Goal: Task Accomplishment & Management: Manage account settings

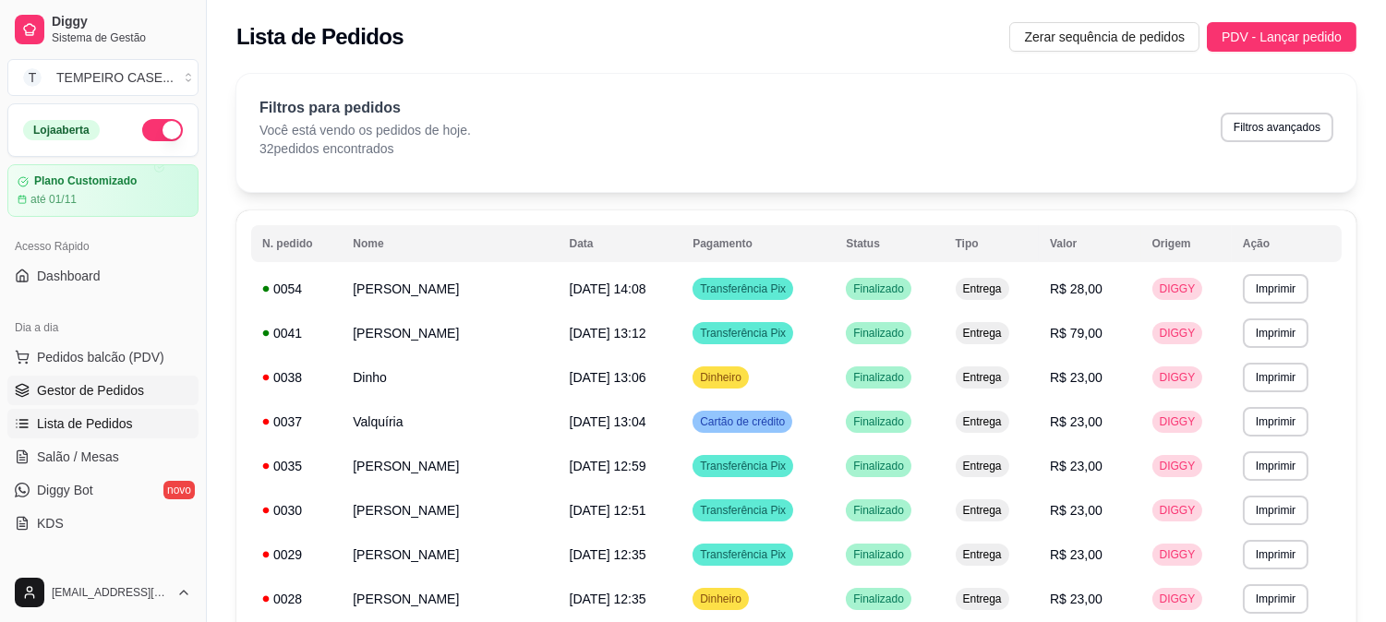
click at [102, 401] on link "Gestor de Pedidos" at bounding box center [102, 391] width 191 height 30
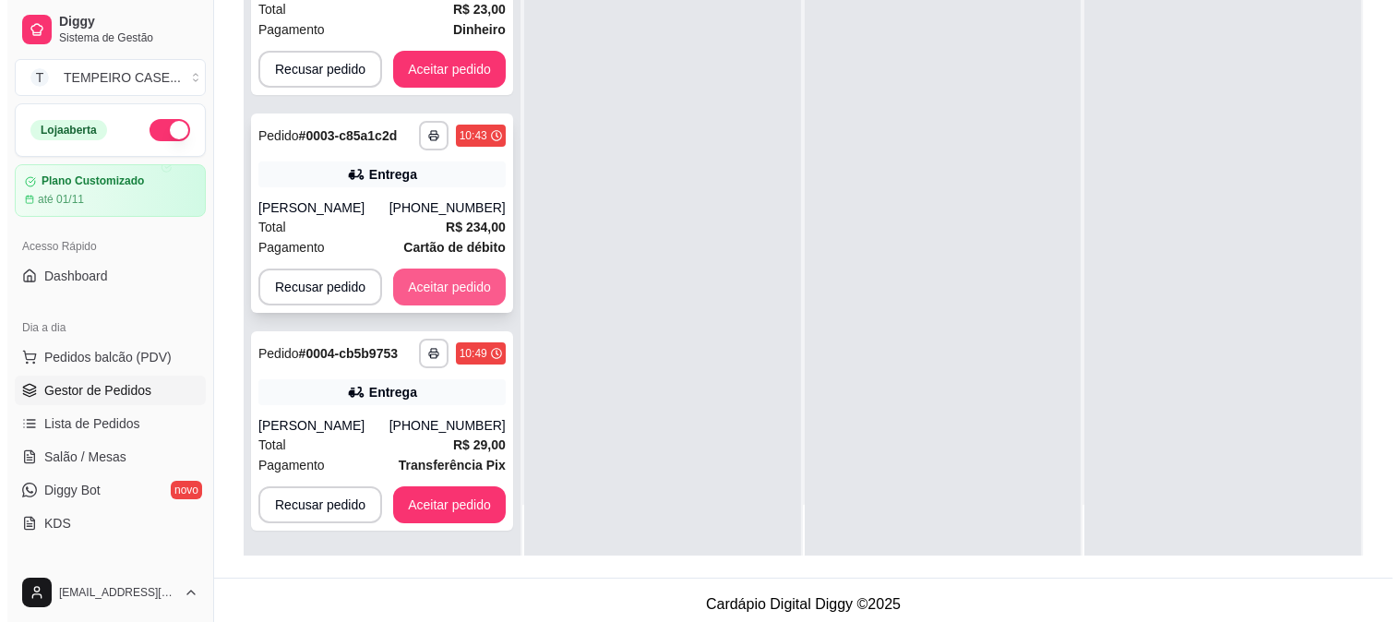
scroll to position [282, 0]
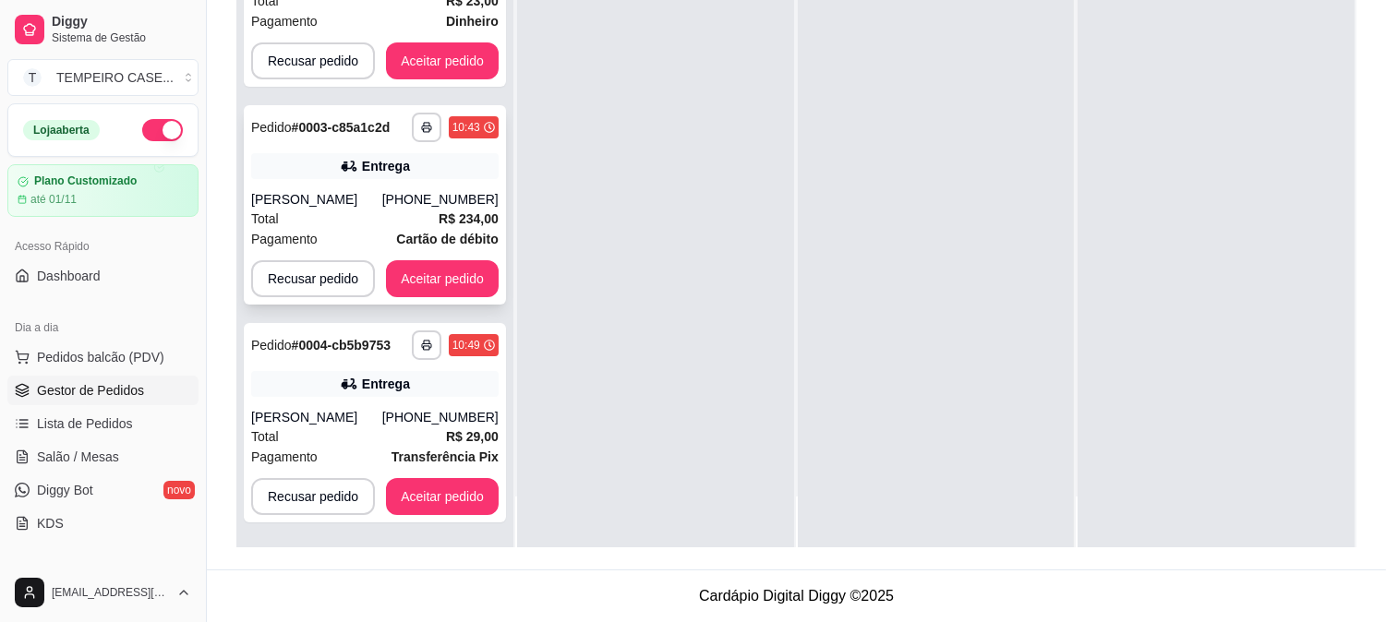
click at [410, 166] on div "**********" at bounding box center [375, 204] width 262 height 199
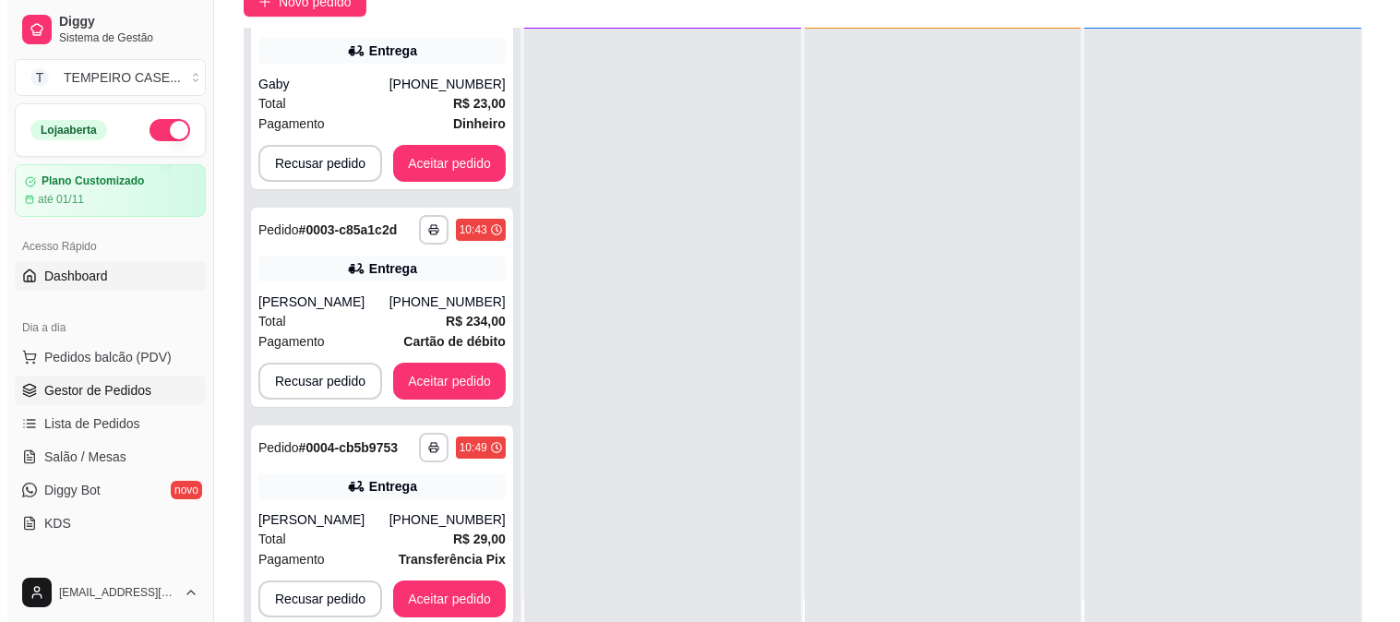
scroll to position [77, 0]
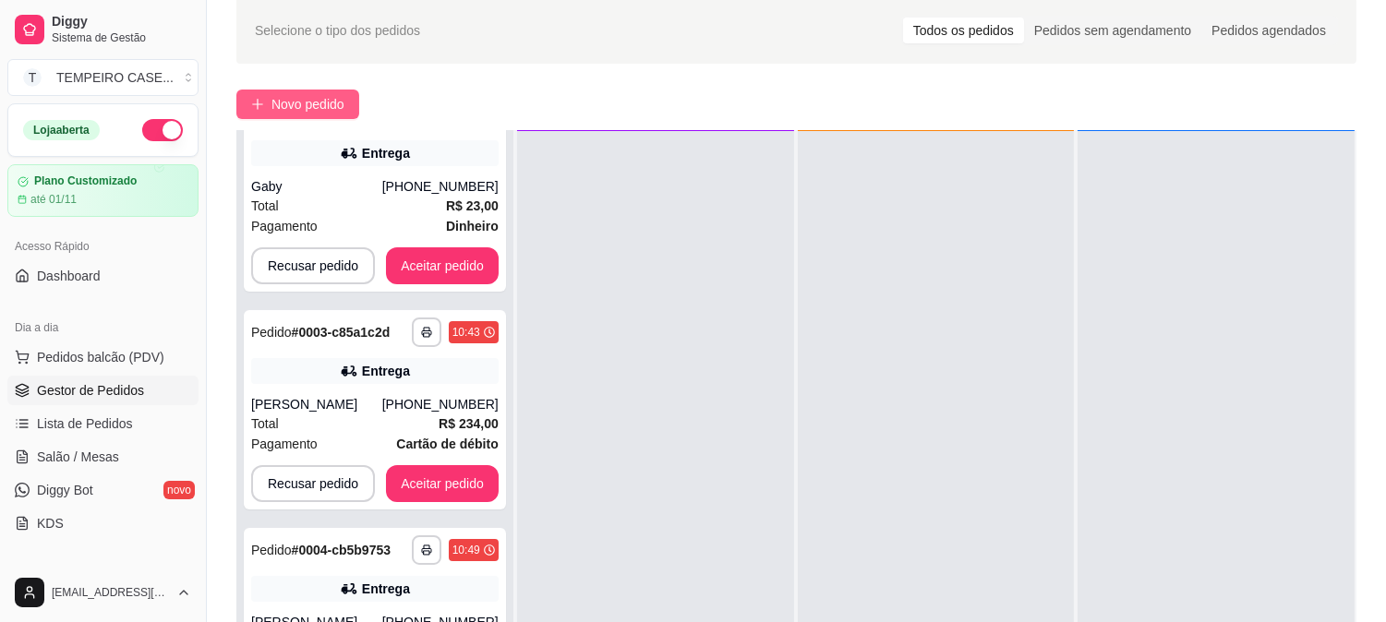
click at [346, 108] on button "Novo pedido" at bounding box center [297, 105] width 123 height 30
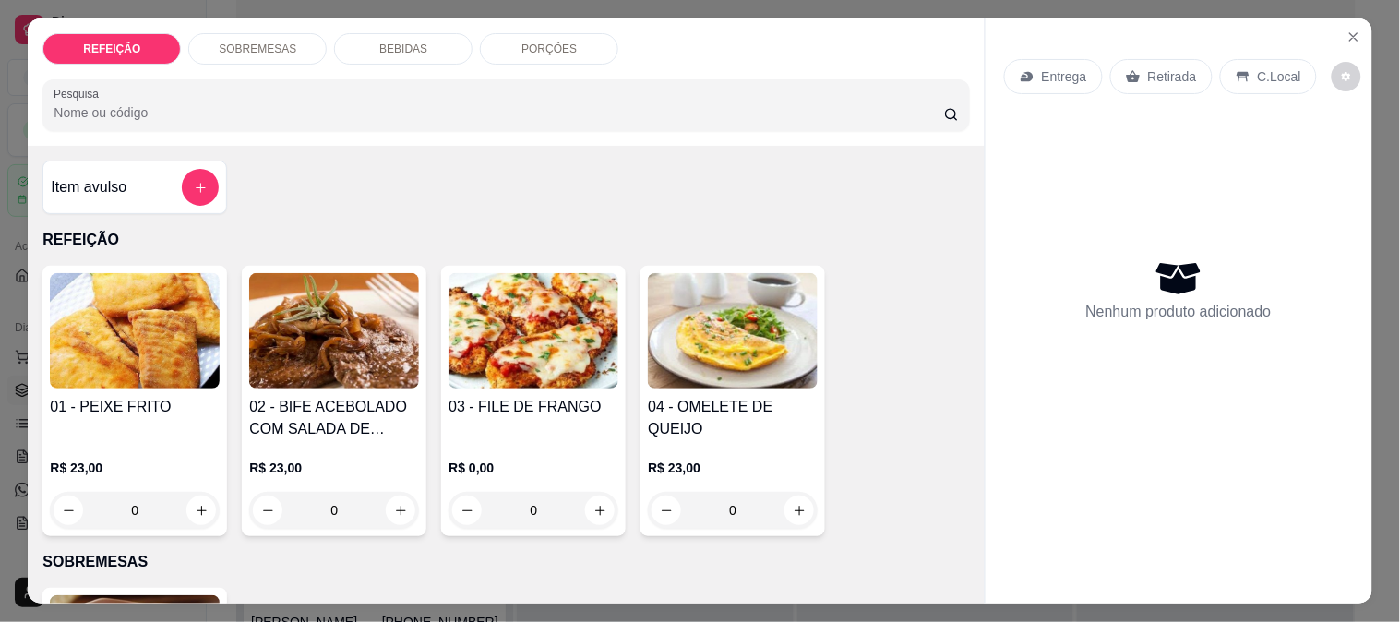
click at [98, 318] on img at bounding box center [135, 330] width 170 height 115
click at [66, 379] on img at bounding box center [135, 330] width 170 height 115
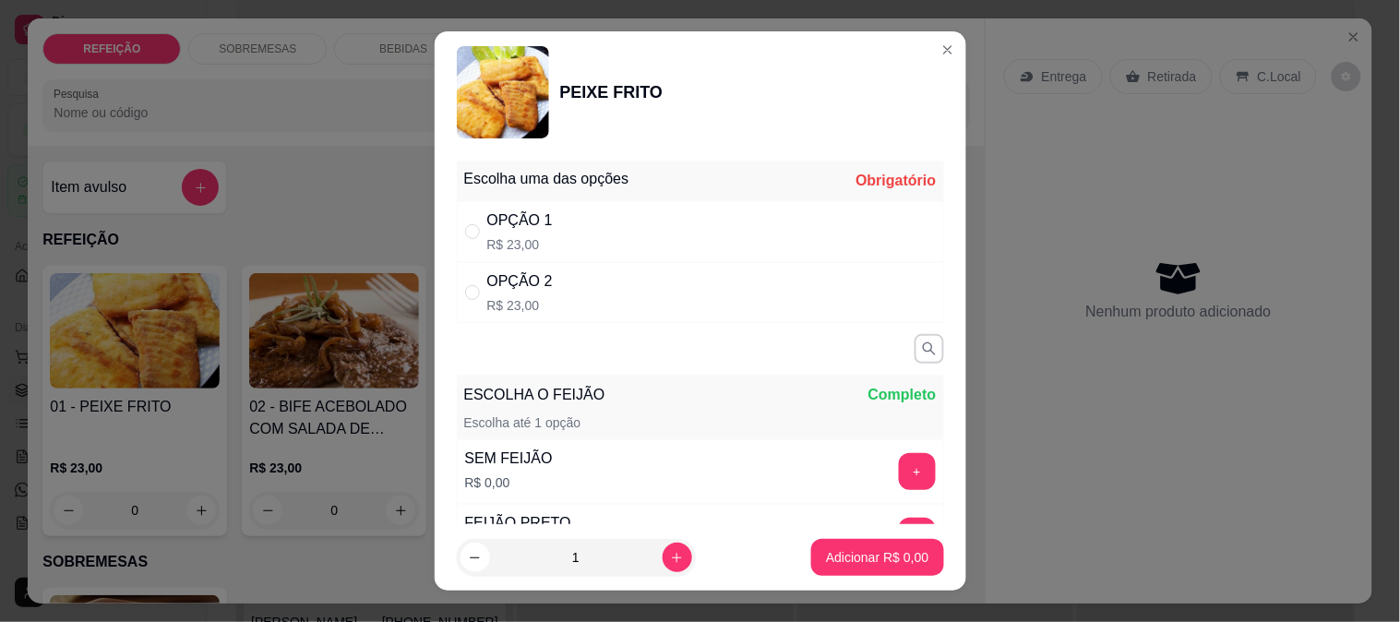
click at [702, 237] on div "OPÇÃO 1 R$ 23,00" at bounding box center [700, 231] width 487 height 61
radio input "true"
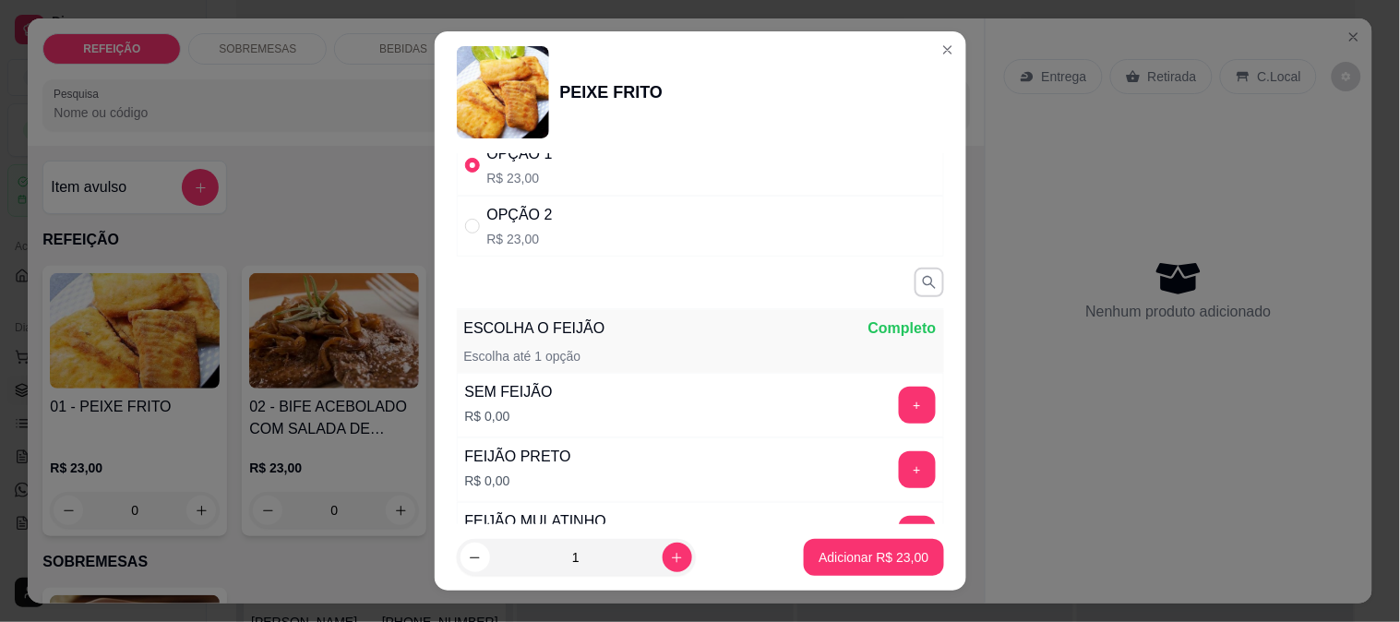
scroll to position [102, 0]
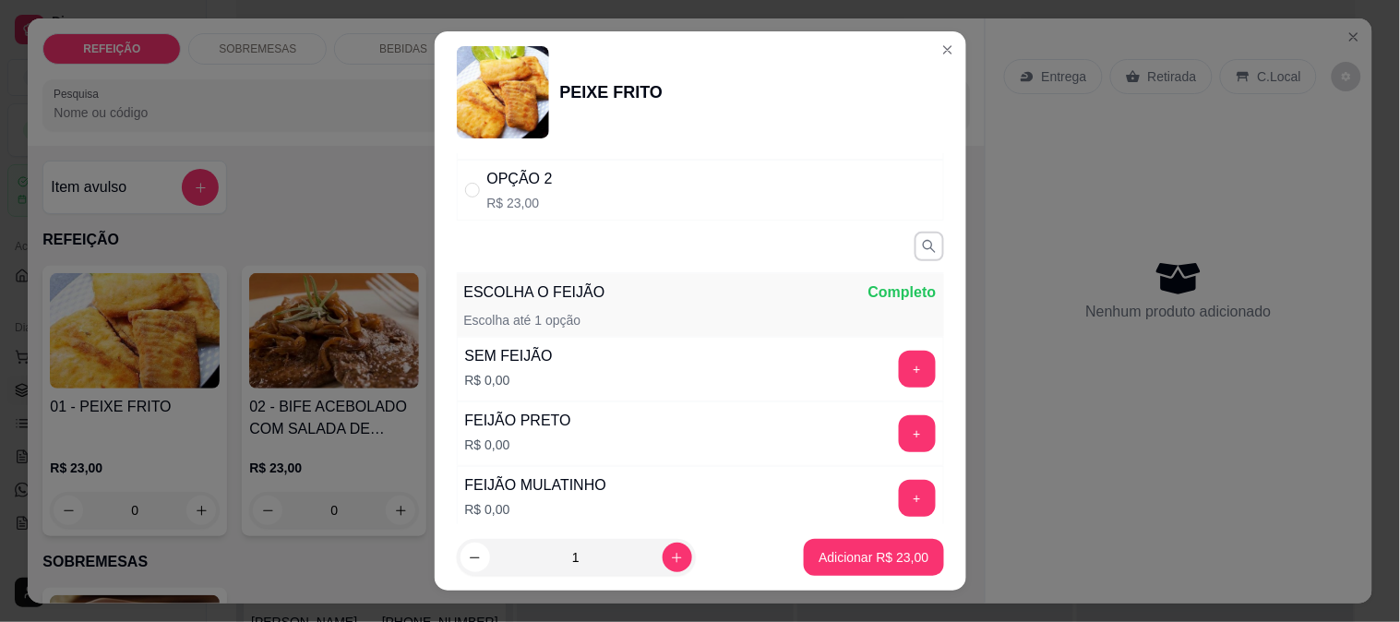
drag, startPoint x: 580, startPoint y: 549, endPoint x: 552, endPoint y: 550, distance: 27.7
click at [552, 550] on input "1" at bounding box center [576, 557] width 173 height 37
type input "20"
click at [812, 551] on p "Adicionar R$ 460,00" at bounding box center [870, 557] width 117 height 18
type input "20"
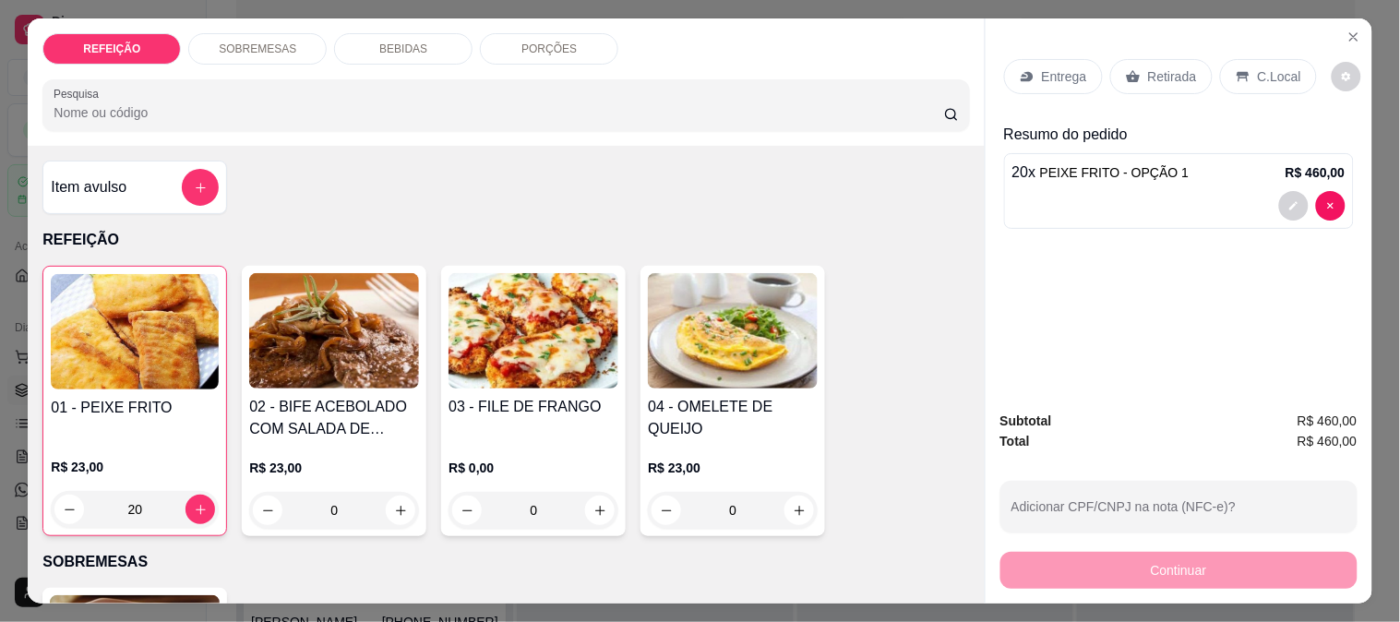
click at [1062, 79] on div "Entrega" at bounding box center [1053, 76] width 99 height 35
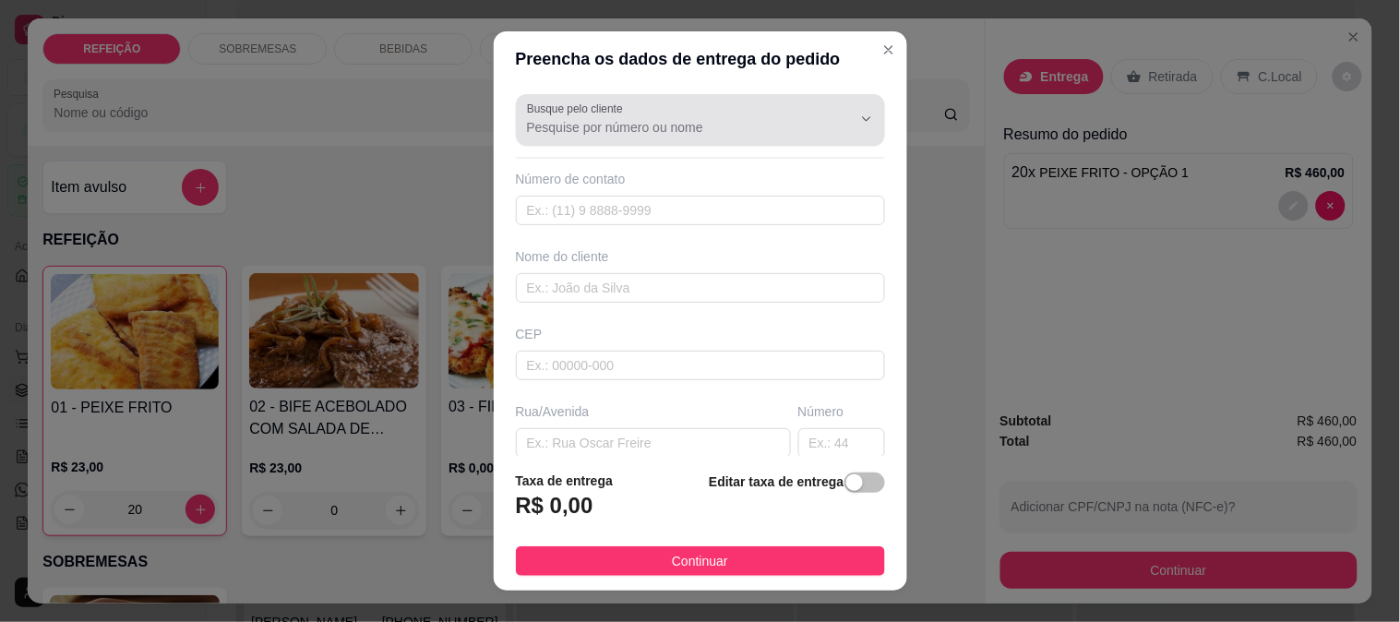
click at [593, 130] on input "Busque pelo cliente" at bounding box center [674, 127] width 295 height 18
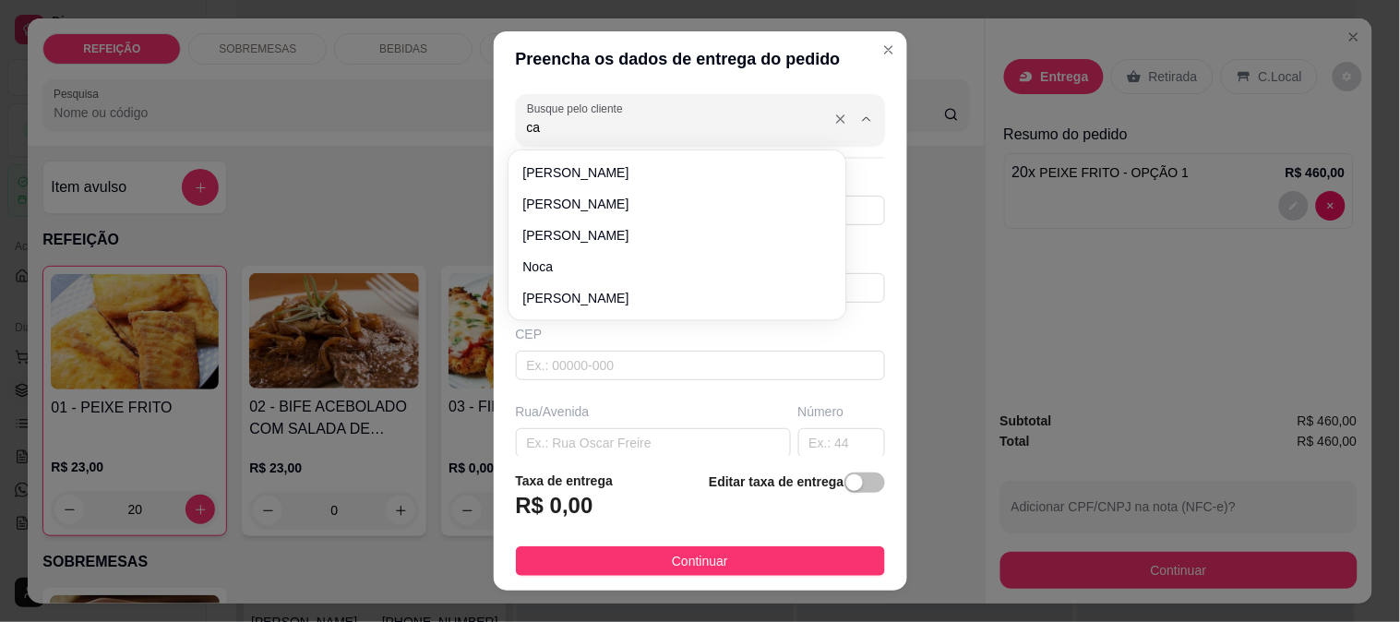
type input "c"
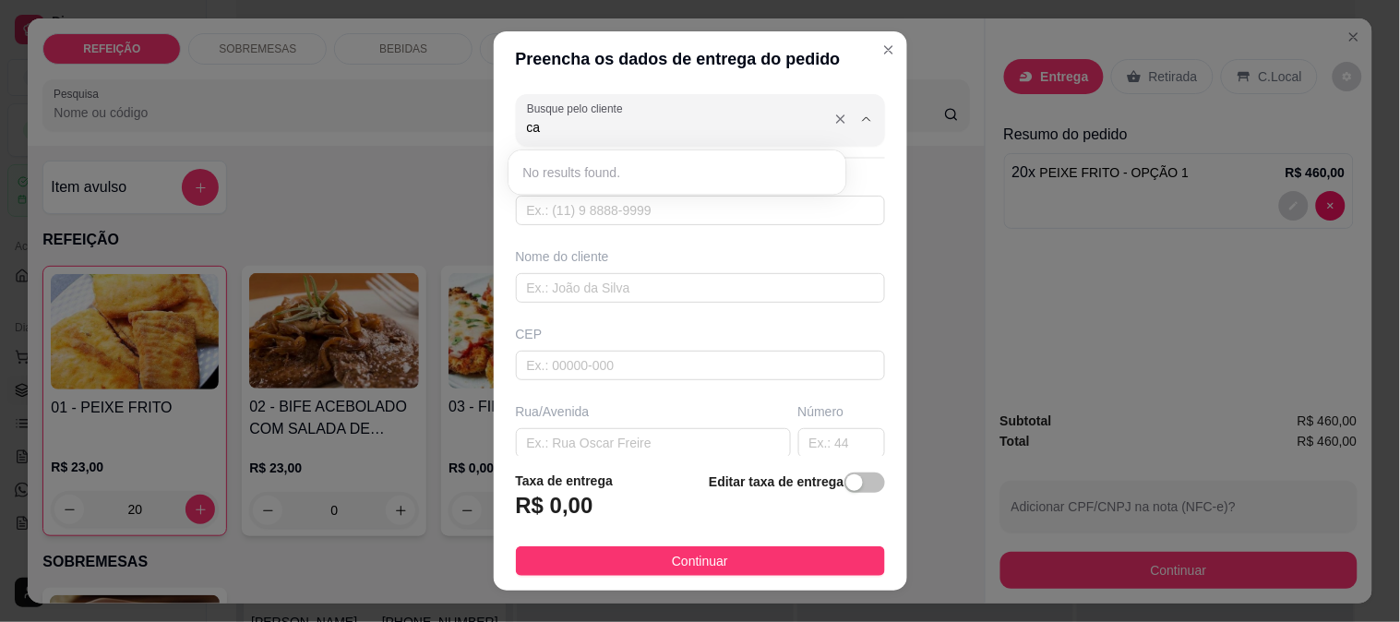
type input "c"
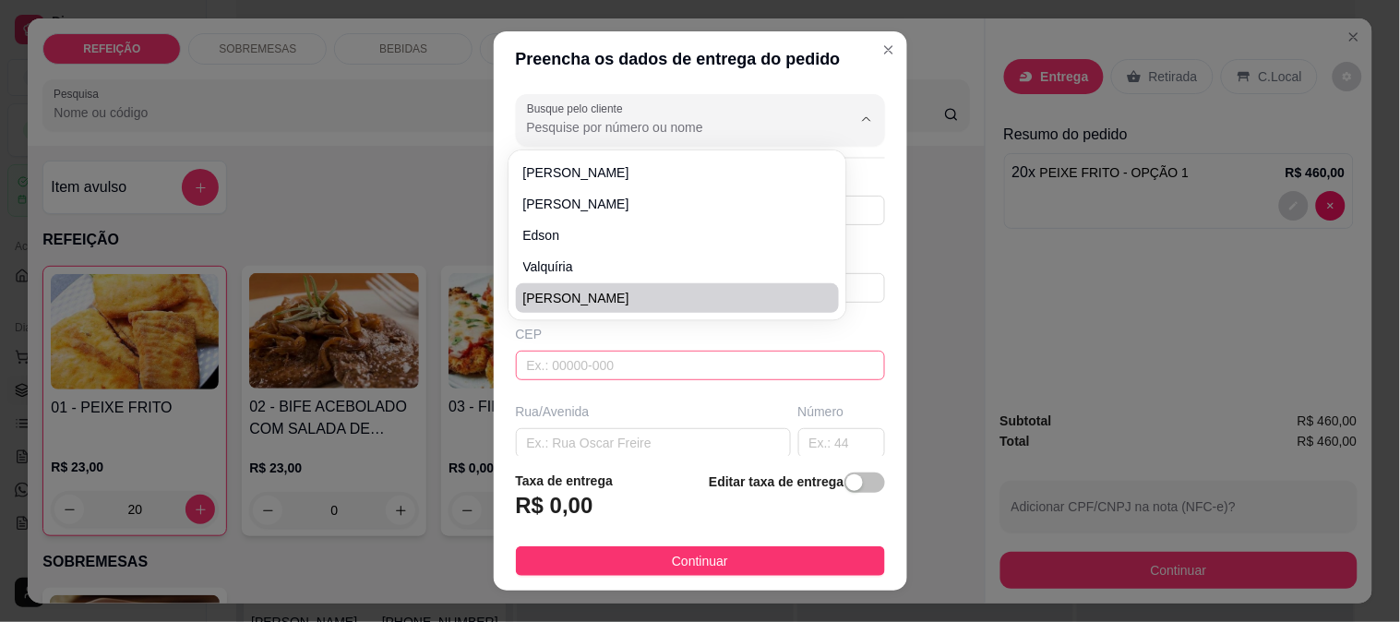
click at [541, 380] on input "text" at bounding box center [700, 366] width 369 height 30
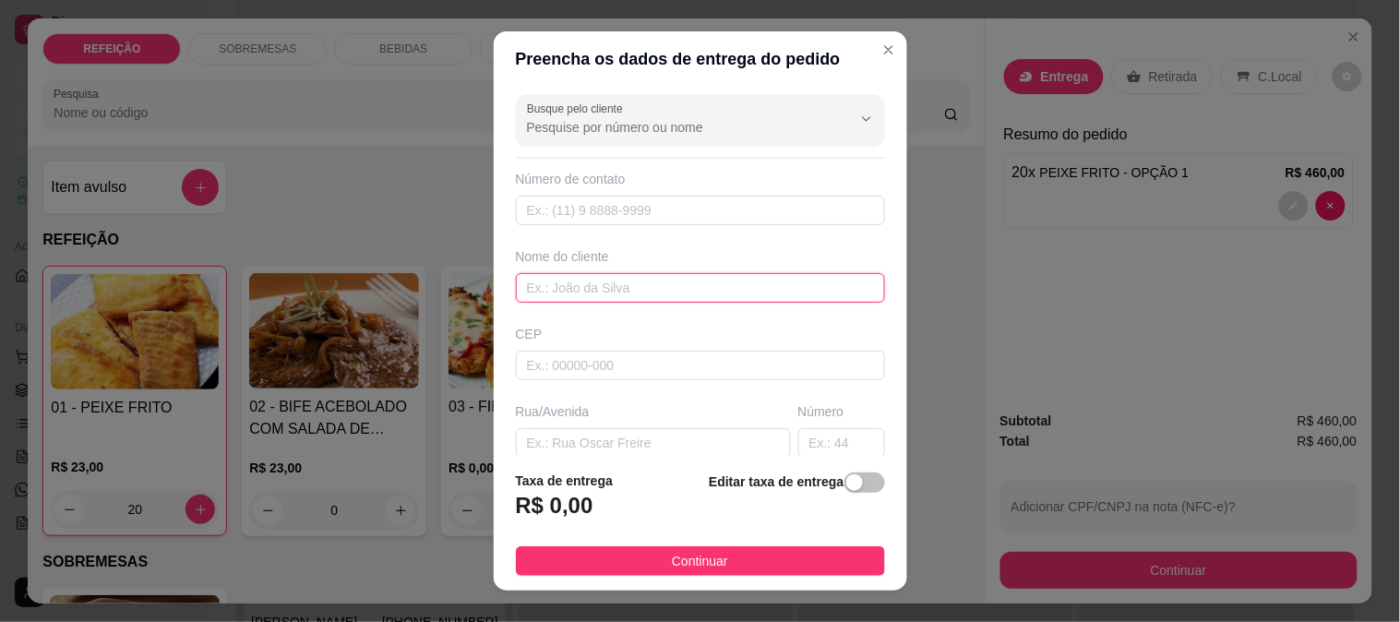
click at [567, 291] on input "text" at bounding box center [700, 288] width 369 height 30
type input "c"
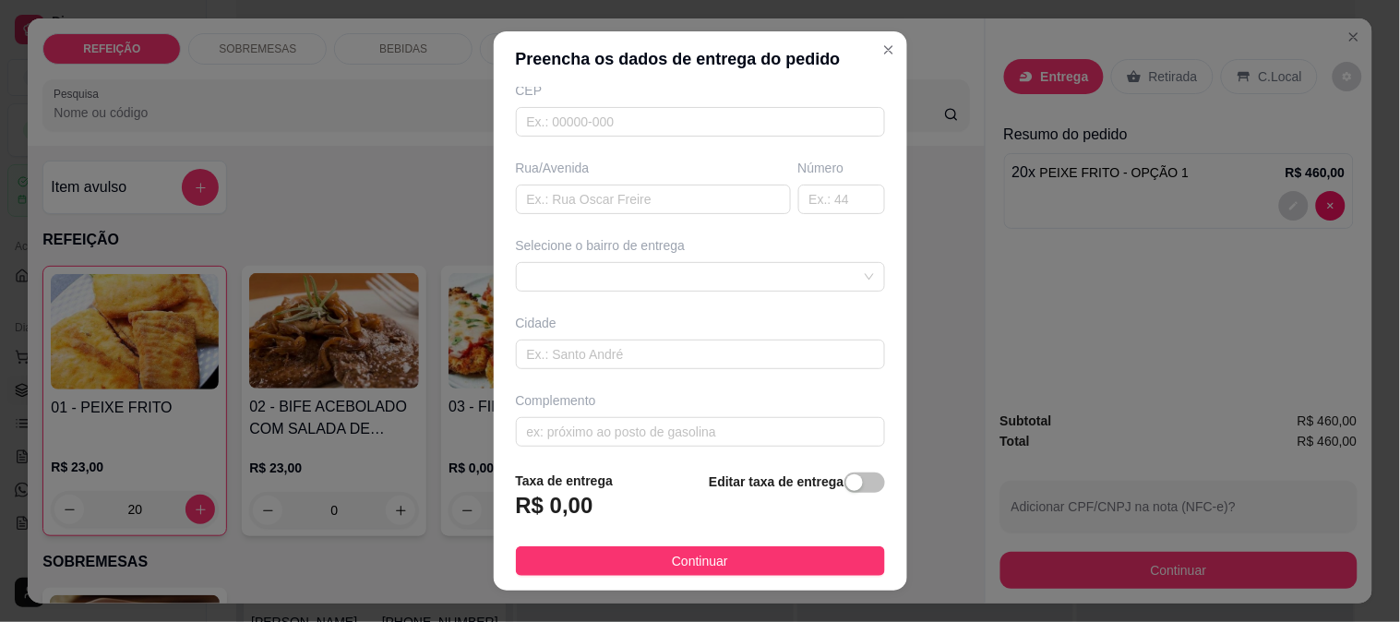
scroll to position [253, 0]
type input "CAMPEONATO SURF"
click at [611, 198] on input "text" at bounding box center [653, 191] width 275 height 30
click at [601, 263] on span at bounding box center [700, 269] width 347 height 28
type input "BORETE"
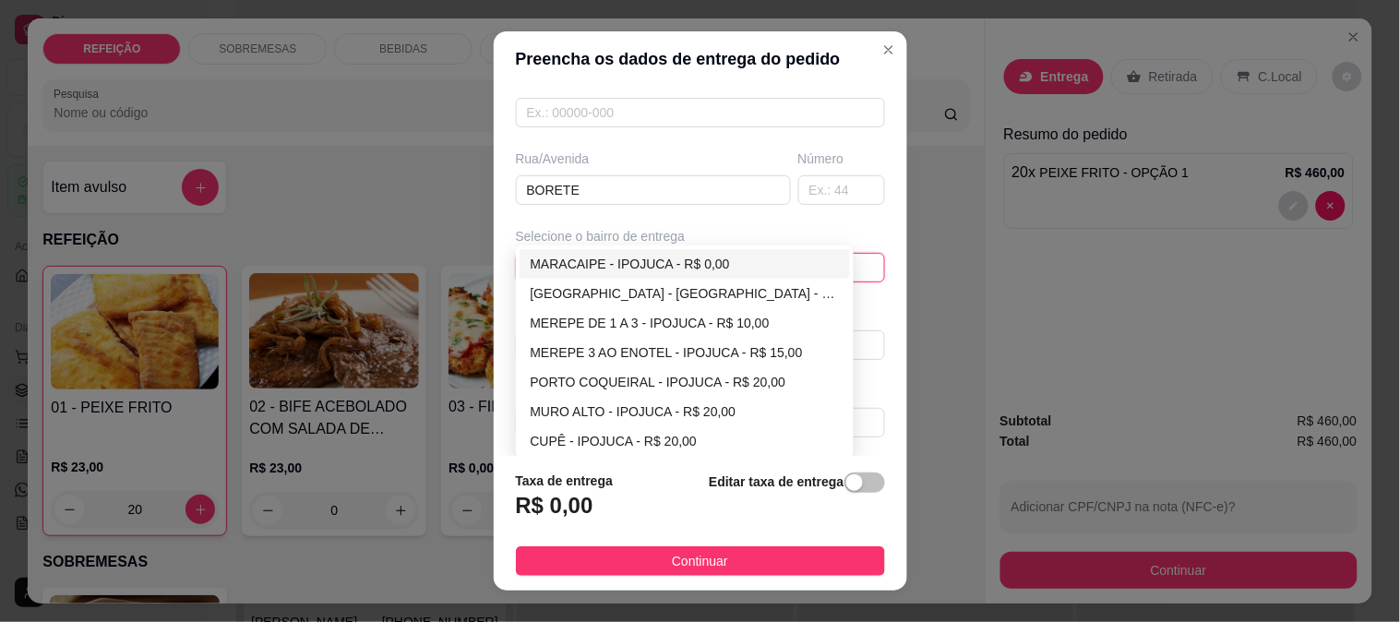
click at [607, 254] on div "MARACAIPE - IPOJUCA - R$ 0,00" at bounding box center [685, 264] width 309 height 20
type input "IPOJUCA"
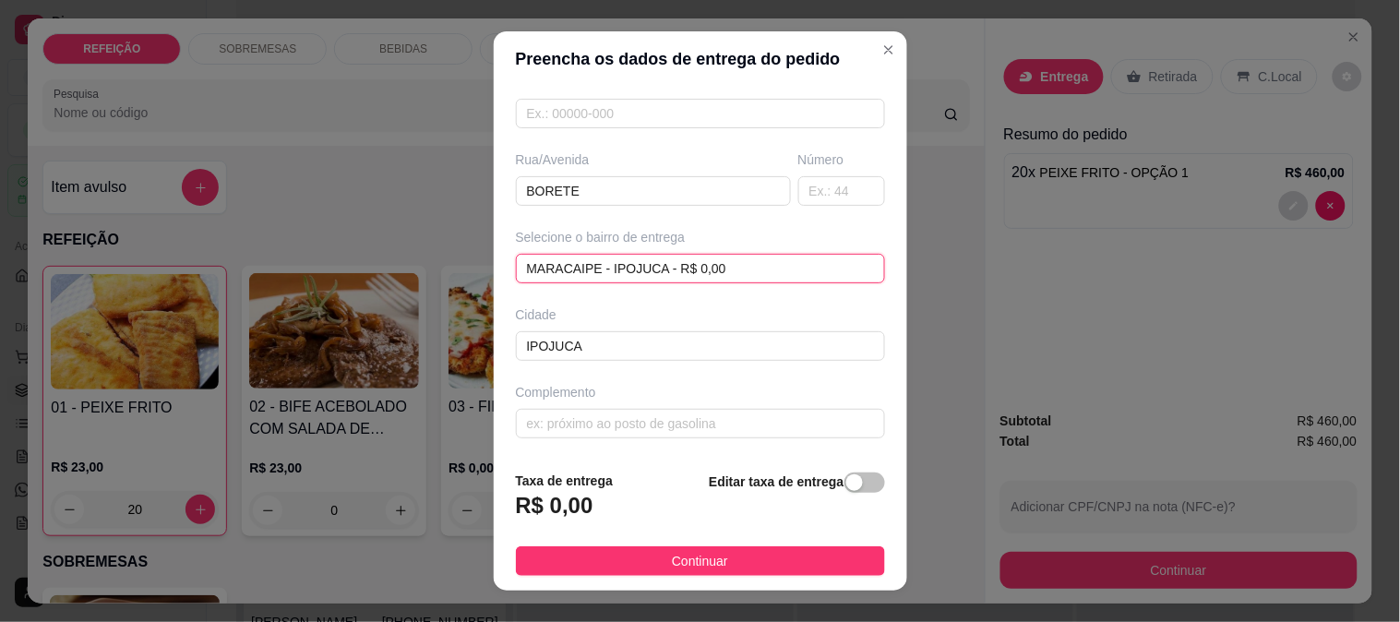
click at [607, 255] on span "MARACAIPE - IPOJUCA - R$ 0,00" at bounding box center [700, 269] width 347 height 28
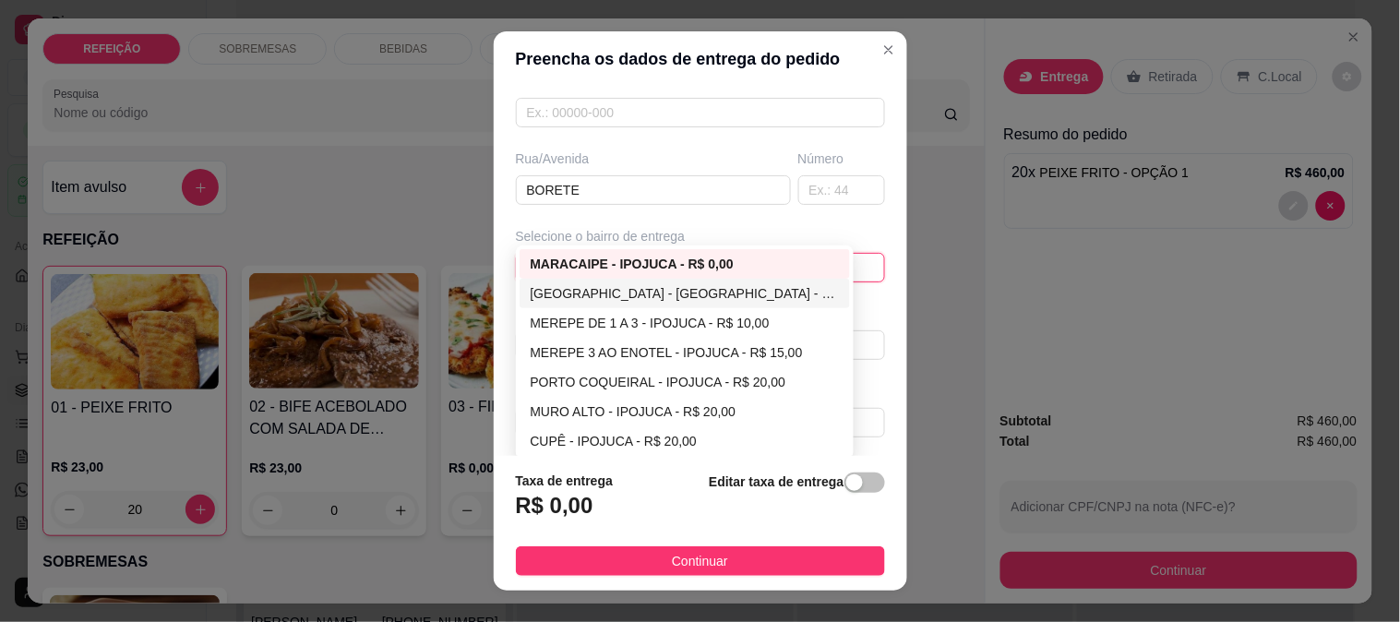
scroll to position [233, 0]
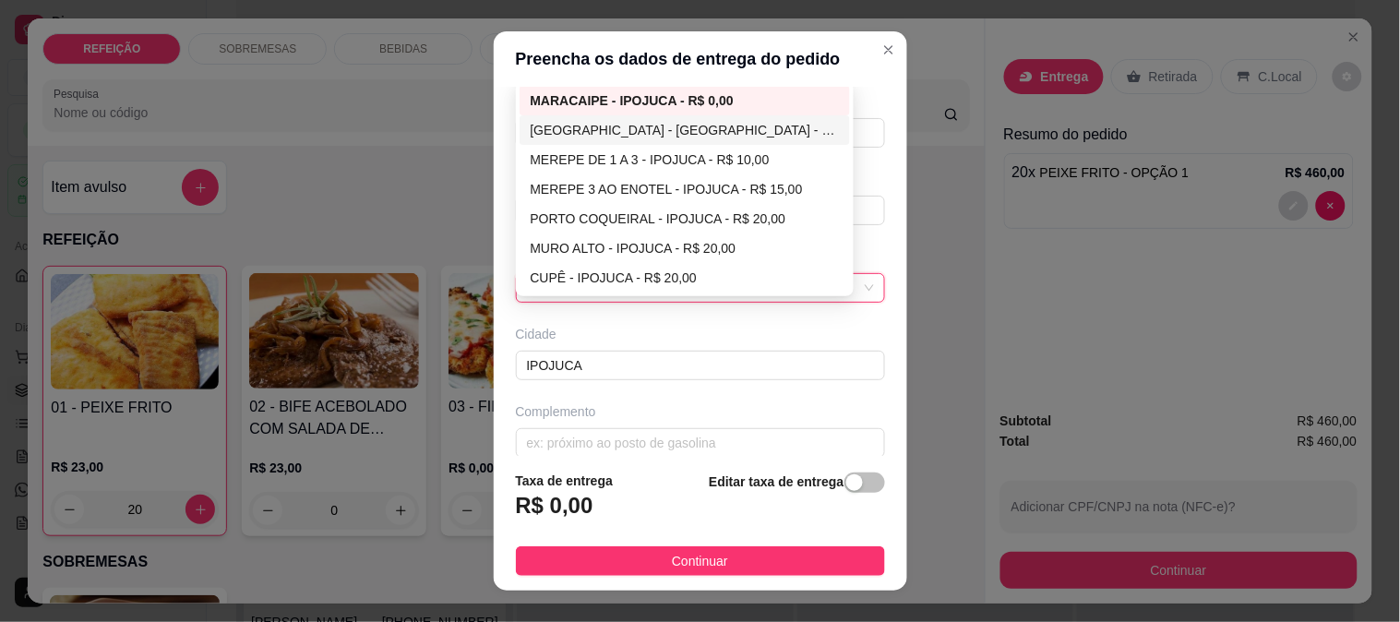
drag, startPoint x: 651, startPoint y: 136, endPoint x: 651, endPoint y: 189, distance: 53.5
click at [651, 136] on div "[GEOGRAPHIC_DATA] - [GEOGRAPHIC_DATA] - R$ 5,00" at bounding box center [685, 130] width 309 height 20
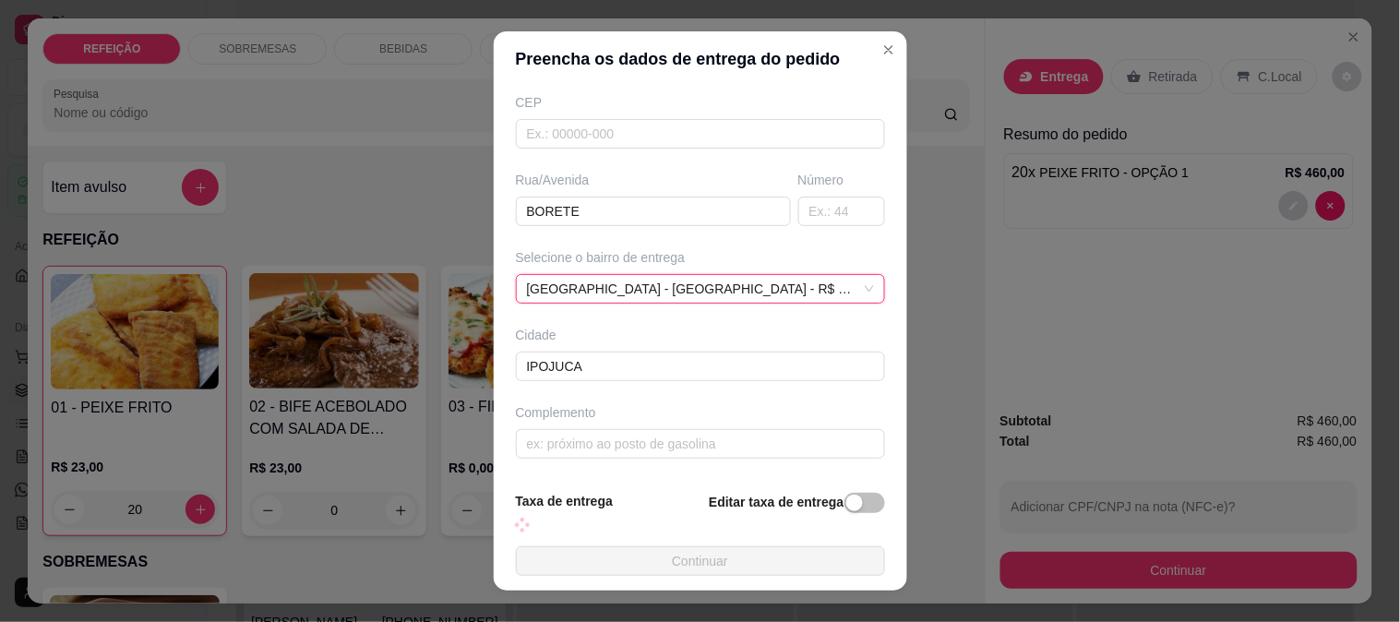
scroll to position [234, 0]
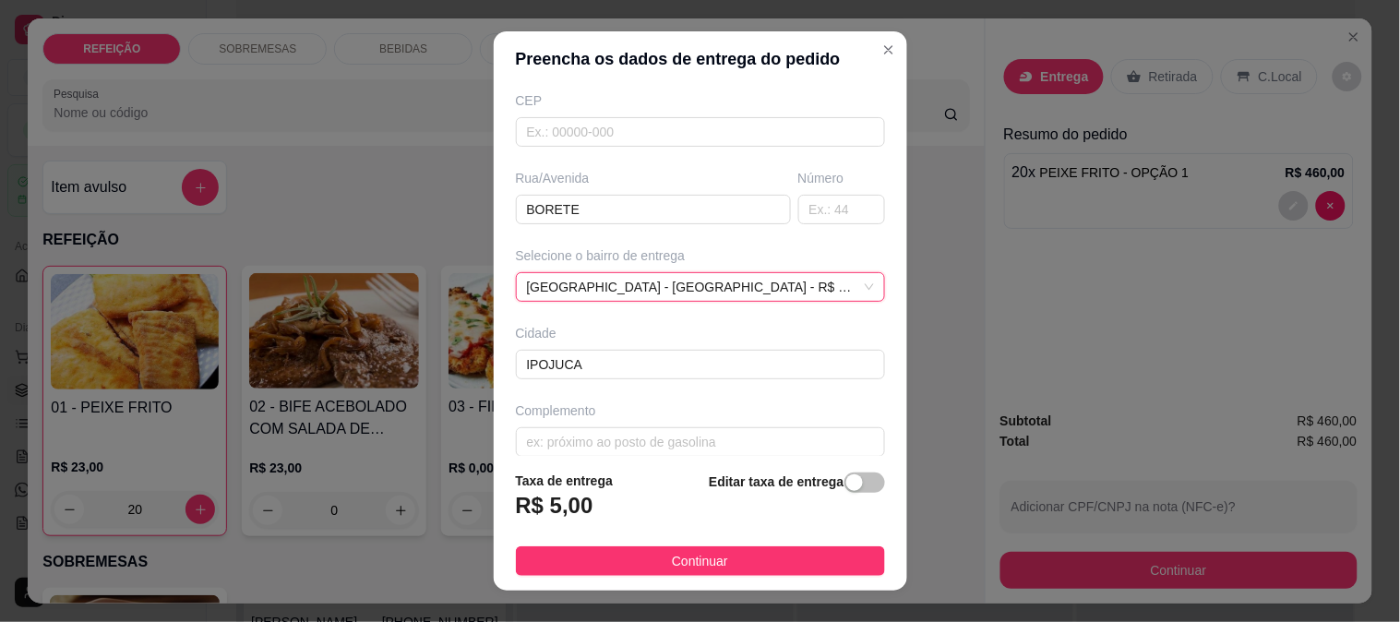
click at [838, 496] on div "Editar taxa de entrega" at bounding box center [796, 501] width 175 height 61
click at [847, 482] on div "button" at bounding box center [855, 483] width 17 height 17
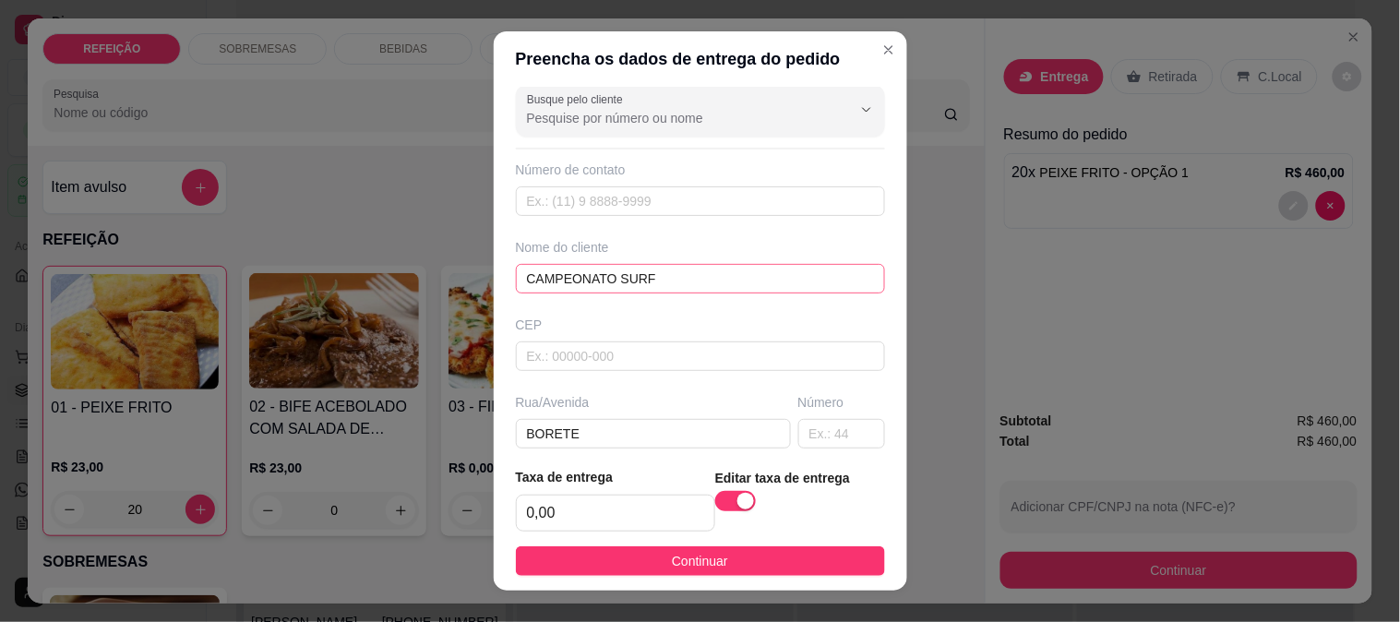
scroll to position [0, 0]
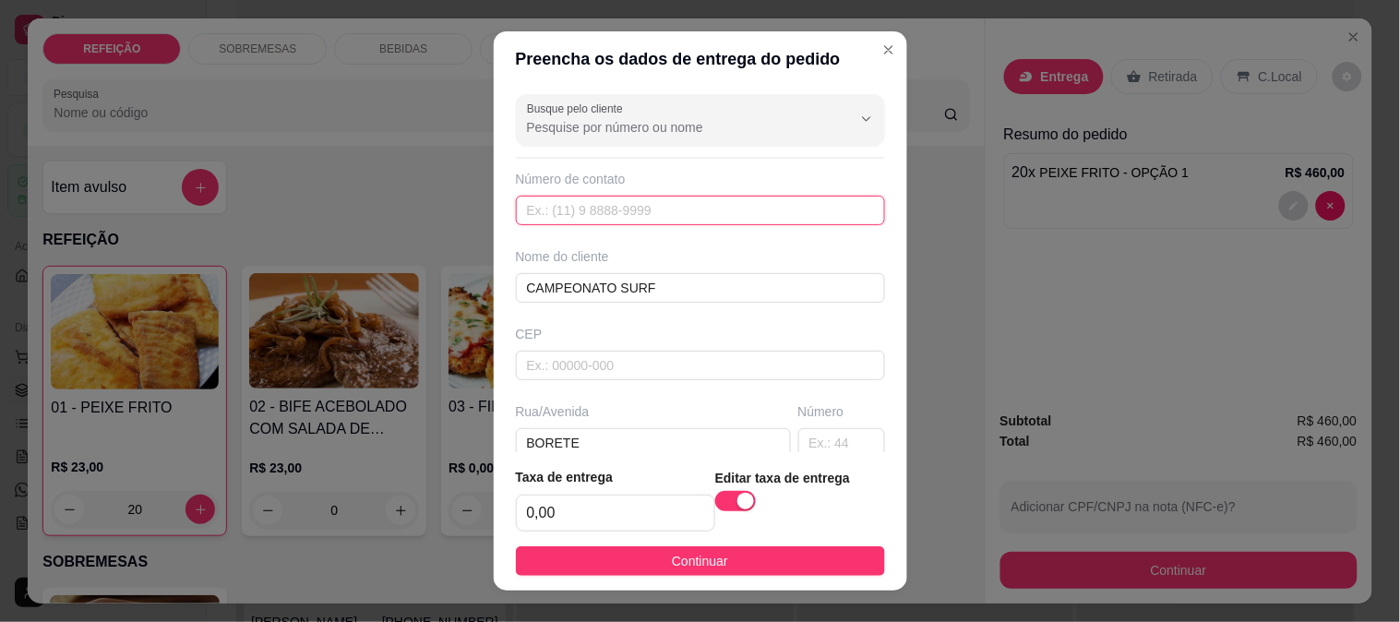
click at [609, 200] on input "text" at bounding box center [700, 211] width 369 height 30
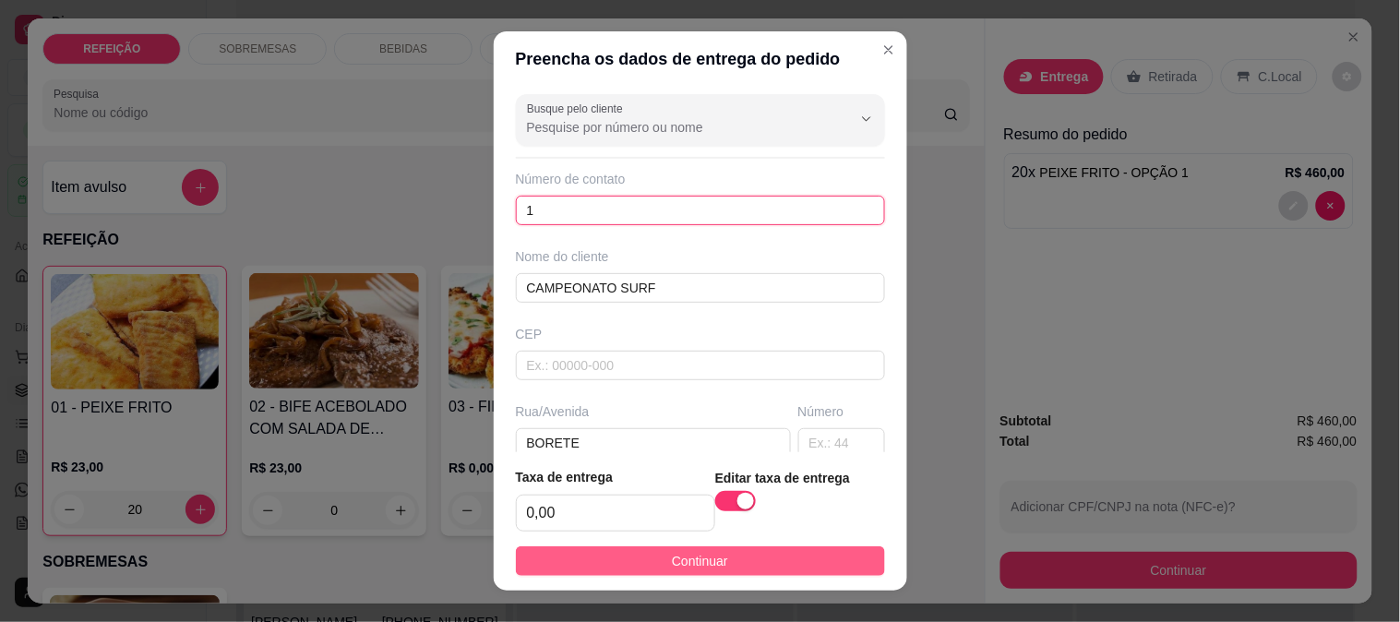
type input "1"
click at [698, 559] on span "Continuar" at bounding box center [700, 561] width 56 height 20
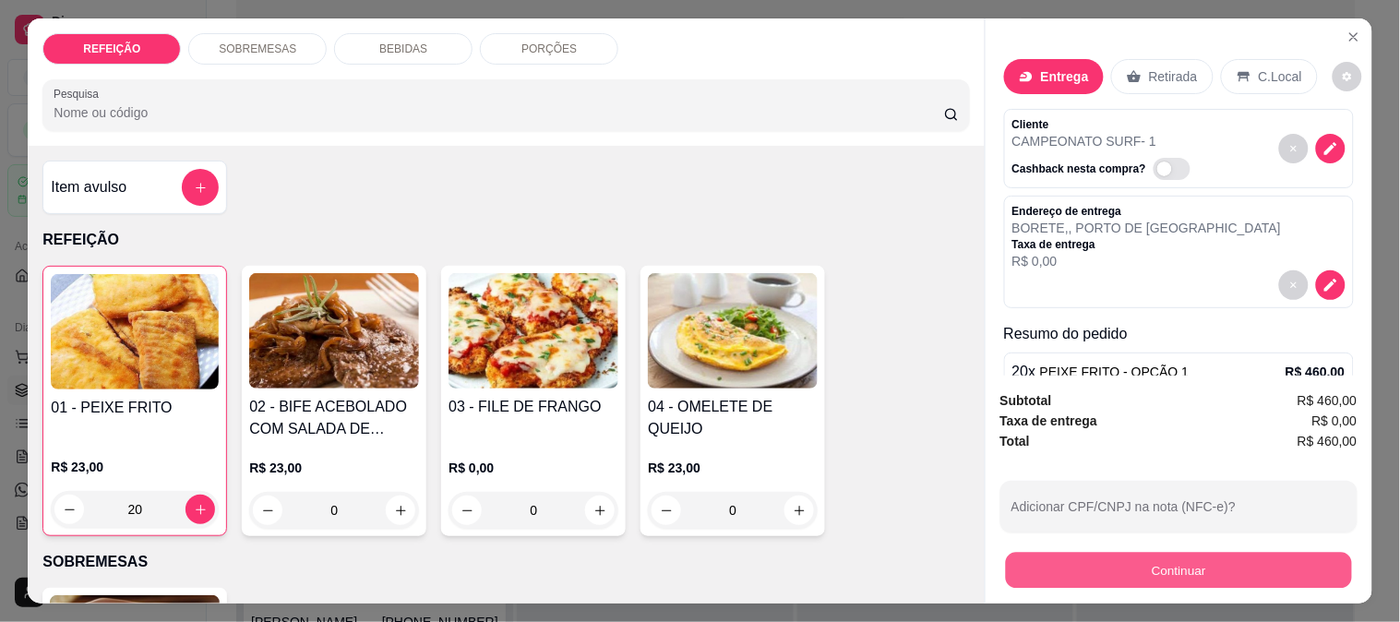
click at [1132, 561] on button "Continuar" at bounding box center [1178, 570] width 346 height 36
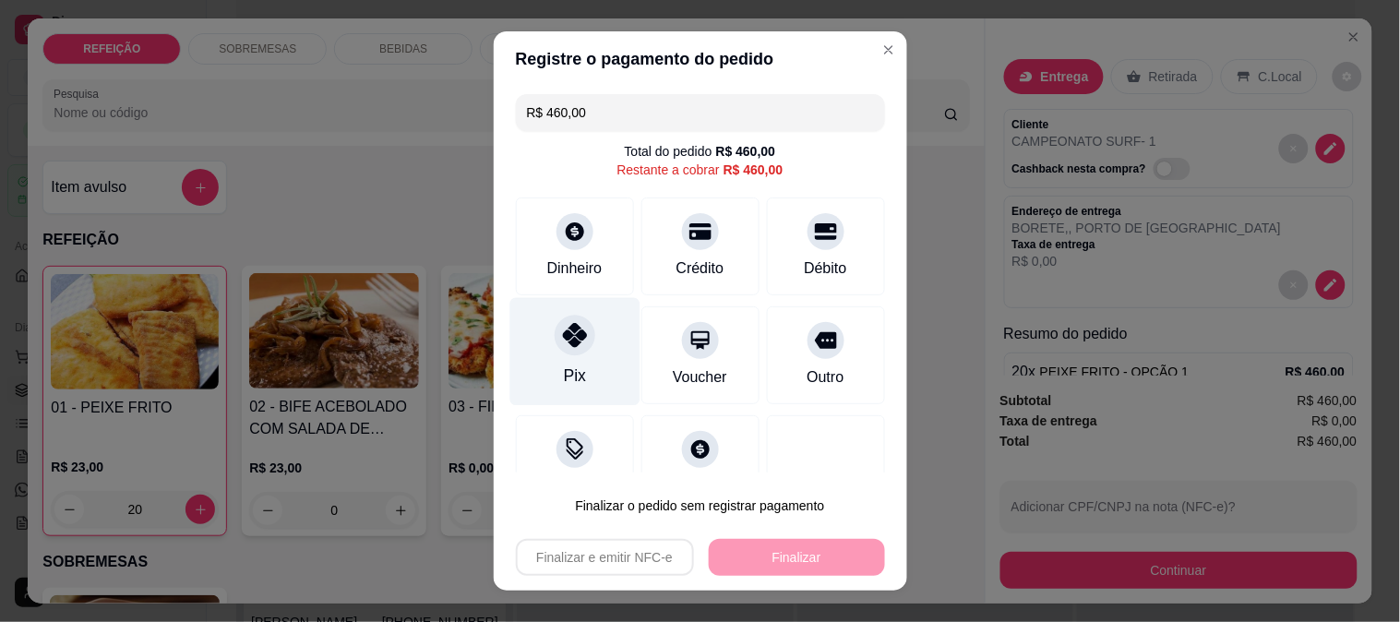
click at [589, 358] on div "Pix" at bounding box center [575, 351] width 130 height 108
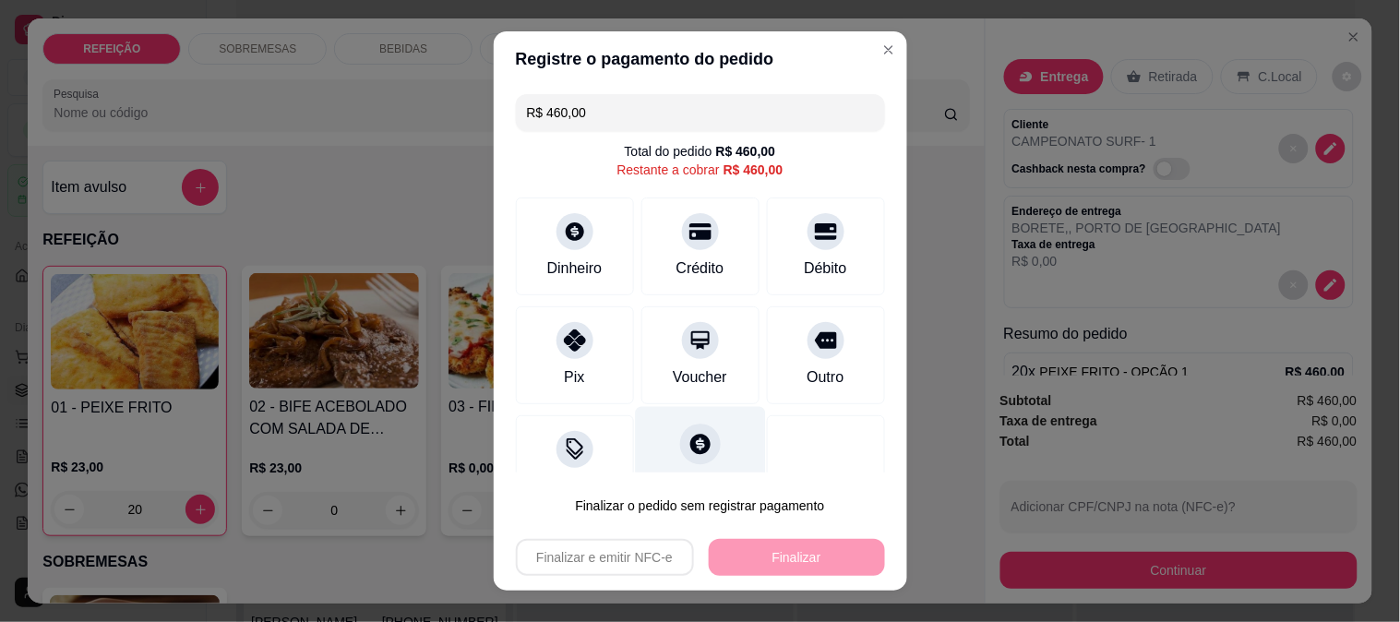
type input "R$ 0,00"
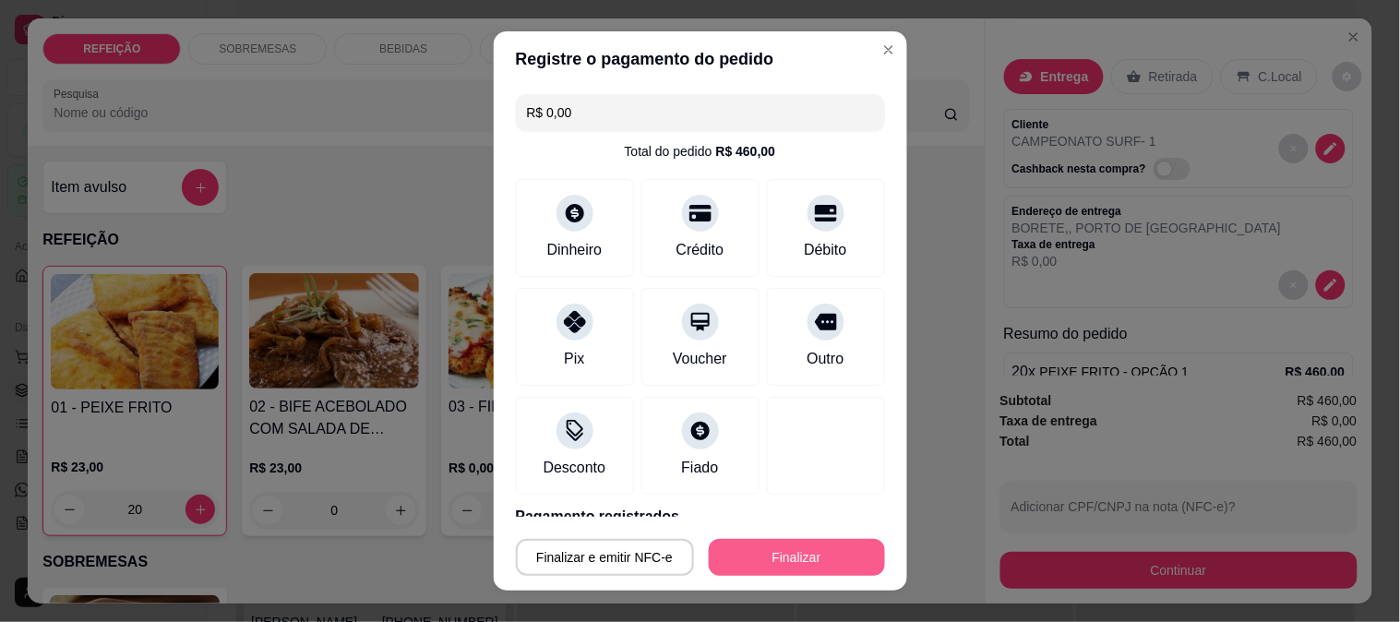
click at [775, 550] on button "Finalizar" at bounding box center [797, 557] width 176 height 37
type input "0"
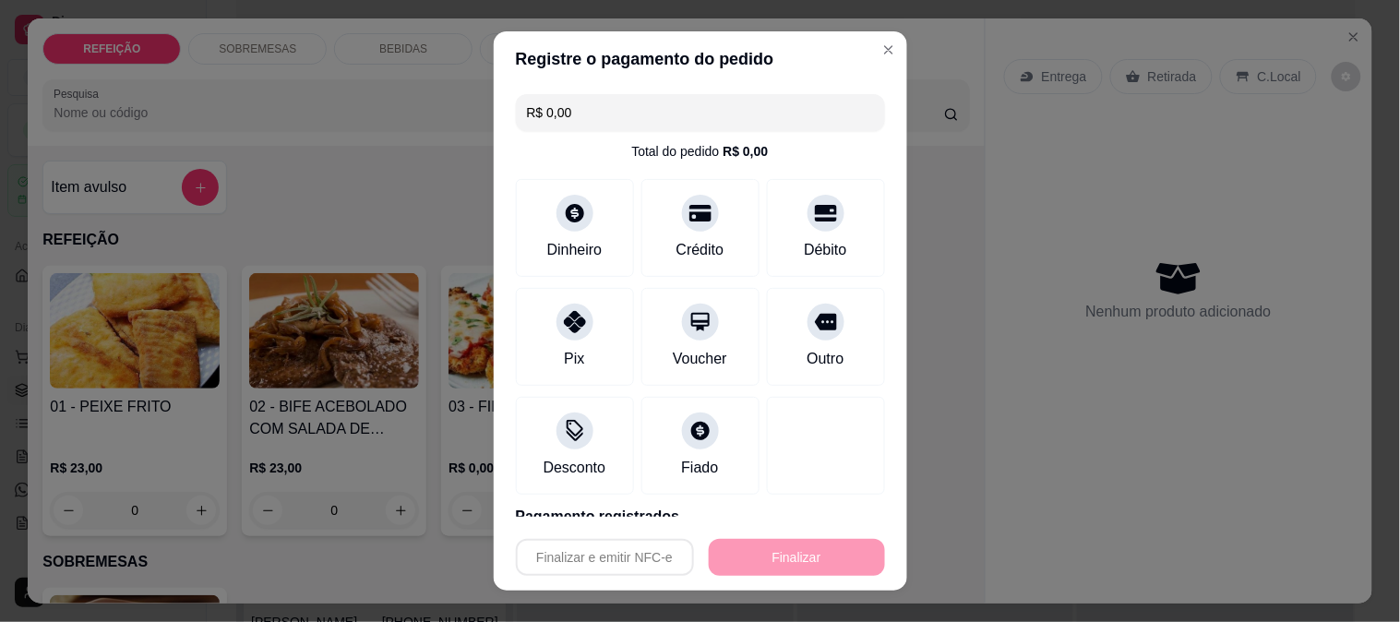
type input "-R$ 460,00"
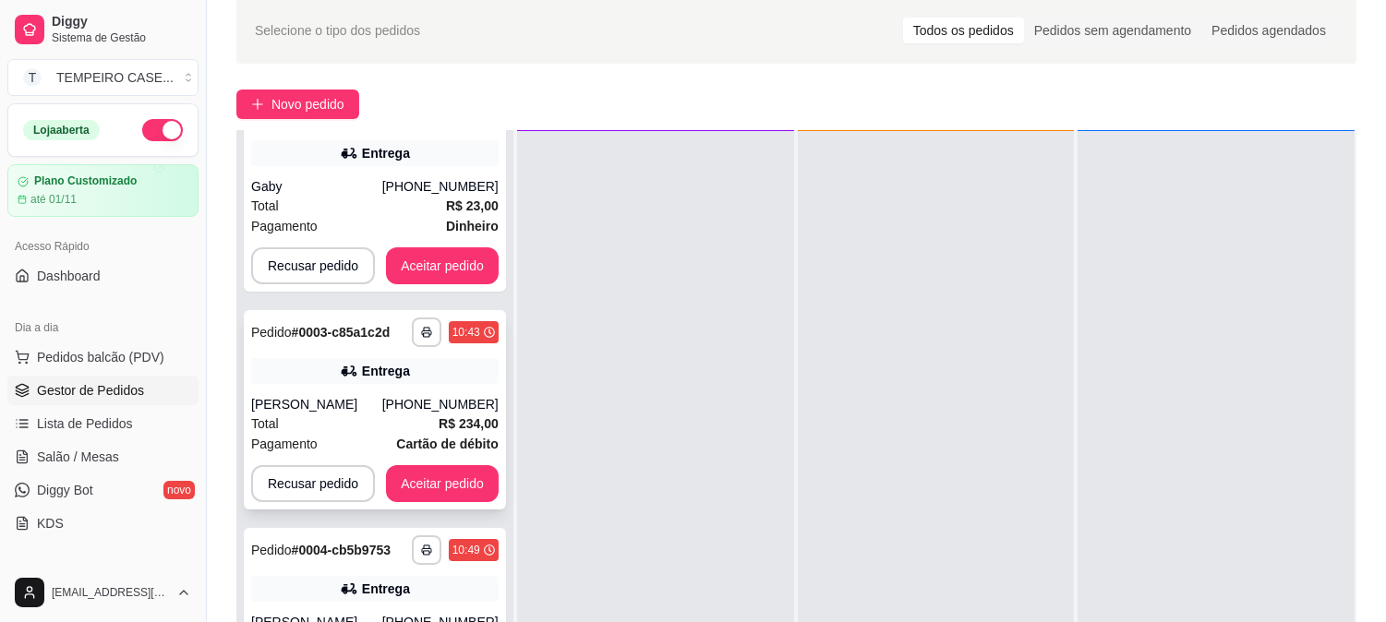
click at [361, 395] on div "[PERSON_NAME]" at bounding box center [316, 404] width 131 height 18
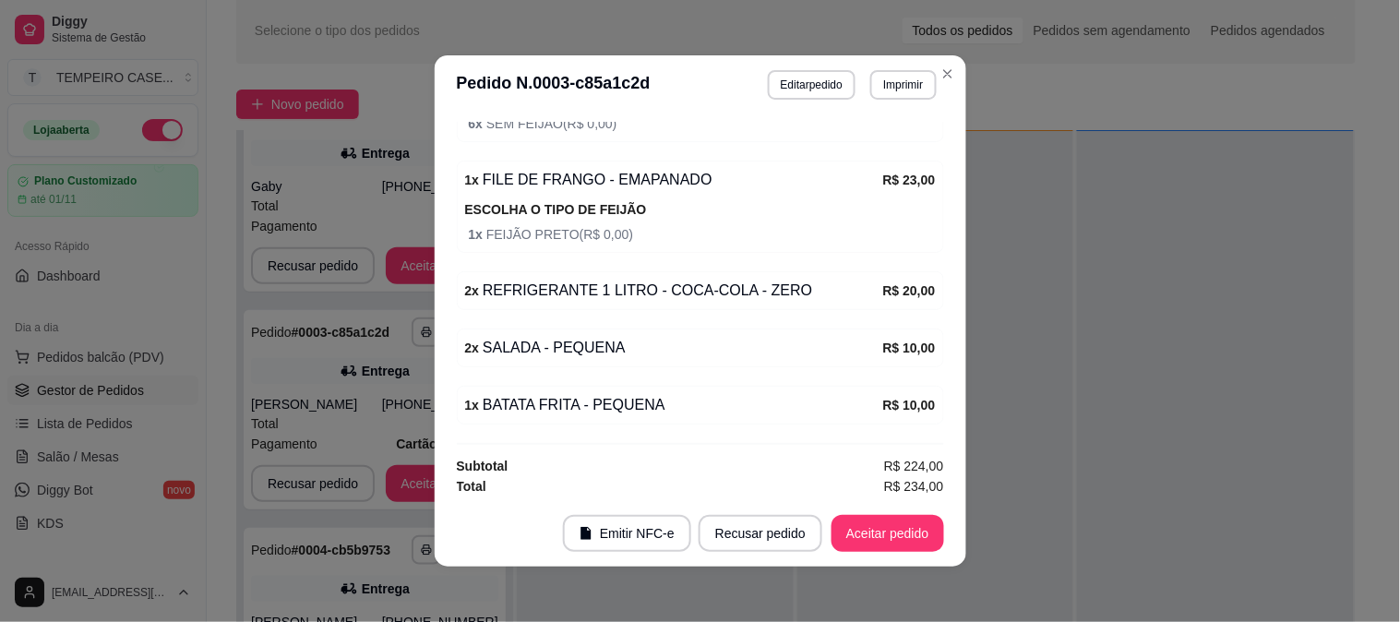
scroll to position [886, 0]
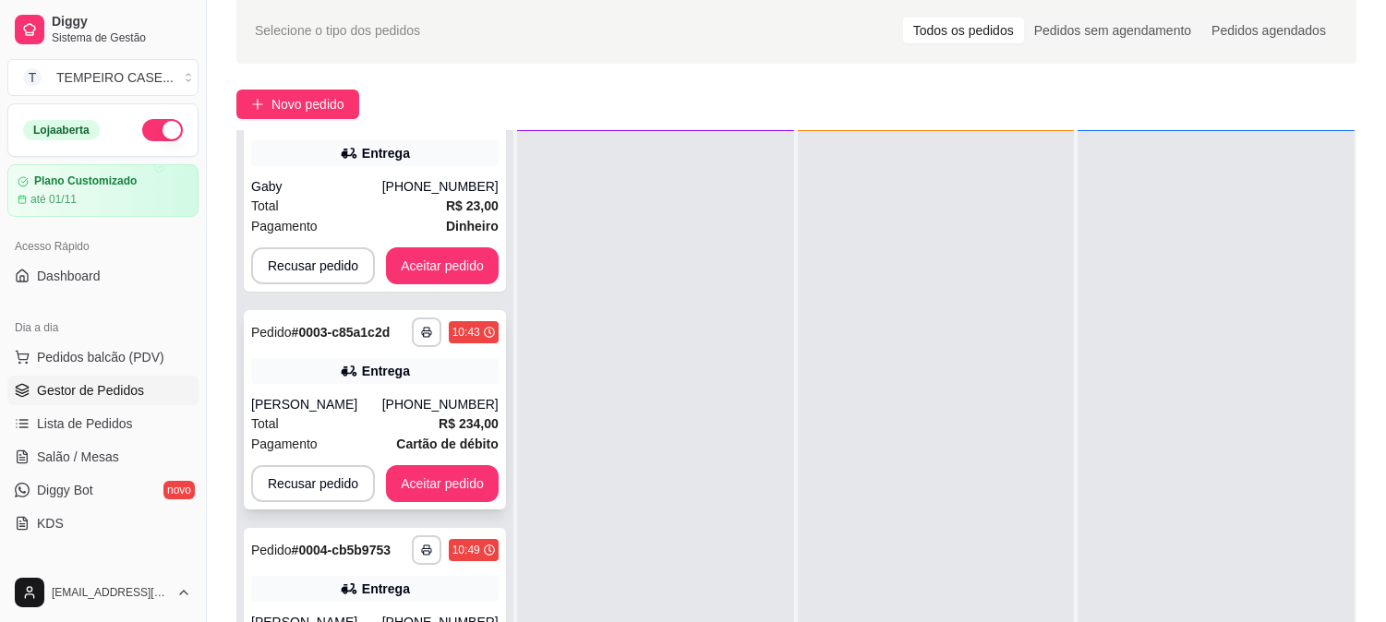
click at [398, 414] on div "Total R$ 234,00" at bounding box center [374, 424] width 247 height 20
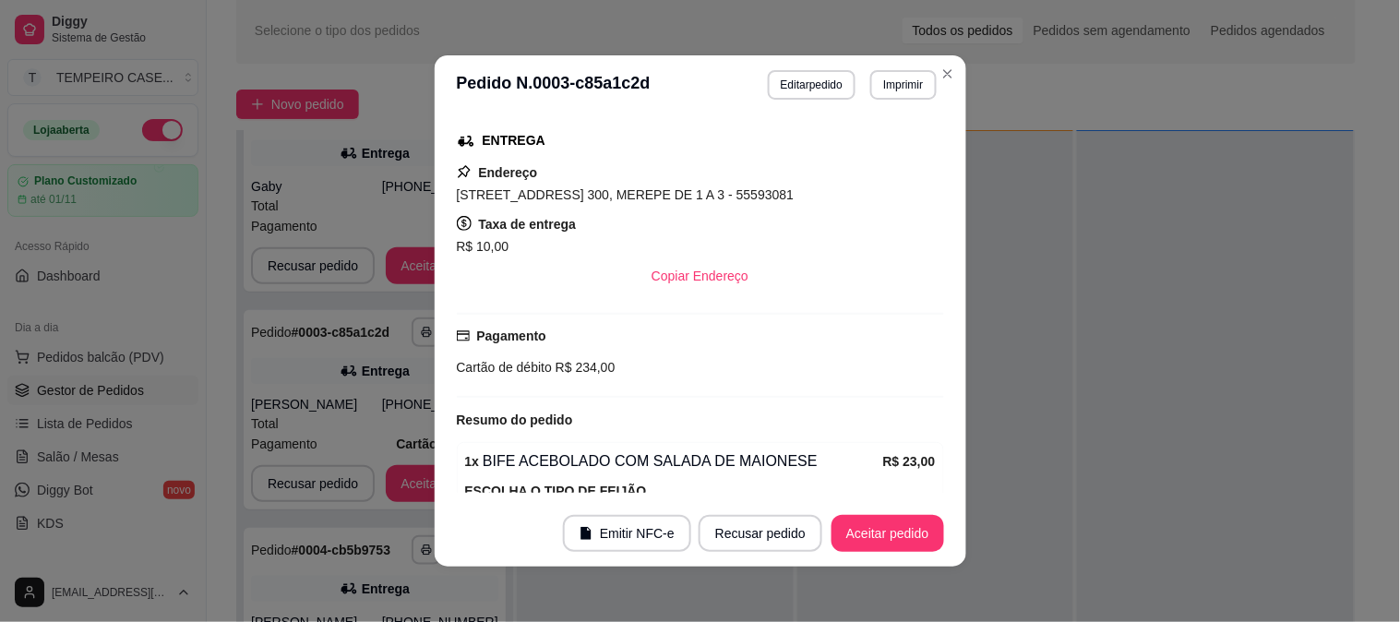
scroll to position [373, 0]
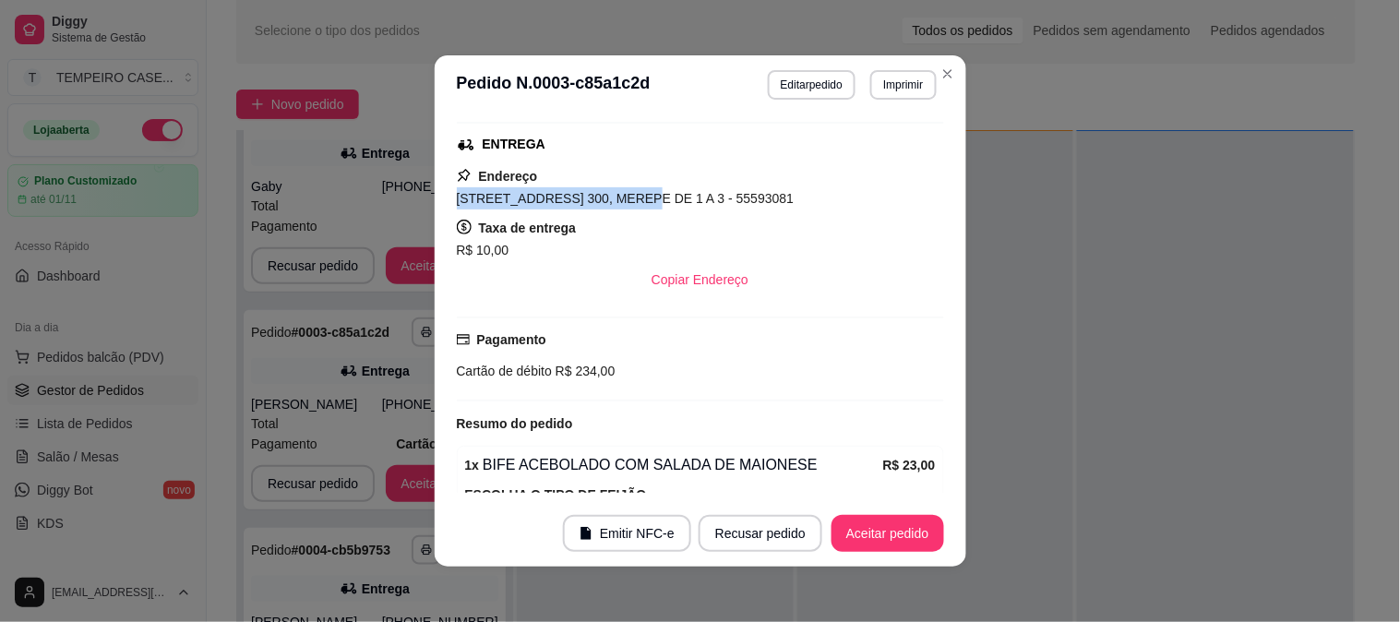
drag, startPoint x: 615, startPoint y: 194, endPoint x: 444, endPoint y: 199, distance: 170.9
click at [444, 199] on div "Solicite um entregador do iFood Sujeito a disponibilidade da plataforma feito h…" at bounding box center [701, 307] width 532 height 386
copy span "[STREET_ADDRESS] 300"
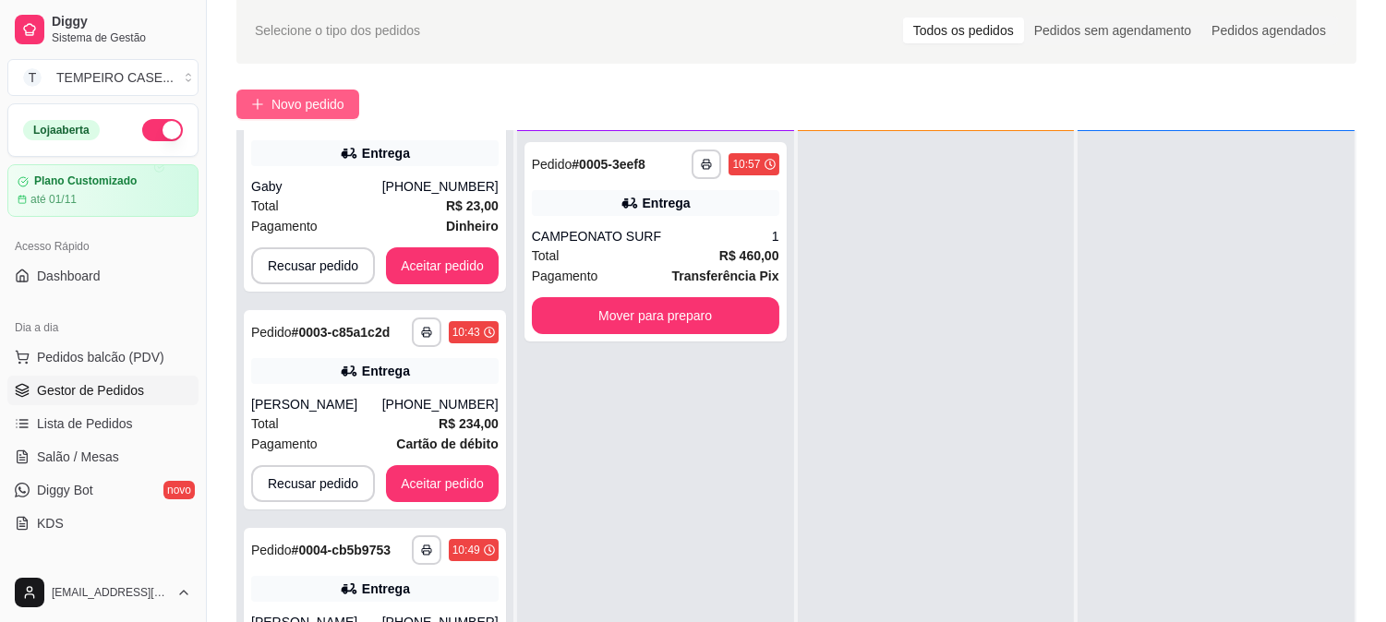
click at [325, 114] on button "Novo pedido" at bounding box center [297, 105] width 123 height 30
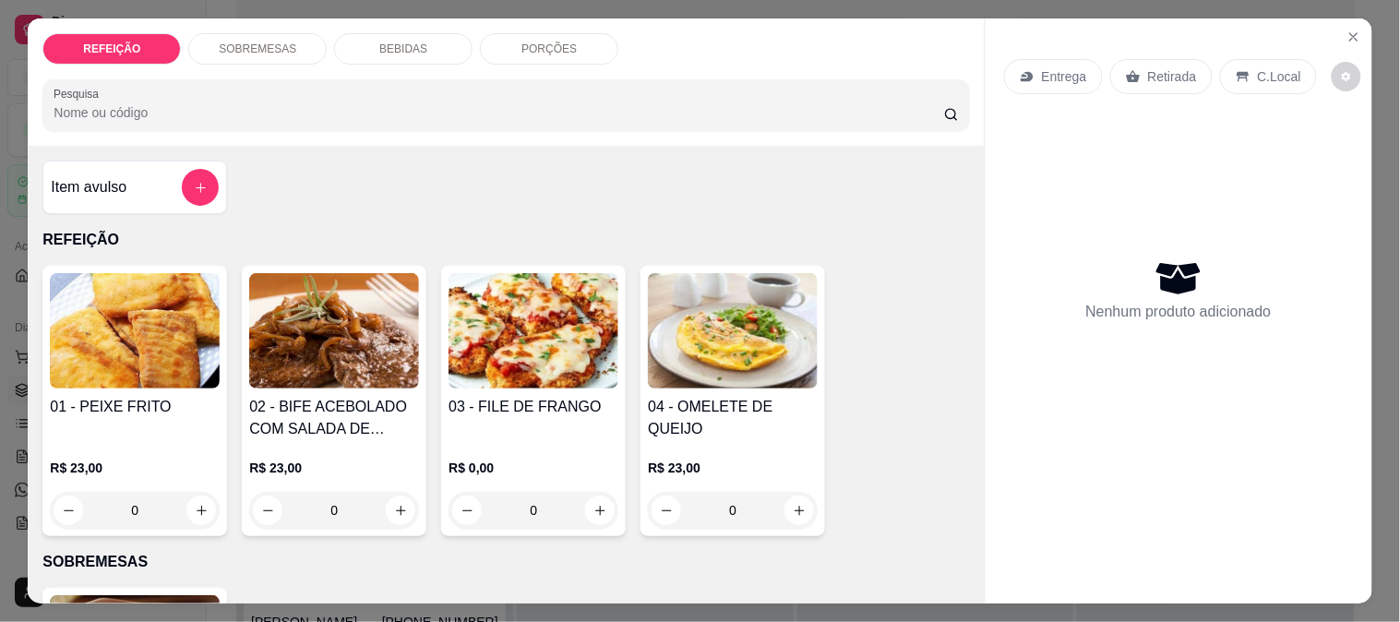
click at [175, 347] on img at bounding box center [135, 330] width 170 height 115
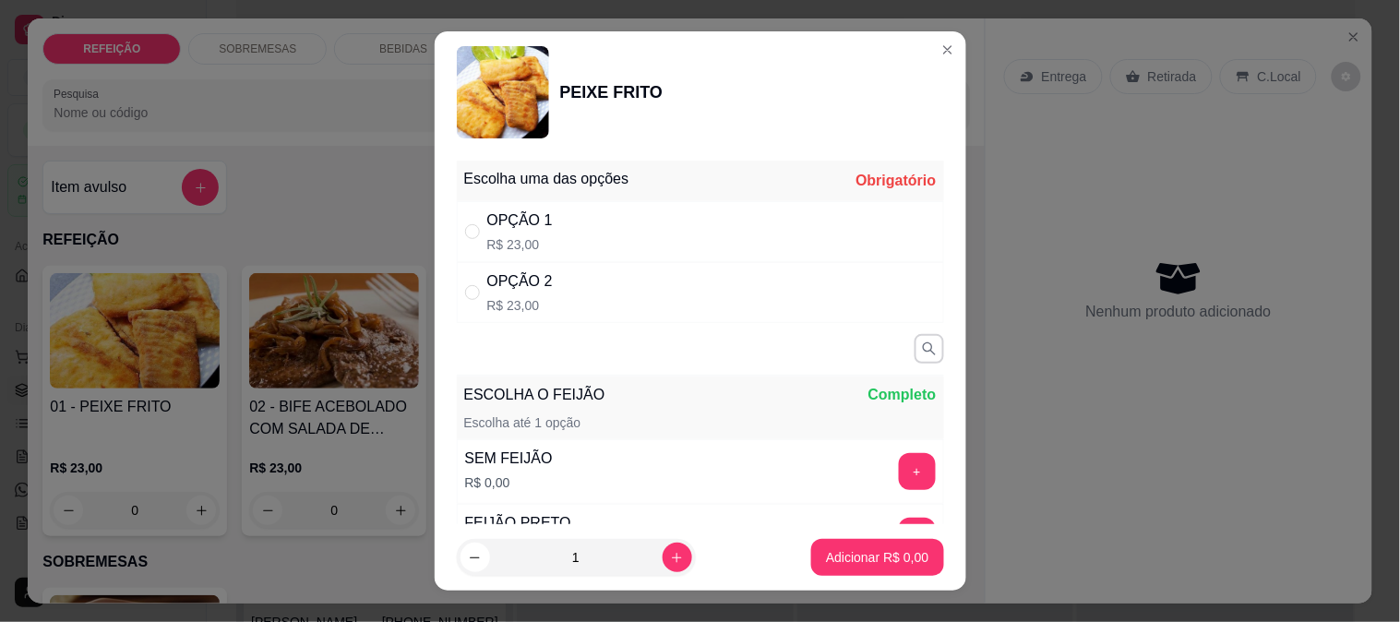
click at [531, 270] on div "OPÇÃO 2" at bounding box center [520, 281] width 66 height 22
radio input "true"
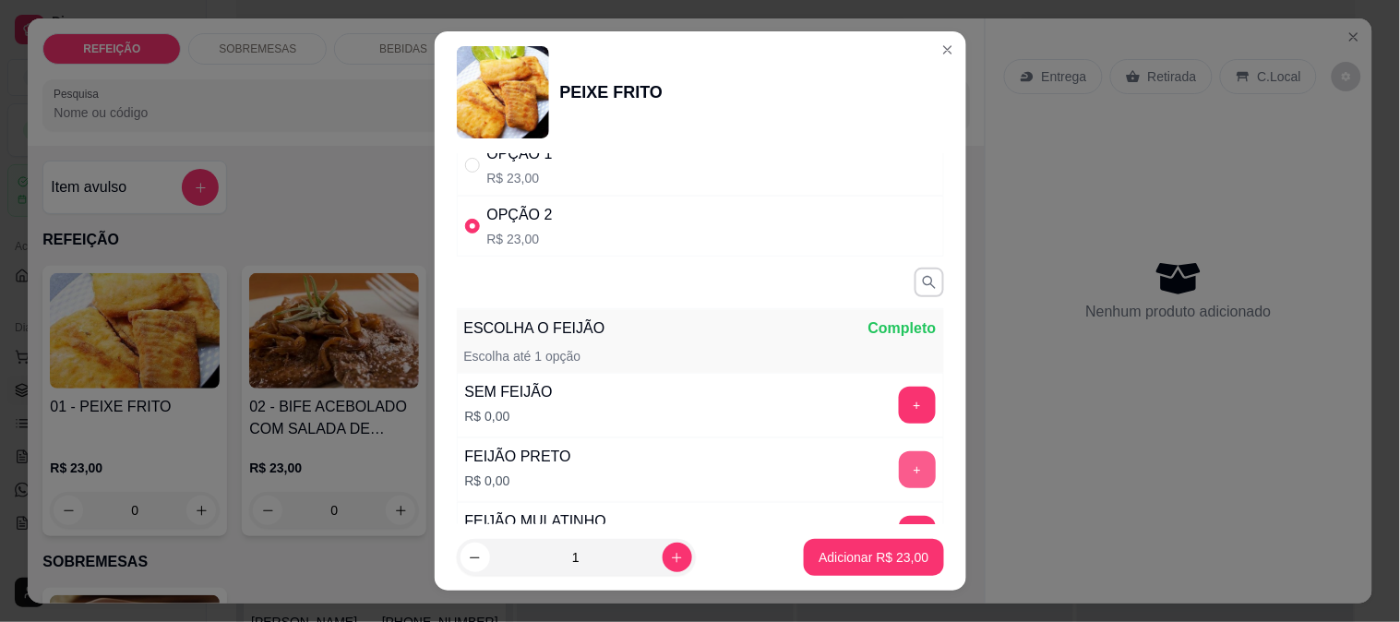
scroll to position [102, 0]
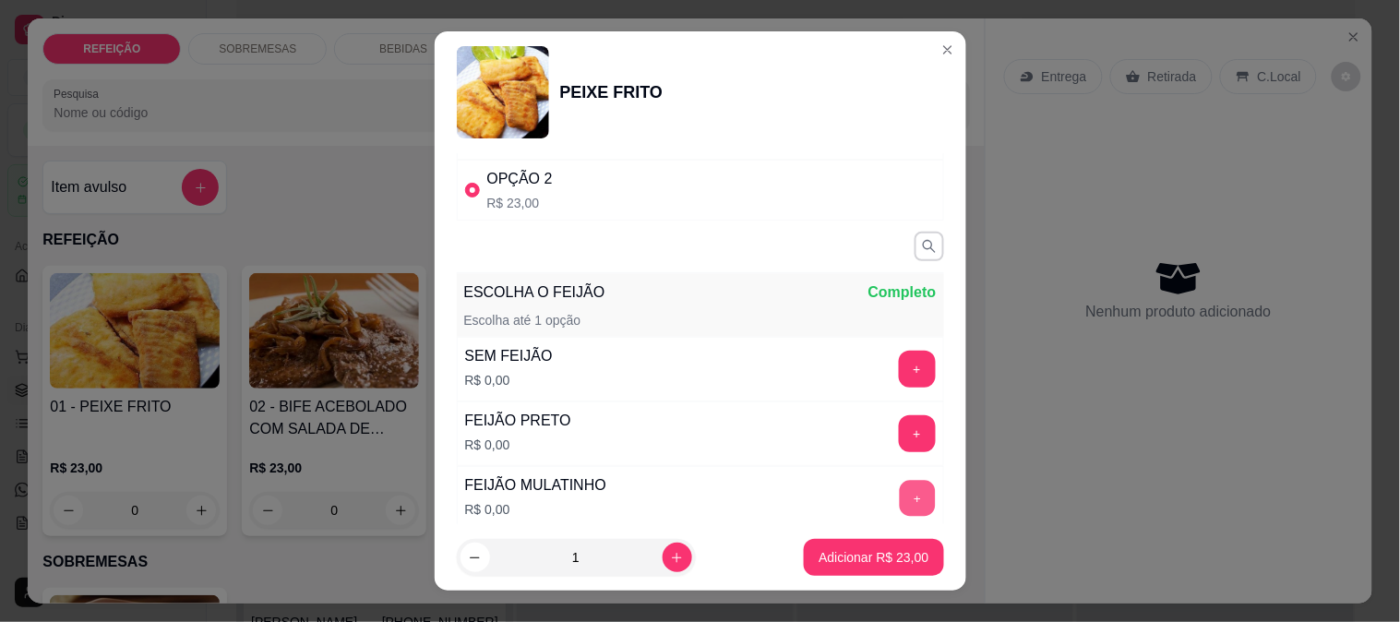
click at [899, 487] on button "+" at bounding box center [917, 498] width 36 height 36
drag, startPoint x: 579, startPoint y: 552, endPoint x: 501, endPoint y: 563, distance: 78.3
click at [501, 563] on input "1" at bounding box center [576, 557] width 173 height 37
type input "20"
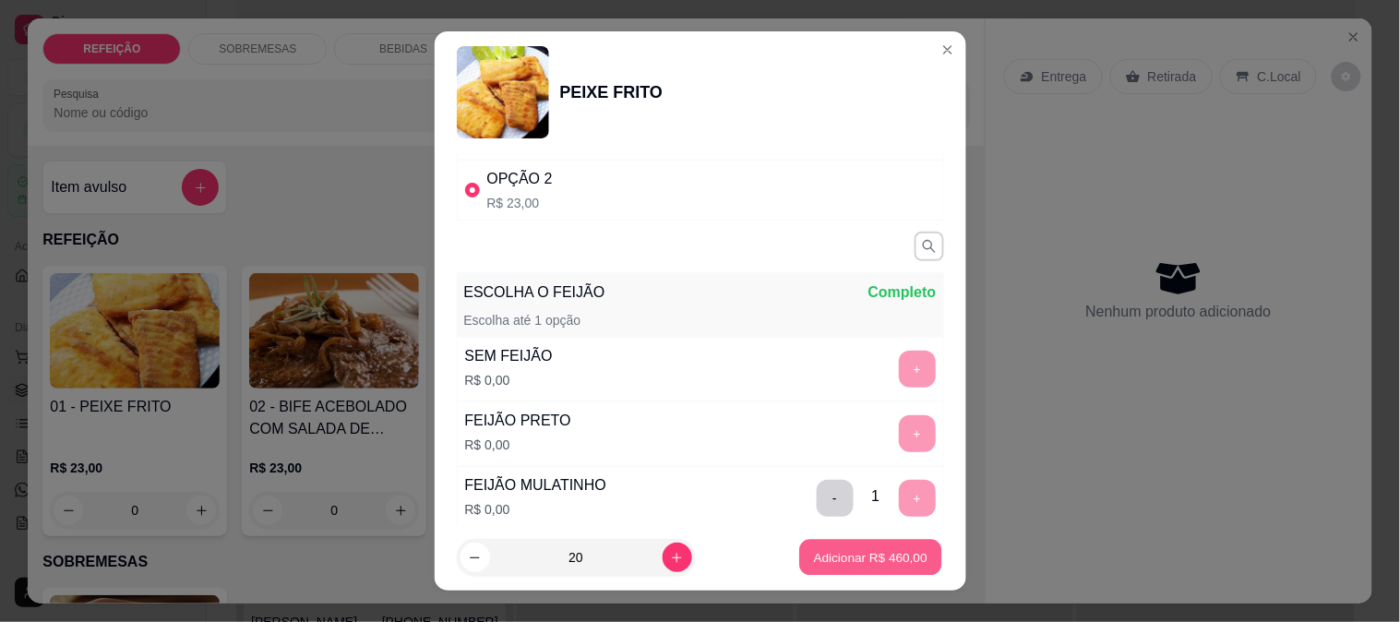
click at [837, 551] on p "Adicionar R$ 460,00" at bounding box center [871, 558] width 114 height 18
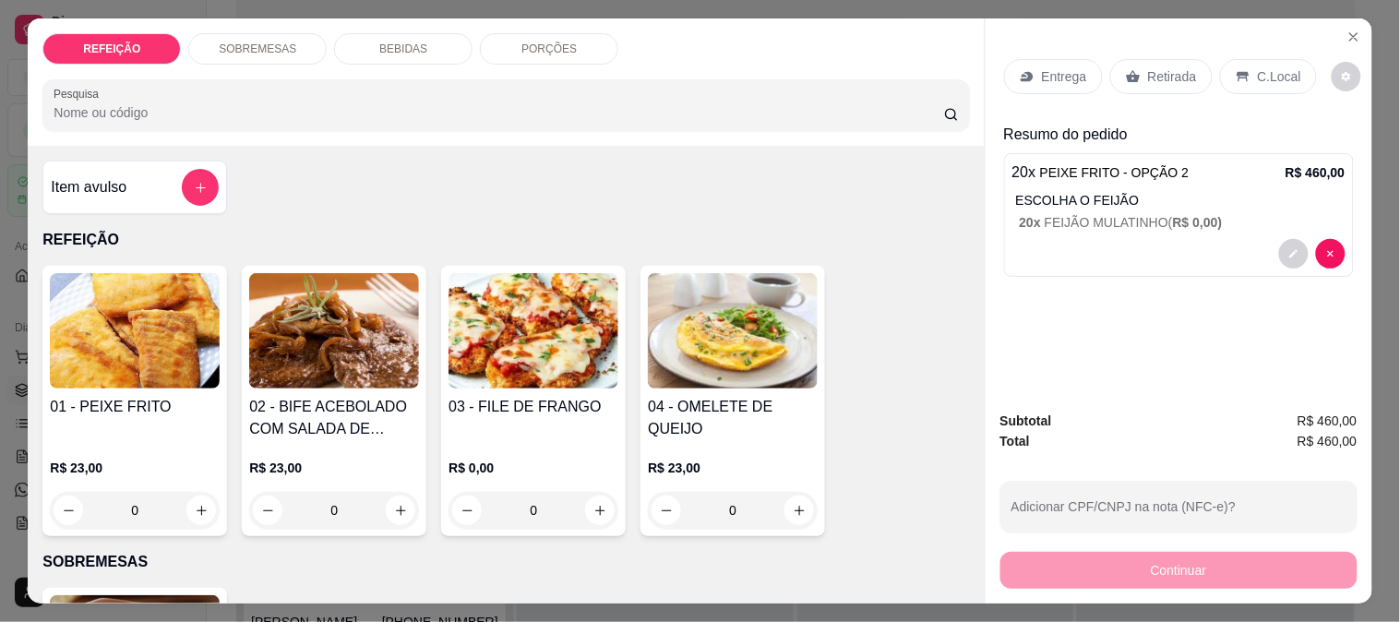
click at [1066, 77] on p "Entrega" at bounding box center [1064, 76] width 45 height 18
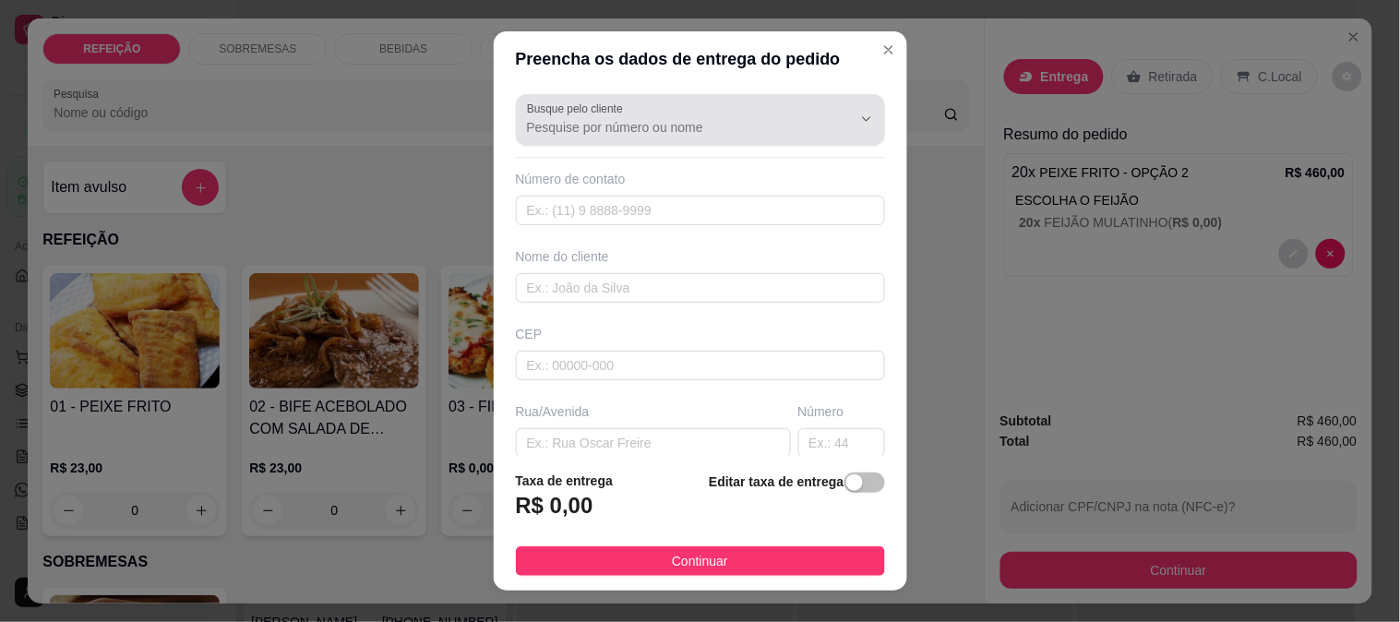
click at [587, 115] on label "Busque pelo cliente" at bounding box center [578, 109] width 102 height 16
click at [587, 118] on input "Busque pelo cliente" at bounding box center [674, 127] width 295 height 18
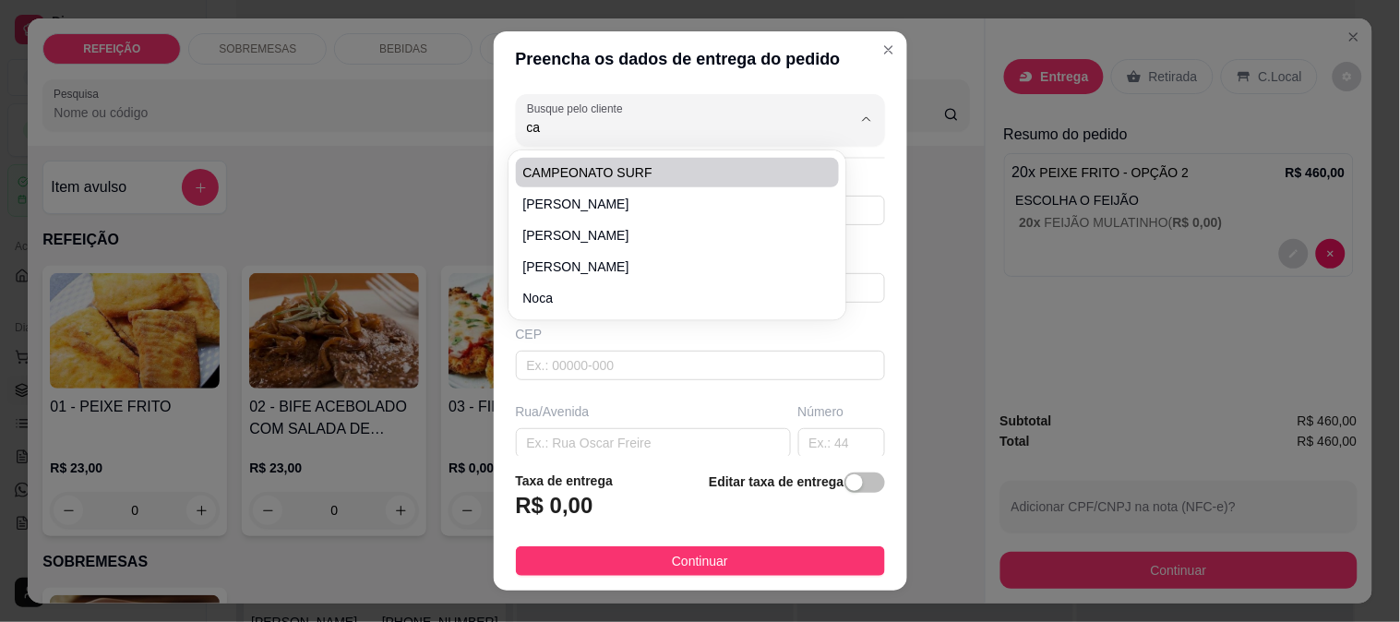
click at [580, 163] on span "CAMPEONATO SURF" at bounding box center [668, 172] width 291 height 18
type input "CAMPEONATO SURF"
type input "1"
type input "CAMPEONATO SURF"
type input "BORETE"
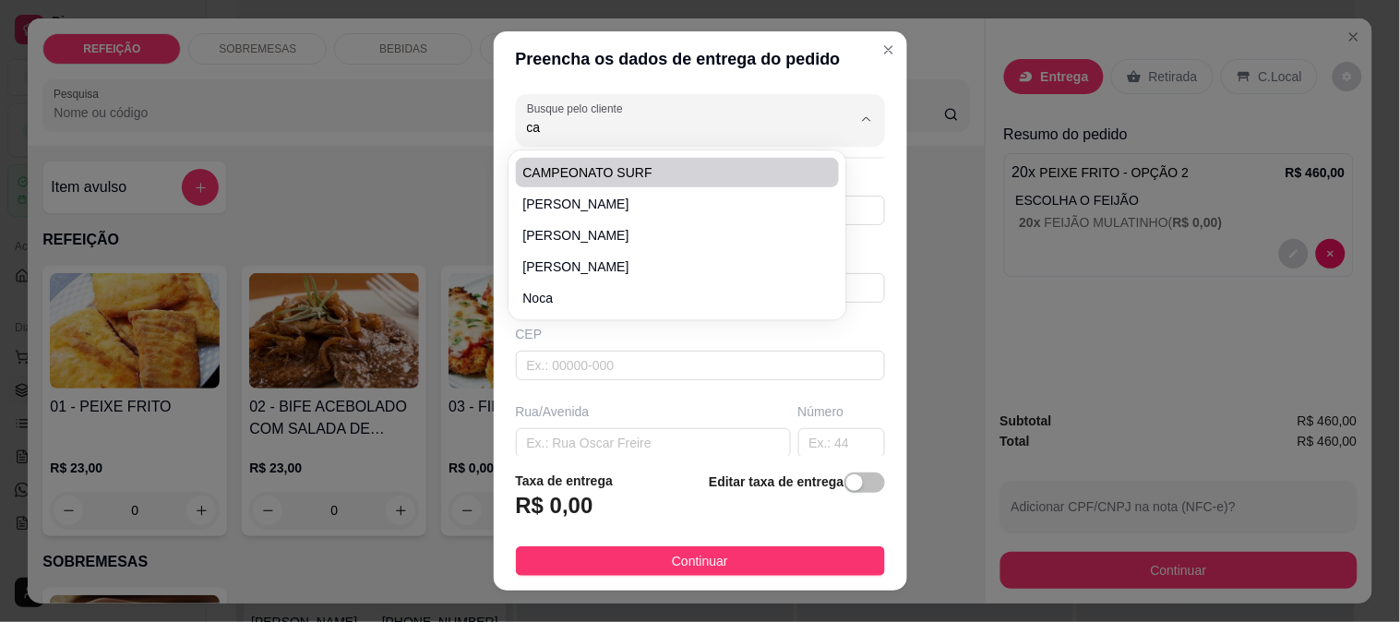
type input "IPOJUCA"
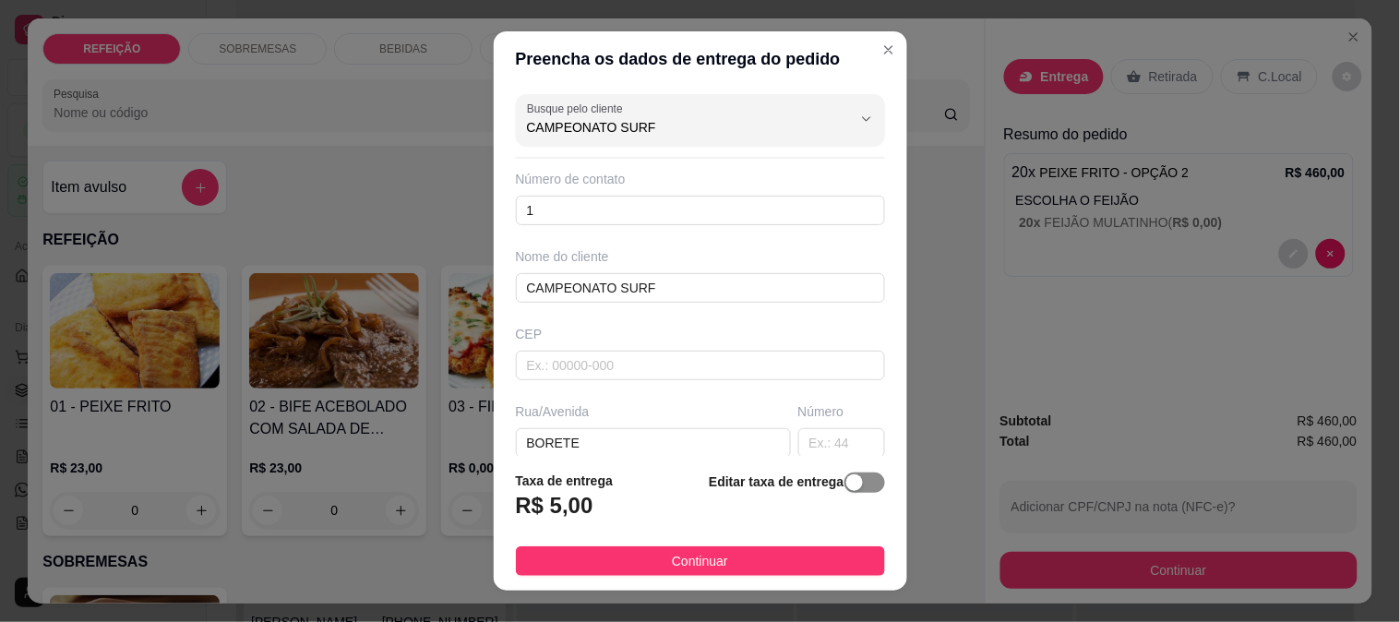
type input "CAMPEONATO SURF"
click at [847, 483] on div "button" at bounding box center [855, 483] width 17 height 17
click at [780, 578] on footer "Taxa de entrega 0,00 Editar taxa de entrega Continuar" at bounding box center [701, 521] width 414 height 138
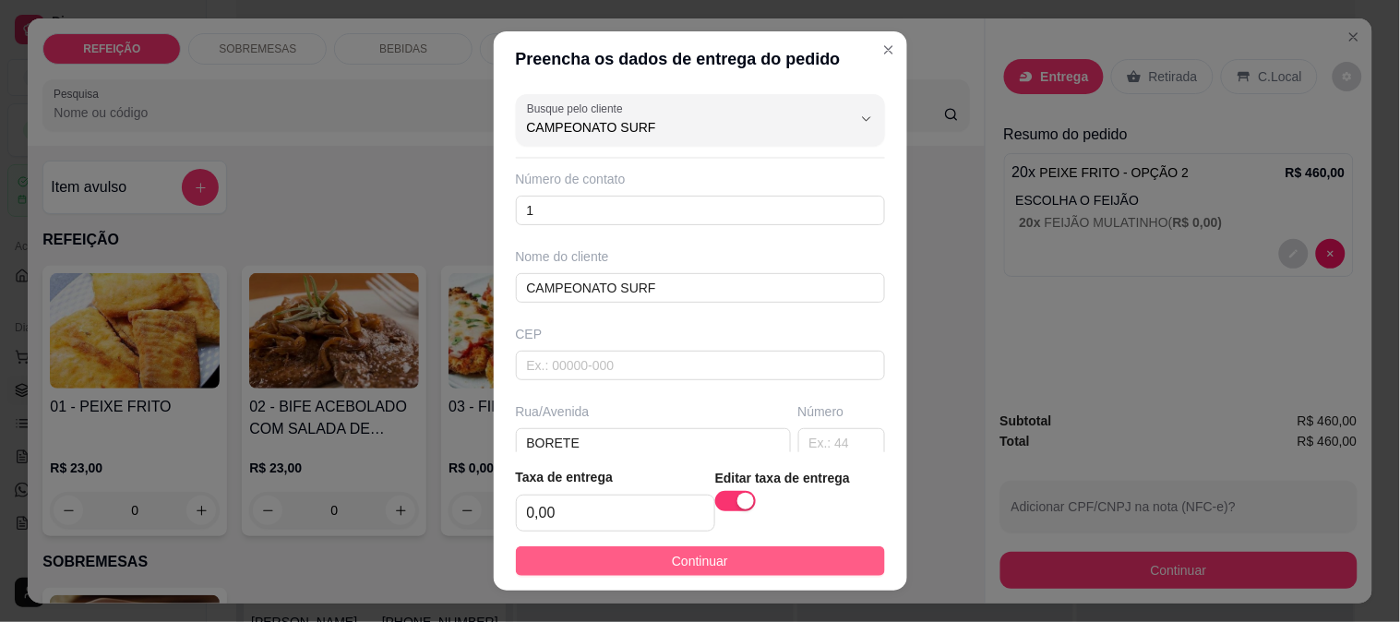
click at [776, 561] on button "Continuar" at bounding box center [700, 562] width 369 height 30
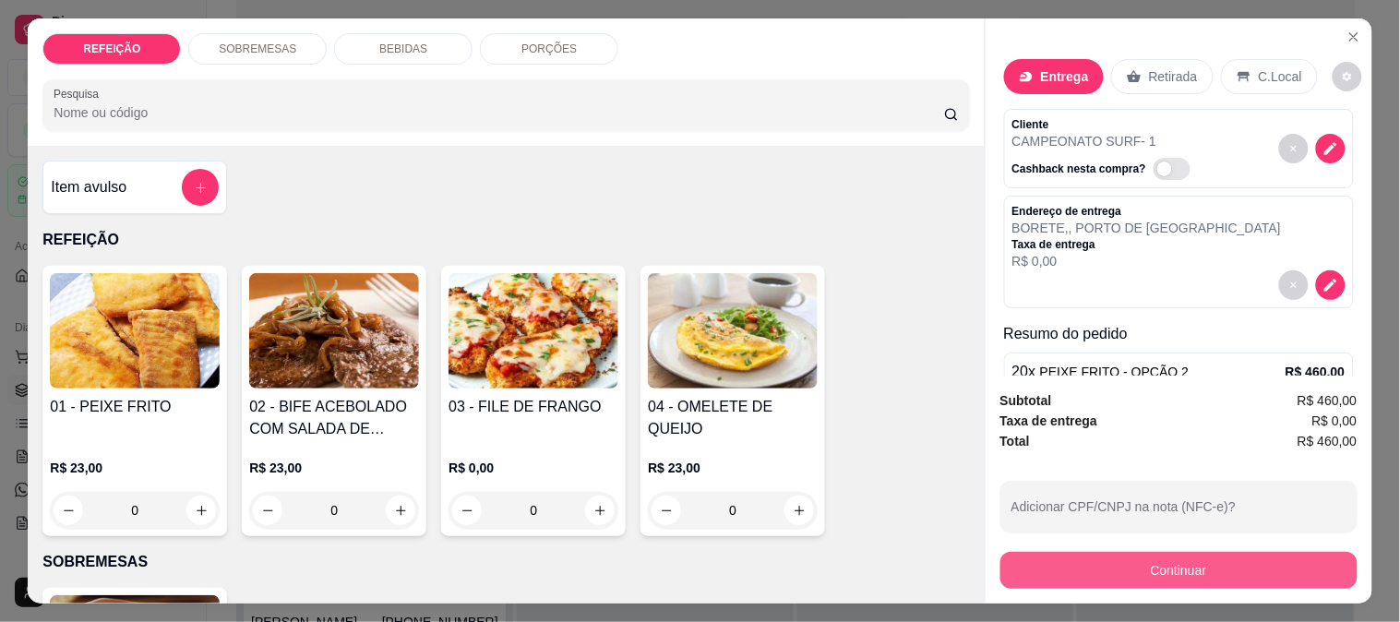
click at [1069, 565] on button "Continuar" at bounding box center [1179, 570] width 357 height 37
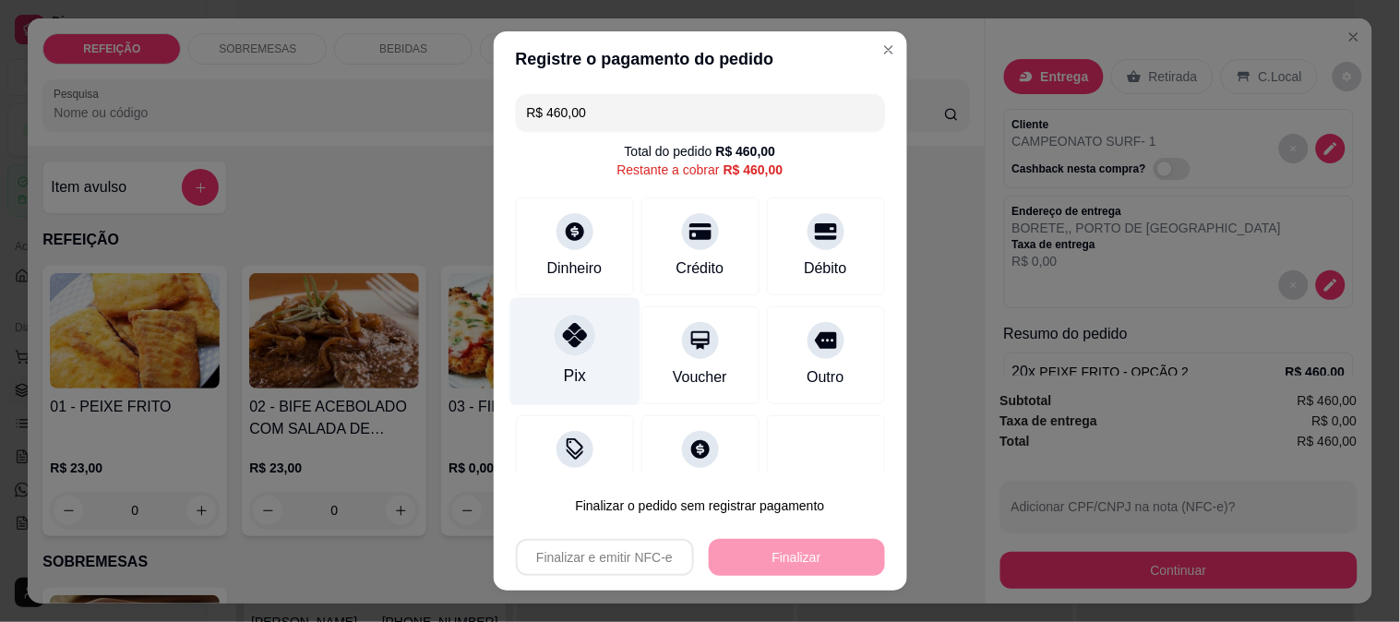
click at [587, 384] on div "Pix" at bounding box center [575, 351] width 130 height 108
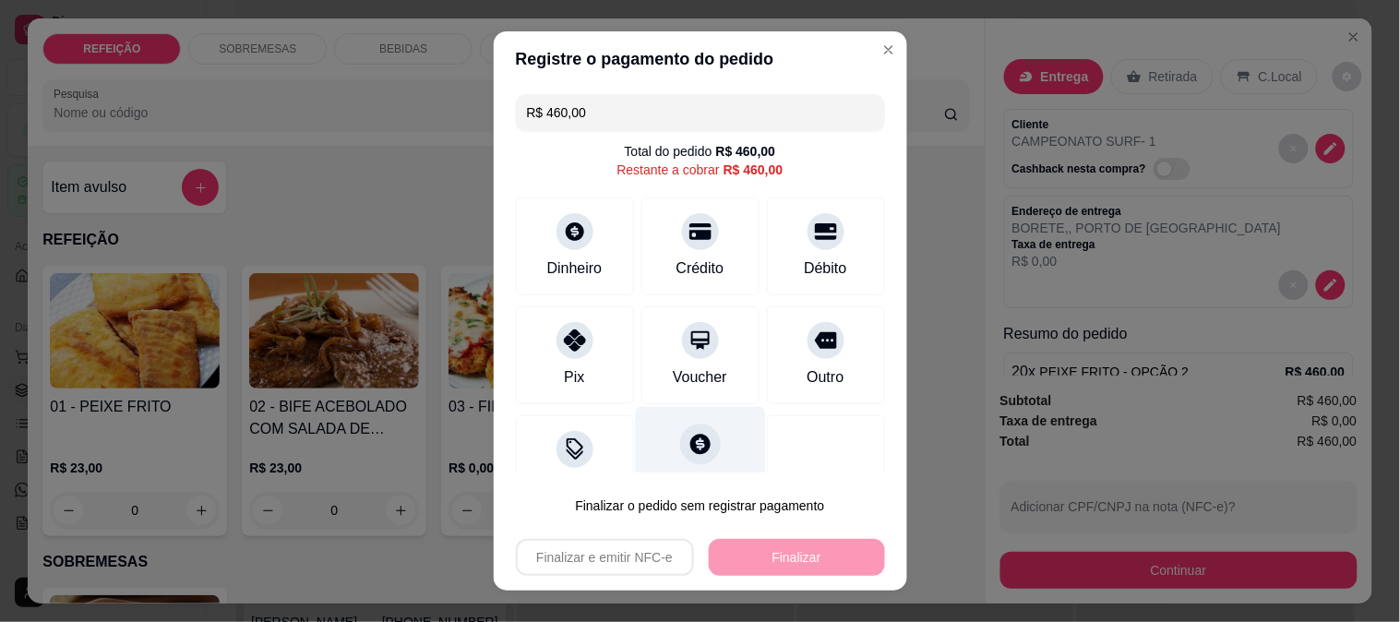
type input "R$ 0,00"
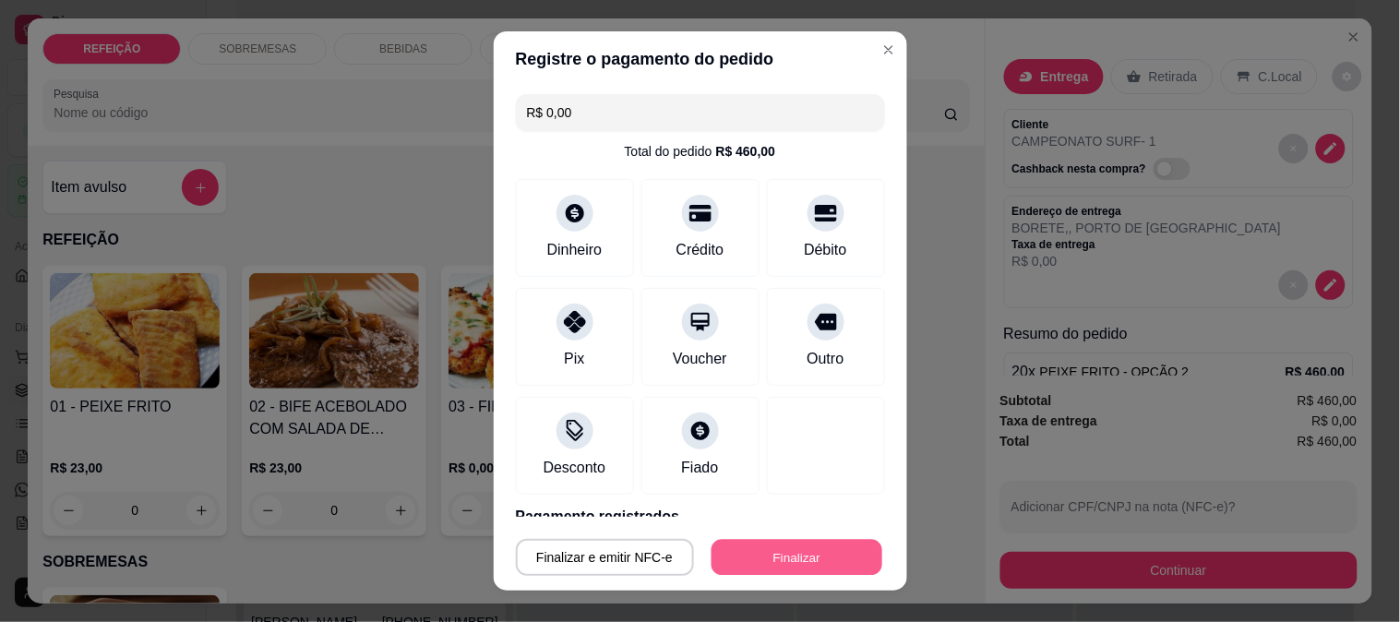
click at [752, 555] on button "Finalizar" at bounding box center [797, 558] width 171 height 36
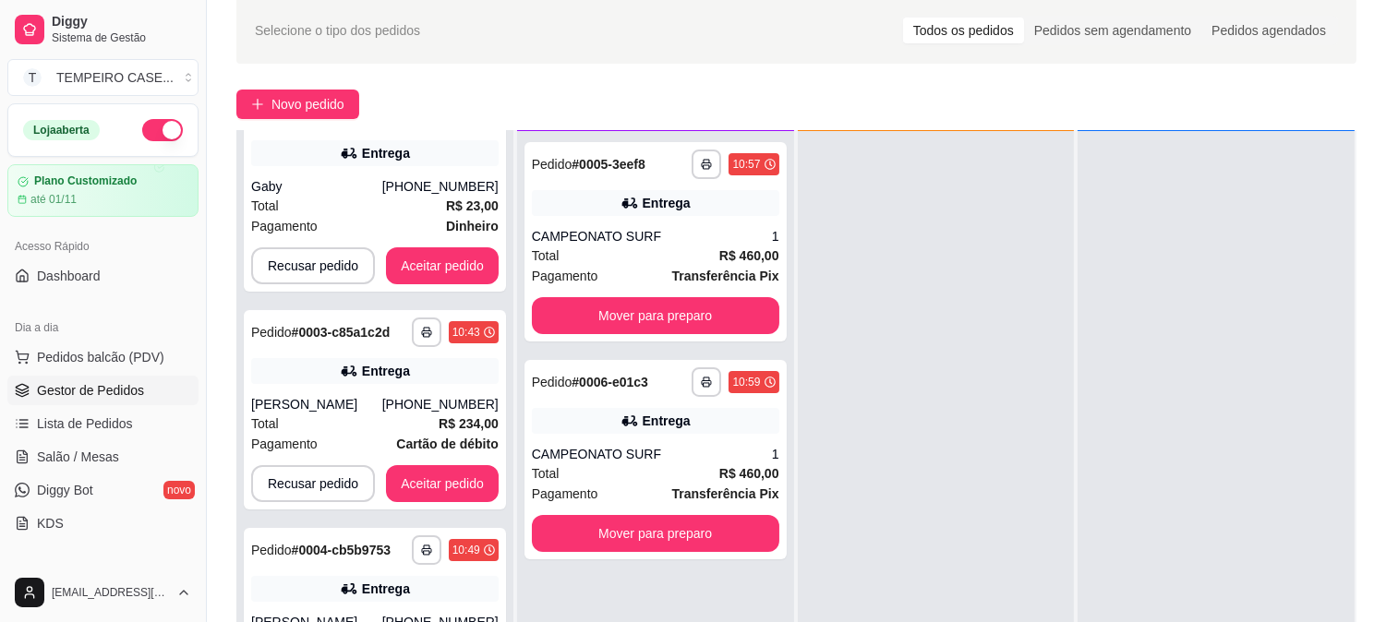
click at [1024, 43] on div "Pedidos sem agendamento" at bounding box center [1112, 31] width 177 height 26
click at [1024, 18] on input "Pedidos sem agendamento" at bounding box center [1024, 18] width 0 height 0
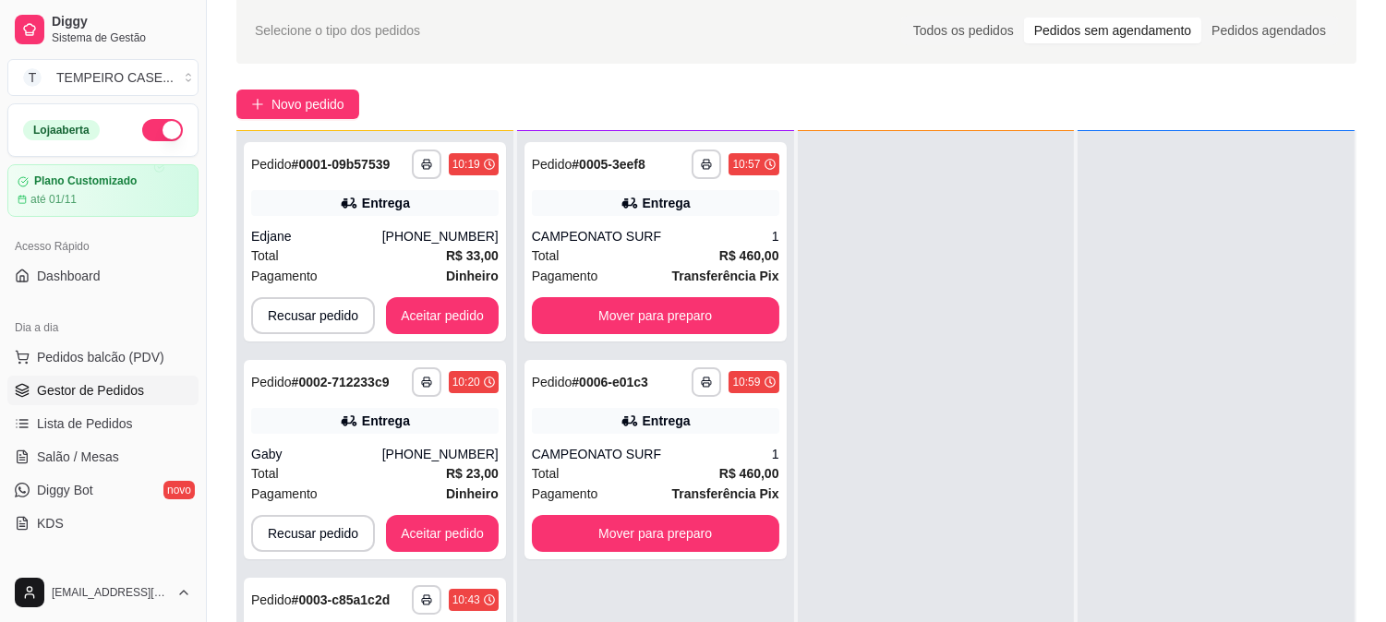
click at [330, 87] on div "**********" at bounding box center [796, 380] width 1179 height 788
click at [315, 100] on span "Novo pedido" at bounding box center [307, 104] width 73 height 20
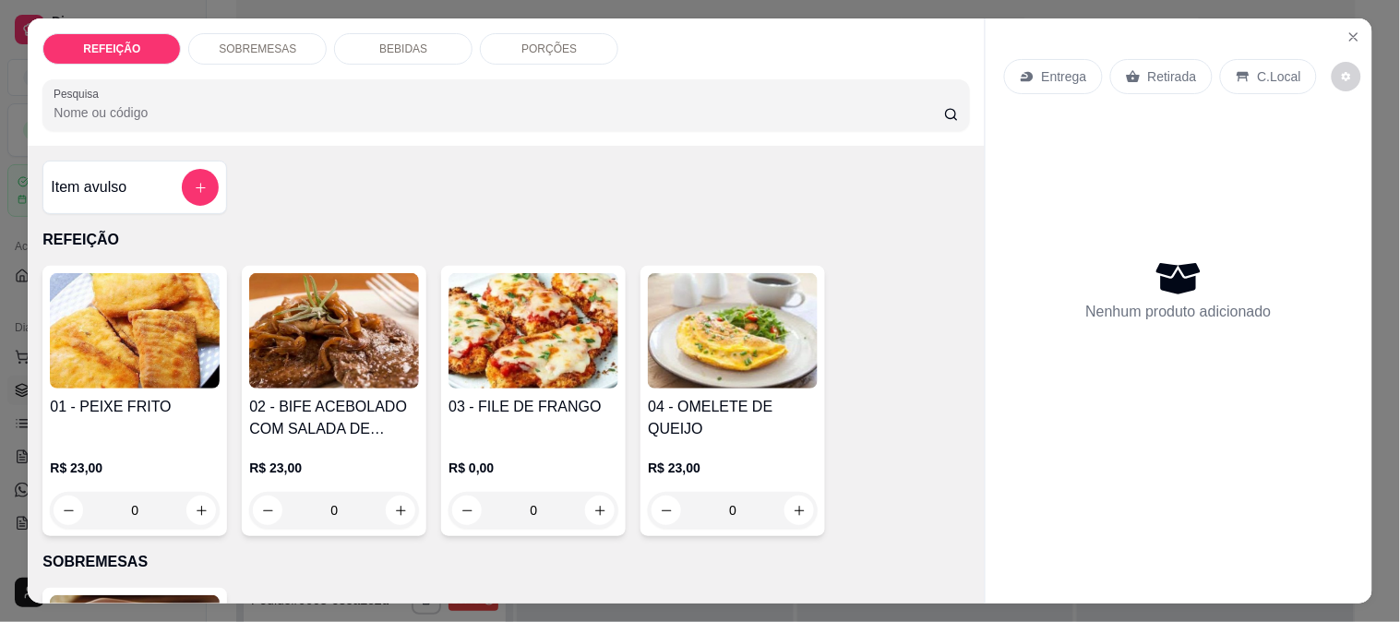
click at [333, 355] on img at bounding box center [334, 330] width 170 height 115
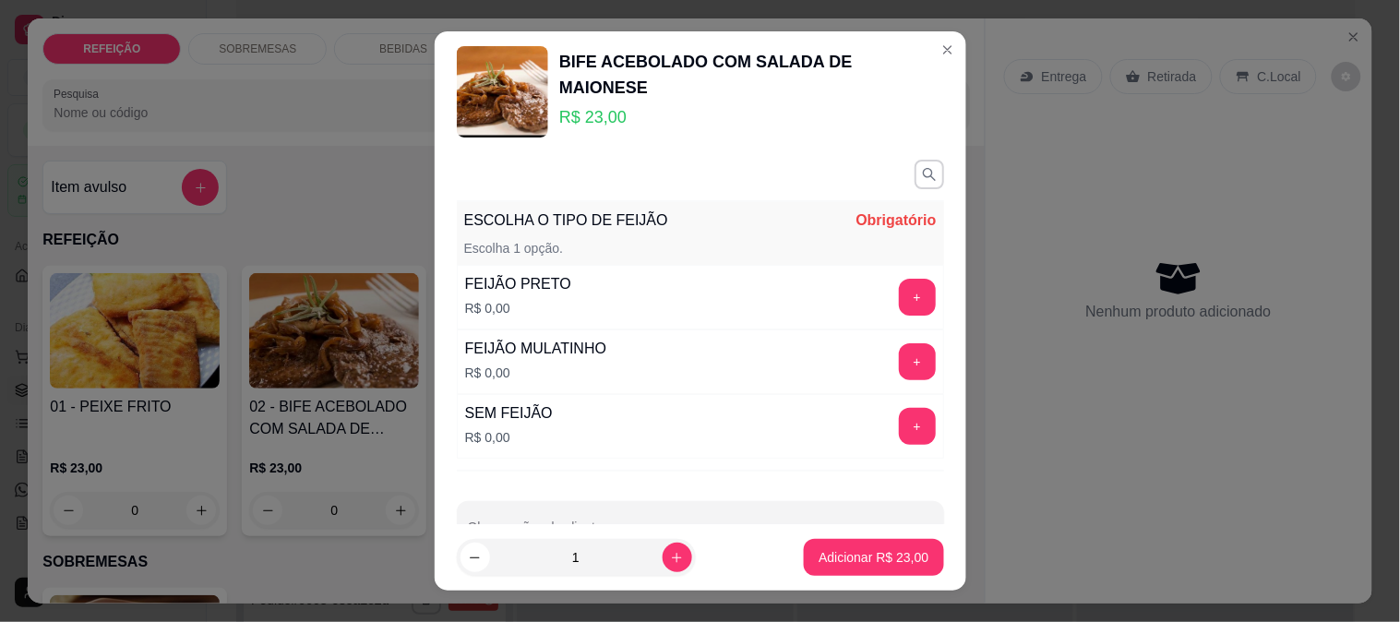
click at [899, 362] on button "+" at bounding box center [917, 361] width 37 height 37
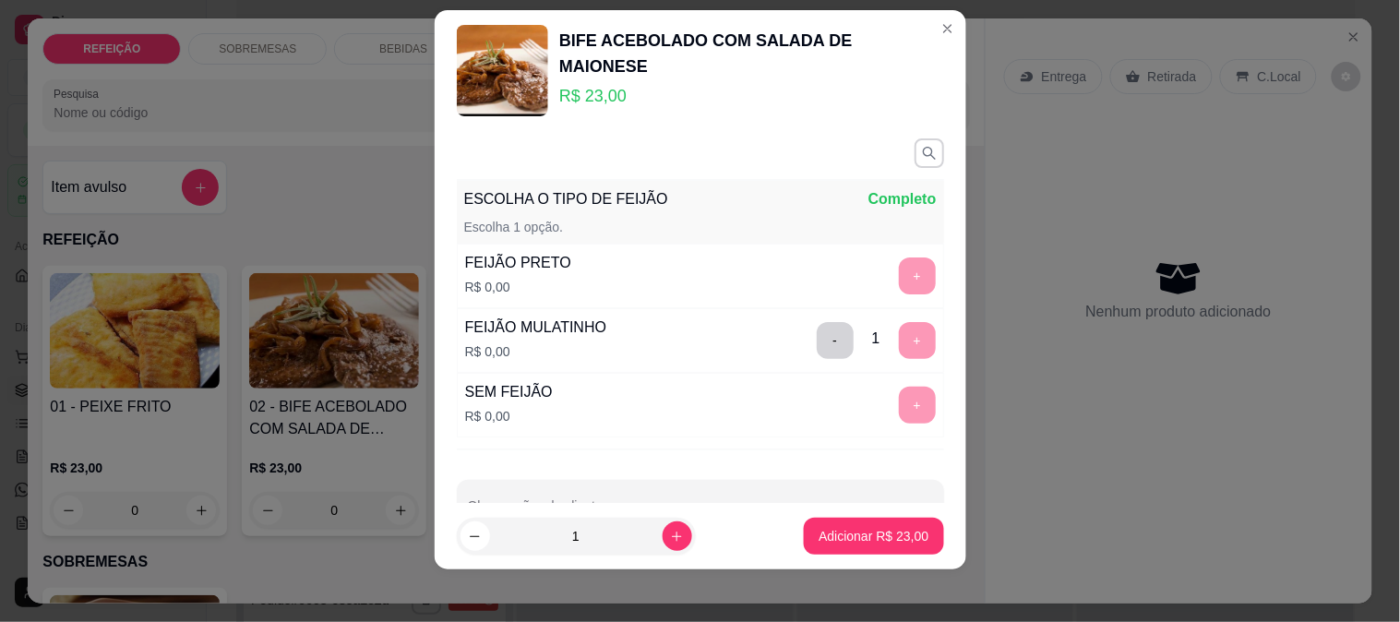
scroll to position [28, 0]
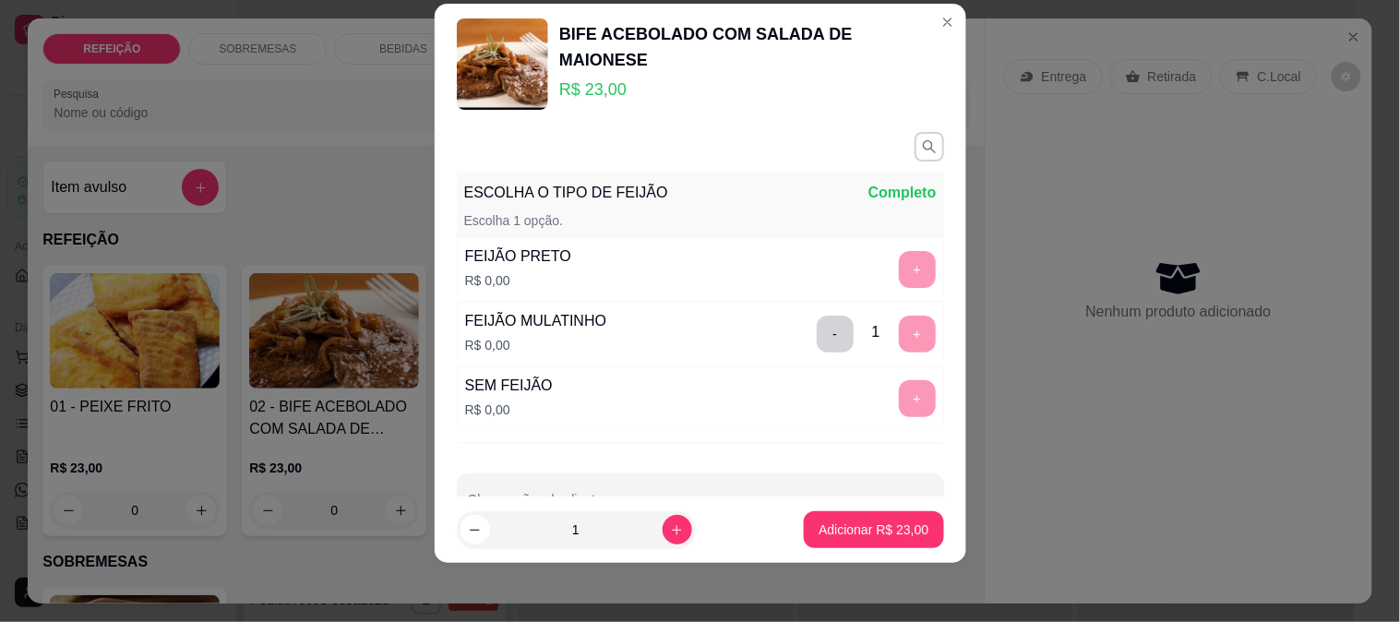
drag, startPoint x: 583, startPoint y: 533, endPoint x: 495, endPoint y: 532, distance: 88.6
click at [495, 532] on input "1" at bounding box center [576, 529] width 173 height 37
type input "20"
click at [824, 538] on p "Adicionar R$ 460,00" at bounding box center [871, 531] width 114 height 18
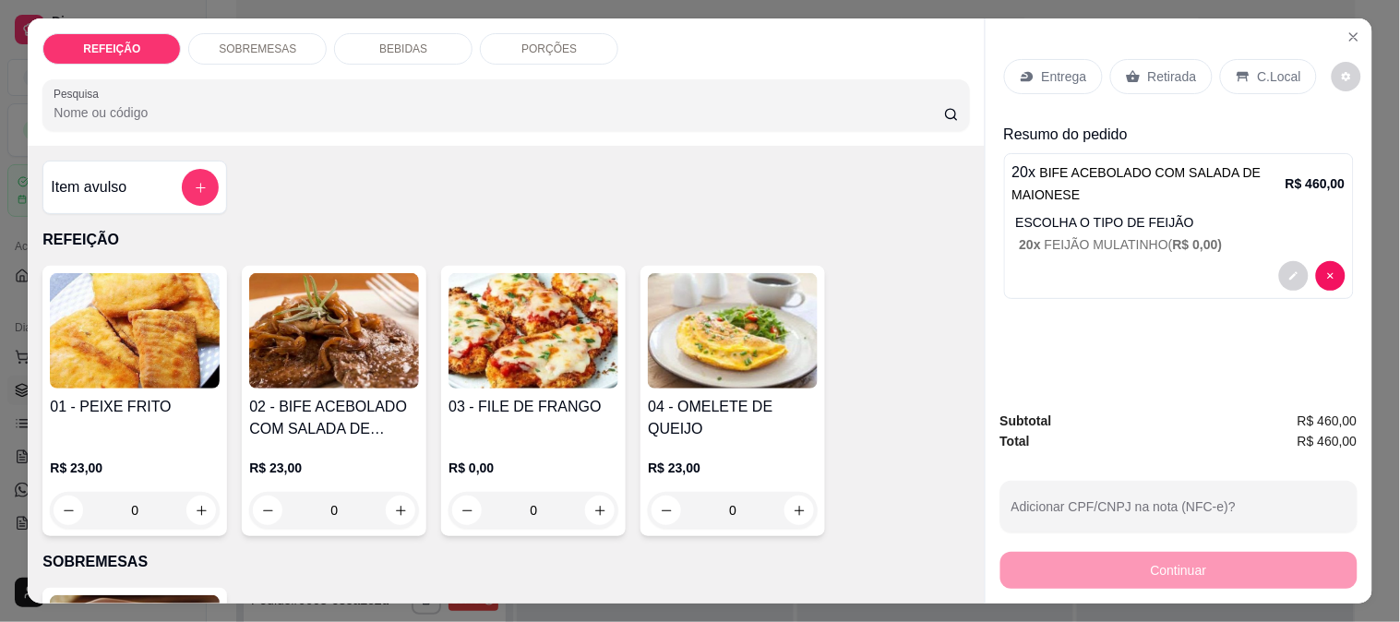
click at [1069, 59] on div "Entrega" at bounding box center [1053, 76] width 99 height 35
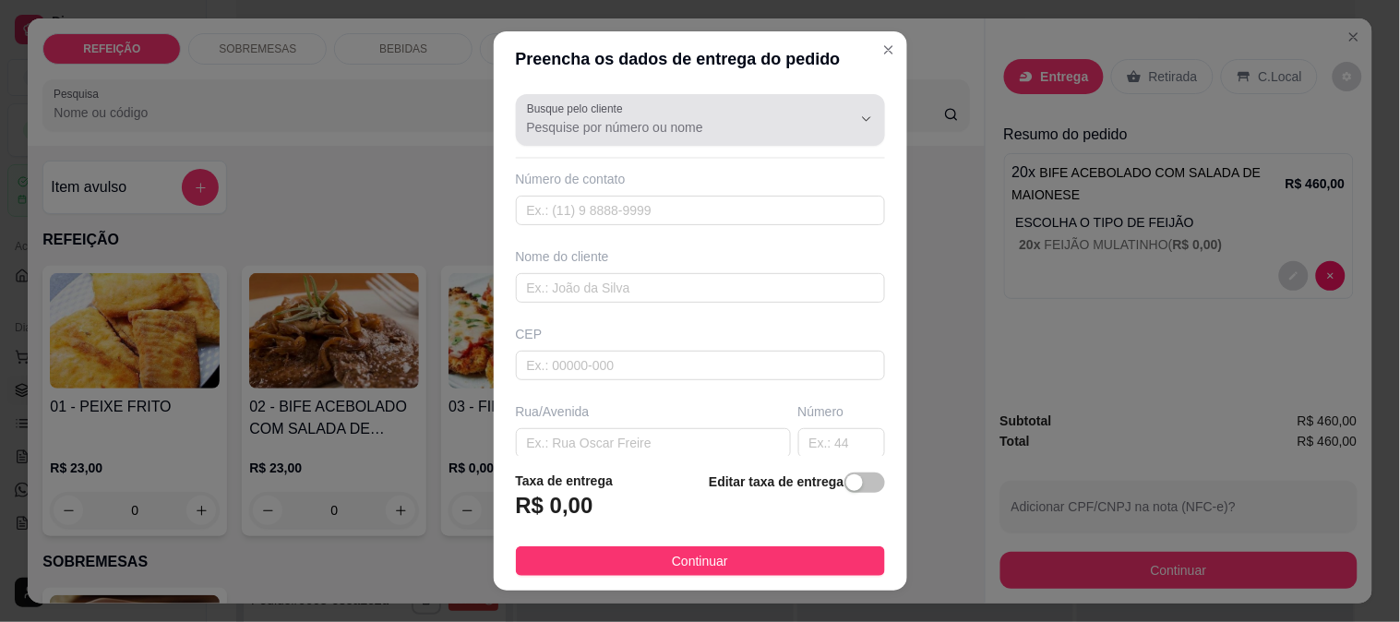
click at [644, 130] on input "Busque pelo cliente" at bounding box center [674, 127] width 295 height 18
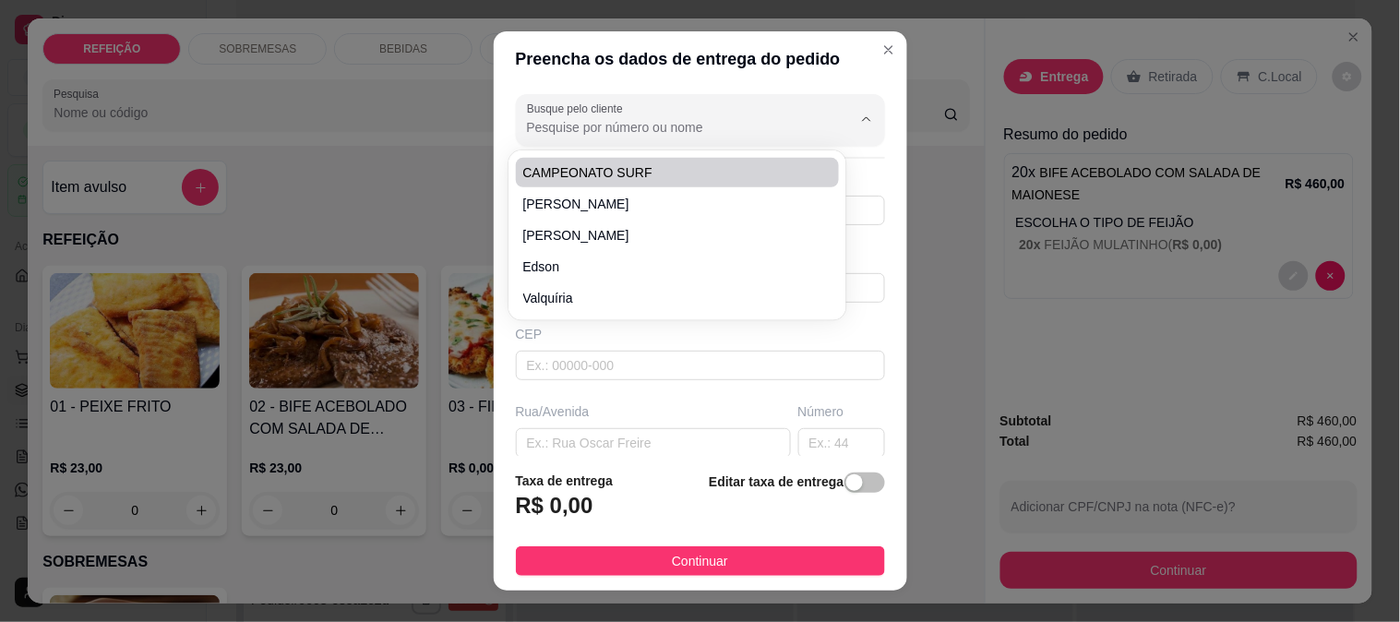
click at [592, 180] on span "CAMPEONATO SURF" at bounding box center [668, 172] width 291 height 18
type input "CAMPEONATO SURF"
type input "1"
type input "CAMPEONATO SURF"
type input "BORETE"
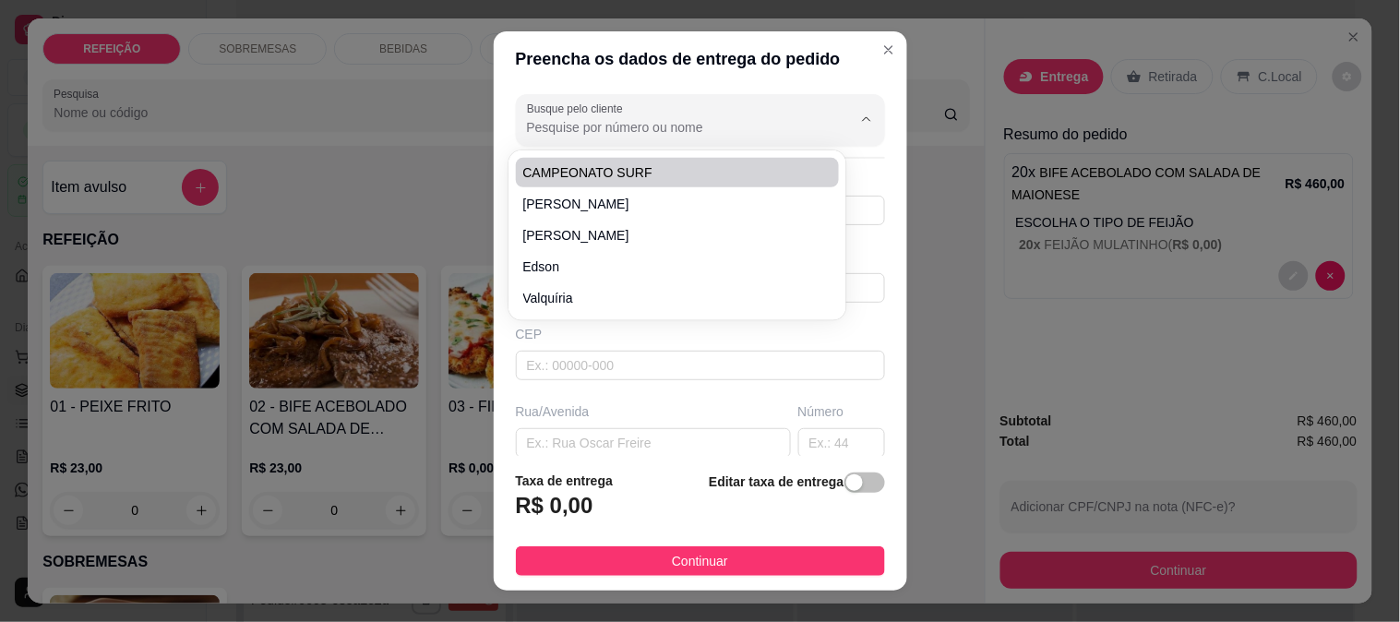
type input "IPOJUCA"
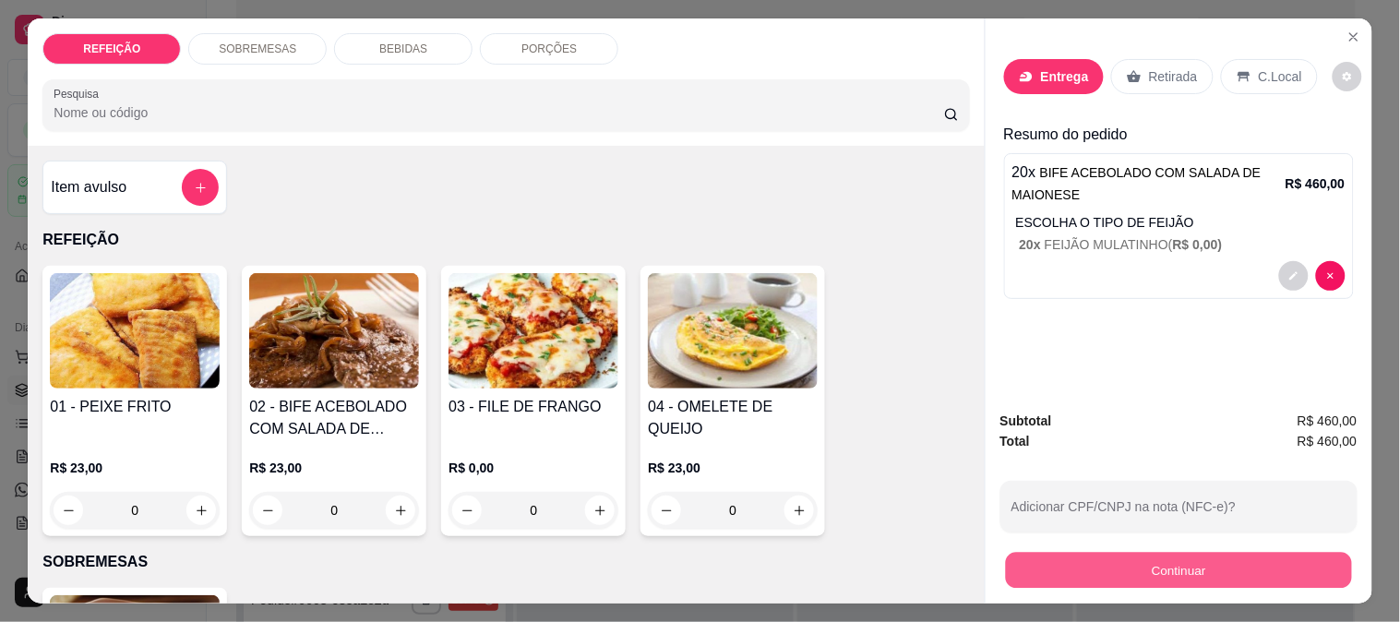
click at [1082, 559] on button "Continuar" at bounding box center [1178, 570] width 346 height 36
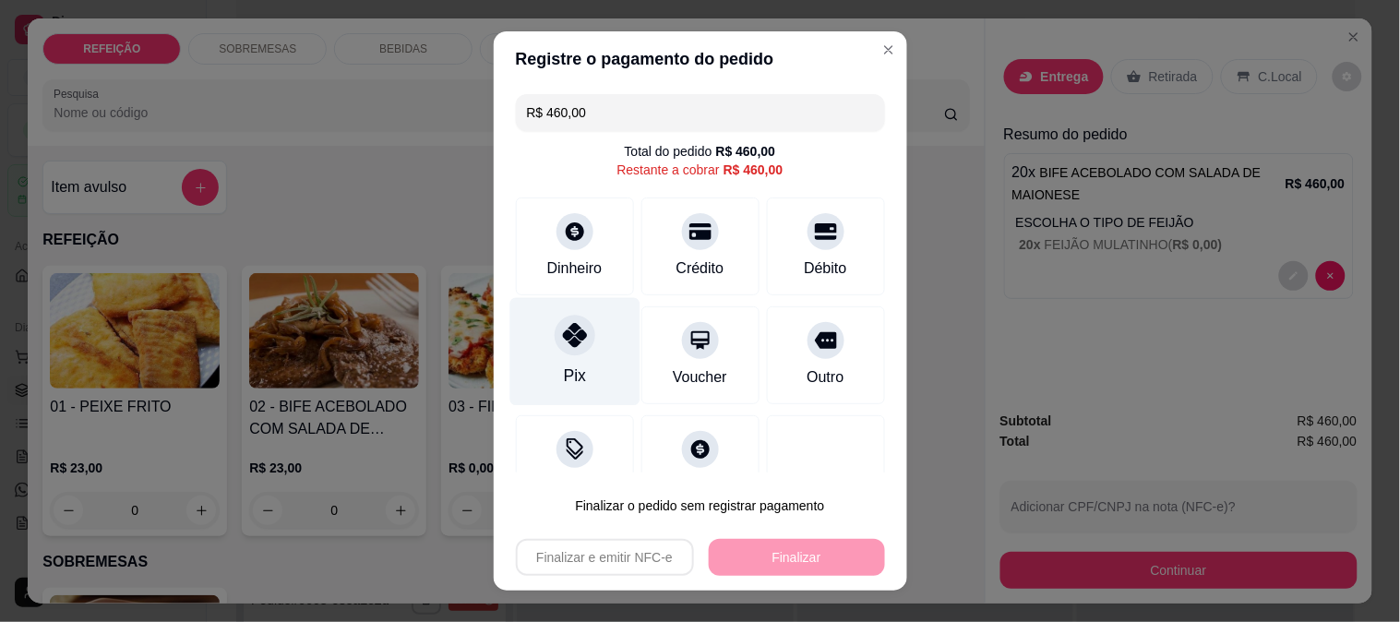
click at [602, 346] on div "Pix" at bounding box center [575, 351] width 130 height 108
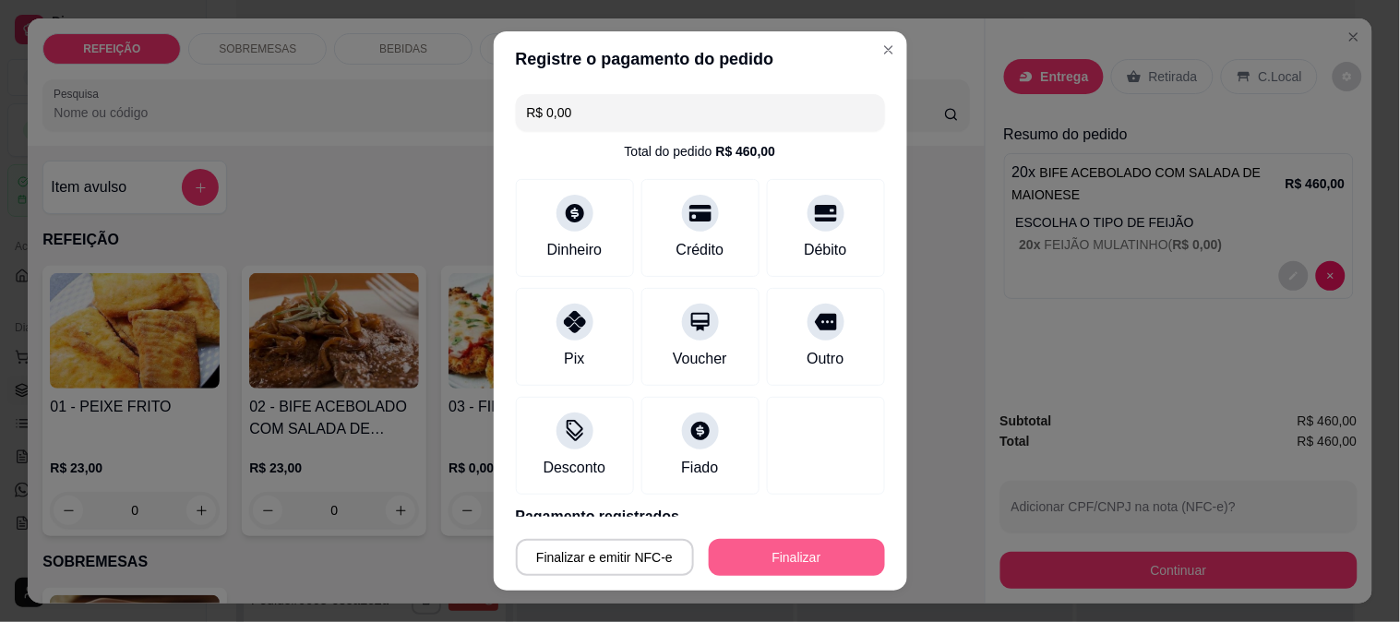
click at [739, 545] on button "Finalizar" at bounding box center [797, 557] width 176 height 37
type input "-R$ 460,00"
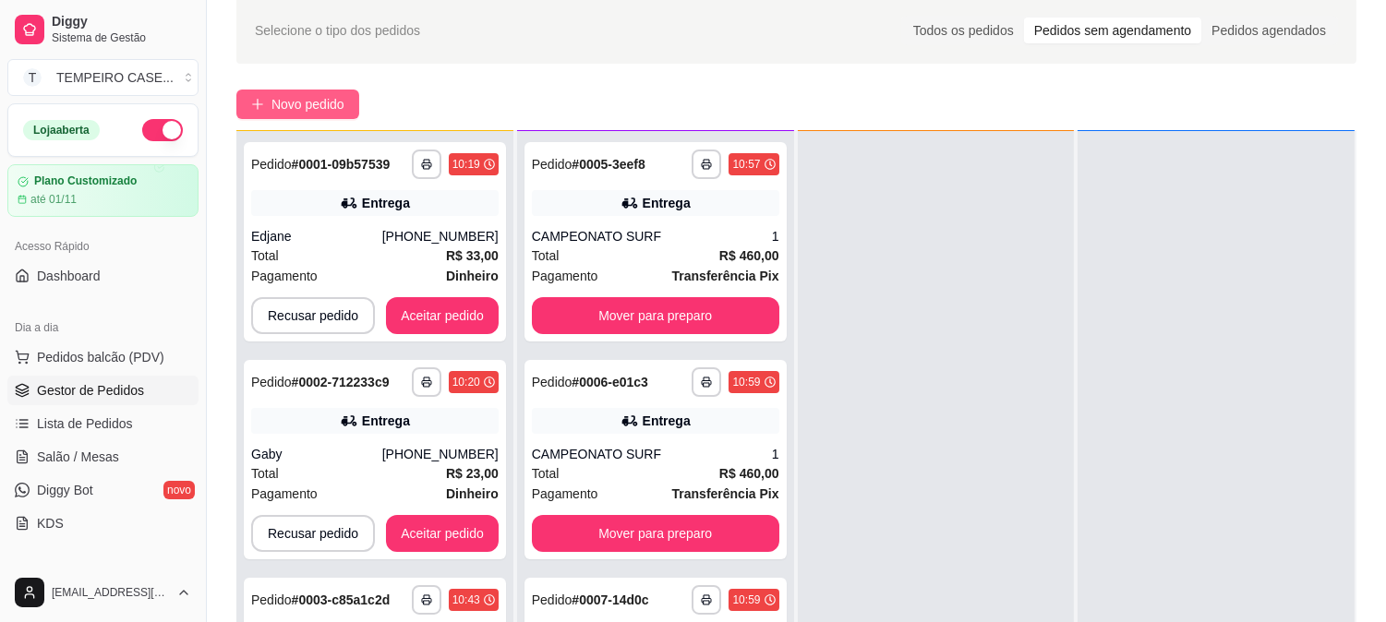
click at [315, 105] on span "Novo pedido" at bounding box center [307, 104] width 73 height 20
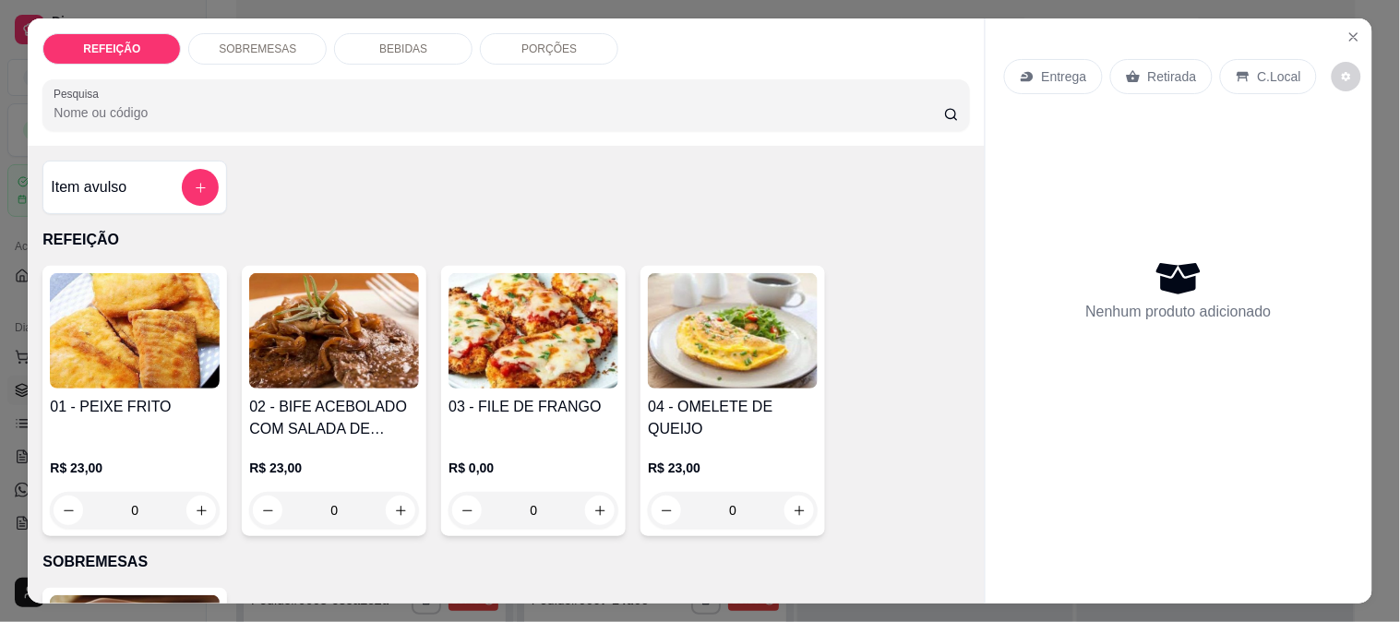
click at [536, 340] on img at bounding box center [534, 330] width 170 height 115
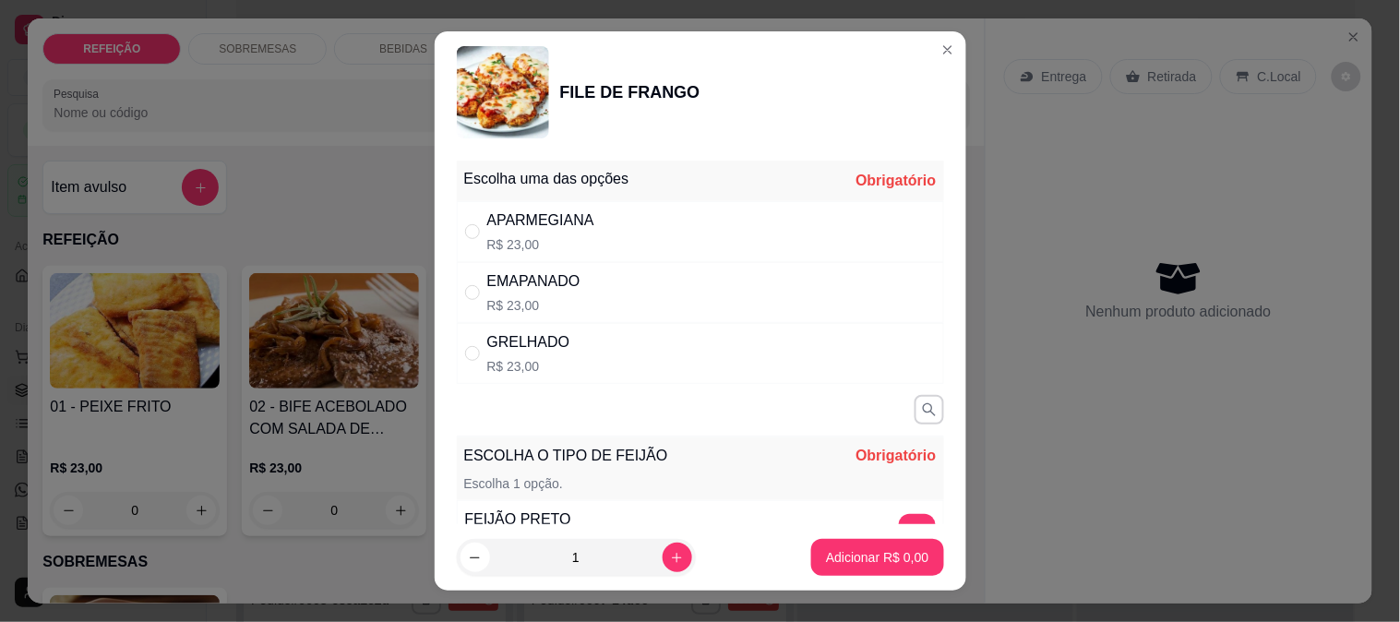
click at [555, 222] on div "APARMEGIANA" at bounding box center [540, 221] width 107 height 22
radio input "true"
click at [518, 543] on input "1" at bounding box center [576, 557] width 173 height 37
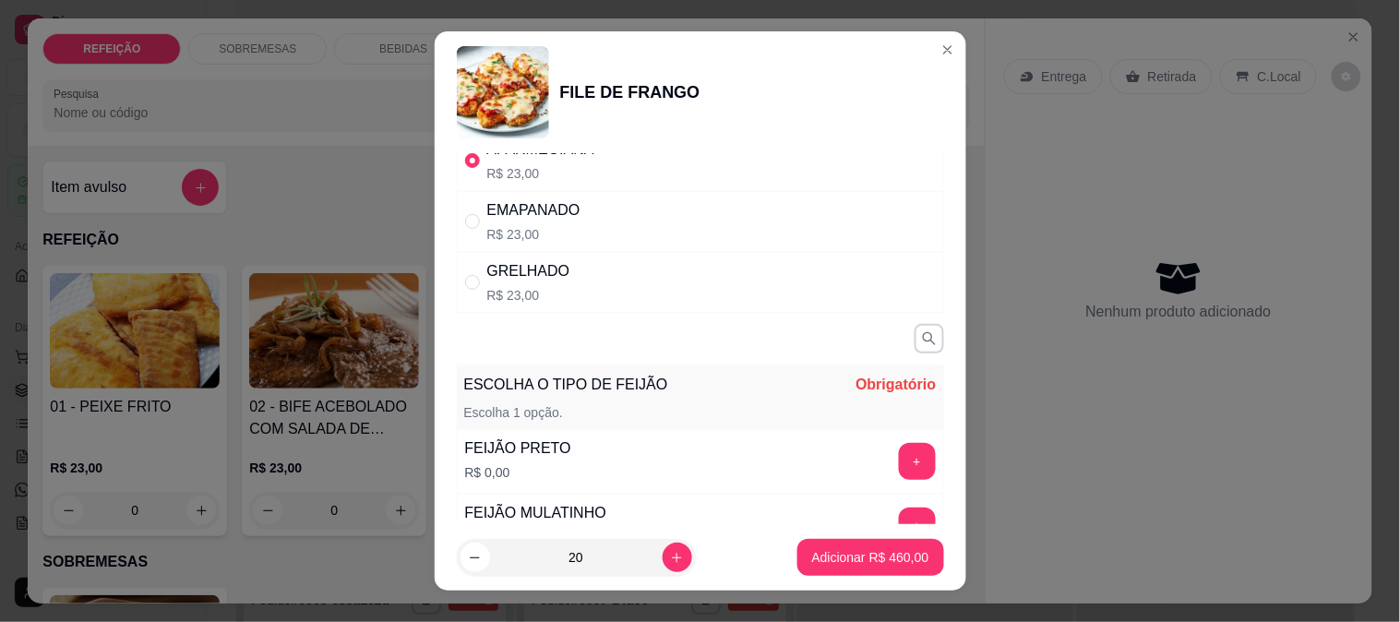
scroll to position [102, 0]
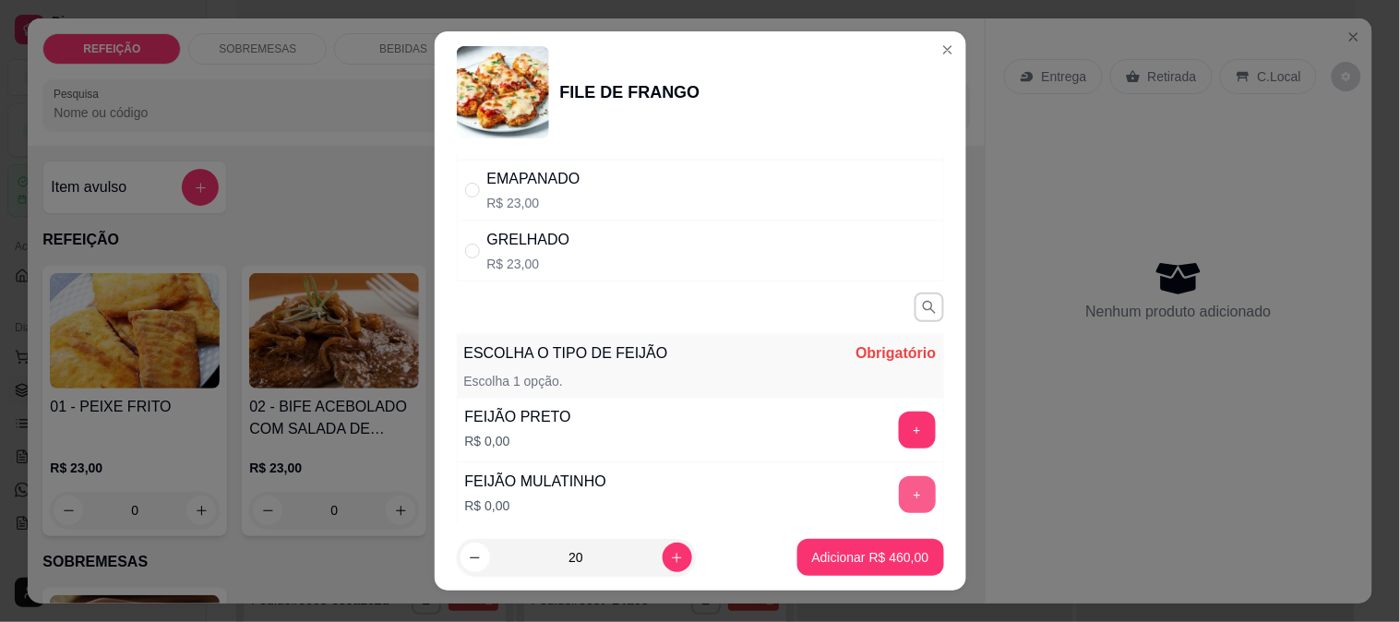
type input "20"
click at [899, 493] on button "+" at bounding box center [917, 494] width 37 height 37
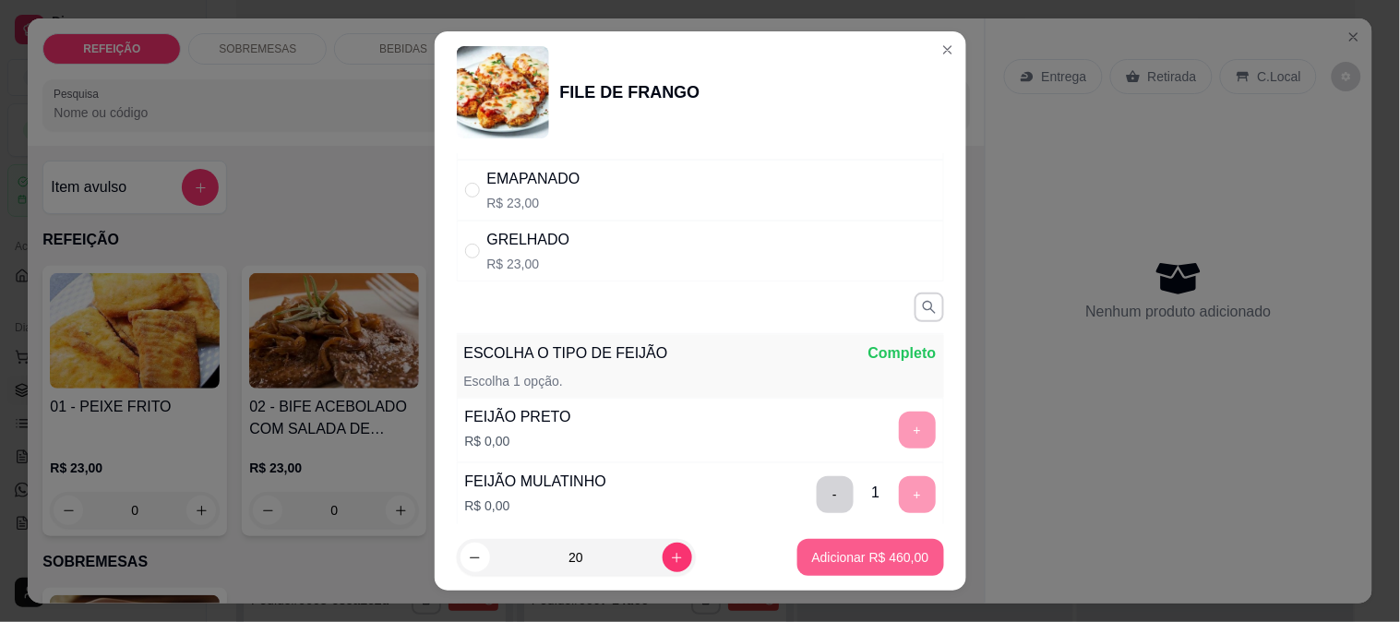
click at [857, 542] on button "Adicionar R$ 460,00" at bounding box center [871, 557] width 147 height 37
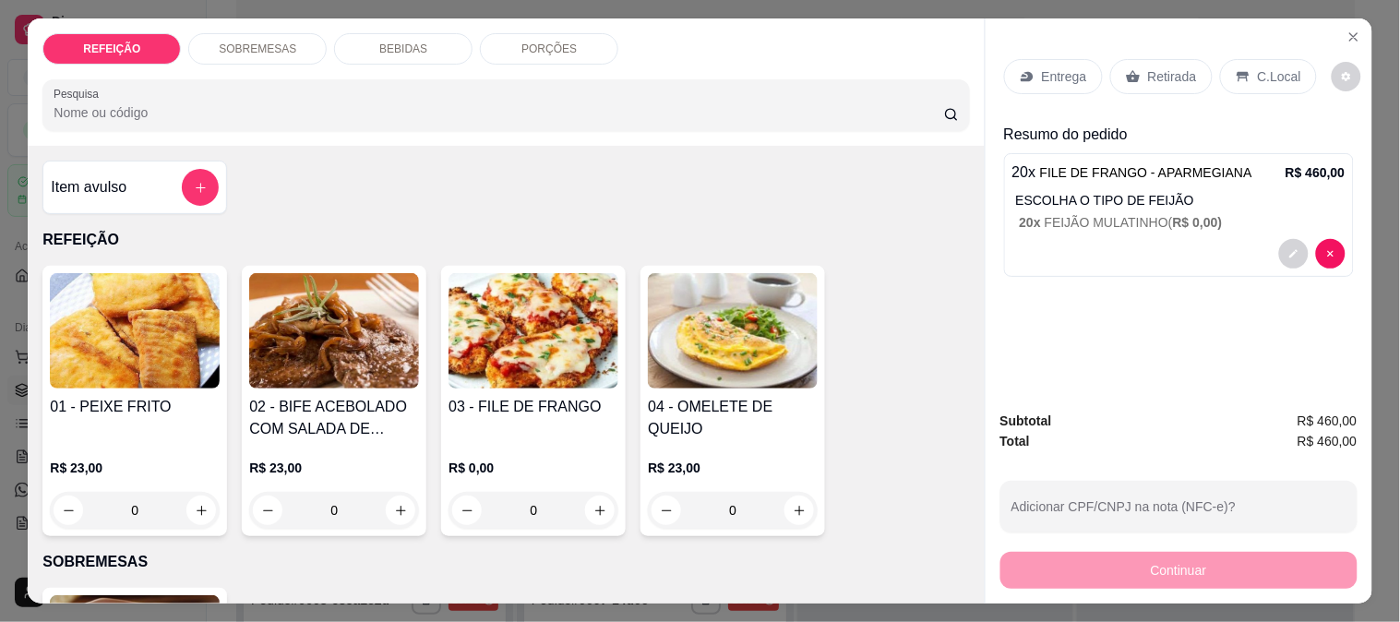
click at [1069, 74] on p "Entrega" at bounding box center [1064, 76] width 45 height 18
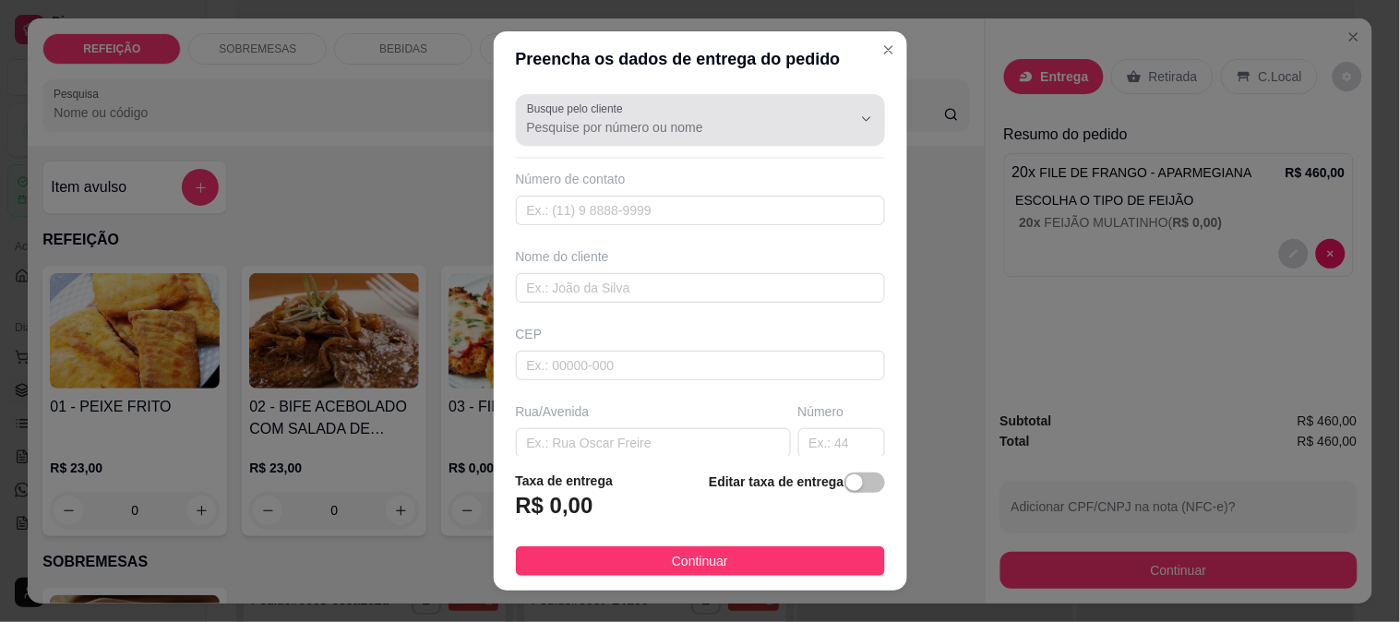
click at [675, 125] on input "Busque pelo cliente" at bounding box center [674, 127] width 295 height 18
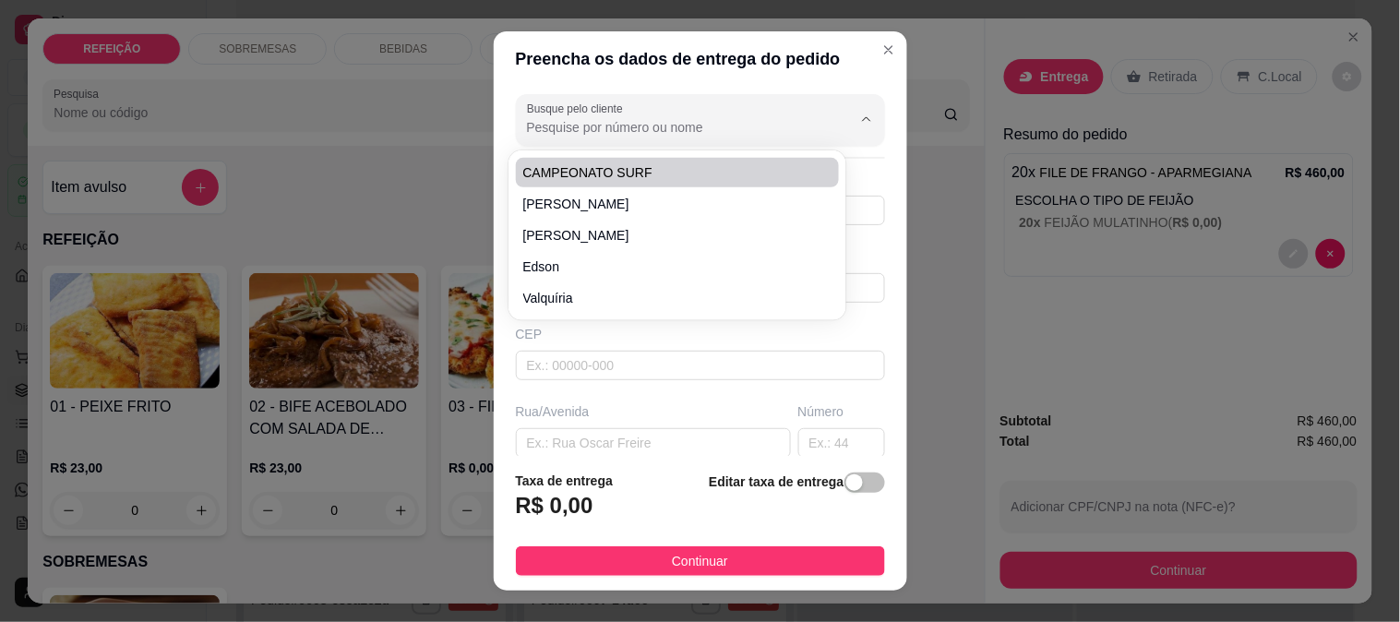
click at [598, 163] on span "CAMPEONATO SURF" at bounding box center [668, 172] width 291 height 18
type input "CAMPEONATO SURF"
type input "1"
type input "CAMPEONATO SURF"
type input "BORETE"
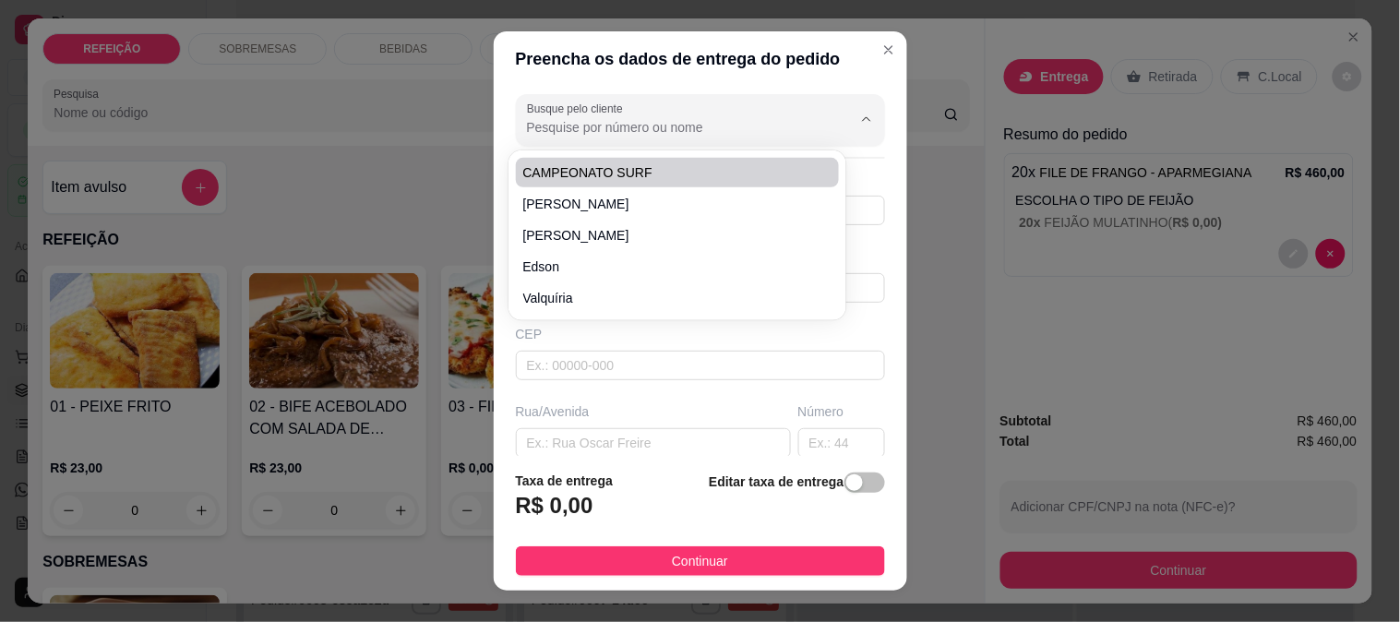
type input "IPOJUCA"
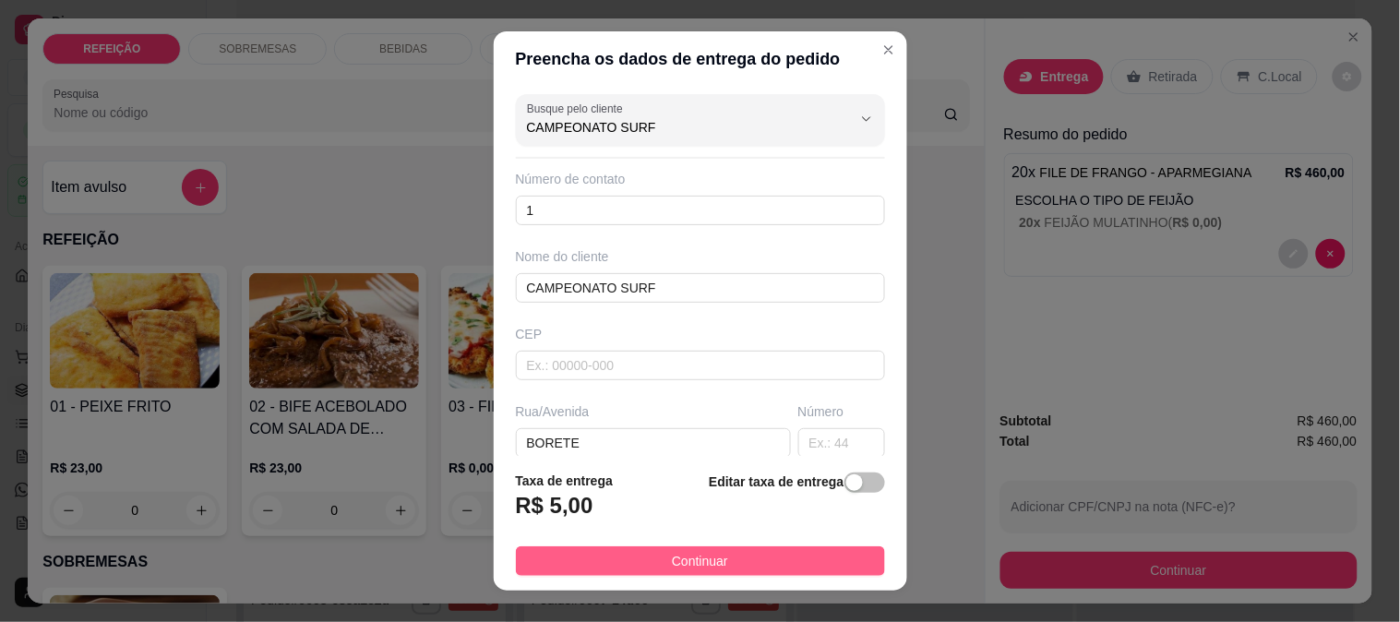
click at [615, 552] on button "Continuar" at bounding box center [700, 562] width 369 height 30
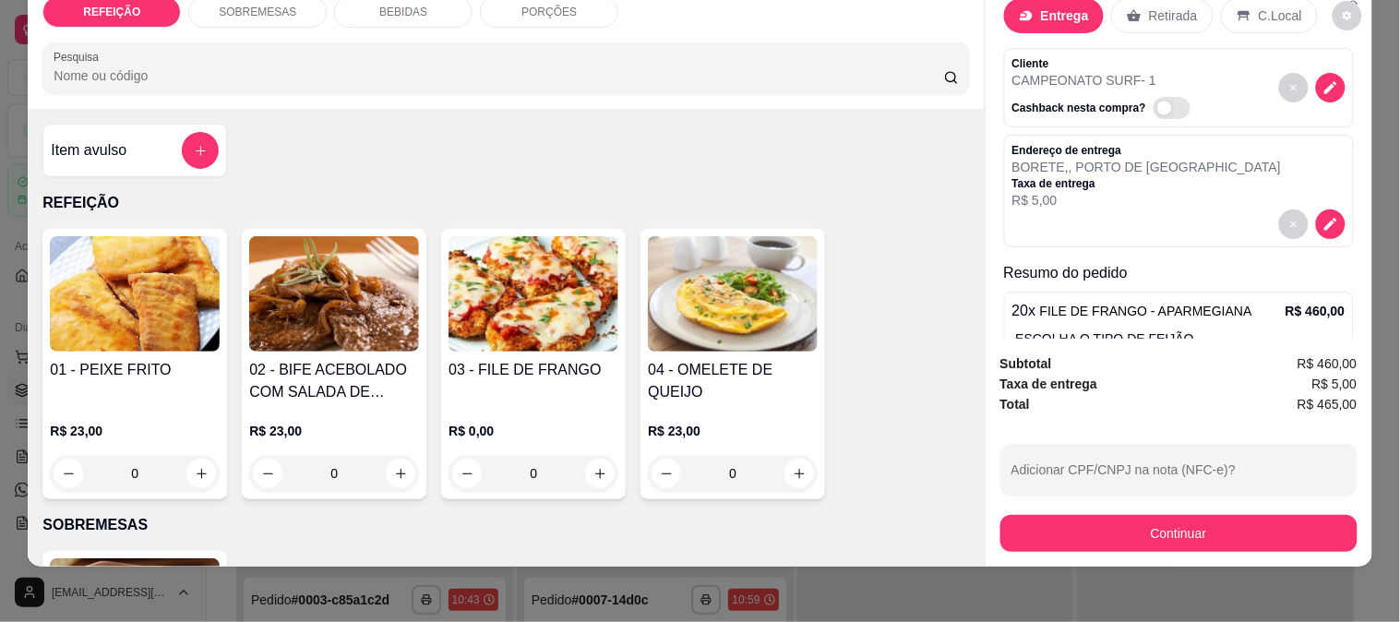
scroll to position [0, 0]
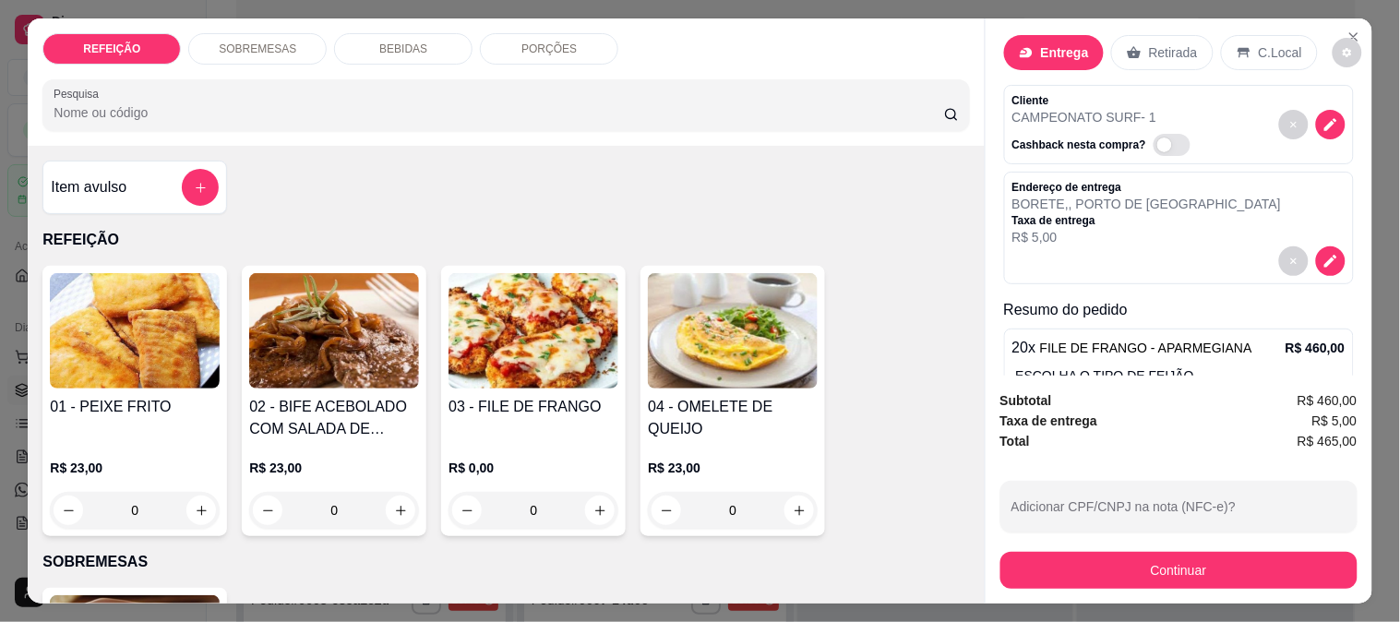
click at [1053, 56] on div "Entrega" at bounding box center [1054, 52] width 100 height 35
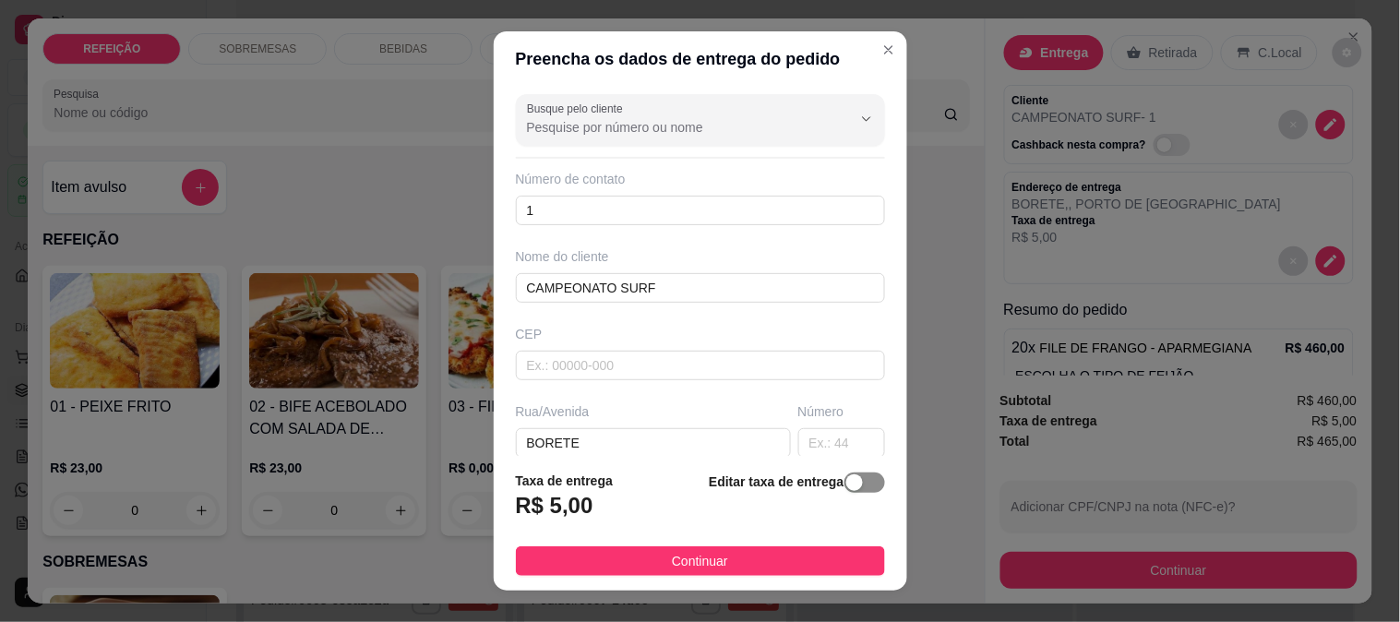
click at [845, 490] on span "button" at bounding box center [865, 483] width 41 height 20
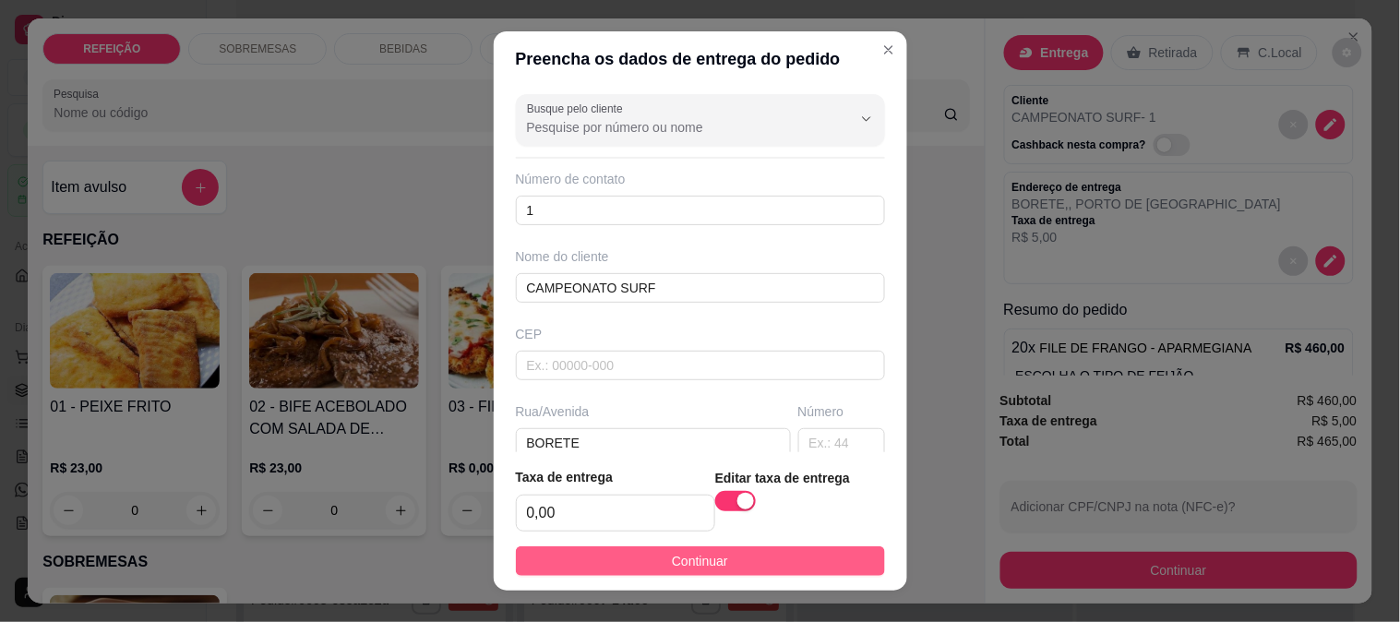
click at [736, 559] on button "Continuar" at bounding box center [700, 562] width 369 height 30
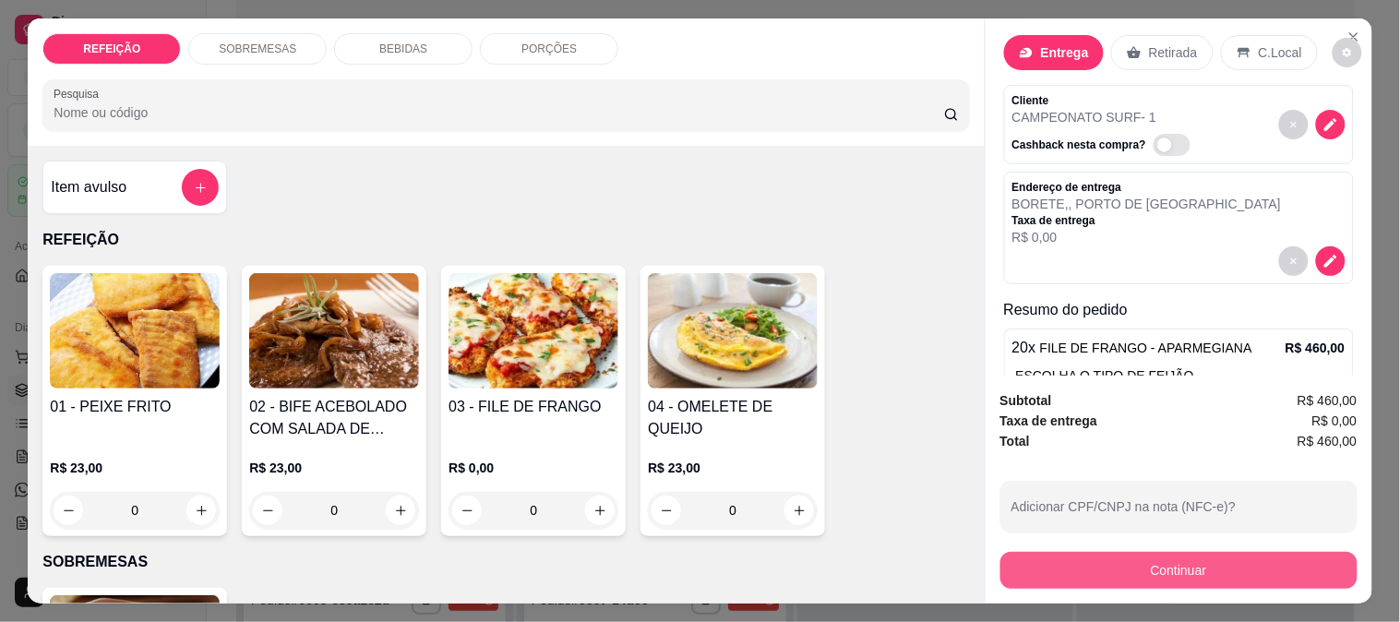
click at [1073, 563] on button "Continuar" at bounding box center [1179, 570] width 357 height 37
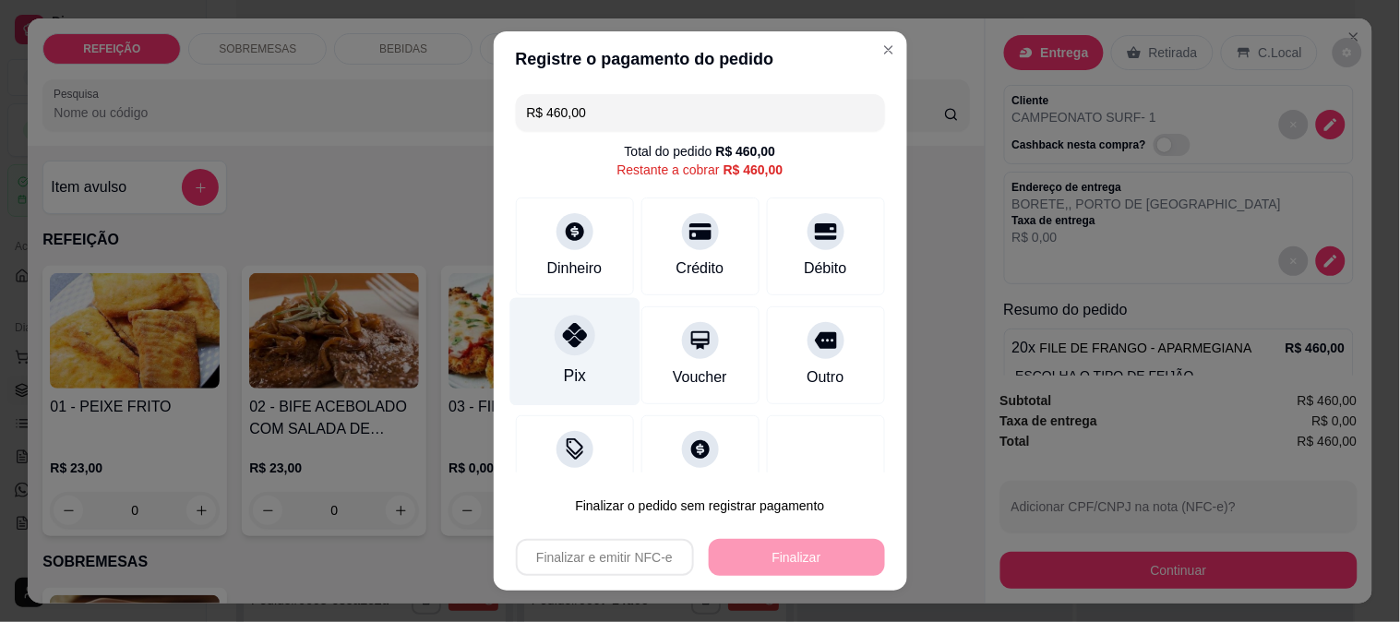
click at [576, 355] on div "Pix" at bounding box center [575, 351] width 130 height 108
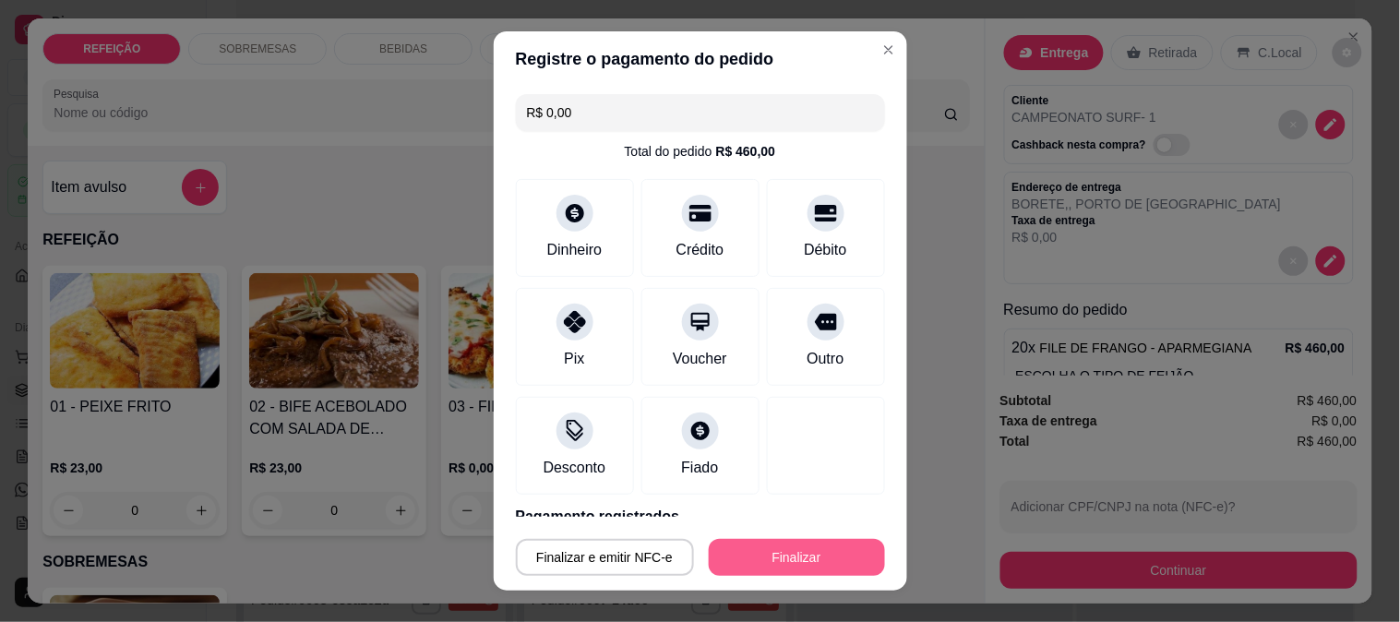
click at [800, 569] on button "Finalizar" at bounding box center [797, 557] width 176 height 37
type input "-R$ 460,00"
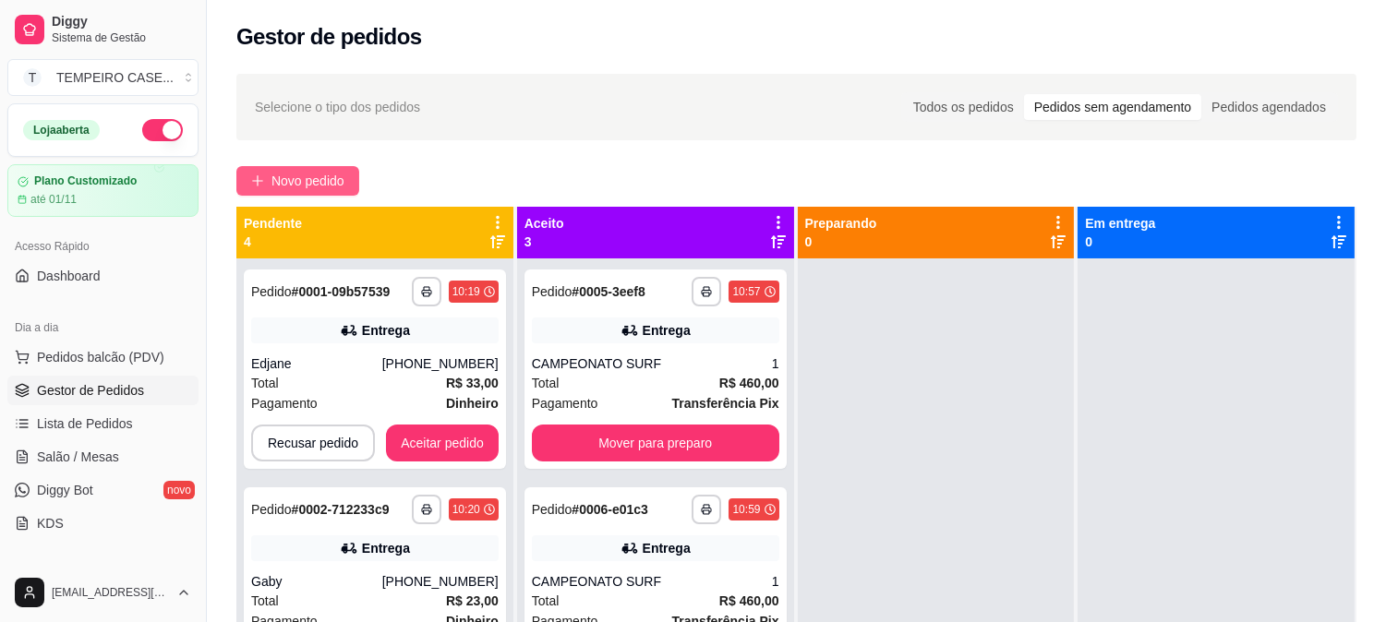
click at [295, 192] on button "Novo pedido" at bounding box center [297, 181] width 123 height 30
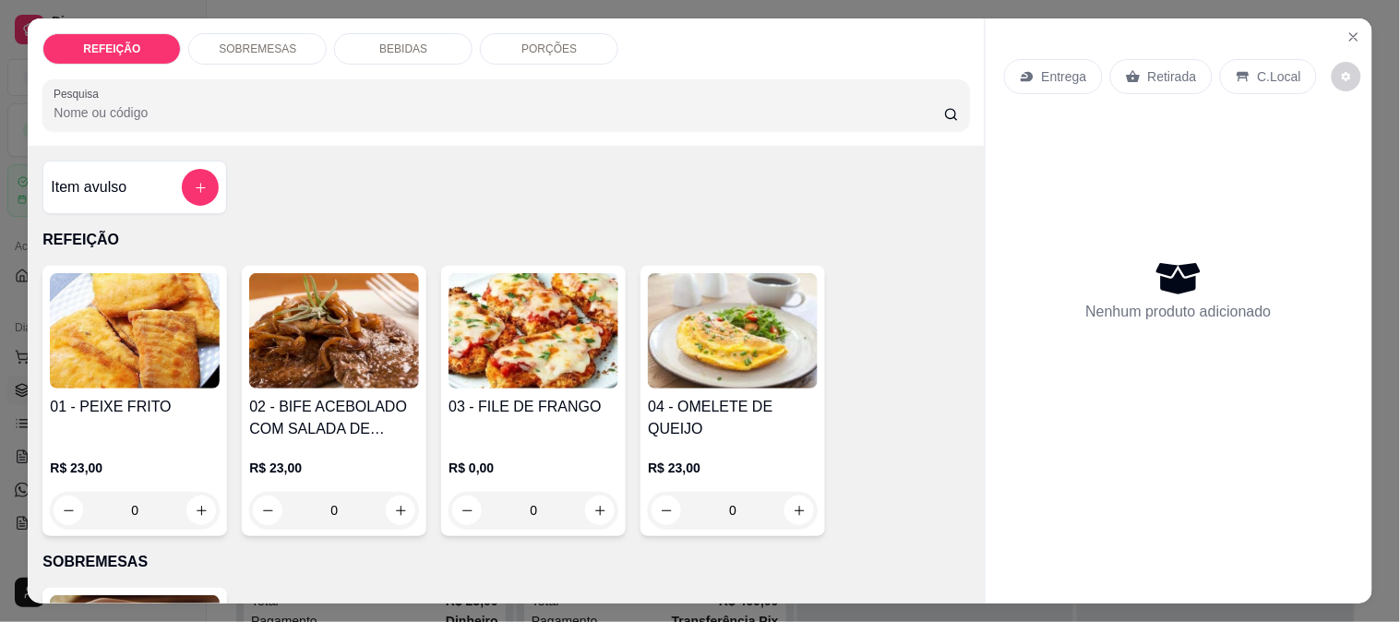
click at [523, 317] on img at bounding box center [534, 330] width 170 height 115
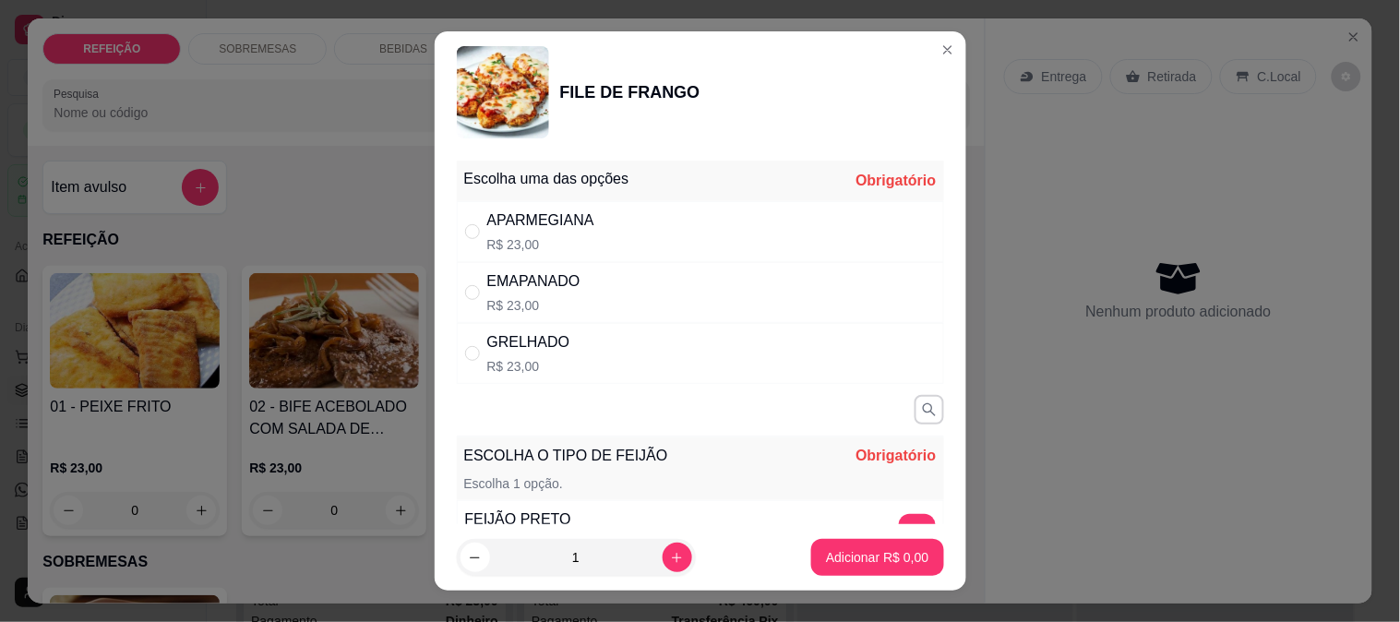
click at [508, 428] on div "ESCOLHA O TIPO DE FEIJÃO Obrigatório Escolha 1 opção. FEIJÃO PRETO R$ 0,00 + FE…" at bounding box center [700, 544] width 487 height 299
click at [521, 384] on div "Escolha uma das opções Obrigatório APARMEGIANA R$ 23,00 EMAPANADO R$ 23,00 GREL…" at bounding box center [701, 339] width 532 height 372
click at [579, 367] on div "GRELHADO R$ 23,00" at bounding box center [700, 353] width 487 height 61
radio input "true"
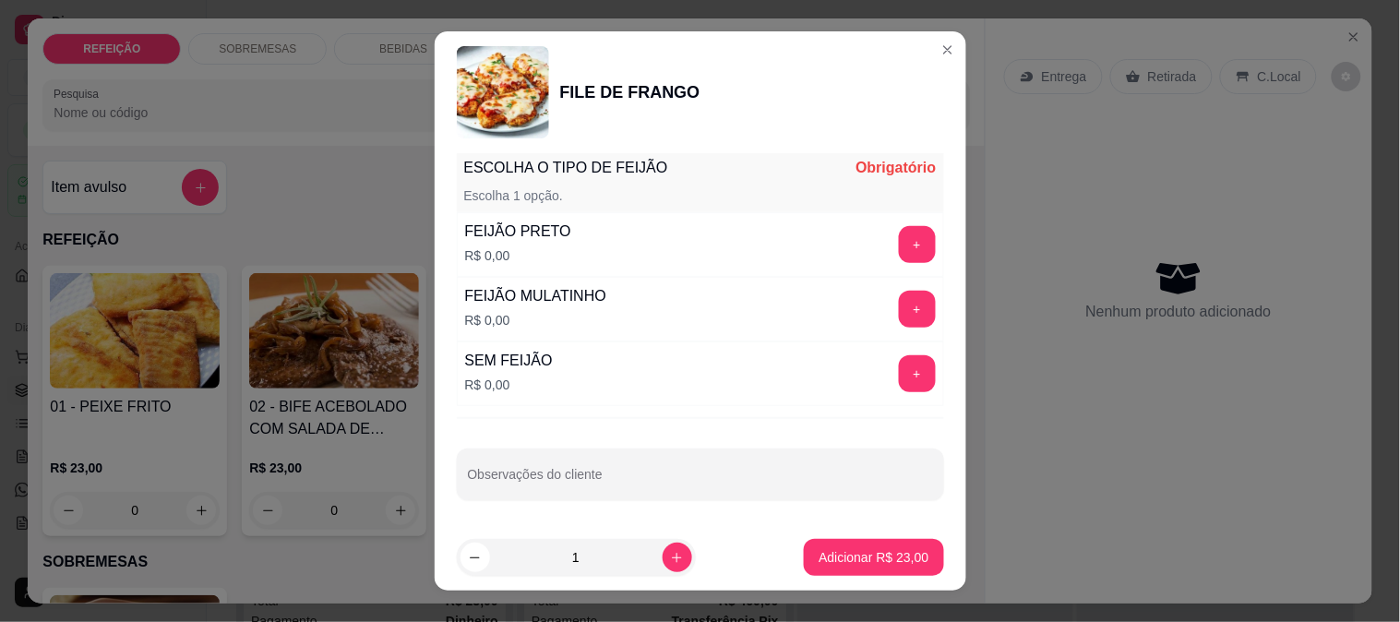
scroll to position [290, 0]
click at [663, 549] on button "increase-product-quantity" at bounding box center [678, 558] width 30 height 30
type input "2"
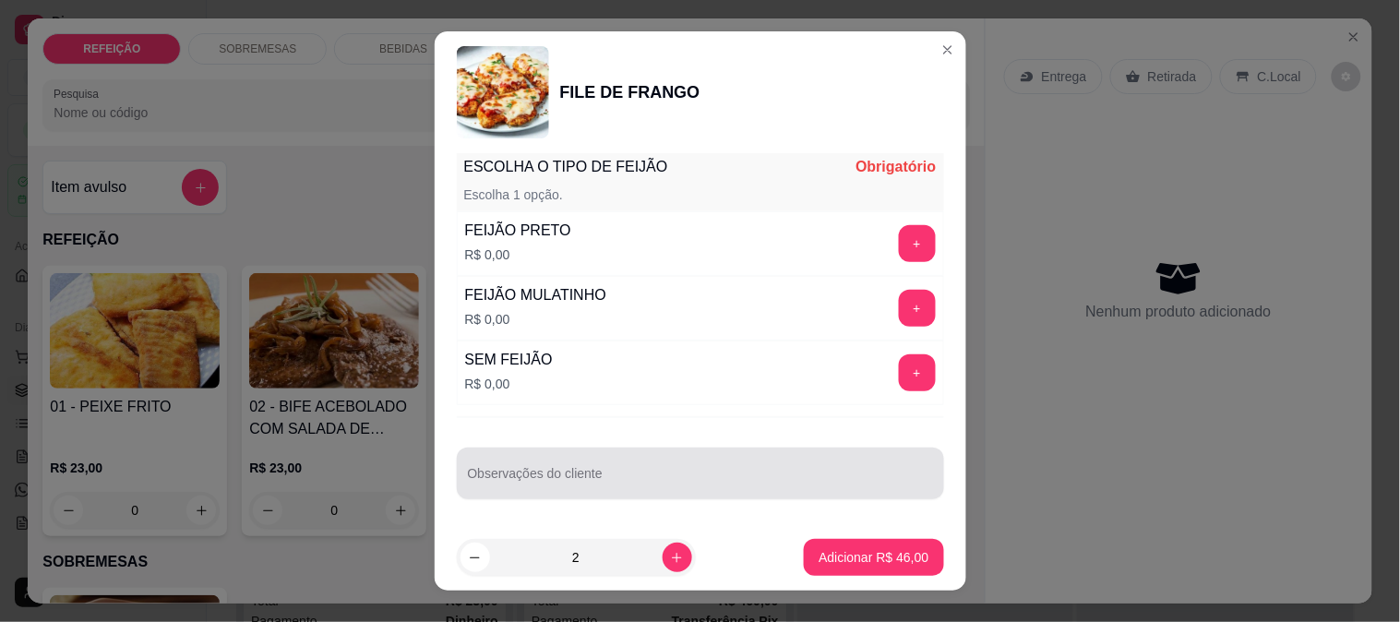
click at [643, 495] on div "Observações do cliente" at bounding box center [700, 474] width 487 height 52
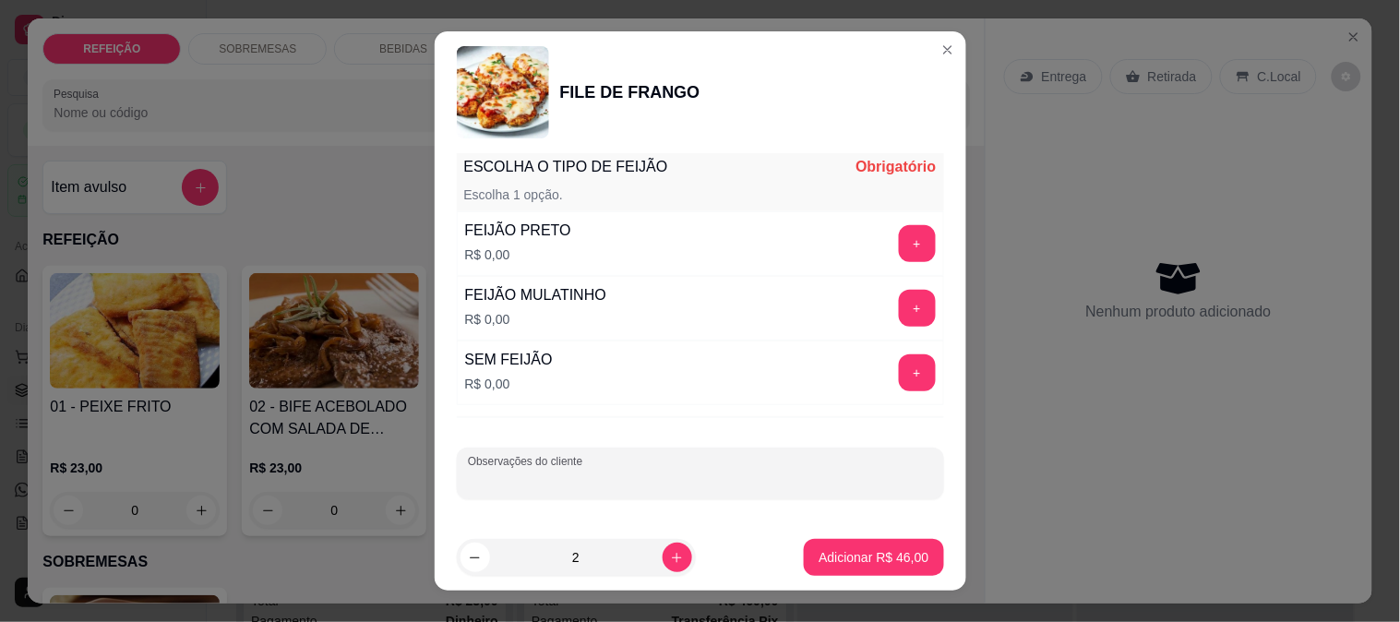
click at [646, 487] on input "Observações do cliente" at bounding box center [700, 481] width 465 height 18
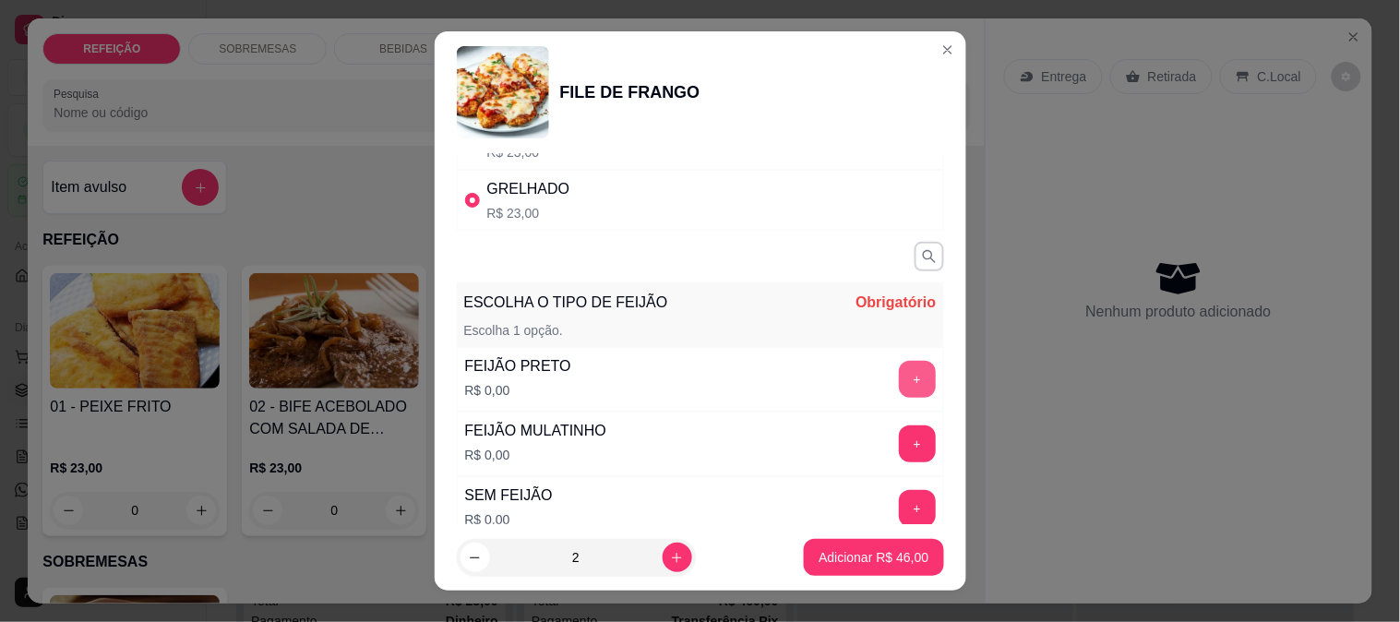
scroll to position [187, 0]
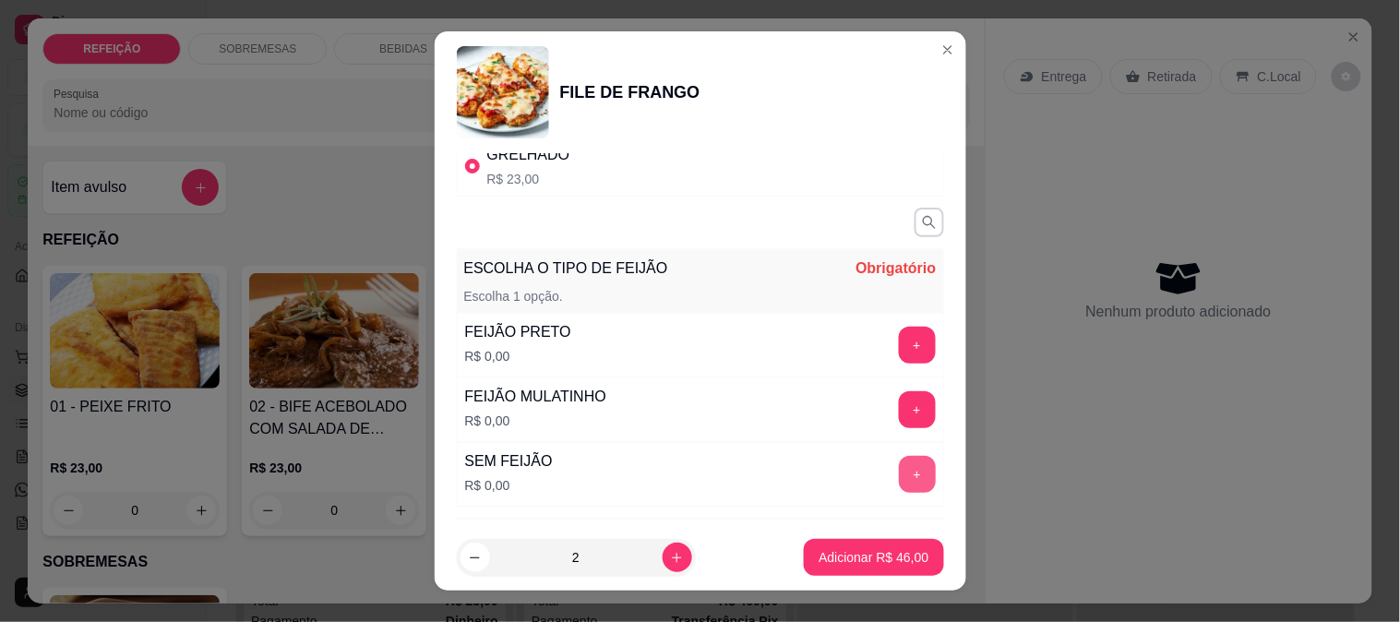
type input "sem acompanhamento"
click at [899, 478] on button "+" at bounding box center [917, 474] width 37 height 37
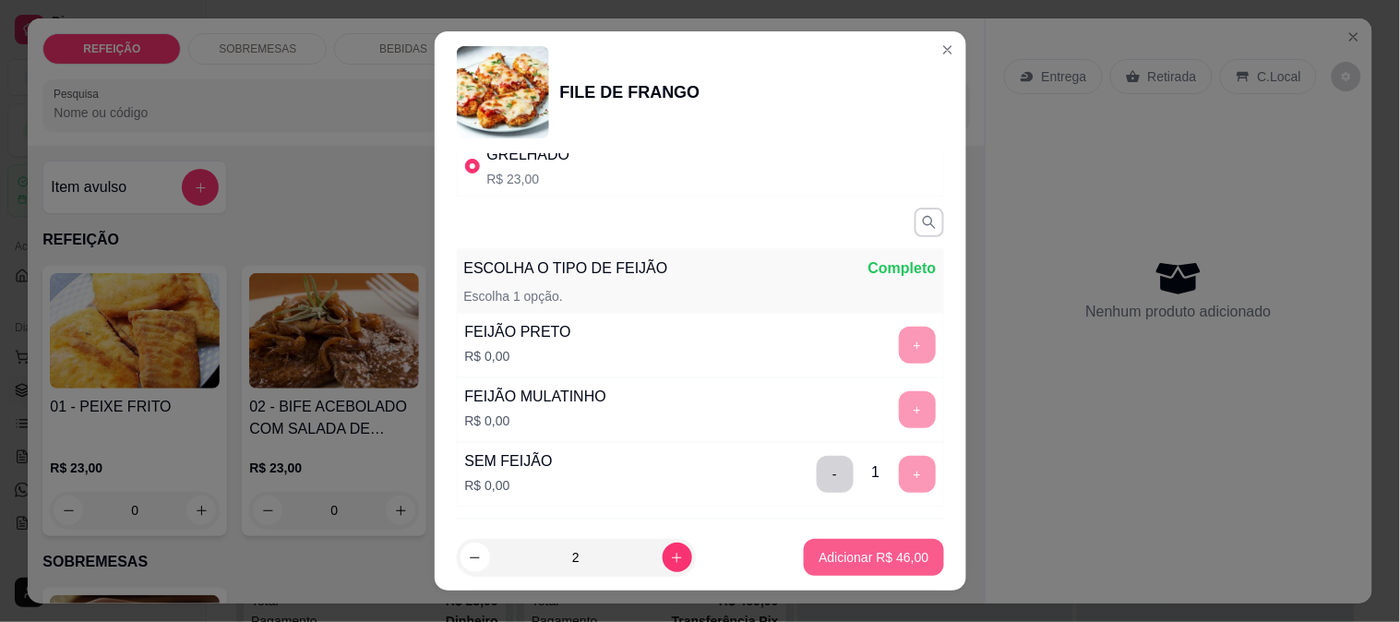
click at [861, 564] on p "Adicionar R$ 46,00" at bounding box center [874, 557] width 110 height 18
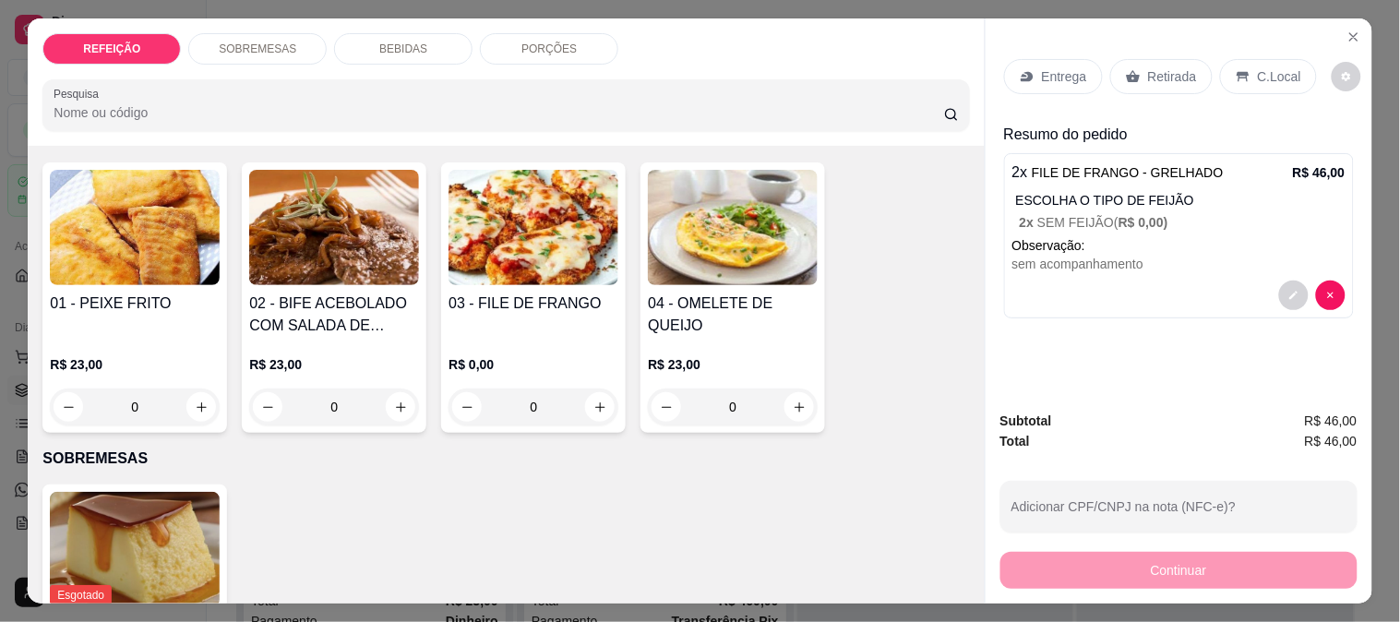
scroll to position [102, 0]
click at [726, 294] on h4 "04 - OMELETE DE QUEIJO" at bounding box center [733, 316] width 170 height 44
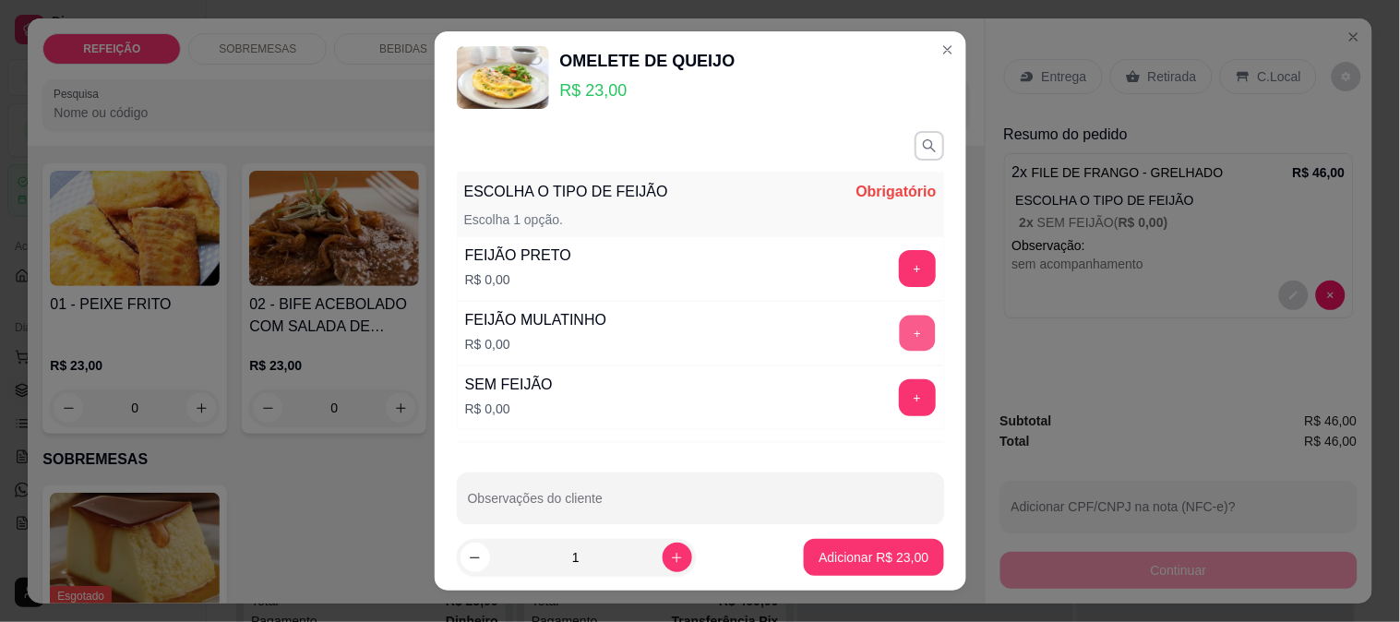
click at [899, 325] on button "+" at bounding box center [917, 334] width 36 height 36
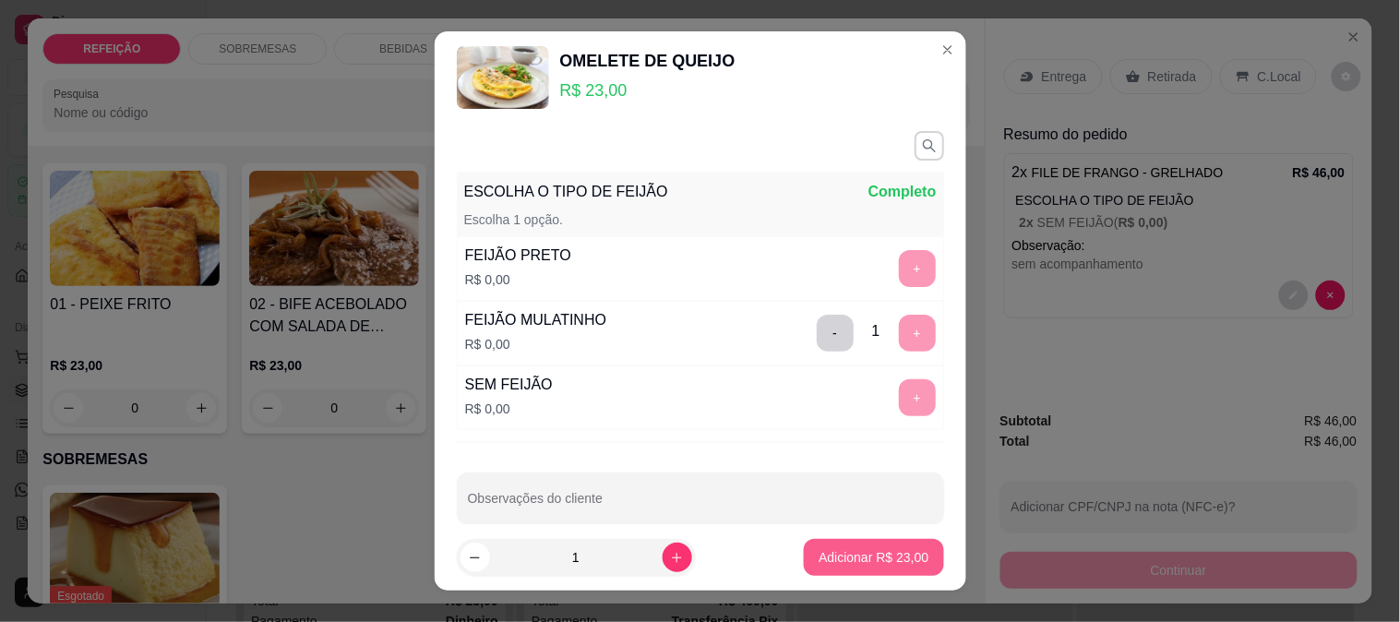
click at [859, 548] on p "Adicionar R$ 23,00" at bounding box center [874, 557] width 110 height 18
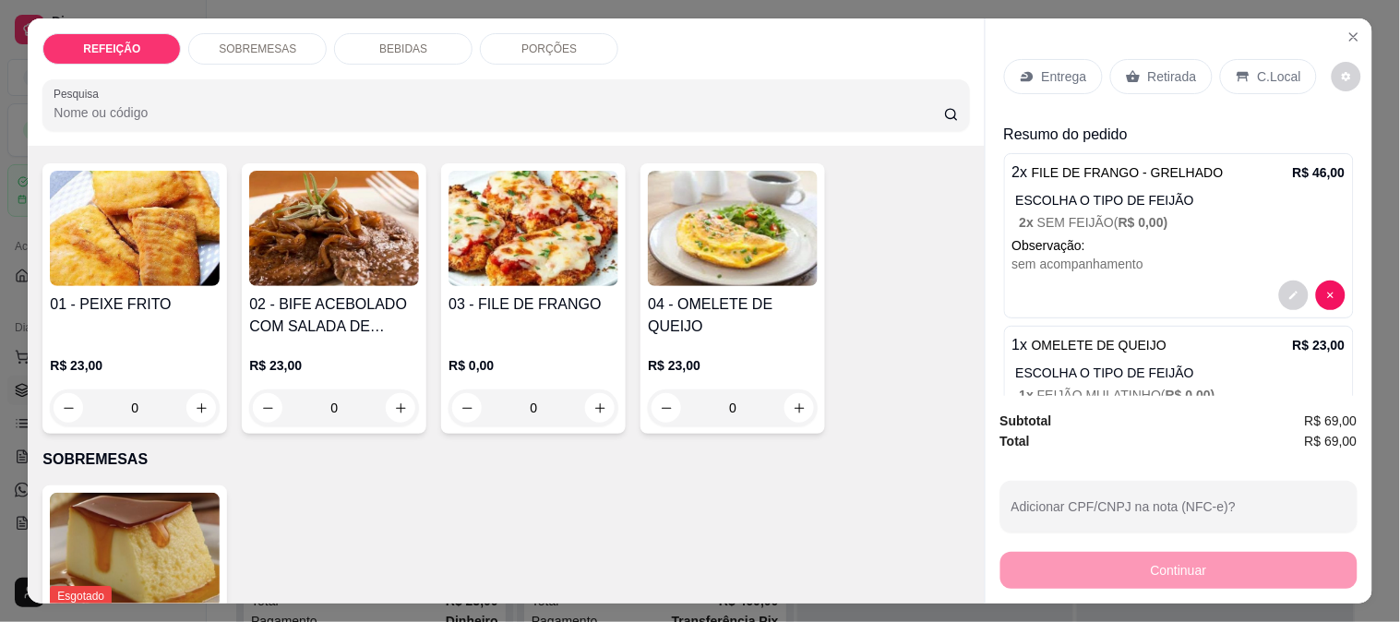
click at [279, 220] on img at bounding box center [334, 228] width 170 height 115
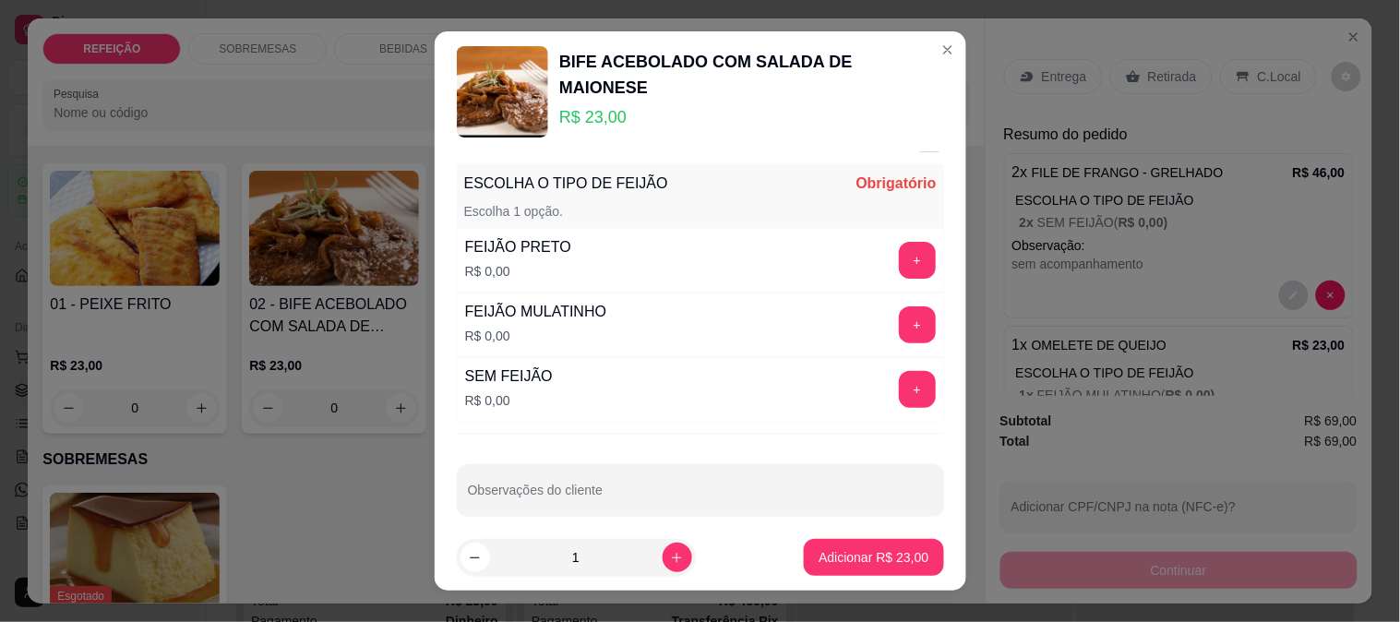
scroll to position [55, 0]
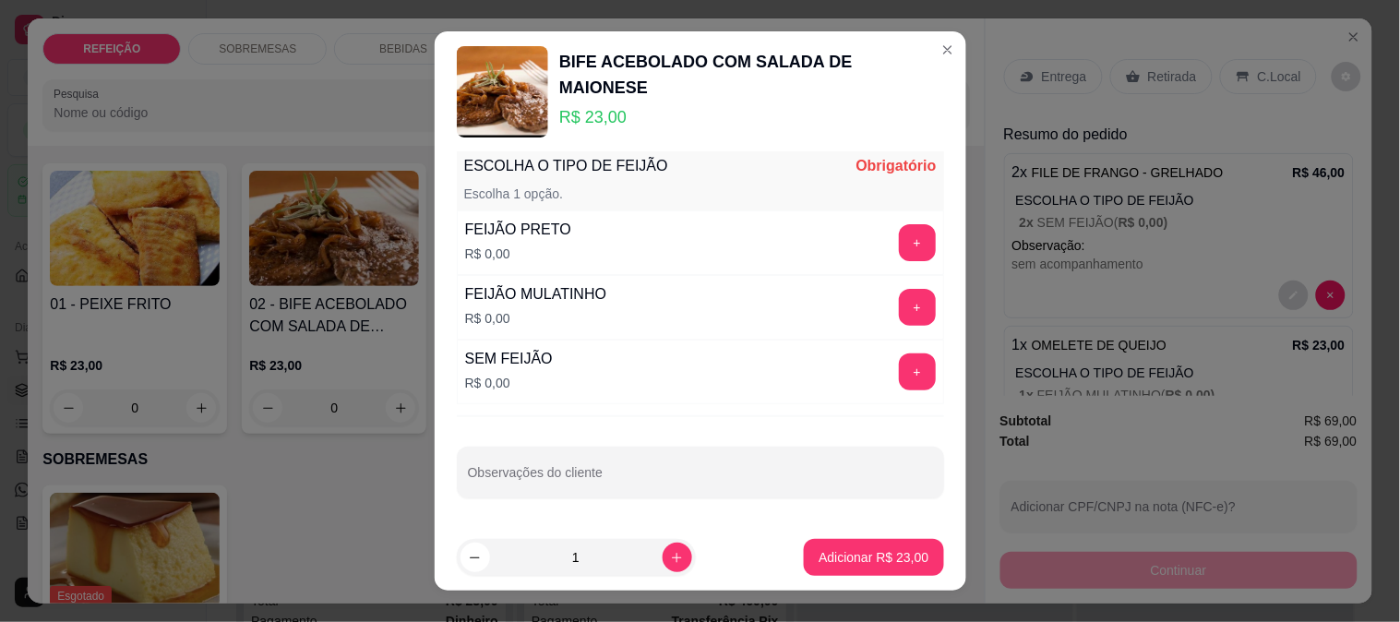
click at [574, 563] on input "1" at bounding box center [576, 557] width 173 height 37
type input "11"
click at [899, 246] on button "+" at bounding box center [917, 243] width 36 height 36
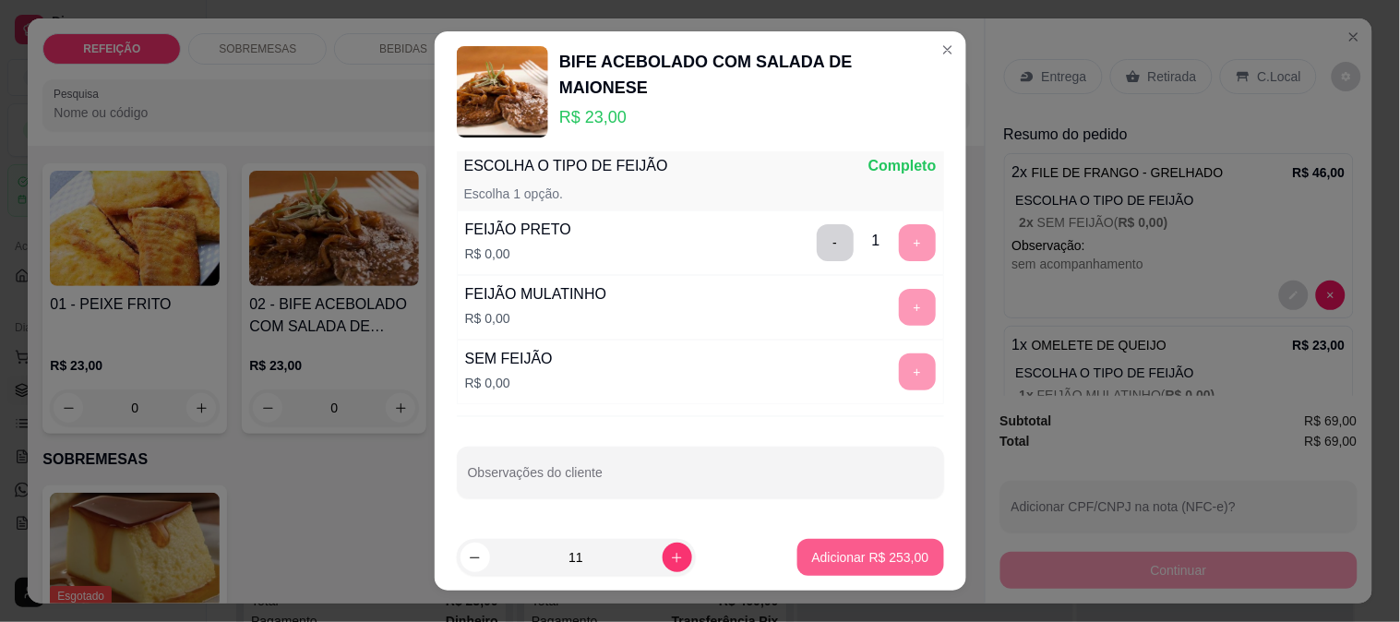
click at [814, 558] on p "Adicionar R$ 253,00" at bounding box center [870, 557] width 117 height 18
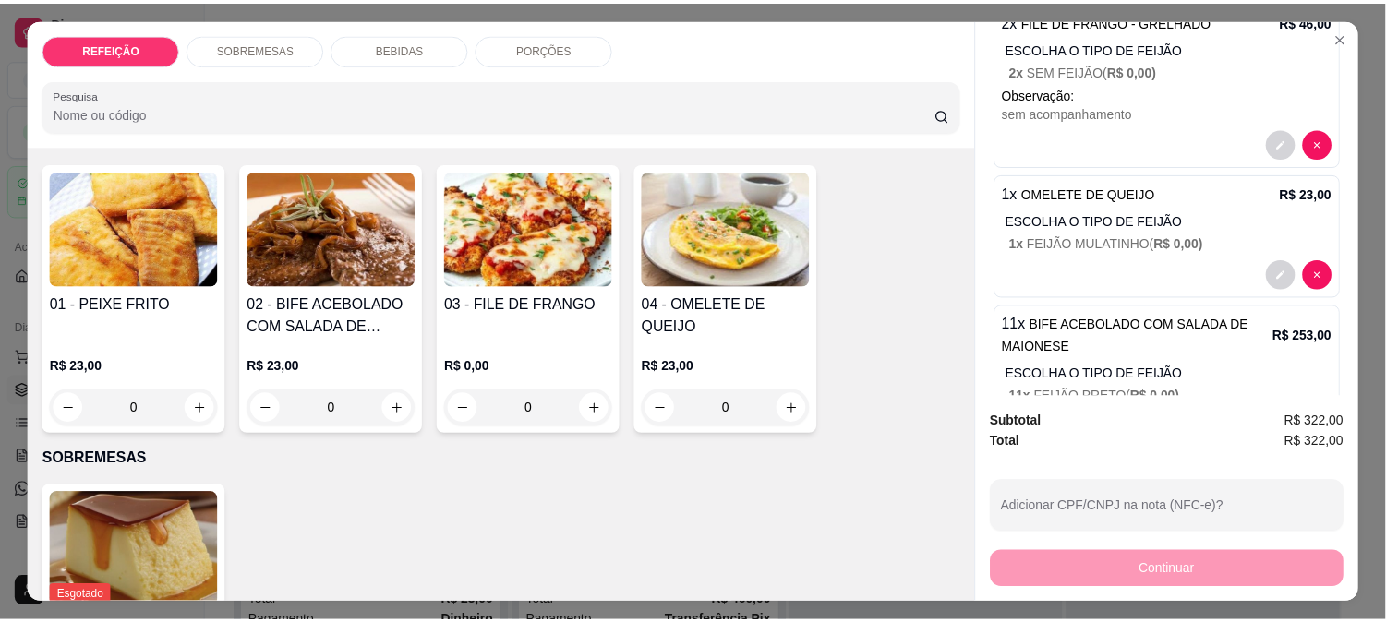
scroll to position [0, 0]
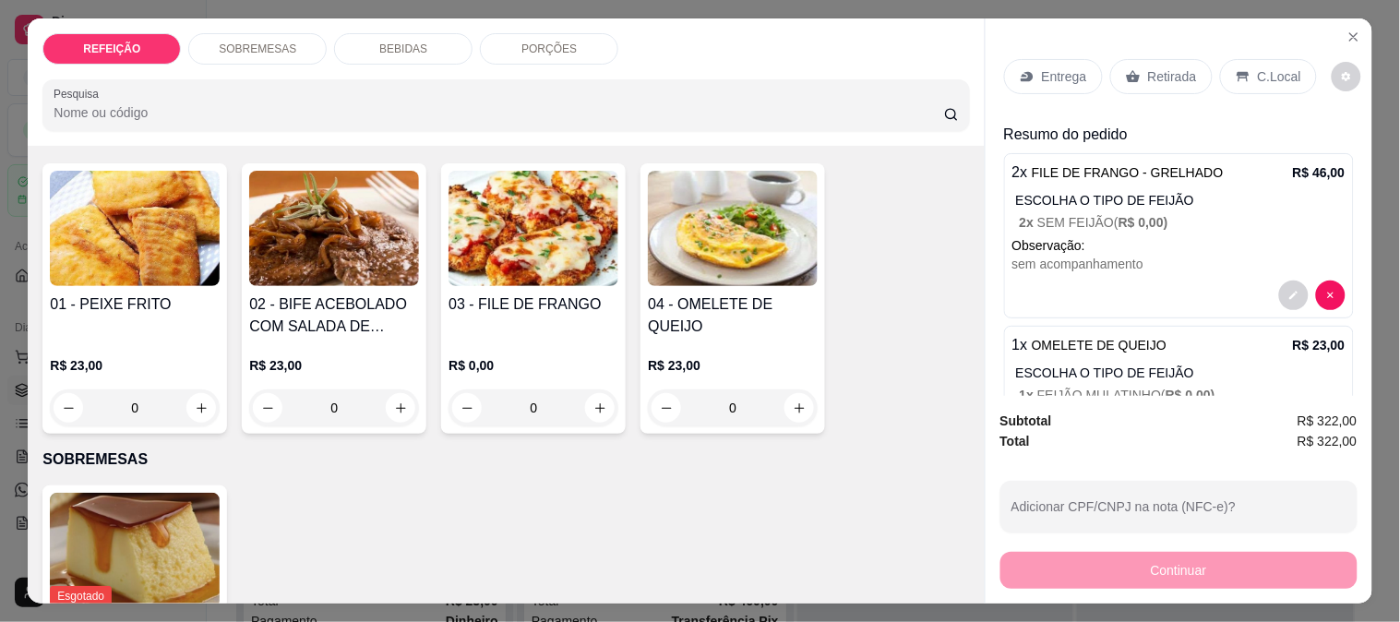
click at [1049, 77] on p "Entrega" at bounding box center [1064, 76] width 45 height 18
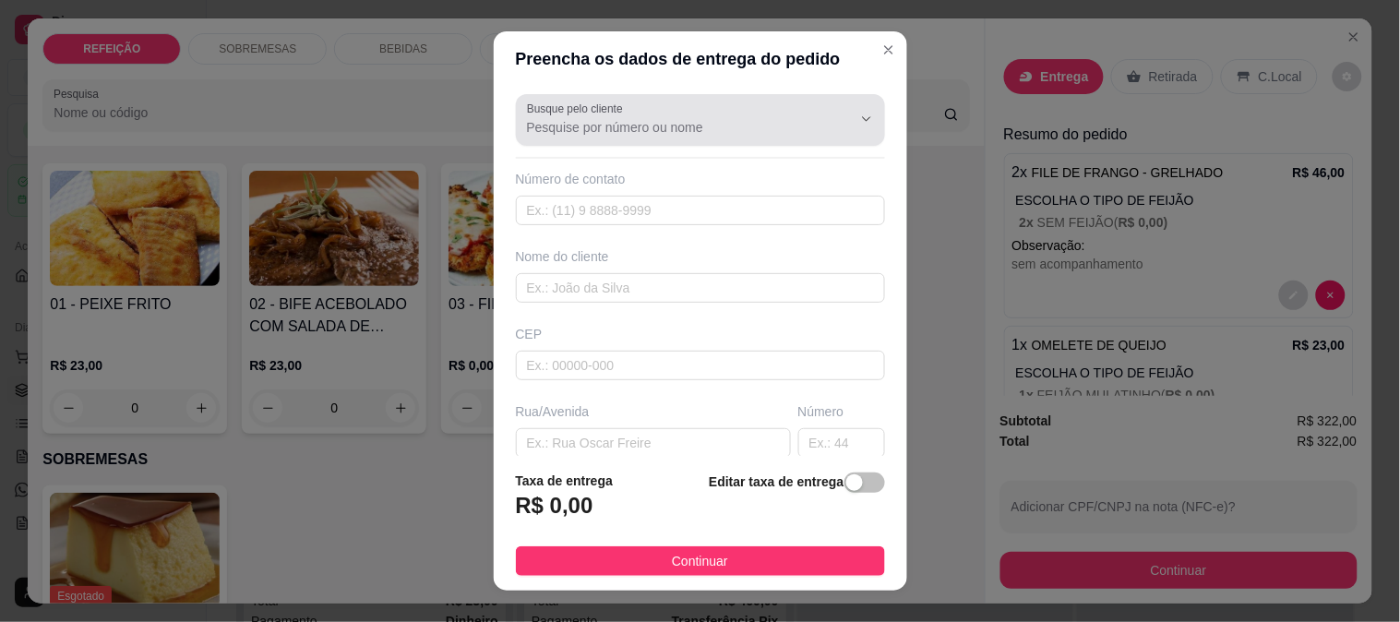
click at [680, 123] on input "Busque pelo cliente" at bounding box center [674, 127] width 295 height 18
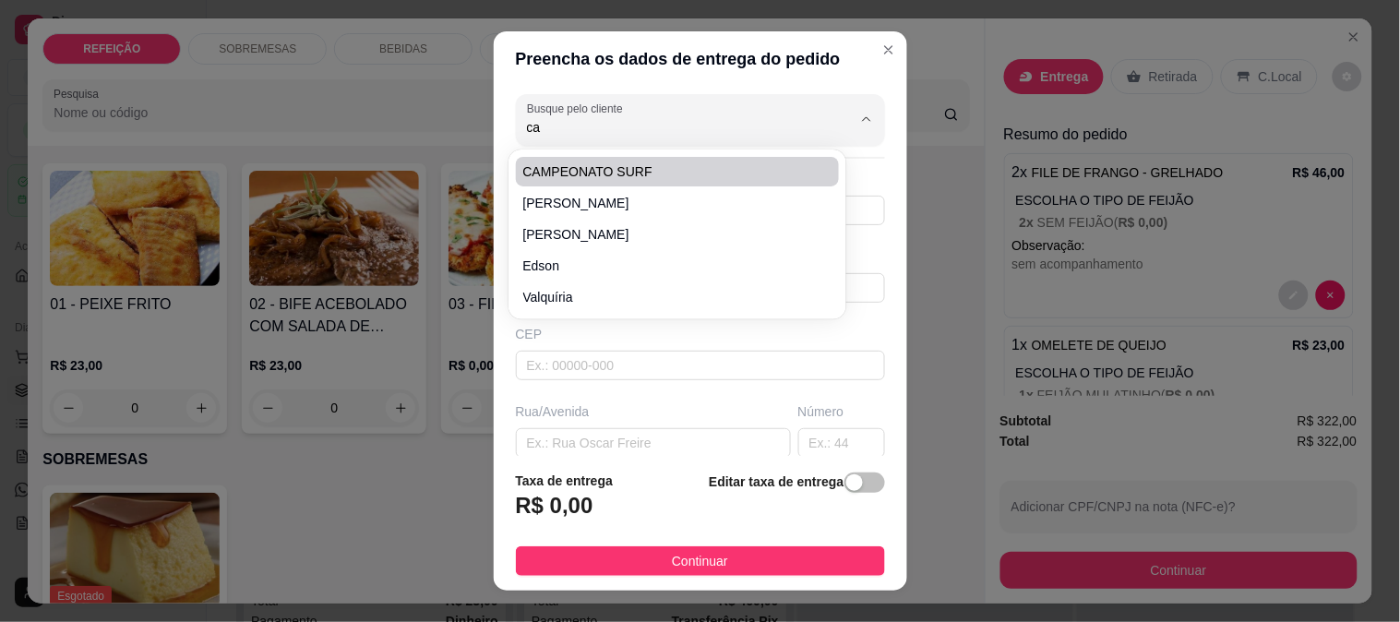
click at [614, 173] on span "CAMPEONATO SURF" at bounding box center [668, 171] width 291 height 18
type input "CAMPEONATO SURF"
type input "1"
type input "CAMPEONATO SURF"
type input "BORETE"
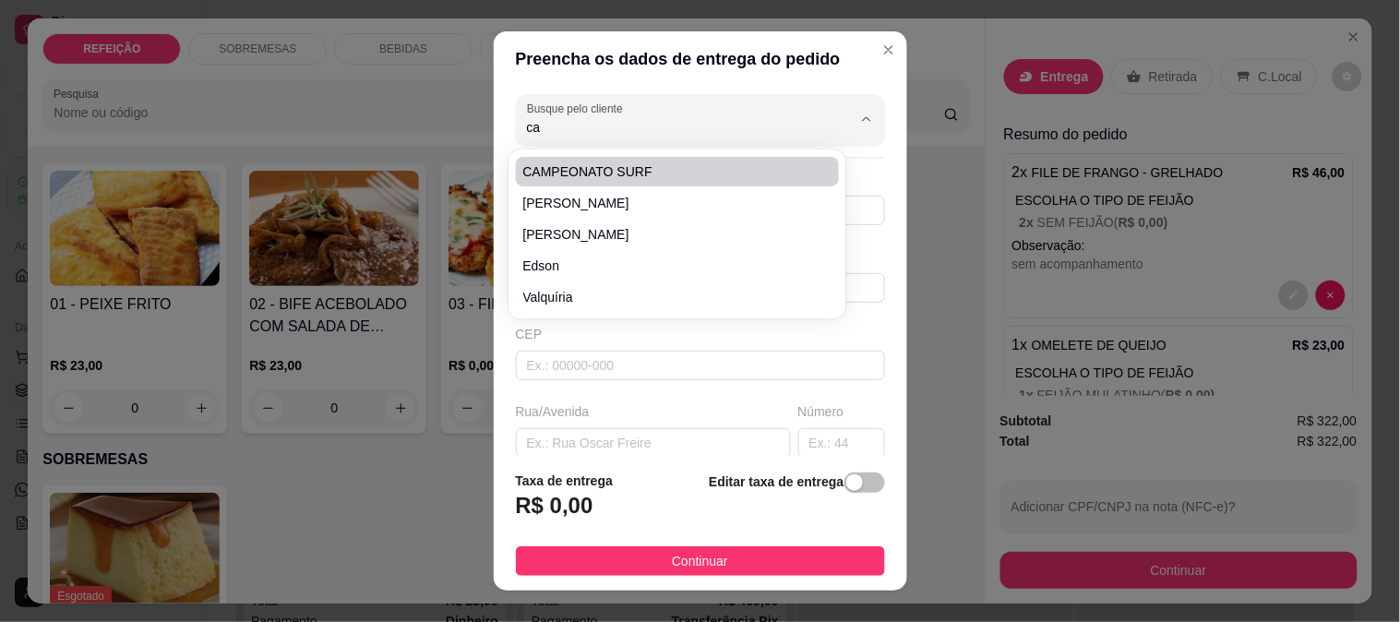
type input "IPOJUCA"
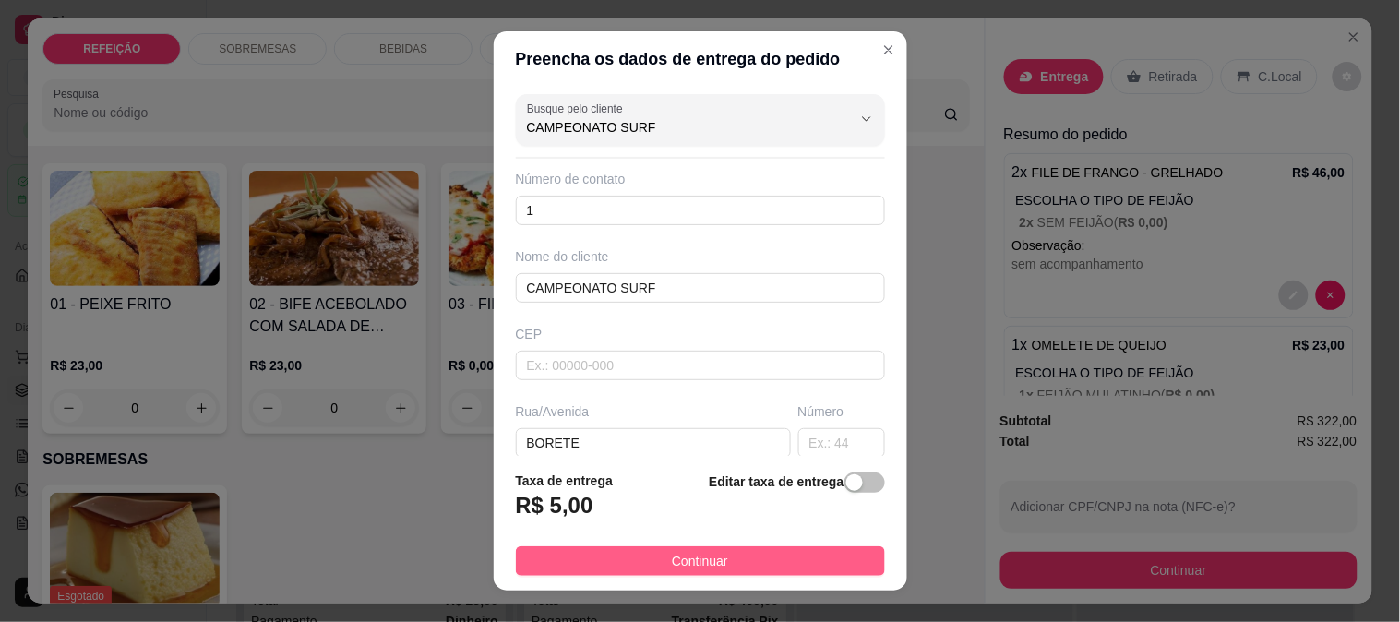
type input "CAMPEONATO SURF"
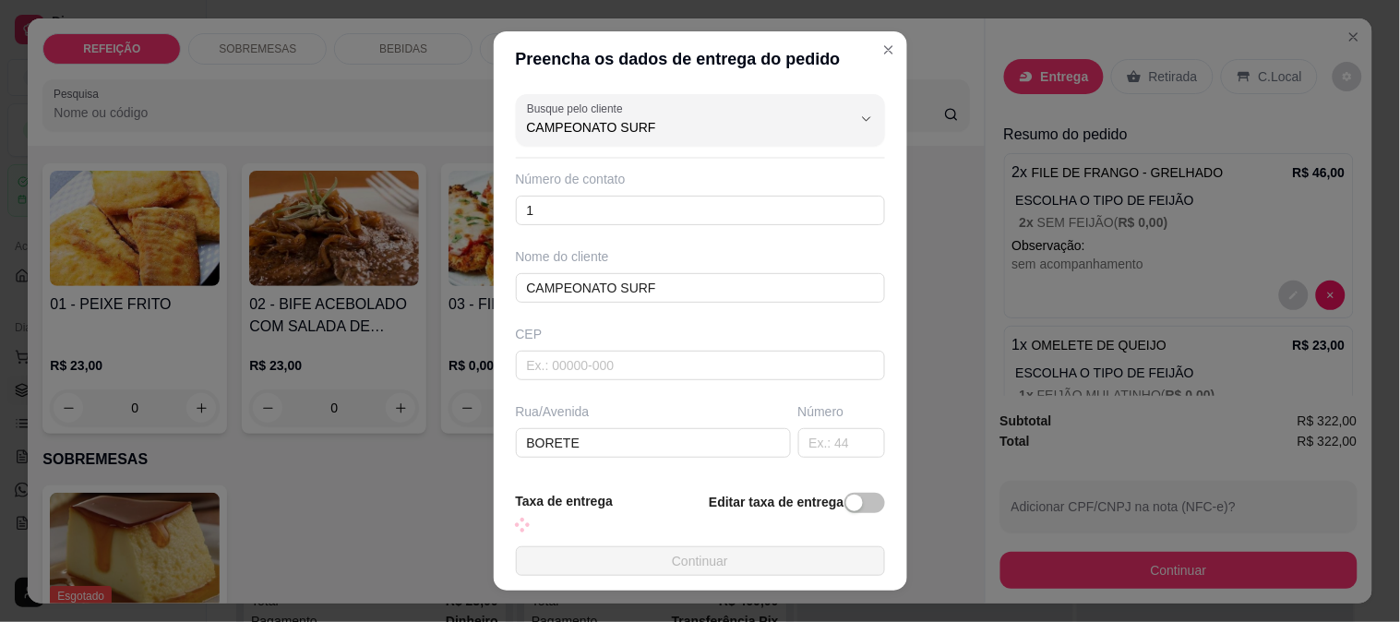
click at [677, 560] on button "Continuar" at bounding box center [700, 562] width 369 height 30
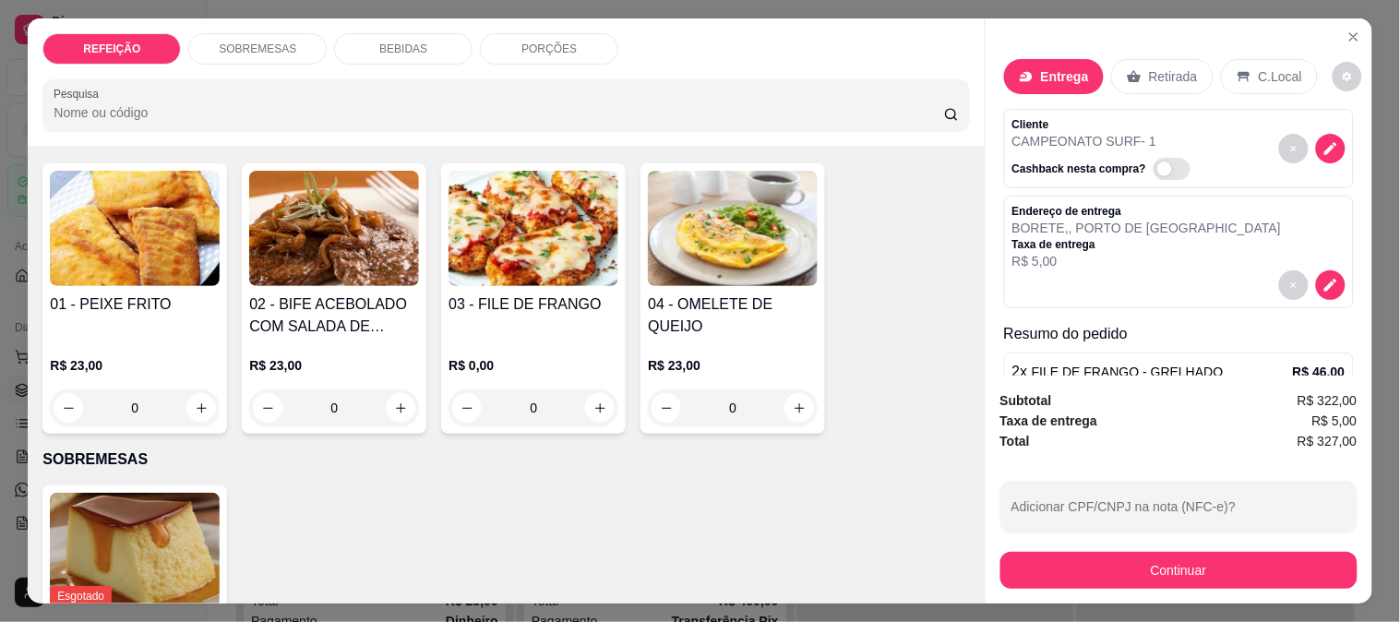
click at [1031, 59] on div "Entrega" at bounding box center [1054, 76] width 100 height 35
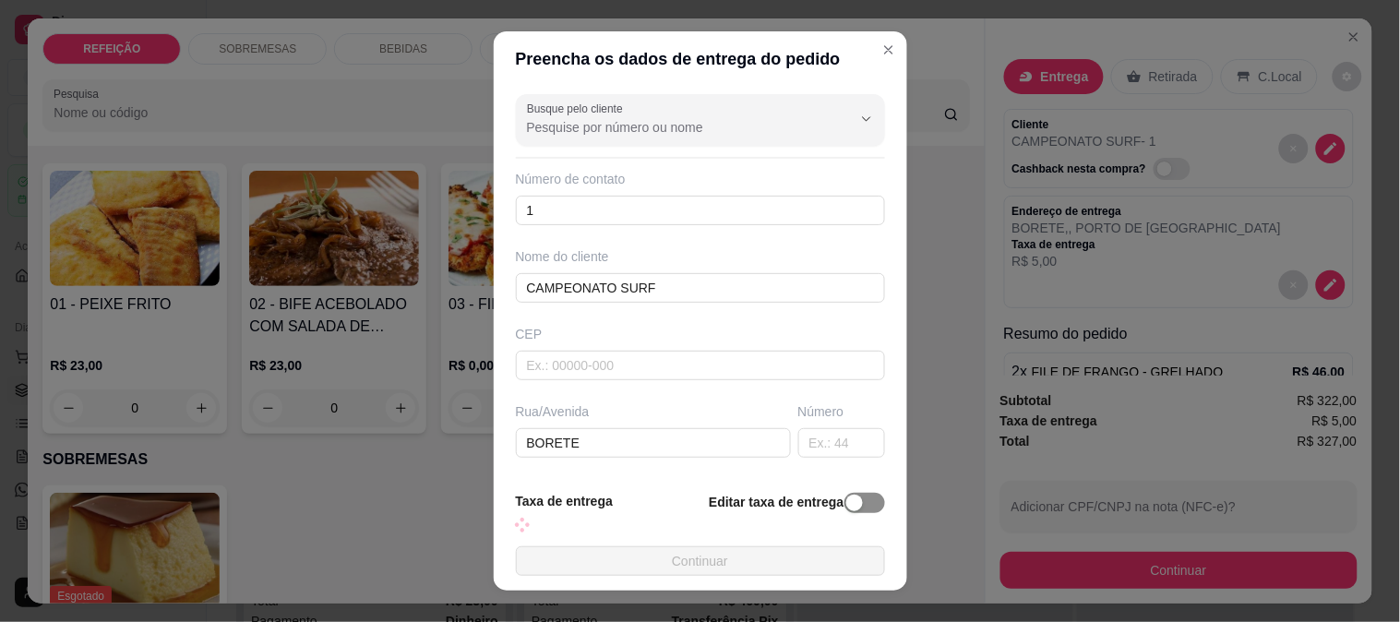
click at [837, 487] on footer "Taxa de entrega Editar taxa de entrega Continuar" at bounding box center [701, 533] width 414 height 114
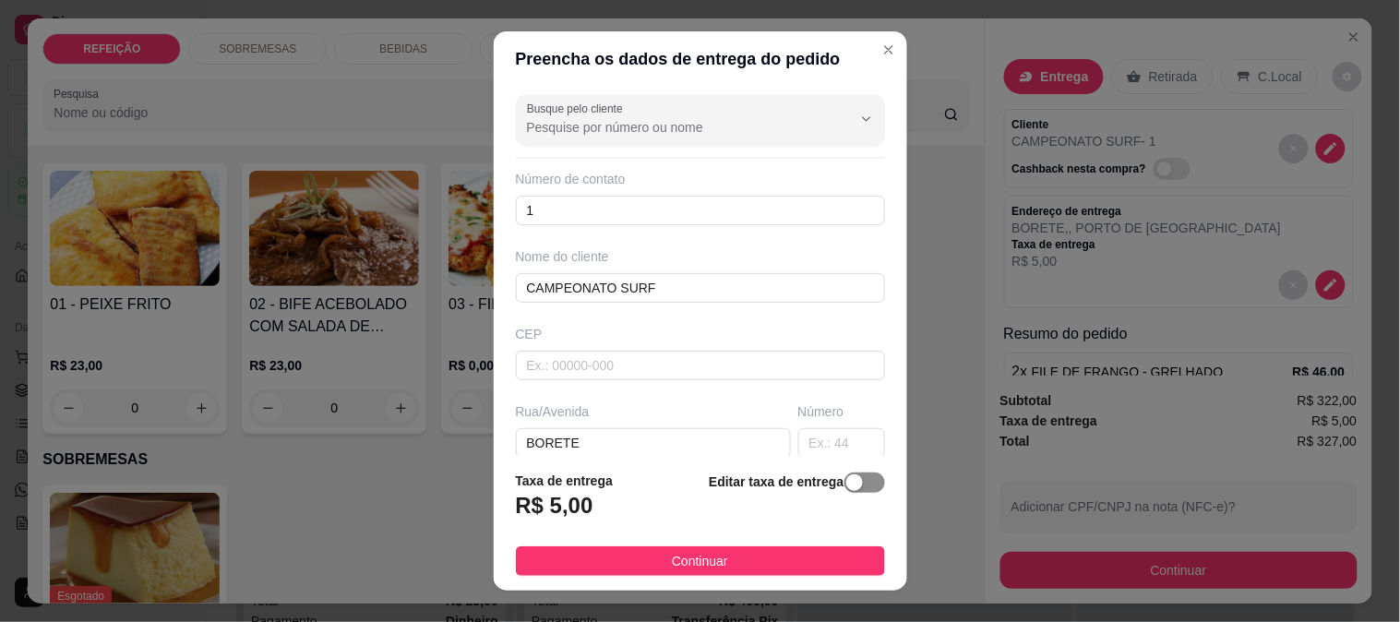
click at [847, 490] on div "button" at bounding box center [855, 483] width 17 height 17
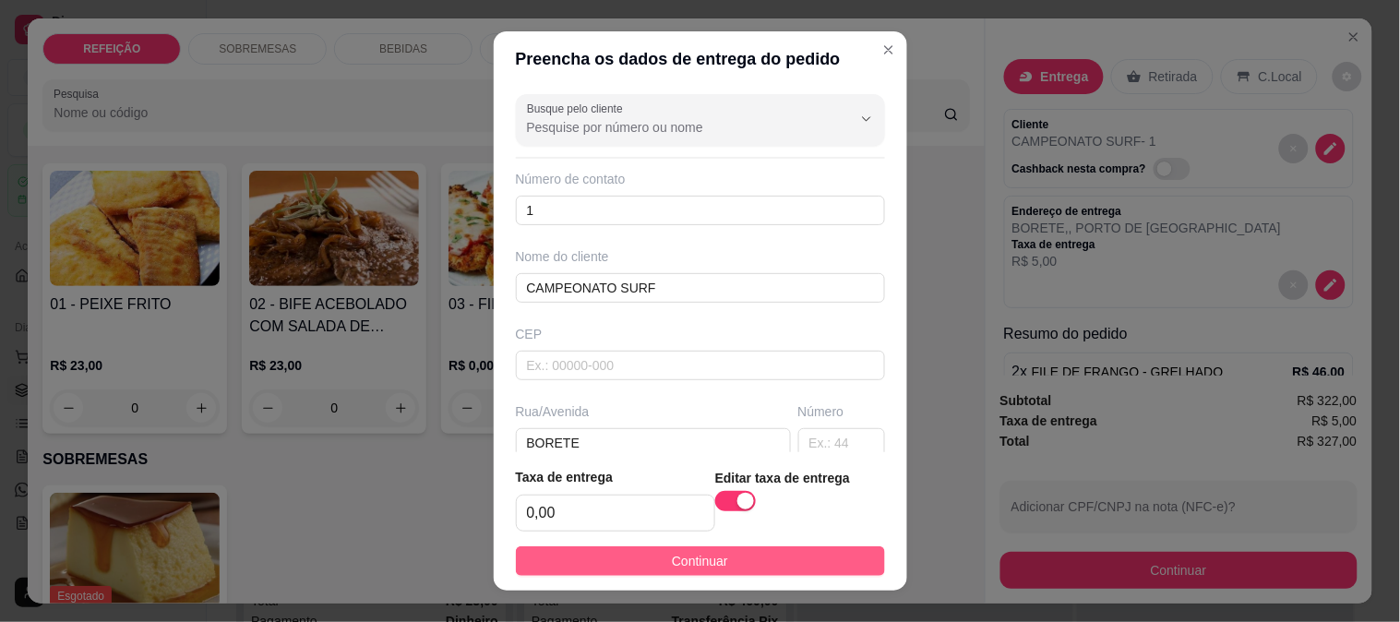
click at [742, 550] on button "Continuar" at bounding box center [700, 562] width 369 height 30
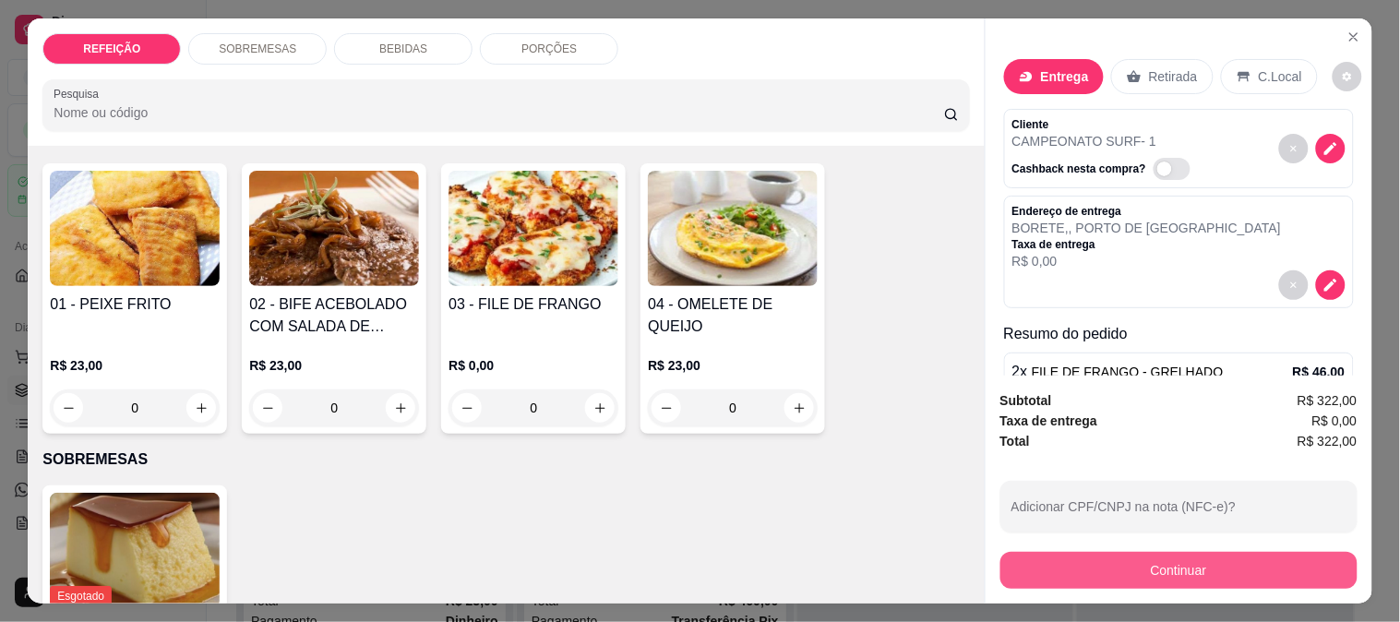
click at [1186, 563] on button "Continuar" at bounding box center [1179, 570] width 357 height 37
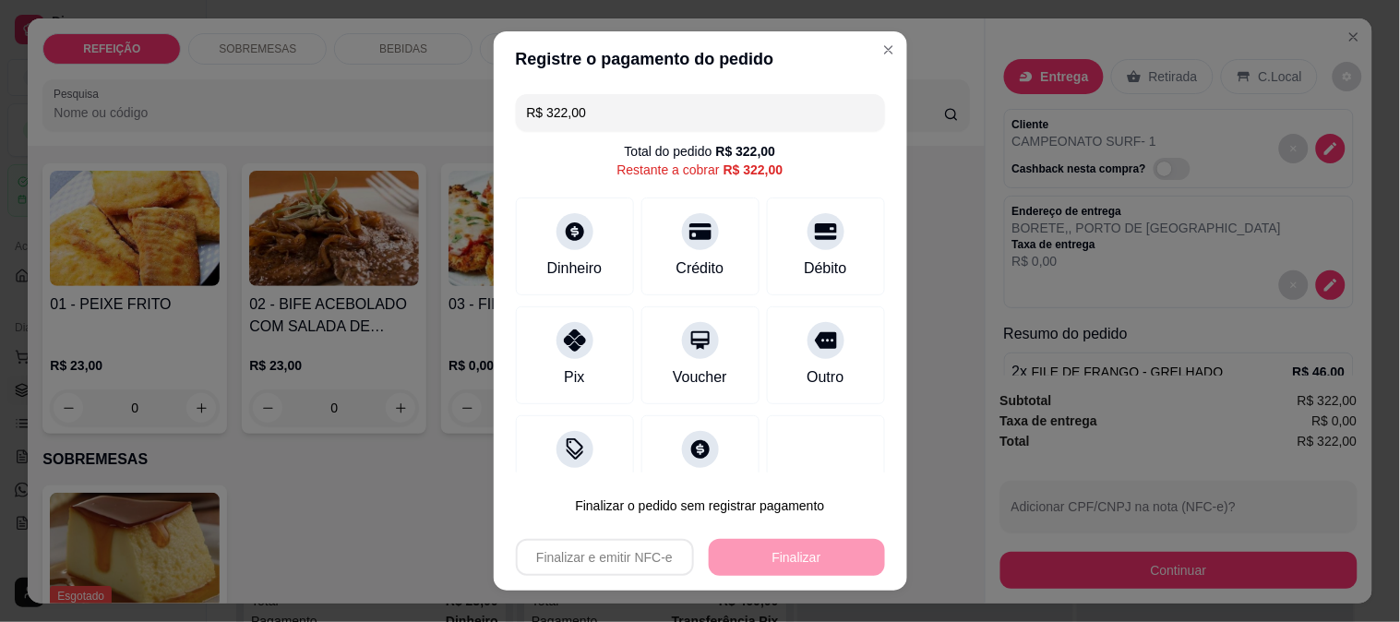
click at [557, 363] on div "Pix" at bounding box center [575, 355] width 118 height 98
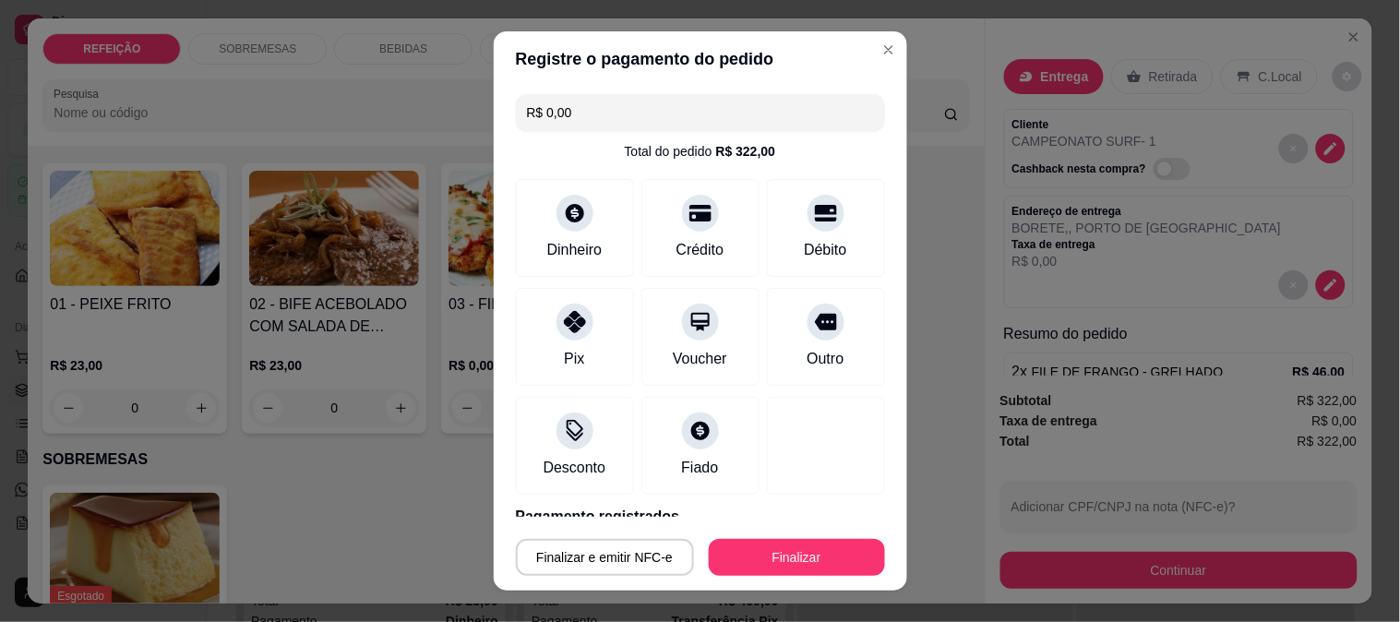
click at [778, 564] on button "Finalizar" at bounding box center [797, 557] width 176 height 37
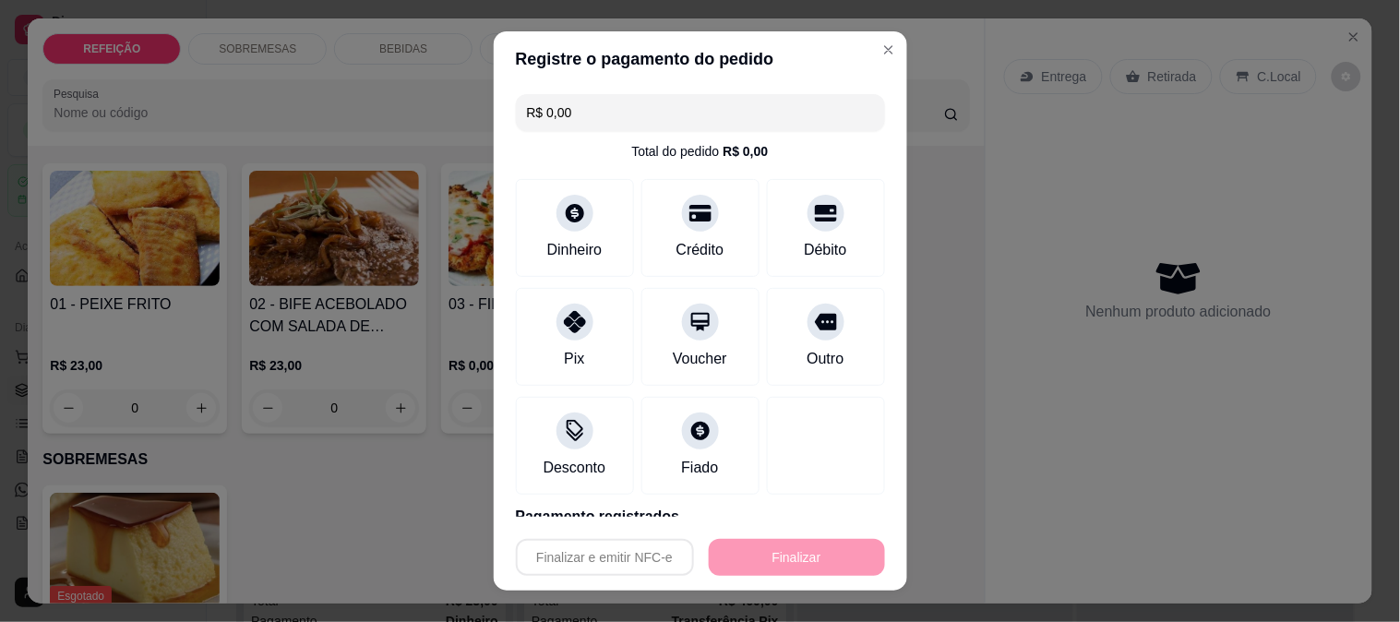
type input "-R$ 322,00"
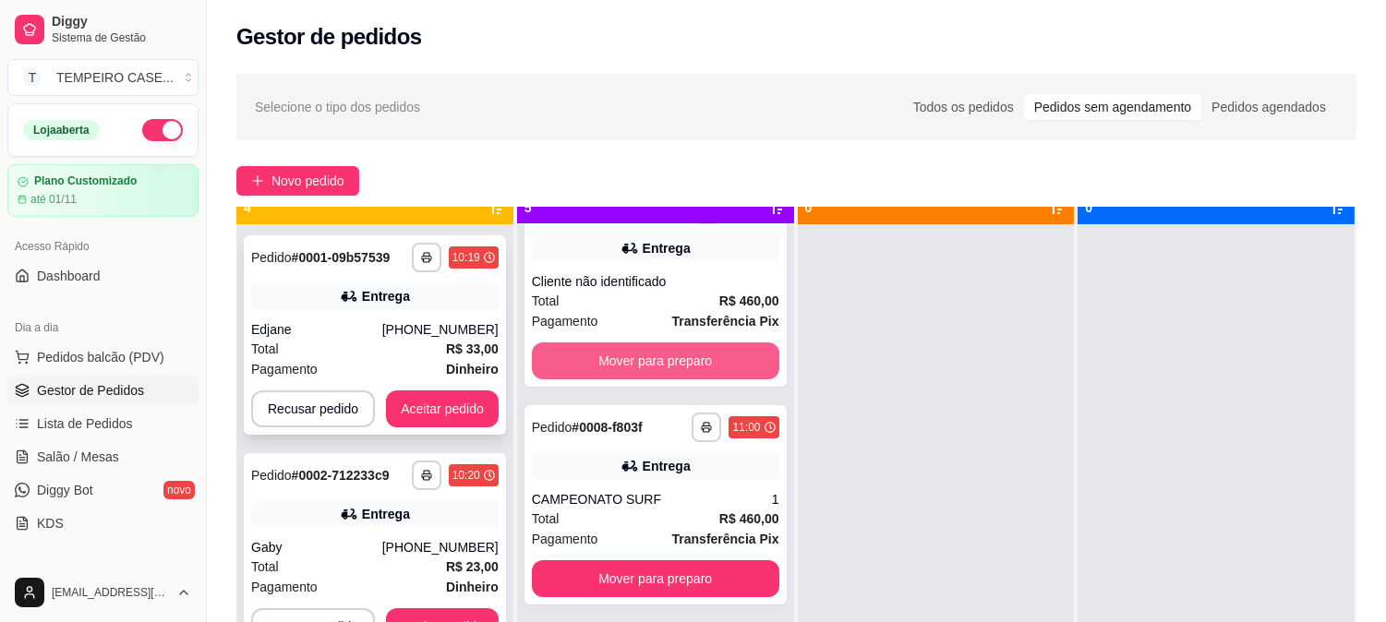
scroll to position [51, 0]
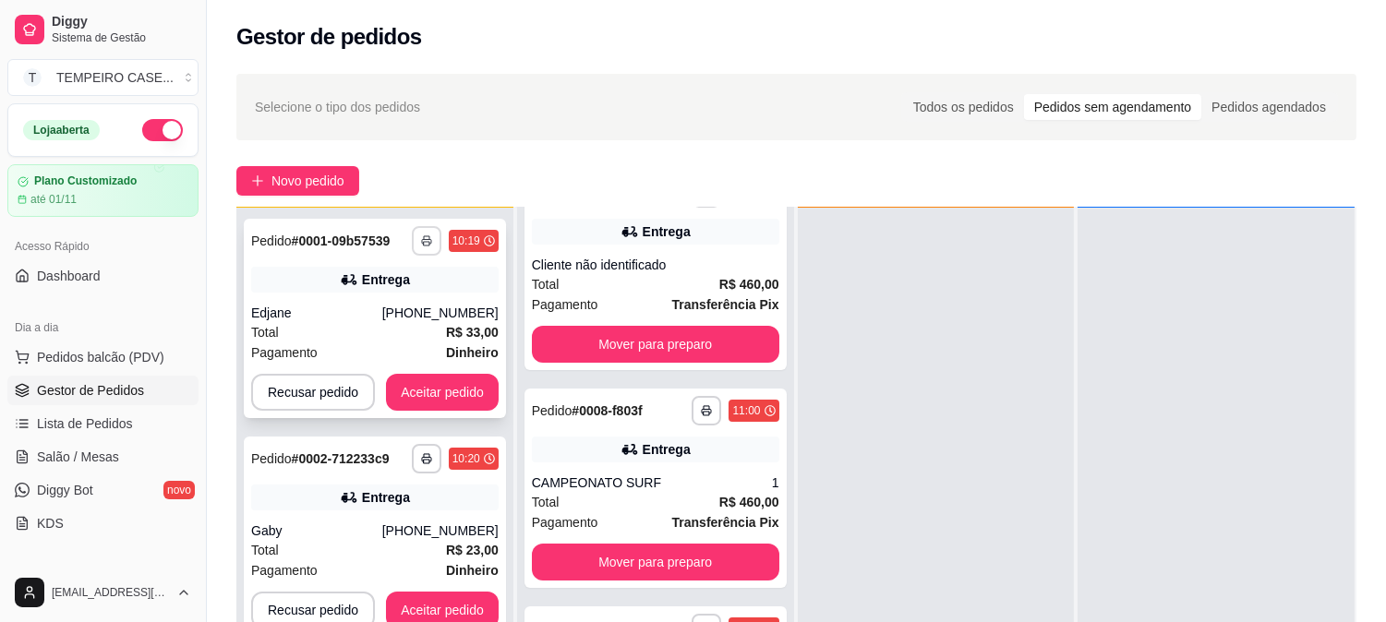
click at [424, 236] on polyline "button" at bounding box center [427, 238] width 6 height 4
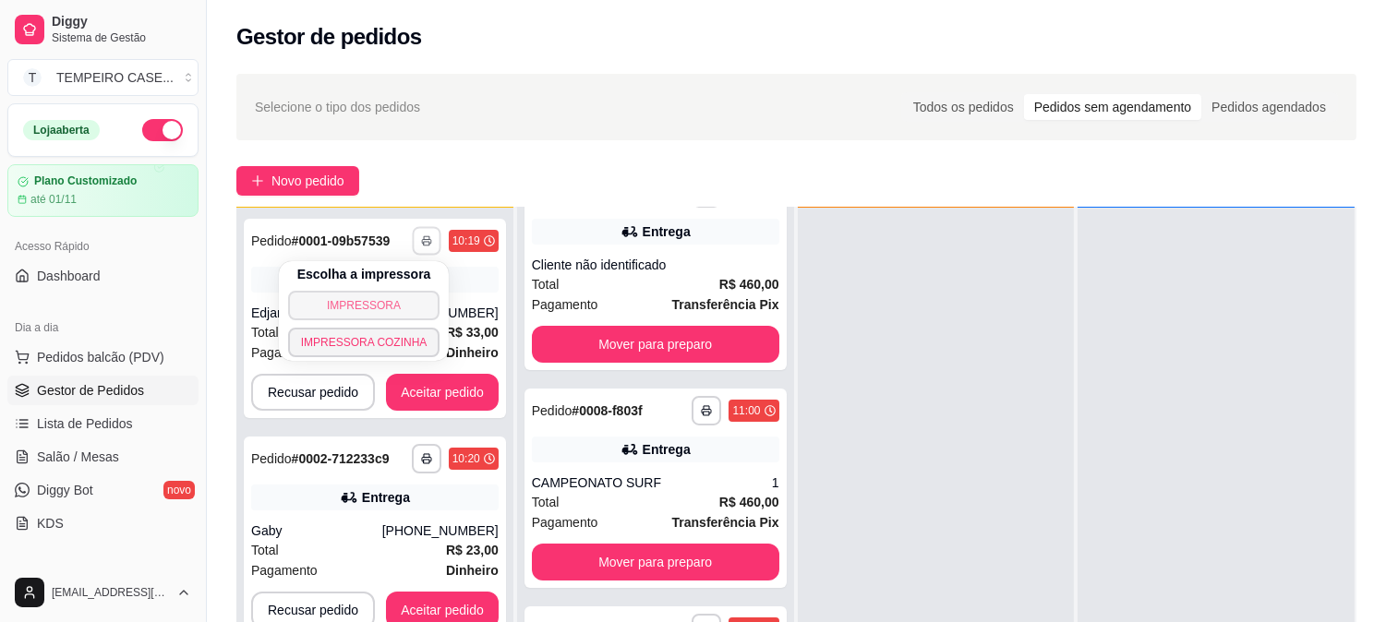
click at [366, 297] on button "IMPRESSORA" at bounding box center [364, 306] width 152 height 30
click at [422, 227] on button "button" at bounding box center [426, 240] width 29 height 29
click at [376, 334] on button "IMPRESSORA COZINHA" at bounding box center [364, 342] width 152 height 30
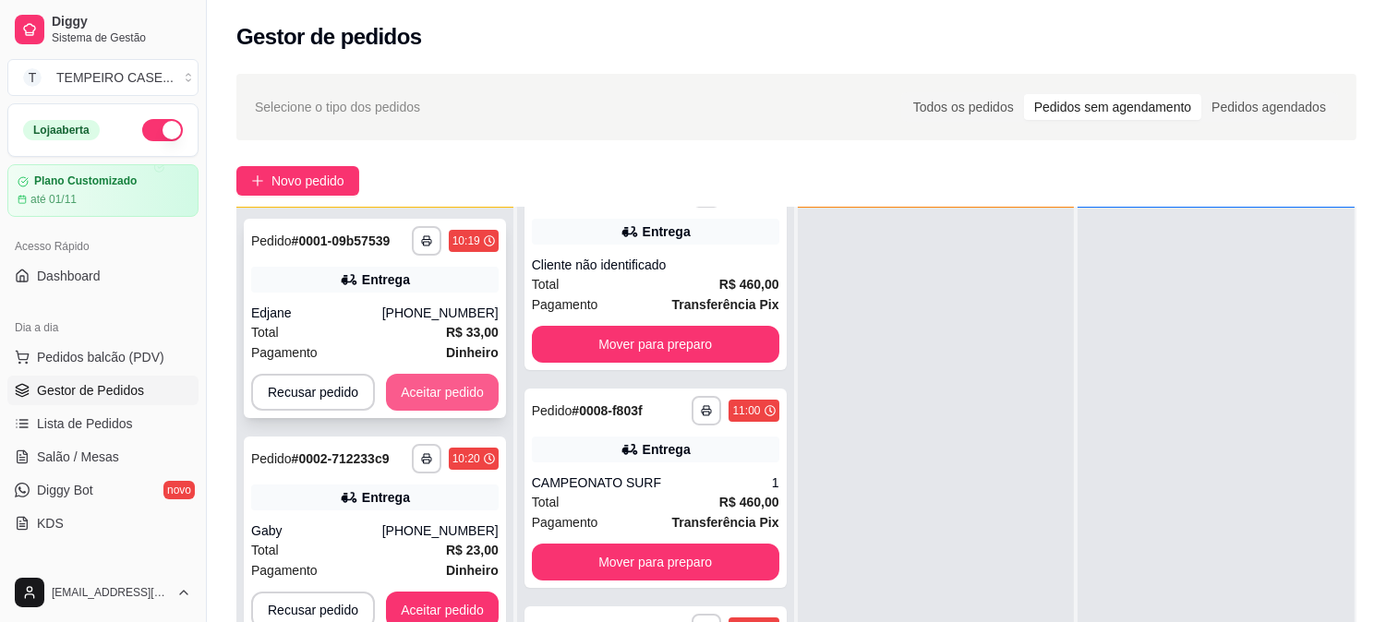
click at [438, 391] on button "Aceitar pedido" at bounding box center [442, 392] width 113 height 37
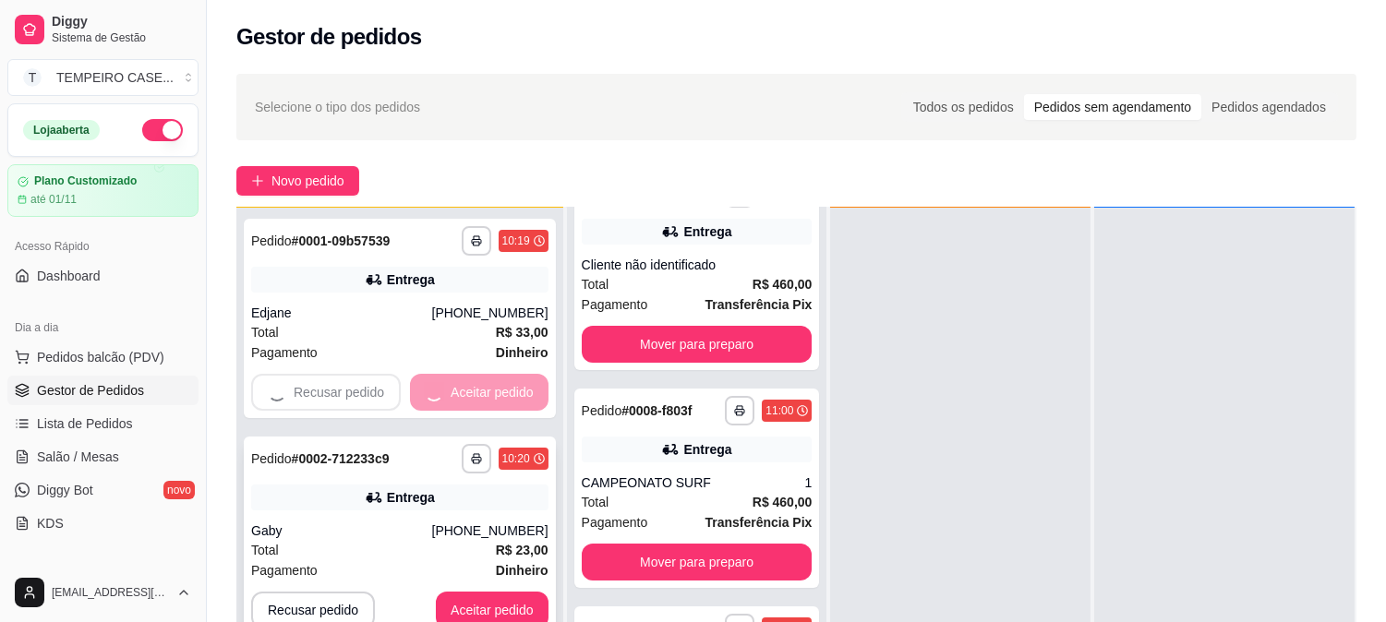
scroll to position [716, 0]
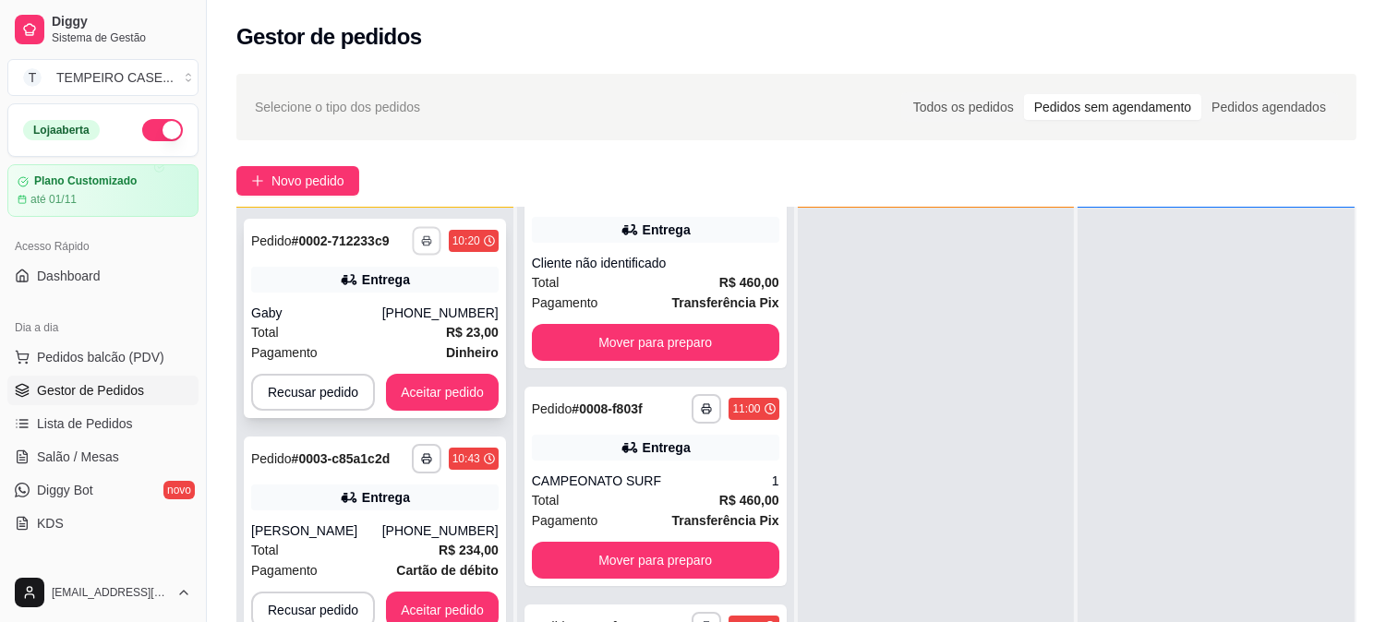
click at [421, 242] on icon "button" at bounding box center [426, 240] width 11 height 11
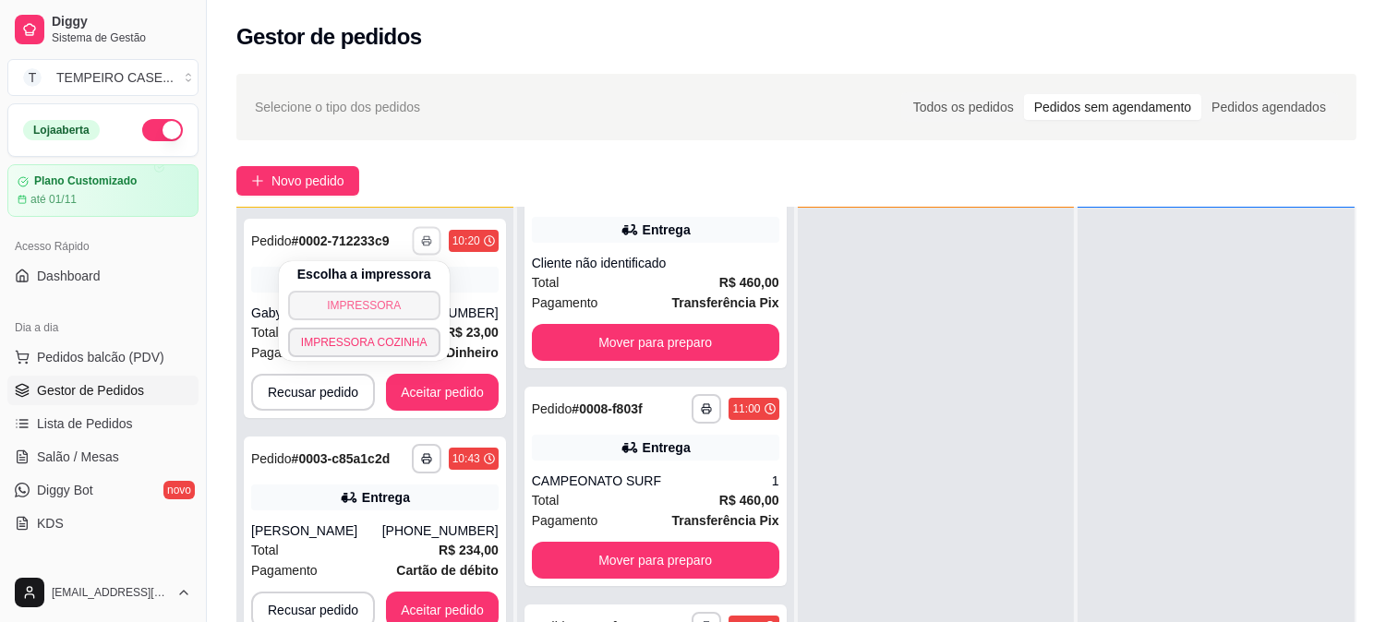
click at [392, 305] on button "IMPRESSORA" at bounding box center [364, 306] width 152 height 30
click at [425, 232] on button "button" at bounding box center [427, 241] width 30 height 30
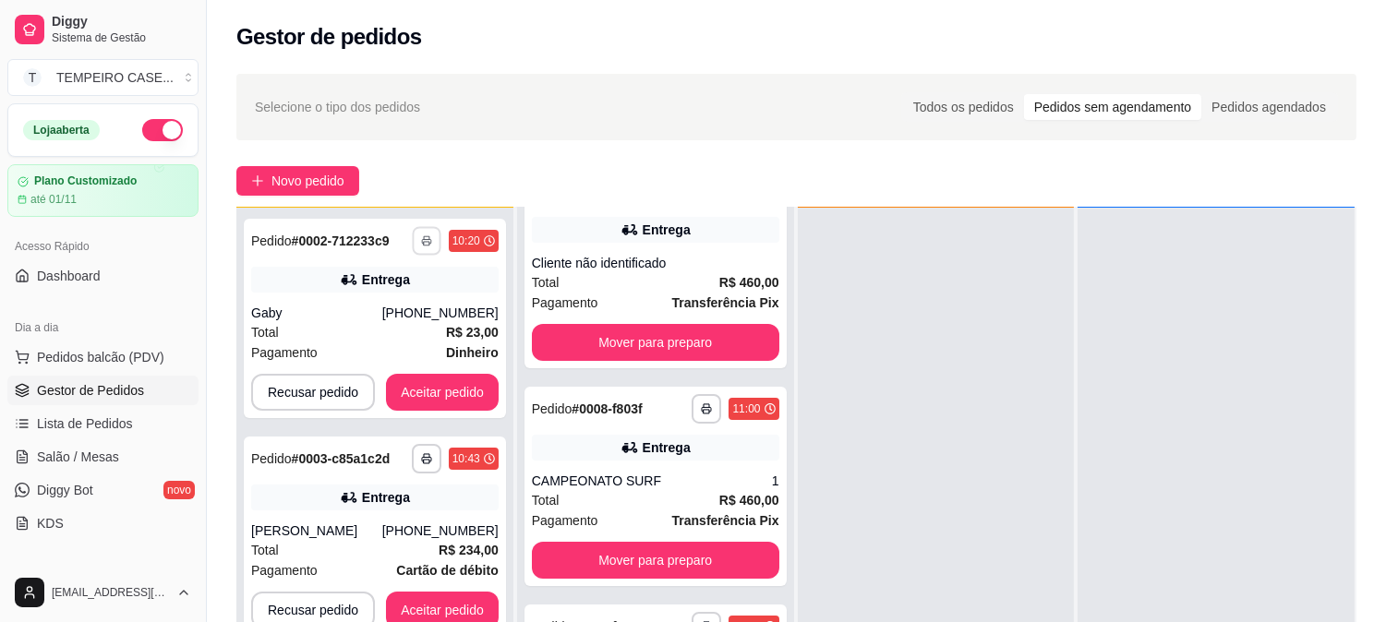
click at [393, 335] on button "IMPRESSORA COZINHA" at bounding box center [381, 327] width 122 height 24
click at [429, 379] on button "Aceitar pedido" at bounding box center [442, 392] width 113 height 37
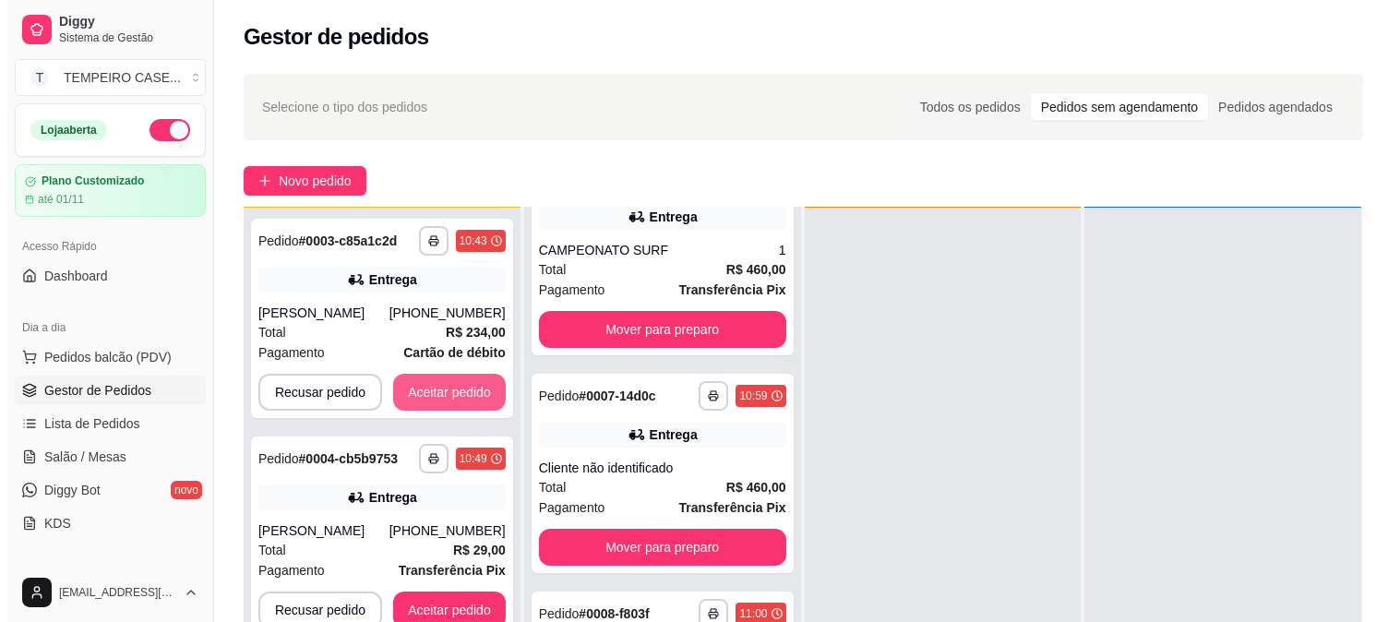
scroll to position [919, 0]
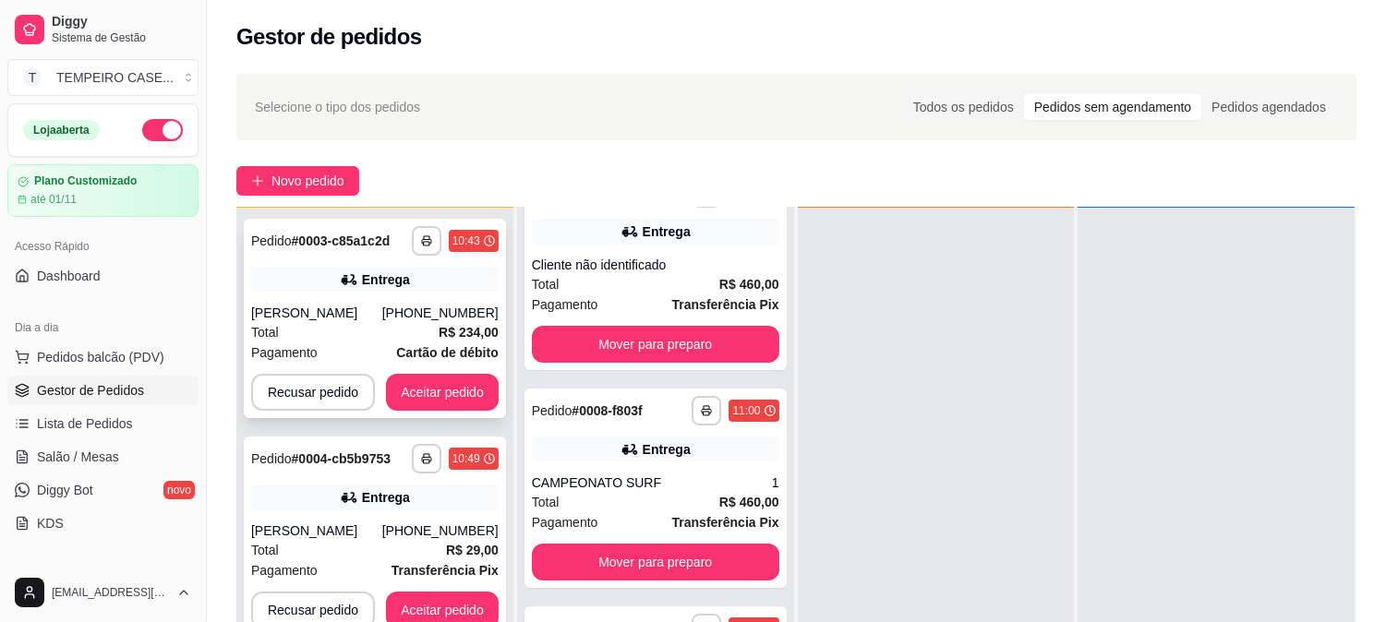
click at [375, 301] on div "**********" at bounding box center [375, 318] width 262 height 199
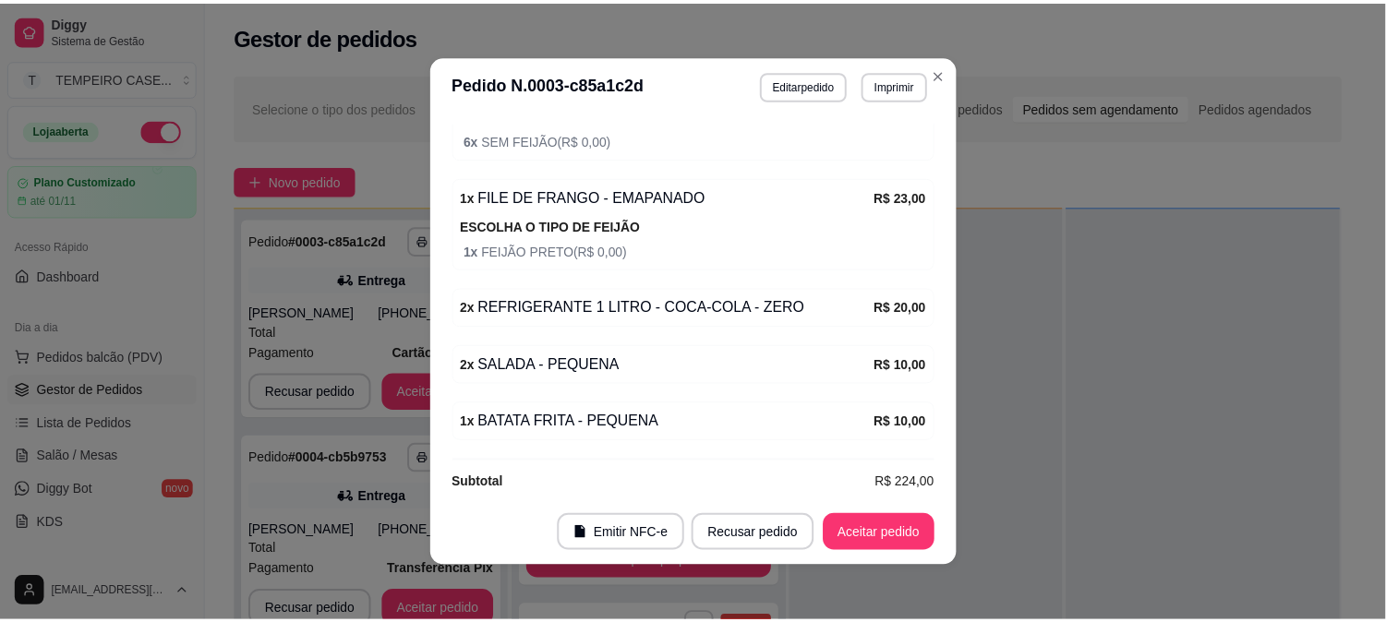
scroll to position [886, 0]
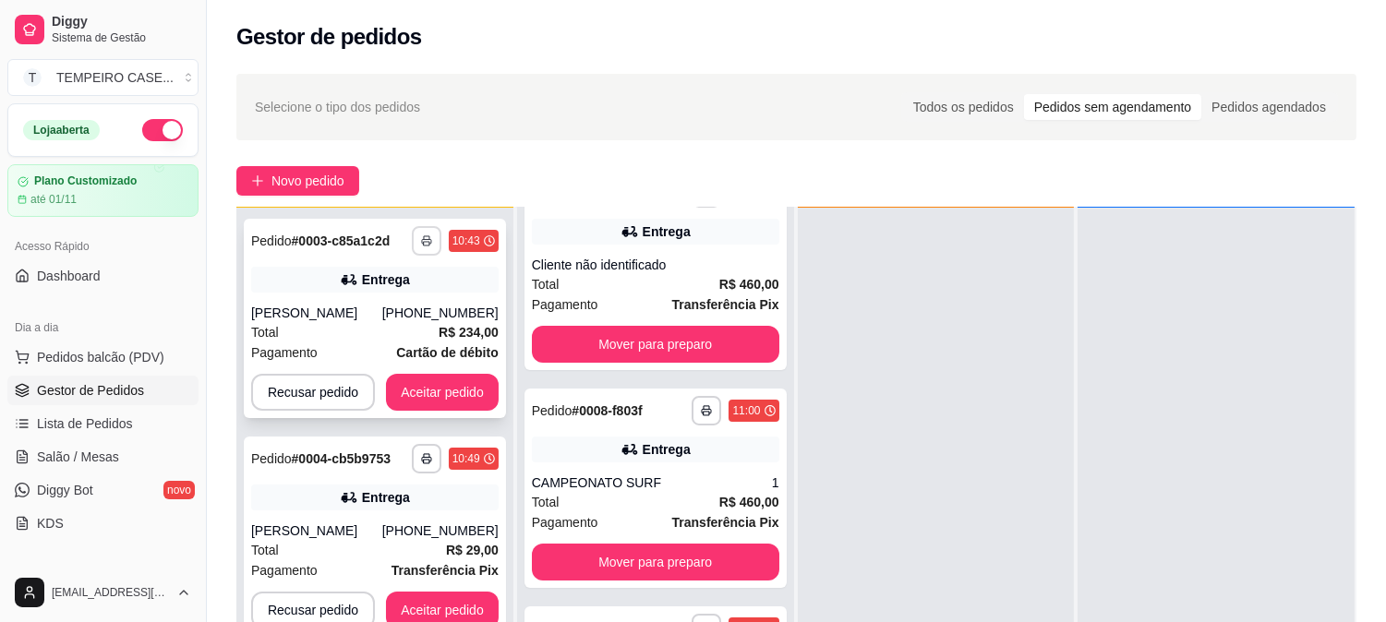
click at [418, 241] on button "button" at bounding box center [427, 241] width 30 height 30
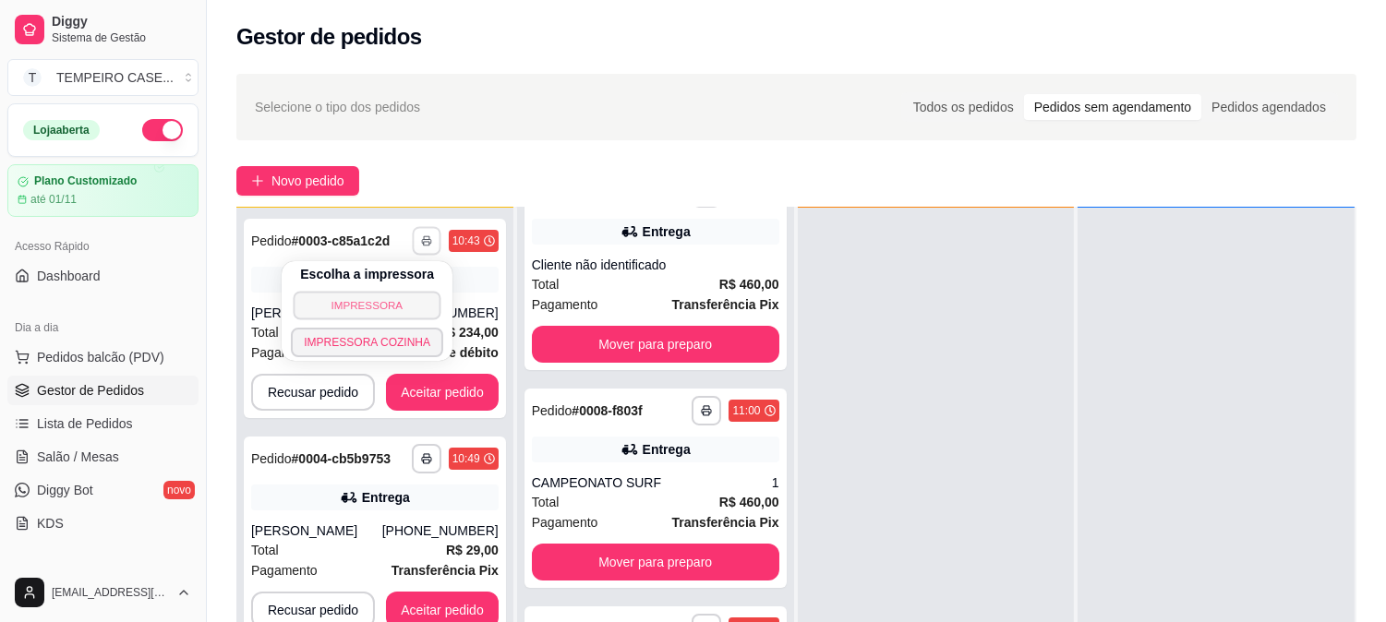
click at [397, 305] on button "IMPRESSORA" at bounding box center [368, 305] width 148 height 29
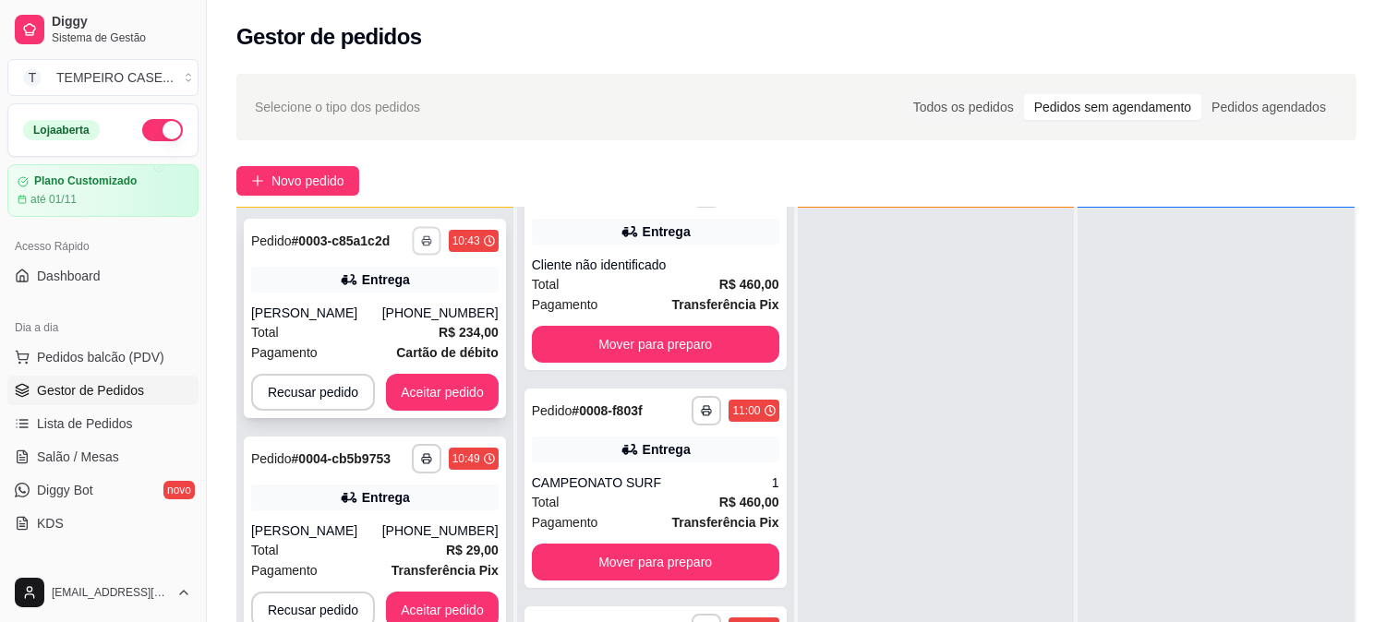
click at [431, 244] on button "button" at bounding box center [426, 240] width 29 height 29
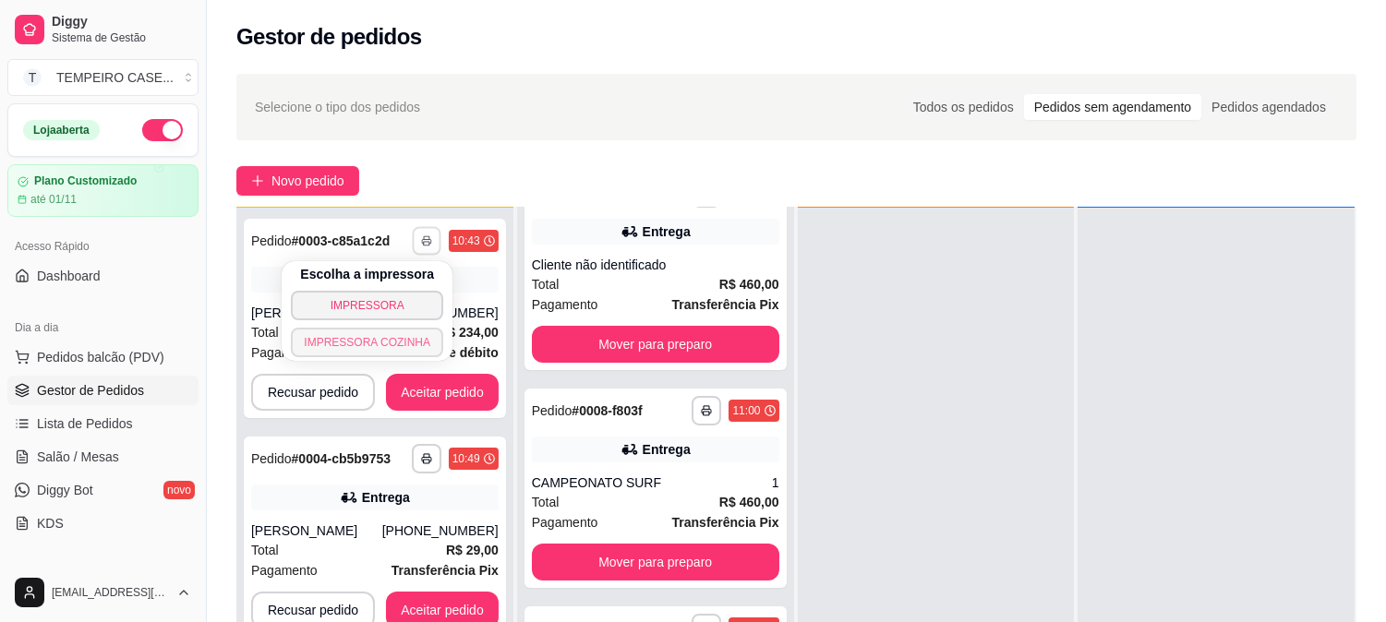
click at [379, 336] on button "IMPRESSORA COZINHA" at bounding box center [367, 343] width 152 height 30
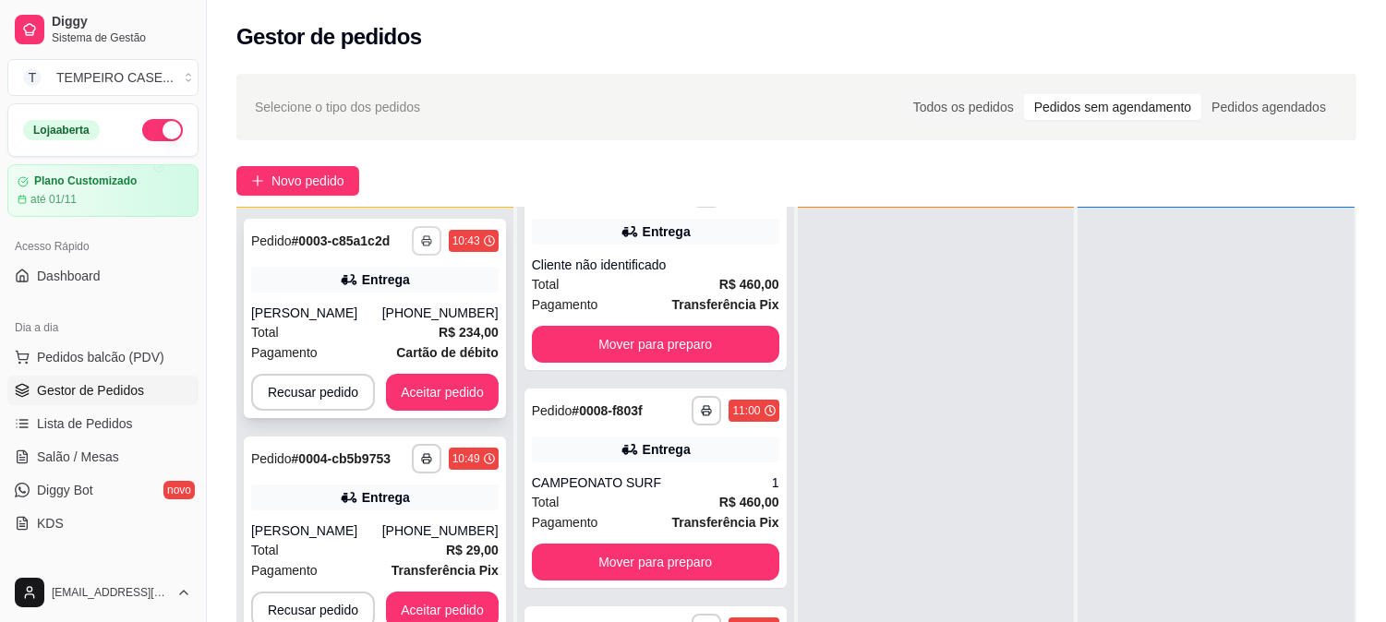
click at [437, 245] on button "button" at bounding box center [427, 241] width 30 height 30
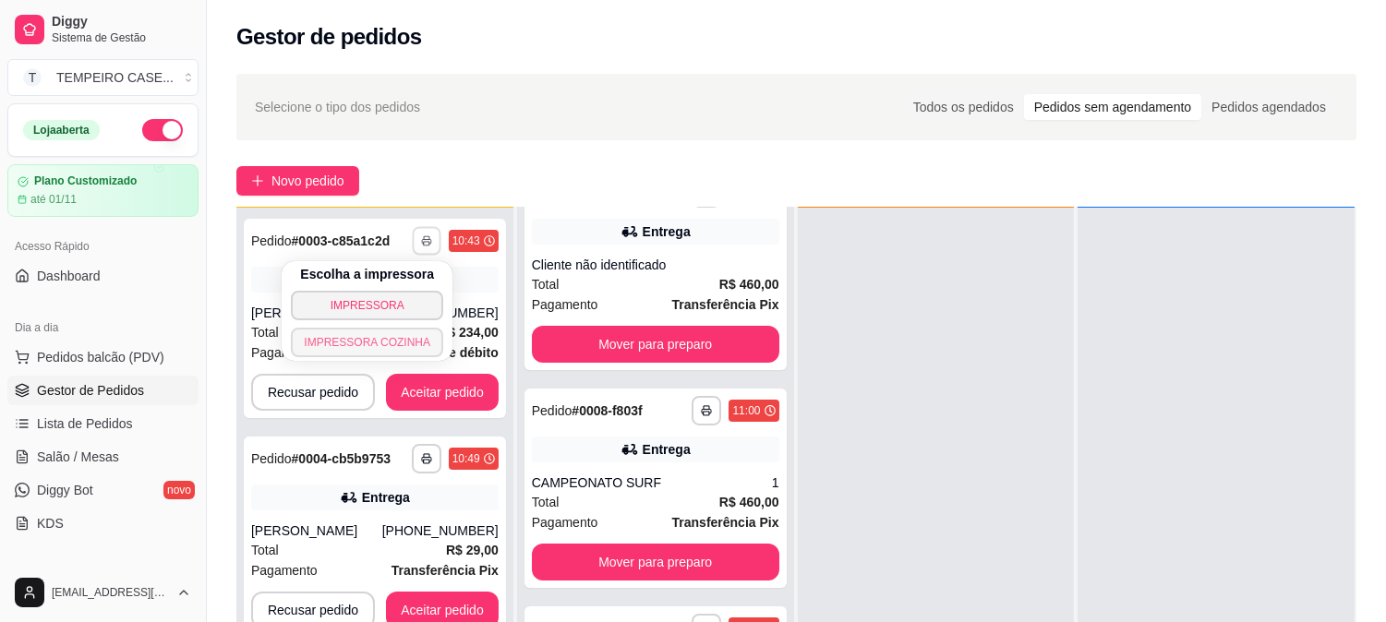
click at [391, 330] on button "IMPRESSORA COZINHA" at bounding box center [367, 343] width 152 height 30
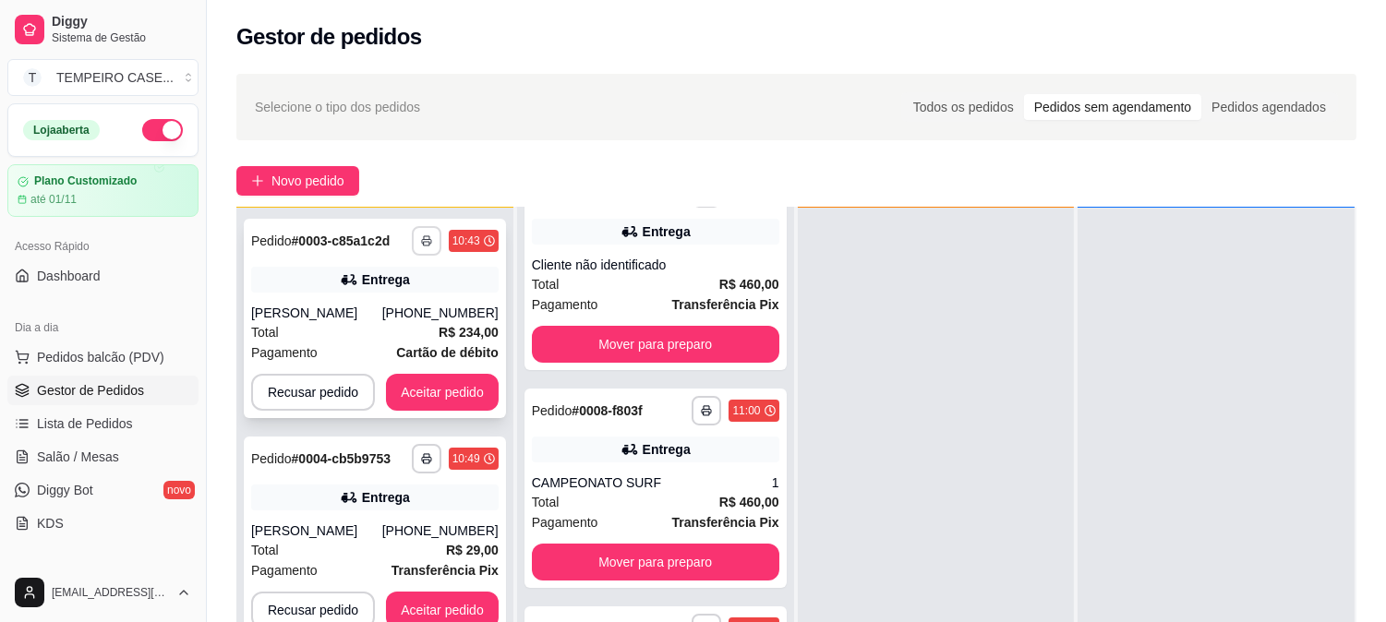
click at [425, 250] on button "button" at bounding box center [427, 241] width 30 height 30
click at [388, 339] on button "IMPRESSORA COZINHA" at bounding box center [384, 327] width 122 height 24
click at [431, 237] on button "button" at bounding box center [426, 240] width 29 height 29
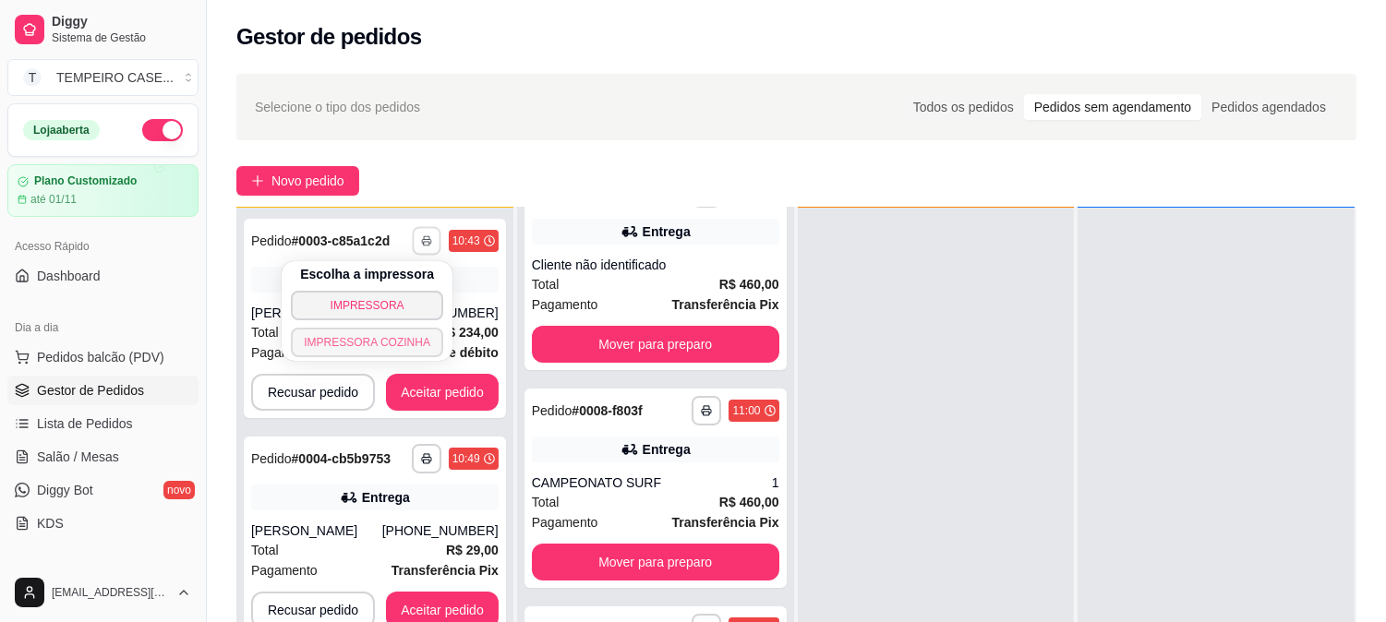
click at [391, 330] on button "IMPRESSORA COZINHA" at bounding box center [367, 343] width 152 height 30
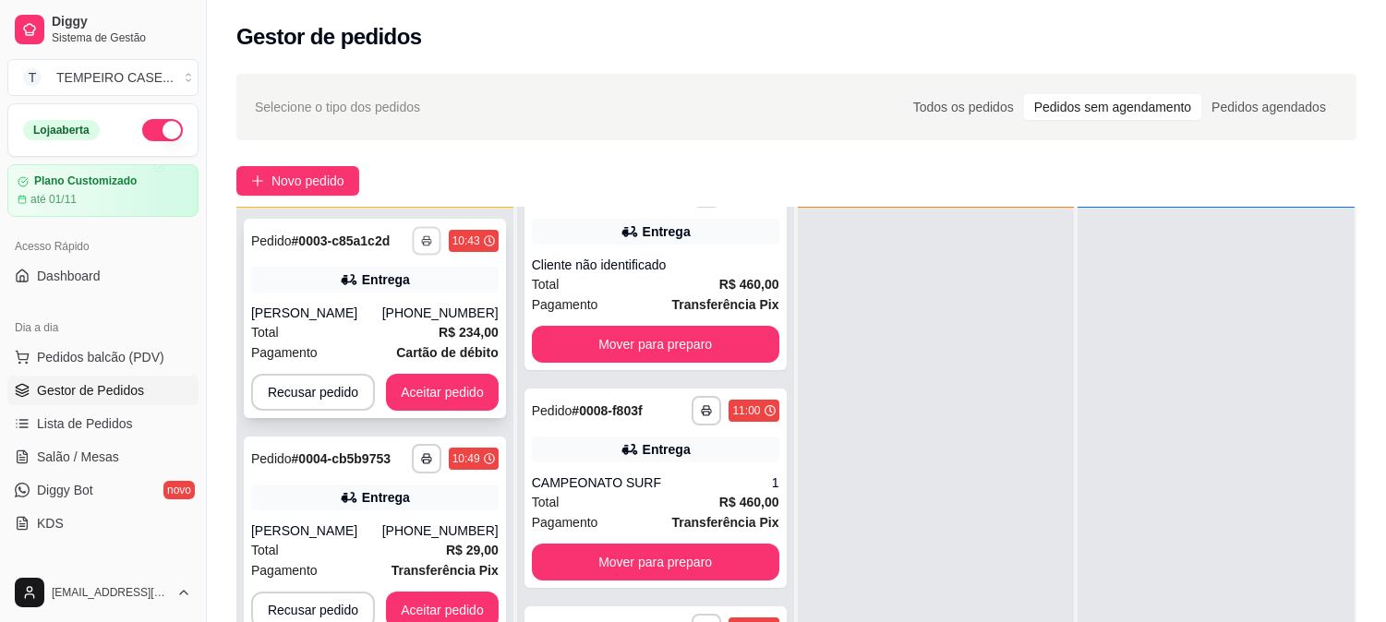
click at [427, 242] on icon "button" at bounding box center [426, 240] width 11 height 11
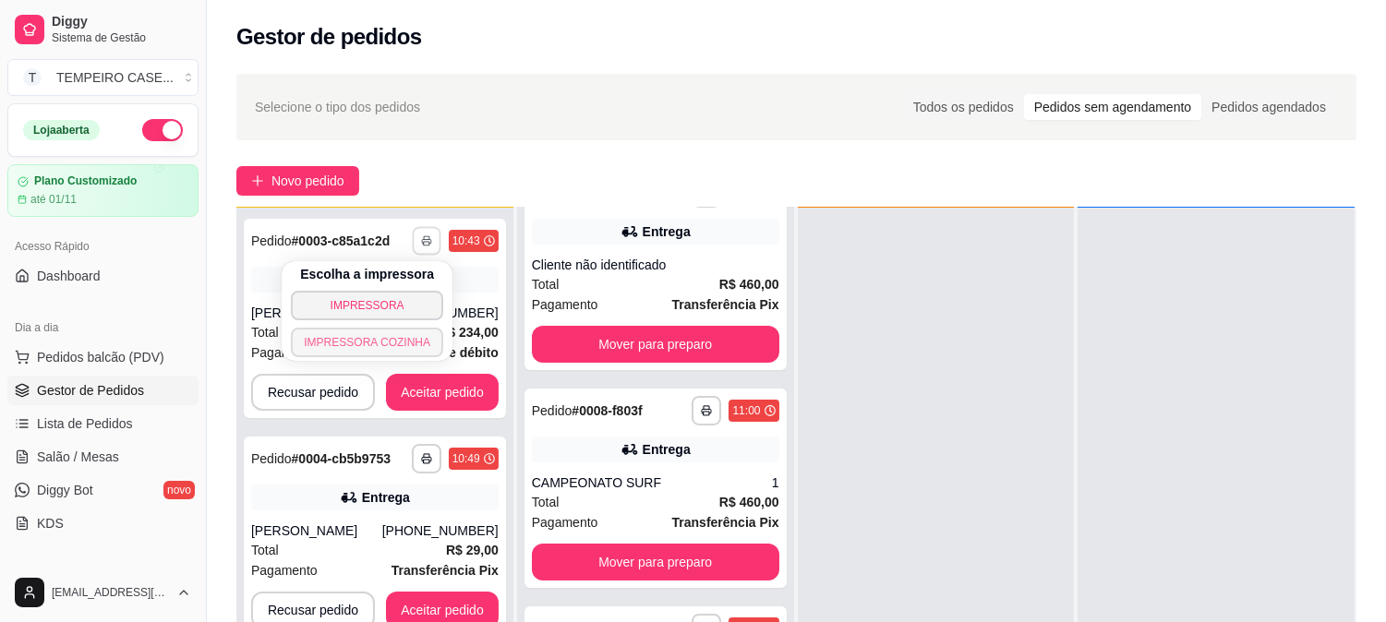
click at [390, 335] on button "IMPRESSORA COZINHA" at bounding box center [367, 343] width 152 height 30
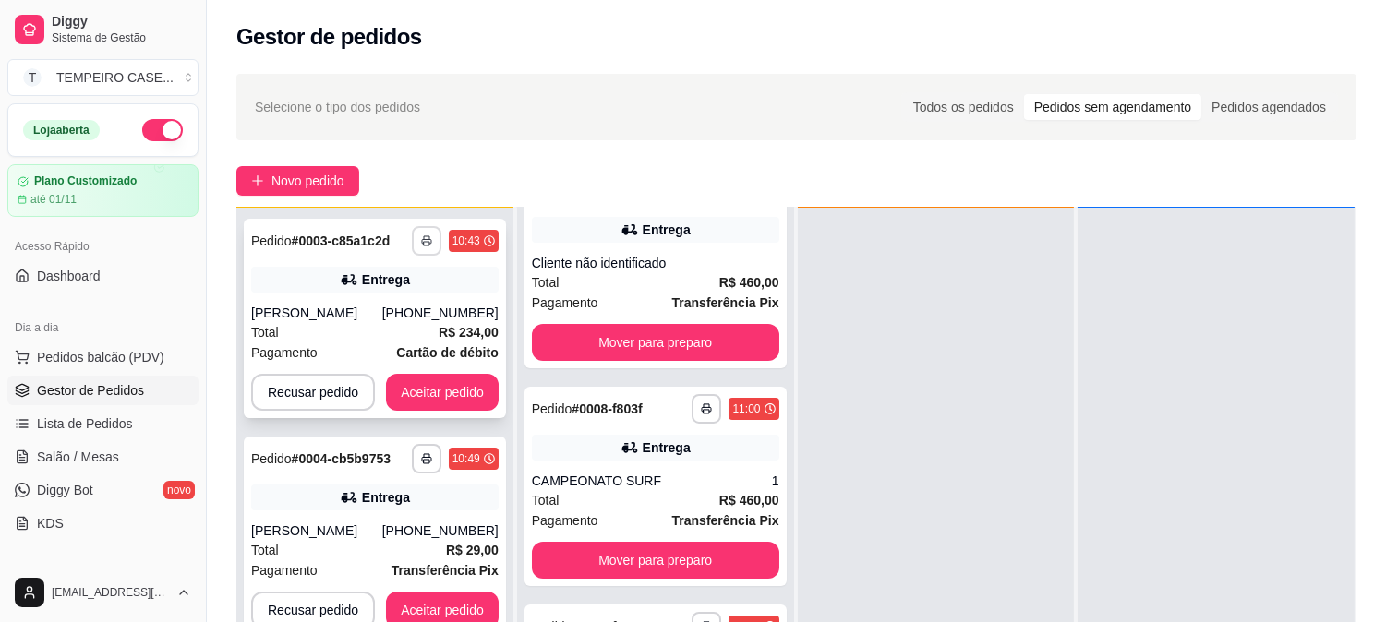
click at [421, 244] on icon "button" at bounding box center [426, 240] width 11 height 11
click at [389, 339] on button "IMPRESSORA COZINHA" at bounding box center [381, 327] width 122 height 24
click at [421, 244] on icon "button" at bounding box center [426, 240] width 11 height 11
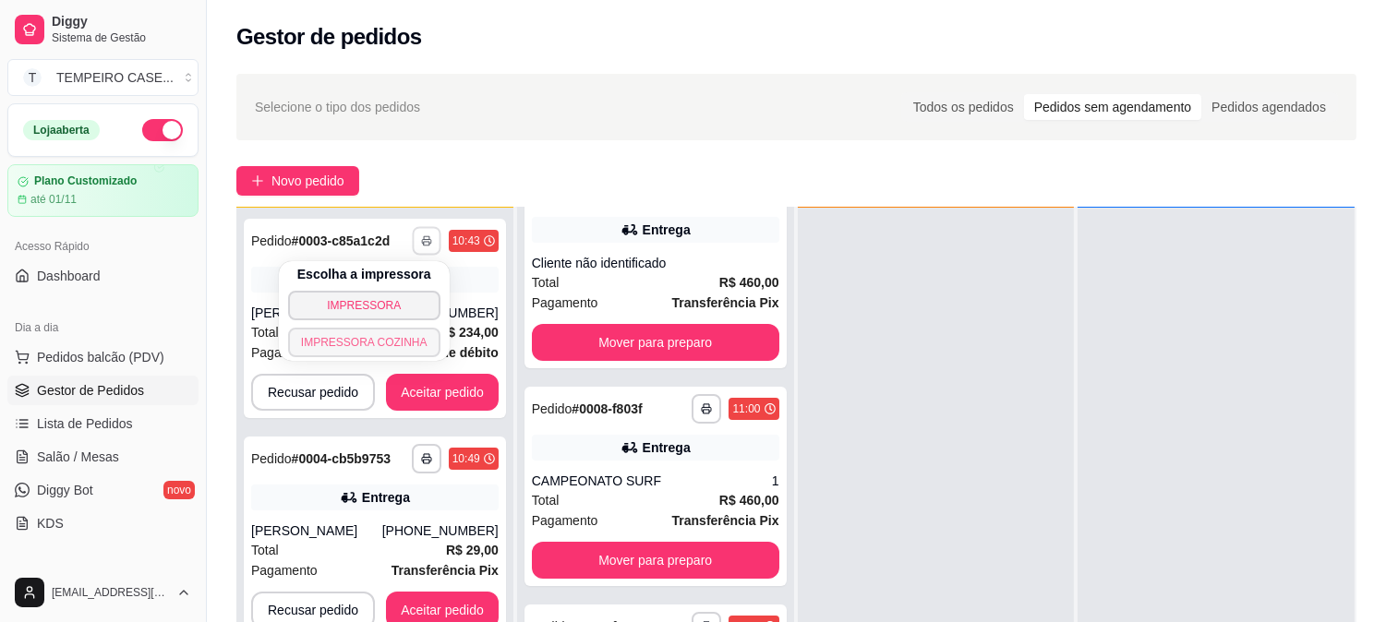
click at [391, 340] on button "IMPRESSORA COZINHA" at bounding box center [364, 343] width 152 height 30
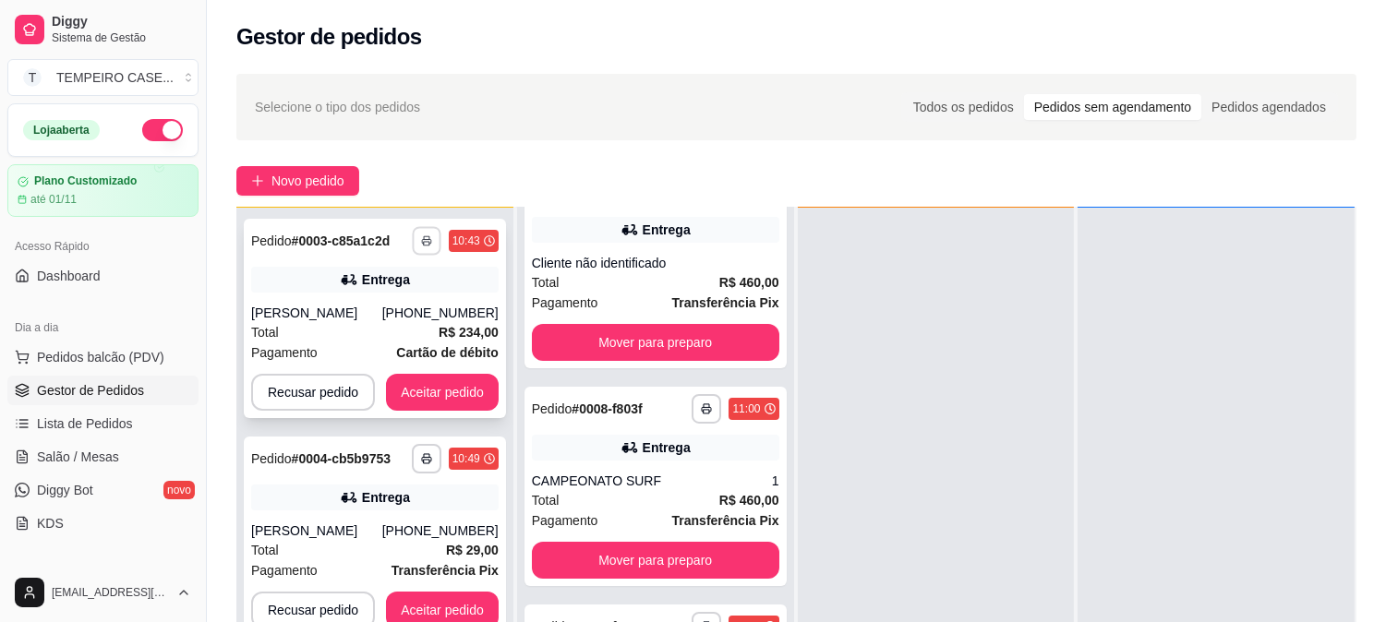
click at [422, 246] on button "button" at bounding box center [426, 240] width 29 height 29
click at [372, 339] on button "IMPRESSORA COZINHA" at bounding box center [381, 327] width 122 height 24
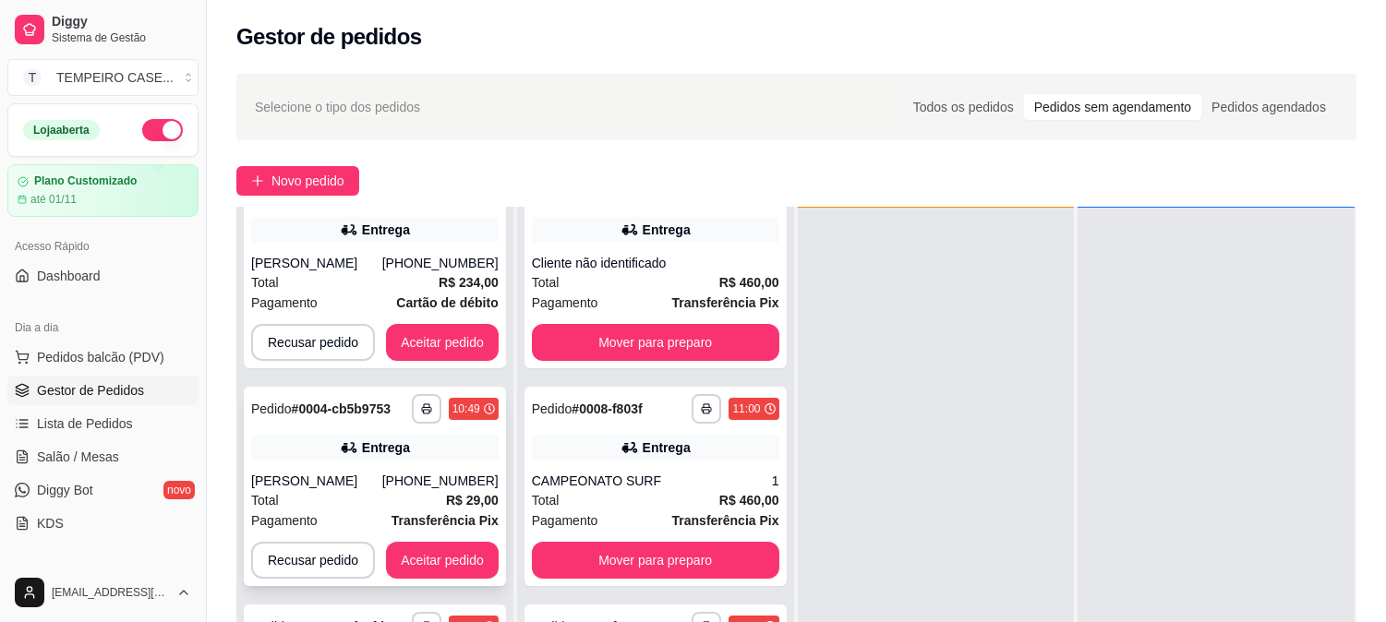
click at [414, 402] on button "button" at bounding box center [427, 409] width 30 height 30
click at [332, 457] on button "IMPRESSORA" at bounding box center [364, 455] width 152 height 30
click at [418, 397] on button "button" at bounding box center [427, 409] width 30 height 30
click at [371, 482] on button "IMPRESSORA COZINHA" at bounding box center [364, 491] width 148 height 29
click at [440, 324] on button "Aceitar pedido" at bounding box center [442, 342] width 113 height 37
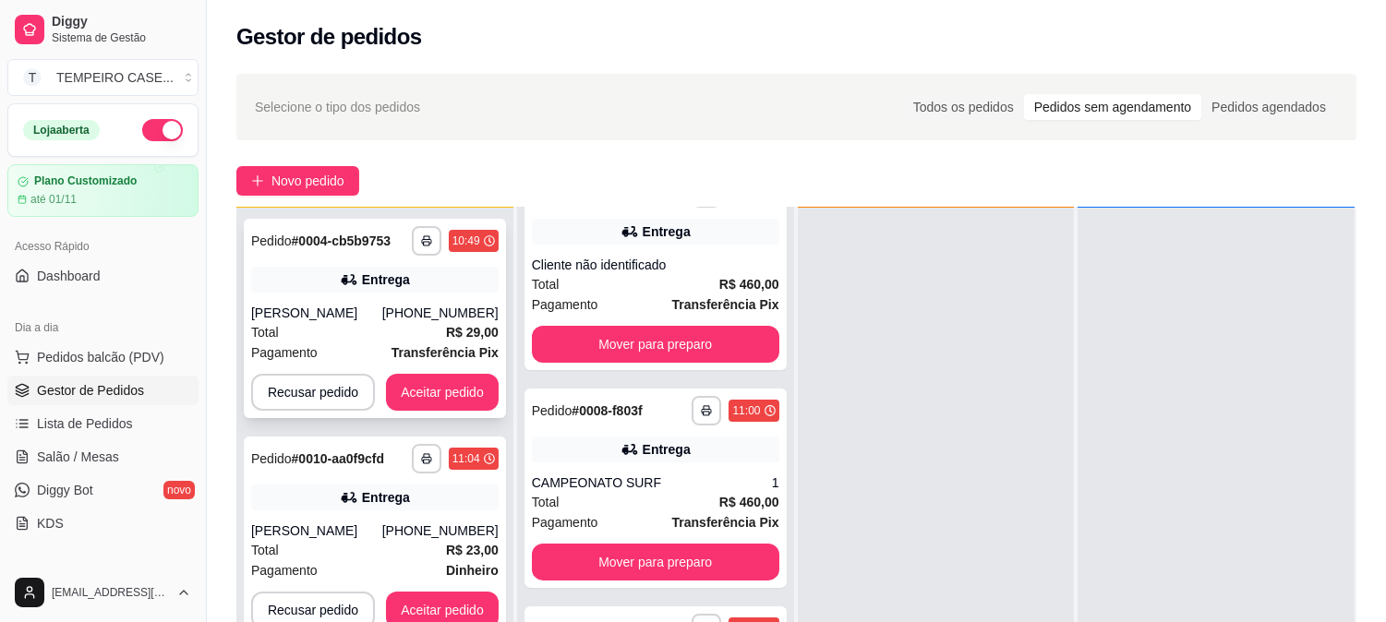
scroll to position [102, 0]
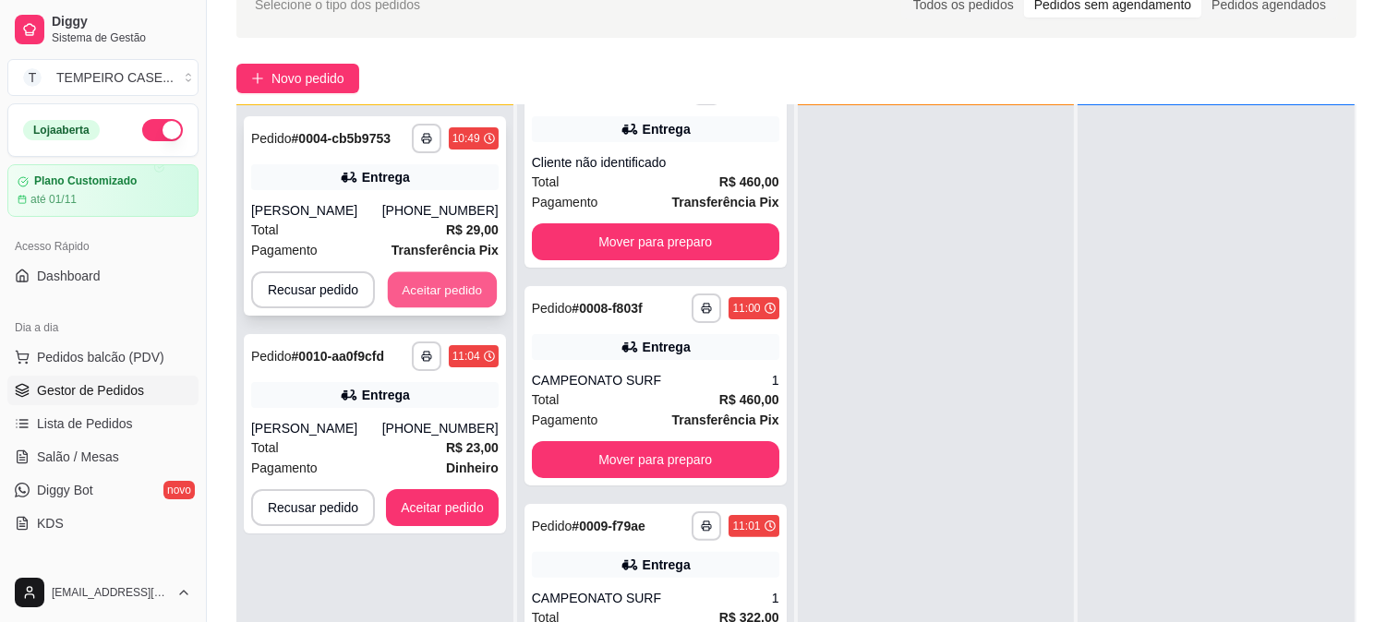
click at [439, 289] on button "Aceitar pedido" at bounding box center [442, 290] width 109 height 36
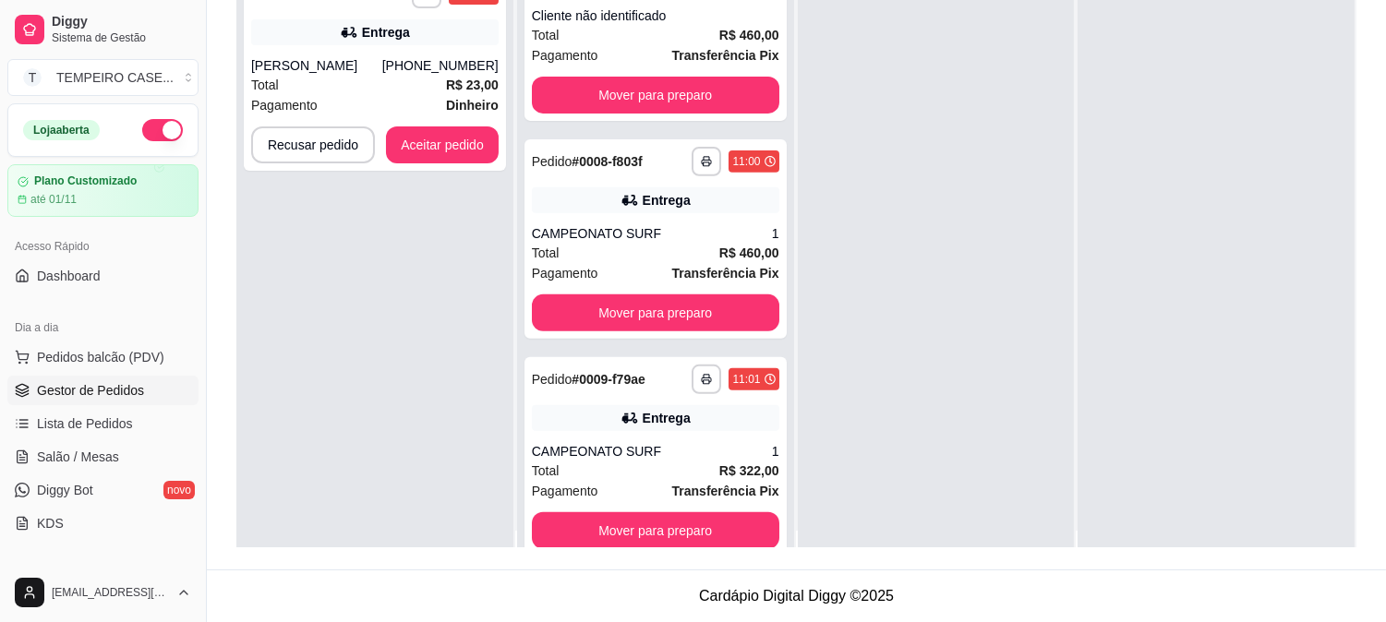
scroll to position [0, 0]
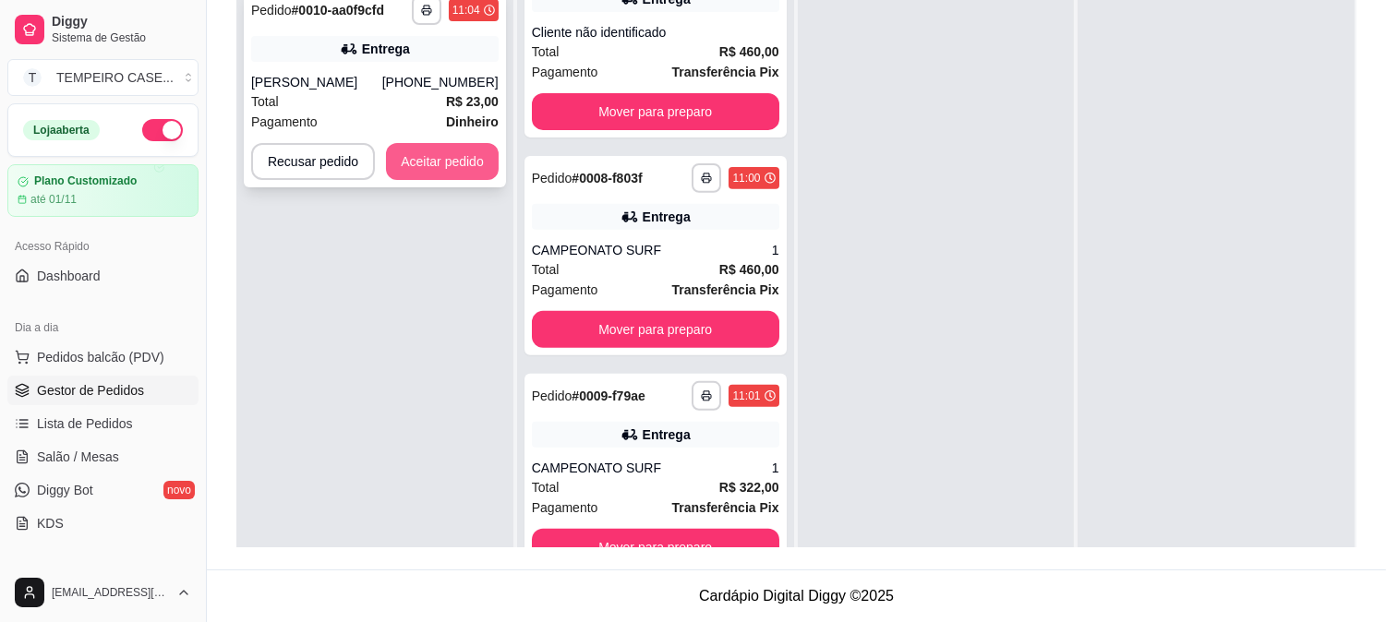
click at [427, 162] on button "Aceitar pedido" at bounding box center [442, 161] width 113 height 37
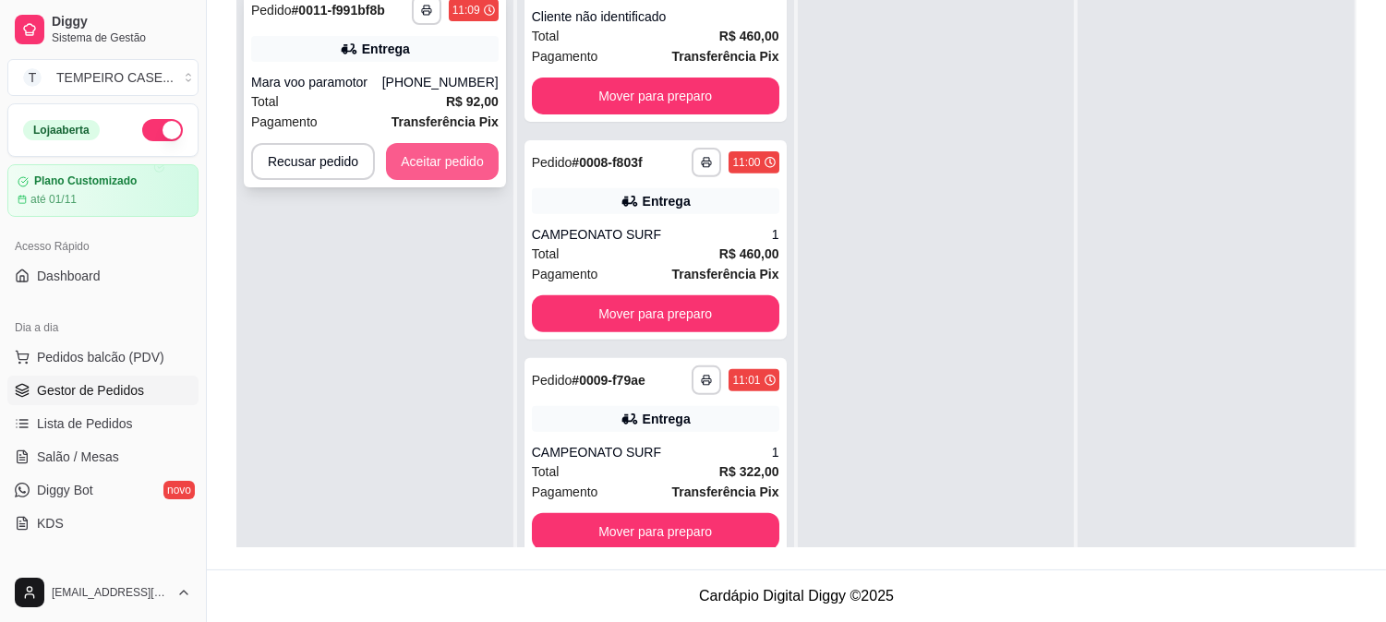
scroll to position [77, 0]
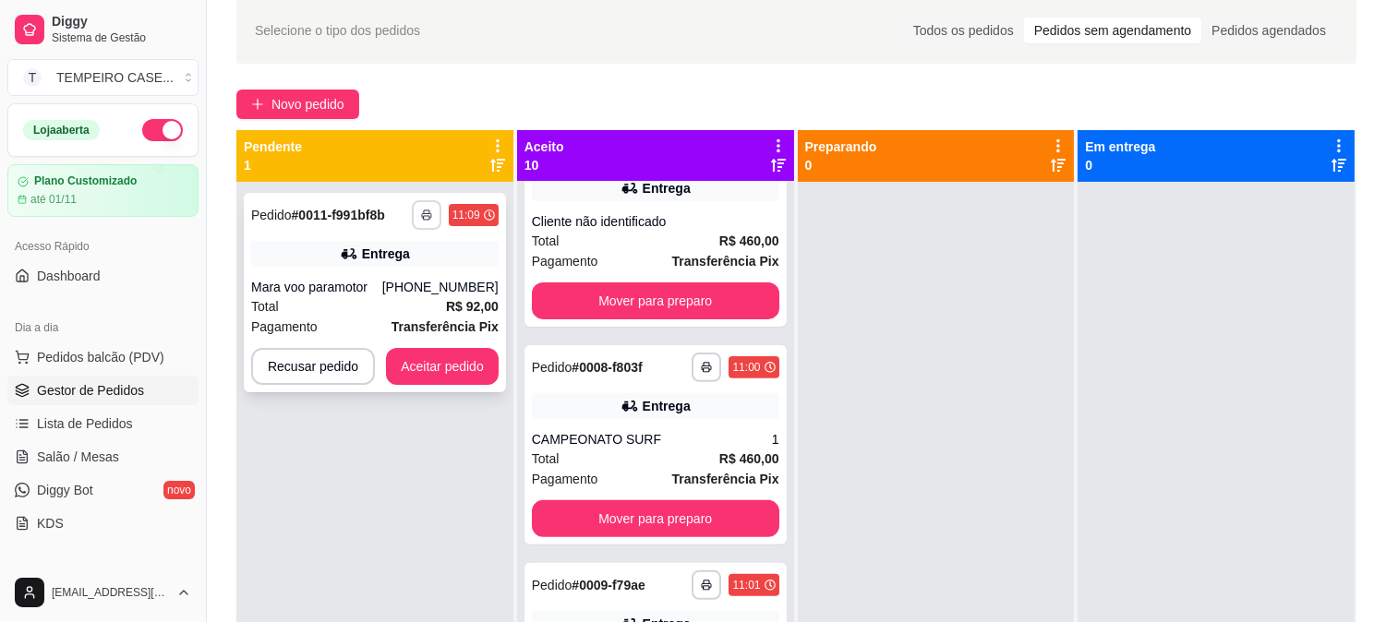
click at [417, 218] on button "button" at bounding box center [427, 215] width 30 height 30
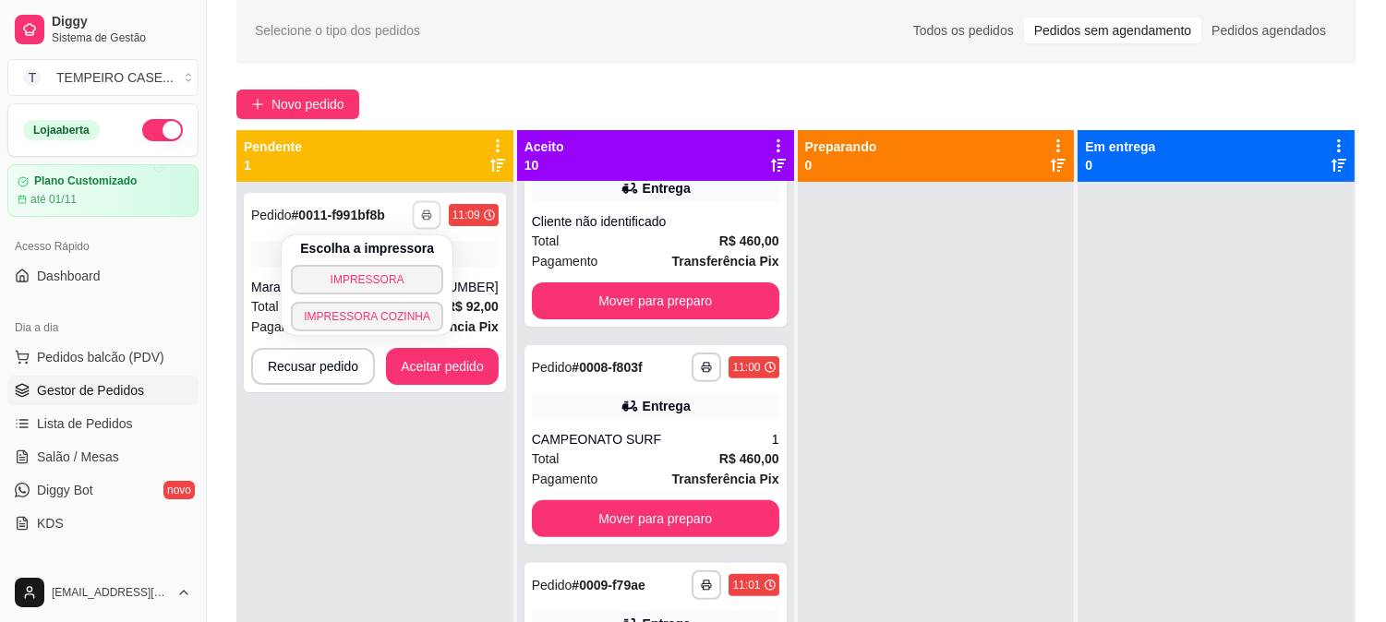
click at [374, 312] on button "IMPRESSORA COZINHA" at bounding box center [367, 317] width 152 height 30
click at [427, 224] on button "button" at bounding box center [427, 215] width 30 height 30
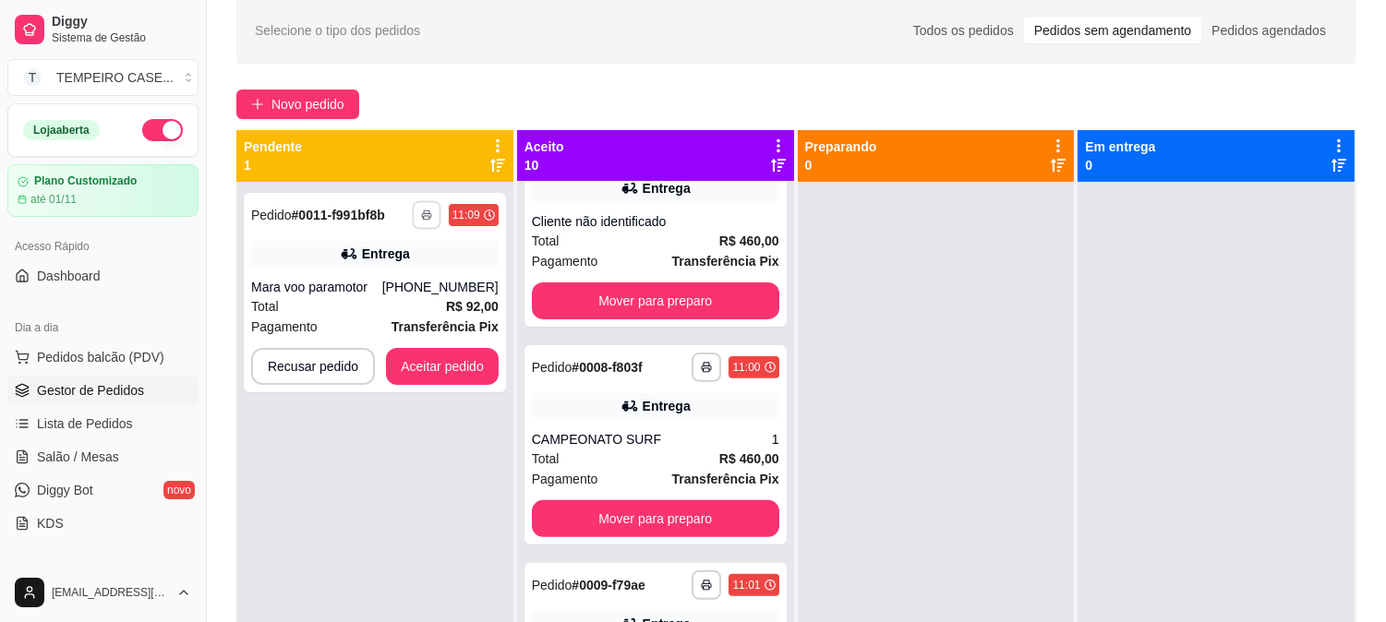
click at [399, 306] on button "IMPRESSORA COZINHA" at bounding box center [384, 301] width 122 height 24
click at [424, 216] on rect "button" at bounding box center [427, 218] width 6 height 4
click at [379, 308] on button "IMPRESSORA COZINHA" at bounding box center [384, 301] width 122 height 24
click at [432, 371] on button "Aceitar pedido" at bounding box center [442, 366] width 113 height 37
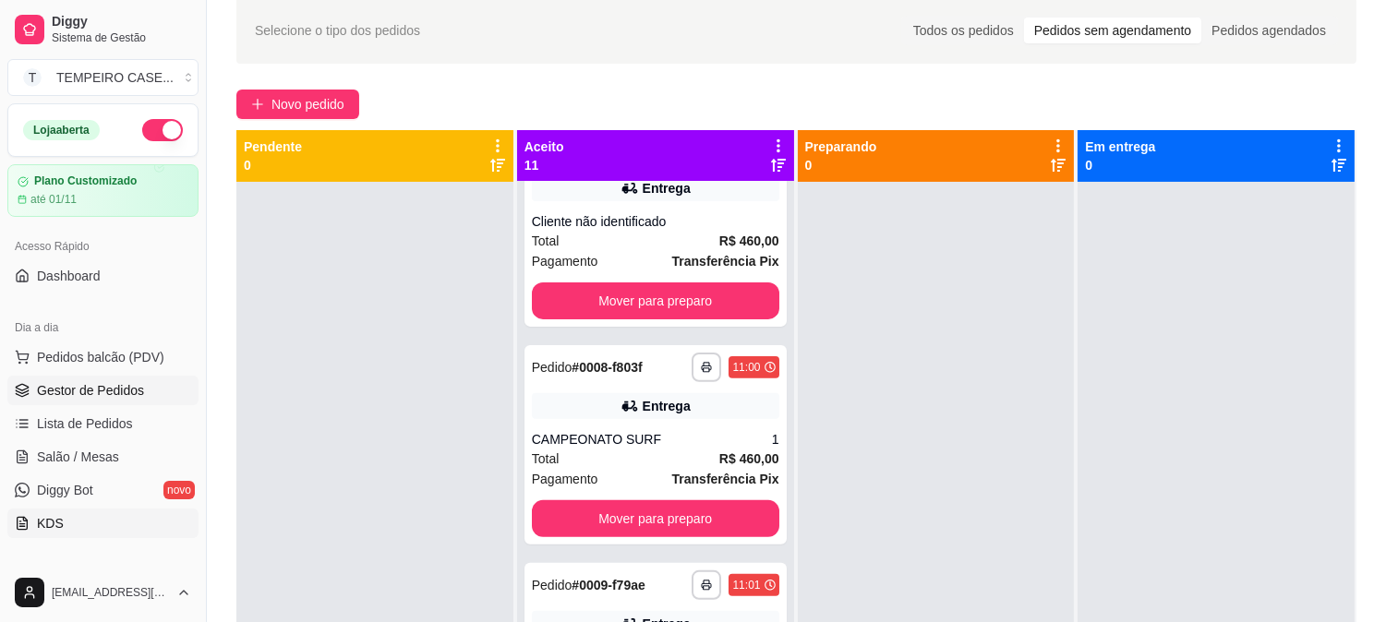
scroll to position [307, 0]
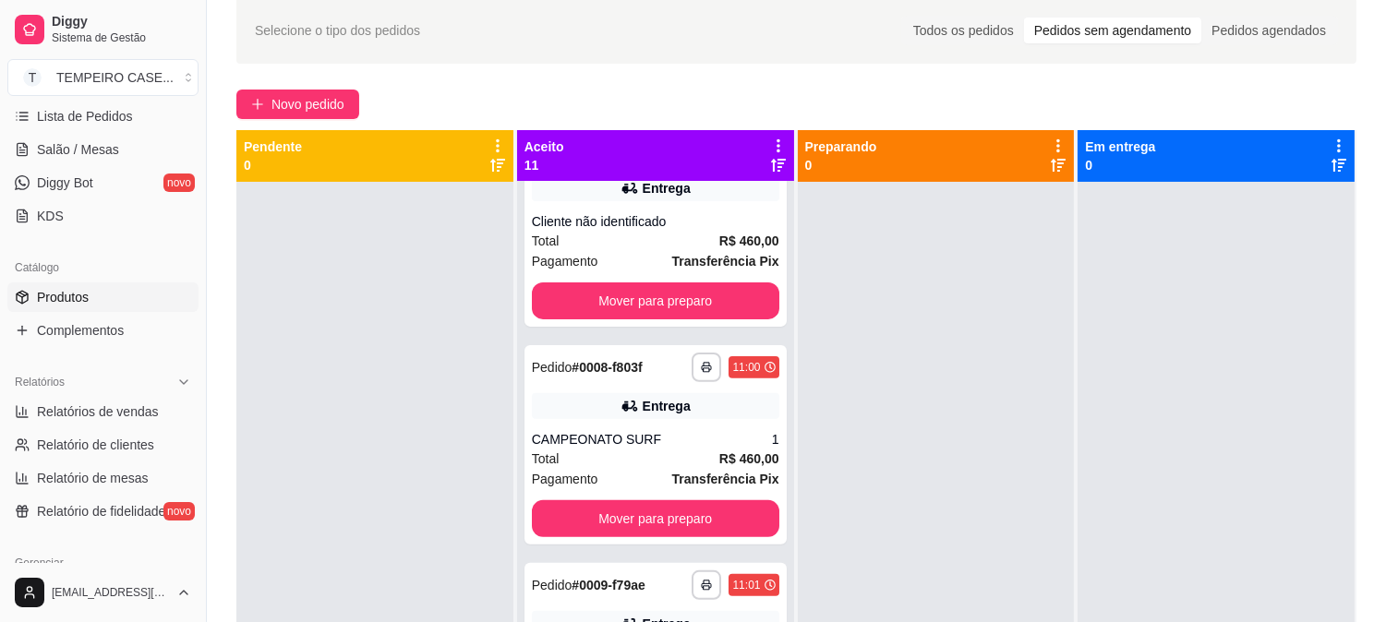
click at [105, 307] on link "Produtos" at bounding box center [102, 297] width 191 height 30
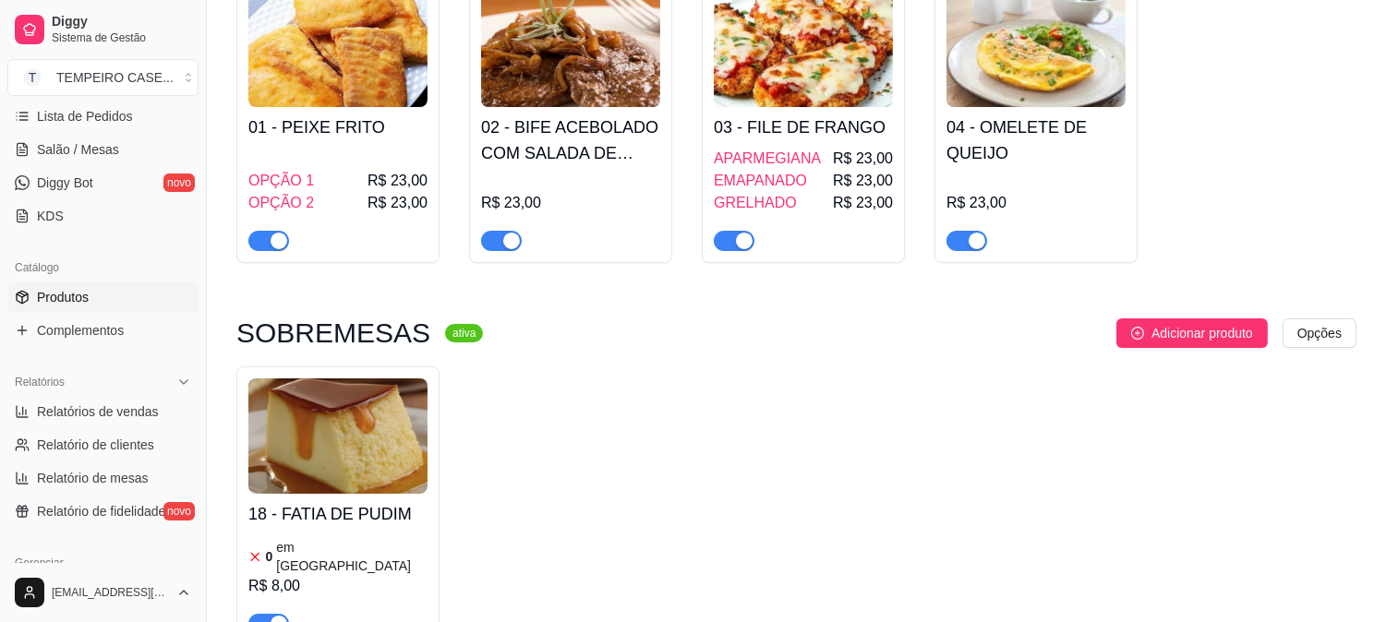
scroll to position [512, 0]
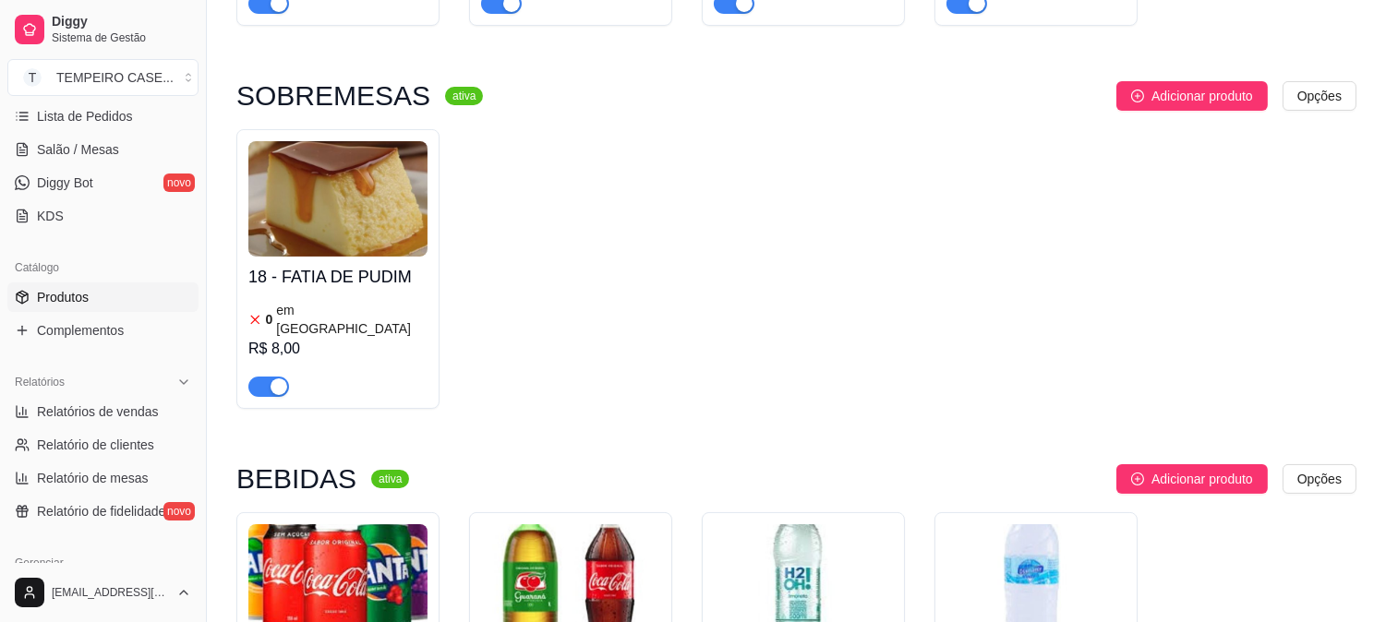
click at [317, 261] on div "18 - FATIA DE PUDIM 0 em estoque R$ 8,00" at bounding box center [337, 327] width 179 height 140
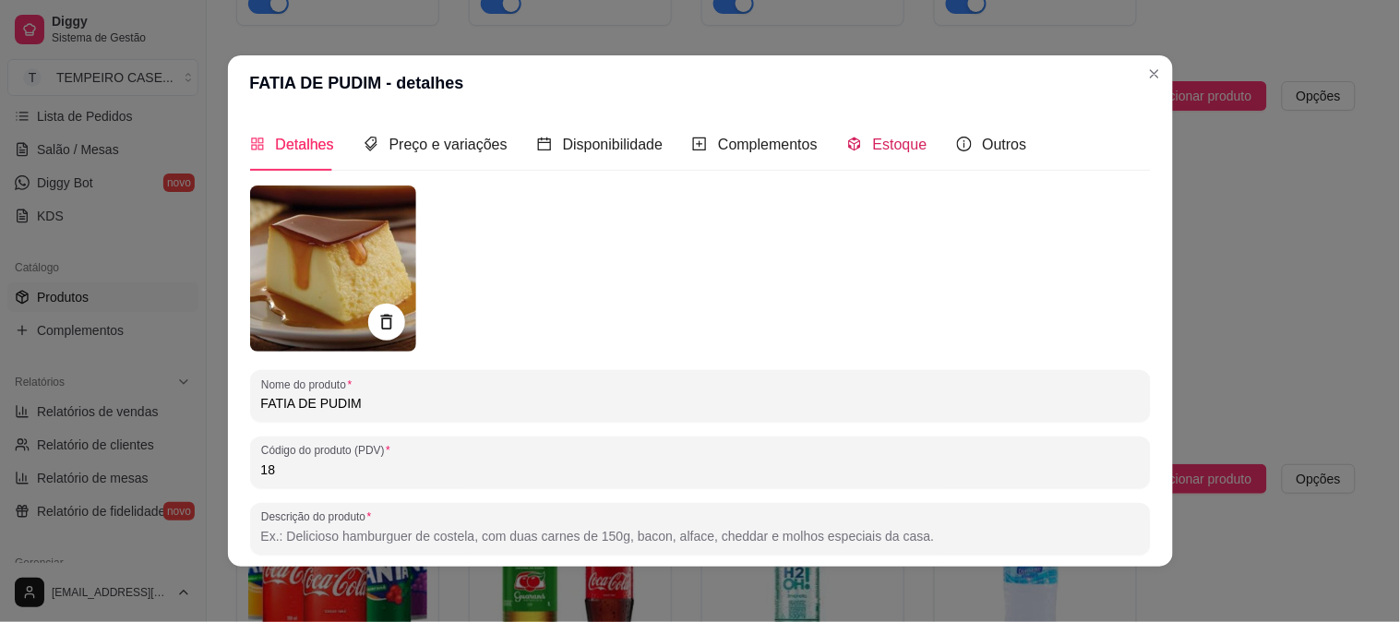
click at [873, 145] on span "Estoque" at bounding box center [900, 145] width 54 height 16
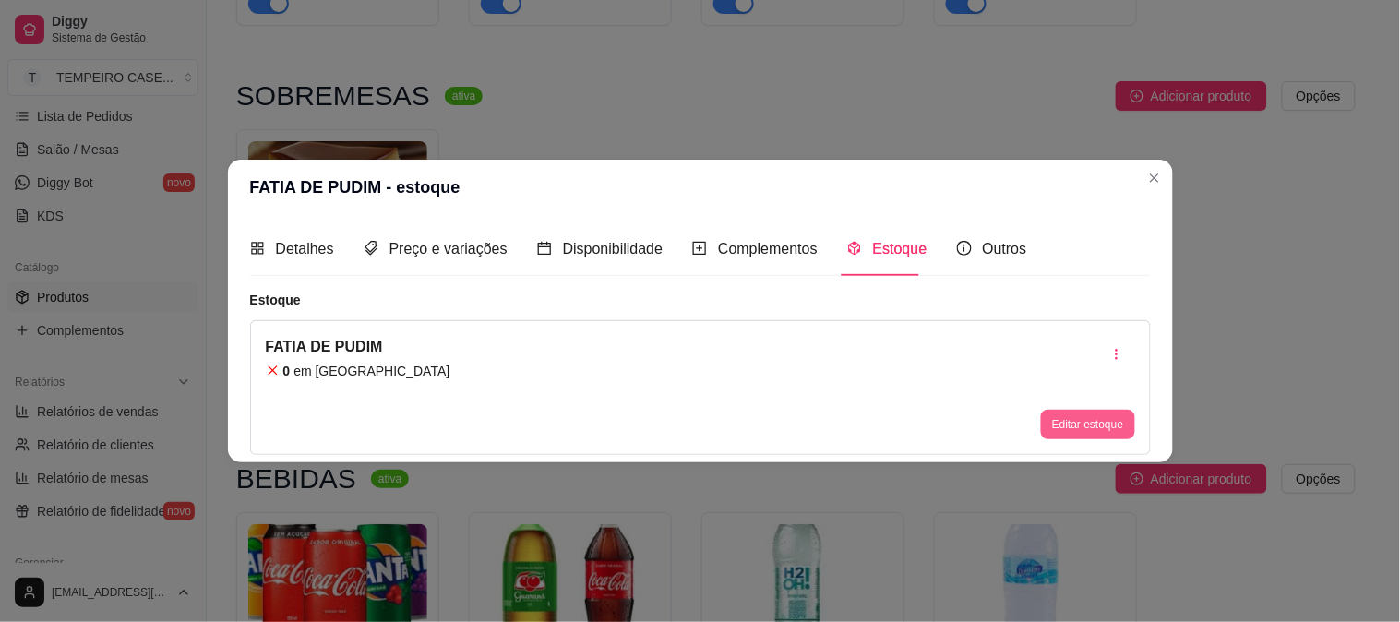
click at [1053, 427] on button "Editar estoque" at bounding box center [1087, 425] width 93 height 30
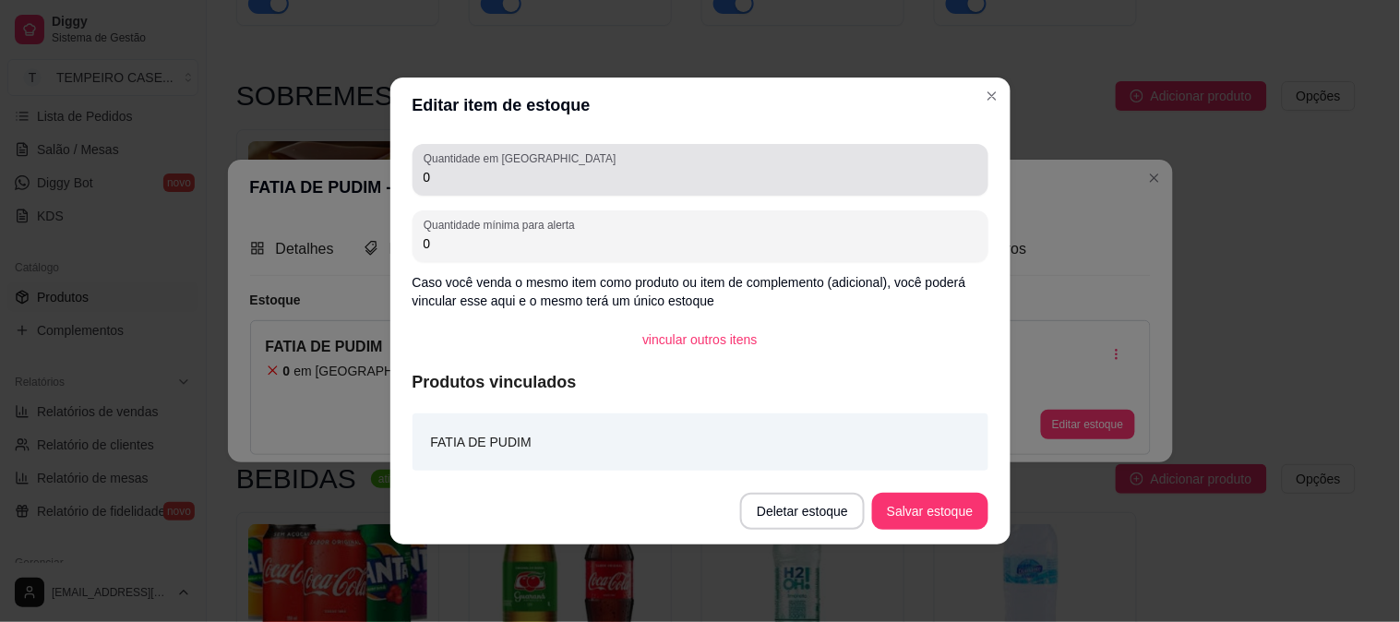
drag, startPoint x: 454, startPoint y: 185, endPoint x: 272, endPoint y: 180, distance: 181.9
click at [272, 180] on div "Editar item de estoque Quantidade em estoque 0 Quantidade mínima para alerta 0 …" at bounding box center [700, 311] width 1400 height 622
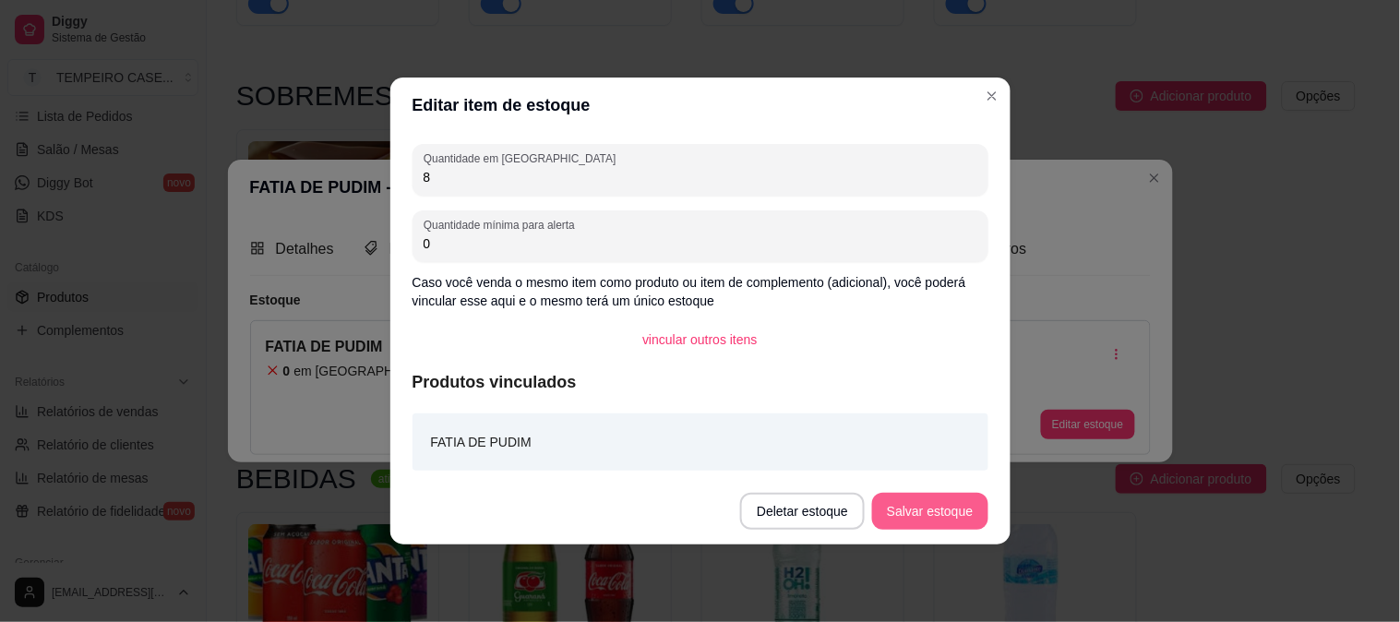
type input "8"
click at [918, 509] on button "Salvar estoque" at bounding box center [929, 511] width 115 height 37
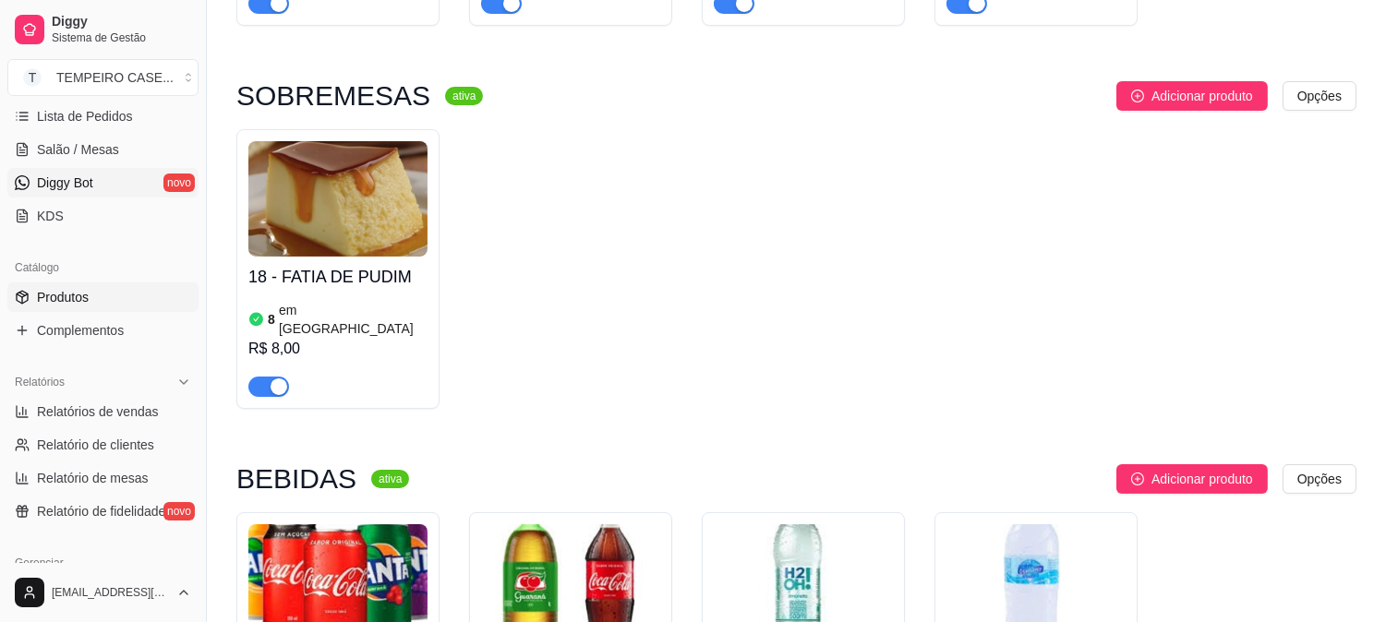
scroll to position [102, 0]
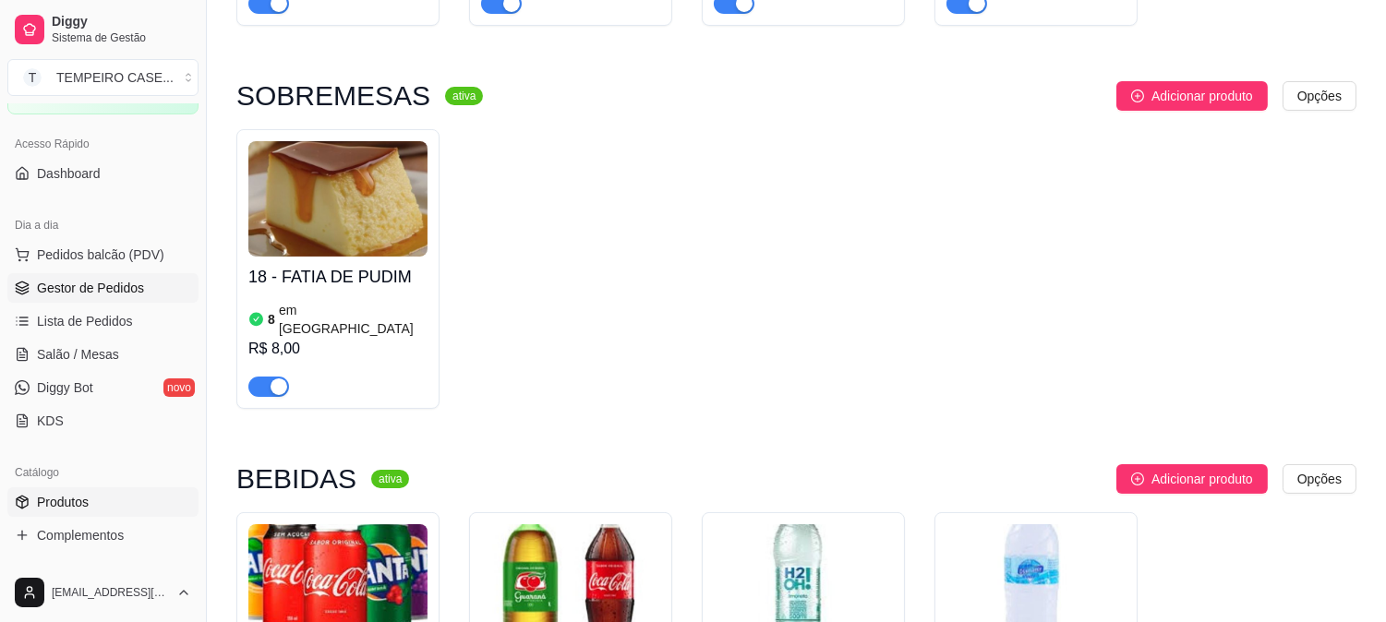
click at [74, 298] on link "Gestor de Pedidos" at bounding box center [102, 288] width 191 height 30
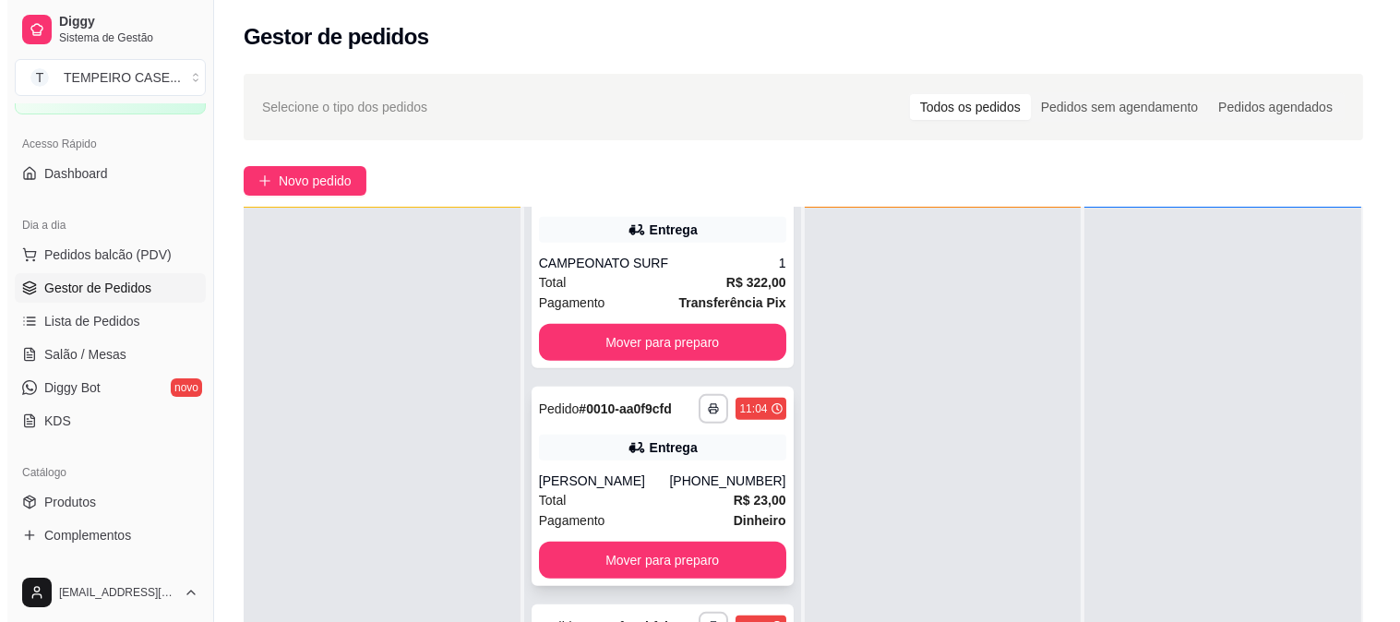
scroll to position [282, 0]
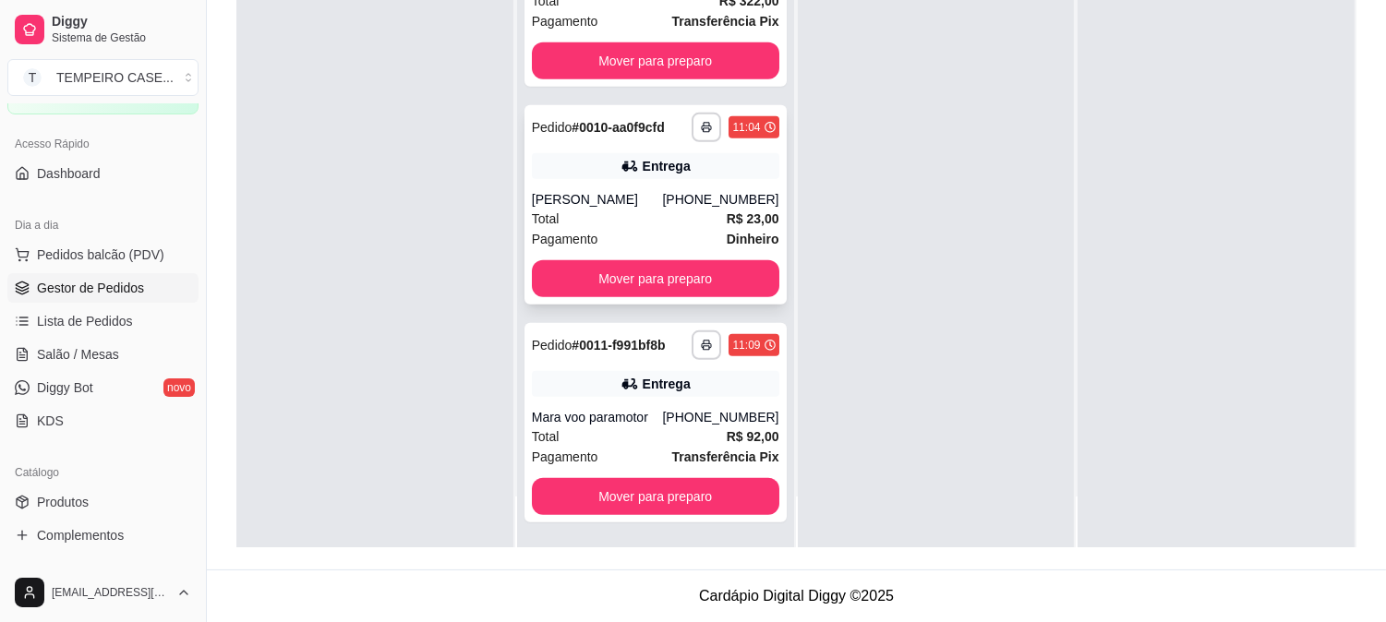
click at [626, 200] on div "[PERSON_NAME]" at bounding box center [597, 199] width 131 height 18
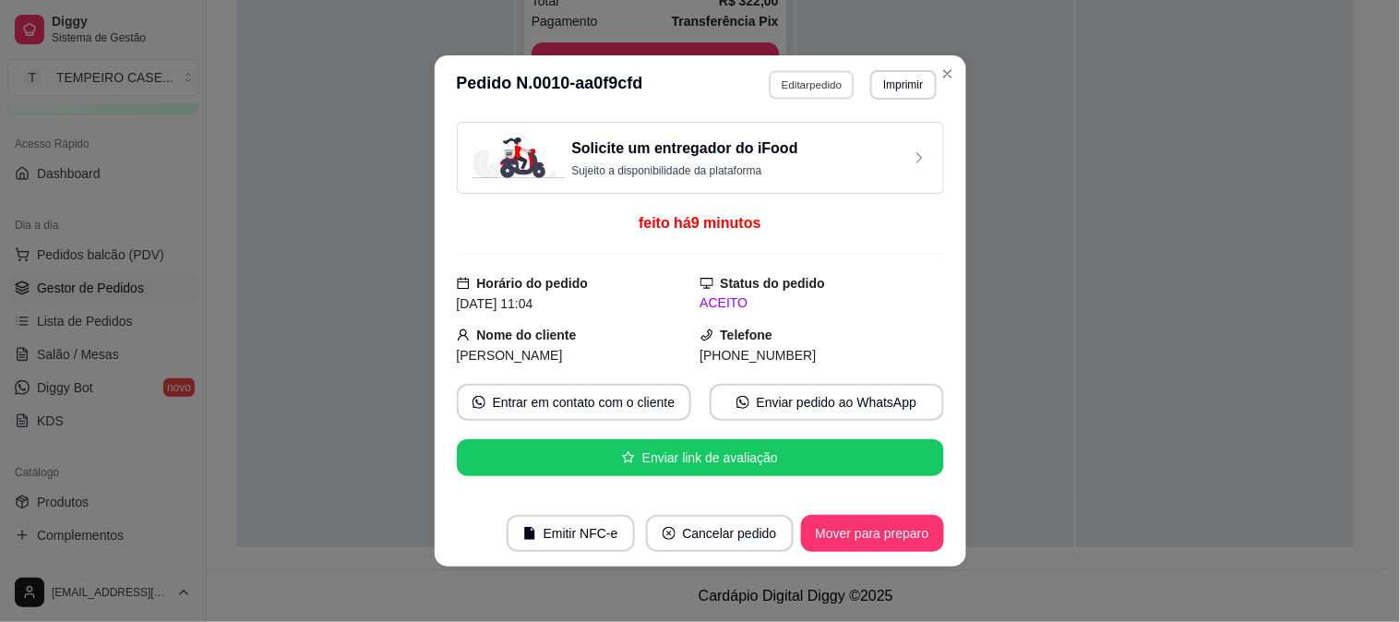
click at [810, 88] on button "Editar pedido" at bounding box center [812, 84] width 86 height 29
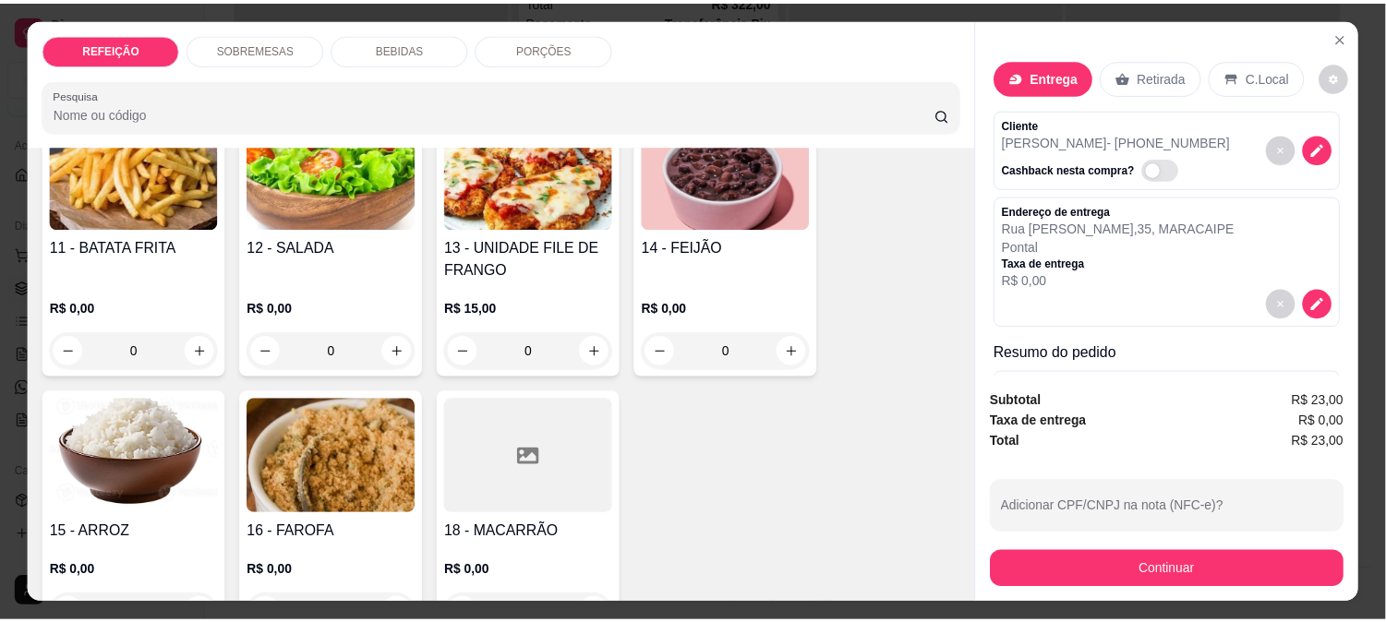
scroll to position [1316, 0]
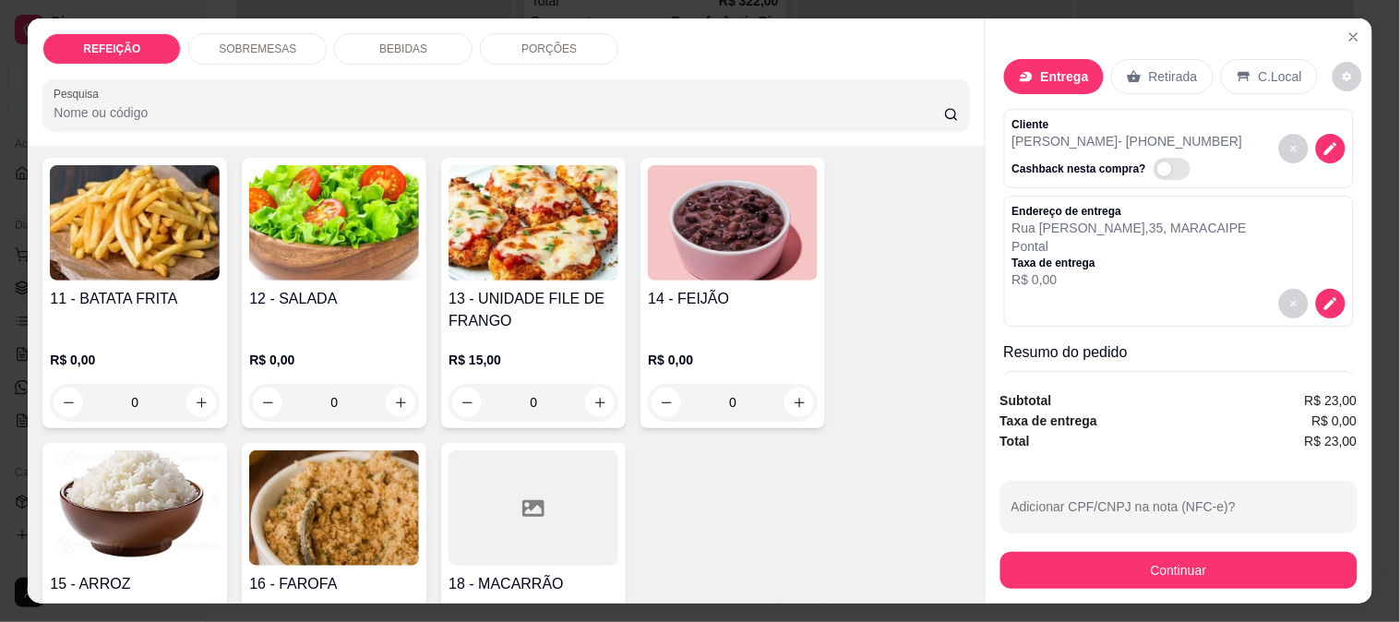
click at [126, 240] on img at bounding box center [135, 222] width 170 height 115
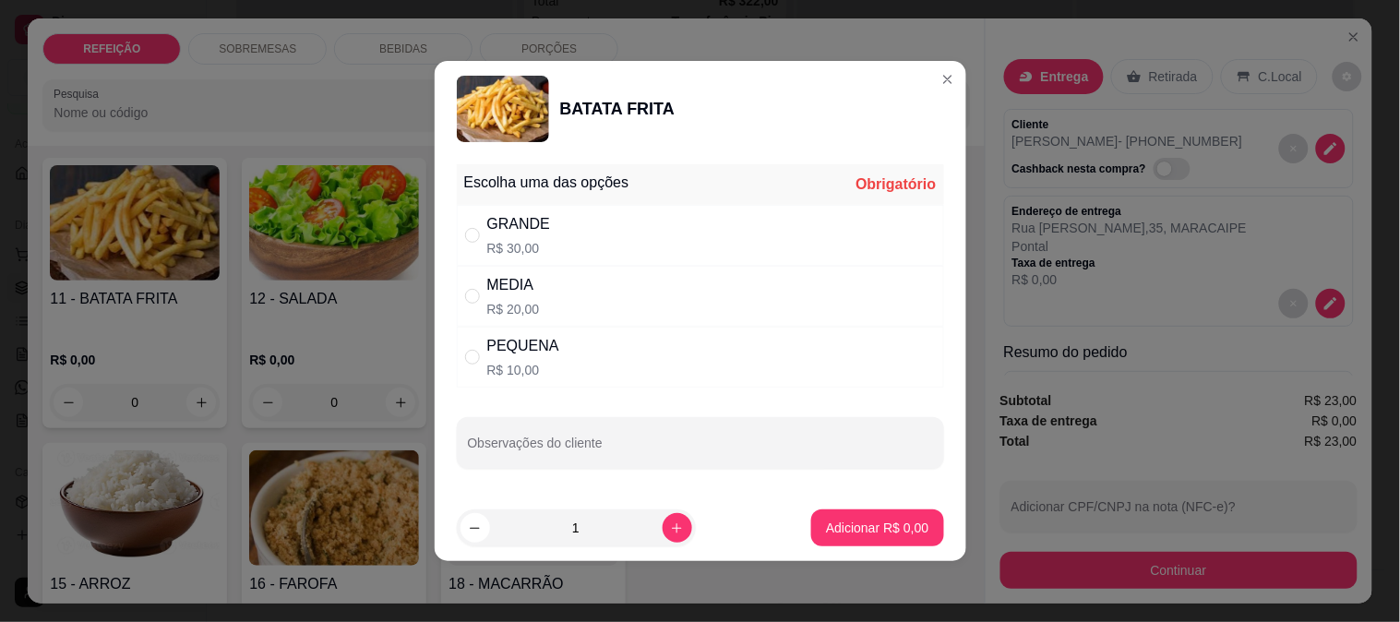
click at [496, 343] on div "PEQUENA" at bounding box center [523, 346] width 72 height 22
radio input "true"
click at [828, 520] on p "Adicionar R$ 10,00" at bounding box center [874, 528] width 110 height 18
type input "1"
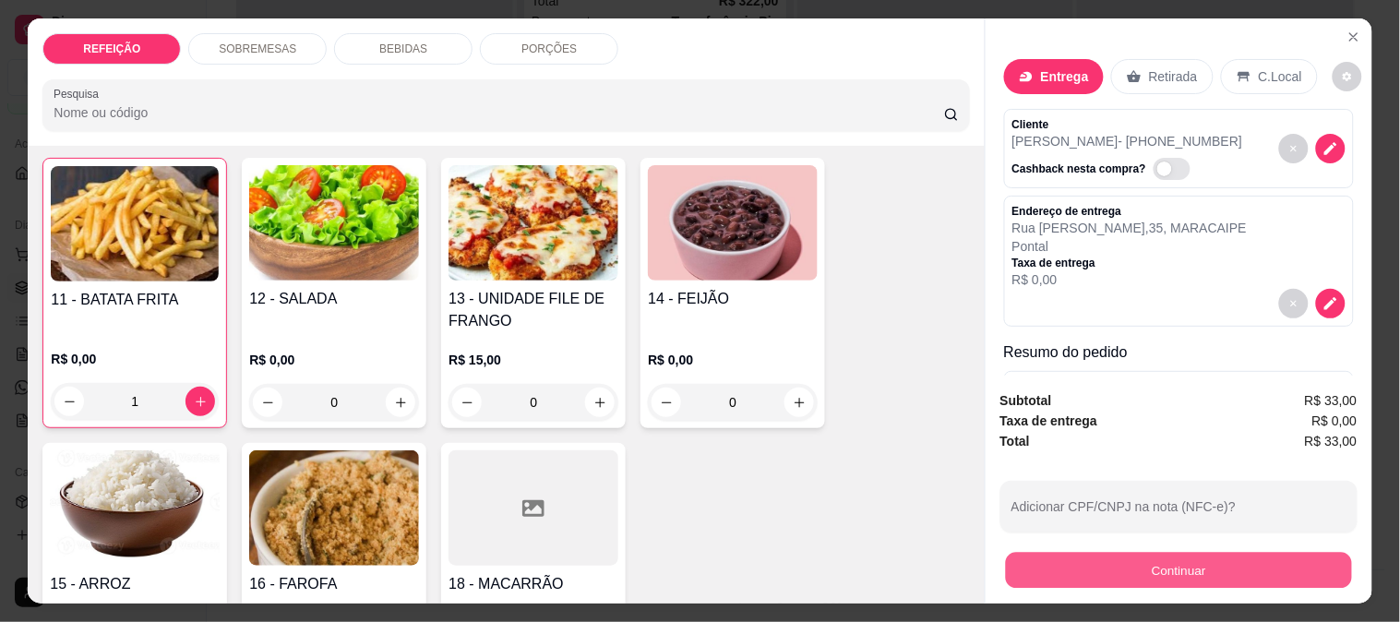
click at [1146, 567] on button "Continuar" at bounding box center [1178, 570] width 346 height 36
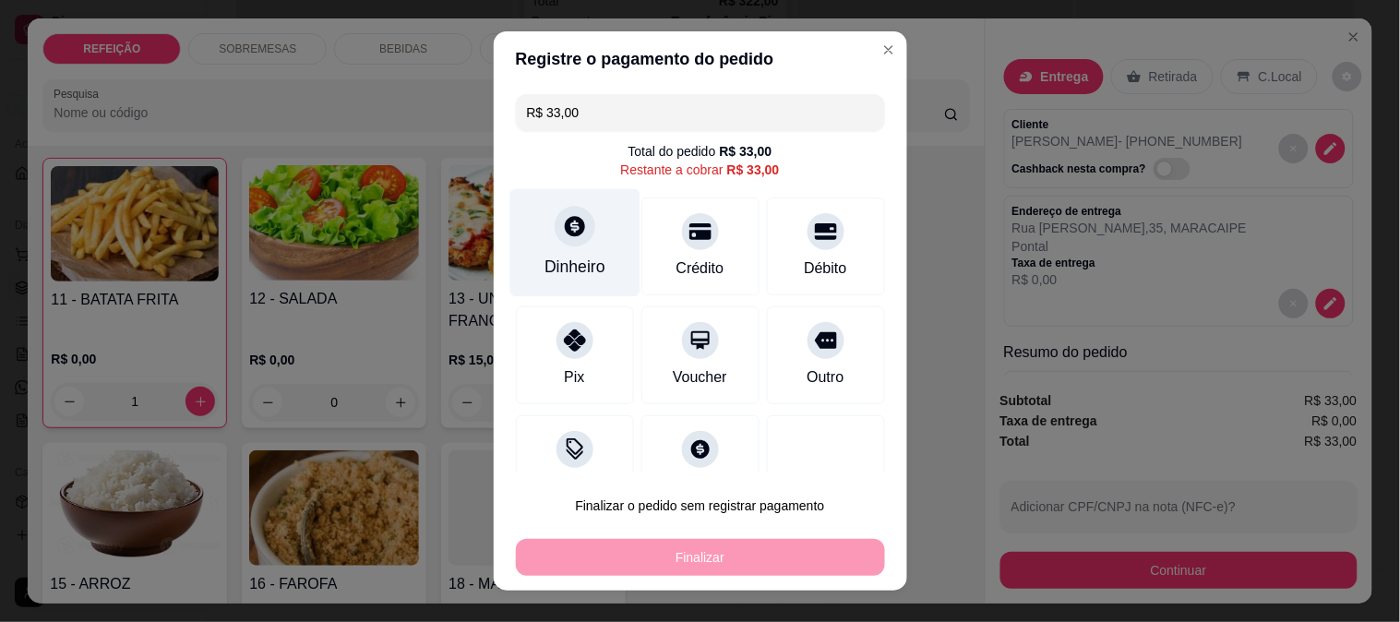
click at [571, 246] on div "Dinheiro" at bounding box center [575, 242] width 130 height 108
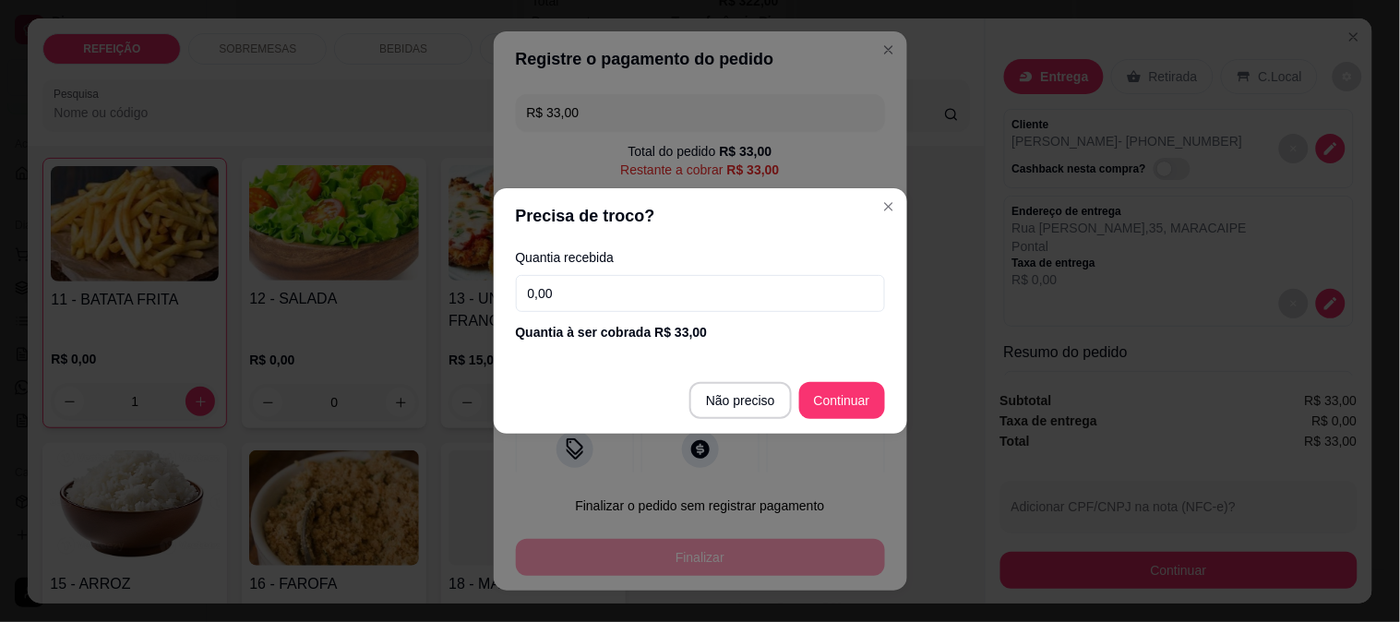
drag, startPoint x: 596, startPoint y: 308, endPoint x: 349, endPoint y: 310, distance: 247.4
click at [349, 310] on div "Precisa de troco? Quantia recebida 0,00 Quantia à ser cobrada R$ 33,00 Não prec…" at bounding box center [700, 311] width 1400 height 622
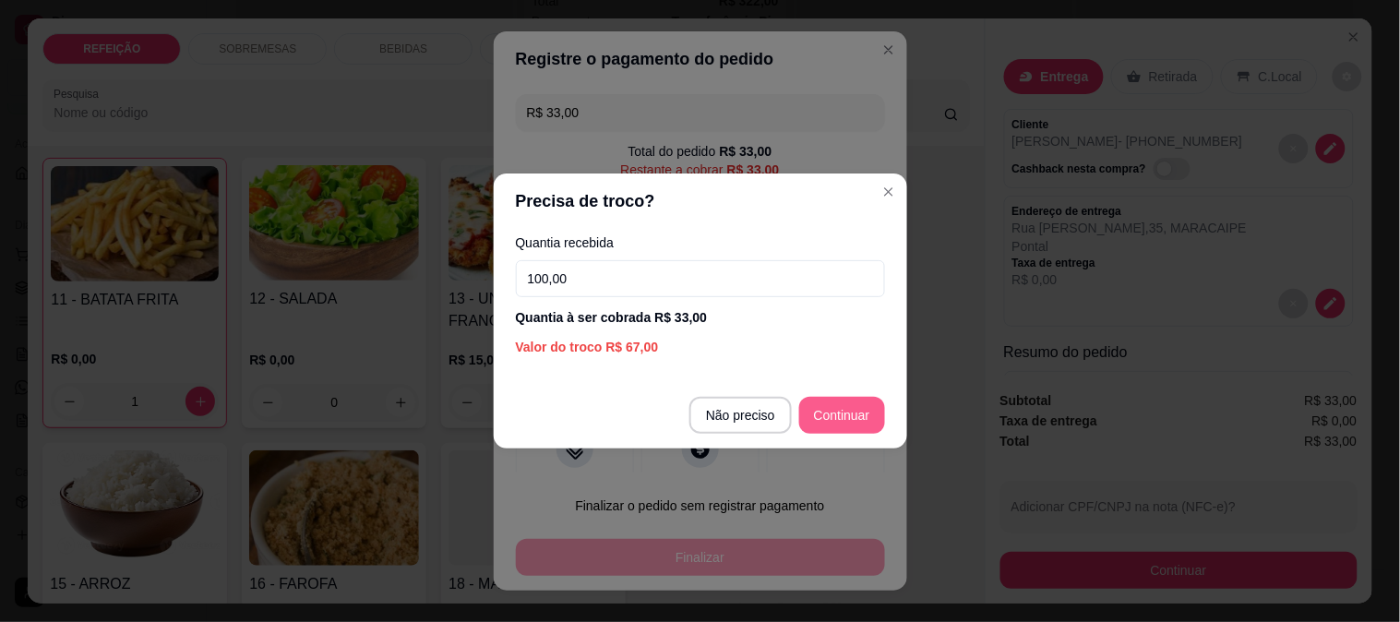
type input "100,00"
type input "R$ 0,00"
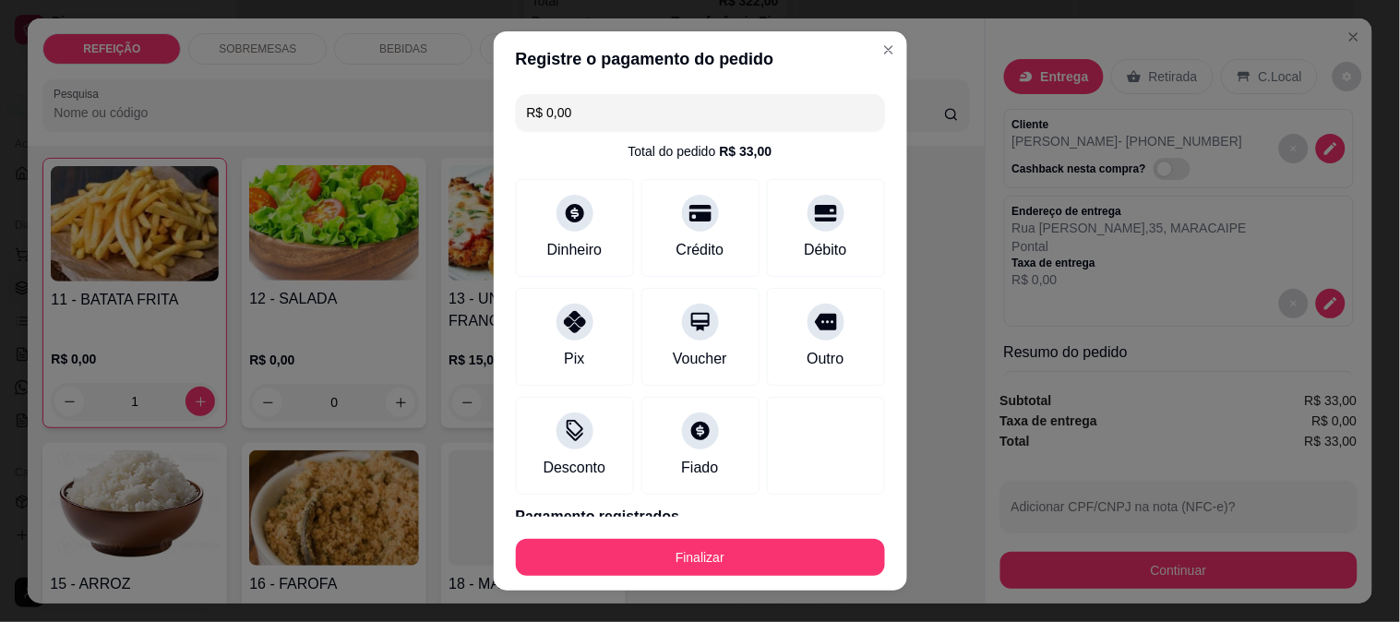
click at [753, 534] on div "Finalizar" at bounding box center [700, 554] width 369 height 44
click at [746, 548] on button "Finalizar" at bounding box center [700, 557] width 369 height 37
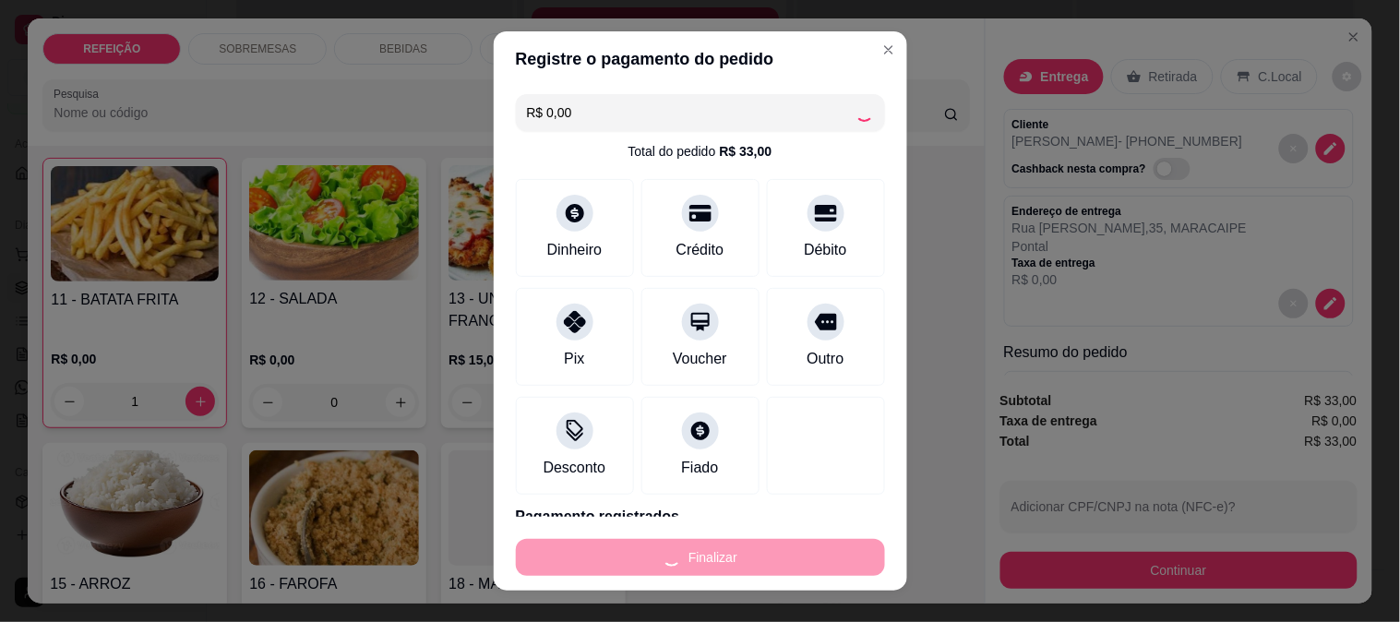
type input "0"
type input "-R$ 33,00"
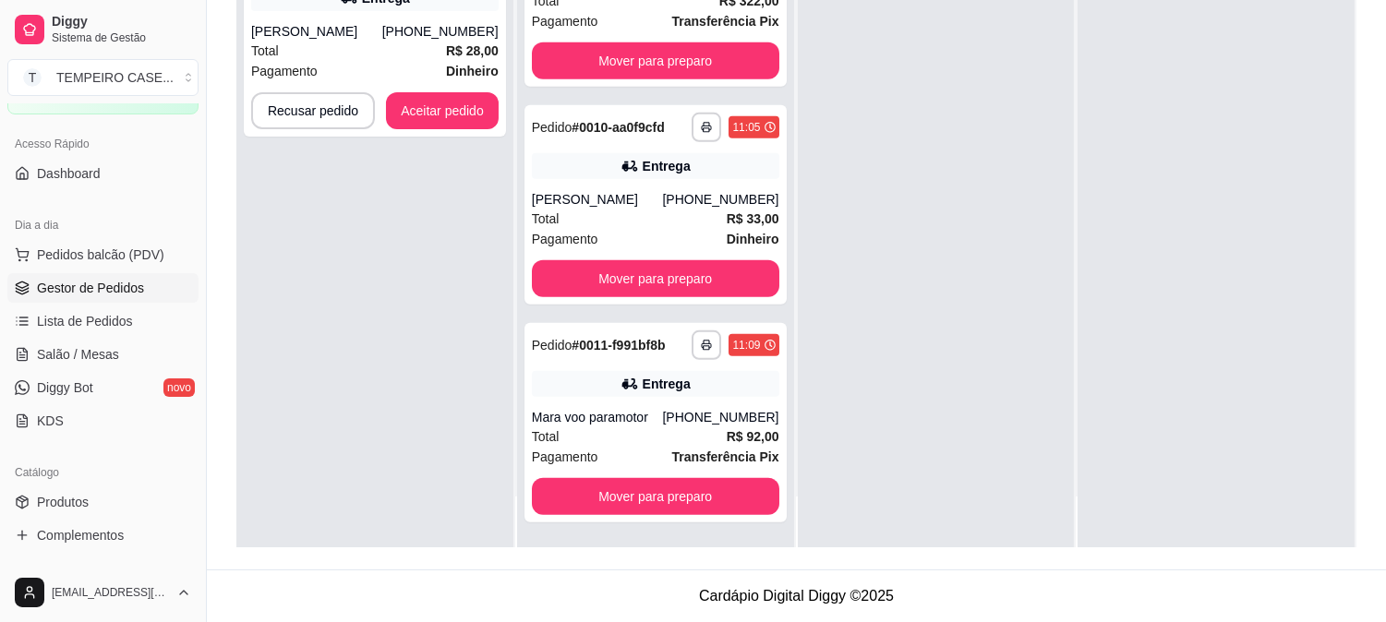
scroll to position [0, 0]
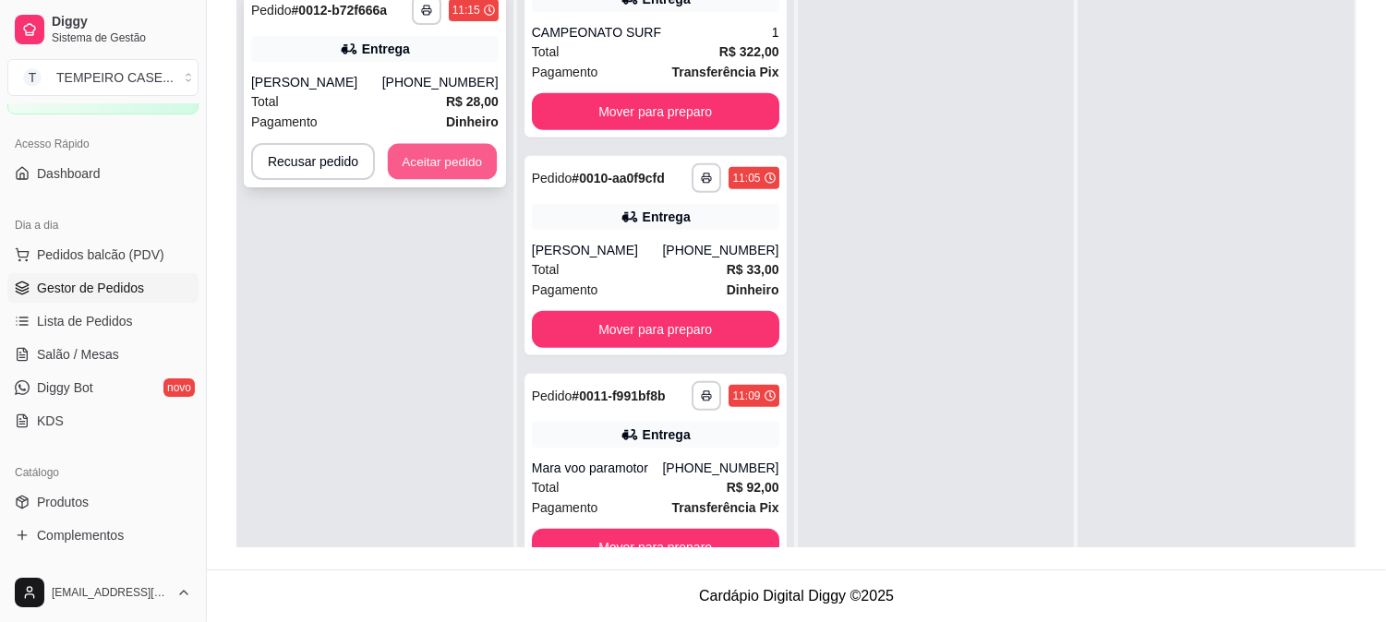
click at [429, 162] on button "Aceitar pedido" at bounding box center [442, 162] width 109 height 36
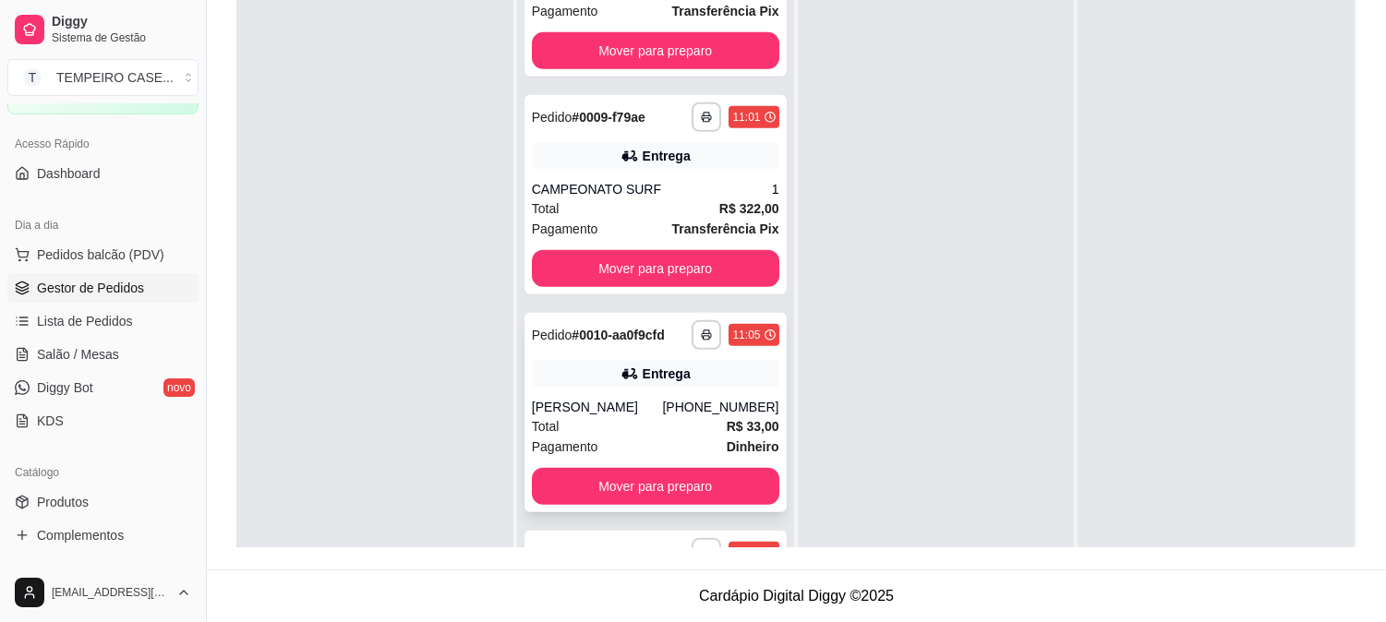
scroll to position [1431, 0]
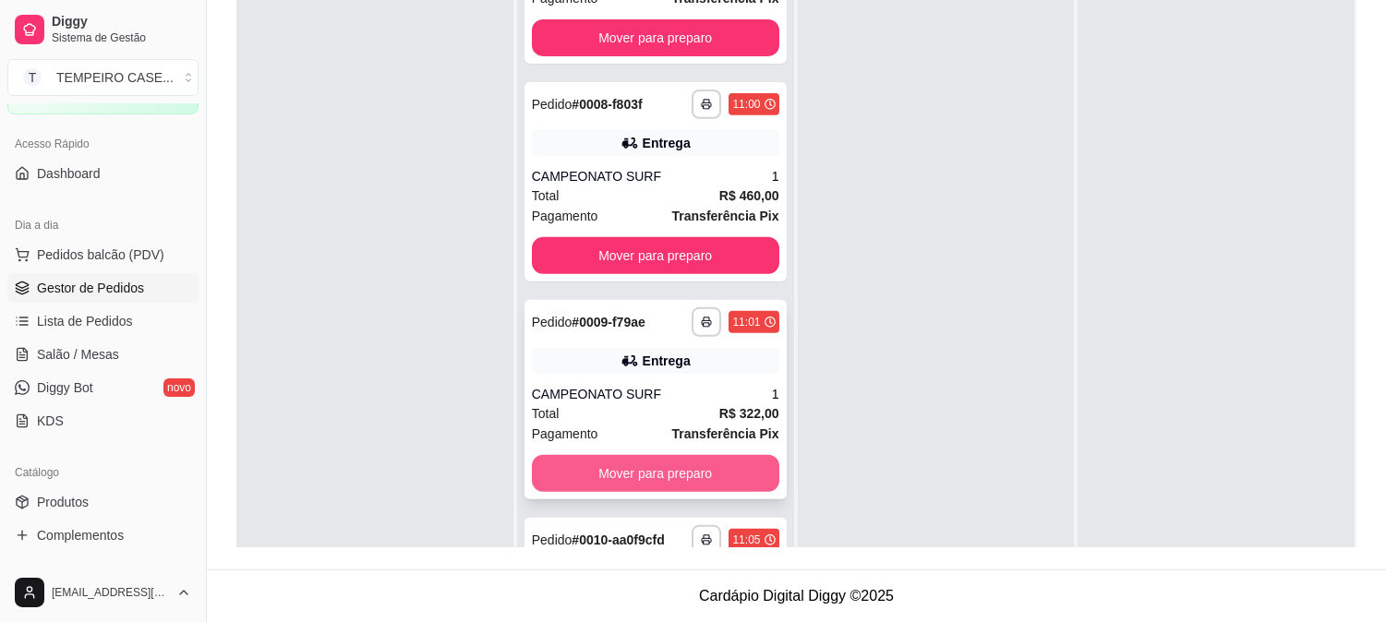
click at [649, 491] on button "Mover para preparo" at bounding box center [655, 473] width 247 height 37
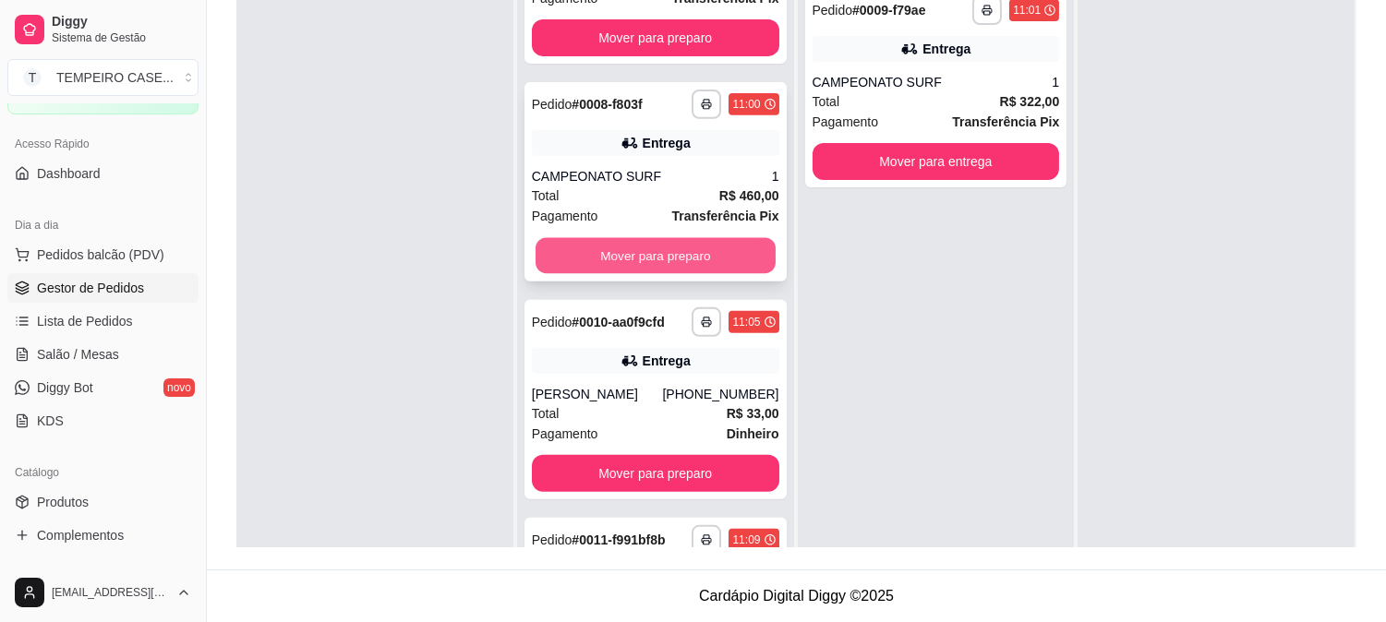
click at [642, 273] on button "Mover para preparo" at bounding box center [655, 256] width 240 height 36
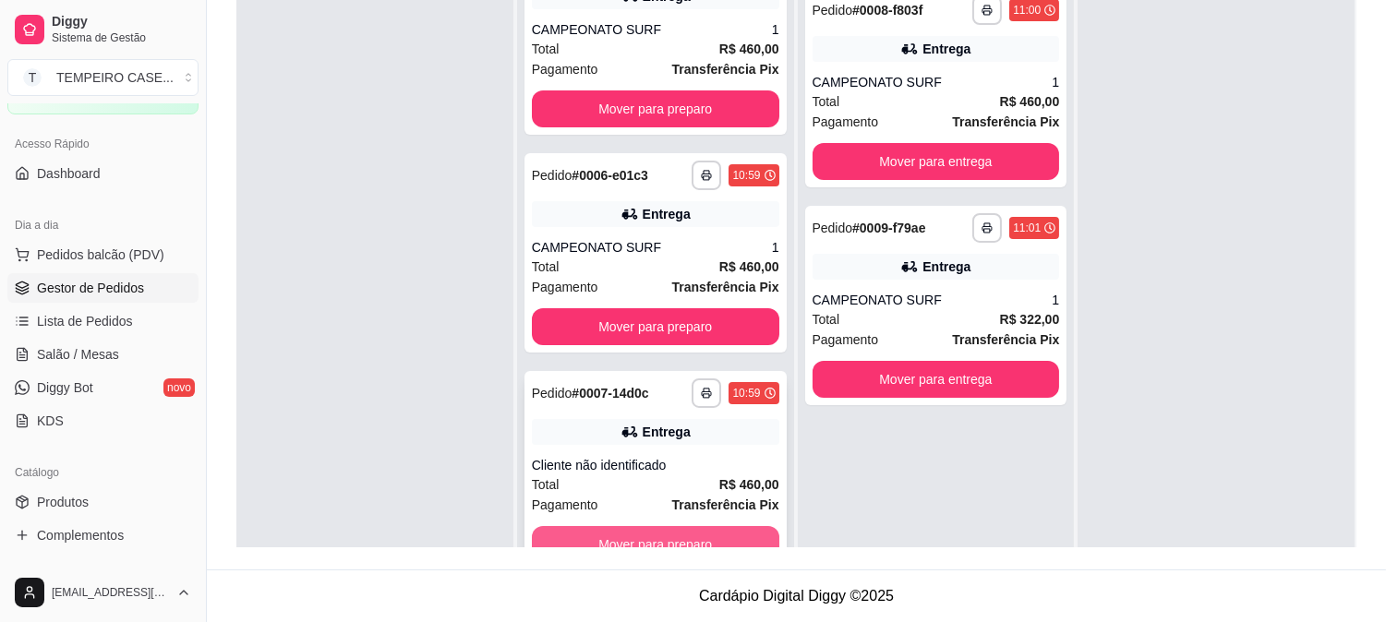
scroll to position [918, 0]
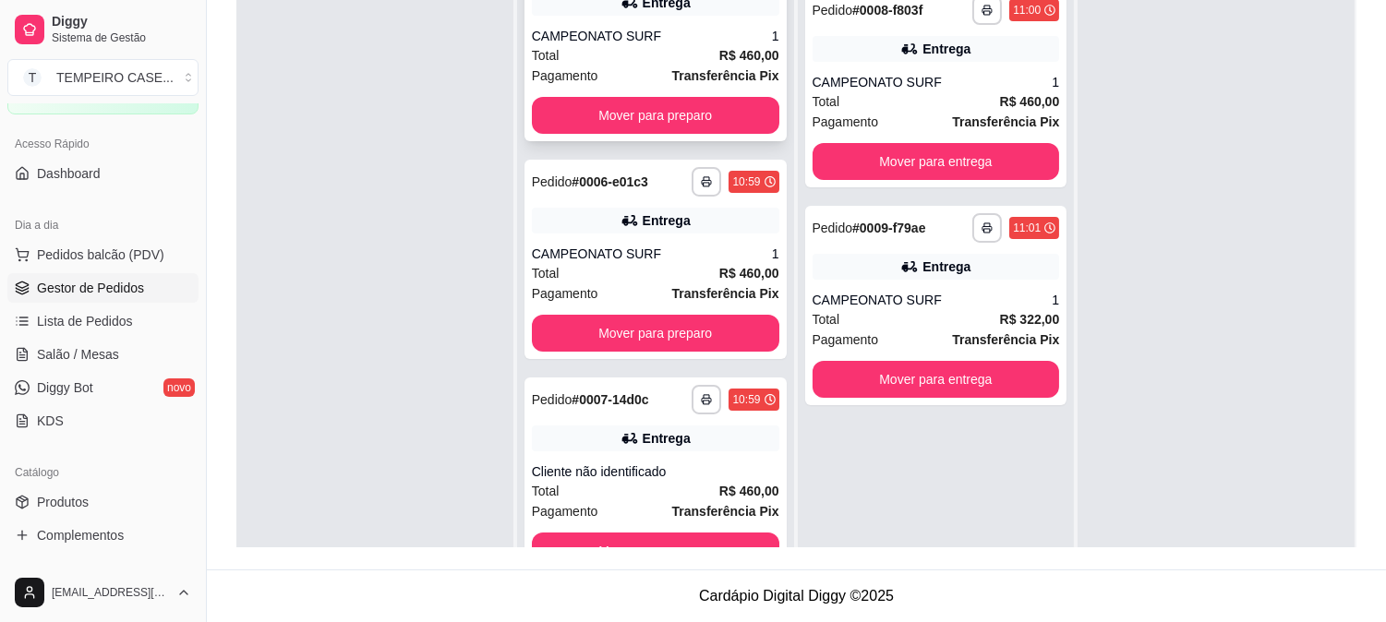
click at [641, 134] on button "Mover para preparo" at bounding box center [655, 115] width 247 height 37
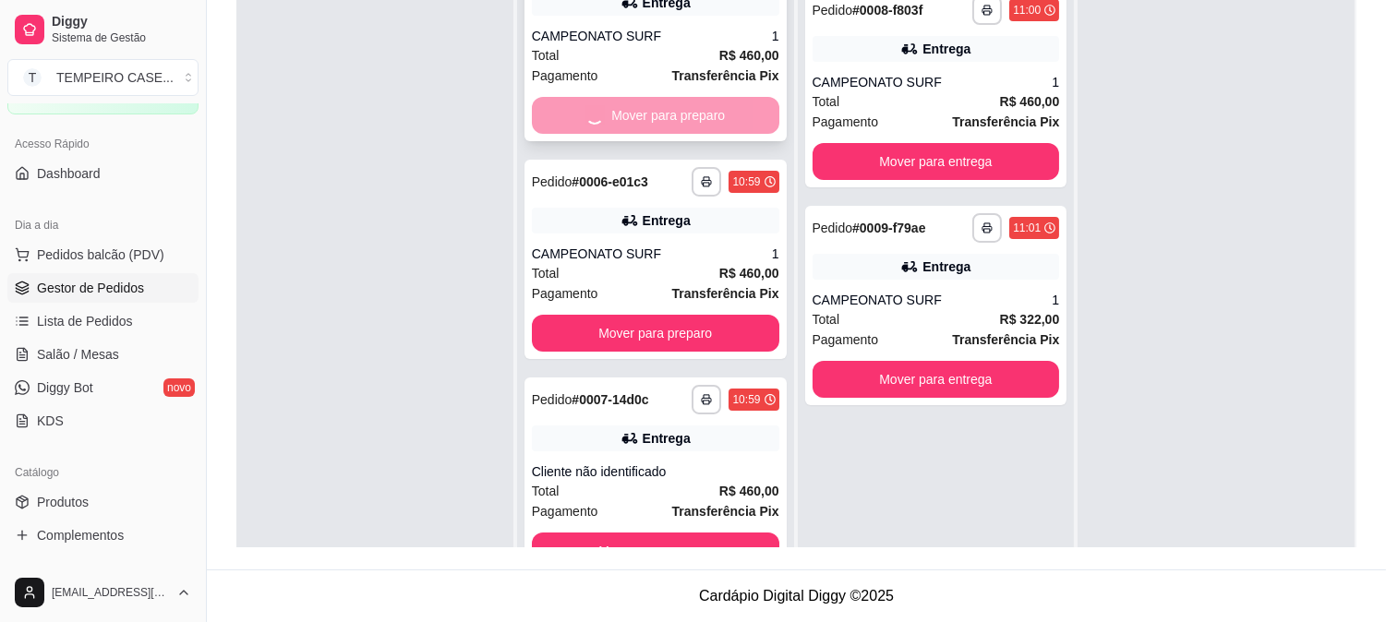
scroll to position [700, 0]
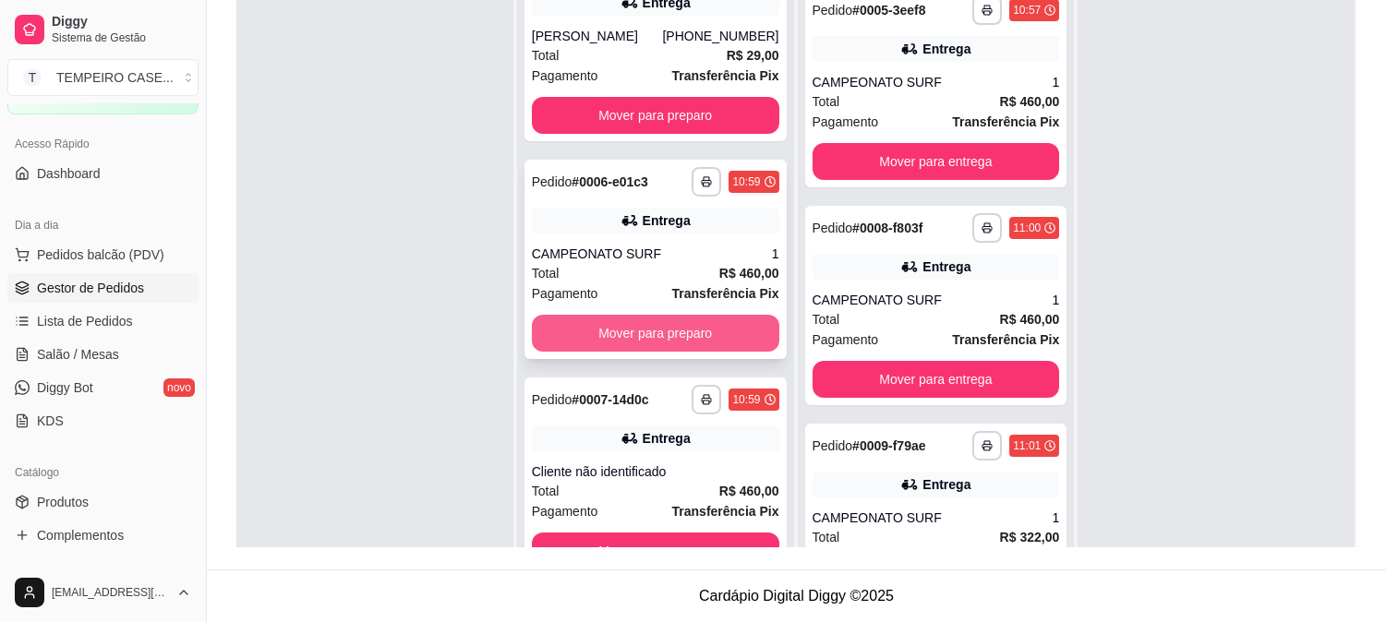
click at [637, 352] on button "Mover para preparo" at bounding box center [655, 333] width 247 height 37
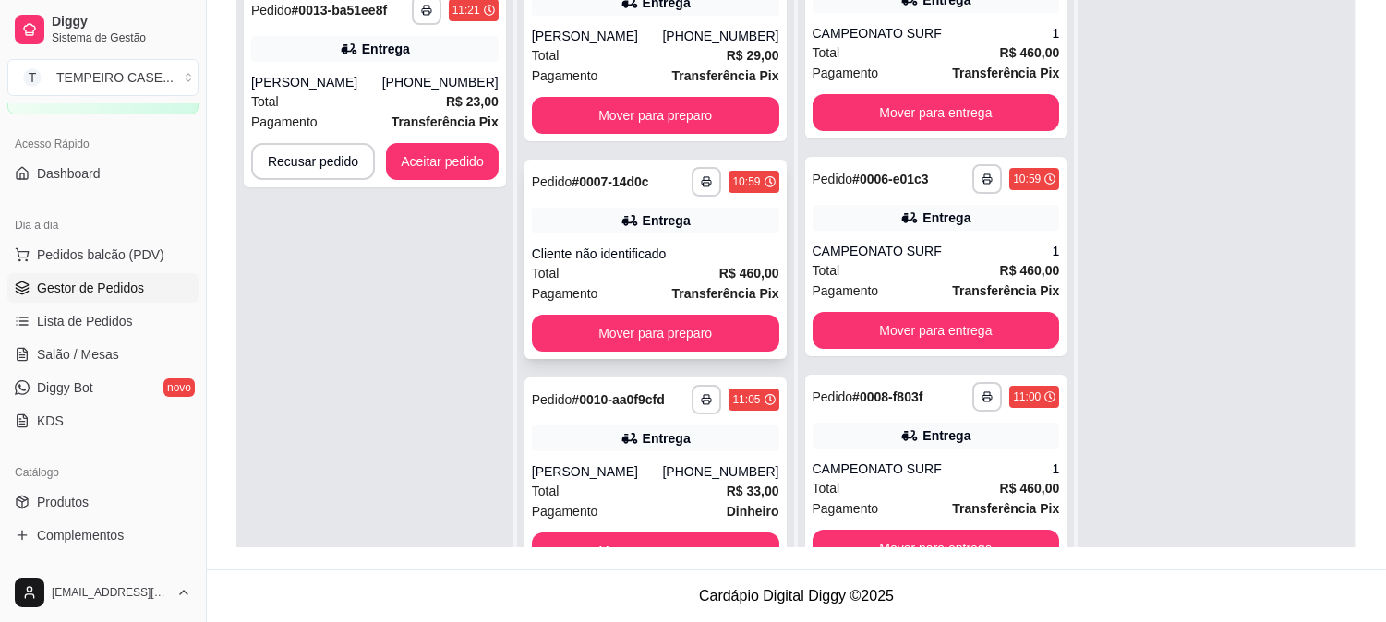
scroll to position [266, 0]
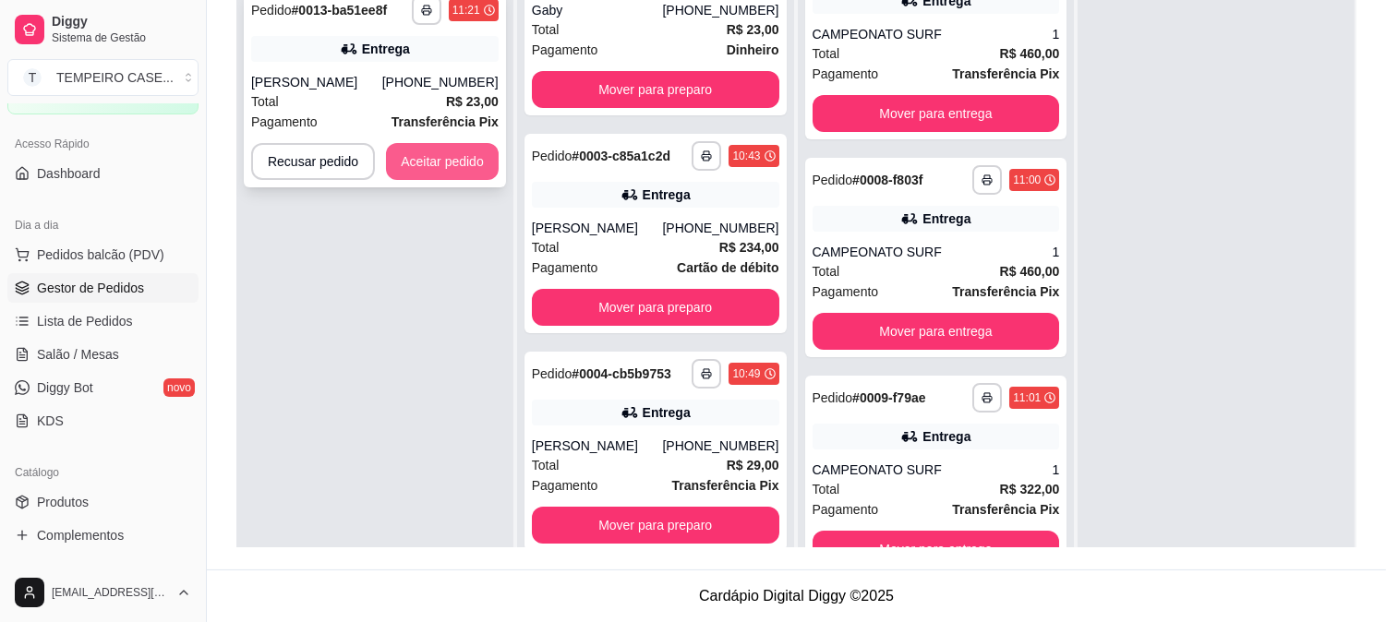
click at [428, 146] on button "Aceitar pedido" at bounding box center [442, 161] width 113 height 37
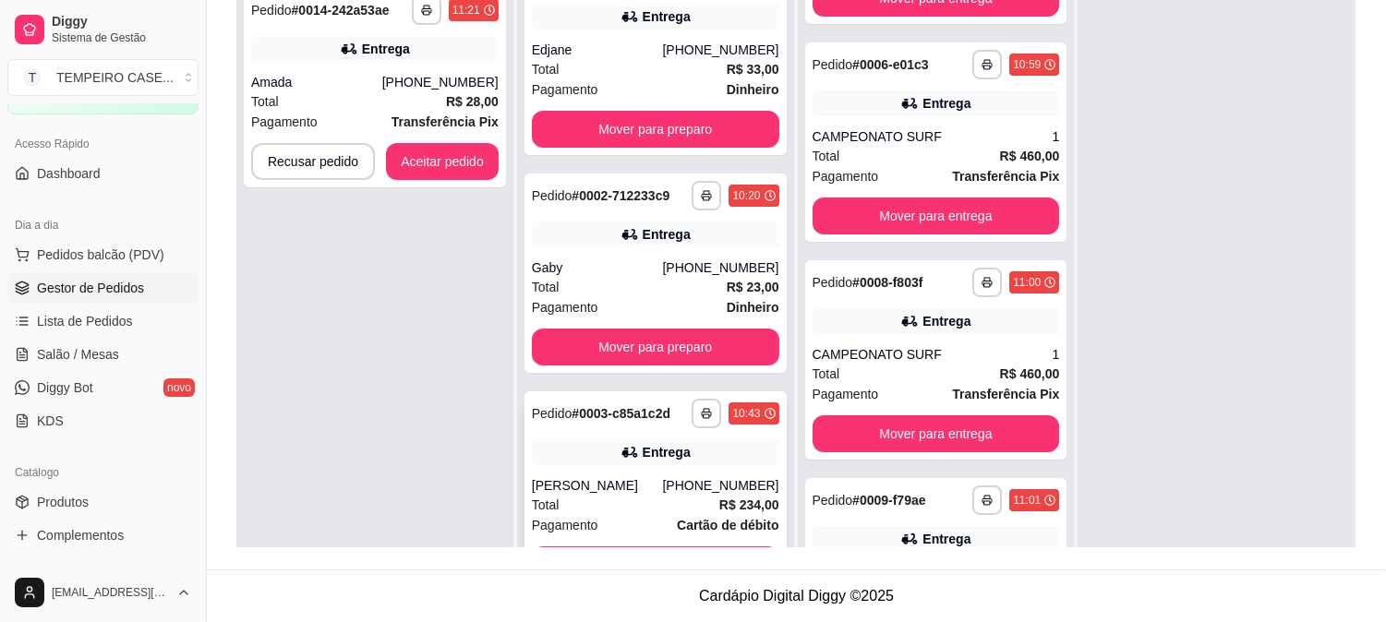
scroll to position [0, 0]
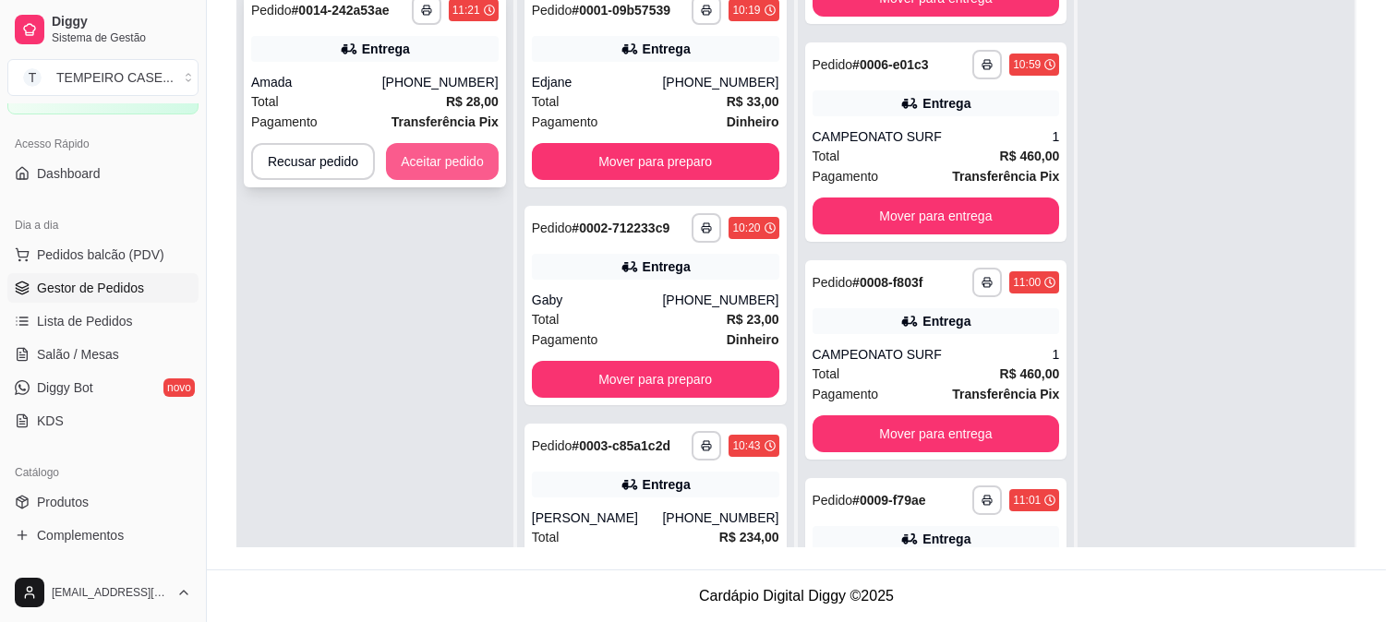
click at [477, 160] on button "Aceitar pedido" at bounding box center [442, 161] width 113 height 37
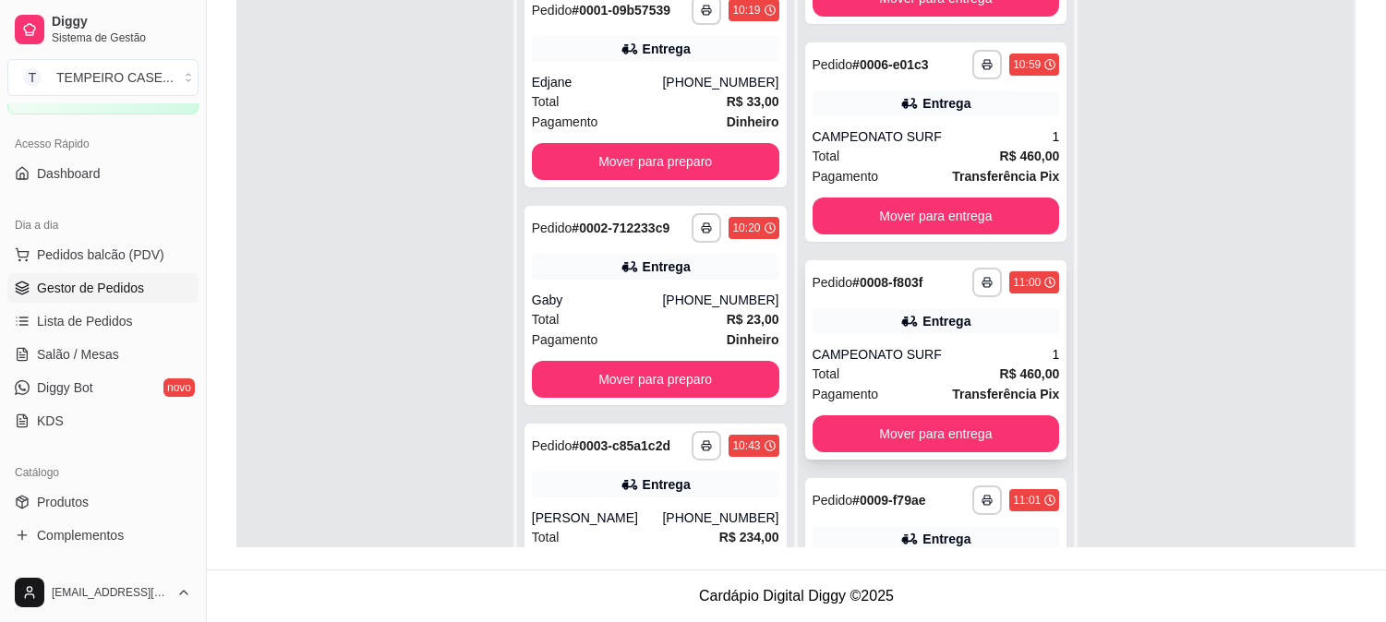
click at [924, 268] on div "**********" at bounding box center [935, 283] width 247 height 30
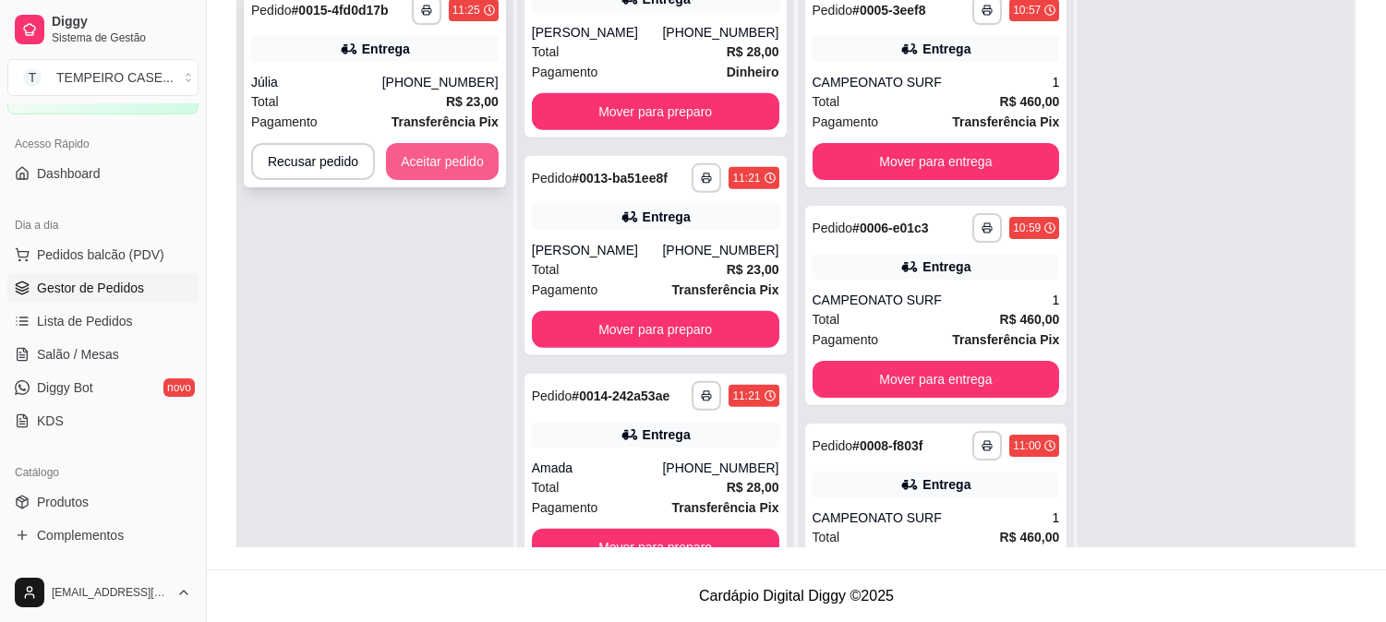
click at [457, 169] on button "Aceitar pedido" at bounding box center [442, 161] width 113 height 37
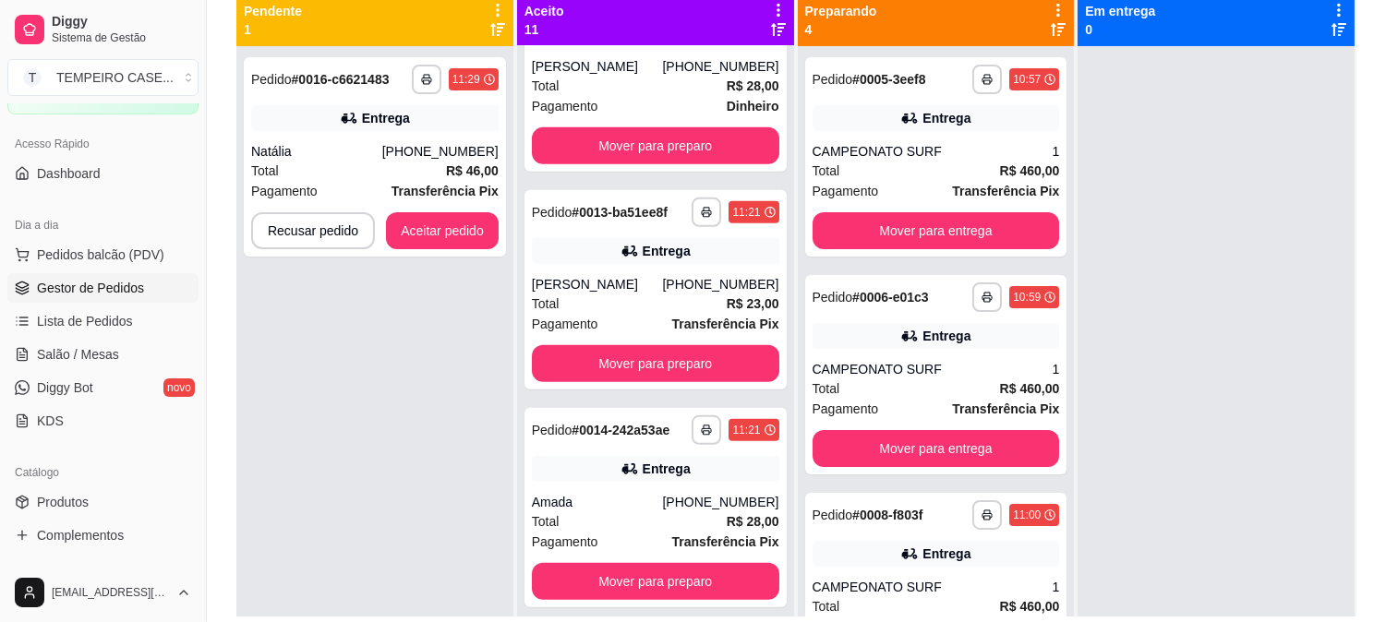
scroll to position [179, 0]
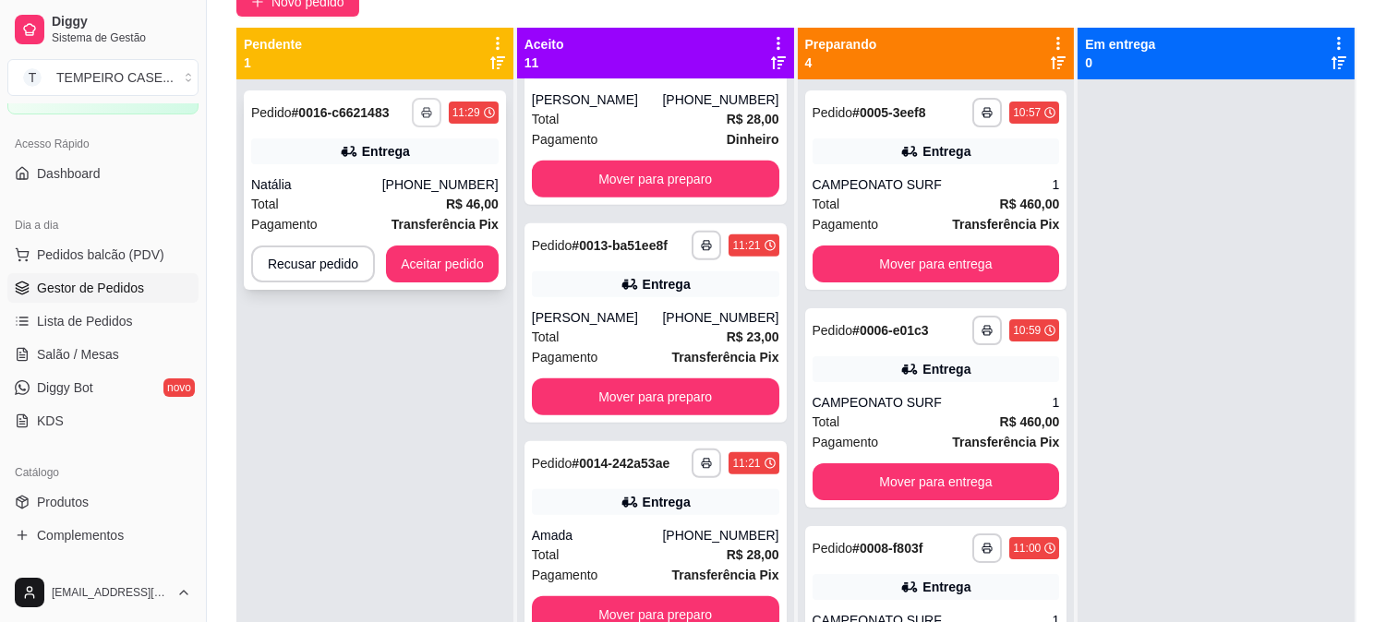
click at [421, 108] on icon "button" at bounding box center [426, 112] width 11 height 11
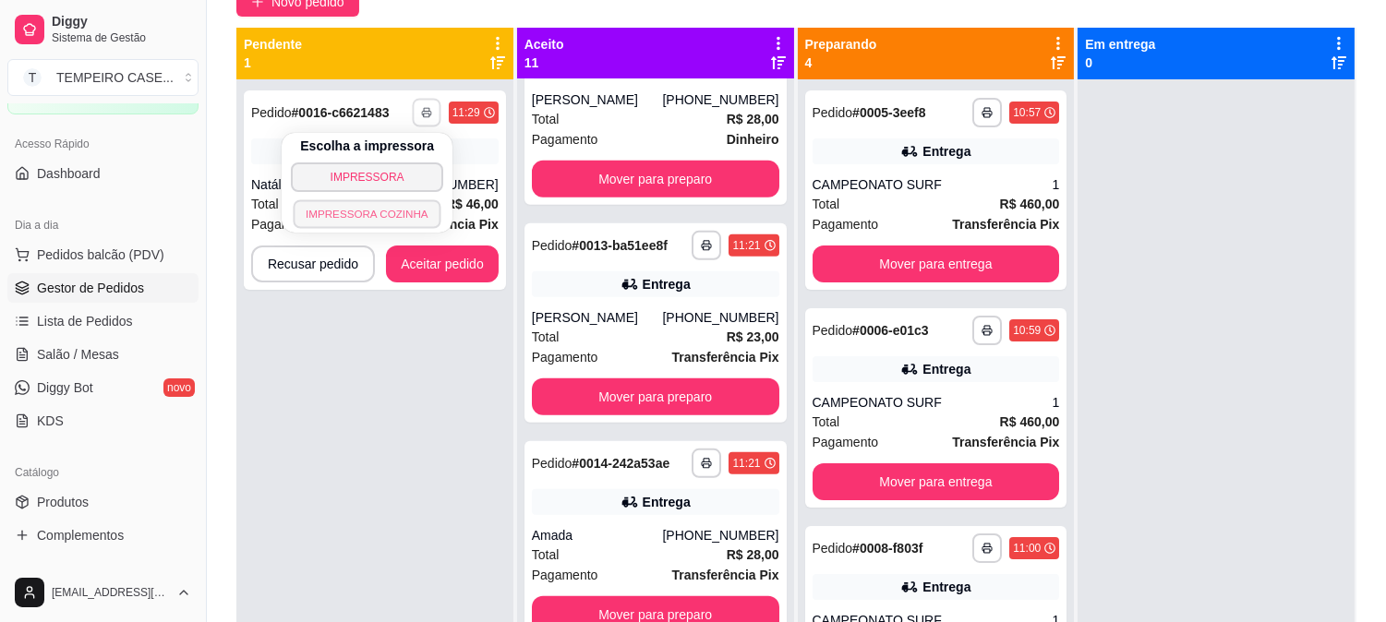
click at [362, 210] on button "IMPRESSORA COZINHA" at bounding box center [368, 213] width 148 height 29
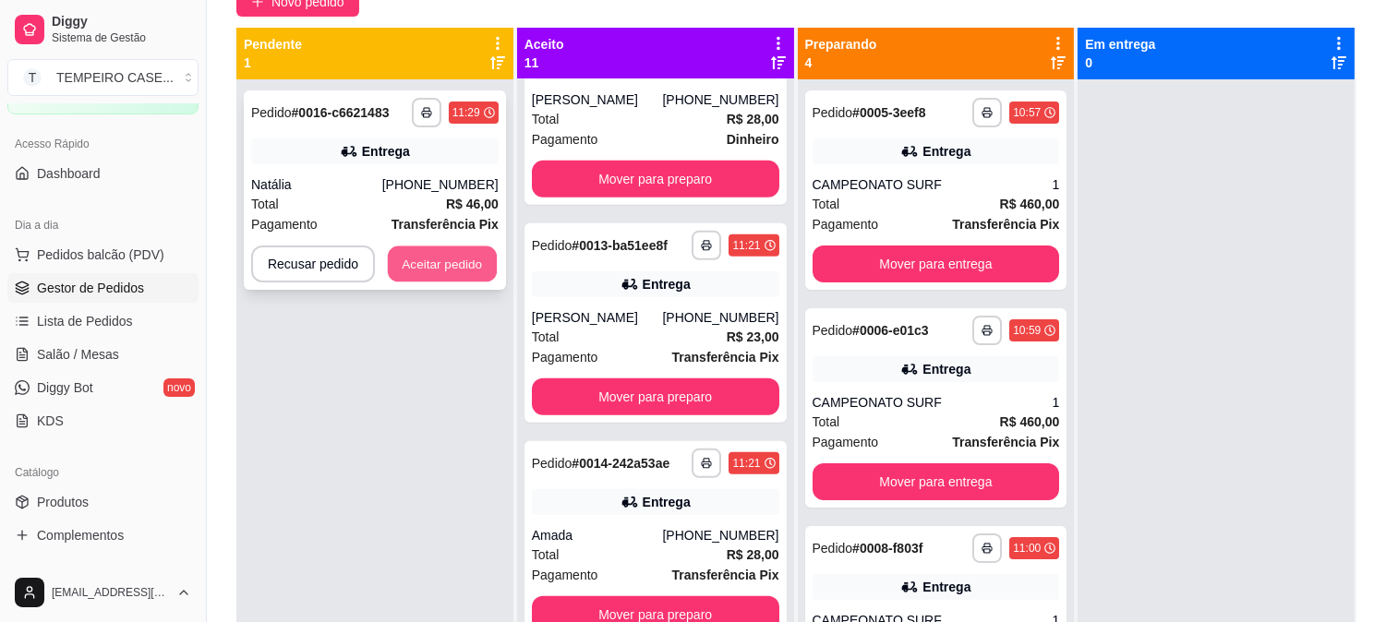
click at [444, 270] on button "Aceitar pedido" at bounding box center [442, 264] width 109 height 36
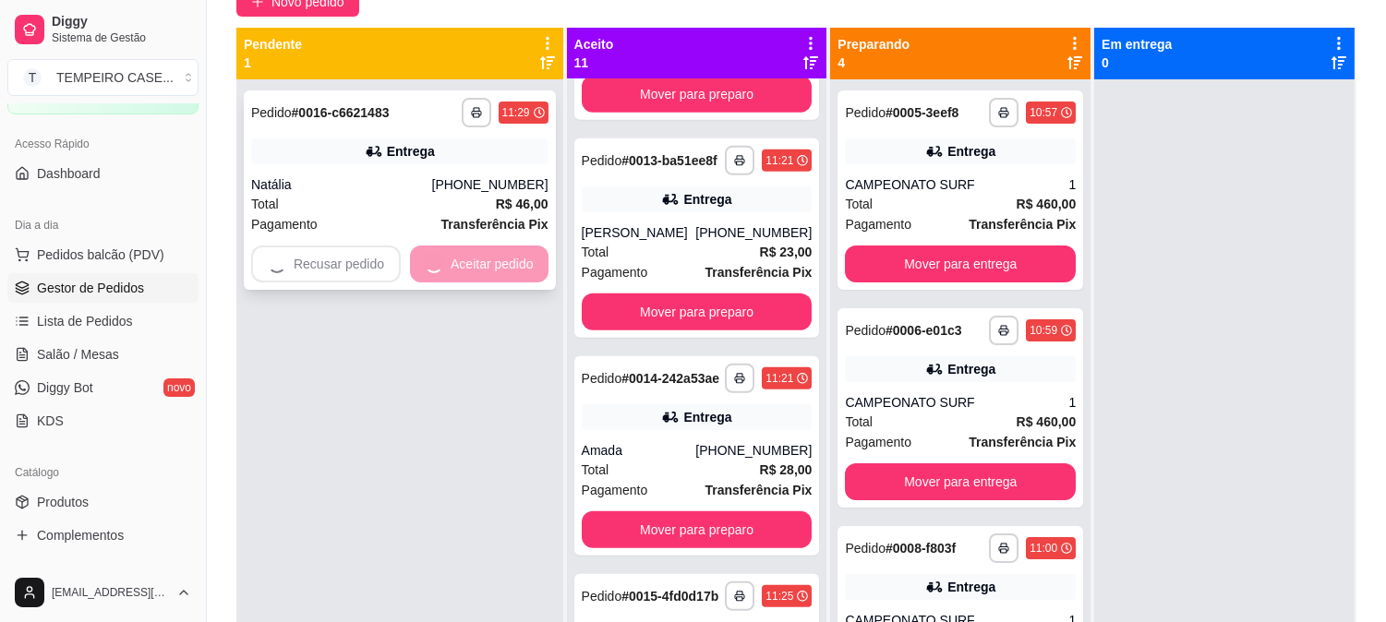
scroll to position [1610, 0]
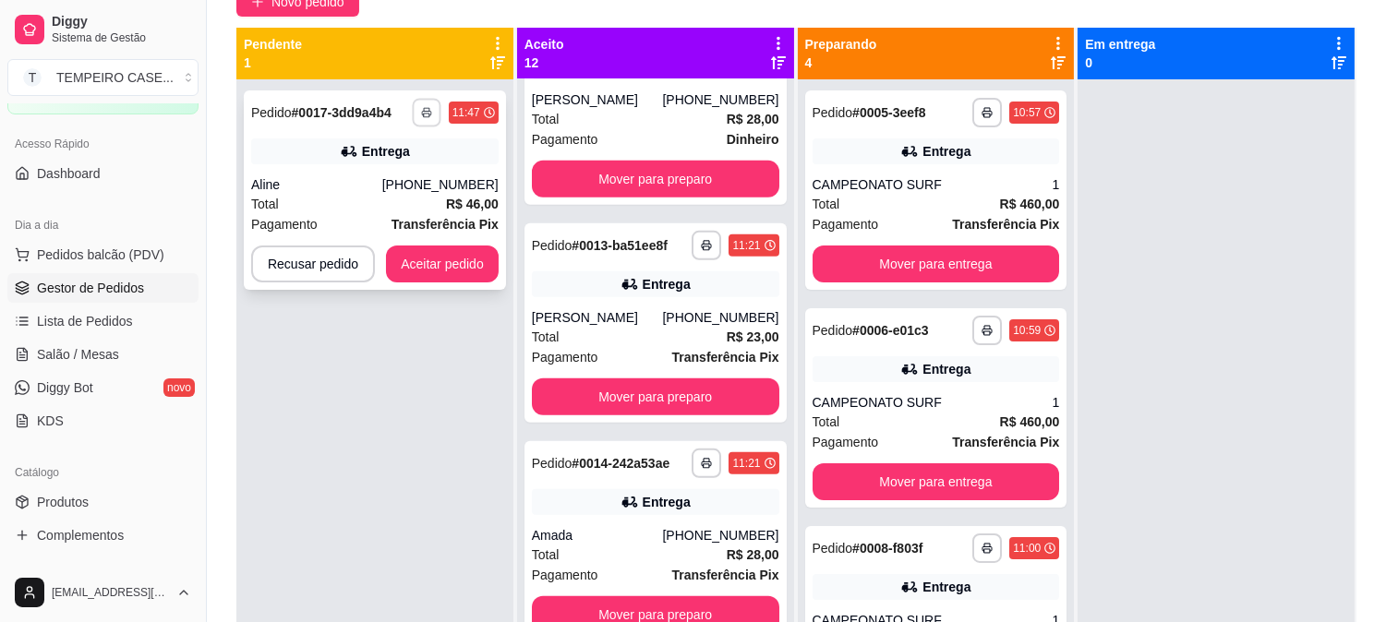
click at [428, 116] on icon "button" at bounding box center [426, 112] width 11 height 11
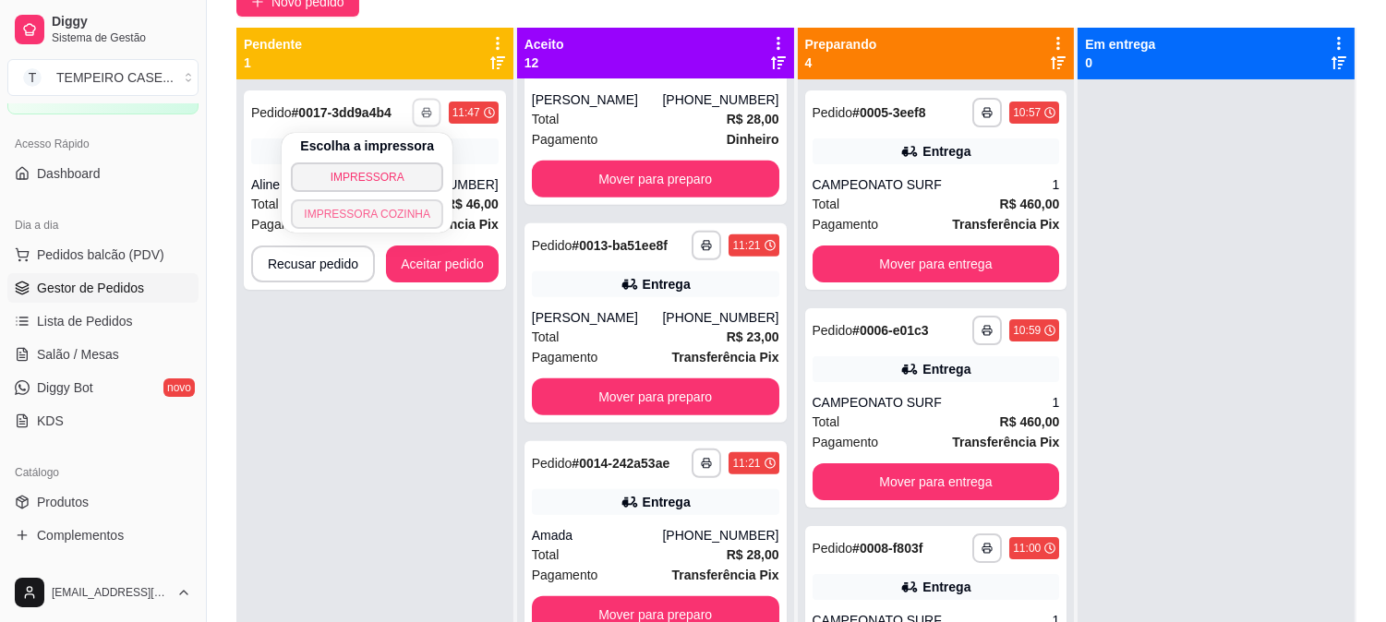
click at [392, 217] on button "IMPRESSORA COZINHA" at bounding box center [367, 214] width 152 height 30
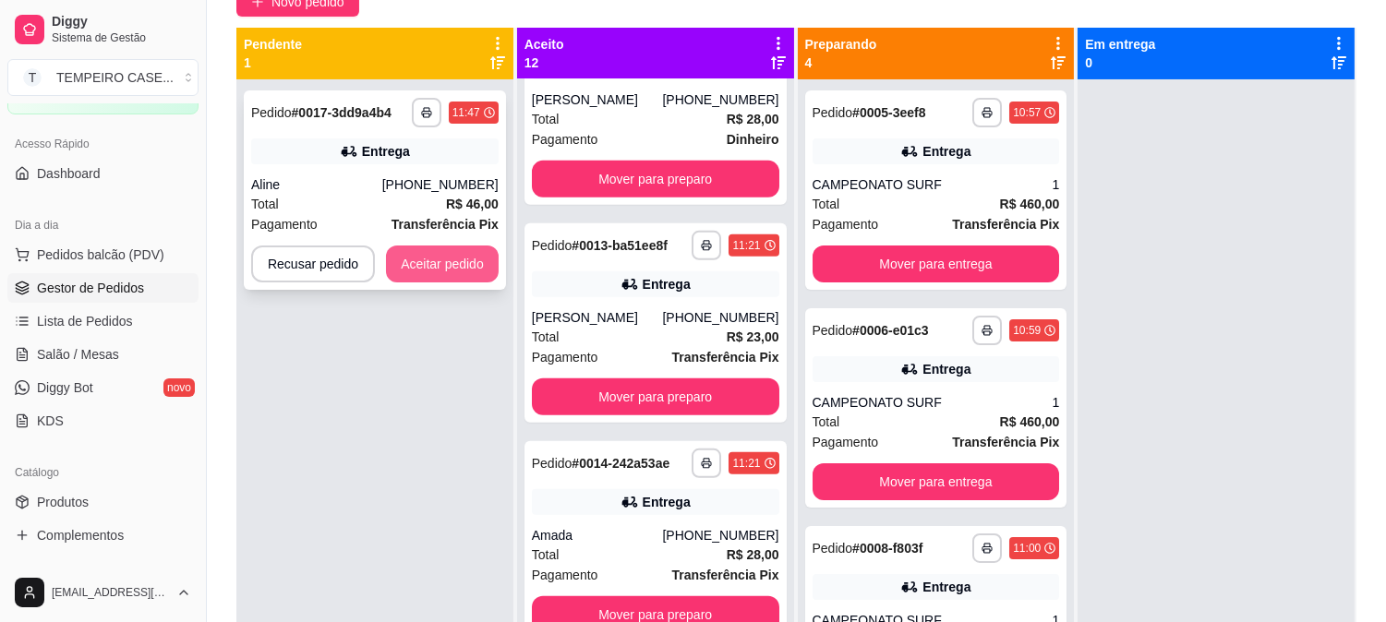
click at [423, 270] on button "Aceitar pedido" at bounding box center [442, 264] width 113 height 37
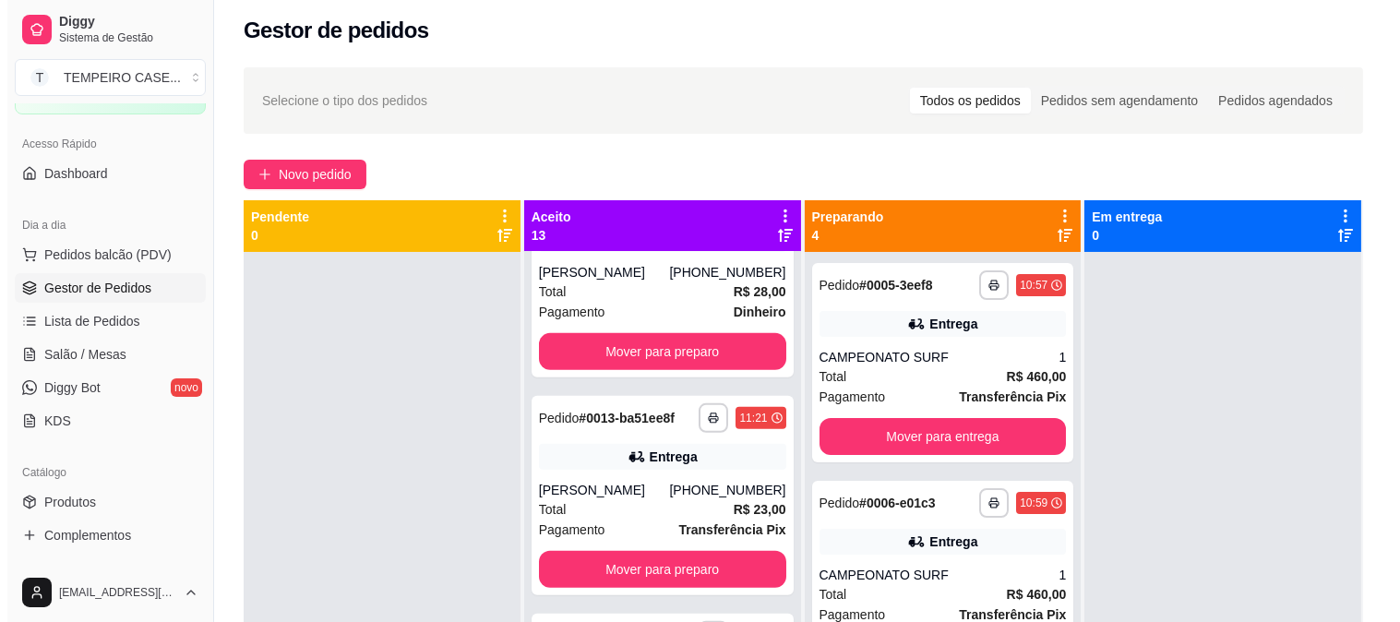
scroll to position [0, 0]
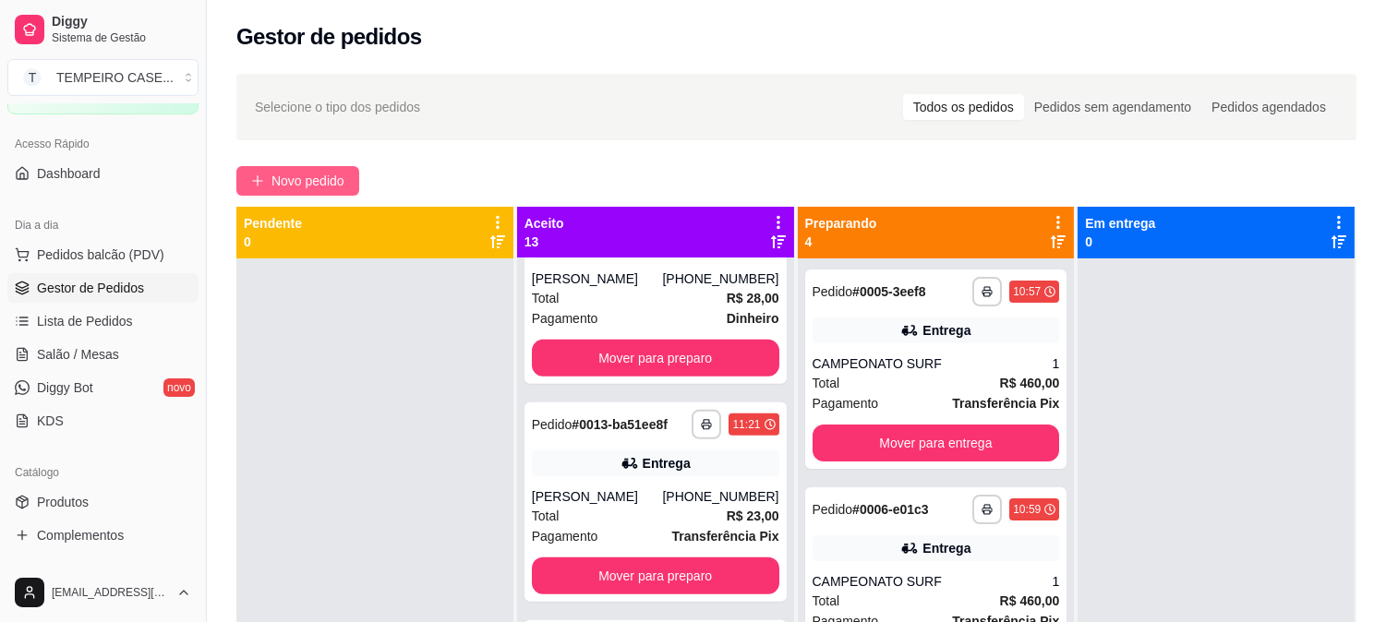
click at [296, 175] on span "Novo pedido" at bounding box center [307, 181] width 73 height 20
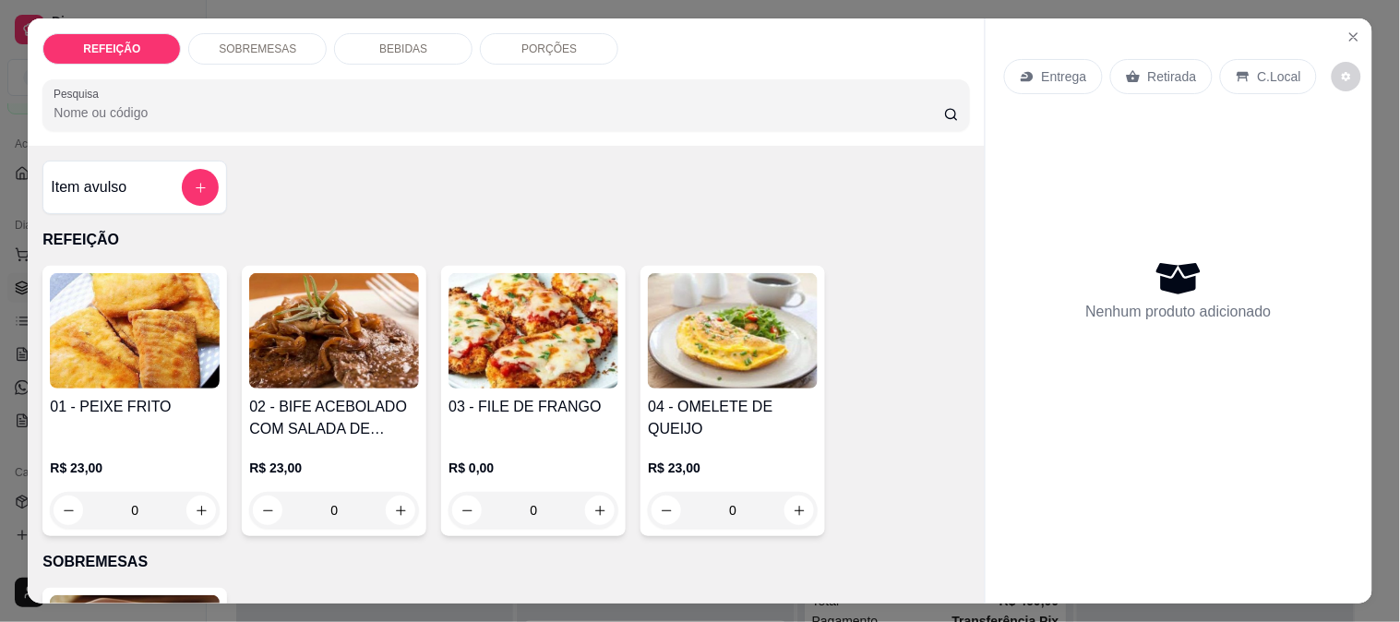
click at [514, 353] on img at bounding box center [534, 330] width 170 height 115
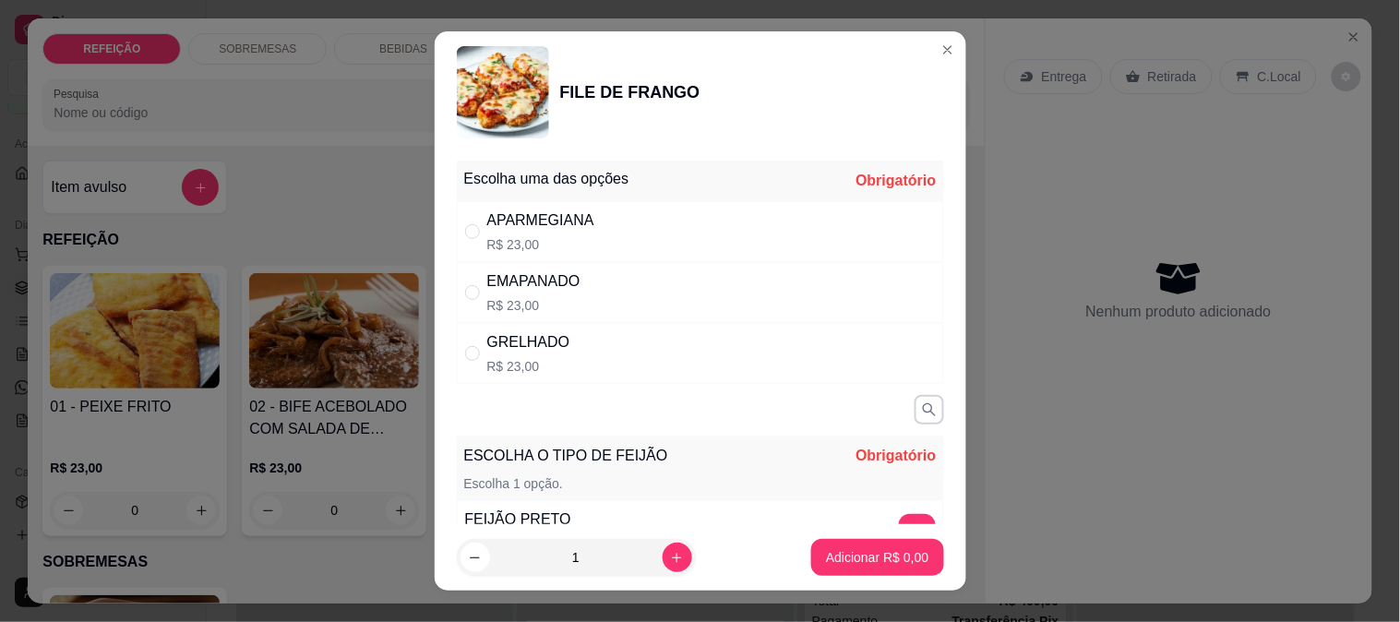
click at [610, 215] on div "APARMEGIANA R$ 23,00" at bounding box center [700, 231] width 487 height 61
radio input "true"
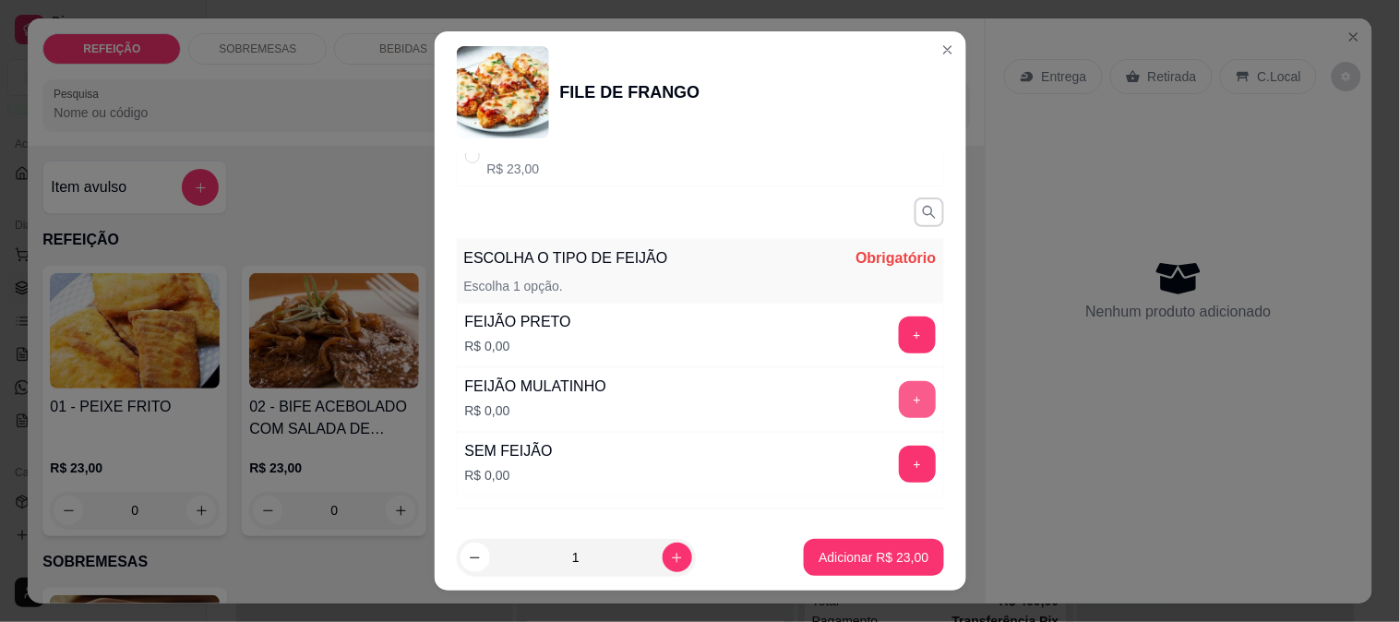
scroll to position [205, 0]
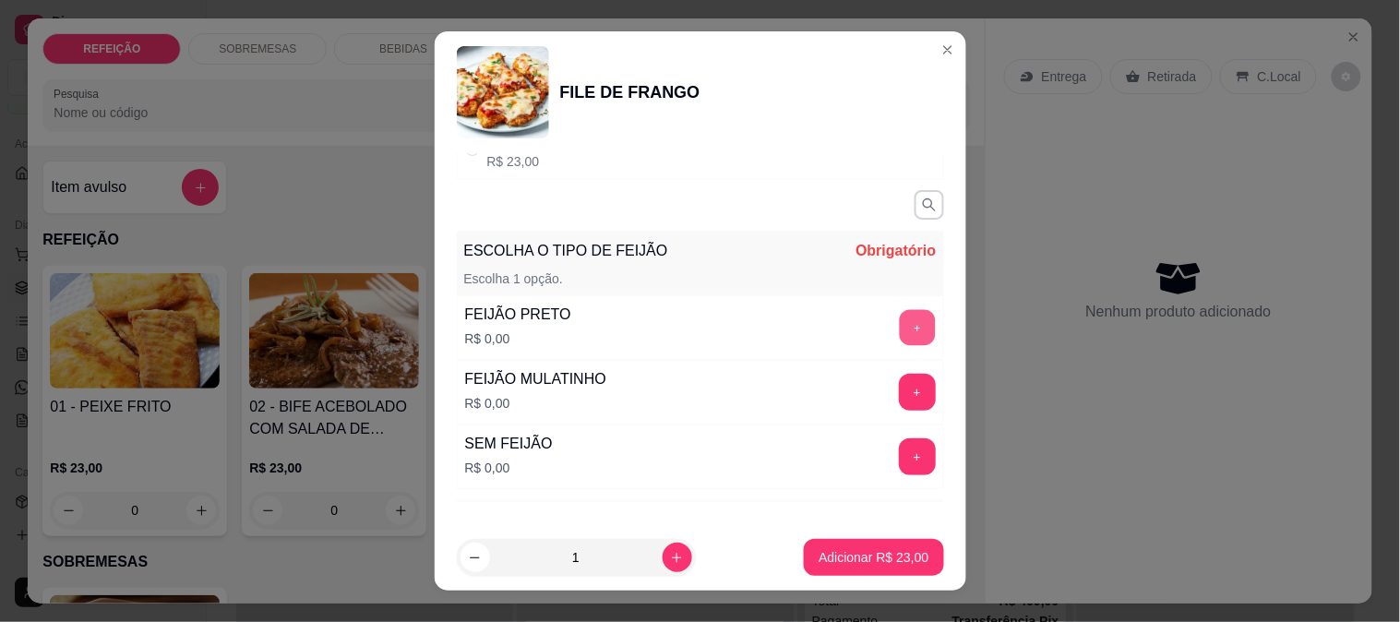
click at [899, 337] on button "+" at bounding box center [917, 327] width 36 height 36
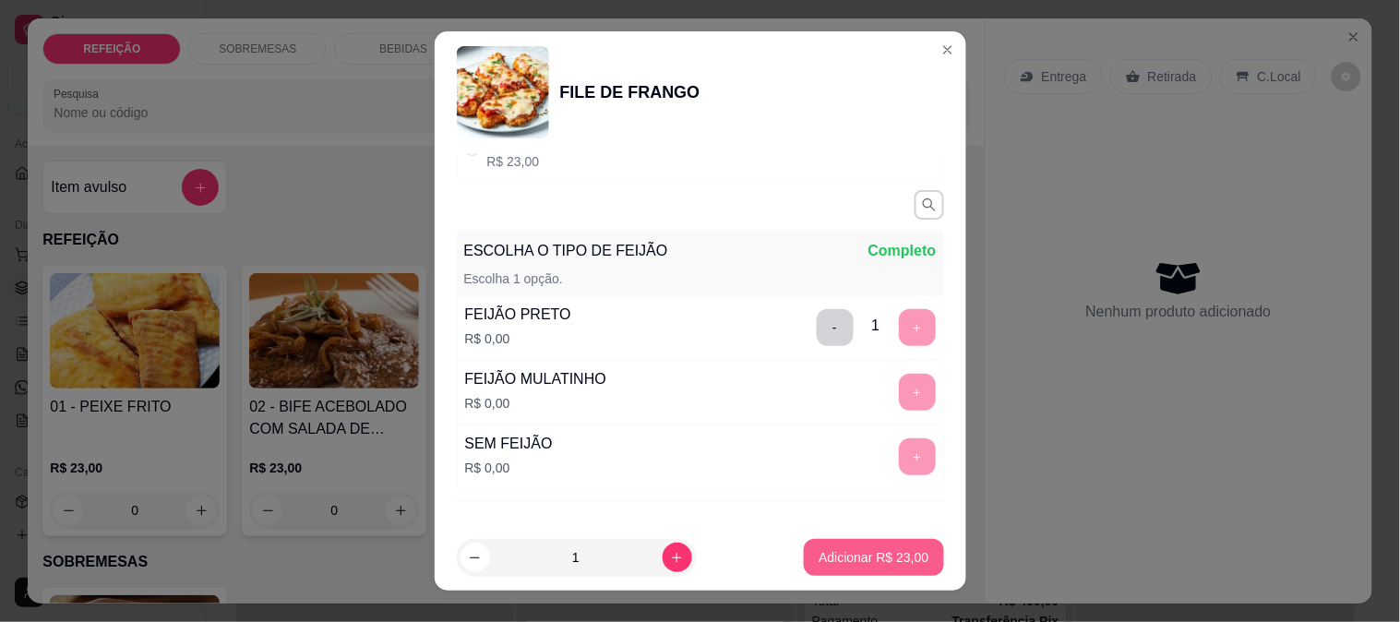
click at [881, 546] on button "Adicionar R$ 23,00" at bounding box center [873, 557] width 139 height 37
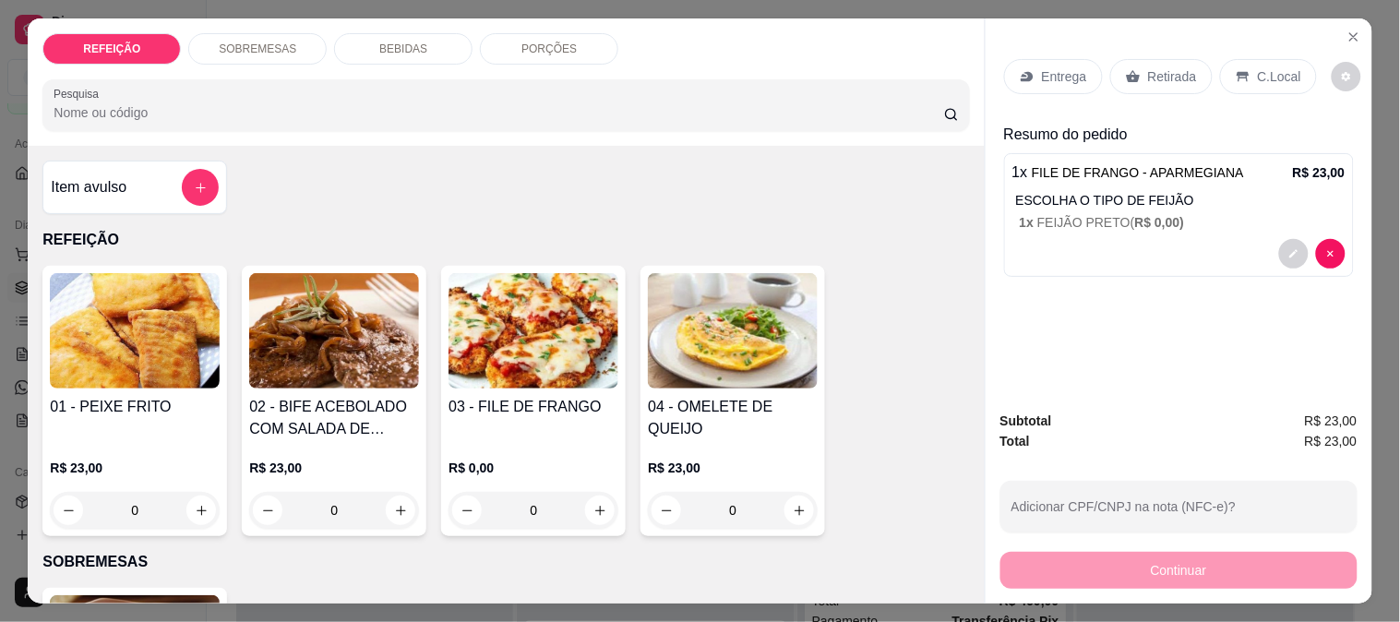
click at [389, 47] on p "BEBIDAS" at bounding box center [403, 49] width 48 height 15
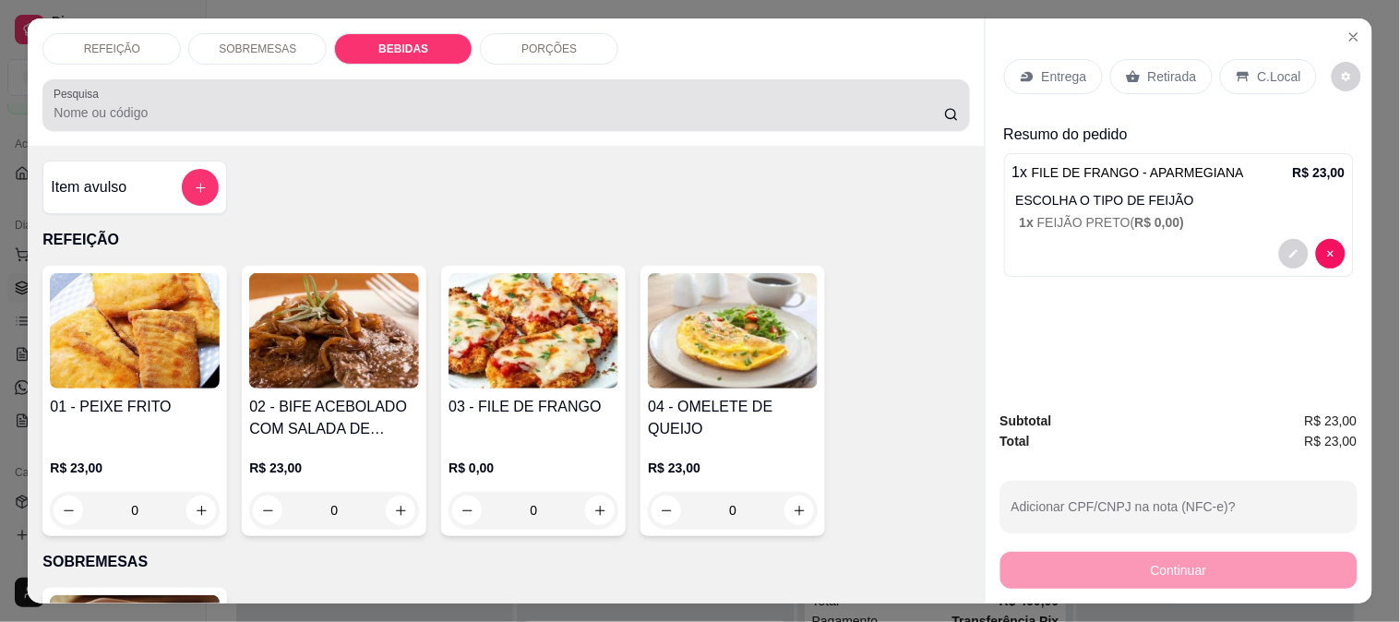
scroll to position [48, 0]
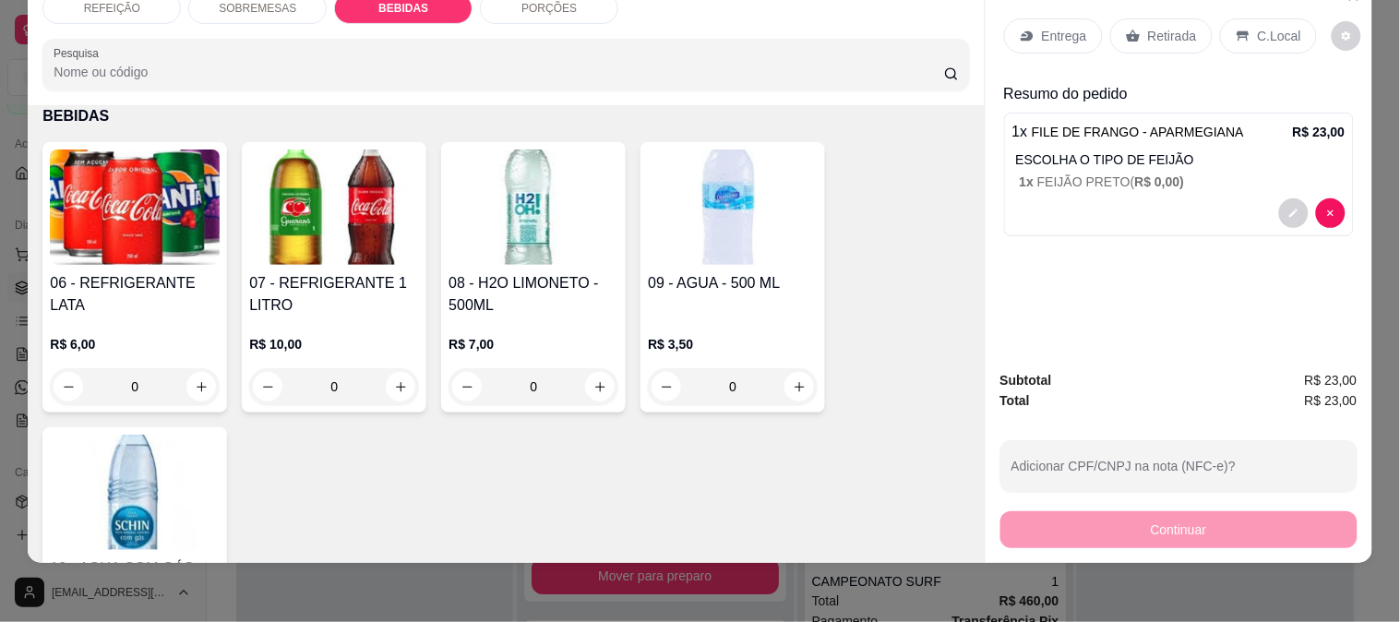
click at [162, 242] on img at bounding box center [135, 207] width 170 height 115
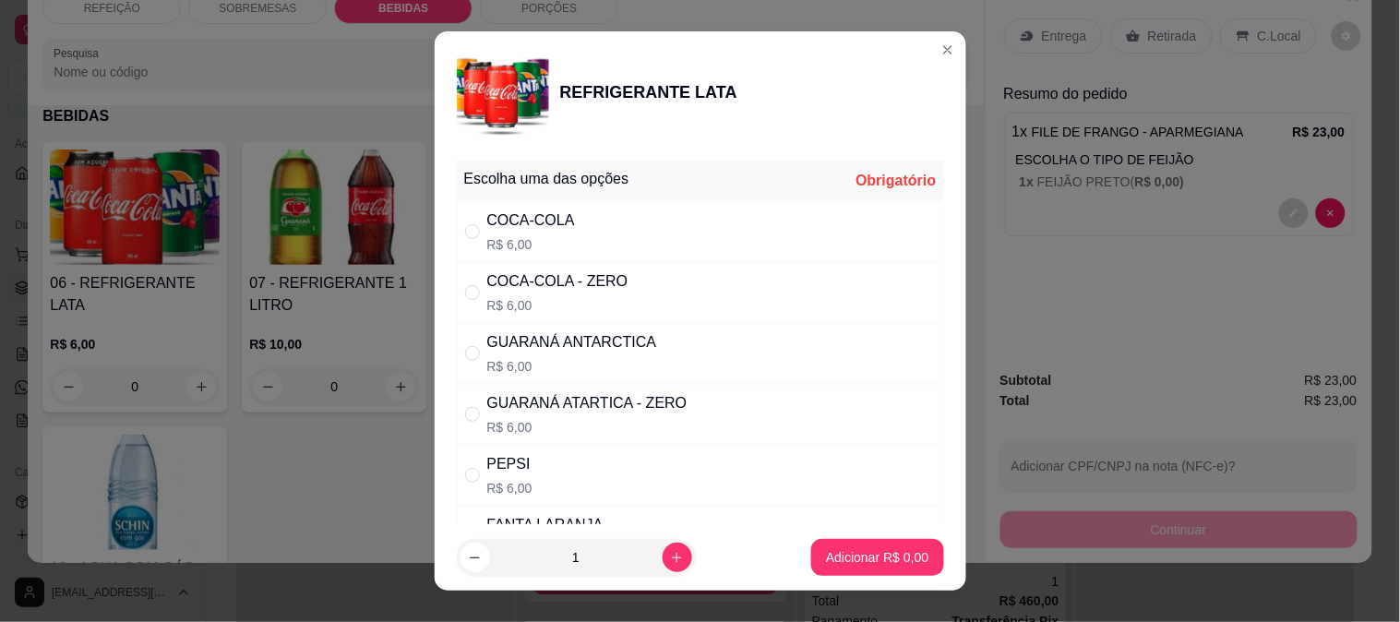
click at [663, 241] on div "COCA-COLA R$ 6,00" at bounding box center [700, 231] width 487 height 61
radio input "true"
click at [897, 557] on p "Adicionar R$ 6,00" at bounding box center [878, 558] width 100 height 18
type input "1"
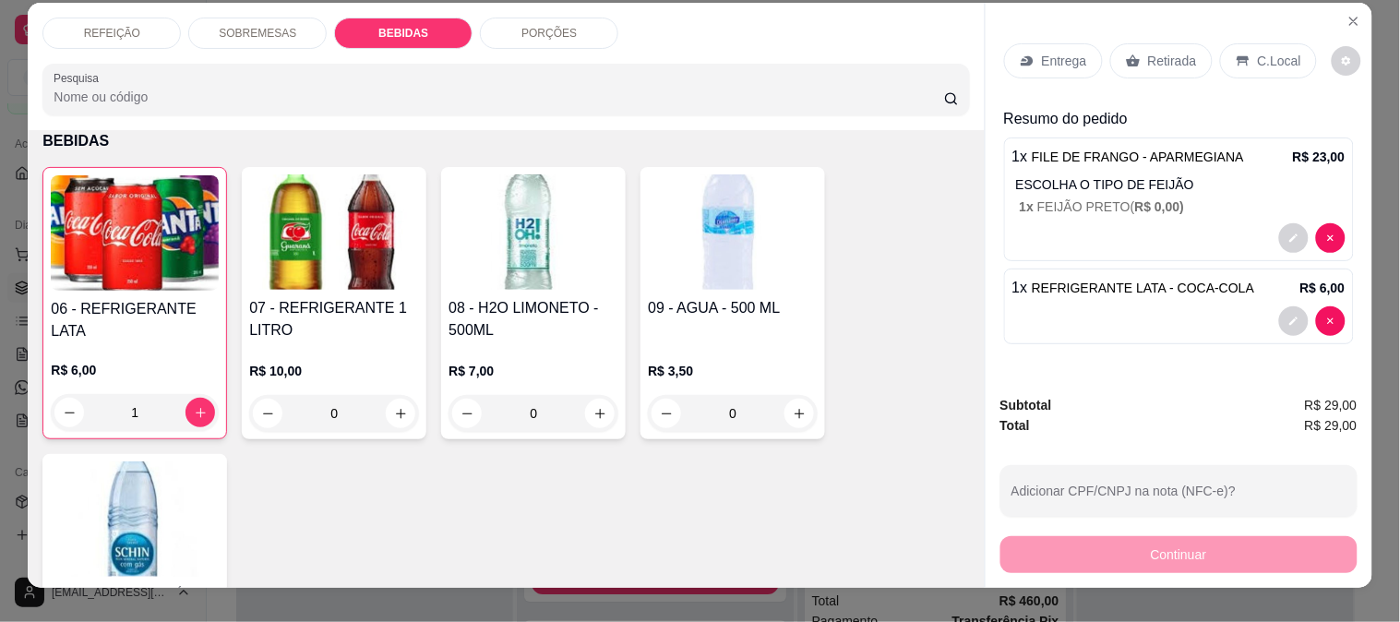
scroll to position [0, 0]
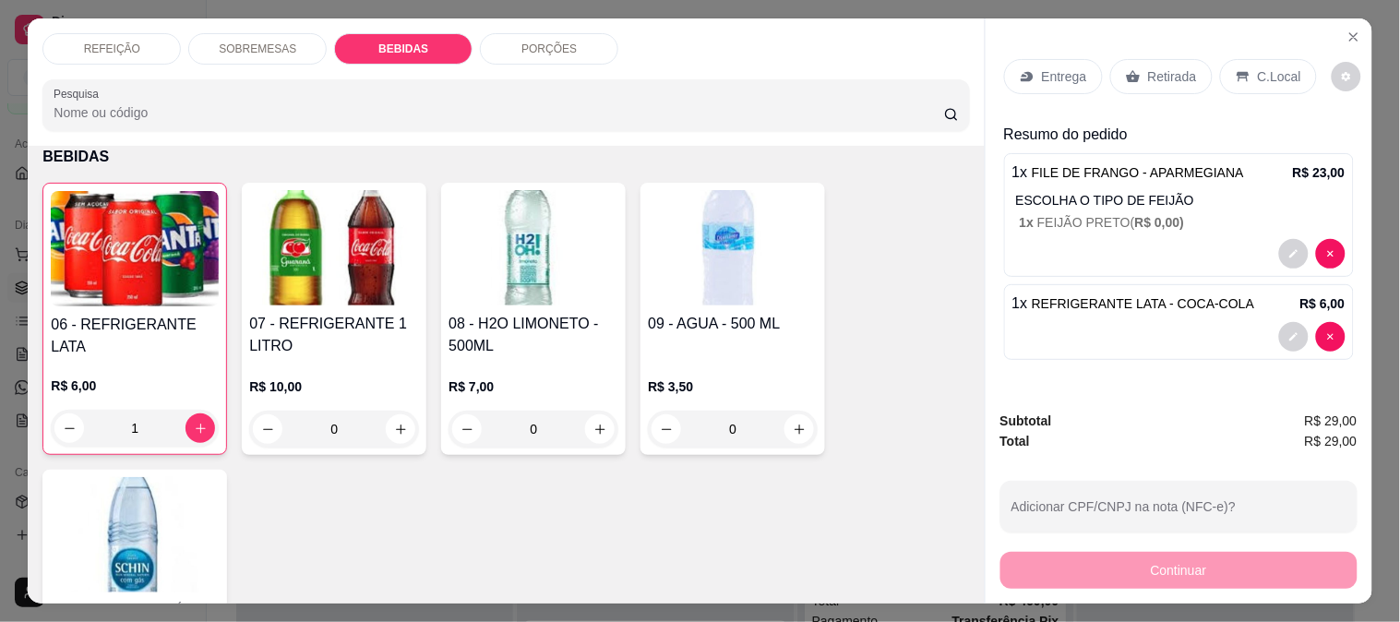
click at [1062, 83] on div "Entrega" at bounding box center [1053, 76] width 99 height 35
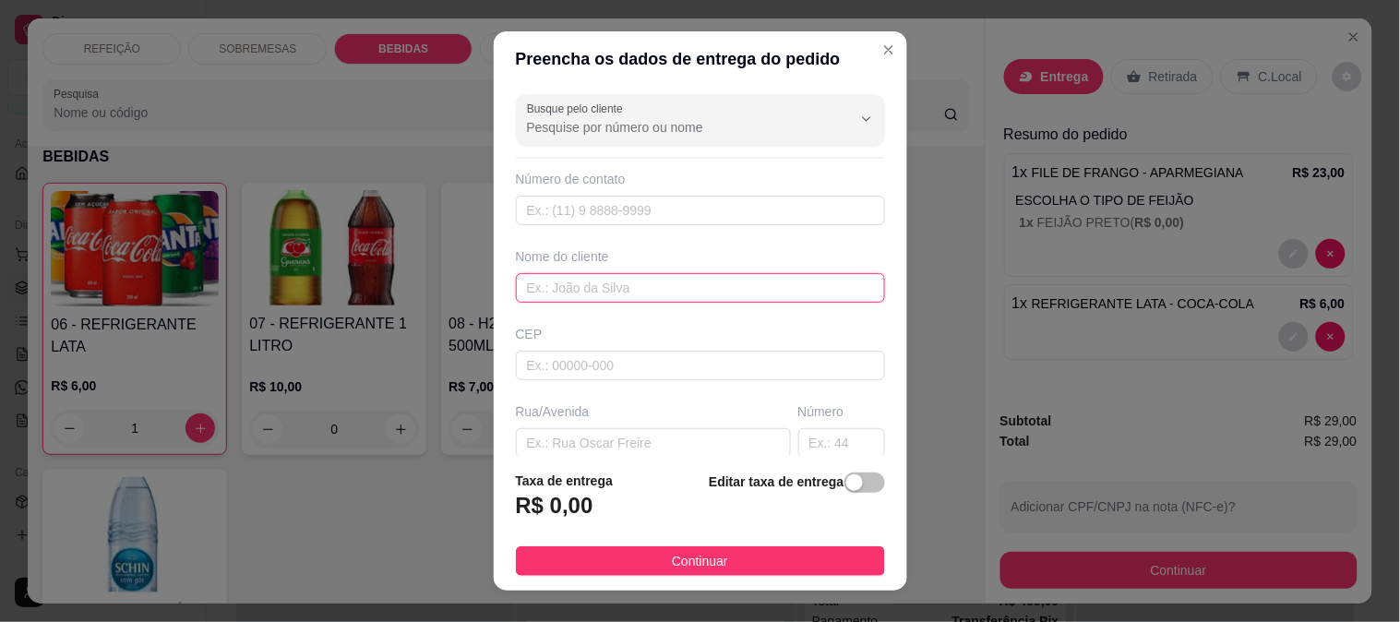
click at [571, 293] on input "text" at bounding box center [700, 288] width 369 height 30
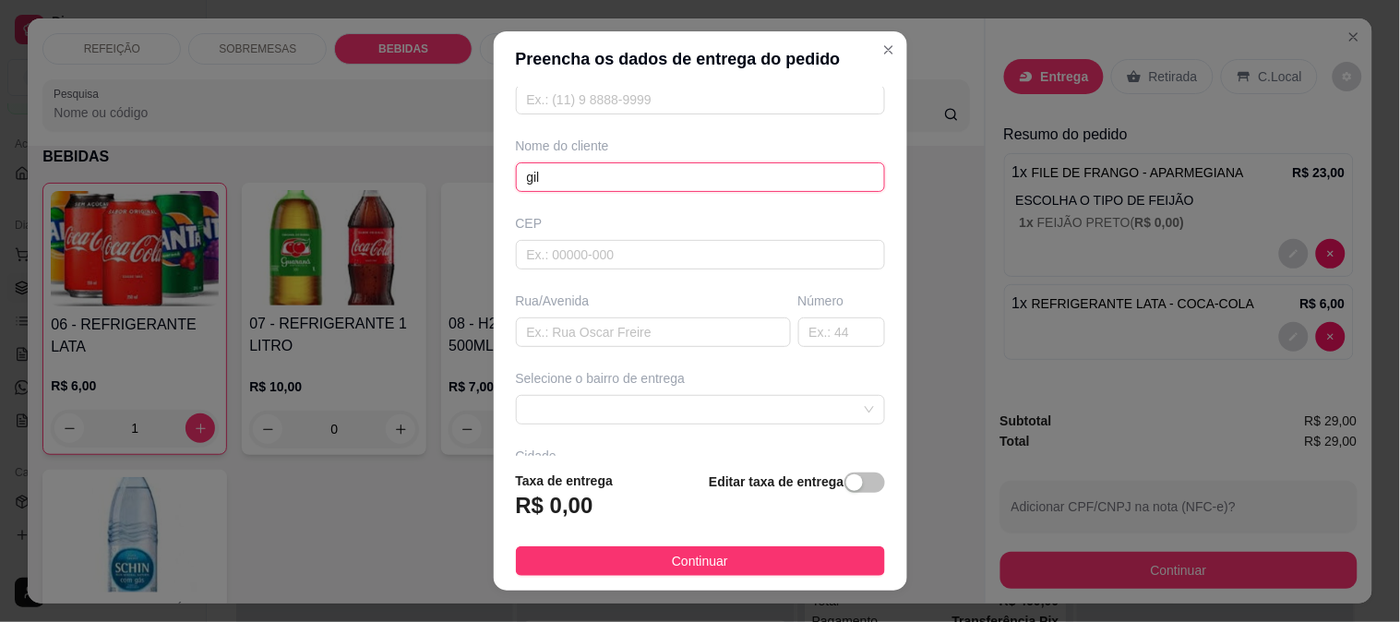
scroll to position [253, 0]
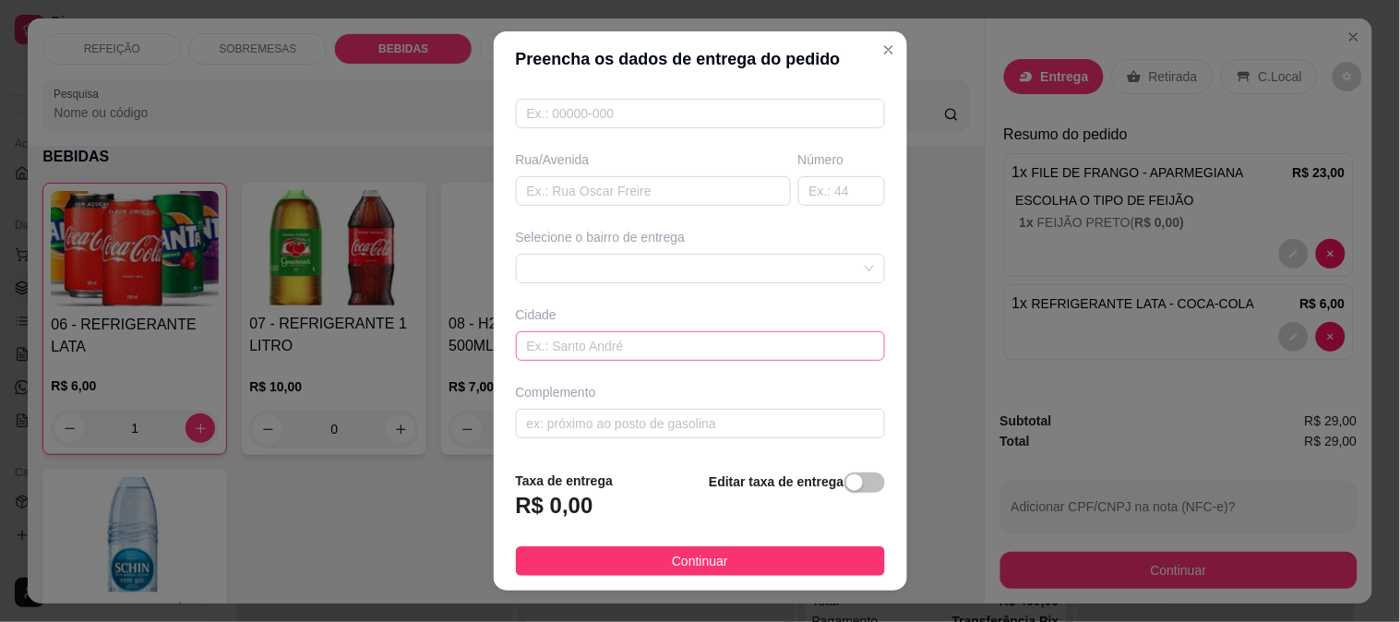
type input "gil"
click at [643, 333] on input "text" at bounding box center [700, 346] width 369 height 30
click at [643, 277] on div "6884ebf38fcb1afd617874ac 6884ec0e8fcb1afd617874af MARACAIPE - [GEOGRAPHIC_DATA]…" at bounding box center [700, 269] width 369 height 30
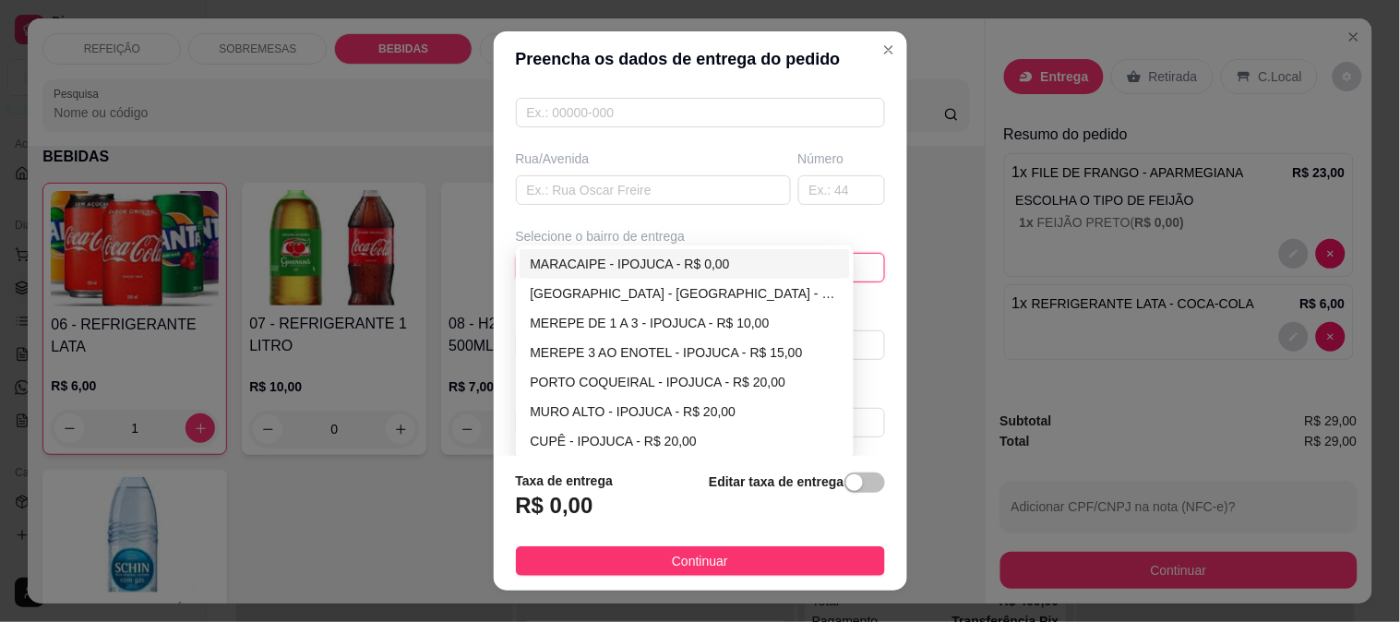
click at [626, 270] on div "MARACAIPE - IPOJUCA - R$ 0,00" at bounding box center [685, 264] width 309 height 20
type input "IPOJUCA"
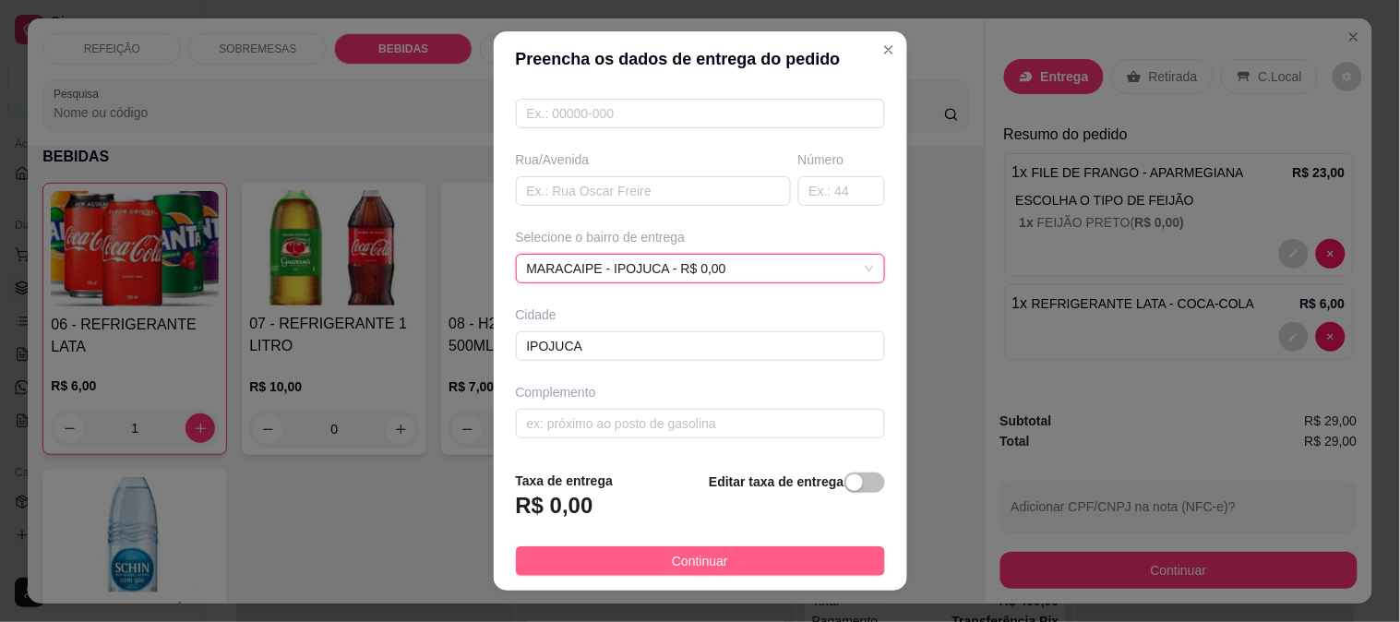
click at [699, 555] on span "Continuar" at bounding box center [700, 561] width 56 height 20
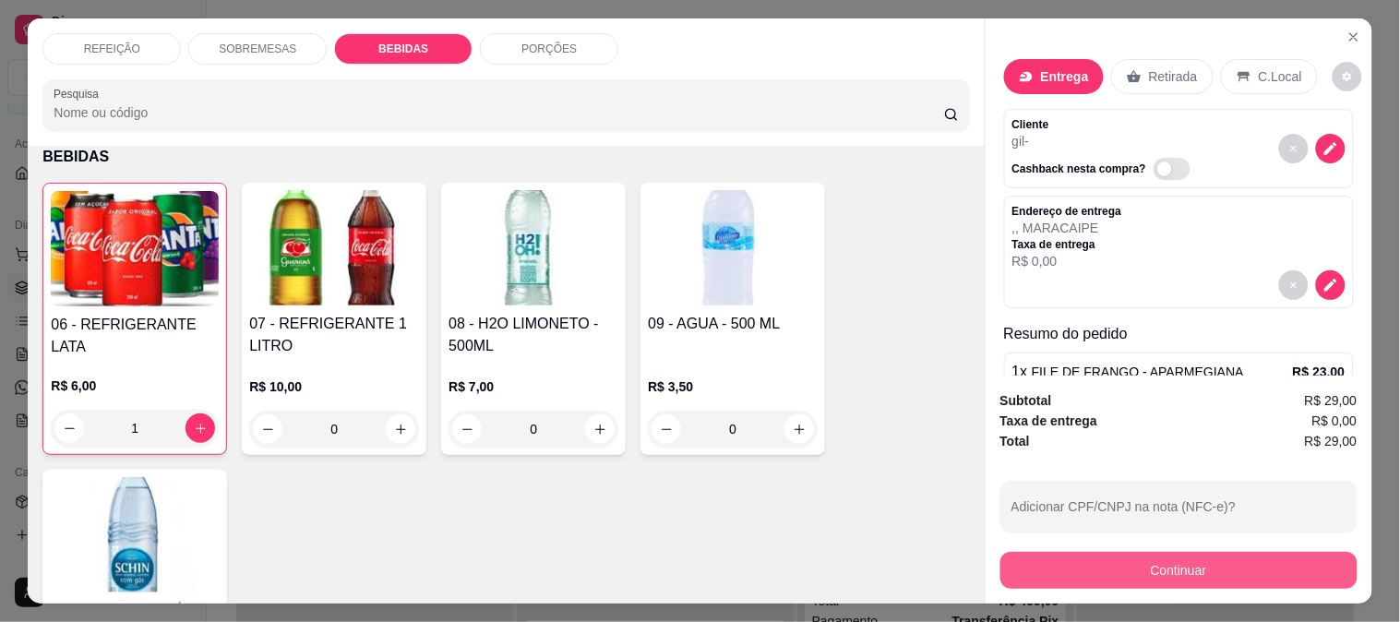
click at [1148, 563] on button "Continuar" at bounding box center [1179, 570] width 357 height 37
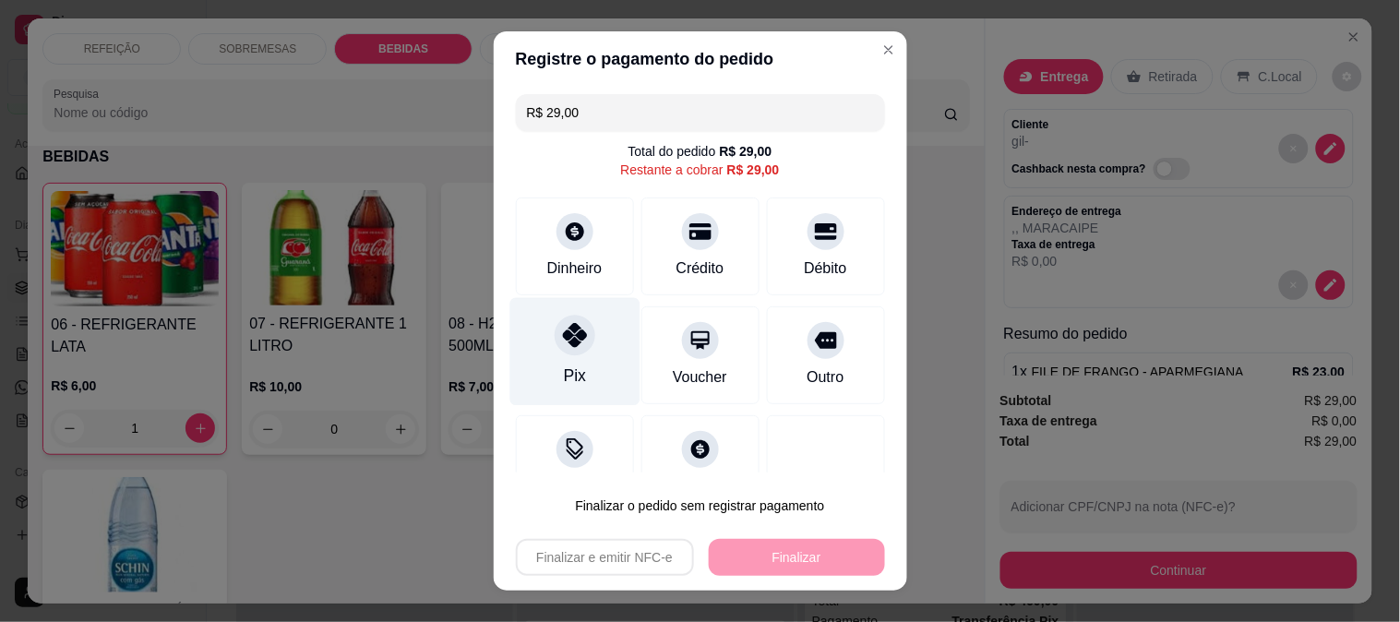
click at [543, 344] on div "Pix" at bounding box center [575, 351] width 130 height 108
type input "R$ 0,00"
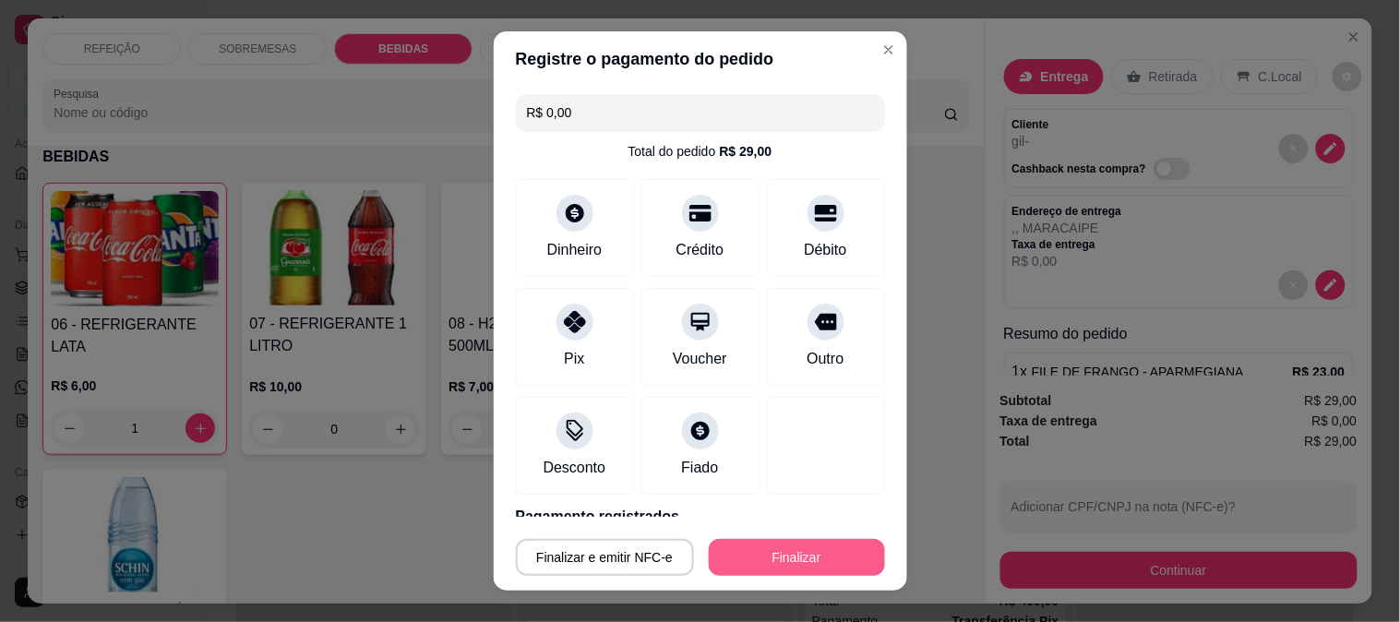
click at [743, 545] on button "Finalizar" at bounding box center [797, 557] width 176 height 37
type input "0"
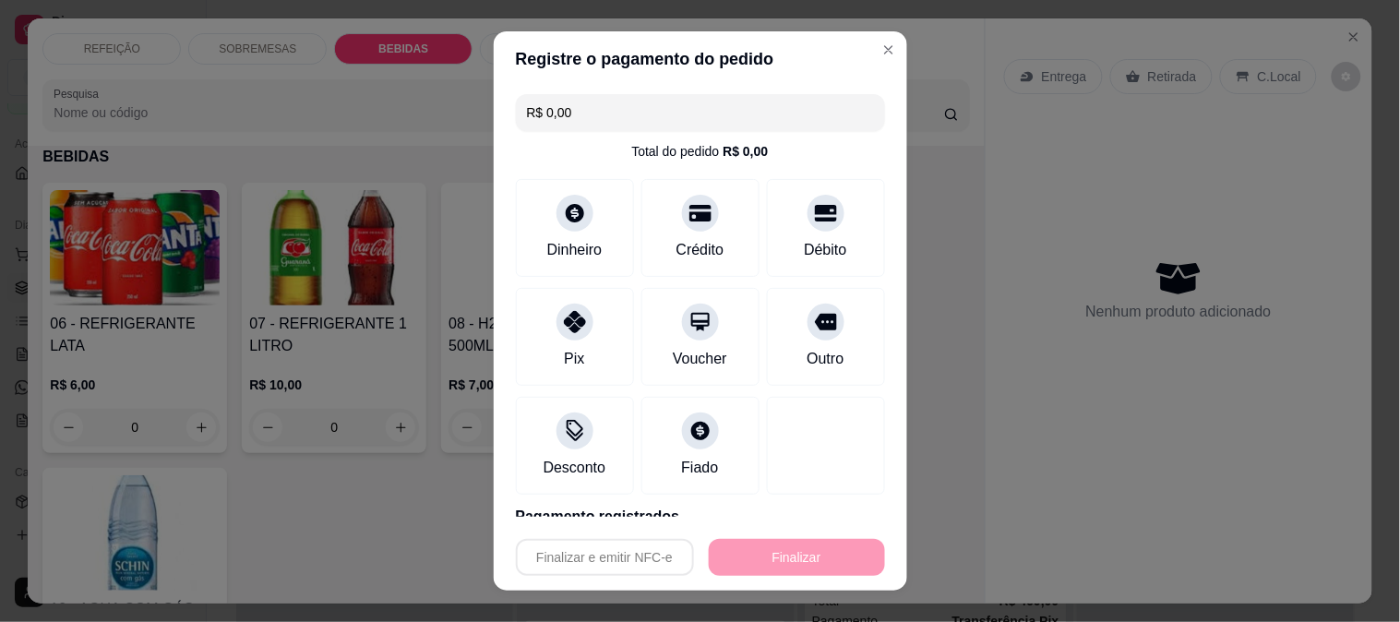
type input "-R$ 29,00"
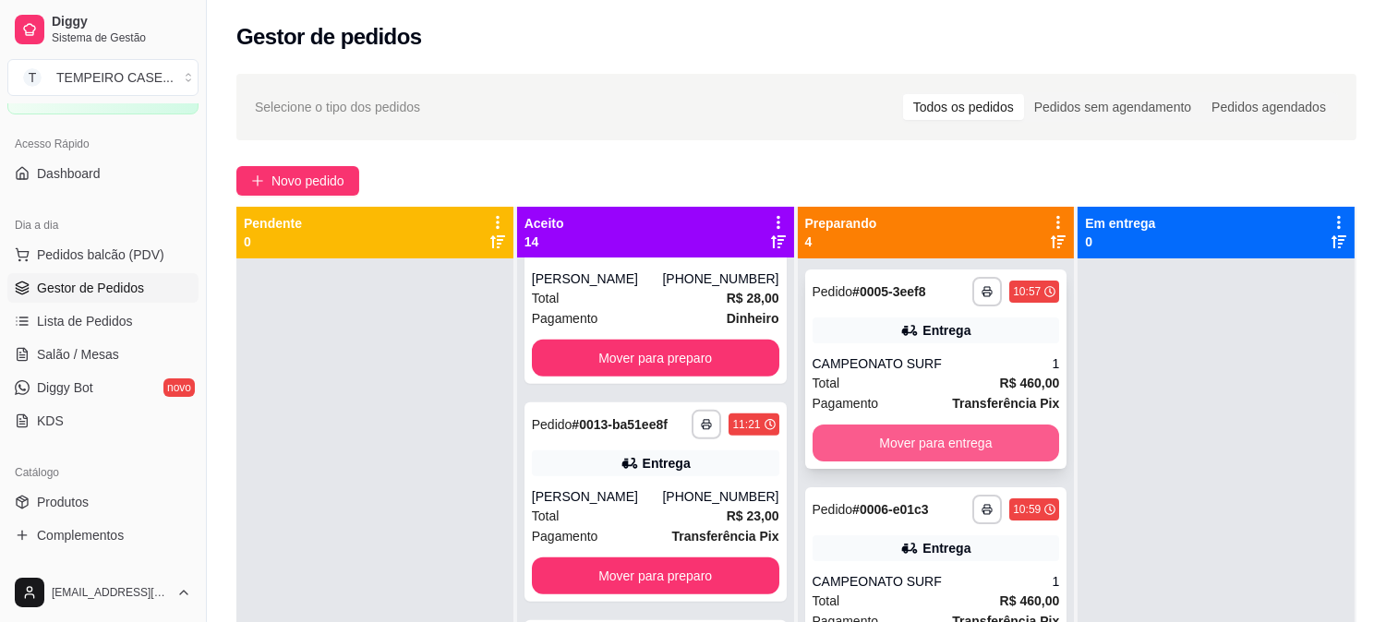
click at [917, 440] on button "Mover para entrega" at bounding box center [935, 443] width 247 height 37
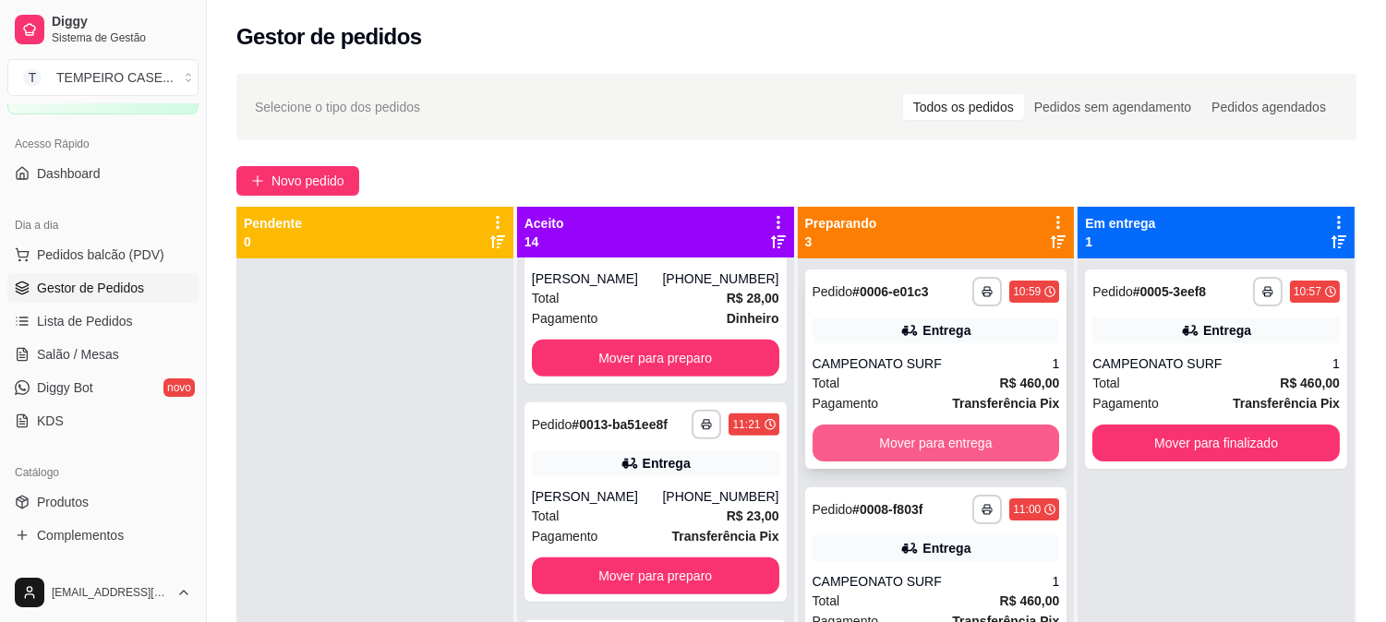
click at [919, 440] on button "Mover para entrega" at bounding box center [935, 443] width 247 height 37
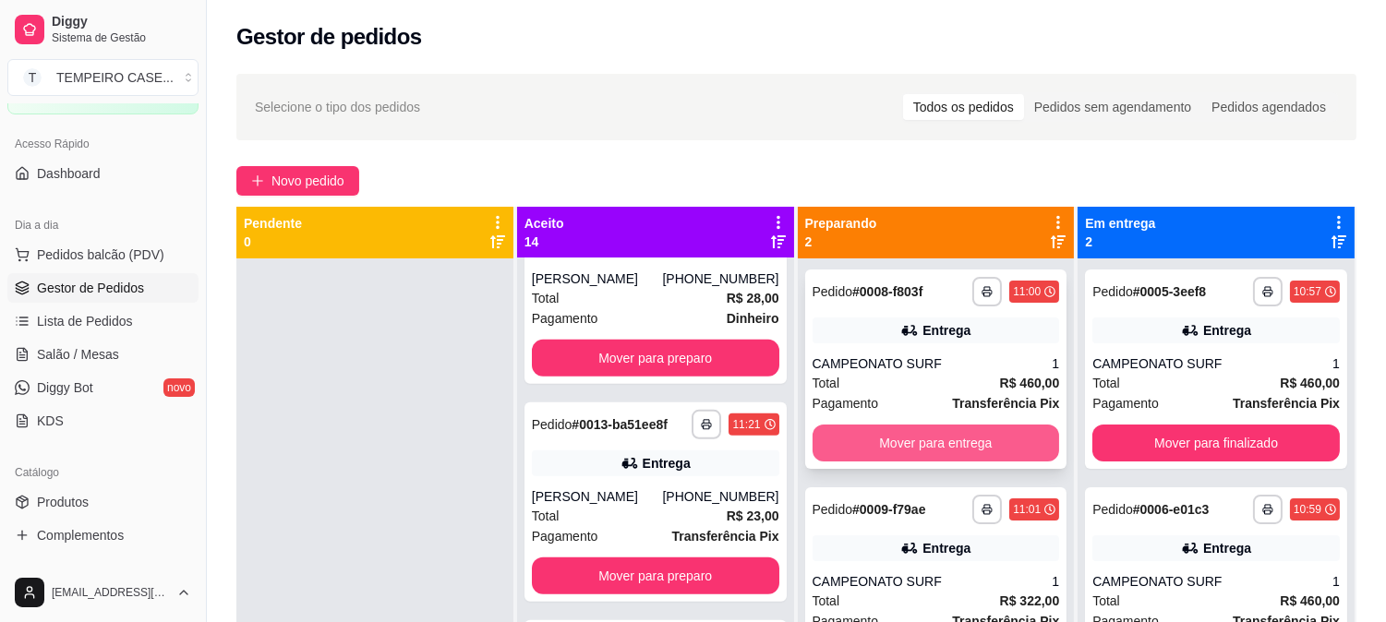
click at [927, 446] on button "Mover para entrega" at bounding box center [935, 443] width 247 height 37
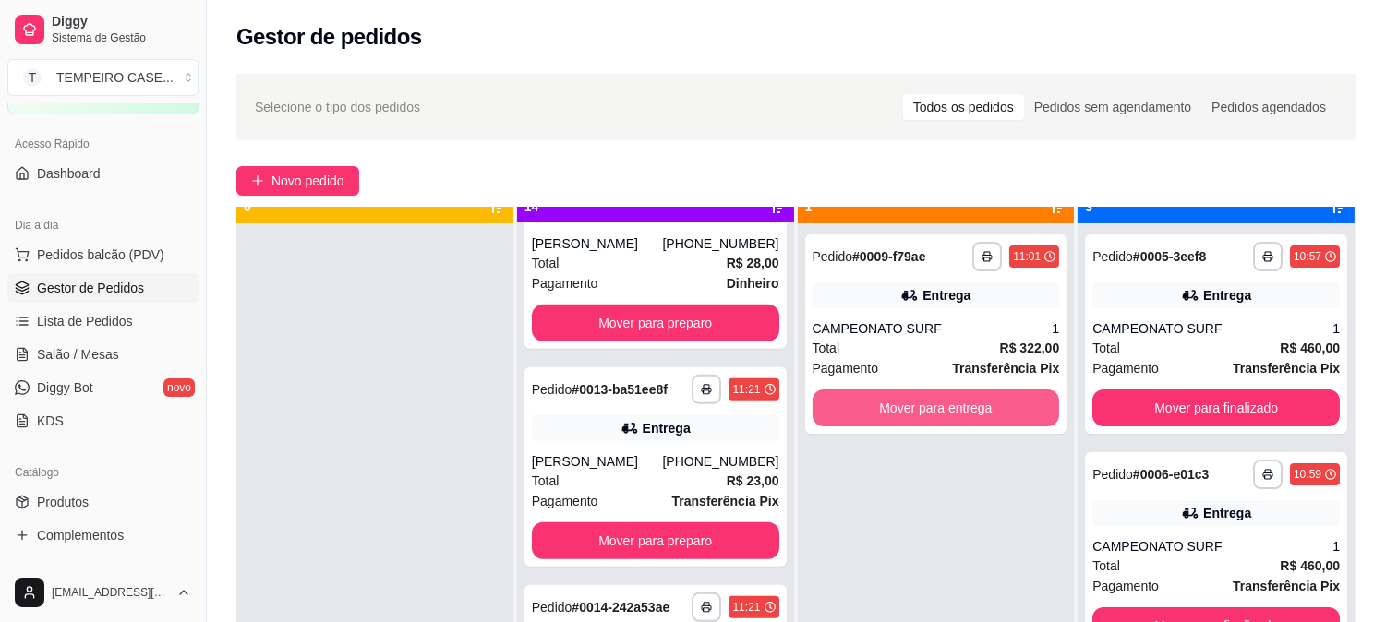
scroll to position [51, 0]
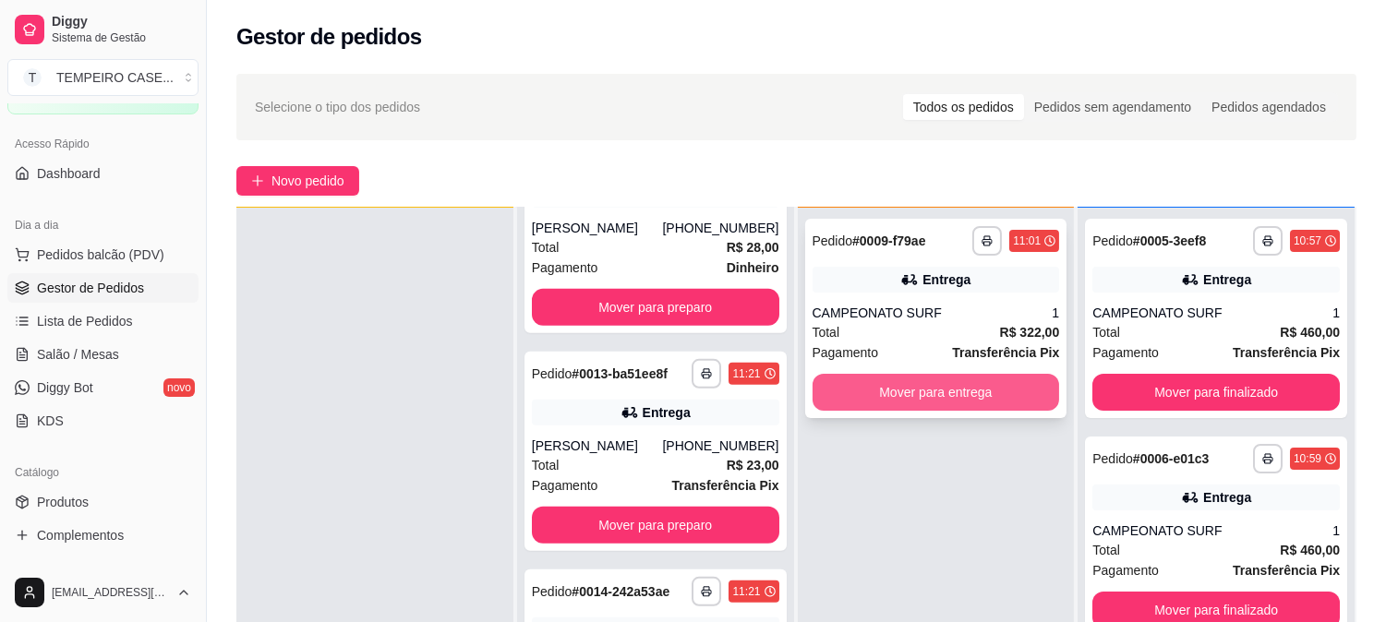
click at [947, 385] on button "Mover para entrega" at bounding box center [935, 392] width 247 height 37
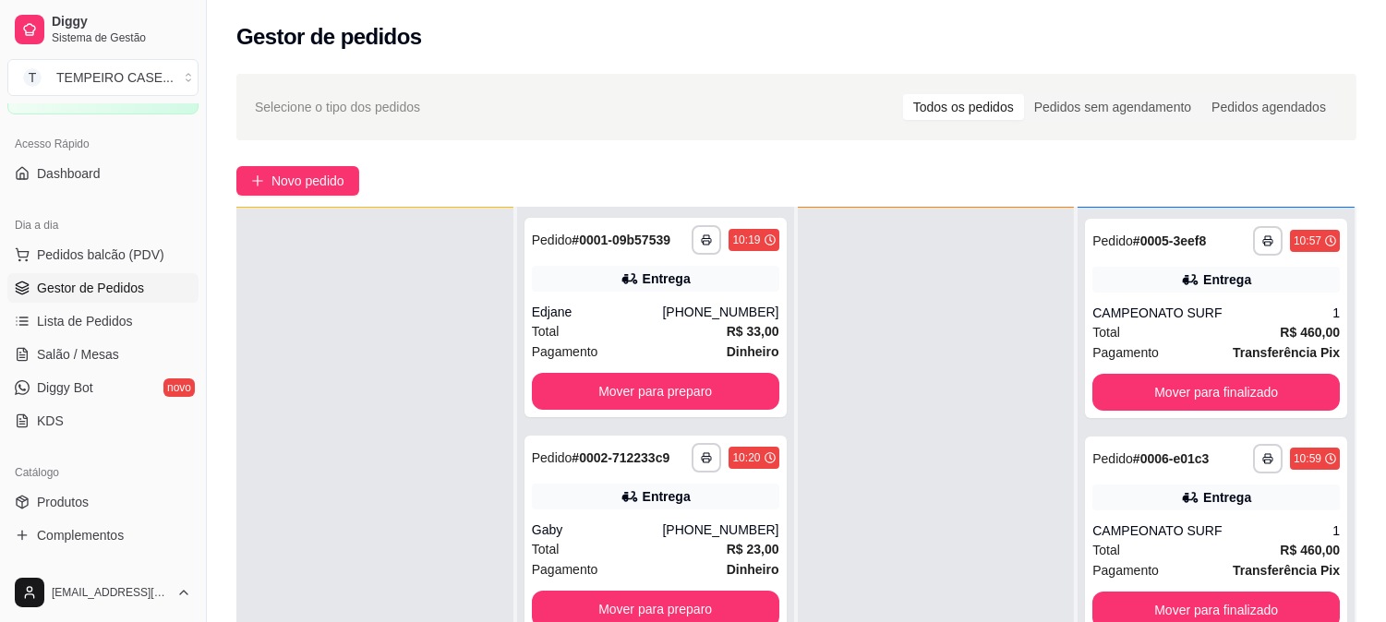
scroll to position [0, 0]
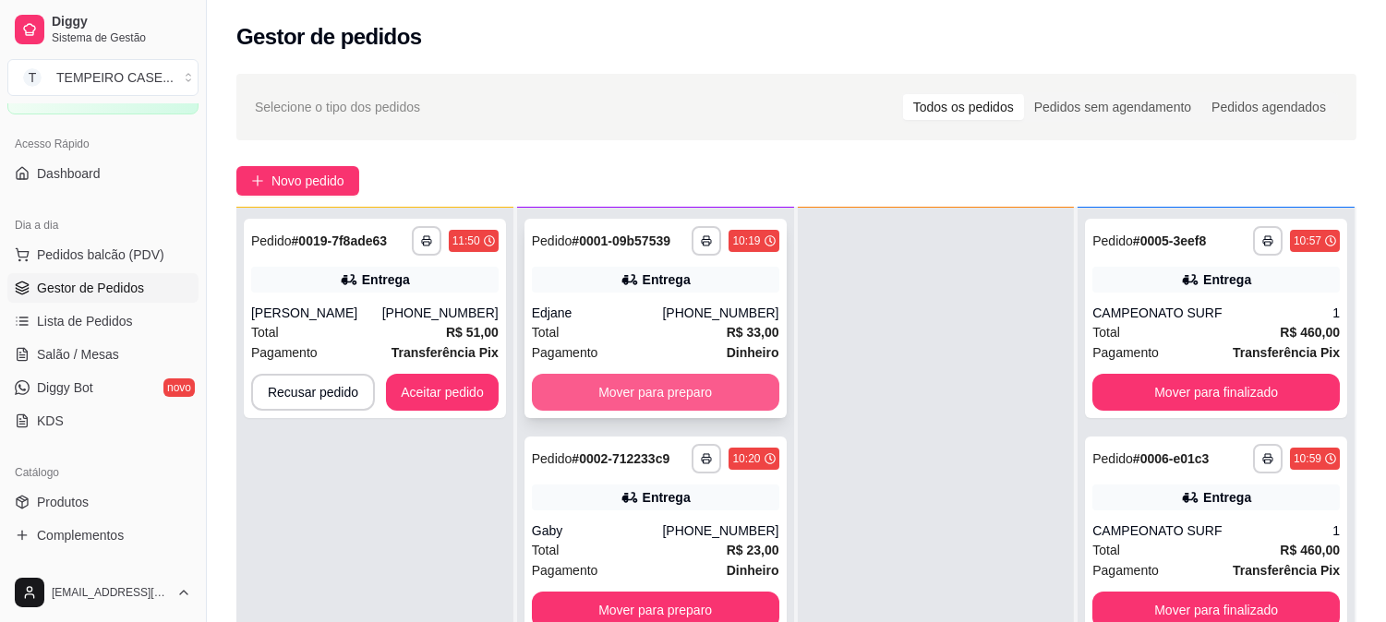
click at [675, 385] on button "Mover para preparo" at bounding box center [655, 392] width 247 height 37
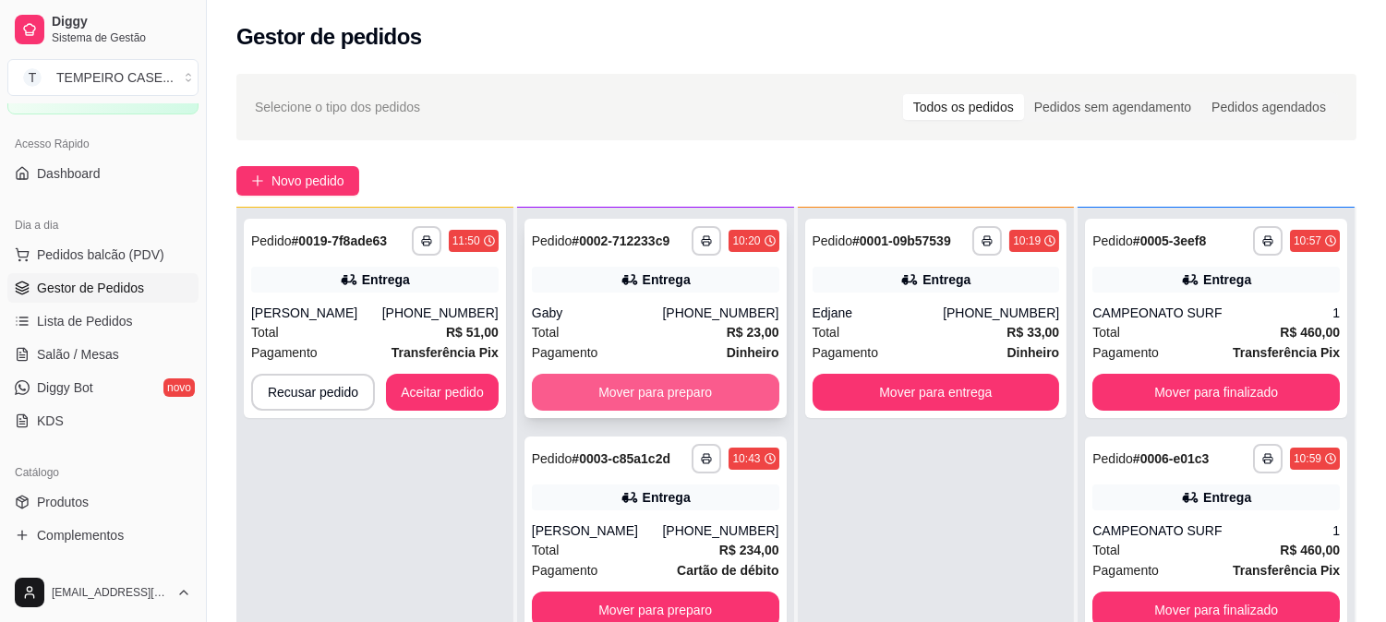
click at [644, 391] on button "Mover para preparo" at bounding box center [655, 392] width 247 height 37
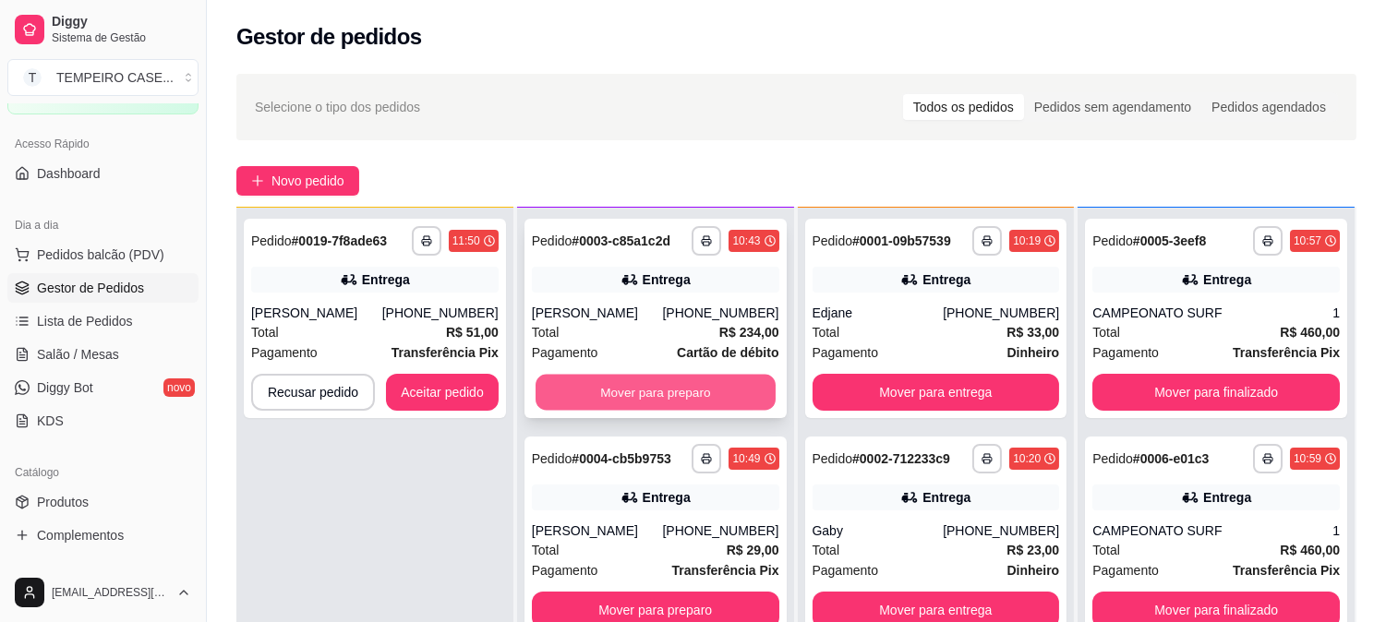
click at [637, 388] on button "Mover para preparo" at bounding box center [655, 393] width 240 height 36
click at [630, 406] on button "Mover para preparo" at bounding box center [655, 392] width 247 height 37
click at [624, 398] on button "Mover para preparo" at bounding box center [655, 393] width 240 height 36
click at [622, 395] on button "Mover para preparo" at bounding box center [655, 393] width 240 height 36
click at [628, 397] on button "Mover para preparo" at bounding box center [655, 392] width 247 height 37
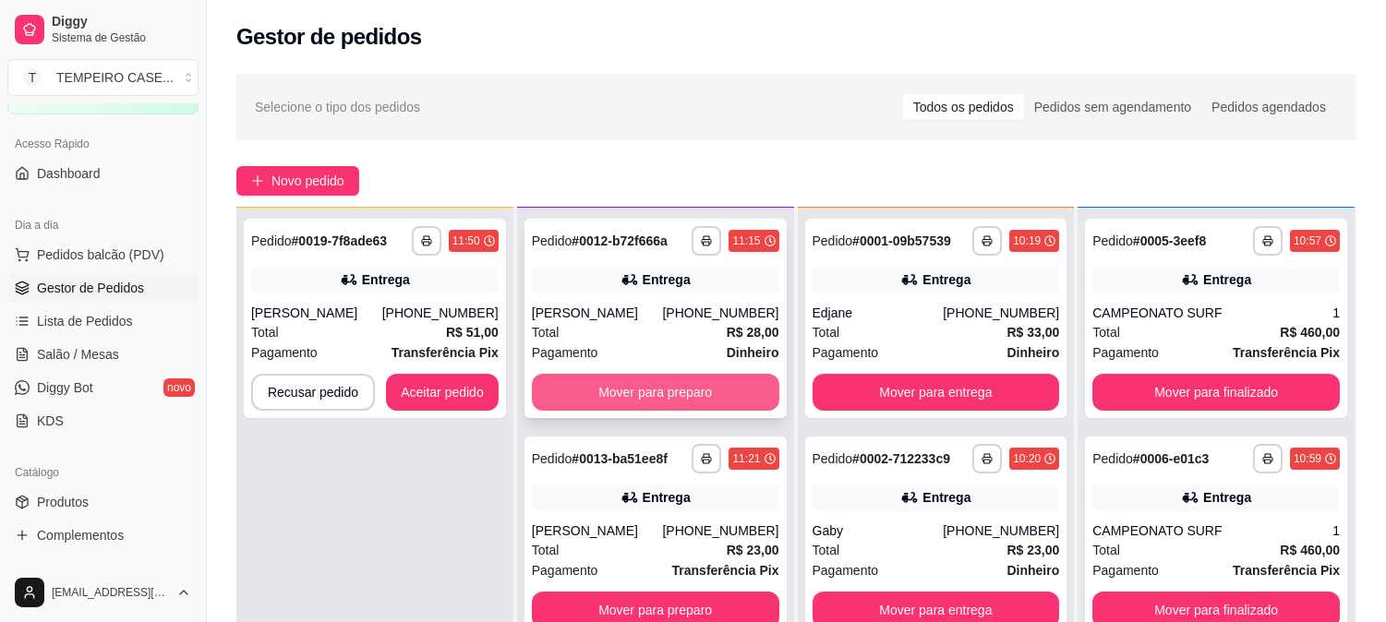
click at [628, 399] on button "Mover para preparo" at bounding box center [655, 392] width 247 height 37
click at [633, 394] on button "Mover para preparo" at bounding box center [655, 393] width 240 height 36
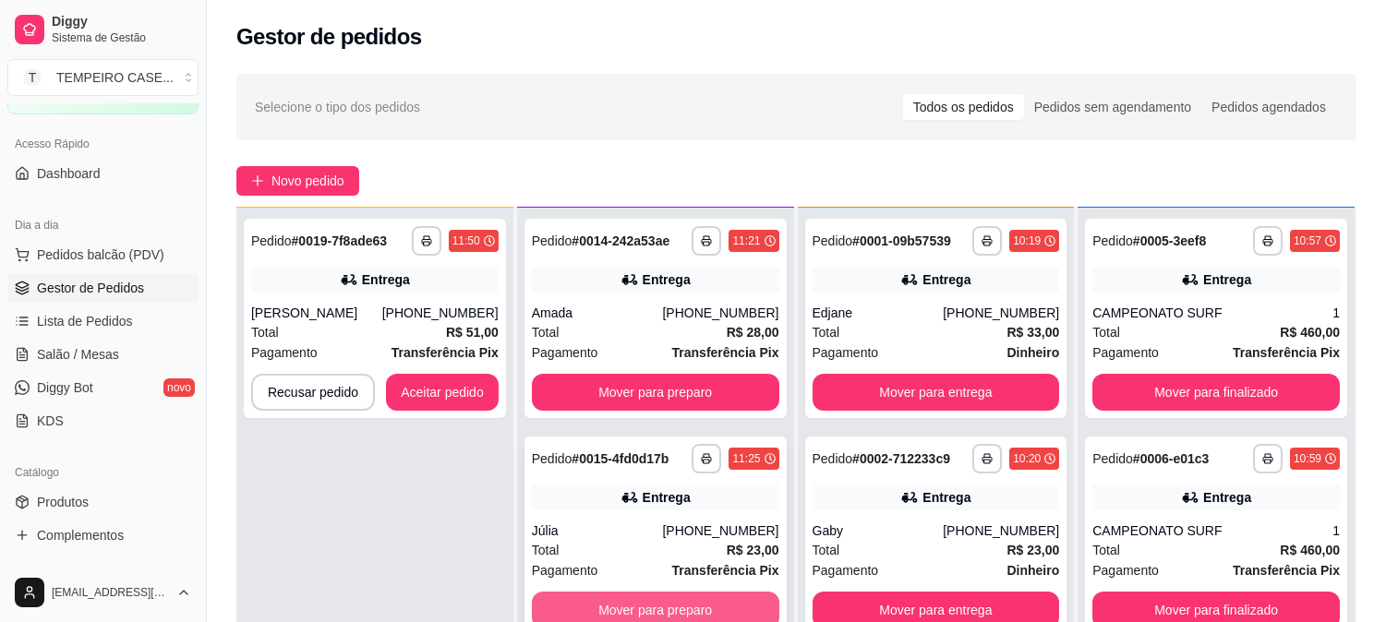
click at [644, 597] on button "Mover para preparo" at bounding box center [655, 610] width 247 height 37
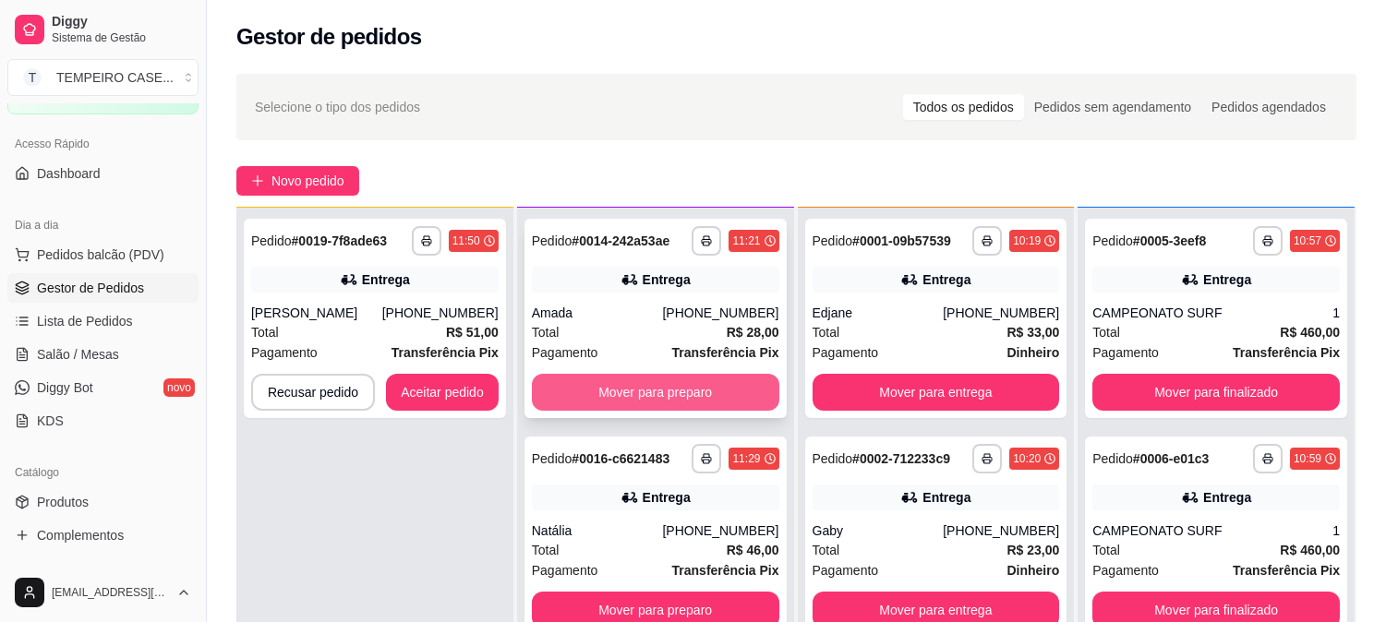
click at [656, 375] on button "Mover para preparo" at bounding box center [655, 392] width 247 height 37
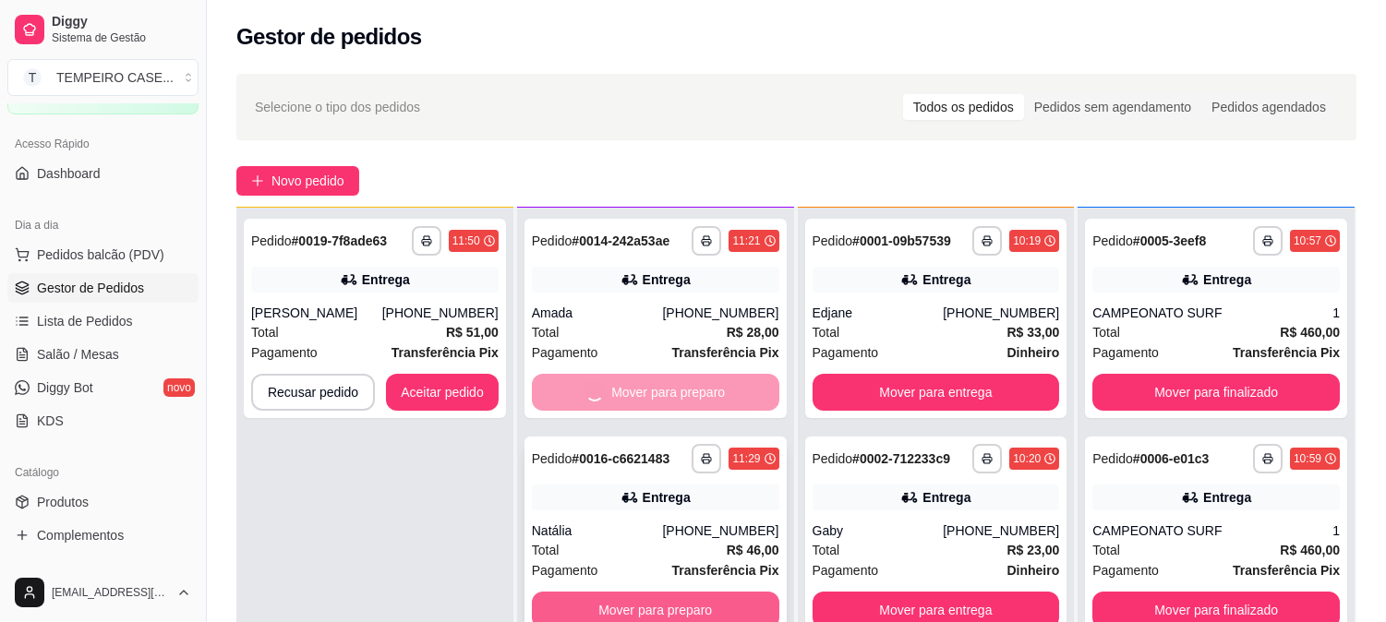
click at [650, 602] on button "Mover para preparo" at bounding box center [655, 610] width 247 height 37
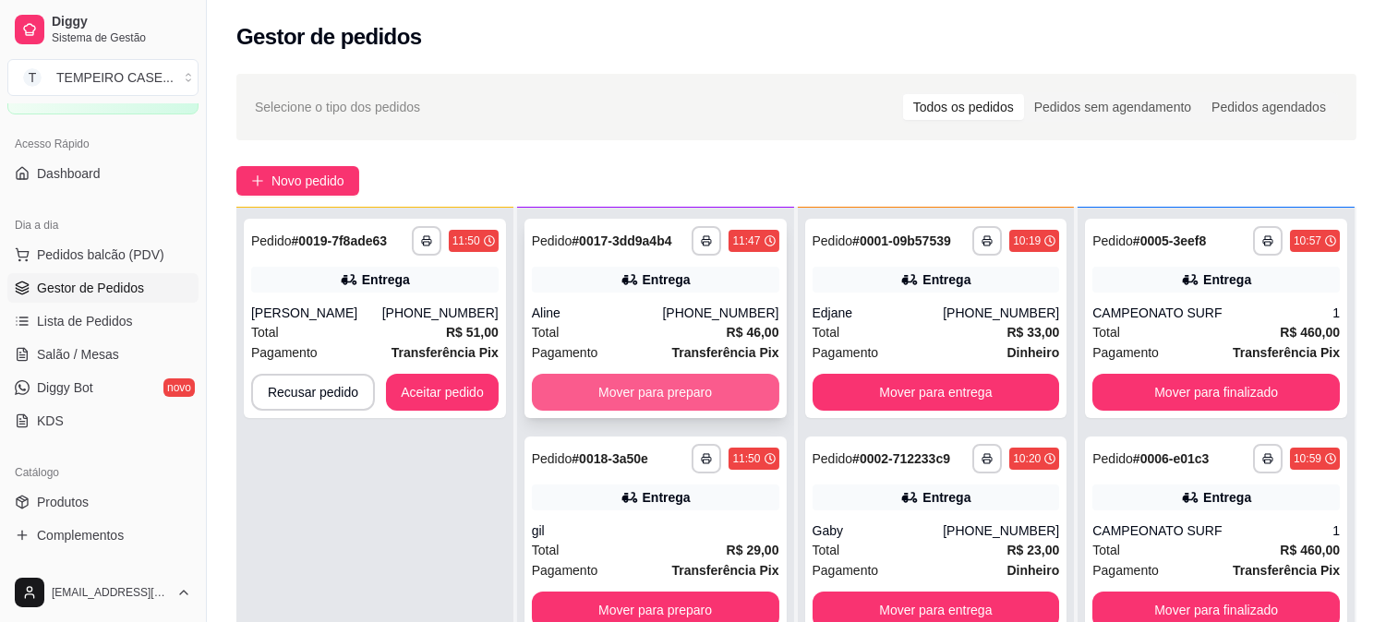
click at [663, 389] on button "Mover para preparo" at bounding box center [655, 392] width 247 height 37
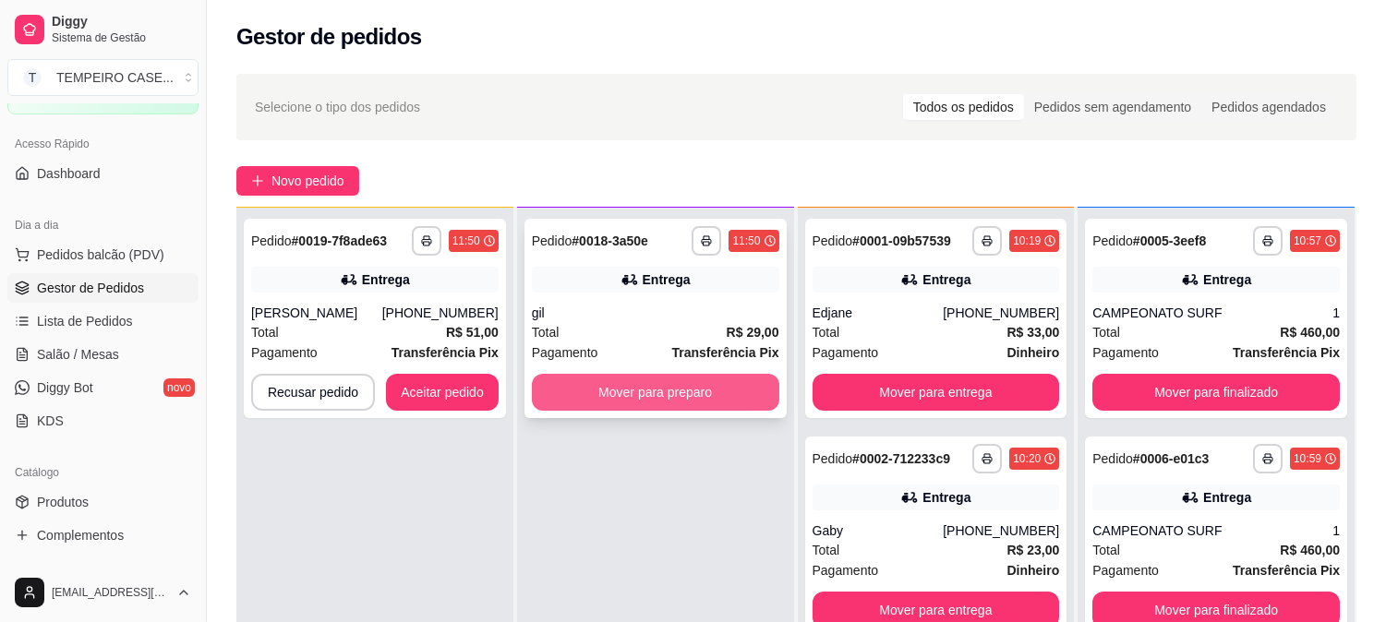
click at [655, 386] on button "Mover para preparo" at bounding box center [655, 392] width 247 height 37
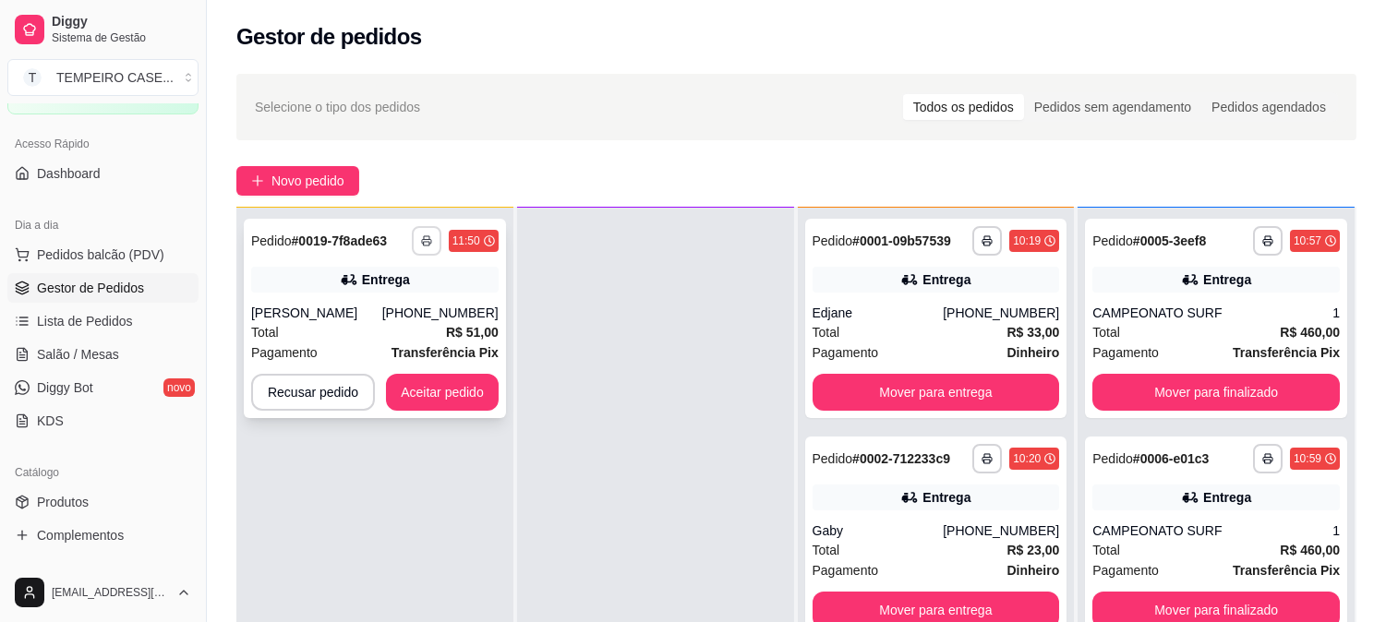
click at [425, 247] on button "button" at bounding box center [427, 241] width 30 height 30
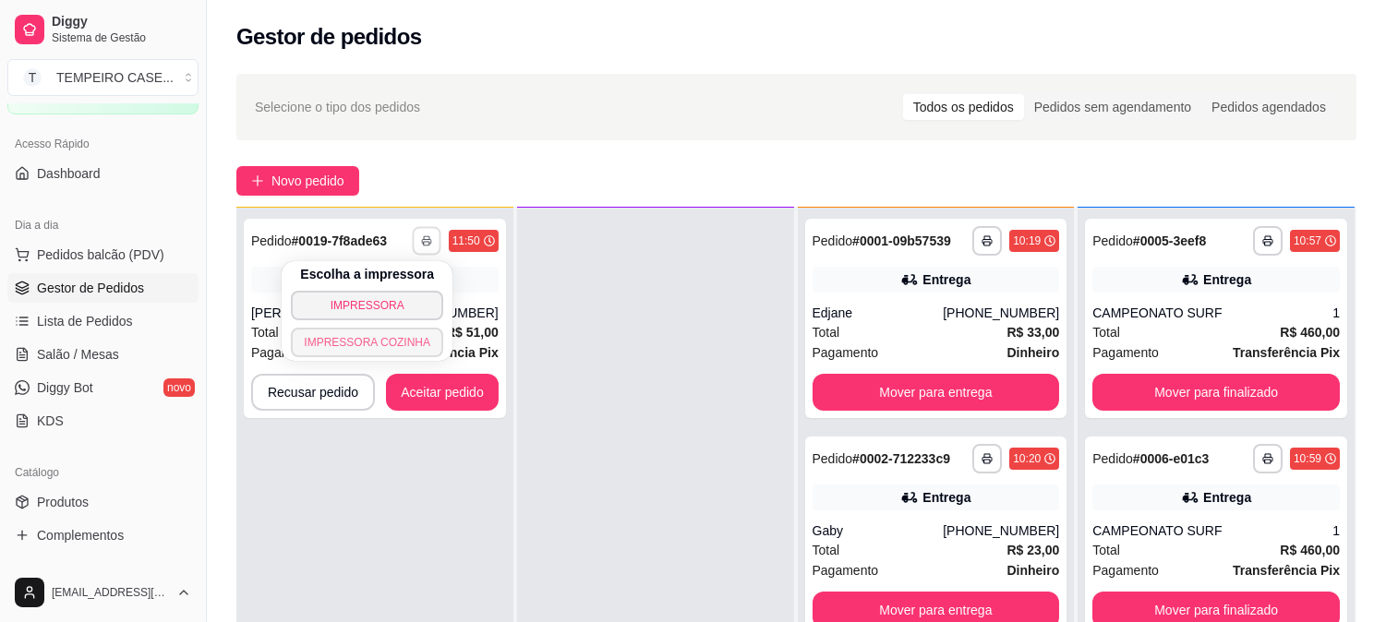
click at [395, 342] on button "IMPRESSORA COZINHA" at bounding box center [367, 343] width 152 height 30
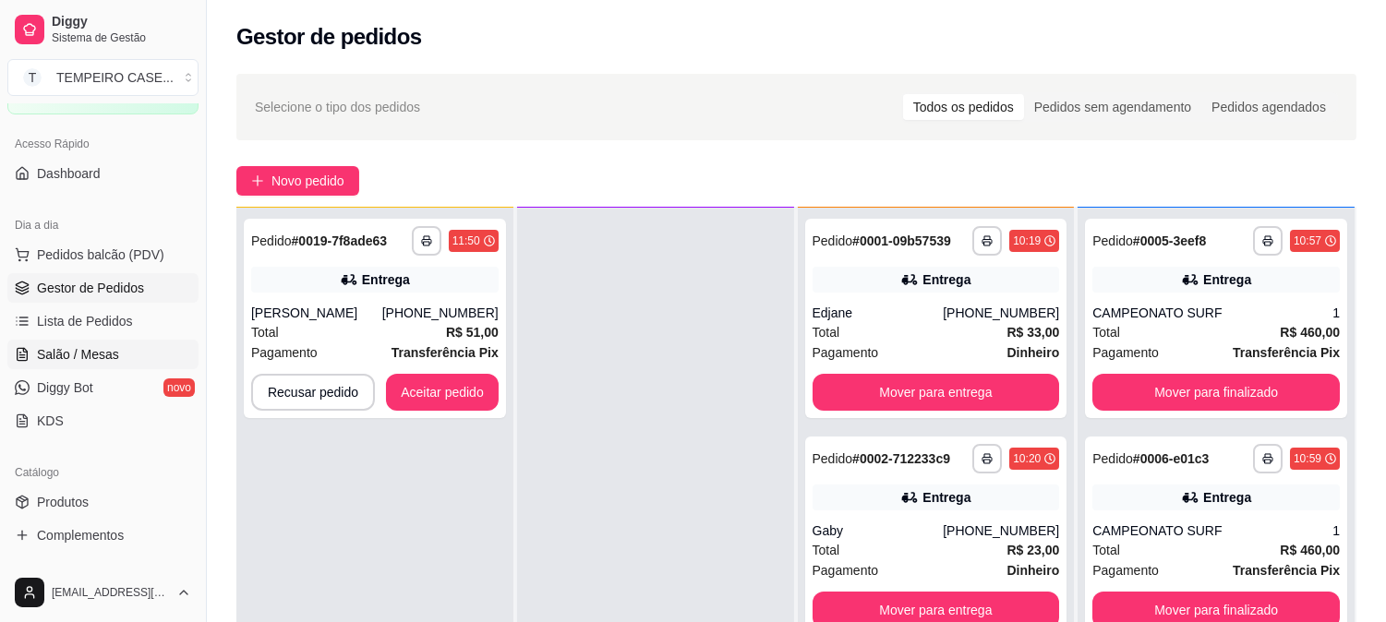
click at [63, 358] on span "Salão / Mesas" at bounding box center [78, 354] width 82 height 18
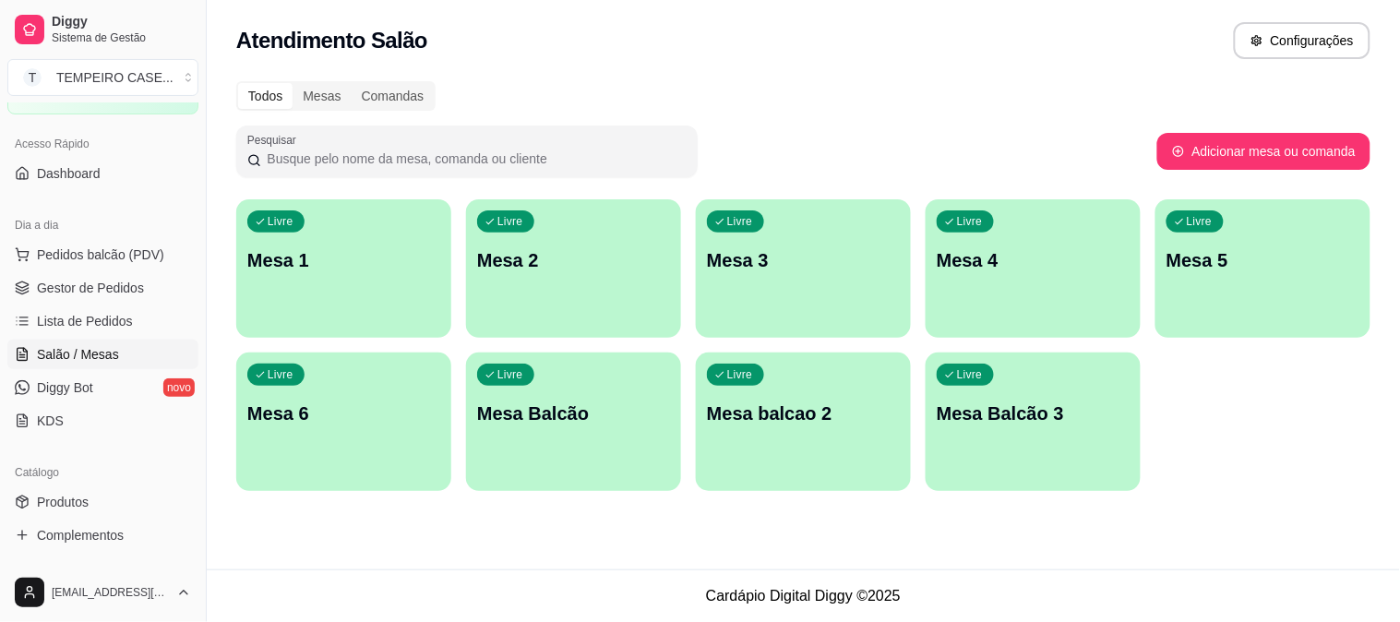
click at [966, 264] on p "Mesa 4" at bounding box center [1033, 260] width 193 height 26
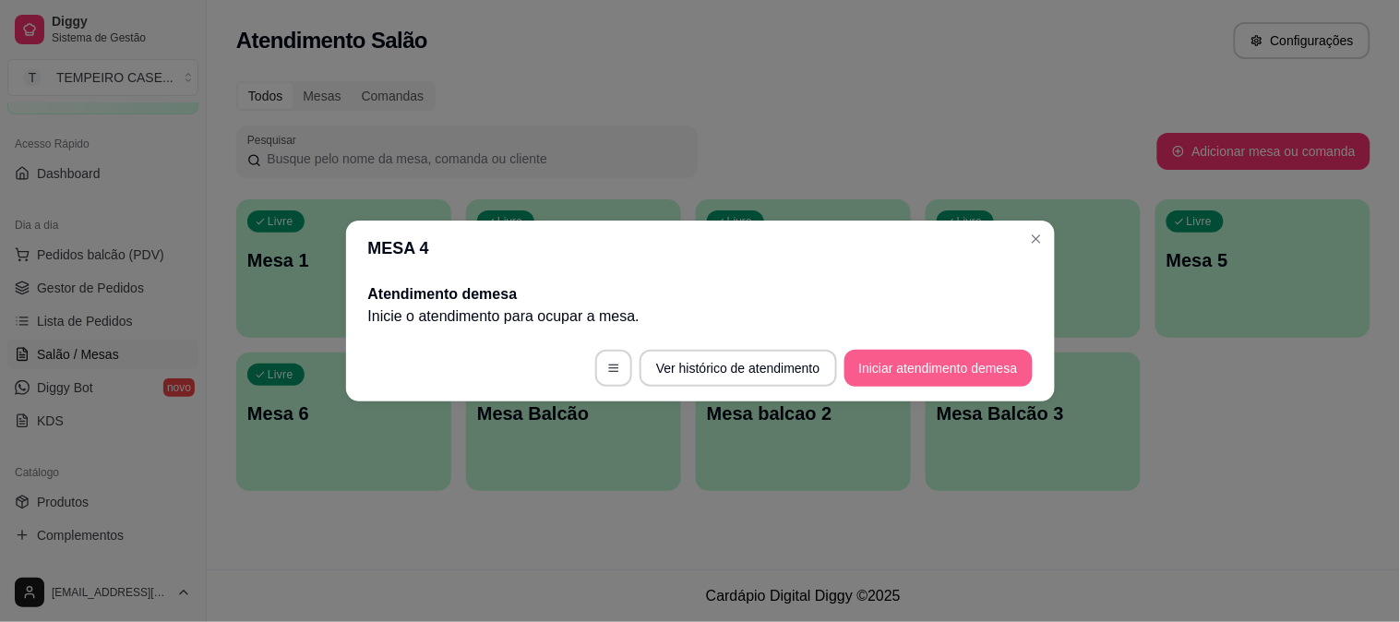
click at [951, 367] on button "Iniciar atendimento de mesa" at bounding box center [939, 368] width 188 height 37
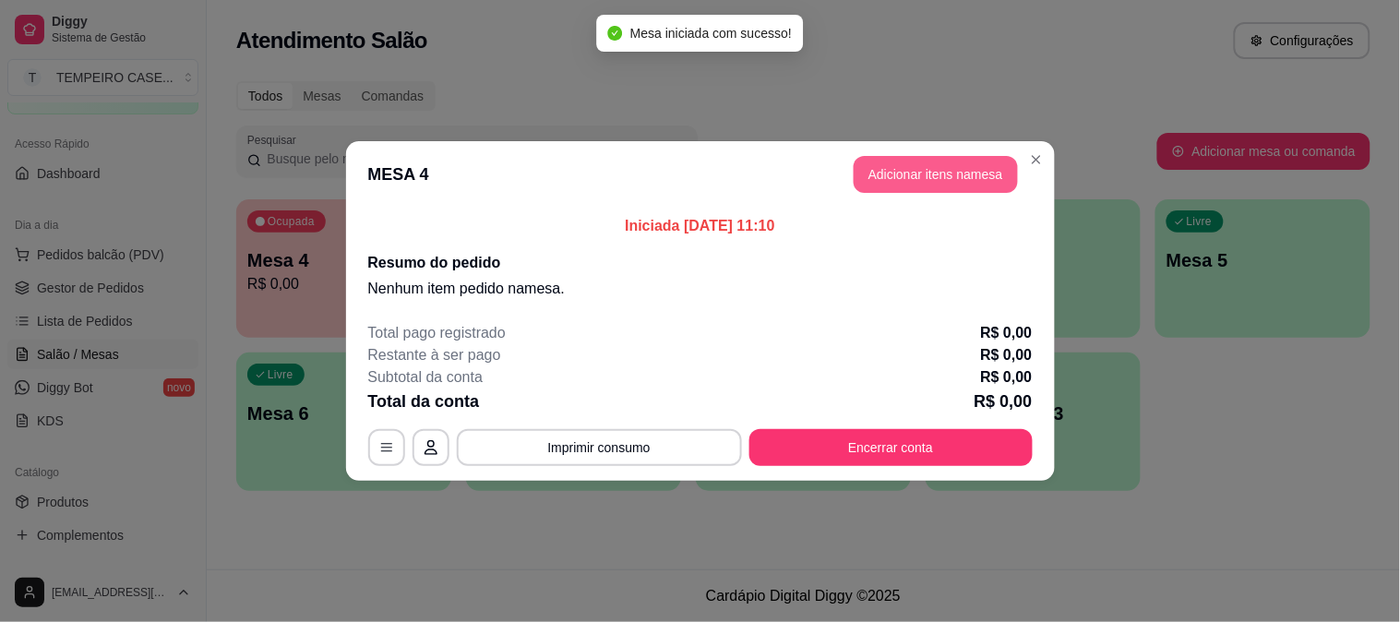
click at [883, 170] on button "Adicionar itens na mesa" at bounding box center [936, 174] width 164 height 37
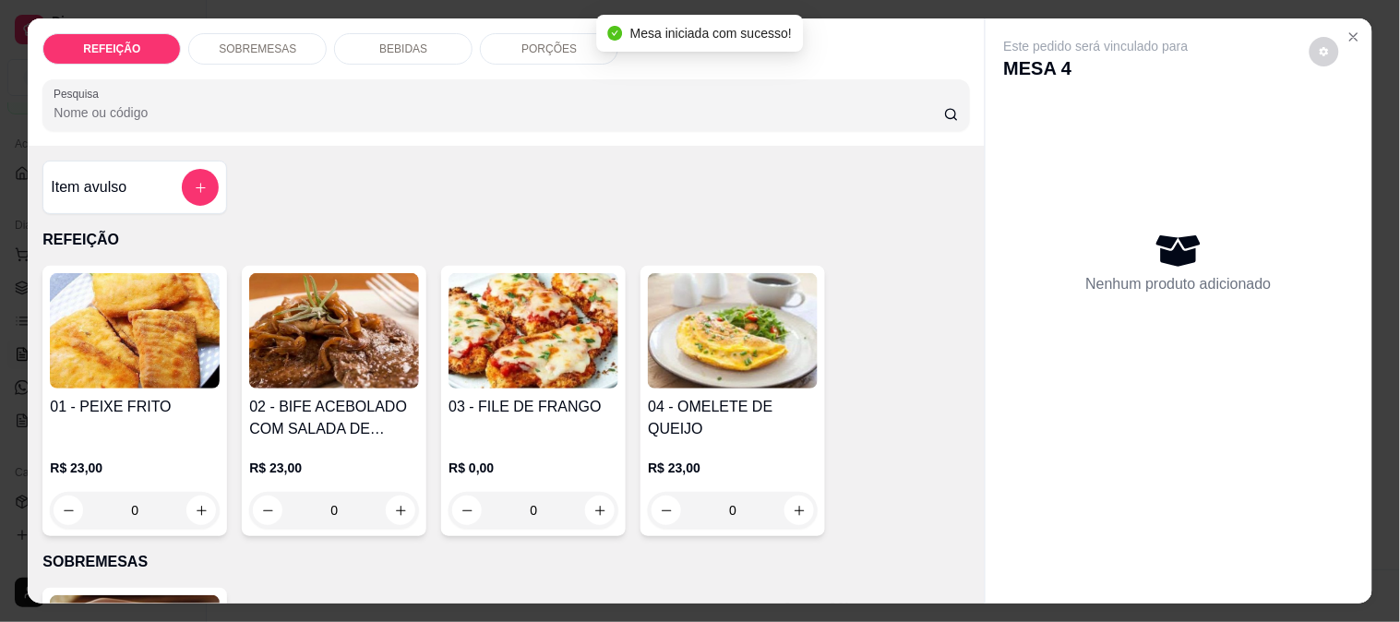
click at [509, 321] on img at bounding box center [534, 330] width 170 height 115
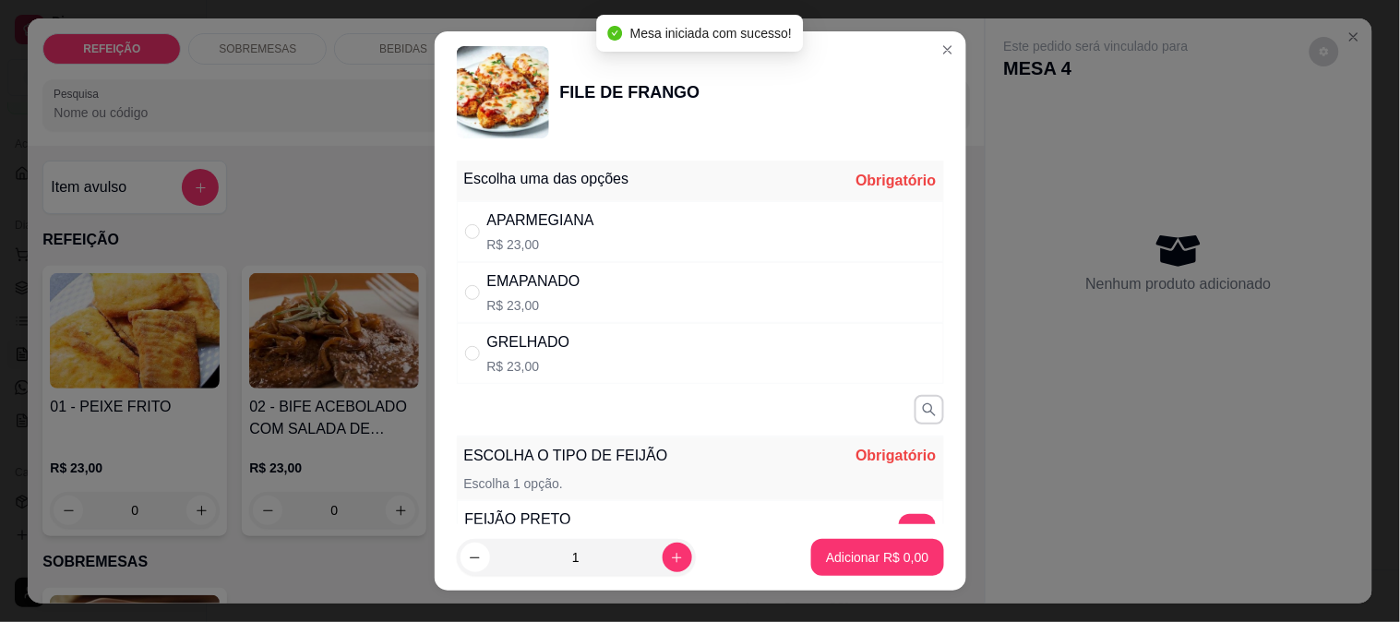
click at [604, 237] on div "APARMEGIANA R$ 23,00" at bounding box center [700, 231] width 487 height 61
radio input "true"
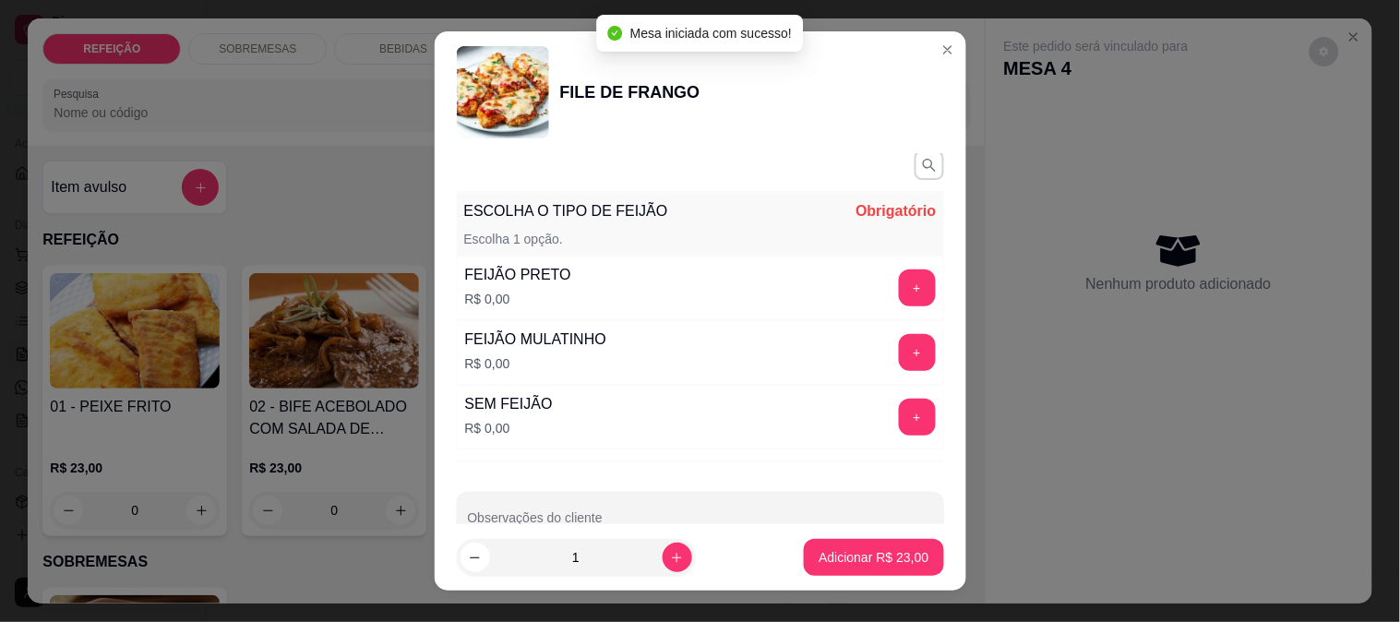
scroll to position [290, 0]
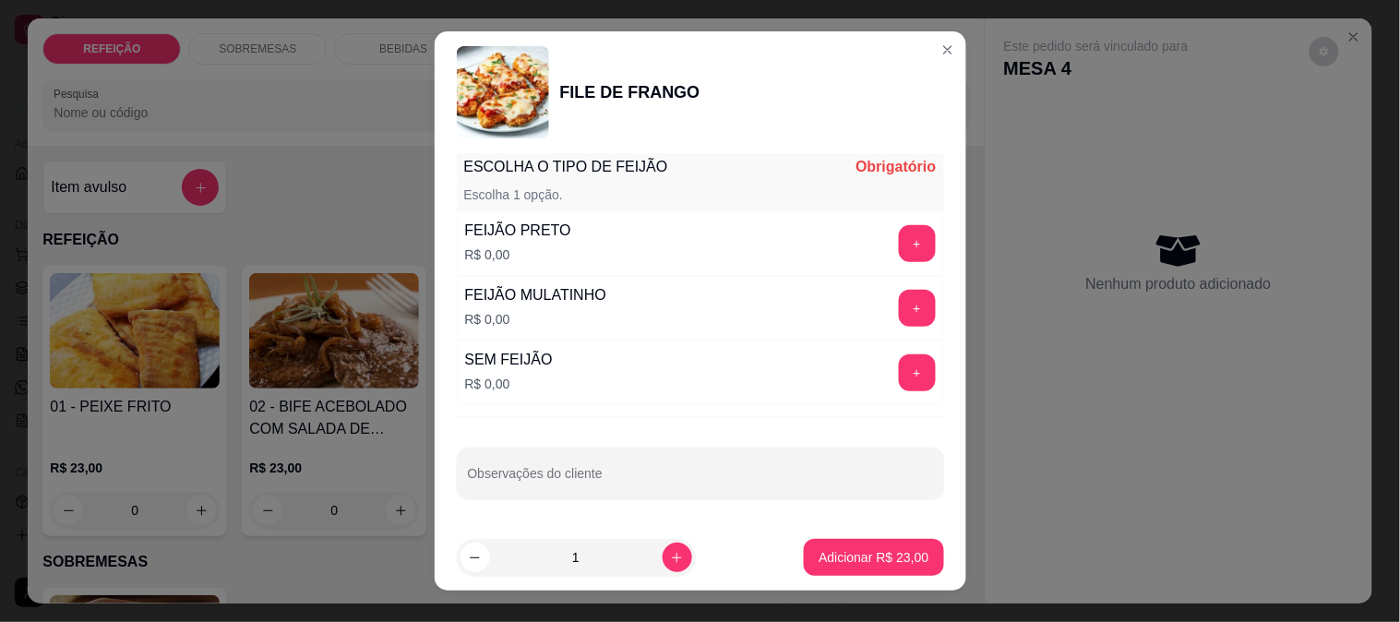
click at [899, 249] on button "+" at bounding box center [917, 243] width 37 height 37
click at [651, 524] on footer "1 Adicionar R$ 23,00" at bounding box center [701, 557] width 532 height 66
click at [624, 464] on div at bounding box center [700, 473] width 465 height 37
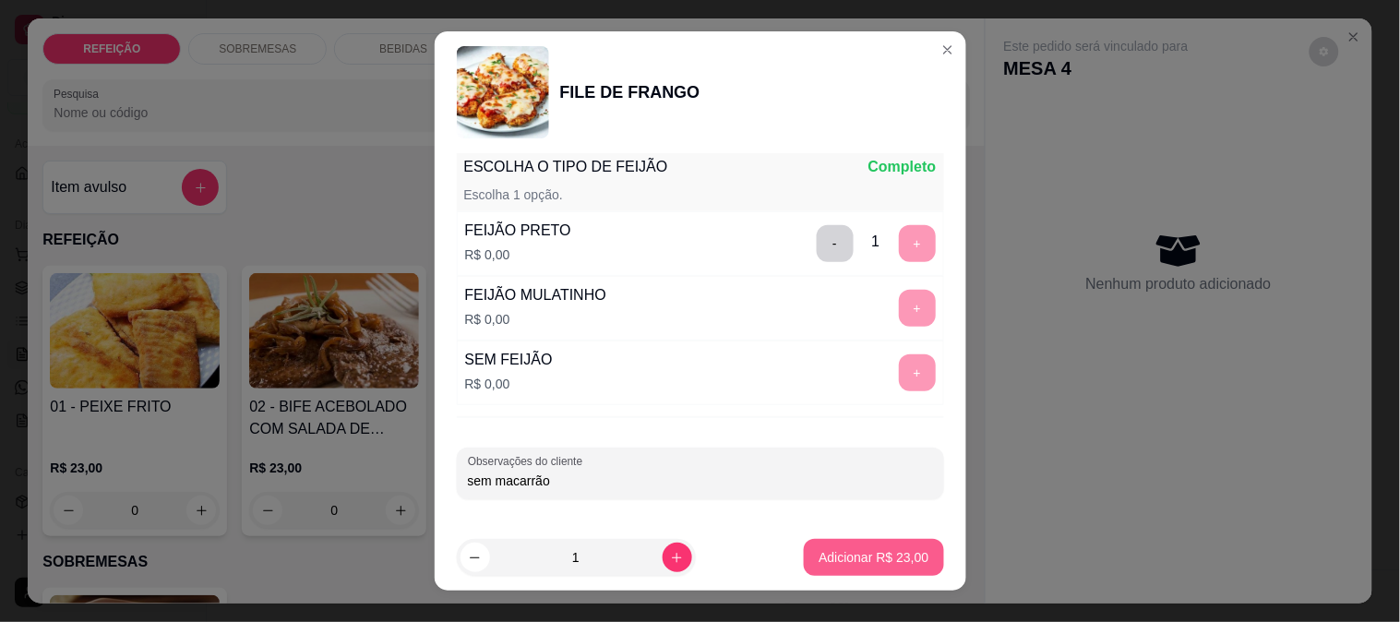
type input "sem macarrão"
click at [861, 552] on p "Adicionar R$ 23,00" at bounding box center [874, 557] width 110 height 18
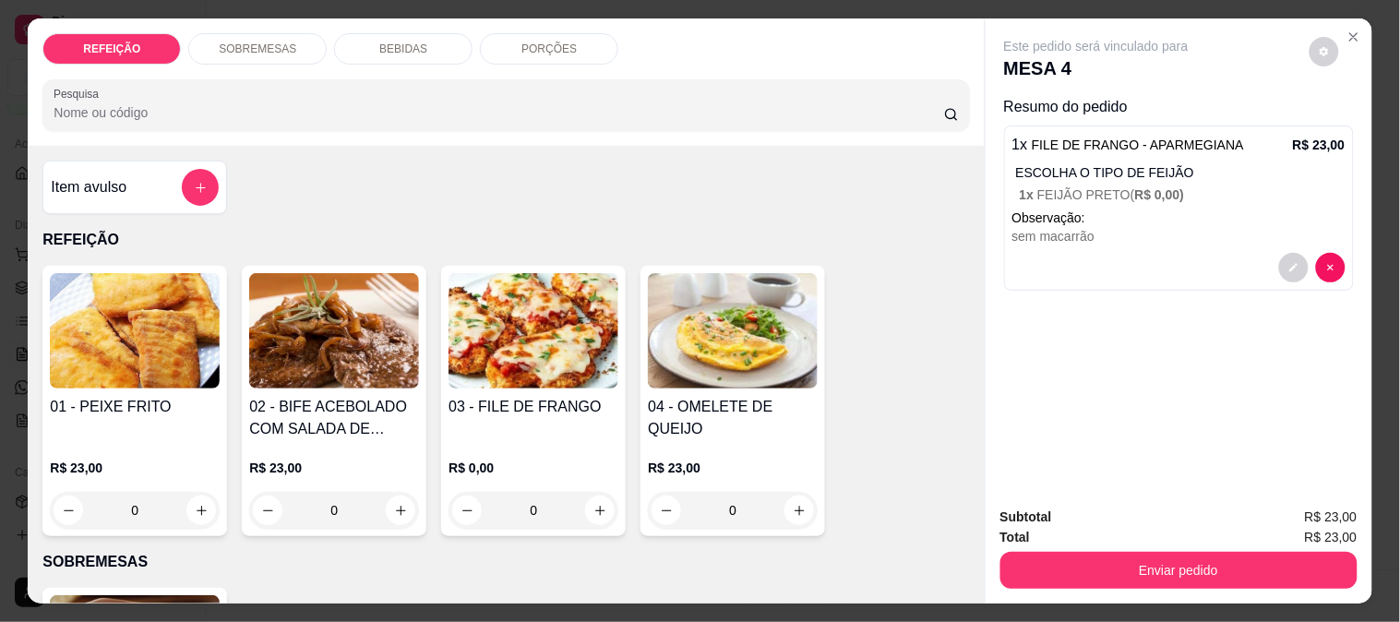
click at [1084, 582] on div "Subtotal R$ 23,00 Total R$ 23,00 Enviar pedido" at bounding box center [1179, 548] width 387 height 112
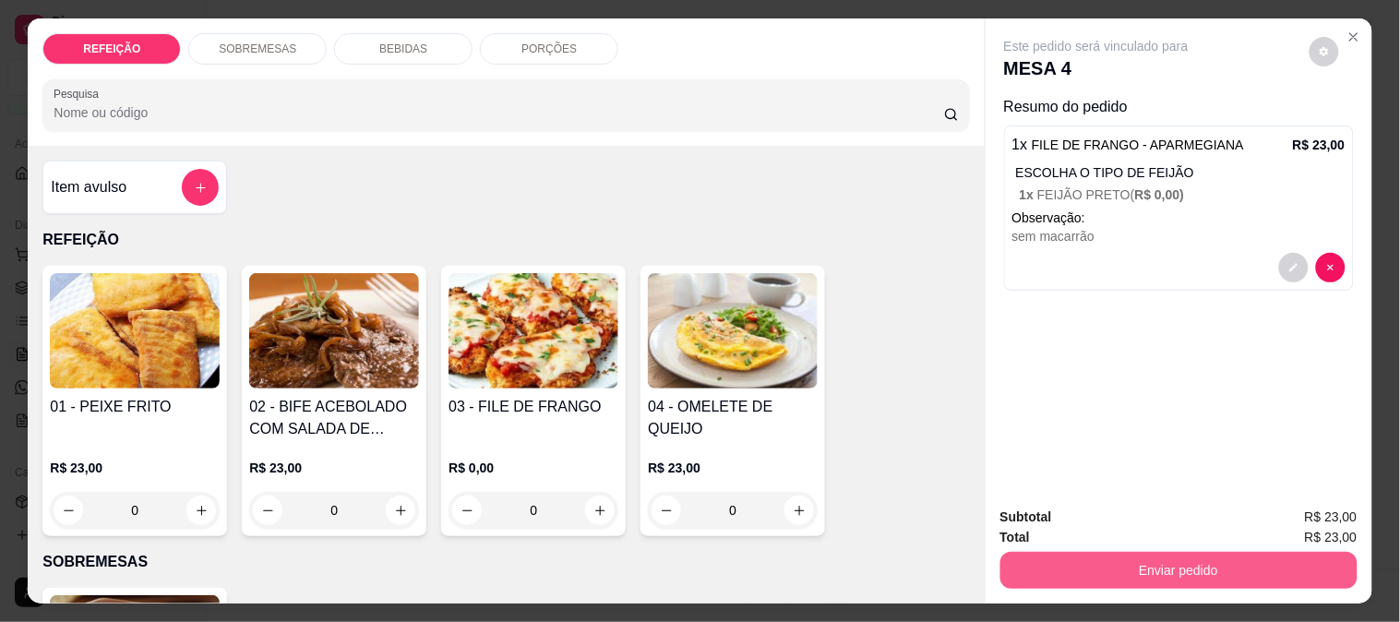
click at [1146, 552] on button "Enviar pedido" at bounding box center [1179, 570] width 357 height 37
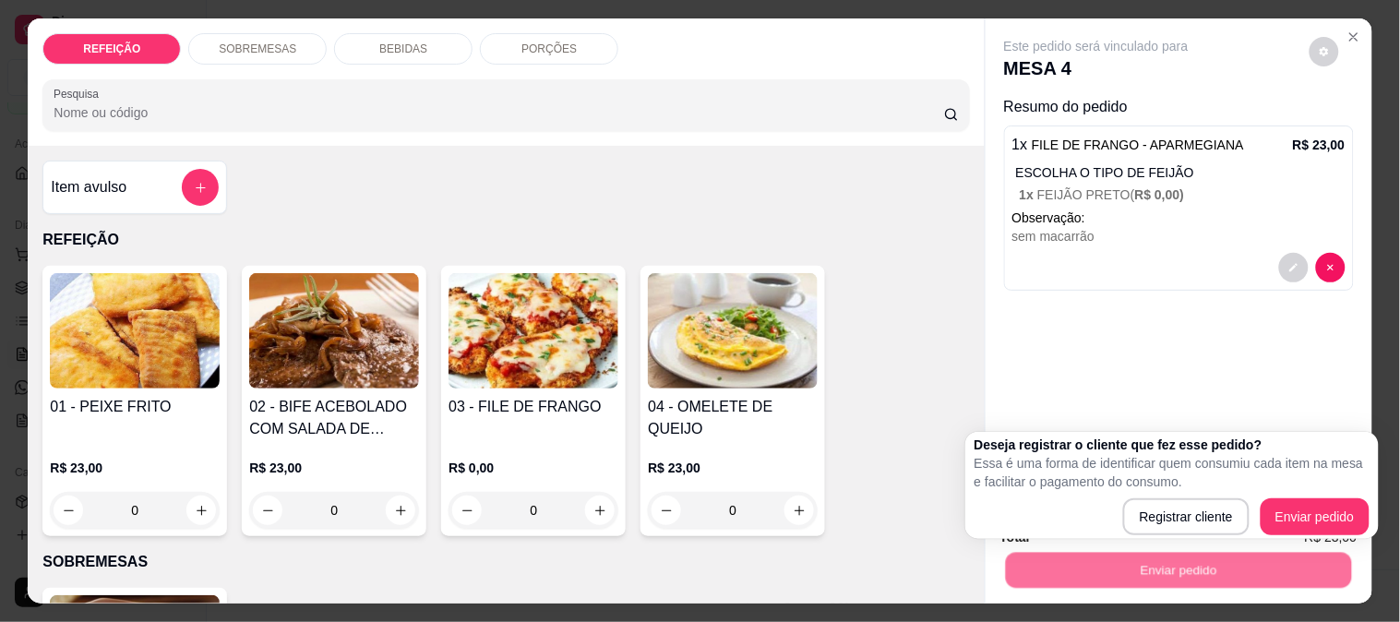
click at [1000, 385] on div "Este pedido será vinculado para MESA 4 Resumo do pedido 1 x FILE DE FRANGO - AP…" at bounding box center [1179, 255] width 387 height 474
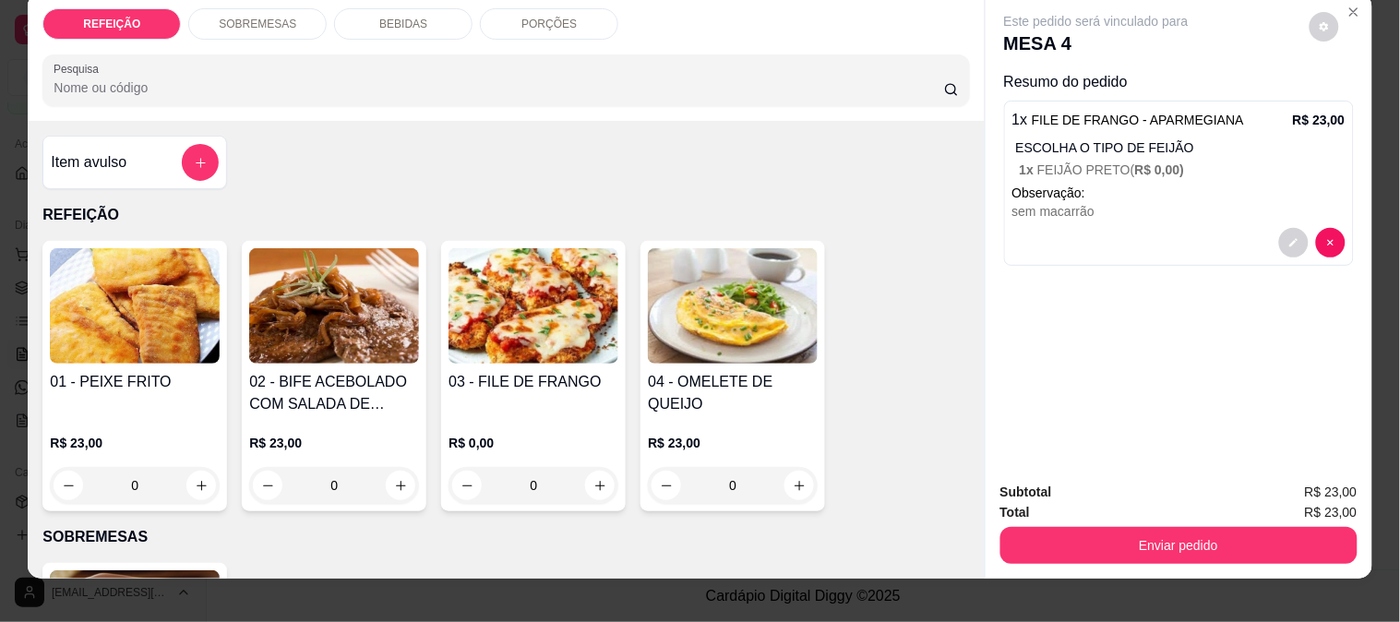
scroll to position [48, 0]
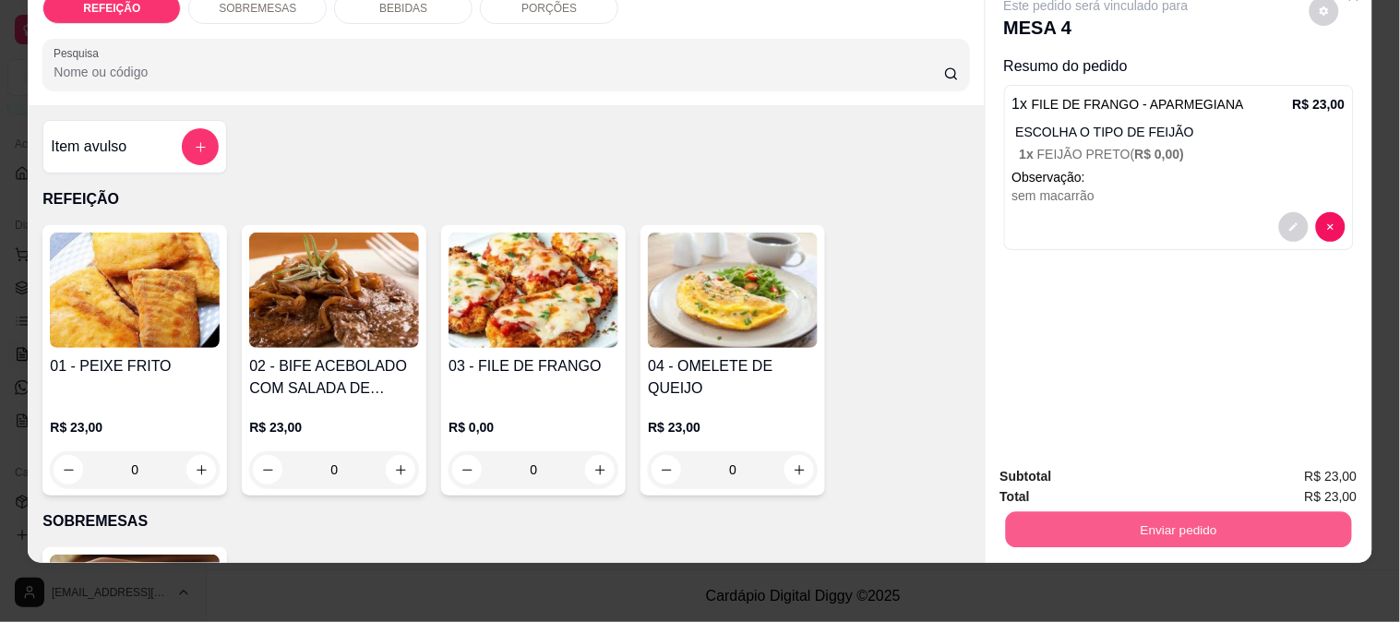
click at [1103, 511] on button "Enviar pedido" at bounding box center [1178, 529] width 346 height 36
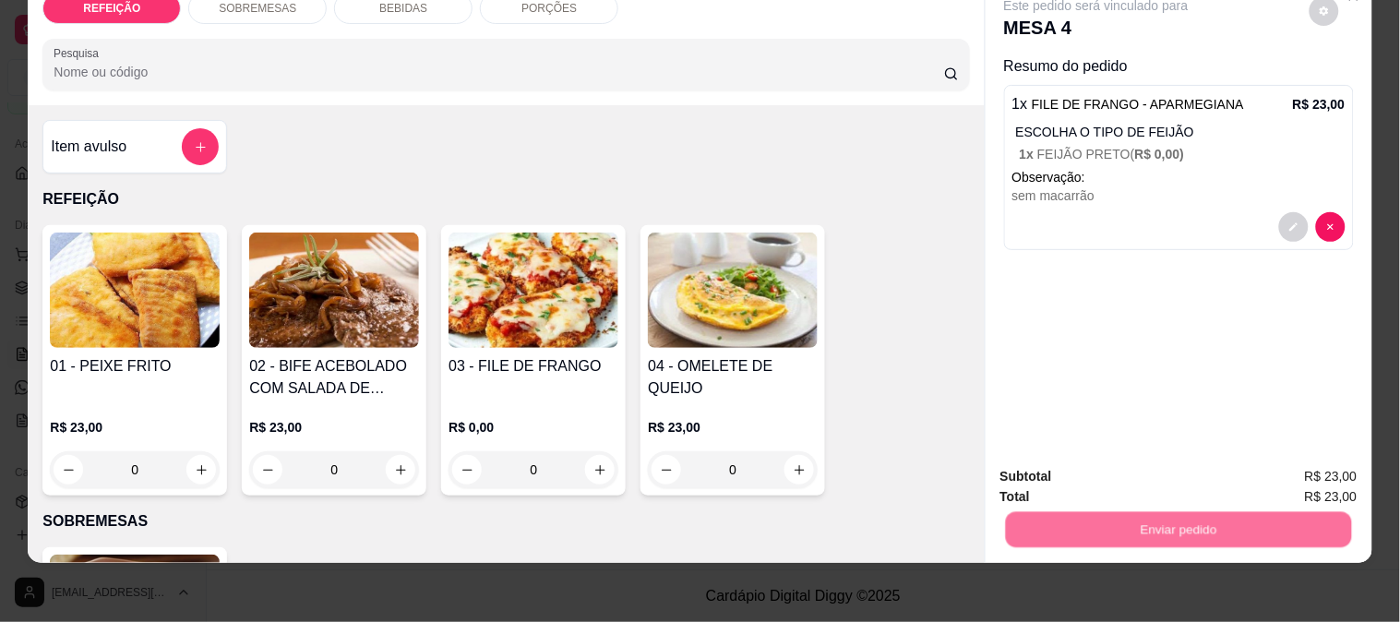
click at [1285, 459] on button "Enviar pedido" at bounding box center [1309, 469] width 104 height 35
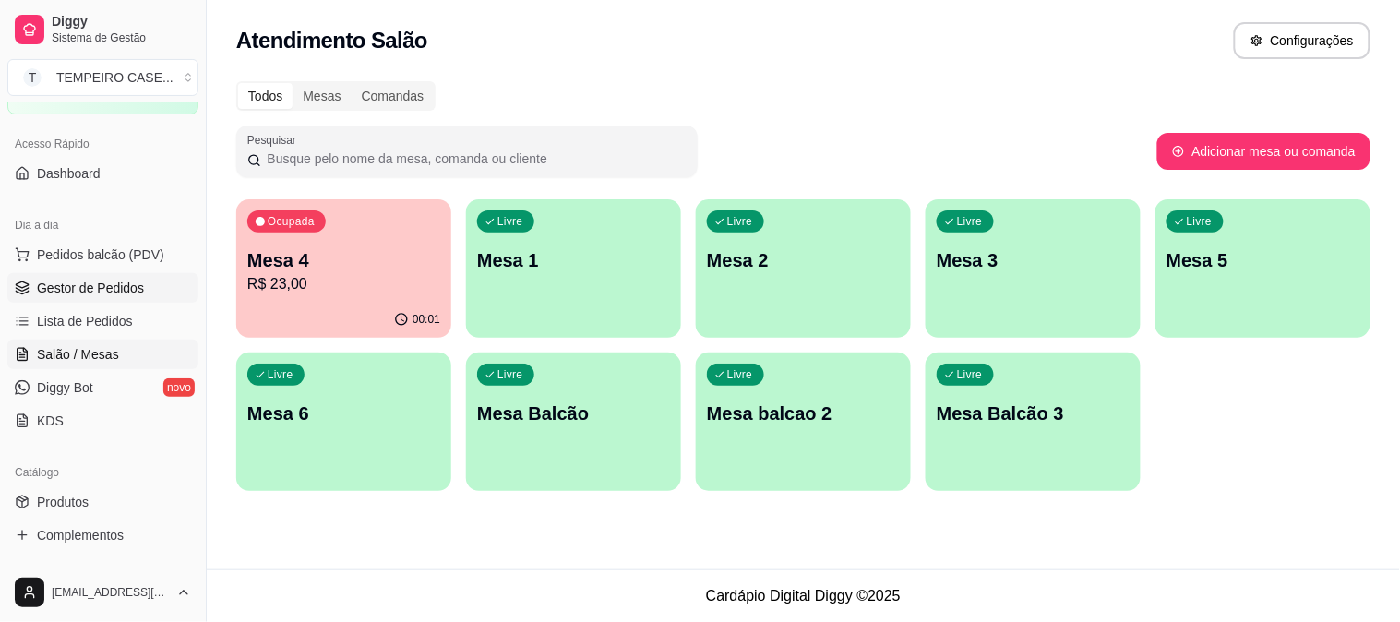
click at [99, 283] on span "Gestor de Pedidos" at bounding box center [90, 288] width 107 height 18
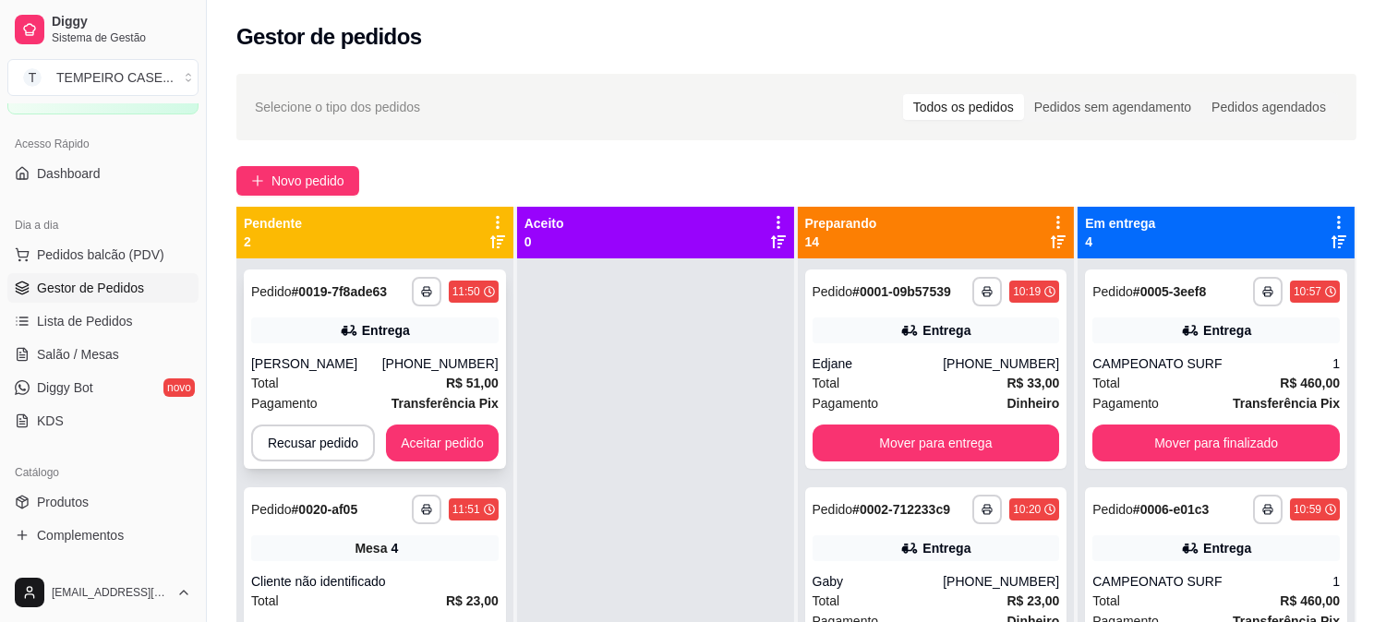
click at [382, 358] on div "[PERSON_NAME]" at bounding box center [316, 364] width 131 height 18
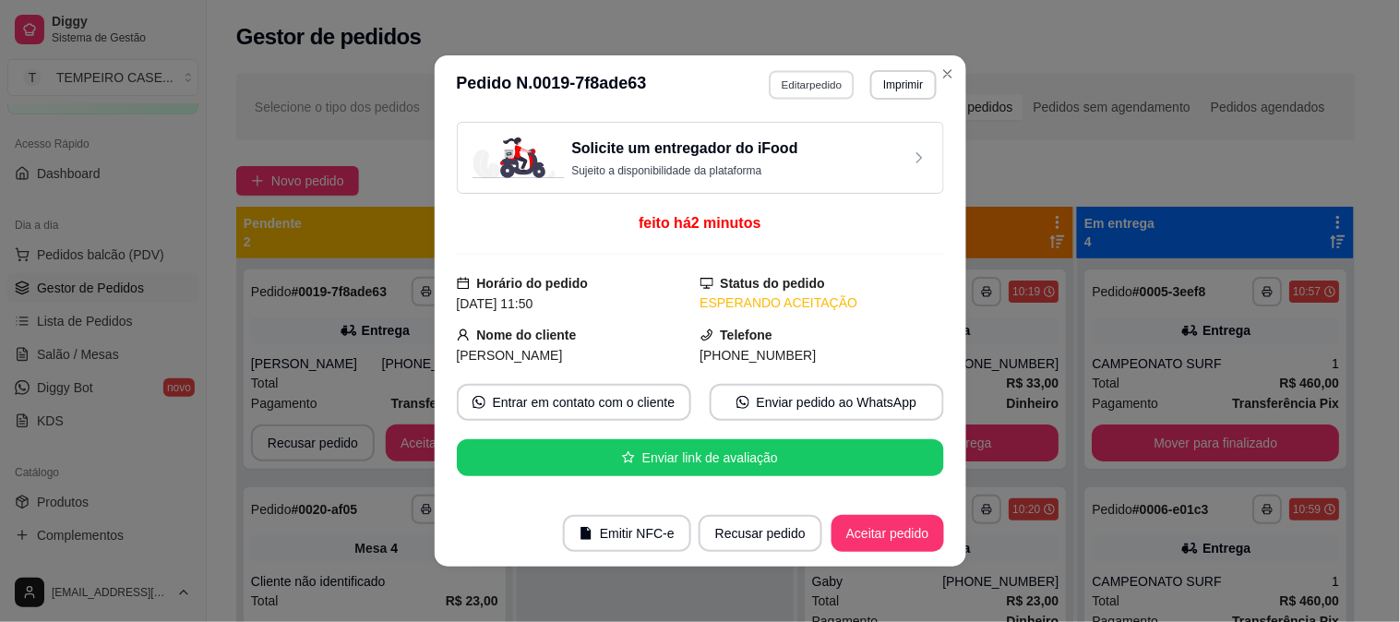
click at [785, 83] on button "Editar pedido" at bounding box center [812, 84] width 86 height 29
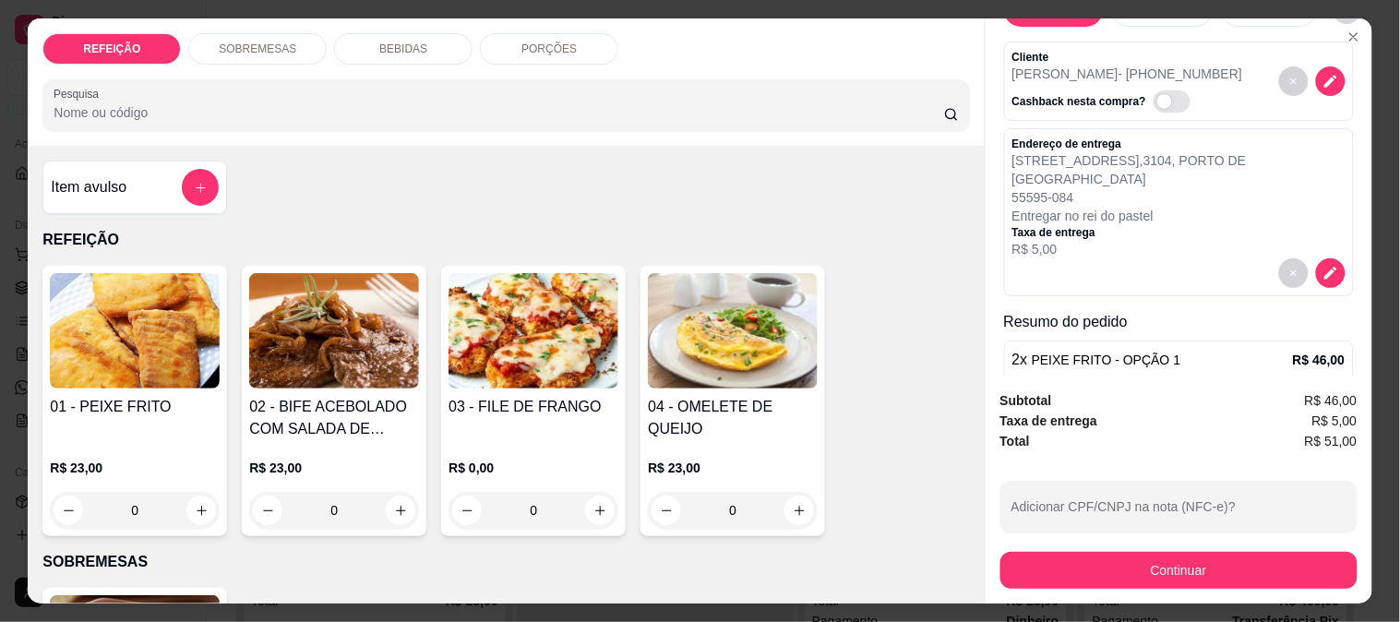
scroll to position [102, 0]
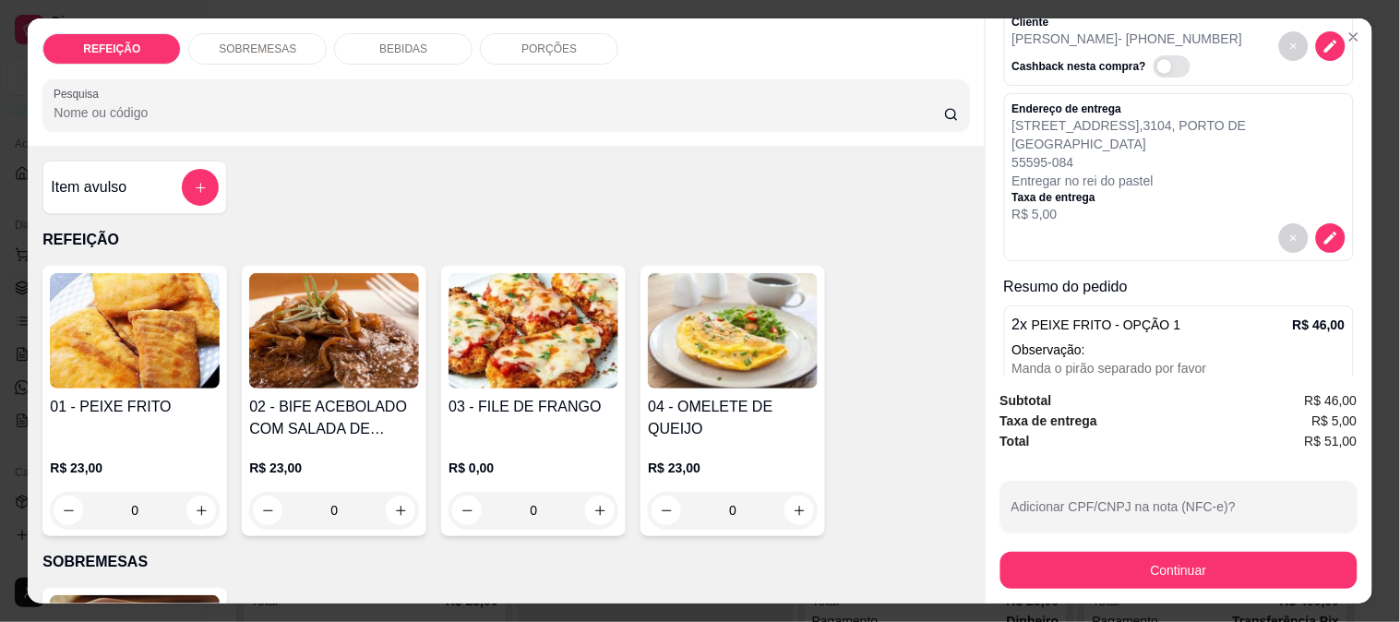
click at [109, 169] on div "Item avulso" at bounding box center [135, 187] width 168 height 37
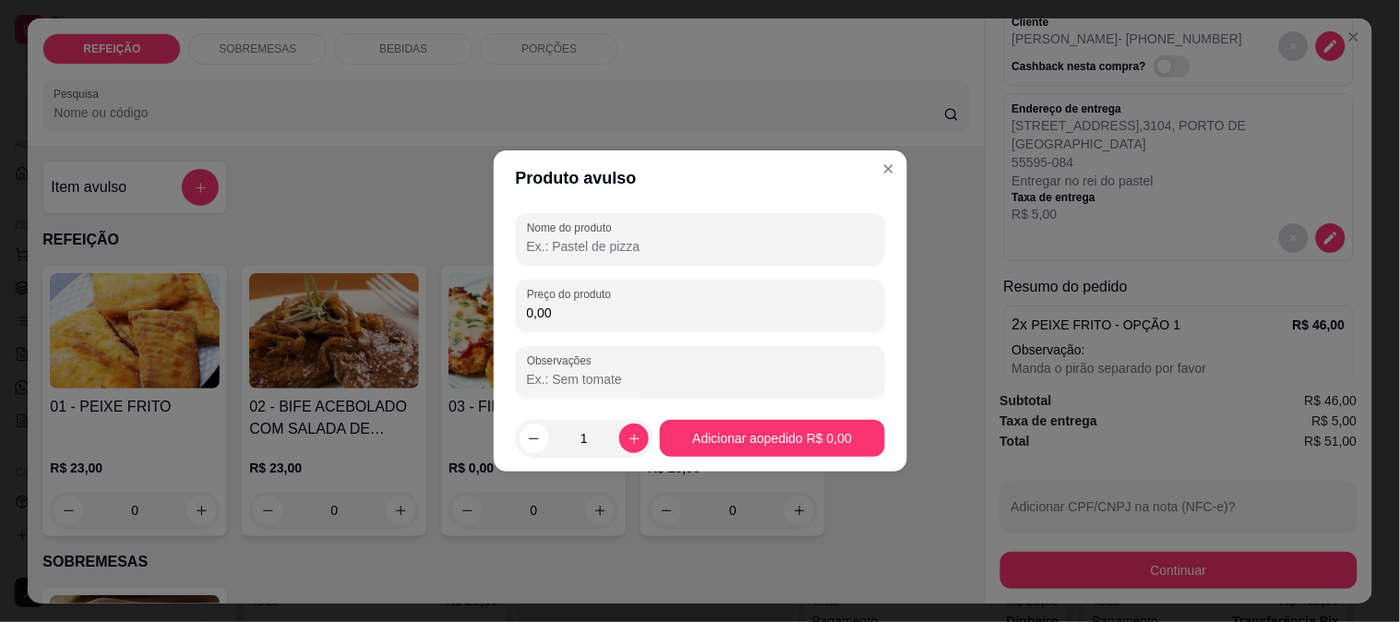
click at [586, 253] on input "Nome do produto" at bounding box center [700, 246] width 347 height 18
type input "e"
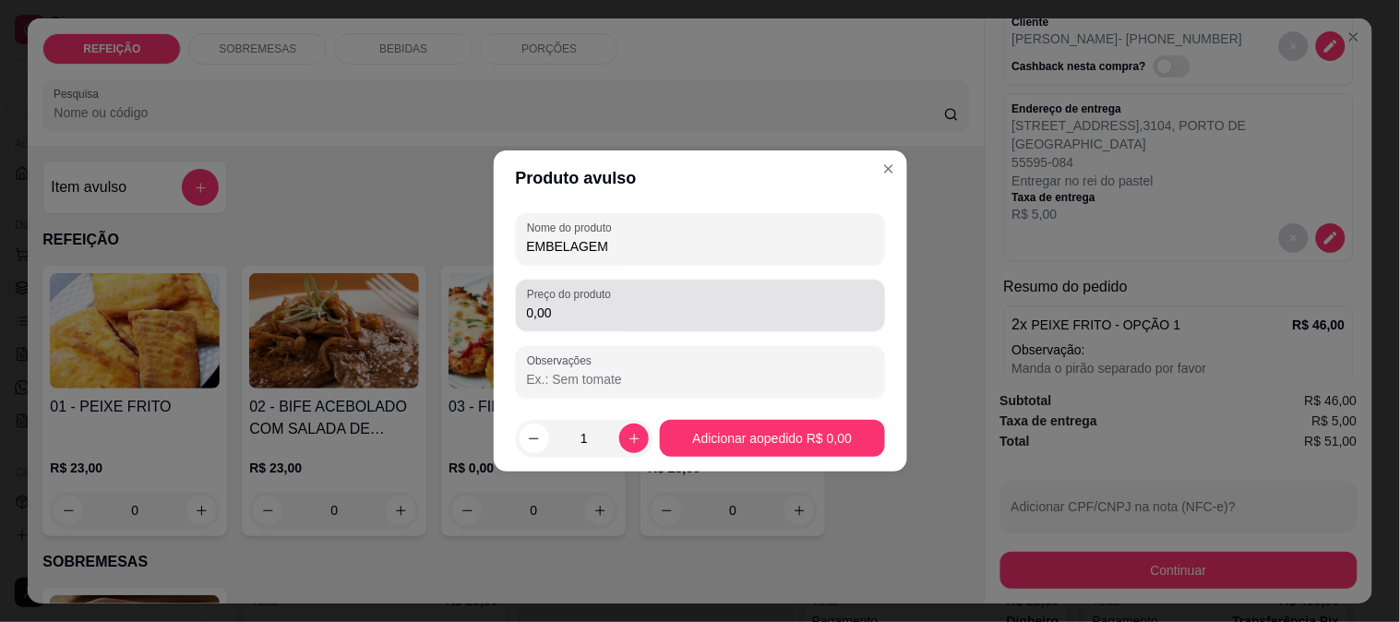
type input "EMBELAGEM"
click at [580, 288] on label "Preço do produto" at bounding box center [572, 294] width 90 height 16
click at [580, 304] on input "0,00" at bounding box center [700, 313] width 347 height 18
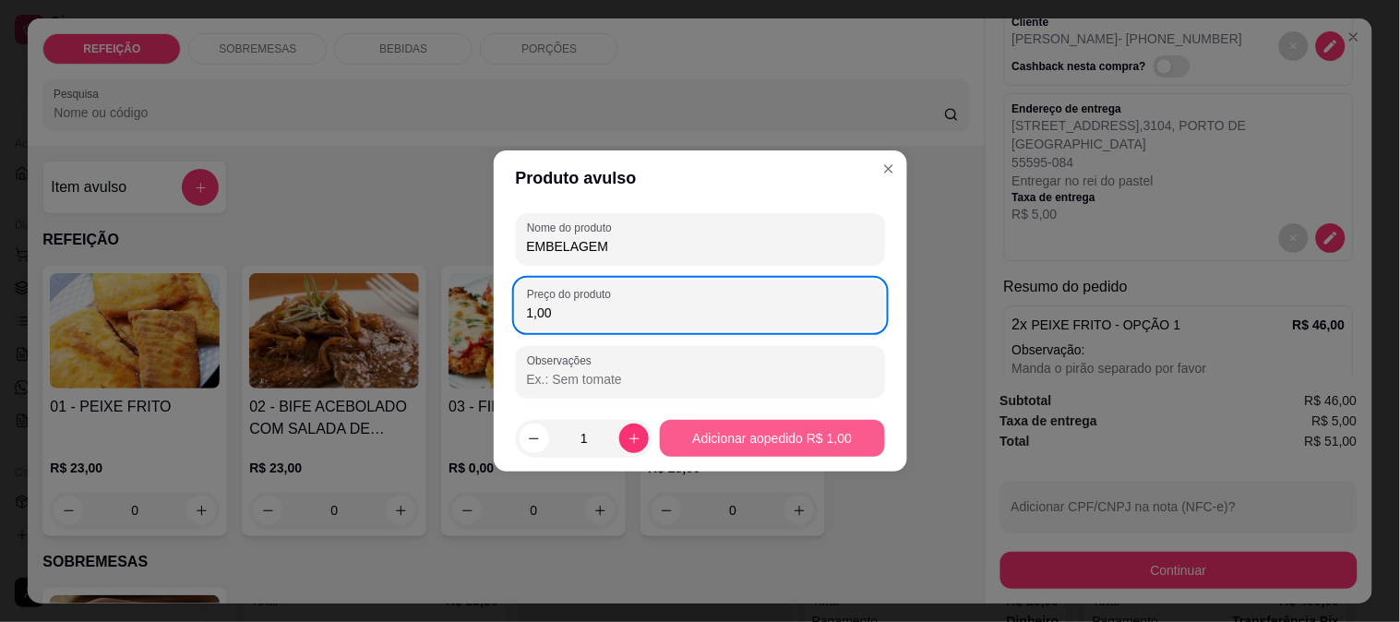
type input "1,00"
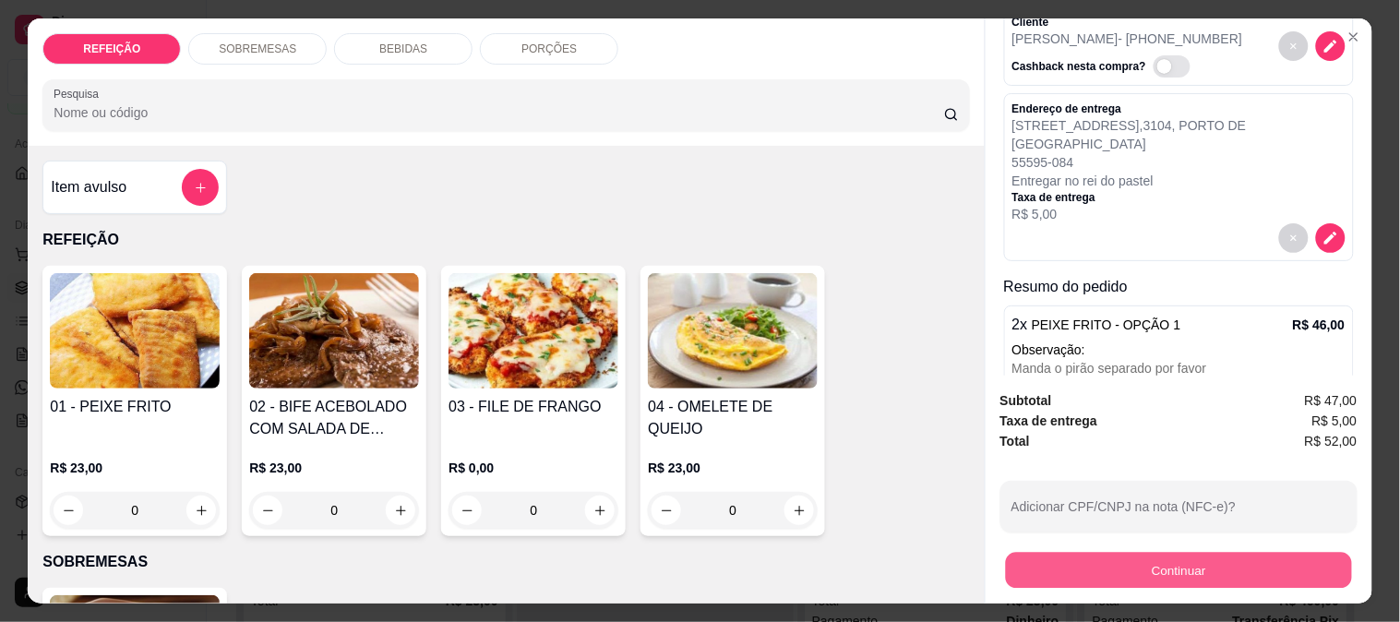
click at [1066, 566] on button "Continuar" at bounding box center [1178, 570] width 346 height 36
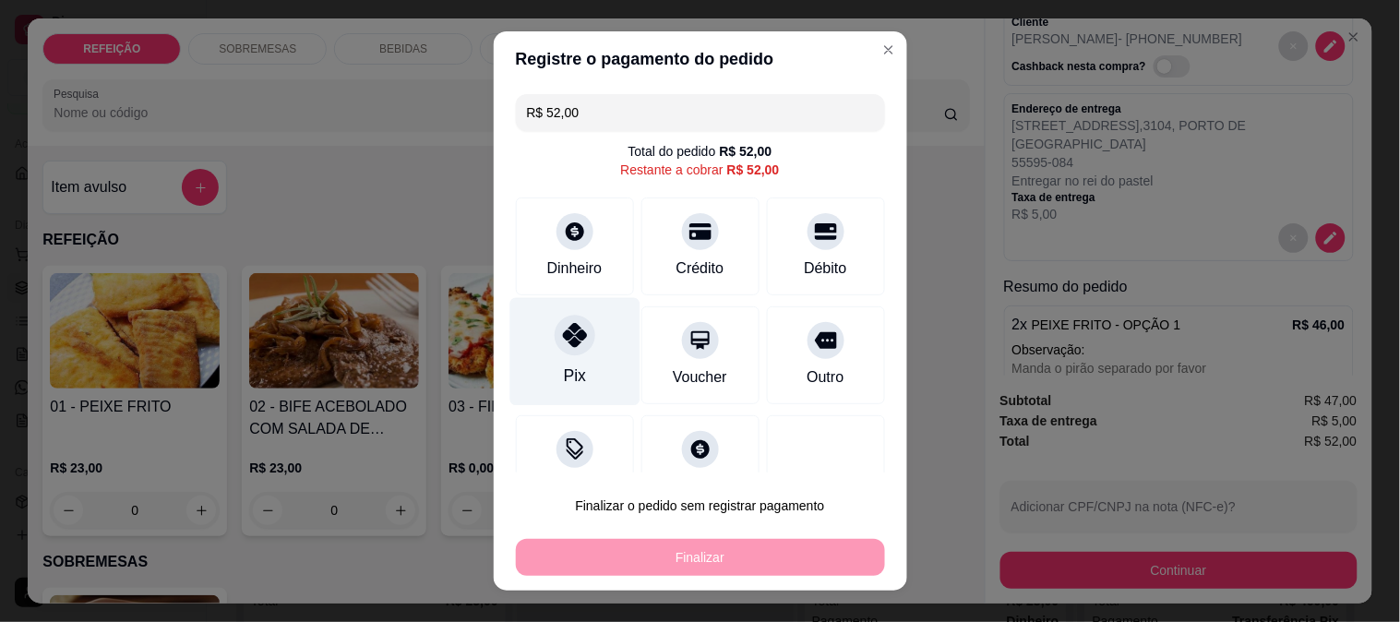
click at [562, 339] on icon at bounding box center [574, 335] width 24 height 24
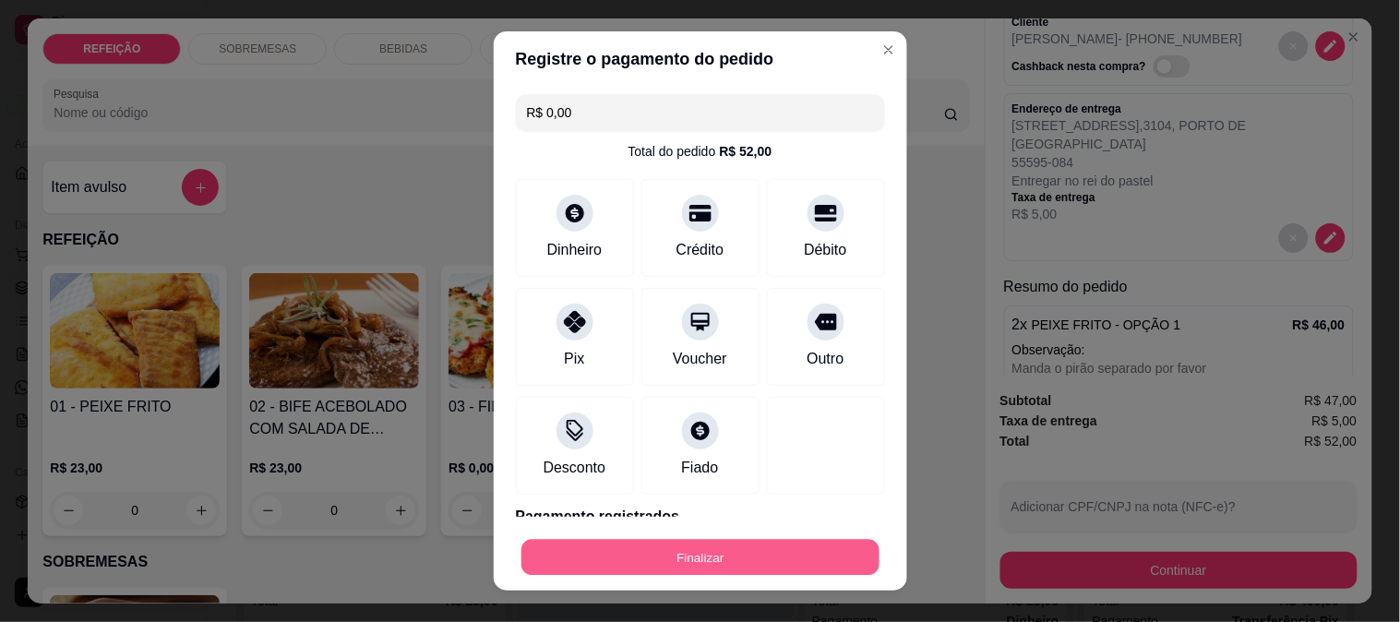
click at [666, 560] on button "Finalizar" at bounding box center [701, 558] width 358 height 36
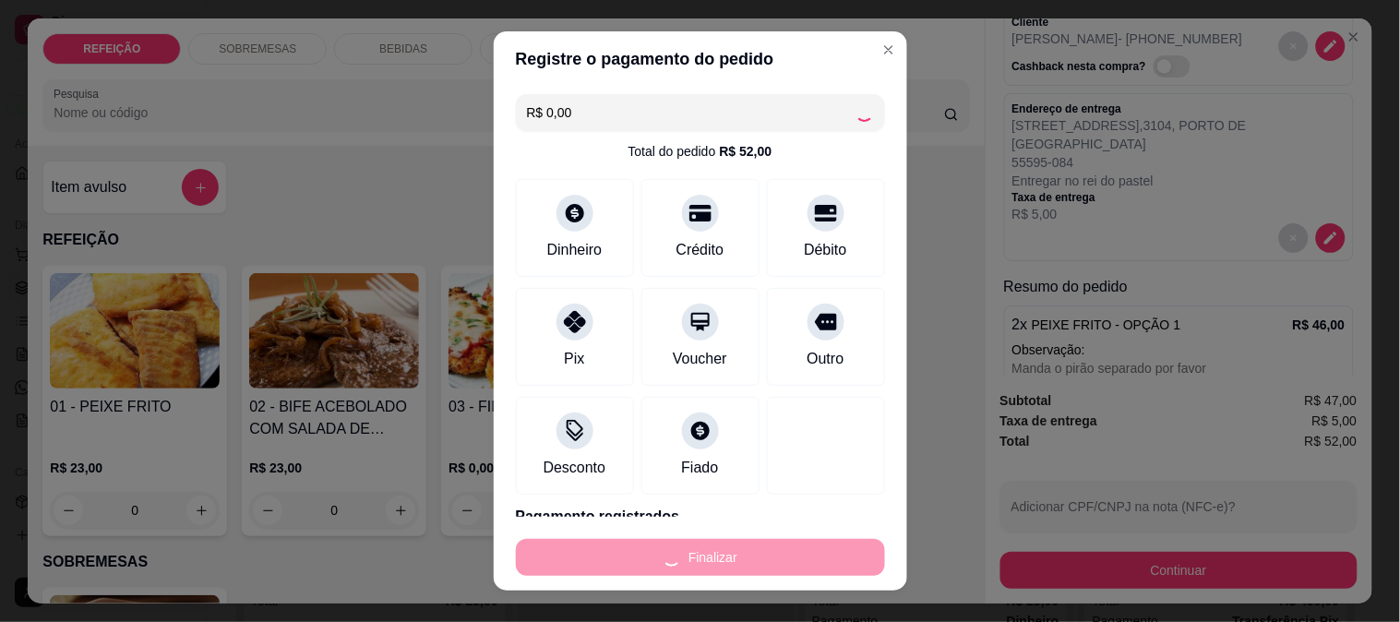
type input "-R$ 52,00"
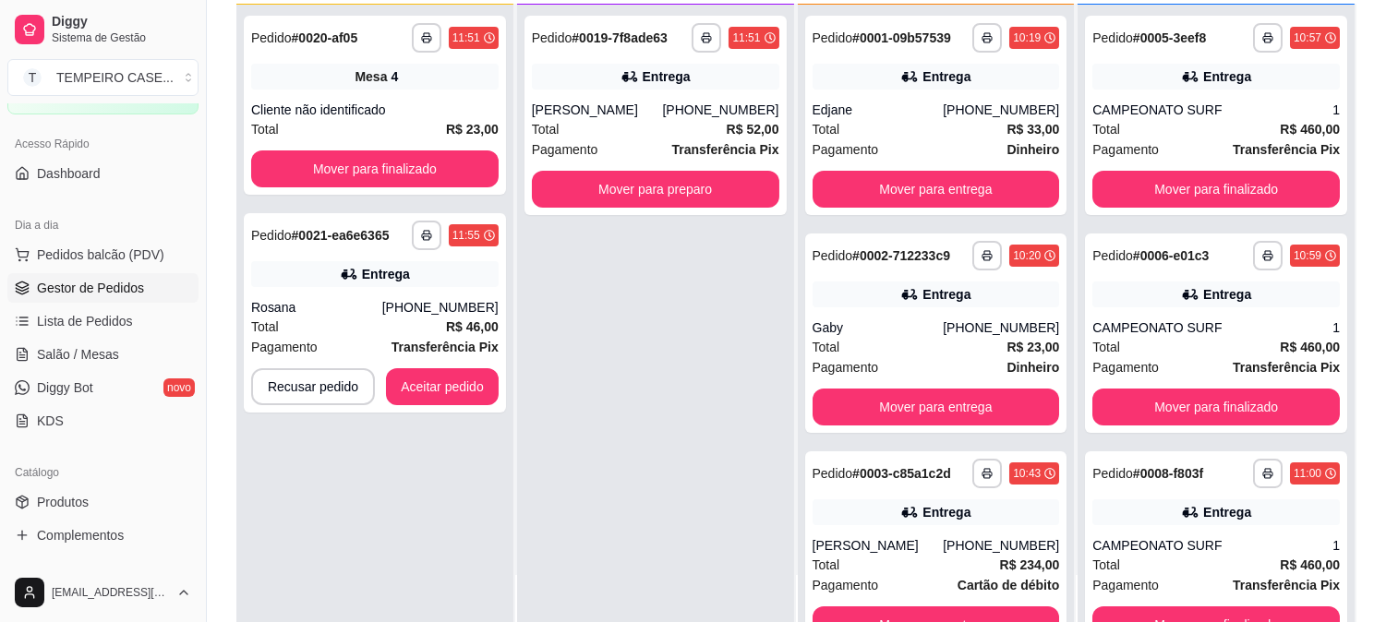
scroll to position [205, 0]
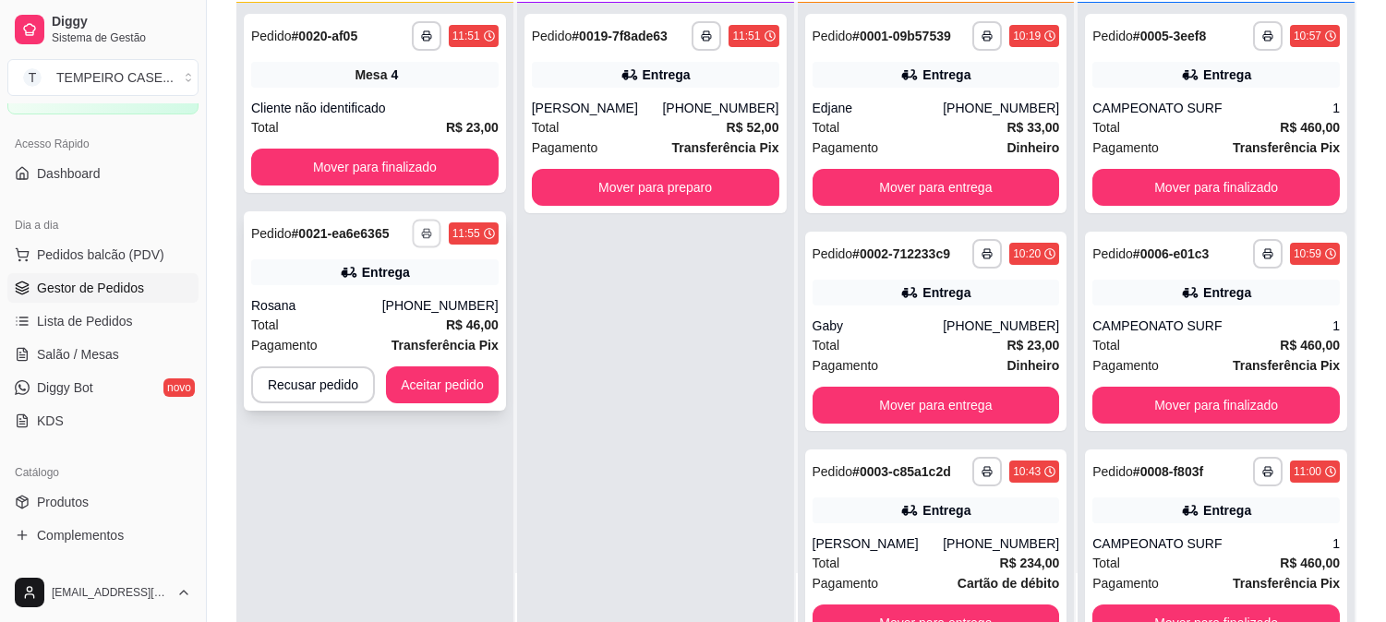
click at [418, 233] on button "button" at bounding box center [426, 233] width 29 height 29
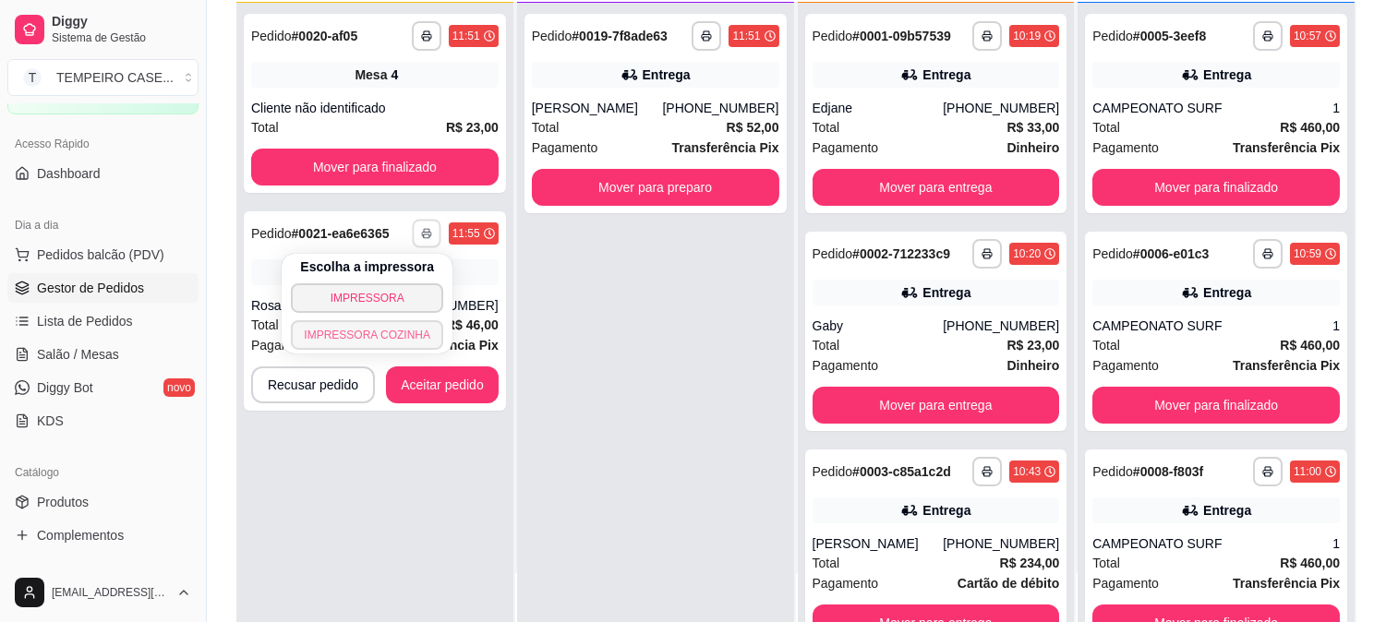
click at [366, 327] on button "IMPRESSORA COZINHA" at bounding box center [367, 335] width 152 height 30
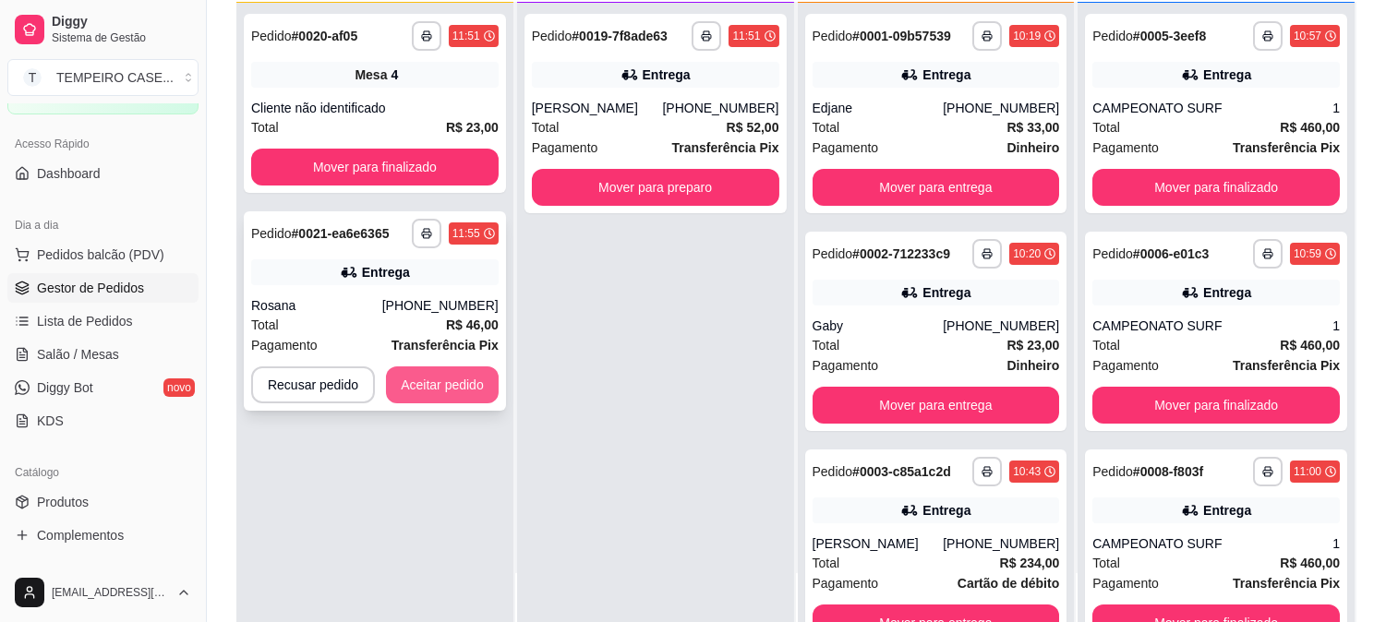
click at [430, 385] on button "Aceitar pedido" at bounding box center [442, 385] width 113 height 37
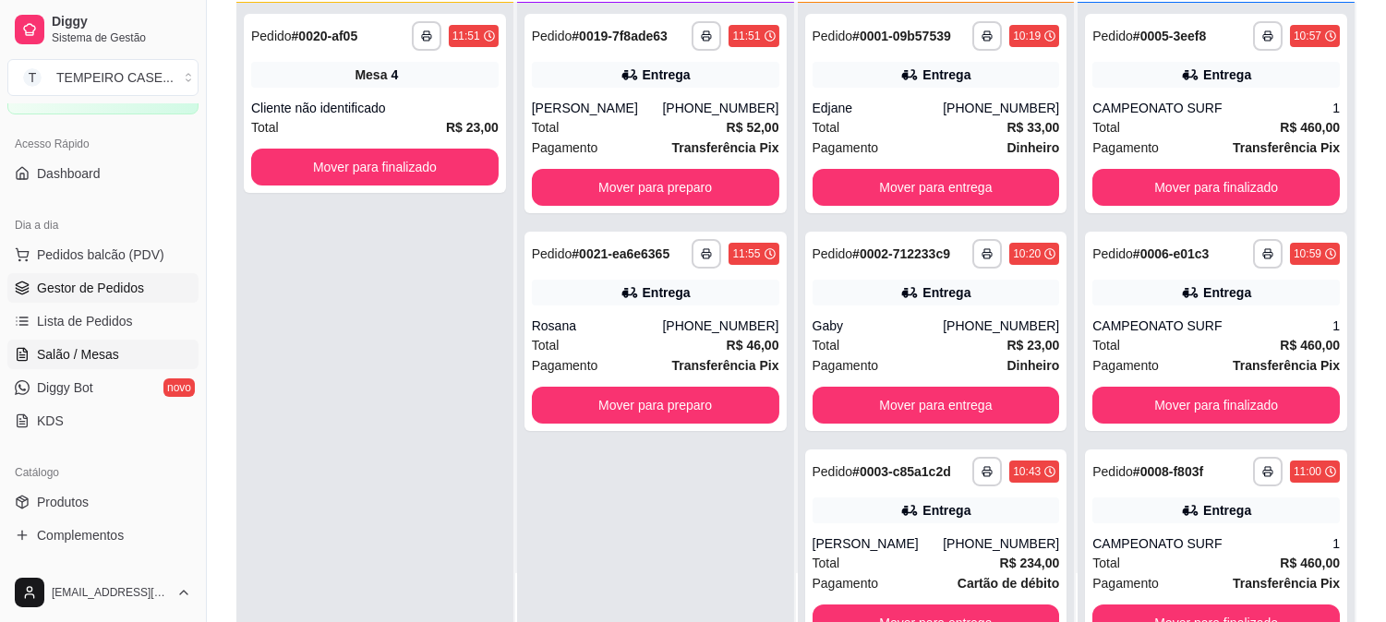
click at [76, 352] on span "Salão / Mesas" at bounding box center [78, 354] width 82 height 18
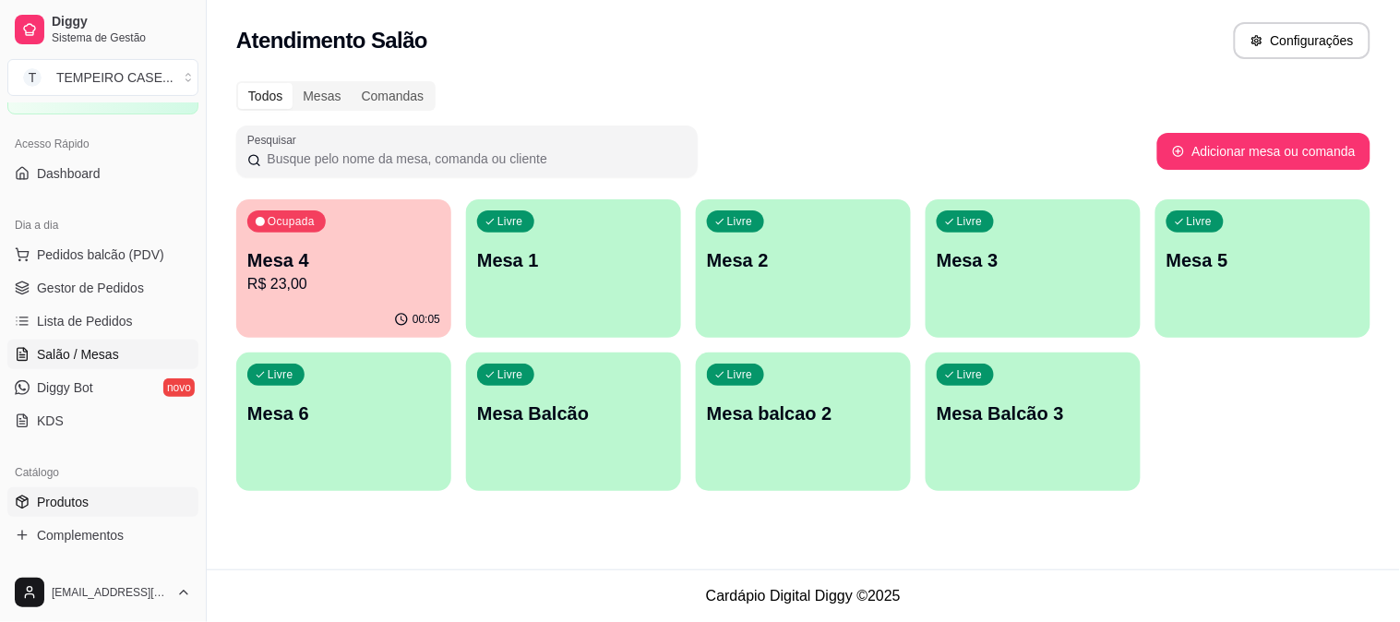
click at [60, 503] on span "Produtos" at bounding box center [63, 502] width 52 height 18
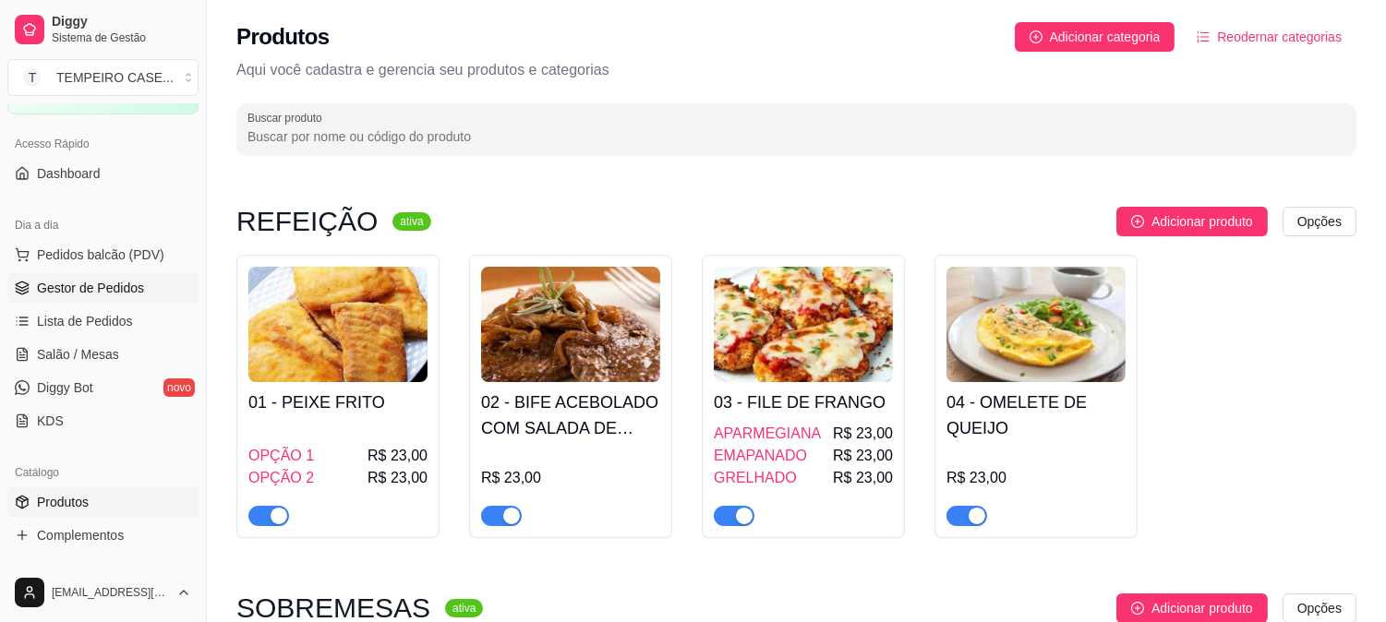
click at [118, 277] on link "Gestor de Pedidos" at bounding box center [102, 288] width 191 height 30
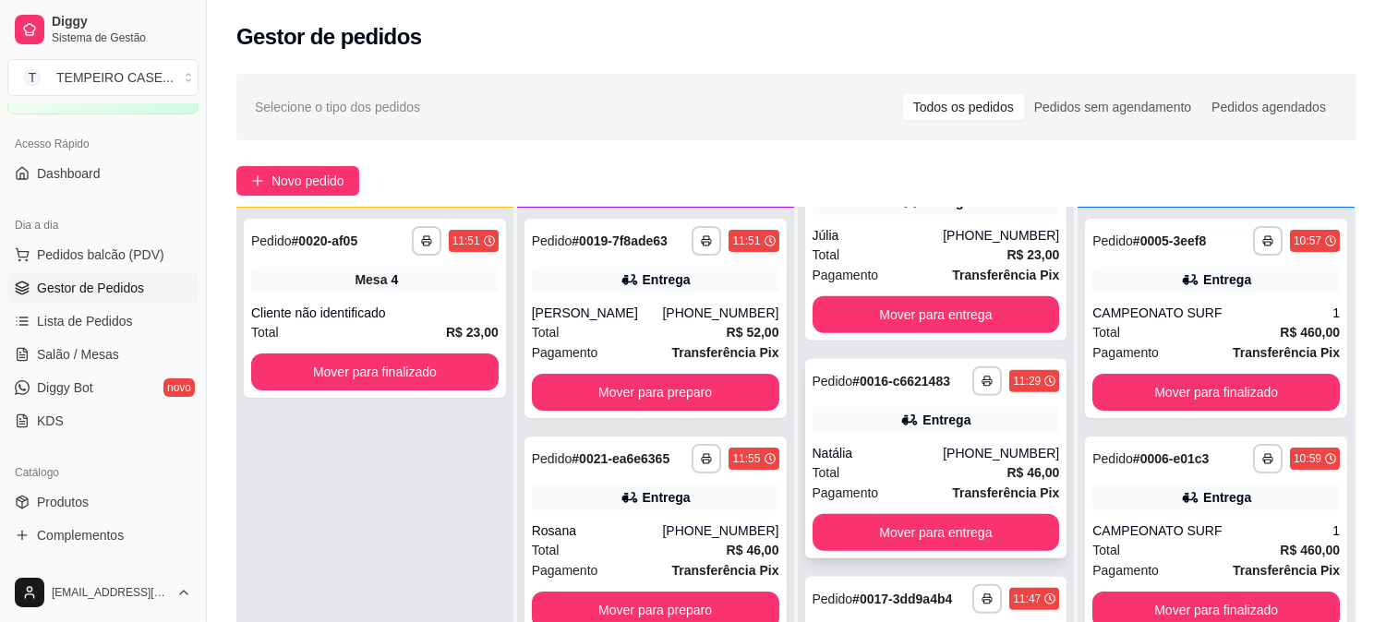
scroll to position [2481, 0]
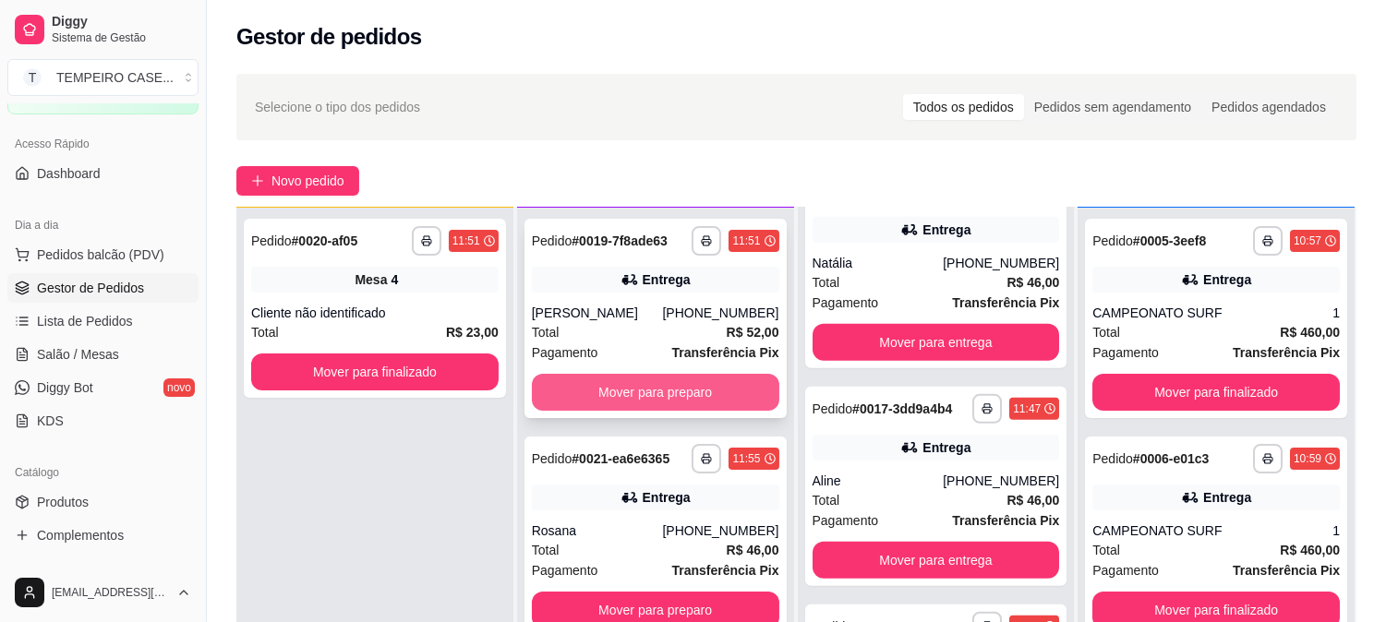
click at [625, 394] on button "Mover para preparo" at bounding box center [655, 392] width 247 height 37
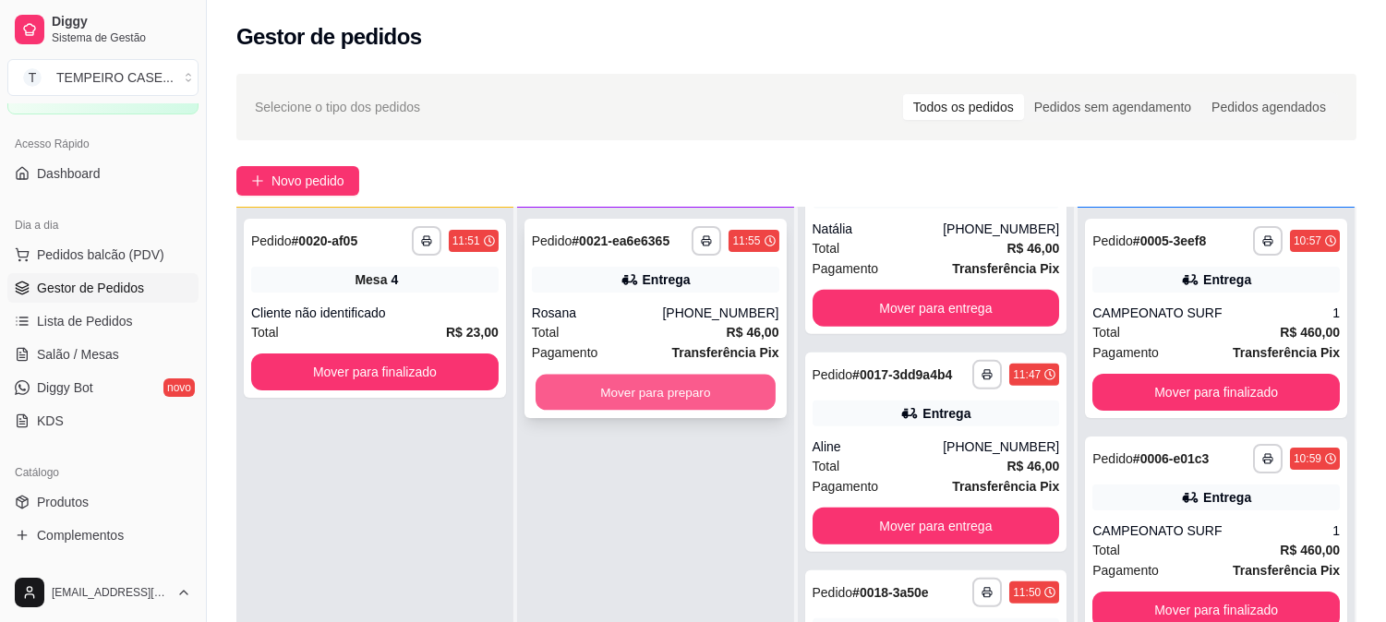
click at [635, 384] on button "Mover para preparo" at bounding box center [655, 393] width 240 height 36
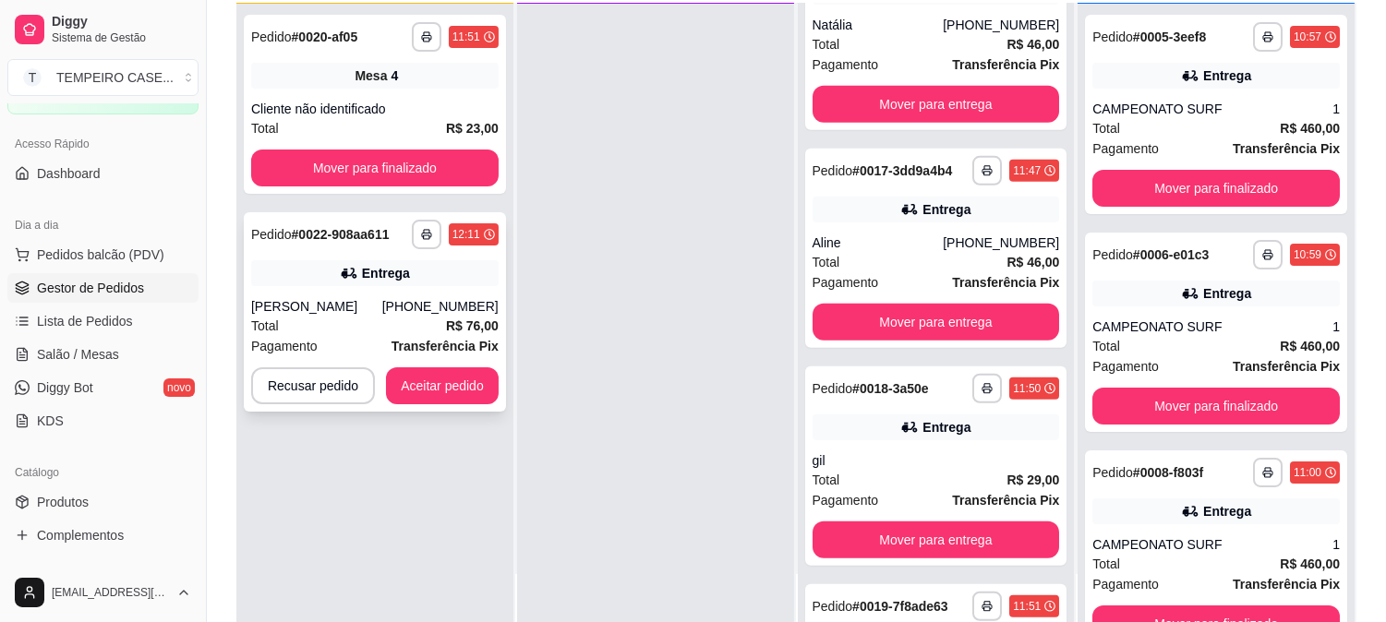
scroll to position [205, 0]
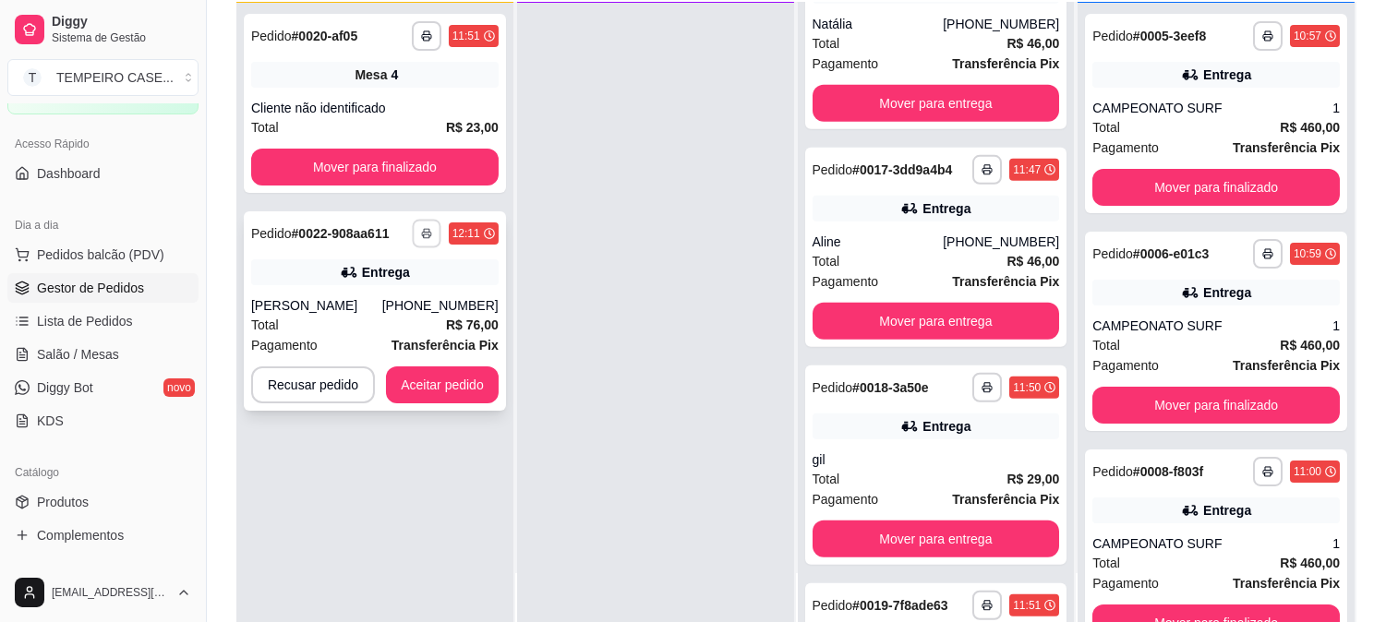
click at [423, 228] on icon "button" at bounding box center [426, 233] width 11 height 11
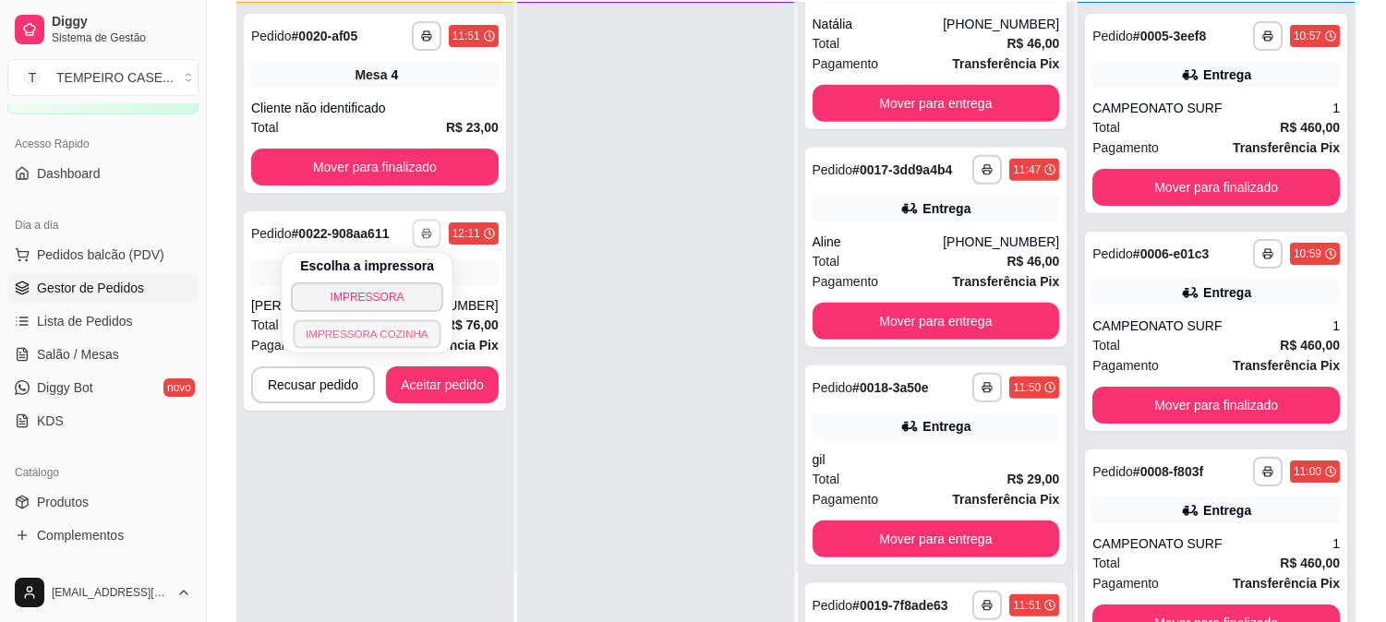
click at [374, 334] on button "IMPRESSORA COZINHA" at bounding box center [368, 333] width 148 height 29
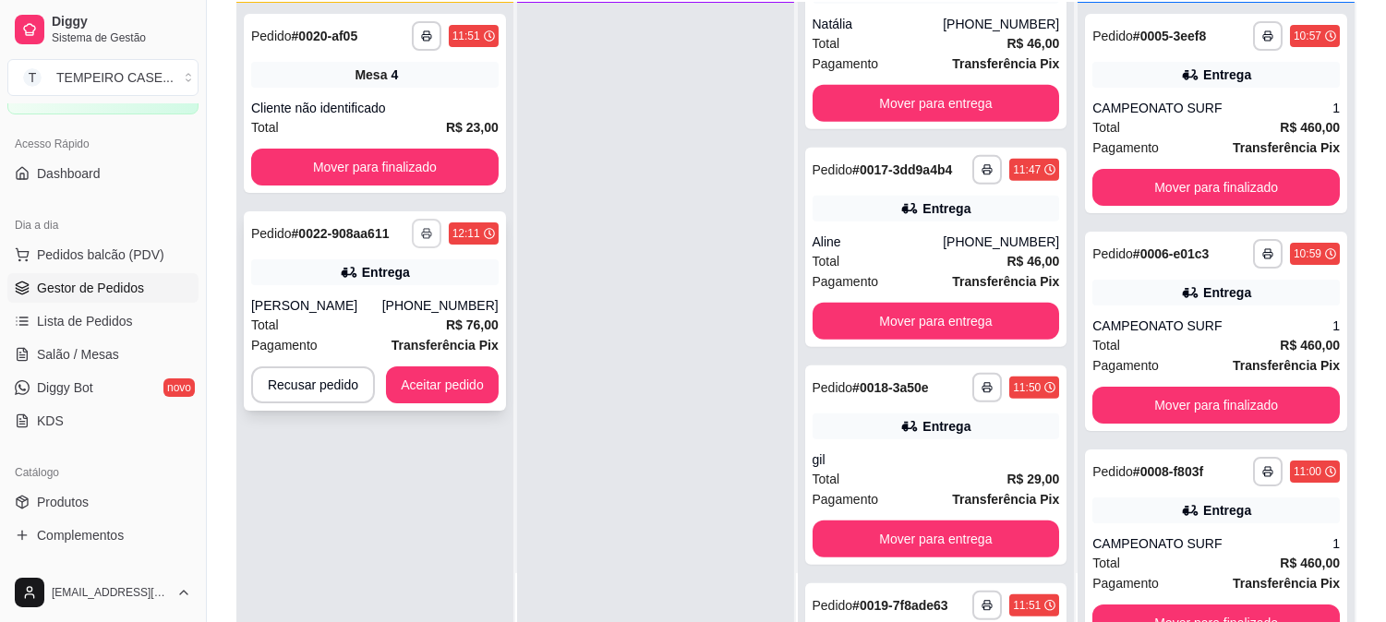
click at [430, 232] on button "button" at bounding box center [427, 234] width 30 height 30
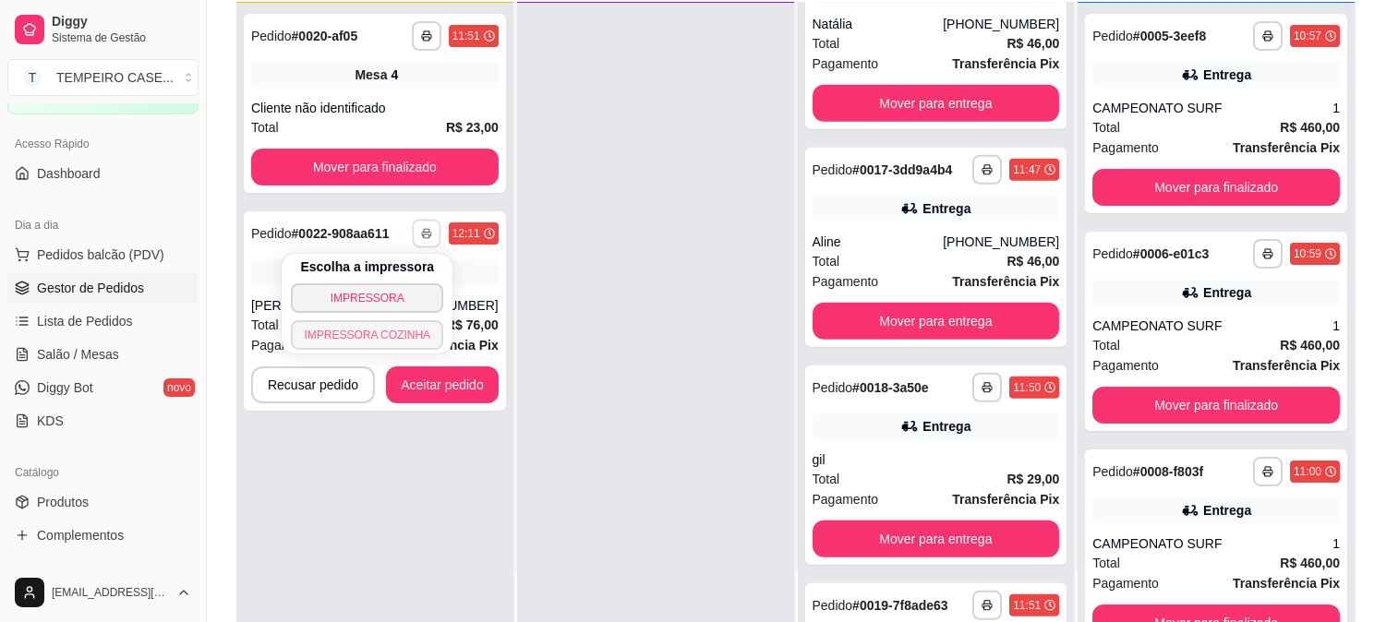
click at [355, 339] on button "IMPRESSORA COZINHA" at bounding box center [367, 335] width 152 height 30
click at [430, 244] on button "button" at bounding box center [427, 234] width 30 height 30
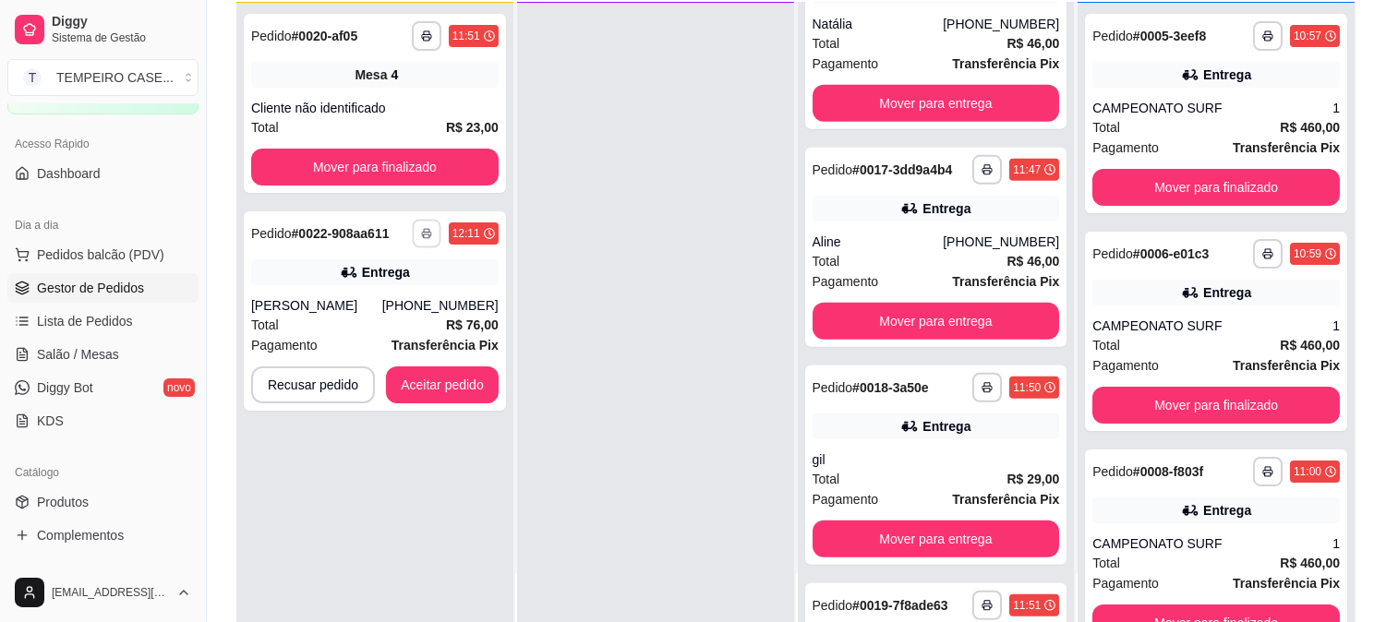
click at [360, 330] on button "IMPRESSORA COZINHA" at bounding box center [384, 319] width 122 height 24
click at [431, 400] on button "Aceitar pedido" at bounding box center [442, 385] width 113 height 37
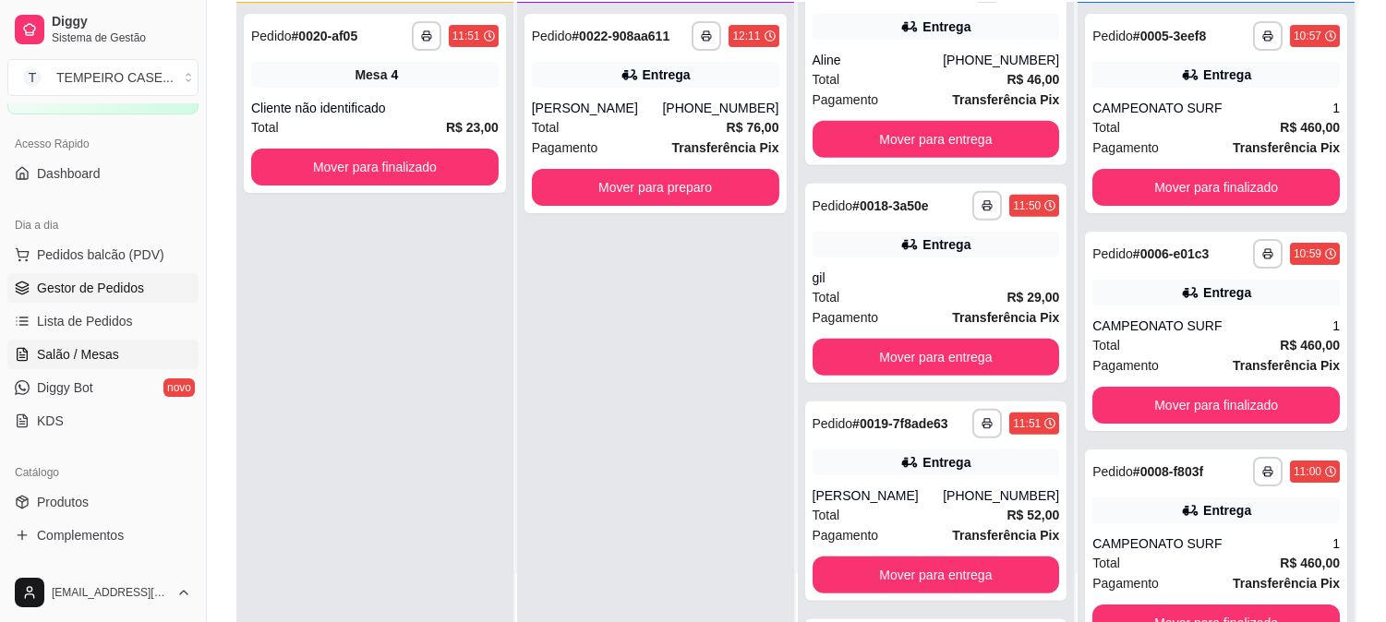
click at [83, 354] on span "Salão / Mesas" at bounding box center [78, 354] width 82 height 18
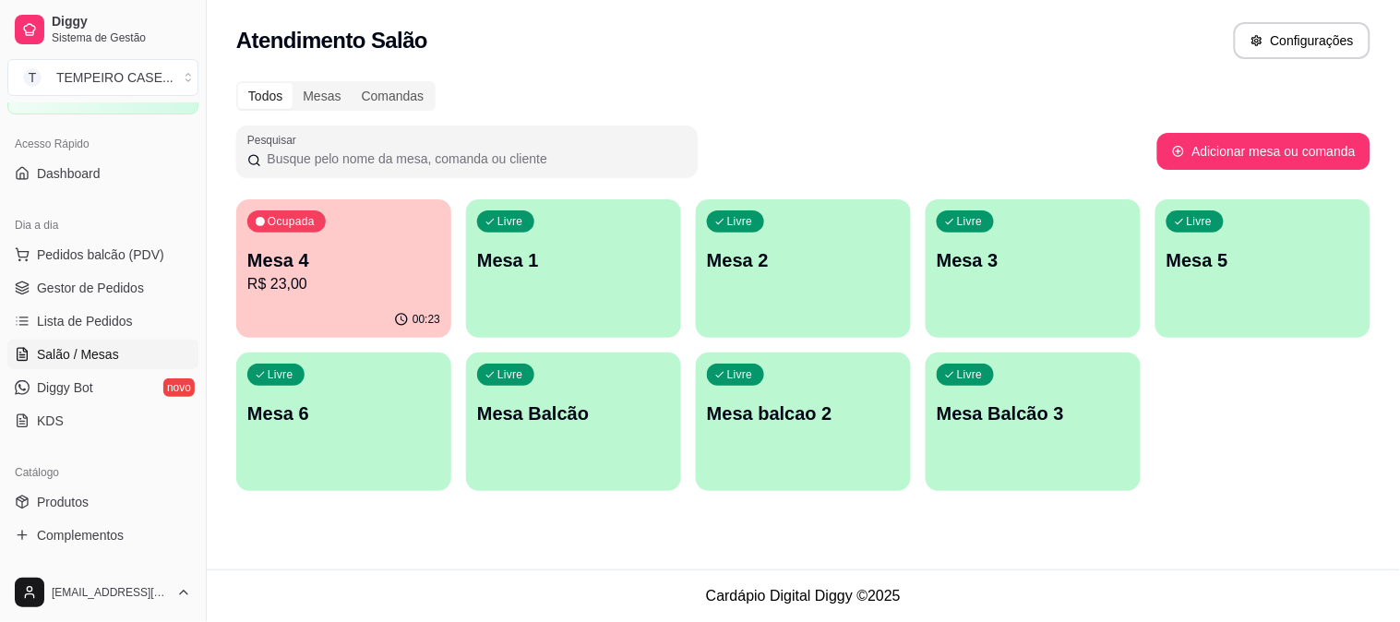
click at [406, 274] on p "R$ 23,00" at bounding box center [343, 284] width 193 height 22
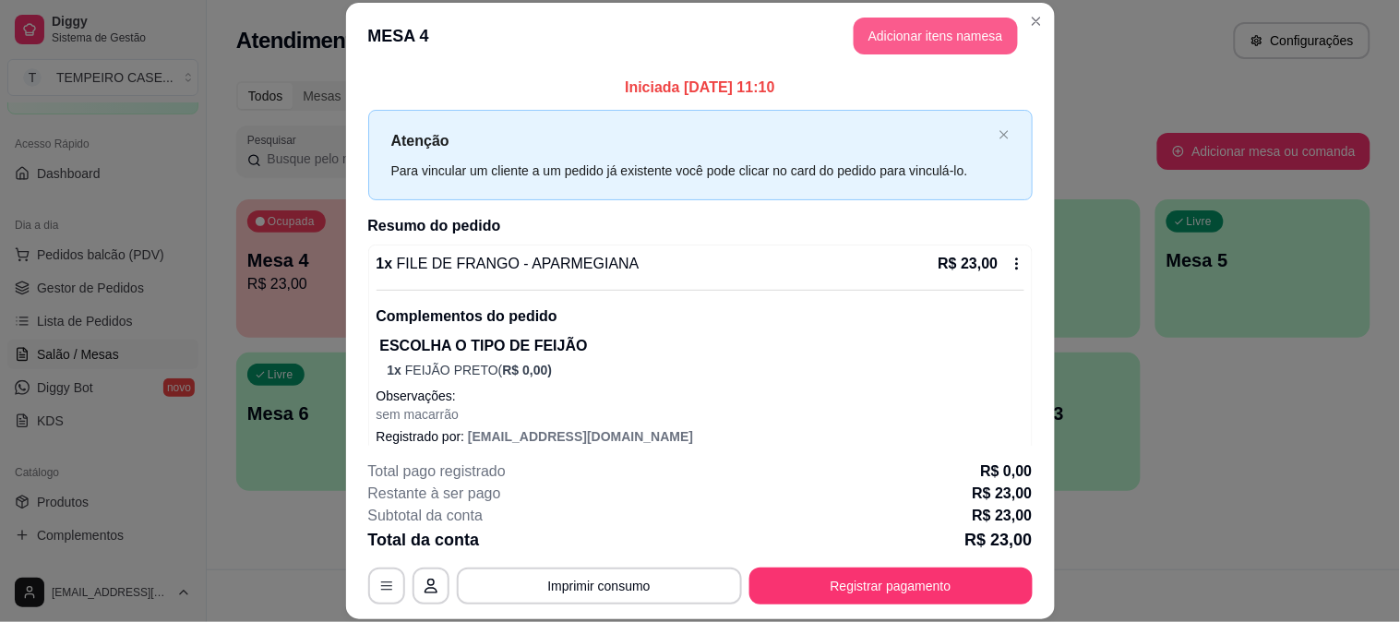
click at [917, 42] on button "Adicionar itens na mesa" at bounding box center [936, 36] width 164 height 37
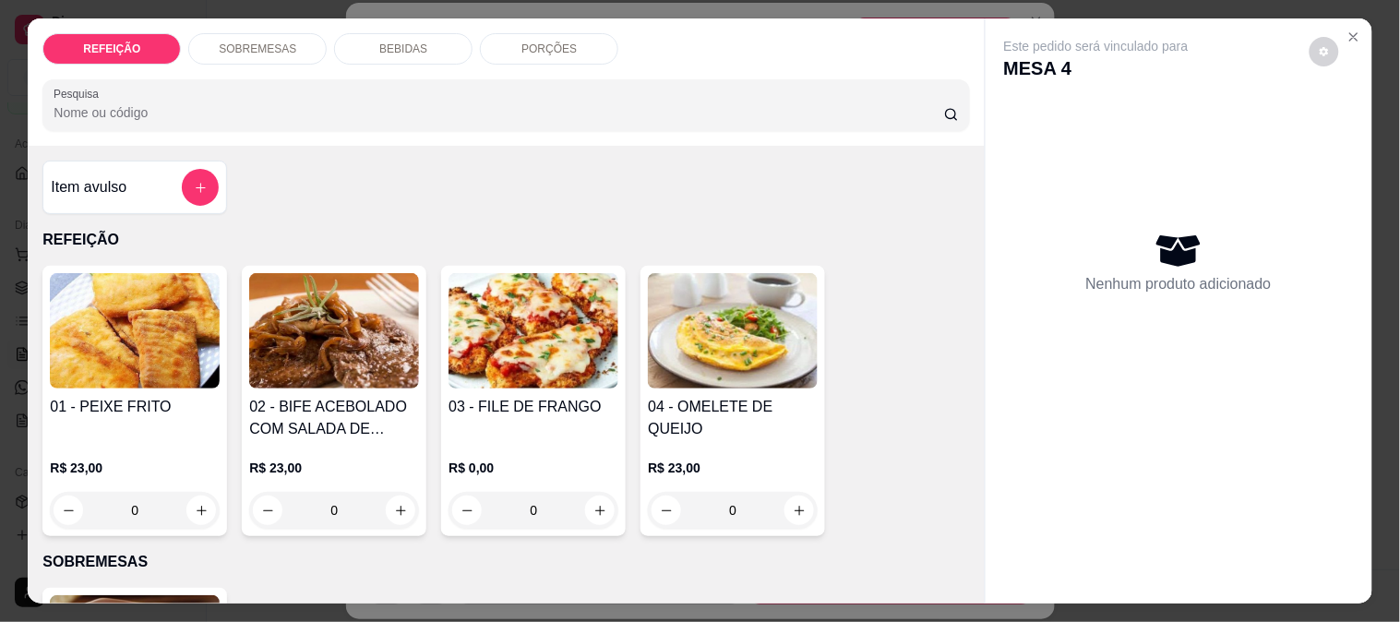
click at [357, 41] on div "BEBIDAS" at bounding box center [403, 48] width 138 height 31
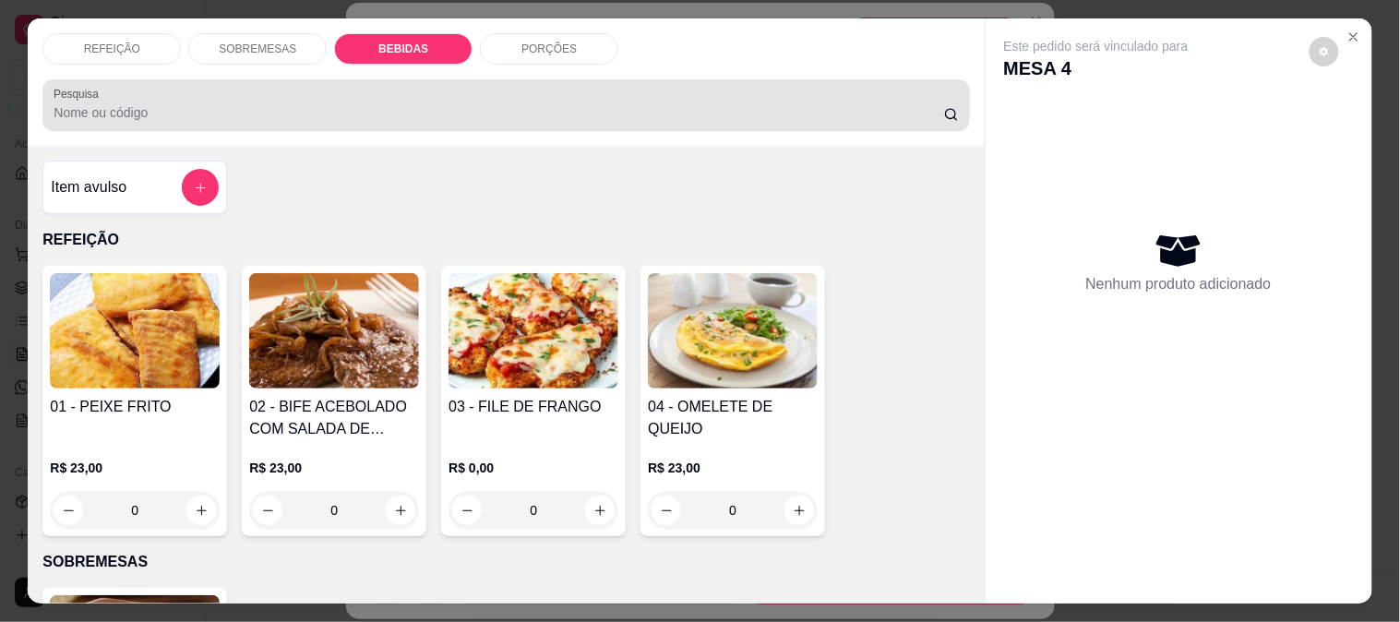
scroll to position [48, 0]
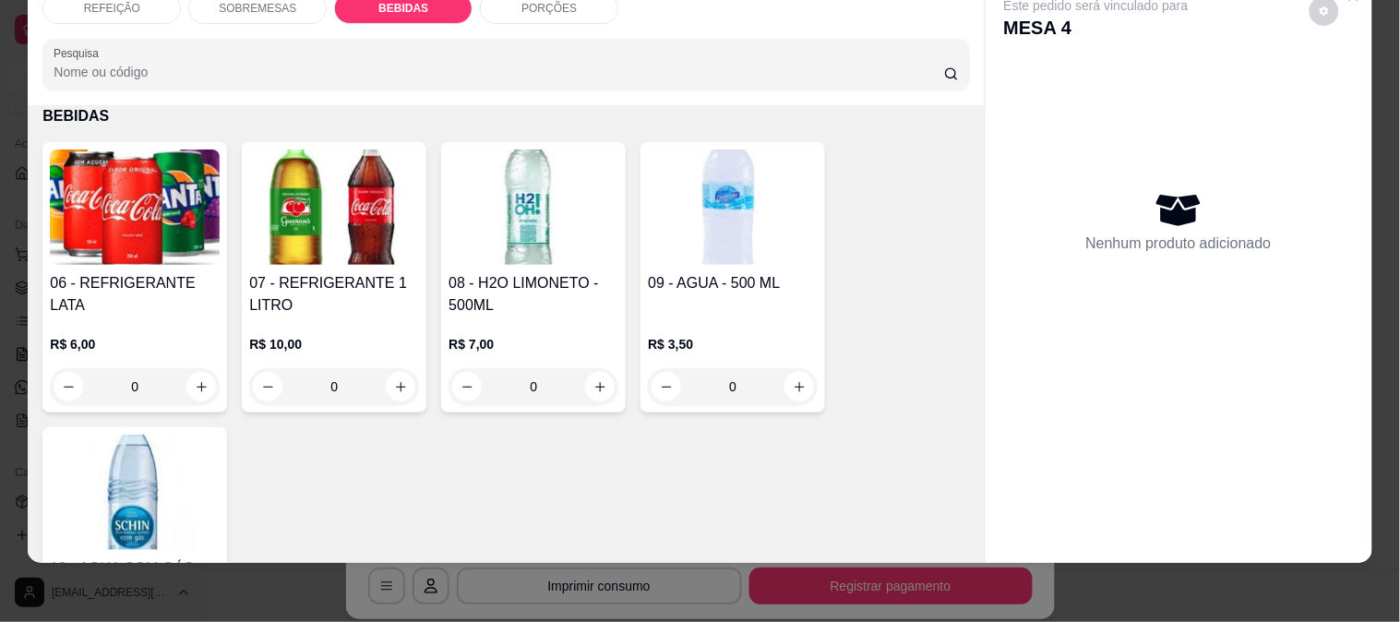
click at [152, 272] on h4 "06 - REFRIGERANTE LATA" at bounding box center [135, 294] width 170 height 44
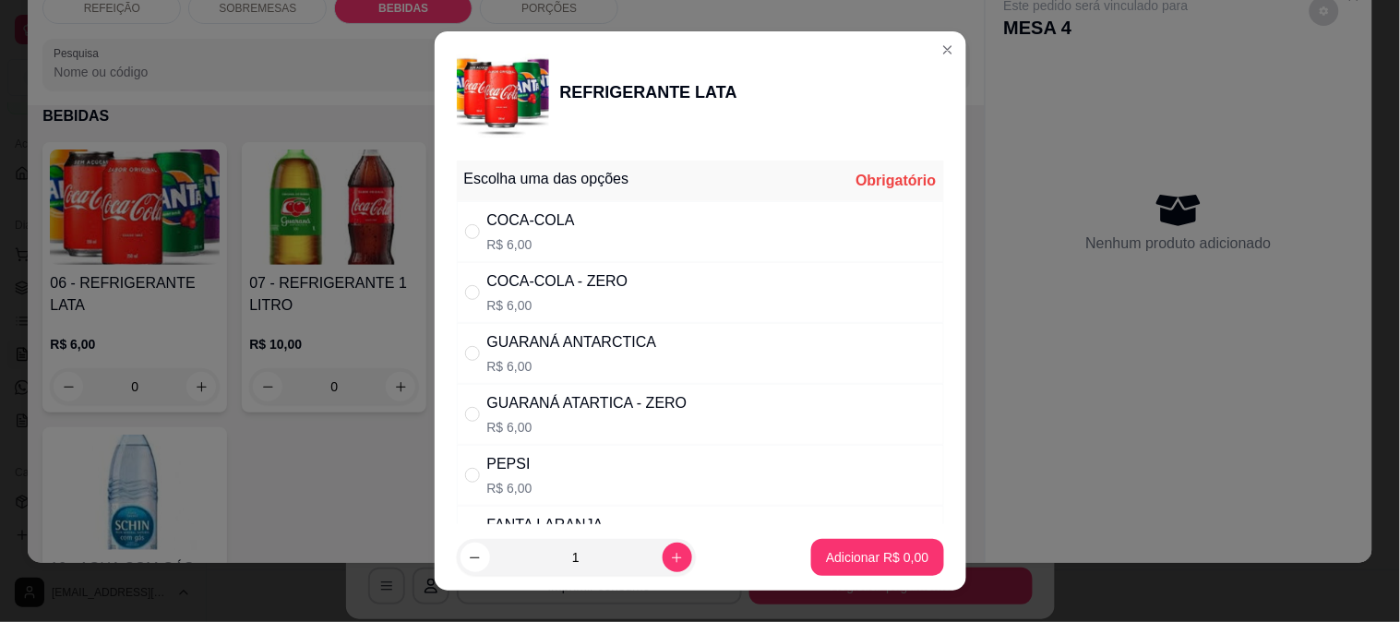
click at [574, 220] on div "COCA-COLA R$ 6,00" at bounding box center [700, 231] width 487 height 61
radio input "true"
click at [860, 542] on button "Adicionar R$ 6,00" at bounding box center [877, 557] width 132 height 37
type input "1"
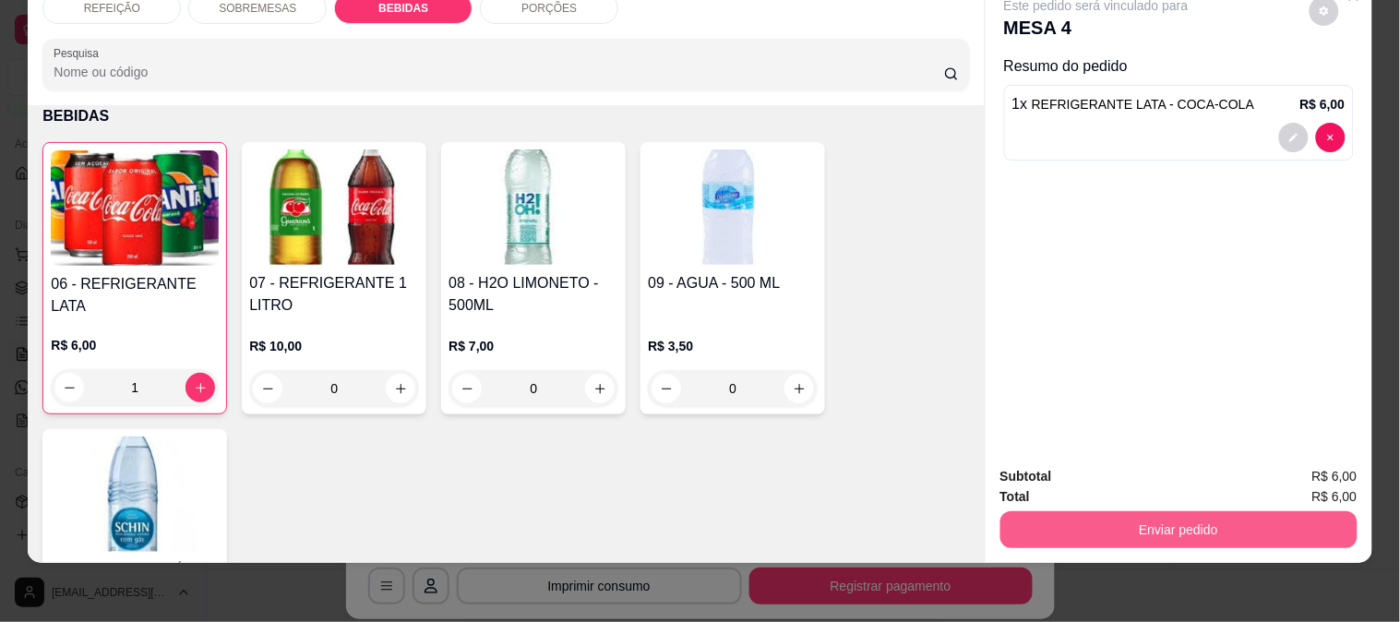
click at [1049, 520] on button "Enviar pedido" at bounding box center [1179, 529] width 357 height 37
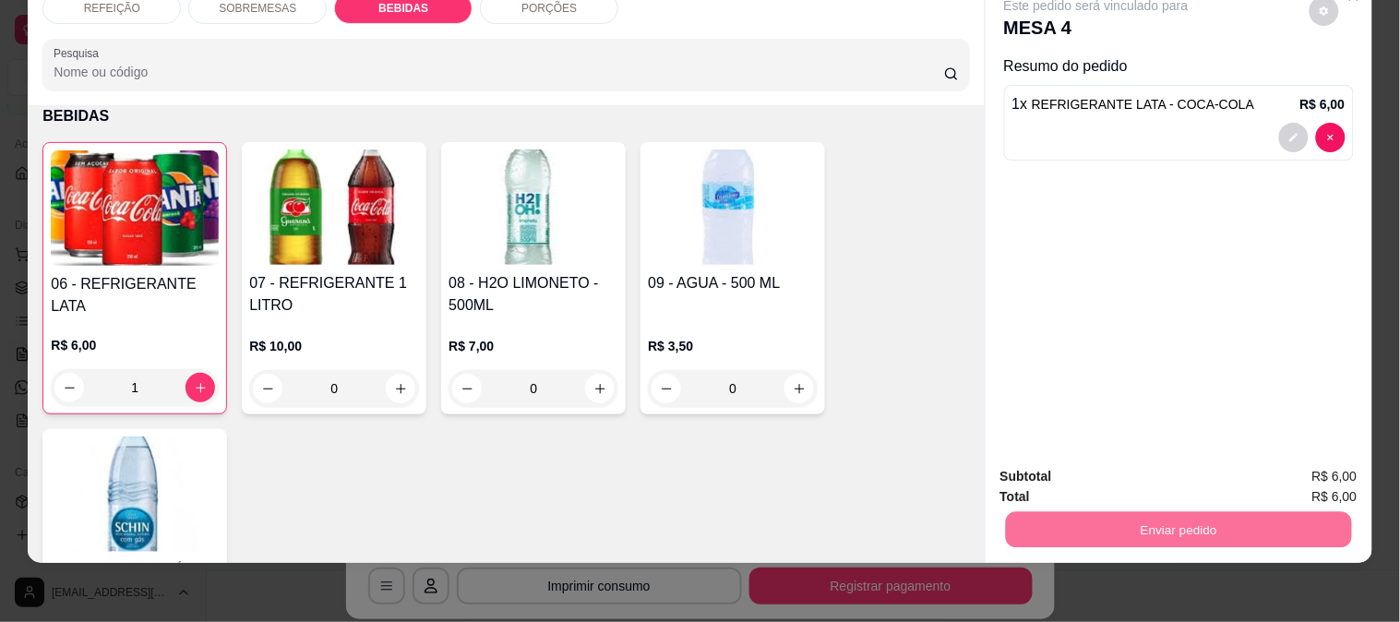
click at [1295, 453] on button "Enviar pedido" at bounding box center [1309, 468] width 104 height 35
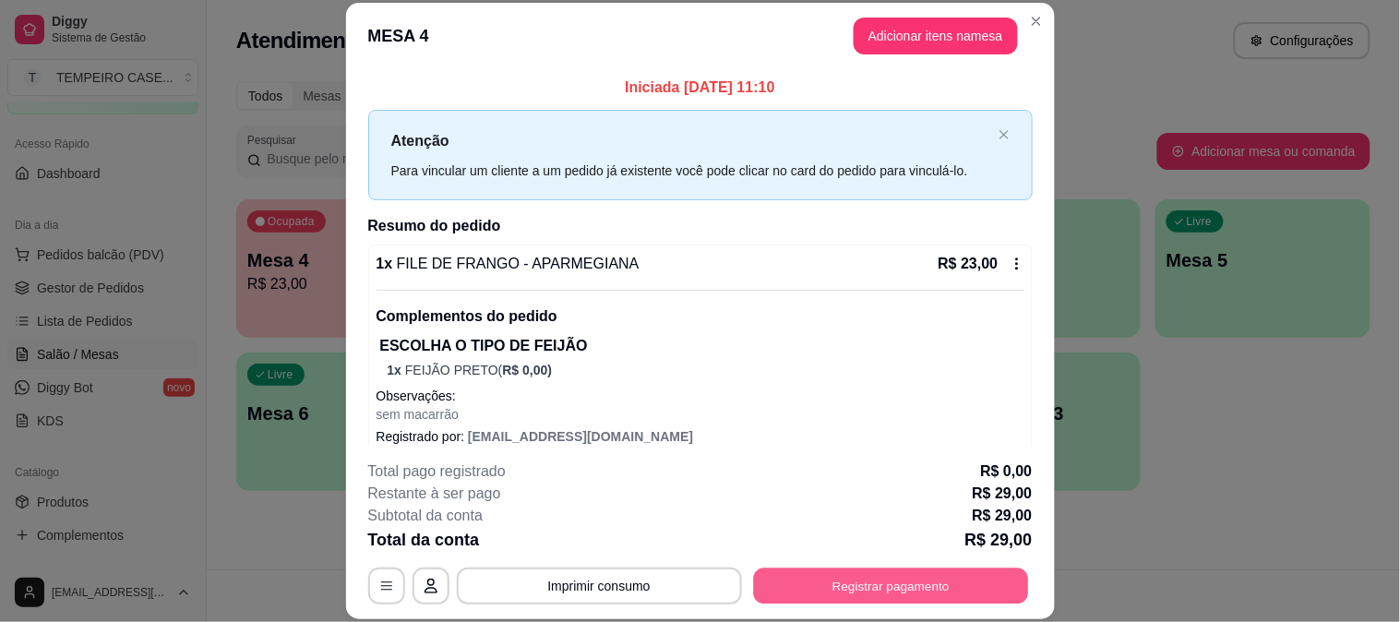
click at [797, 584] on button "Registrar pagamento" at bounding box center [890, 586] width 275 height 36
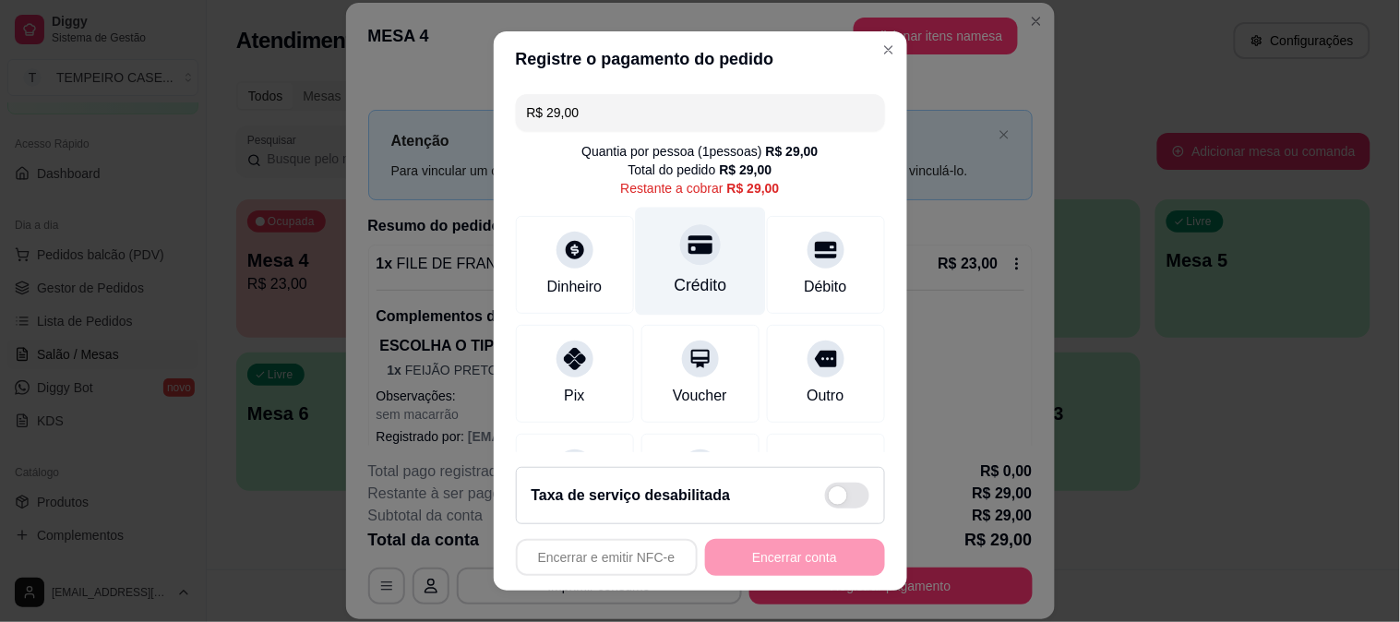
click at [685, 279] on div "Crédito" at bounding box center [700, 285] width 53 height 24
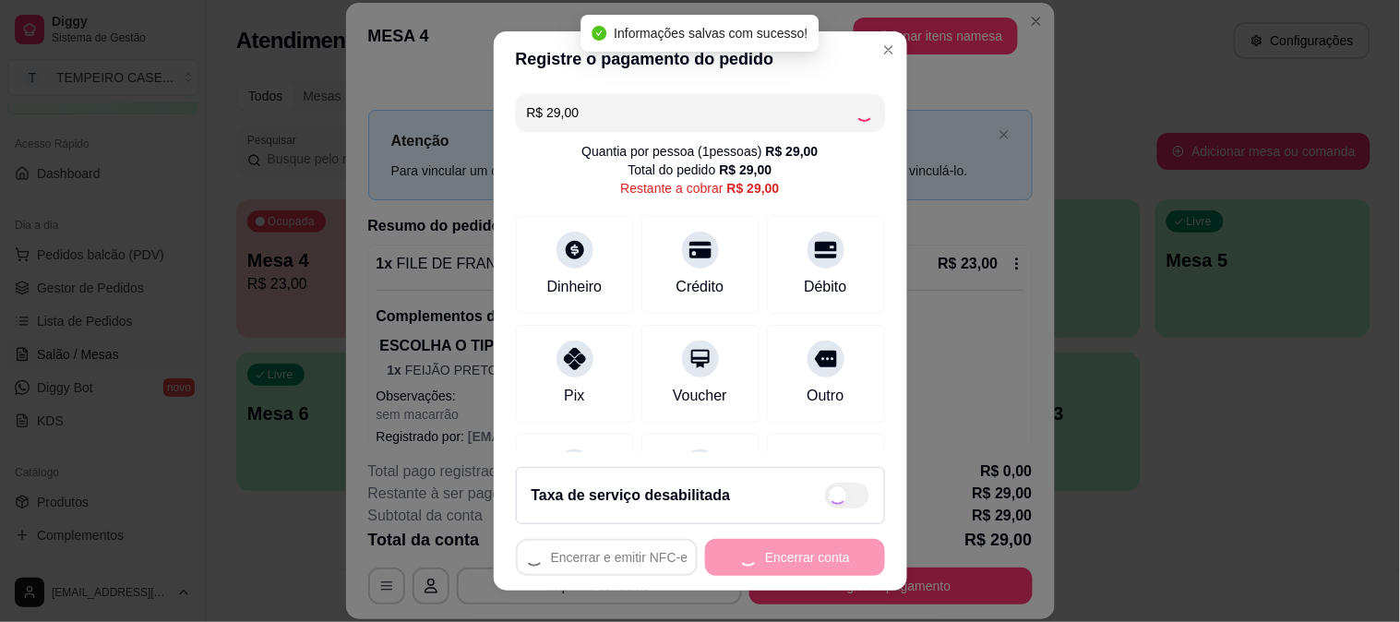
type input "R$ 0,00"
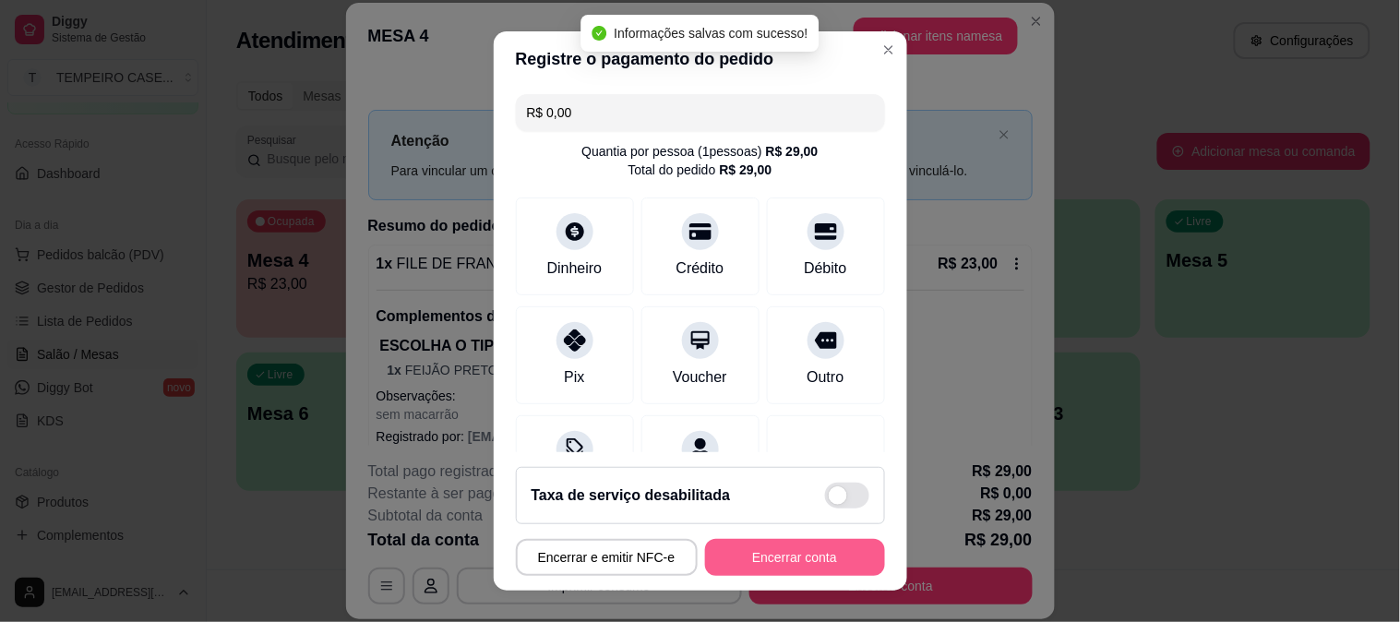
click at [768, 559] on button "Encerrar conta" at bounding box center [795, 557] width 180 height 37
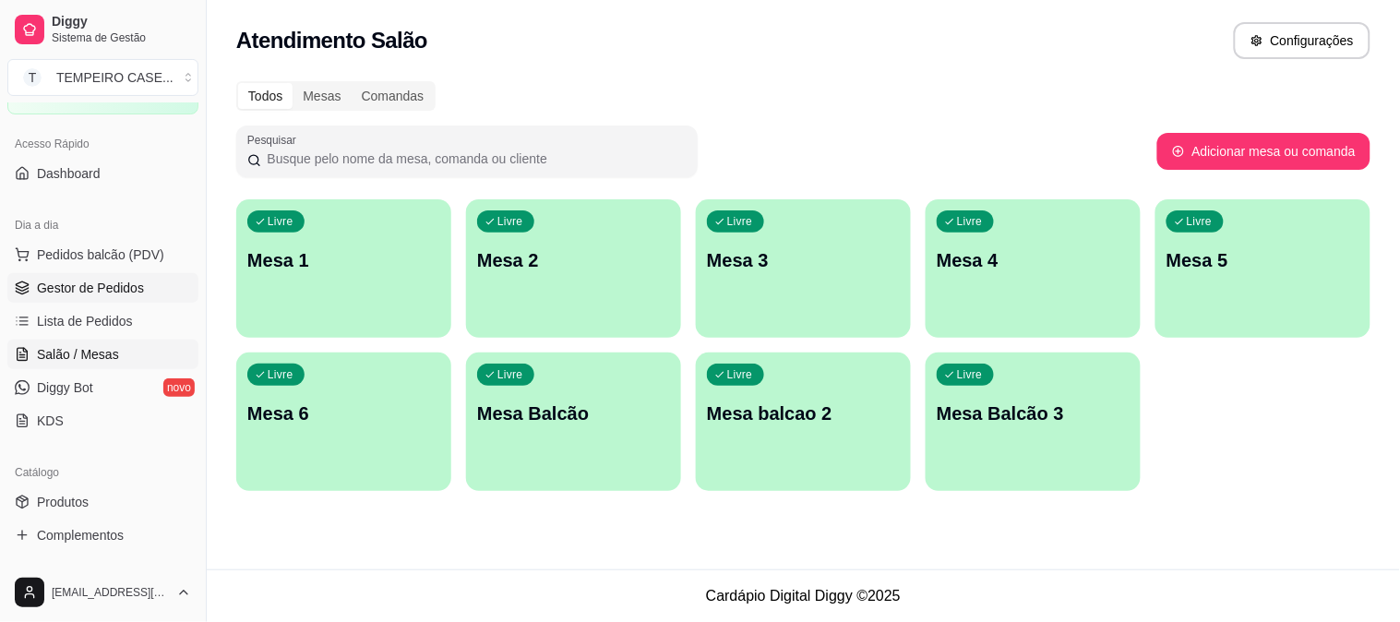
click at [70, 297] on link "Gestor de Pedidos" at bounding box center [102, 288] width 191 height 30
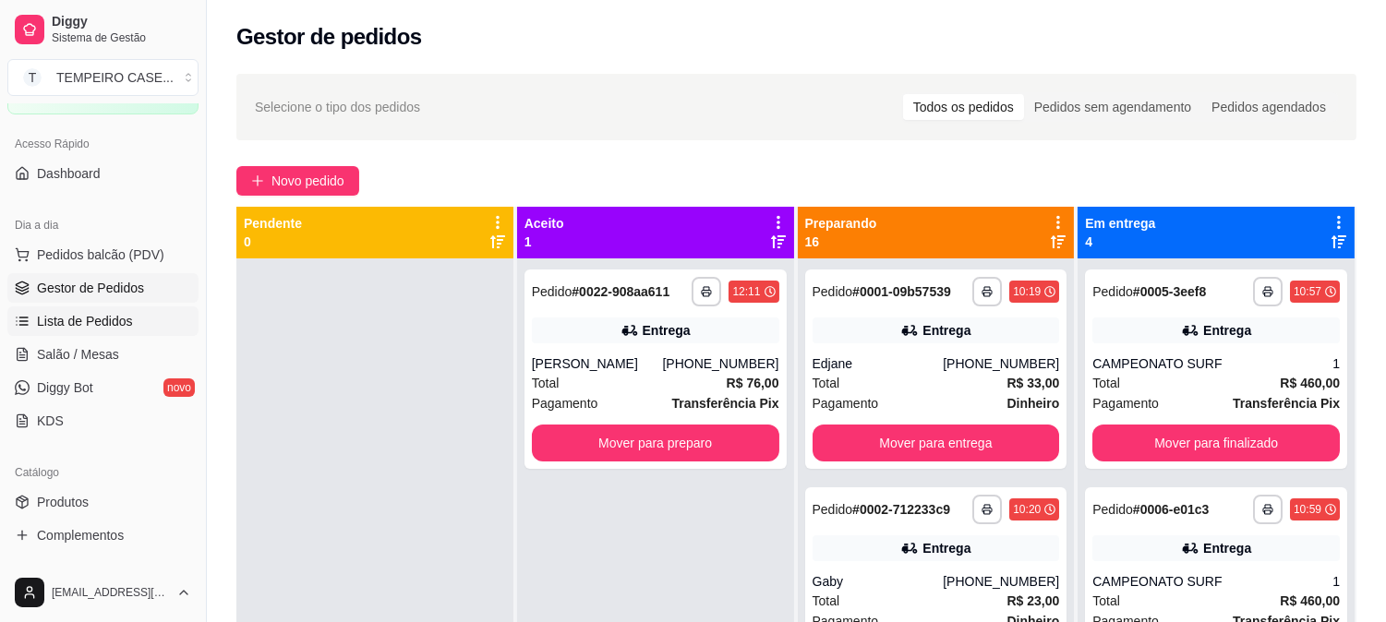
click at [98, 321] on span "Lista de Pedidos" at bounding box center [85, 321] width 96 height 18
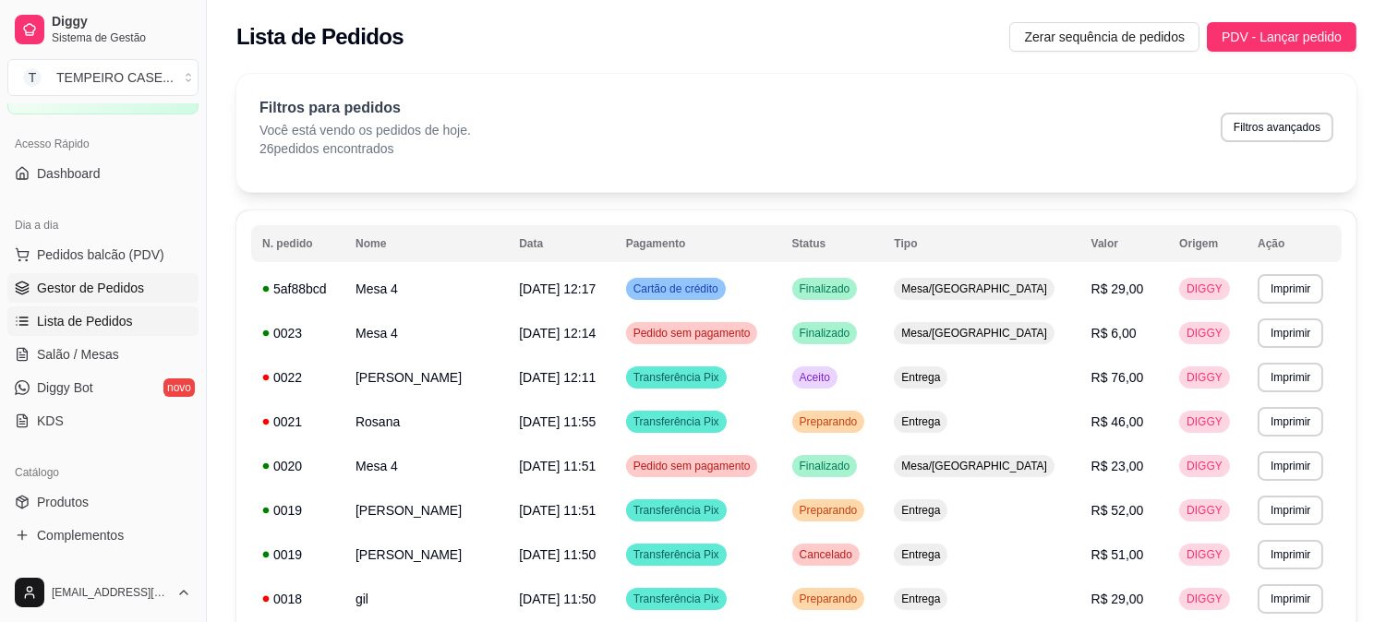
click at [60, 279] on span "Gestor de Pedidos" at bounding box center [90, 288] width 107 height 18
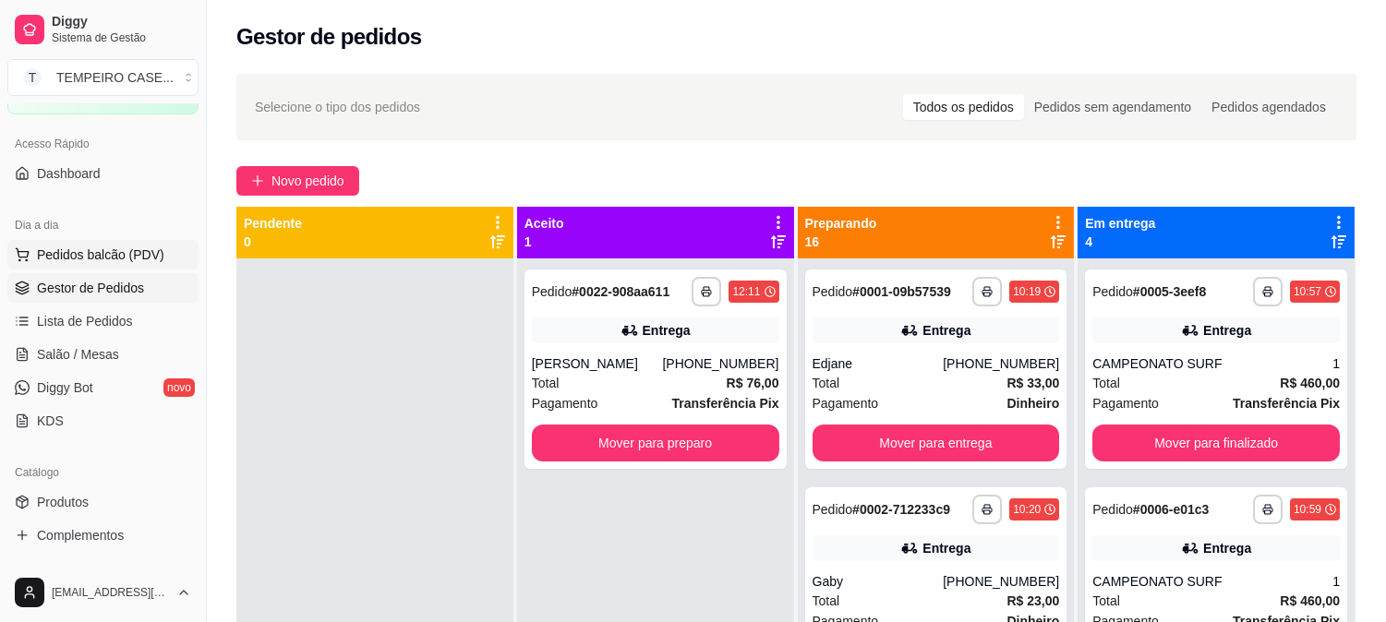
click at [94, 251] on span "Pedidos balcão (PDV)" at bounding box center [100, 255] width 127 height 18
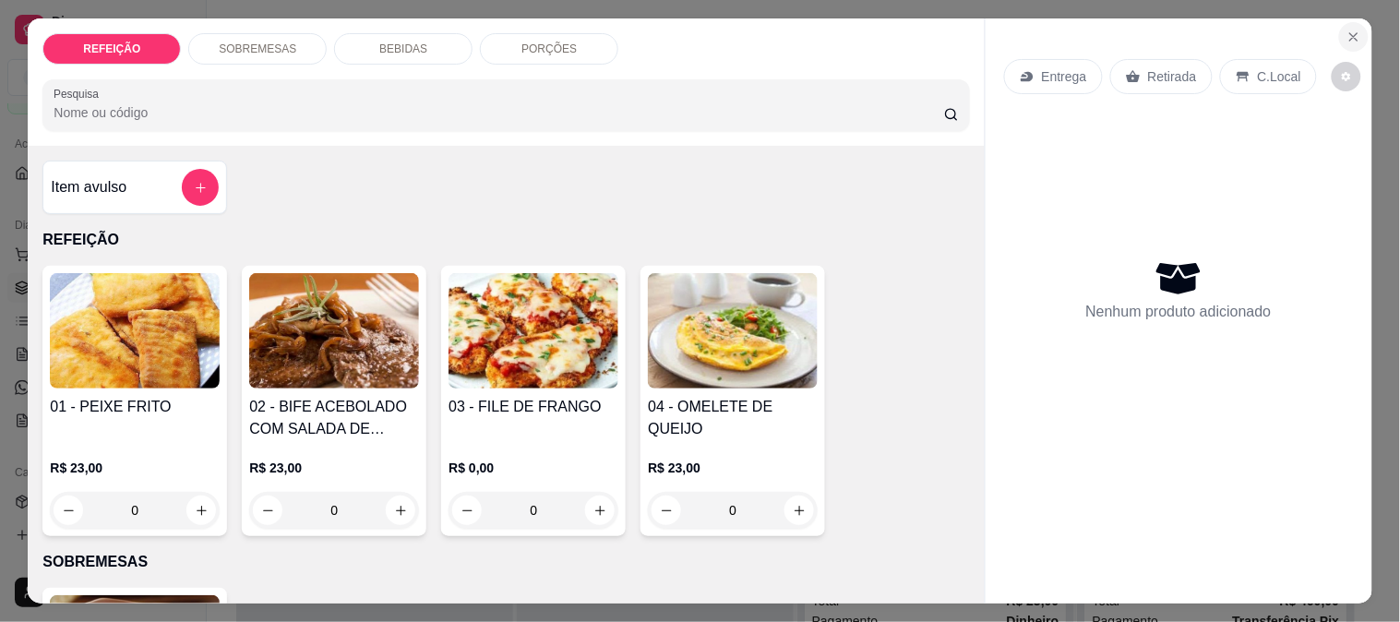
click at [1347, 30] on icon "Close" at bounding box center [1354, 37] width 15 height 15
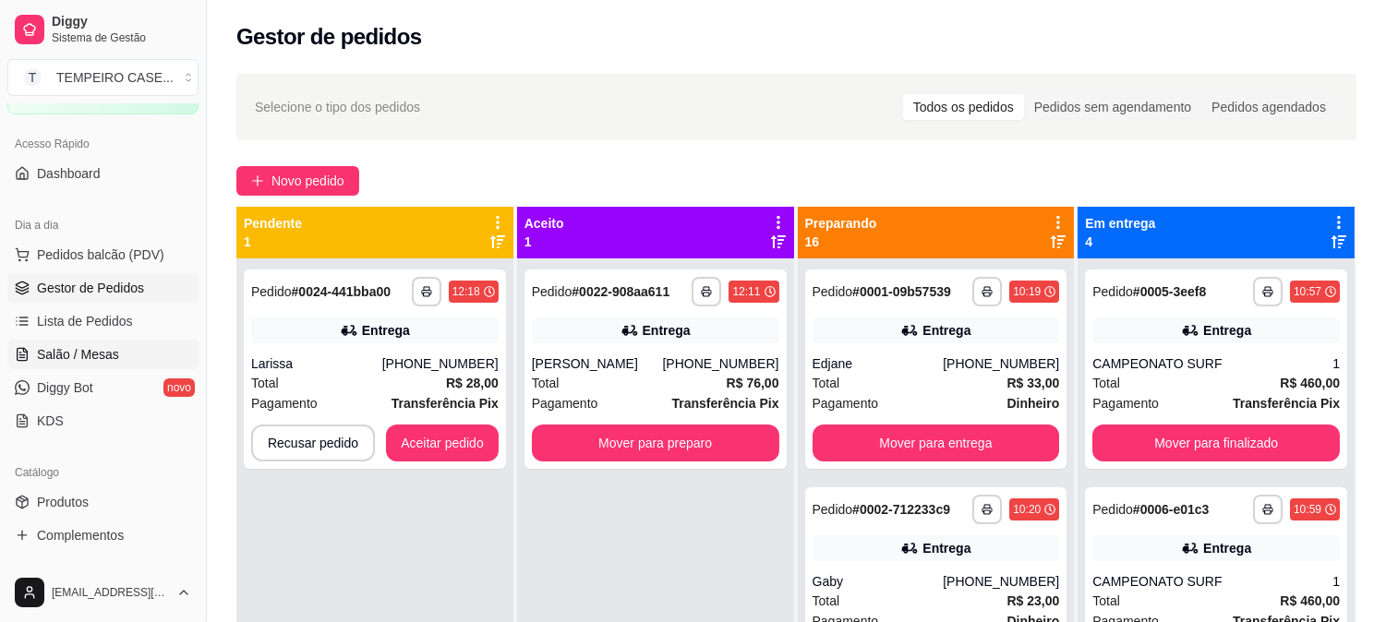
click at [140, 348] on link "Salão / Mesas" at bounding box center [102, 355] width 191 height 30
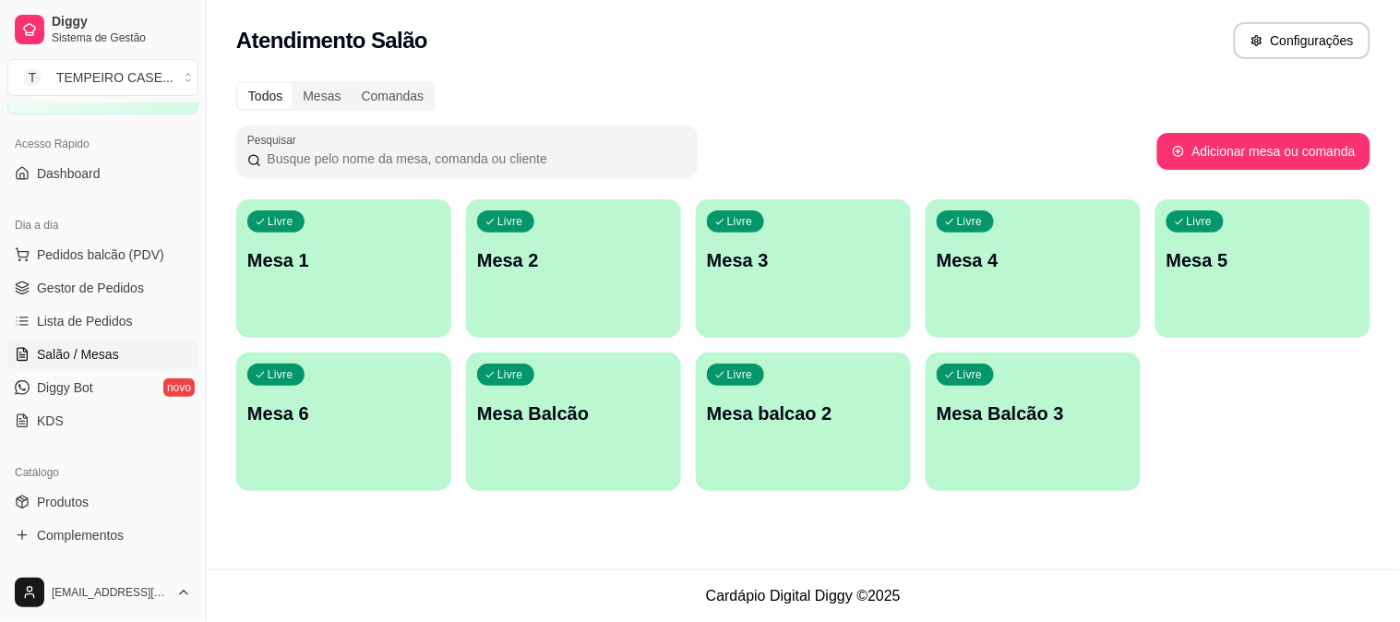
click at [736, 261] on p "Mesa 3" at bounding box center [803, 260] width 193 height 26
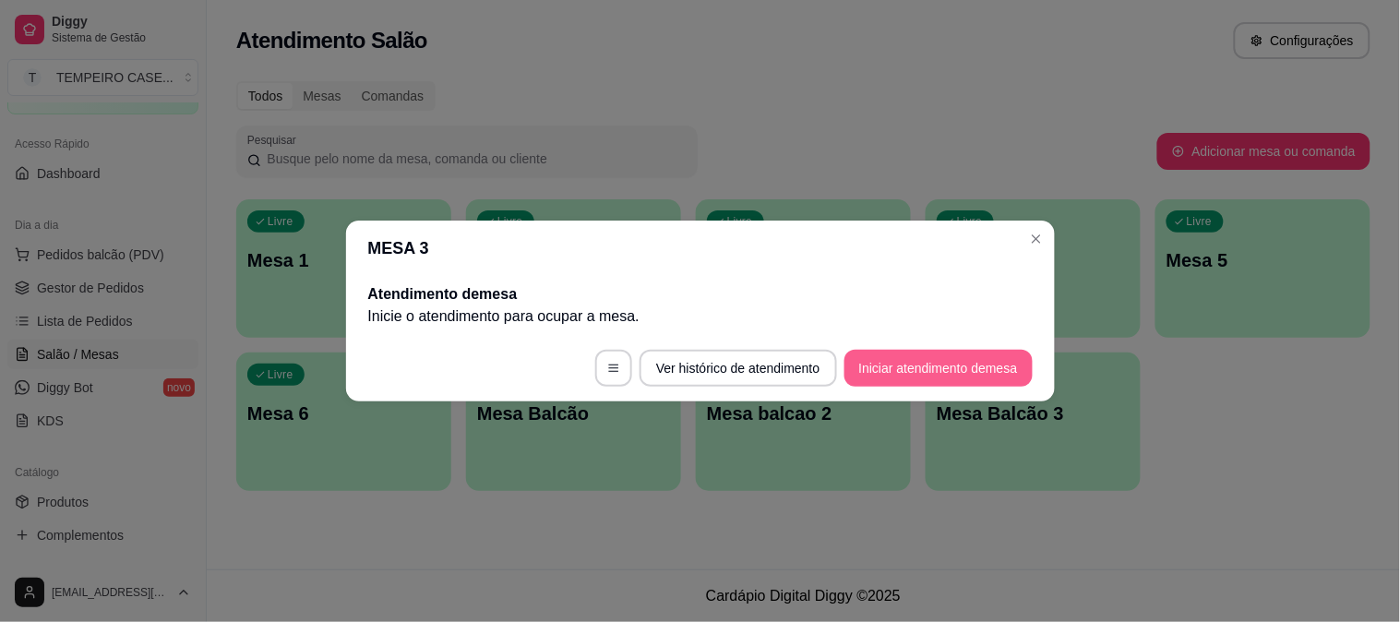
click at [883, 365] on button "Iniciar atendimento de mesa" at bounding box center [939, 368] width 188 height 37
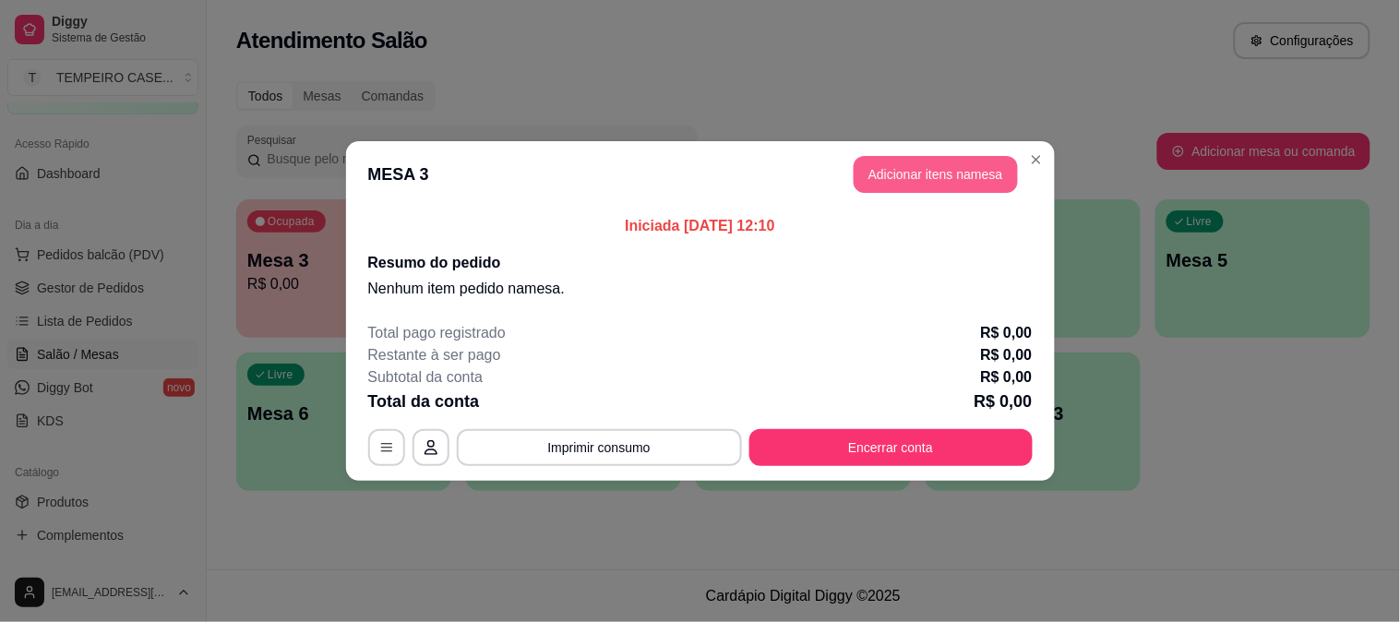
click at [902, 158] on button "Adicionar itens na mesa" at bounding box center [936, 174] width 164 height 37
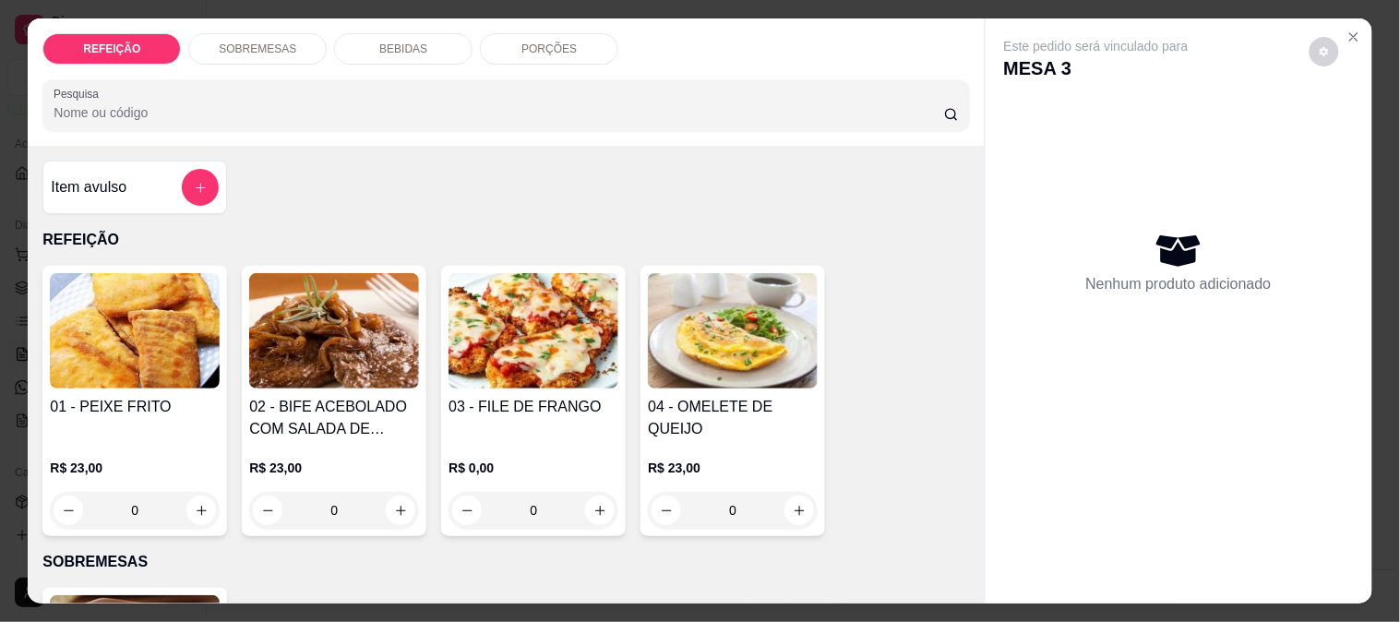
click at [102, 324] on img at bounding box center [135, 330] width 170 height 115
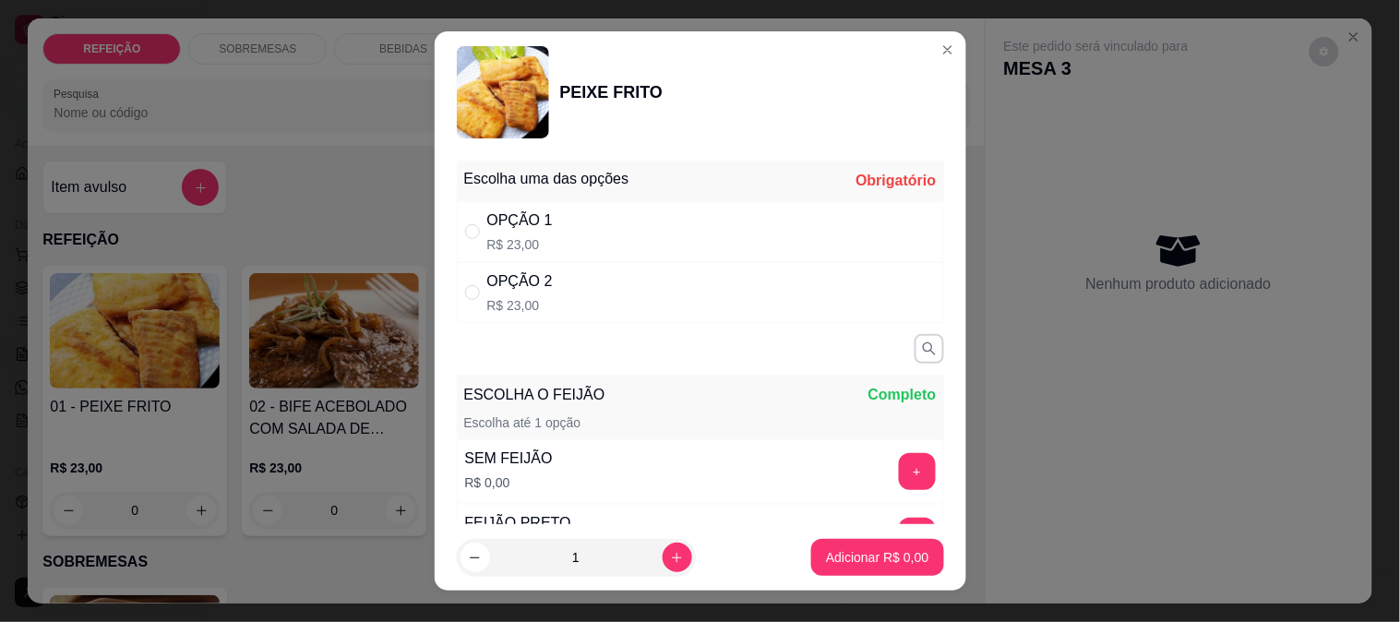
click at [592, 280] on div "OPÇÃO 2 R$ 23,00" at bounding box center [700, 292] width 487 height 61
radio input "true"
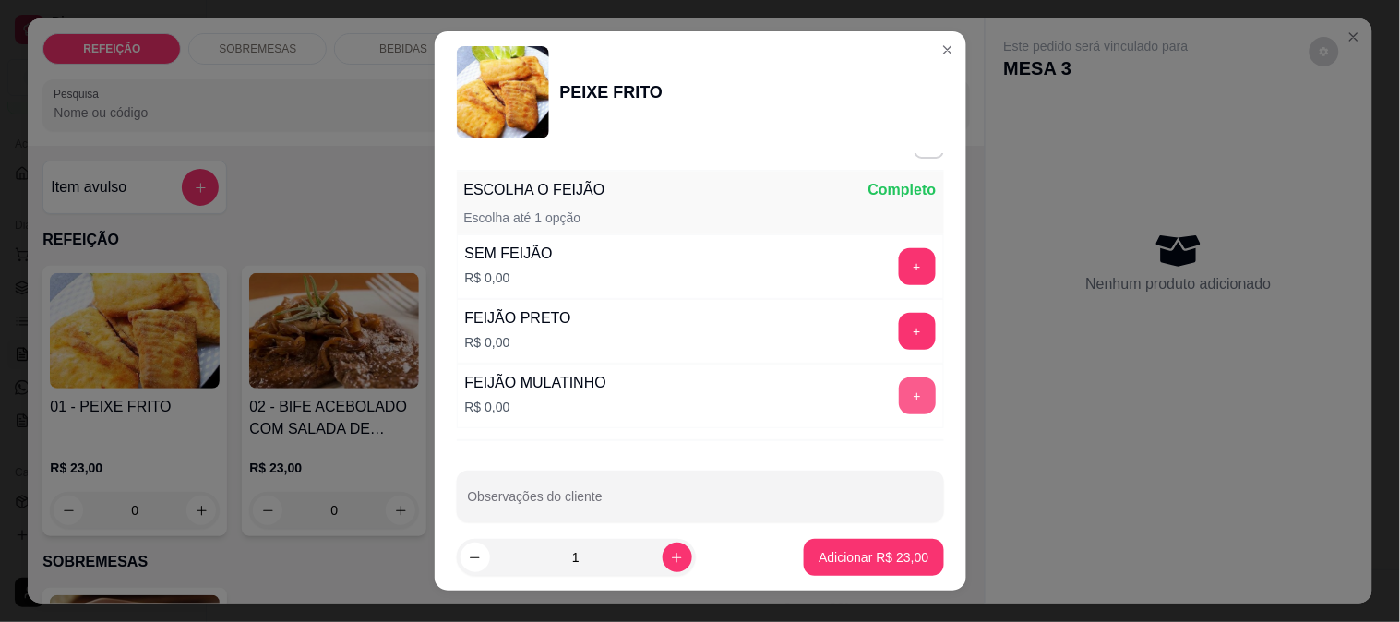
click at [899, 389] on button "+" at bounding box center [917, 396] width 37 height 37
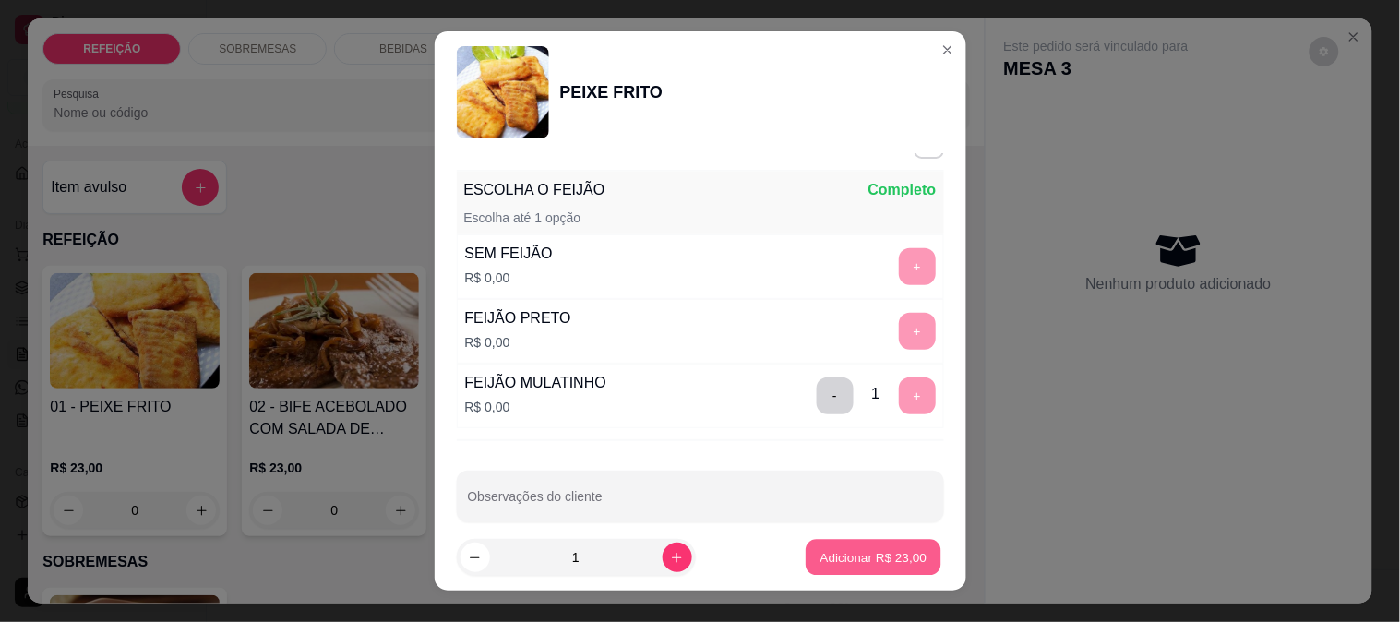
click at [845, 560] on p "Adicionar R$ 23,00" at bounding box center [874, 558] width 107 height 18
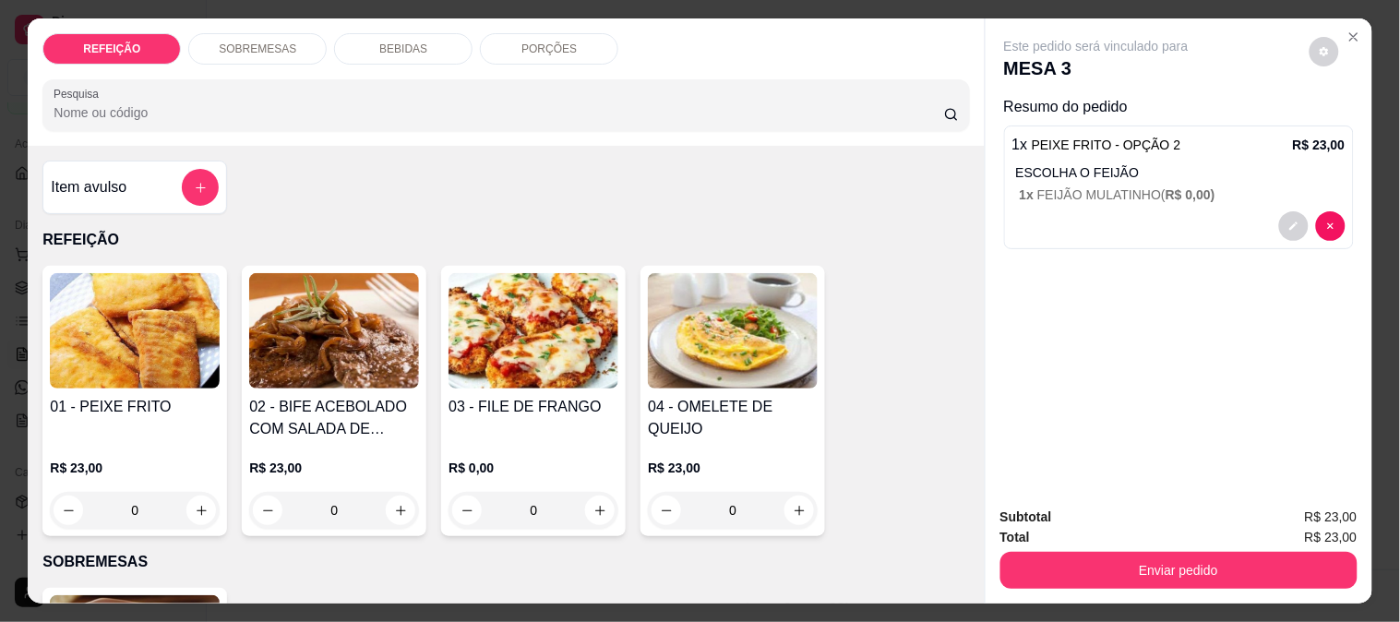
click at [511, 466] on p "R$ 0,00" at bounding box center [534, 468] width 170 height 18
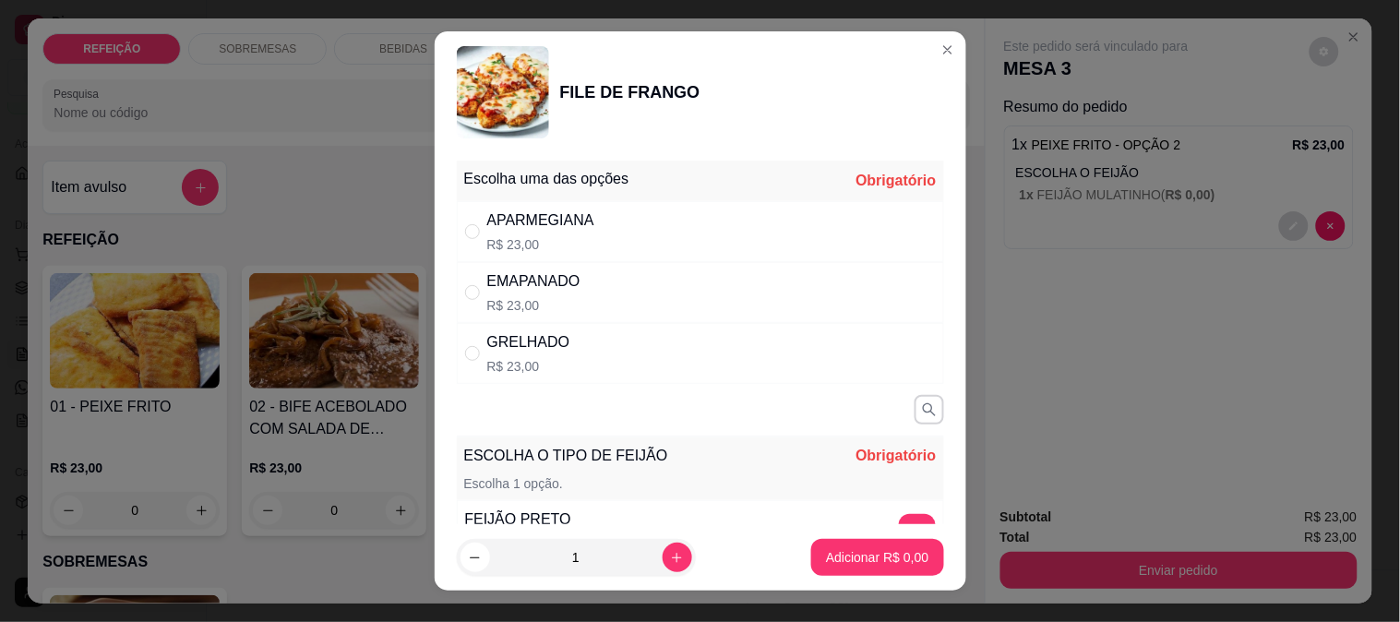
click at [558, 222] on div "APARMEGIANA" at bounding box center [540, 221] width 107 height 22
radio input "true"
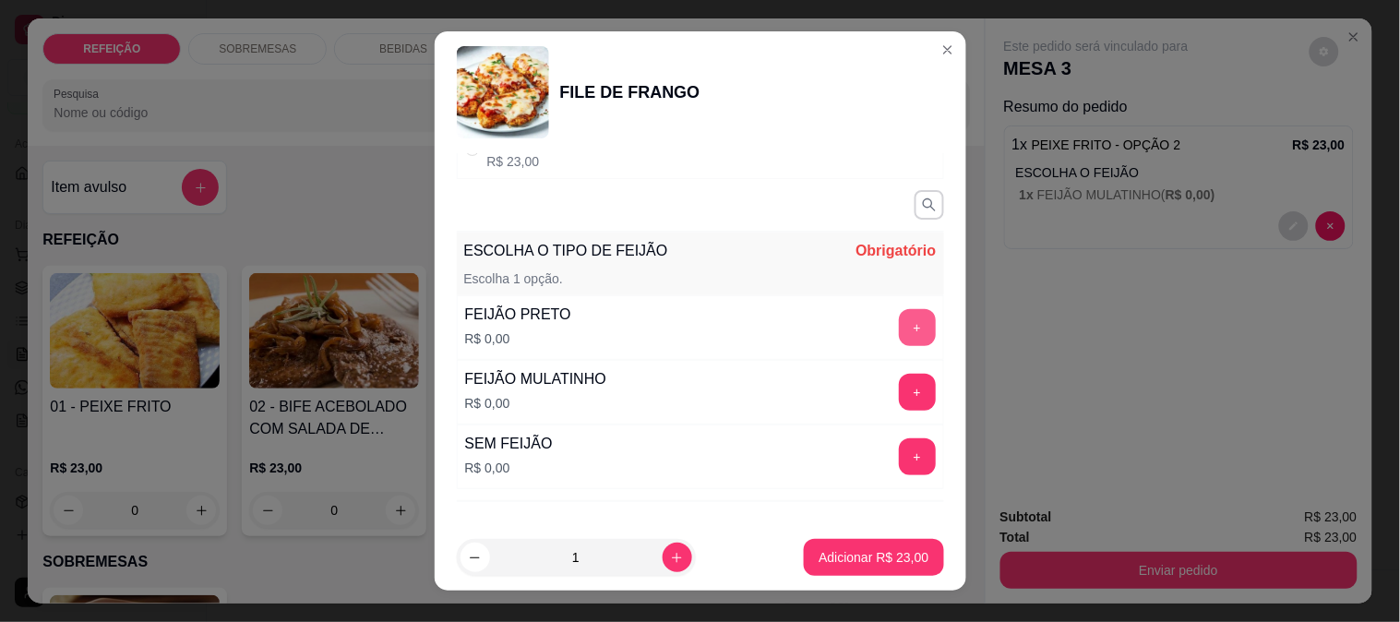
click at [899, 325] on button "+" at bounding box center [917, 327] width 37 height 37
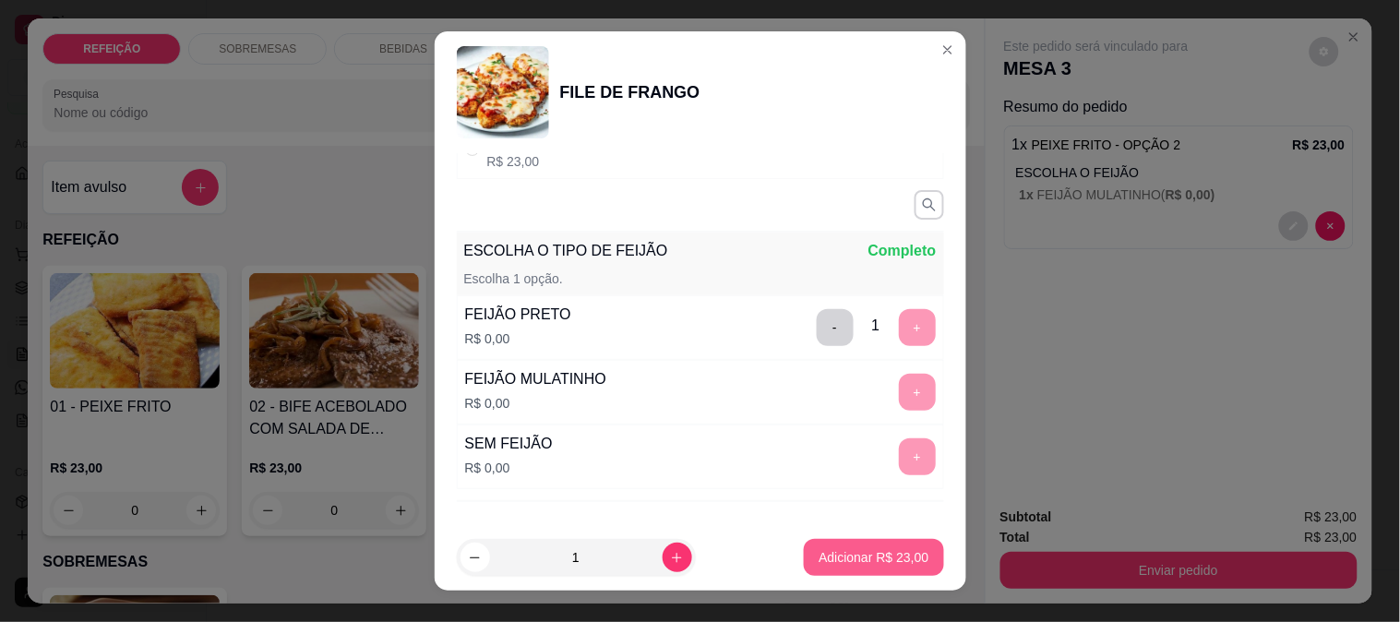
click at [823, 554] on p "Adicionar R$ 23,00" at bounding box center [874, 557] width 110 height 18
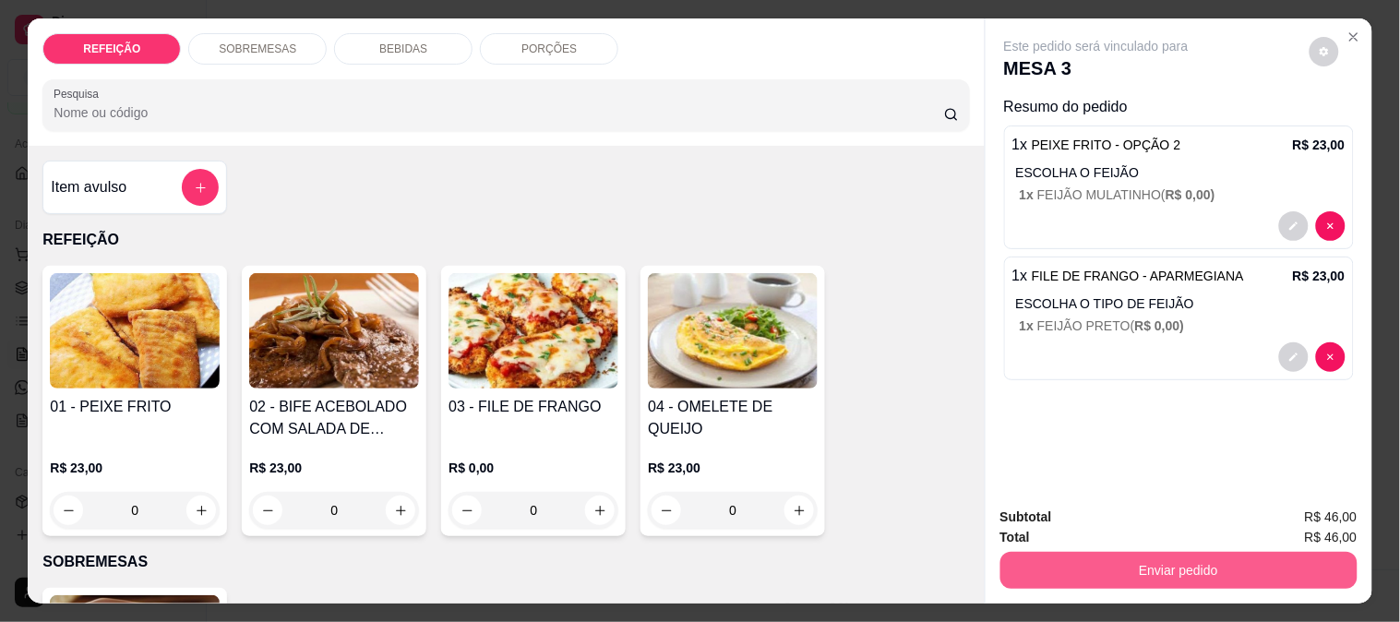
click at [1115, 558] on button "Enviar pedido" at bounding box center [1179, 570] width 357 height 37
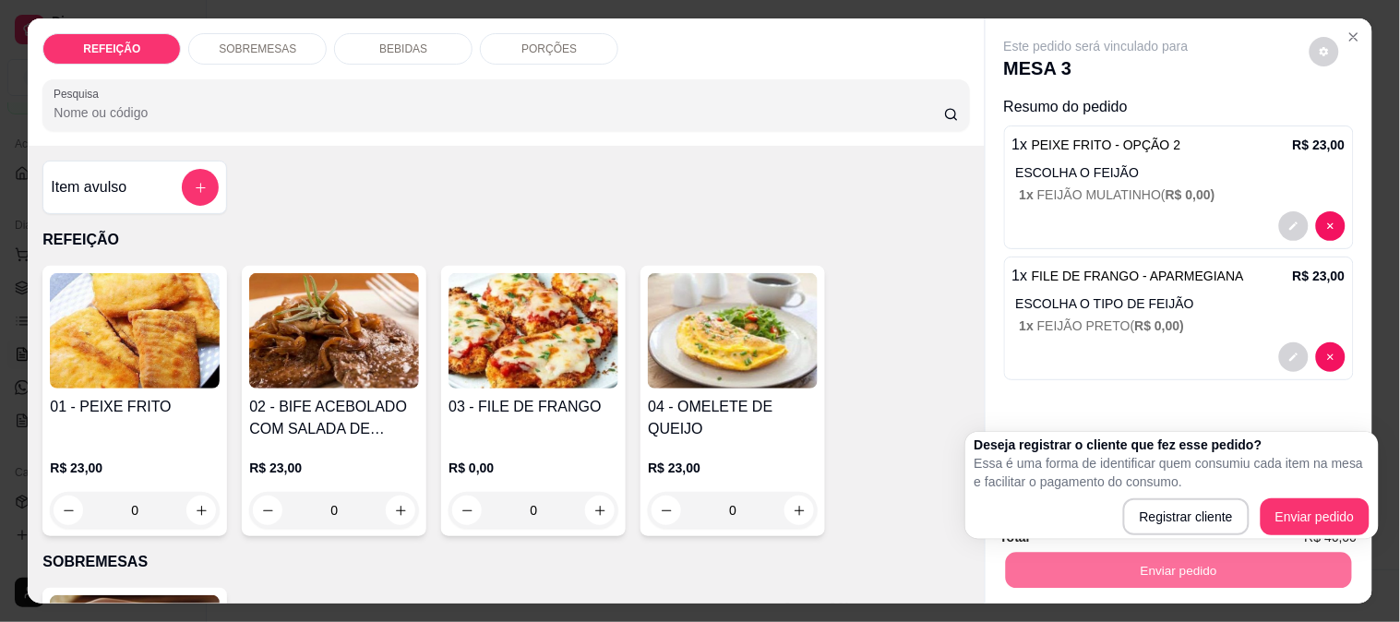
click at [1059, 428] on div "Este pedido será vinculado para MESA 3 Resumo do pedido 1 x PEIXE FRITO - OPÇÃO…" at bounding box center [1179, 255] width 387 height 474
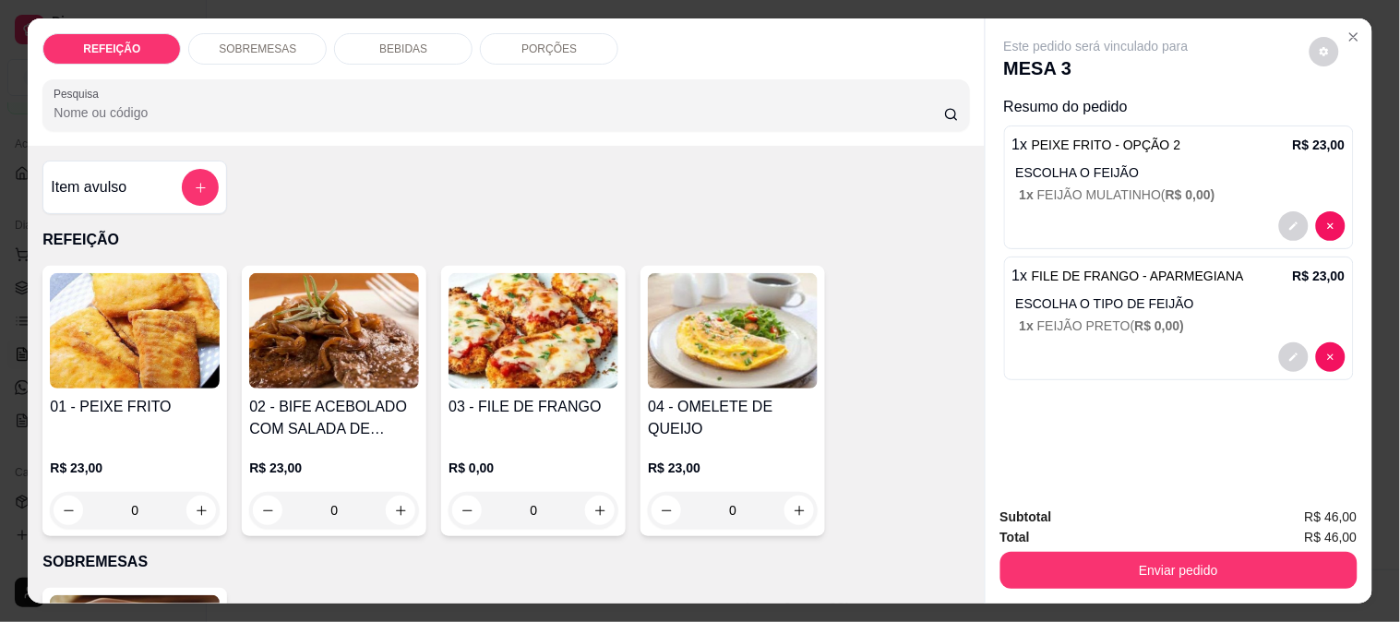
scroll to position [48, 0]
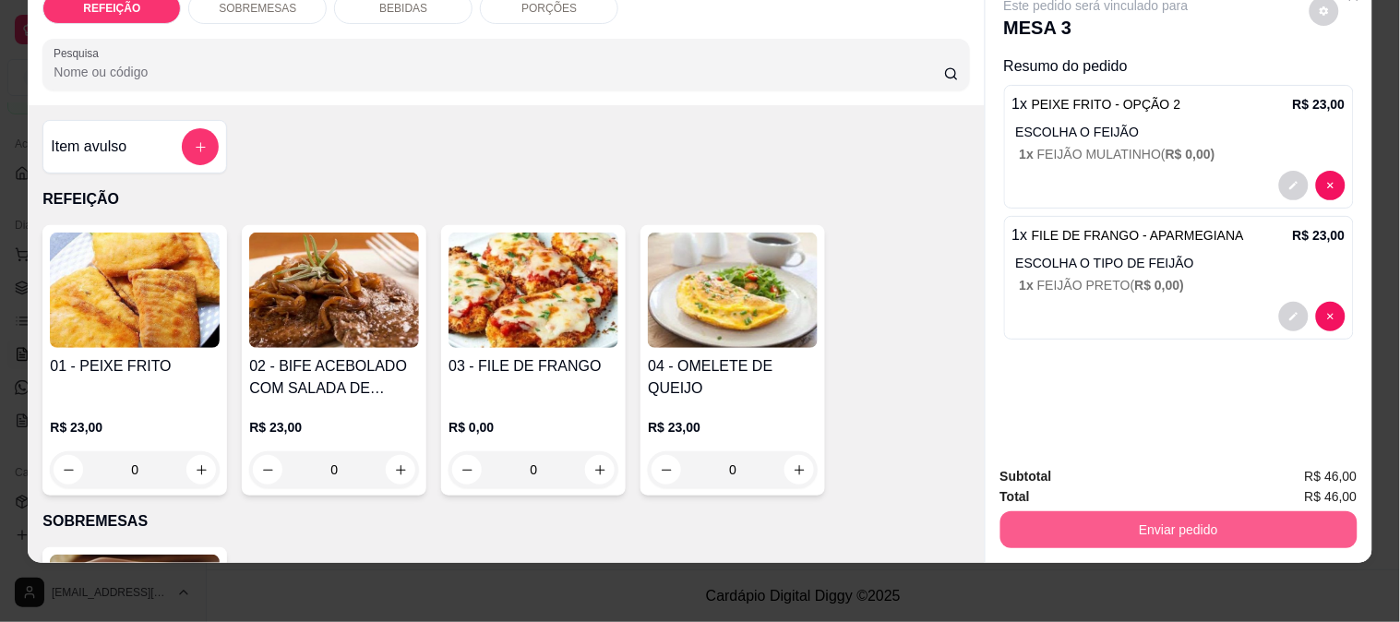
click at [1093, 511] on button "Enviar pedido" at bounding box center [1179, 529] width 357 height 37
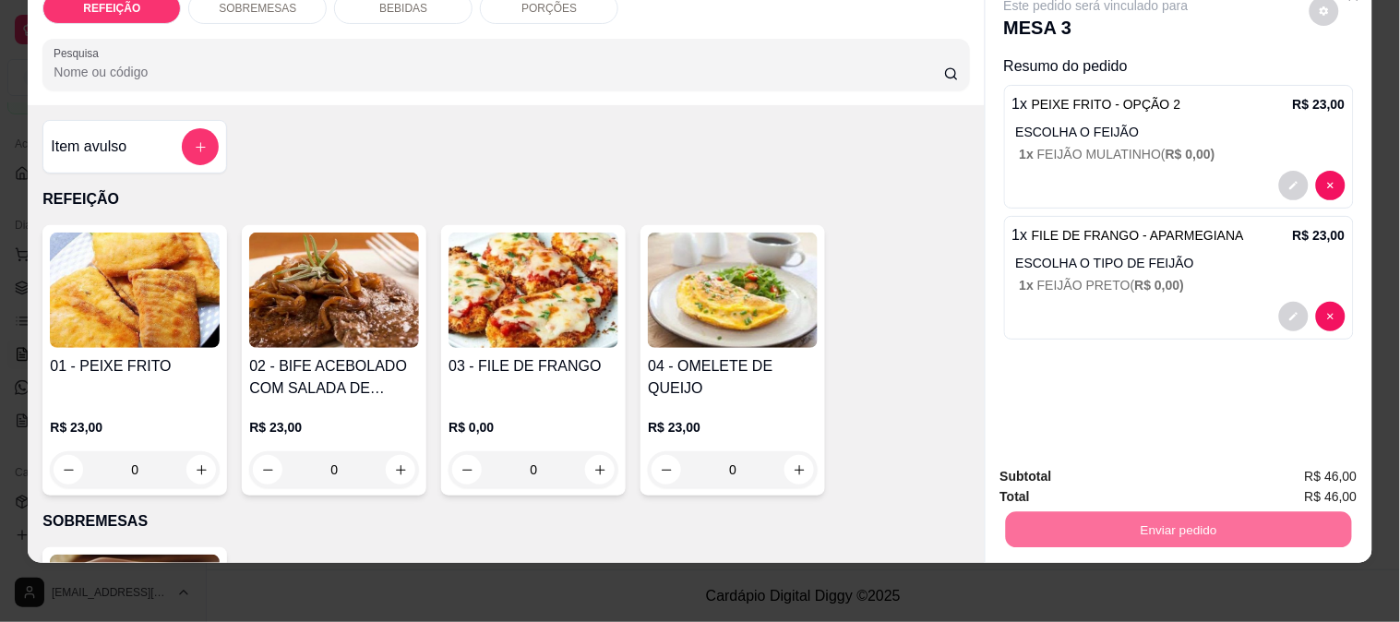
click at [1306, 456] on button "Enviar pedido" at bounding box center [1310, 469] width 102 height 34
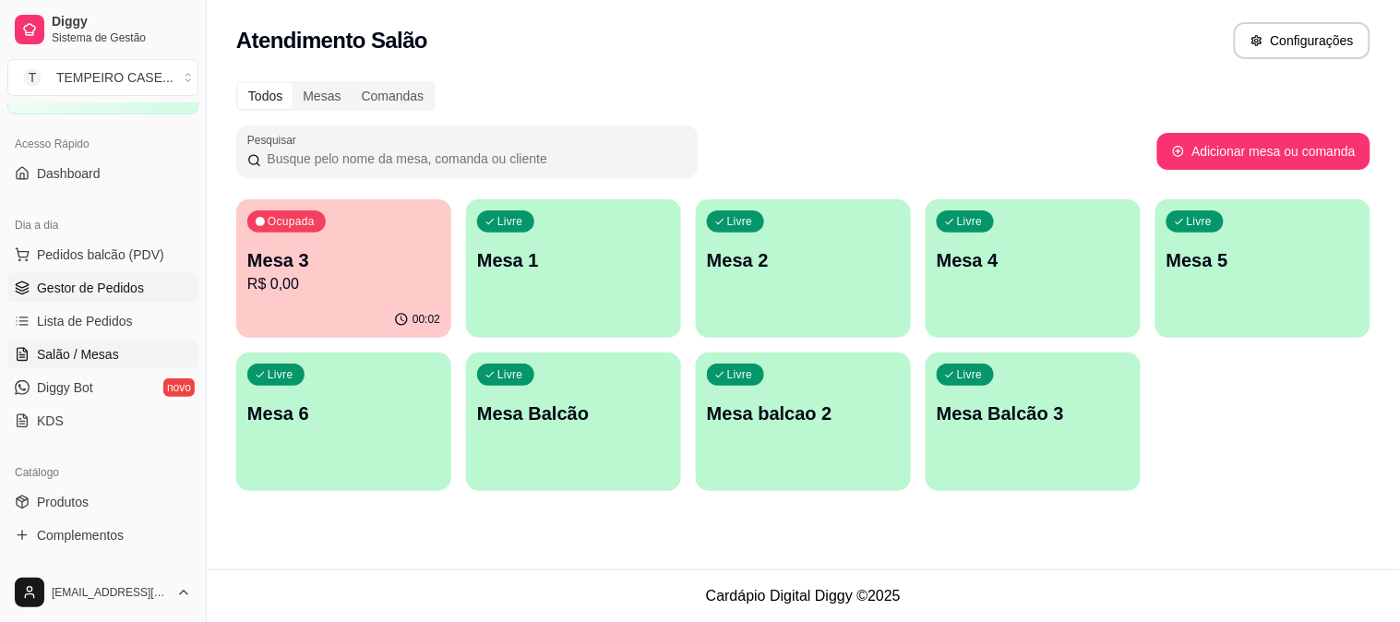
click at [65, 275] on link "Gestor de Pedidos" at bounding box center [102, 288] width 191 height 30
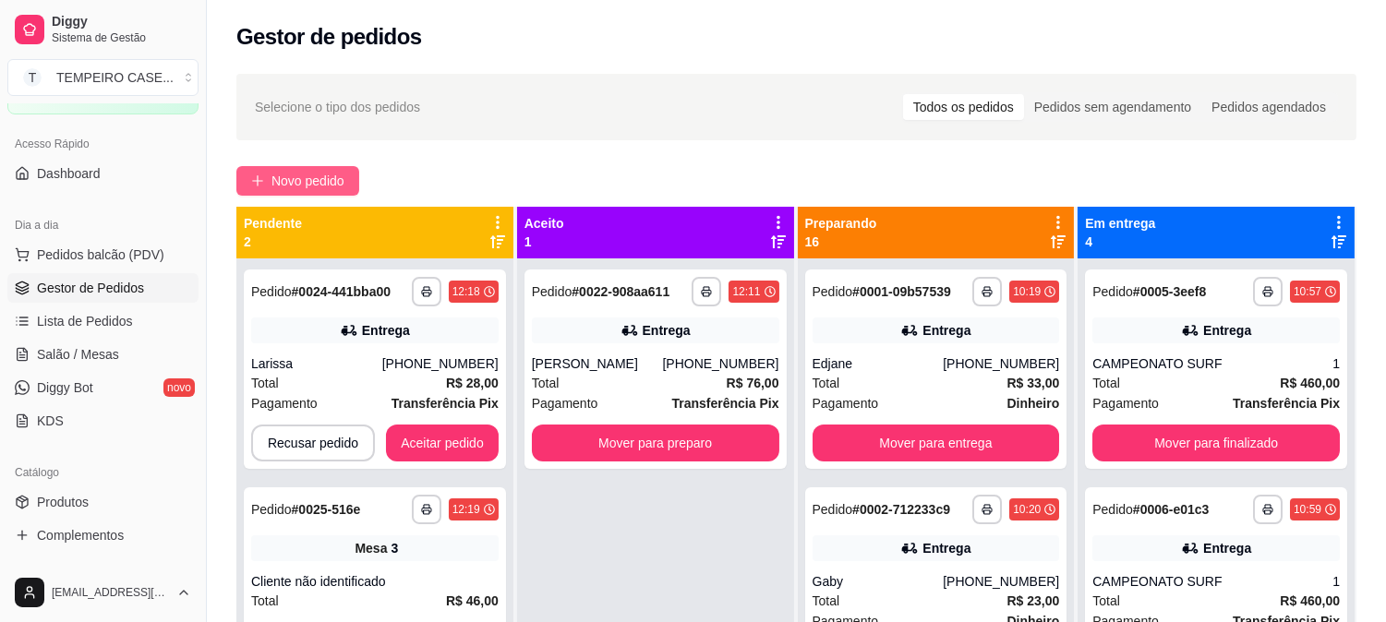
click at [306, 178] on span "Novo pedido" at bounding box center [307, 181] width 73 height 20
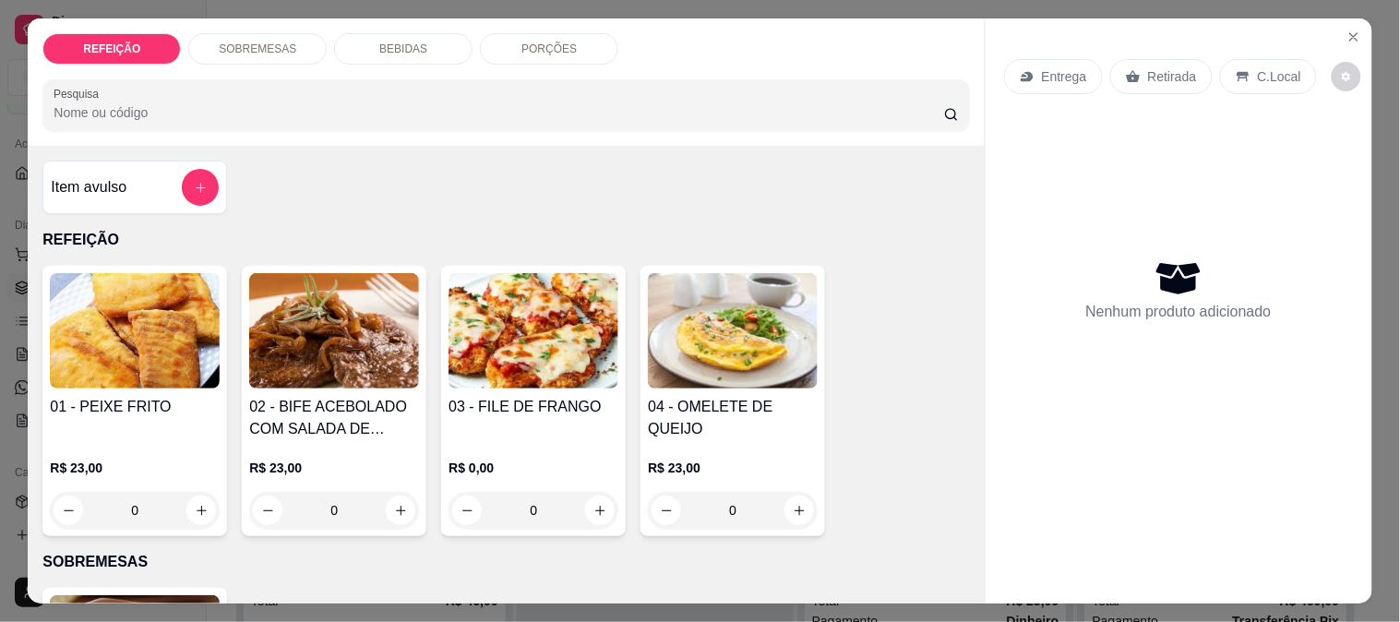
click at [505, 336] on img at bounding box center [534, 330] width 170 height 115
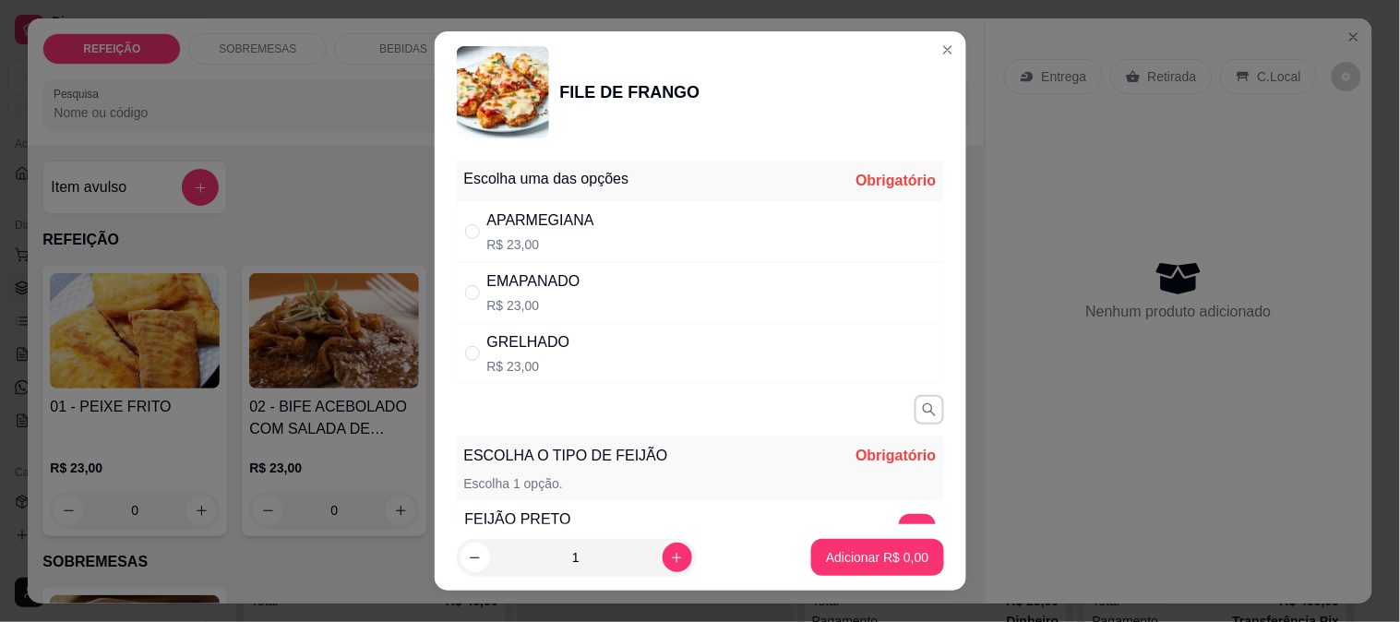
click at [588, 343] on div "GRELHADO R$ 23,00" at bounding box center [700, 353] width 487 height 61
radio input "true"
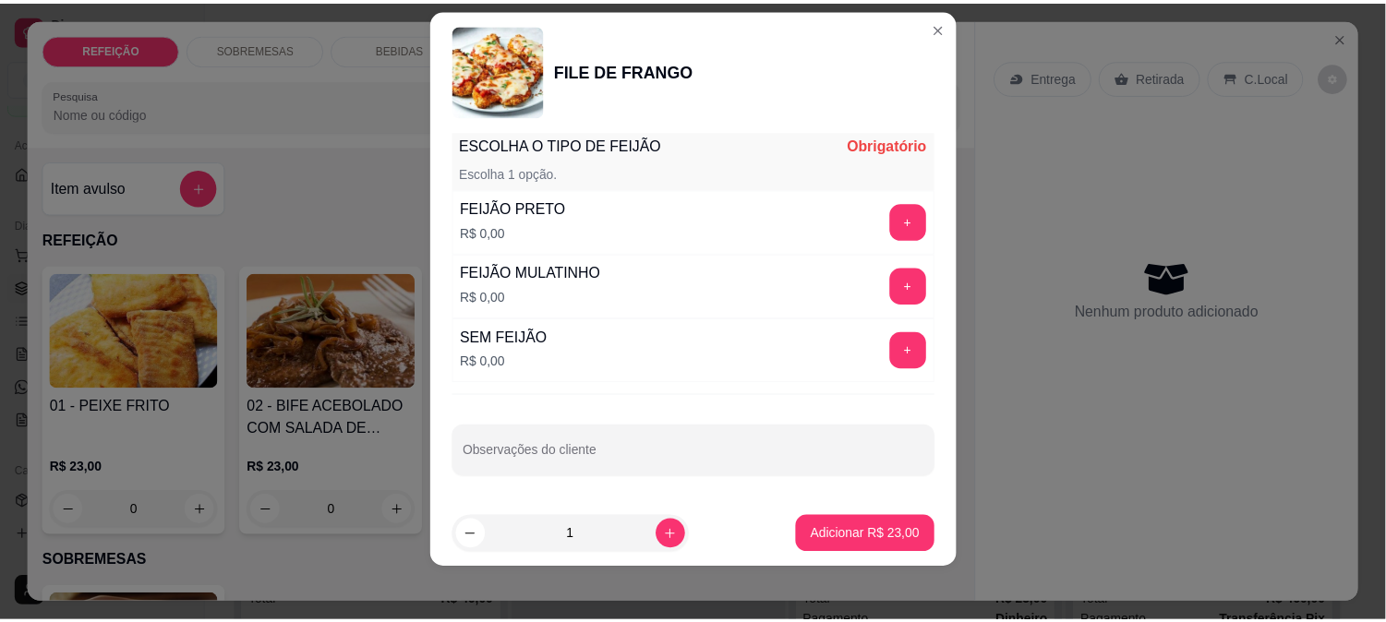
scroll to position [28, 0]
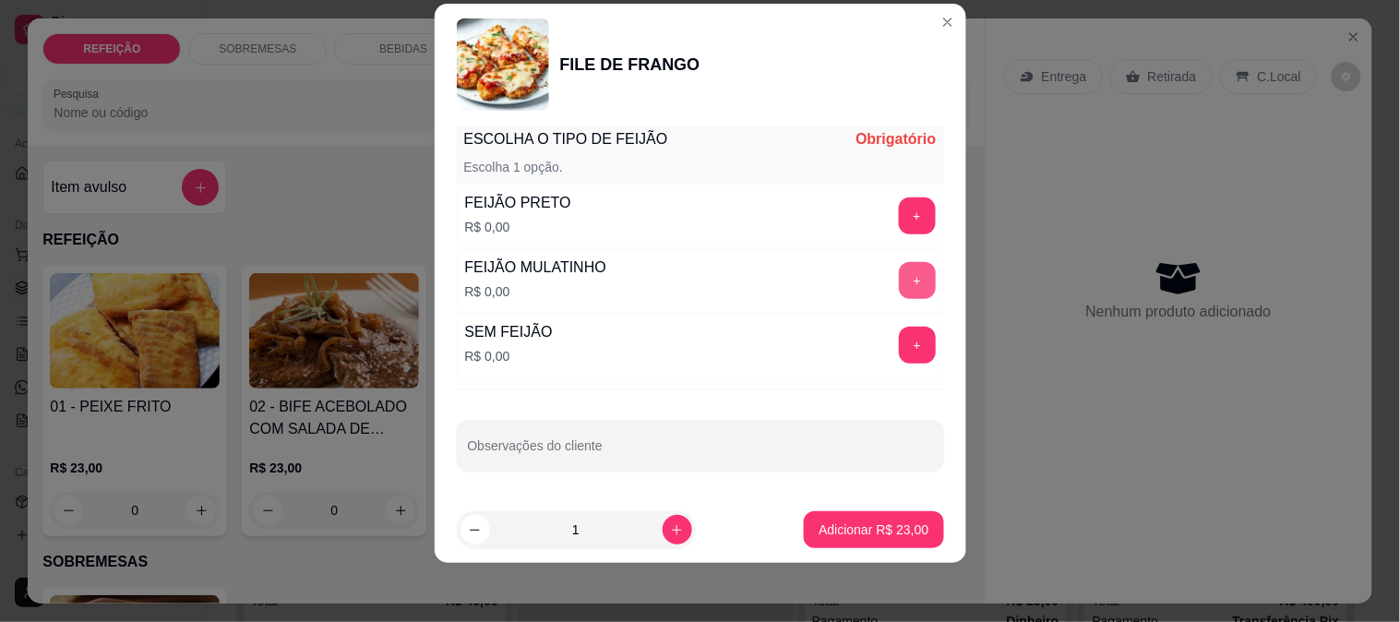
click at [899, 268] on button "+" at bounding box center [917, 280] width 37 height 37
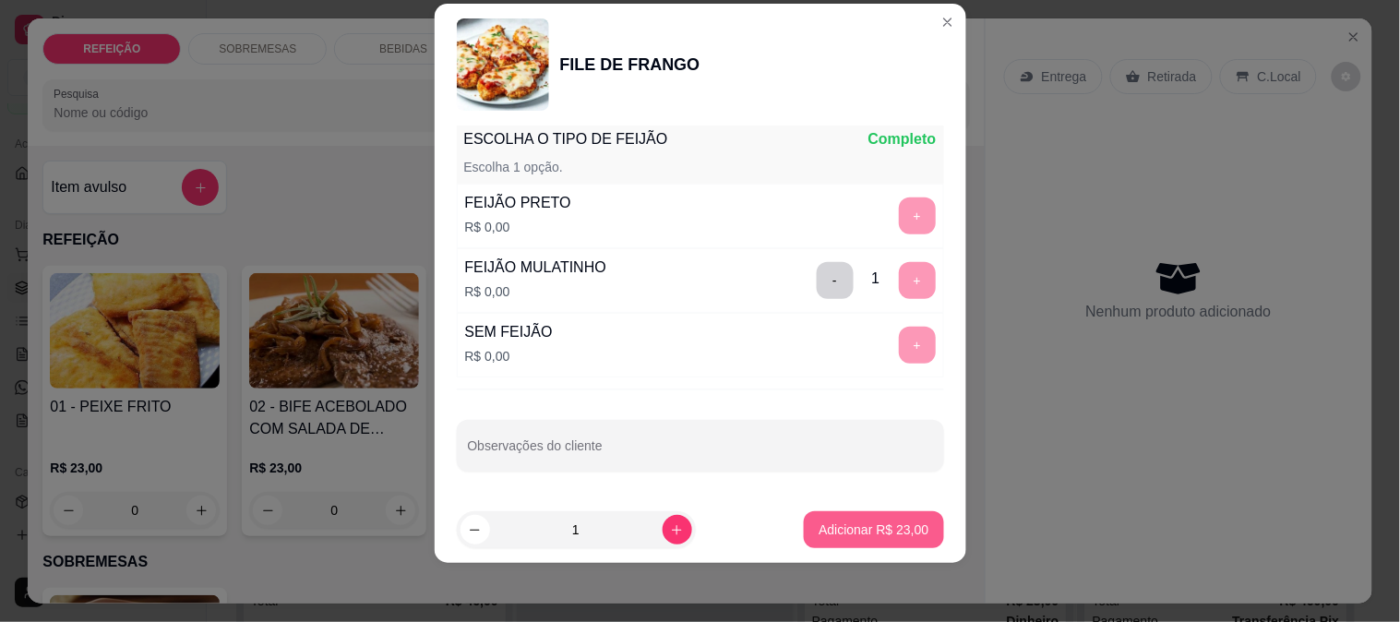
click at [849, 532] on p "Adicionar R$ 23,00" at bounding box center [874, 530] width 110 height 18
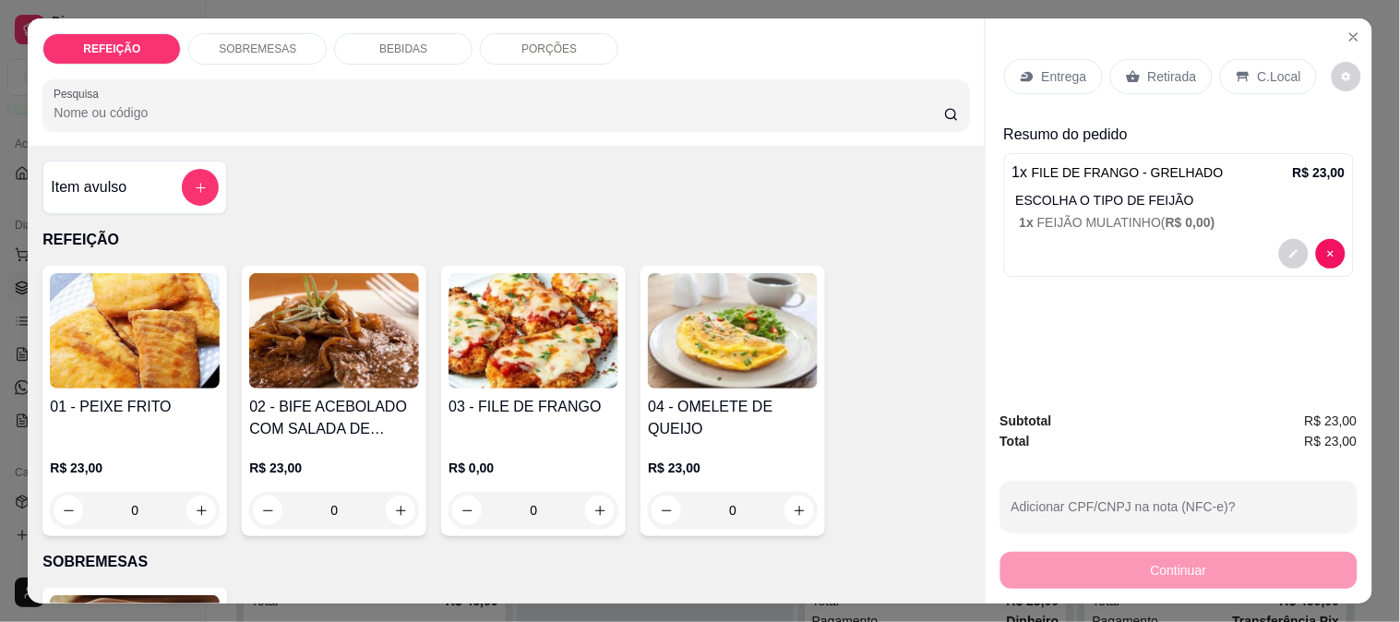
click at [1159, 80] on div "Retirada" at bounding box center [1162, 76] width 102 height 35
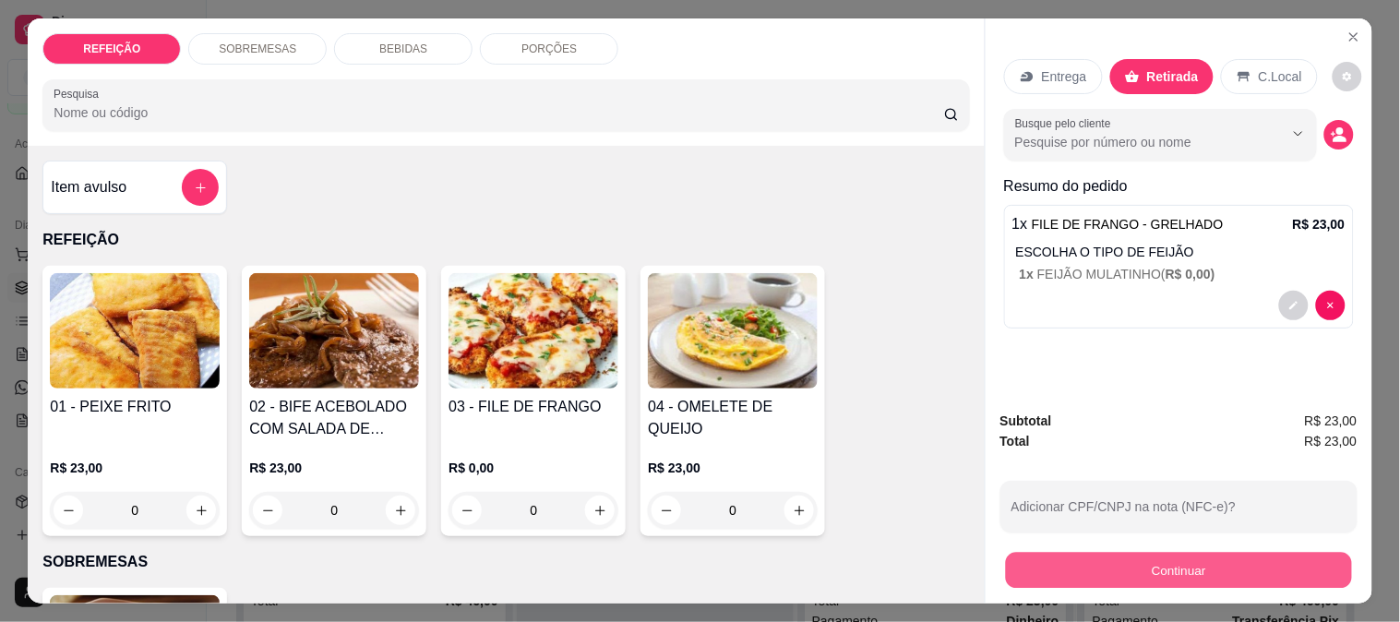
click at [1092, 577] on button "Continuar" at bounding box center [1178, 570] width 346 height 36
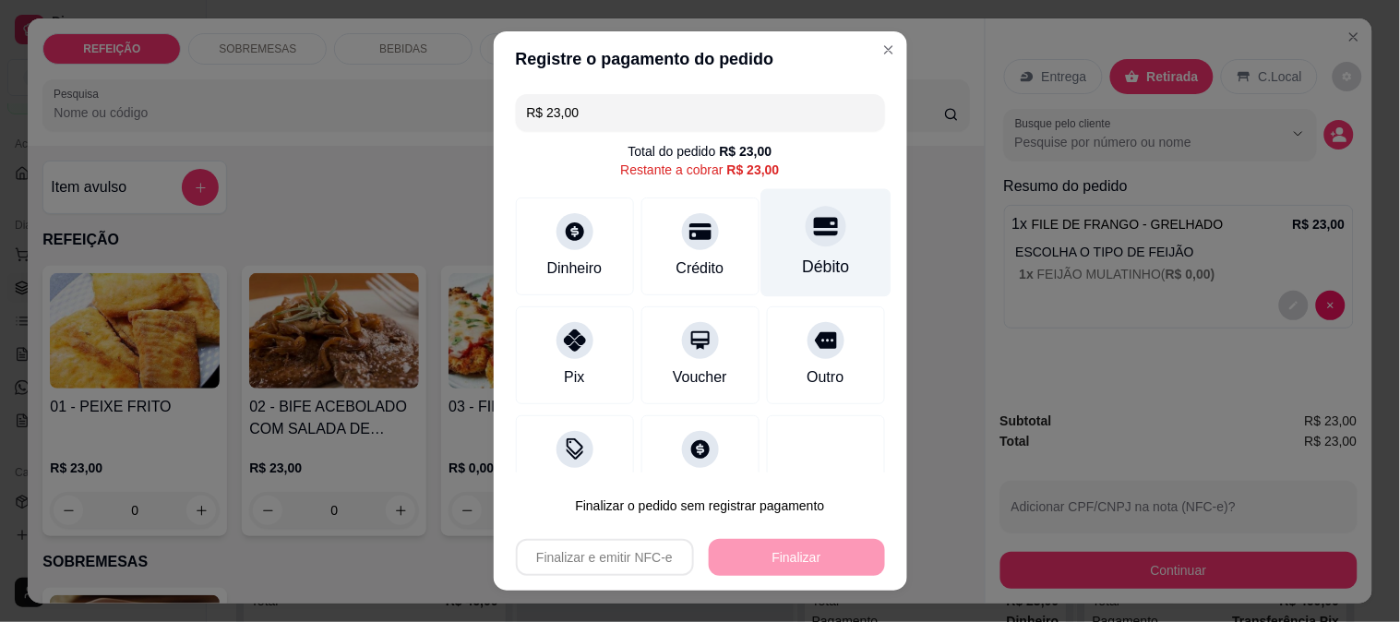
click at [770, 246] on div "Débito" at bounding box center [826, 242] width 130 height 108
type input "R$ 0,00"
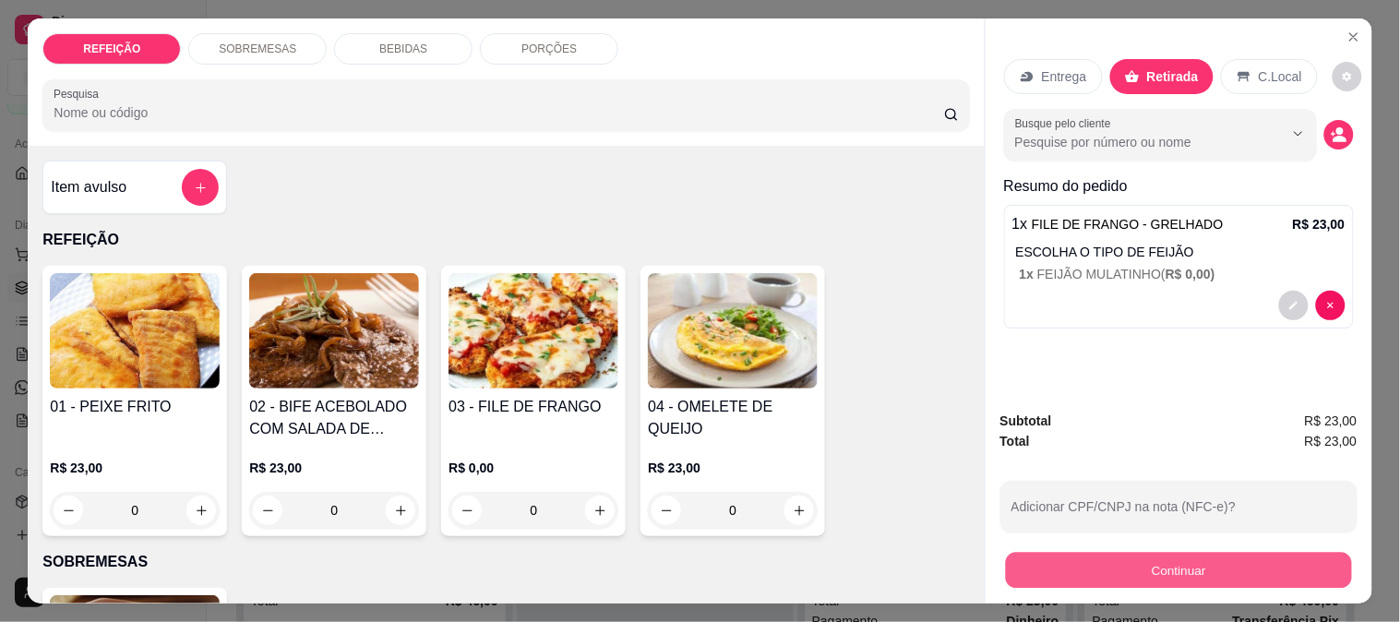
click at [1088, 557] on button "Continuar" at bounding box center [1178, 570] width 346 height 36
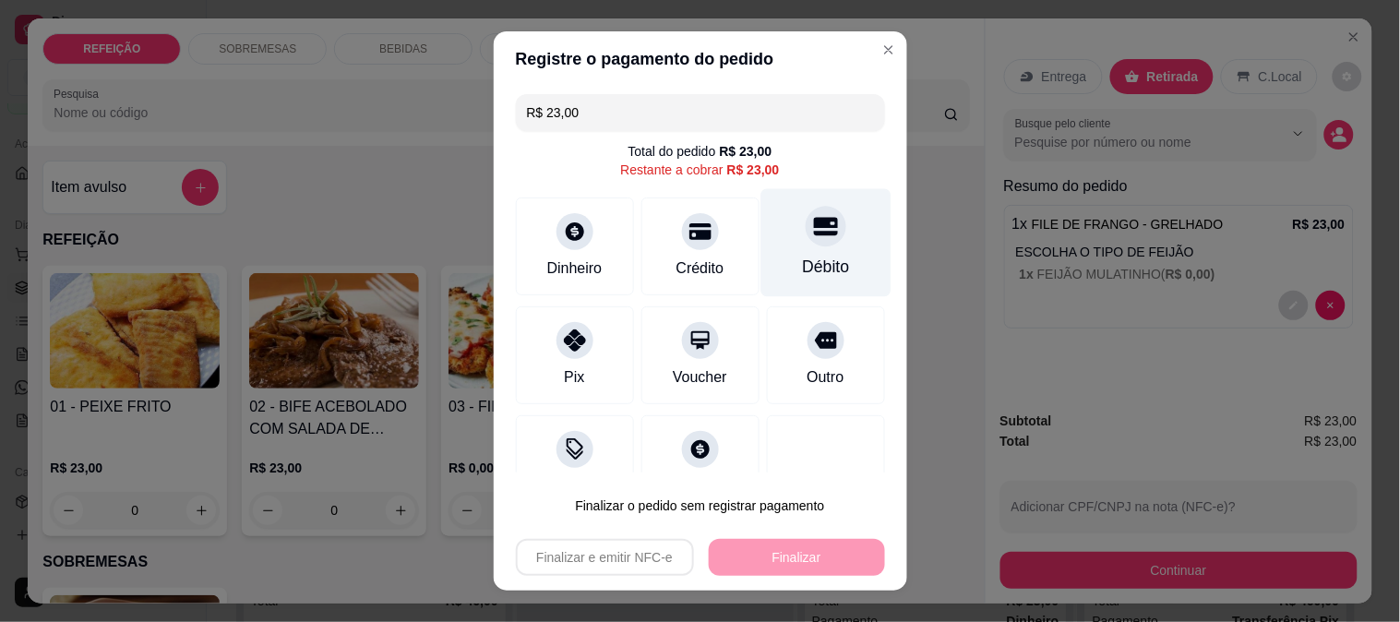
click at [771, 220] on div "Débito" at bounding box center [826, 242] width 130 height 108
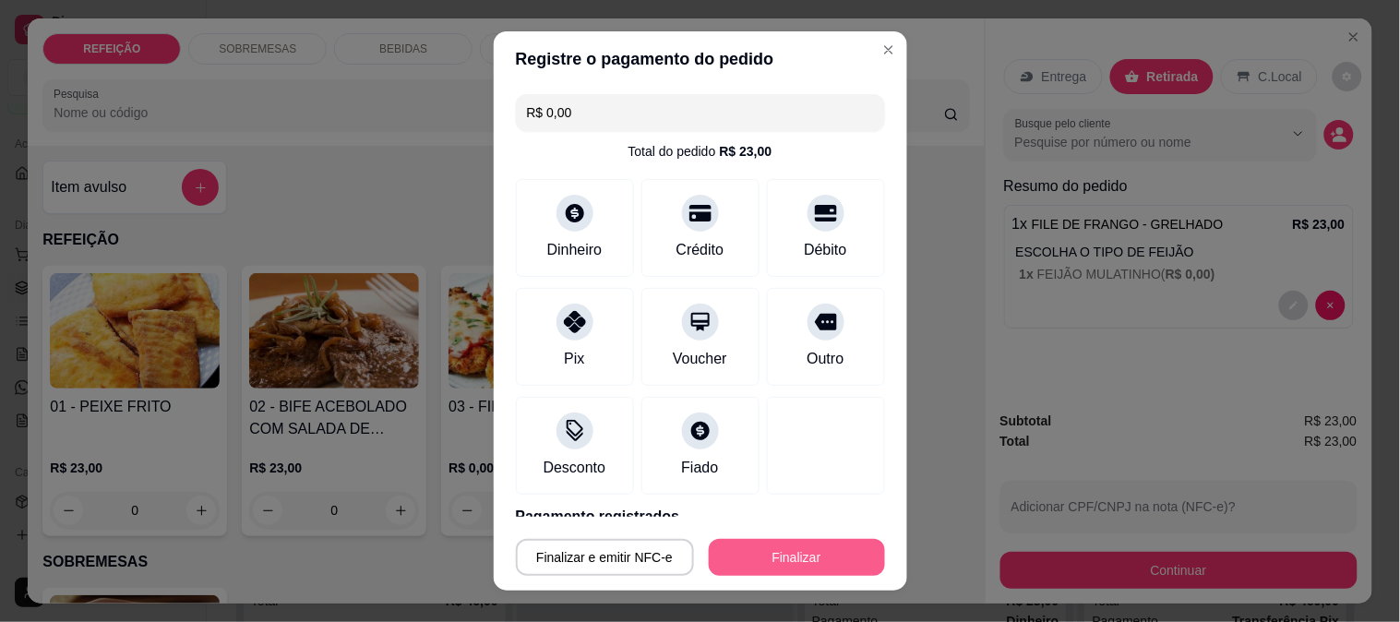
click at [757, 549] on button "Finalizar" at bounding box center [797, 557] width 176 height 37
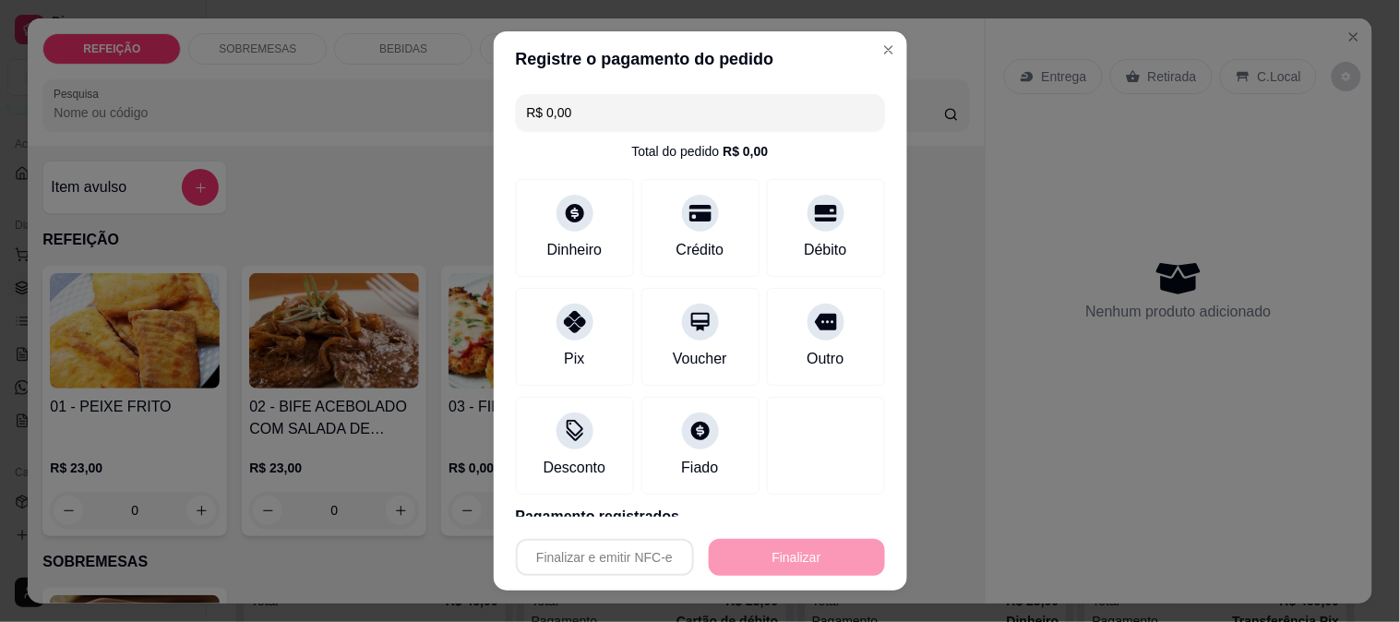
type input "-R$ 23,00"
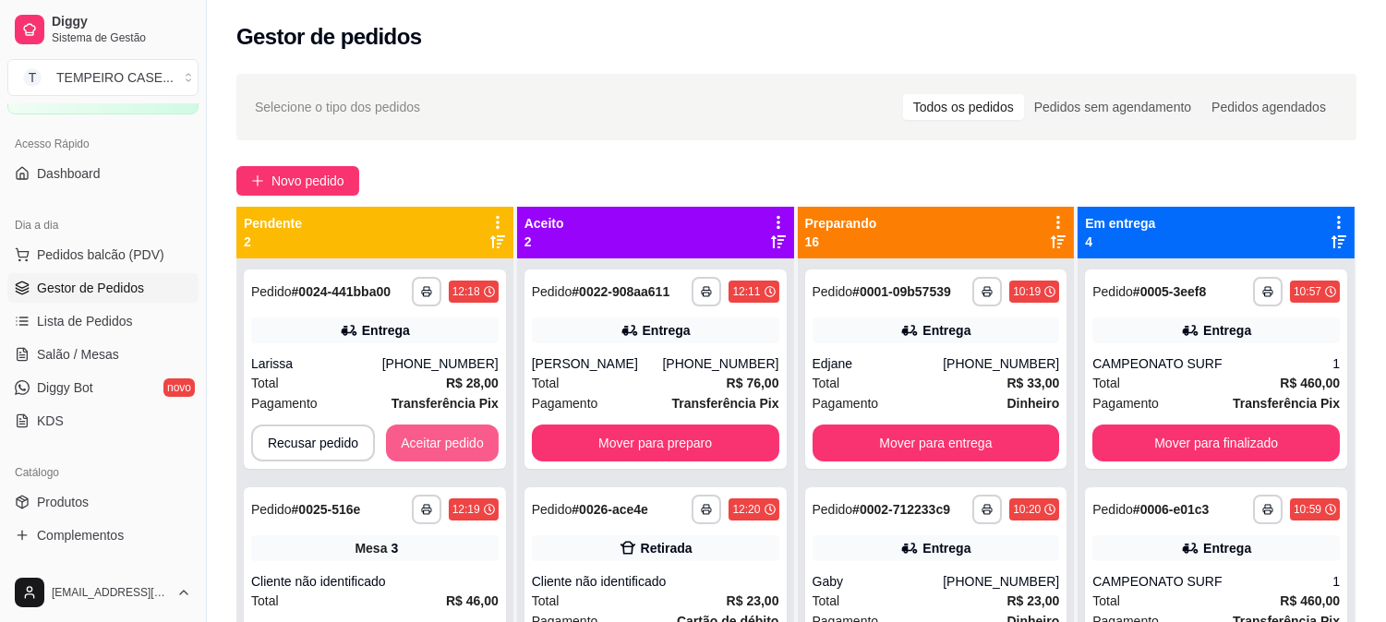
click at [420, 475] on div "**********" at bounding box center [374, 569] width 277 height 622
click at [466, 450] on button "Aceitar pedido" at bounding box center [442, 443] width 113 height 37
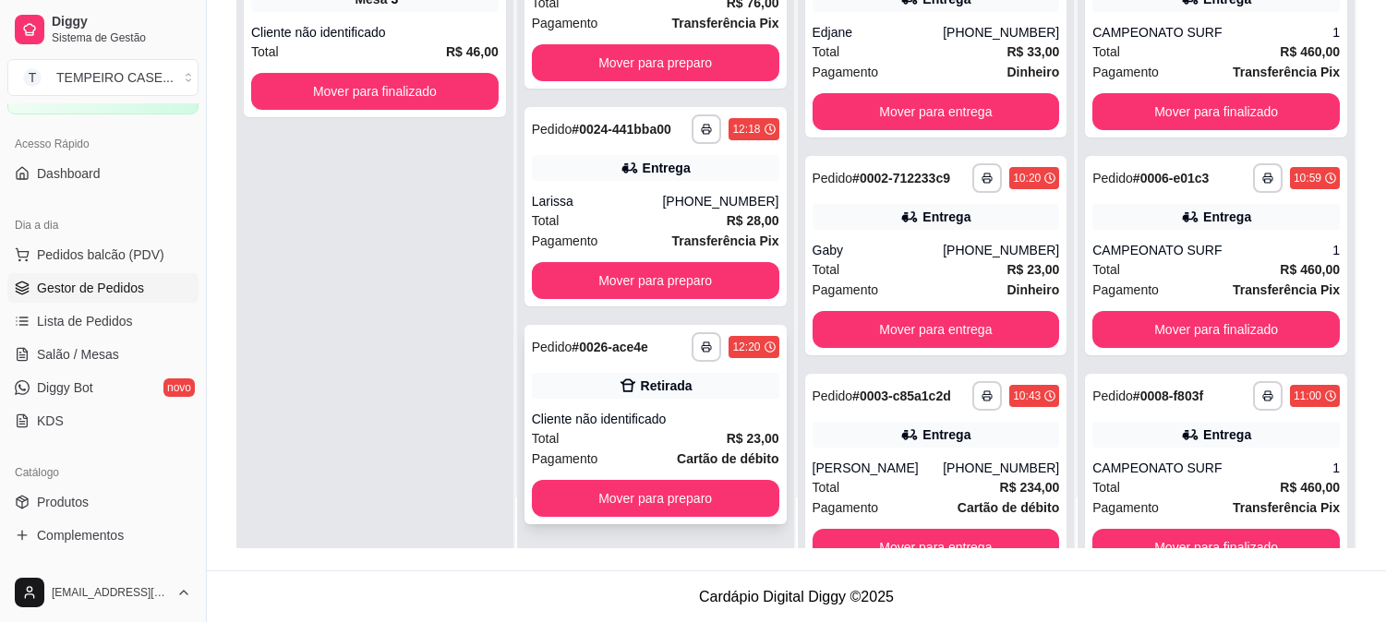
scroll to position [282, 0]
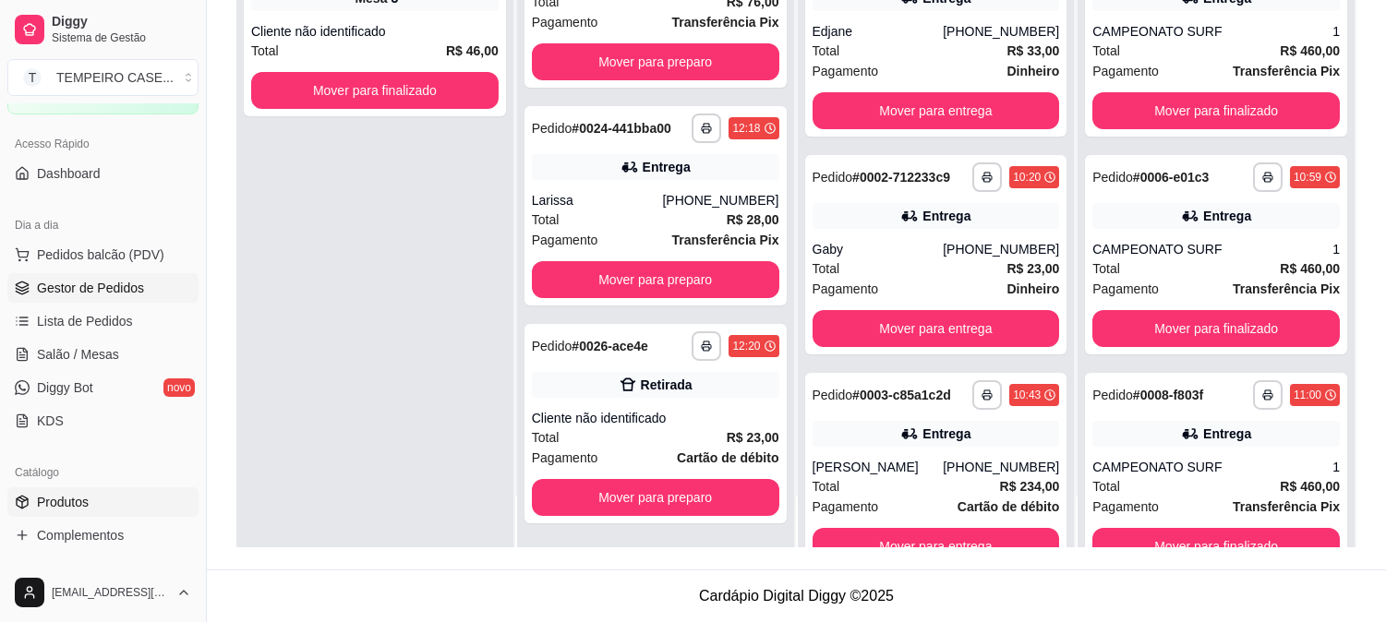
click at [77, 500] on span "Produtos" at bounding box center [63, 502] width 52 height 18
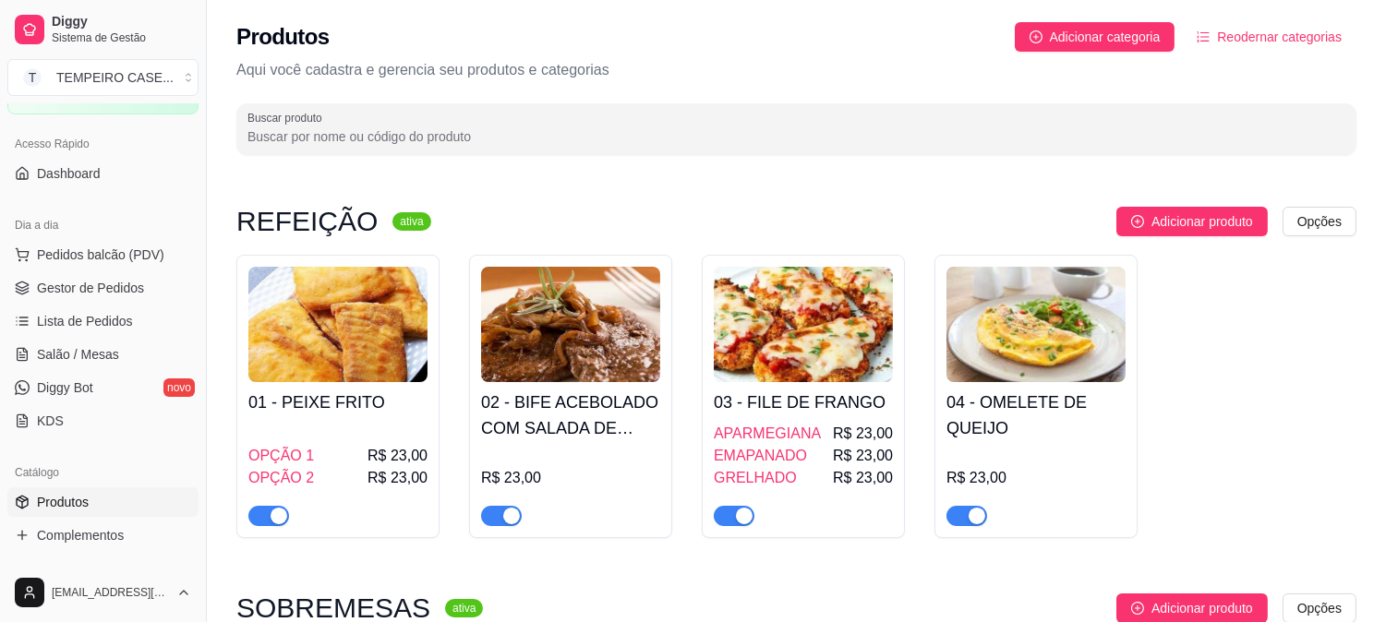
click at [619, 425] on h4 "02 - BIFE ACEBOLADO COM SALADA DE MAIONESE" at bounding box center [570, 416] width 179 height 52
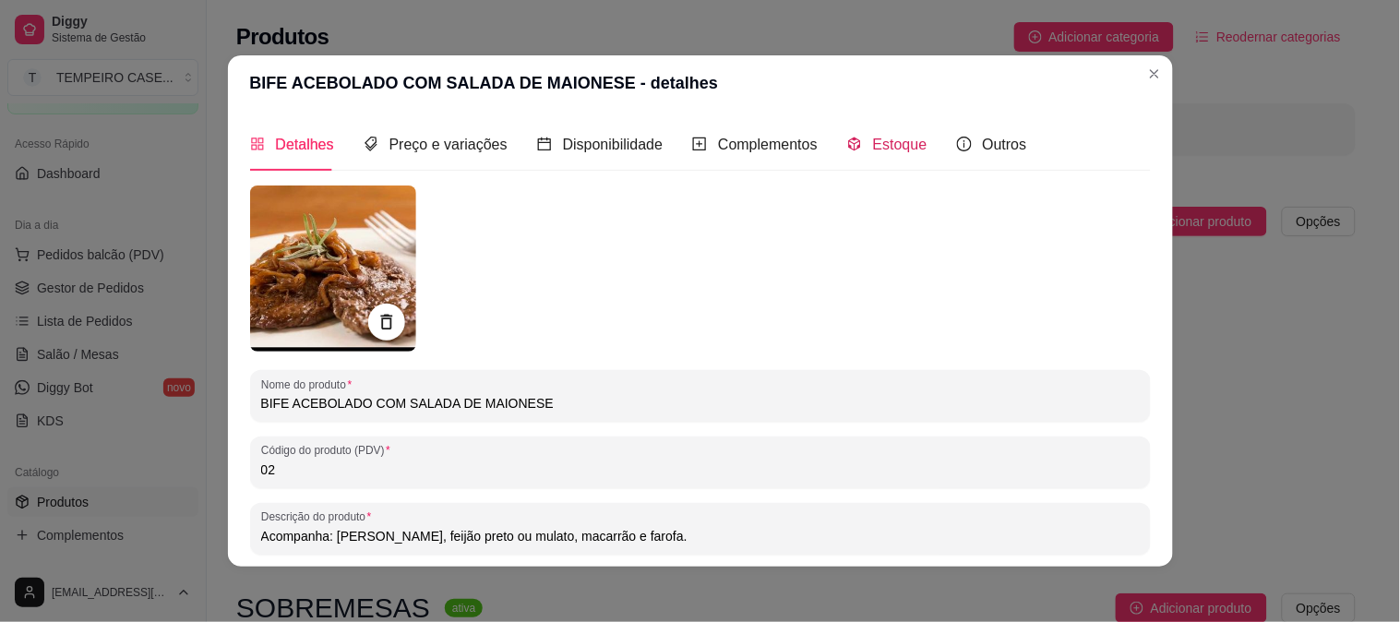
click at [873, 137] on span "Estoque" at bounding box center [900, 145] width 54 height 16
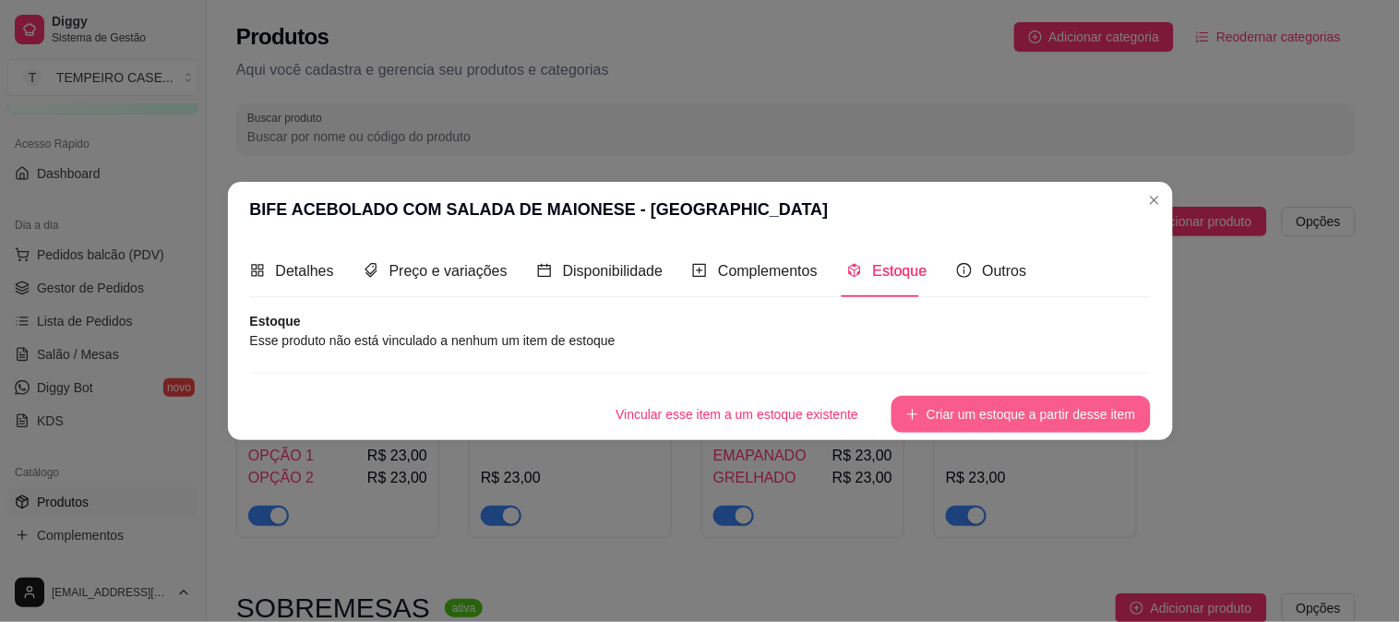
click at [1035, 403] on button "Criar um estoque a partir desse item" at bounding box center [1021, 414] width 258 height 37
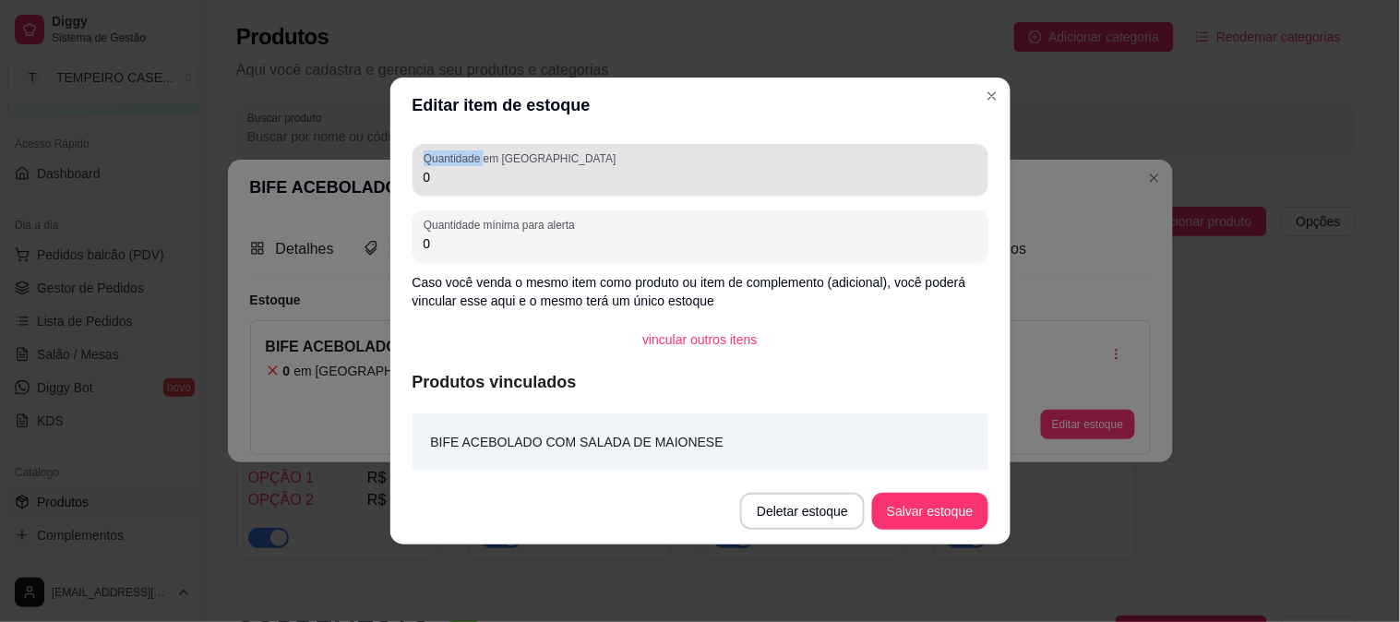
drag, startPoint x: 484, startPoint y: 166, endPoint x: 427, endPoint y: 166, distance: 57.2
click at [427, 166] on label "Quantidade em [GEOGRAPHIC_DATA]" at bounding box center [523, 158] width 198 height 16
click at [437, 189] on div "Quantidade em estoque 0" at bounding box center [701, 170] width 576 height 52
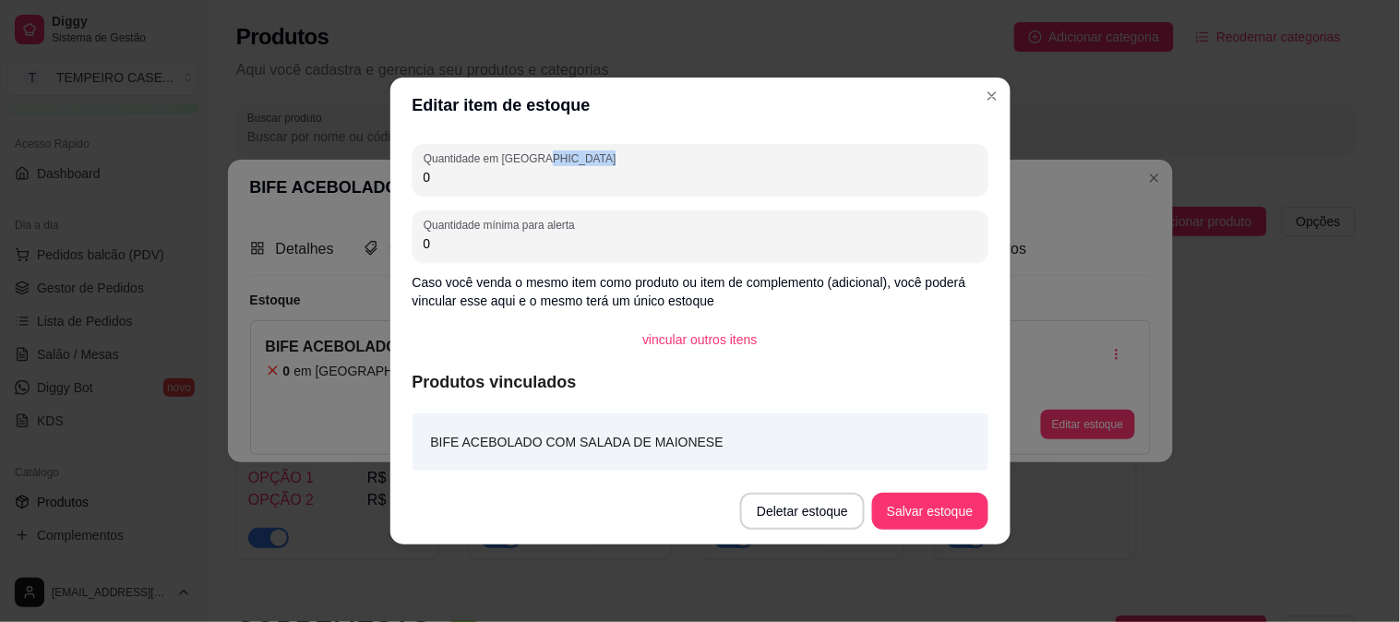
click at [437, 189] on div "Quantidade em estoque 0" at bounding box center [701, 170] width 576 height 52
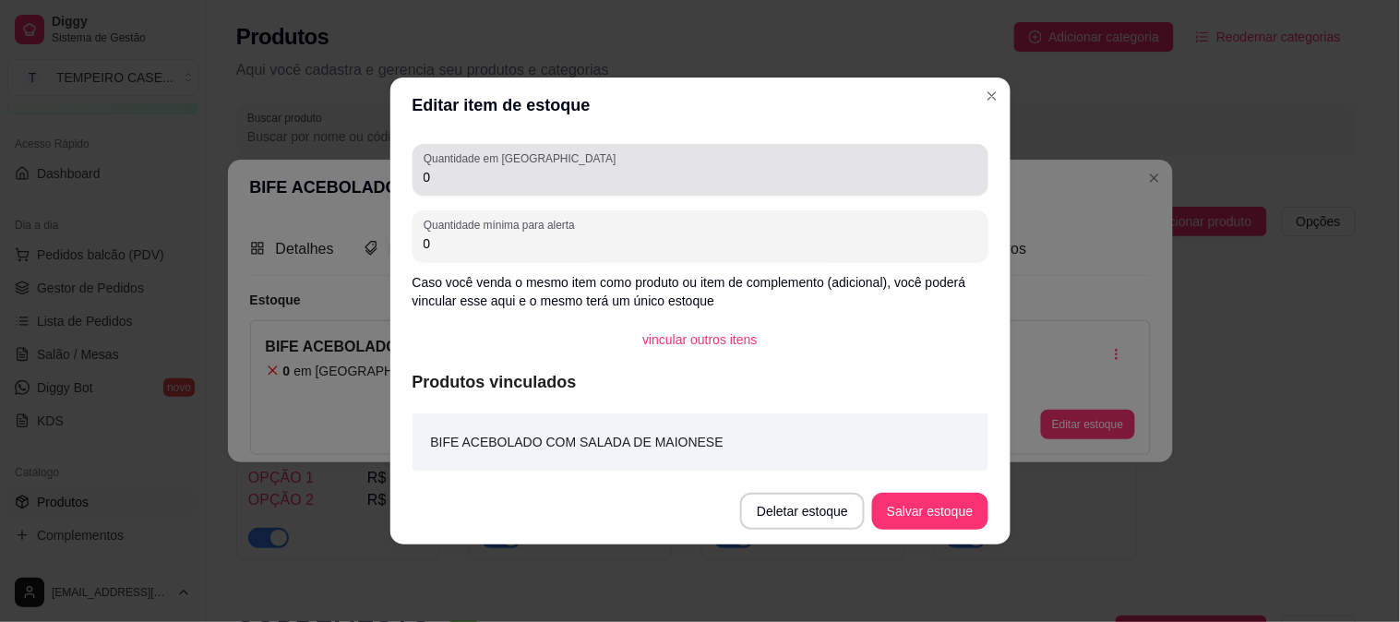
click at [437, 189] on div "Quantidade em estoque 0" at bounding box center [701, 170] width 576 height 52
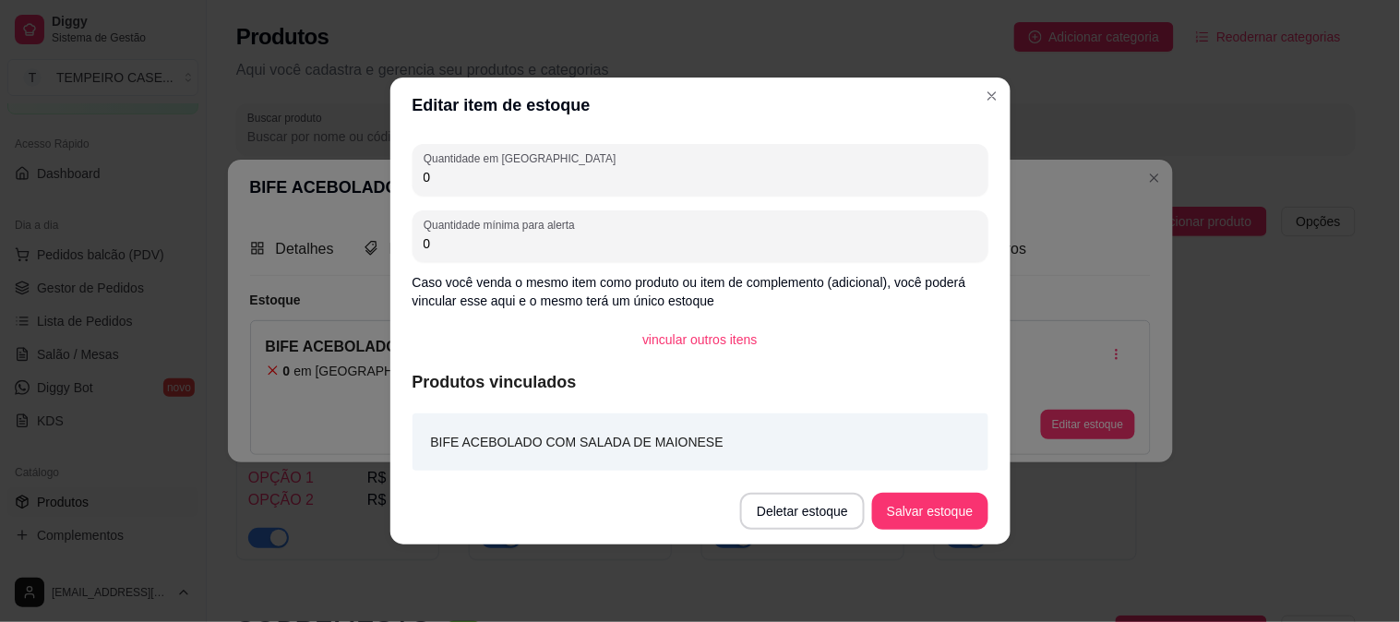
drag, startPoint x: 437, startPoint y: 189, endPoint x: 397, endPoint y: 190, distance: 39.7
click at [397, 190] on div "Quantidade em estoque 0 Quantidade mínima para alerta 0 Caso você venda o mesmo…" at bounding box center [701, 305] width 620 height 345
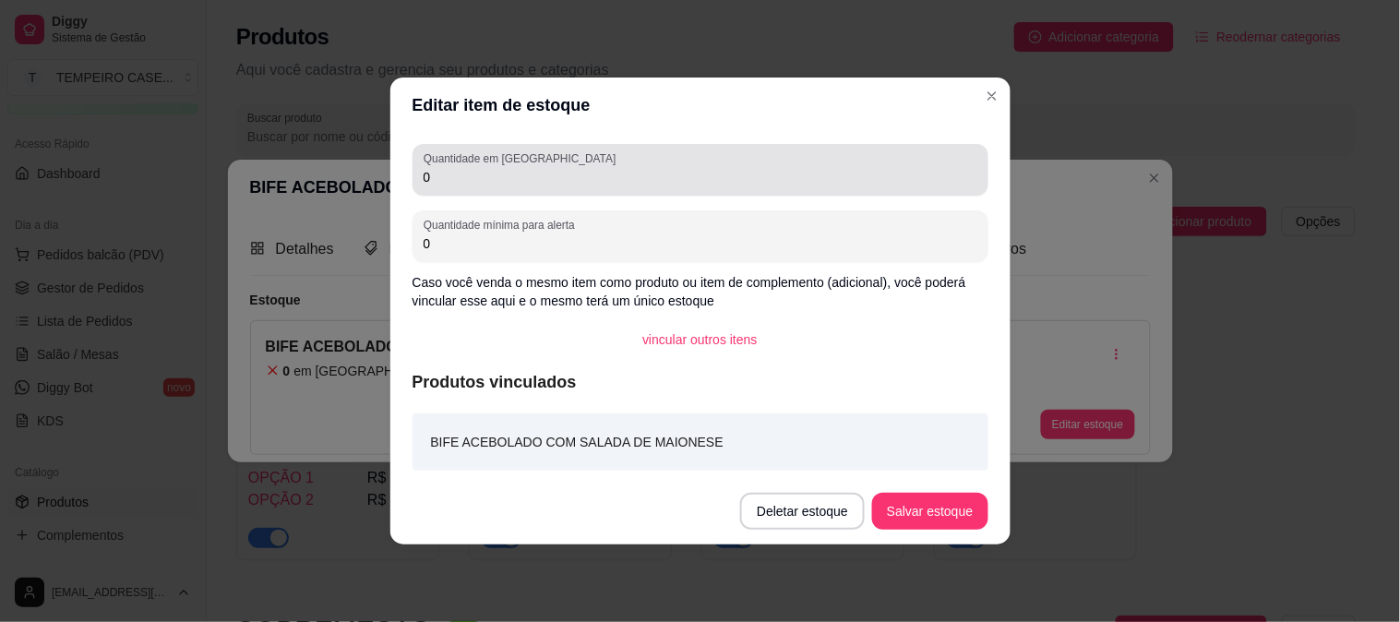
click at [424, 181] on input "0" at bounding box center [701, 177] width 554 height 18
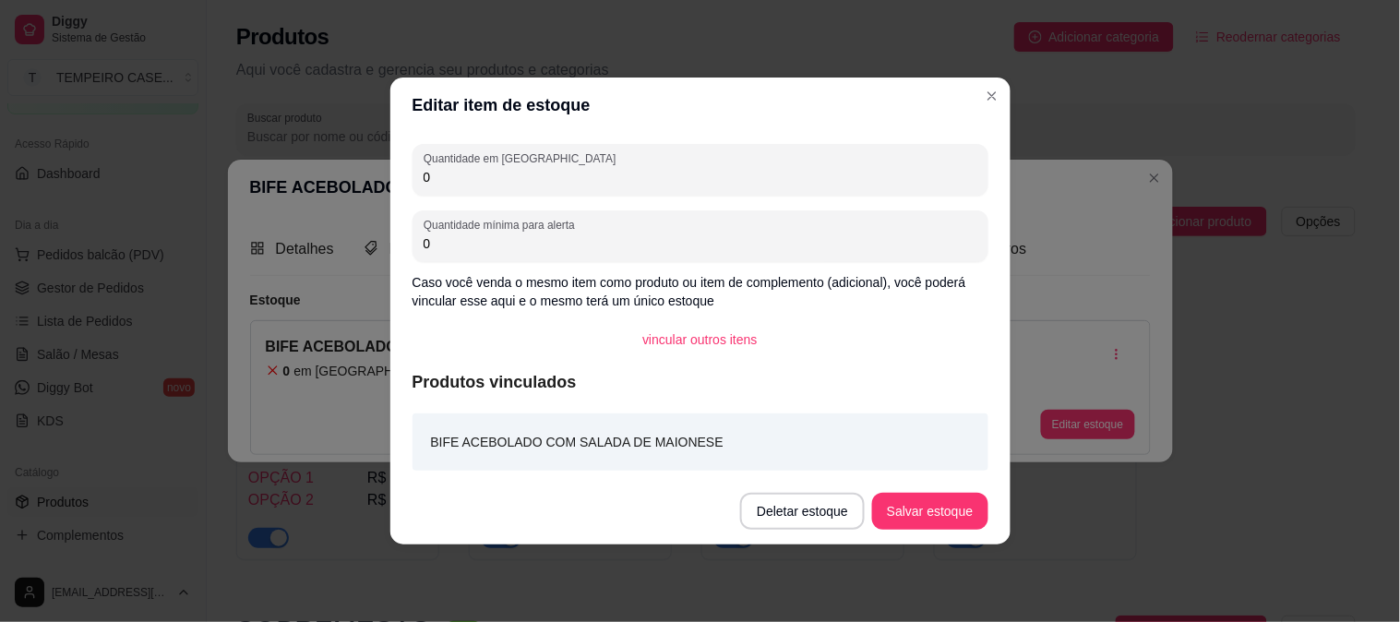
click at [424, 181] on input "0" at bounding box center [701, 177] width 554 height 18
type input "11"
click at [934, 496] on button "Salvar estoque" at bounding box center [929, 511] width 115 height 37
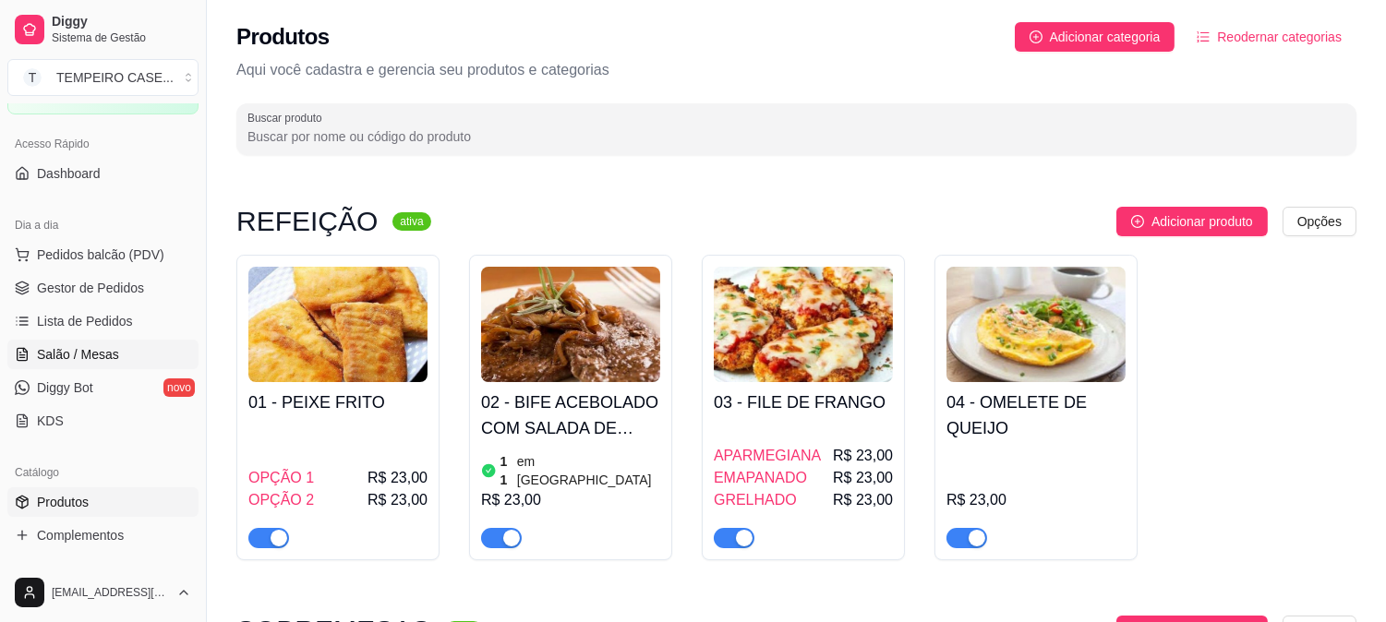
click at [95, 352] on span "Salão / Mesas" at bounding box center [78, 354] width 82 height 18
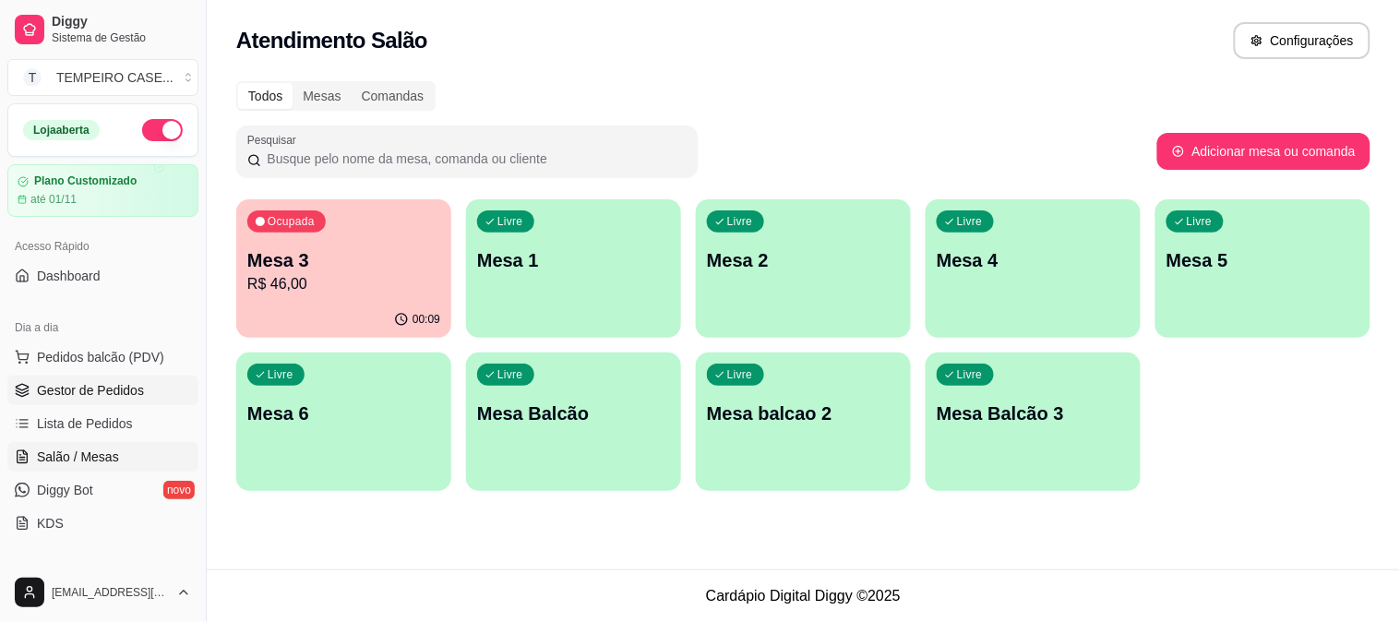
click at [78, 381] on span "Gestor de Pedidos" at bounding box center [90, 390] width 107 height 18
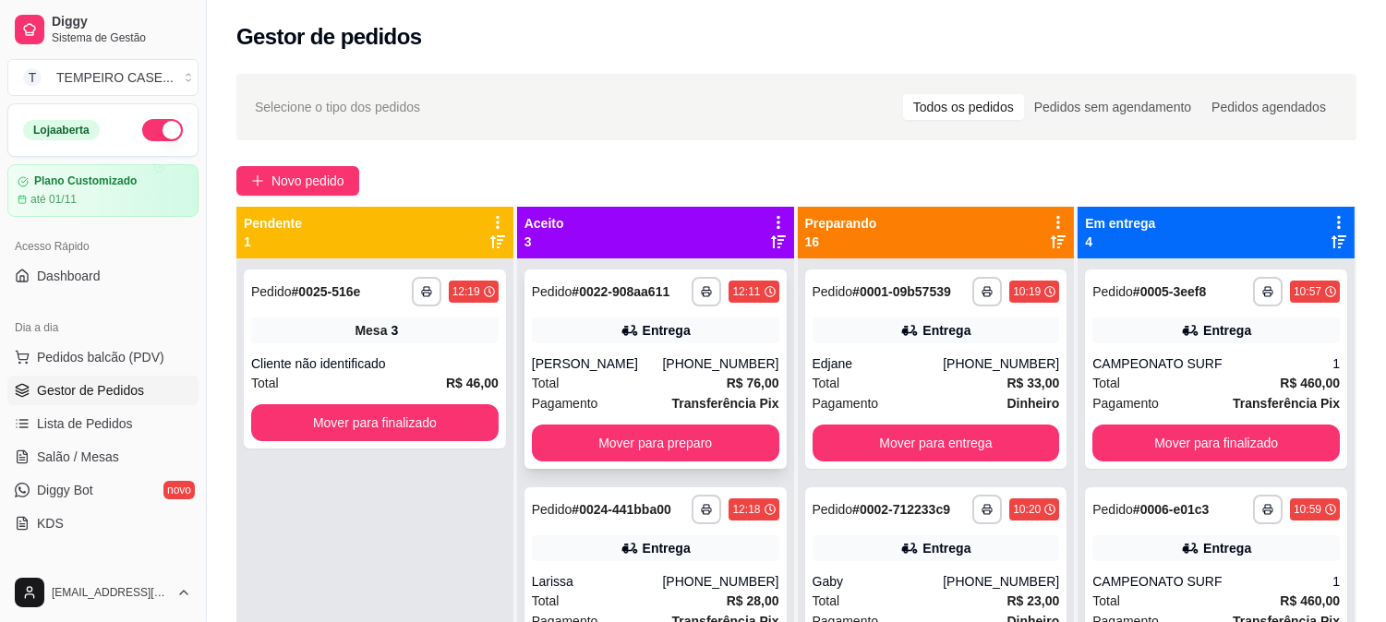
click at [727, 376] on strong "R$ 76,00" at bounding box center [753, 383] width 53 height 15
click at [309, 167] on button "Novo pedido" at bounding box center [297, 181] width 123 height 30
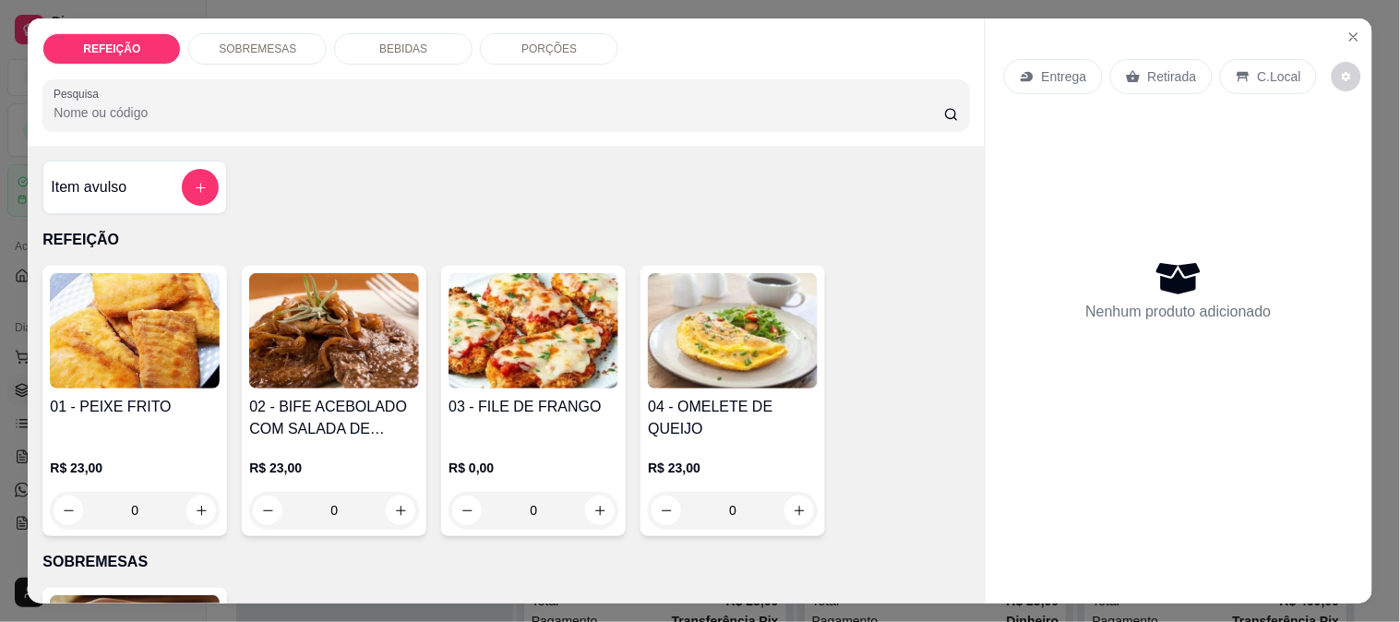
click at [292, 358] on img at bounding box center [334, 330] width 170 height 115
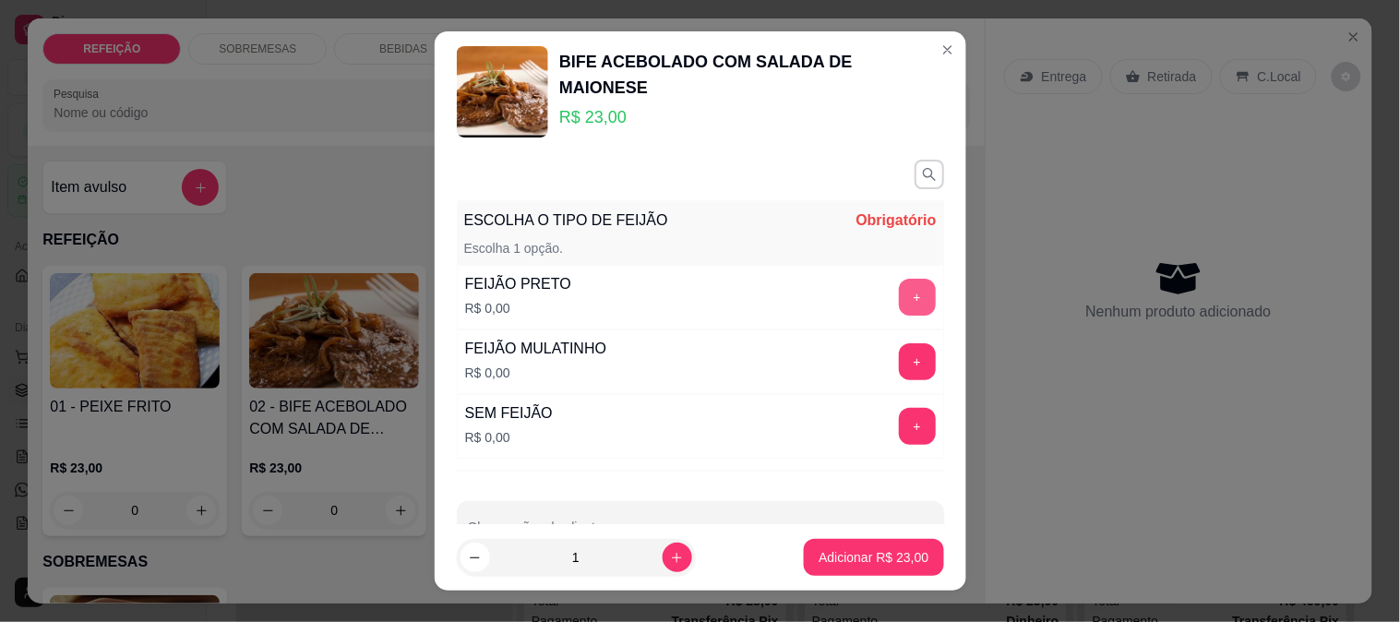
click at [899, 301] on button "+" at bounding box center [917, 297] width 37 height 37
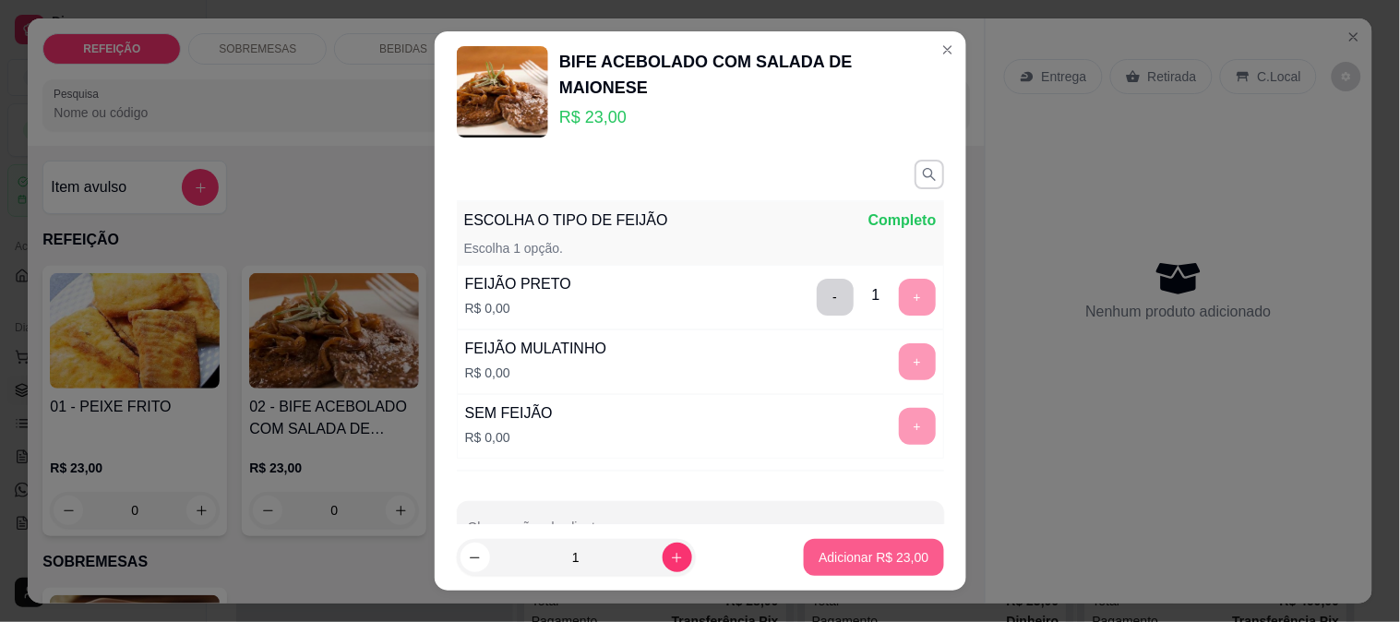
click at [863, 547] on button "Adicionar R$ 23,00" at bounding box center [873, 557] width 139 height 37
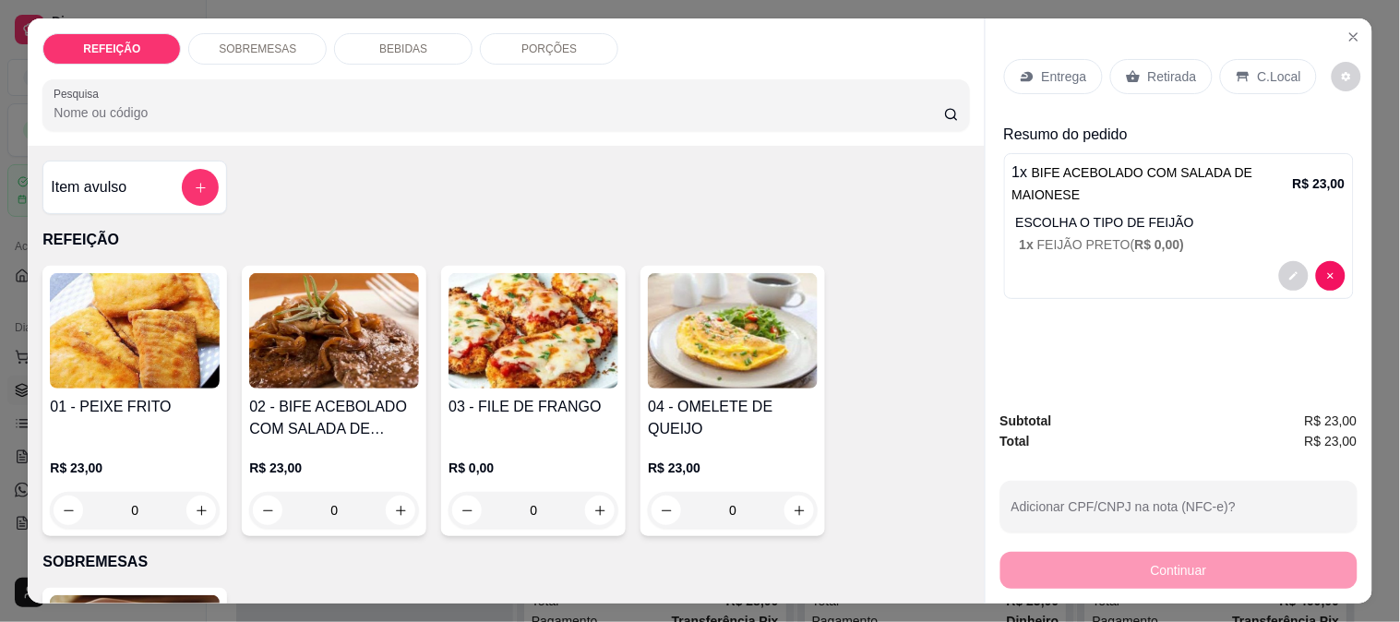
click at [138, 340] on img at bounding box center [135, 330] width 170 height 115
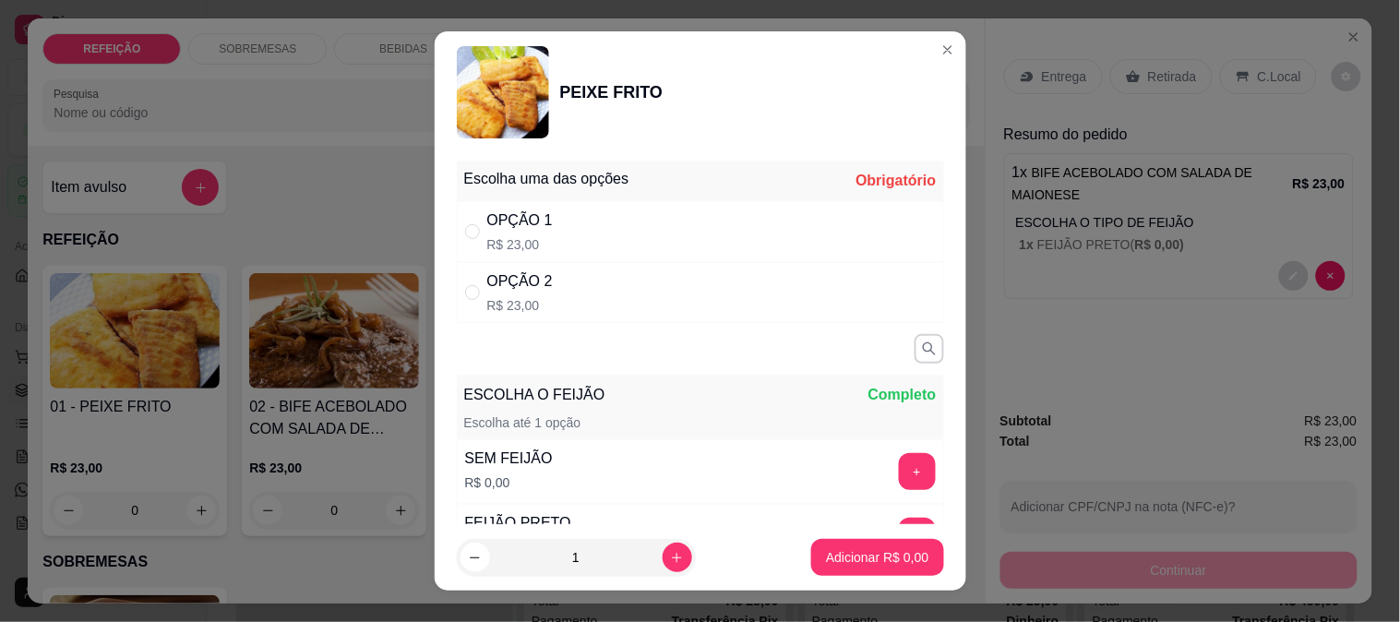
click at [577, 223] on div "OPÇÃO 1 R$ 23,00" at bounding box center [700, 231] width 487 height 61
radio input "true"
click at [836, 546] on button "Adicionar R$ 23,00" at bounding box center [873, 557] width 139 height 37
type input "1"
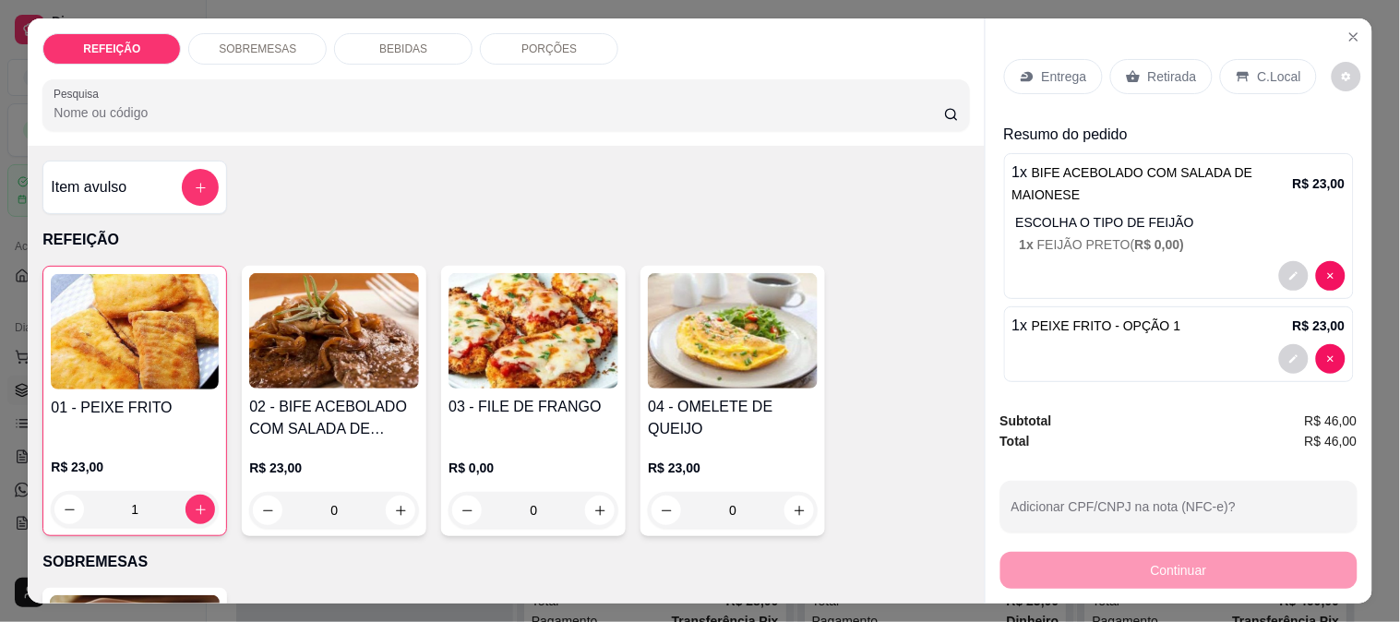
click at [1062, 84] on div "Entrega" at bounding box center [1053, 76] width 99 height 35
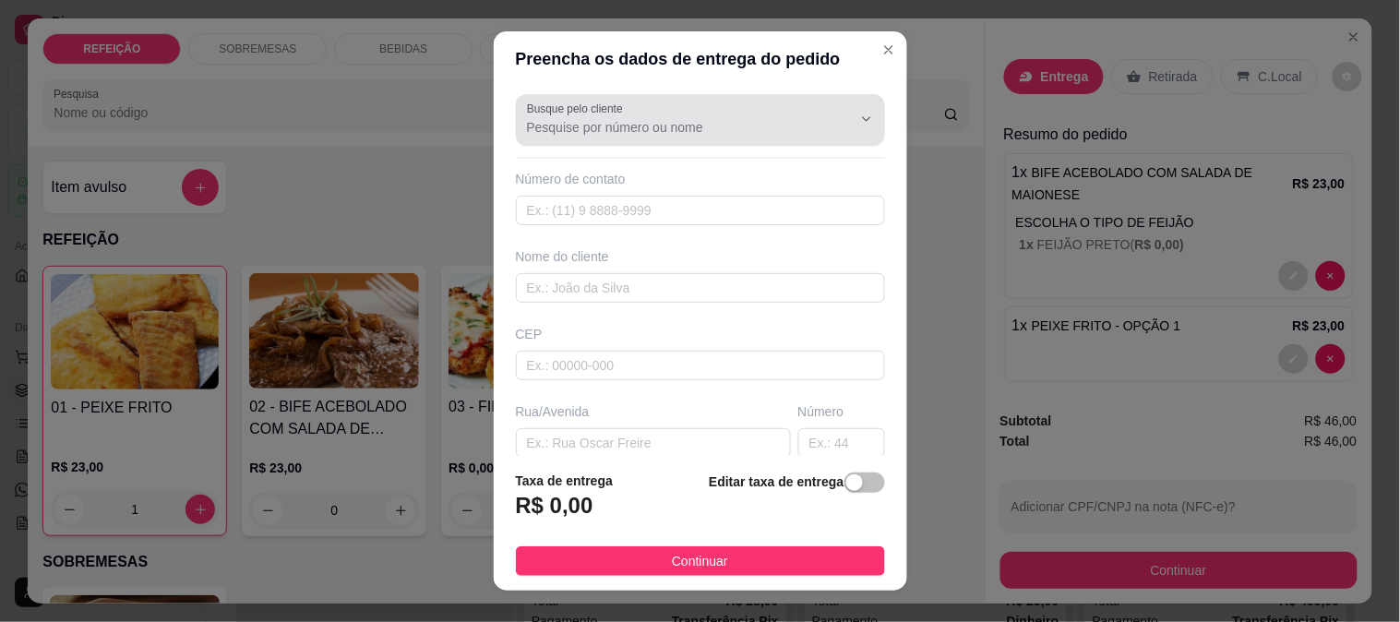
click at [578, 130] on input "Busque pelo cliente" at bounding box center [674, 127] width 295 height 18
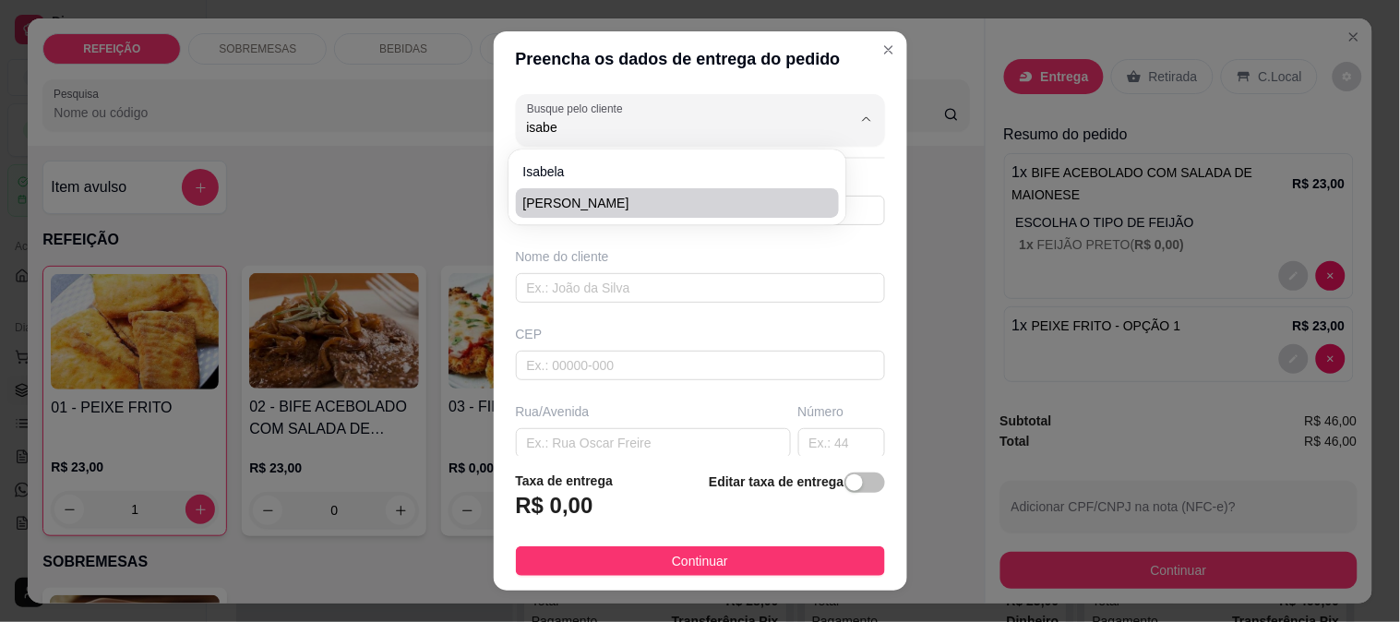
click at [601, 196] on span "[PERSON_NAME]" at bounding box center [668, 203] width 291 height 18
type input "[PERSON_NAME]"
type input "8179164419"
type input "[PERSON_NAME]"
type input "km em frente a casa do anum"
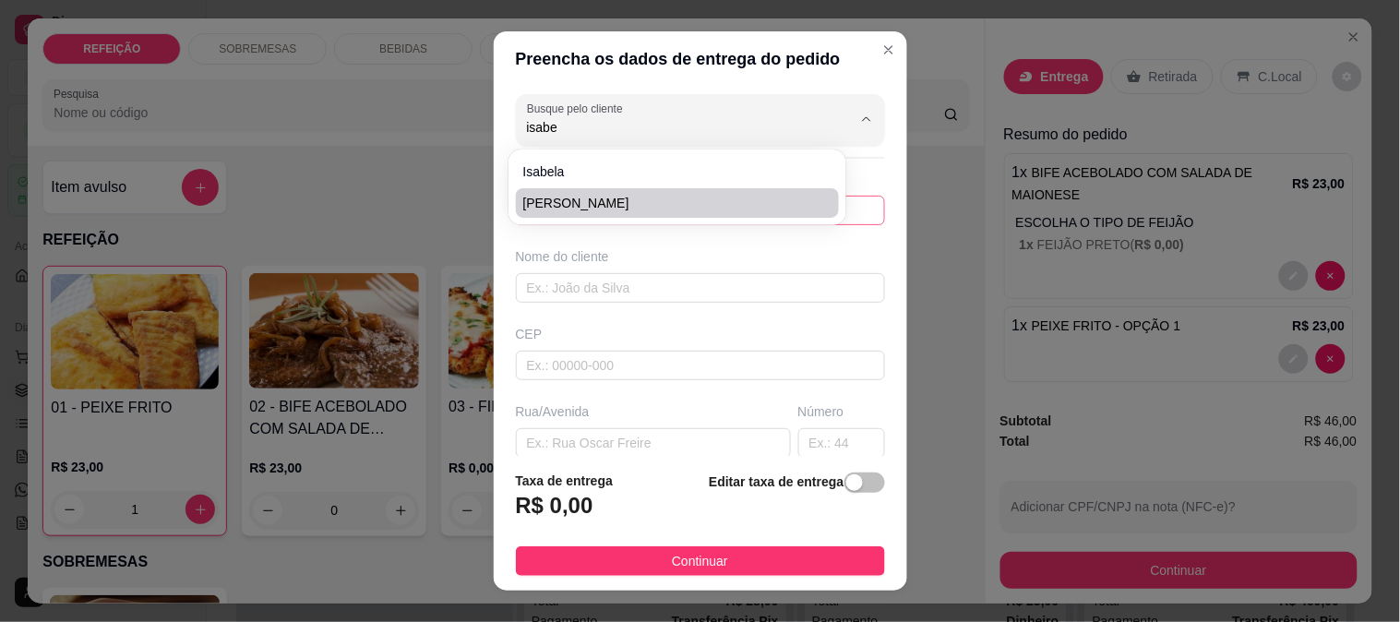
type input "IPOJUCA"
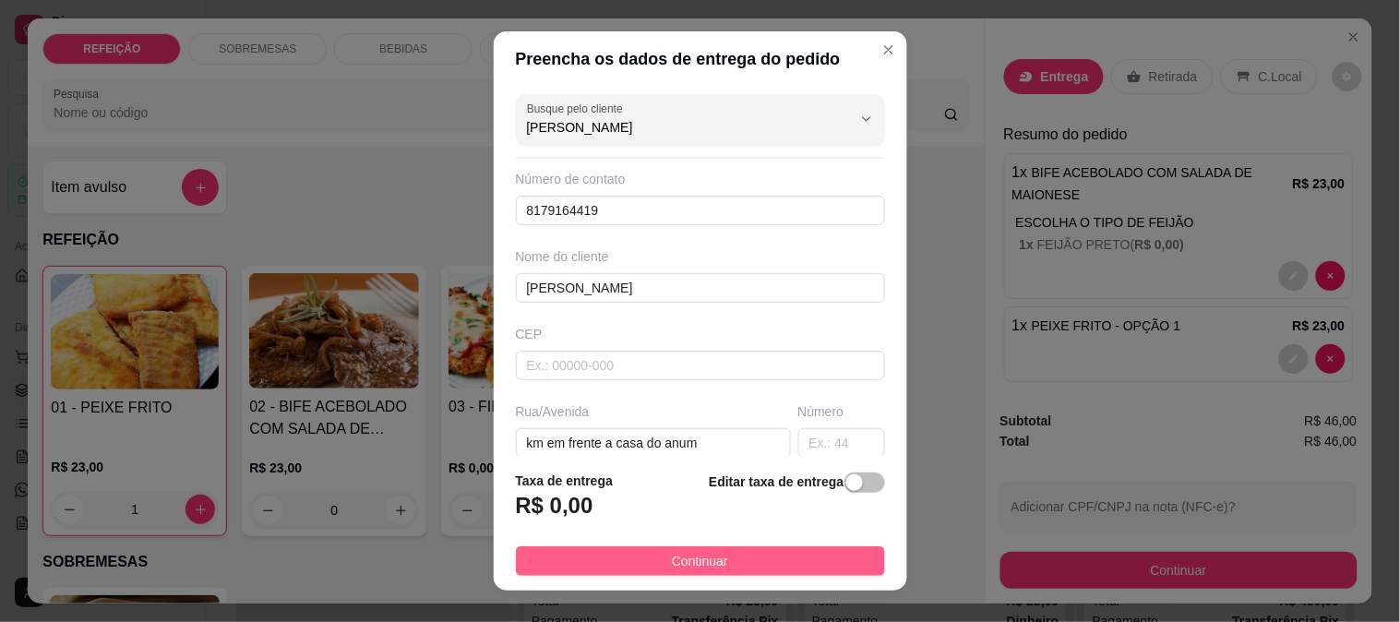
type input "[PERSON_NAME]"
click at [687, 570] on span "Continuar" at bounding box center [700, 561] width 56 height 20
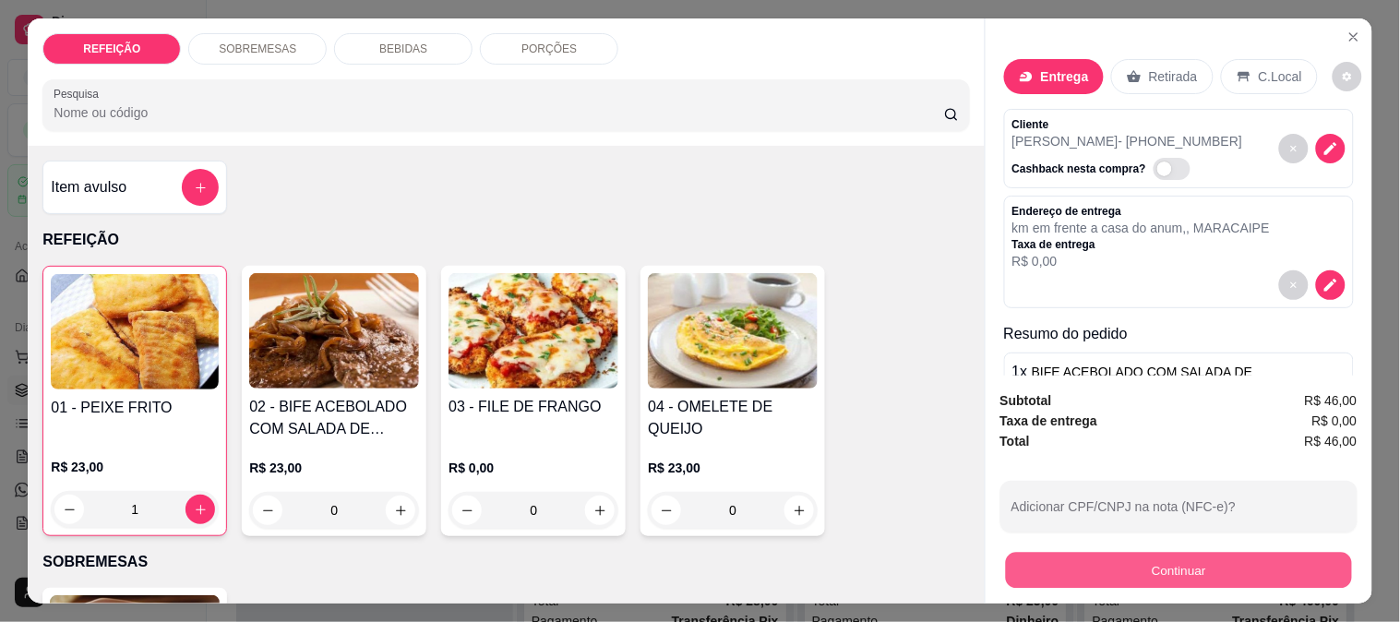
click at [1090, 552] on button "Continuar" at bounding box center [1178, 570] width 346 height 36
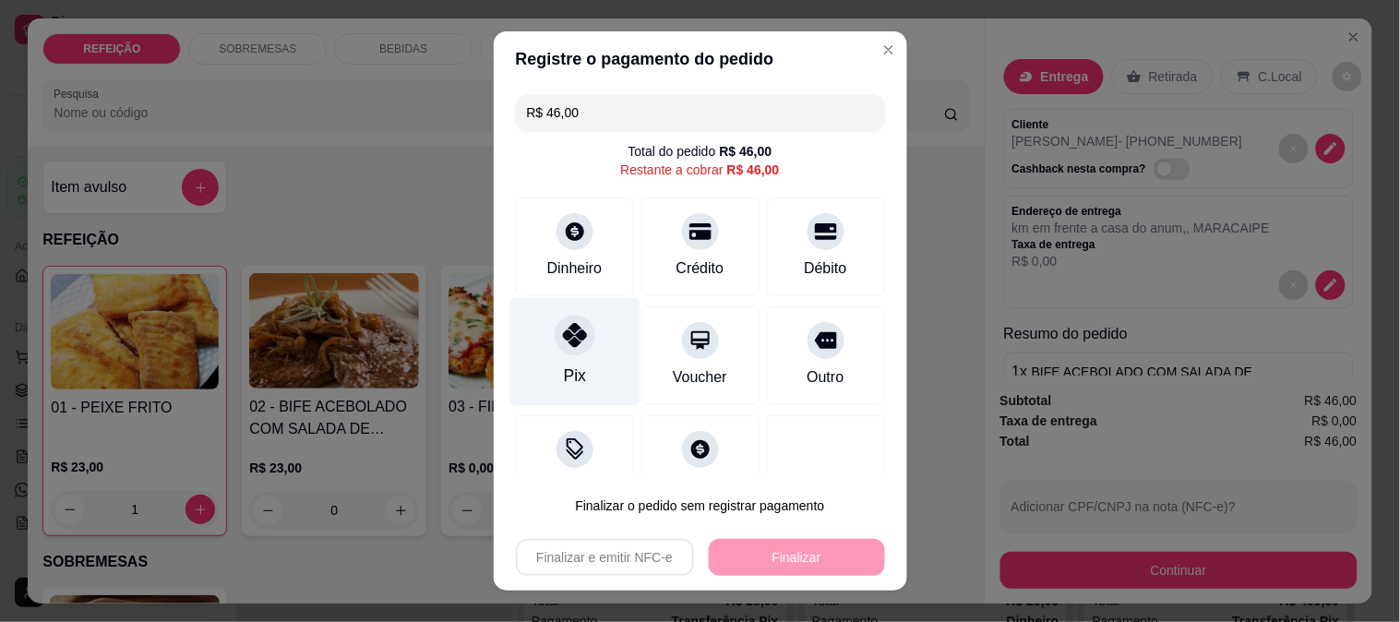
click at [538, 332] on div "Pix" at bounding box center [575, 351] width 130 height 108
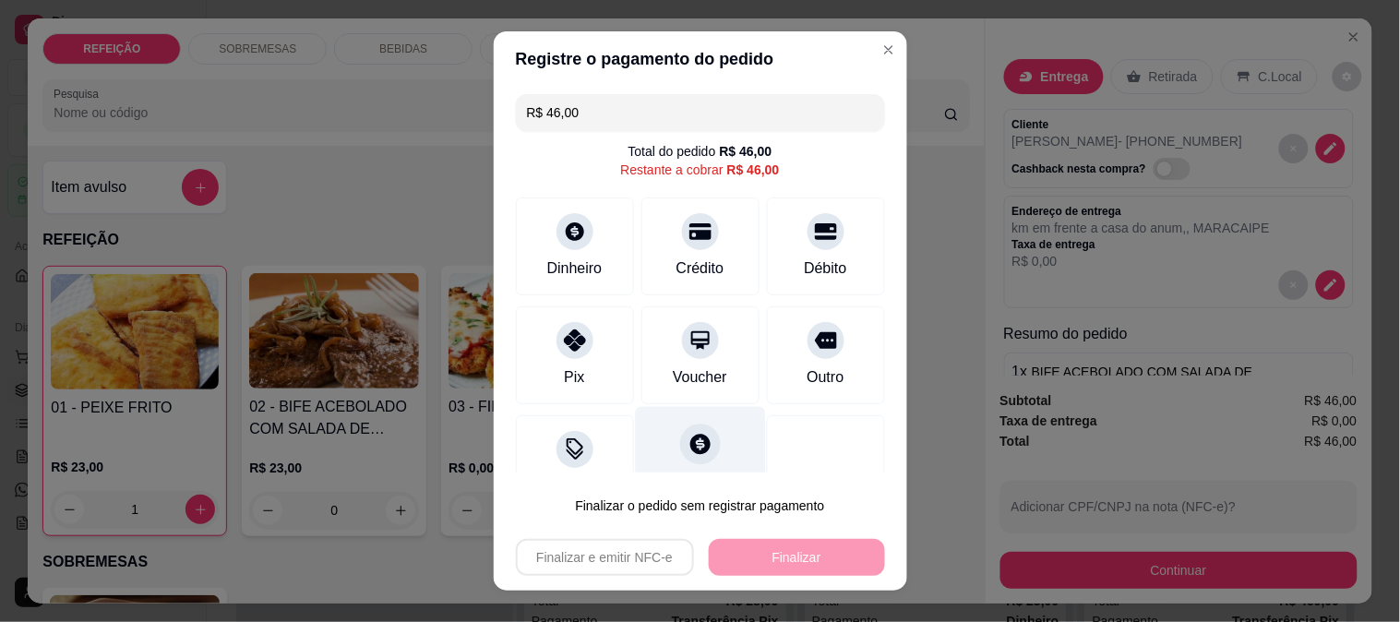
type input "R$ 0,00"
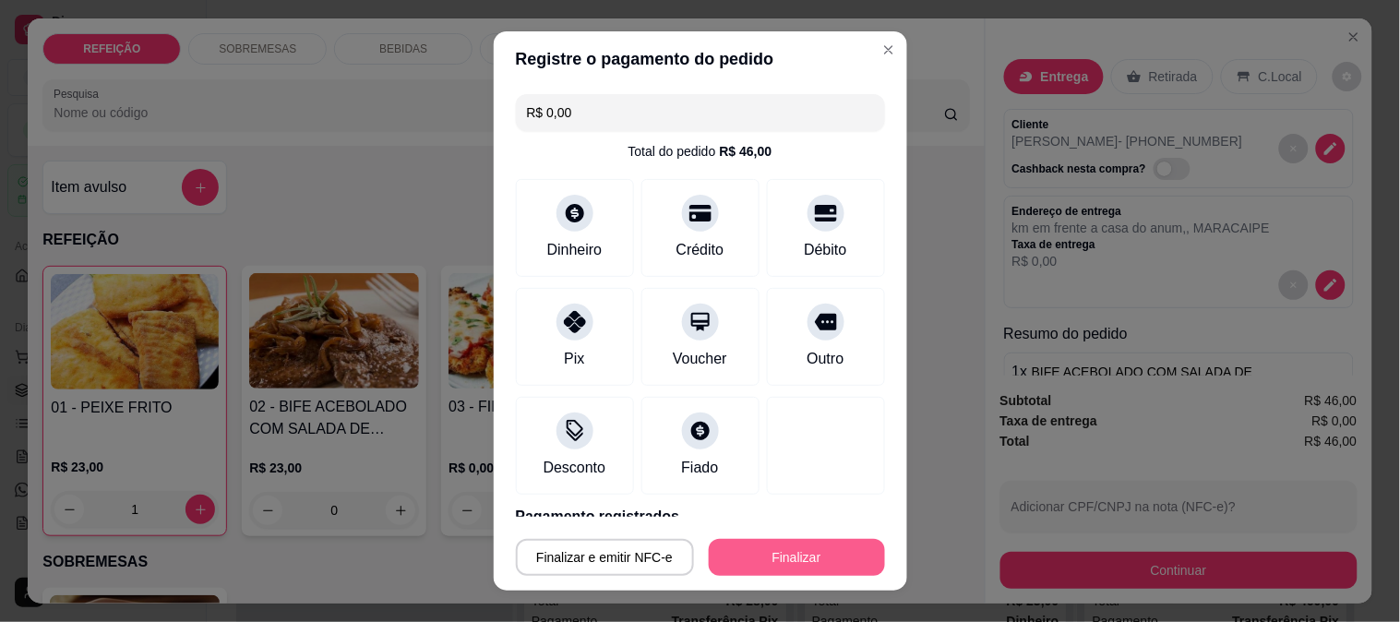
click at [778, 571] on button "Finalizar" at bounding box center [797, 557] width 176 height 37
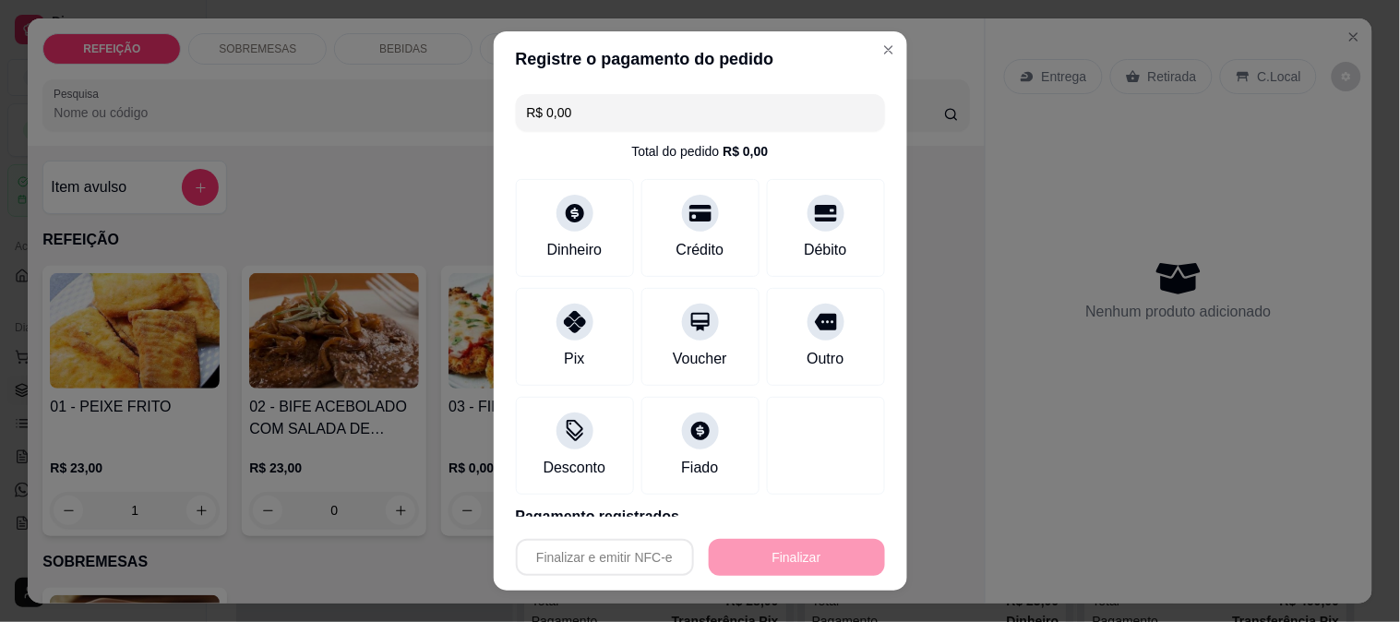
type input "0"
type input "-R$ 46,00"
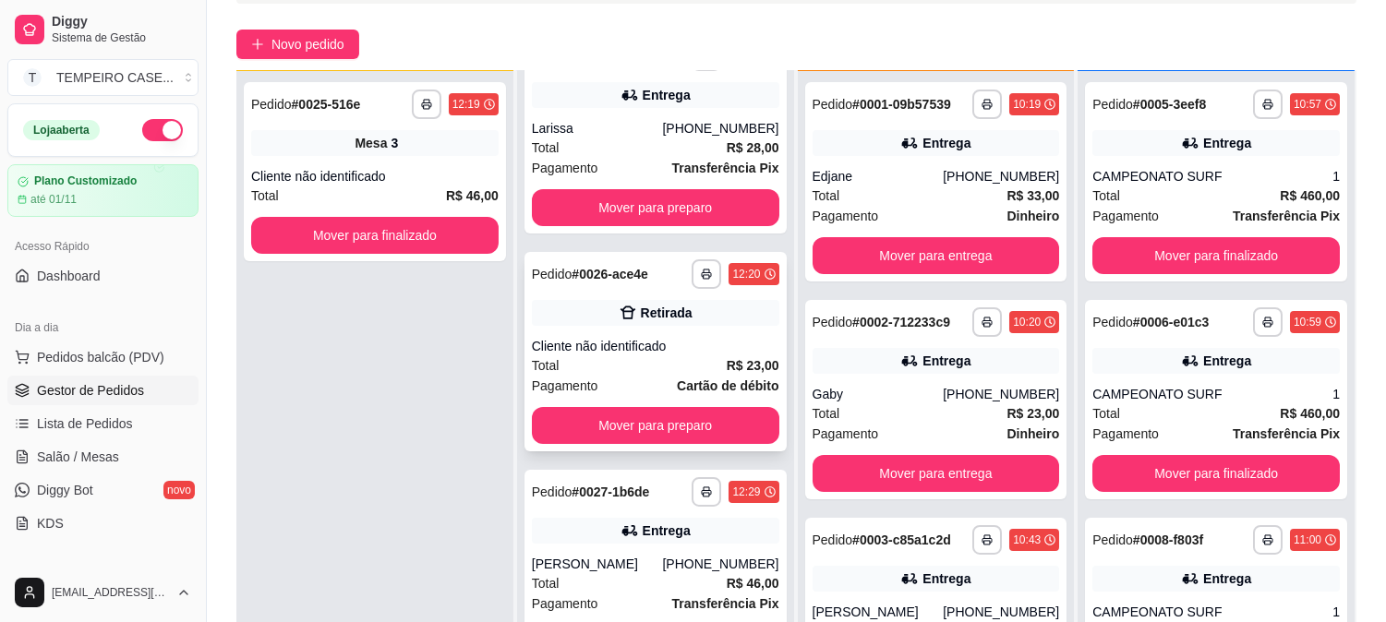
scroll to position [282, 0]
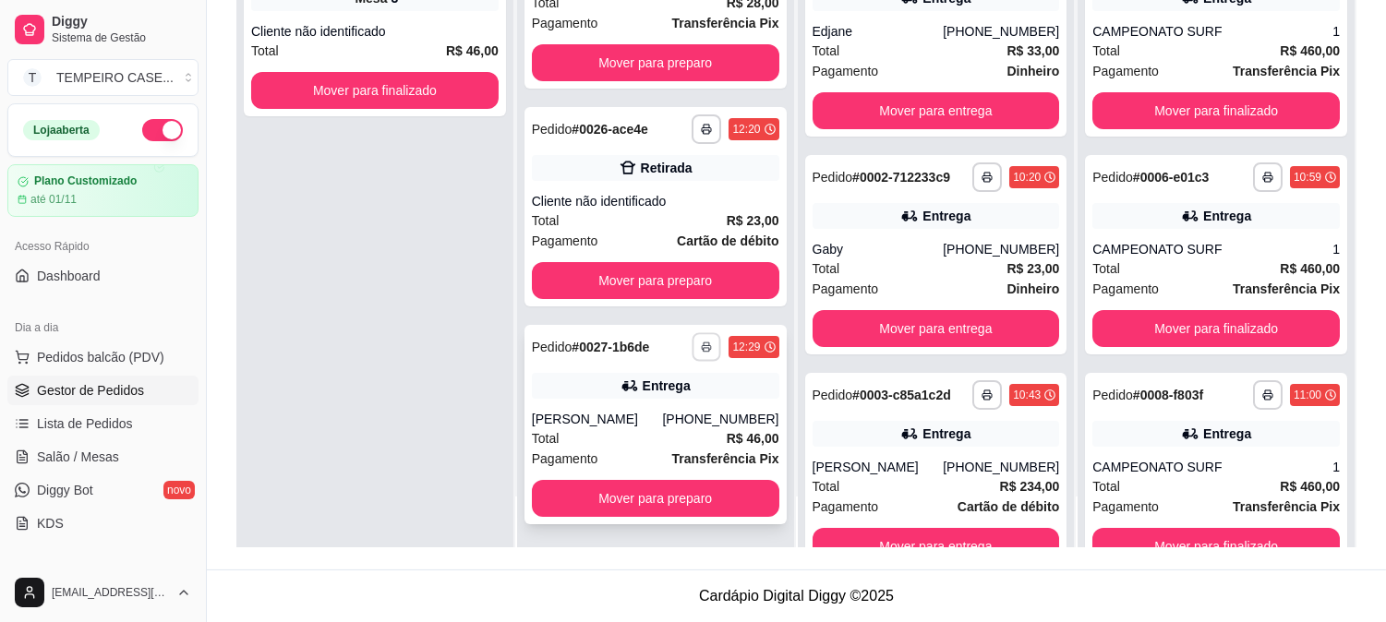
click at [692, 353] on button "button" at bounding box center [706, 346] width 29 height 29
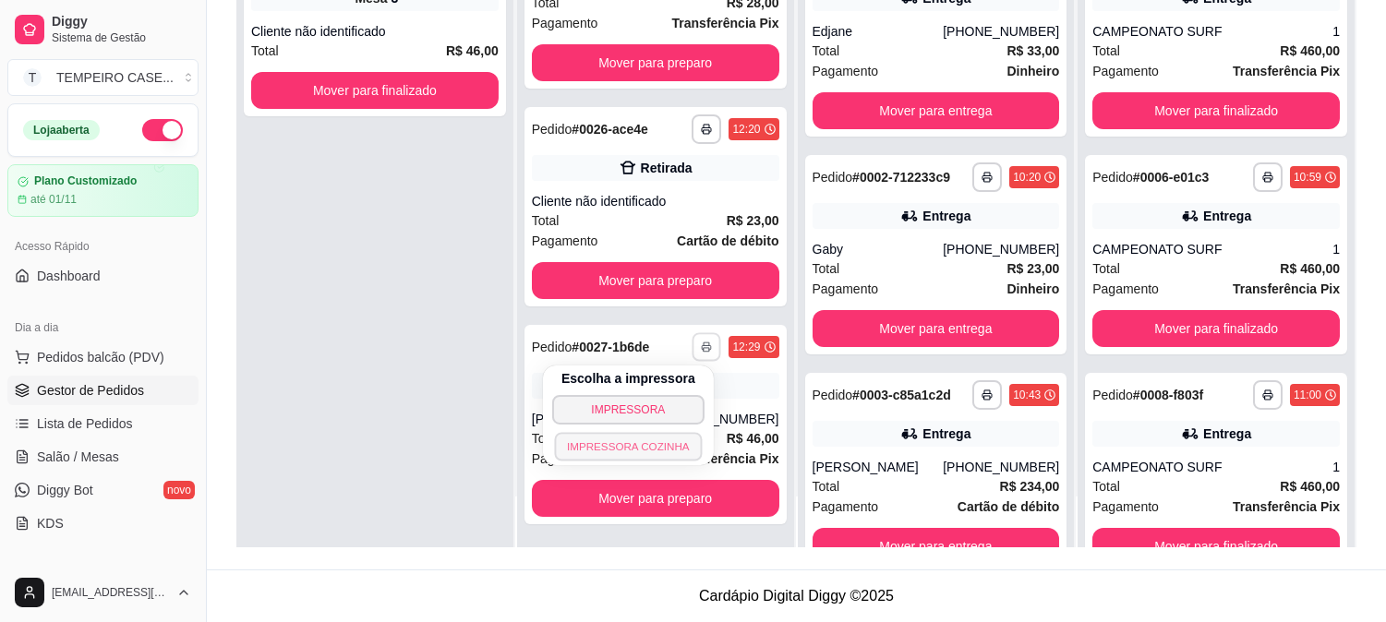
click at [634, 446] on button "IMPRESSORA COZINHA" at bounding box center [629, 446] width 148 height 29
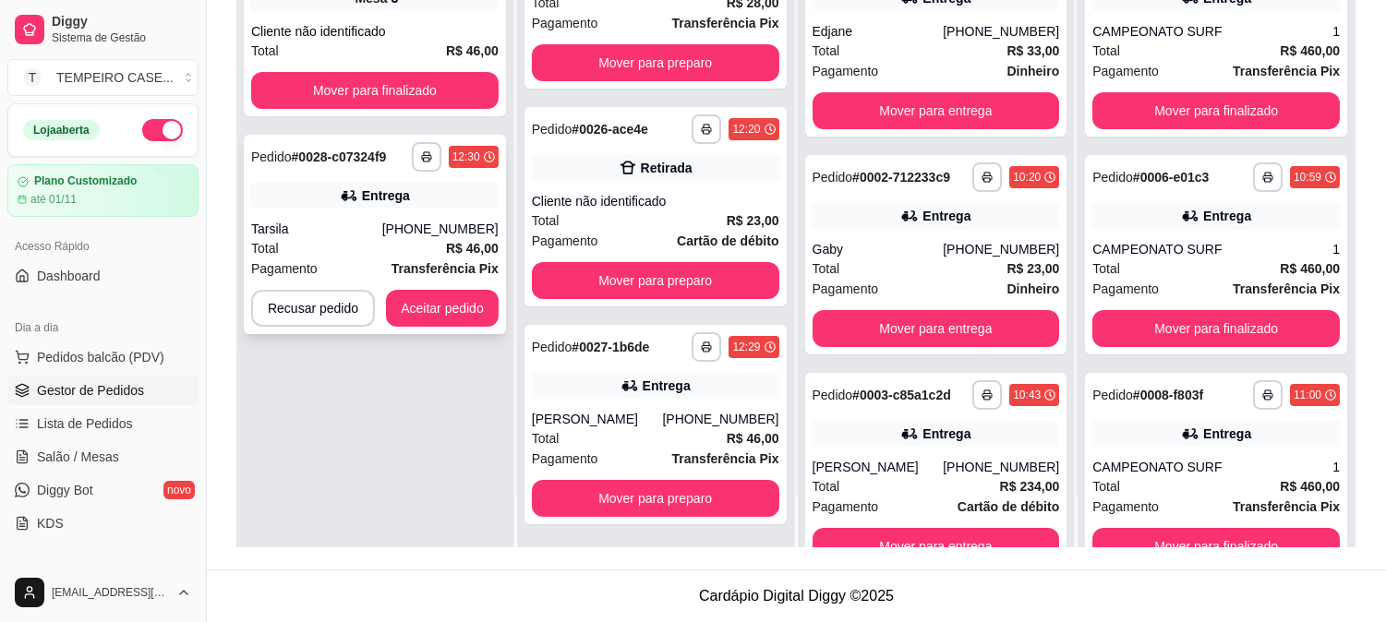
click at [427, 151] on icon "button" at bounding box center [426, 156] width 11 height 11
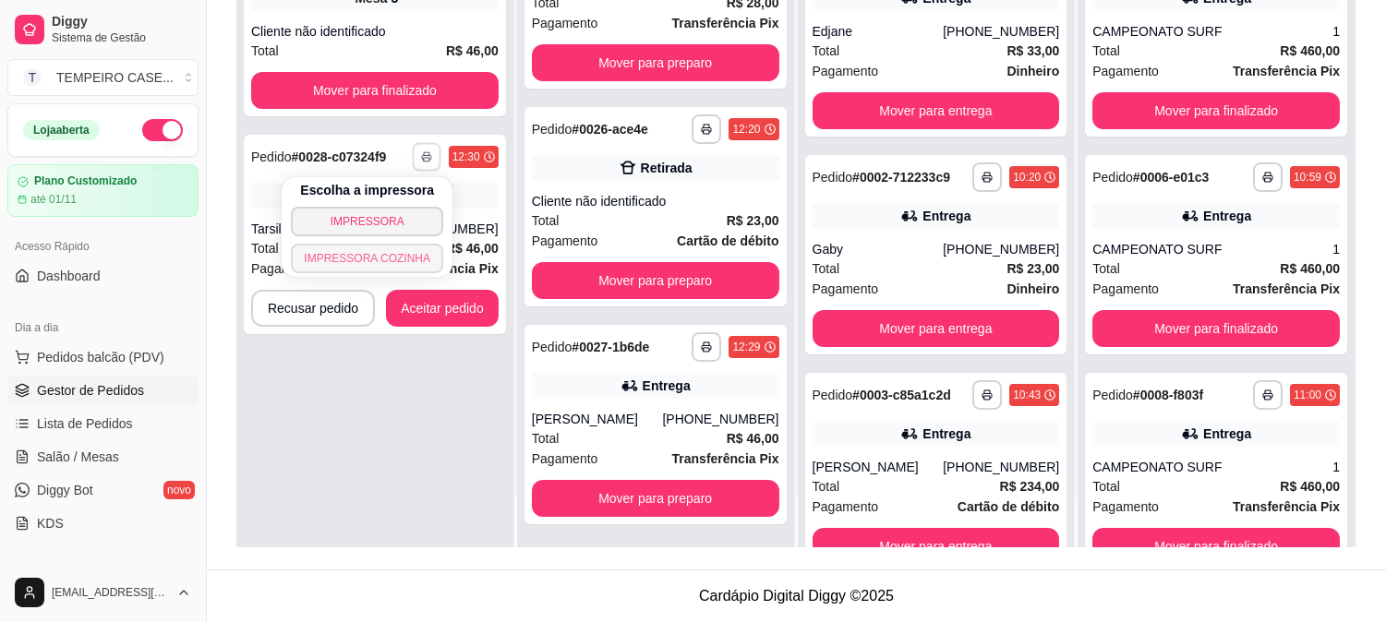
click at [360, 255] on button "IMPRESSORA COZINHA" at bounding box center [367, 259] width 152 height 30
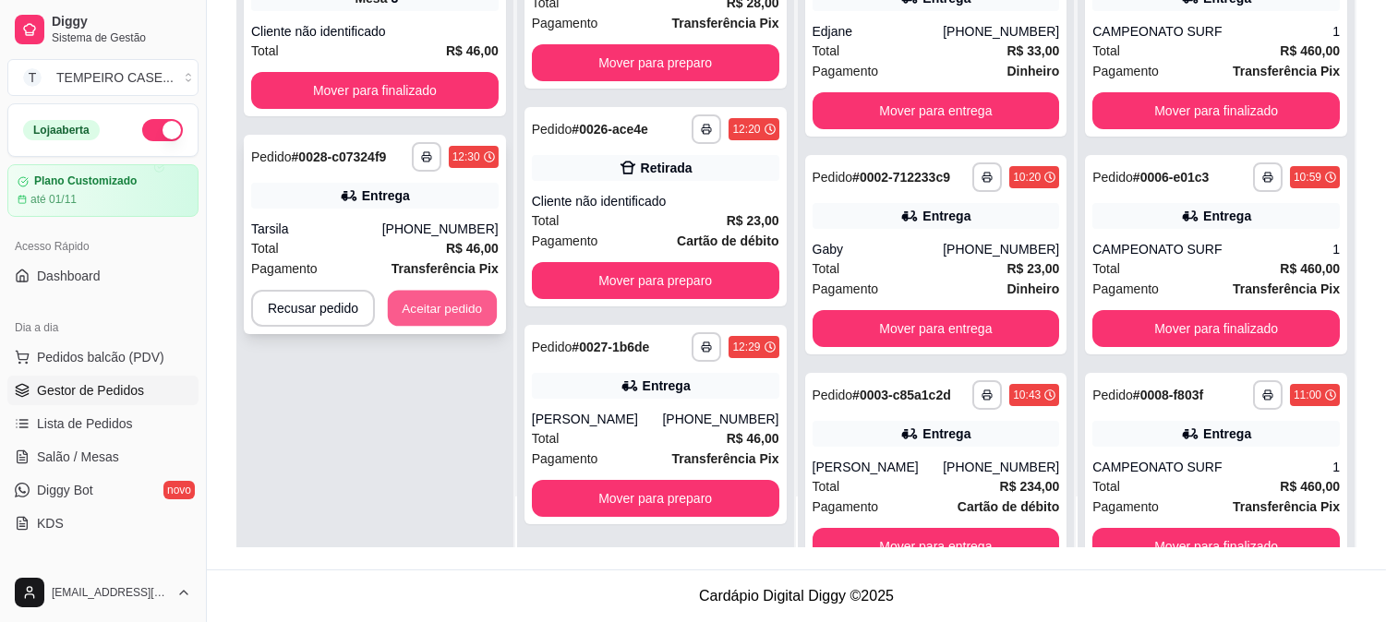
click at [420, 316] on button "Aceitar pedido" at bounding box center [442, 309] width 109 height 36
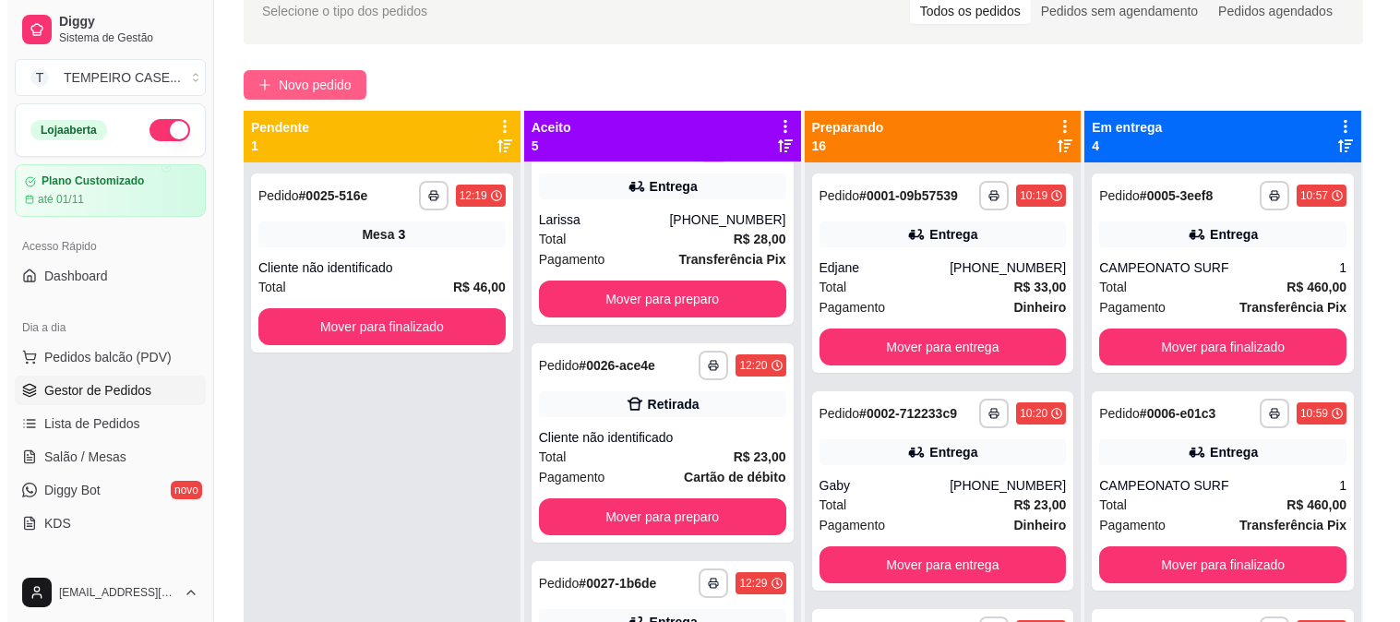
scroll to position [0, 0]
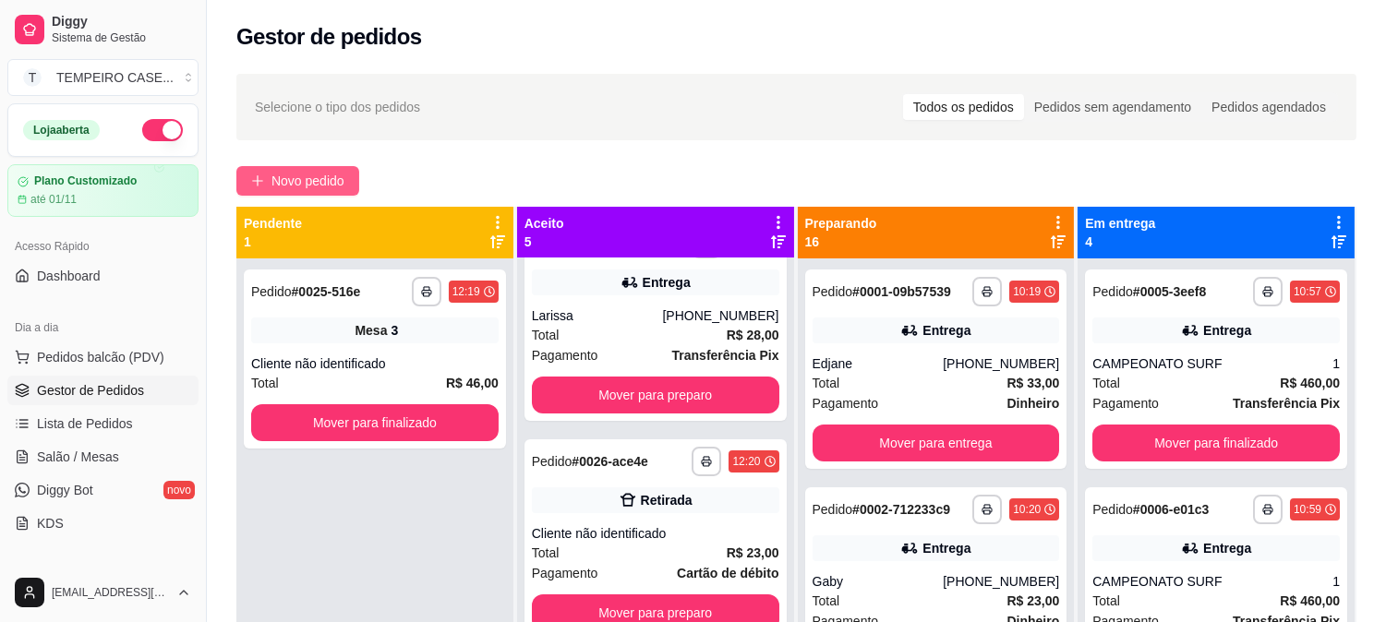
click at [302, 168] on button "Novo pedido" at bounding box center [297, 181] width 123 height 30
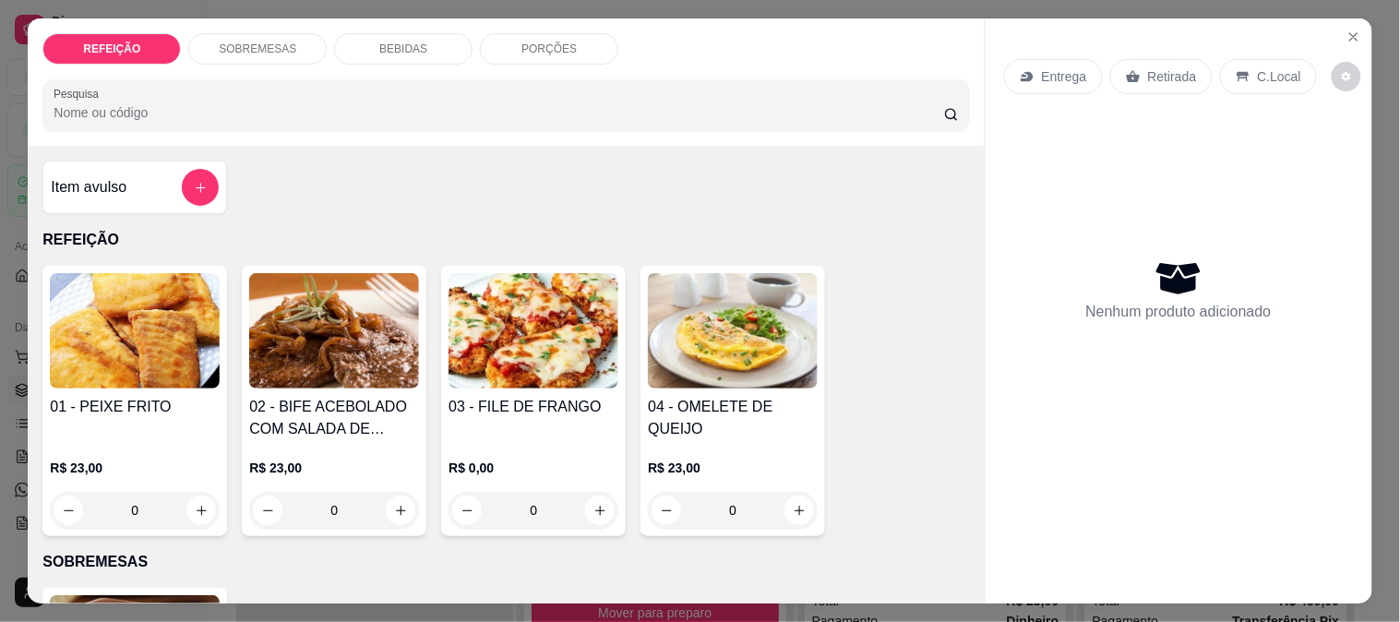
click at [175, 329] on img at bounding box center [135, 330] width 170 height 115
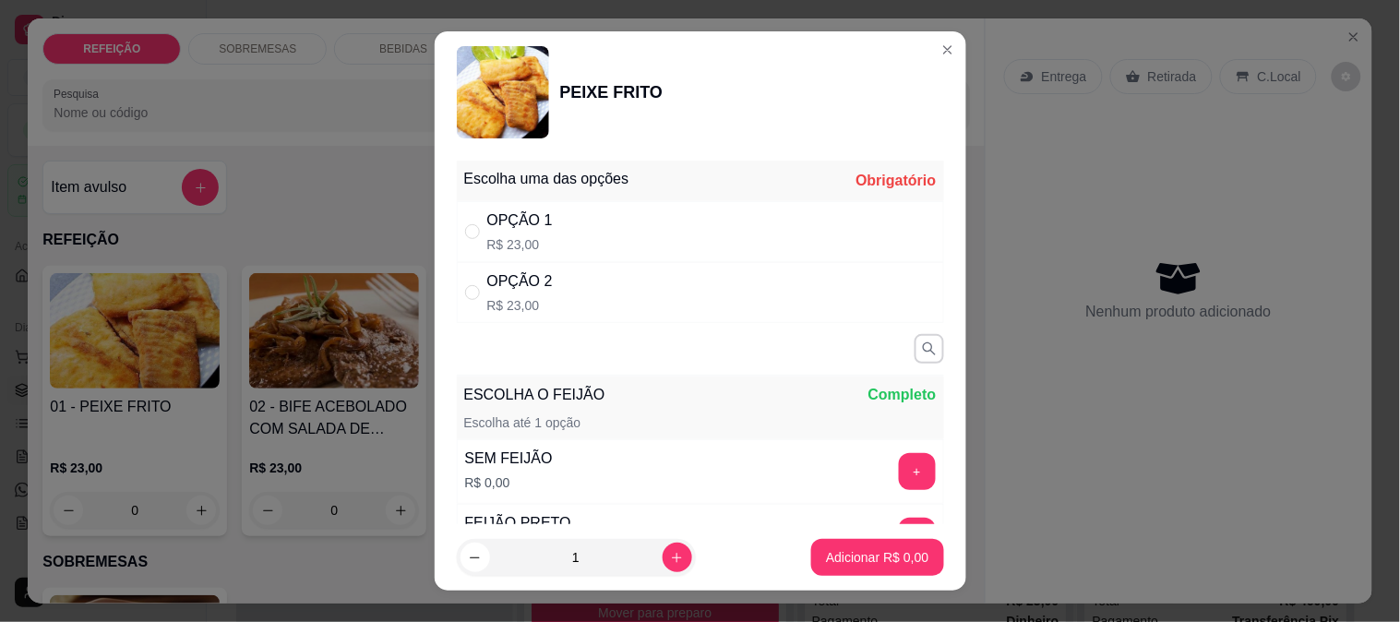
click at [575, 291] on div "OPÇÃO 2 R$ 23,00" at bounding box center [700, 292] width 487 height 61
radio input "true"
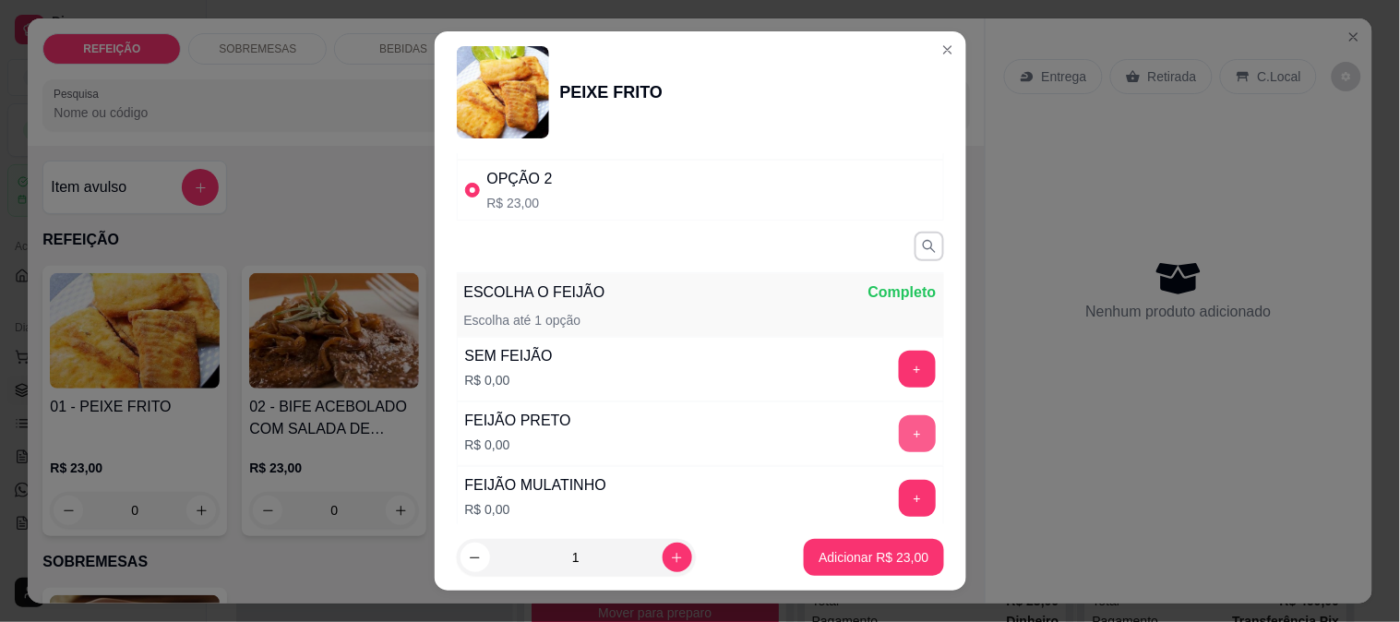
click at [899, 435] on button "+" at bounding box center [917, 433] width 37 height 37
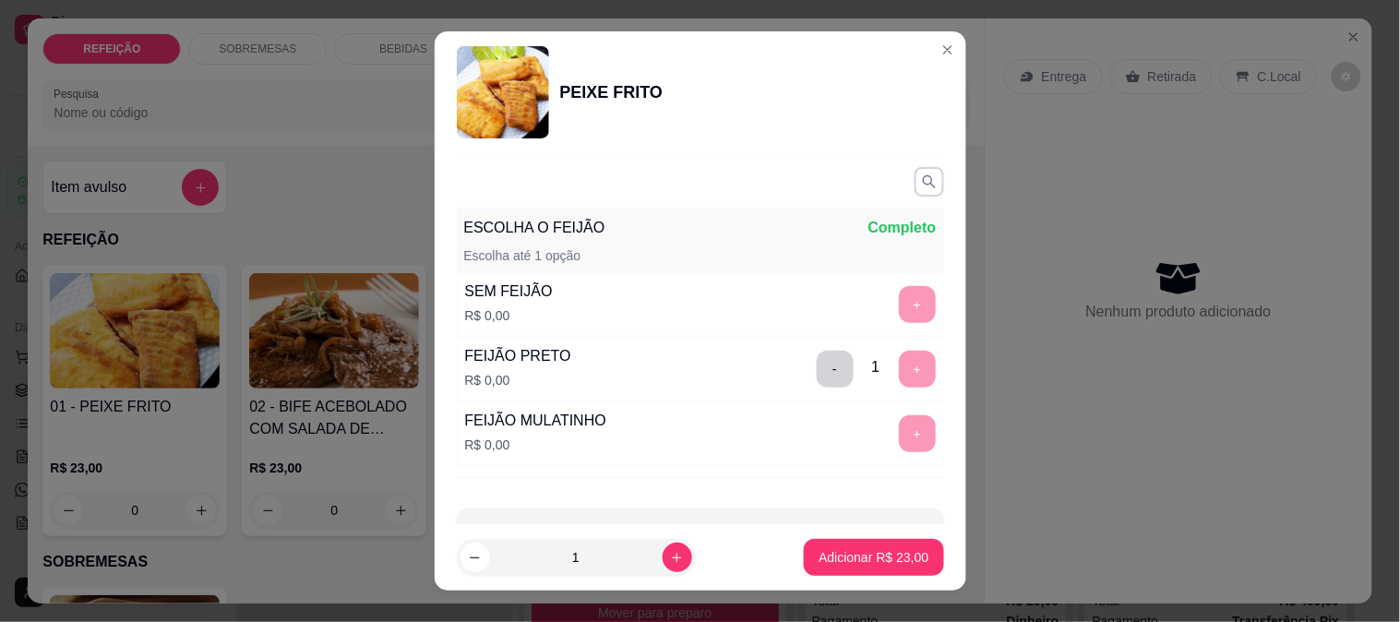
scroll to position [228, 0]
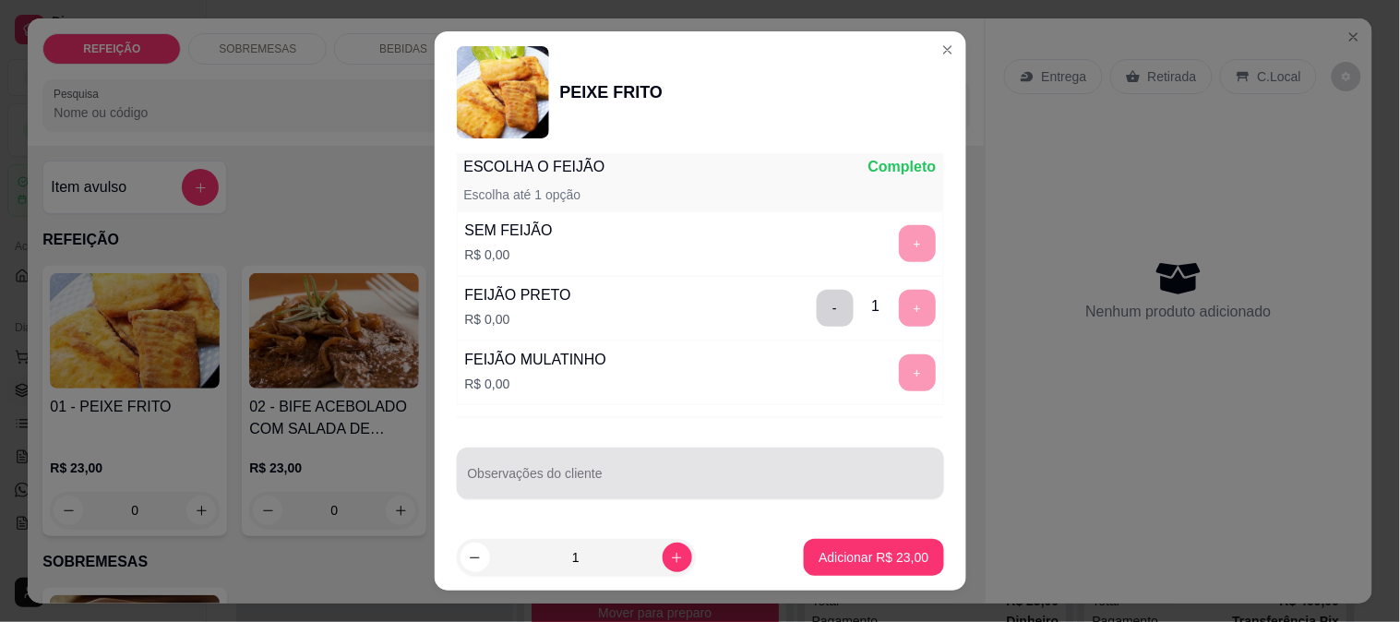
click at [619, 467] on div at bounding box center [700, 473] width 465 height 37
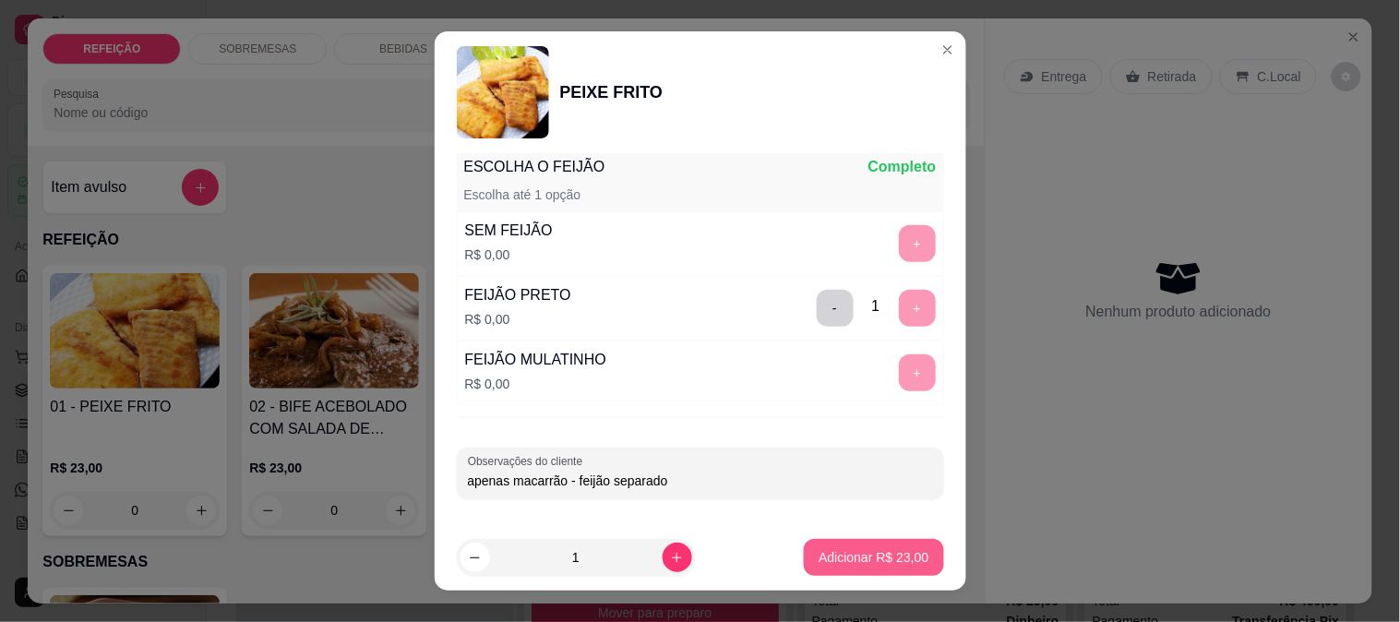
type input "apenas macarrão - feijão separado"
click at [828, 551] on p "Adicionar R$ 23,00" at bounding box center [874, 557] width 110 height 18
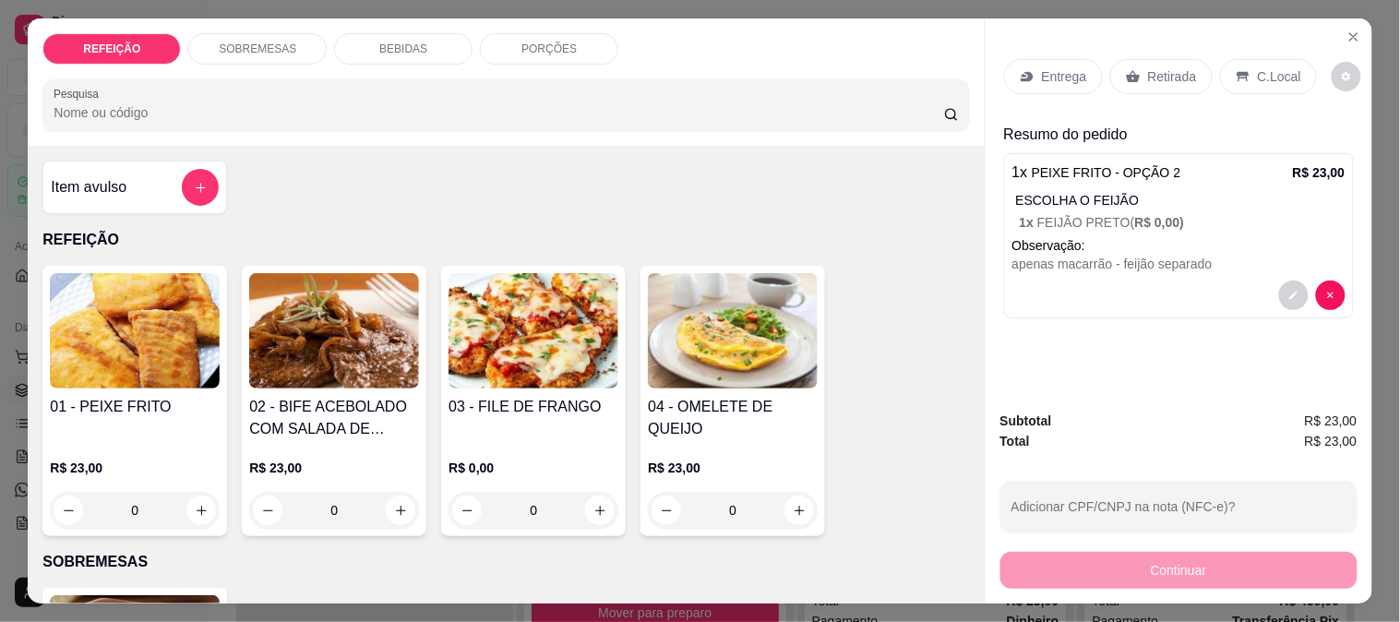
click at [1137, 68] on div "Retirada" at bounding box center [1162, 76] width 102 height 35
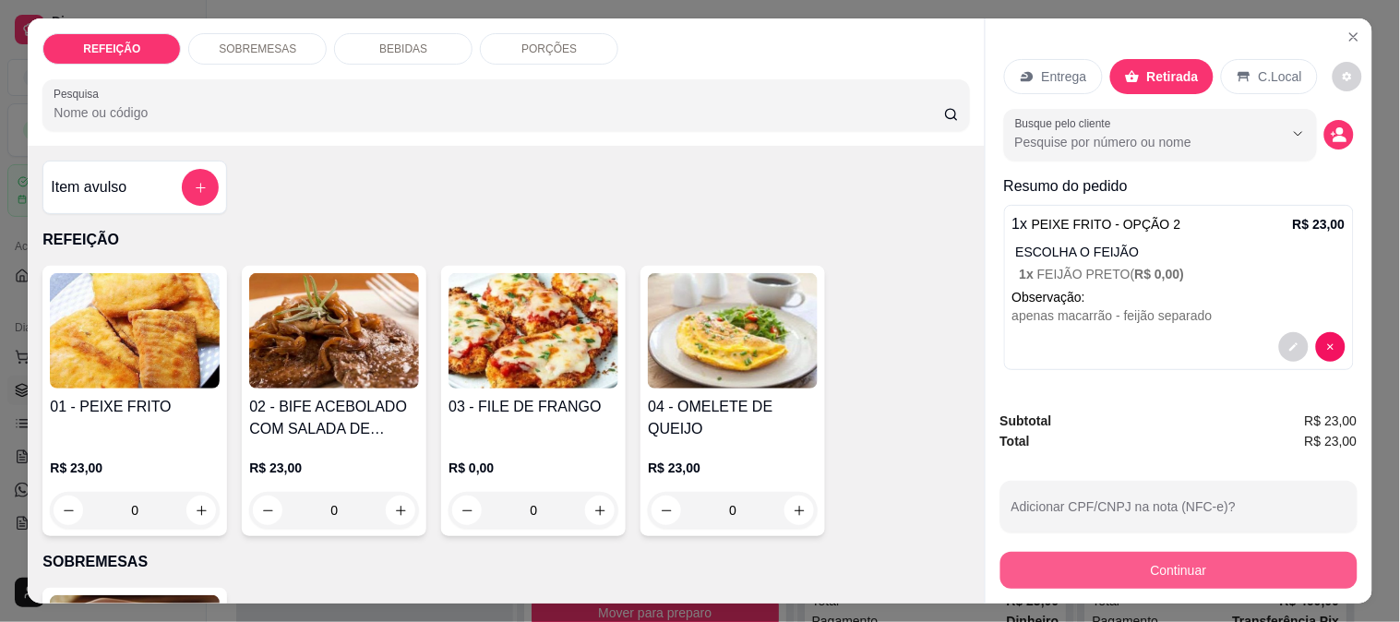
click at [1019, 554] on button "Continuar" at bounding box center [1179, 570] width 357 height 37
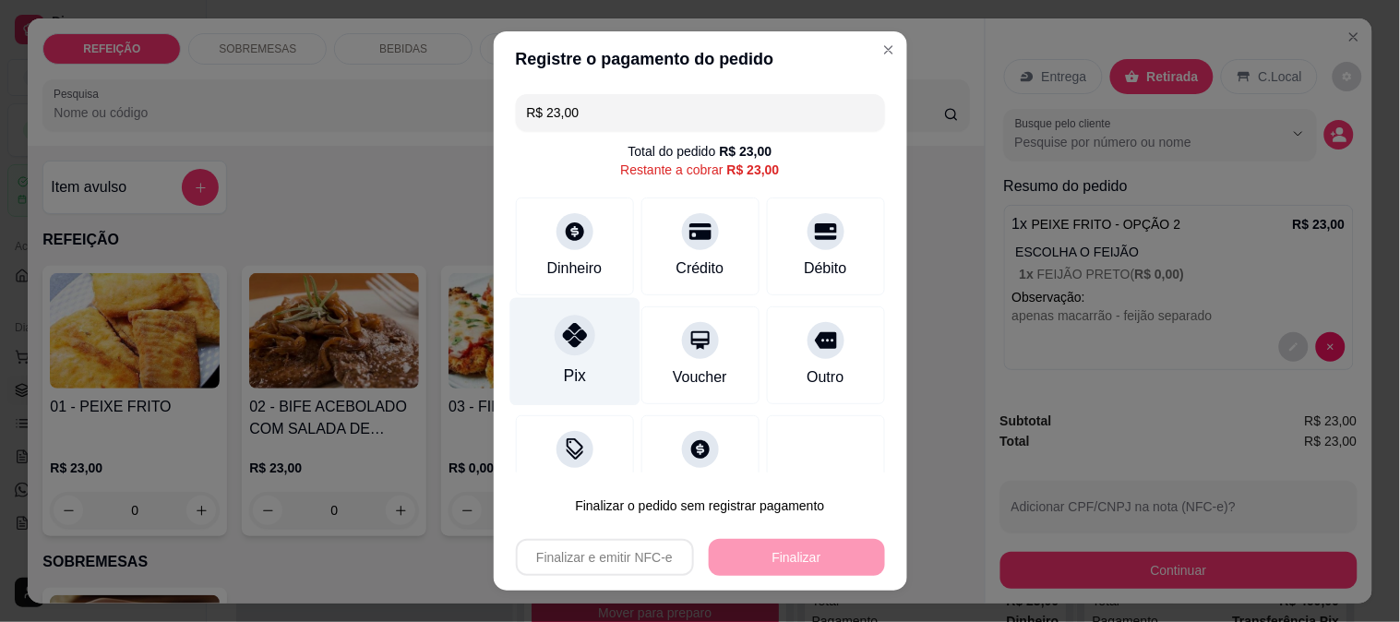
click at [555, 354] on div at bounding box center [575, 335] width 41 height 41
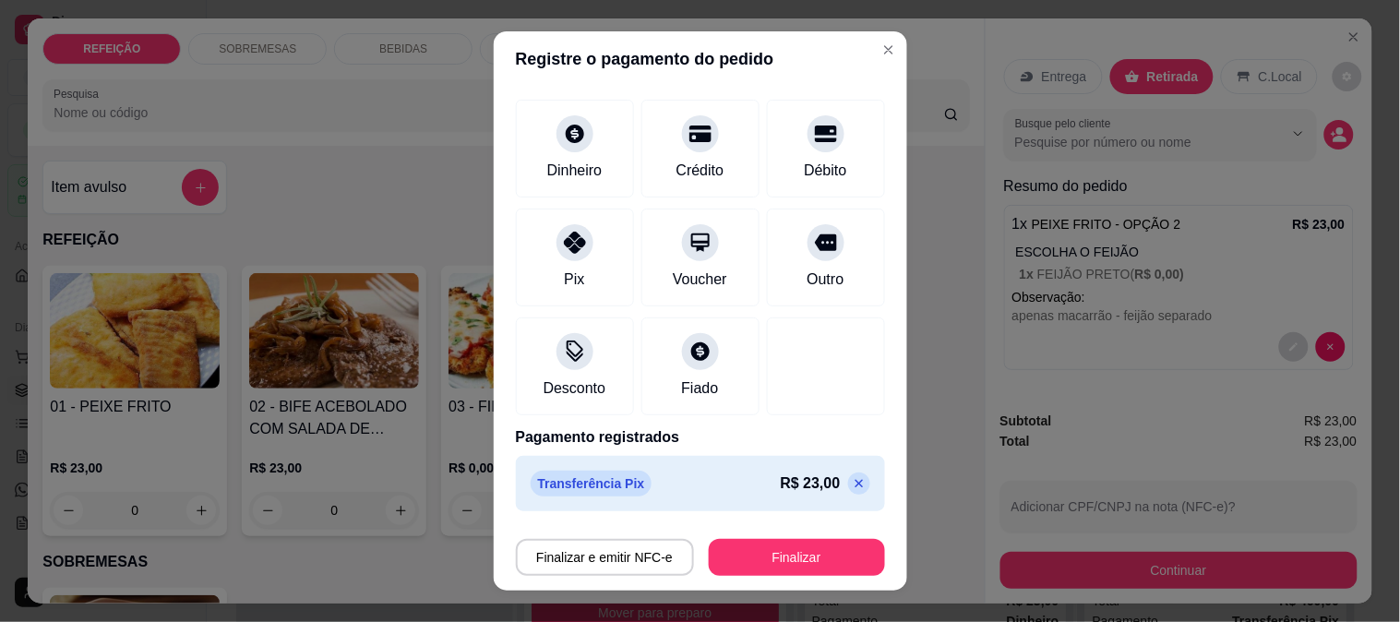
click at [848, 487] on p at bounding box center [859, 484] width 22 height 22
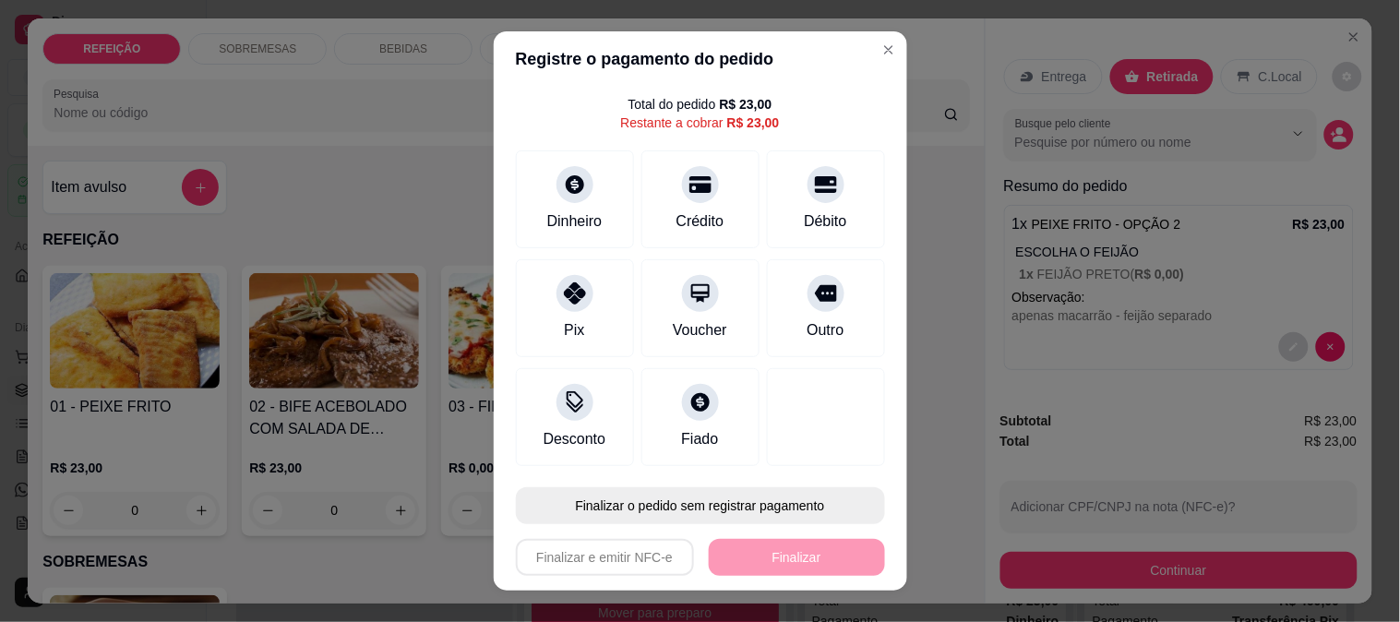
click at [646, 512] on button "Finalizar o pedido sem registrar pagamento" at bounding box center [700, 505] width 369 height 37
click at [797, 446] on button "Confirmar" at bounding box center [806, 454] width 68 height 29
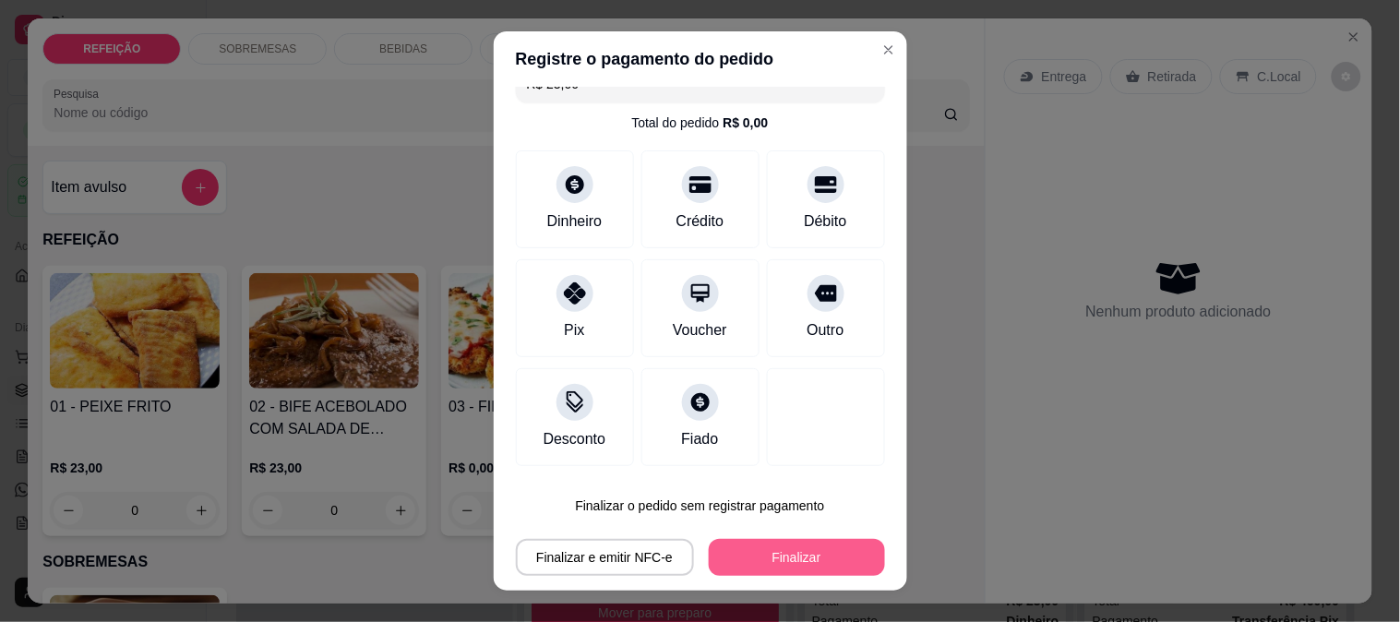
type input "R$ 0,00"
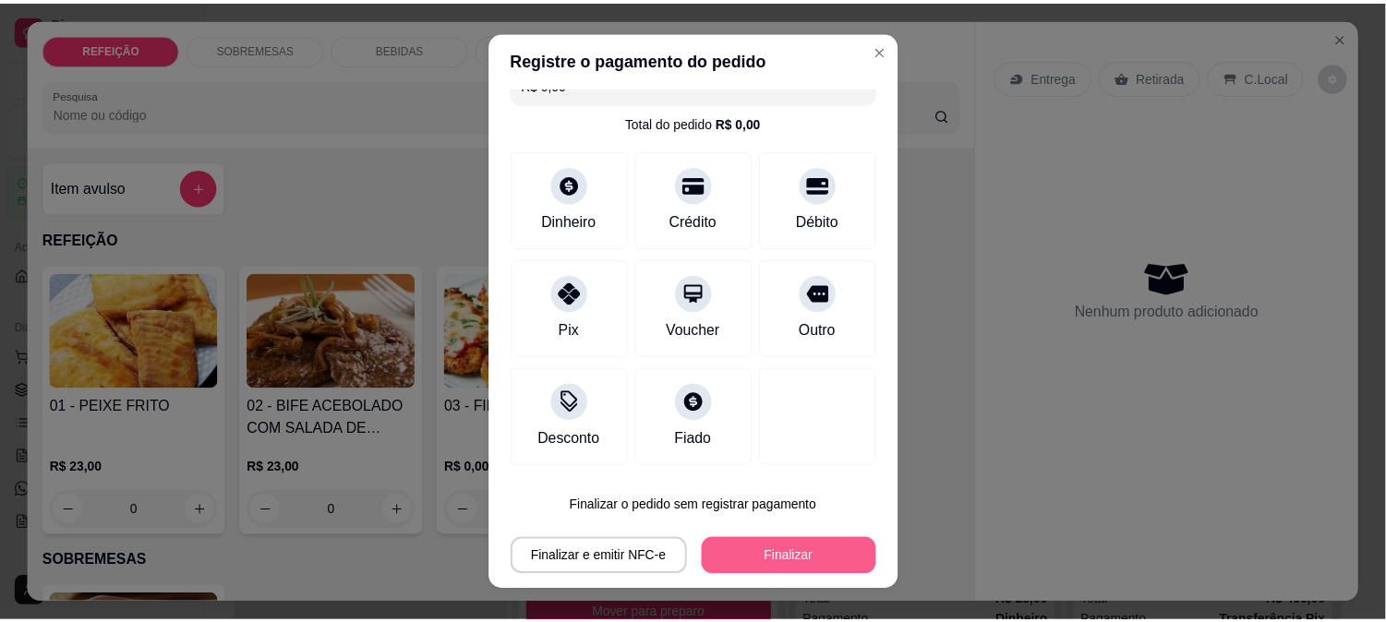
scroll to position [29, 0]
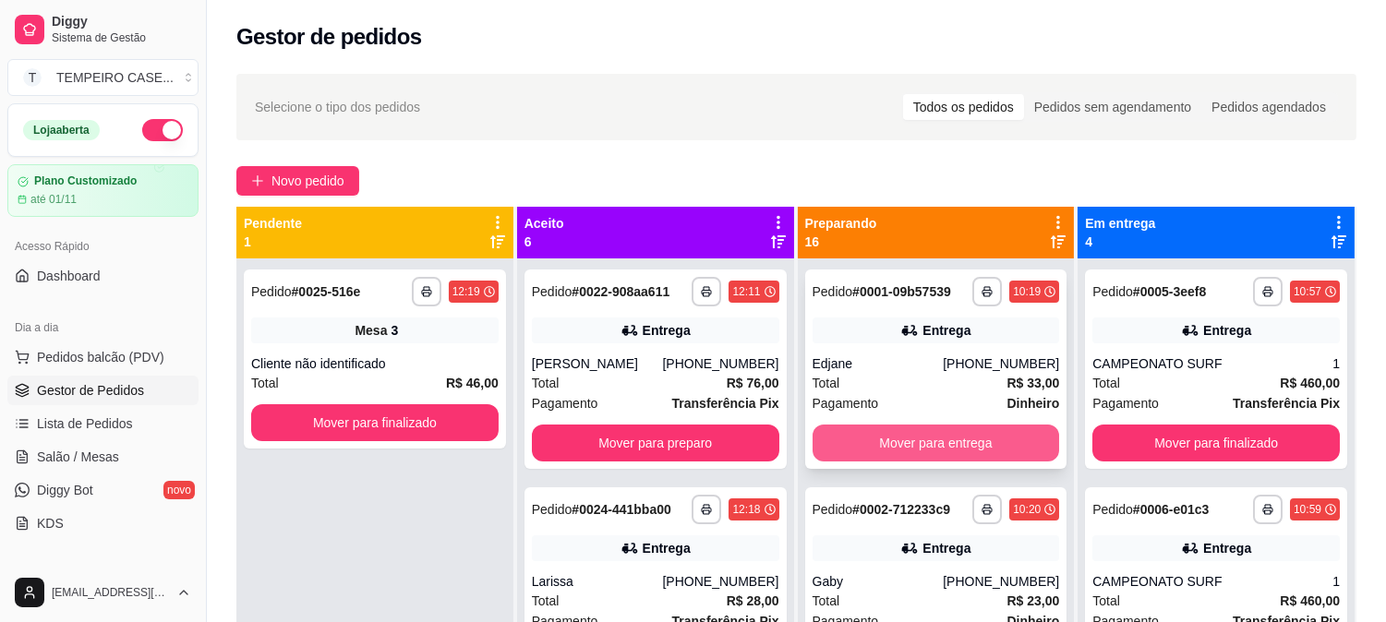
click at [917, 428] on button "Mover para entrega" at bounding box center [935, 443] width 247 height 37
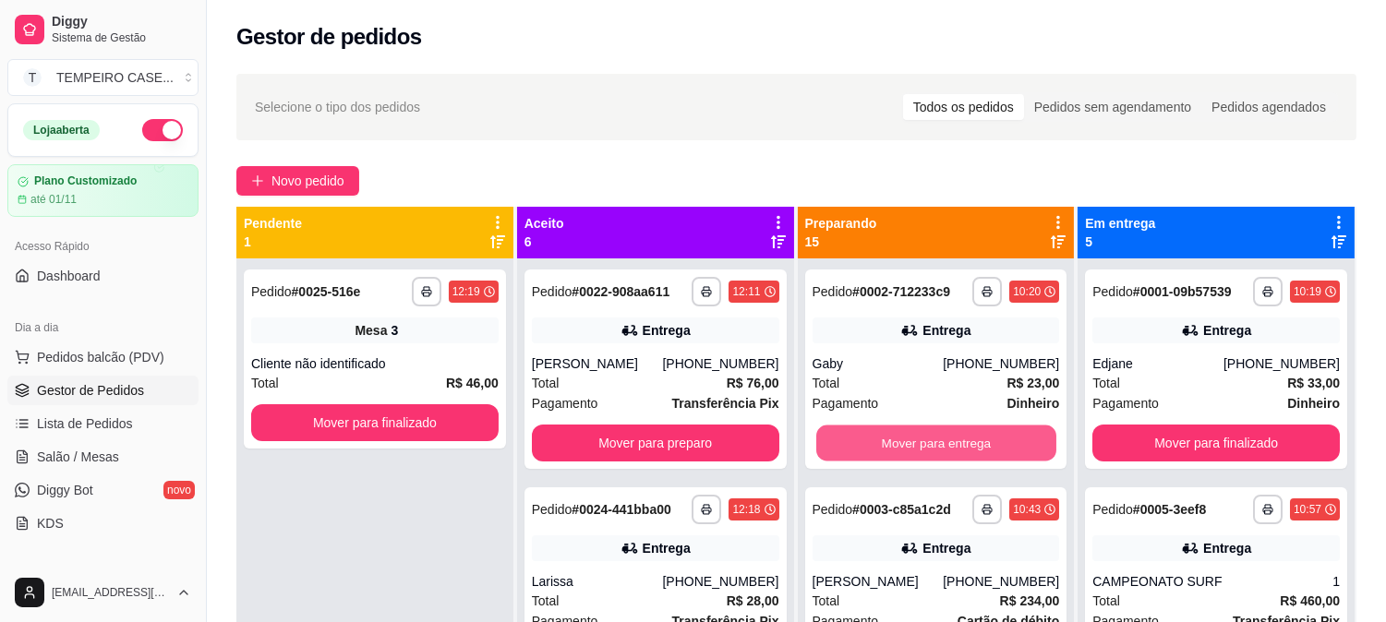
click at [909, 436] on button "Mover para entrega" at bounding box center [936, 444] width 240 height 36
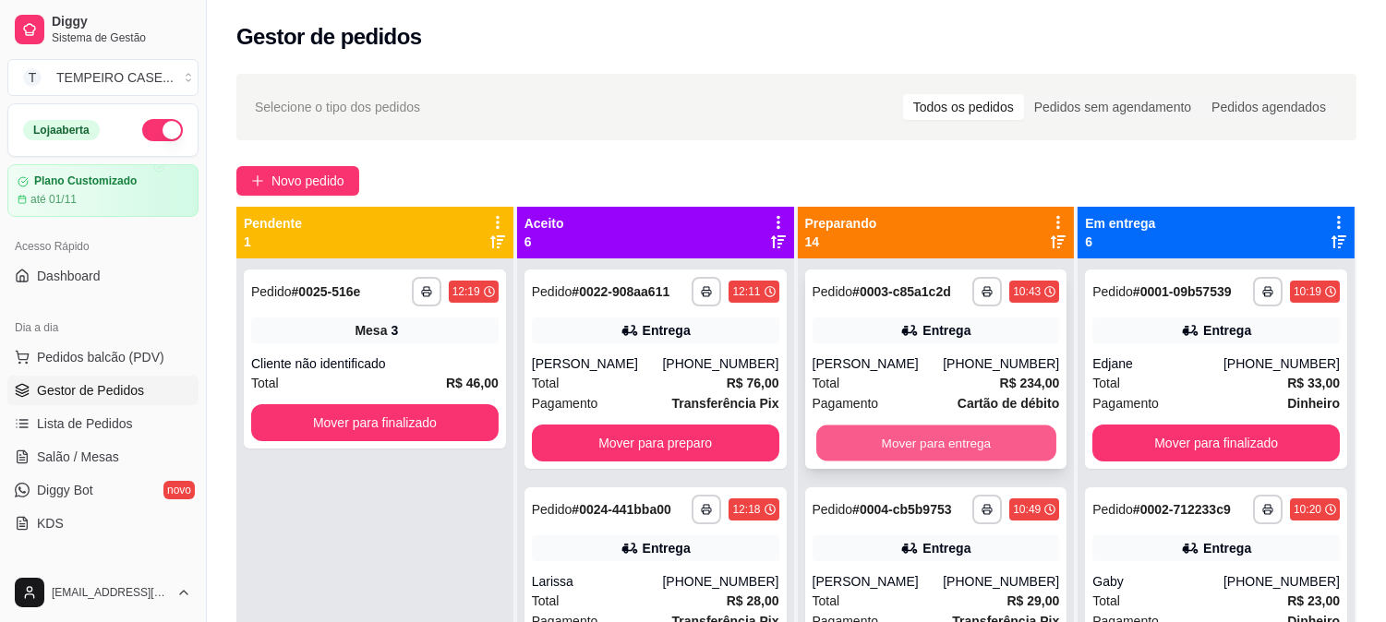
click at [903, 445] on button "Mover para entrega" at bounding box center [936, 444] width 240 height 36
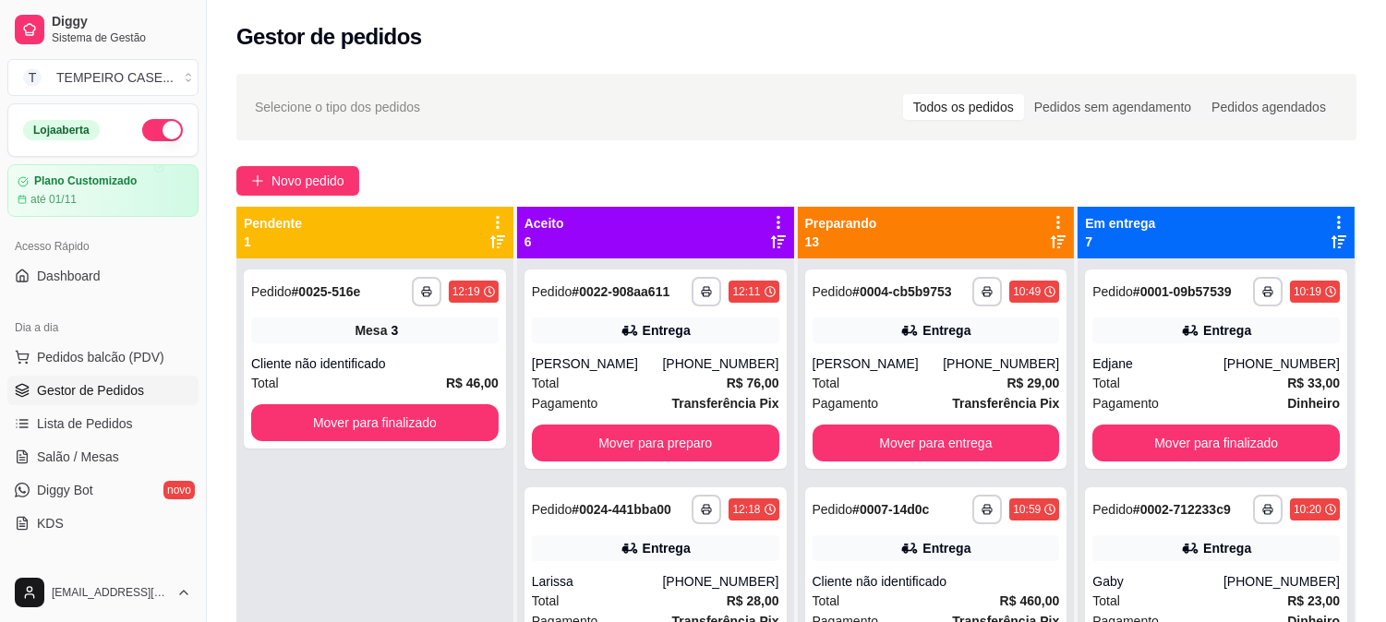
click at [918, 439] on div "**********" at bounding box center [936, 369] width 262 height 199
click at [967, 450] on button "Mover para entrega" at bounding box center [936, 444] width 240 height 36
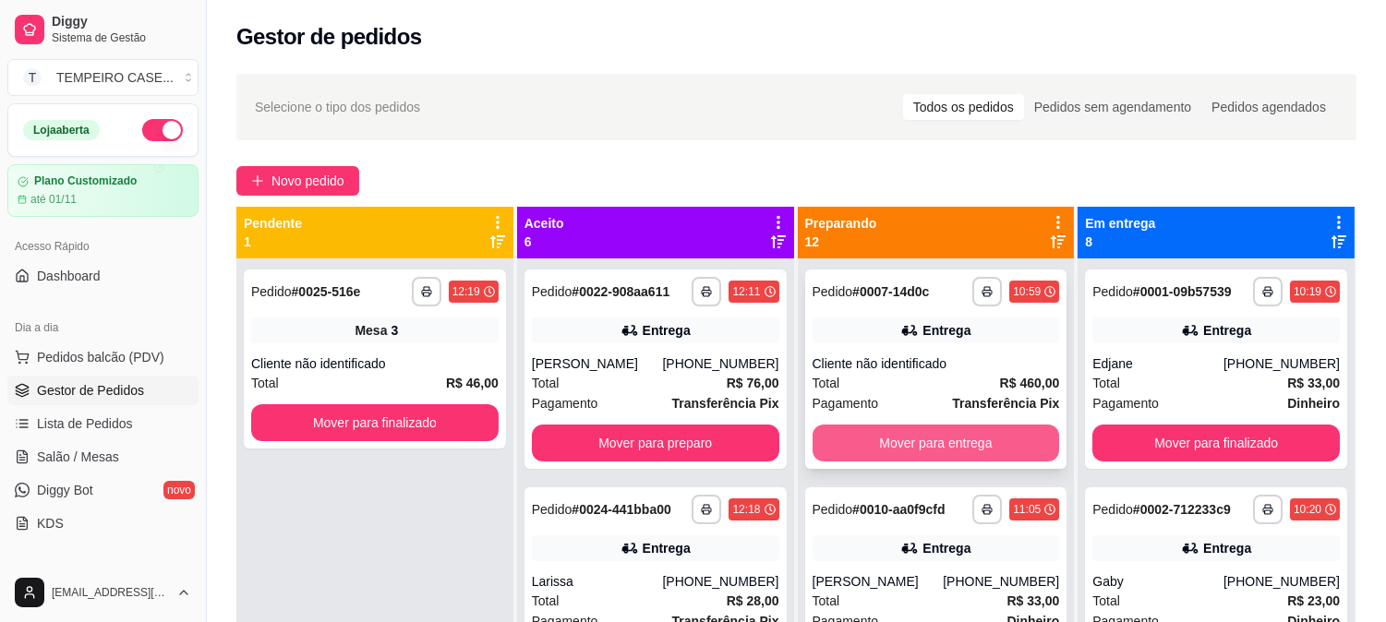
click at [937, 437] on button "Mover para entrega" at bounding box center [935, 443] width 247 height 37
click at [958, 449] on button "Mover para entrega" at bounding box center [936, 444] width 240 height 36
click at [940, 447] on button "Mover para entrega" at bounding box center [935, 443] width 247 height 37
click at [919, 443] on button "Mover para entrega" at bounding box center [935, 443] width 247 height 37
click at [916, 440] on button "Mover para entrega" at bounding box center [935, 443] width 247 height 37
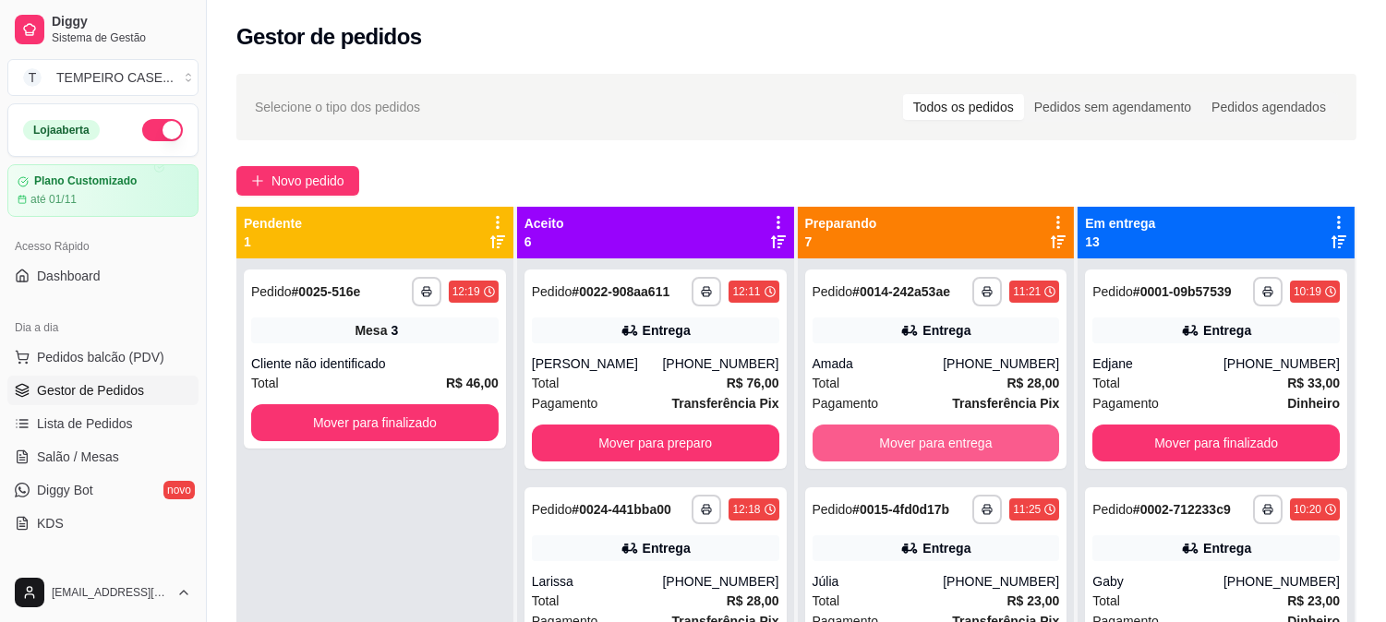
click at [916, 440] on button "Mover para entrega" at bounding box center [935, 443] width 247 height 37
click at [916, 440] on button "Mover para entrega" at bounding box center [936, 444] width 240 height 36
click at [916, 440] on button "Mover para entrega" at bounding box center [935, 443] width 247 height 37
click at [910, 447] on button "Mover para entrega" at bounding box center [936, 444] width 240 height 36
click at [906, 447] on button "Mover para entrega" at bounding box center [935, 443] width 247 height 37
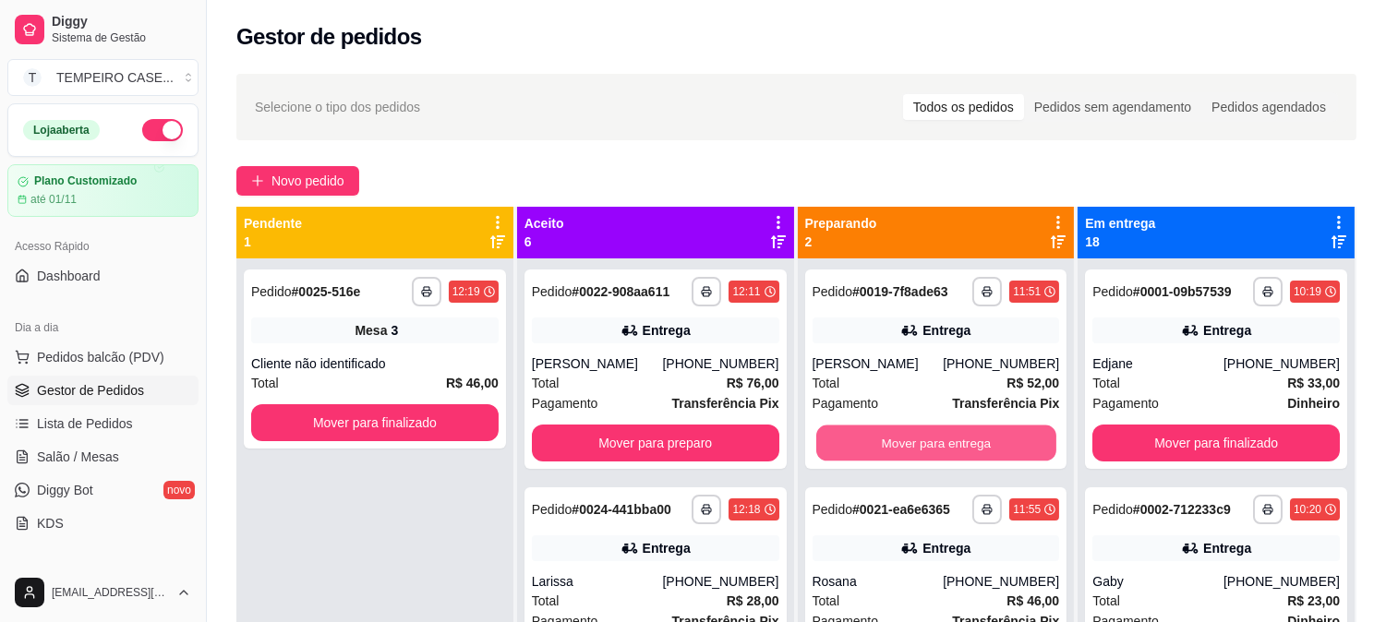
click at [906, 447] on button "Mover para entrega" at bounding box center [936, 444] width 240 height 36
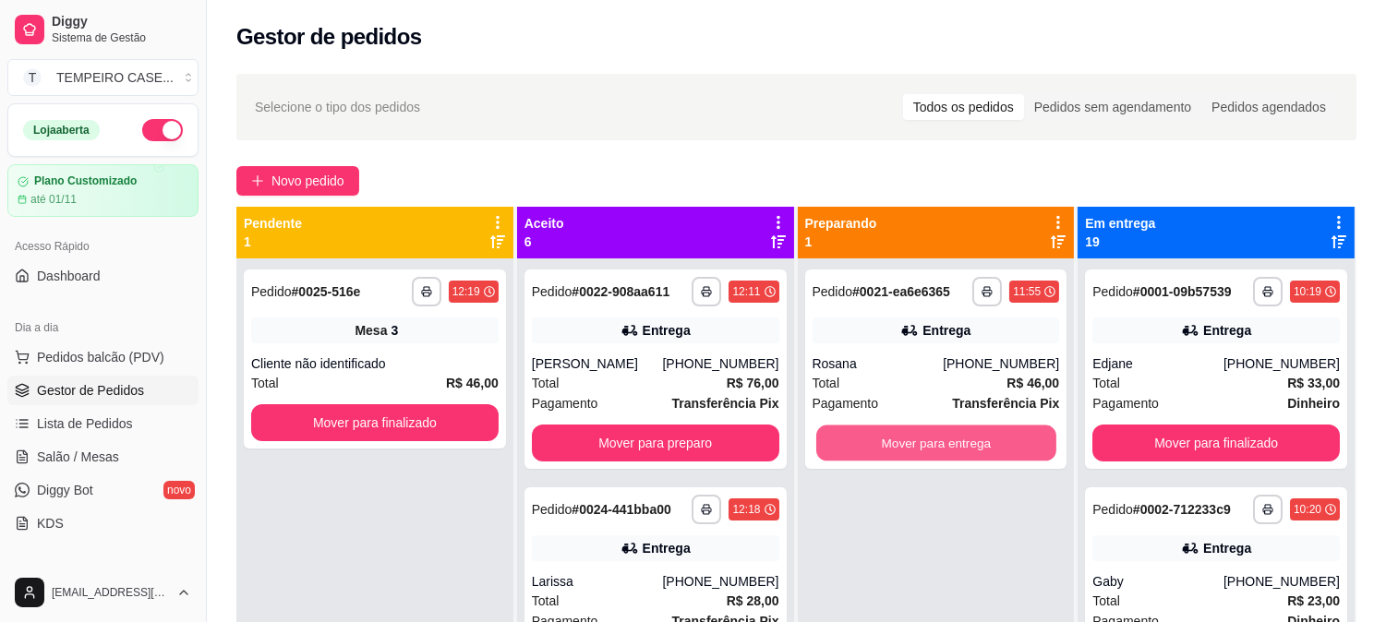
click at [906, 447] on button "Mover para entrega" at bounding box center [936, 444] width 240 height 36
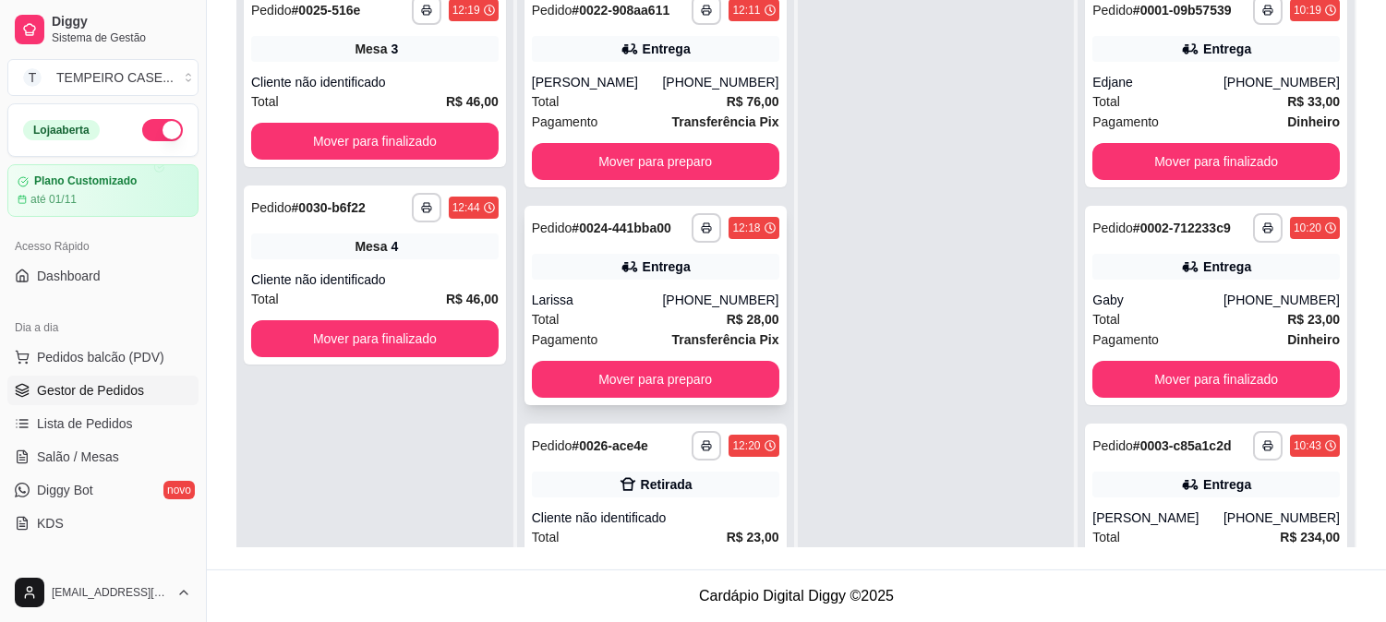
click at [624, 282] on div "**********" at bounding box center [655, 305] width 262 height 199
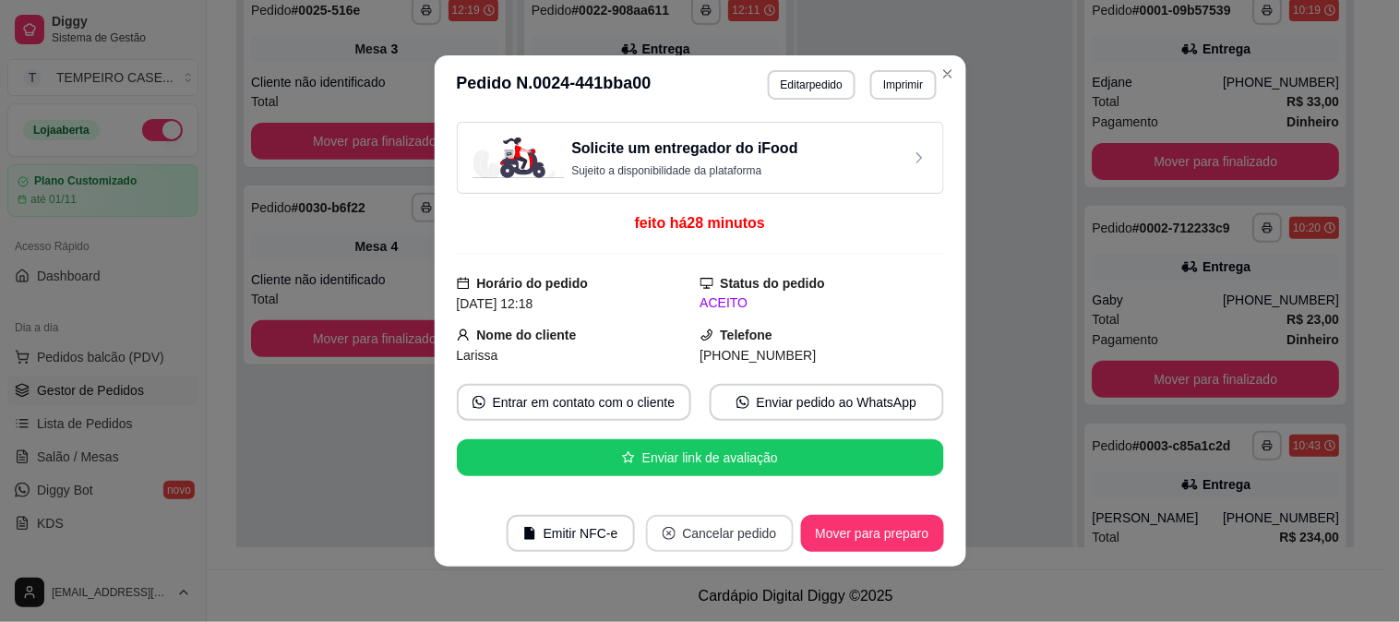
click at [694, 524] on button "Cancelar pedido" at bounding box center [720, 533] width 148 height 37
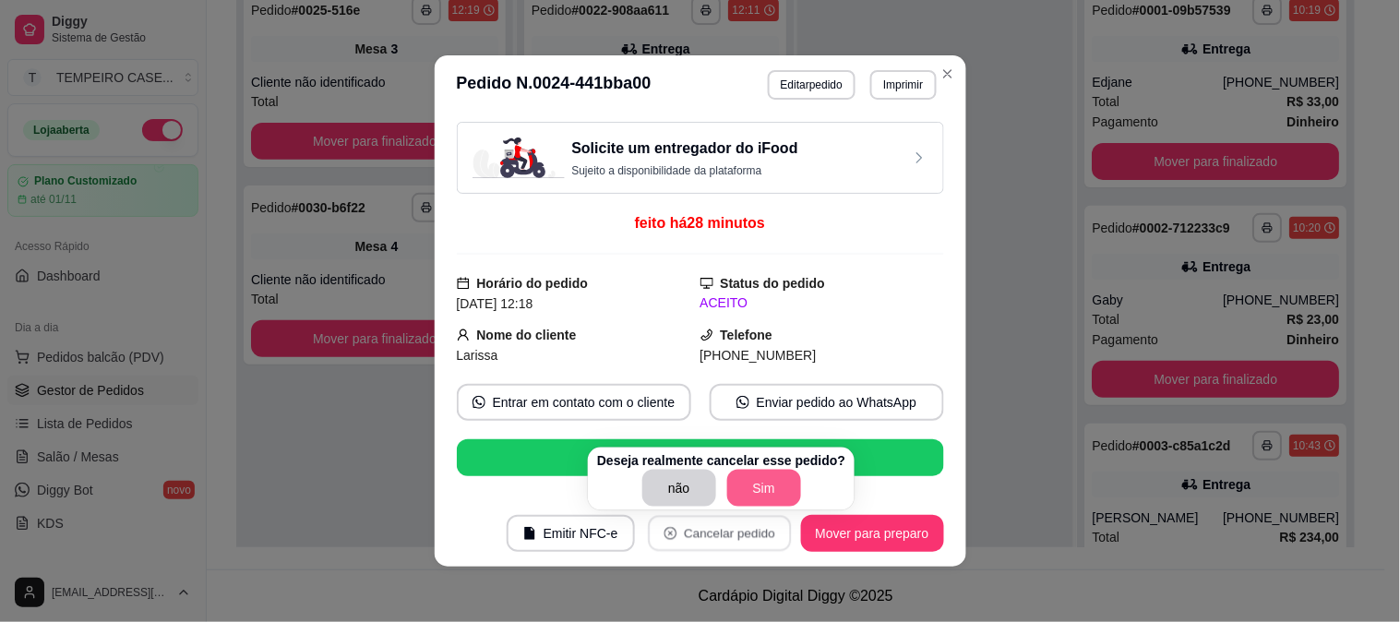
click at [751, 481] on button "Sim" at bounding box center [764, 488] width 74 height 37
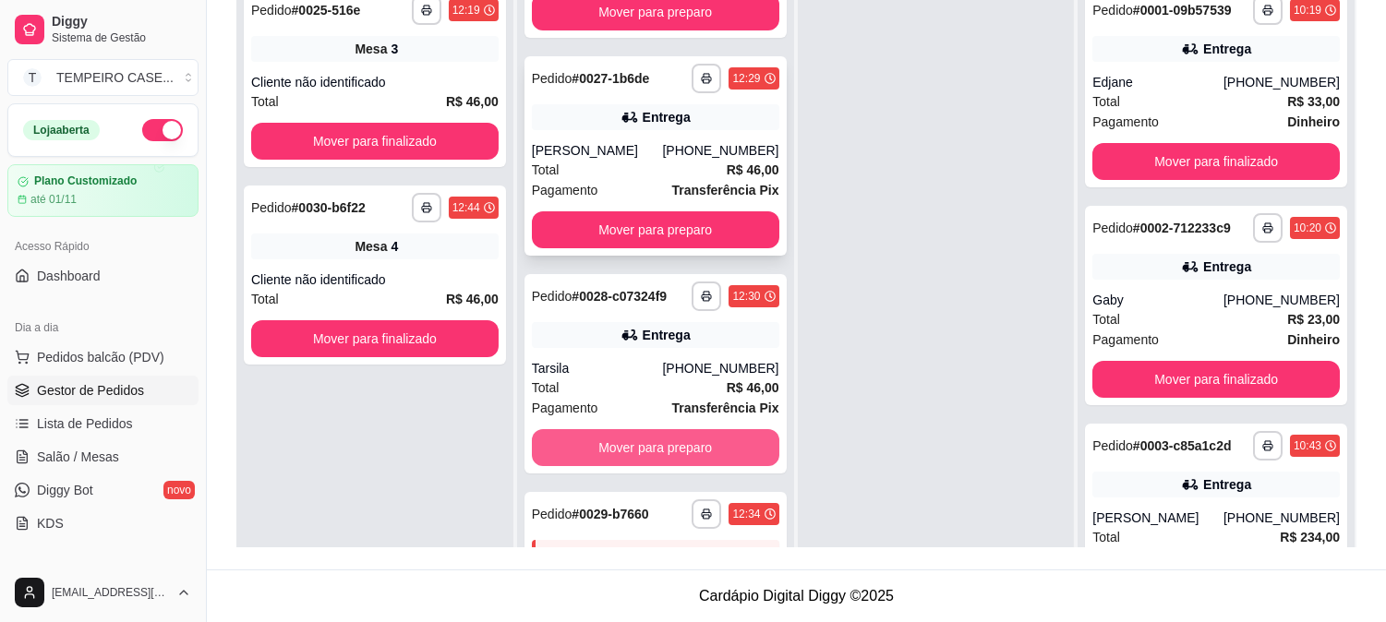
scroll to position [343, 0]
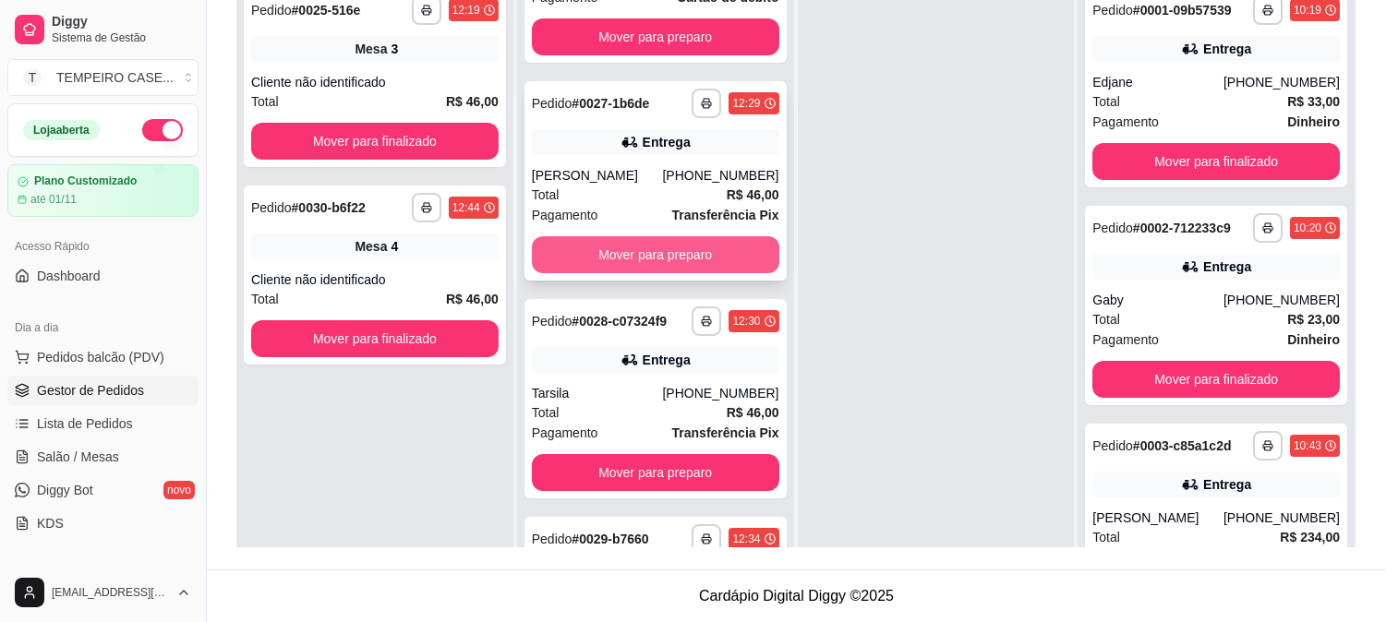
click at [607, 260] on button "Mover para preparo" at bounding box center [655, 254] width 247 height 37
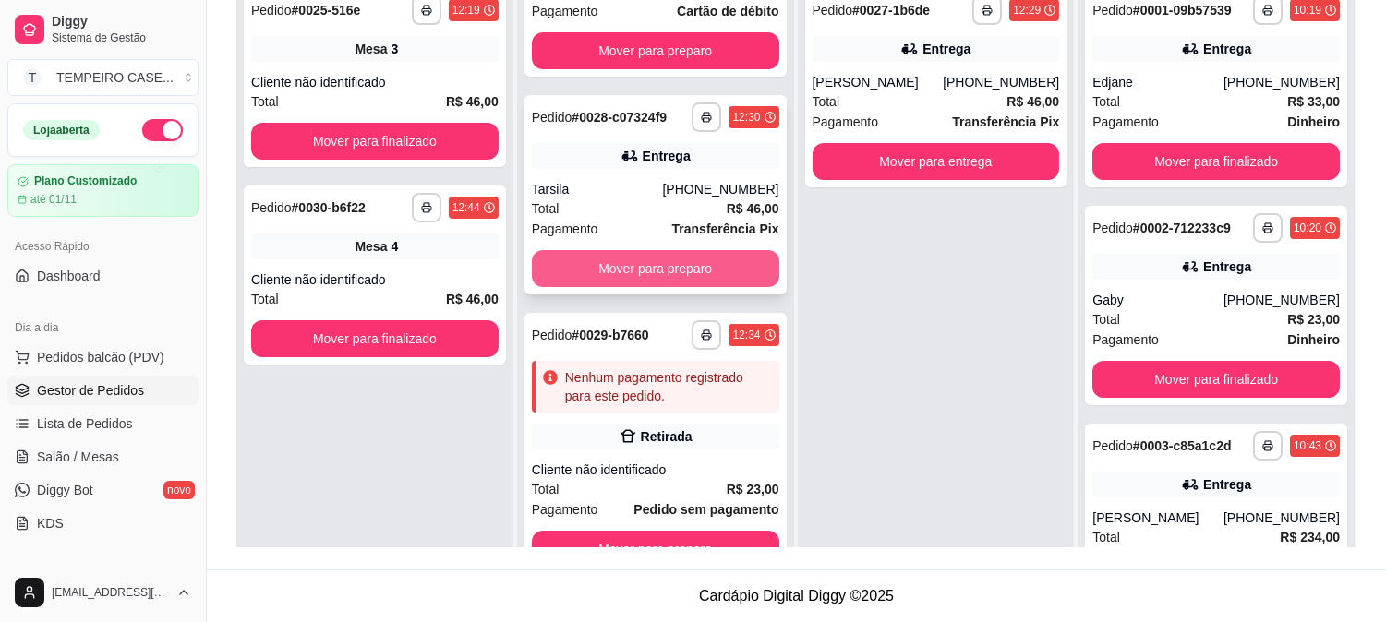
click at [607, 260] on button "Mover para preparo" at bounding box center [655, 268] width 247 height 37
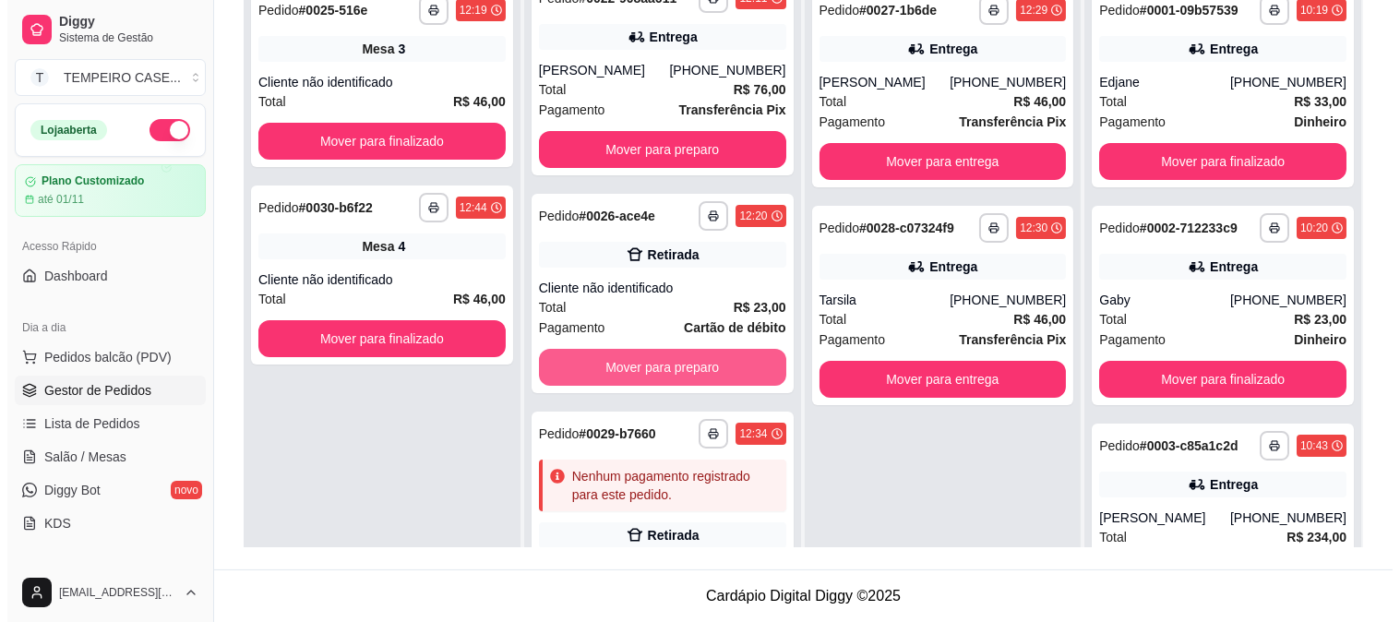
scroll to position [0, 0]
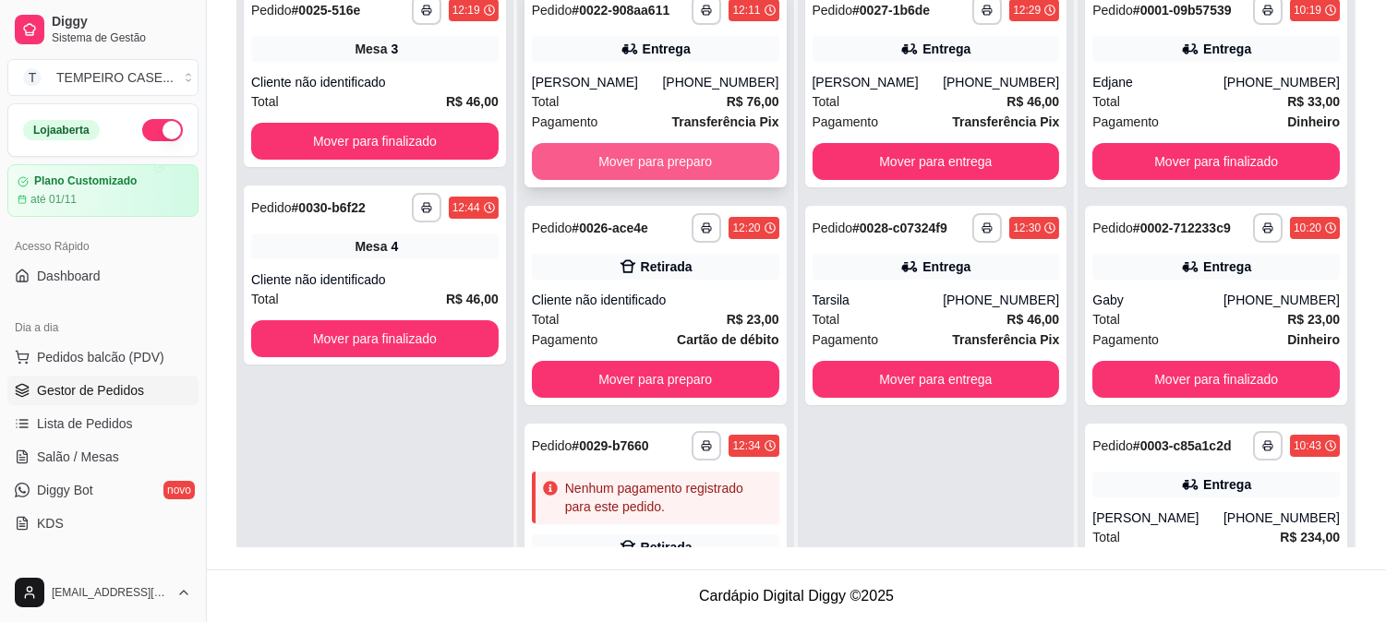
click at [611, 162] on button "Mover para preparo" at bounding box center [655, 161] width 247 height 37
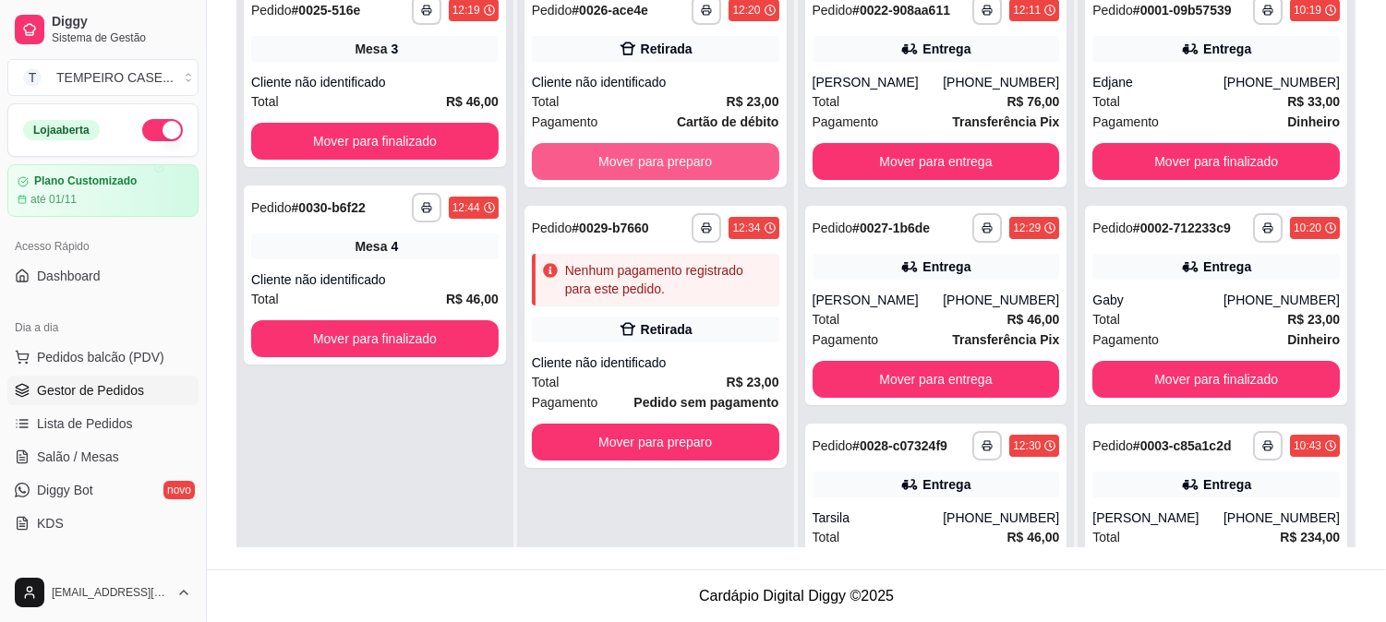
click at [611, 162] on button "Mover para preparo" at bounding box center [655, 161] width 247 height 37
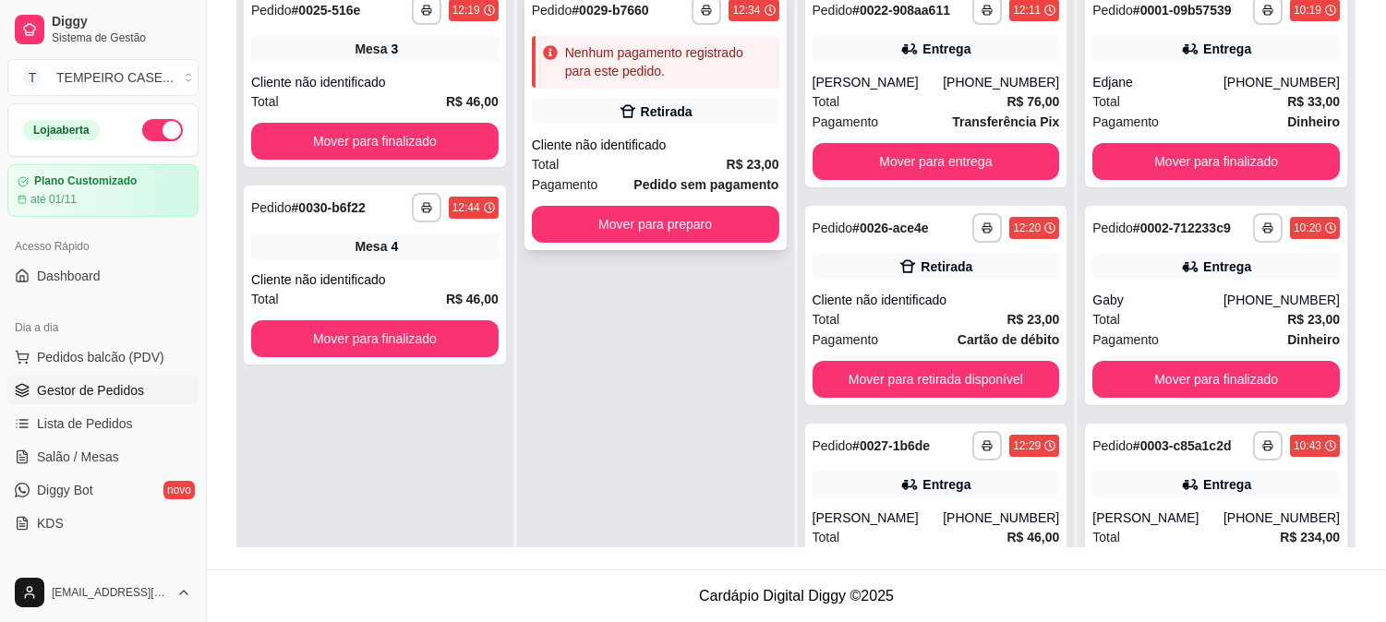
click at [598, 93] on div "**********" at bounding box center [655, 119] width 262 height 262
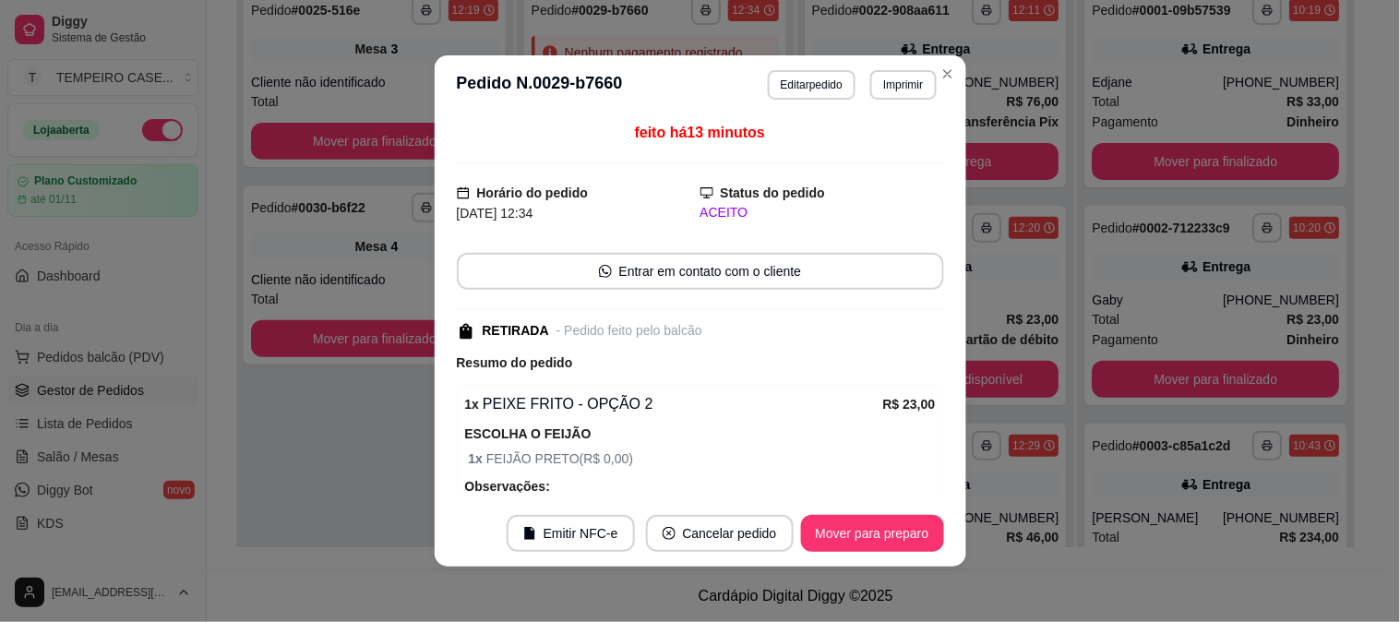
scroll to position [168, 0]
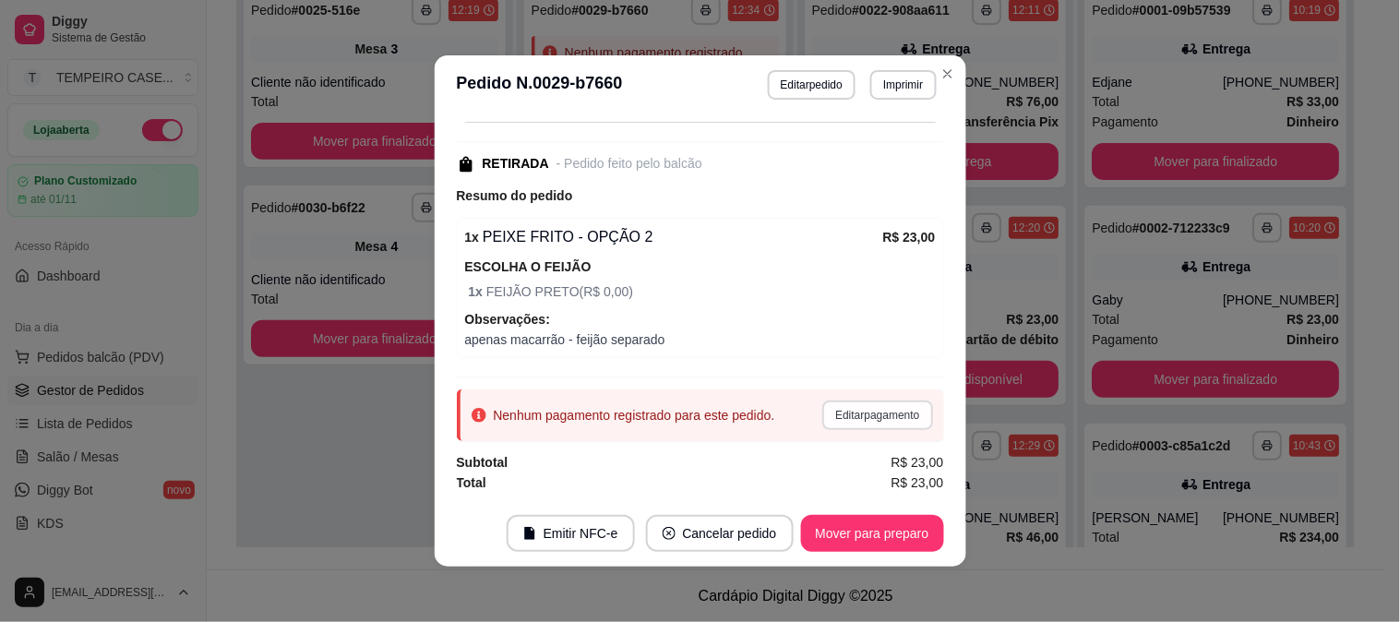
click at [871, 420] on button "Editar pagamento" at bounding box center [878, 416] width 110 height 30
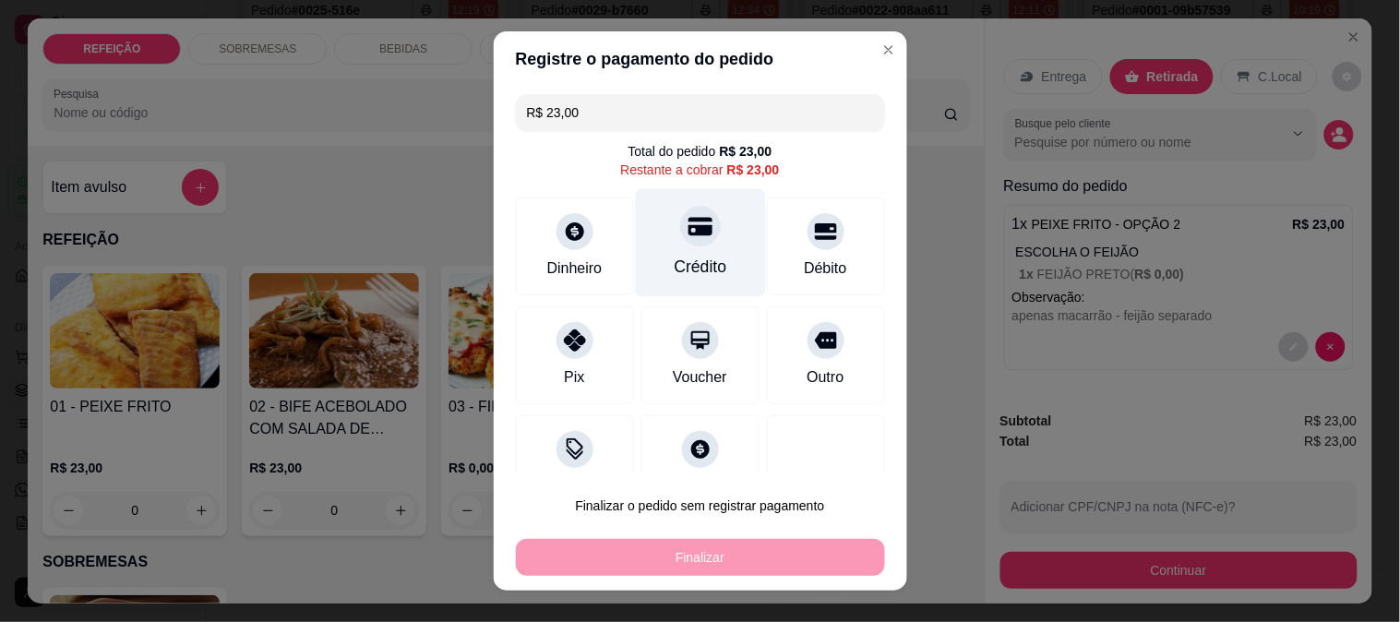
click at [674, 259] on div "Crédito" at bounding box center [700, 267] width 53 height 24
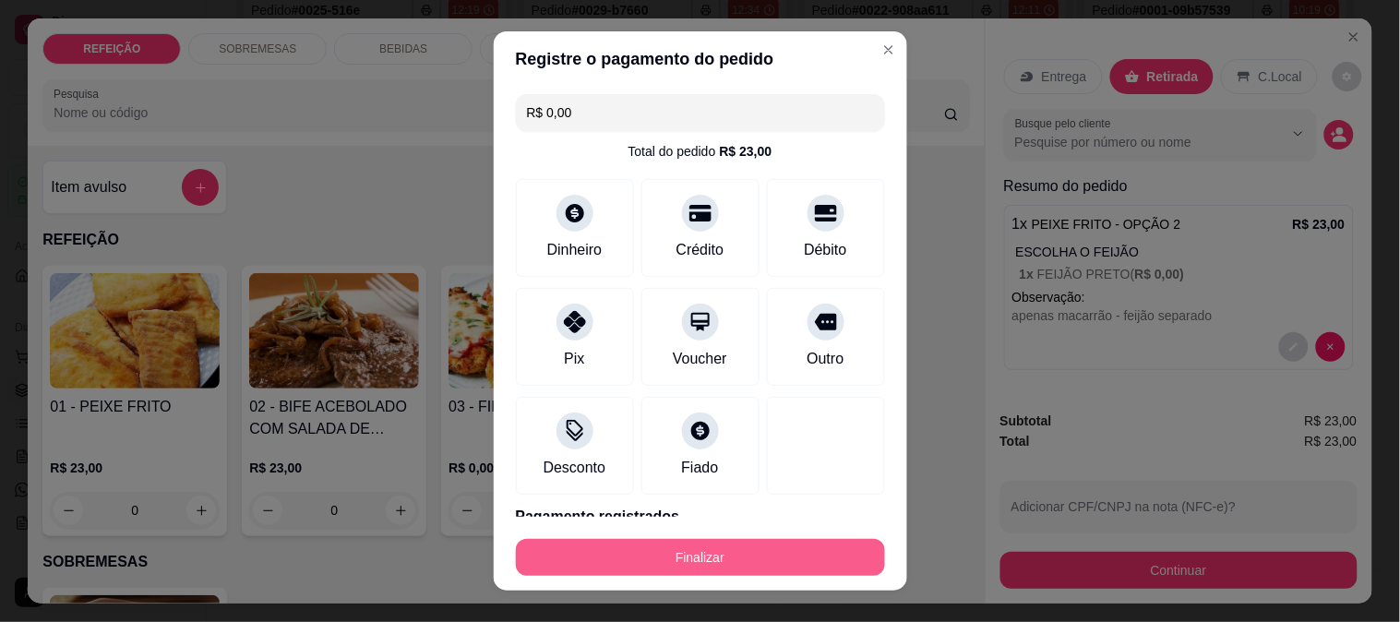
click at [708, 554] on button "Finalizar" at bounding box center [700, 557] width 369 height 37
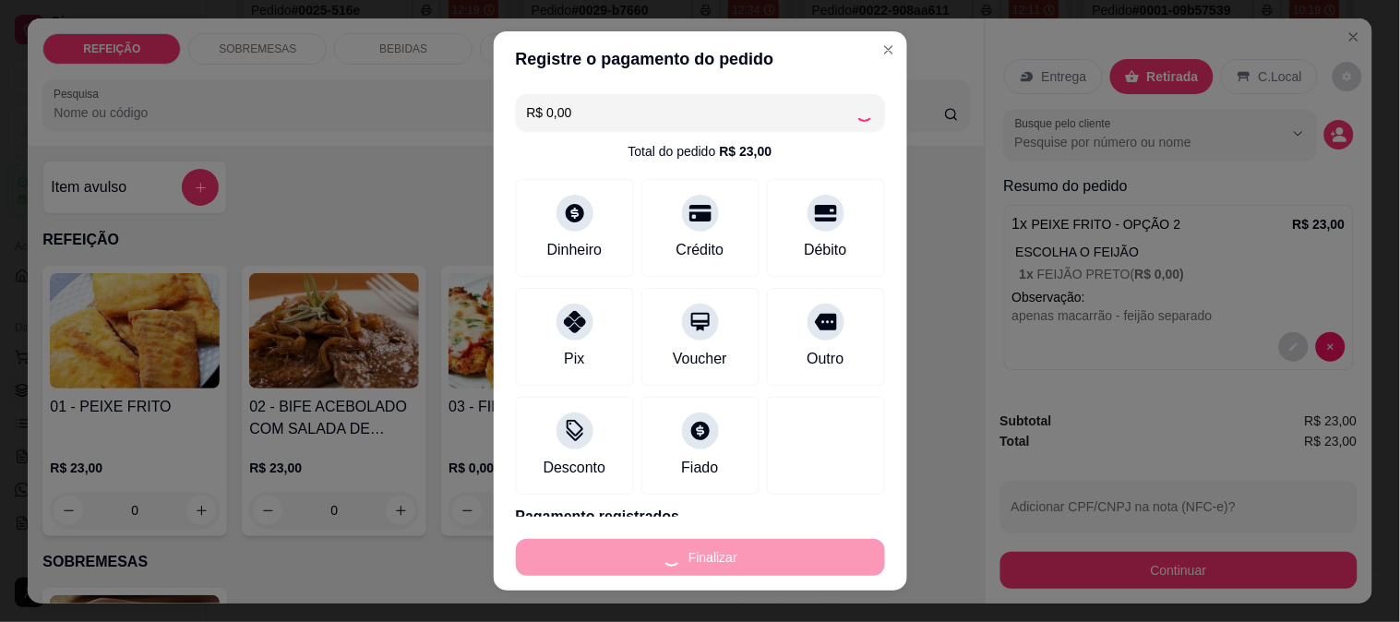
type input "-R$ 23,00"
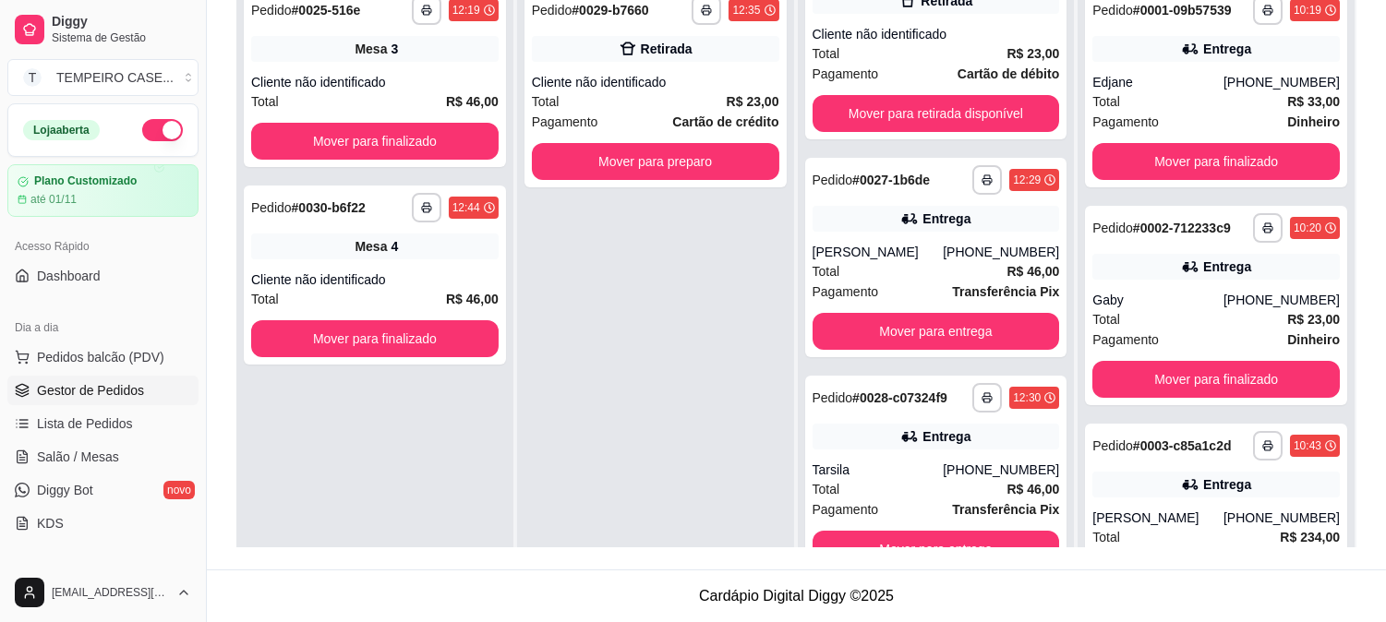
scroll to position [77, 0]
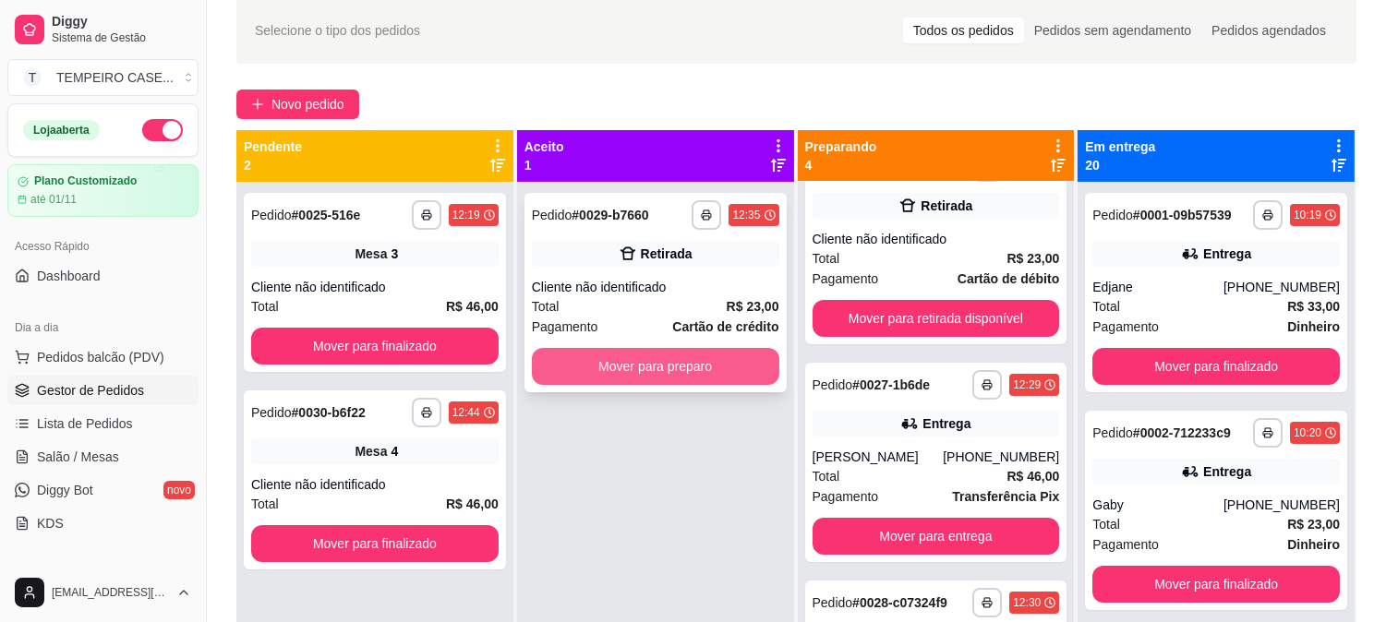
click at [624, 356] on button "Mover para preparo" at bounding box center [655, 366] width 247 height 37
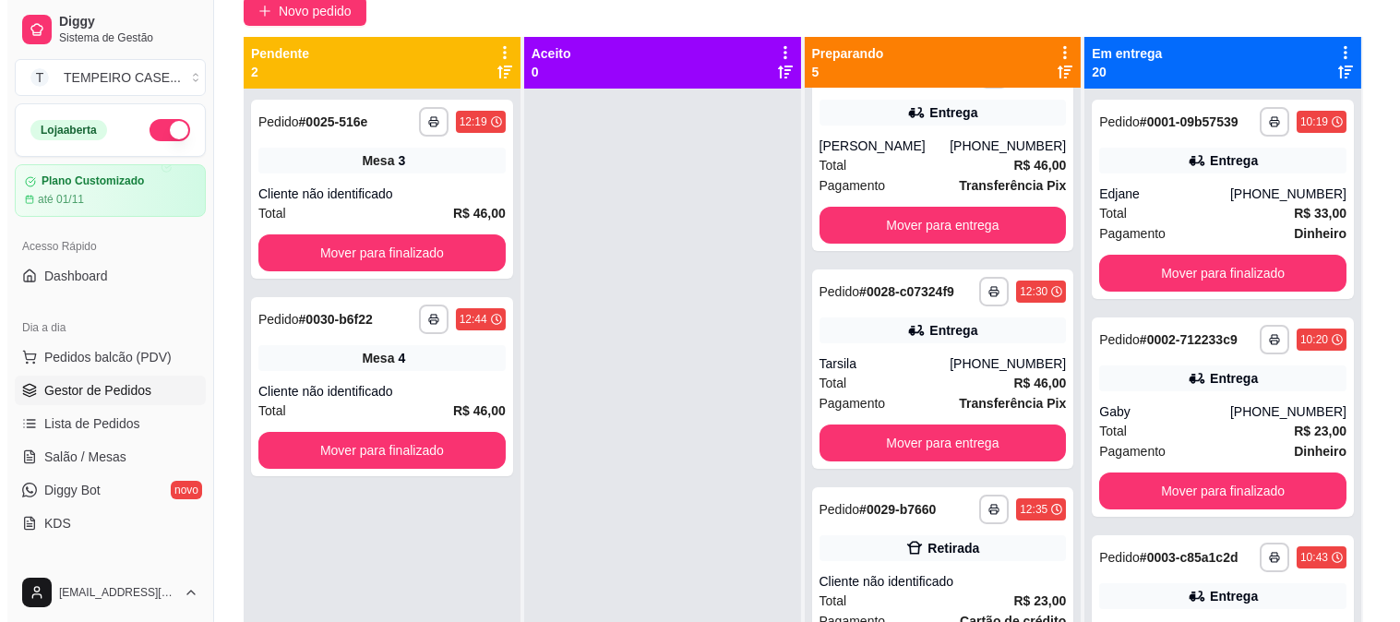
scroll to position [0, 0]
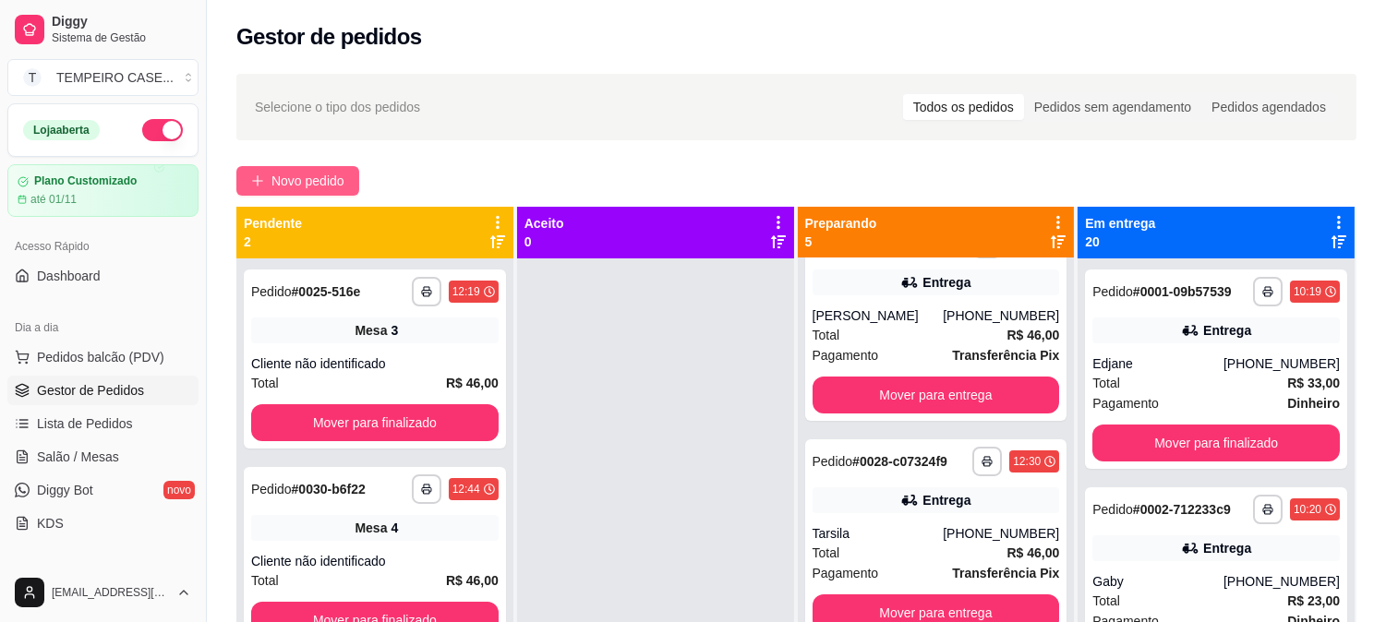
click at [291, 186] on span "Novo pedido" at bounding box center [307, 181] width 73 height 20
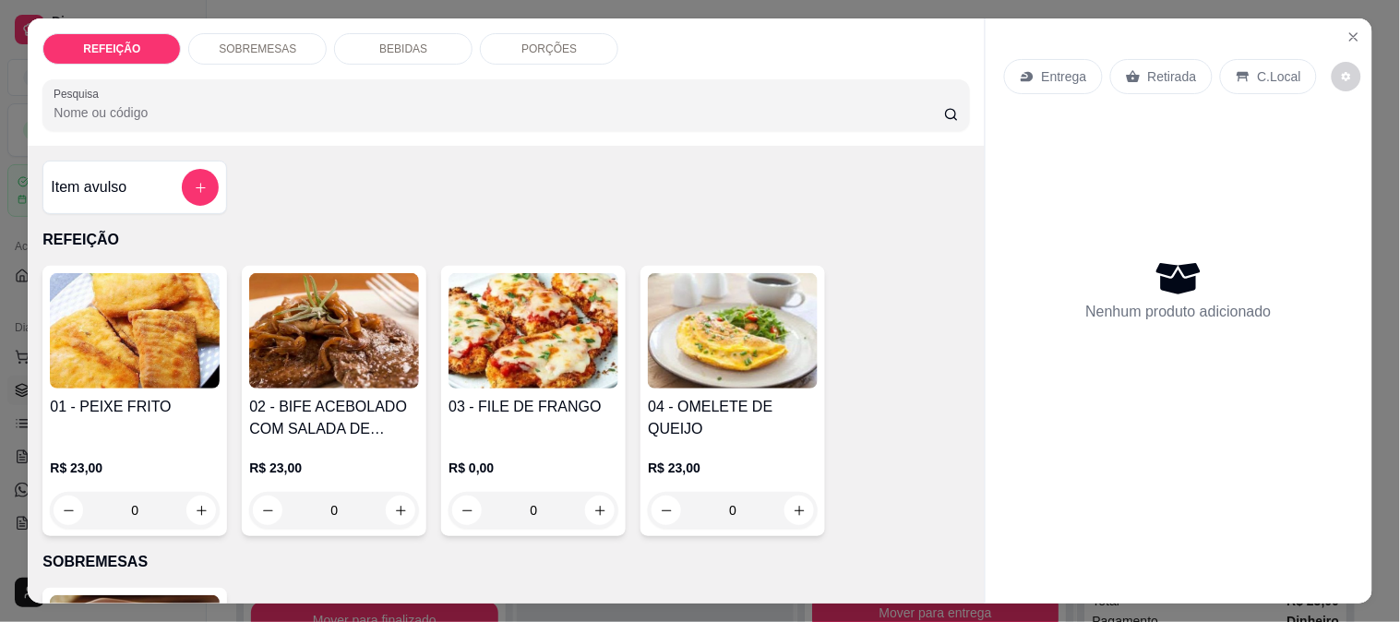
click at [324, 330] on img at bounding box center [334, 330] width 170 height 115
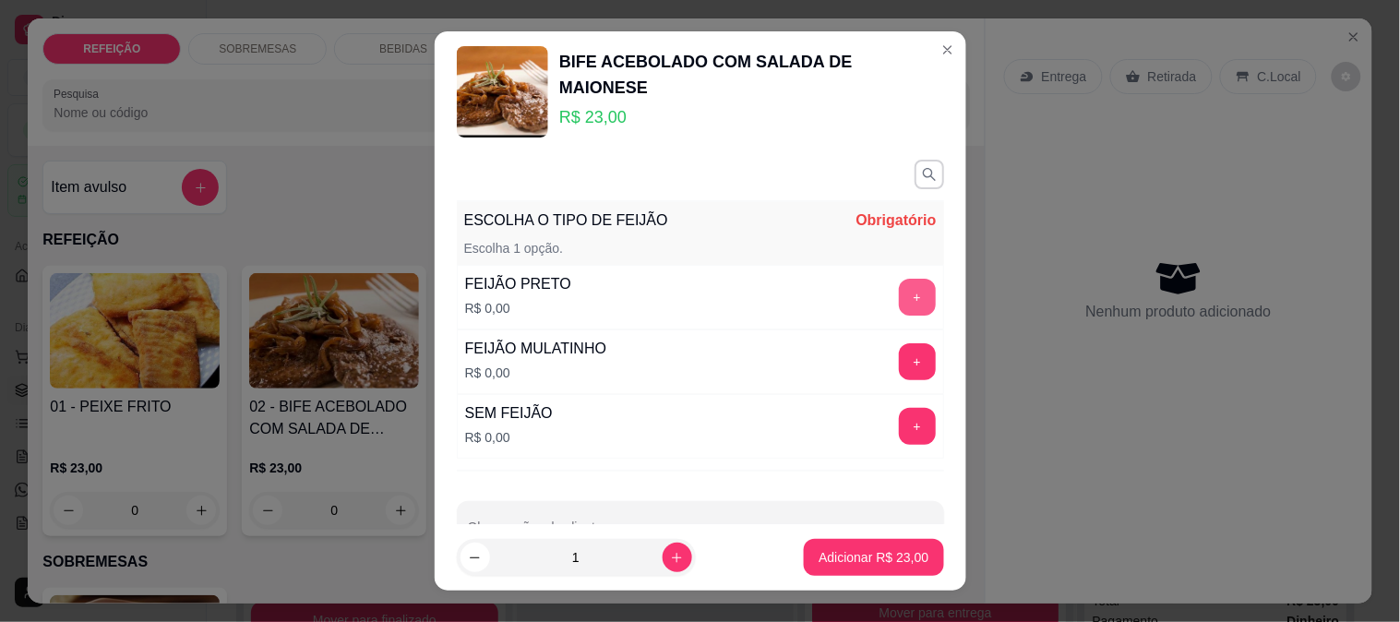
click at [899, 303] on button "+" at bounding box center [917, 297] width 37 height 37
click at [817, 291] on button "-" at bounding box center [835, 297] width 37 height 37
drag, startPoint x: 899, startPoint y: 362, endPoint x: 889, endPoint y: 361, distance: 10.2
click at [897, 362] on div "+" at bounding box center [918, 361] width 52 height 37
click at [899, 361] on button "+" at bounding box center [917, 362] width 36 height 36
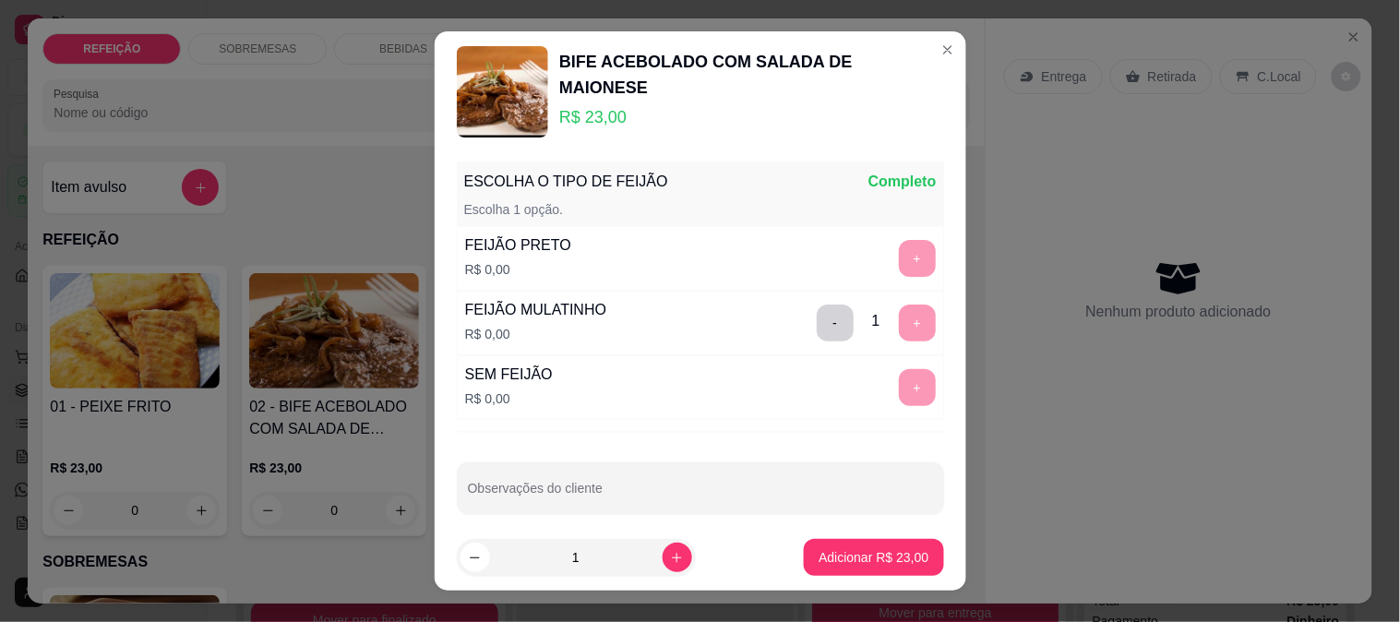
scroll to position [55, 0]
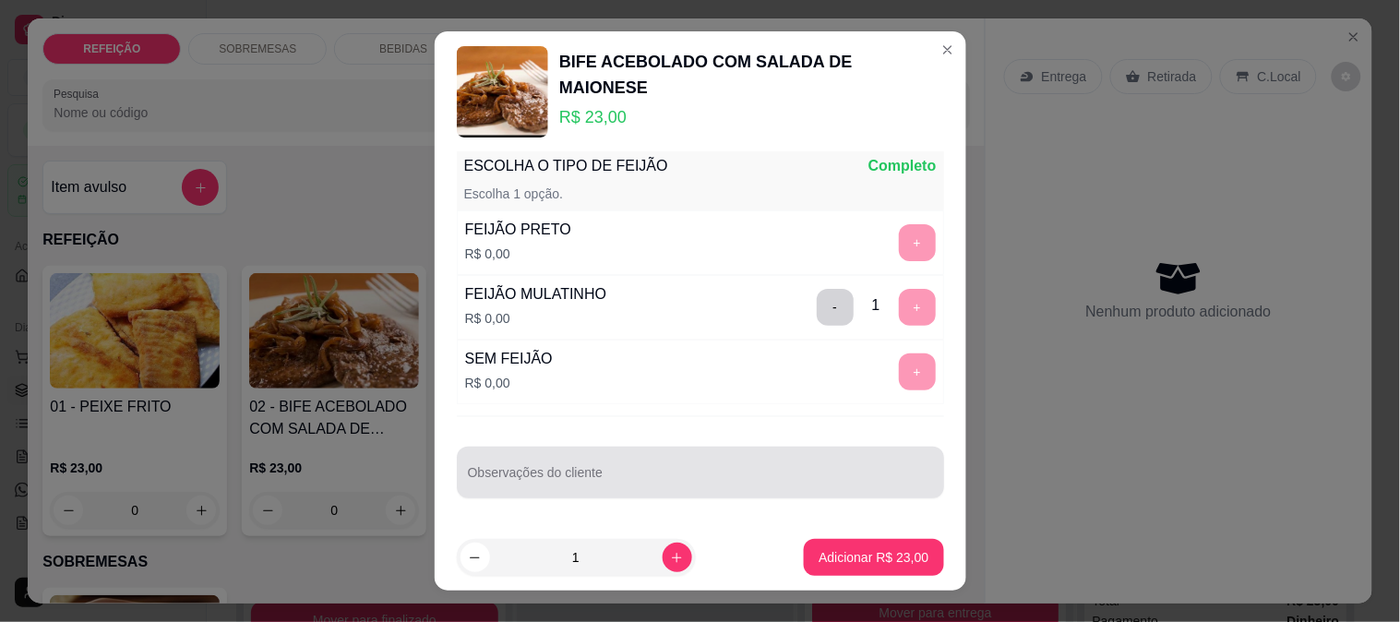
click at [611, 458] on div at bounding box center [700, 472] width 465 height 37
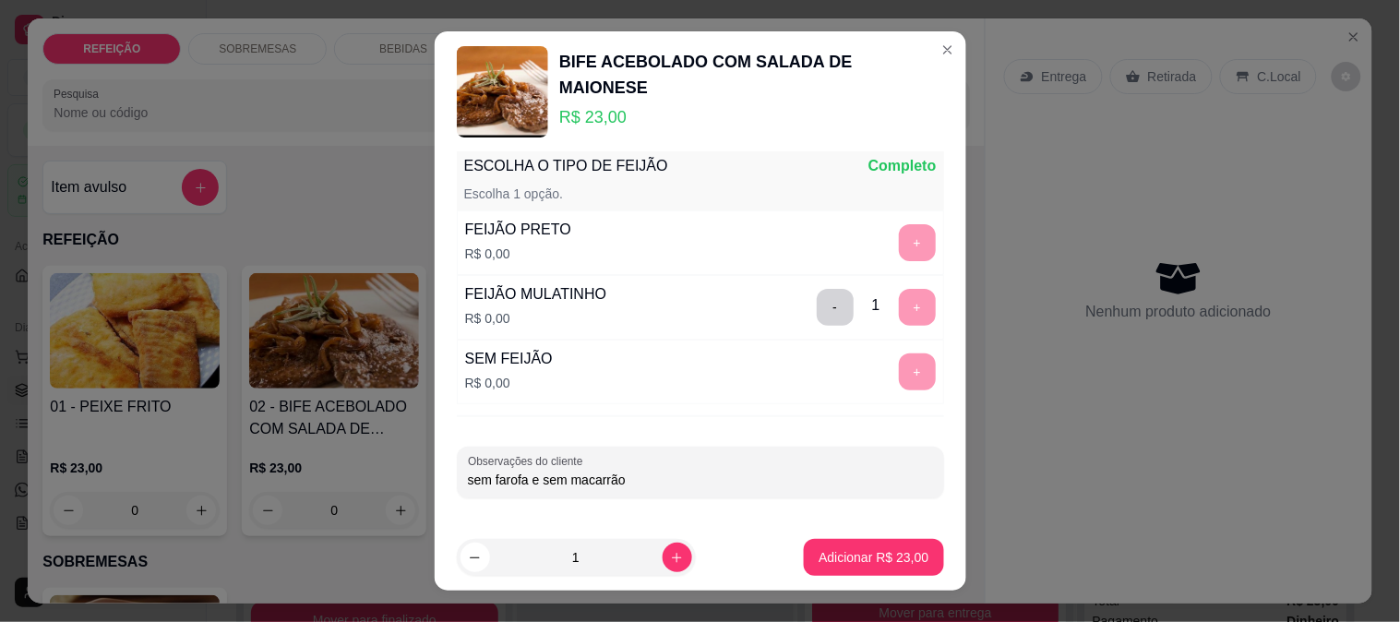
type input "sem farofa e sem macarrão"
click at [827, 558] on p "Adicionar R$ 23,00" at bounding box center [874, 557] width 110 height 18
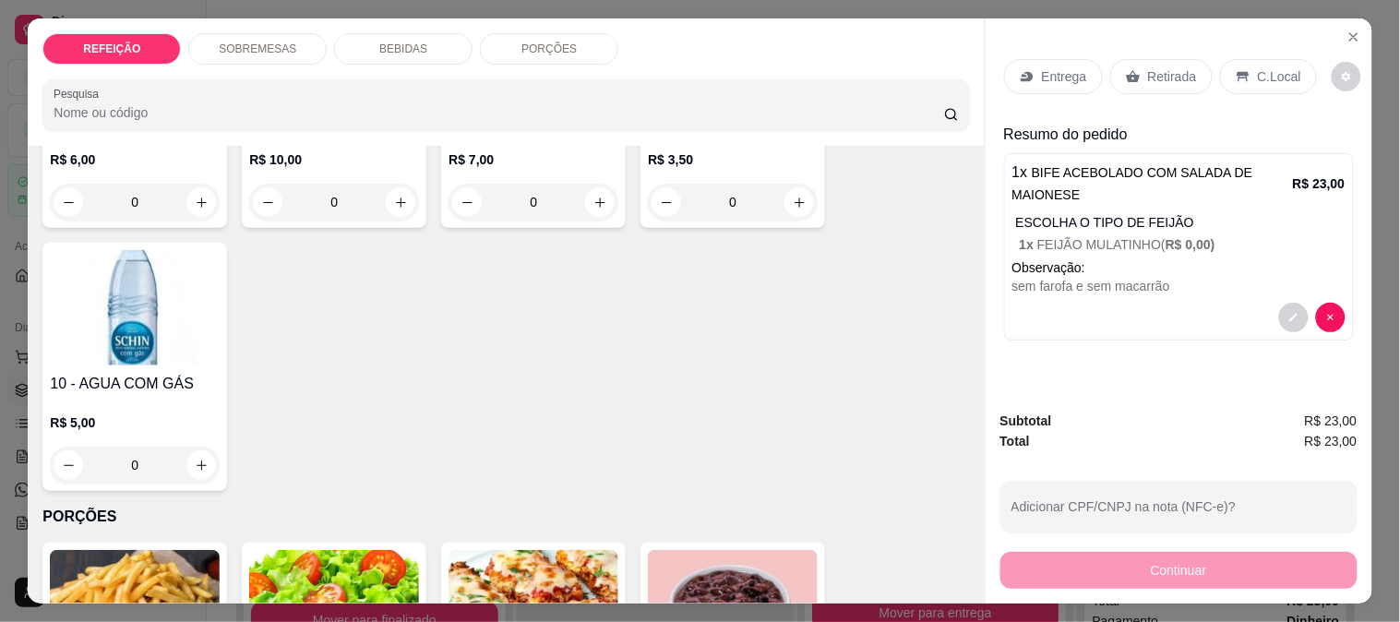
scroll to position [1333, 0]
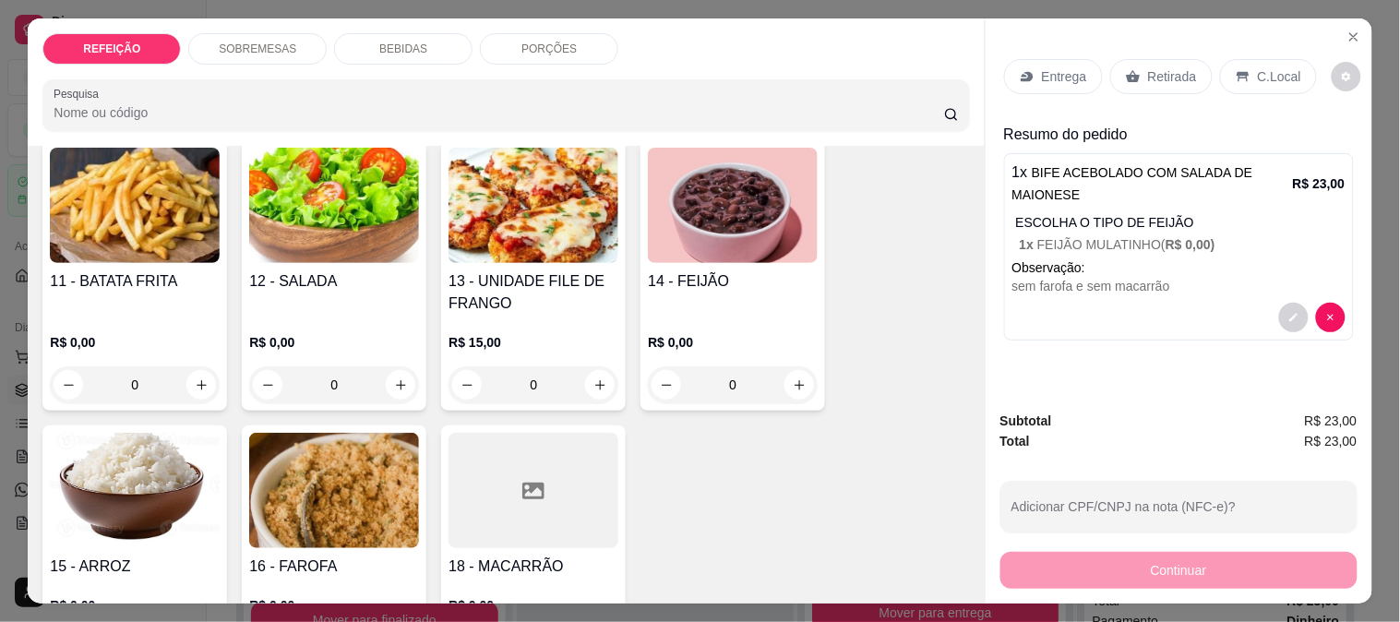
click at [595, 374] on div "0" at bounding box center [534, 385] width 170 height 37
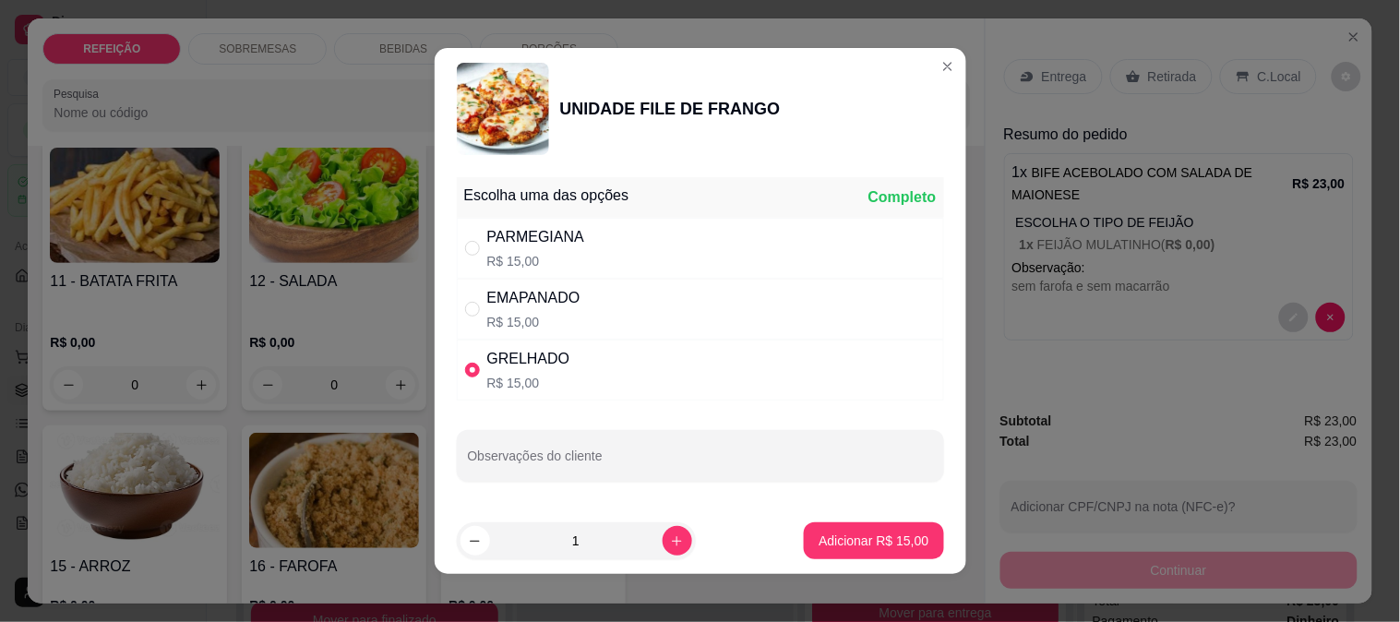
click at [512, 245] on div "PARMEGIANA" at bounding box center [536, 237] width 98 height 22
radio input "true"
radio input "false"
click at [670, 537] on icon "increase-product-quantity" at bounding box center [677, 542] width 14 height 14
type input "2"
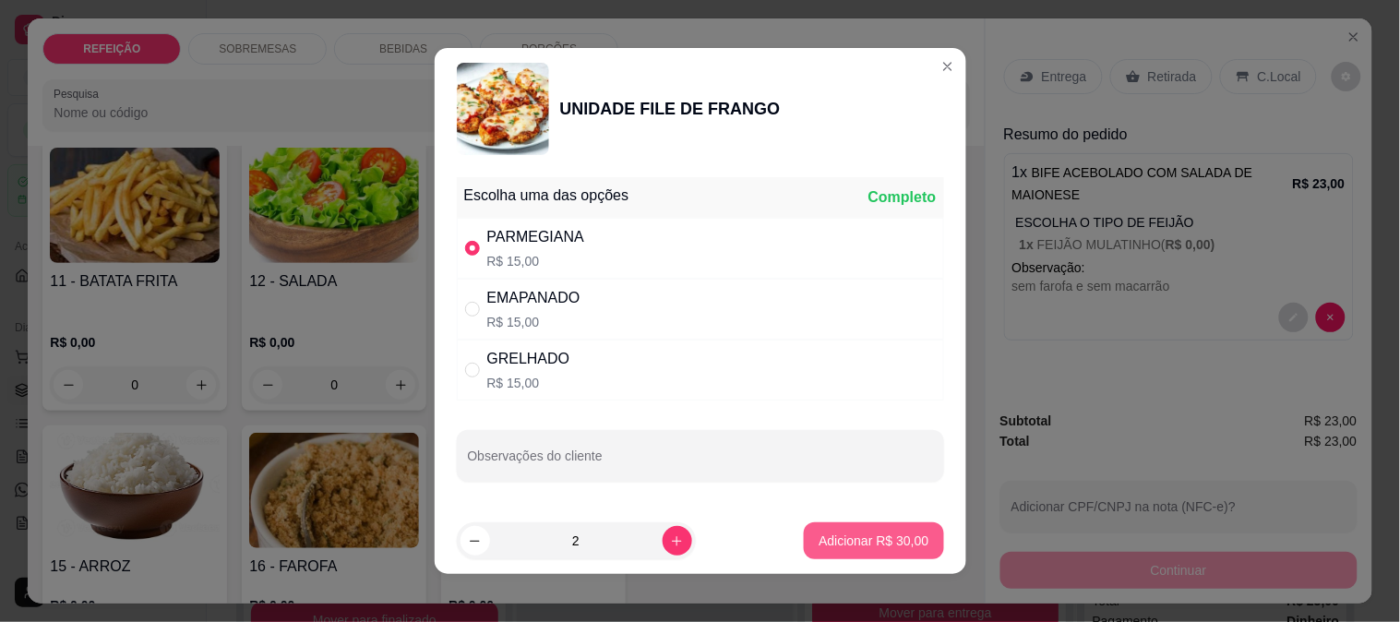
click at [833, 539] on p "Adicionar R$ 30,00" at bounding box center [874, 541] width 110 height 18
type input "2"
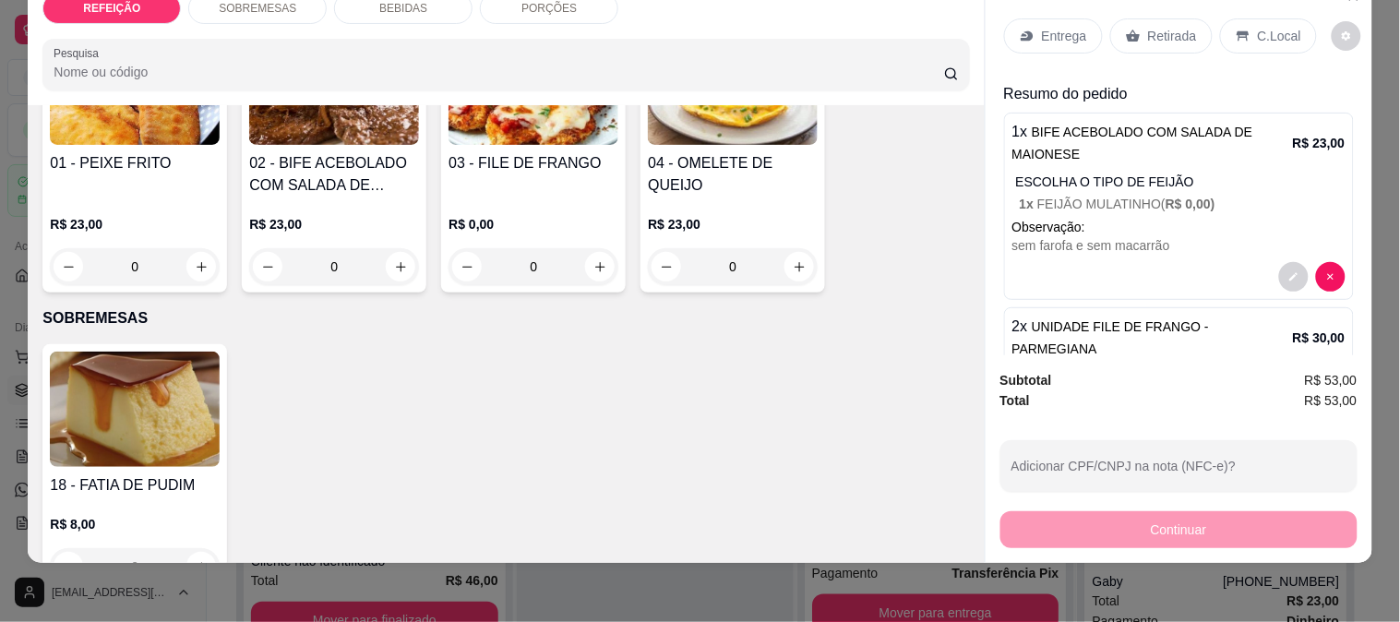
scroll to position [189, 0]
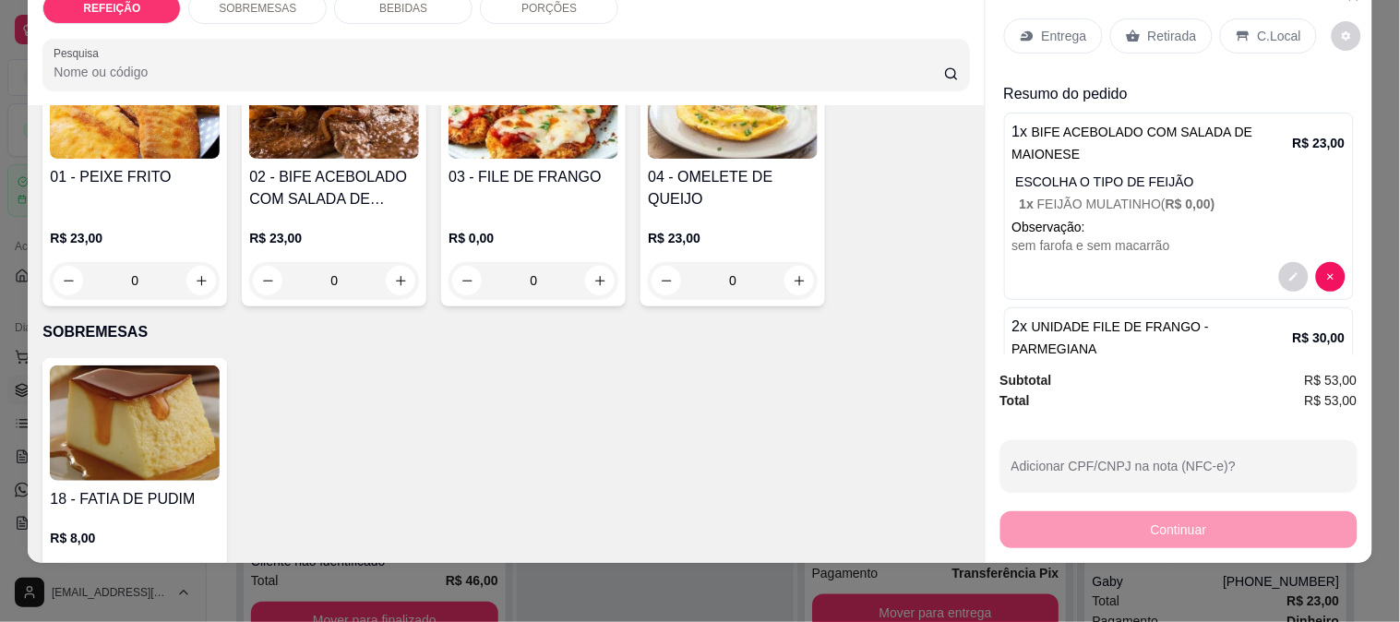
click at [158, 420] on img at bounding box center [135, 423] width 170 height 115
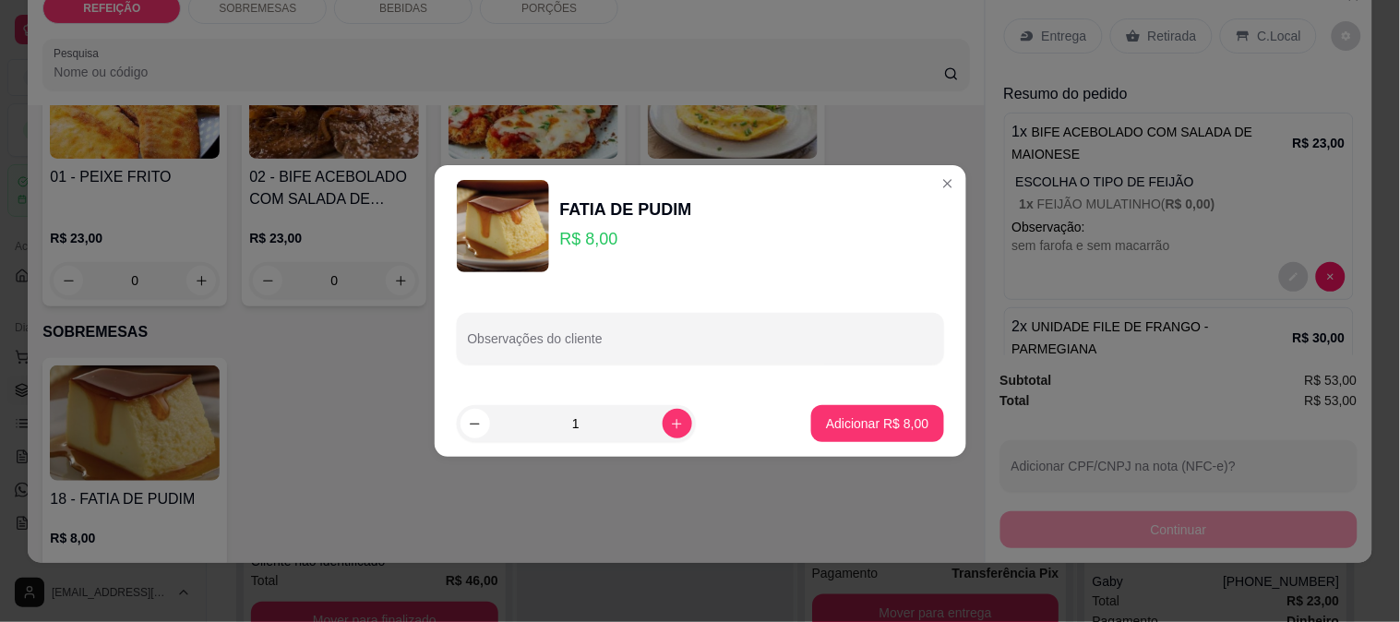
click at [811, 428] on div "Adicionar R$ 8,00" at bounding box center [877, 423] width 132 height 37
click at [836, 419] on p "Adicionar R$ 8,00" at bounding box center [878, 424] width 100 height 18
type input "1"
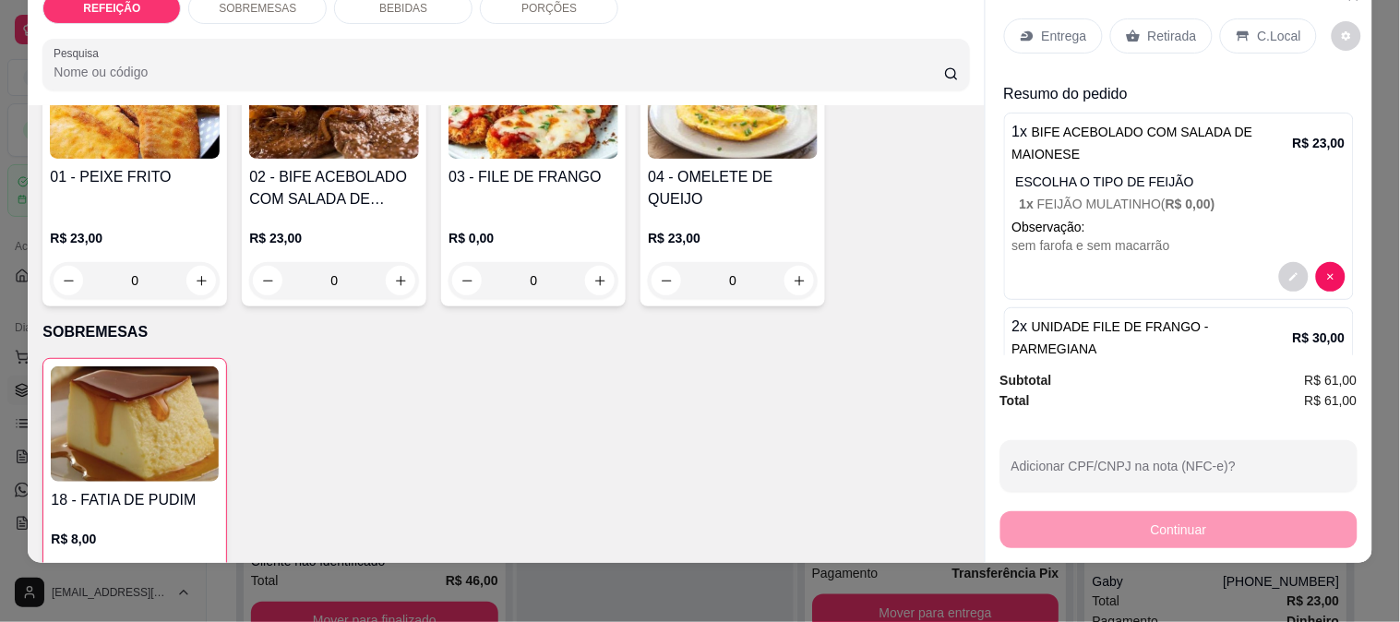
click at [1028, 20] on div "Entrega" at bounding box center [1053, 35] width 99 height 35
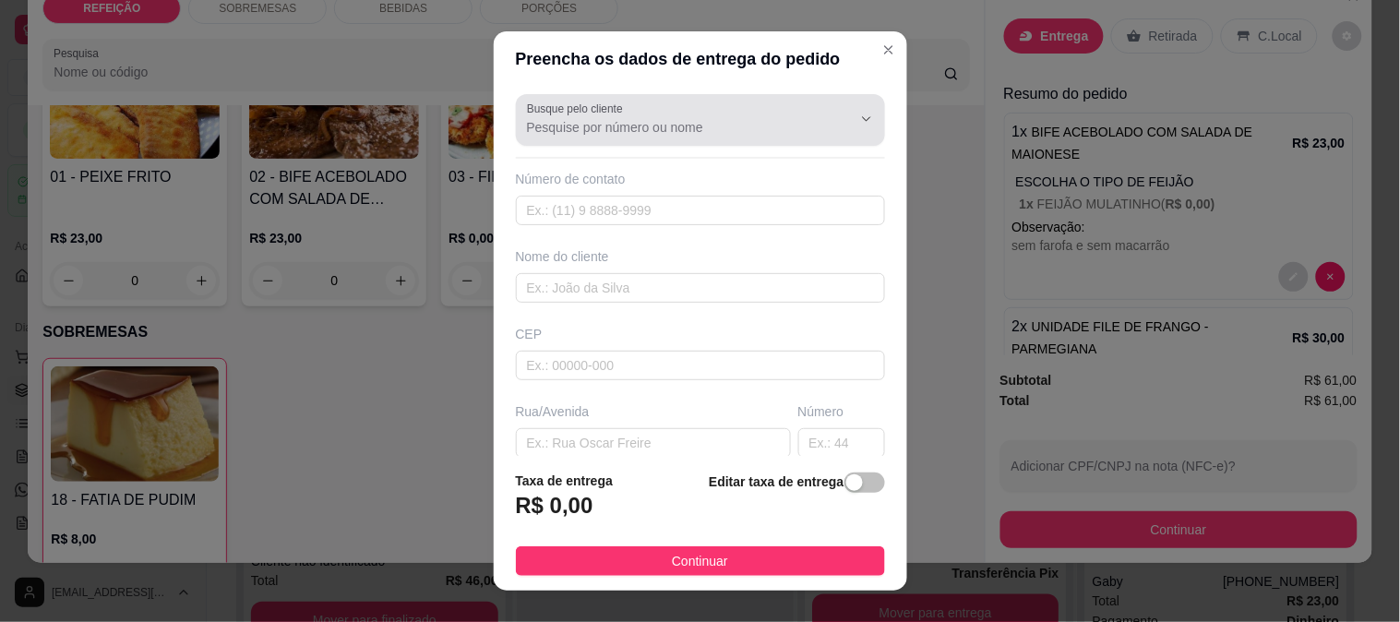
click at [563, 140] on div "Busque pelo cliente" at bounding box center [700, 120] width 369 height 52
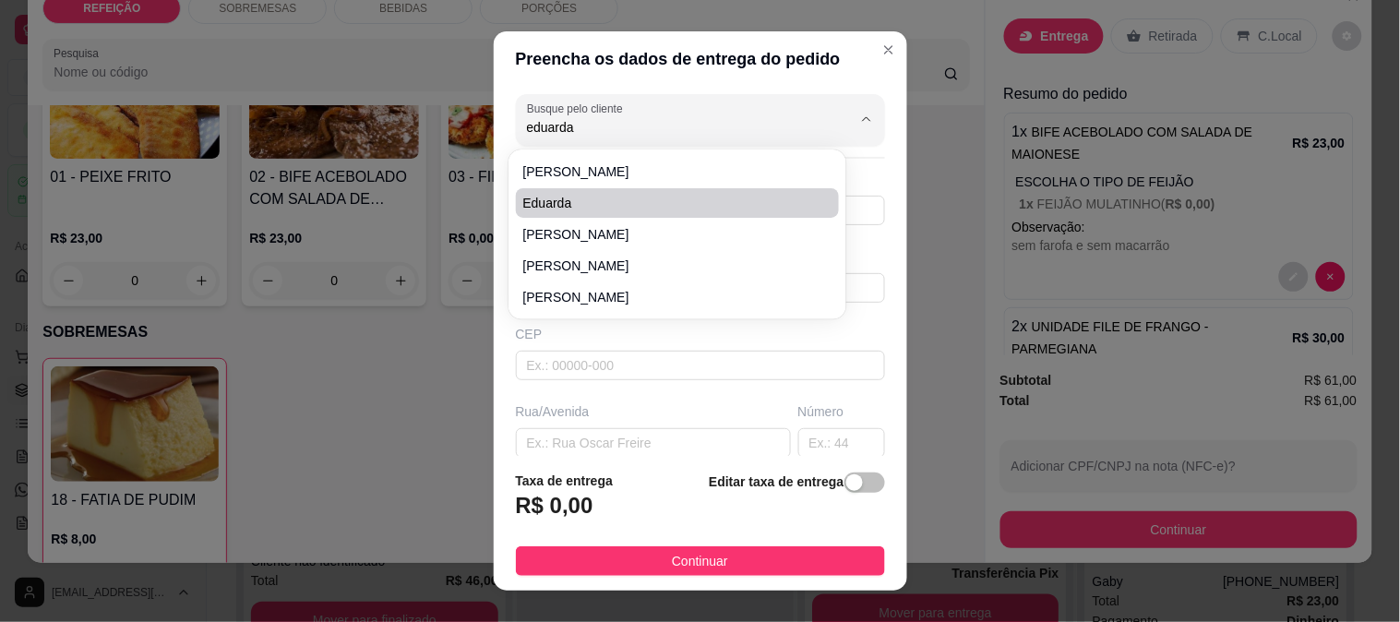
click at [614, 203] on span "Eduarda" at bounding box center [668, 203] width 291 height 18
type input "Eduarda"
type input "81983570054"
type input "Eduarda"
type input "Av."
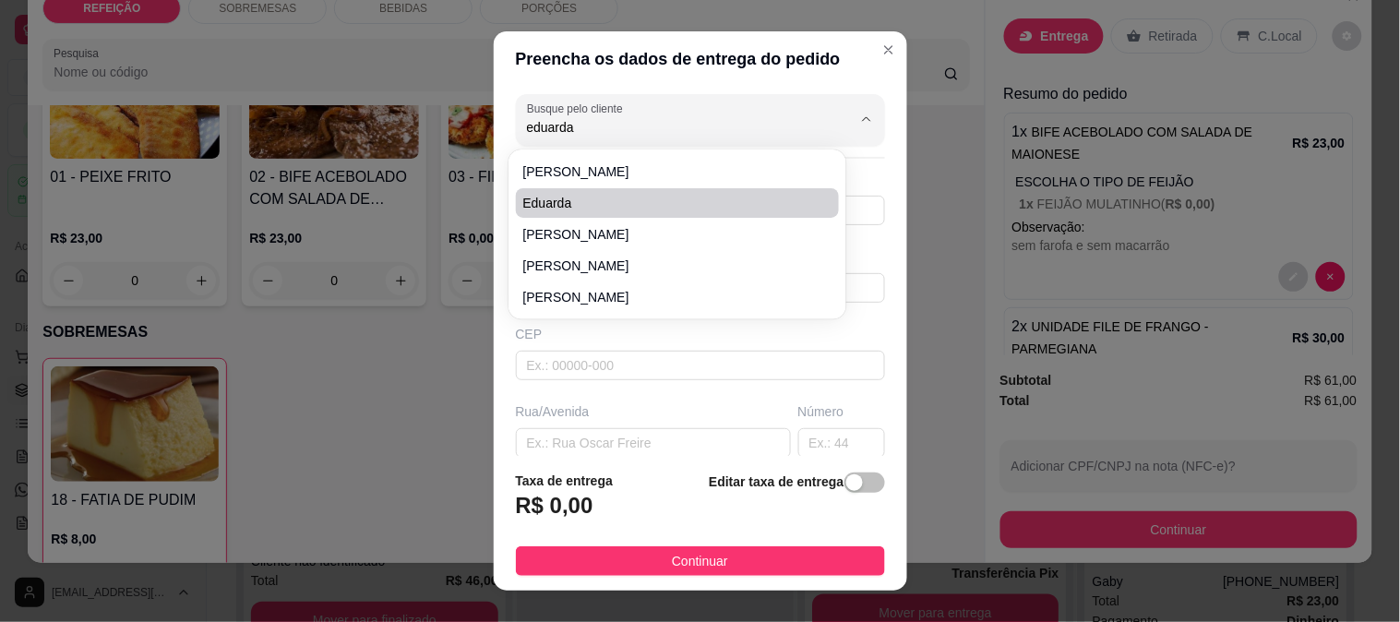
type input "0"
type input "IPOJUCA"
type input "Pousada Un Paso Del Mar"
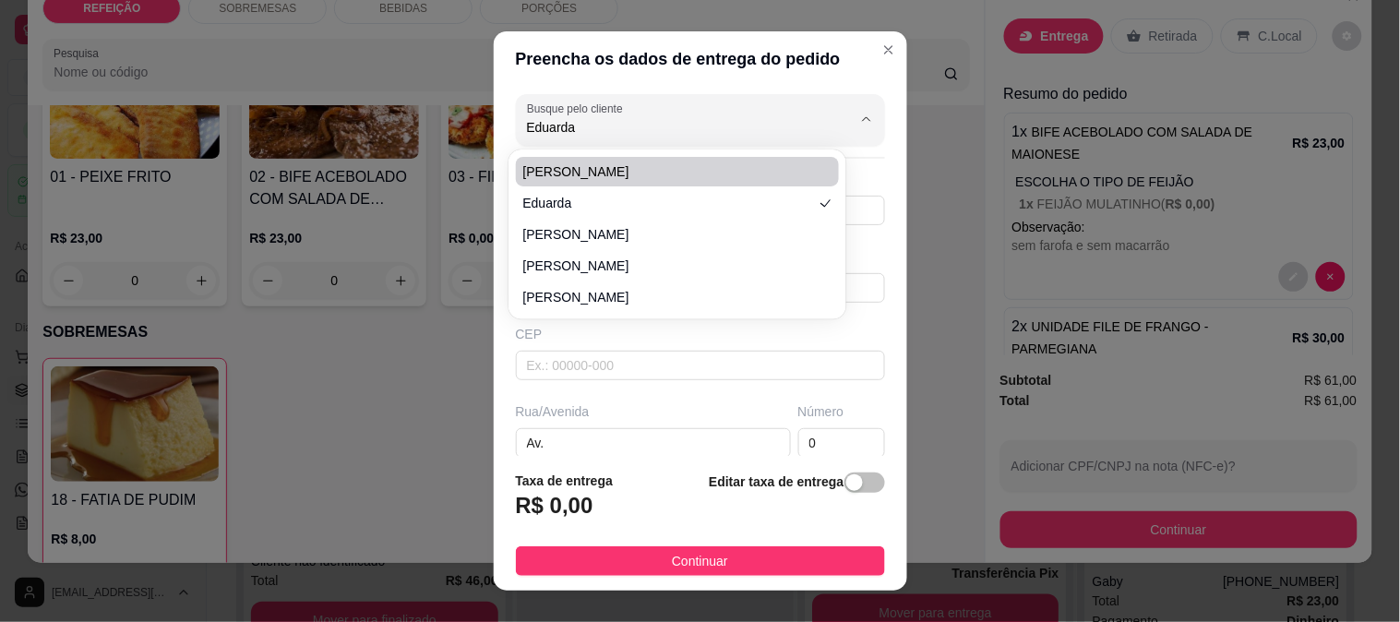
click at [589, 160] on li "[PERSON_NAME]" at bounding box center [678, 172] width 324 height 30
type input "[PERSON_NAME]"
type input "81988773722"
type input "[PERSON_NAME]"
type input "Rua [PERSON_NAME], [GEOGRAPHIC_DATA]"
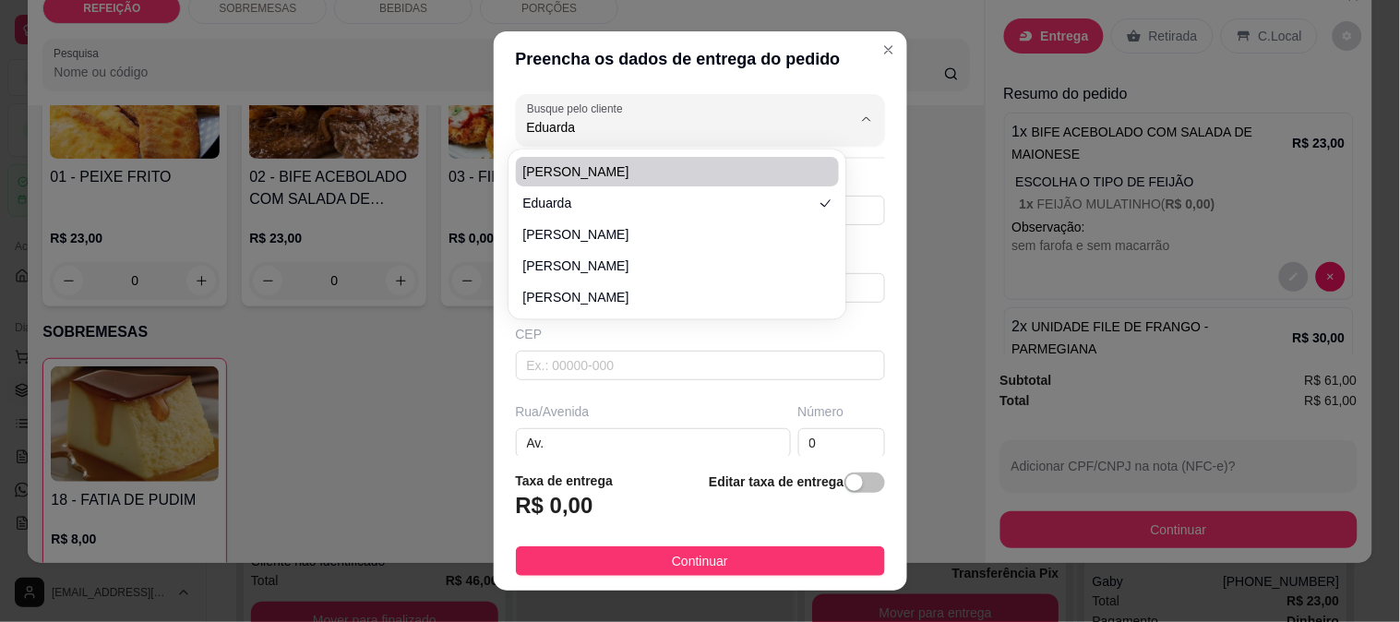
type input "125"
type input "Rua da assembleia em cima do pet shop"
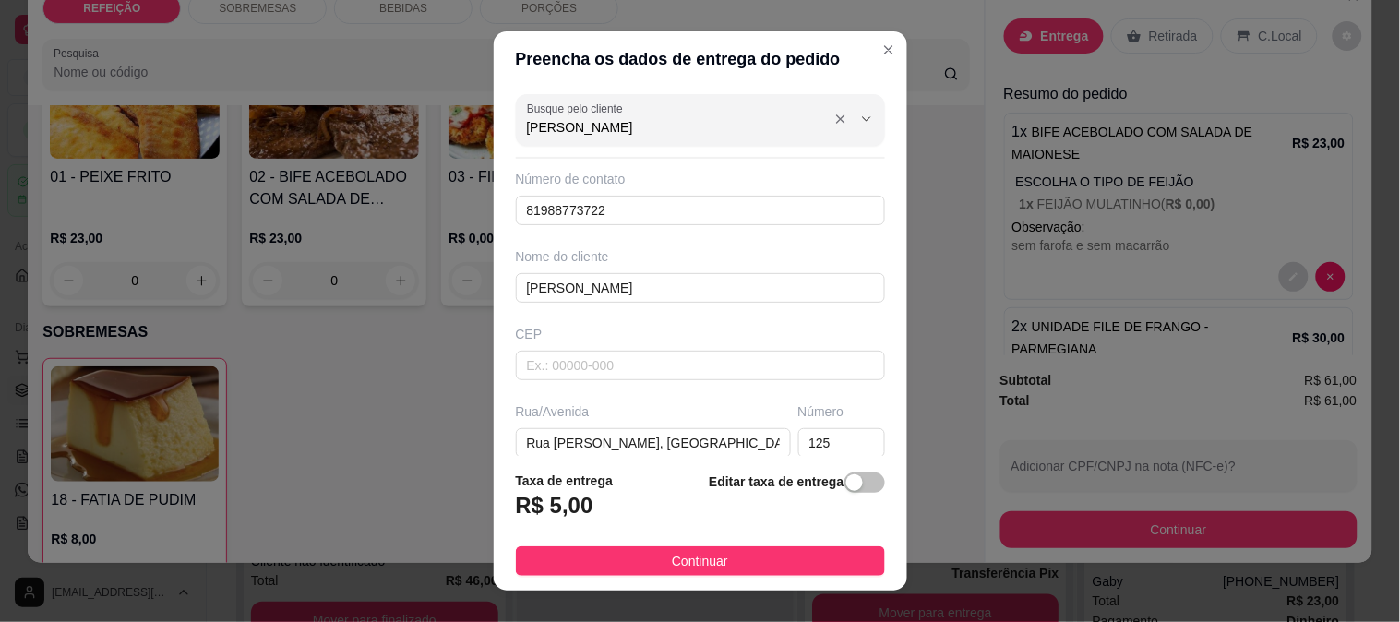
click at [612, 122] on input "[PERSON_NAME]" at bounding box center [674, 127] width 295 height 18
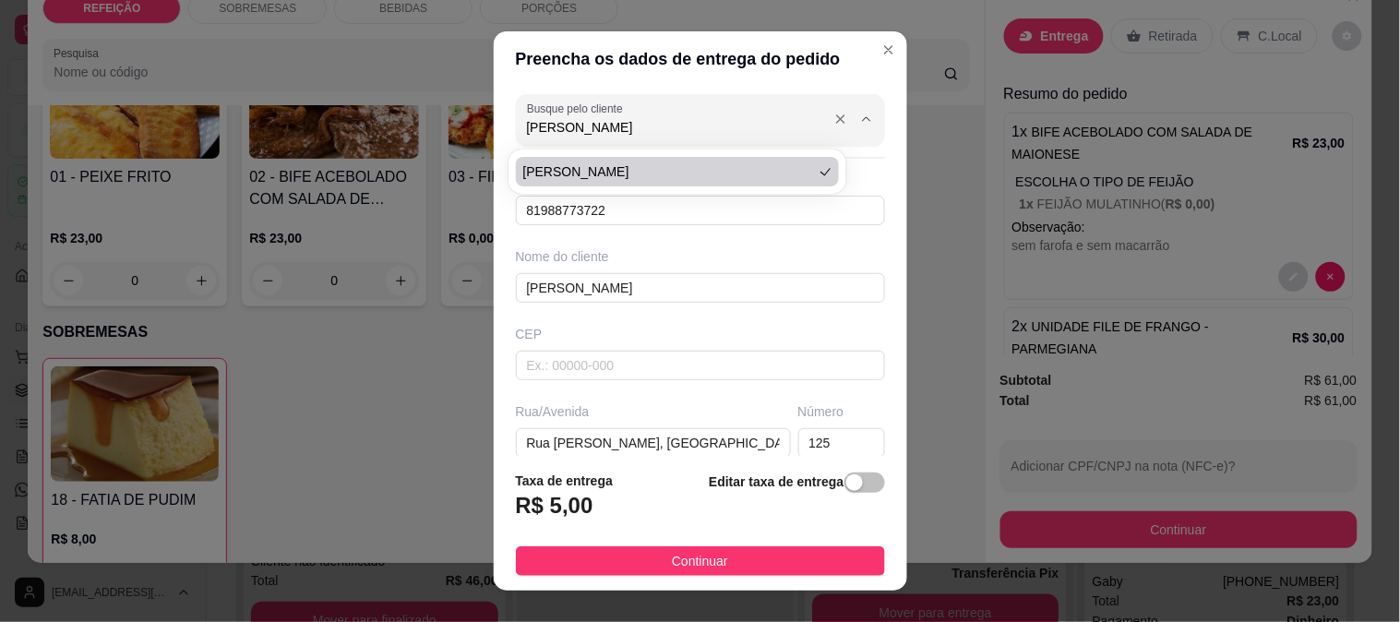
drag, startPoint x: 640, startPoint y: 129, endPoint x: 493, endPoint y: 129, distance: 146.8
click at [494, 129] on div "Busque pelo cliente [PERSON_NAME] Número de contato 81988773722 Nome do cliente…" at bounding box center [701, 272] width 414 height 370
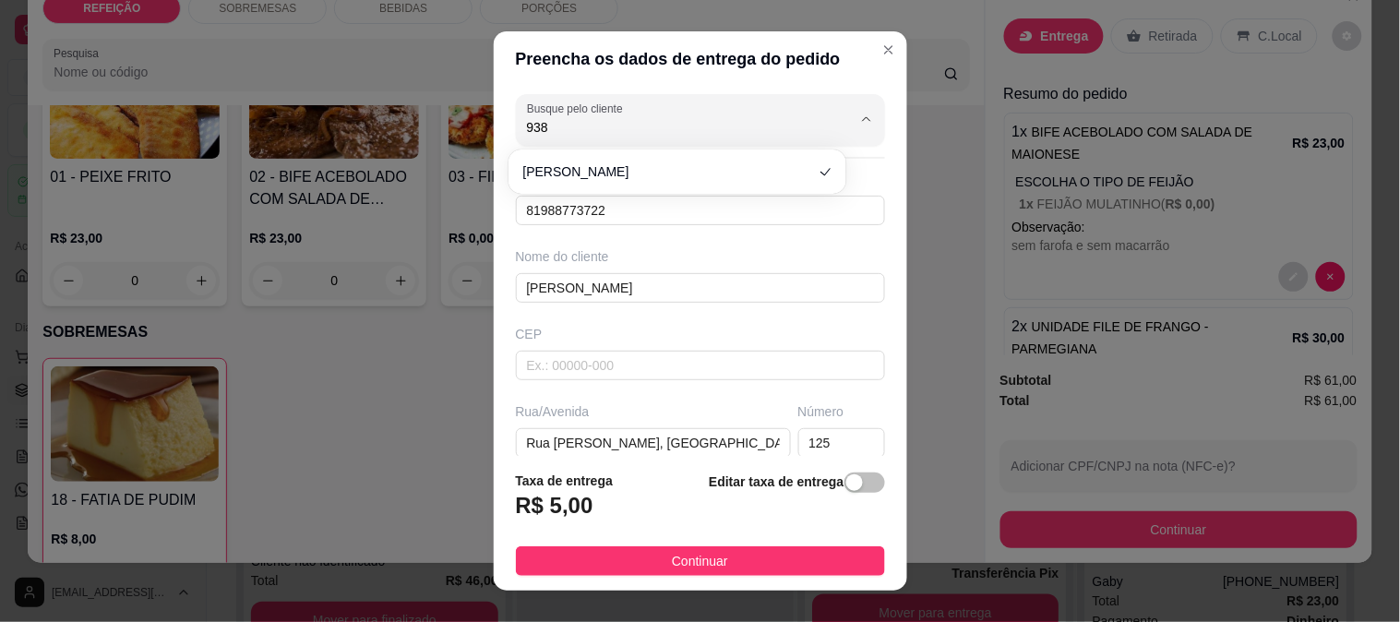
type input "9385"
drag, startPoint x: 568, startPoint y: 126, endPoint x: 499, endPoint y: 131, distance: 69.5
click at [499, 131] on div "Busque pelo cliente 9385 Número de contato 81988773722 Nome do cliente [PERSON_…" at bounding box center [701, 272] width 414 height 370
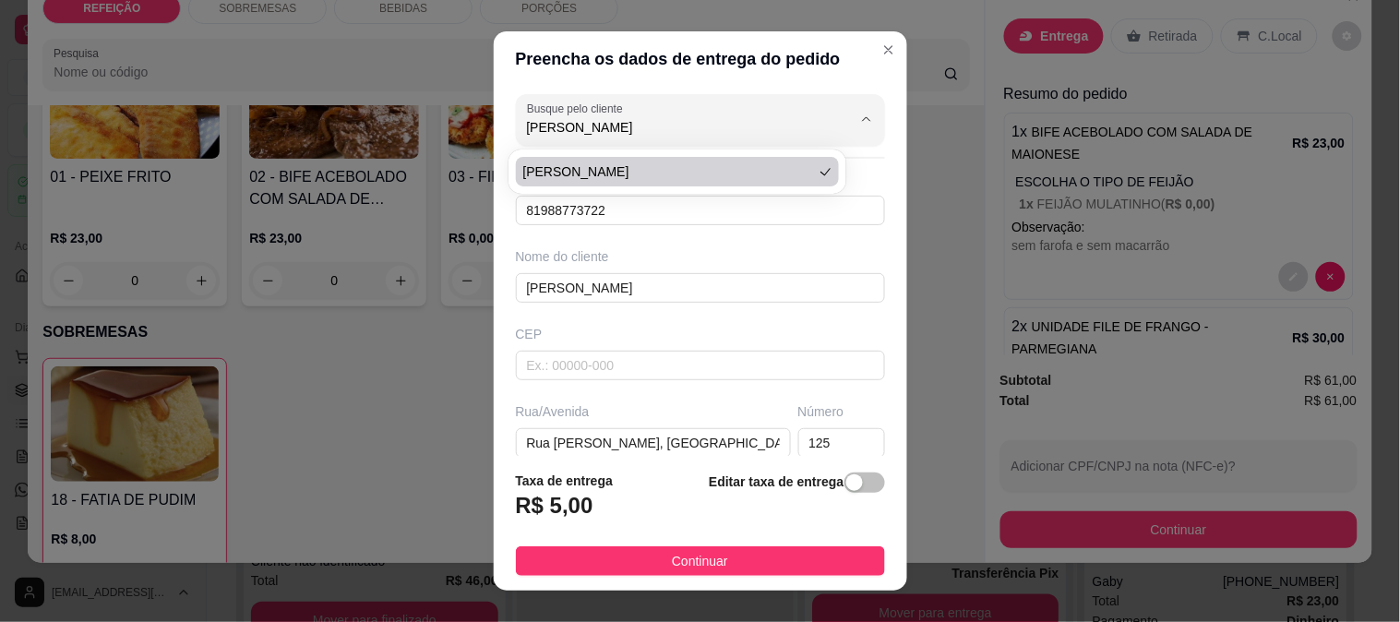
drag, startPoint x: 606, startPoint y: 129, endPoint x: 439, endPoint y: 127, distance: 167.1
click at [439, 127] on div "Preencha os dados de entrega do pedido Busque pelo cliente [PERSON_NAME] Número…" at bounding box center [700, 311] width 1400 height 622
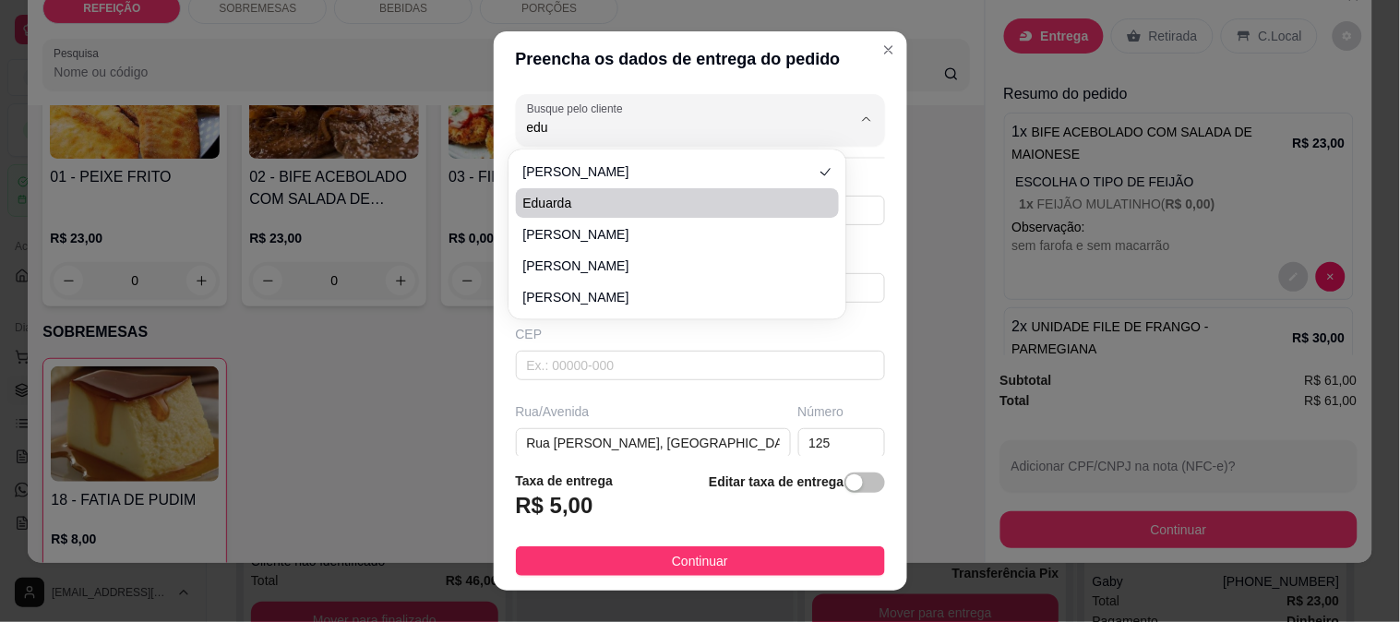
click at [597, 200] on span "Eduarda" at bounding box center [668, 203] width 291 height 18
type input "Eduarda"
type input "81983570054"
type input "Eduarda"
type input "Av."
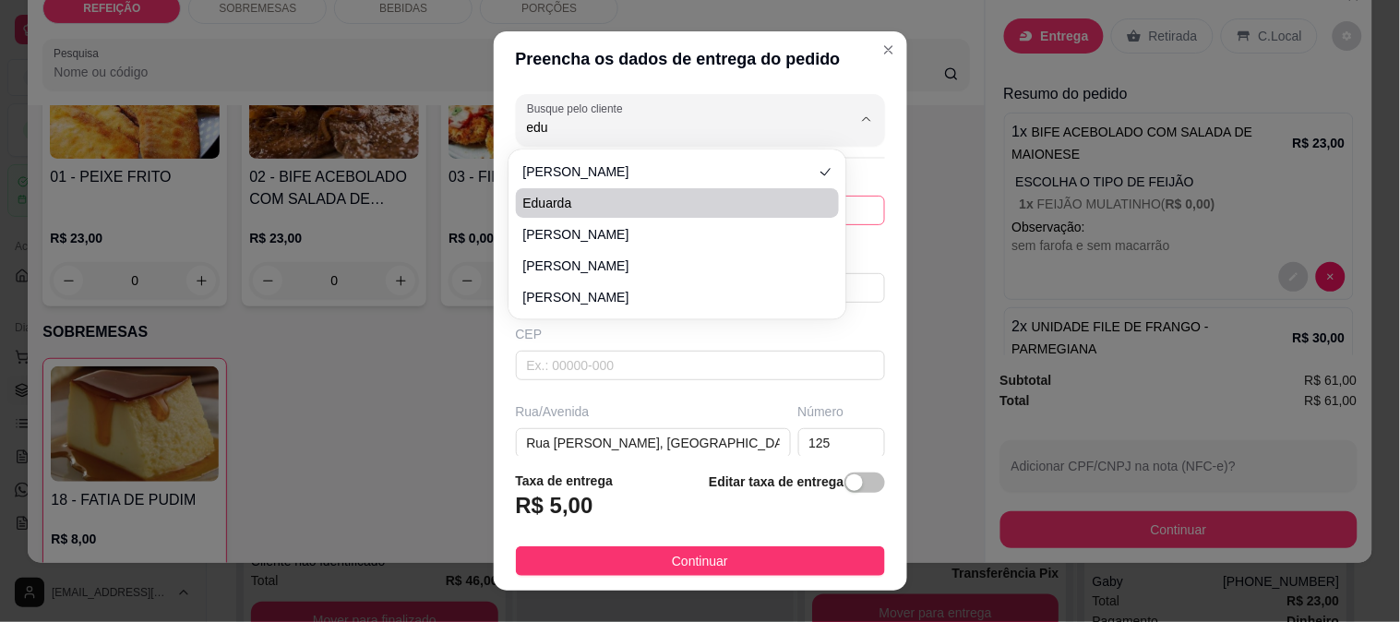
type input "0"
type input "Pousada Un Paso Del Mar"
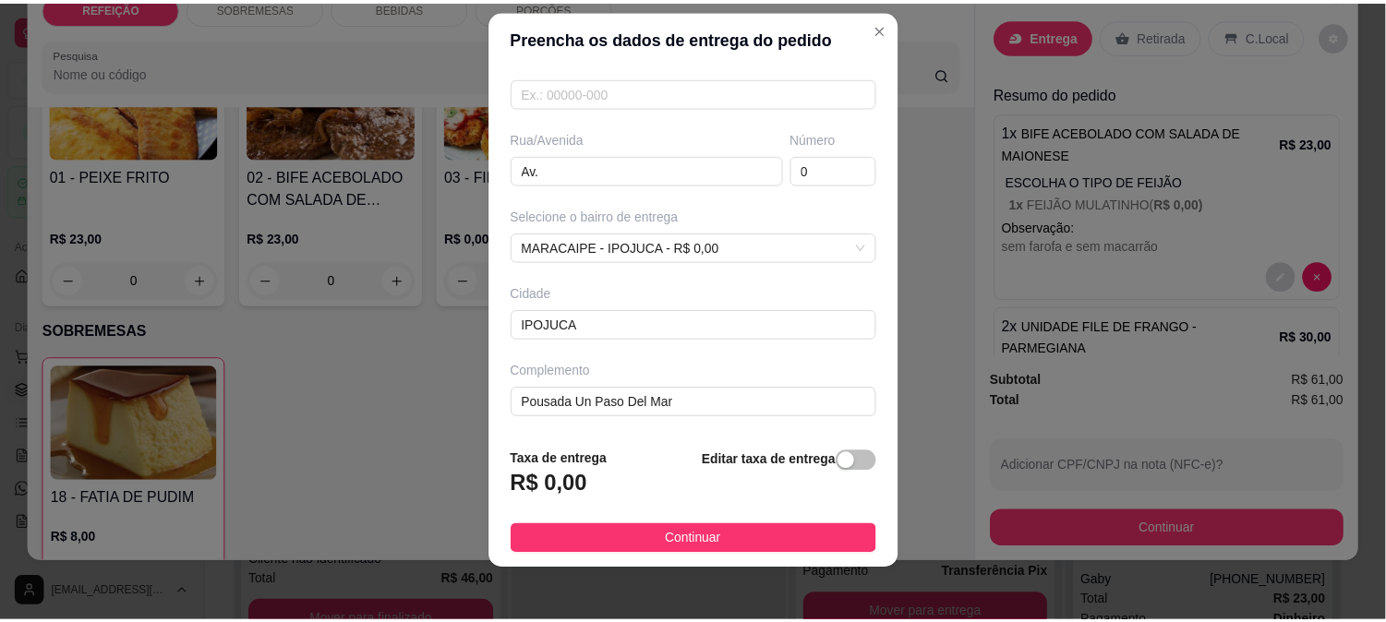
scroll to position [28, 0]
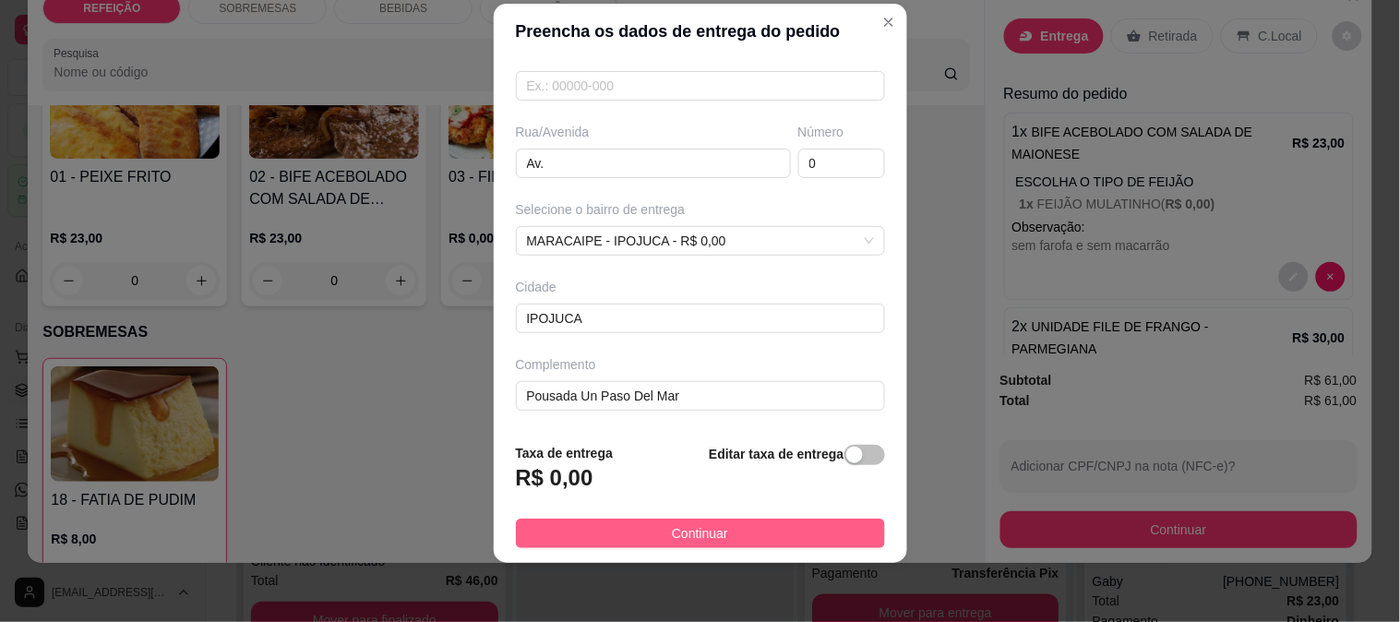
click at [647, 526] on button "Continuar" at bounding box center [700, 534] width 369 height 30
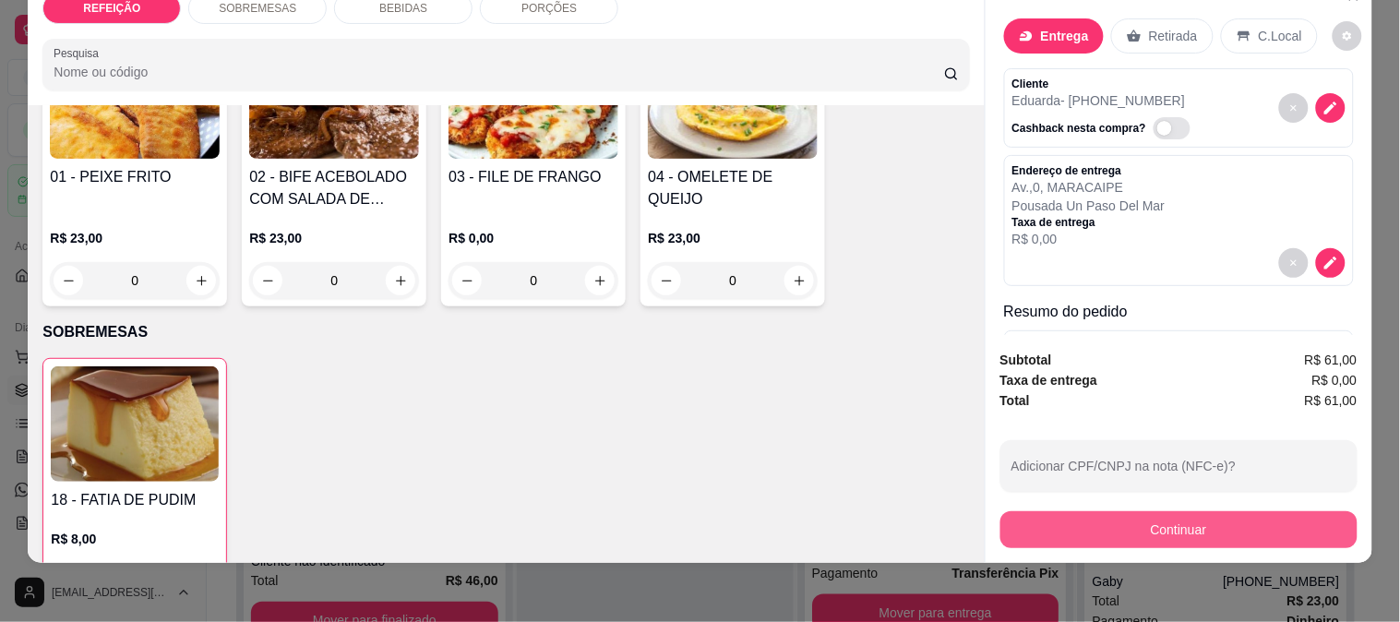
click at [1065, 511] on button "Continuar" at bounding box center [1179, 529] width 357 height 37
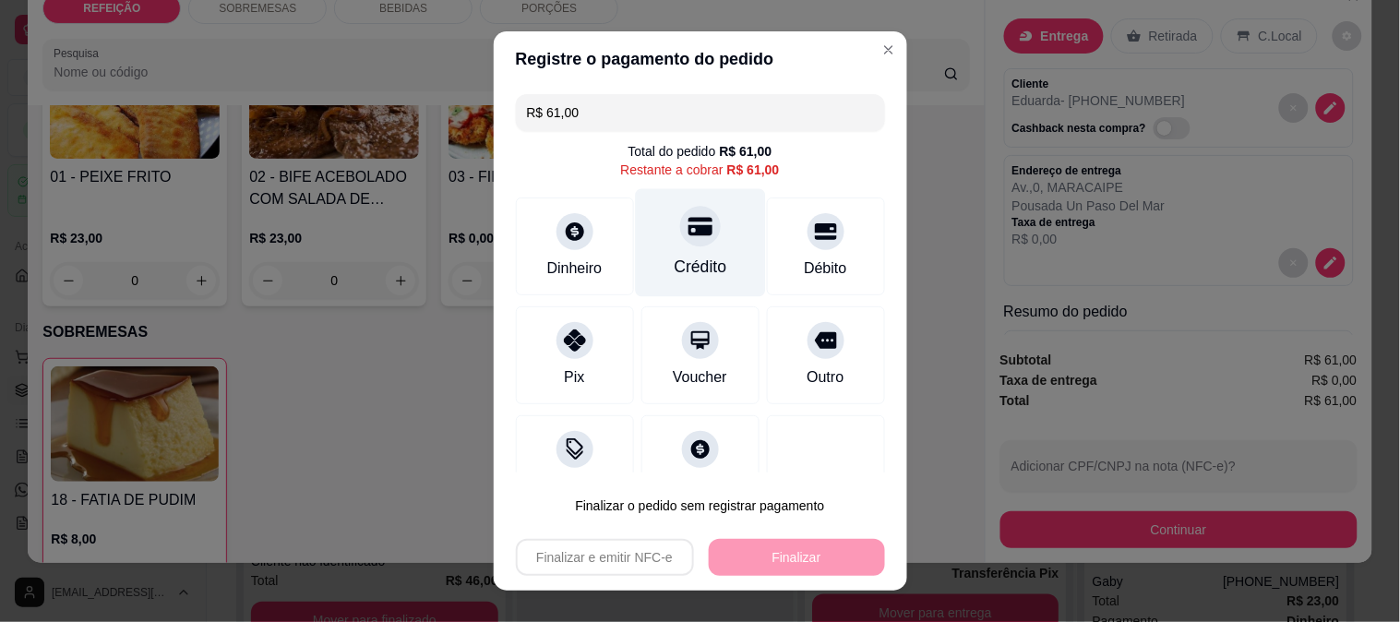
click at [688, 229] on icon at bounding box center [700, 226] width 24 height 18
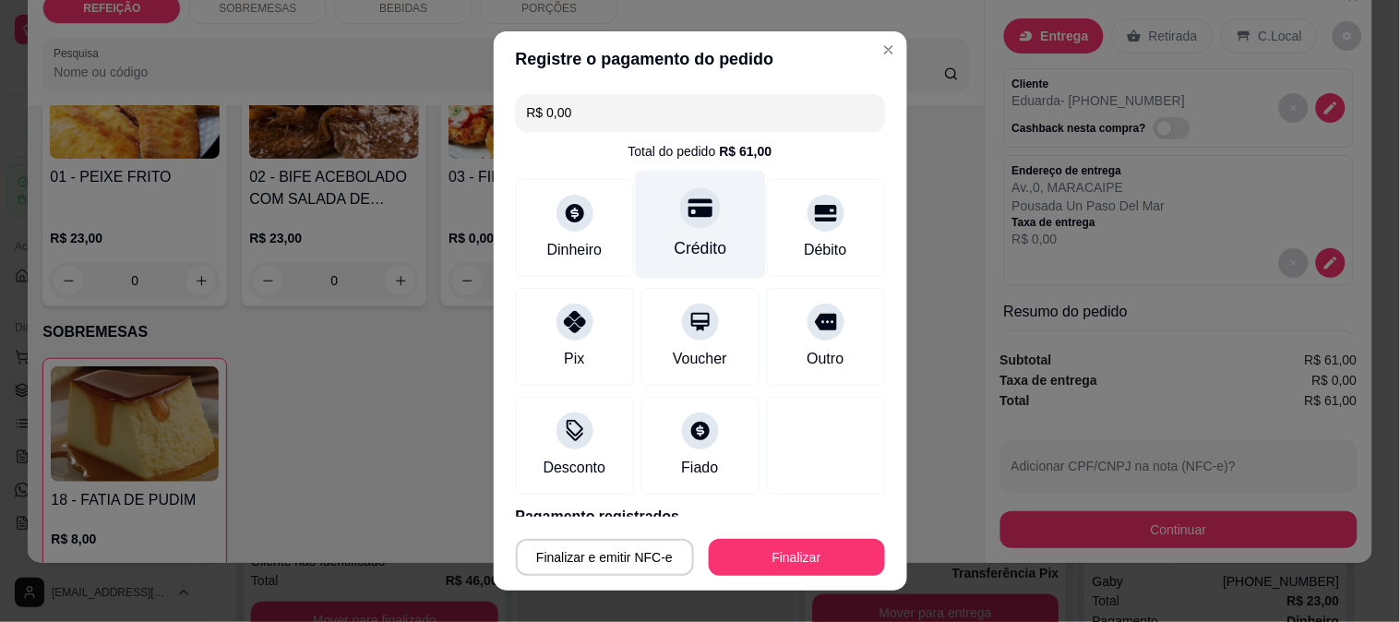
type input "R$ 0,00"
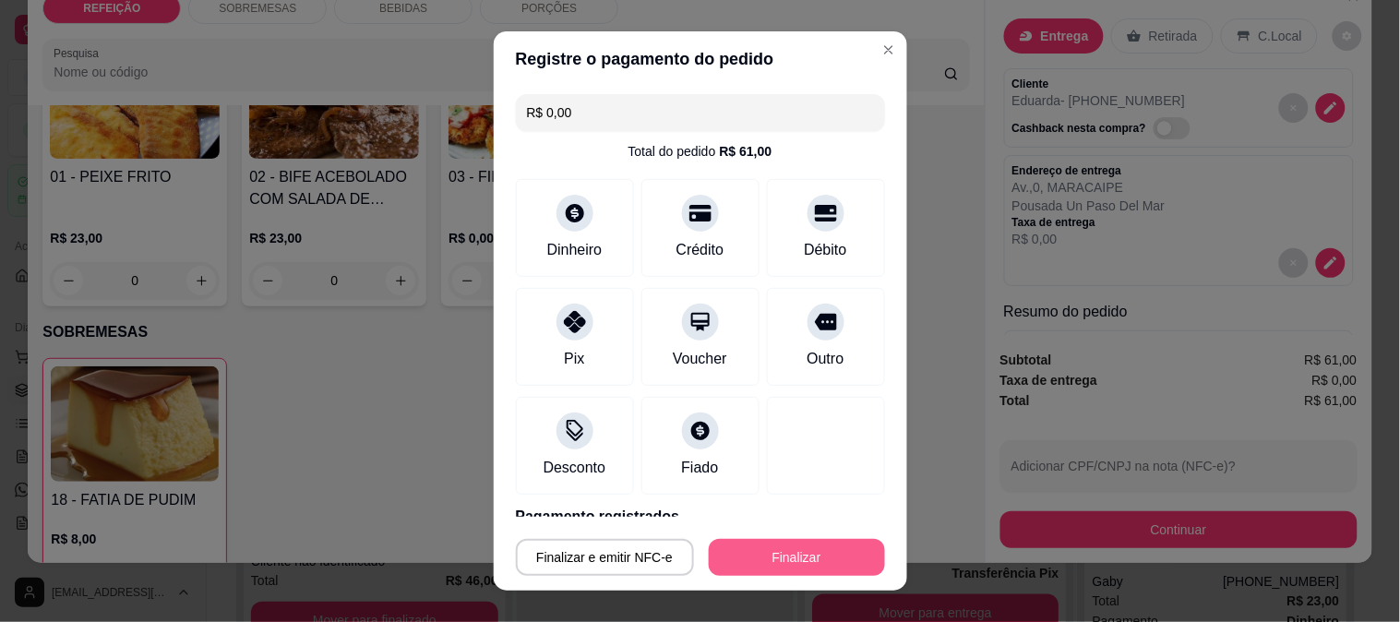
click at [781, 560] on button "Finalizar" at bounding box center [797, 557] width 176 height 37
type input "0"
type input "-R$ 61,00"
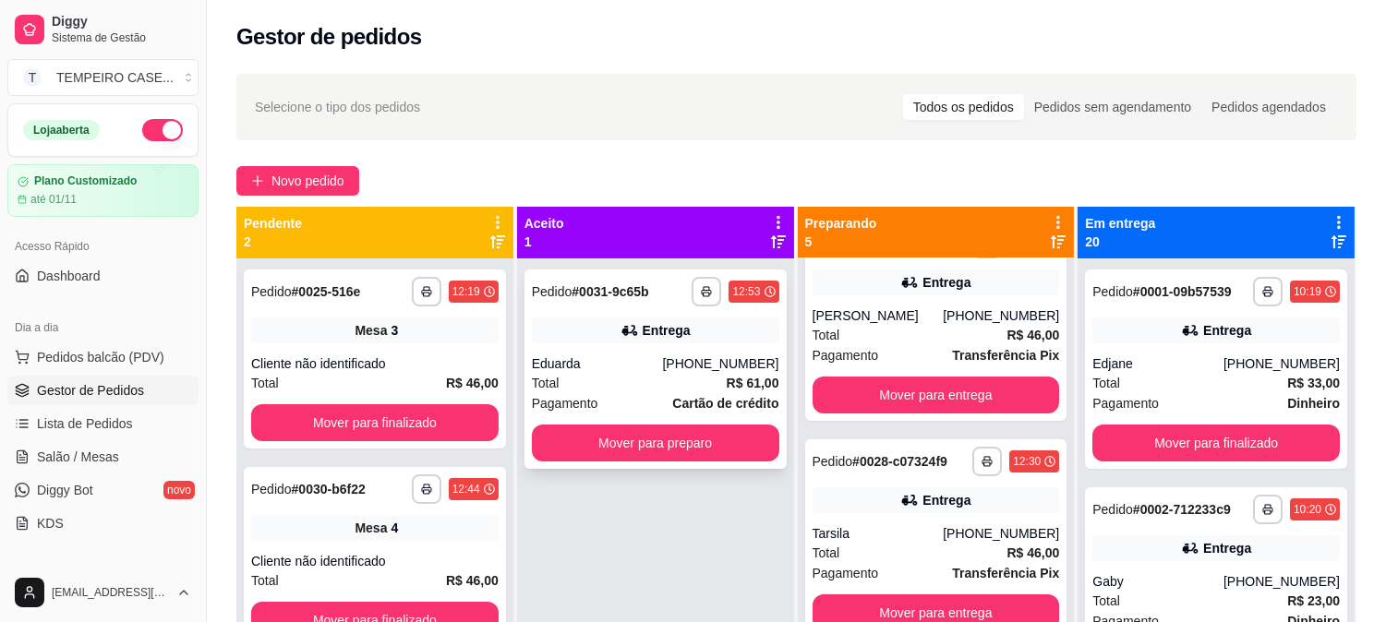
click at [613, 361] on div "Eduarda" at bounding box center [597, 364] width 131 height 18
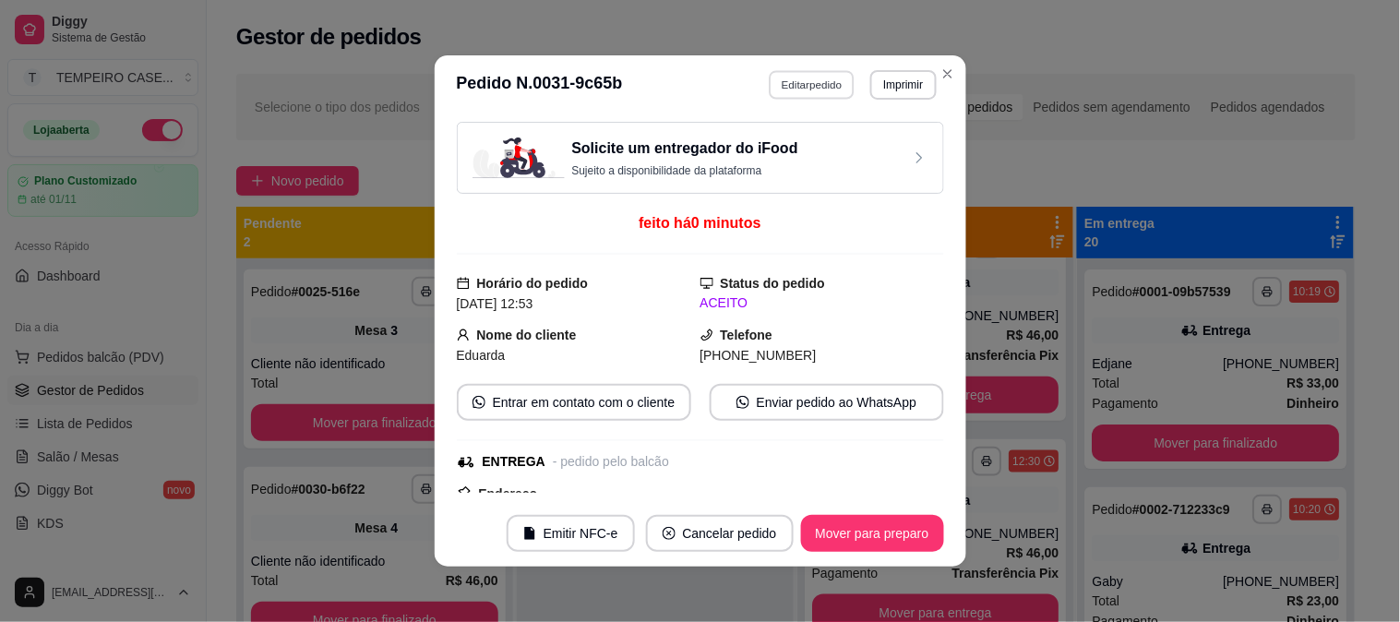
click at [801, 83] on button "Editar pedido" at bounding box center [812, 84] width 86 height 29
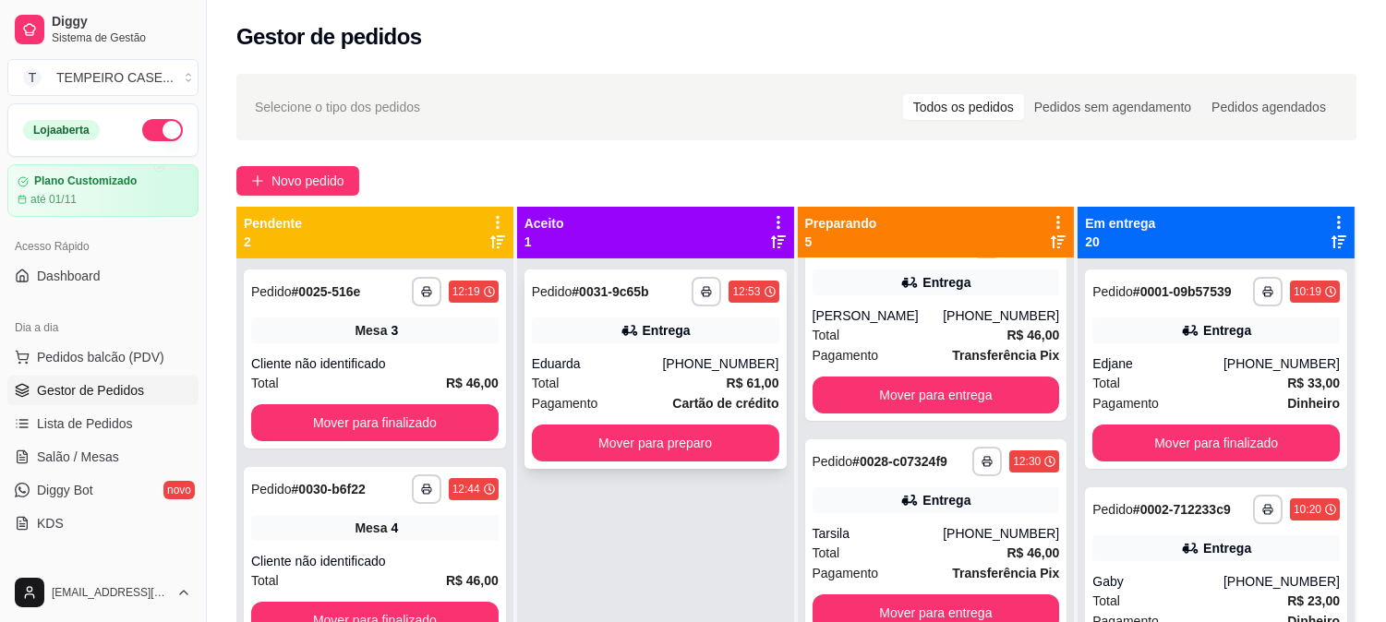
drag, startPoint x: 660, startPoint y: 377, endPoint x: 545, endPoint y: 319, distance: 128.8
click at [545, 319] on div "Entrega" at bounding box center [655, 331] width 247 height 26
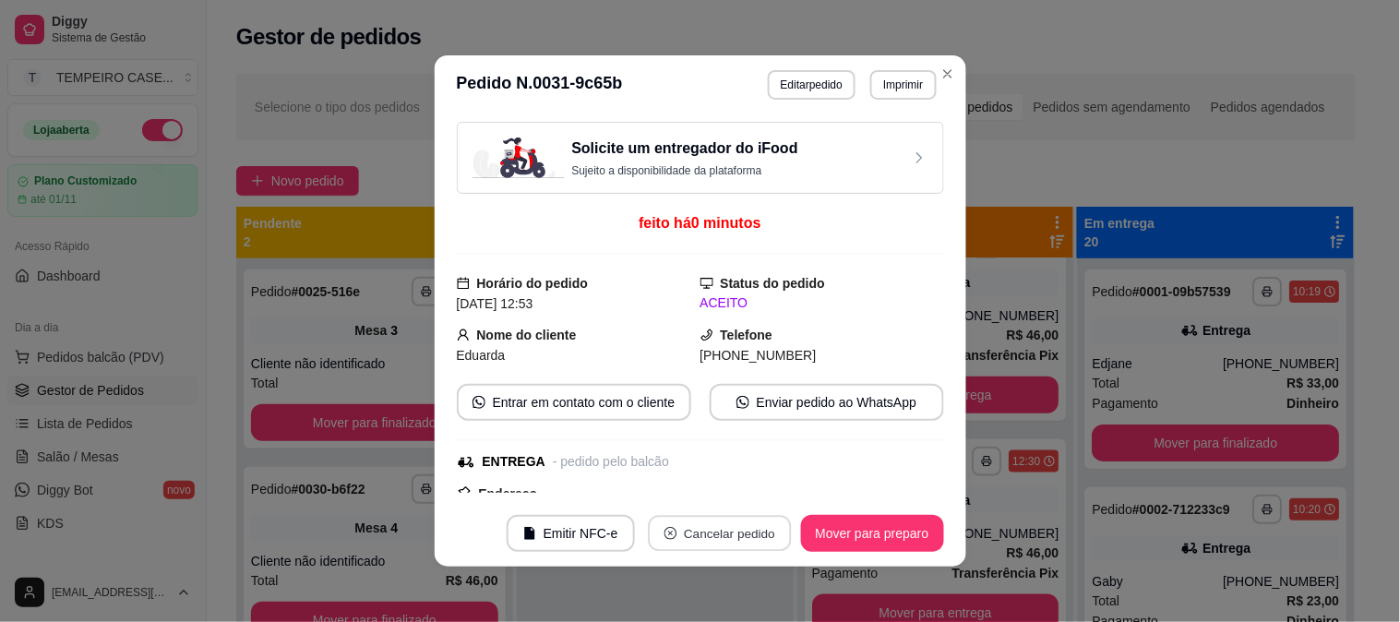
click at [689, 529] on button "Cancelar pedido" at bounding box center [719, 534] width 143 height 36
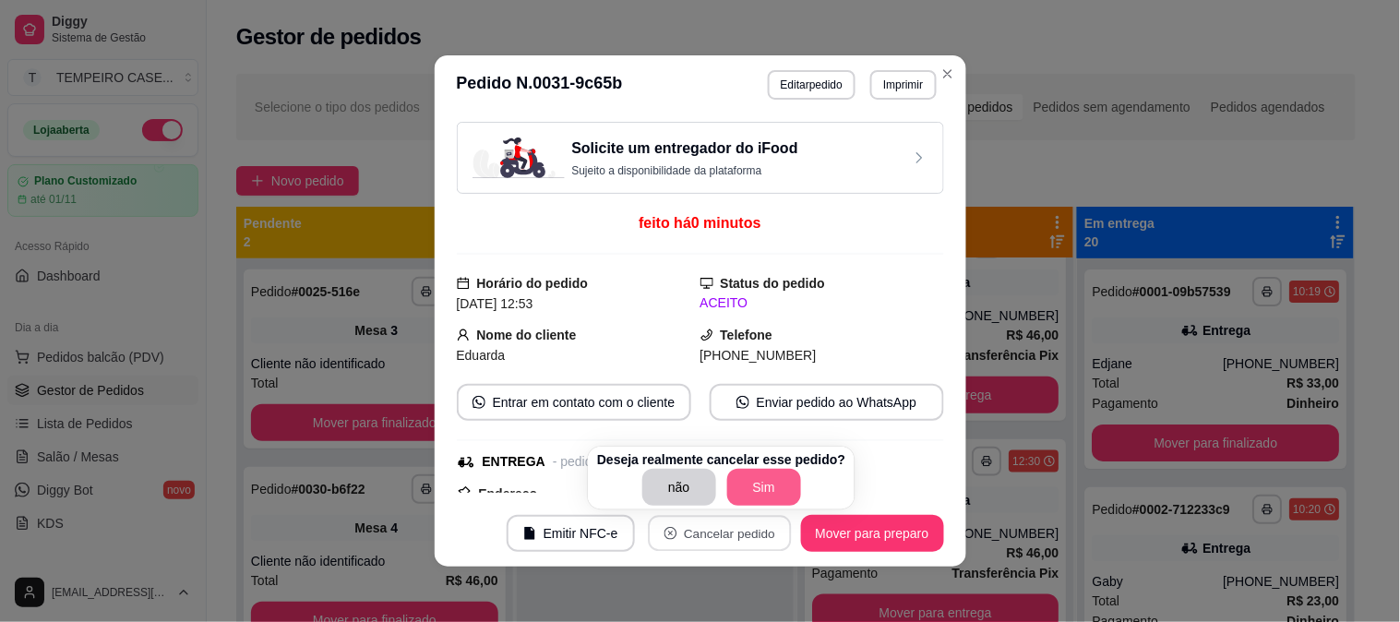
click at [758, 481] on button "Sim" at bounding box center [764, 487] width 74 height 37
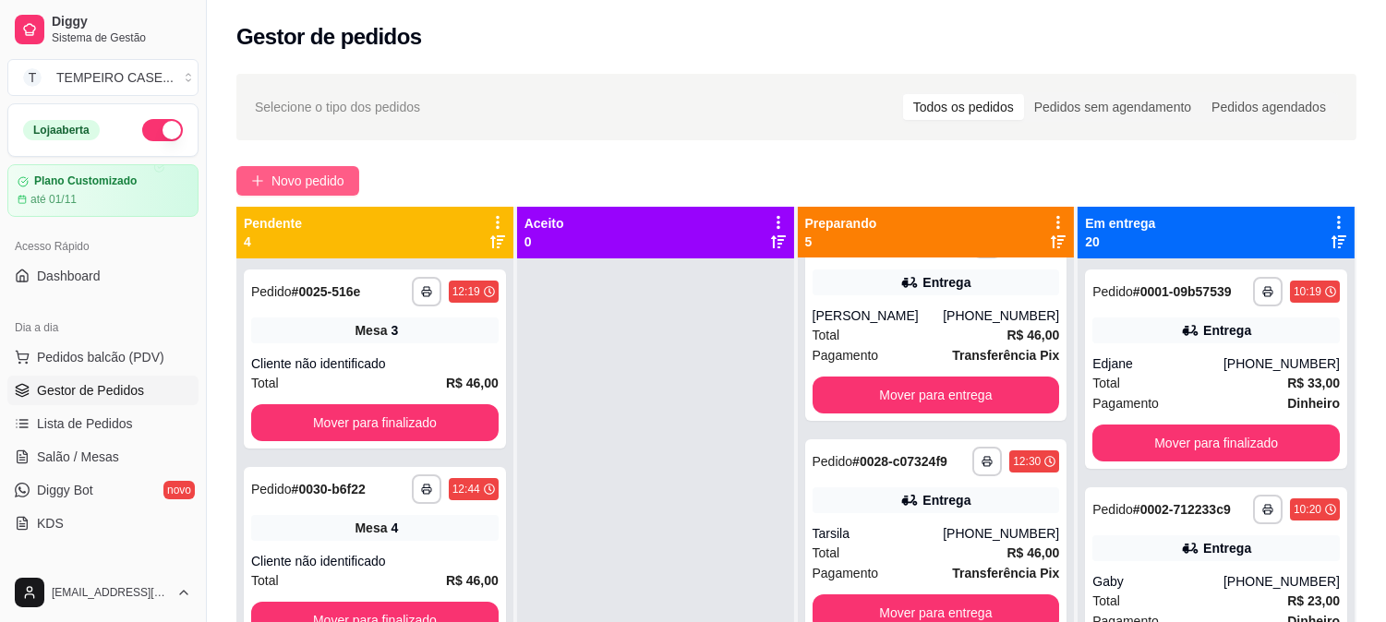
click at [269, 181] on button "Novo pedido" at bounding box center [297, 181] width 123 height 30
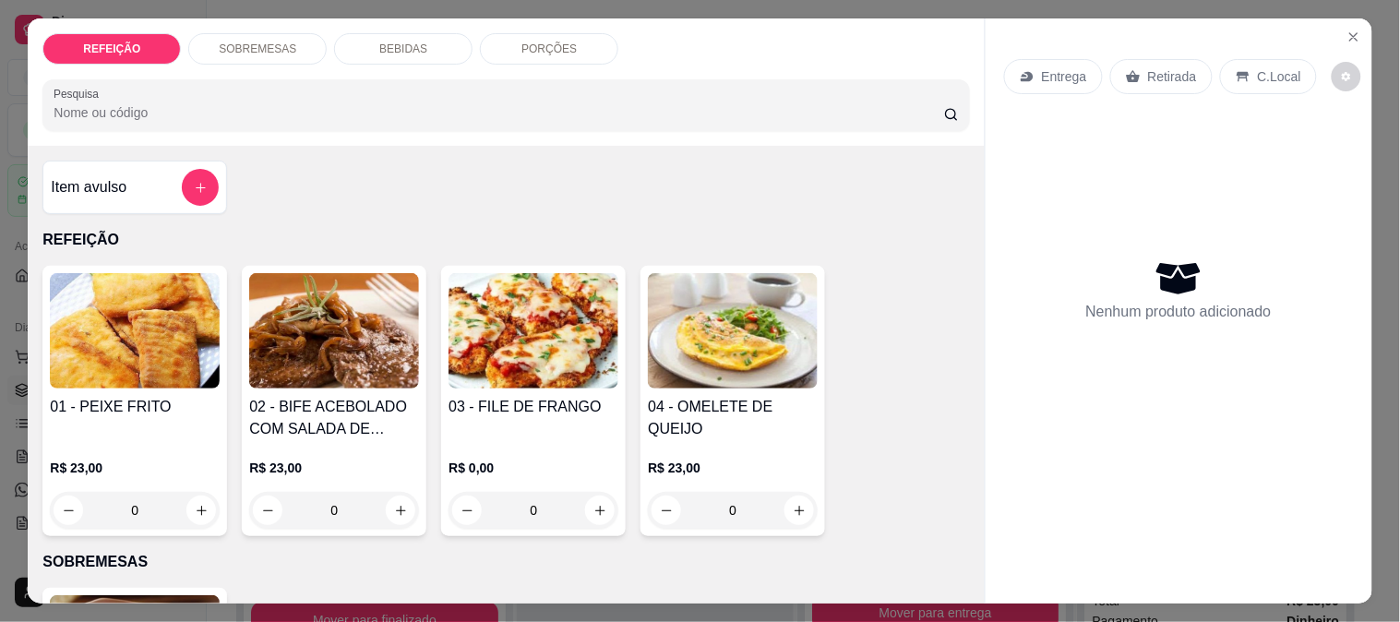
click at [280, 310] on img at bounding box center [334, 330] width 170 height 115
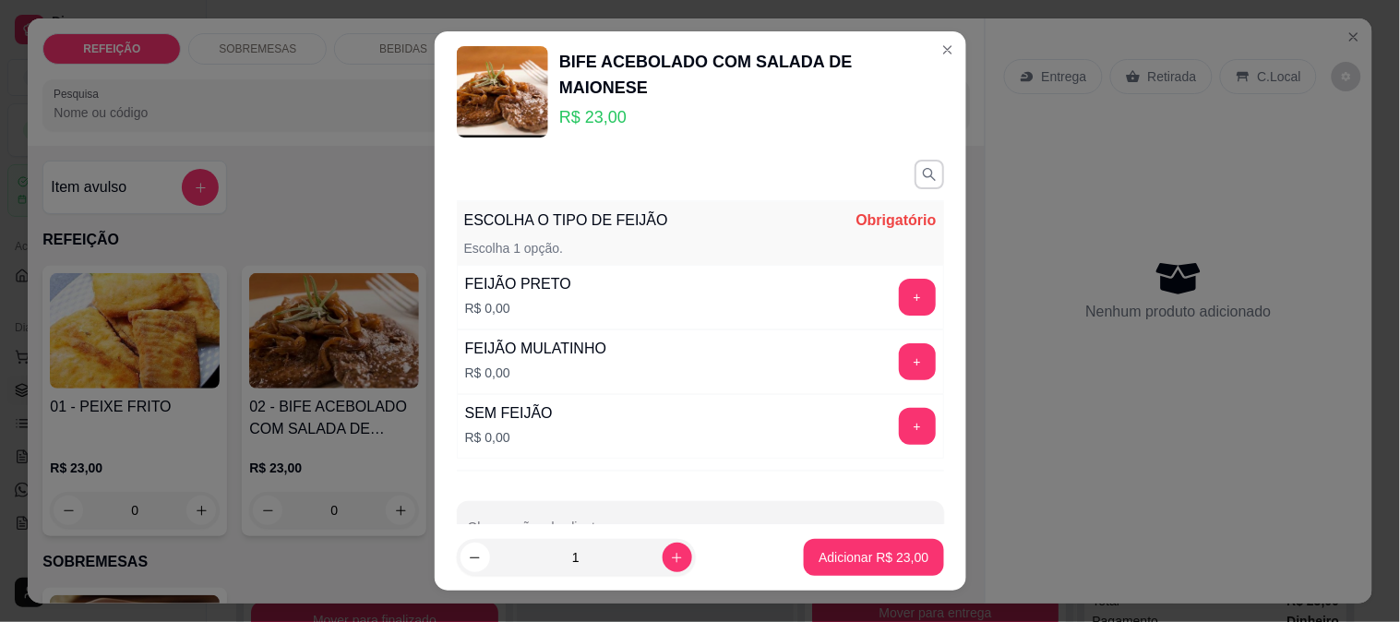
click at [892, 361] on div "+" at bounding box center [918, 361] width 52 height 37
click at [899, 361] on button "+" at bounding box center [917, 362] width 36 height 36
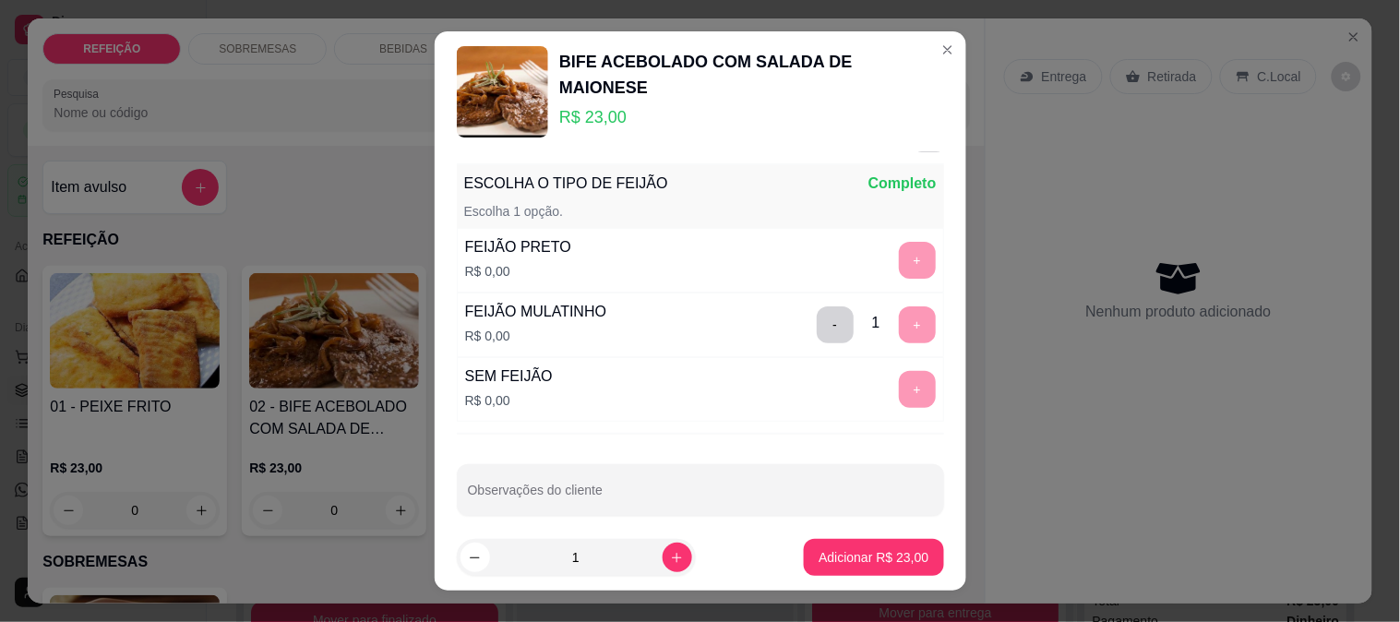
scroll to position [55, 0]
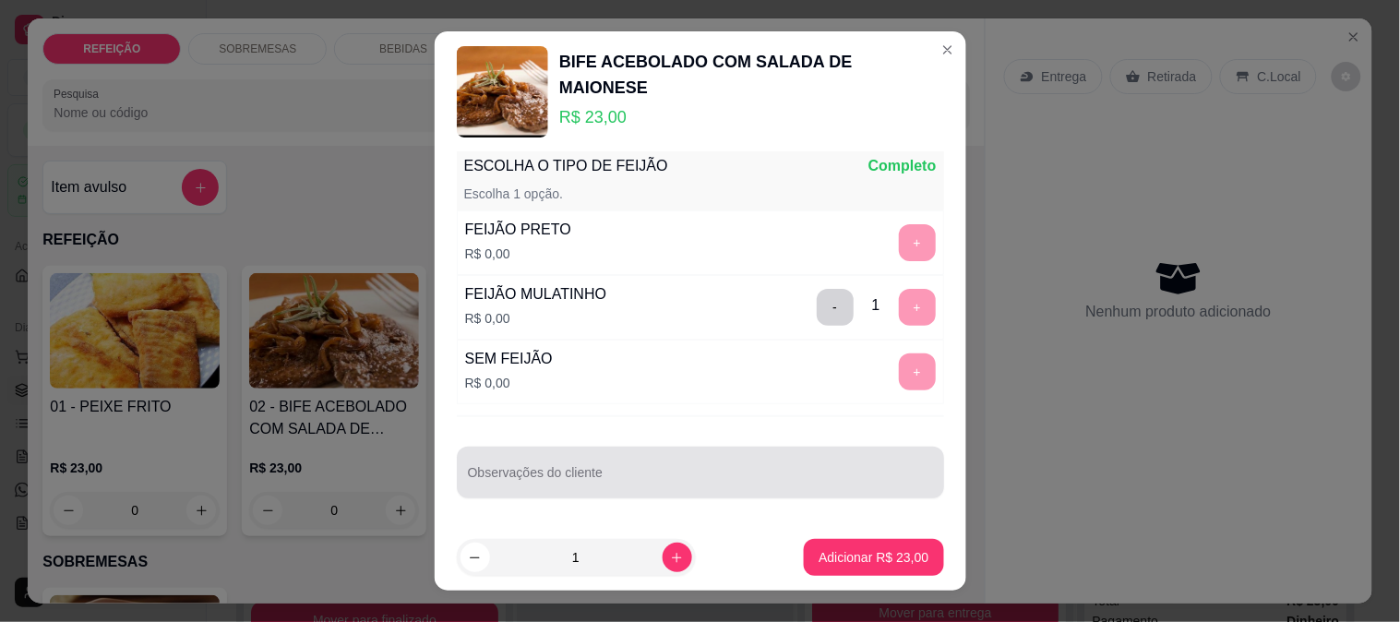
click at [609, 463] on div at bounding box center [700, 472] width 465 height 37
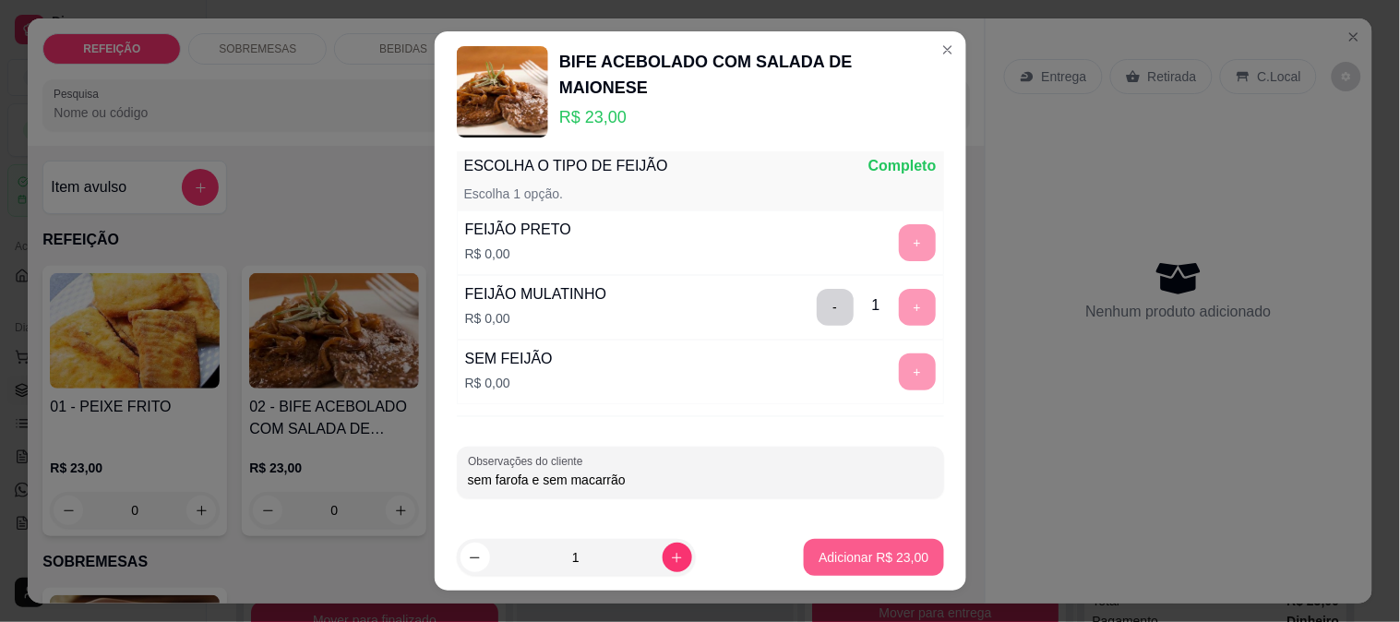
type input "sem farofa e sem macarrão"
click at [845, 547] on button "Adicionar R$ 23,00" at bounding box center [875, 558] width 136 height 36
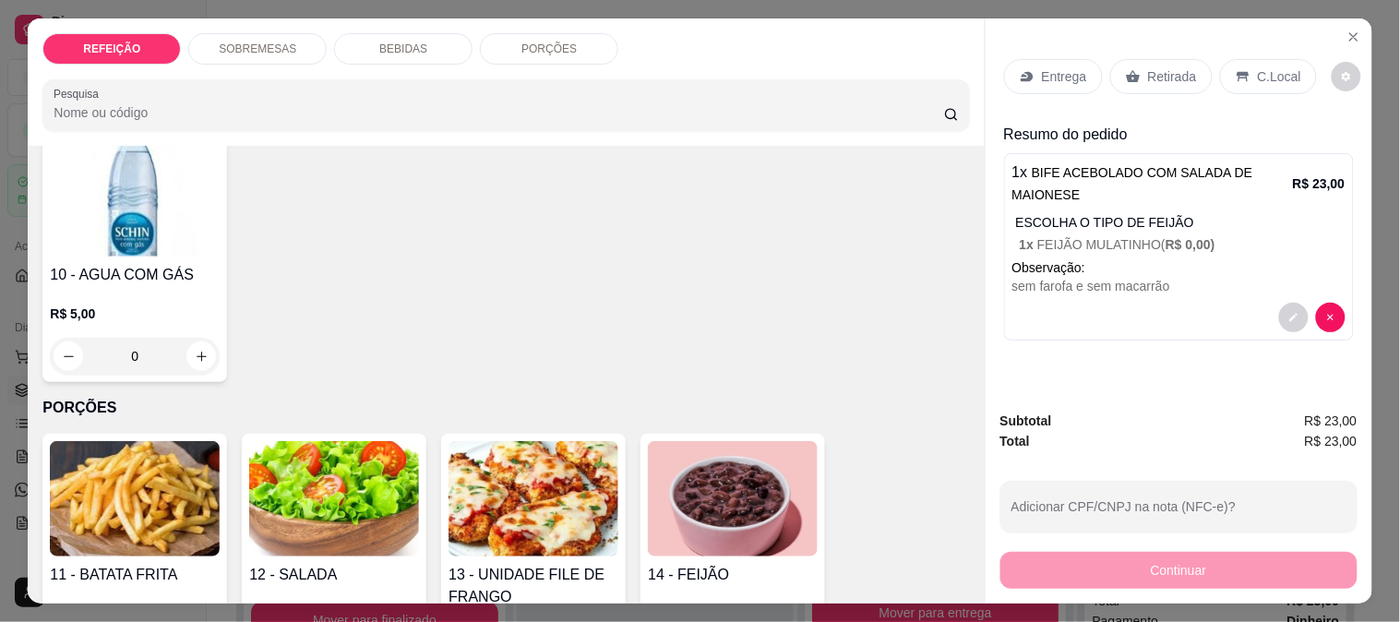
scroll to position [1418, 0]
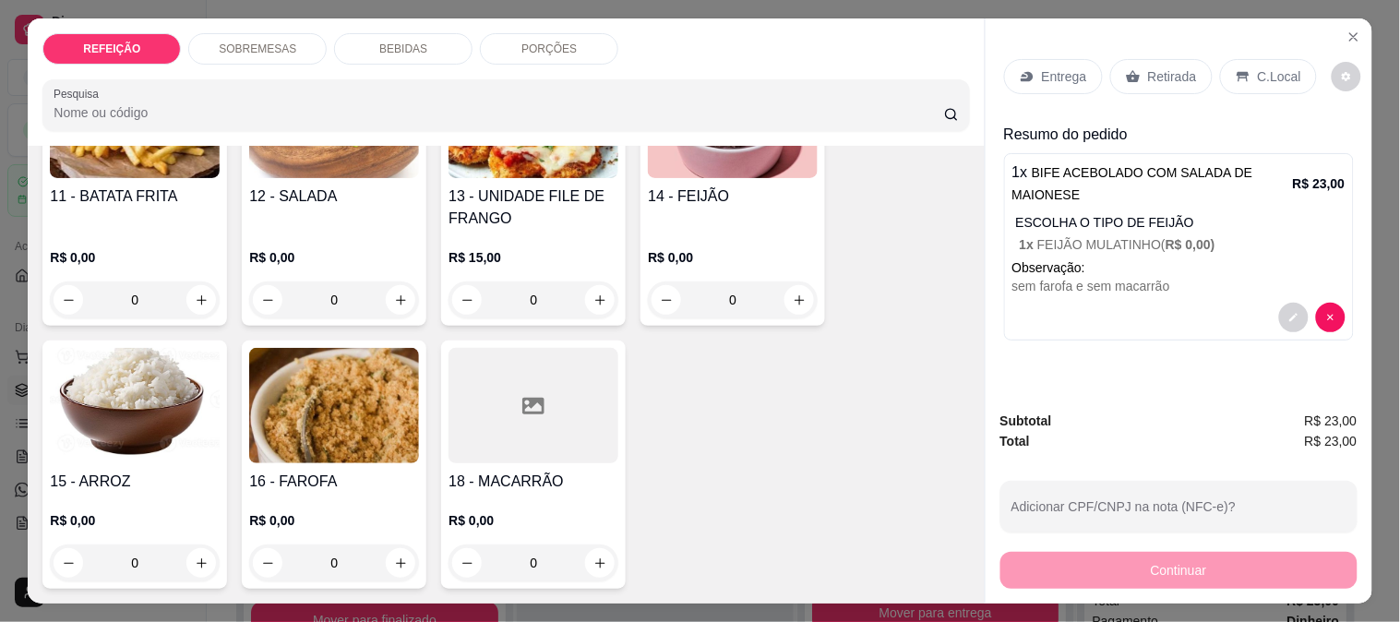
click at [586, 298] on div "0" at bounding box center [534, 300] width 170 height 37
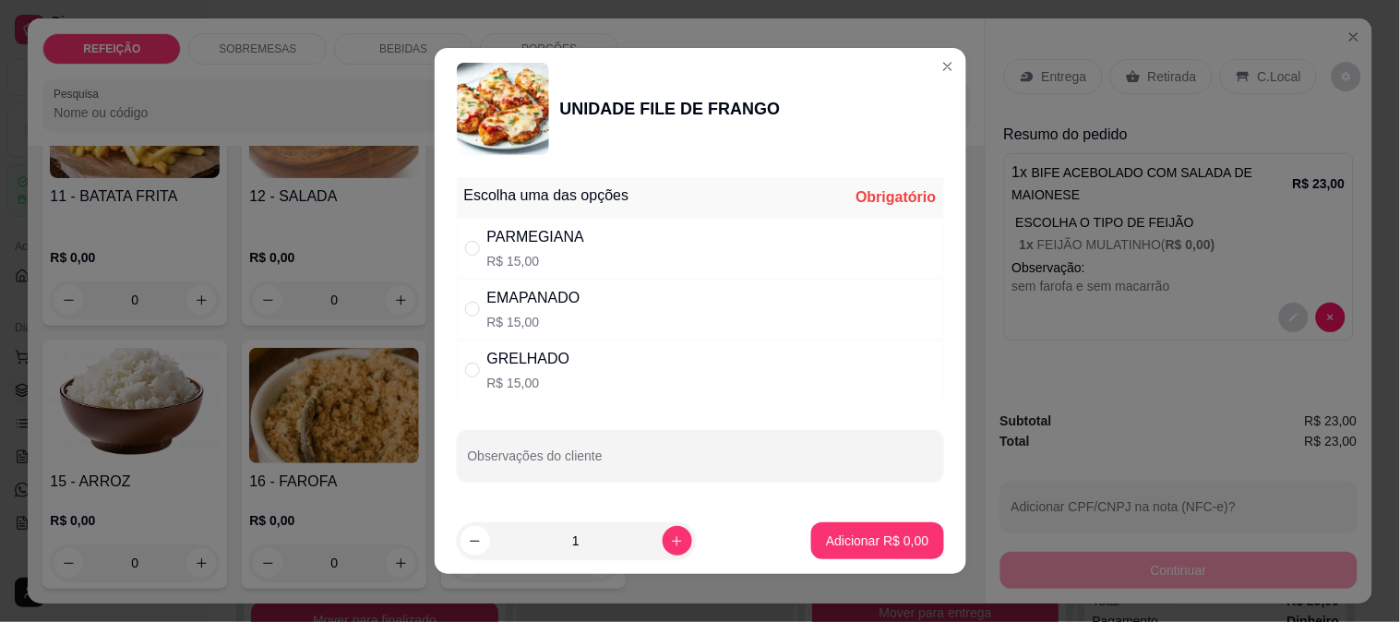
click at [549, 232] on div "PARMEGIANA" at bounding box center [536, 237] width 98 height 22
radio input "true"
click at [663, 552] on button "increase-product-quantity" at bounding box center [678, 541] width 30 height 30
type input "2"
click at [900, 545] on p "Adicionar R$ 30,00" at bounding box center [874, 541] width 110 height 18
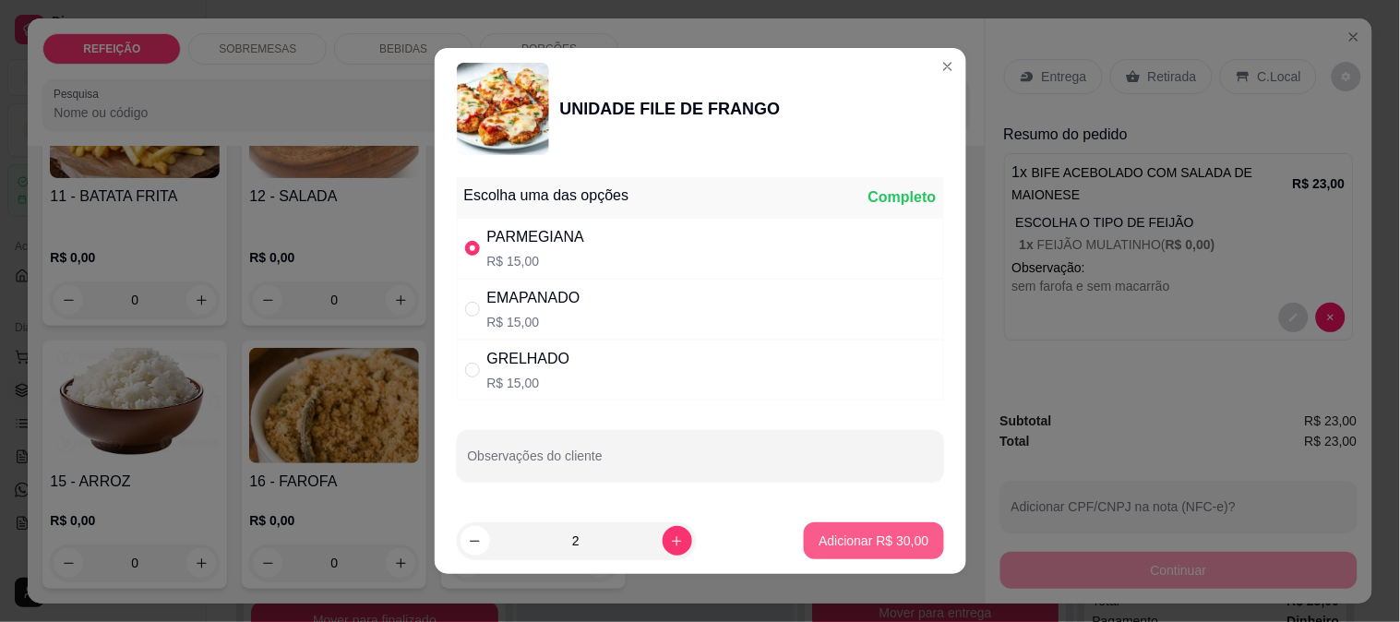
type input "2"
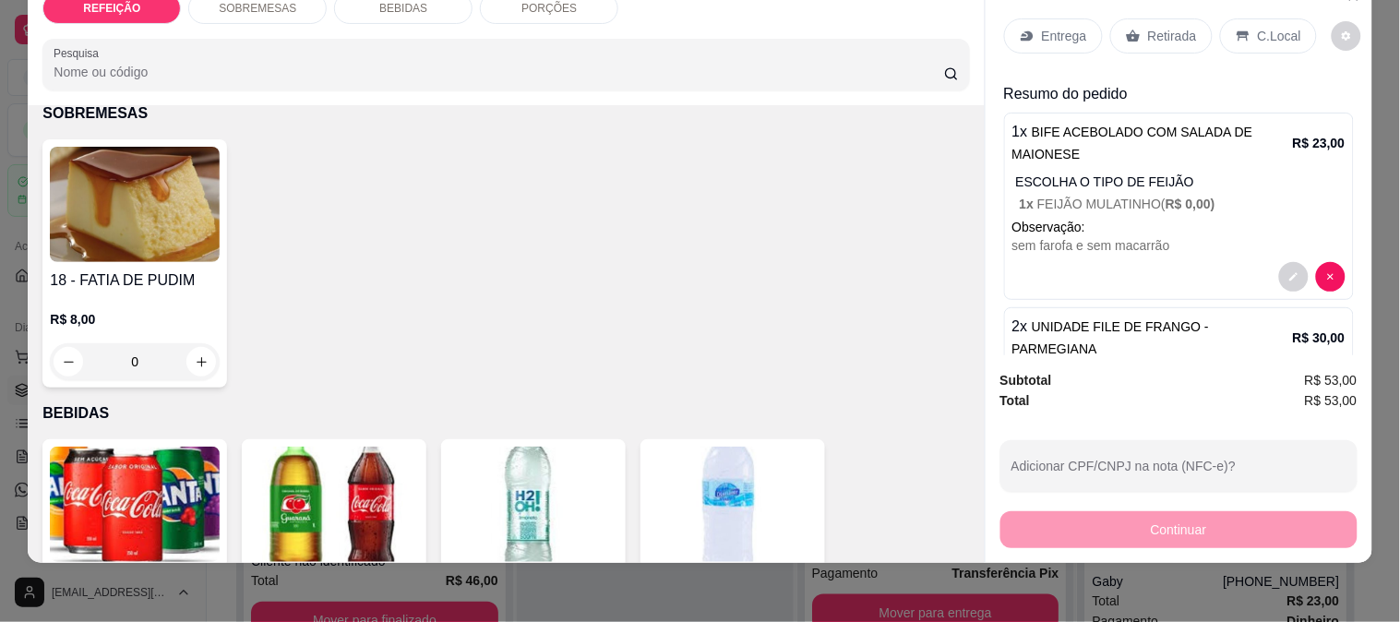
scroll to position [410, 0]
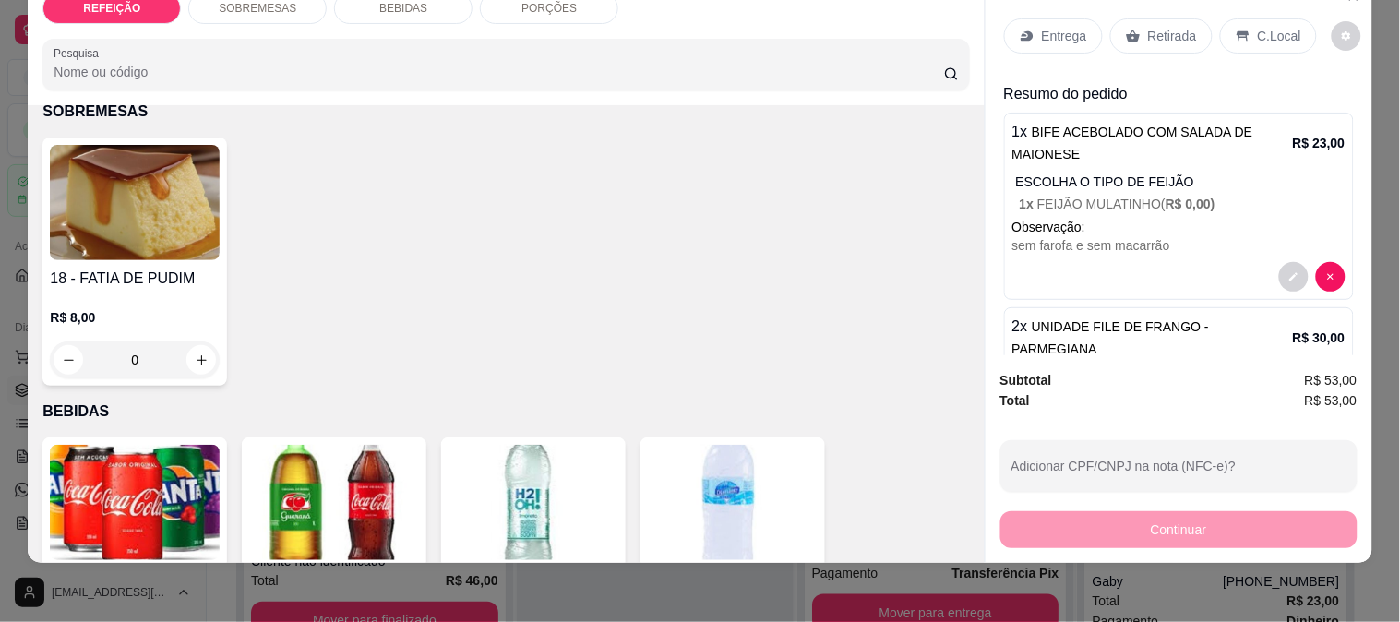
click at [114, 213] on img at bounding box center [135, 202] width 170 height 115
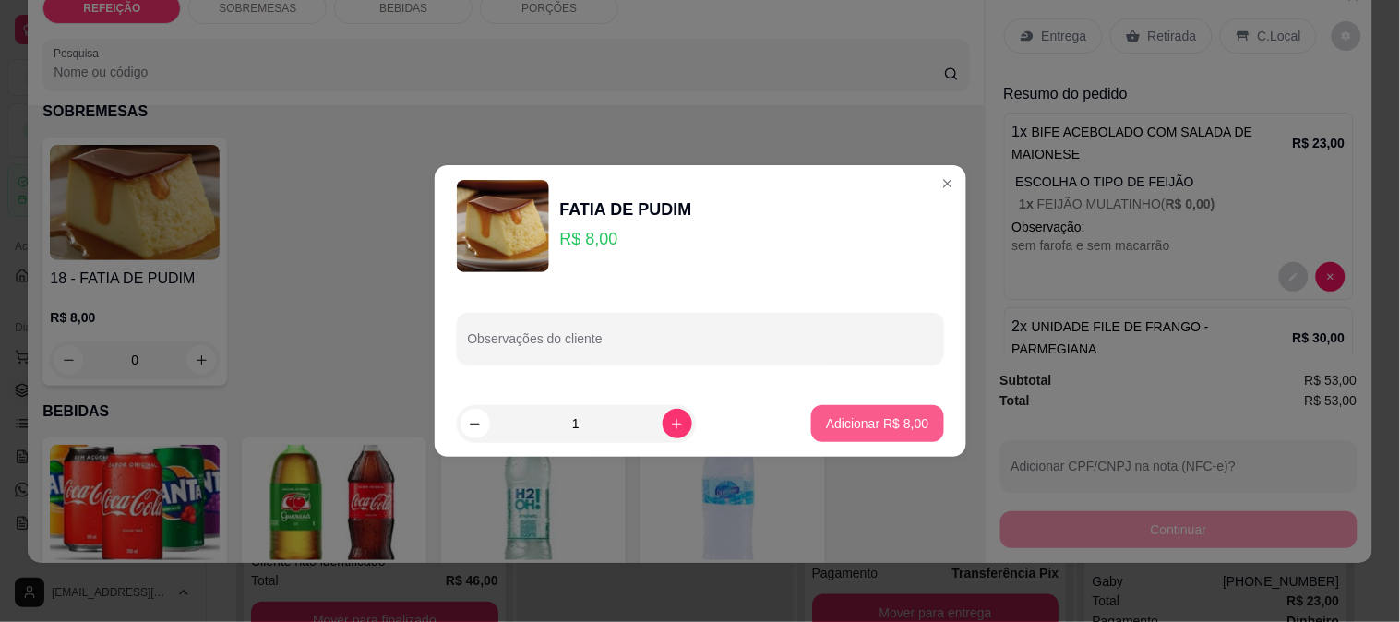
click at [874, 421] on p "Adicionar R$ 8,00" at bounding box center [877, 424] width 102 height 18
type input "1"
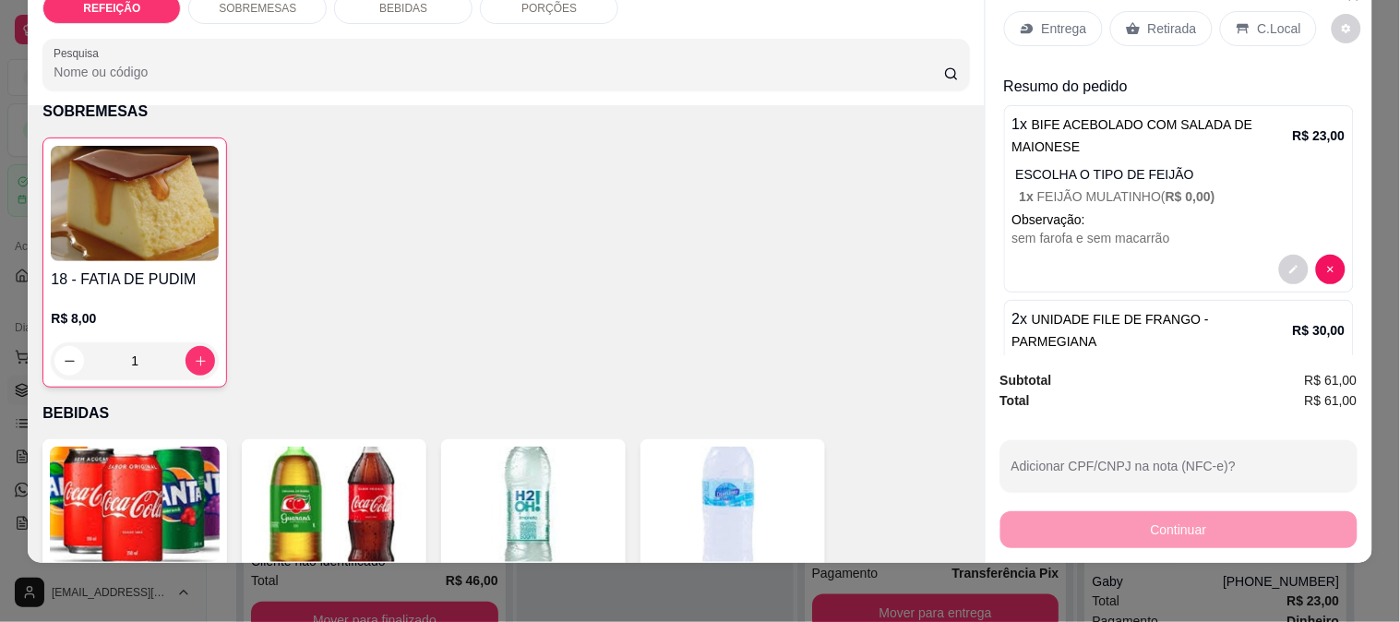
scroll to position [0, 0]
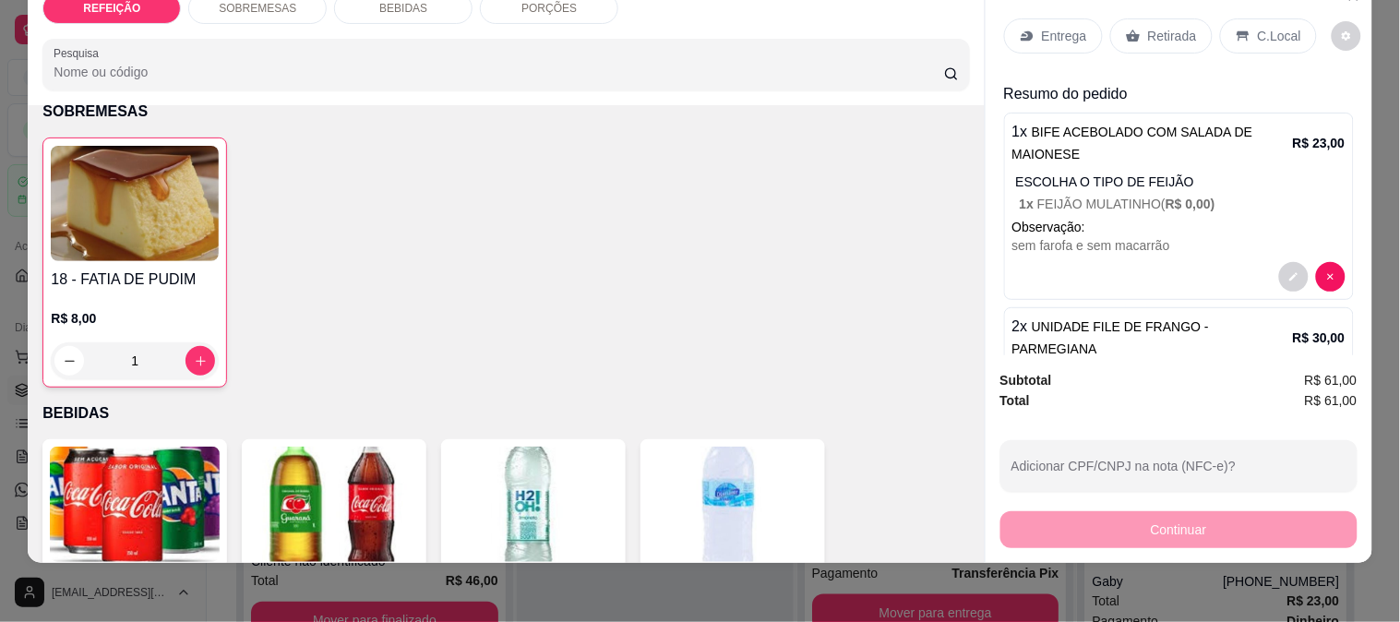
click at [1038, 33] on div "Entrega" at bounding box center [1053, 35] width 99 height 35
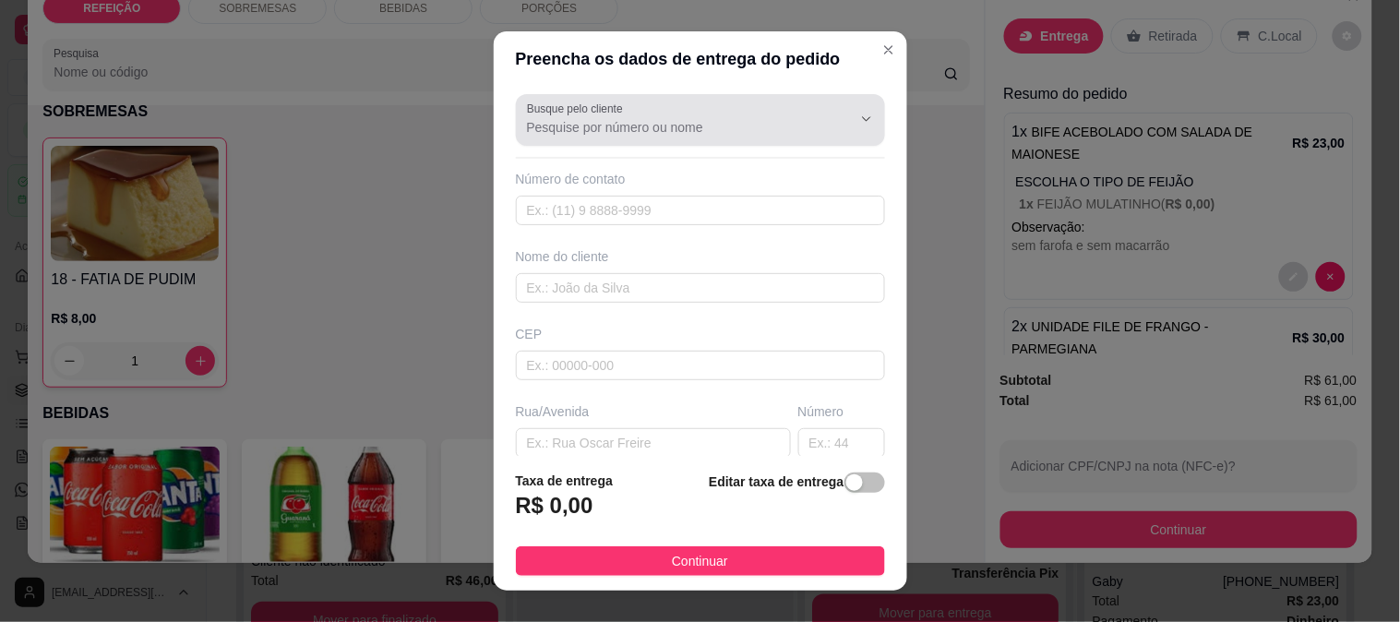
click at [574, 143] on div "Busque pelo cliente" at bounding box center [700, 120] width 369 height 52
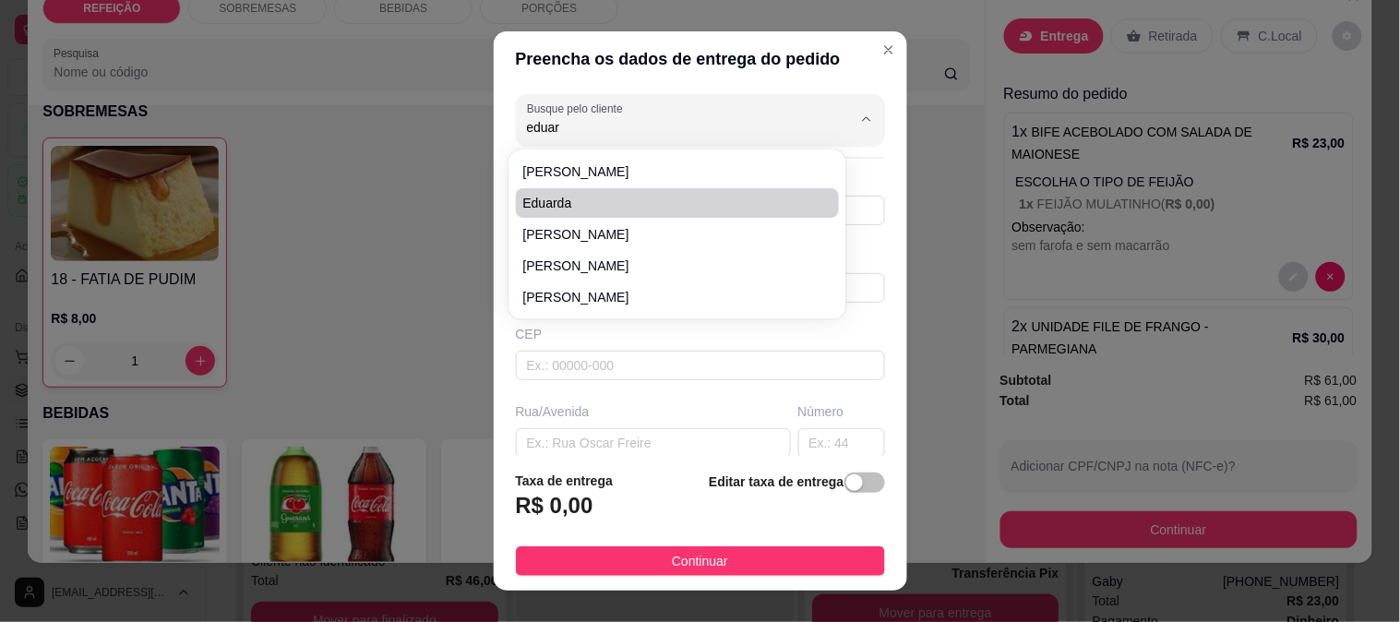
click at [594, 204] on span "Eduarda" at bounding box center [668, 203] width 291 height 18
type input "Eduarda"
type input "81983570054"
type input "Eduarda"
type input "Av."
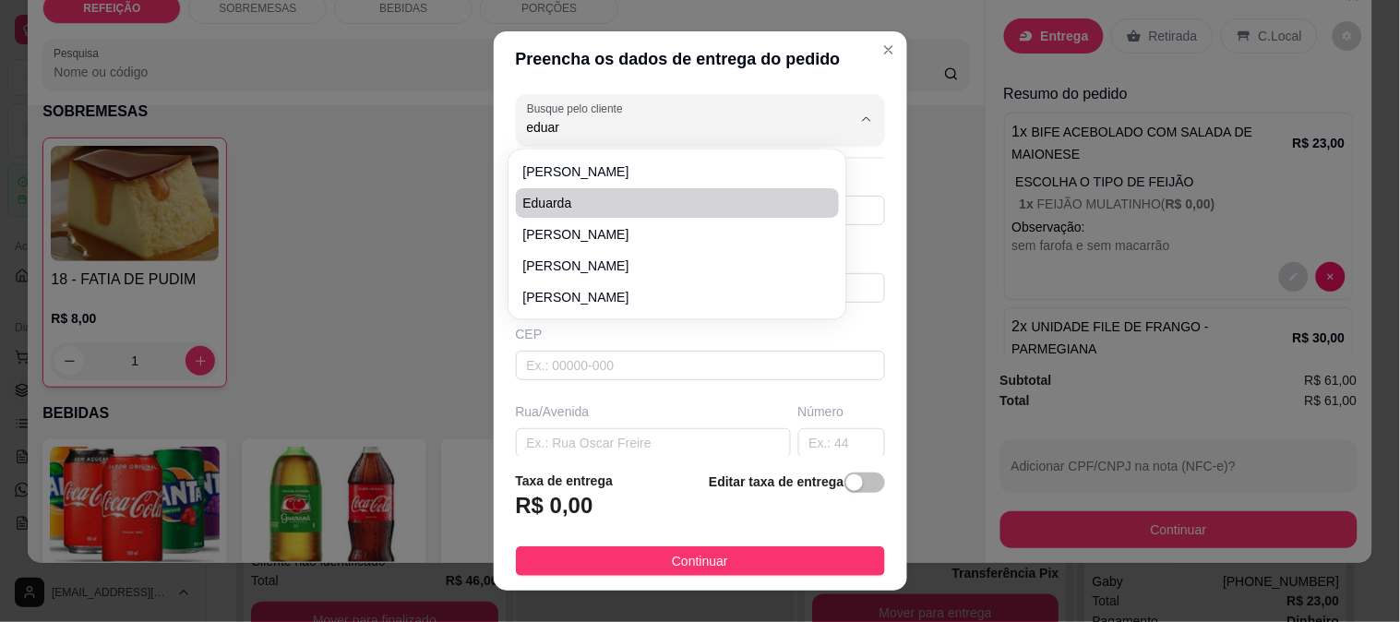
type input "0"
type input "IPOJUCA"
type input "Pousada Un Paso Del Mar"
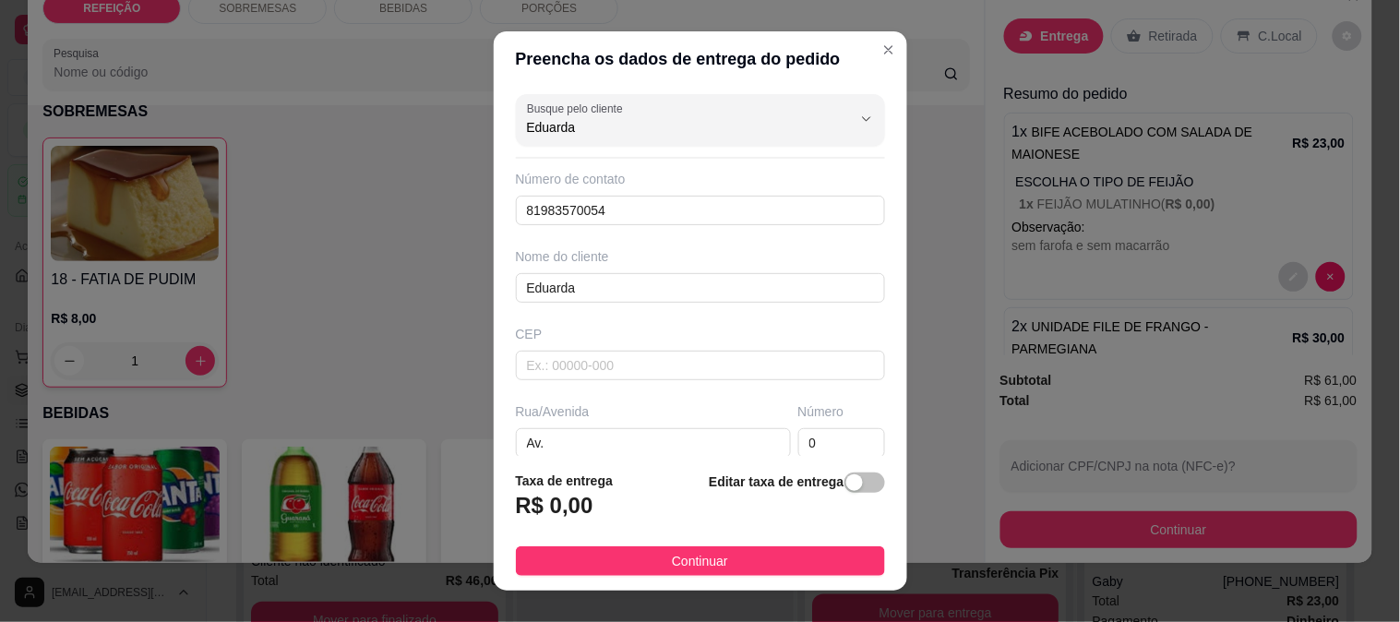
type input "Eduarda"
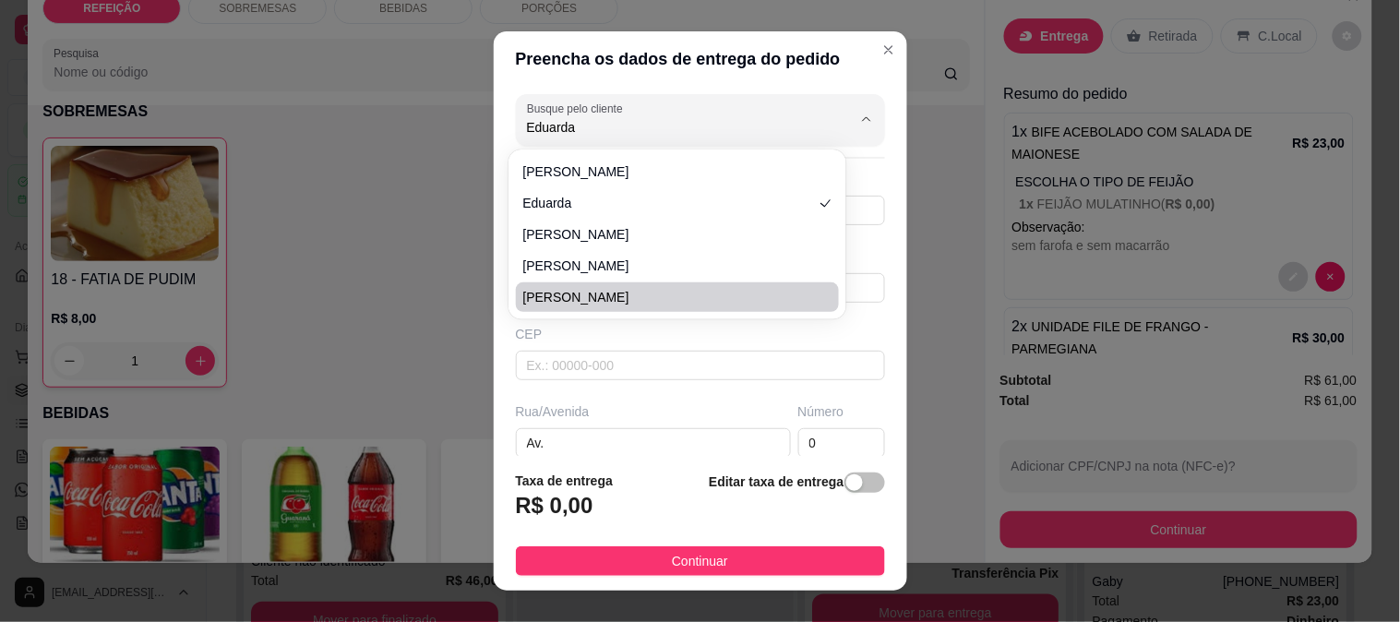
click at [860, 343] on div "Busque pelo cliente [PERSON_NAME] Número de contato 81983570054 Nome do cliente…" at bounding box center [701, 272] width 414 height 370
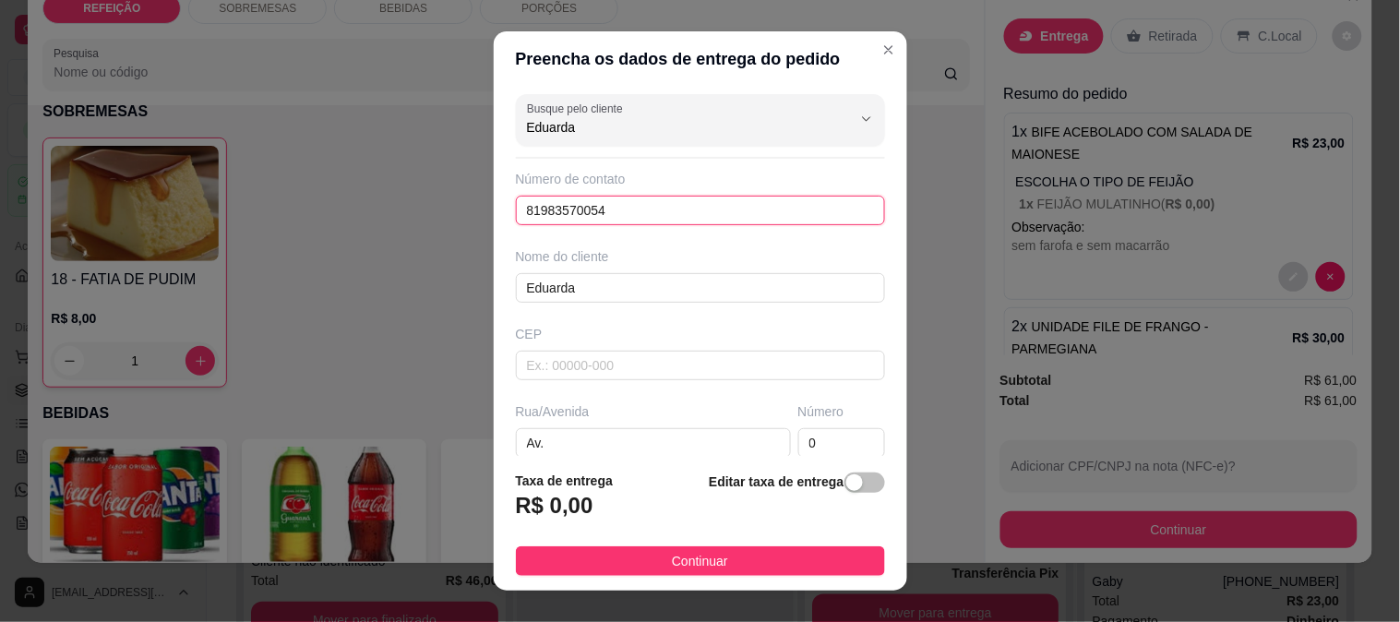
drag, startPoint x: 400, startPoint y: 218, endPoint x: 282, endPoint y: 218, distance: 117.2
click at [282, 218] on div "Preencha os dados de entrega do pedido Busque pelo cliente [PERSON_NAME] Número…" at bounding box center [700, 311] width 1400 height 622
paste input "[PHONE_NUMBER]"
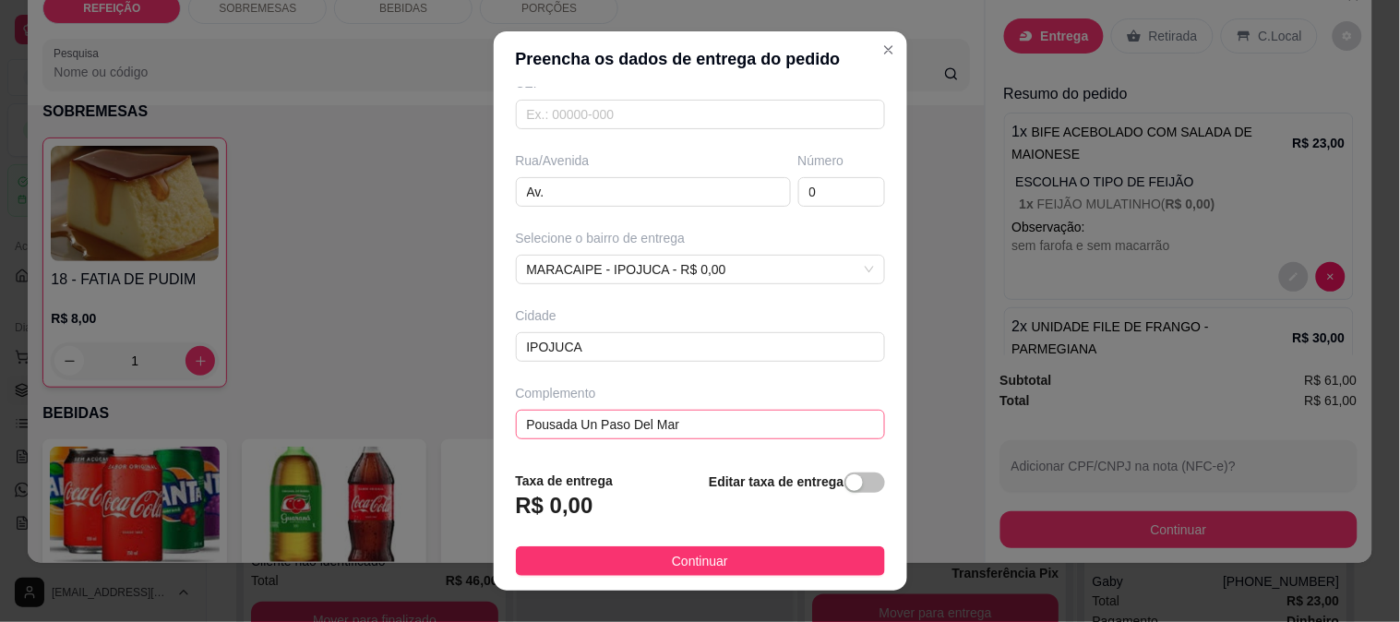
scroll to position [253, 0]
type input "[PHONE_NUMBER]"
click at [667, 416] on input "Pousada Un Paso Del Mar" at bounding box center [700, 424] width 369 height 30
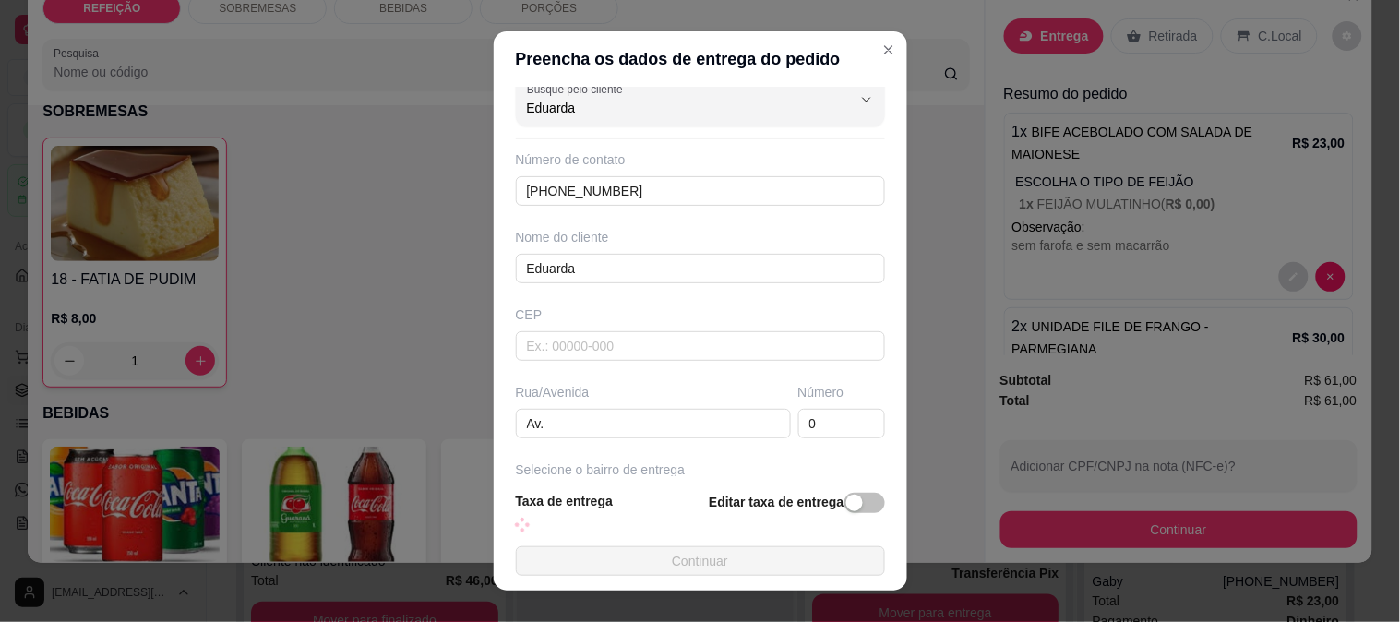
scroll to position [0, 0]
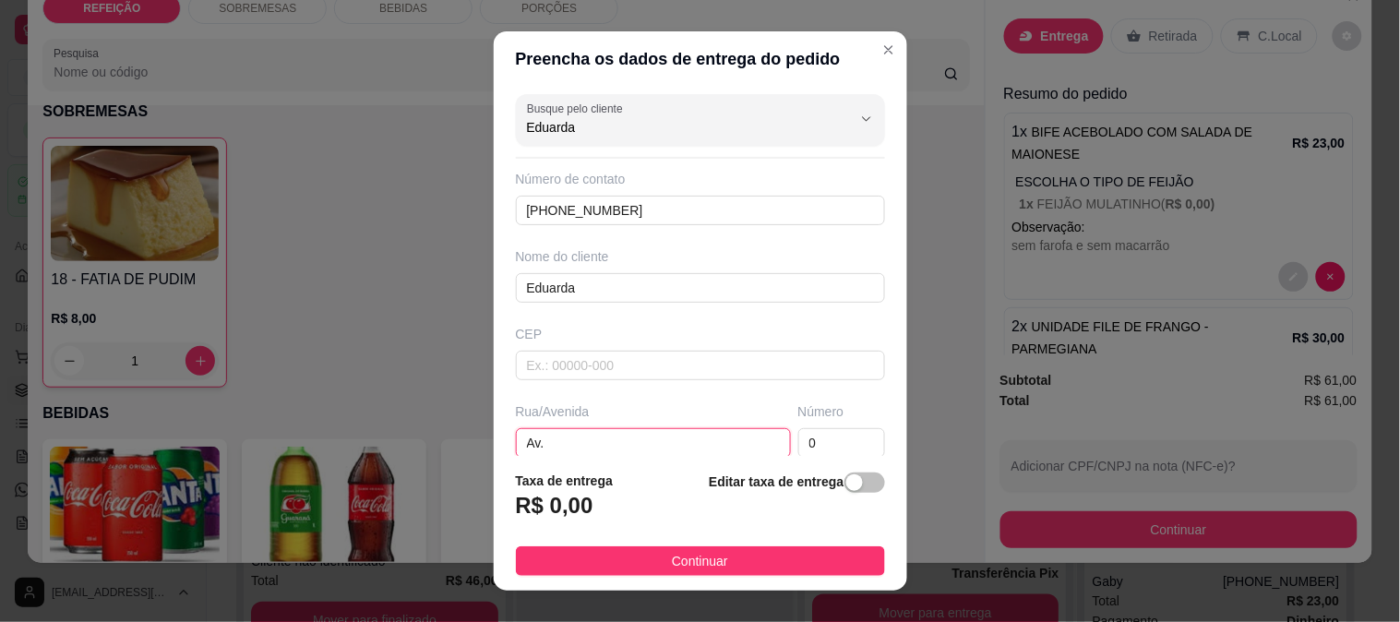
click at [541, 446] on input "Av." at bounding box center [653, 443] width 275 height 30
paste input "Pousada Un Paso Del Mar"
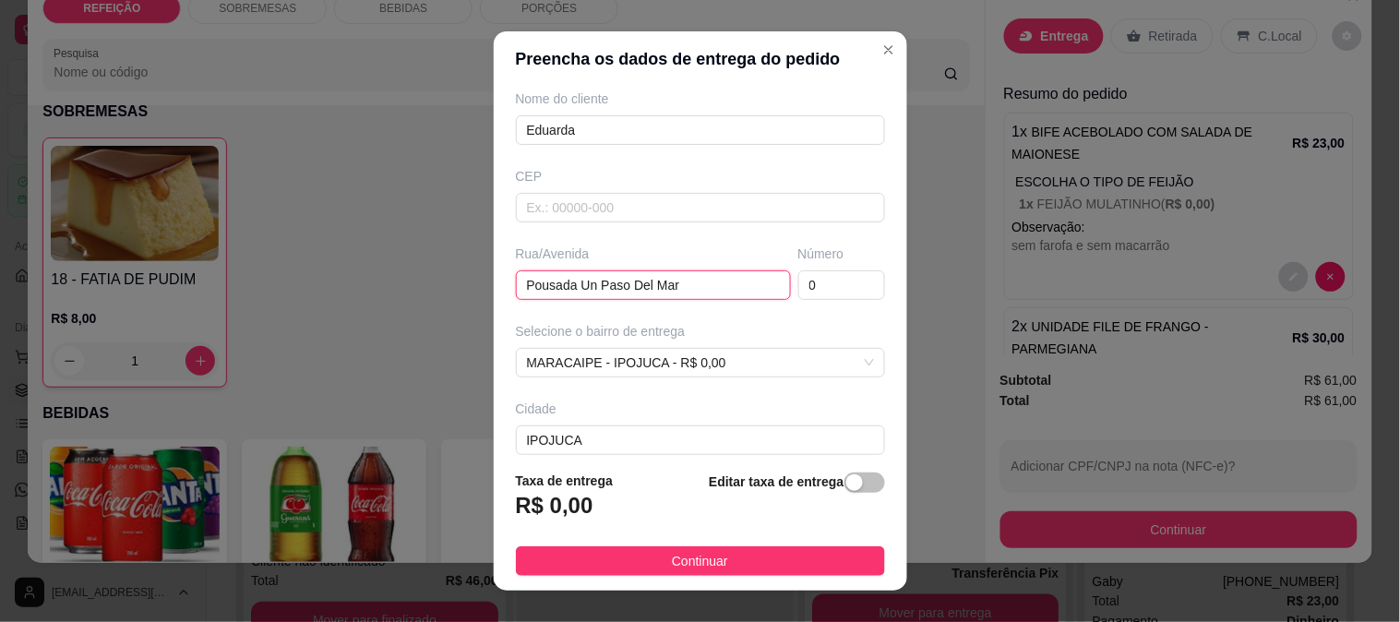
scroll to position [245, 0]
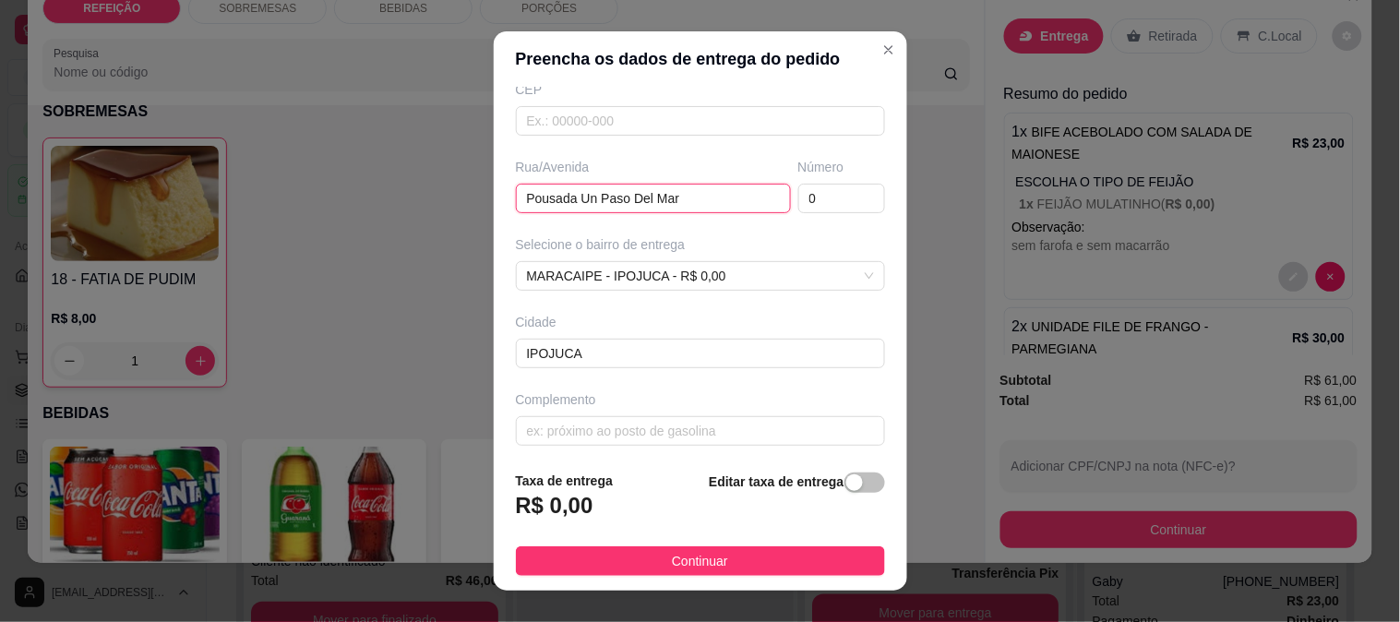
drag, startPoint x: 670, startPoint y: 445, endPoint x: 570, endPoint y: 243, distance: 225.8
click at [570, 243] on div "Busque pelo cliente [PERSON_NAME] Número de contato [PHONE_NUMBER] Nome do clie…" at bounding box center [701, 272] width 414 height 370
type input "Pousada Un Paso Del Mar"
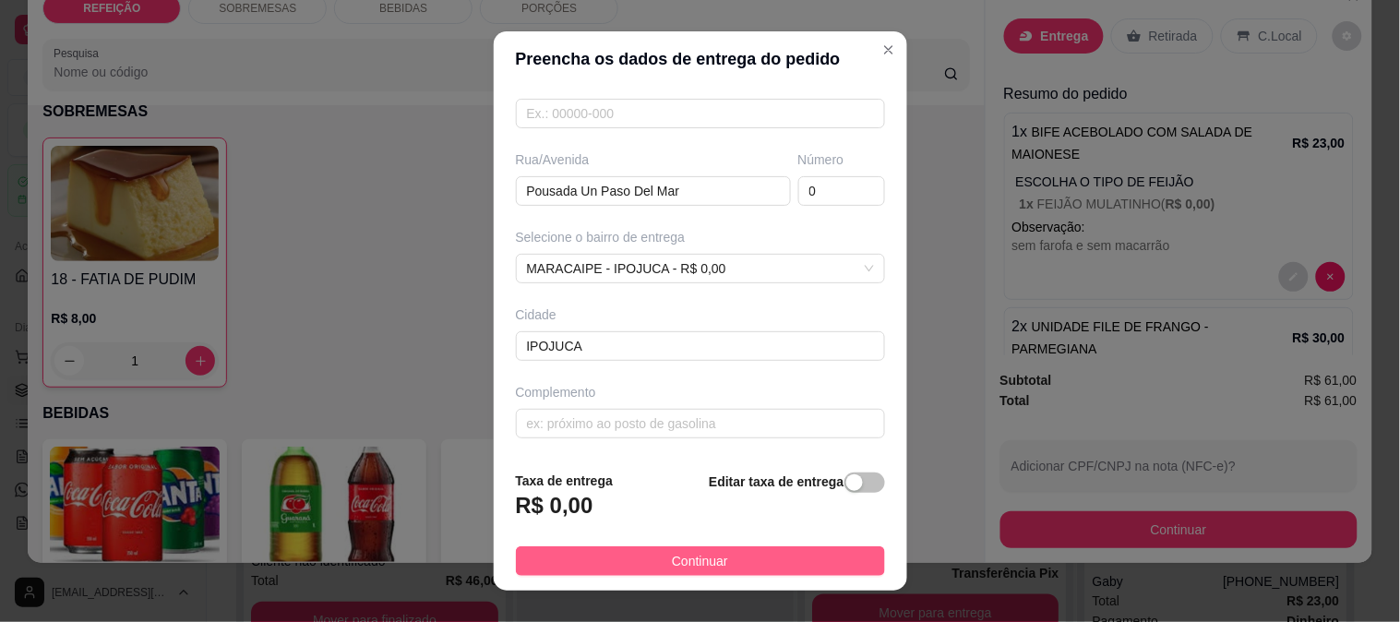
click at [610, 557] on button "Continuar" at bounding box center [700, 562] width 369 height 30
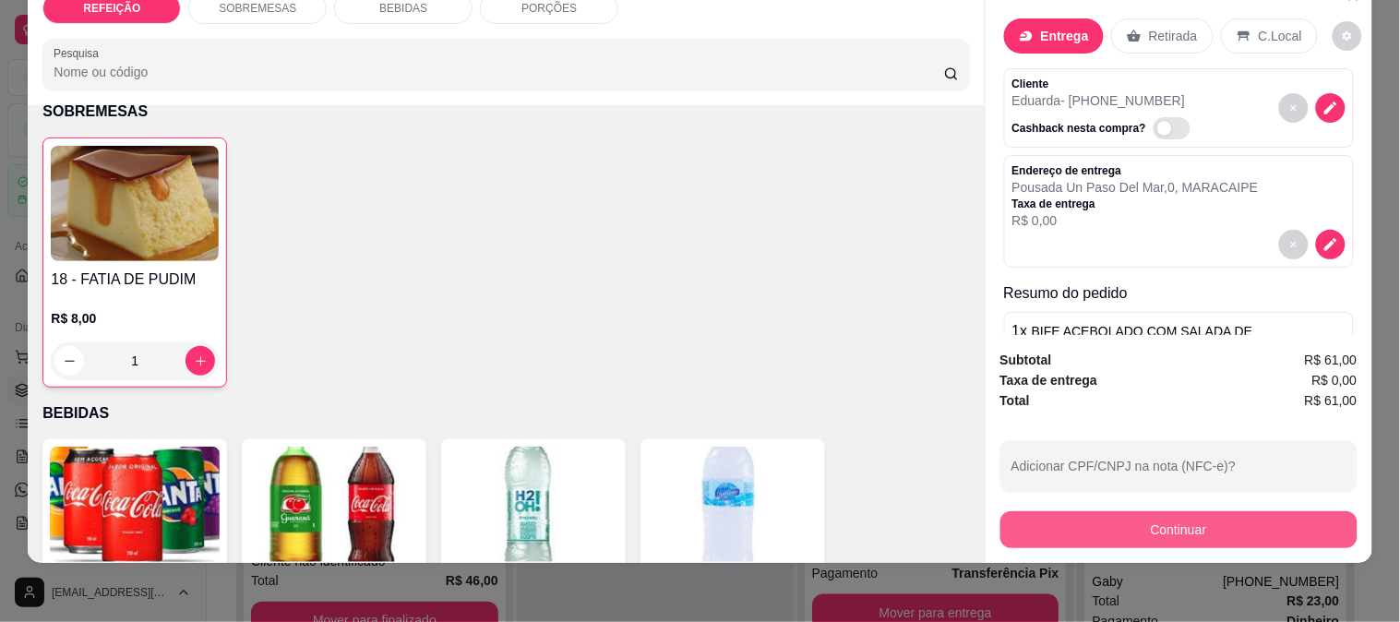
click at [1138, 523] on button "Continuar" at bounding box center [1179, 529] width 357 height 37
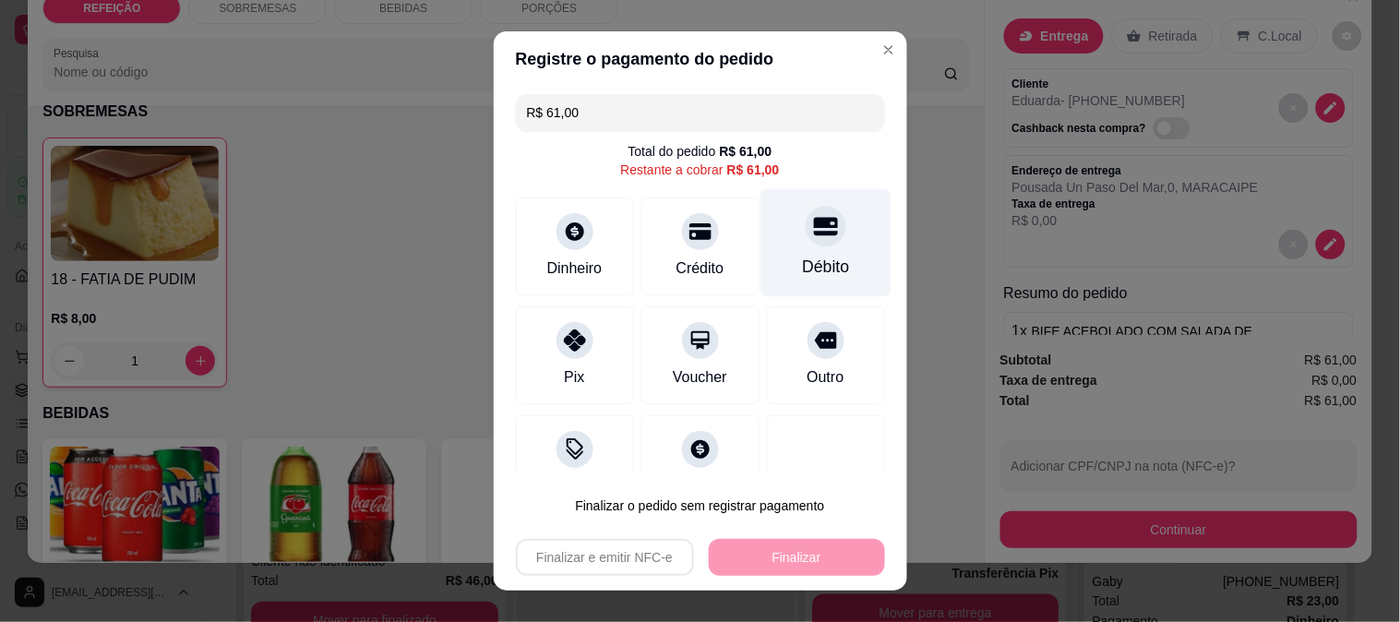
click at [813, 237] on icon at bounding box center [825, 226] width 24 height 24
type input "R$ 0,00"
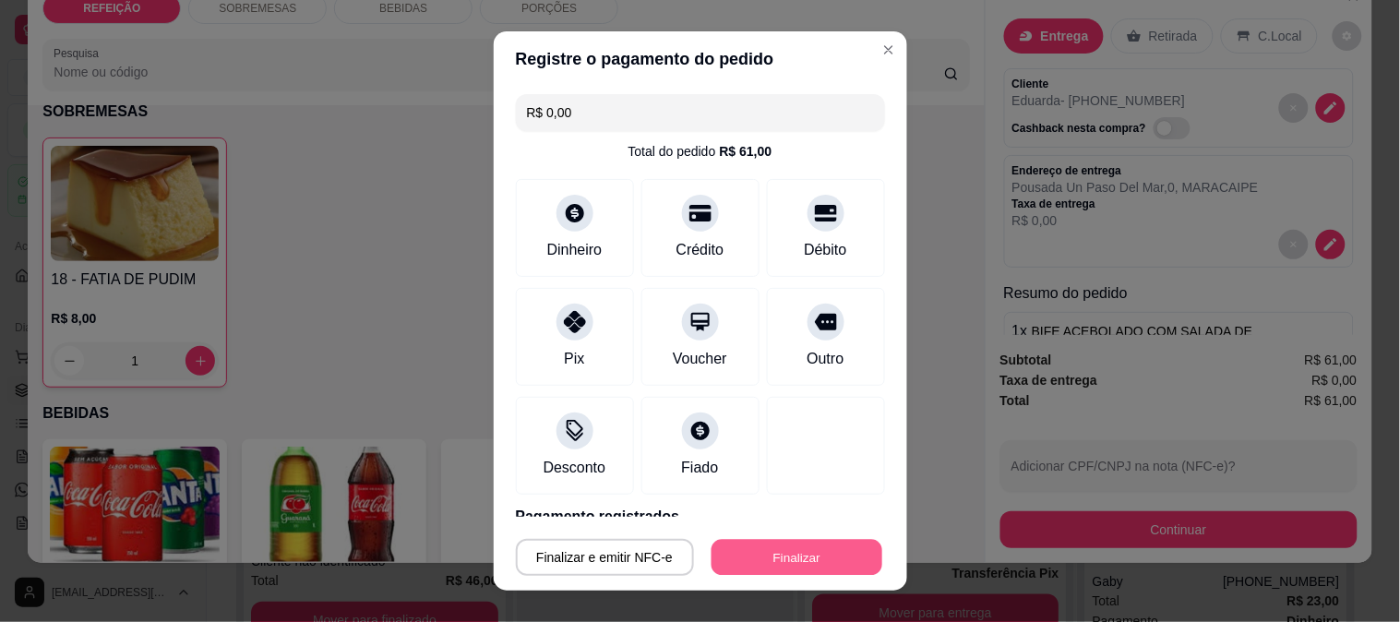
click at [716, 554] on button "Finalizar" at bounding box center [797, 558] width 171 height 36
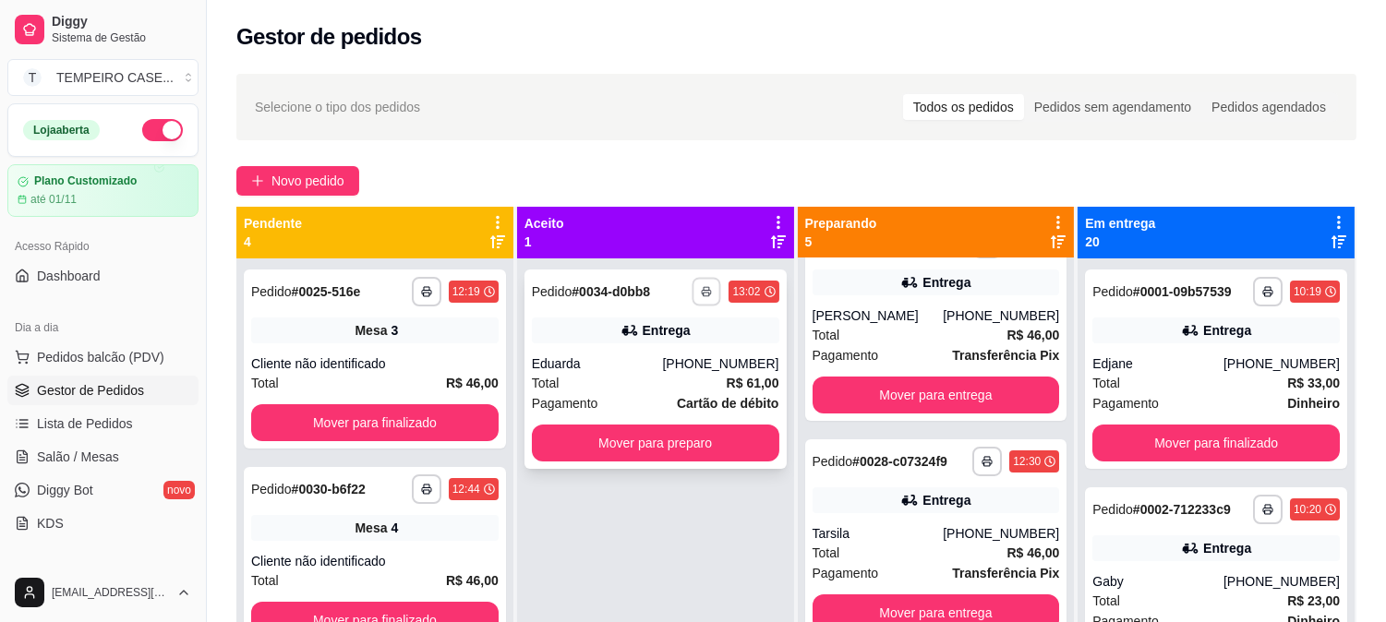
click at [698, 298] on button "button" at bounding box center [706, 291] width 29 height 29
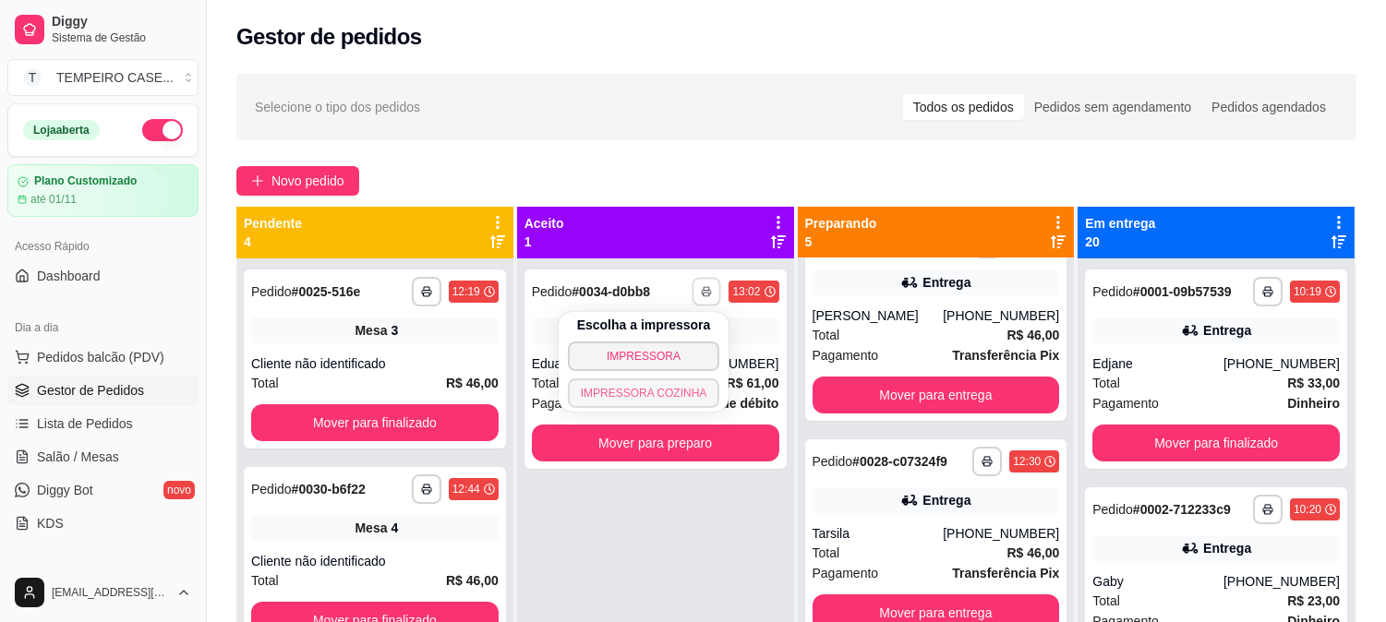
click at [651, 398] on button "IMPRESSORA COZINHA" at bounding box center [644, 394] width 152 height 30
click at [702, 291] on icon "button" at bounding box center [706, 293] width 9 height 5
click at [657, 386] on button "IMPRESSORA COZINHA" at bounding box center [644, 394] width 152 height 30
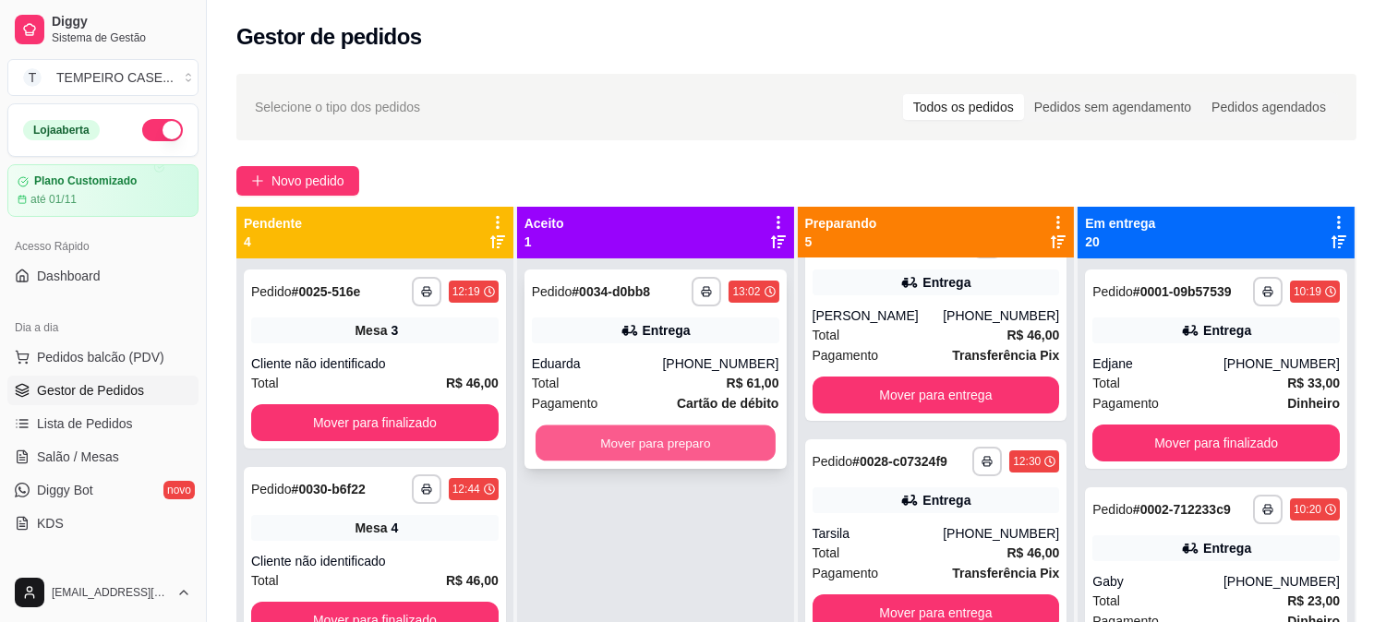
click at [633, 435] on button "Mover para preparo" at bounding box center [655, 444] width 240 height 36
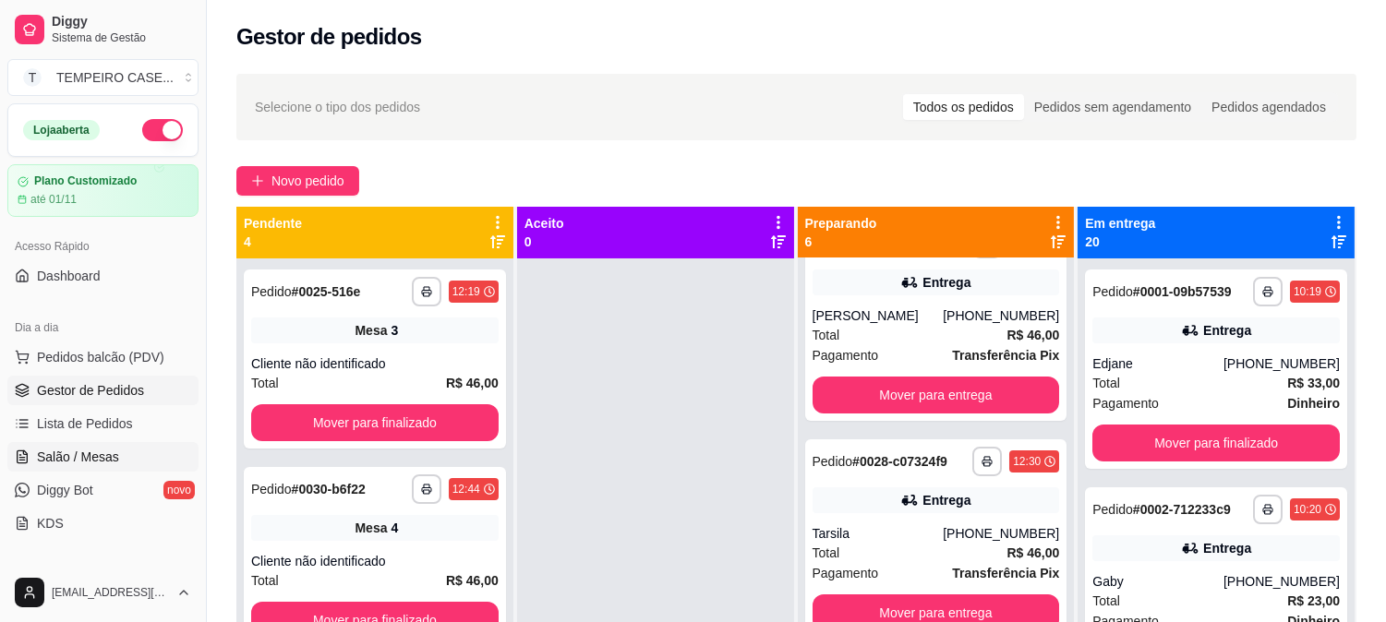
click at [83, 456] on span "Salão / Mesas" at bounding box center [78, 457] width 82 height 18
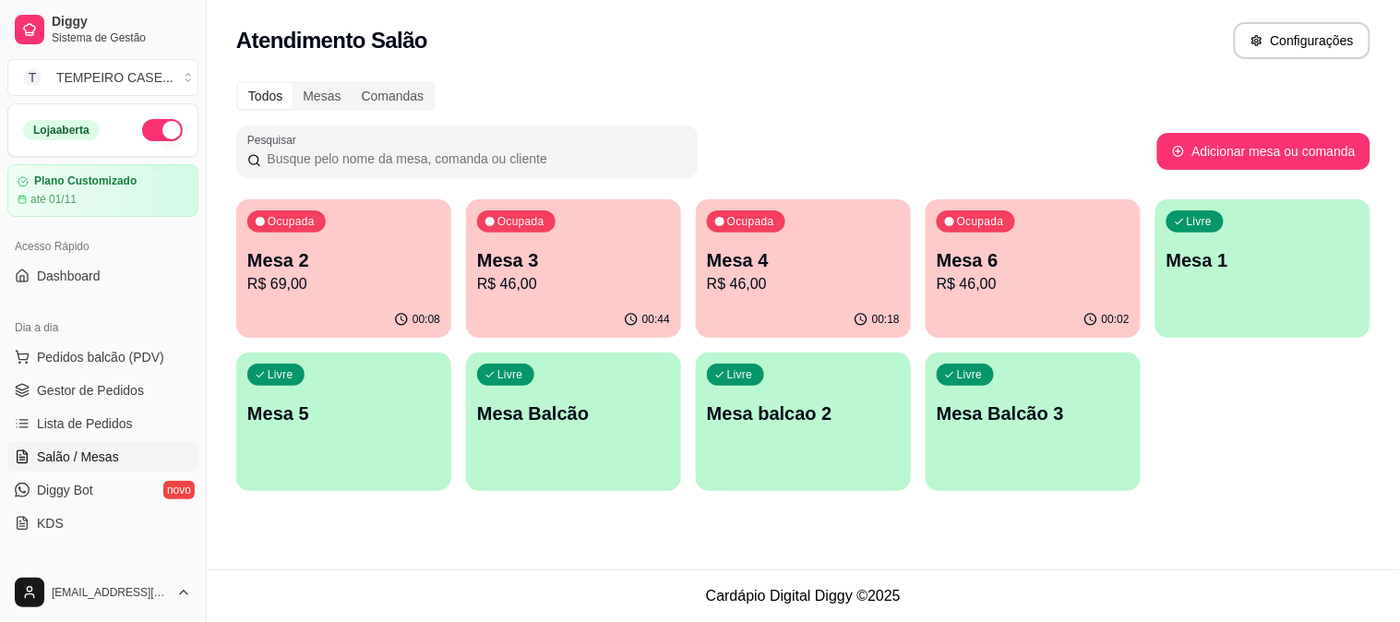
click at [780, 281] on p "R$ 46,00" at bounding box center [803, 284] width 193 height 22
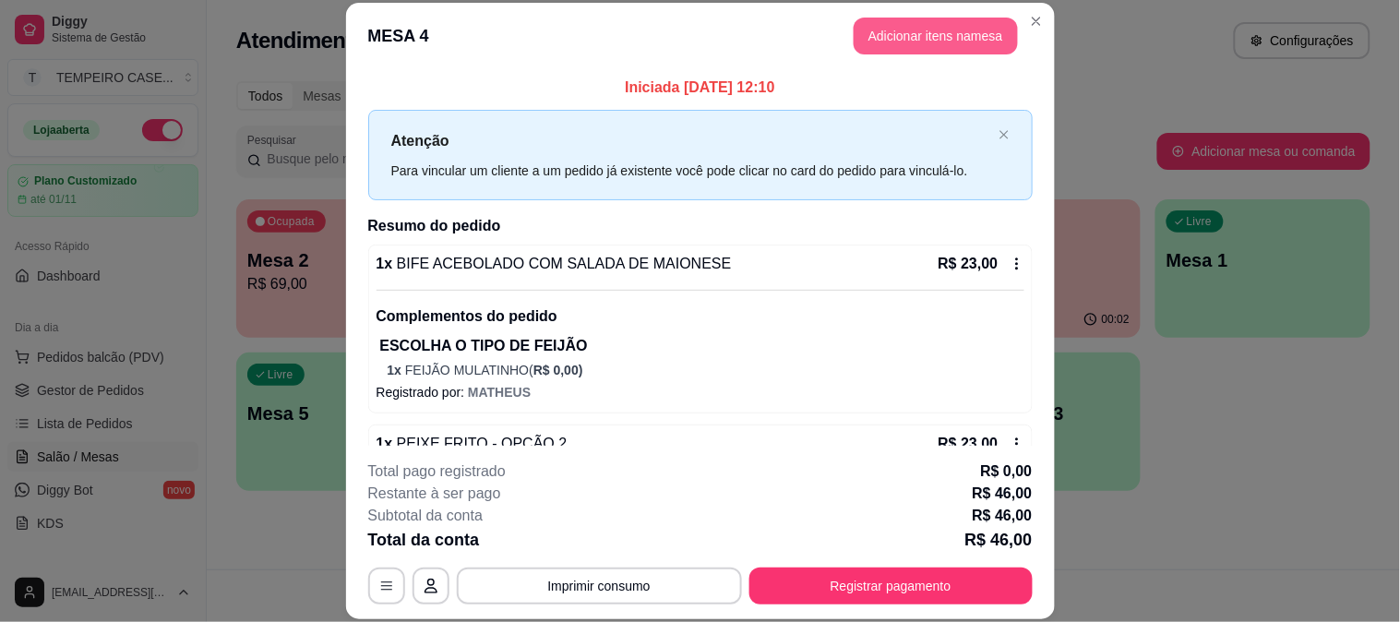
click at [893, 42] on button "Adicionar itens na mesa" at bounding box center [936, 36] width 164 height 37
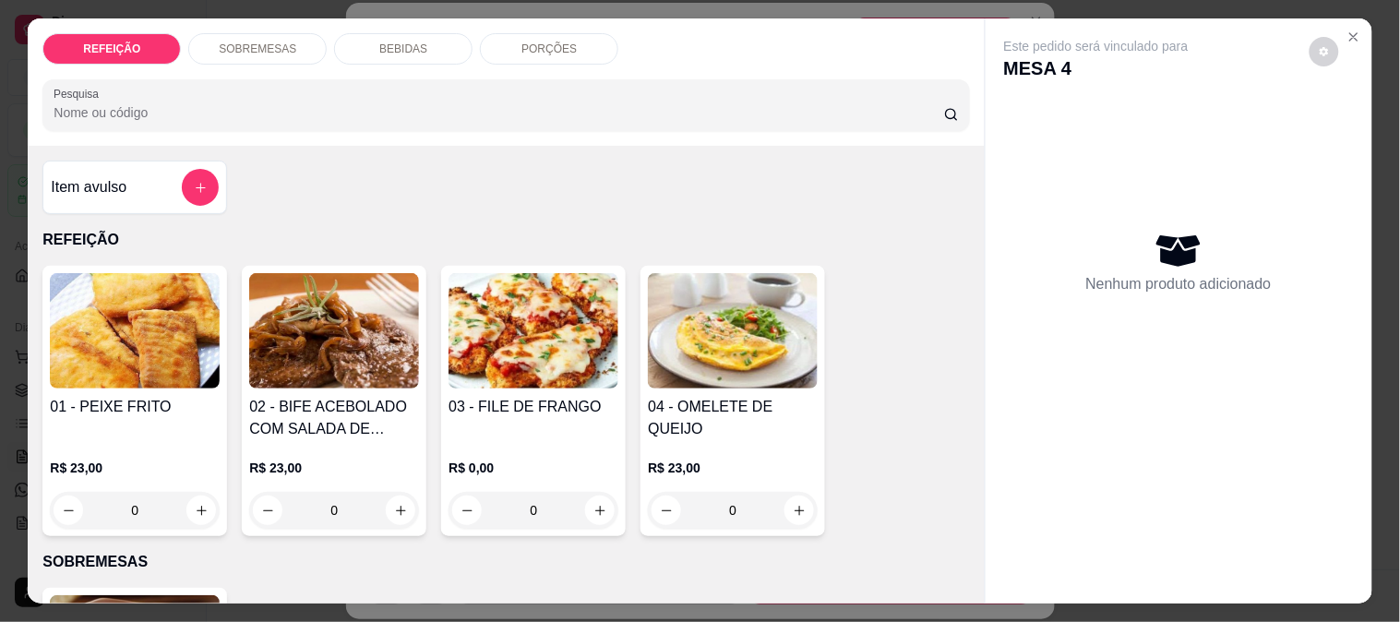
click at [423, 43] on div "BEBIDAS" at bounding box center [403, 48] width 138 height 31
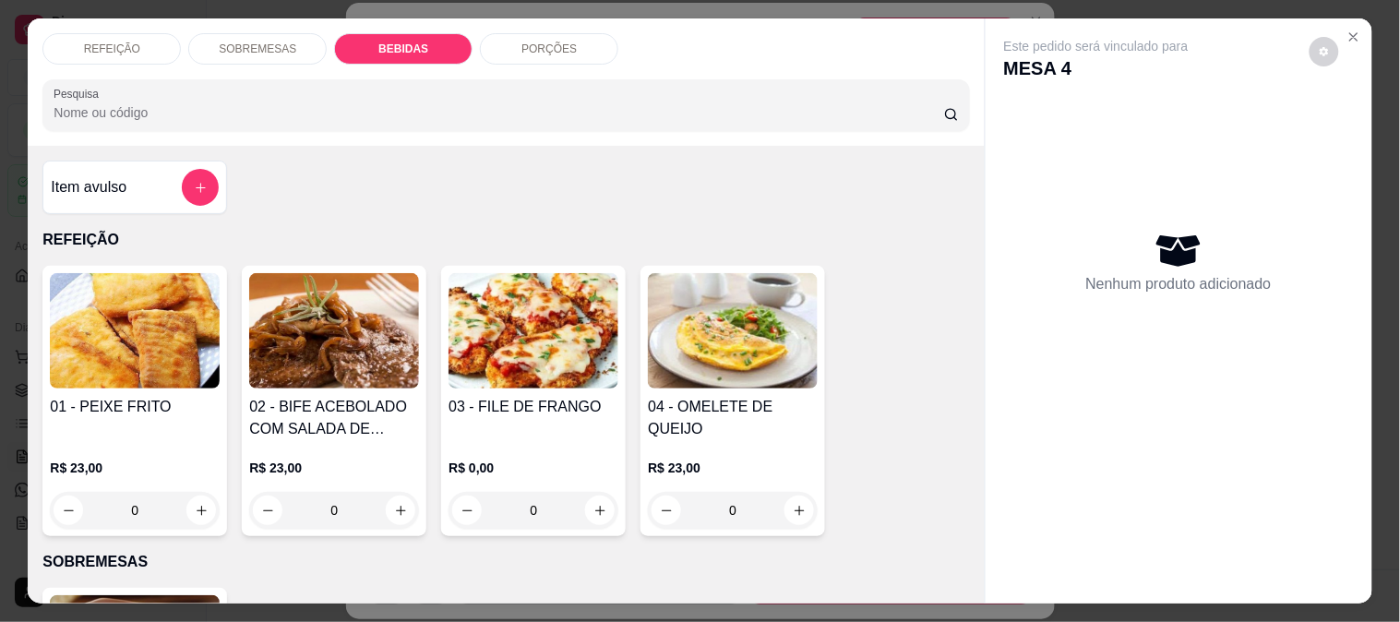
scroll to position [48, 0]
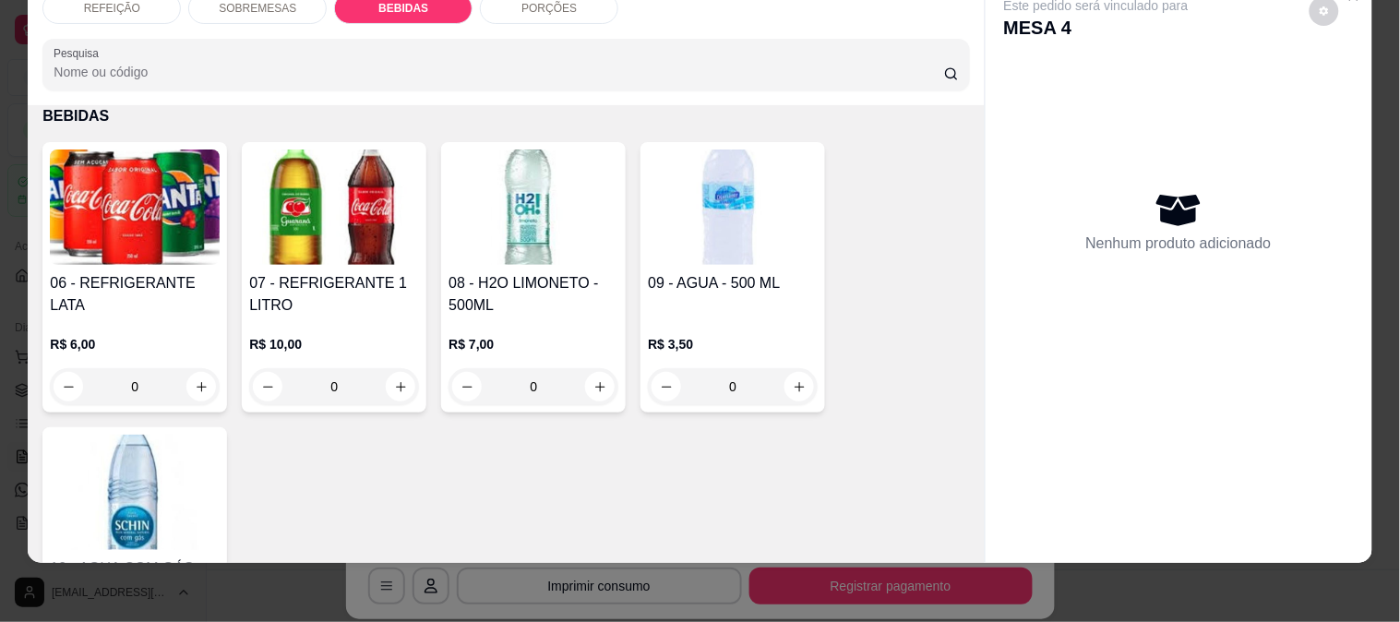
click at [427, 215] on div "06 - REFRIGERANTE LATA R$ 6,00 0 07 - REFRIGERANTE 1 LITRO R$ 10,00 0 08 - H2O …" at bounding box center [505, 409] width 927 height 534
click at [386, 213] on img at bounding box center [334, 207] width 170 height 115
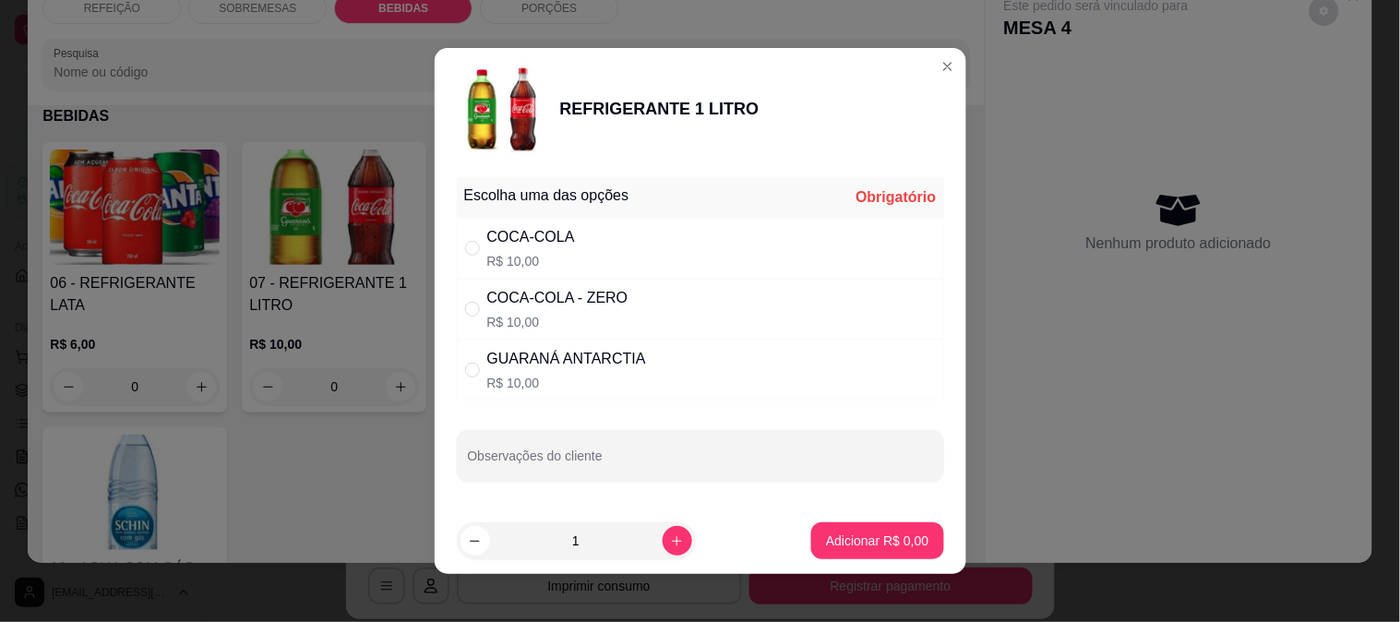
click at [611, 246] on div "COCA-COLA R$ 10,00" at bounding box center [700, 248] width 487 height 61
radio input "true"
click at [819, 535] on p "Adicionar R$ 10,00" at bounding box center [874, 541] width 110 height 18
type input "1"
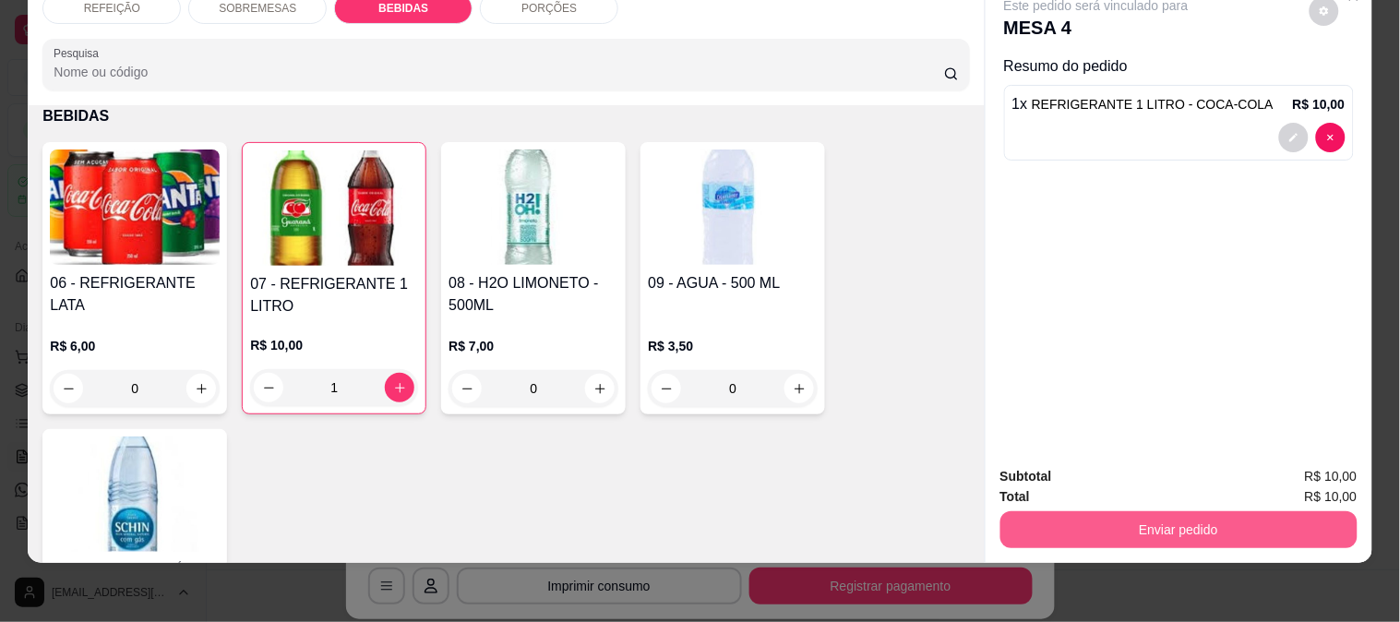
click at [1128, 513] on button "Enviar pedido" at bounding box center [1179, 529] width 357 height 37
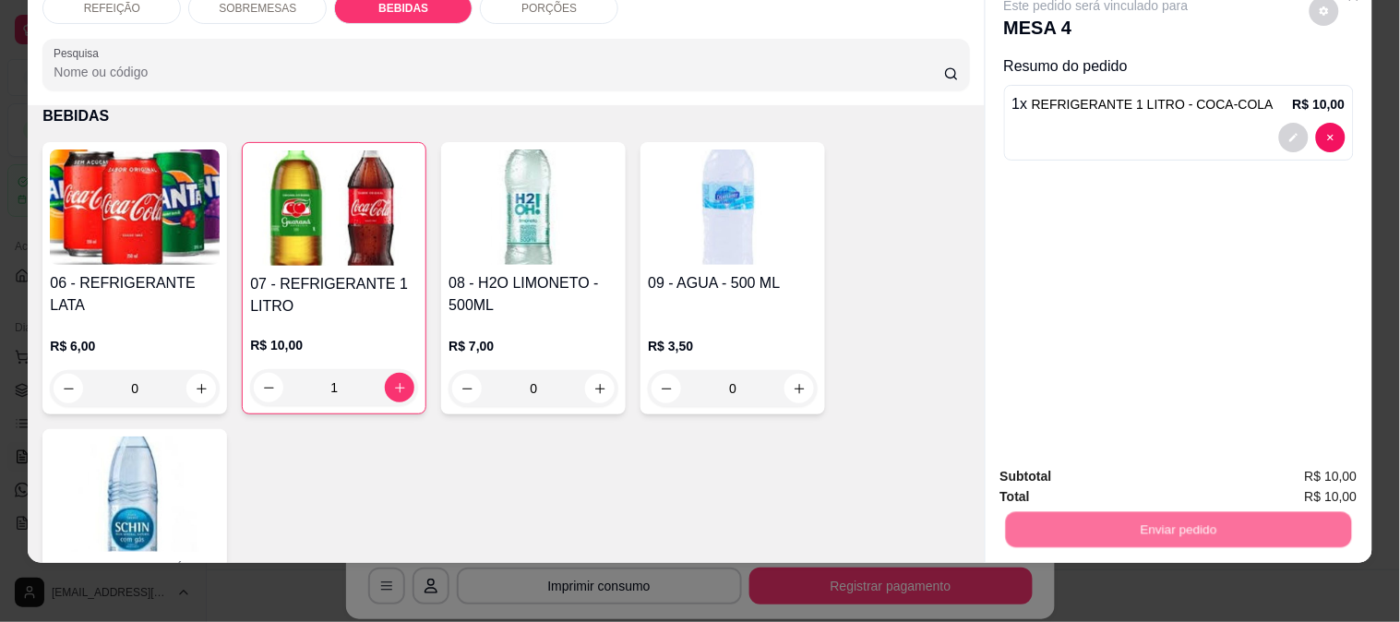
click at [1285, 456] on button "Enviar pedido" at bounding box center [1309, 468] width 104 height 35
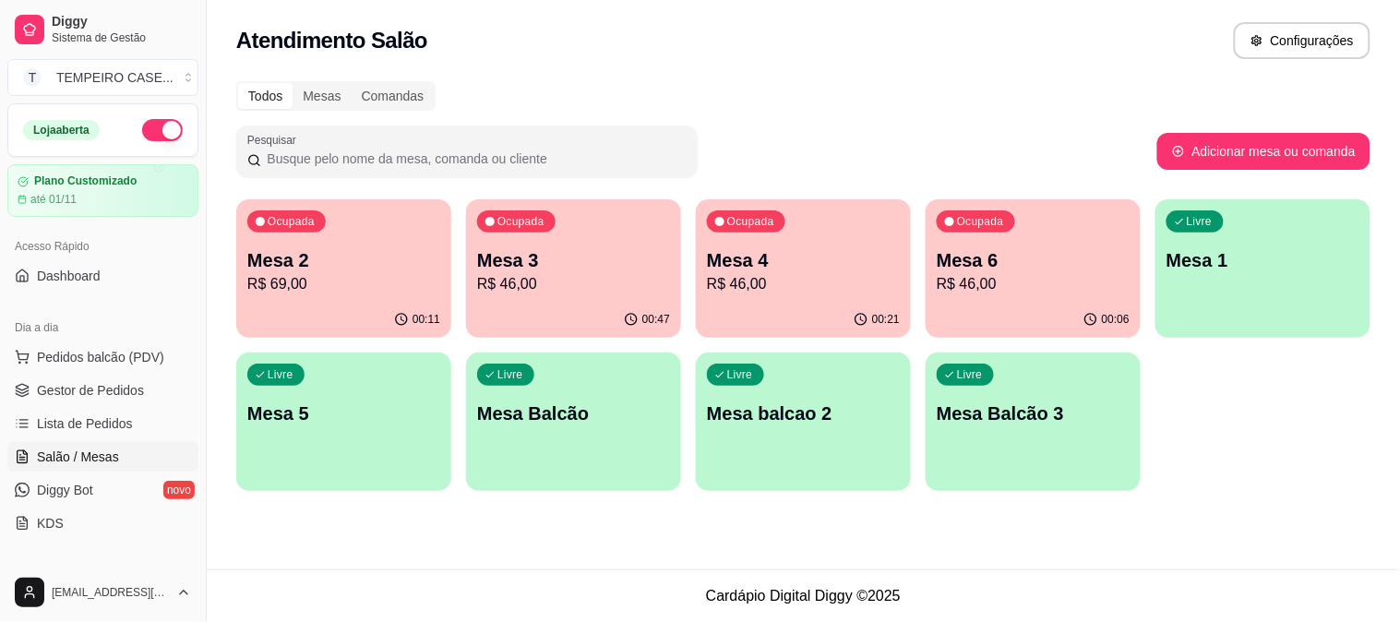
click at [1268, 263] on p "Mesa 1" at bounding box center [1263, 260] width 193 height 26
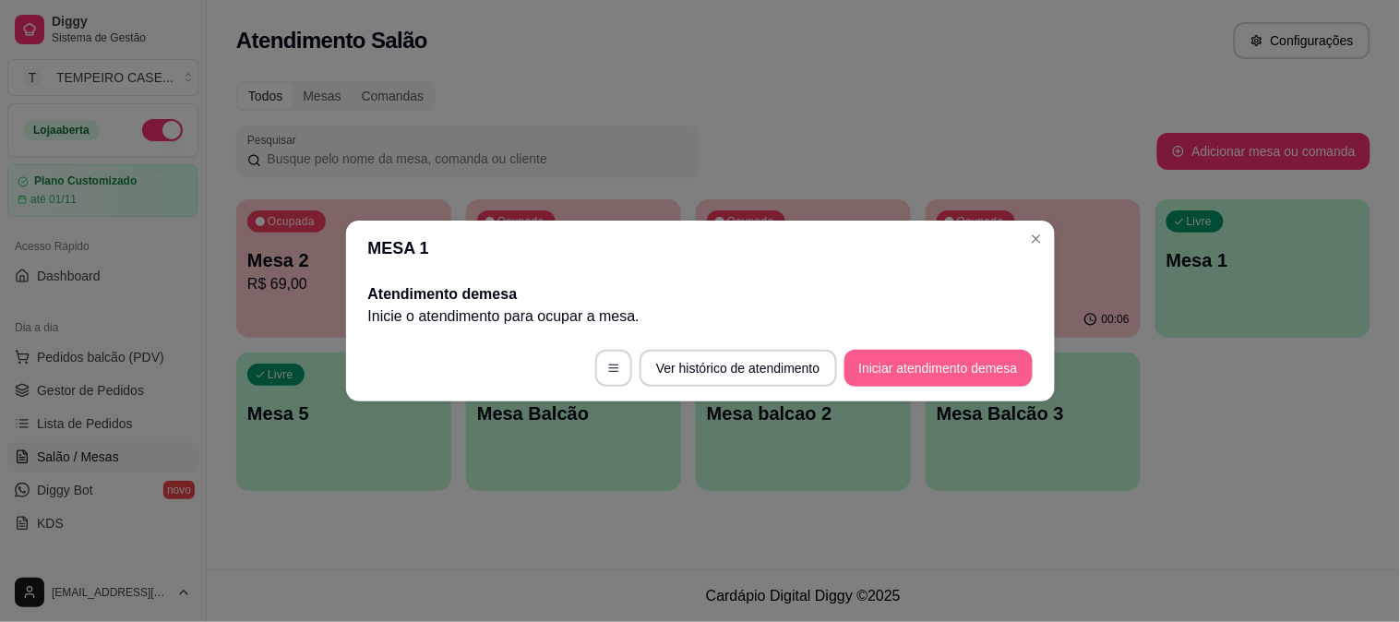
click at [919, 355] on button "Iniciar atendimento de mesa" at bounding box center [939, 368] width 188 height 37
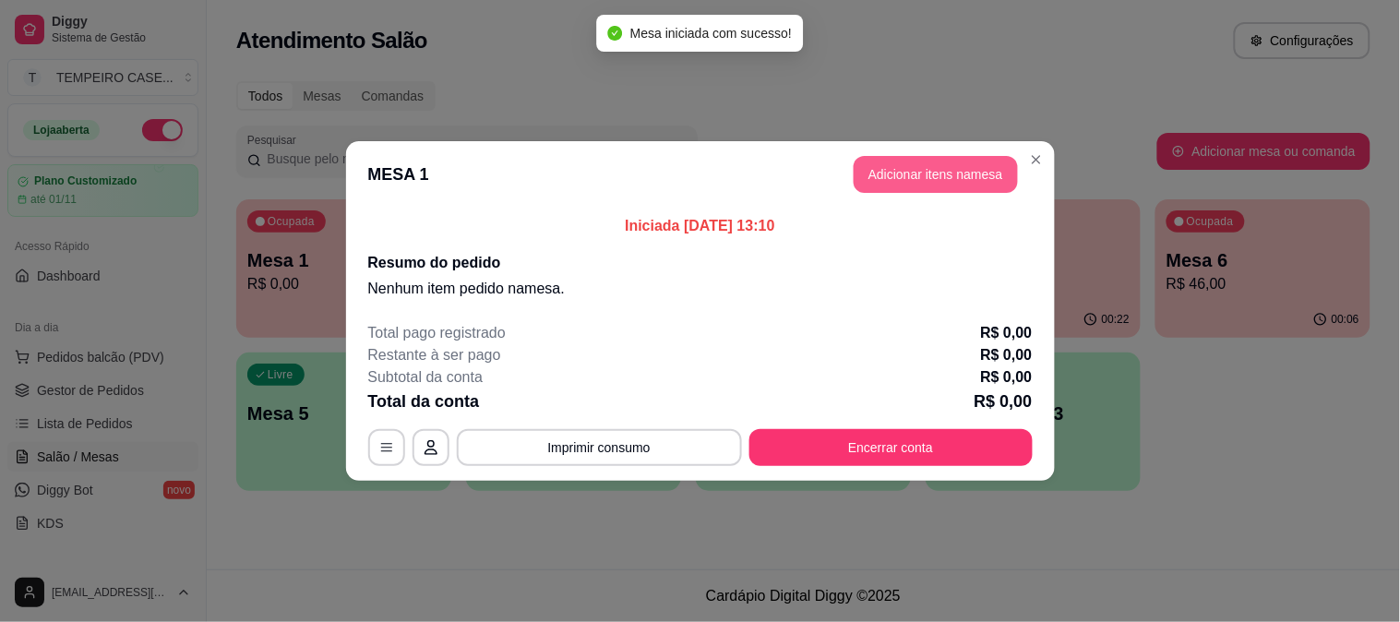
click at [932, 162] on button "Adicionar itens na mesa" at bounding box center [936, 174] width 164 height 37
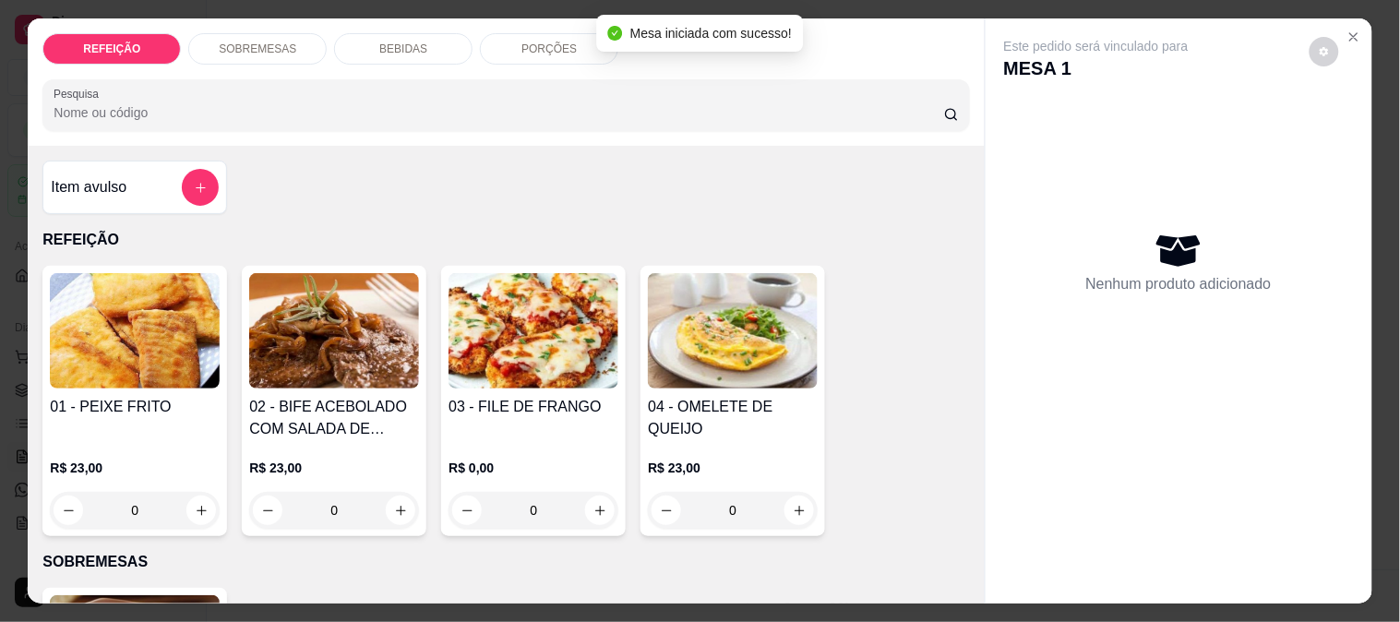
click at [316, 325] on img at bounding box center [334, 330] width 170 height 115
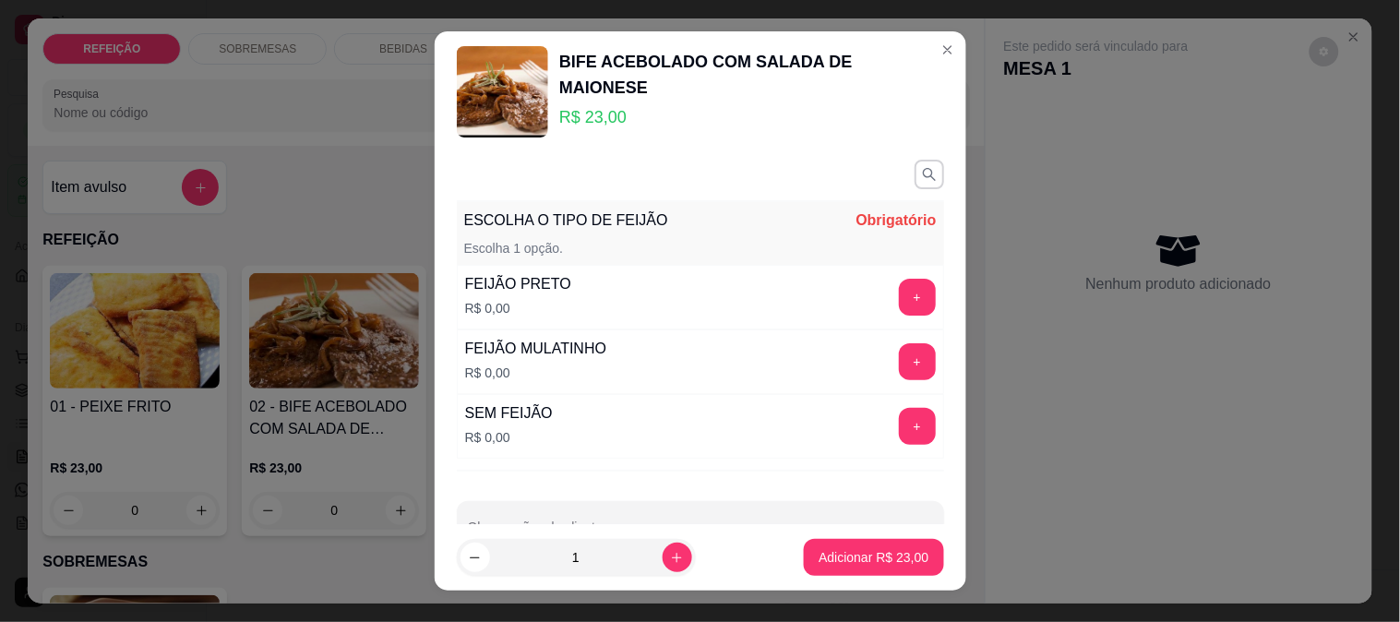
click at [899, 300] on button "+" at bounding box center [917, 297] width 37 height 37
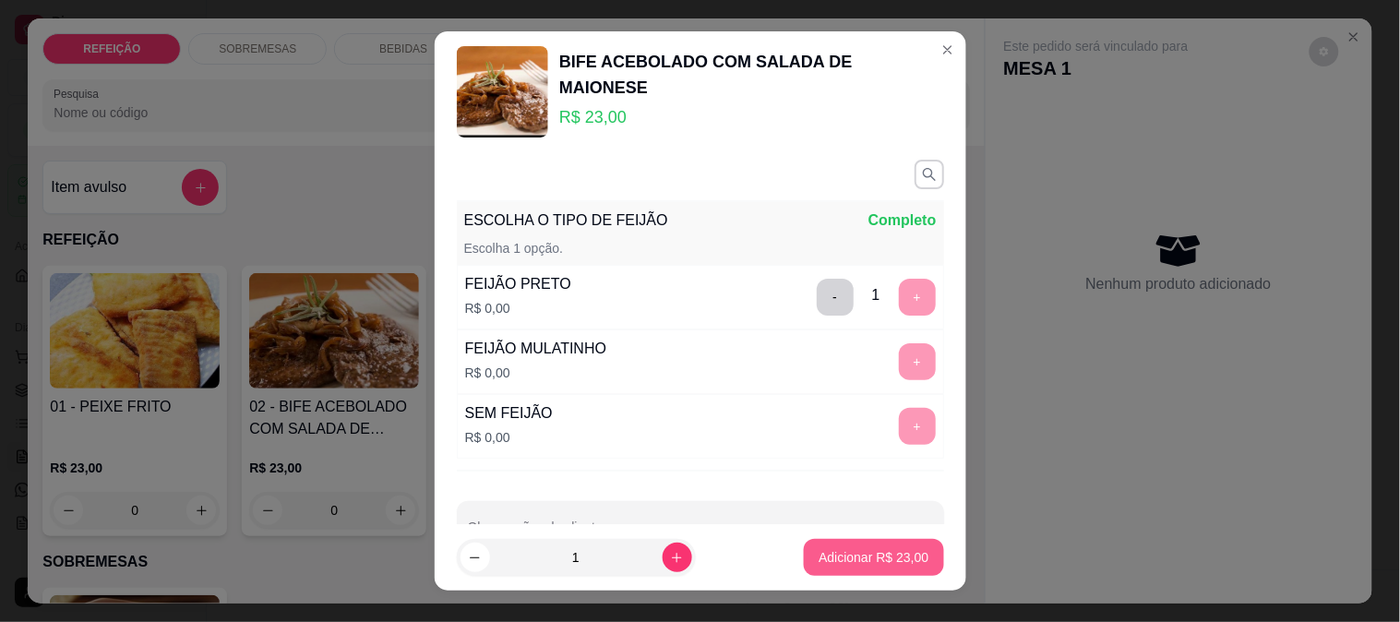
click at [841, 543] on button "Adicionar R$ 23,00" at bounding box center [873, 557] width 139 height 37
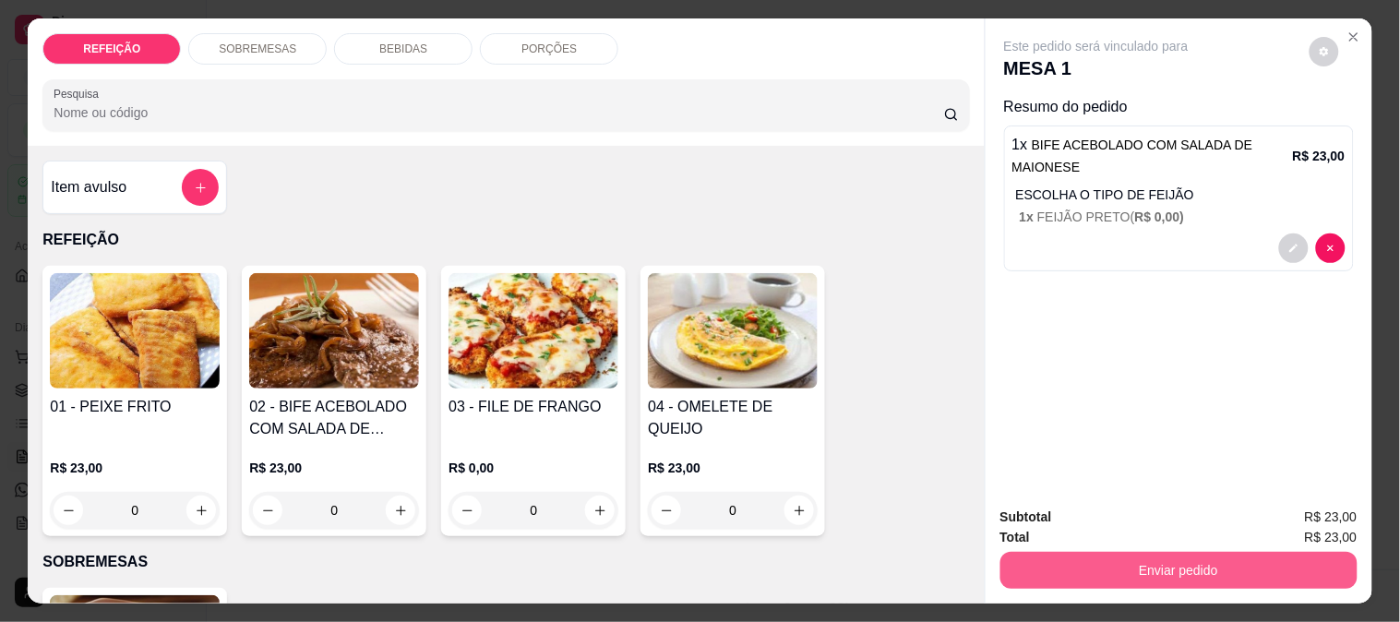
click at [1132, 565] on button "Enviar pedido" at bounding box center [1179, 570] width 357 height 37
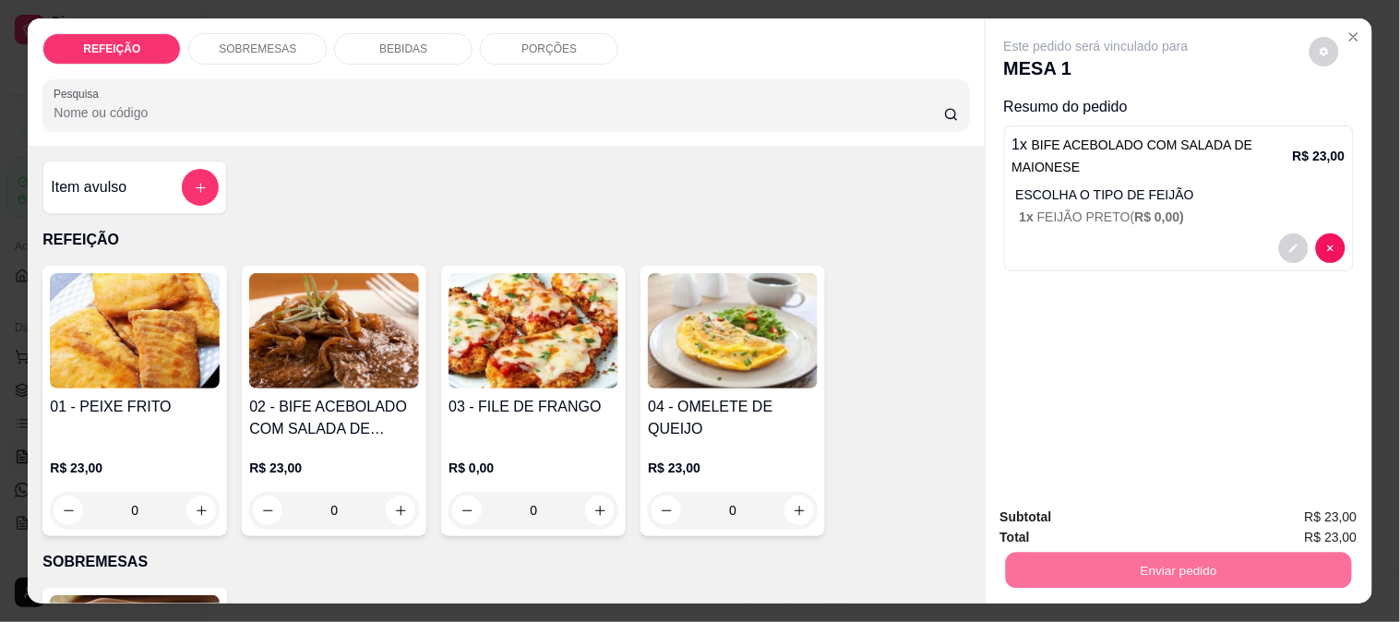
click at [1108, 353] on div "Este pedido será vinculado para MESA 1 Resumo do pedido 1 x BIFE ACEBOLADO COM …" at bounding box center [1179, 255] width 387 height 474
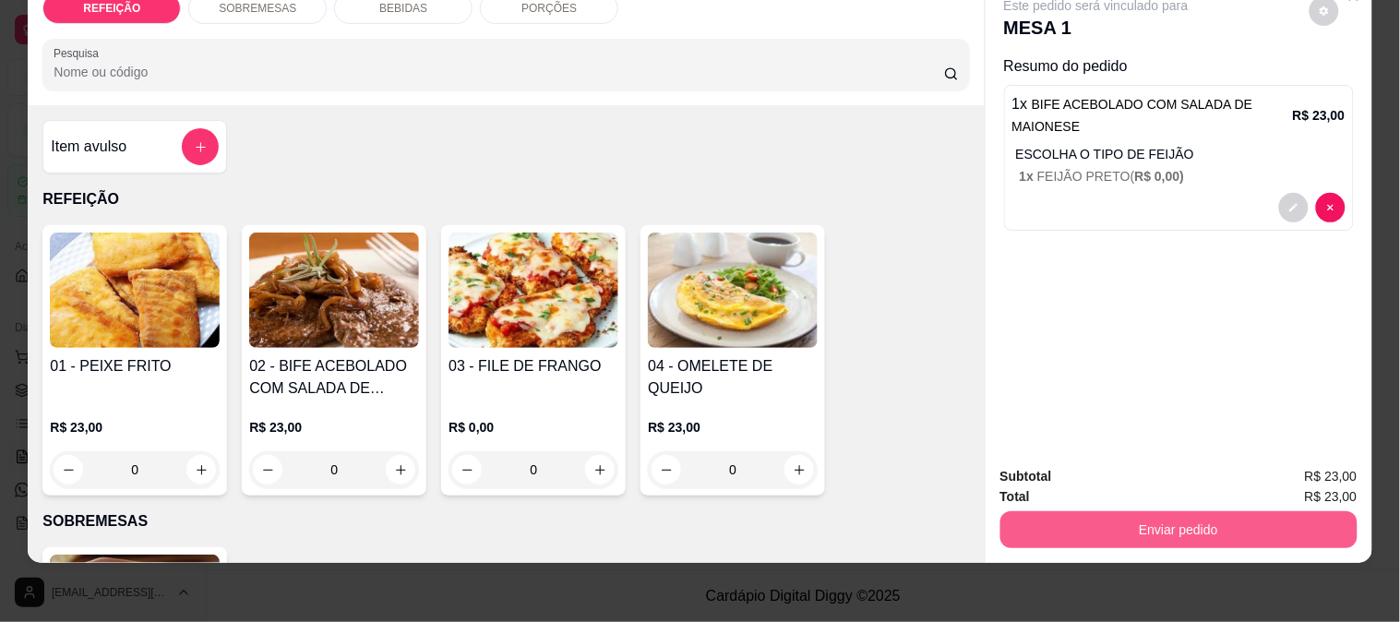
click at [1152, 520] on button "Enviar pedido" at bounding box center [1179, 529] width 357 height 37
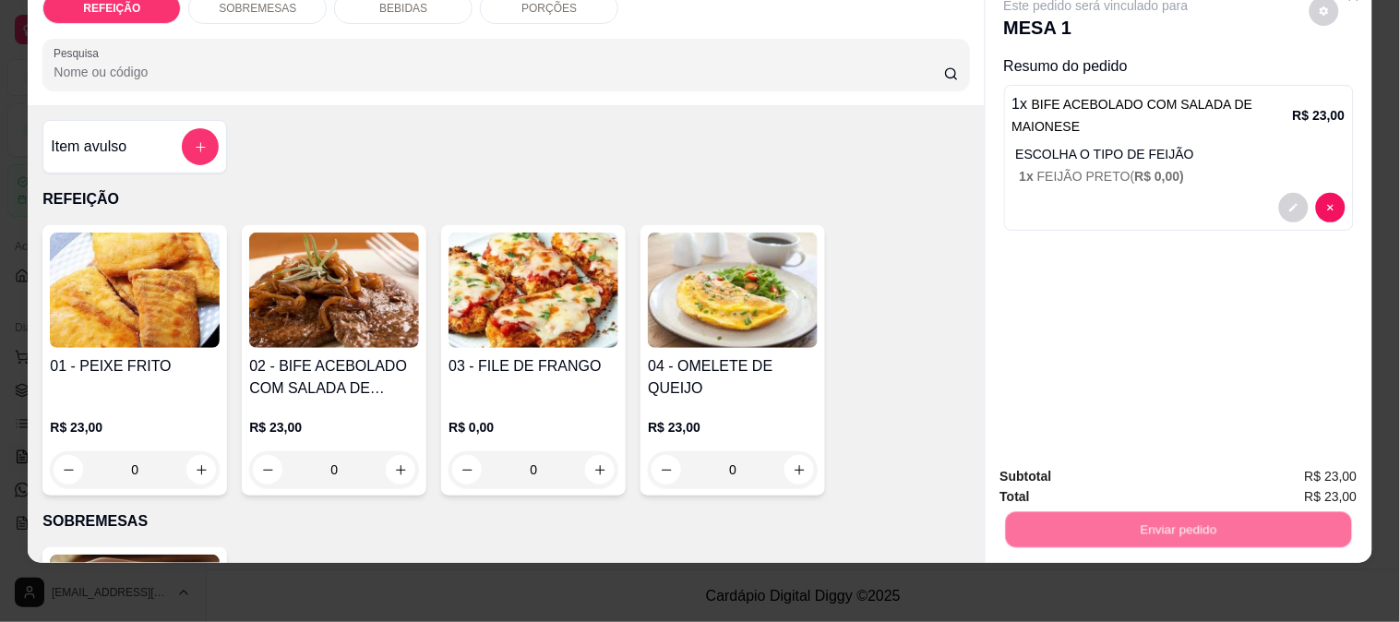
click at [1303, 455] on button "Enviar pedido" at bounding box center [1310, 469] width 102 height 34
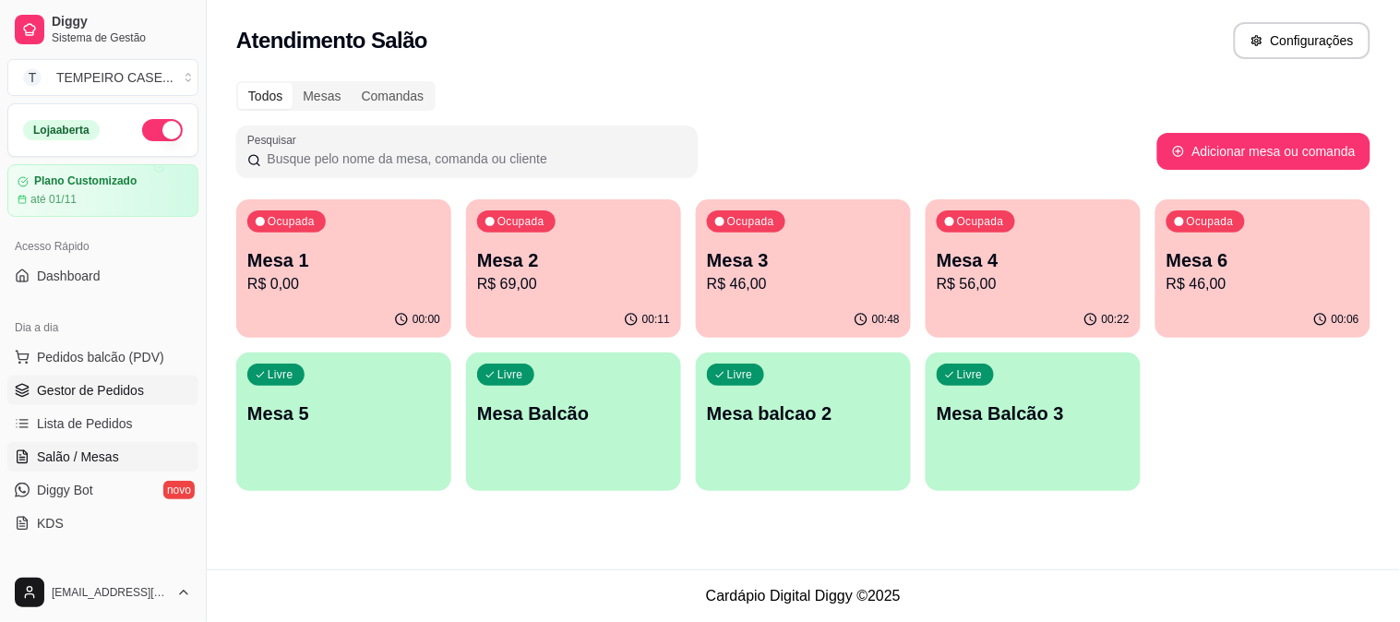
click at [26, 393] on icon at bounding box center [22, 390] width 15 height 15
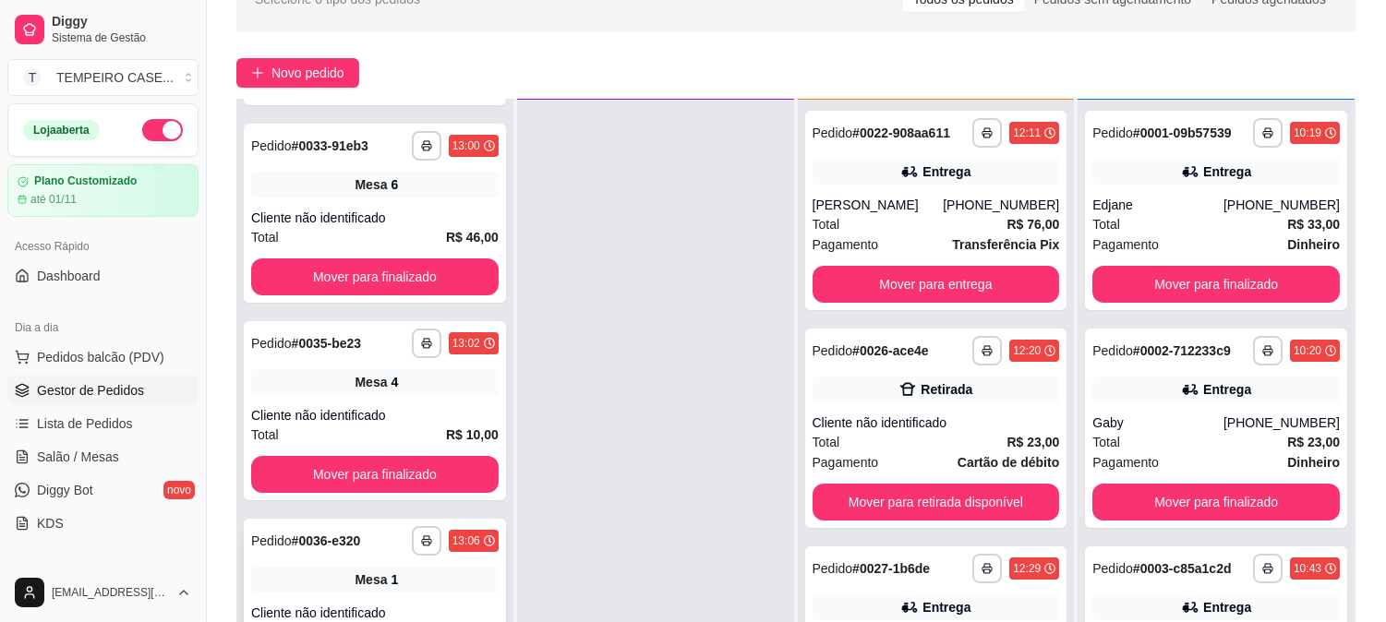
scroll to position [282, 0]
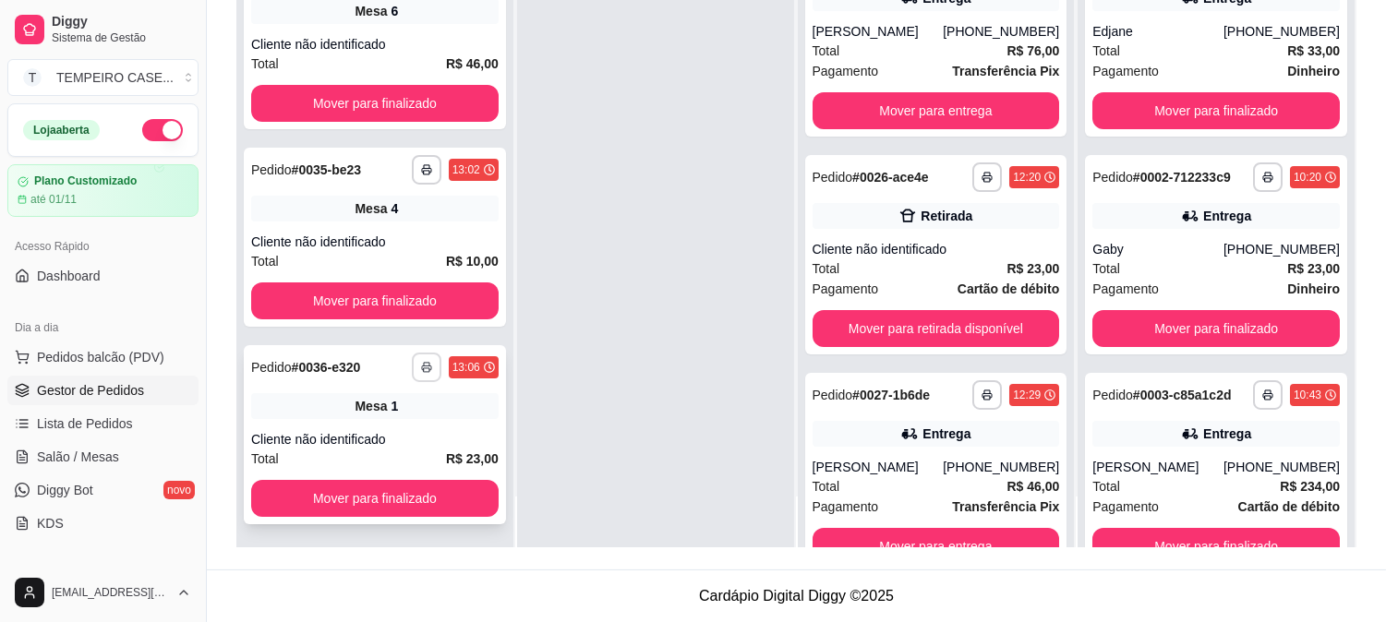
click at [424, 368] on rect "button" at bounding box center [427, 370] width 6 height 4
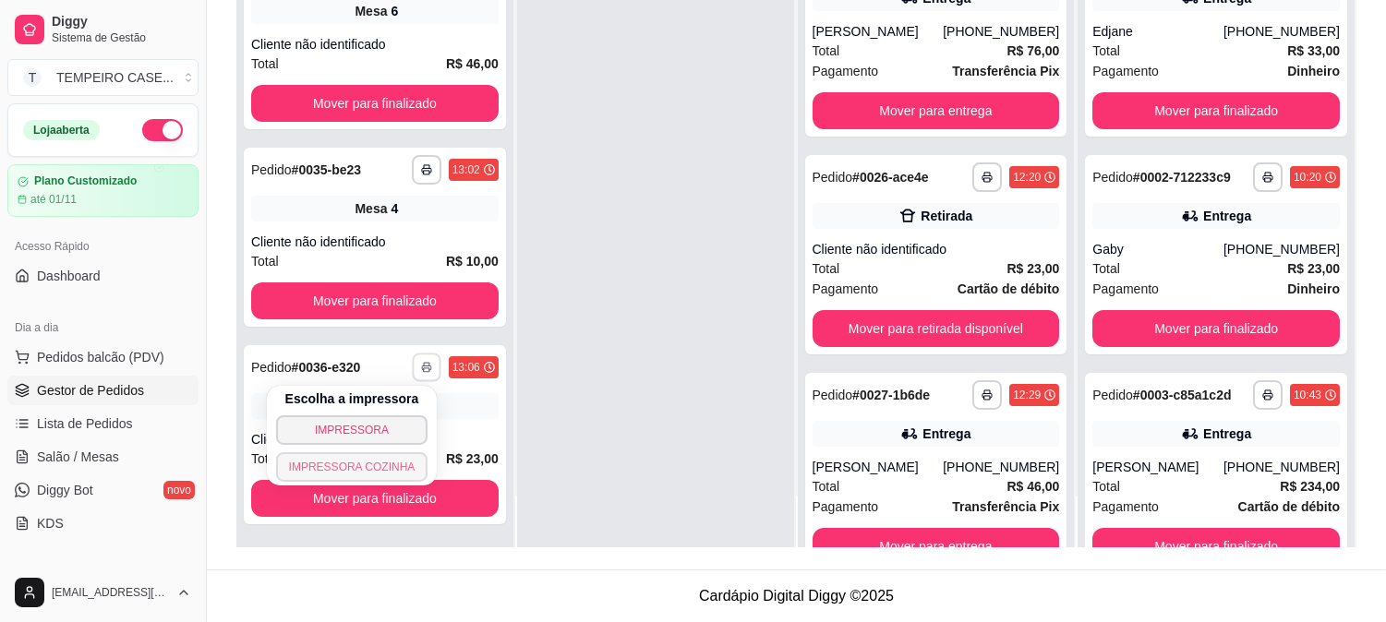
click at [371, 471] on button "IMPRESSORA COZINHA" at bounding box center [352, 467] width 152 height 30
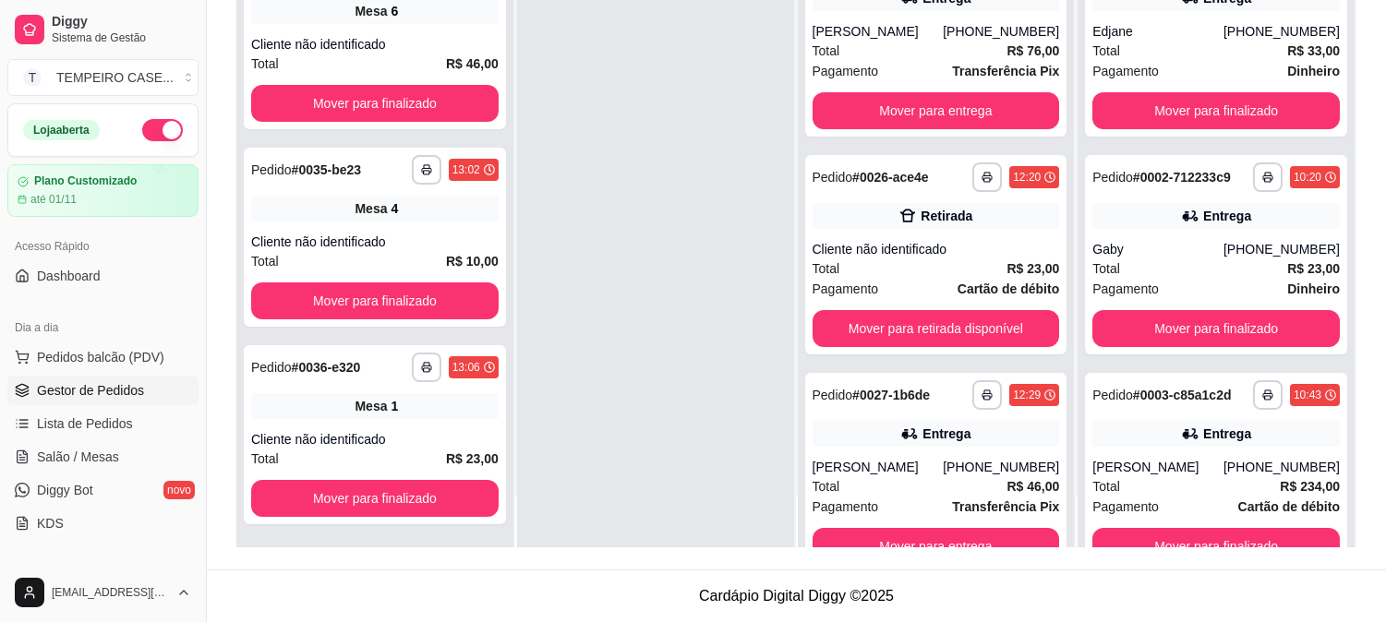
click at [685, 501] on div "**********" at bounding box center [796, 236] width 1120 height 622
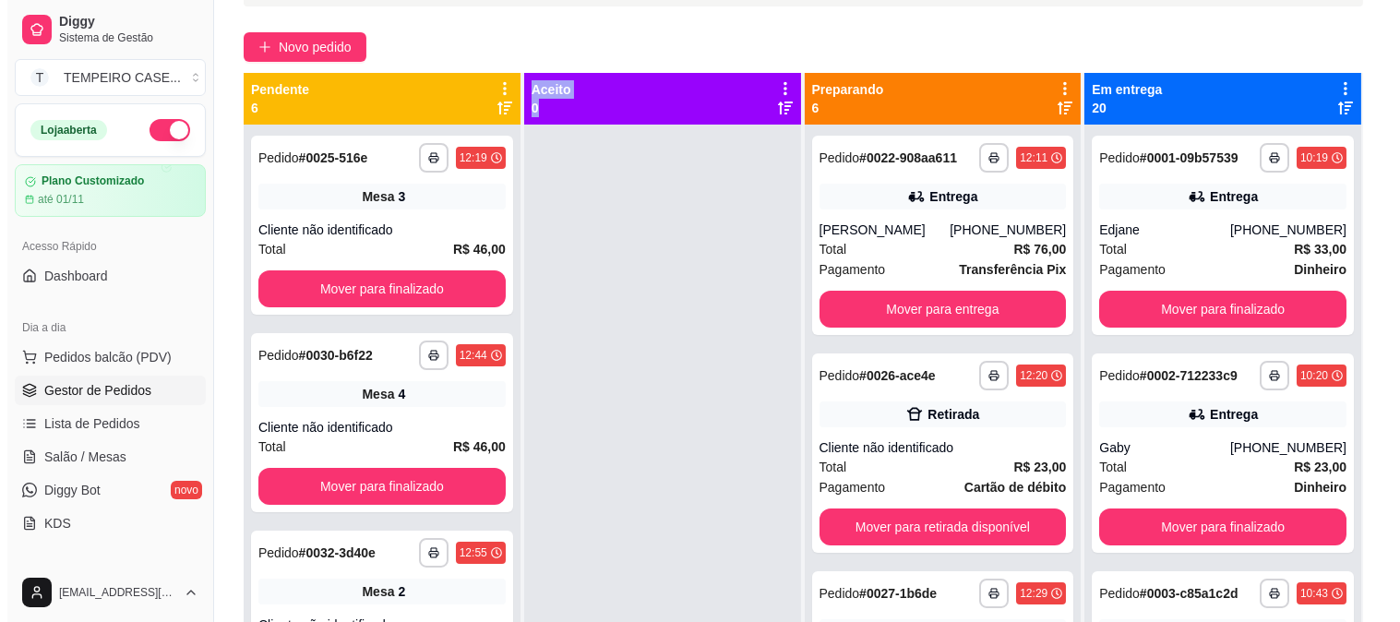
scroll to position [0, 0]
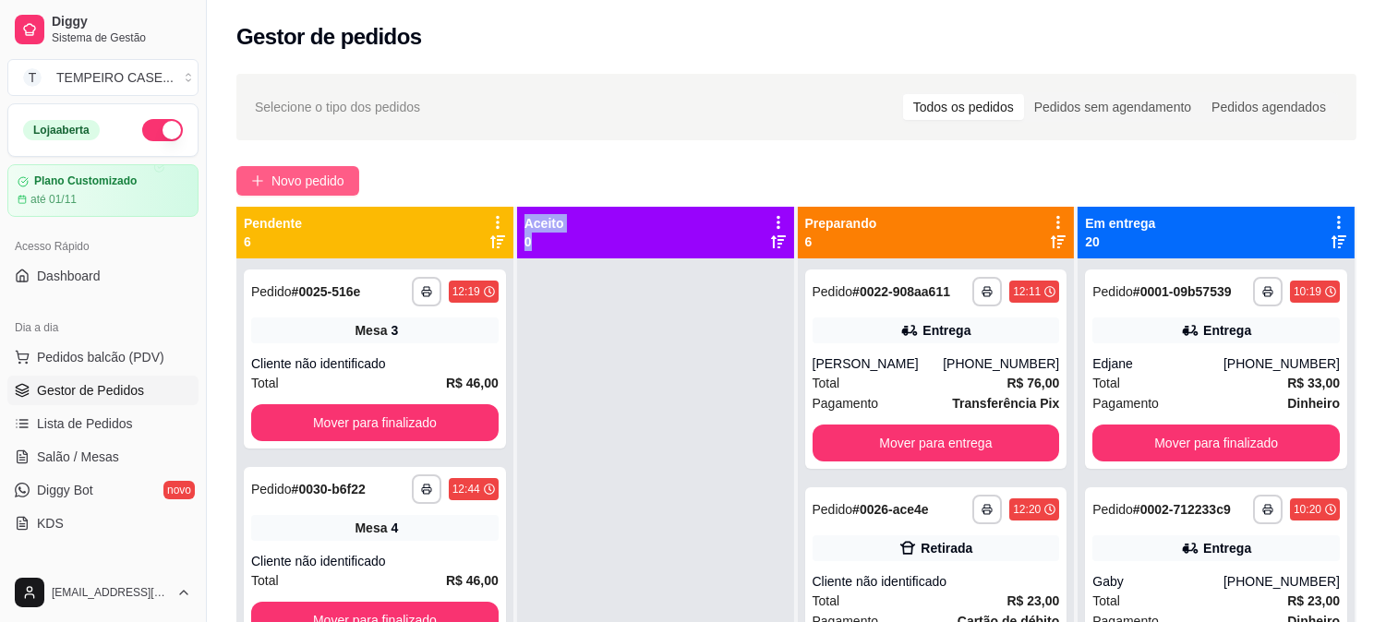
click at [316, 179] on span "Novo pedido" at bounding box center [307, 181] width 73 height 20
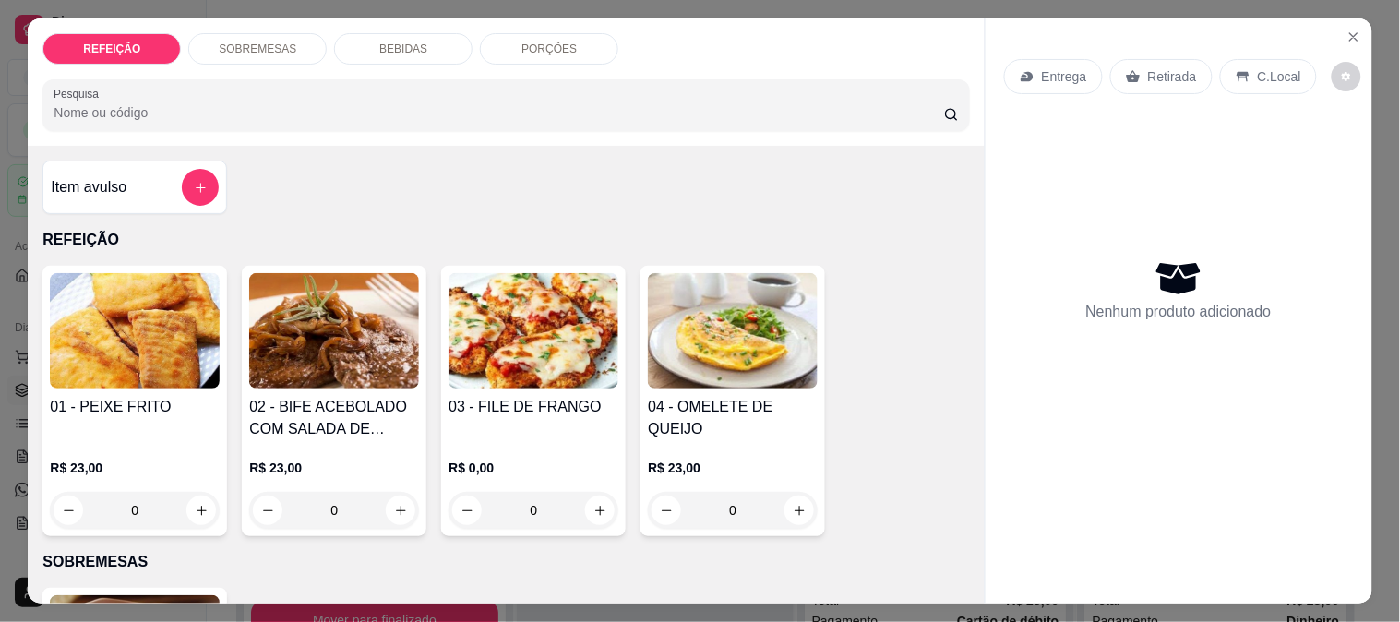
click at [574, 353] on img at bounding box center [534, 330] width 170 height 115
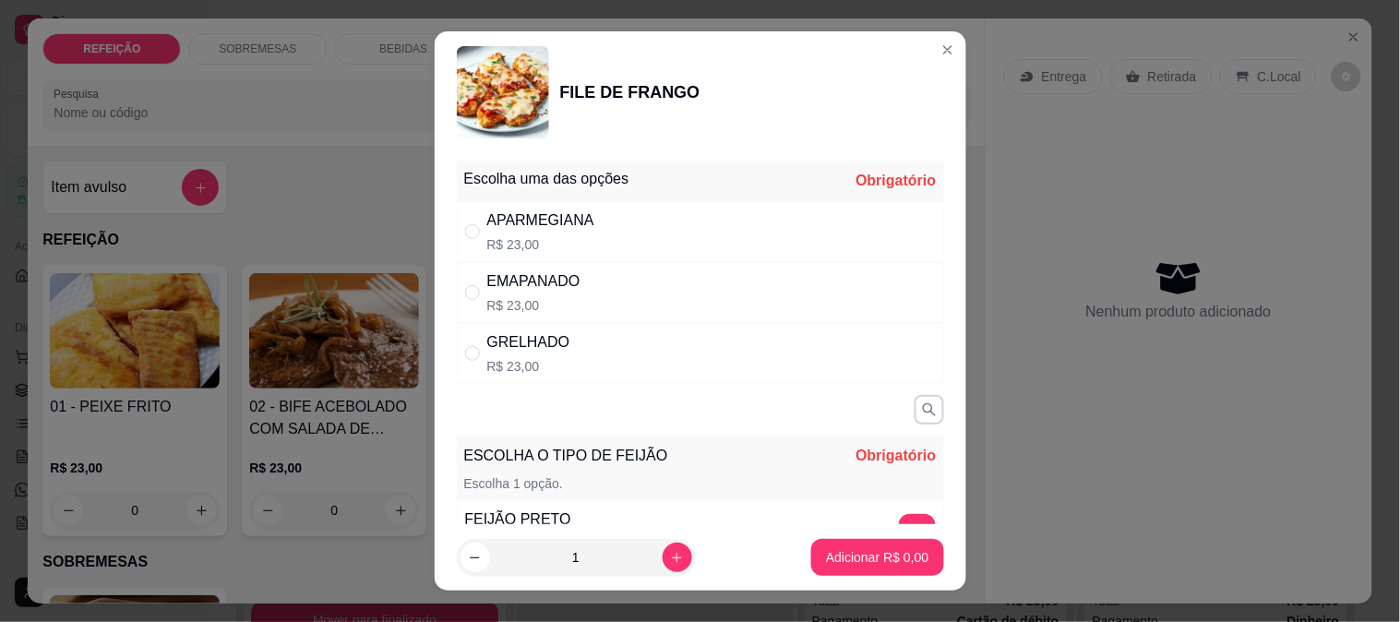
click at [665, 210] on div "APARMEGIANA R$ 23,00" at bounding box center [700, 231] width 487 height 61
radio input "true"
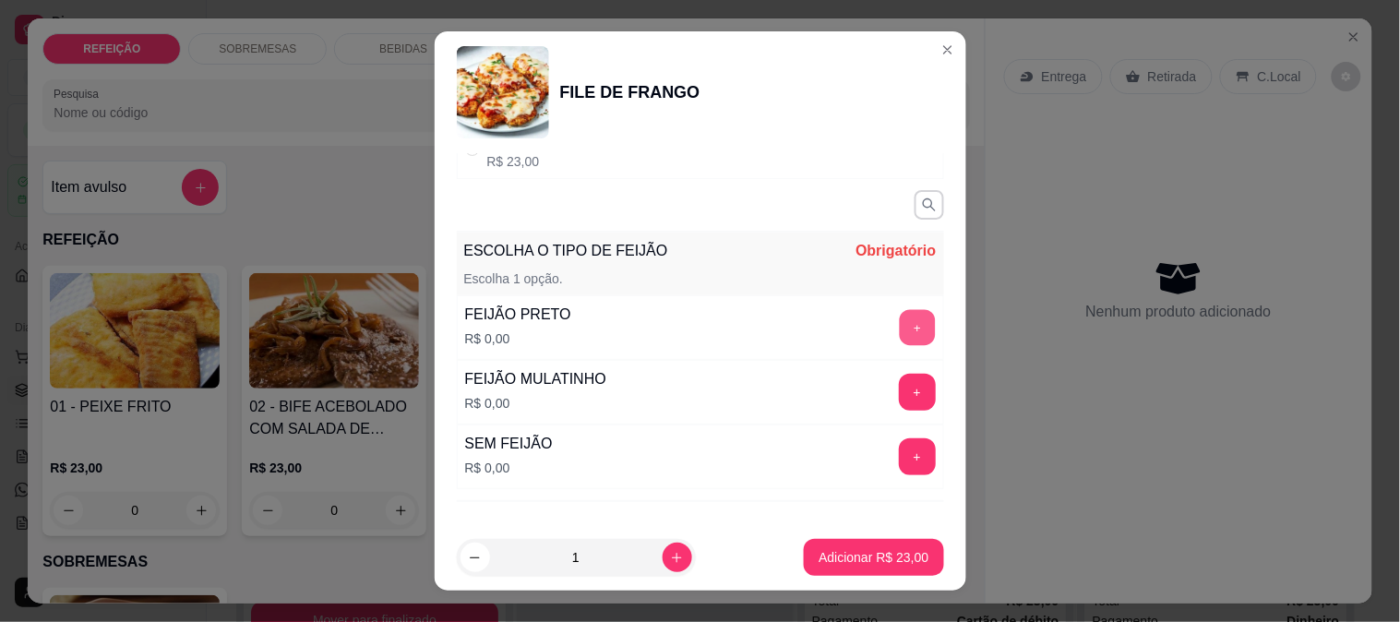
click at [899, 318] on button "+" at bounding box center [917, 327] width 36 height 36
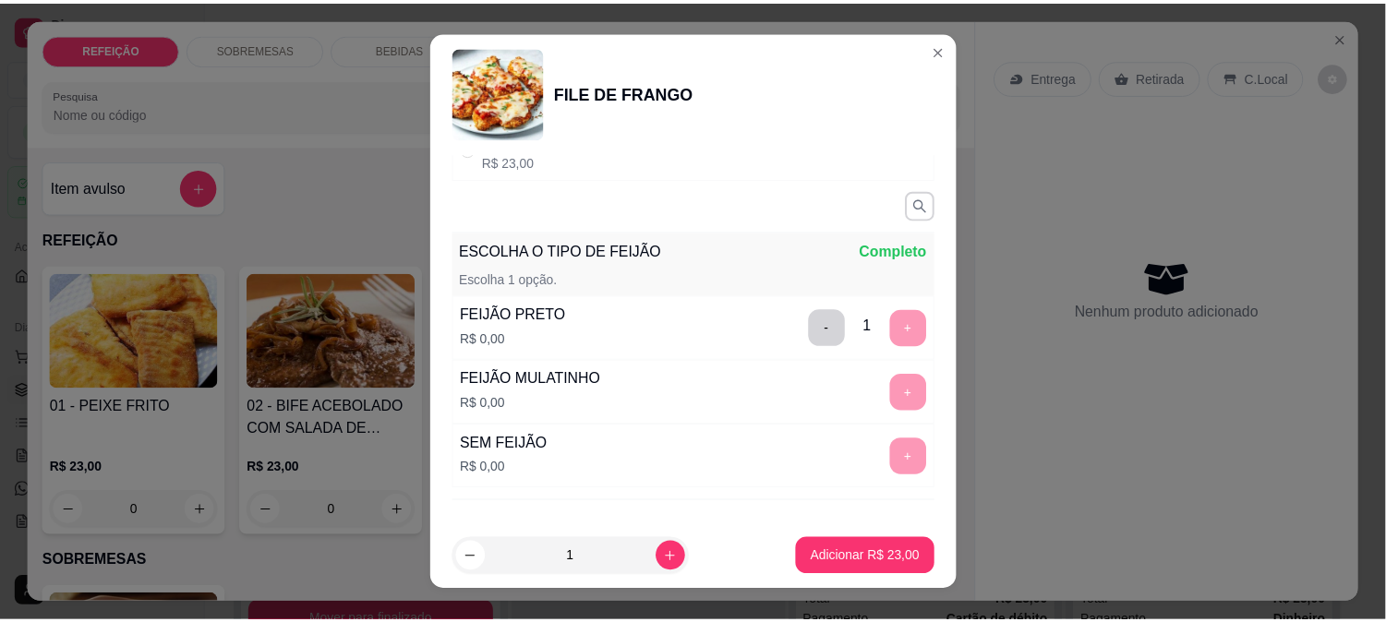
scroll to position [290, 0]
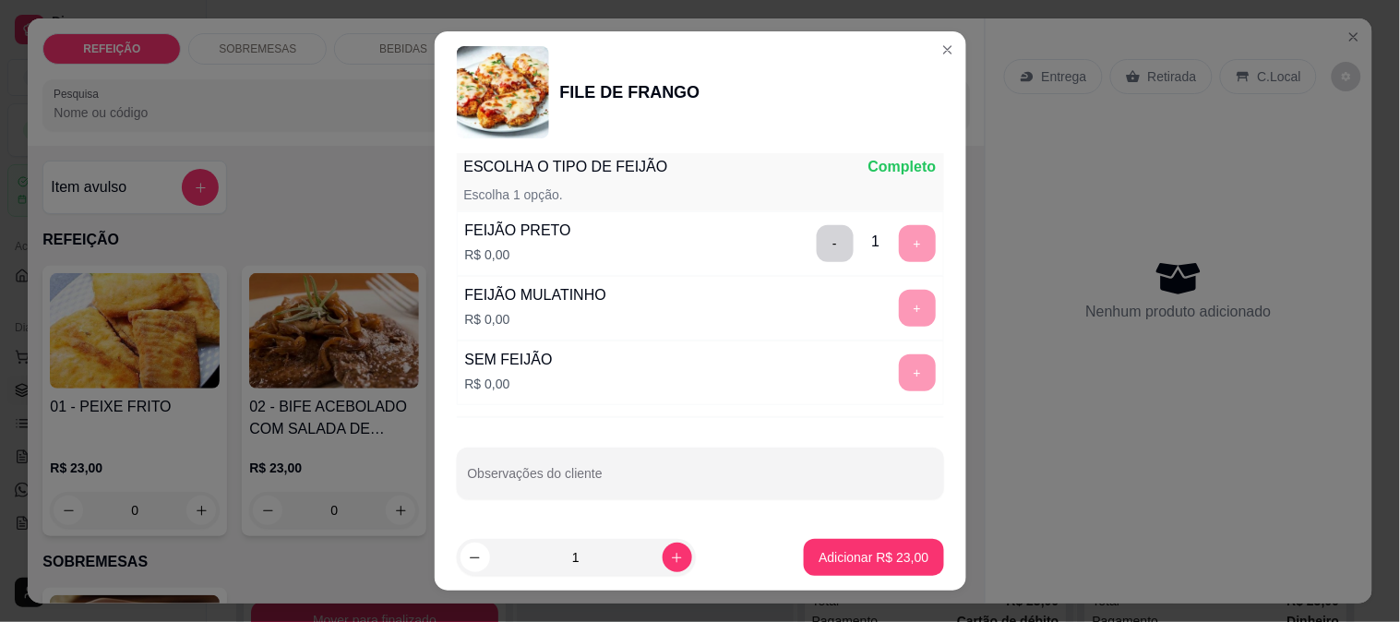
drag, startPoint x: 862, startPoint y: 577, endPoint x: 854, endPoint y: 550, distance: 28.0
click at [859, 571] on footer "1 Adicionar R$ 23,00" at bounding box center [701, 557] width 532 height 66
click at [871, 504] on section "FILE DE FRANGO Escolha uma das opções Completo APARMEGIANA R$ 23,00 EMAPANADO R…" at bounding box center [701, 311] width 532 height 560
click at [852, 570] on button "Adicionar R$ 23,00" at bounding box center [875, 558] width 136 height 36
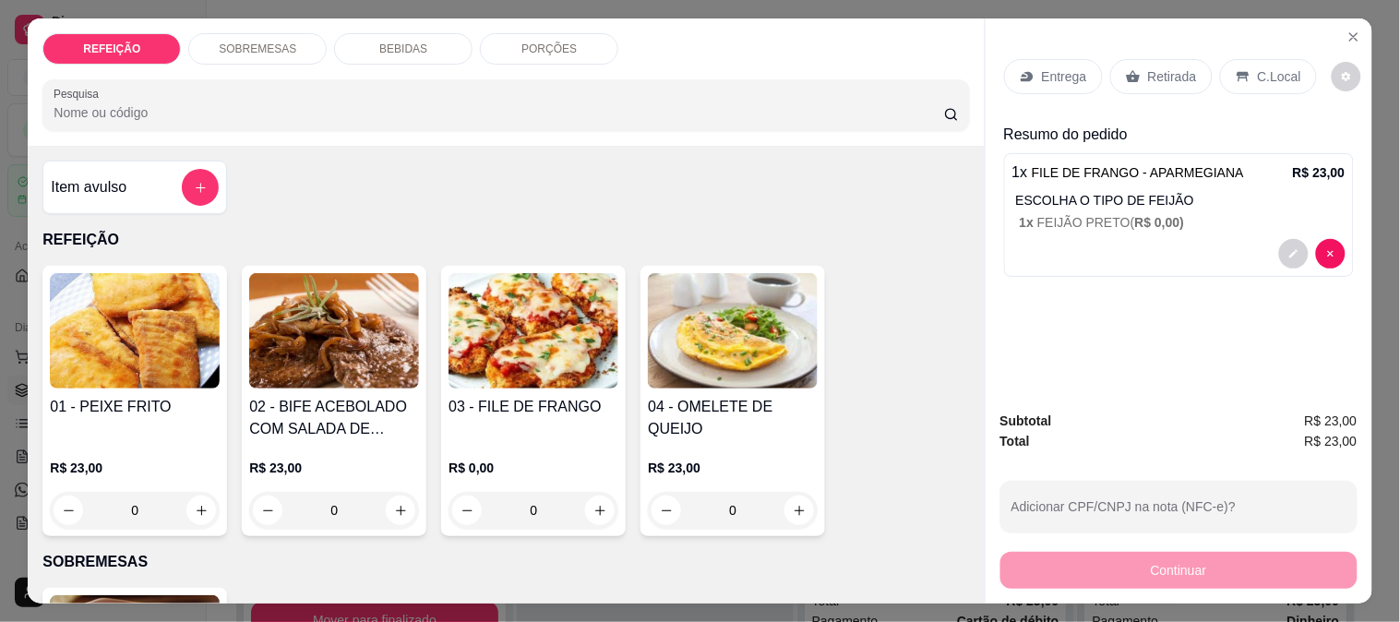
click at [1066, 72] on p "Entrega" at bounding box center [1064, 76] width 45 height 18
click at [1160, 67] on p "Retirada" at bounding box center [1172, 76] width 49 height 18
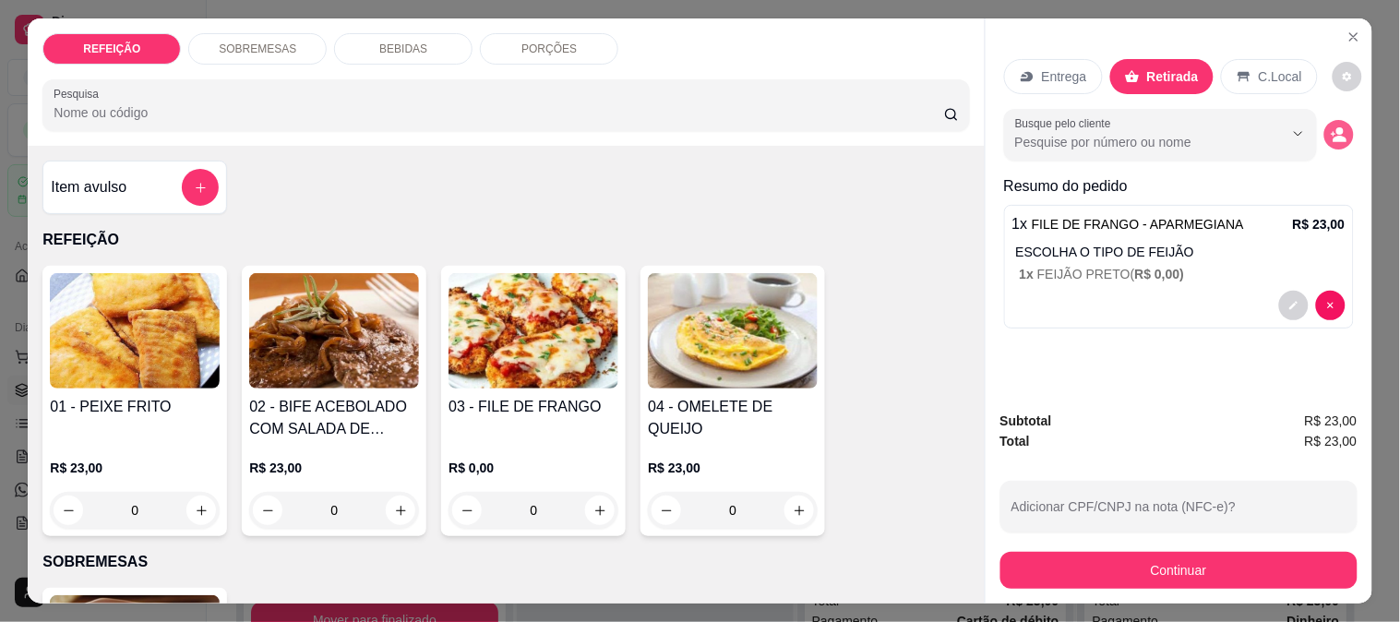
click at [1333, 136] on icon "decrease-product-quantity" at bounding box center [1340, 139] width 14 height 6
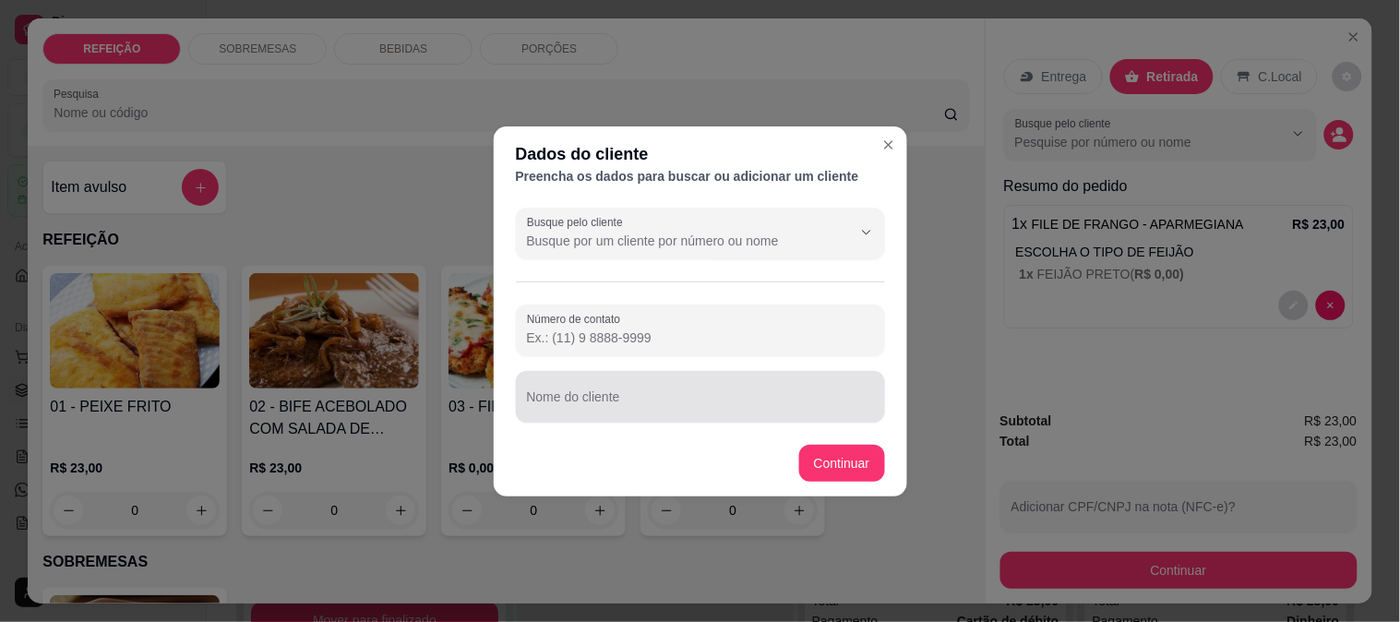
click at [621, 416] on div "Nome do cliente" at bounding box center [700, 397] width 369 height 52
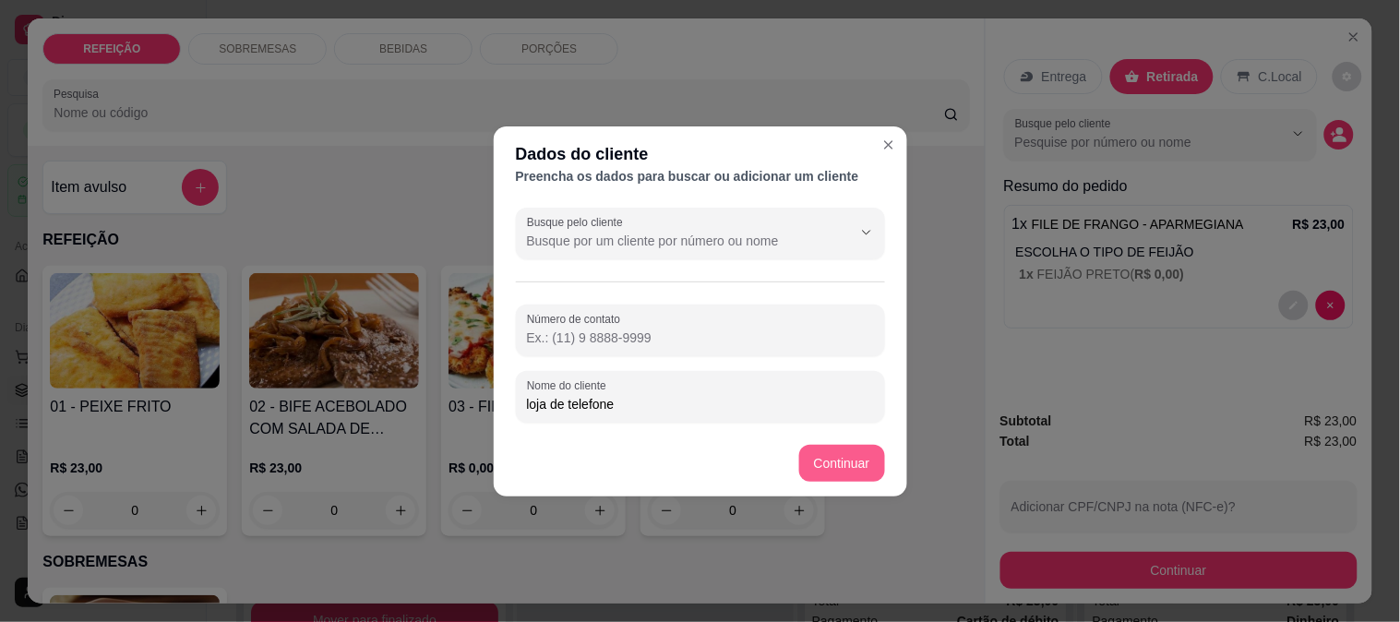
type input "loja de telefone"
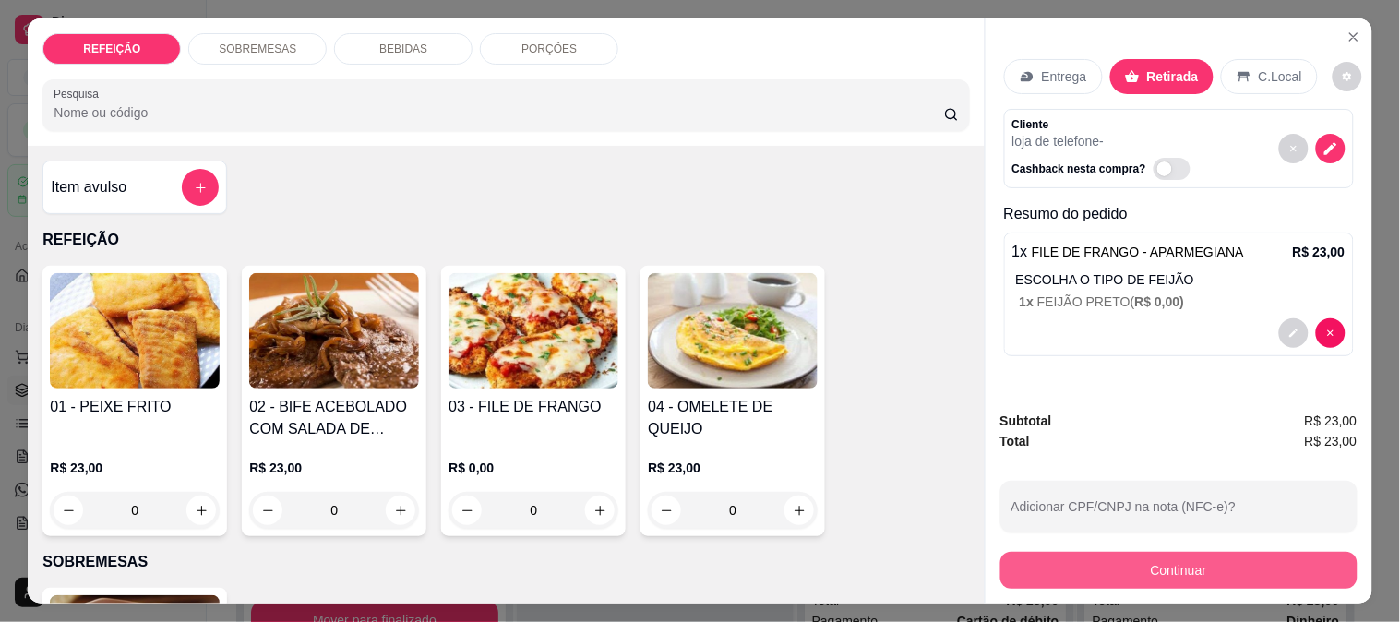
click at [1108, 569] on button "Continuar" at bounding box center [1179, 570] width 357 height 37
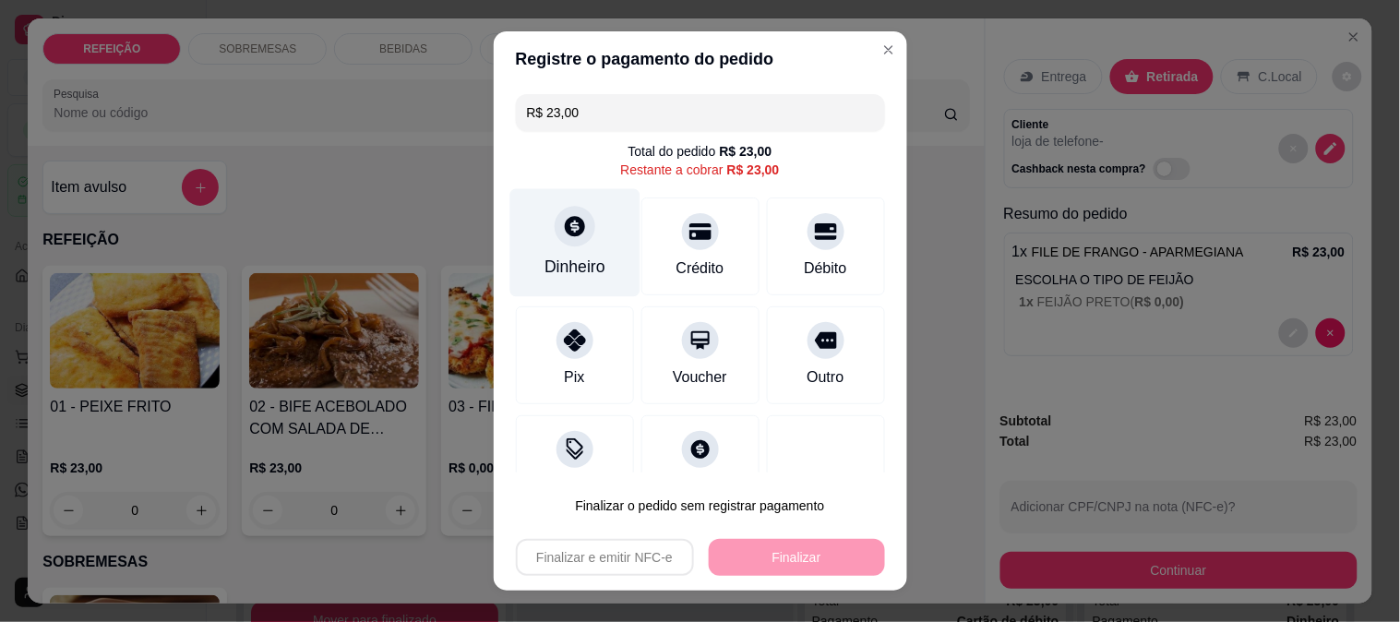
click at [570, 245] on div "Dinheiro" at bounding box center [575, 242] width 130 height 108
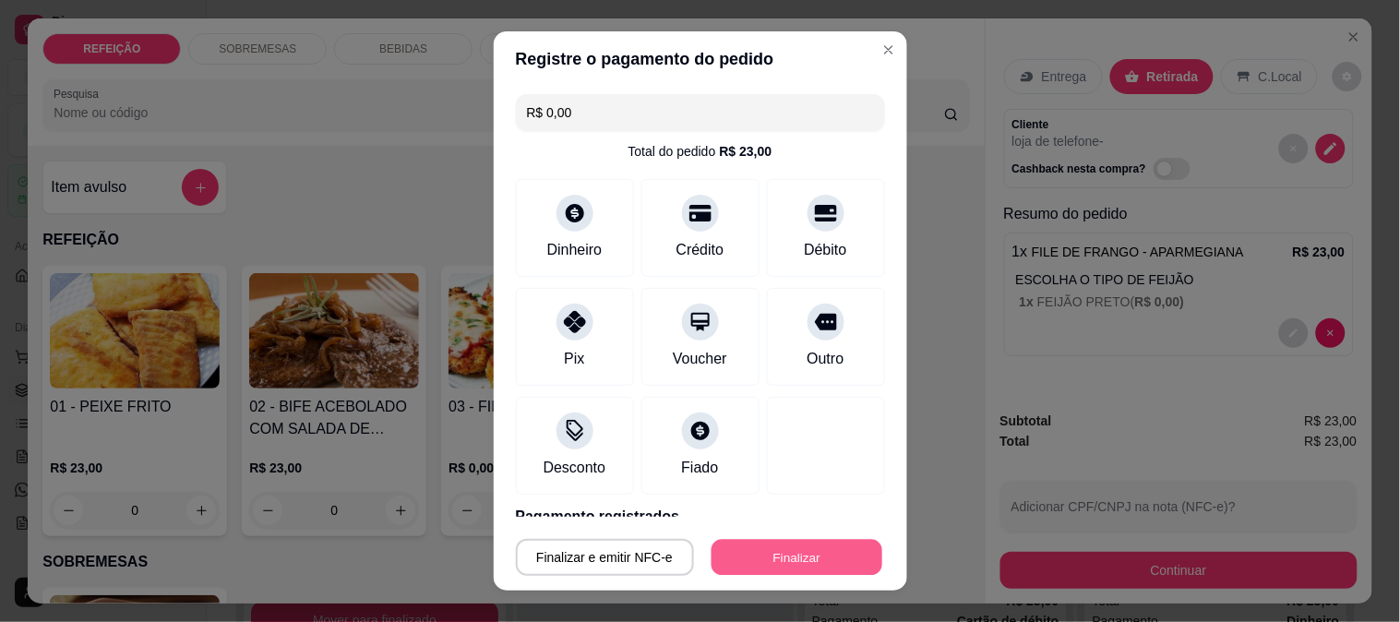
click at [750, 547] on button "Finalizar" at bounding box center [797, 558] width 171 height 36
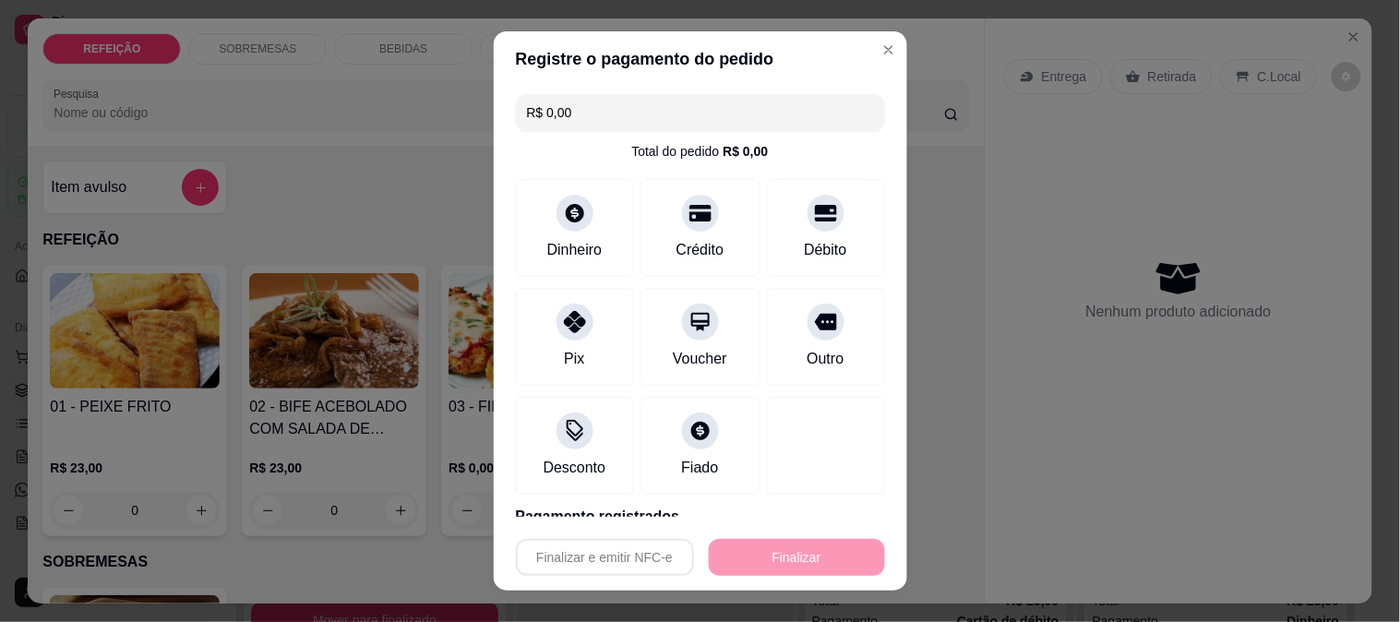
type input "-R$ 23,00"
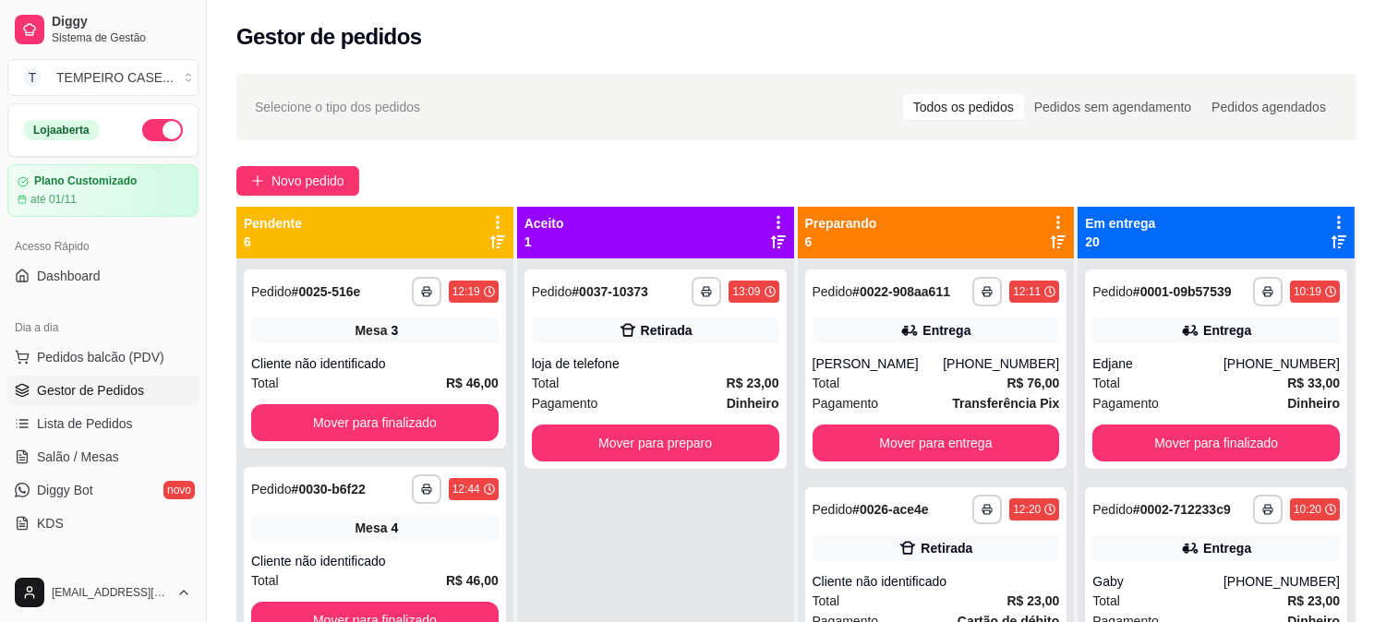
click at [741, 555] on div "**********" at bounding box center [655, 569] width 277 height 622
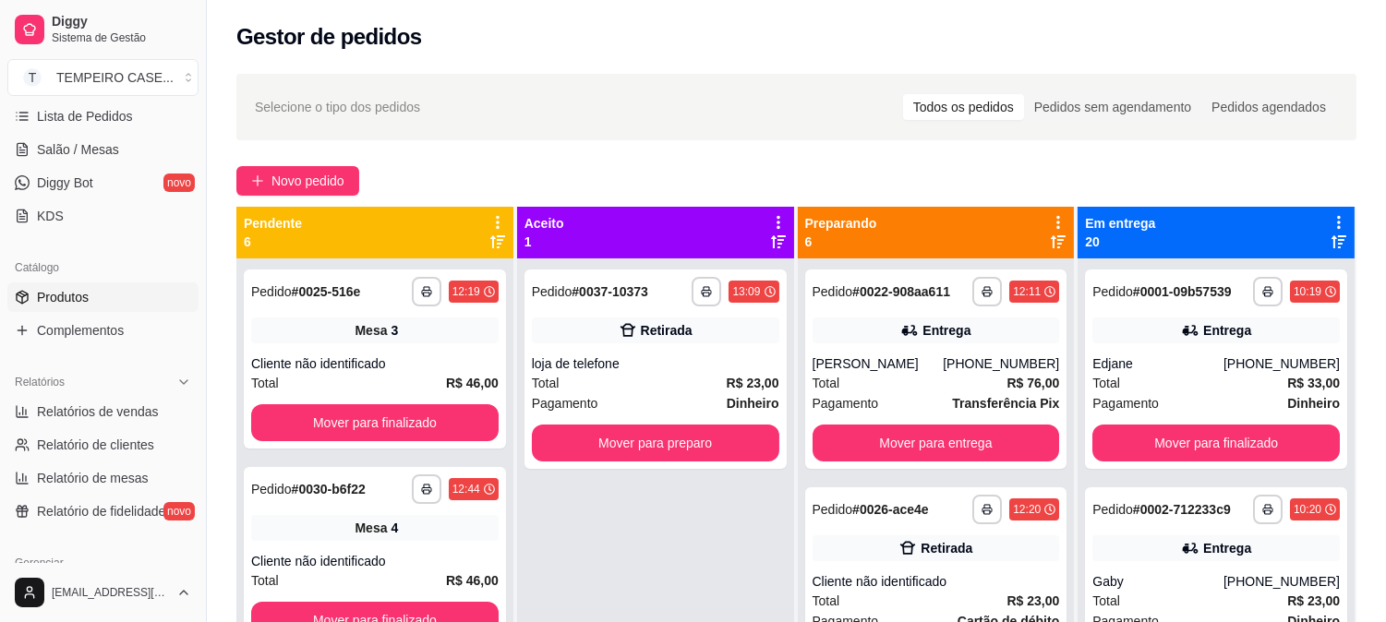
click at [69, 305] on span "Produtos" at bounding box center [63, 297] width 52 height 18
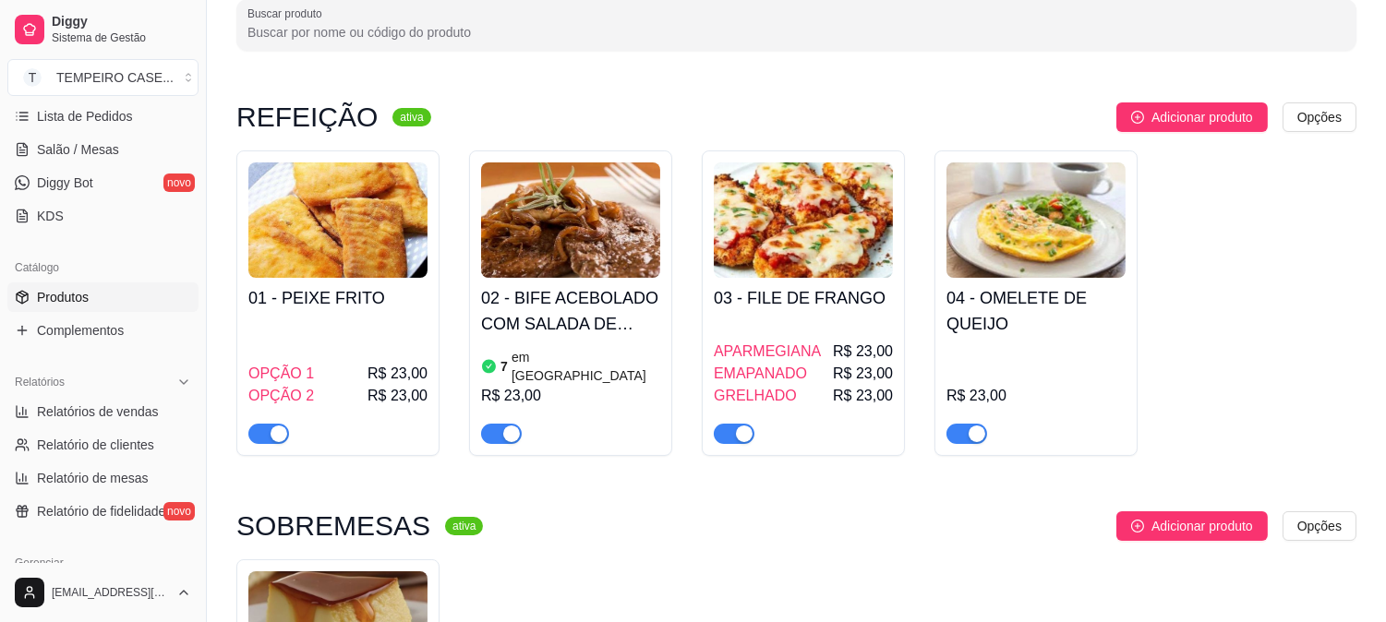
scroll to position [102, 0]
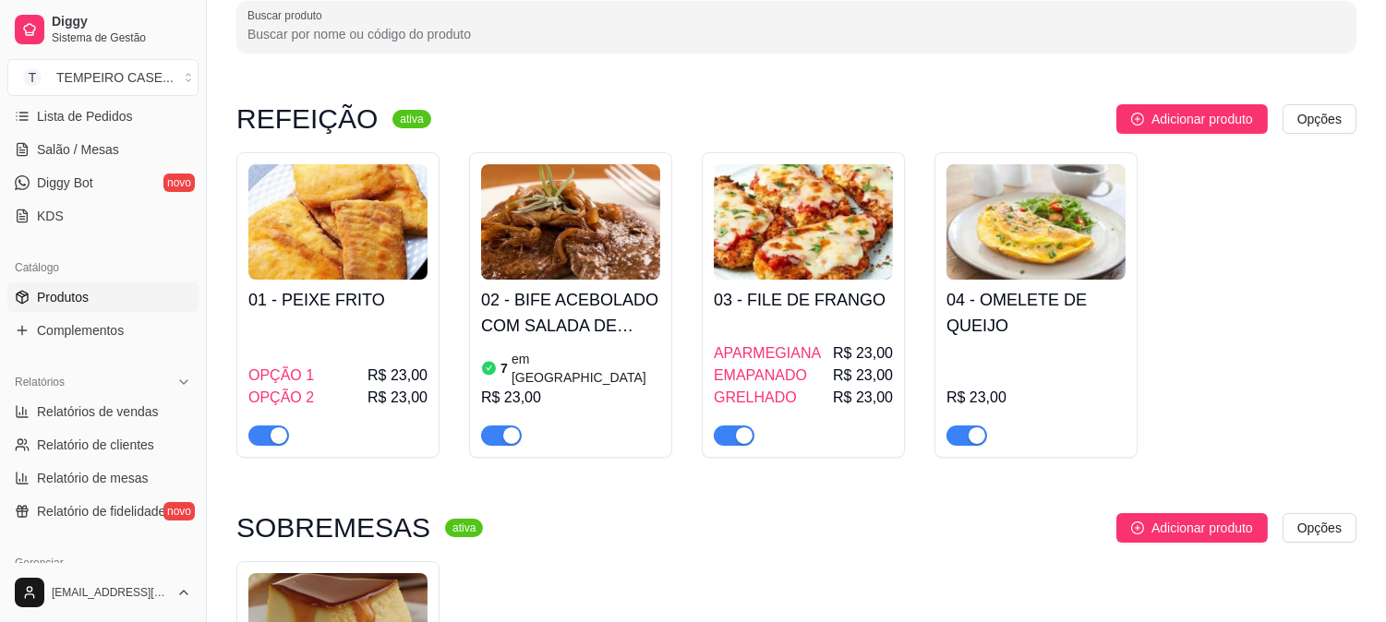
click at [361, 365] on div "OPÇÃO 1 R$ 23,00" at bounding box center [337, 376] width 179 height 22
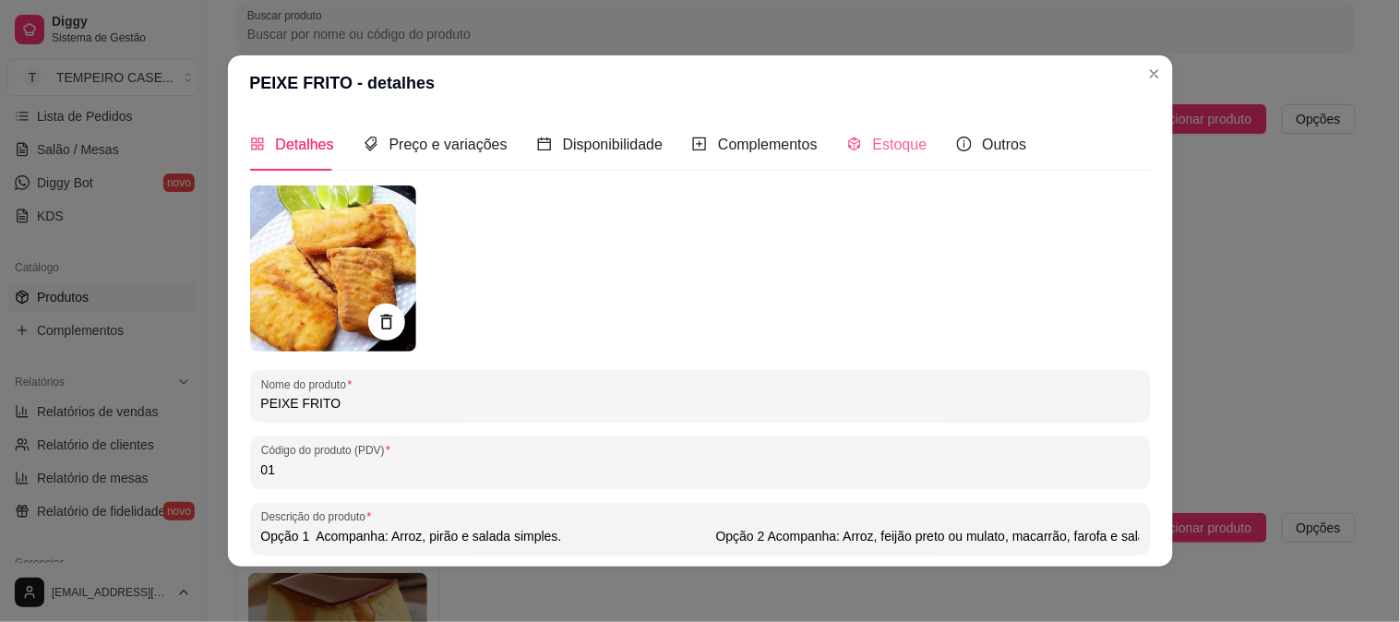
click at [853, 154] on div "Estoque" at bounding box center [887, 144] width 80 height 53
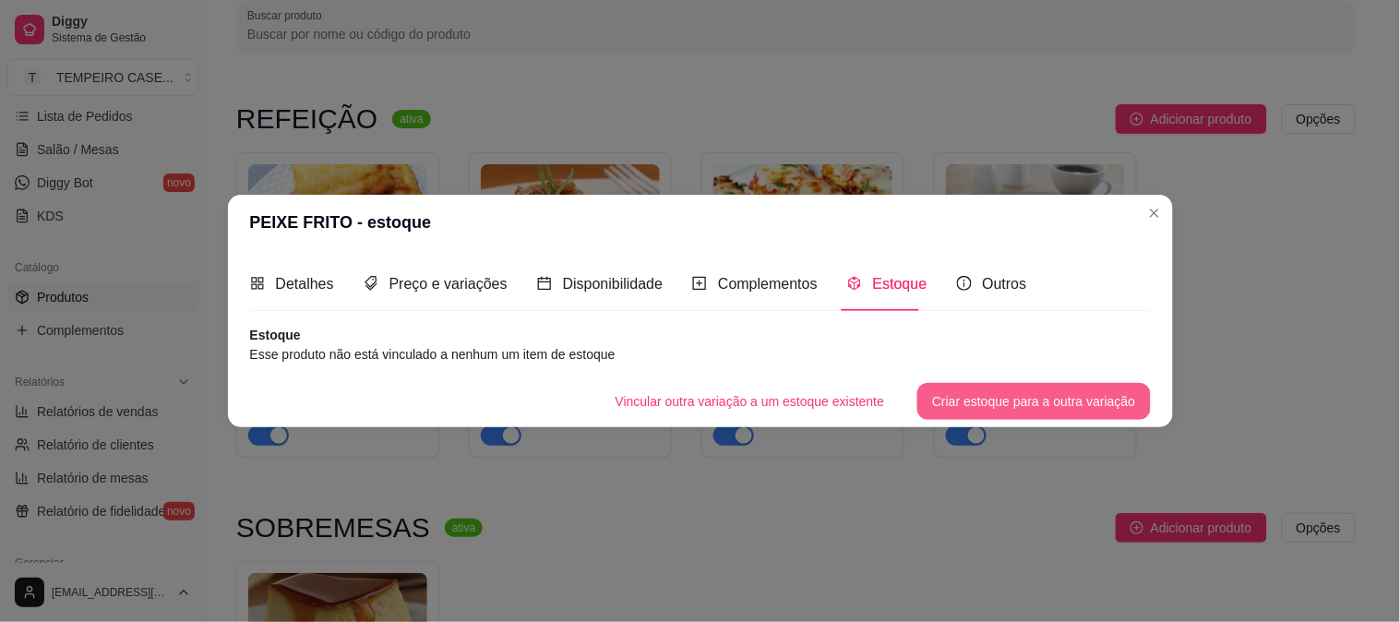
click at [964, 393] on button "Criar estoque para a outra variação" at bounding box center [1034, 401] width 233 height 37
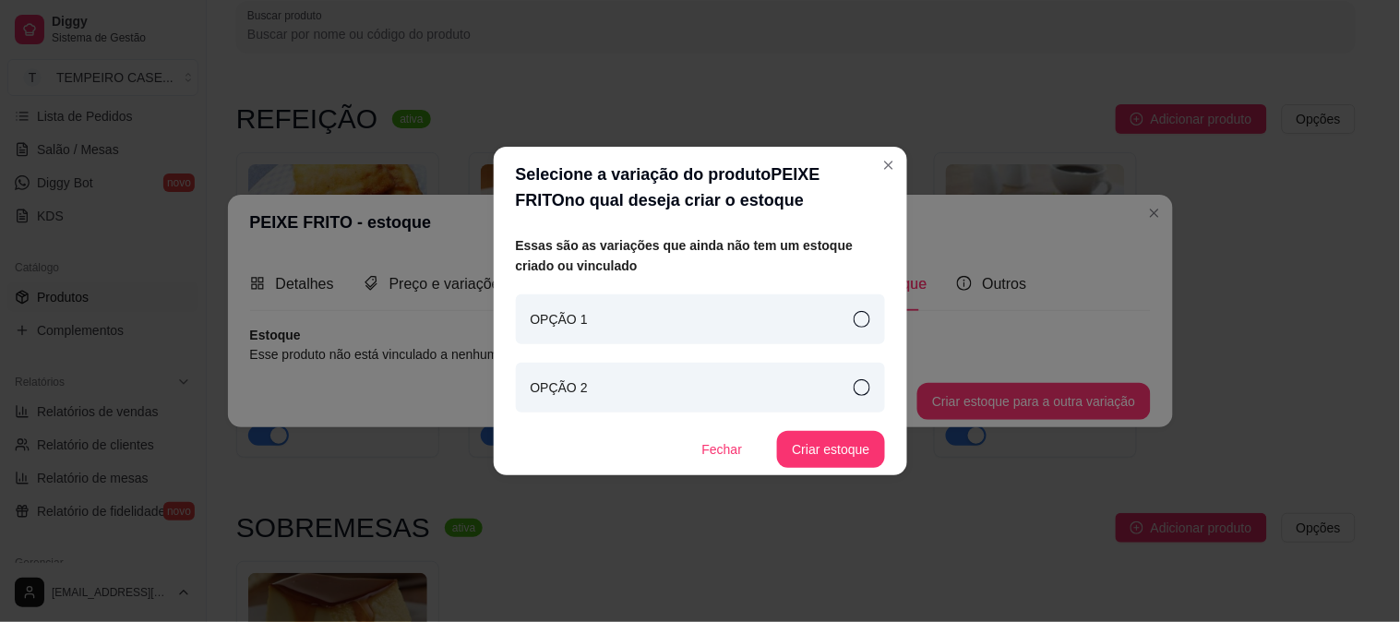
drag, startPoint x: 873, startPoint y: 319, endPoint x: 855, endPoint y: 395, distance: 77.9
click at [872, 319] on div "OPÇÃO 1" at bounding box center [700, 319] width 369 height 50
click at [837, 457] on button "Criar estoque" at bounding box center [830, 449] width 107 height 37
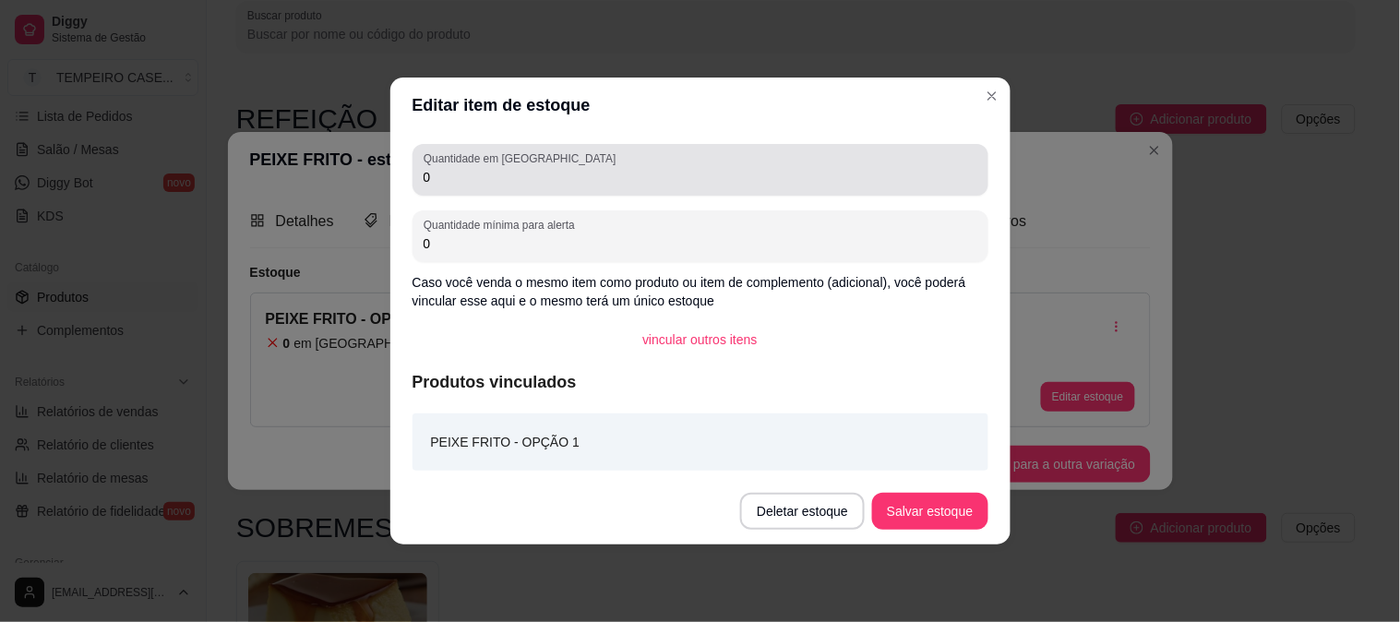
drag, startPoint x: 487, startPoint y: 186, endPoint x: 367, endPoint y: 176, distance: 119.4
click at [367, 176] on div "Editar item de estoque Quantidade em estoque 0 Quantidade mínima para alerta 0 …" at bounding box center [700, 311] width 1400 height 622
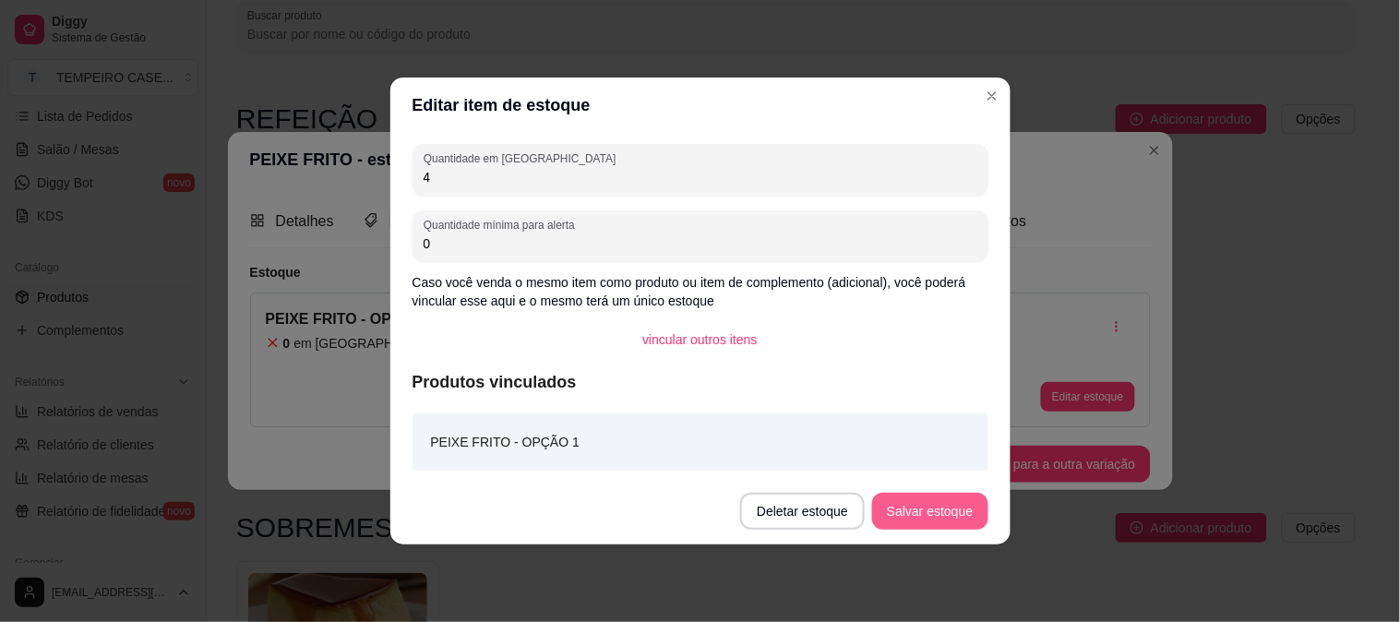
type input "4"
click at [931, 514] on button "Salvar estoque" at bounding box center [929, 511] width 115 height 37
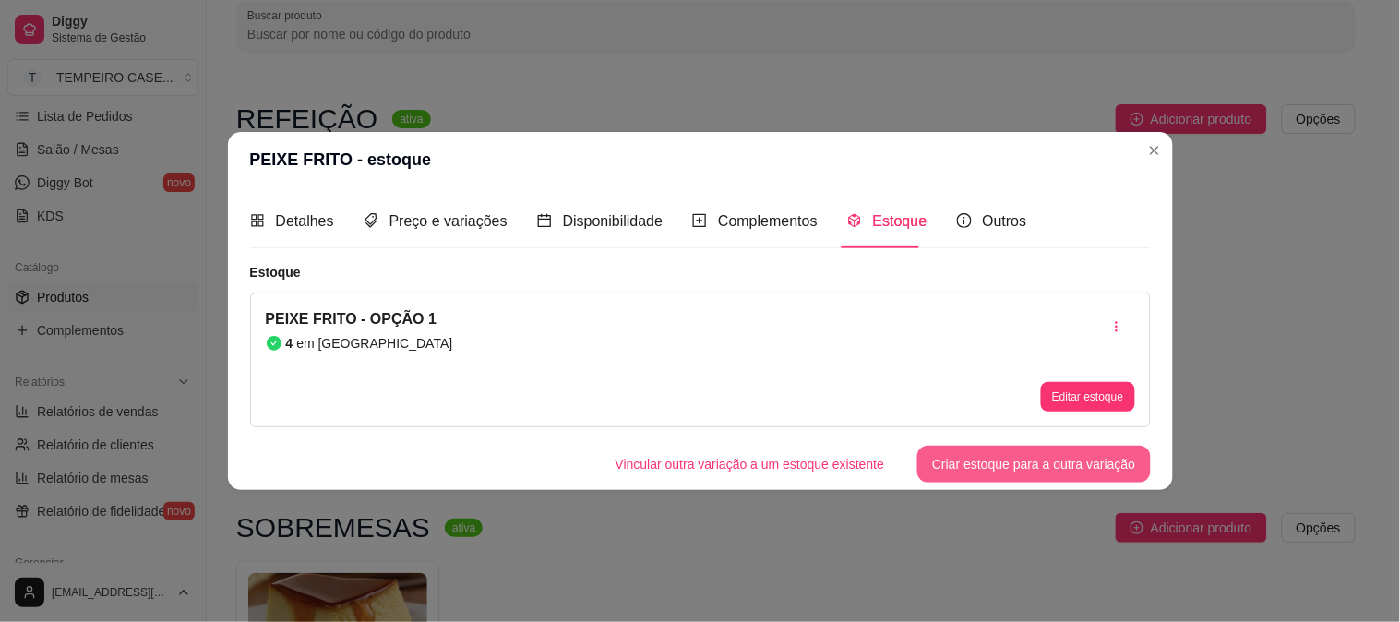
click at [1006, 463] on button "Criar estoque para a outra variação" at bounding box center [1034, 464] width 233 height 37
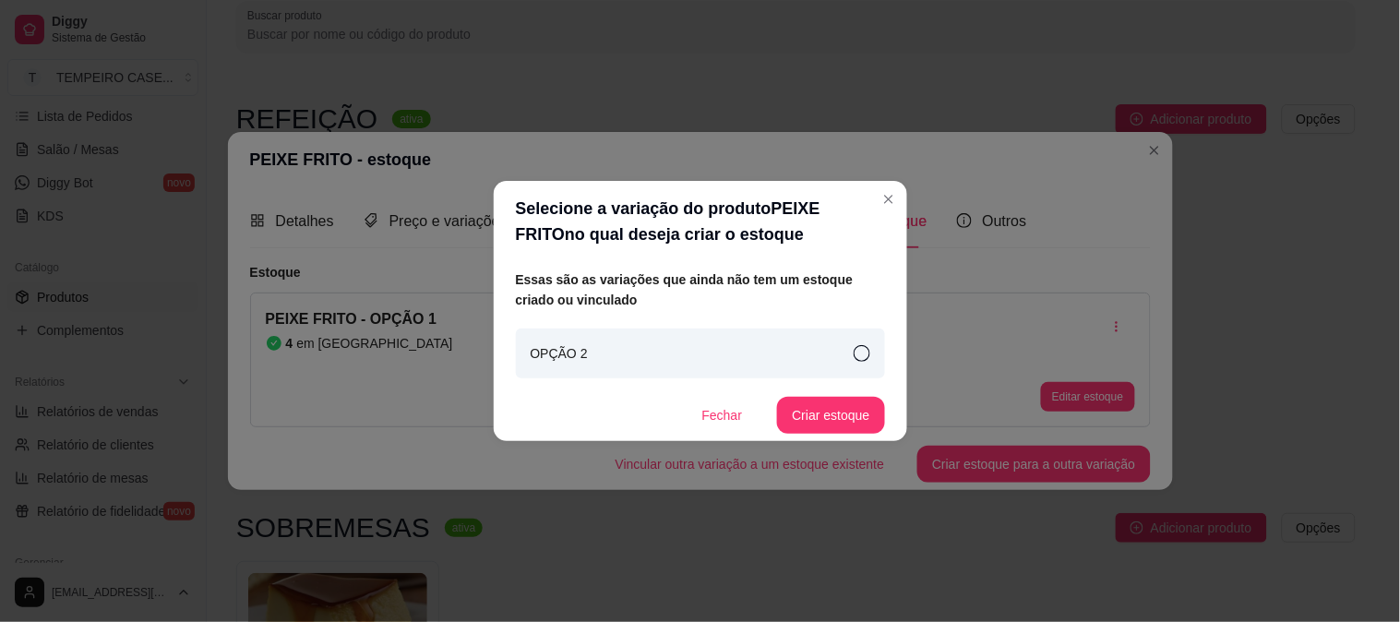
click at [666, 365] on div "OPÇÃO 2" at bounding box center [700, 354] width 369 height 50
click at [829, 409] on button "Criar estoque" at bounding box center [830, 415] width 107 height 37
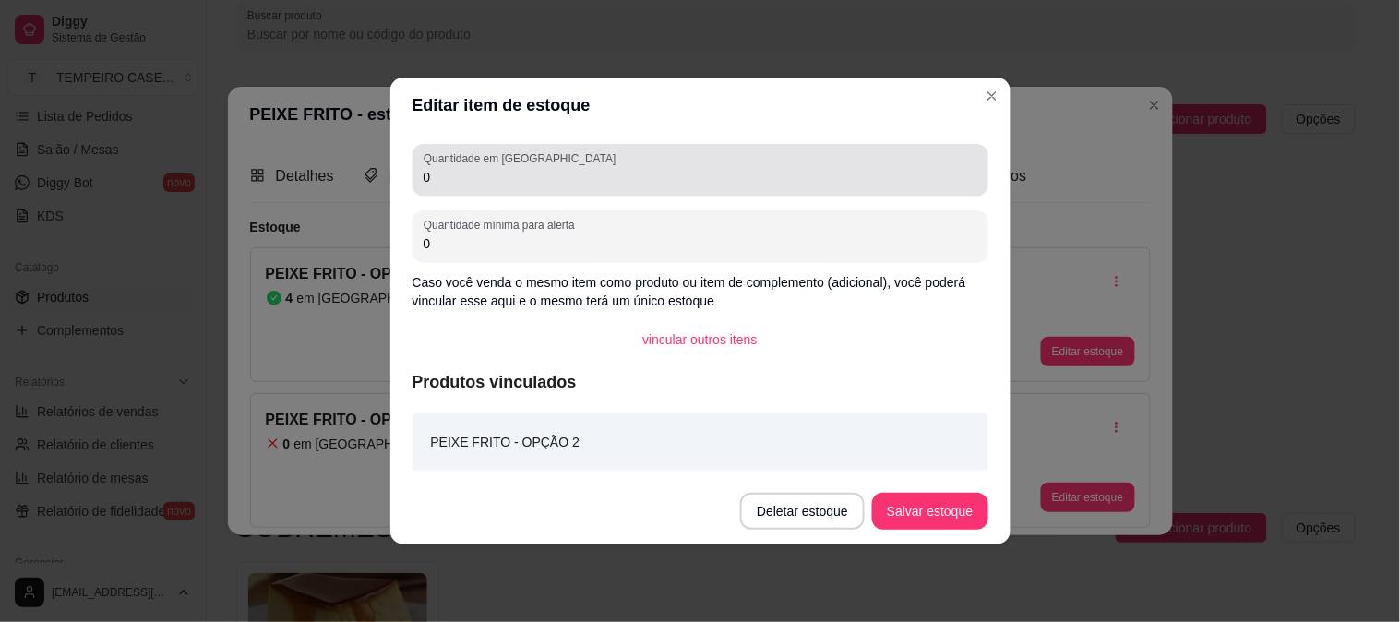
drag, startPoint x: 431, startPoint y: 180, endPoint x: 391, endPoint y: 181, distance: 39.7
click at [391, 181] on div "Quantidade em estoque 0 Quantidade mínima para alerta 0 Caso você venda o mesmo…" at bounding box center [701, 305] width 620 height 345
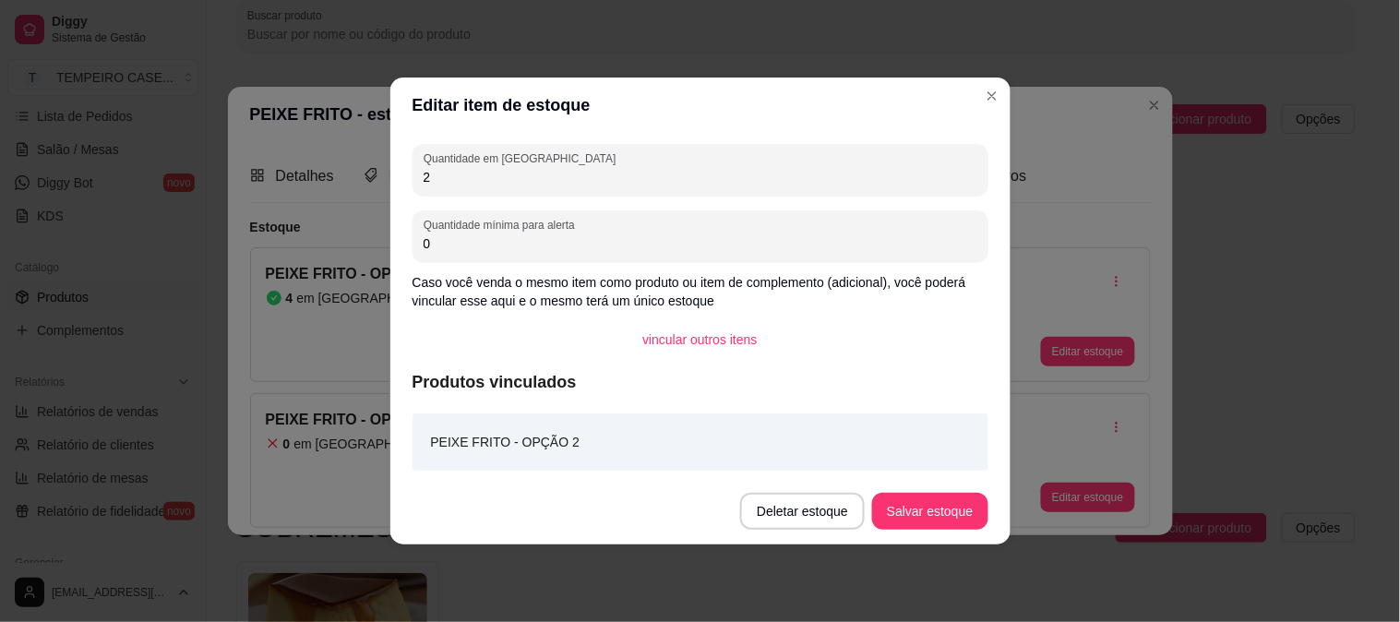
type input "2"
click at [877, 436] on div "PEIXE FRITO - OPÇÃO 2" at bounding box center [701, 442] width 576 height 57
click at [931, 501] on button "Salvar estoque" at bounding box center [929, 511] width 115 height 37
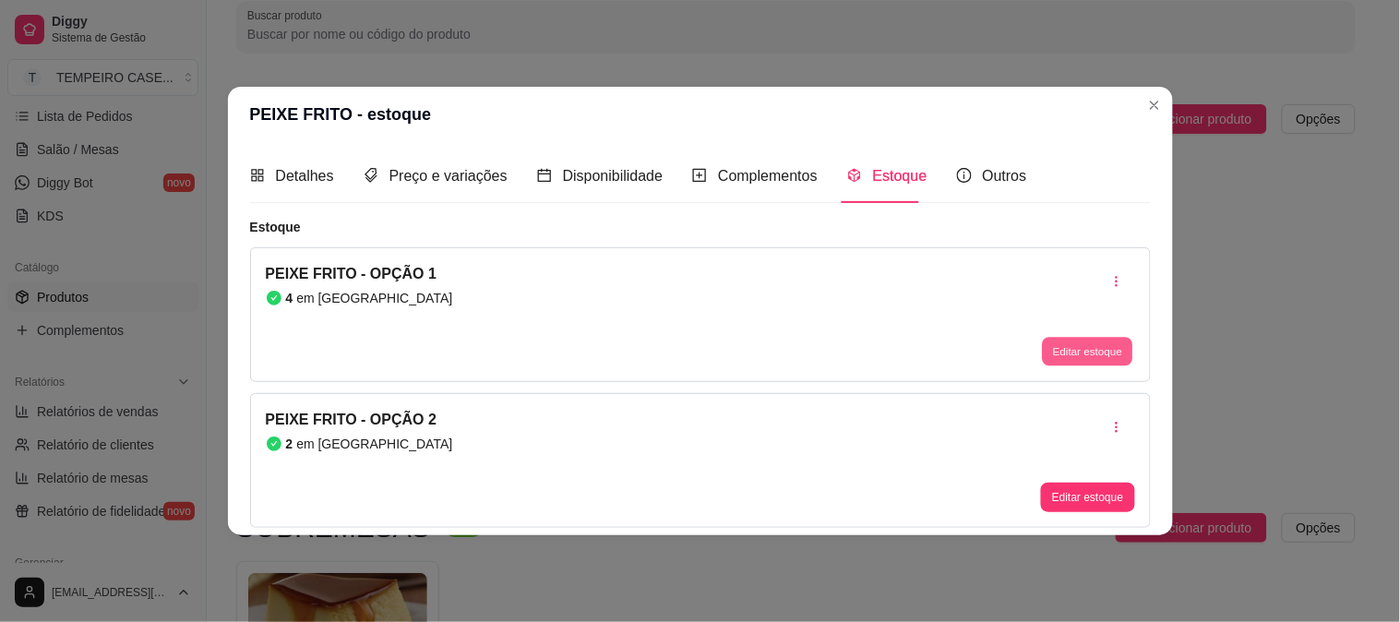
click at [1078, 347] on button "Editar estoque" at bounding box center [1088, 351] width 90 height 29
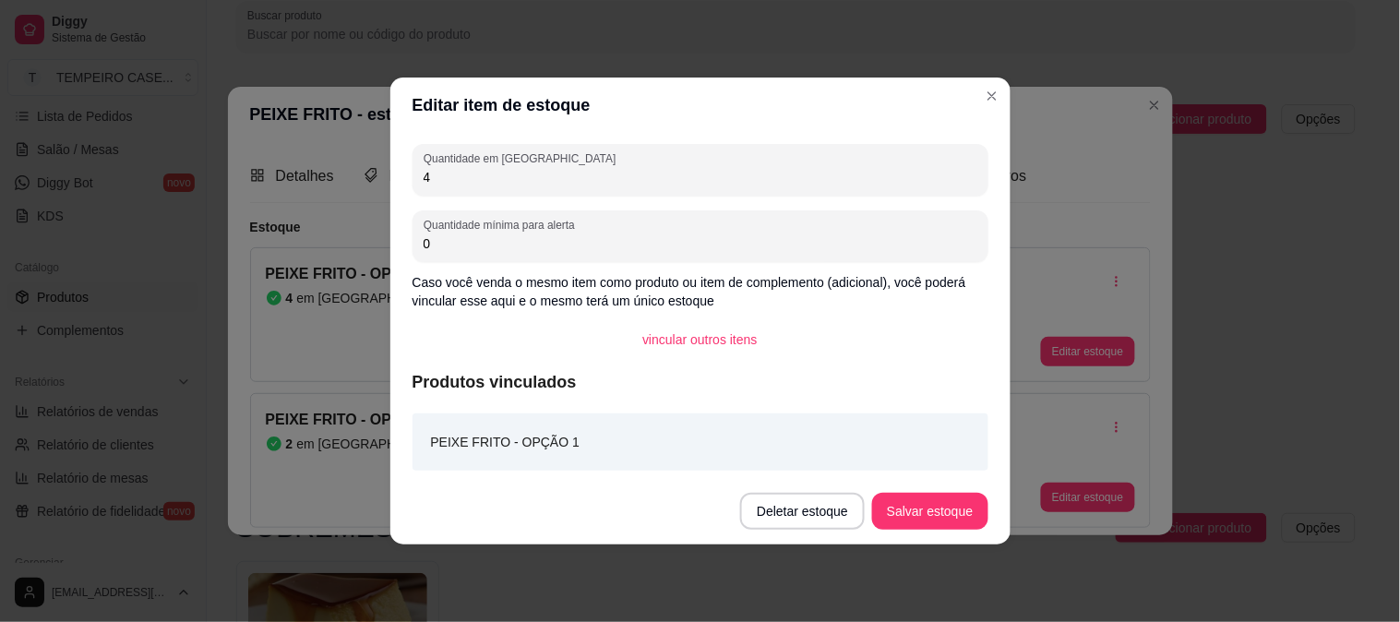
drag, startPoint x: 483, startPoint y: 173, endPoint x: 332, endPoint y: 176, distance: 150.5
click at [332, 176] on div "Editar item de estoque Quantidade em estoque 4 Quantidade mínima para alerta 0 …" at bounding box center [700, 311] width 1400 height 622
type input "2"
click at [920, 515] on button "Salvar estoque" at bounding box center [929, 511] width 115 height 37
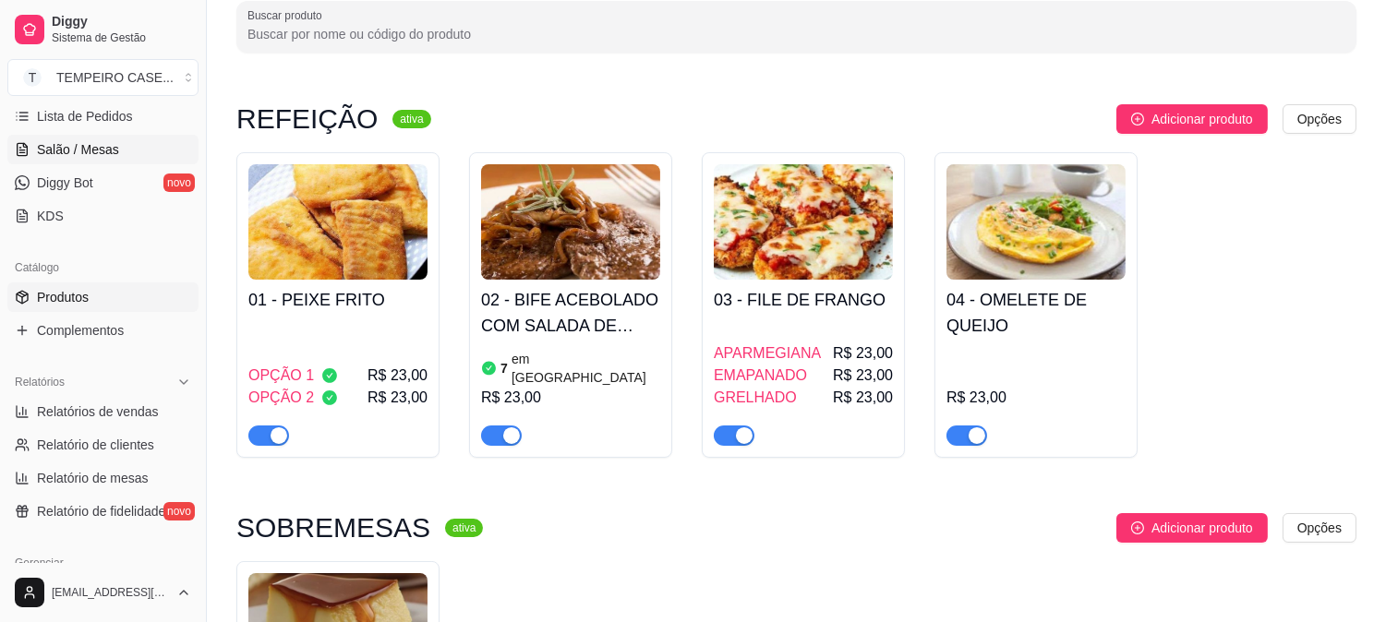
click at [55, 146] on span "Salão / Mesas" at bounding box center [78, 149] width 82 height 18
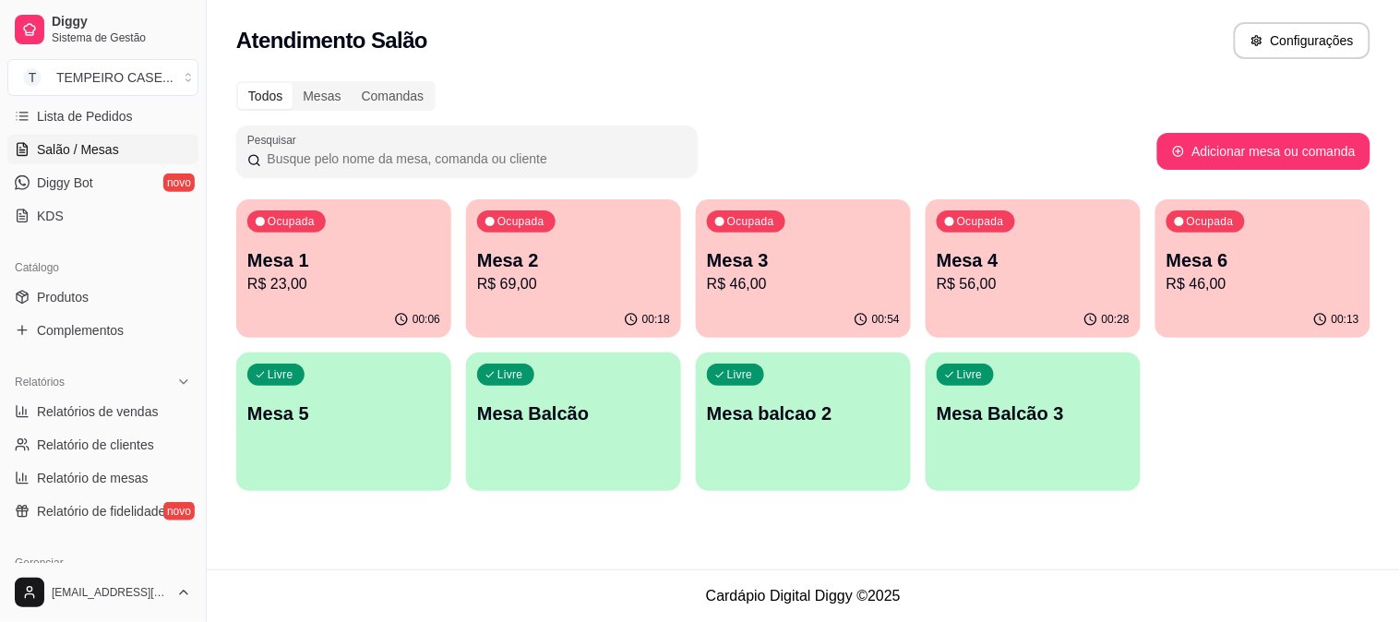
click at [763, 286] on p "R$ 46,00" at bounding box center [803, 284] width 193 height 22
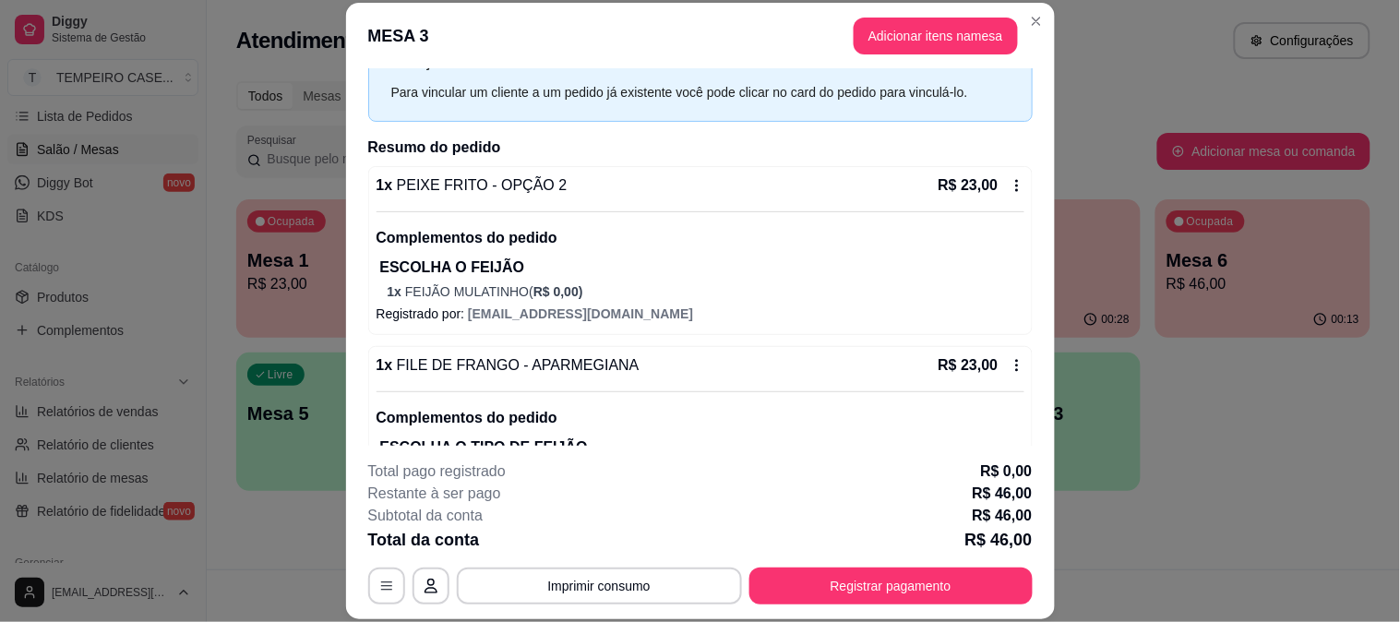
scroll to position [154, 0]
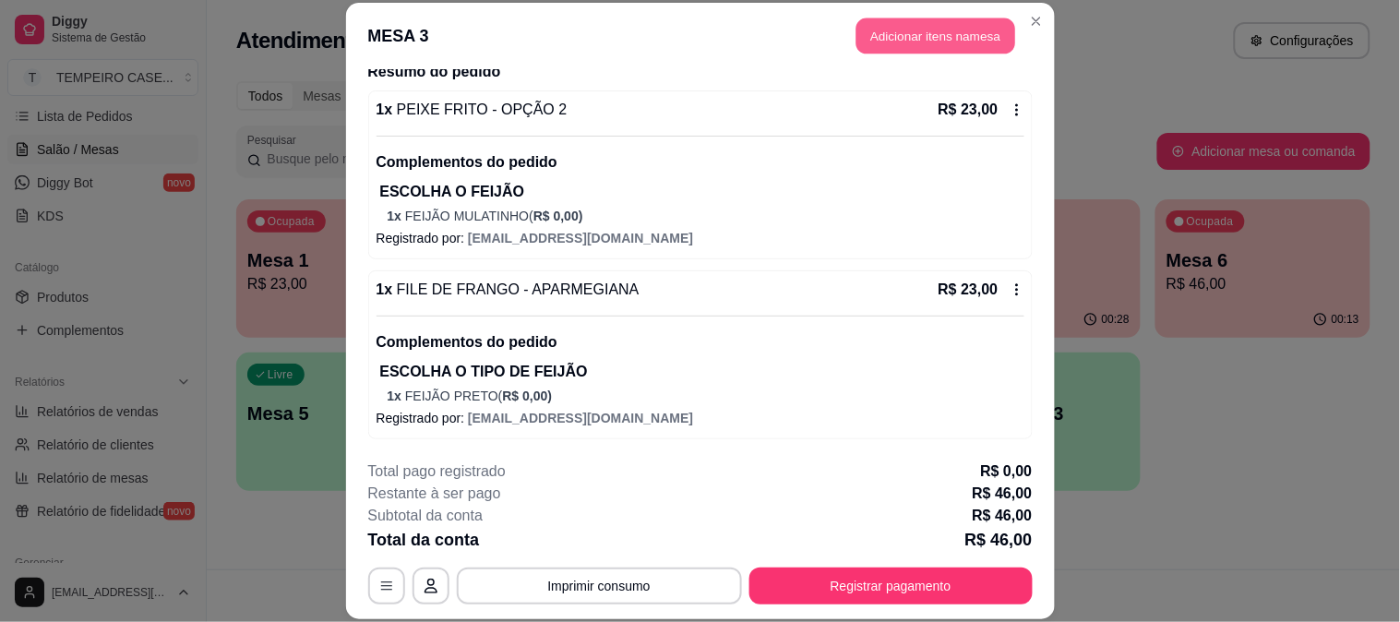
click at [906, 44] on button "Adicionar itens na mesa" at bounding box center [936, 36] width 159 height 36
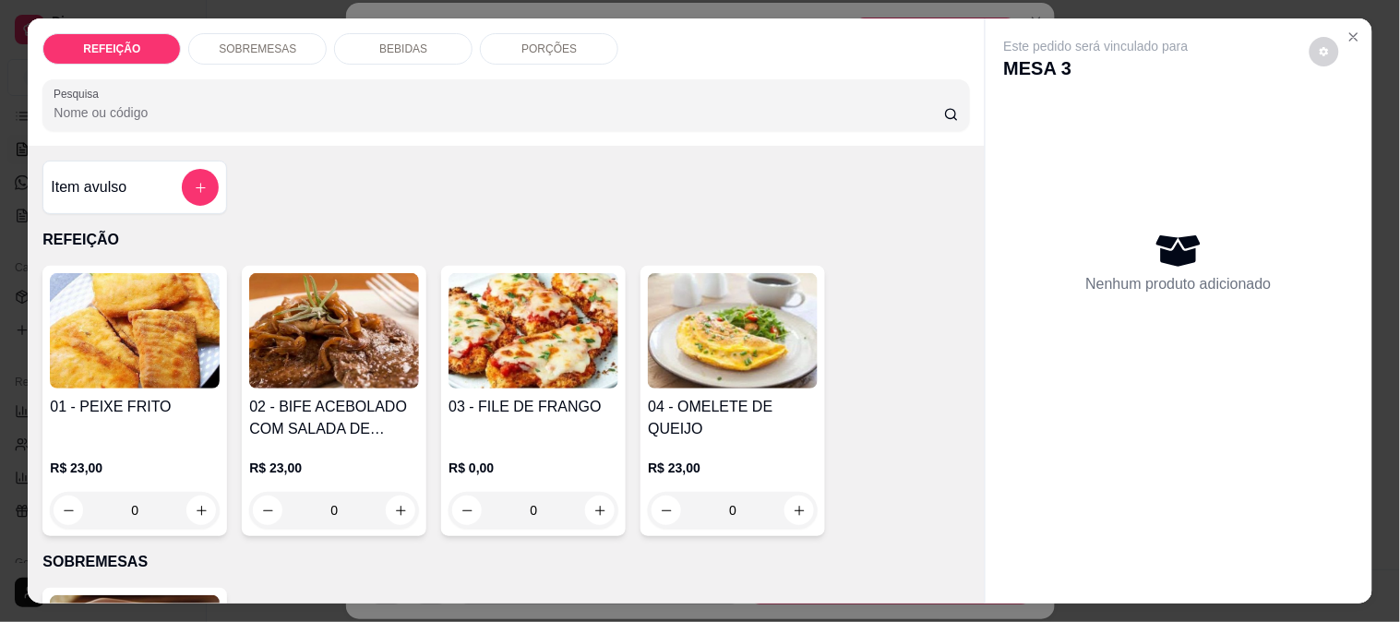
click at [382, 55] on div "BEBIDAS" at bounding box center [403, 48] width 138 height 31
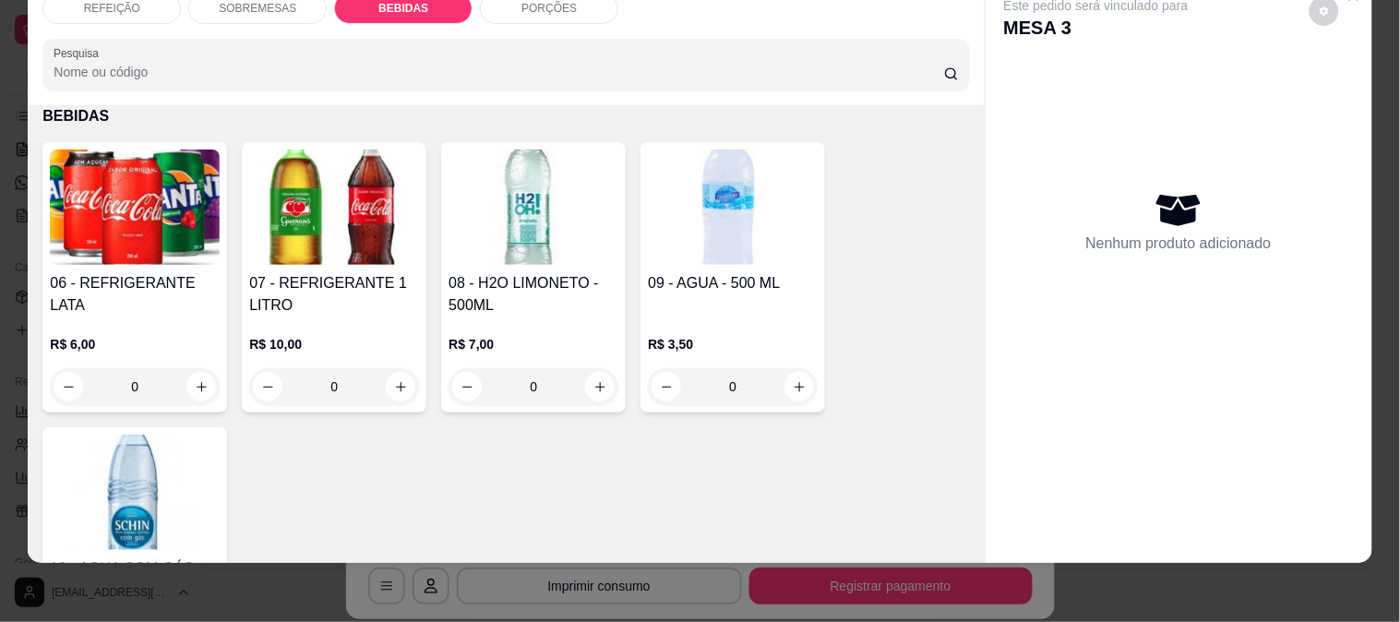
click at [306, 220] on img at bounding box center [334, 207] width 170 height 115
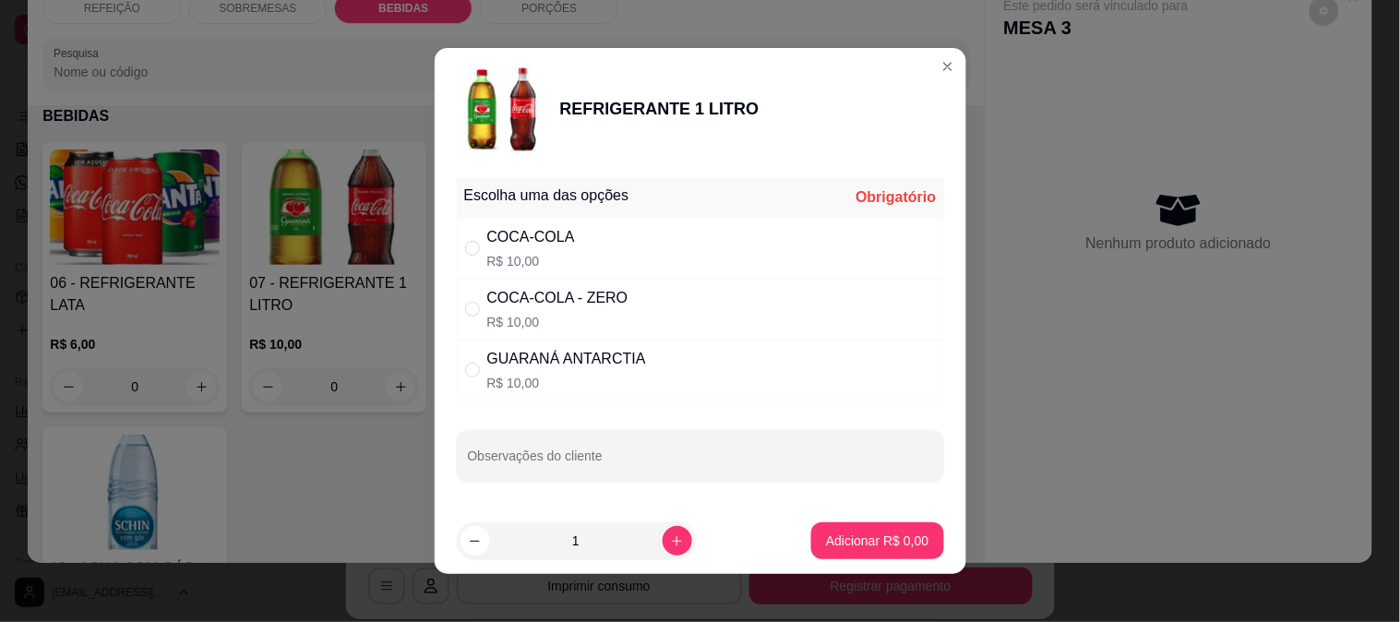
click at [560, 260] on p "R$ 10,00" at bounding box center [531, 261] width 88 height 18
radio input "true"
click at [862, 541] on p "Adicionar R$ 10,00" at bounding box center [874, 541] width 107 height 18
type input "1"
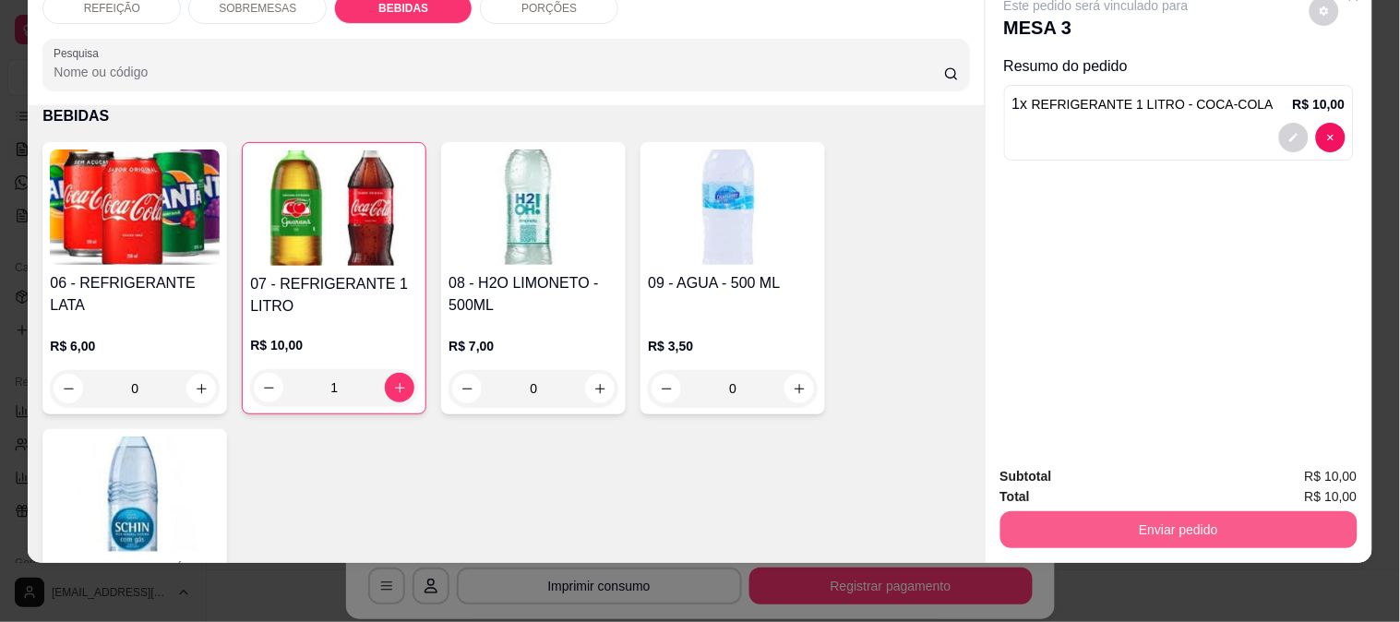
click at [1129, 535] on div "Subtotal R$ 10,00 Total R$ 10,00 Enviar pedido" at bounding box center [1179, 507] width 387 height 112
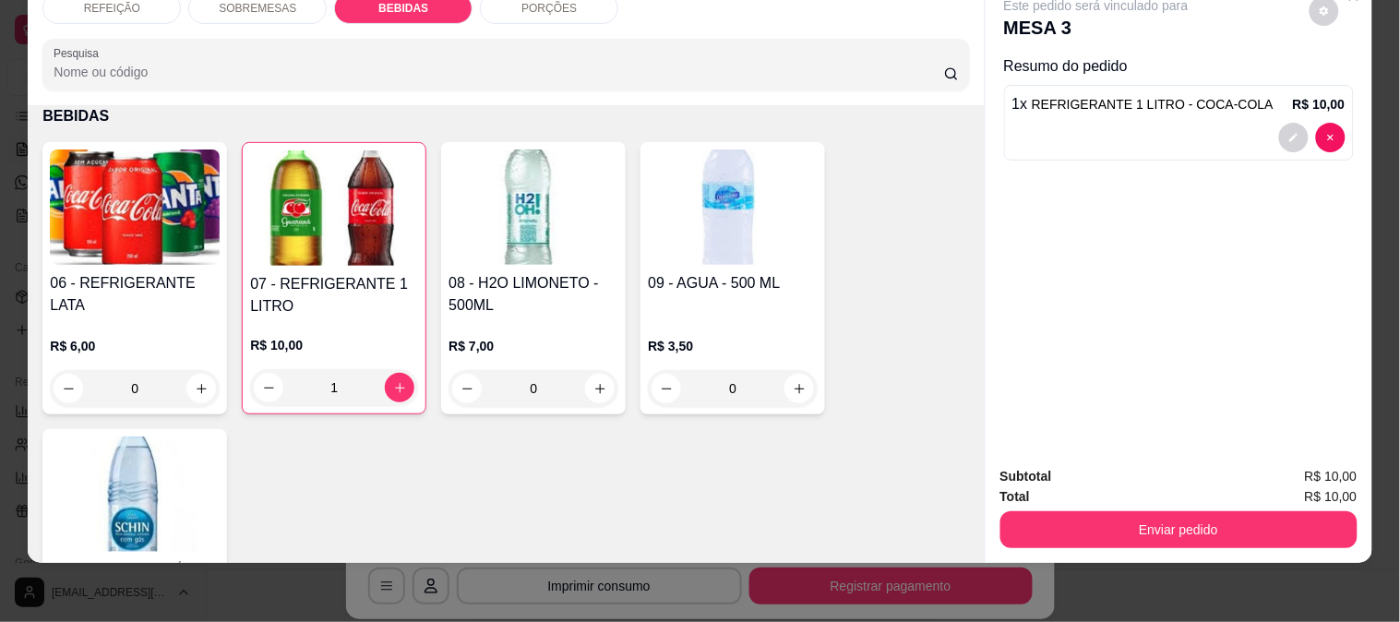
click at [1126, 531] on button "Enviar pedido" at bounding box center [1179, 529] width 357 height 37
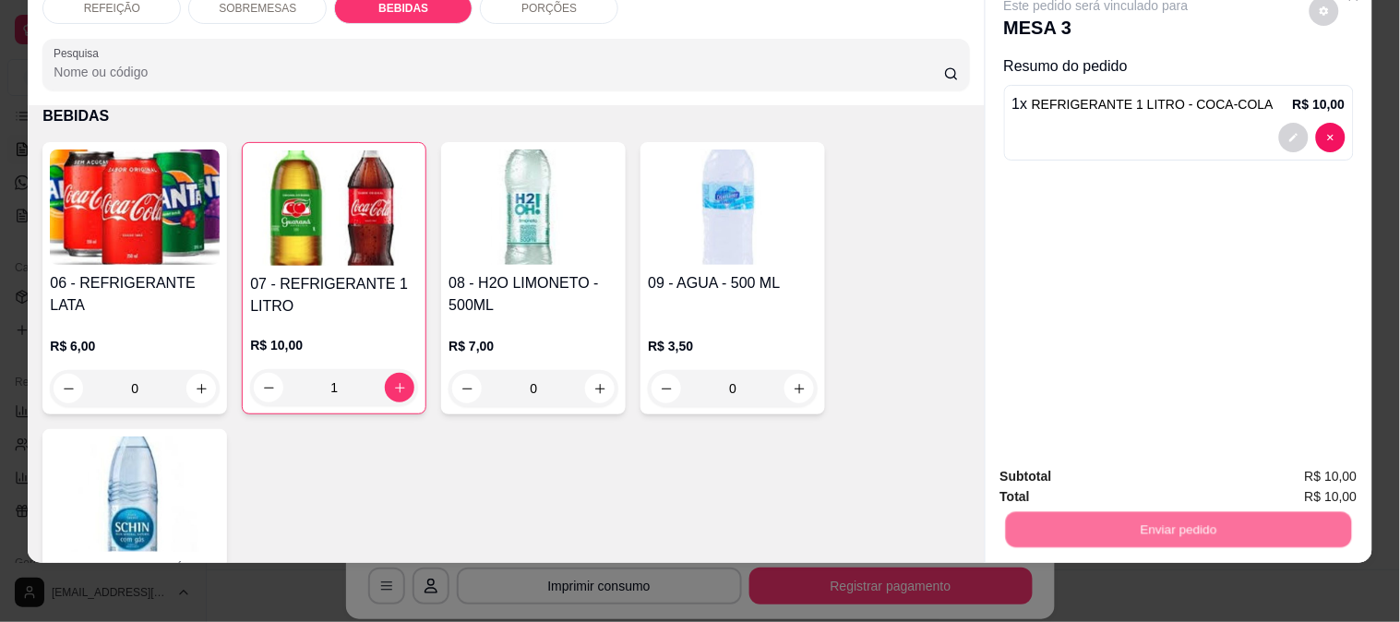
click at [1300, 467] on button "Enviar pedido" at bounding box center [1310, 468] width 102 height 34
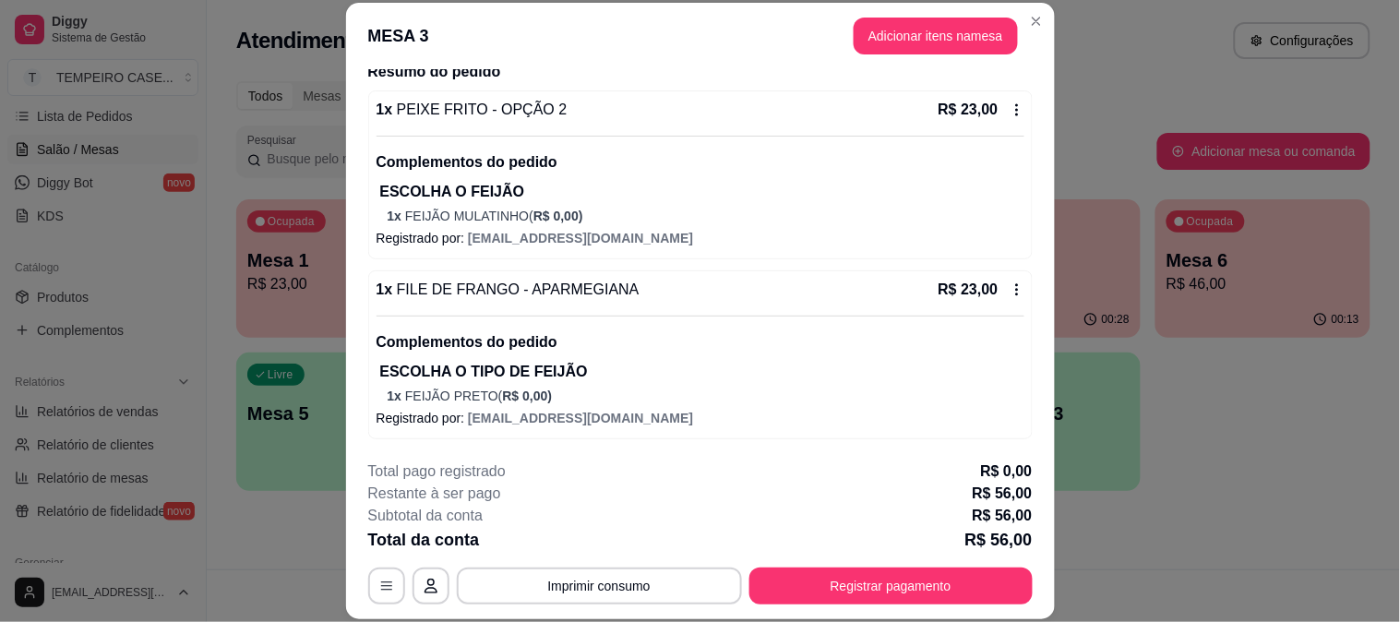
click at [834, 585] on button "Registrar pagamento" at bounding box center [891, 586] width 283 height 37
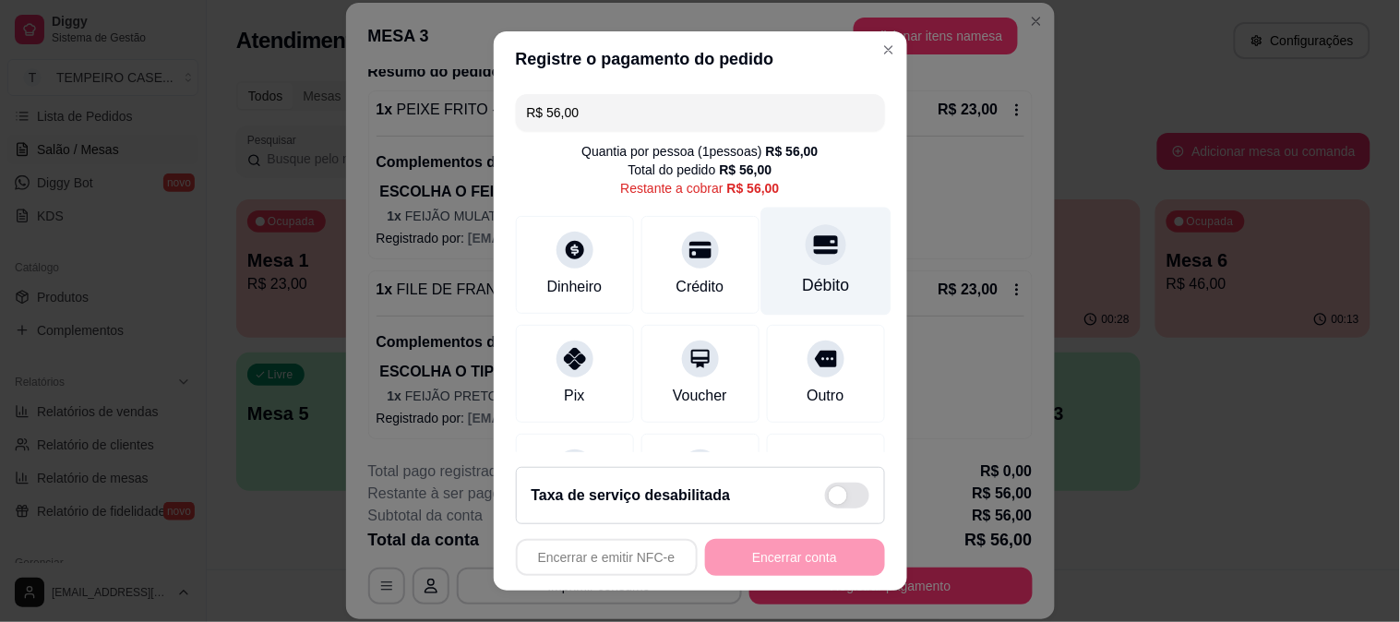
click at [803, 269] on div "Débito" at bounding box center [826, 261] width 130 height 108
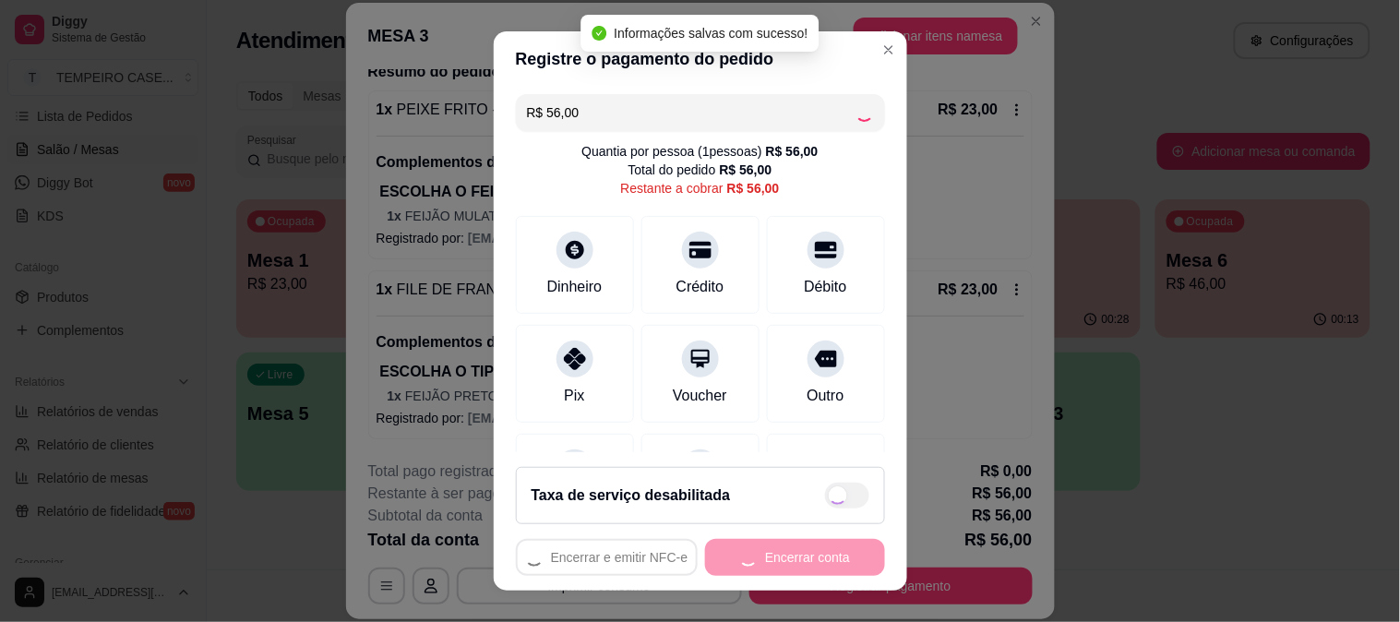
type input "R$ 0,00"
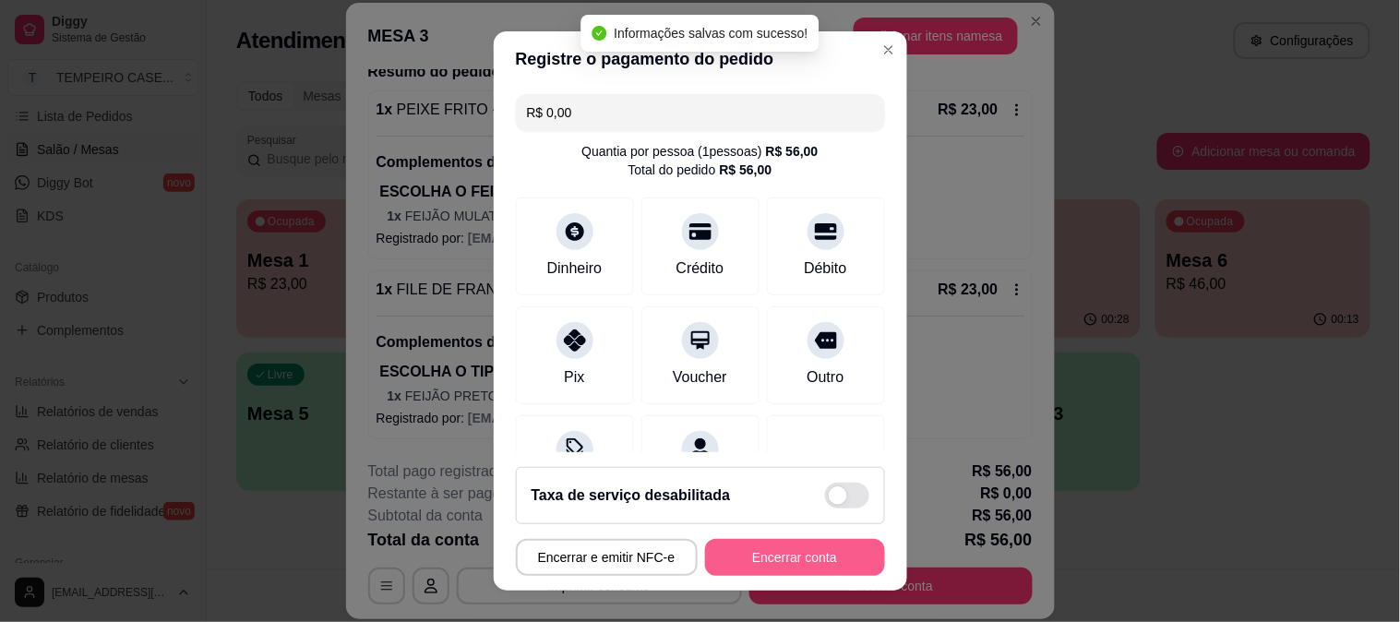
click at [796, 567] on button "Encerrar conta" at bounding box center [795, 557] width 180 height 37
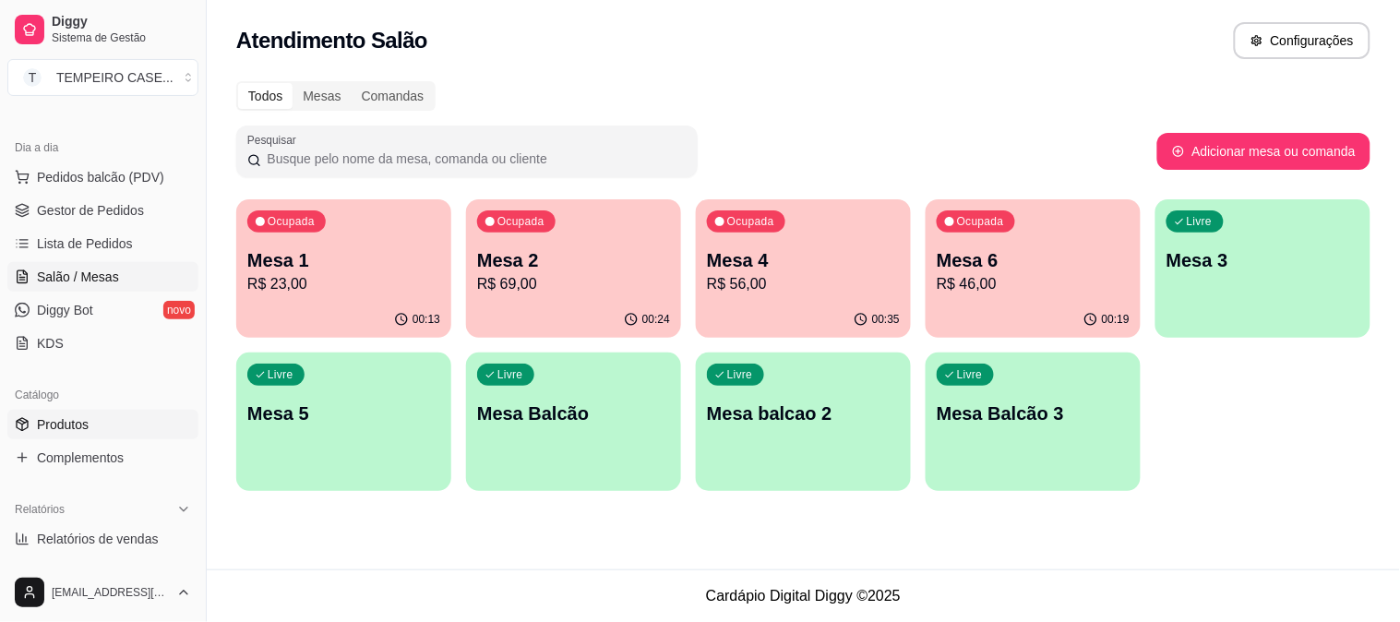
scroll to position [0, 0]
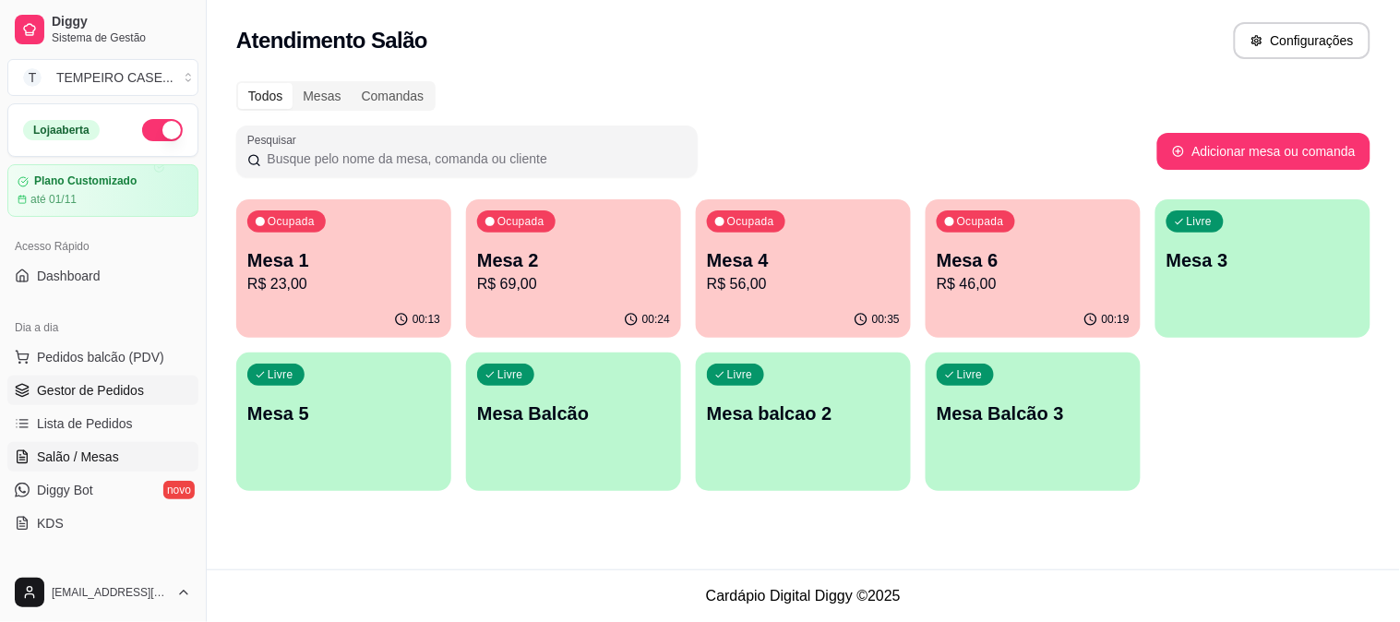
click at [86, 385] on span "Gestor de Pedidos" at bounding box center [90, 390] width 107 height 18
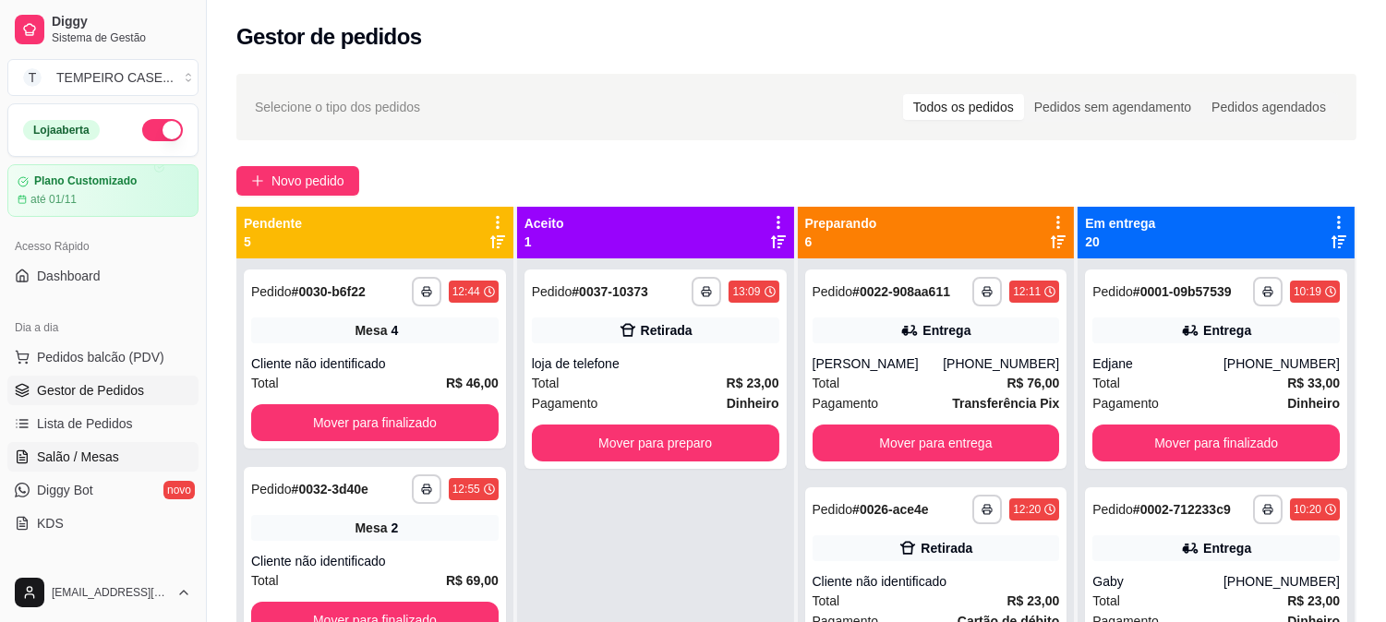
click at [86, 454] on span "Salão / Mesas" at bounding box center [78, 457] width 82 height 18
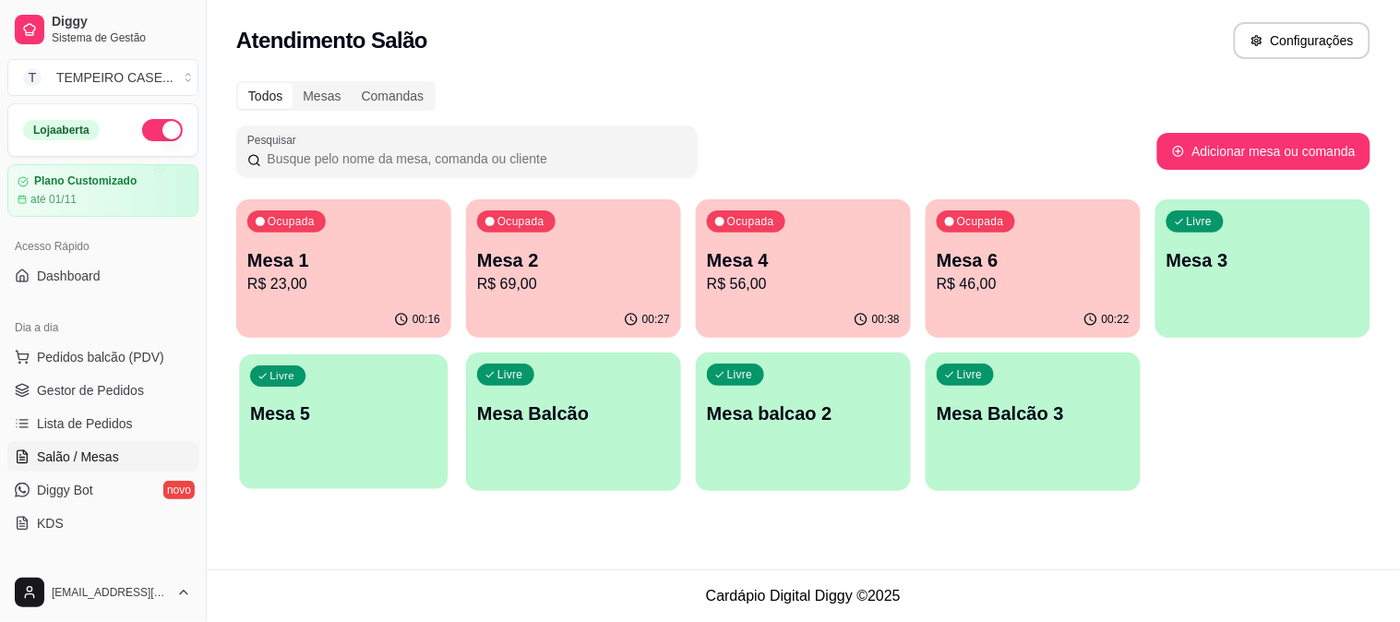
click at [306, 423] on p "Mesa 5" at bounding box center [343, 414] width 187 height 25
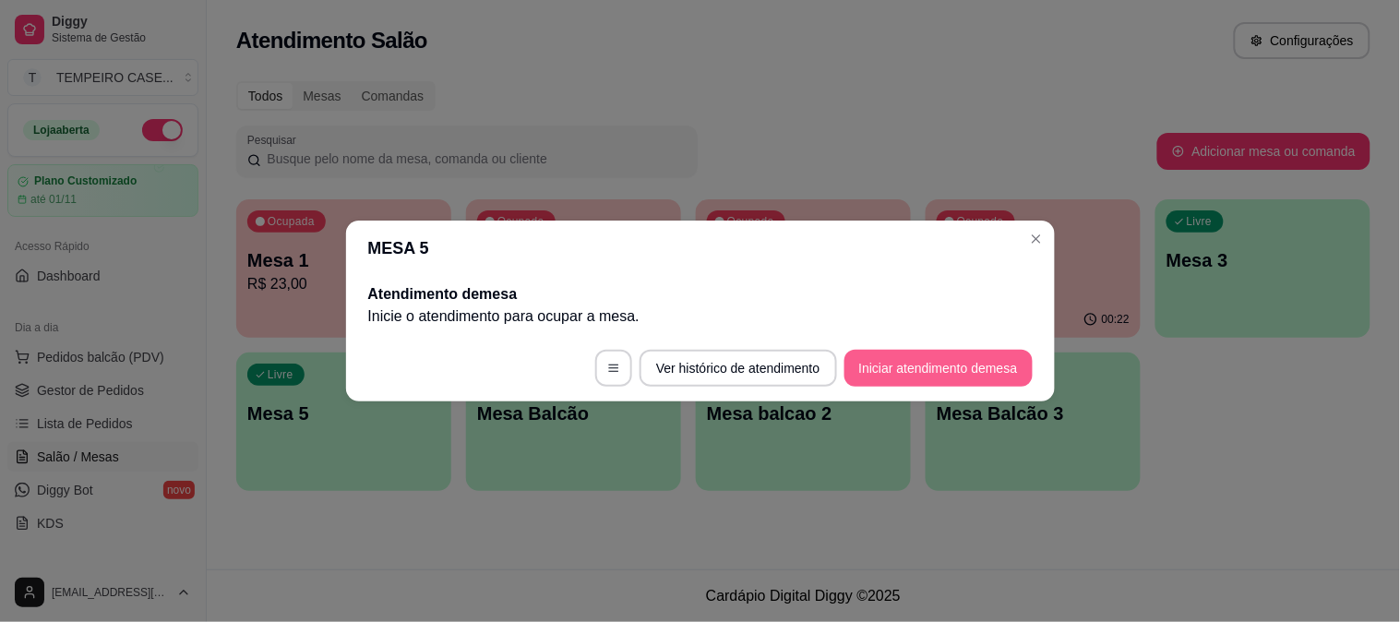
click at [899, 386] on footer "Ver histórico de atendimento Iniciar atendimento de mesa" at bounding box center [700, 368] width 709 height 66
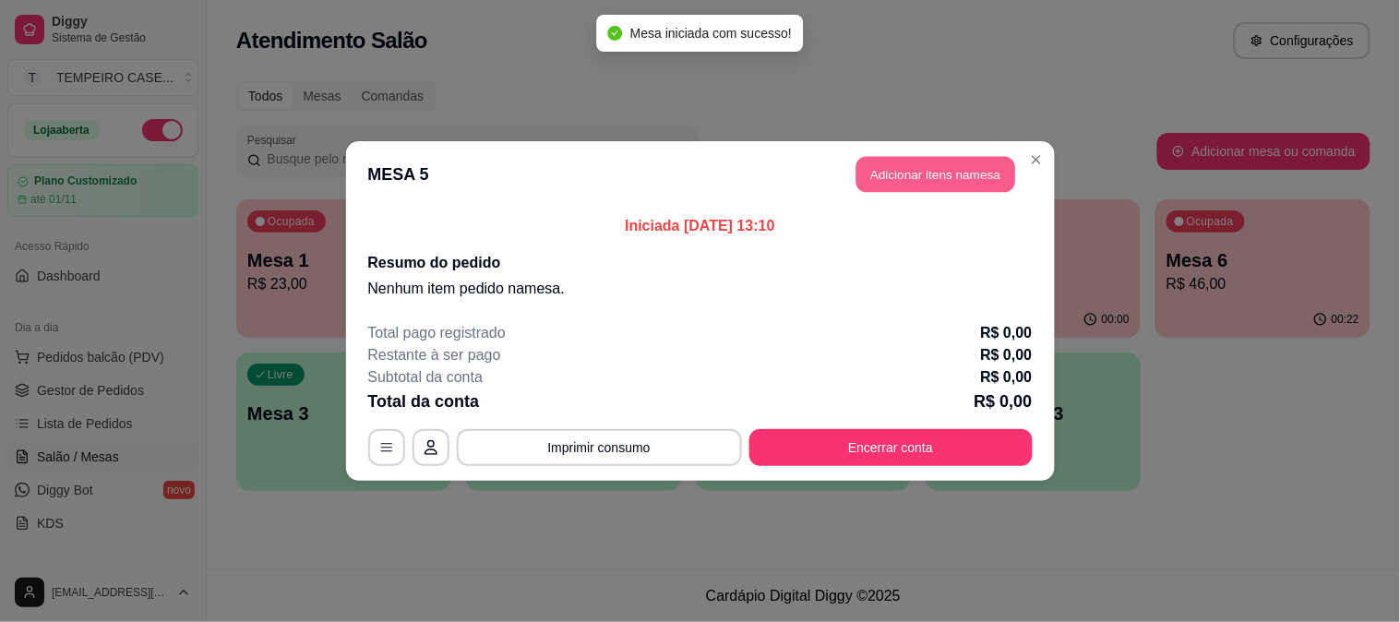
click at [879, 179] on button "Adicionar itens na mesa" at bounding box center [936, 175] width 159 height 36
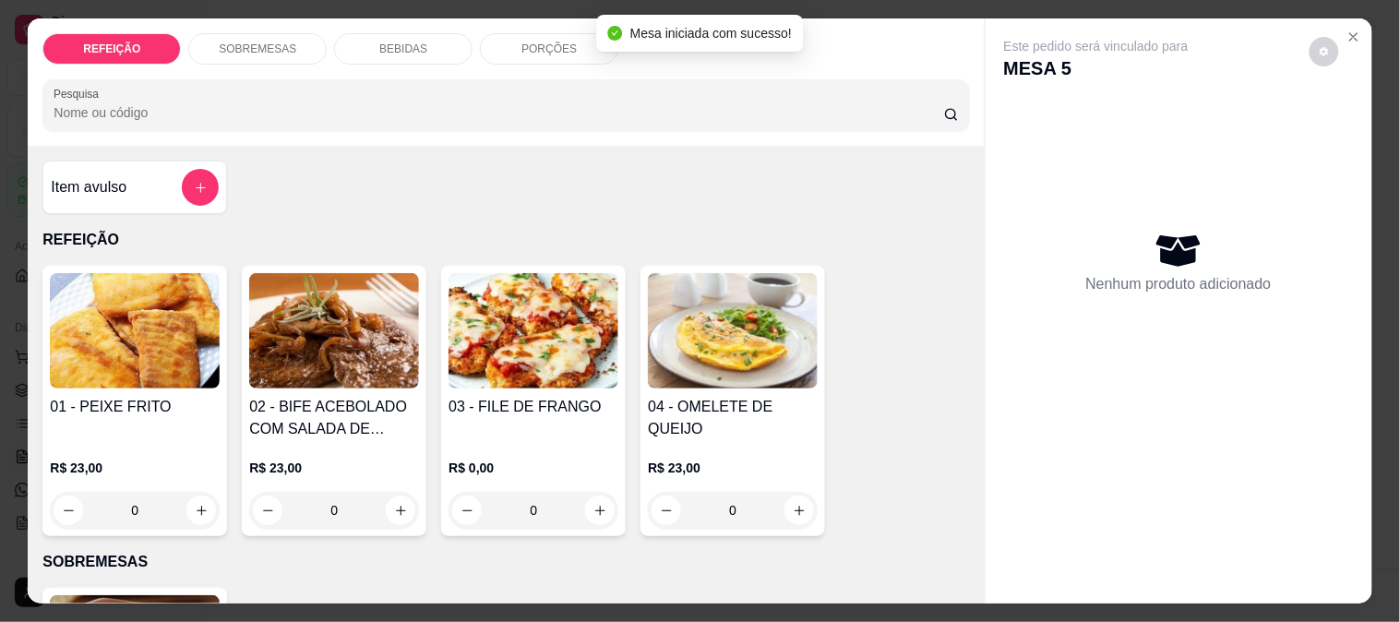
click at [496, 318] on img at bounding box center [534, 330] width 170 height 115
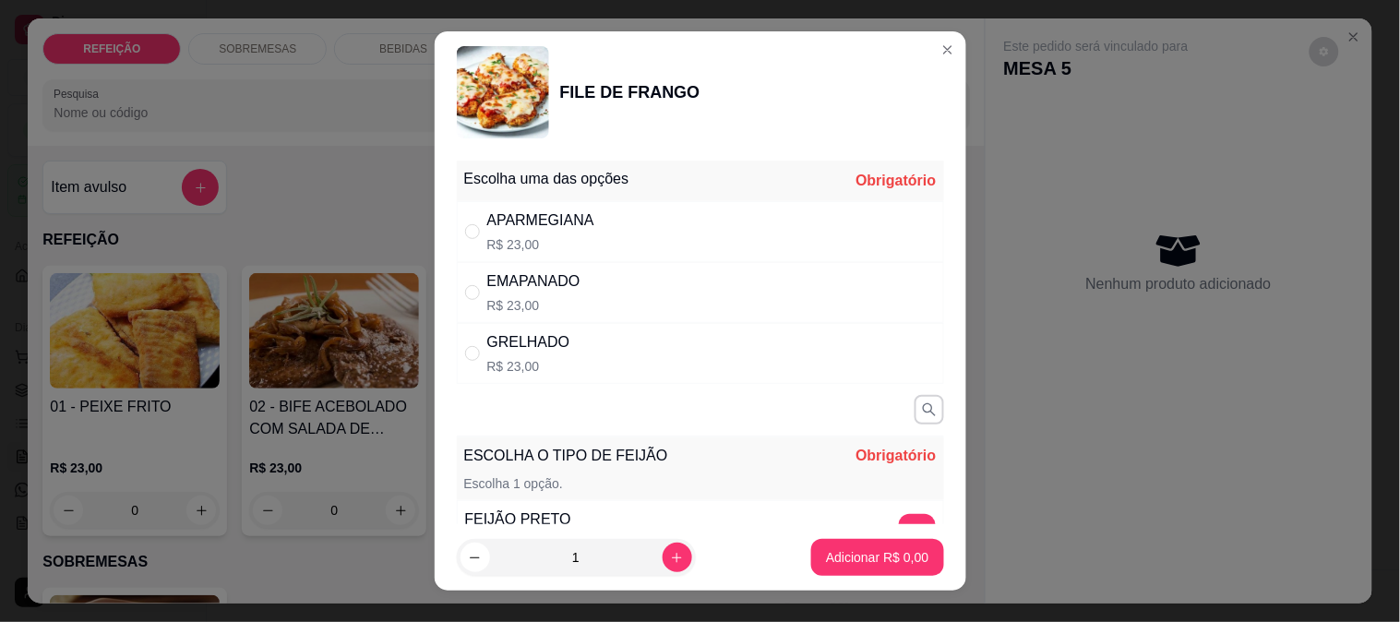
drag, startPoint x: 561, startPoint y: 222, endPoint x: 993, endPoint y: 557, distance: 546.8
click at [569, 220] on div "APARMEGIANA" at bounding box center [540, 221] width 107 height 22
radio input "true"
click at [899, 522] on button "+" at bounding box center [917, 532] width 36 height 36
click at [855, 567] on button "Adicionar R$ 23,00" at bounding box center [873, 557] width 139 height 37
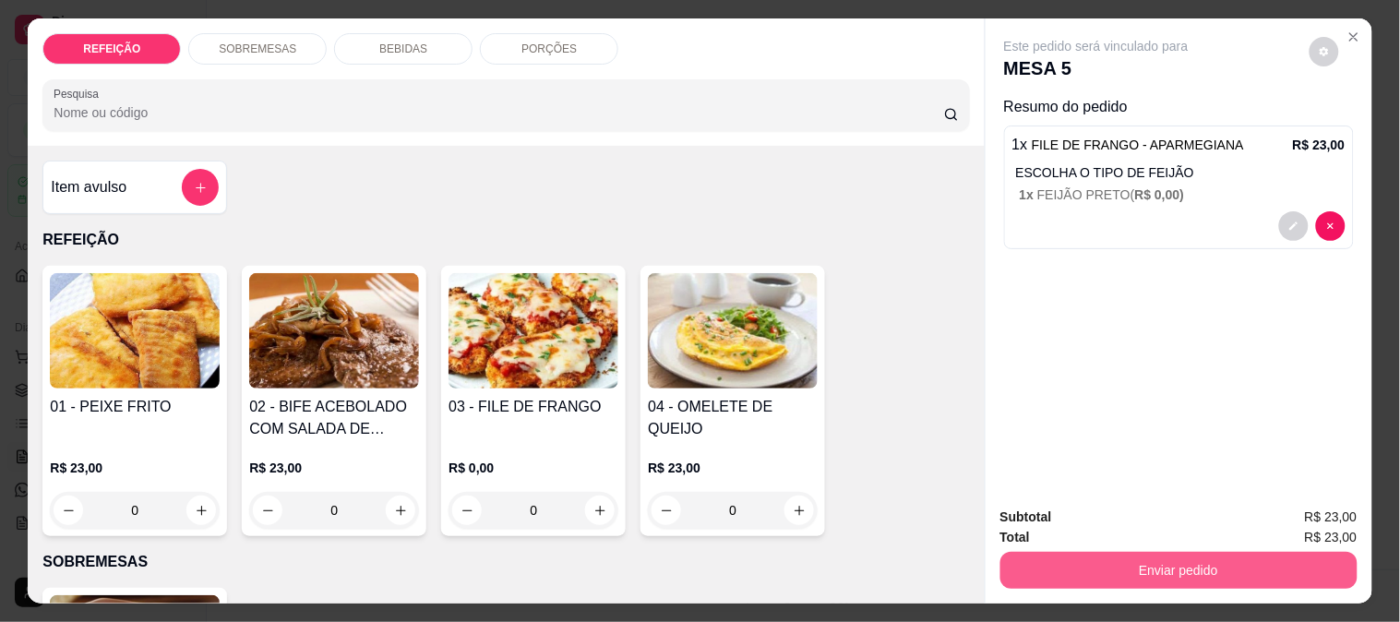
click at [1117, 566] on button "Enviar pedido" at bounding box center [1179, 570] width 357 height 37
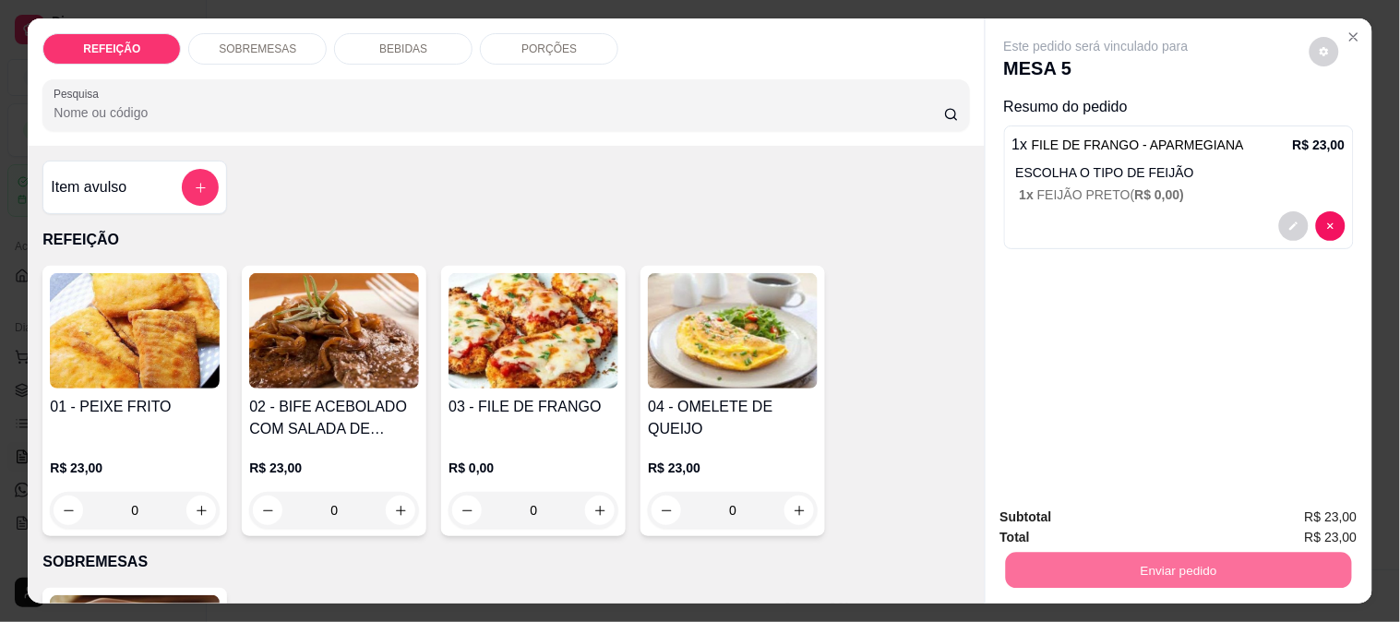
click at [1278, 500] on button "Enviar pedido" at bounding box center [1309, 517] width 104 height 35
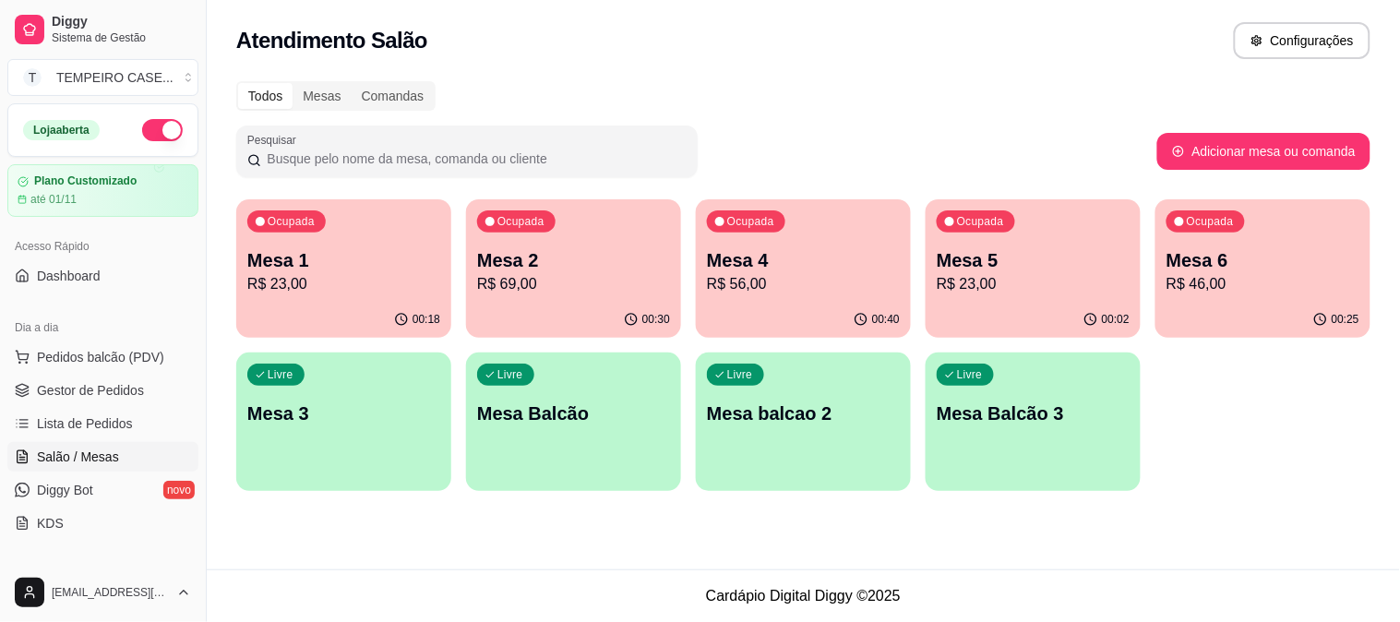
click at [564, 235] on div "Ocupada Mesa 2 R$ 69,00" at bounding box center [573, 250] width 215 height 102
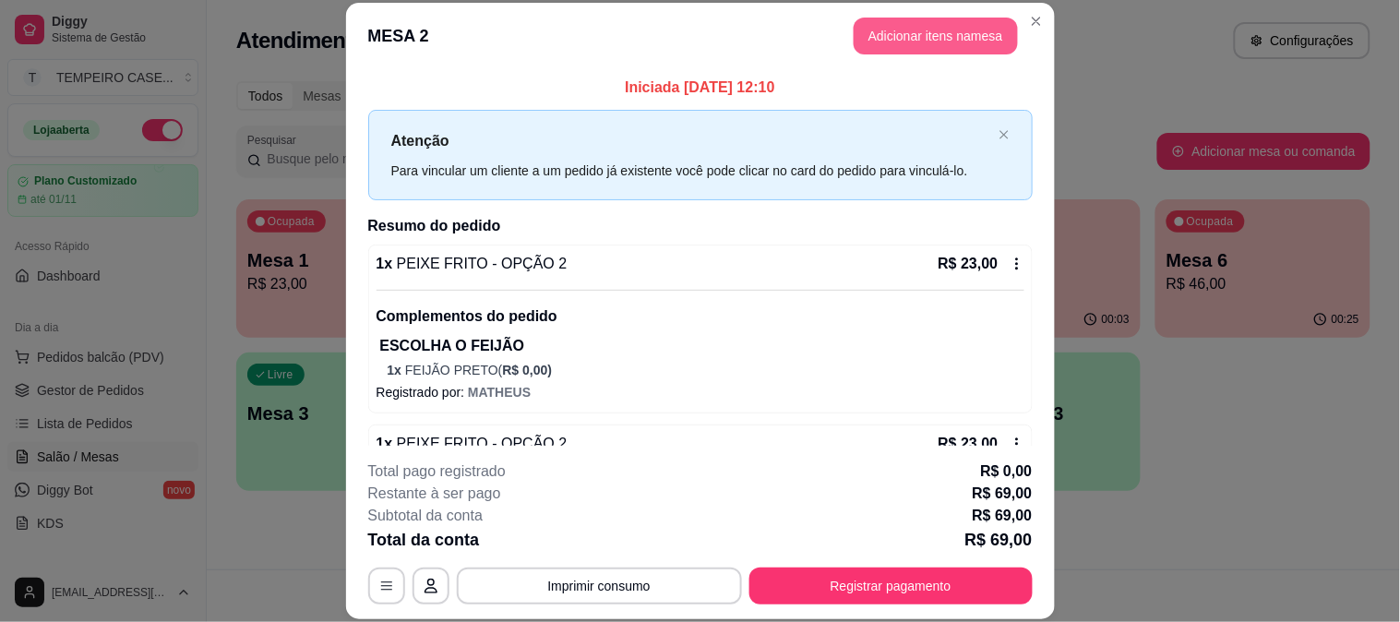
click at [929, 44] on button "Adicionar itens na mesa" at bounding box center [936, 36] width 164 height 37
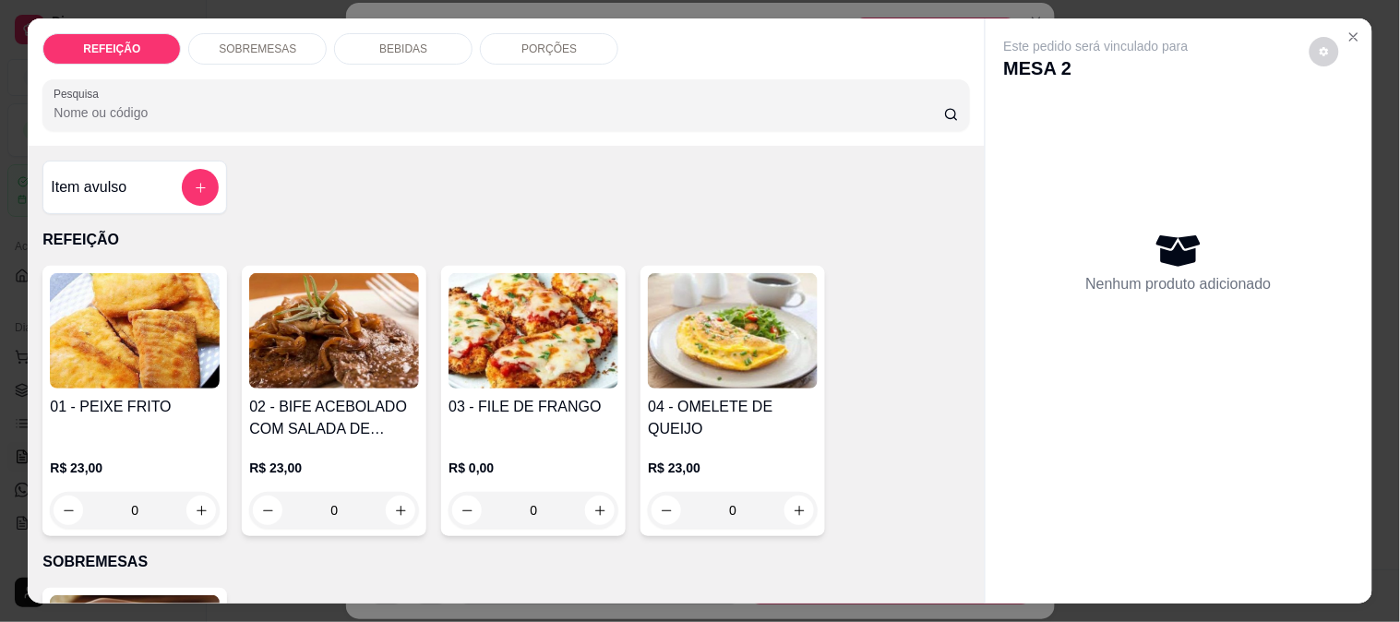
click at [383, 42] on p "BEBIDAS" at bounding box center [403, 49] width 48 height 15
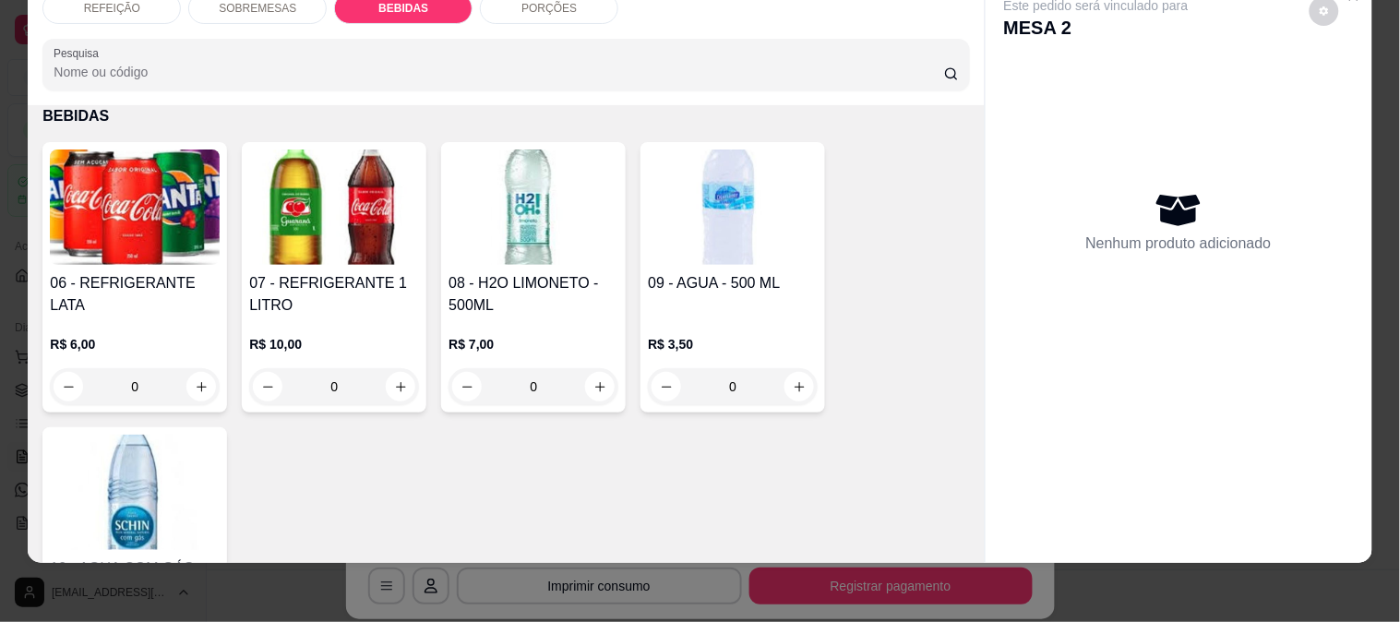
click at [511, 231] on img at bounding box center [534, 207] width 170 height 115
click at [150, 501] on img at bounding box center [135, 492] width 170 height 115
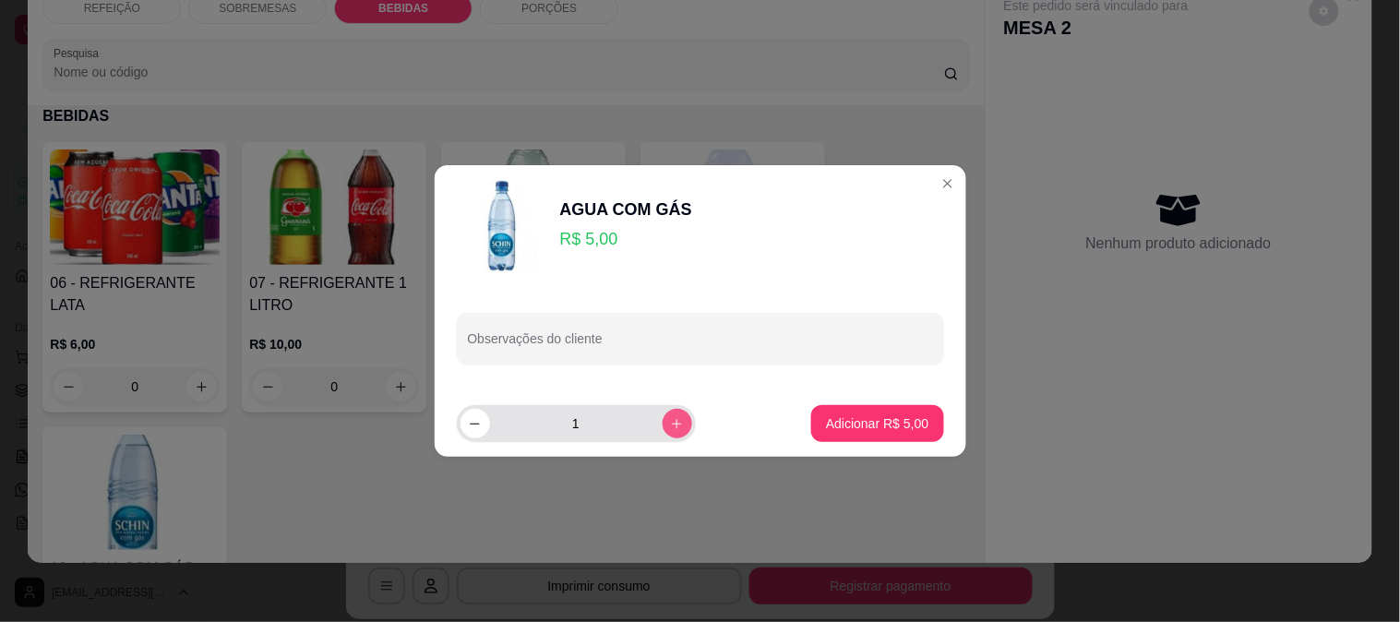
click at [670, 422] on icon "increase-product-quantity" at bounding box center [677, 424] width 14 height 14
click at [663, 431] on button "increase-product-quantity" at bounding box center [678, 424] width 30 height 30
type input "3"
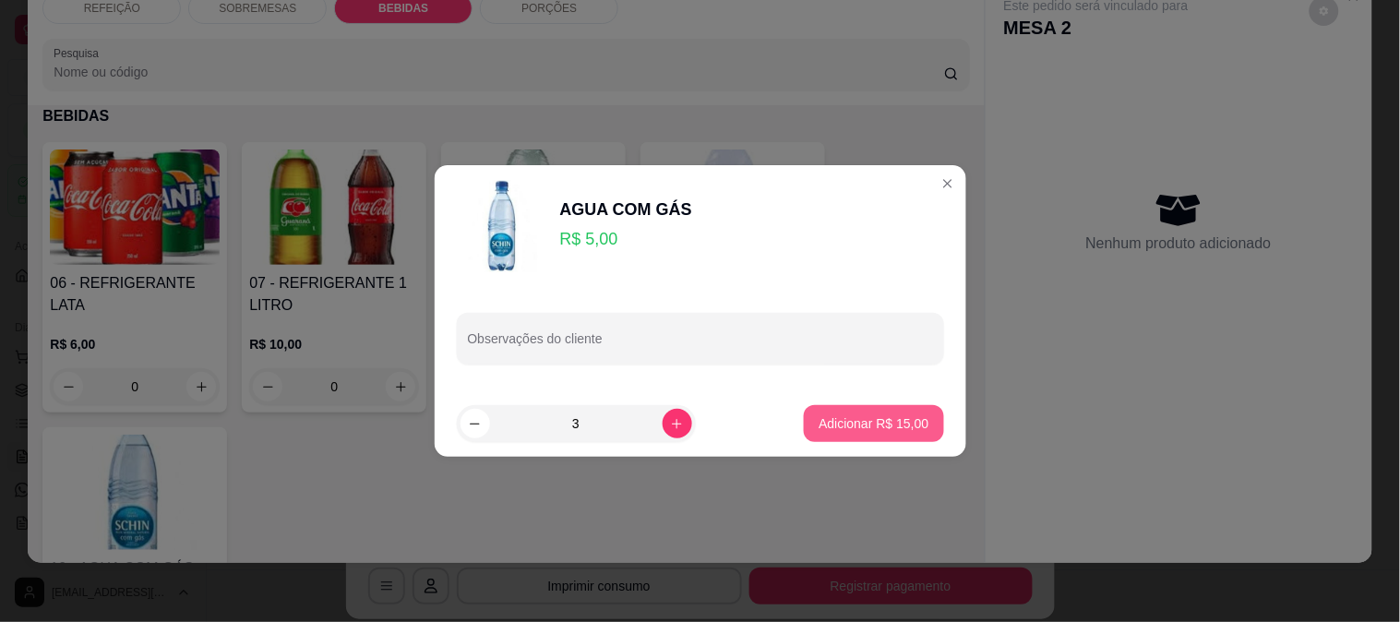
click at [822, 417] on p "Adicionar R$ 15,00" at bounding box center [874, 424] width 110 height 18
type input "3"
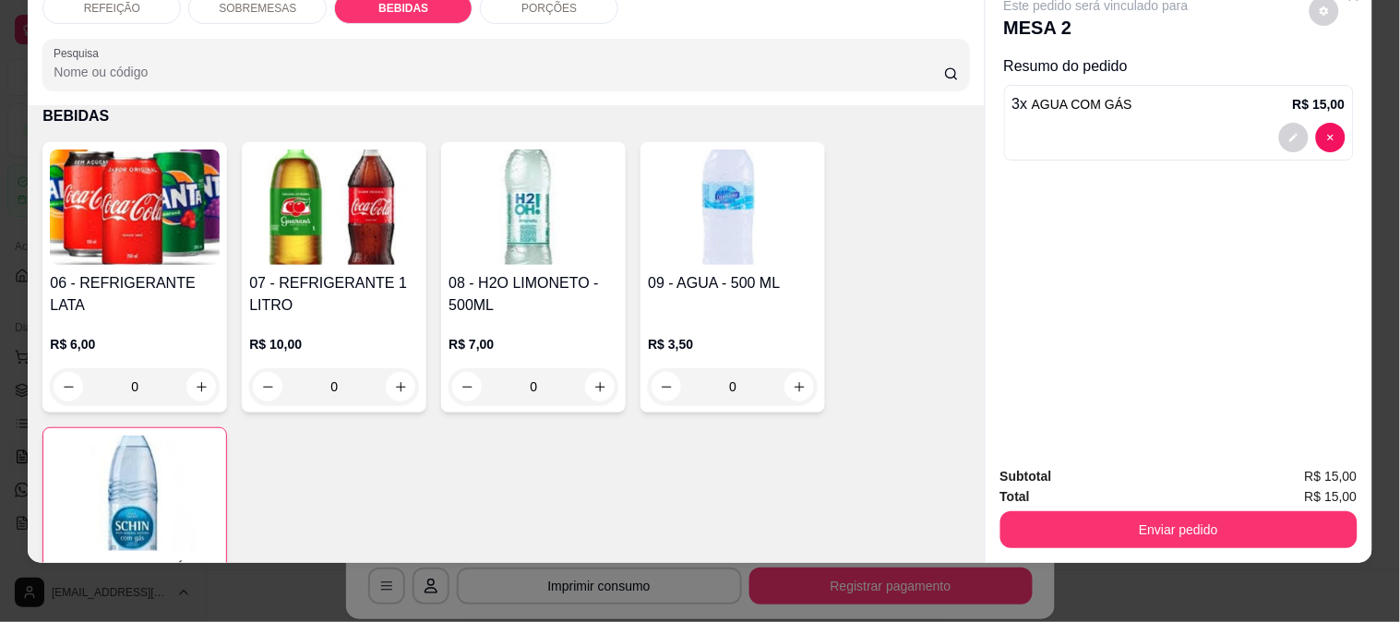
click at [731, 179] on img at bounding box center [733, 207] width 170 height 115
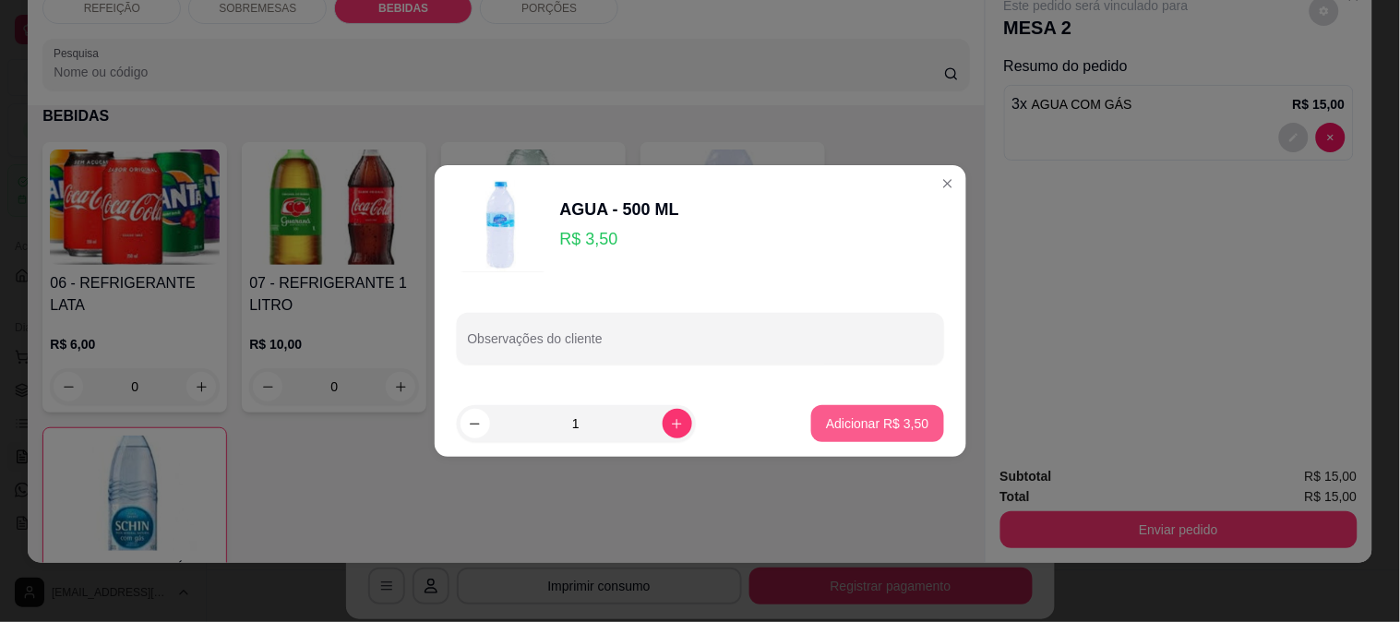
click at [852, 408] on button "Adicionar R$ 3,50" at bounding box center [877, 423] width 132 height 37
type input "1"
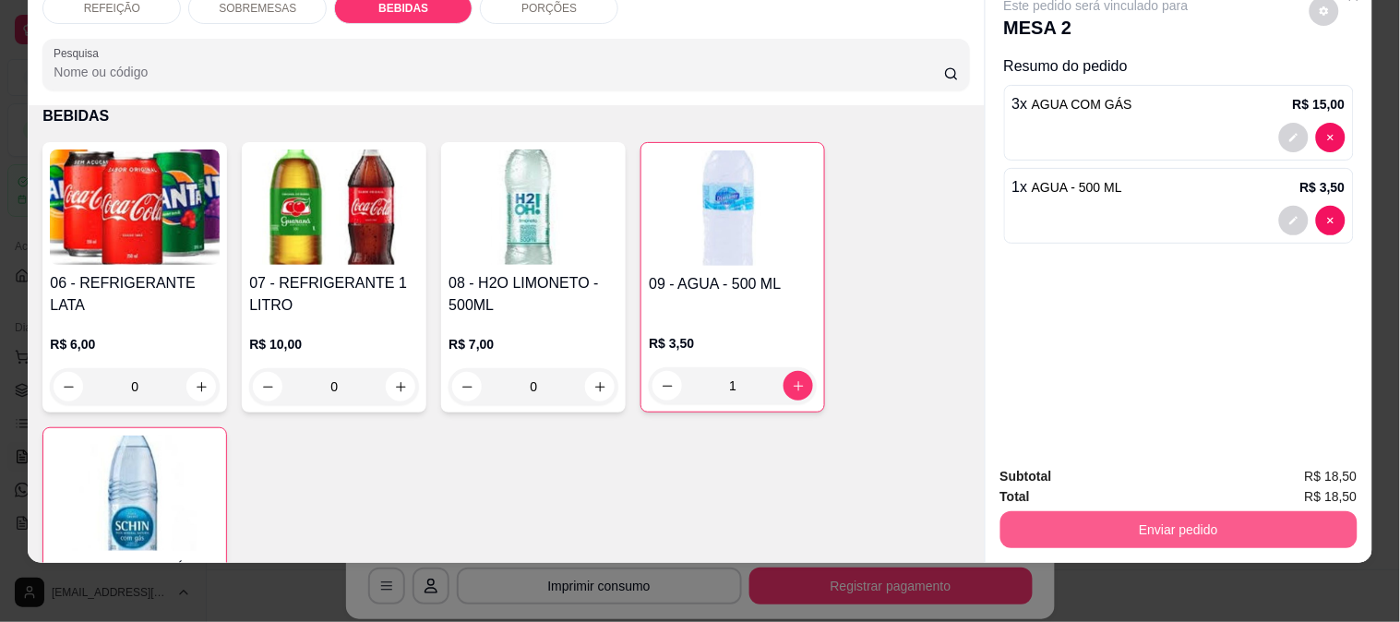
click at [1049, 520] on button "Enviar pedido" at bounding box center [1179, 529] width 357 height 37
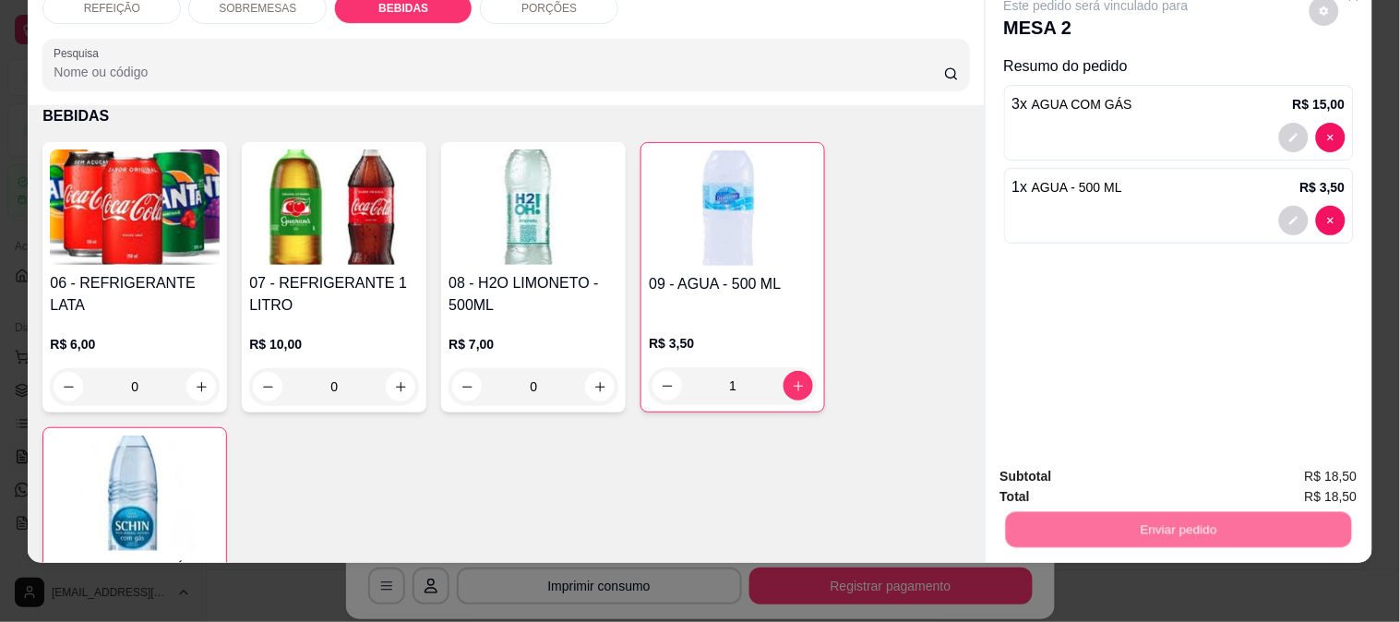
click at [1281, 472] on button "Enviar pedido" at bounding box center [1309, 469] width 104 height 35
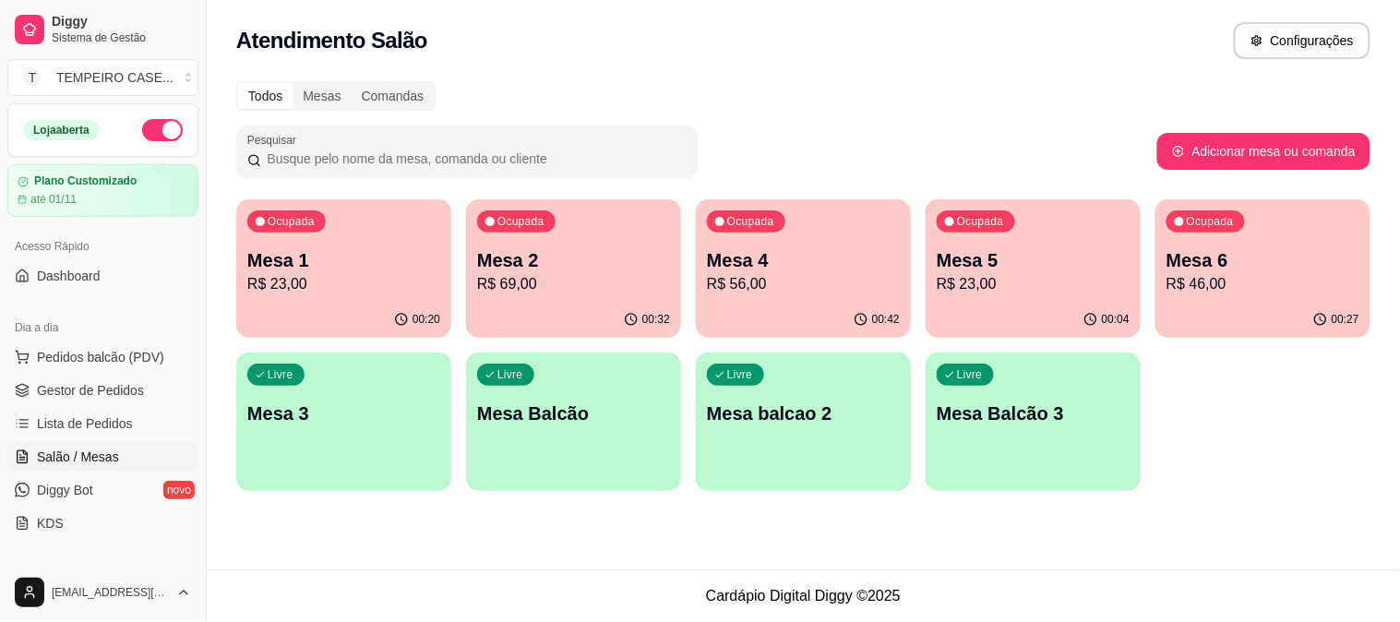
click at [609, 273] on p "R$ 69,00" at bounding box center [573, 284] width 193 height 22
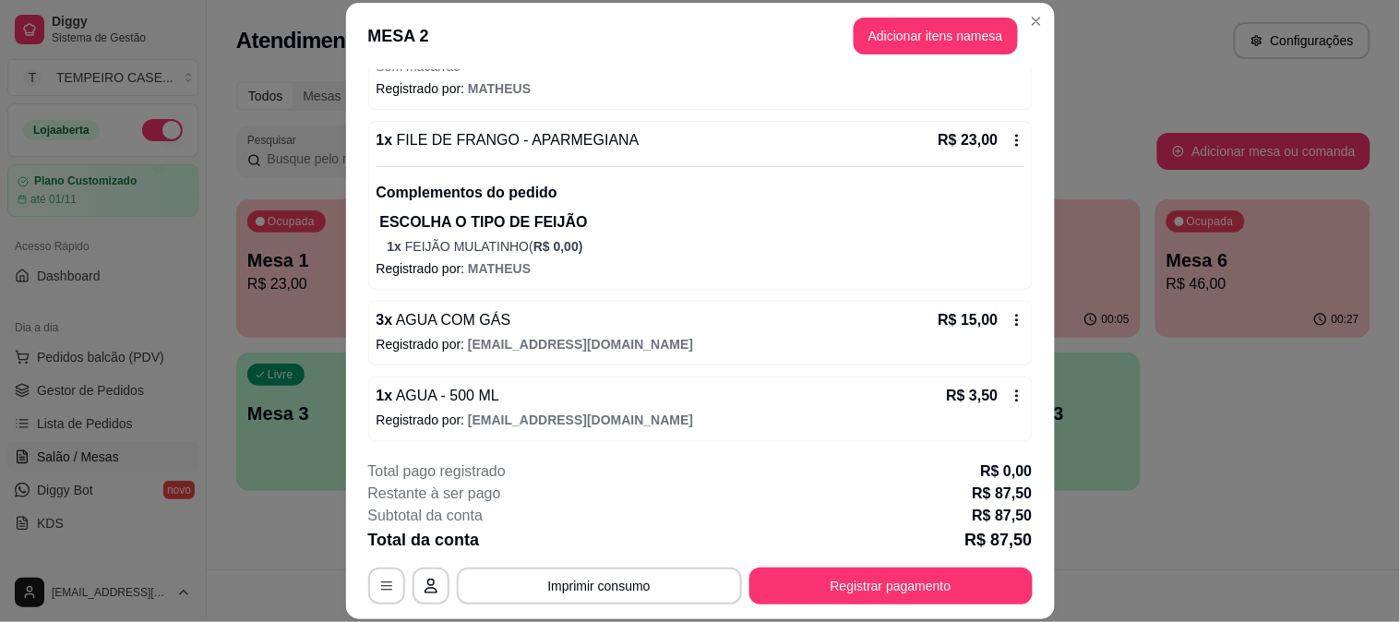
scroll to position [531, 0]
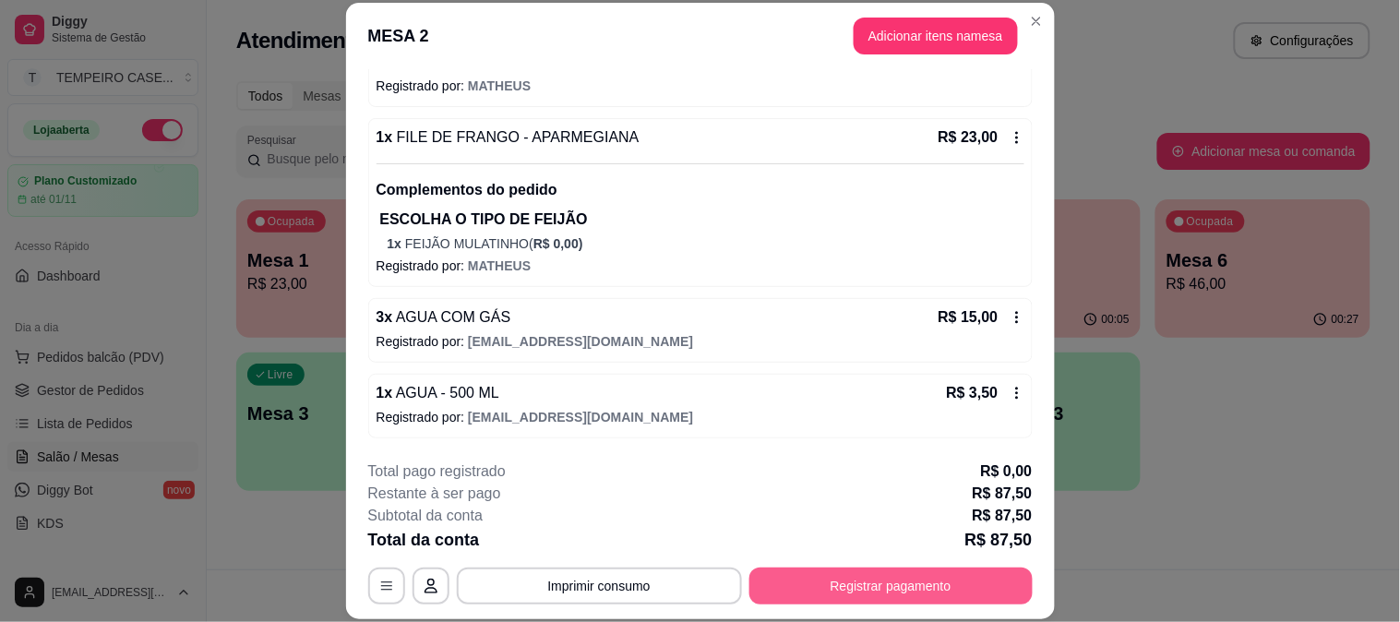
click at [847, 583] on button "Registrar pagamento" at bounding box center [891, 586] width 283 height 37
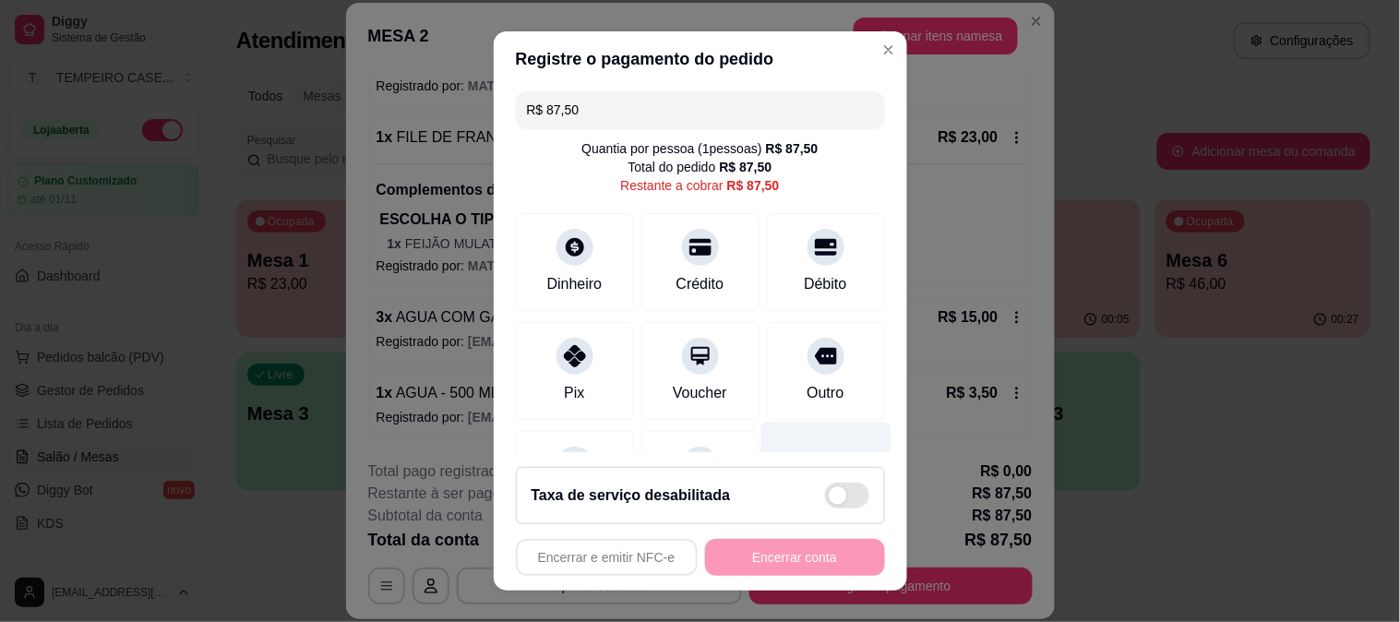
scroll to position [0, 0]
drag, startPoint x: 539, startPoint y: 118, endPoint x: 440, endPoint y: 129, distance: 99.4
click at [440, 129] on div "Registre o pagamento do pedido R$ 87,50 Quantia por pessoa ( 1 pessoas) R$ 87,5…" at bounding box center [700, 311] width 1400 height 622
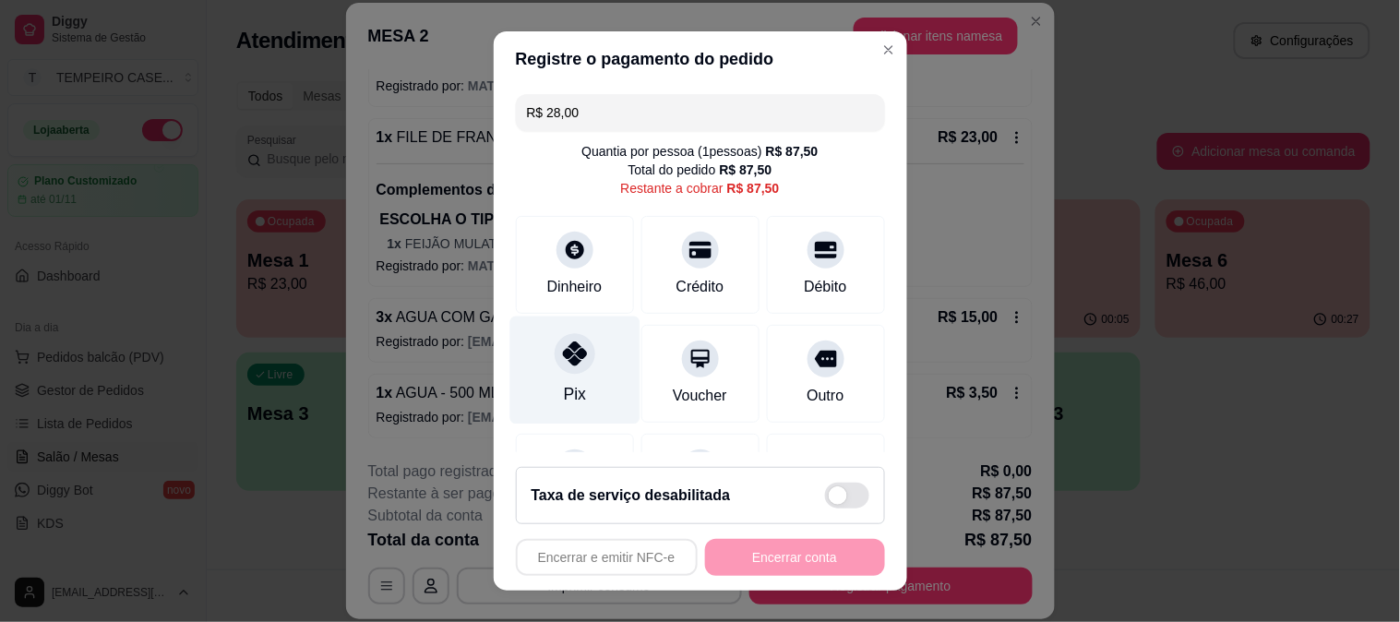
click at [582, 379] on div "Pix" at bounding box center [575, 370] width 130 height 108
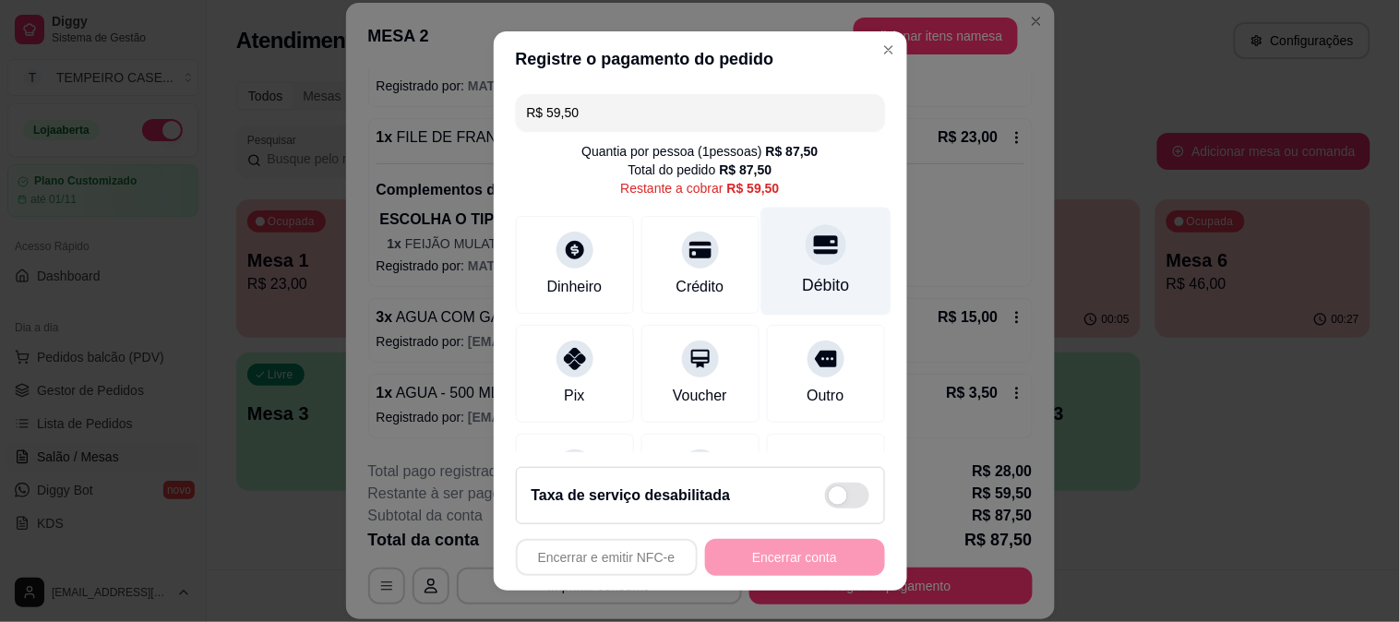
click at [790, 271] on div "Débito" at bounding box center [826, 261] width 130 height 108
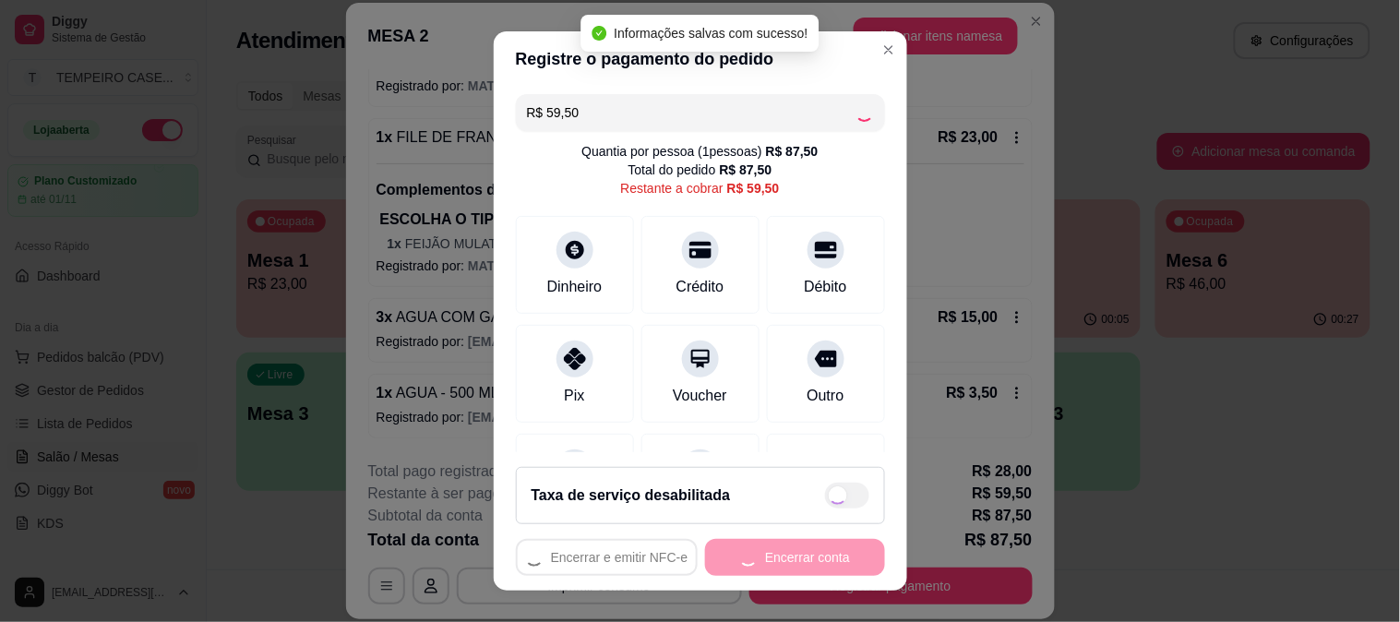
type input "R$ 0,00"
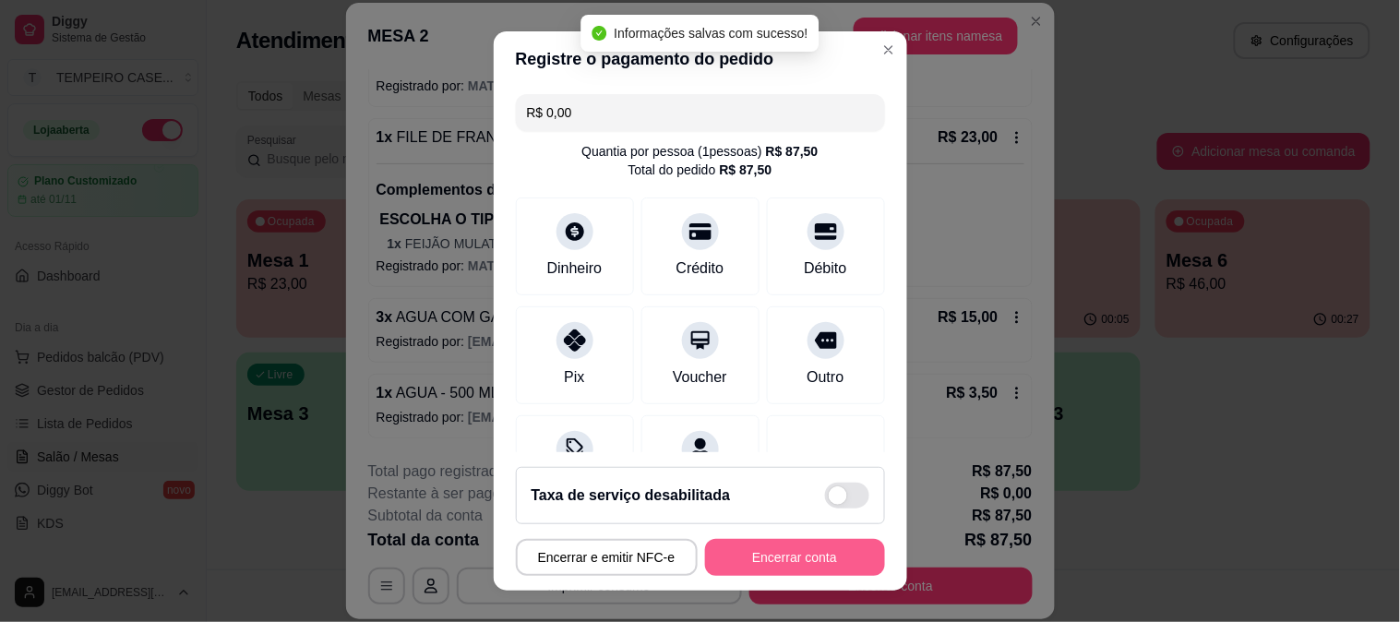
click at [789, 552] on button "Encerrar conta" at bounding box center [795, 557] width 180 height 37
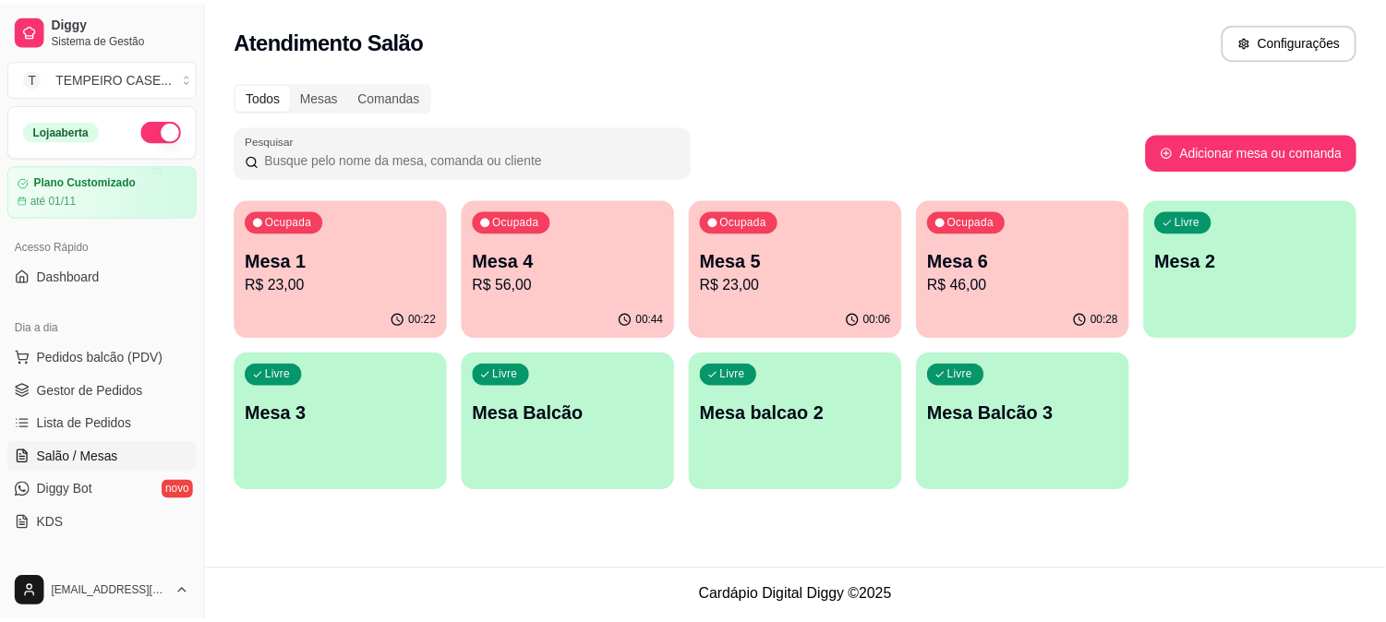
scroll to position [307, 0]
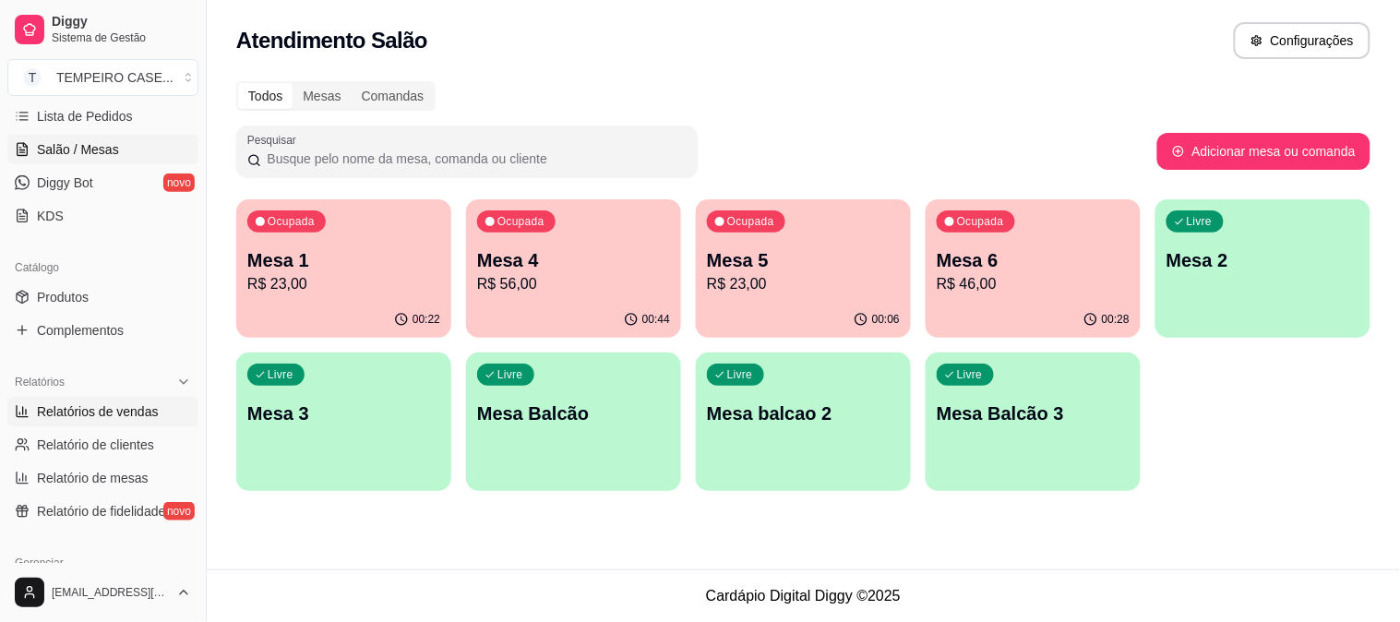
click at [106, 408] on span "Relatórios de vendas" at bounding box center [98, 412] width 122 height 18
select select "ALL"
select select "0"
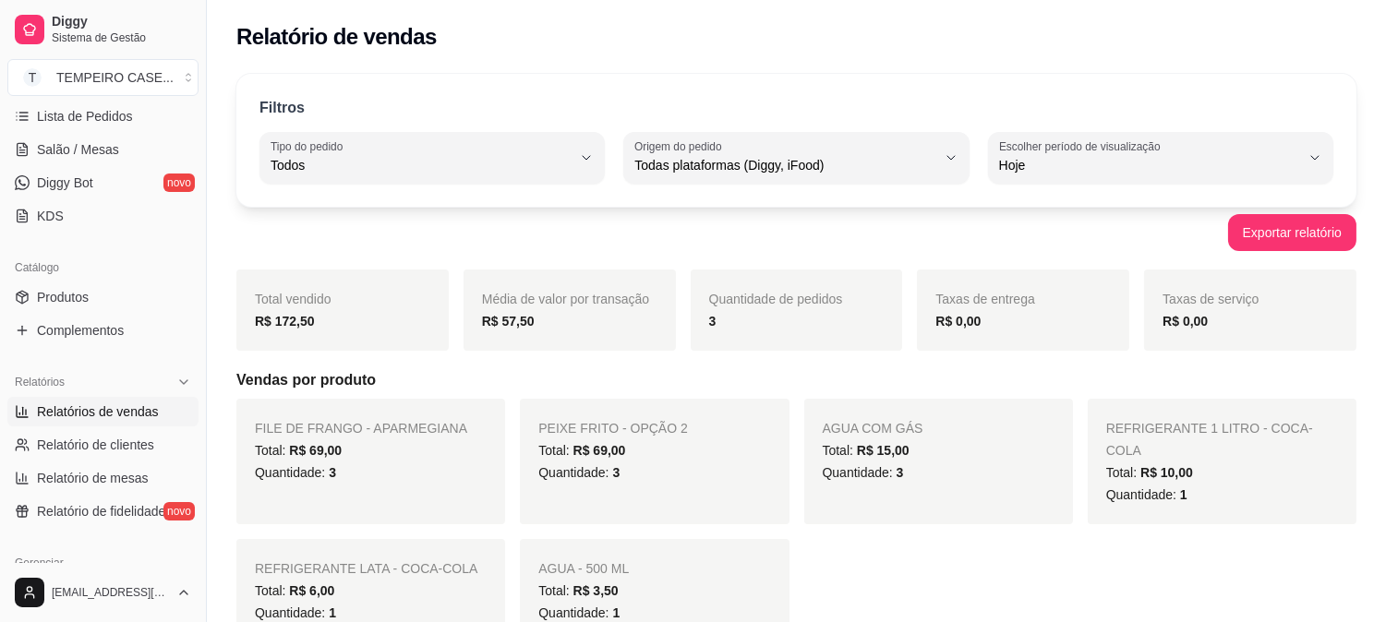
click at [891, 338] on div "Quantidade de pedidos 3" at bounding box center [797, 310] width 212 height 81
click at [788, 296] on span "Quantidade de pedidos" at bounding box center [776, 299] width 134 height 15
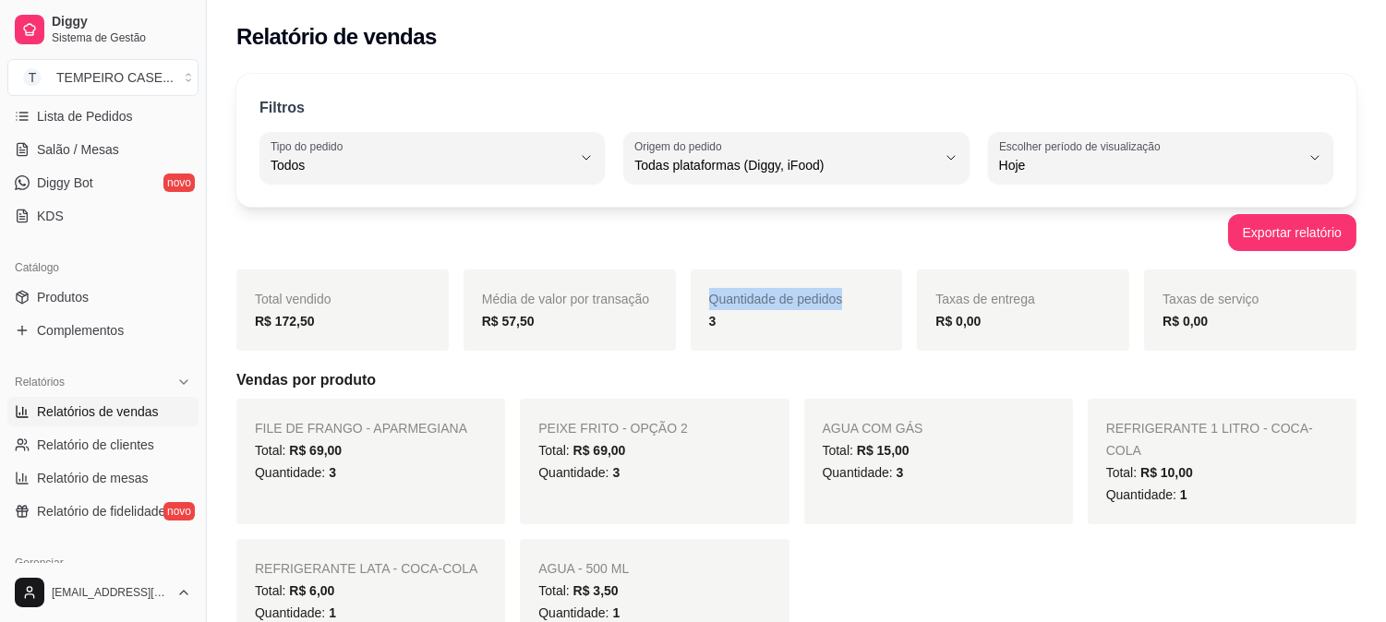
click at [788, 296] on span "Quantidade de pedidos" at bounding box center [776, 299] width 134 height 15
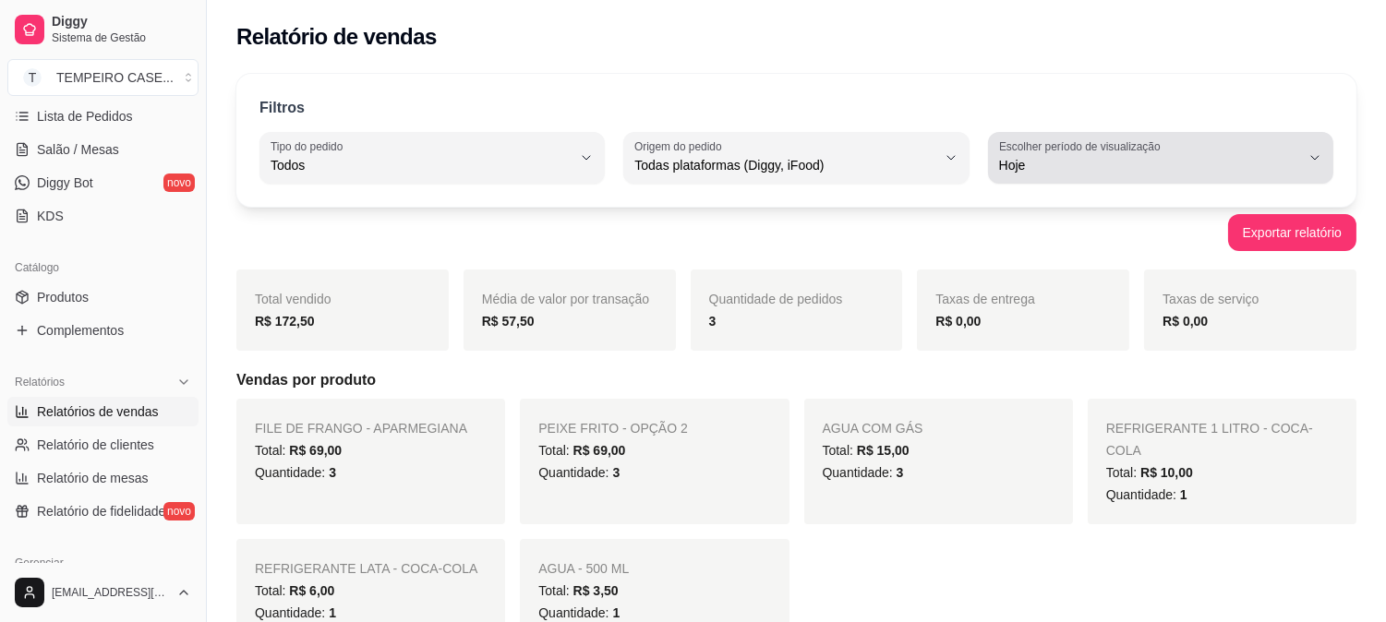
drag, startPoint x: 254, startPoint y: 293, endPoint x: 1030, endPoint y: 170, distance: 786.0
click at [1030, 170] on div "Filtros ALL Tipo do pedido Todos Entrega Retirada Mesa Consumo local Tipo do pe…" at bounding box center [796, 565] width 1179 height 1005
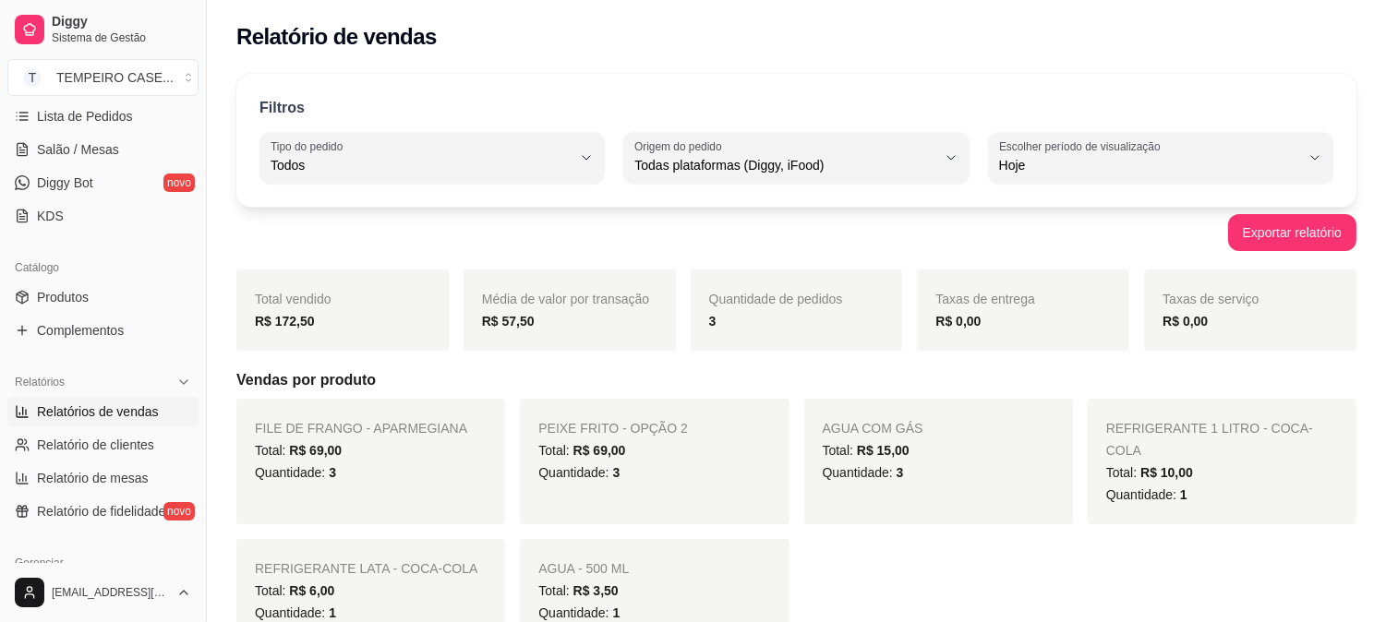
click at [824, 296] on span "Quantidade de pedidos" at bounding box center [776, 299] width 134 height 15
click at [98, 142] on span "Salão / Mesas" at bounding box center [78, 149] width 82 height 18
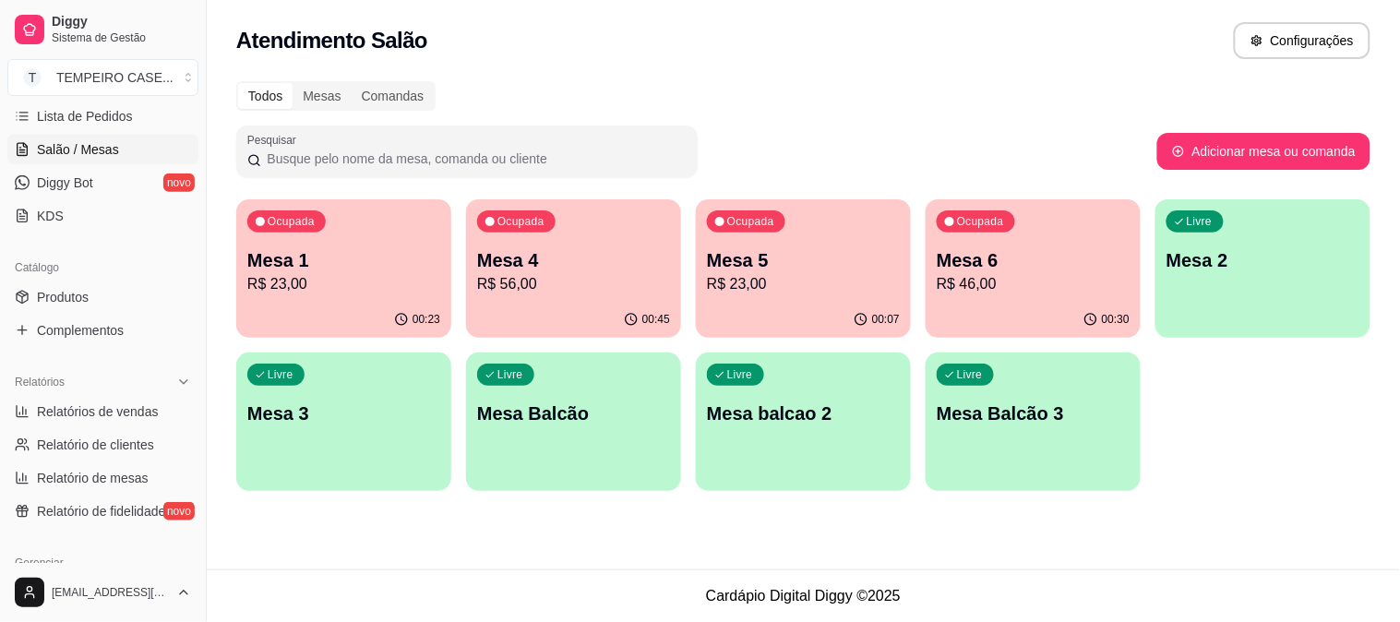
click at [600, 263] on p "Mesa 4" at bounding box center [573, 260] width 193 height 26
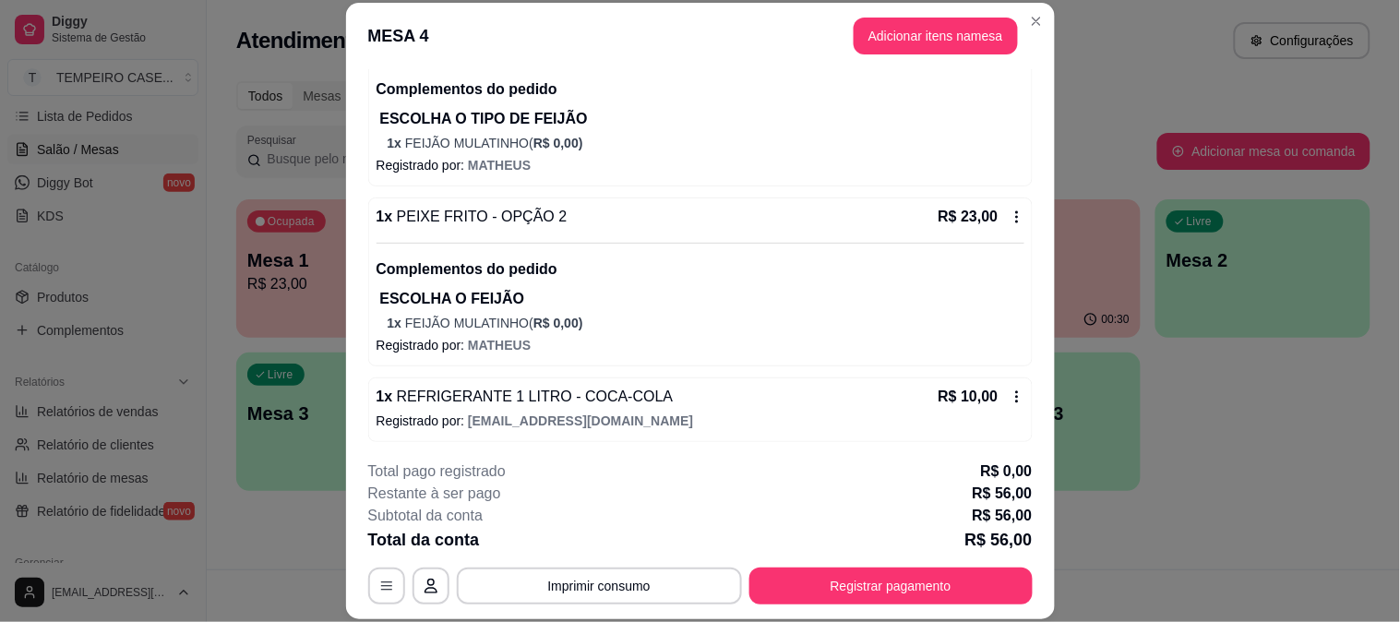
scroll to position [231, 0]
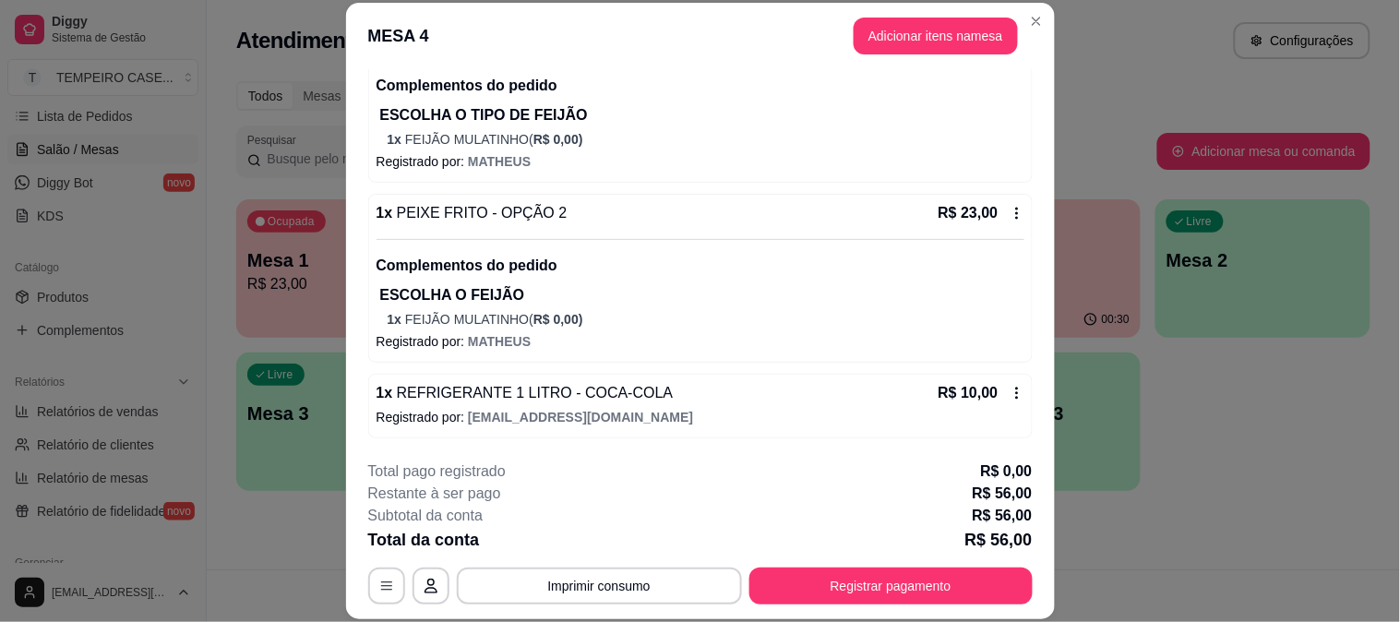
click at [1016, 392] on icon at bounding box center [1017, 393] width 3 height 12
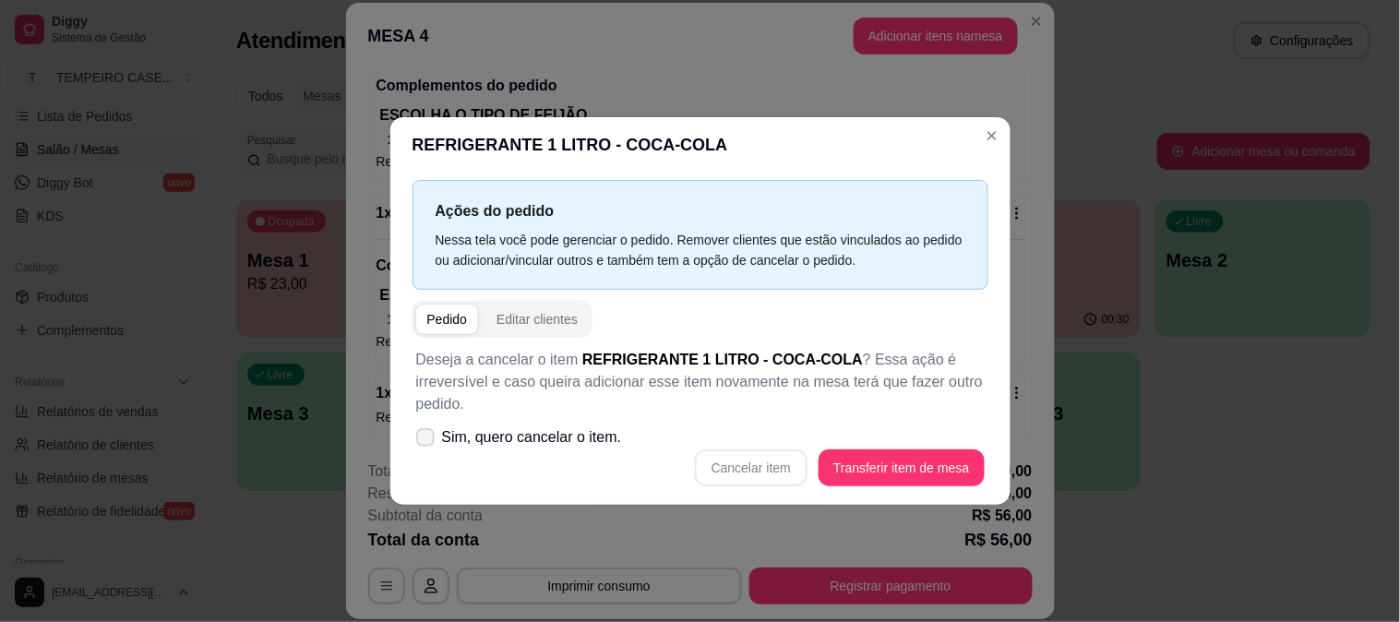
click at [500, 427] on span "Sim, quero cancelar o item." at bounding box center [532, 438] width 180 height 22
click at [427, 441] on input "Sim, quero cancelar o item." at bounding box center [421, 447] width 12 height 12
checkbox input "true"
click at [751, 483] on button "Cancelar item" at bounding box center [751, 468] width 113 height 37
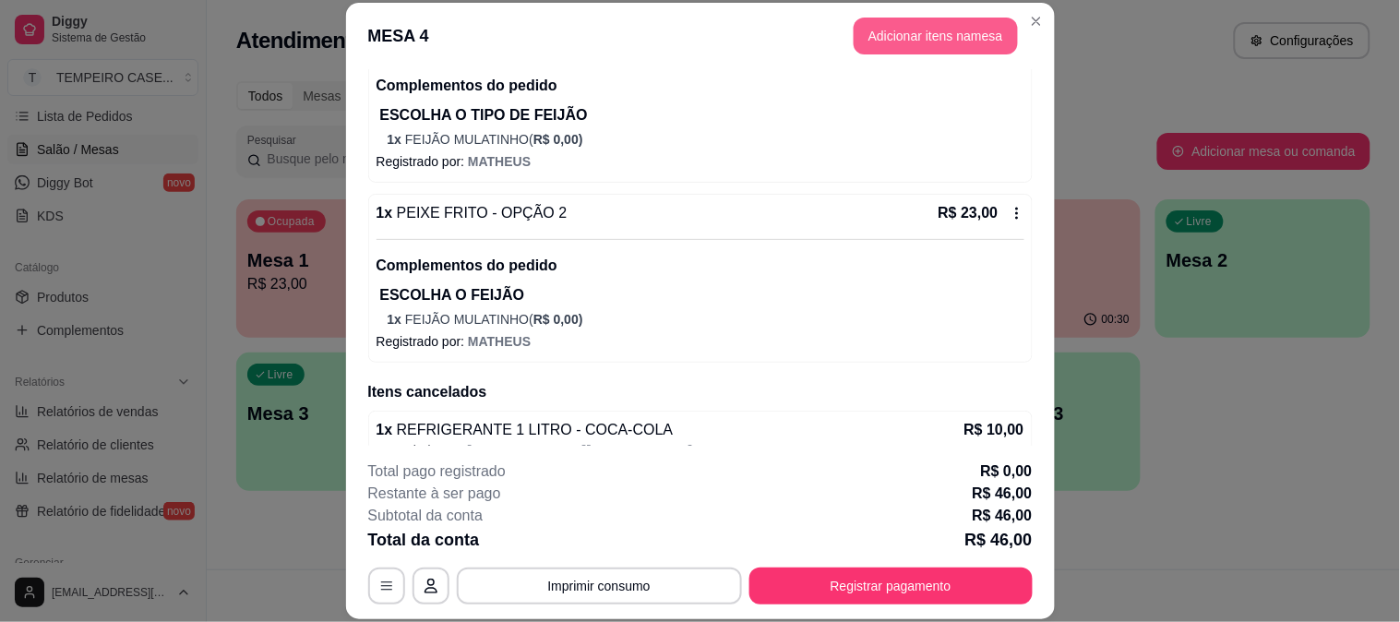
click at [915, 31] on button "Adicionar itens na mesa" at bounding box center [936, 36] width 164 height 37
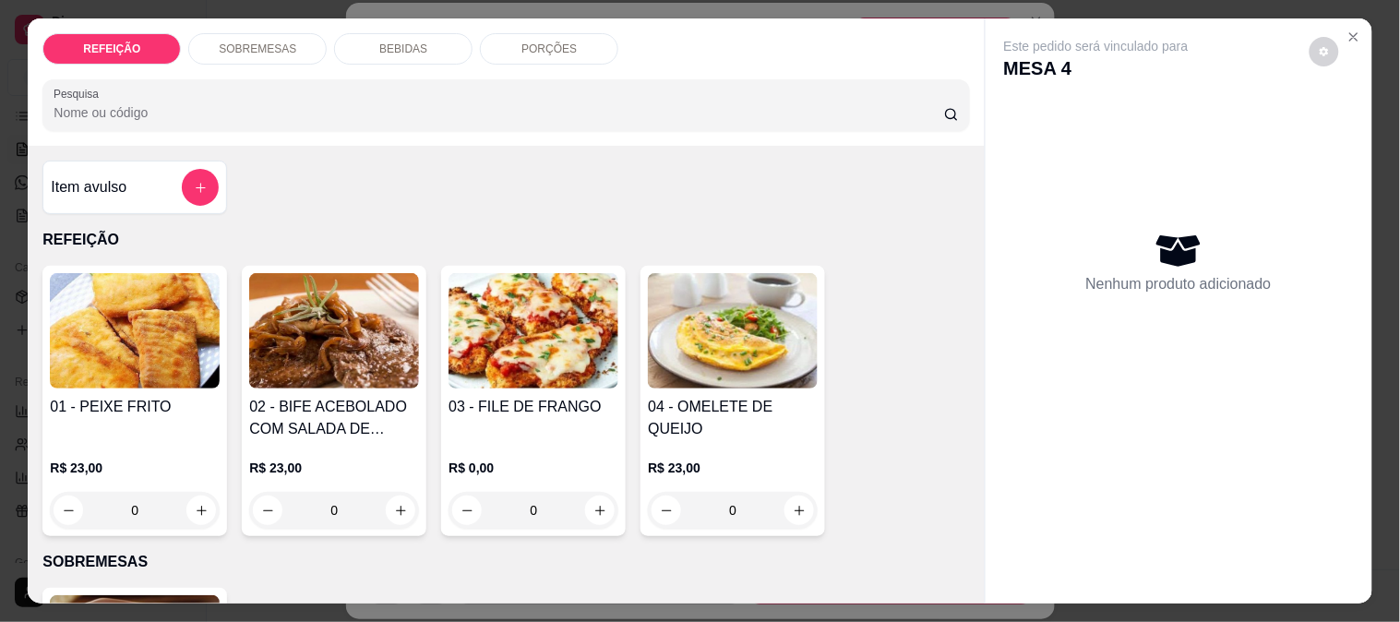
click at [369, 40] on div "BEBIDAS" at bounding box center [403, 48] width 138 height 31
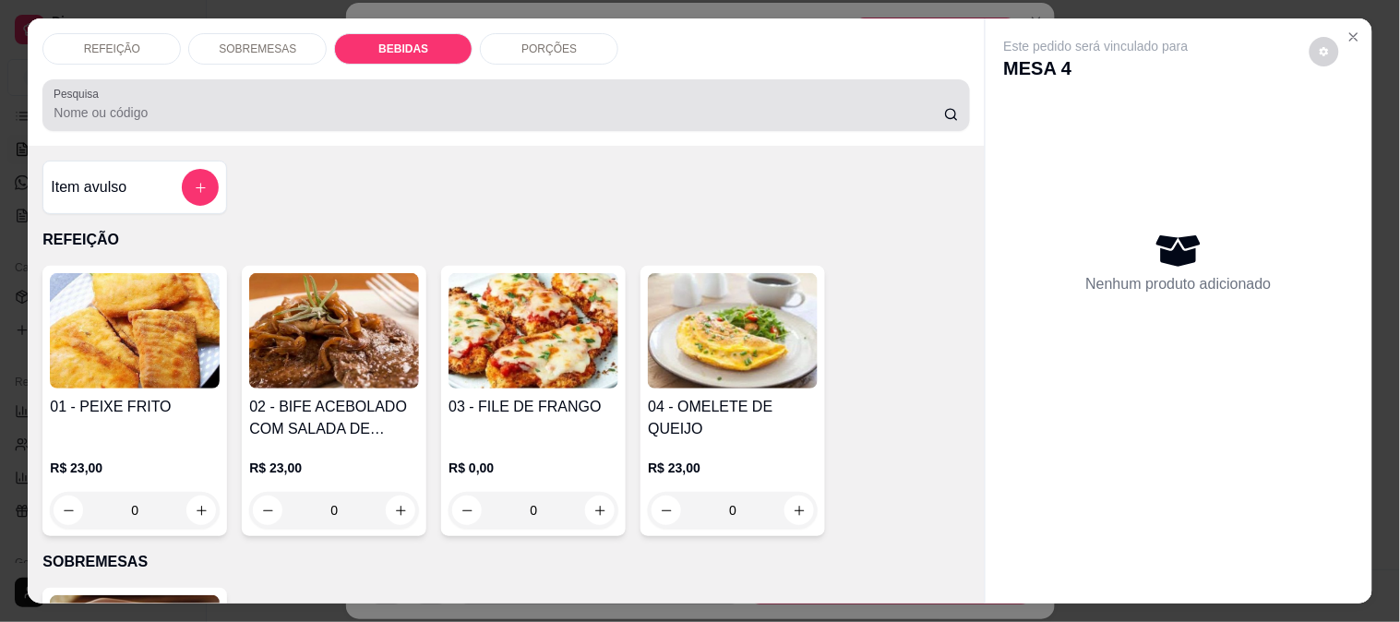
scroll to position [48, 0]
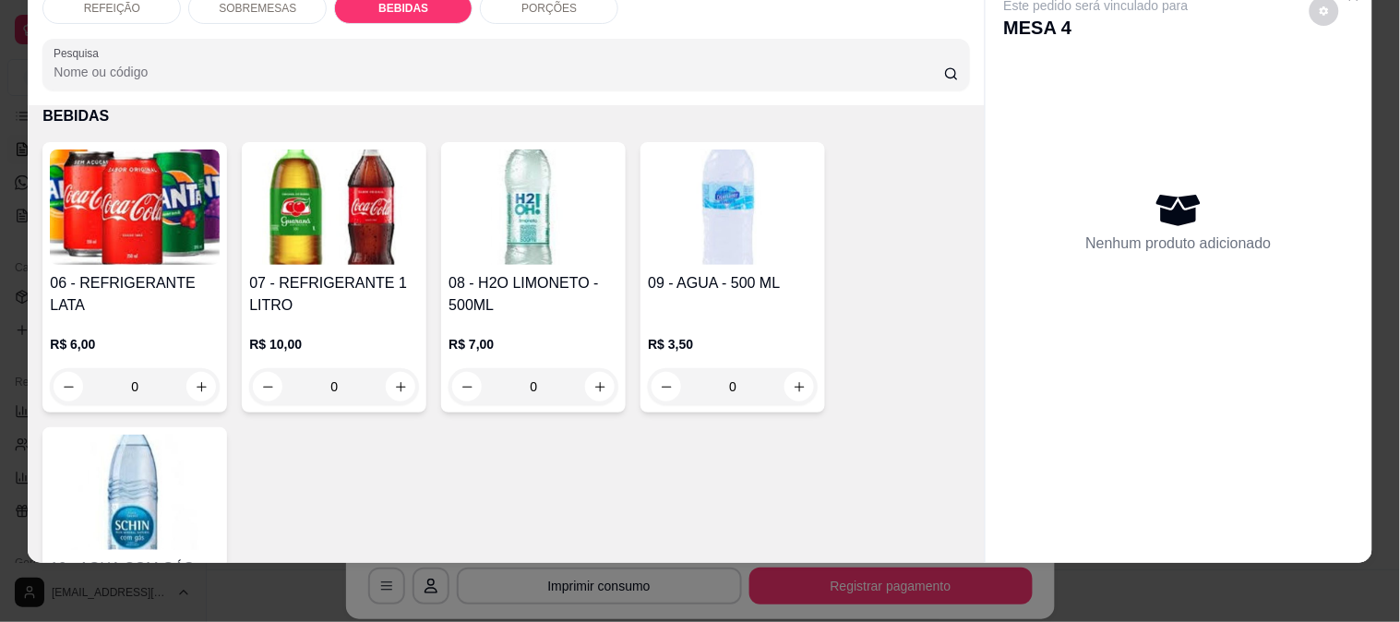
click at [317, 186] on img at bounding box center [334, 207] width 170 height 115
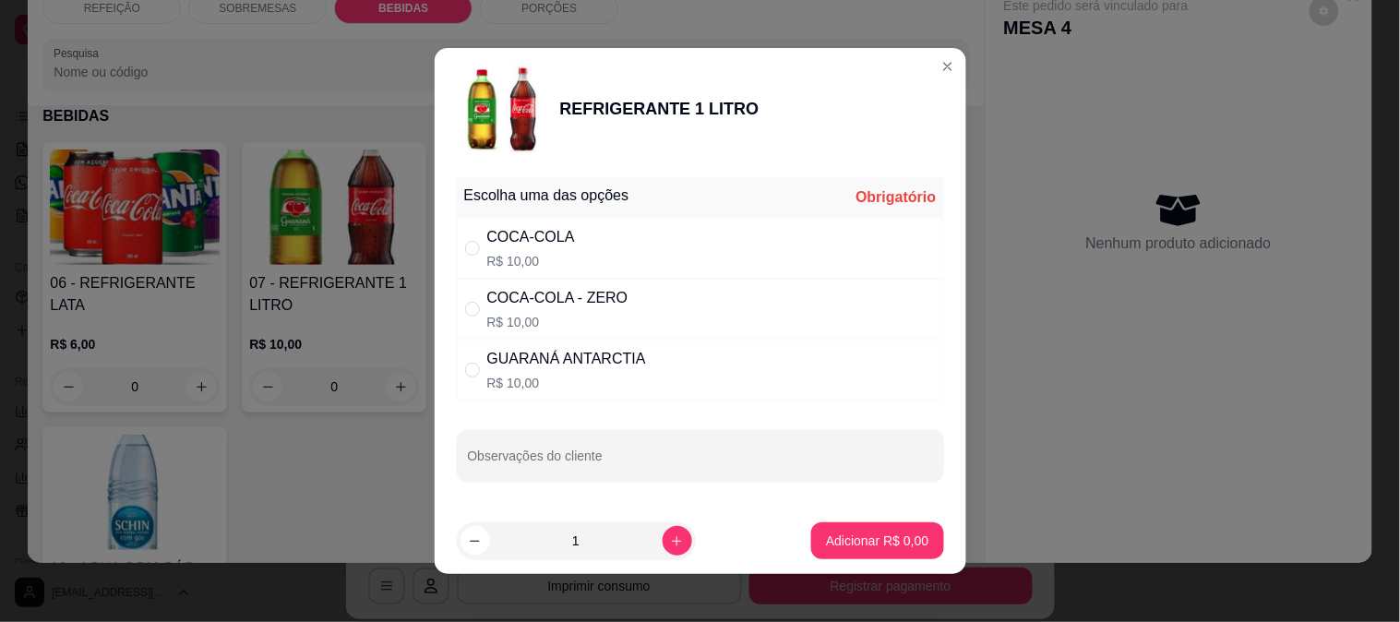
click at [564, 370] on div "GUARANÁ ANTARCTIA" at bounding box center [566, 359] width 159 height 22
radio input "true"
click at [853, 536] on p "Adicionar R$ 10,00" at bounding box center [874, 541] width 110 height 18
type input "1"
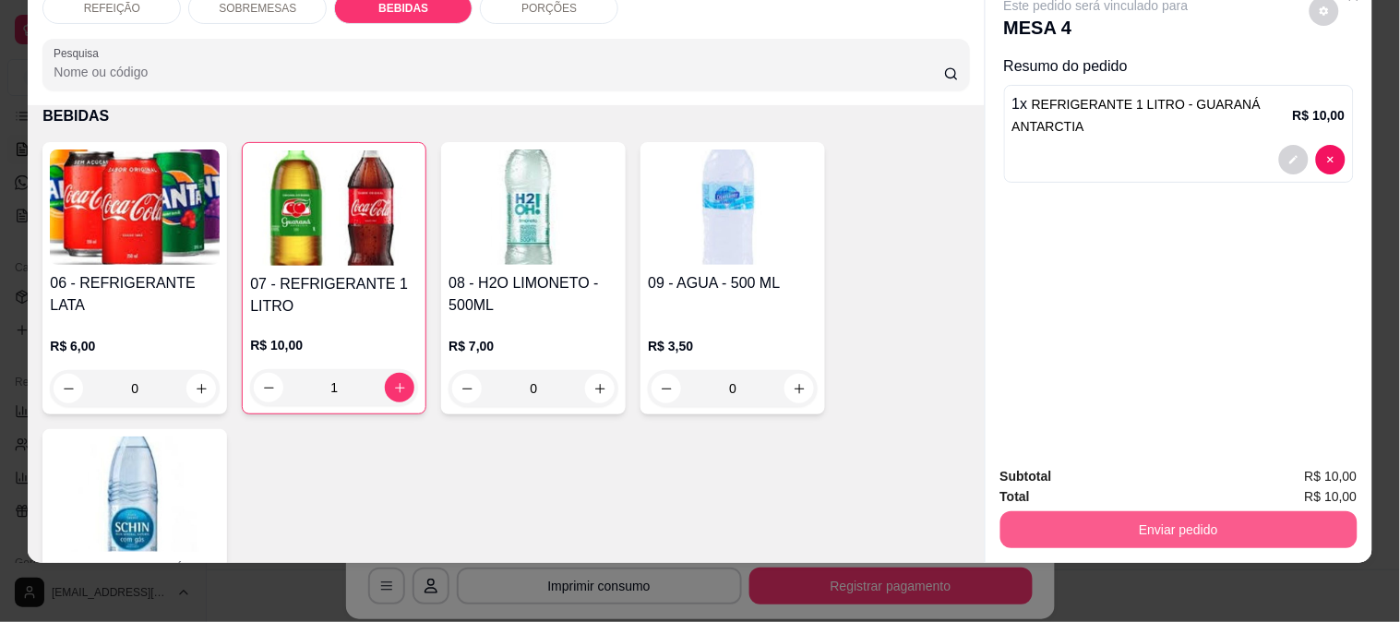
click at [1136, 511] on button "Enviar pedido" at bounding box center [1179, 529] width 357 height 37
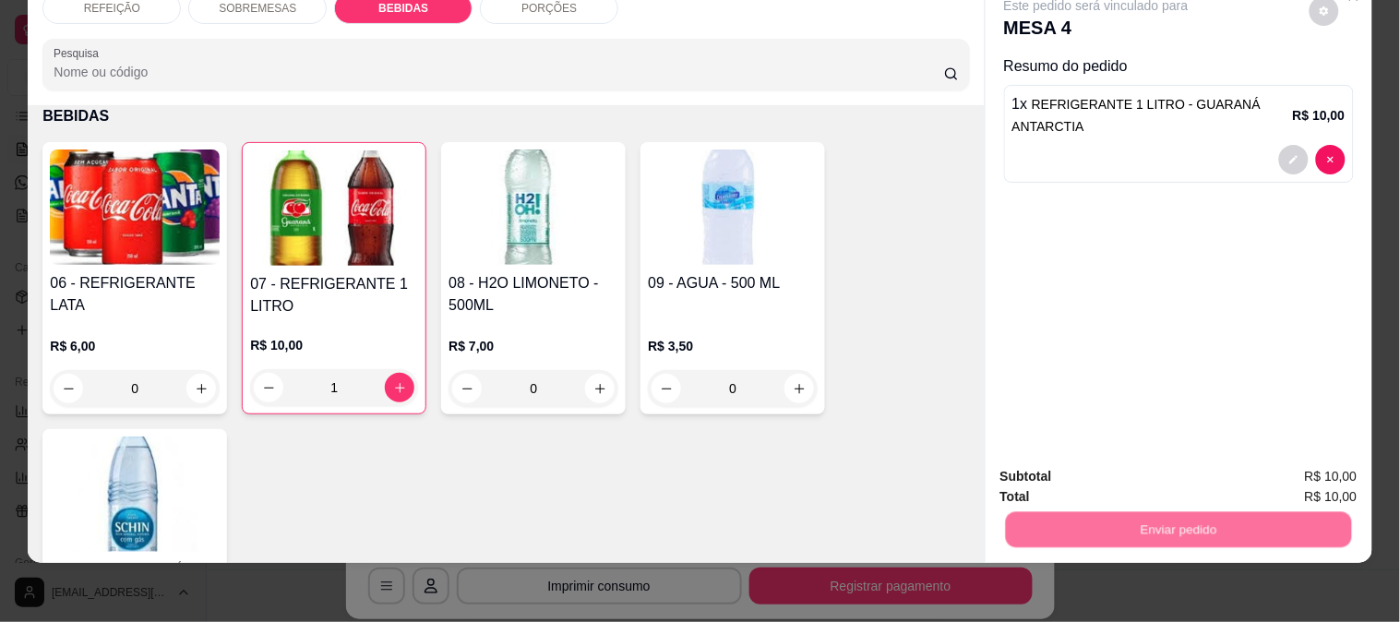
click at [1308, 463] on button "Enviar pedido" at bounding box center [1309, 469] width 104 height 35
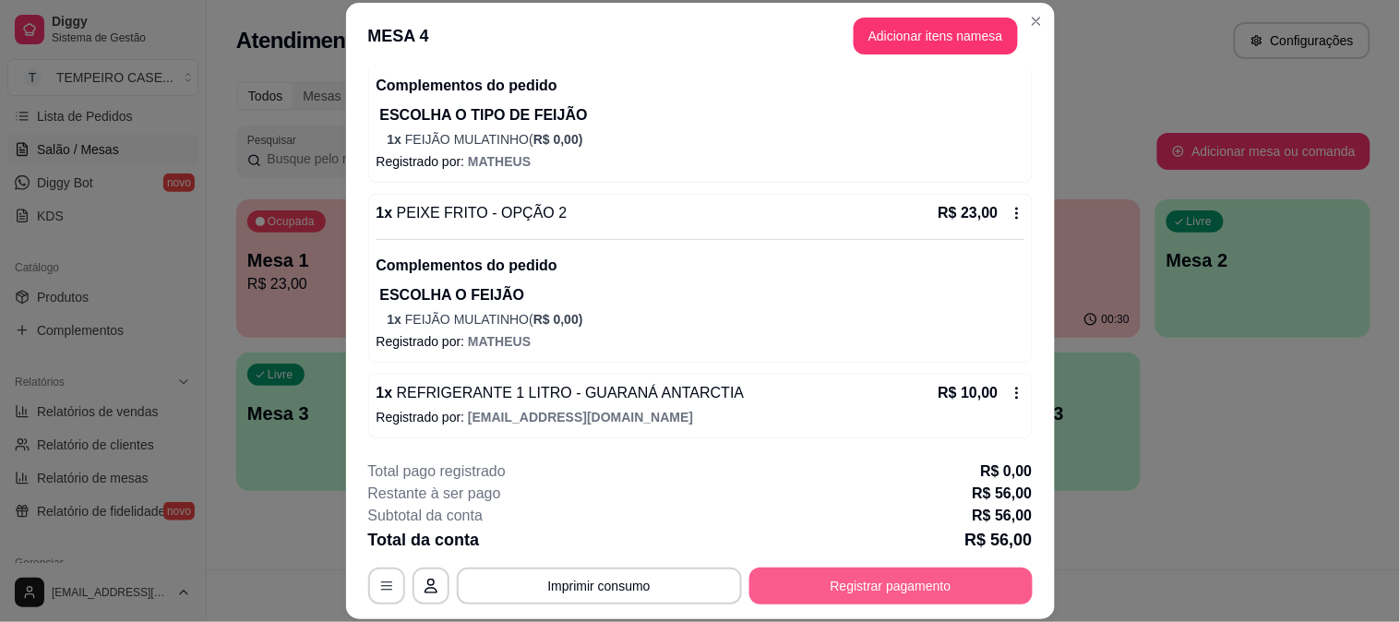
click at [898, 579] on button "Registrar pagamento" at bounding box center [891, 586] width 283 height 37
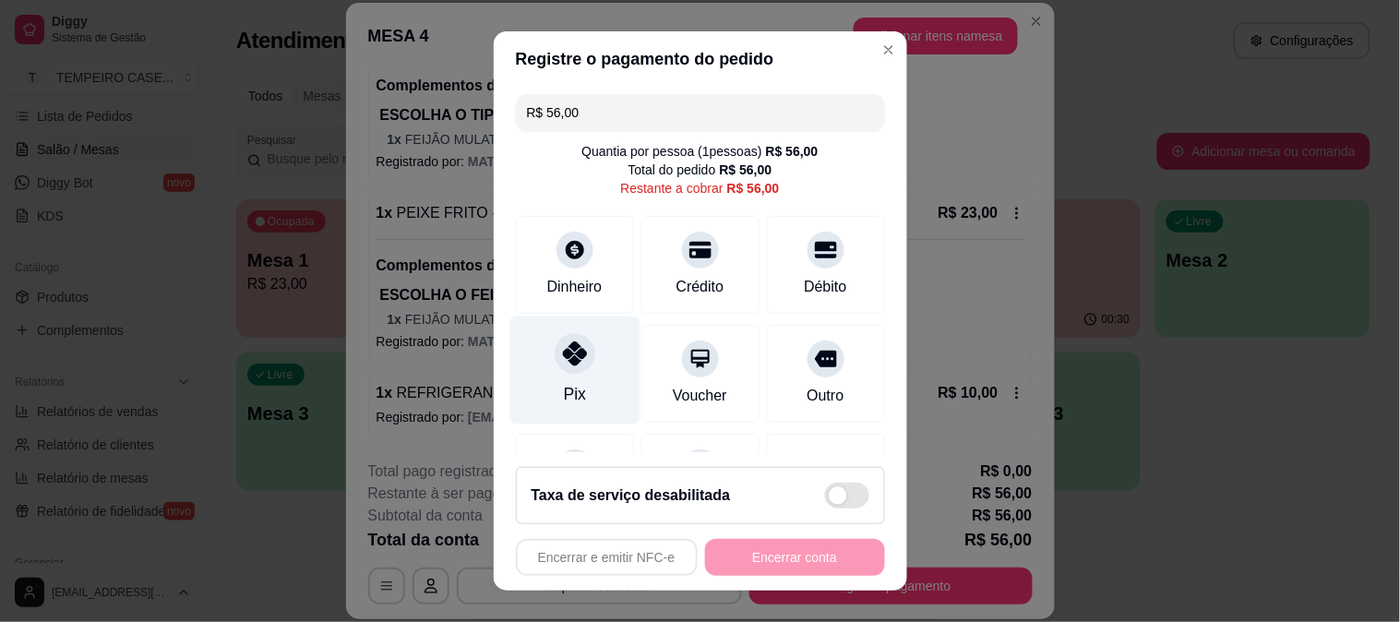
click at [549, 386] on div "Pix" at bounding box center [575, 370] width 130 height 108
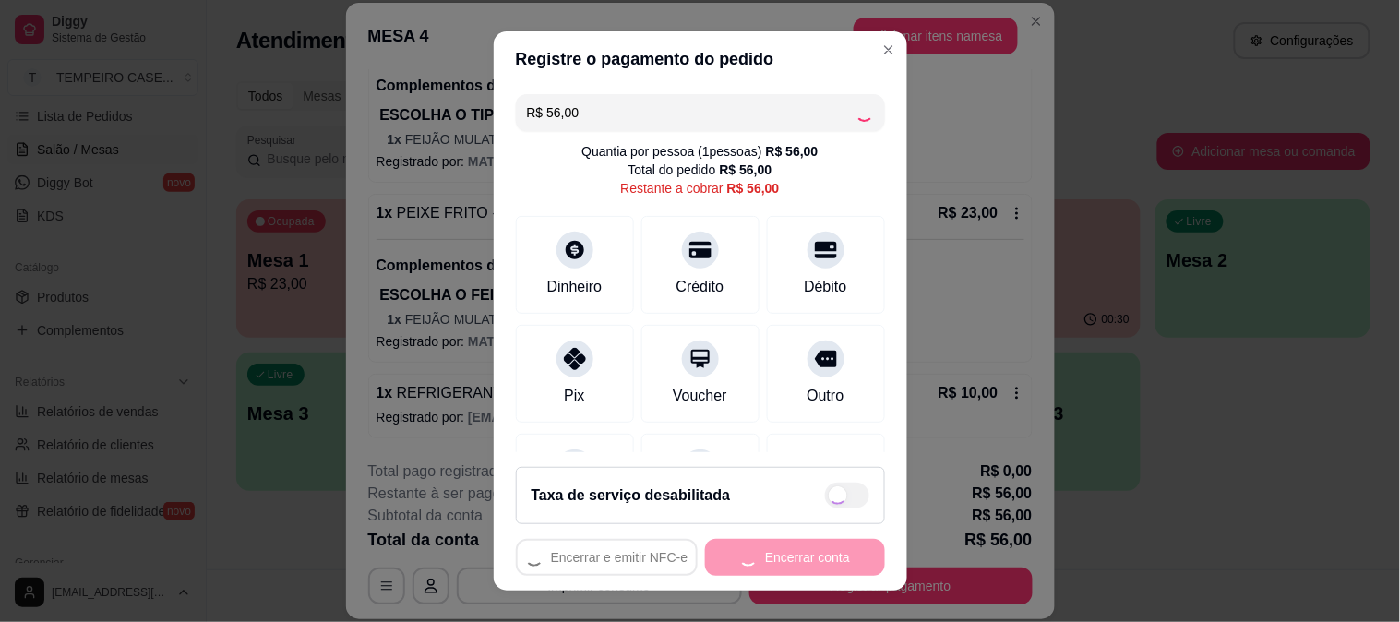
type input "R$ 0,00"
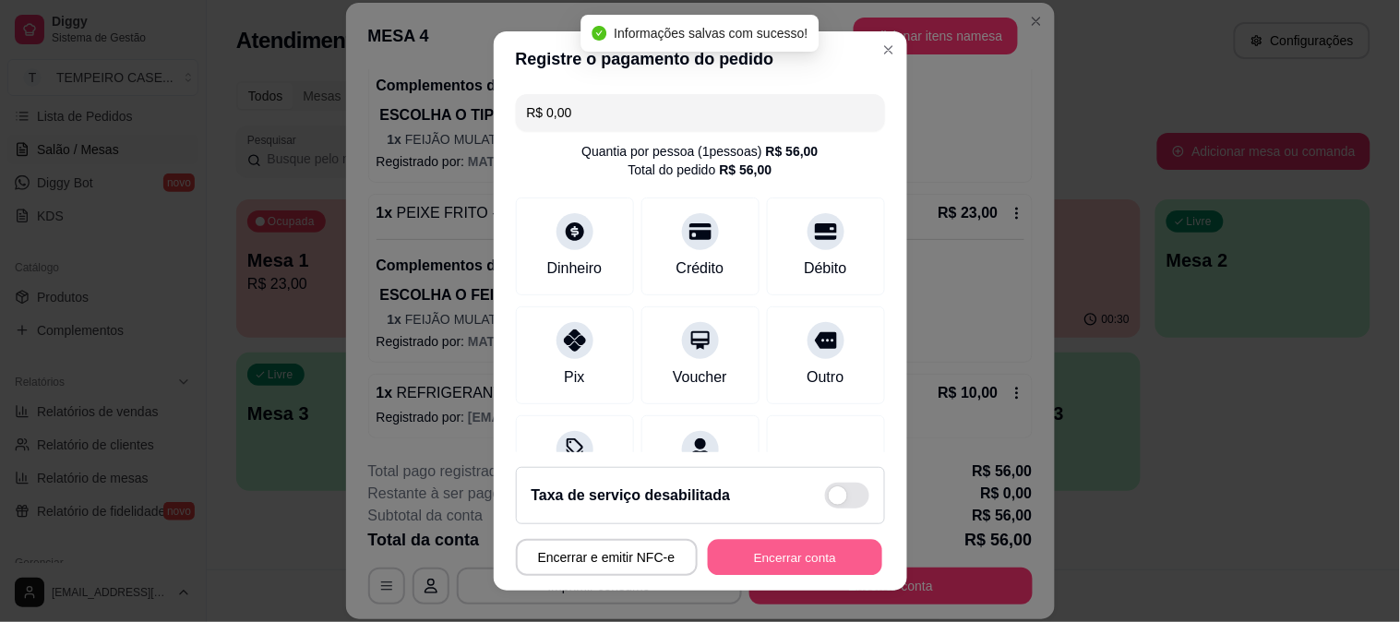
click at [763, 551] on button "Encerrar conta" at bounding box center [795, 558] width 174 height 36
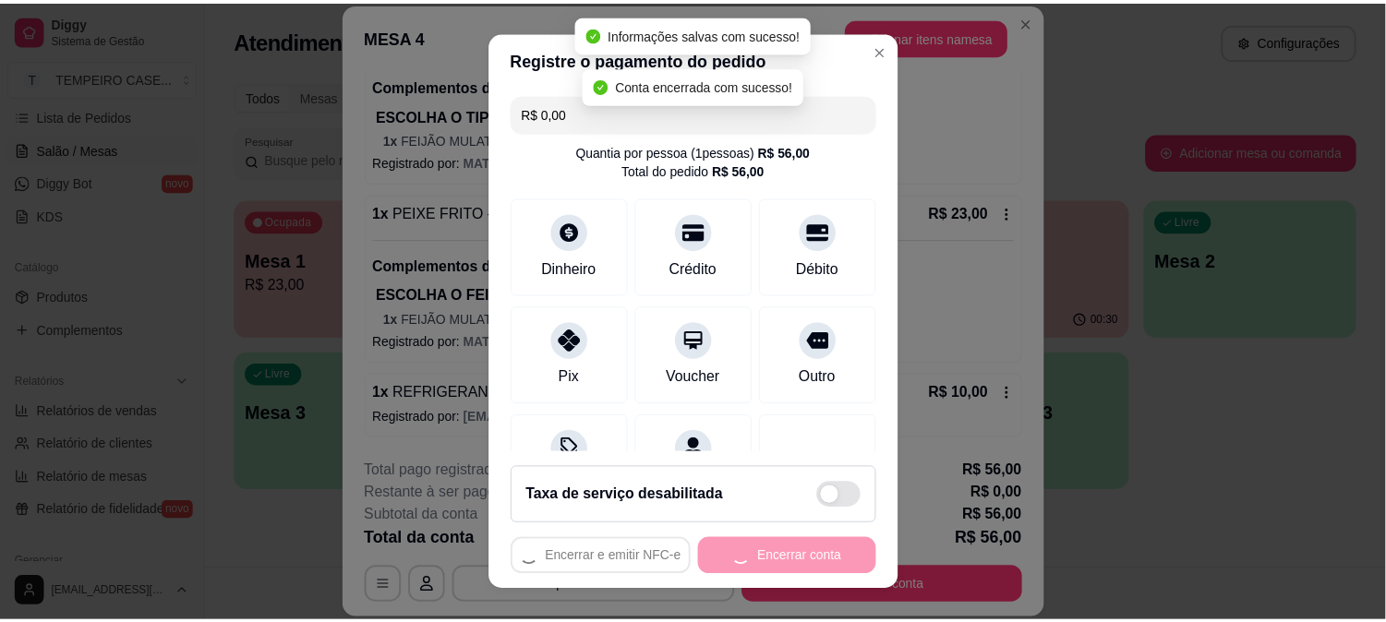
scroll to position [0, 0]
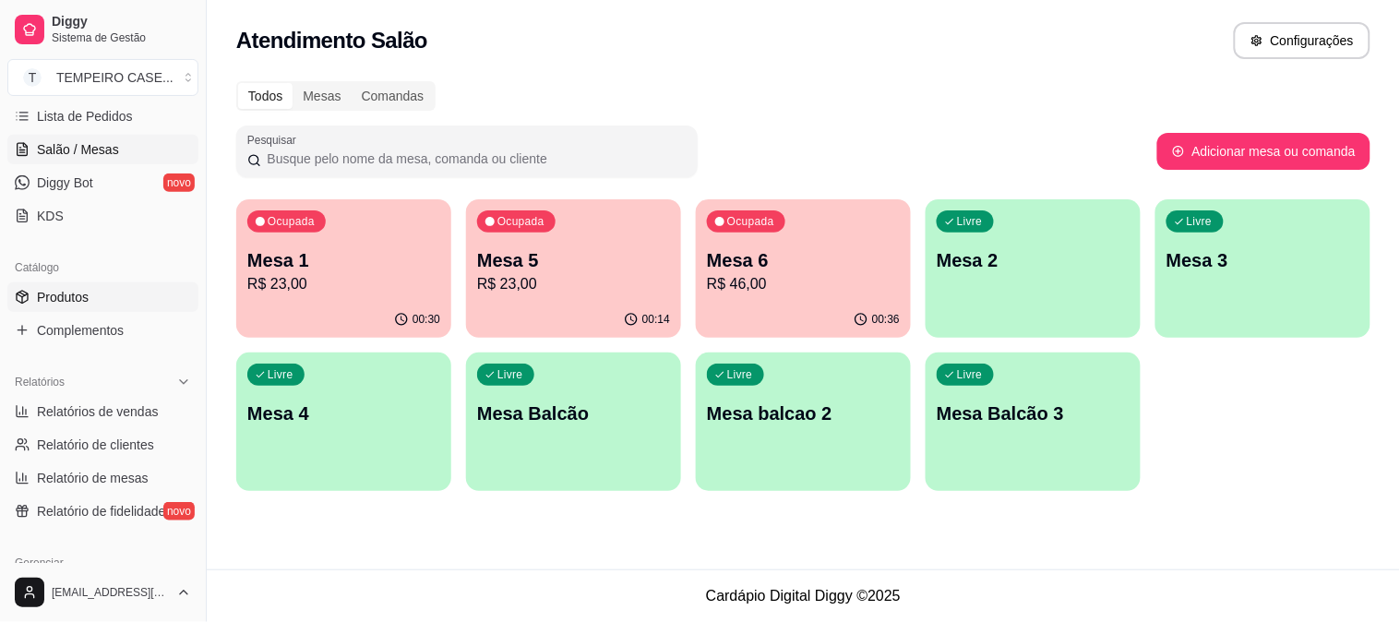
click at [103, 287] on link "Produtos" at bounding box center [102, 297] width 191 height 30
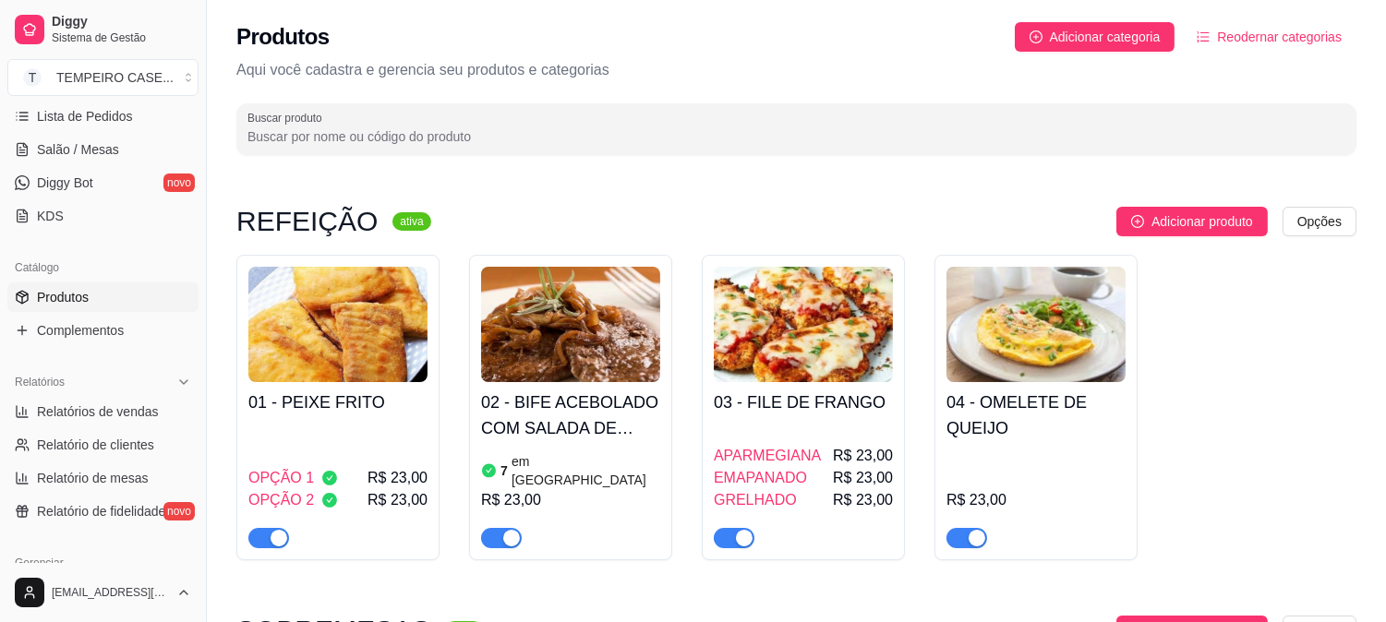
click at [349, 467] on div "OPÇÃO 1 R$ 23,00" at bounding box center [337, 478] width 179 height 22
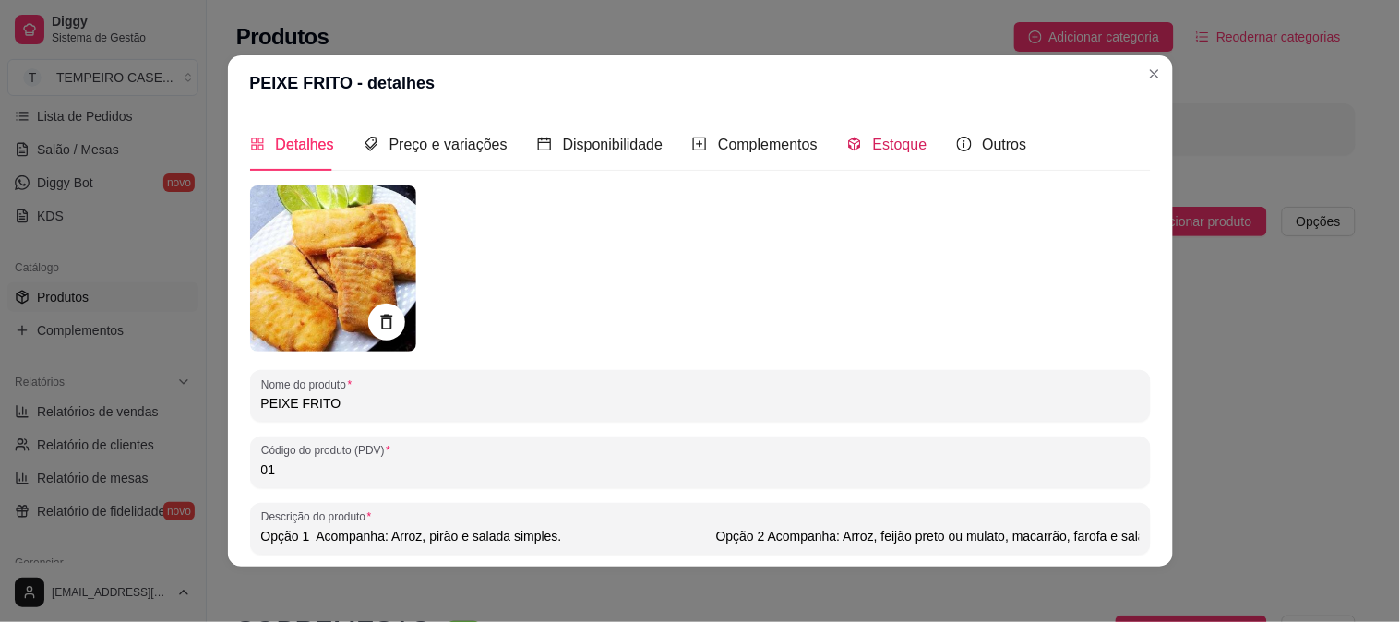
click at [873, 142] on span "Estoque" at bounding box center [900, 145] width 54 height 16
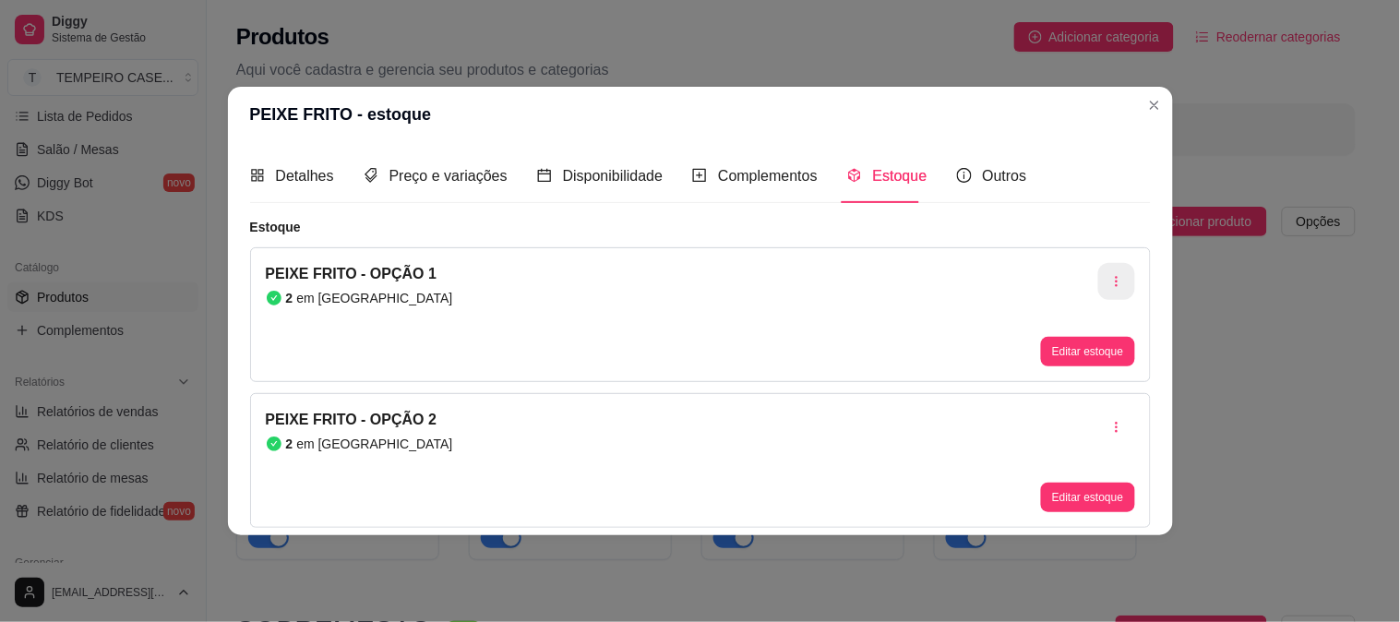
click at [1122, 282] on icon "button" at bounding box center [1117, 281] width 13 height 13
click at [896, 333] on div "PEIXE FRITO - OPÇÃO 1 2 em estoque Editar estoque" at bounding box center [700, 314] width 901 height 135
click at [1069, 358] on button "Editar estoque" at bounding box center [1087, 352] width 93 height 30
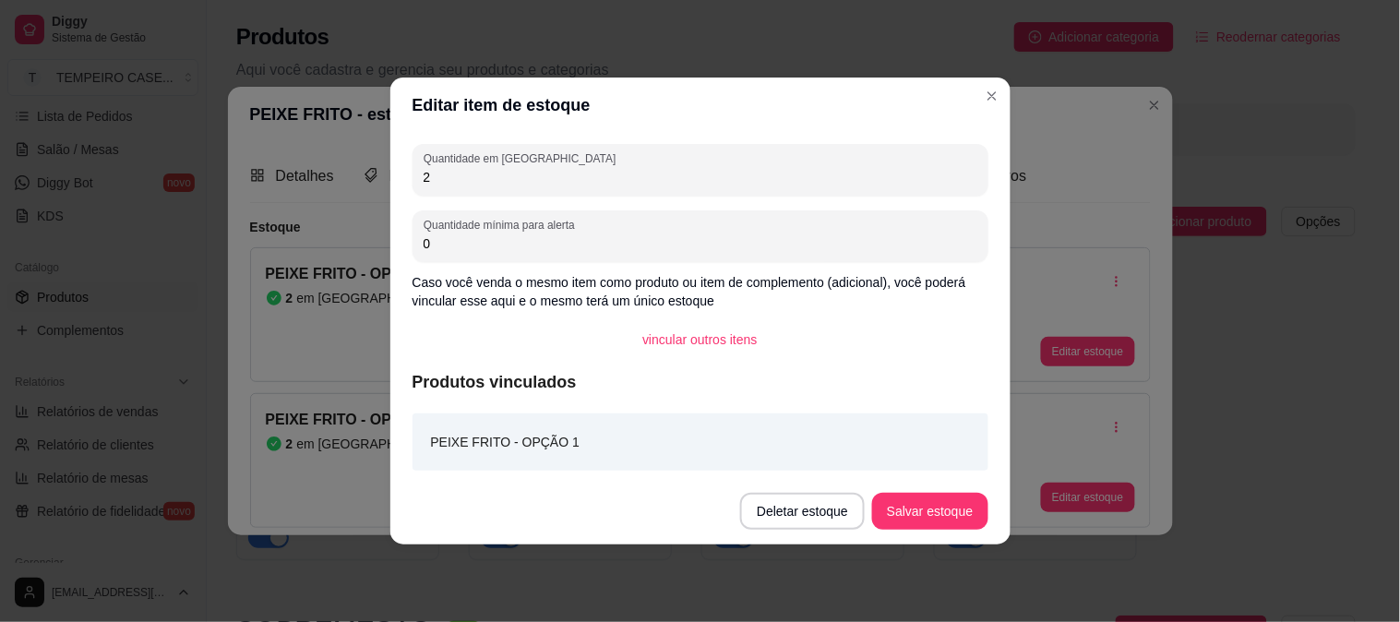
drag, startPoint x: 501, startPoint y: 170, endPoint x: 124, endPoint y: 168, distance: 377.6
click at [130, 168] on div "Editar item de estoque Quantidade em estoque 2 Quantidade mínima para alerta 0 …" at bounding box center [700, 311] width 1400 height 622
type input "0"
click at [925, 491] on footer "Deletar estoque Salvar estoque" at bounding box center [701, 511] width 620 height 66
click at [898, 514] on button "Salvar estoque" at bounding box center [929, 511] width 115 height 37
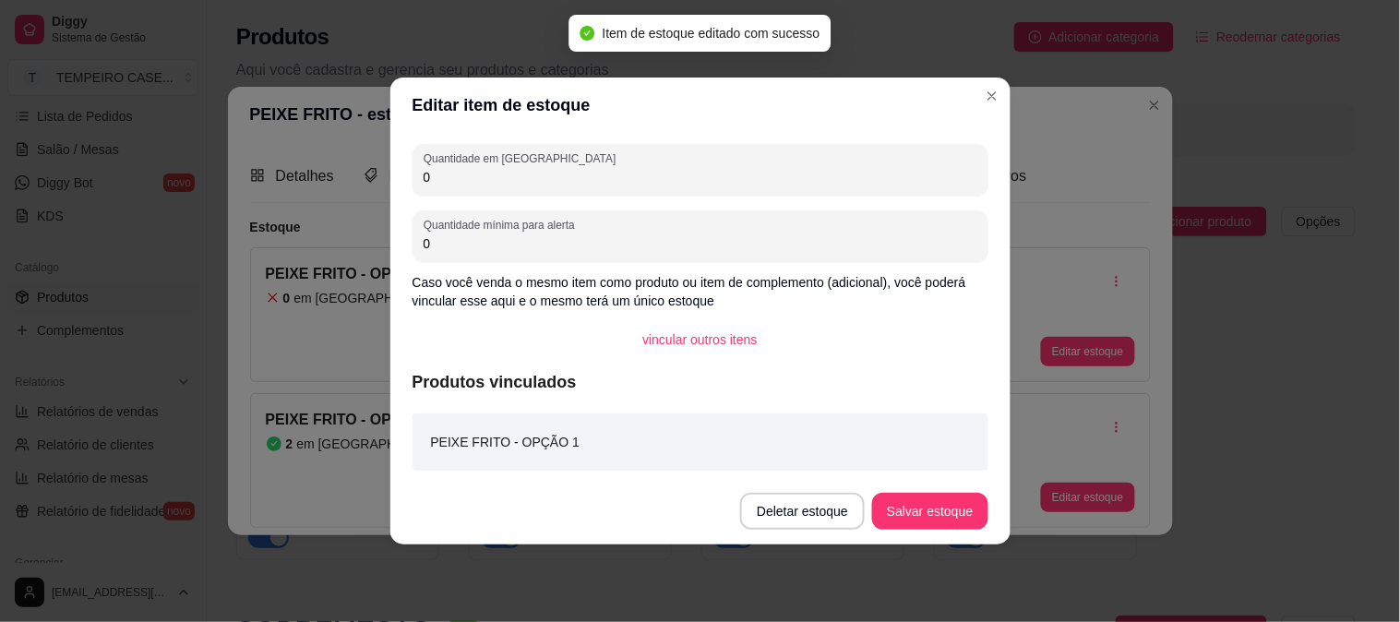
click at [999, 111] on header "Editar item de estoque" at bounding box center [701, 105] width 620 height 55
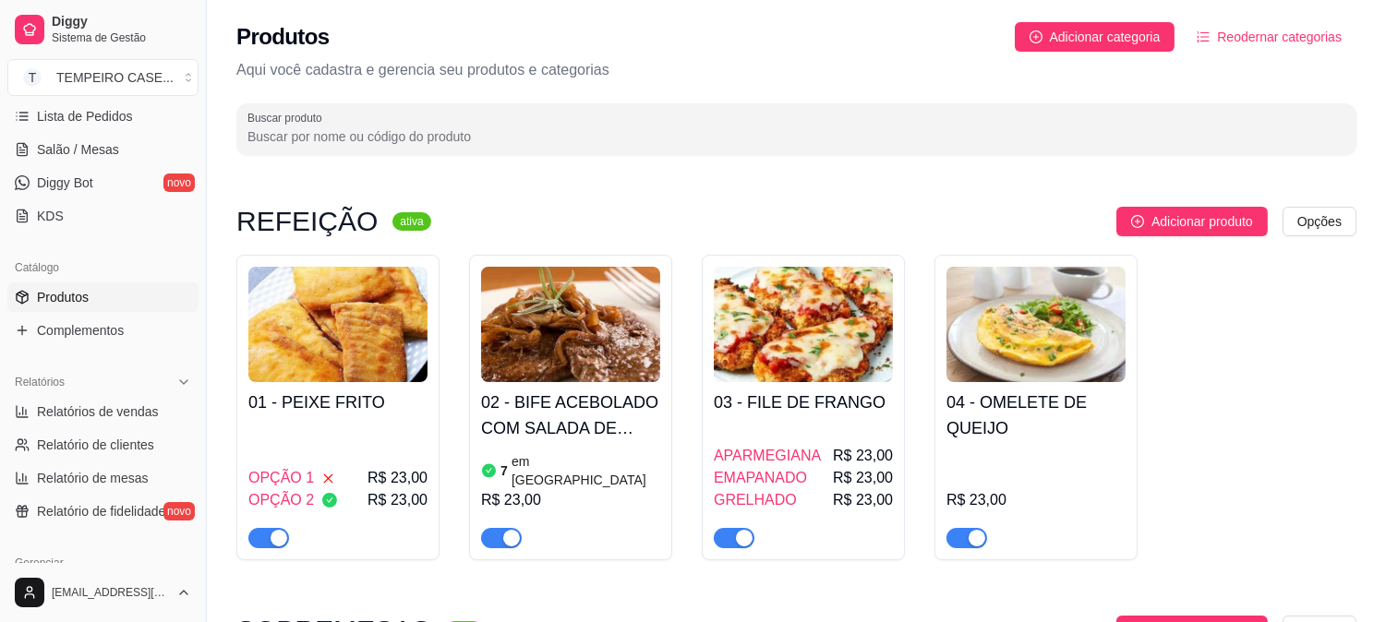
click at [526, 409] on h4 "02 - BIFE ACEBOLADO COM SALADA DE MAIONESE" at bounding box center [570, 416] width 179 height 52
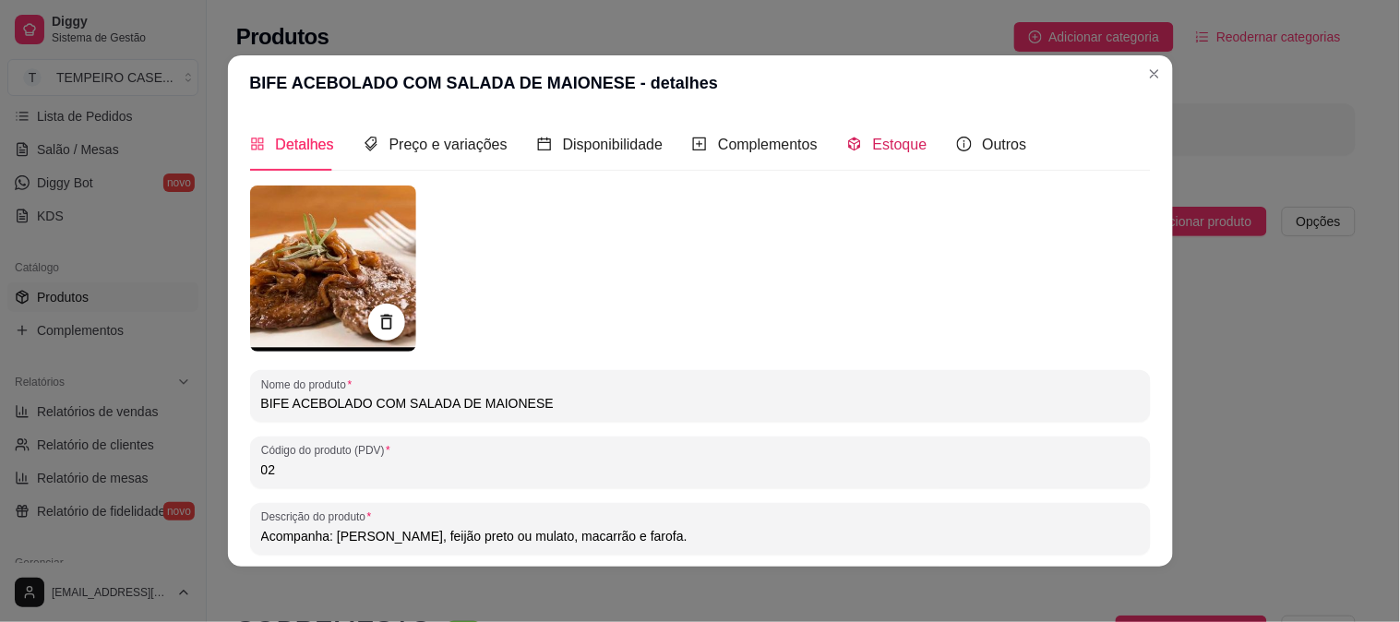
click at [874, 145] on span "Estoque" at bounding box center [900, 145] width 54 height 16
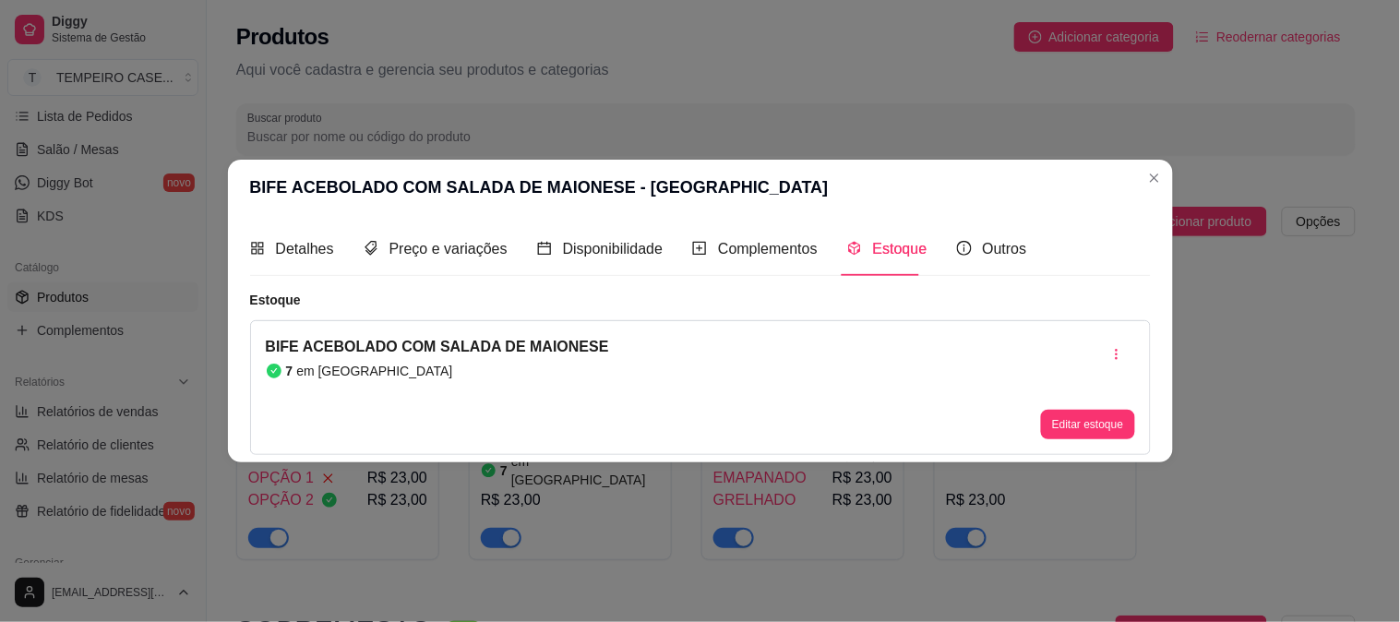
click at [1103, 422] on button "Editar estoque" at bounding box center [1087, 425] width 93 height 30
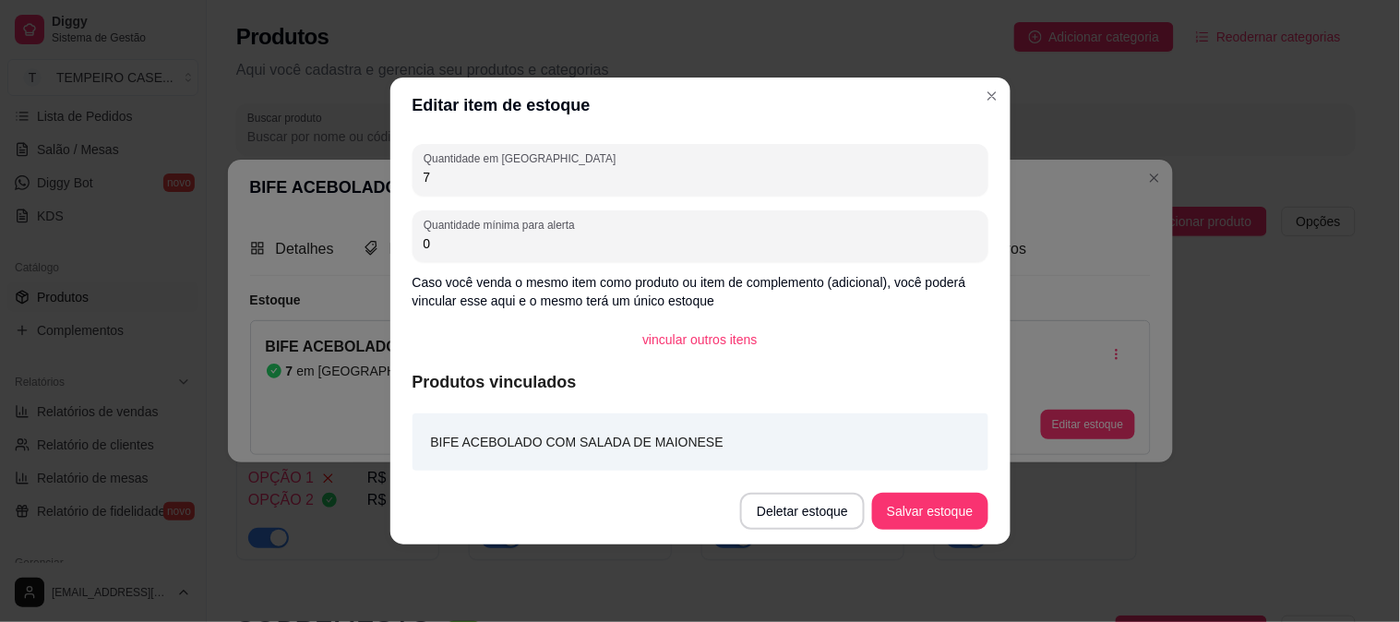
drag, startPoint x: 476, startPoint y: 189, endPoint x: 233, endPoint y: 189, distance: 243.7
click at [233, 189] on div "Editar item de estoque Quantidade em estoque 7 Quantidade mínima para alerta 0 …" at bounding box center [700, 311] width 1400 height 622
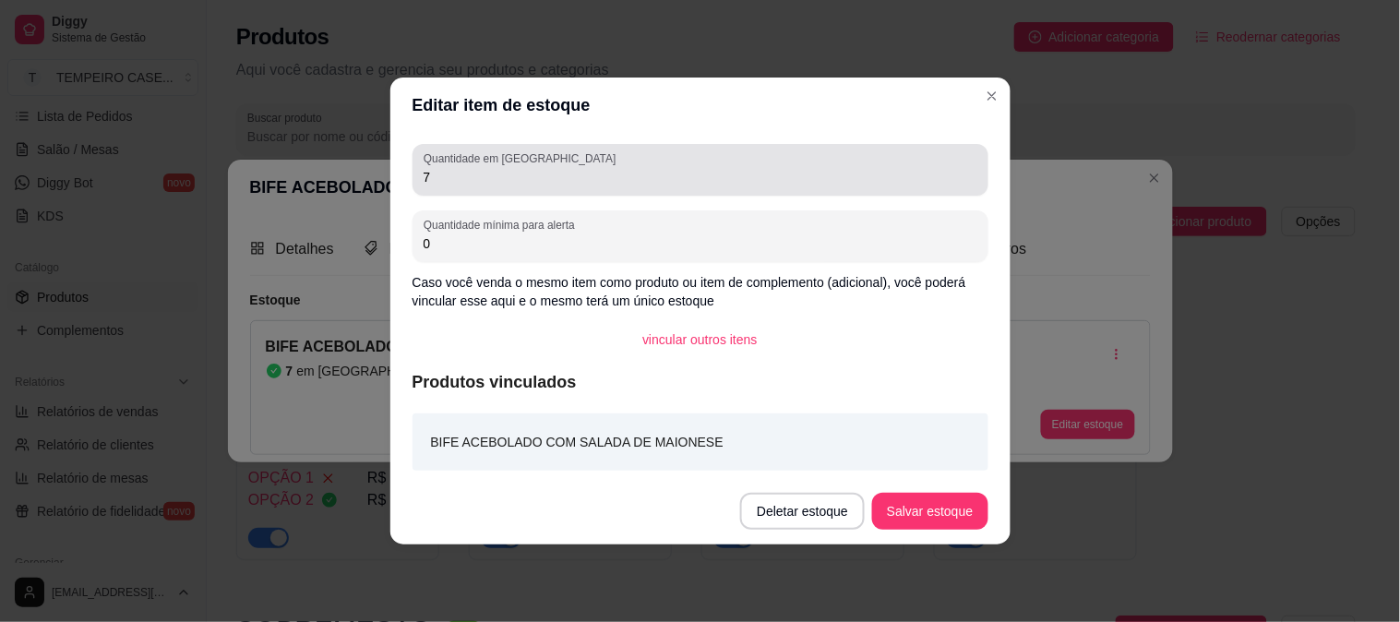
click at [427, 182] on input "7" at bounding box center [701, 177] width 554 height 18
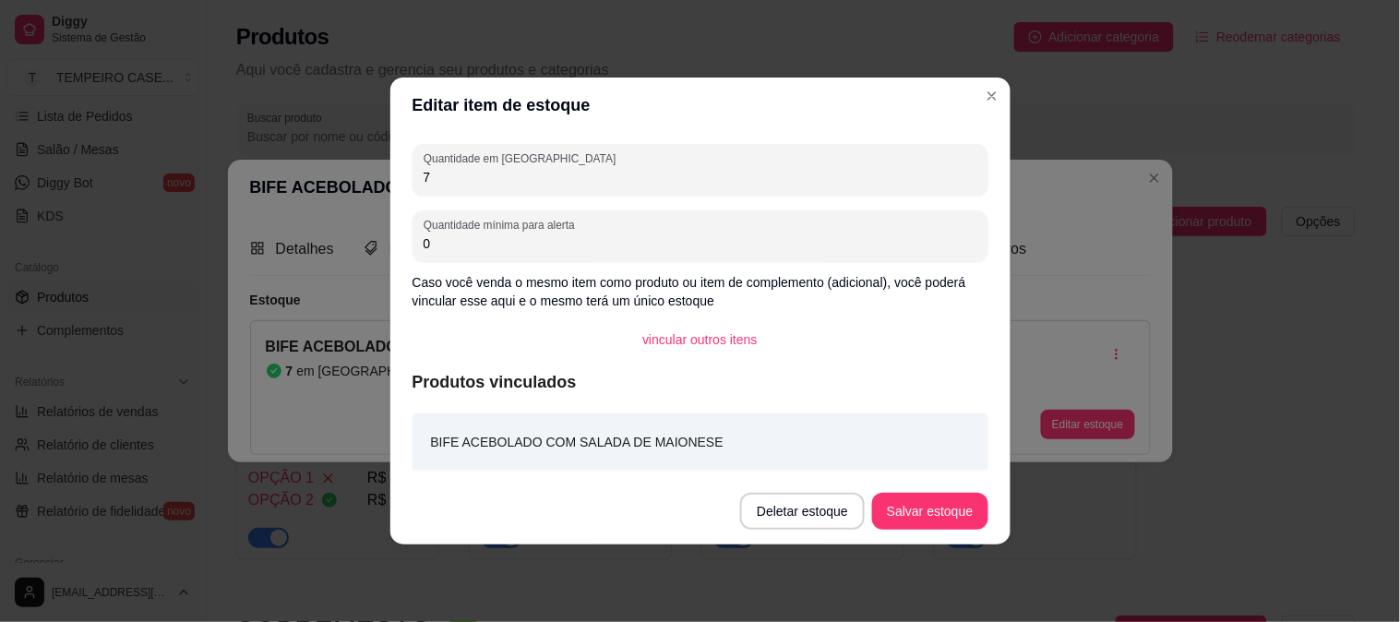
click at [427, 182] on input "7" at bounding box center [701, 177] width 554 height 18
type input "5"
click at [931, 511] on button "Salvar estoque" at bounding box center [929, 511] width 115 height 37
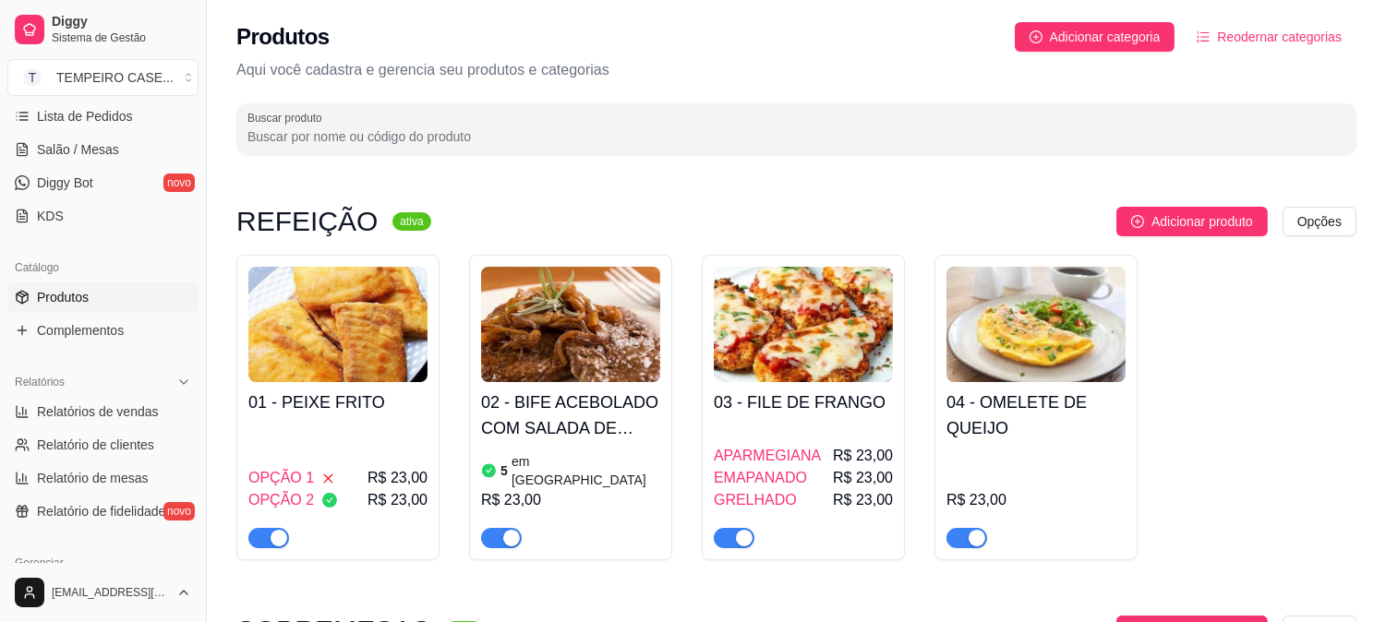
click at [330, 421] on div "01 - PEIXE FRITO OPÇÃO 1 R$ 23,00 OPÇÃO 2 R$ 23,00" at bounding box center [337, 465] width 179 height 166
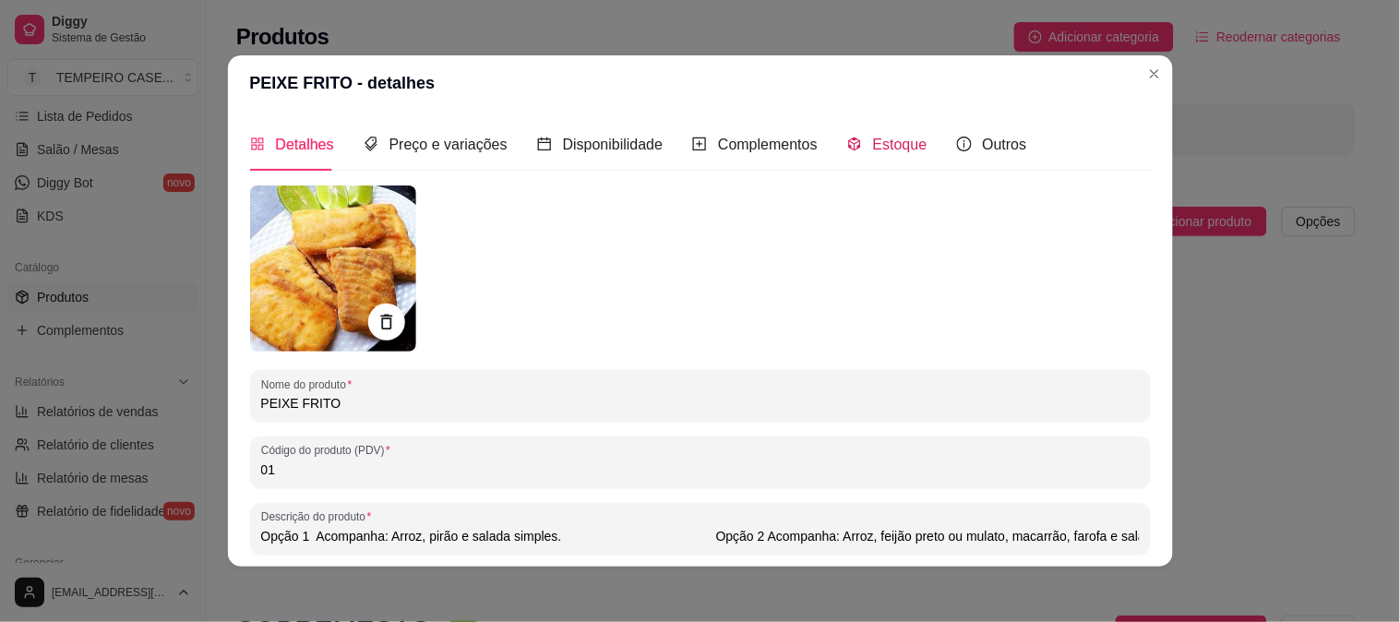
click at [889, 146] on span "Estoque" at bounding box center [900, 145] width 54 height 16
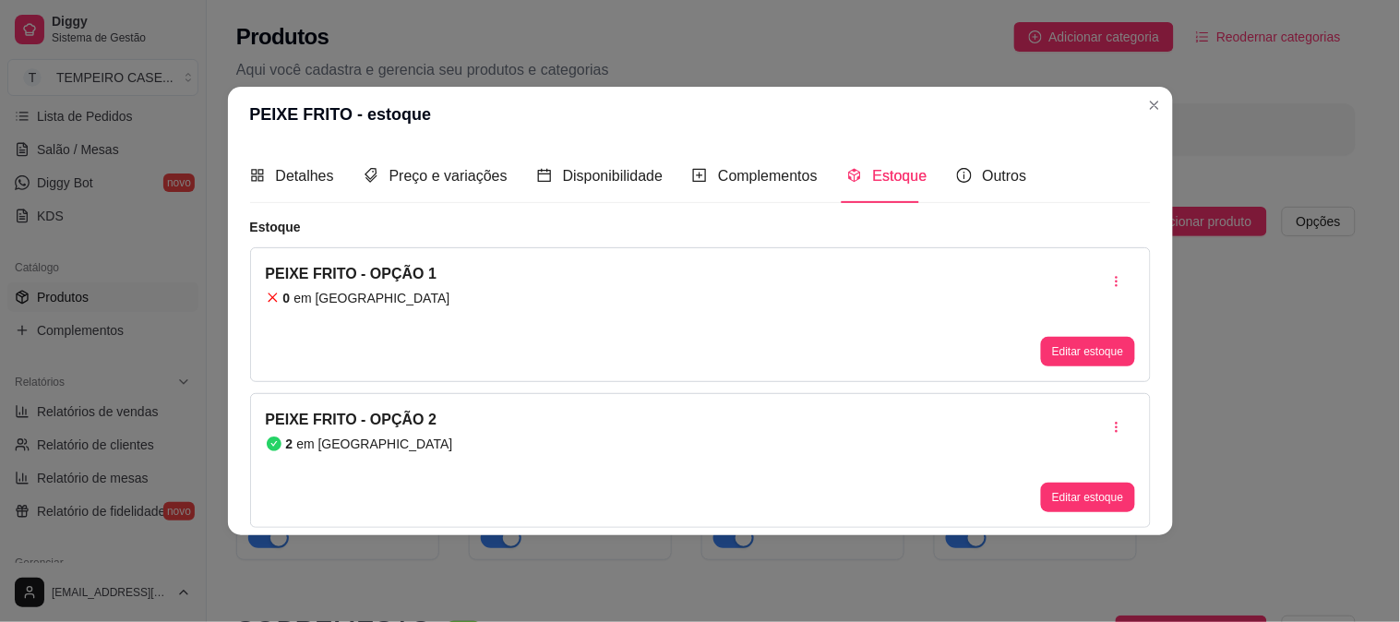
click at [1156, 120] on header "PEIXE FRITO - estoque" at bounding box center [700, 114] width 945 height 55
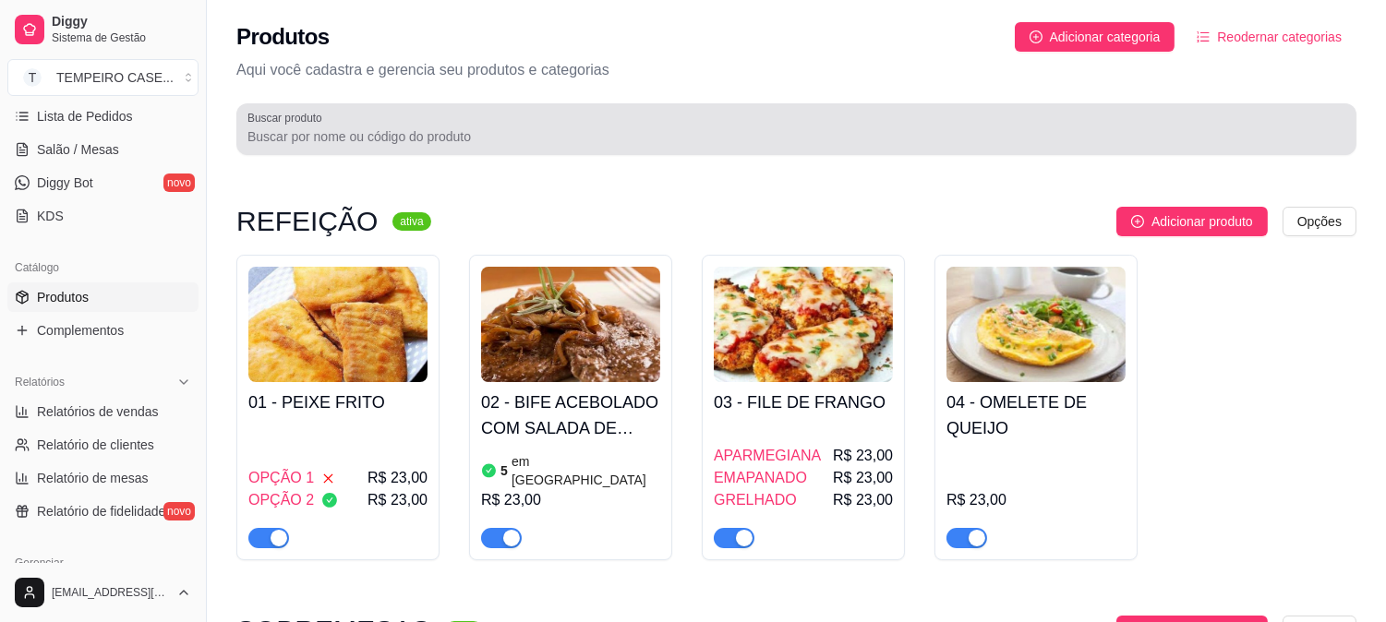
click at [1152, 107] on div "Buscar produto" at bounding box center [796, 129] width 1120 height 52
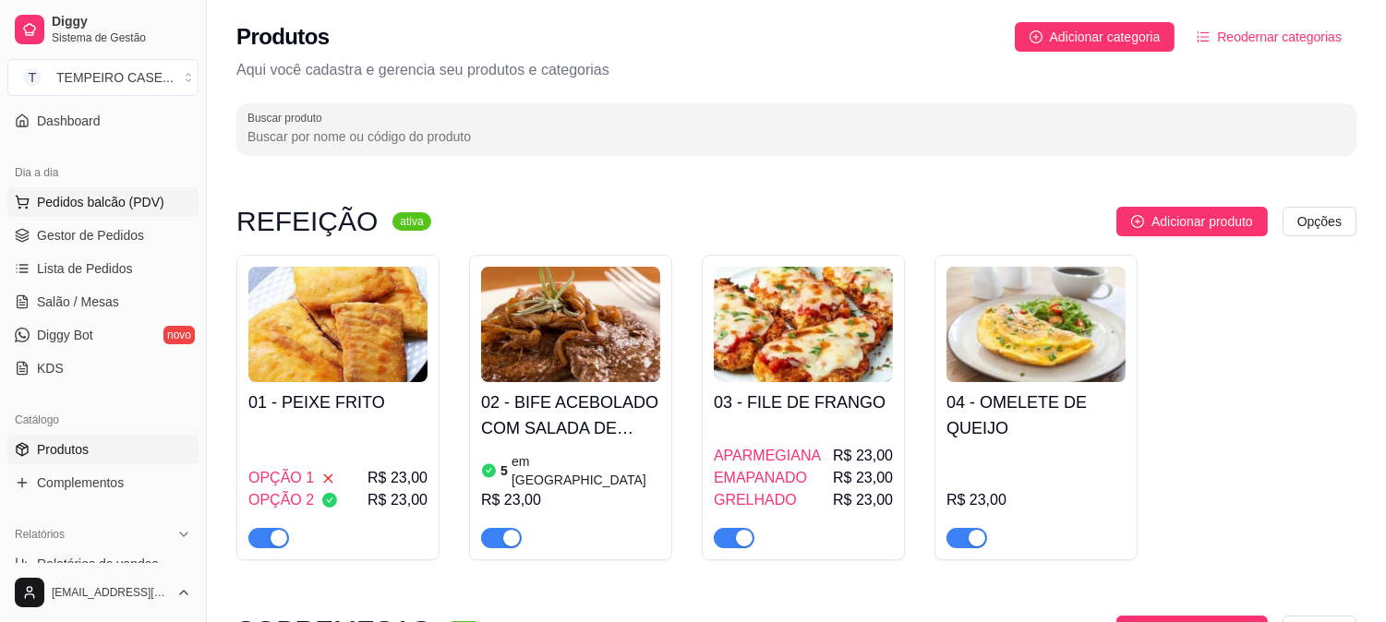
scroll to position [102, 0]
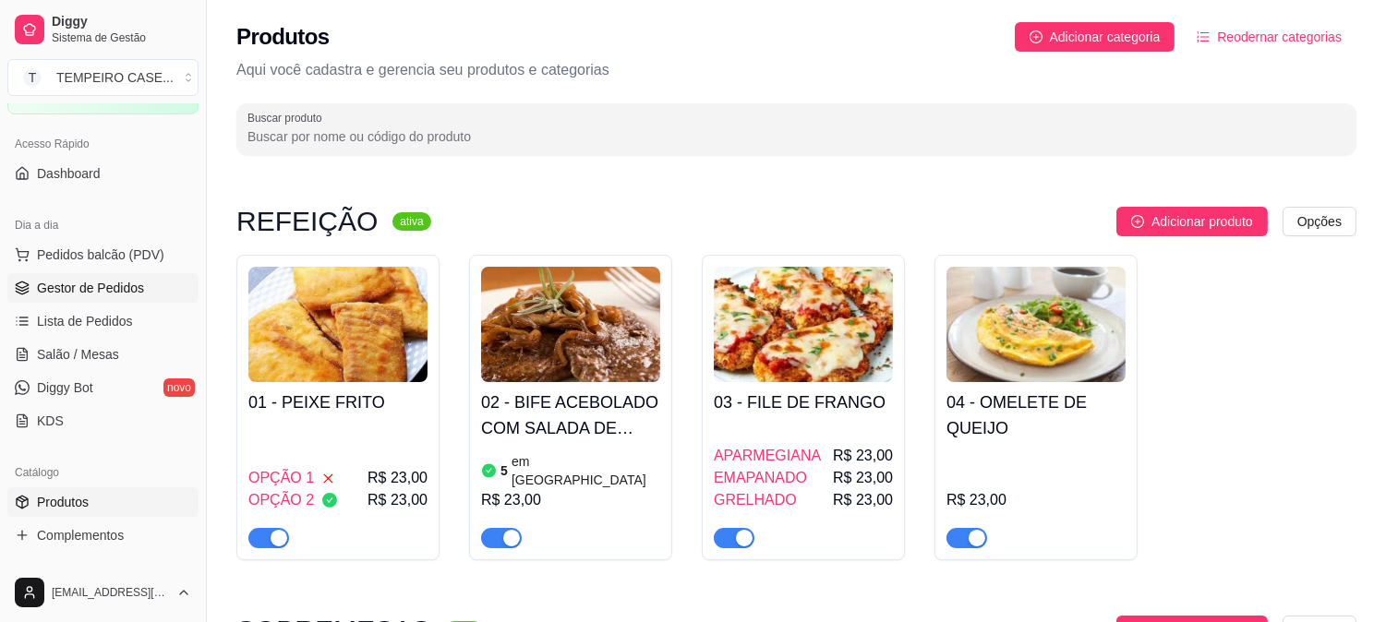
click at [79, 290] on span "Gestor de Pedidos" at bounding box center [90, 288] width 107 height 18
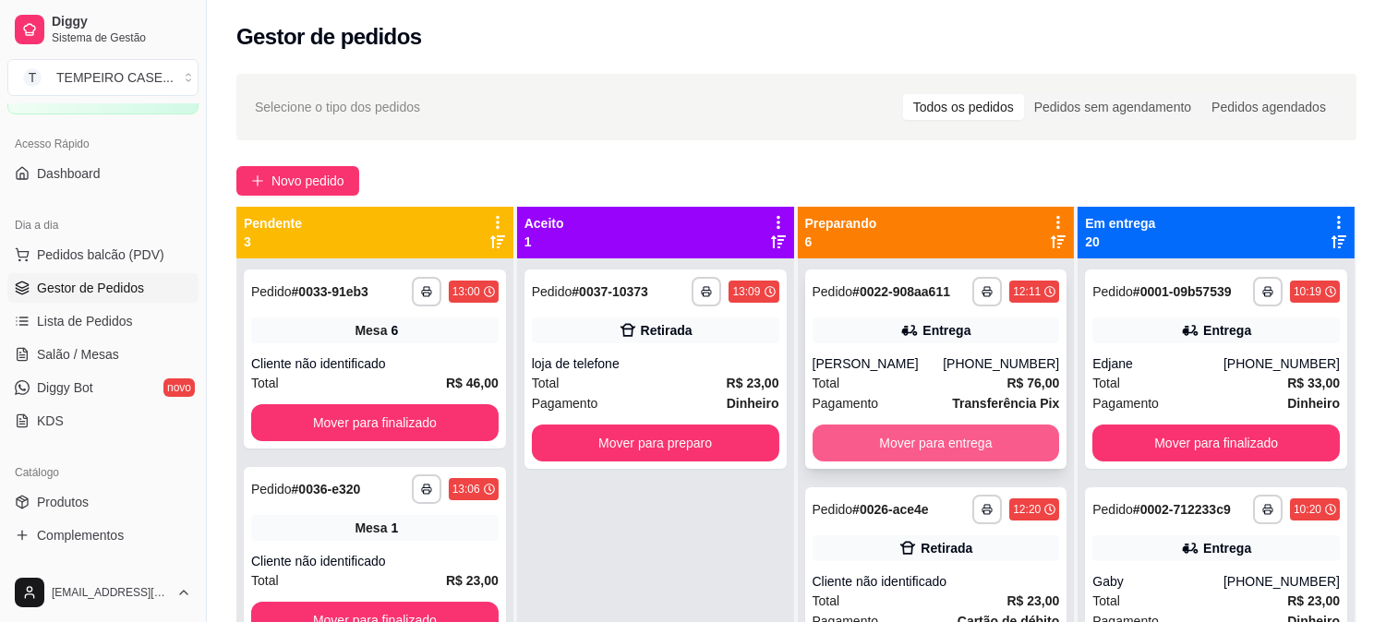
click at [884, 441] on button "Mover para entrega" at bounding box center [935, 443] width 247 height 37
click at [898, 440] on button "Mover para retirada disponível" at bounding box center [935, 443] width 247 height 37
click at [912, 440] on button "Mover para entrega" at bounding box center [935, 443] width 247 height 37
click at [907, 441] on button "Mover para entrega" at bounding box center [936, 444] width 240 height 36
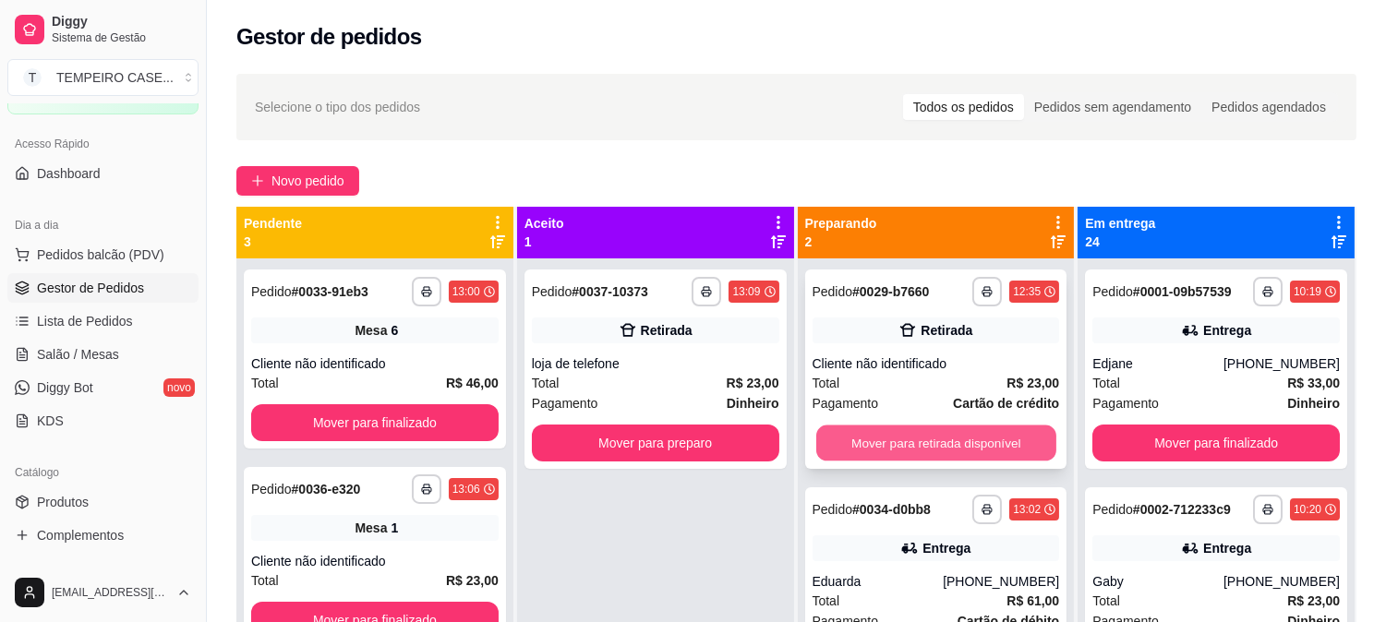
click at [896, 443] on button "Mover para retirada disponível" at bounding box center [936, 444] width 240 height 36
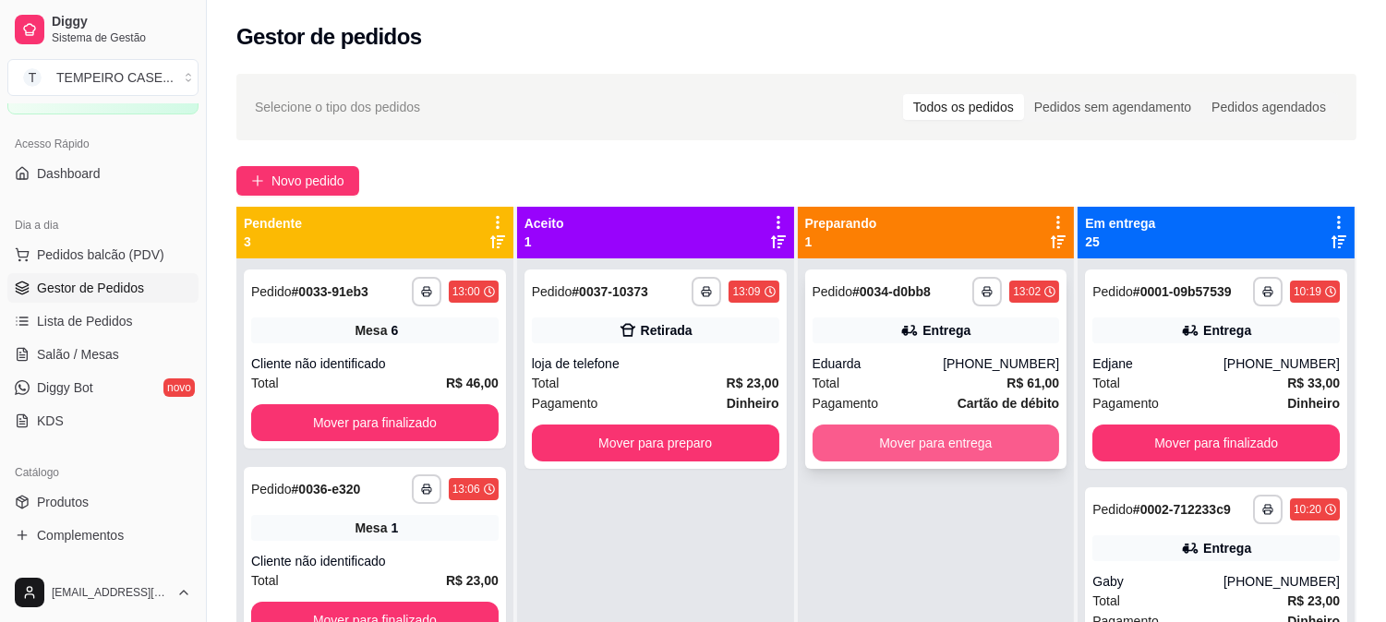
click at [891, 444] on button "Mover para entrega" at bounding box center [935, 443] width 247 height 37
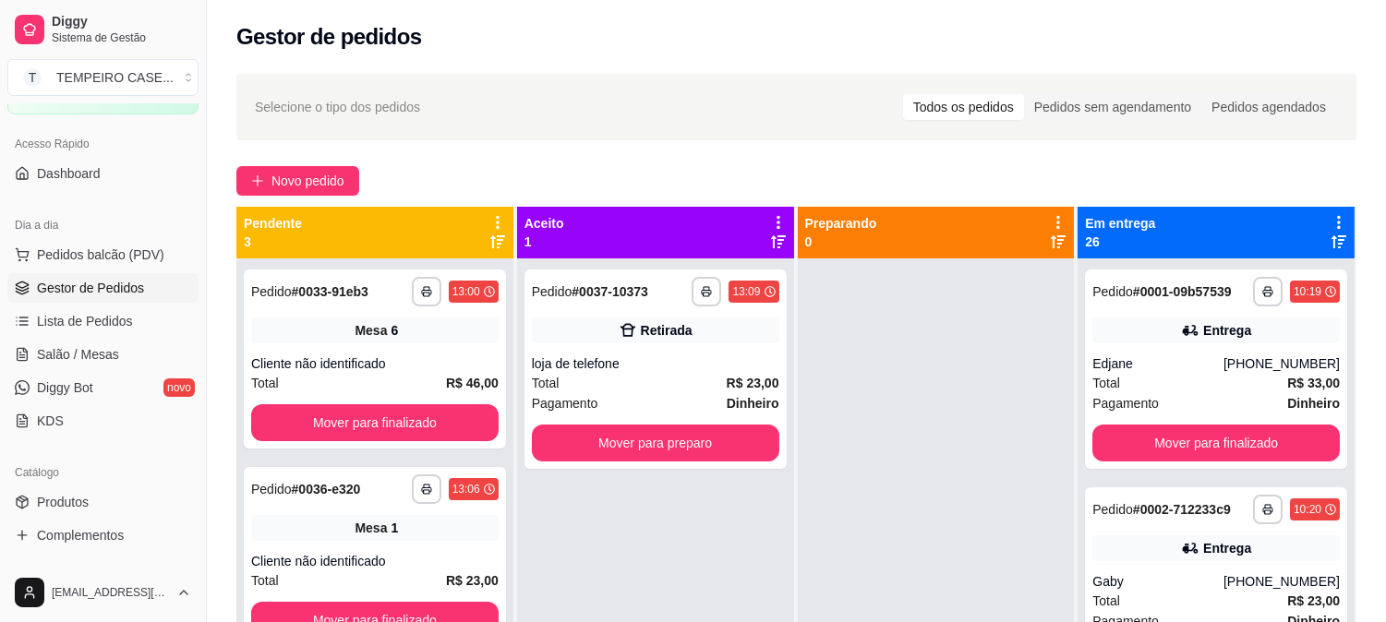
click at [928, 321] on div at bounding box center [936, 569] width 277 height 622
click at [712, 447] on button "Mover para preparo" at bounding box center [655, 443] width 247 height 37
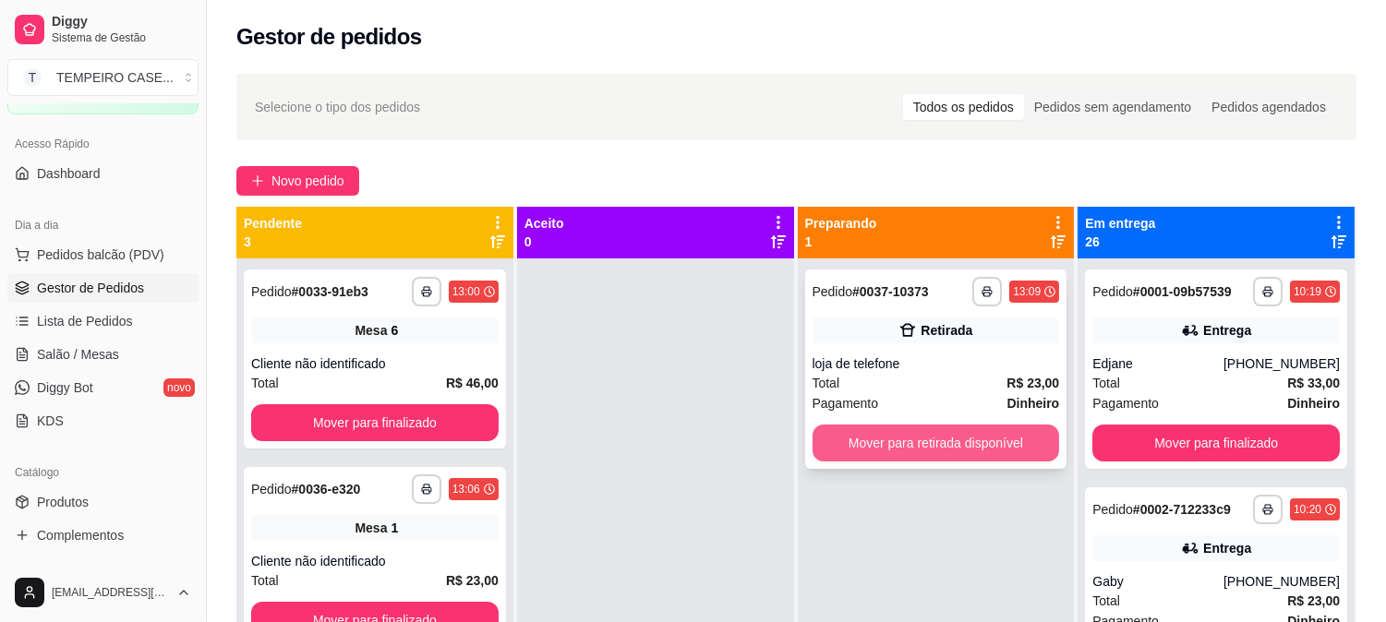
click at [877, 441] on button "Mover para retirada disponível" at bounding box center [935, 443] width 247 height 37
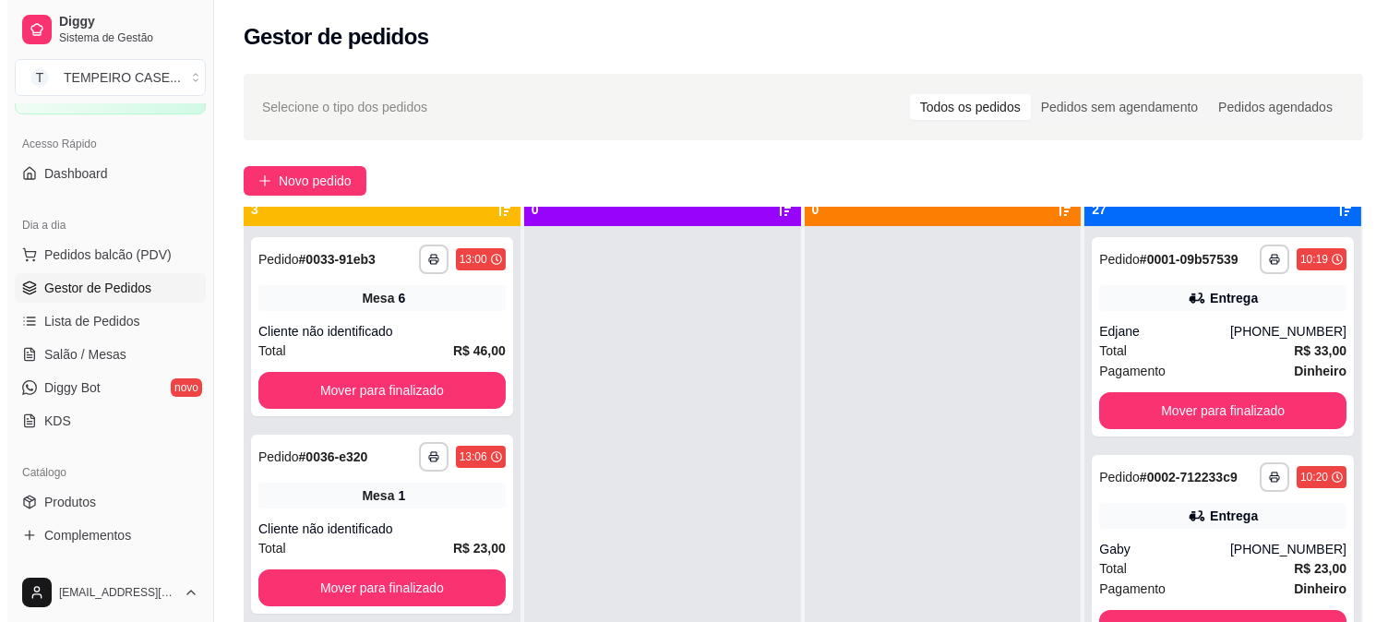
scroll to position [51, 0]
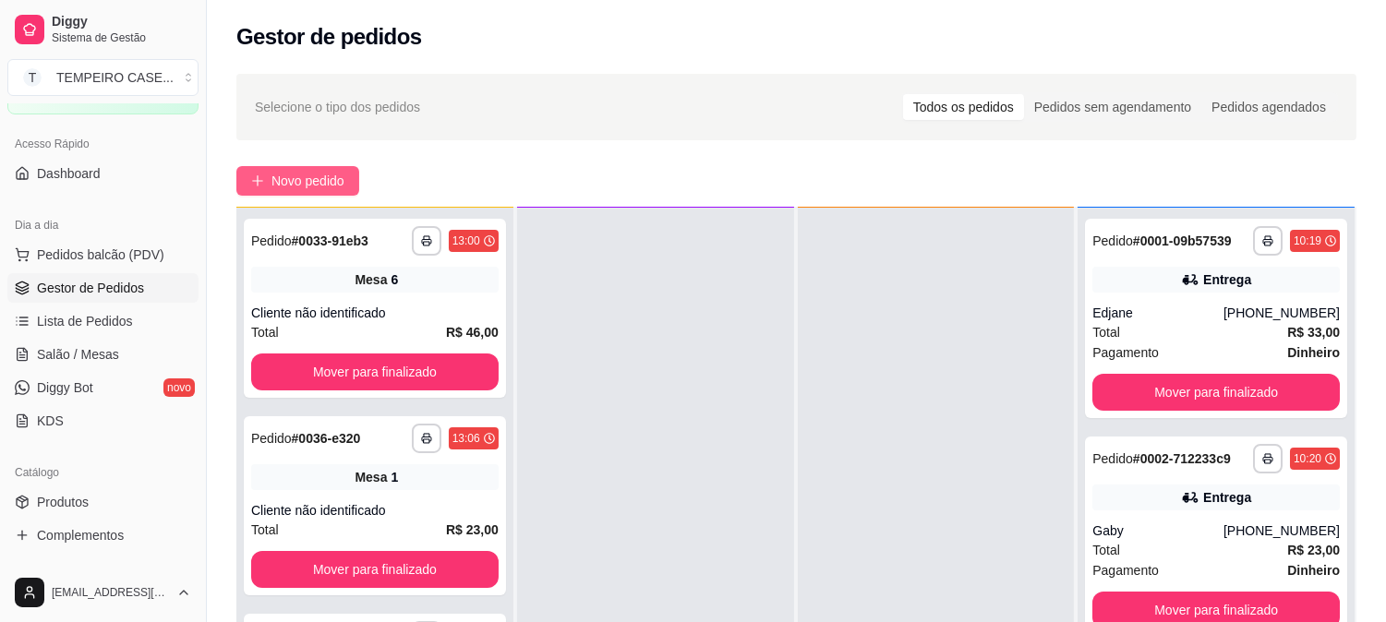
click at [289, 171] on span "Novo pedido" at bounding box center [307, 181] width 73 height 20
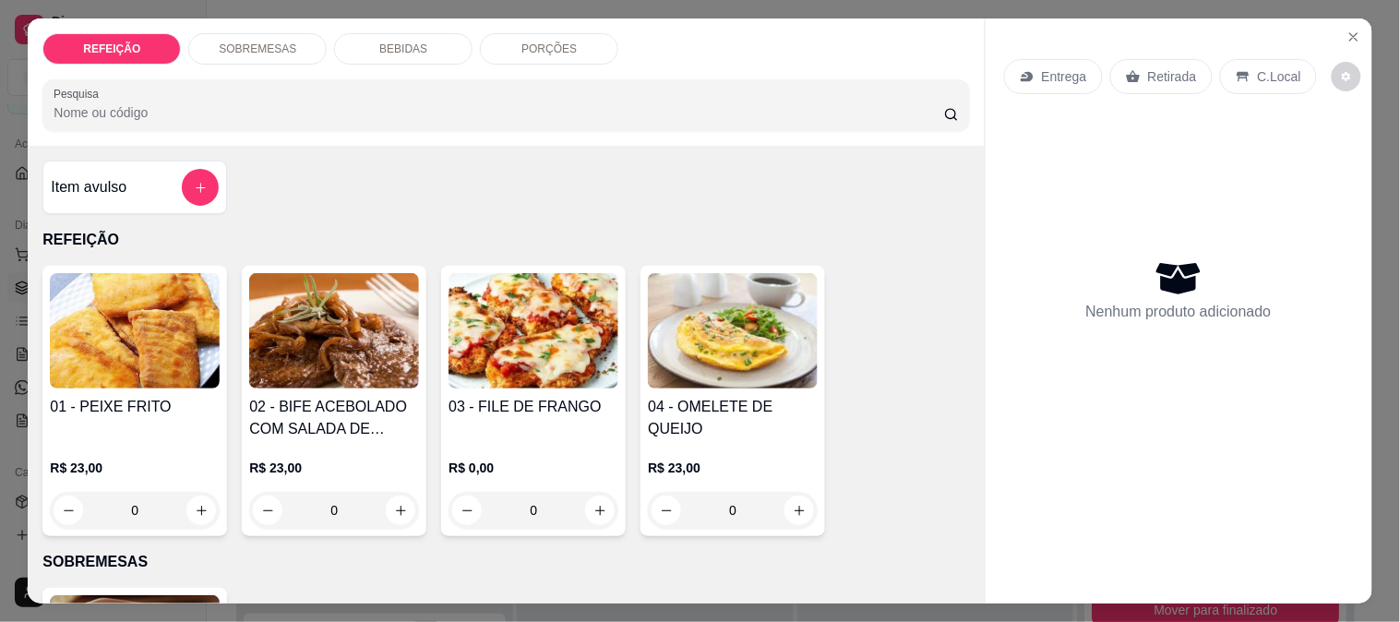
click at [480, 396] on h4 "03 - FILE DE FRANGO" at bounding box center [534, 407] width 170 height 22
click at [539, 303] on img at bounding box center [534, 330] width 170 height 115
click at [647, 224] on div "APARMEGIANA R$ 23,00" at bounding box center [700, 231] width 487 height 61
radio input "true"
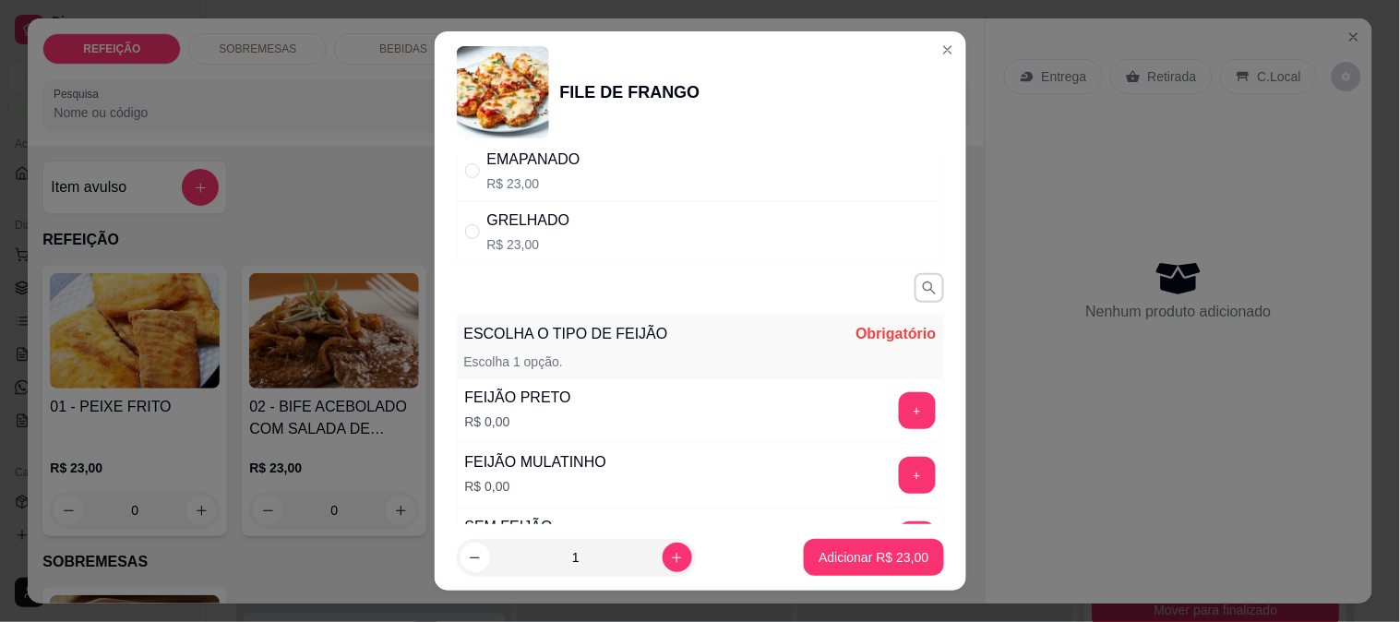
scroll to position [290, 0]
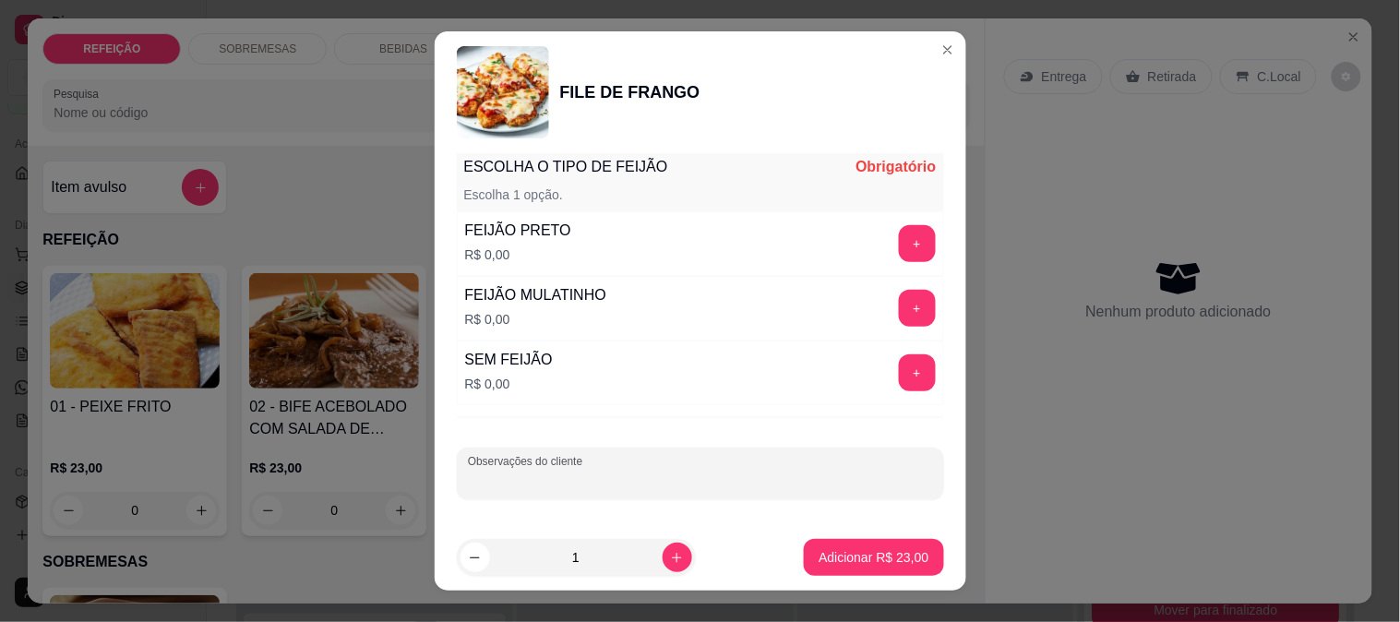
click at [647, 472] on input "Observações do cliente" at bounding box center [700, 481] width 465 height 18
type input "só macarrão"
click at [663, 551] on button "increase-product-quantity" at bounding box center [678, 558] width 30 height 30
type input "2"
click at [899, 364] on button "+" at bounding box center [917, 373] width 37 height 37
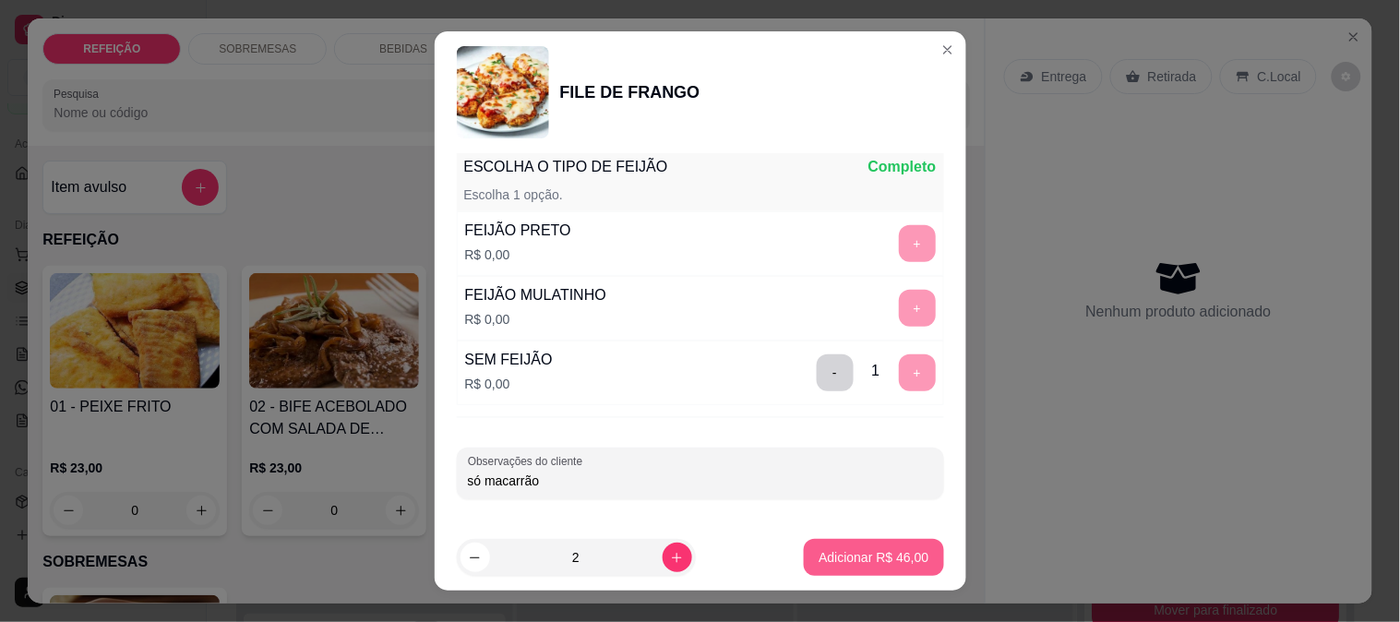
click at [853, 558] on p "Adicionar R$ 46,00" at bounding box center [874, 557] width 110 height 18
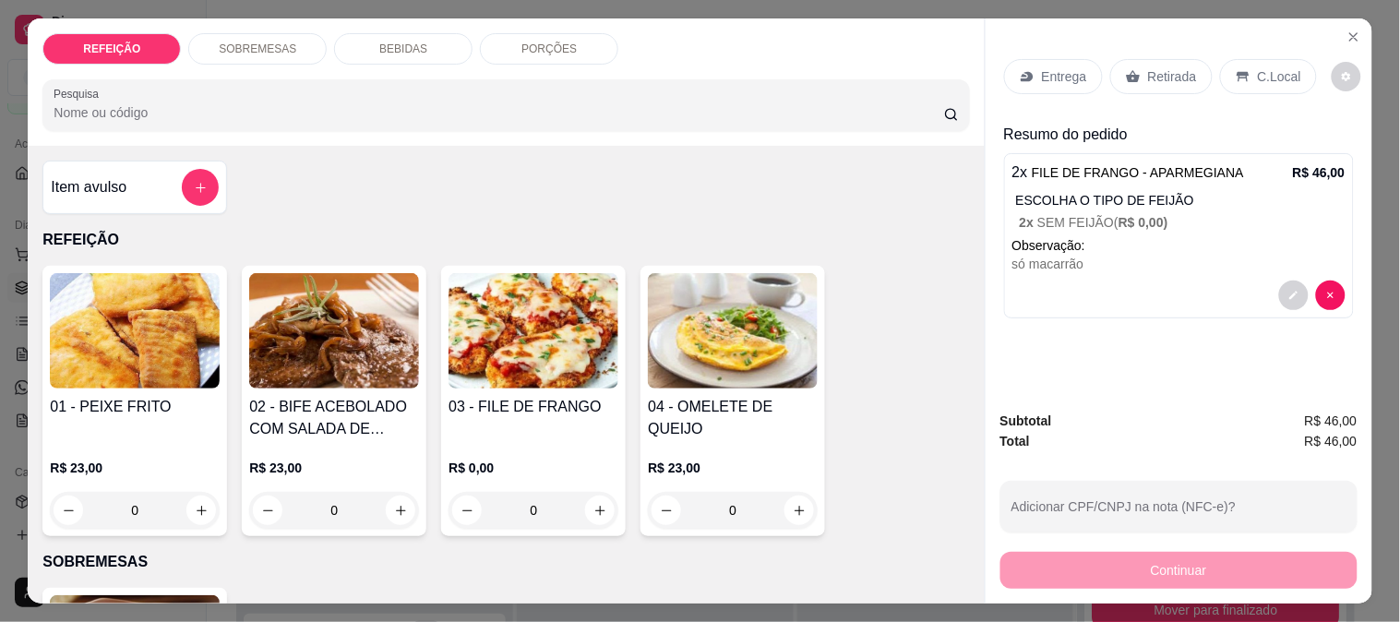
click at [1042, 68] on p "Entrega" at bounding box center [1064, 76] width 45 height 18
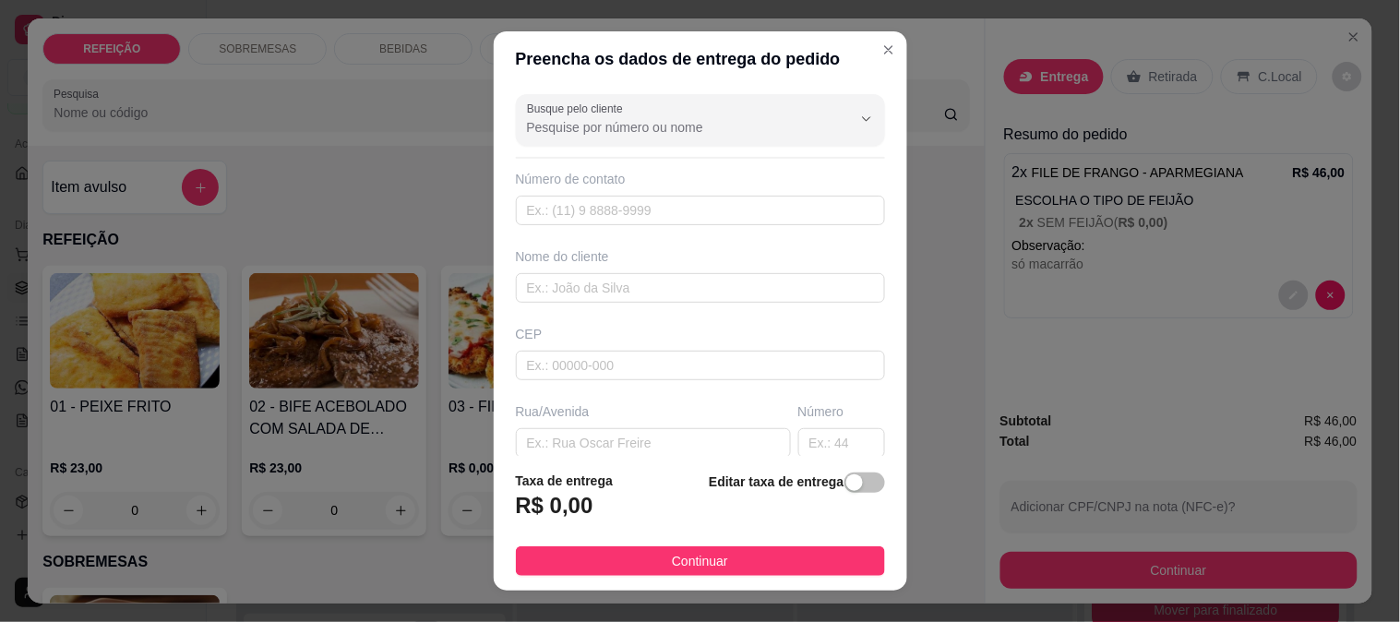
click at [653, 194] on div "Número de contato" at bounding box center [700, 197] width 369 height 55
click at [598, 281] on input "text" at bounding box center [700, 288] width 369 height 30
click at [596, 363] on input "text" at bounding box center [700, 366] width 369 height 30
click at [583, 437] on input "text" at bounding box center [653, 443] width 275 height 30
paste input "rua cajueiro"
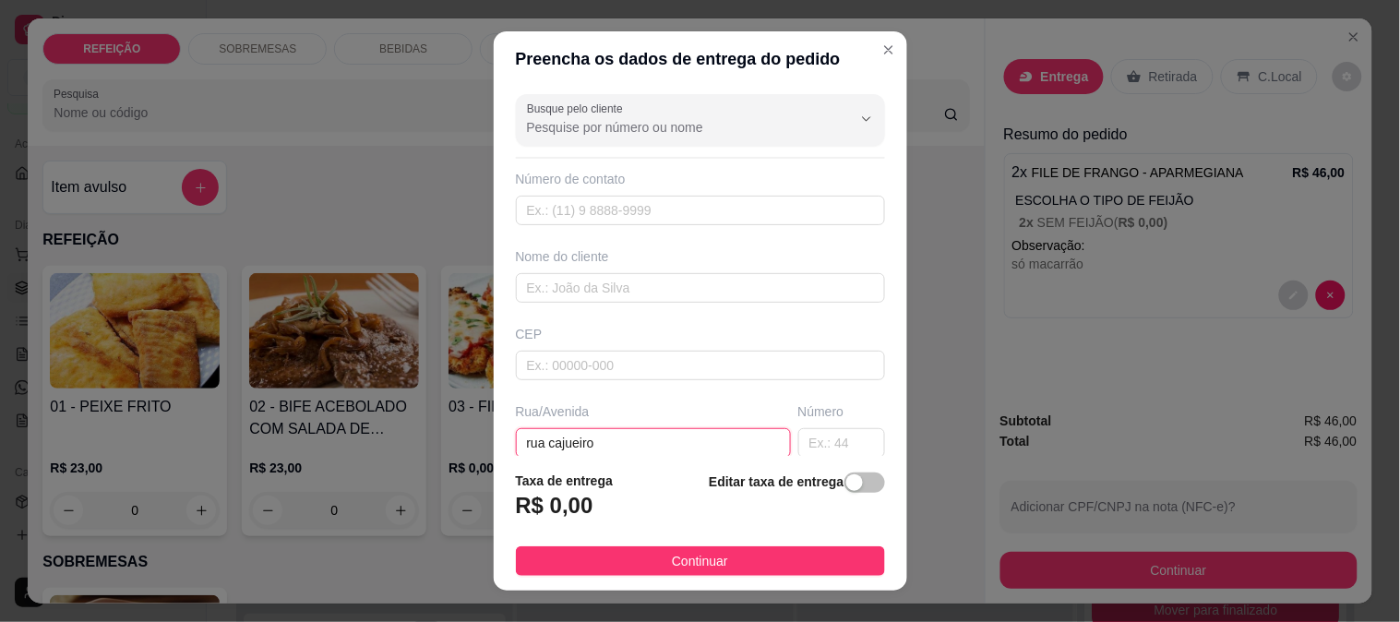
type input "rua cajueiro"
click at [797, 426] on div "Número" at bounding box center [842, 430] width 94 height 55
click at [799, 454] on input "text" at bounding box center [842, 443] width 87 height 30
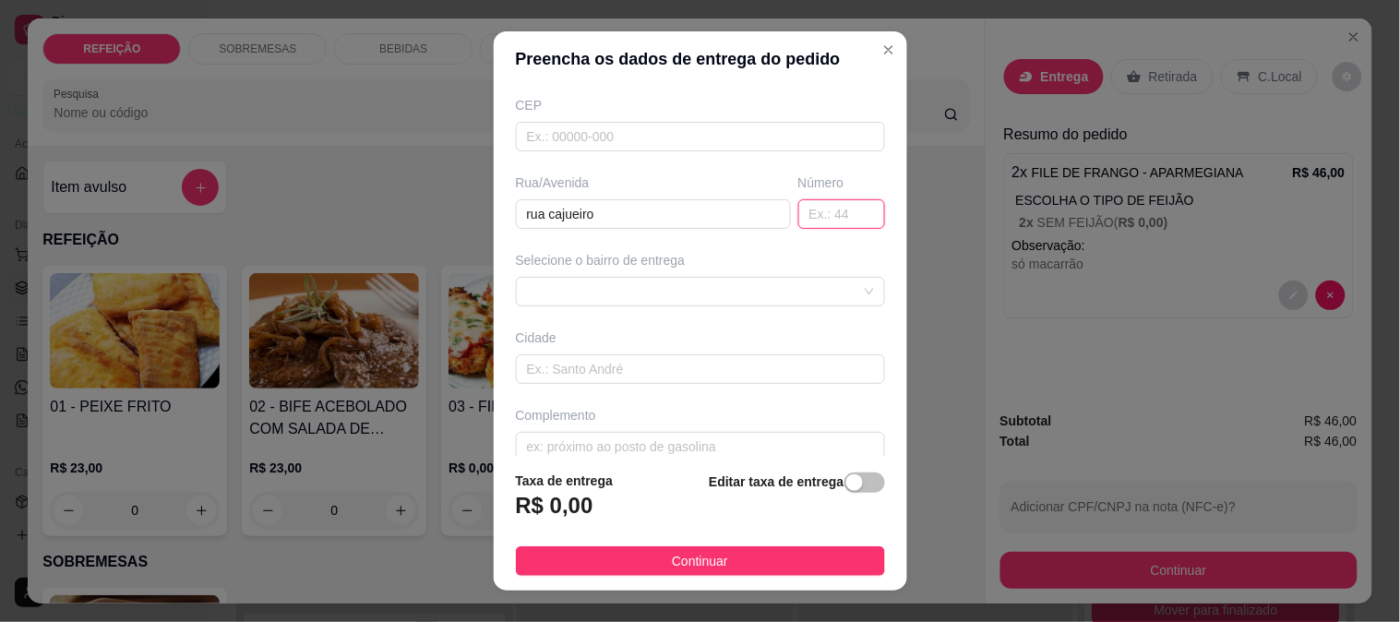
scroll to position [253, 0]
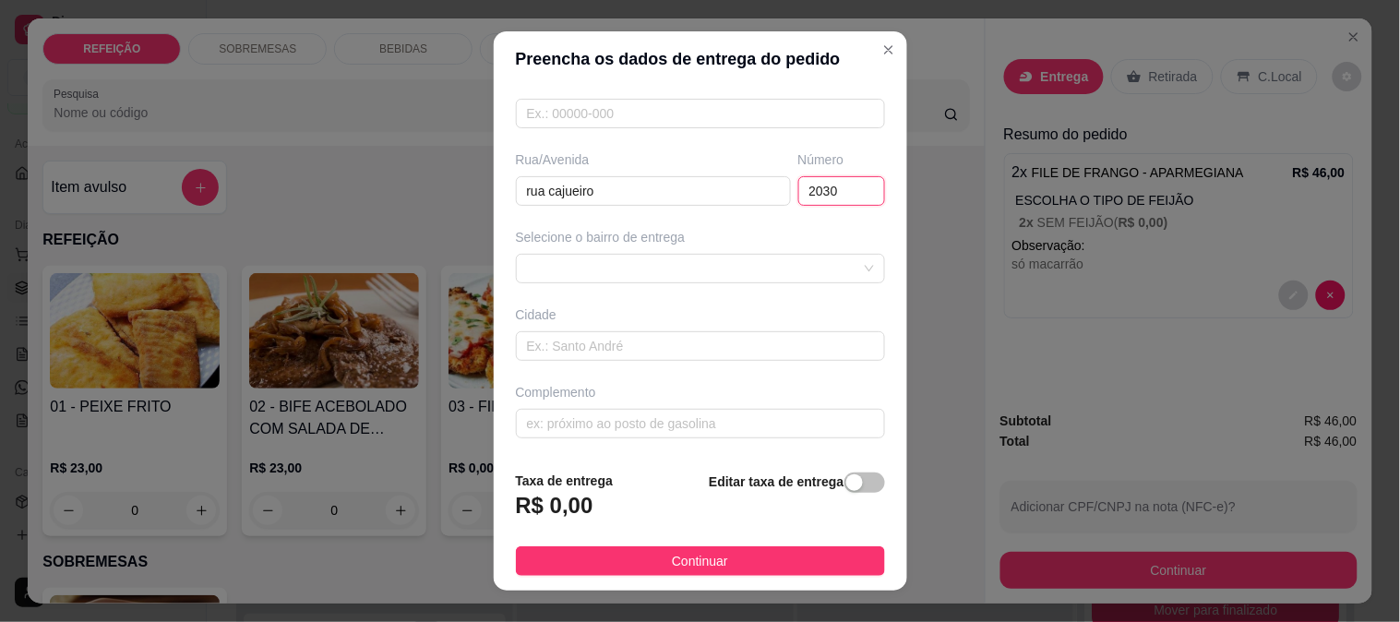
type input "2030"
click at [799, 451] on div "Busque pelo cliente Número de contato Nome do cliente CEP Rua/[GEOGRAPHIC_DATA]…" at bounding box center [701, 272] width 414 height 370
click at [731, 431] on input "text" at bounding box center [700, 424] width 369 height 30
paste input "Na alameda da escola de surf de ([GEOGRAPHIC_DATA])"
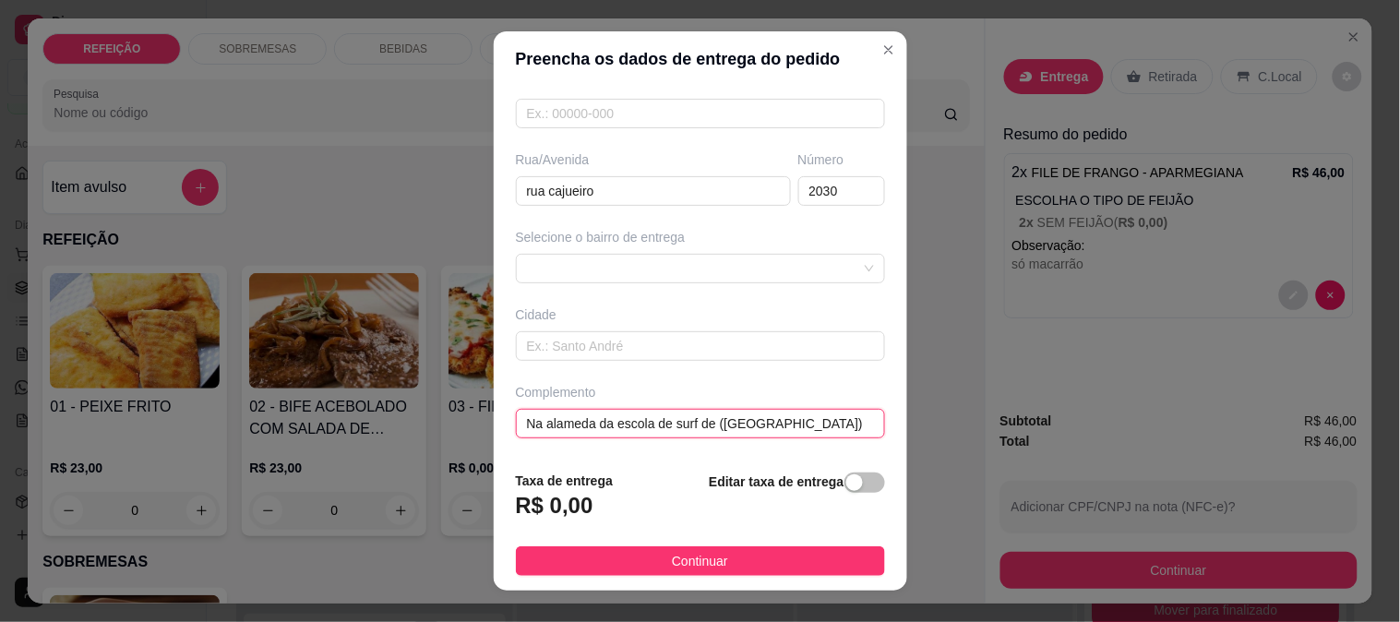
type input "Na alameda da escola de surf de ([GEOGRAPHIC_DATA])"
click at [593, 247] on div "Selecione o bairro de entrega" at bounding box center [700, 255] width 377 height 55
click at [586, 262] on div "6884ebf38fcb1afd617874ac 6884ec0e8fcb1afd617874af MARACAIPE - [GEOGRAPHIC_DATA]…" at bounding box center [700, 269] width 369 height 30
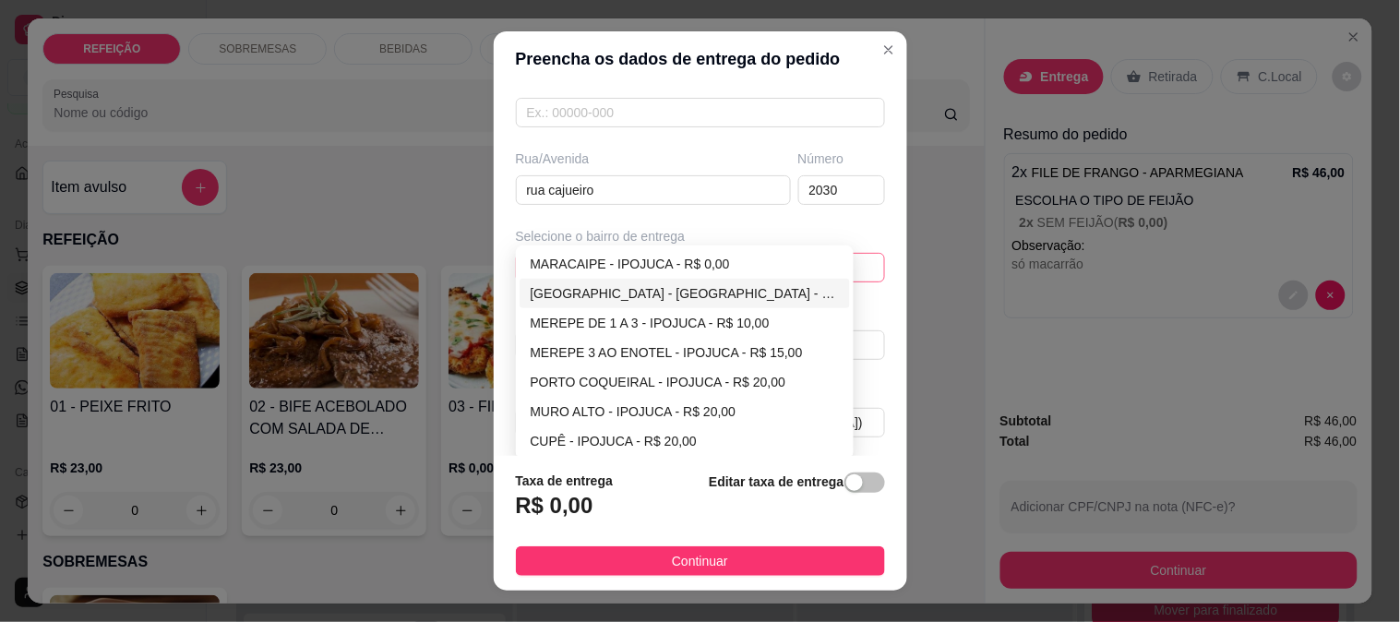
click at [582, 281] on div "[GEOGRAPHIC_DATA] - [GEOGRAPHIC_DATA] - R$ 5,00" at bounding box center [685, 294] width 331 height 30
type input "IPOJUCA"
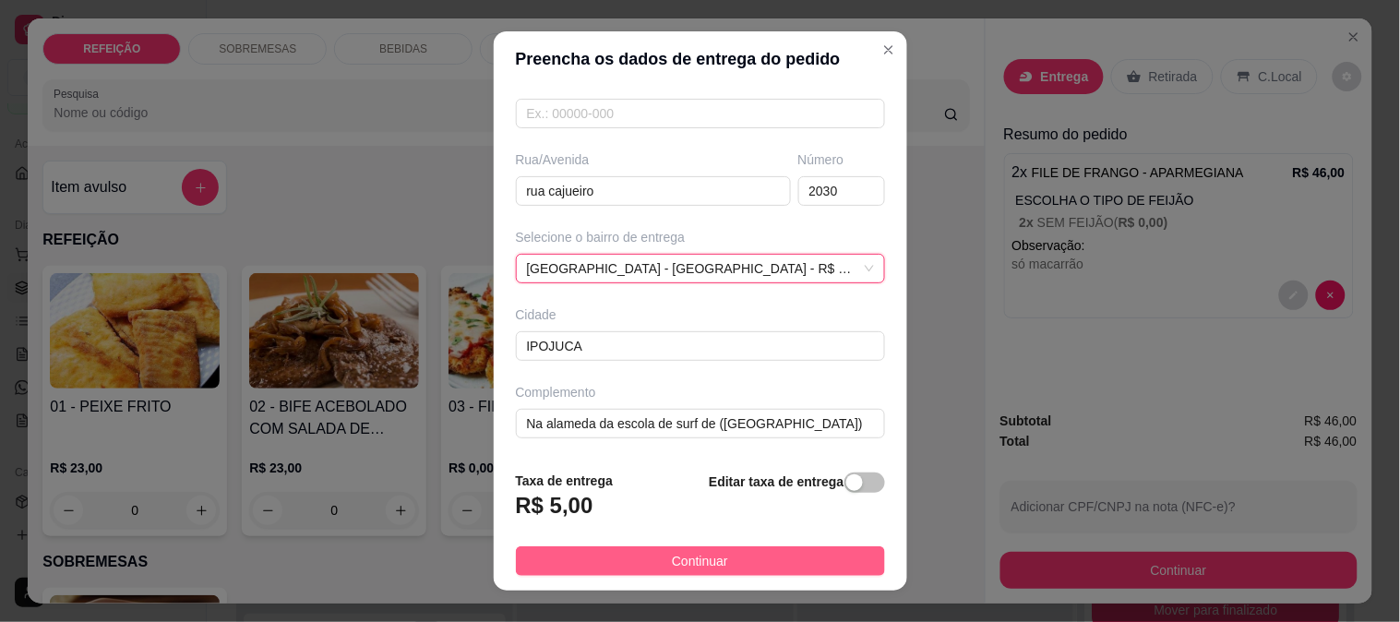
click at [672, 564] on span "Continuar" at bounding box center [700, 561] width 56 height 20
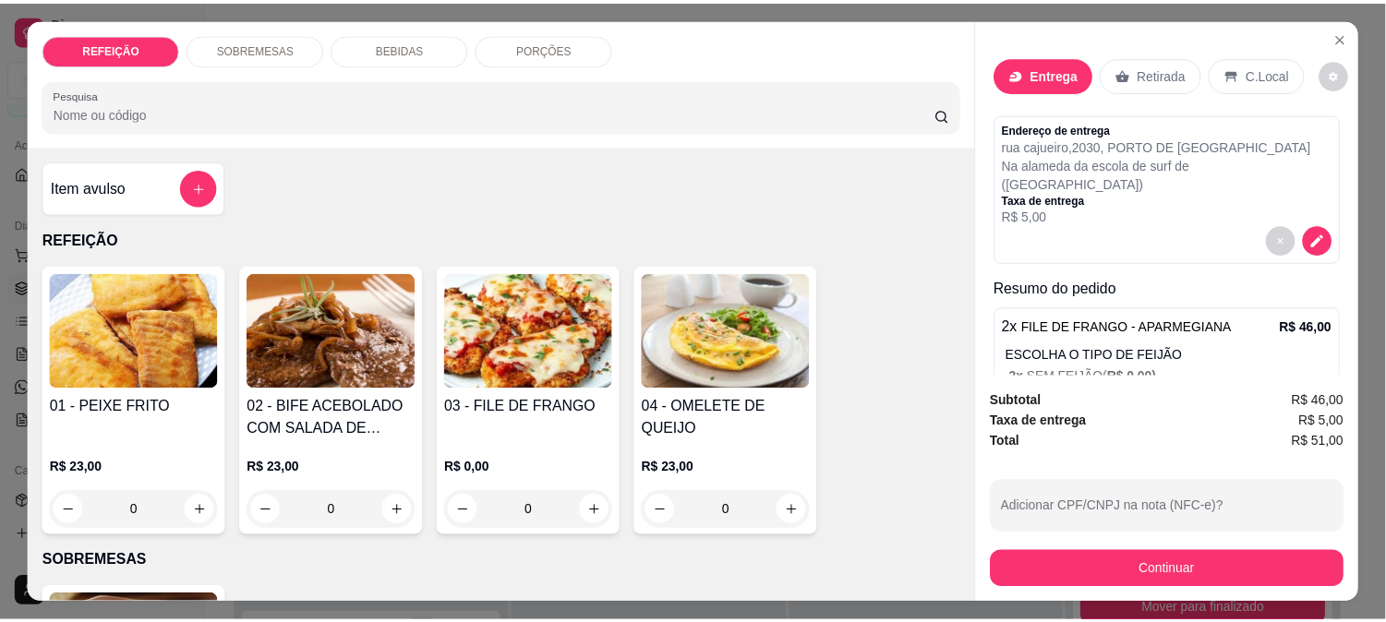
scroll to position [0, 0]
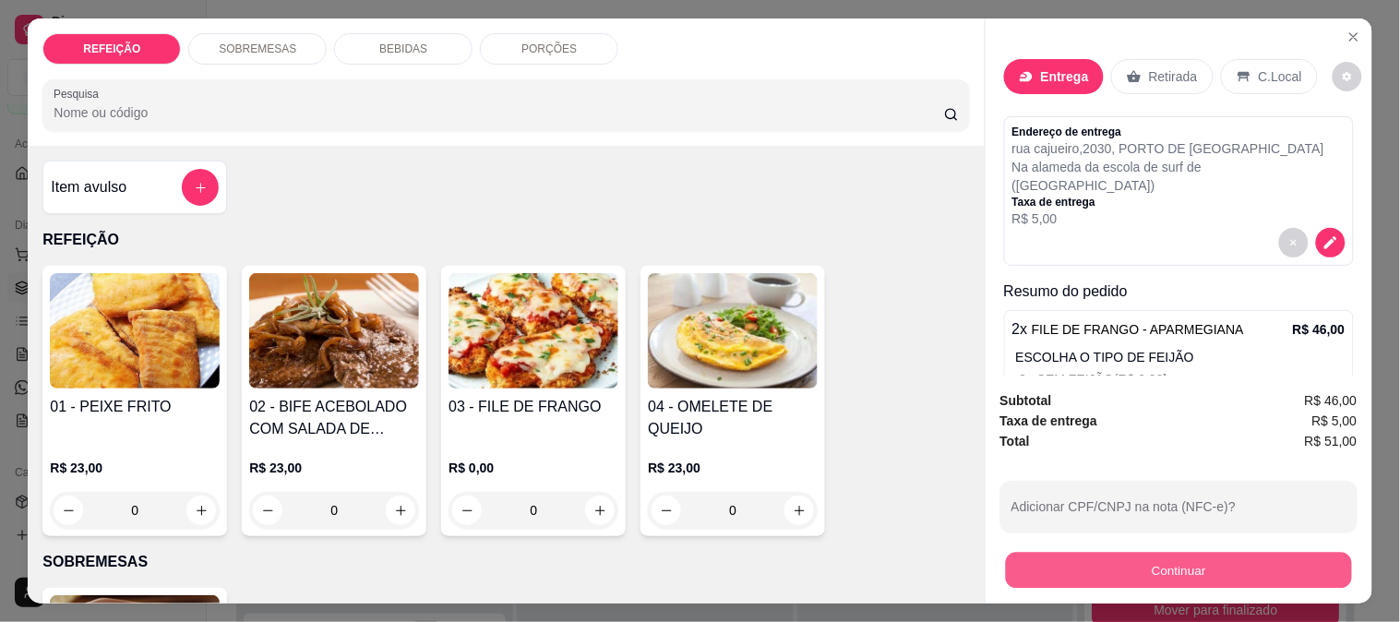
click at [1067, 552] on button "Continuar" at bounding box center [1178, 570] width 346 height 36
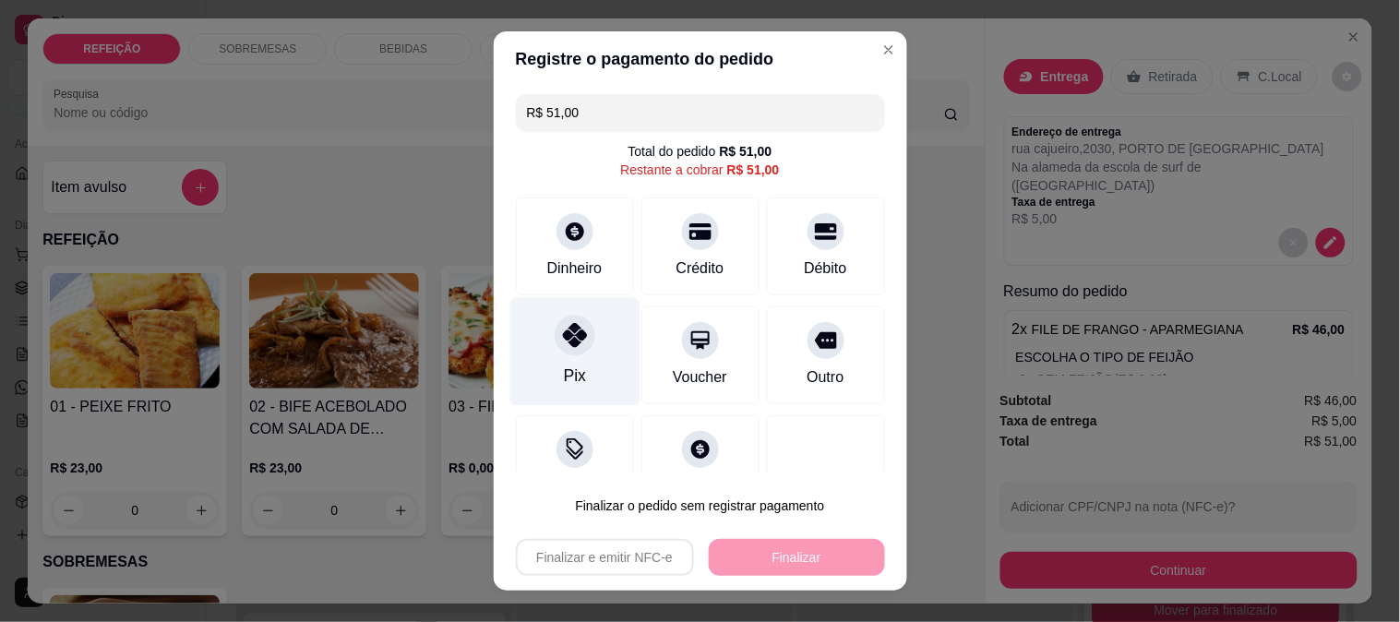
click at [560, 353] on div at bounding box center [575, 335] width 41 height 41
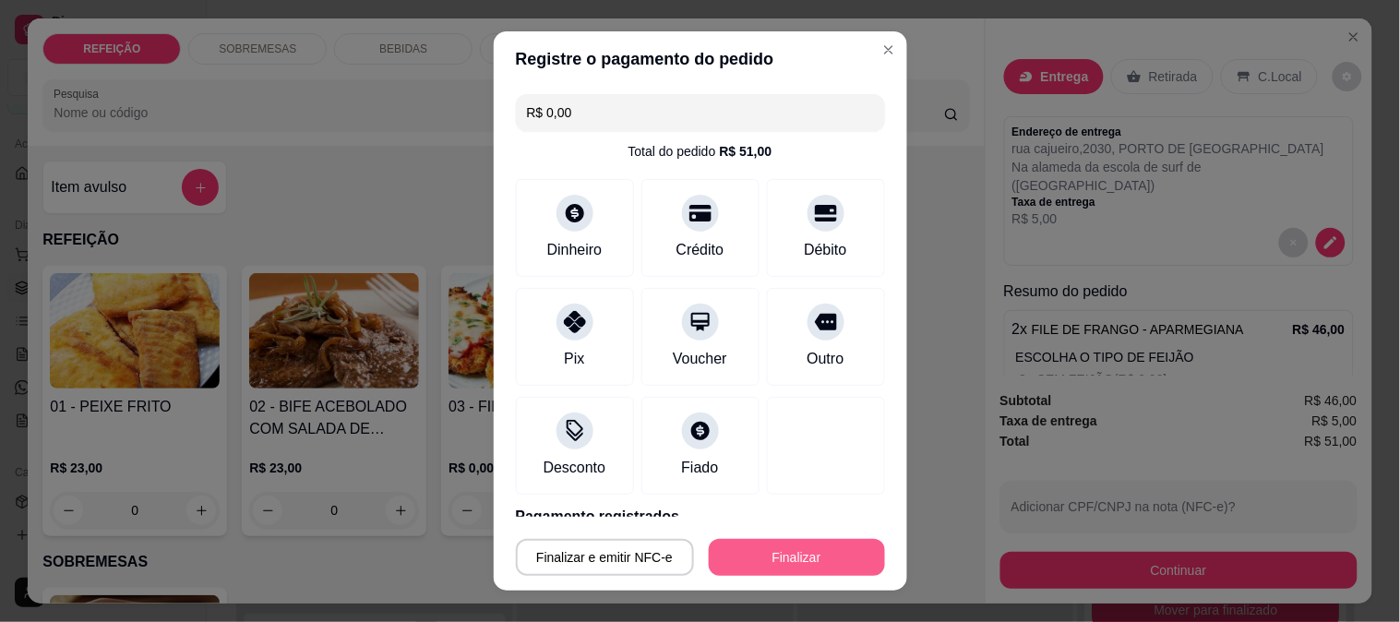
click at [751, 541] on button "Finalizar" at bounding box center [797, 557] width 176 height 37
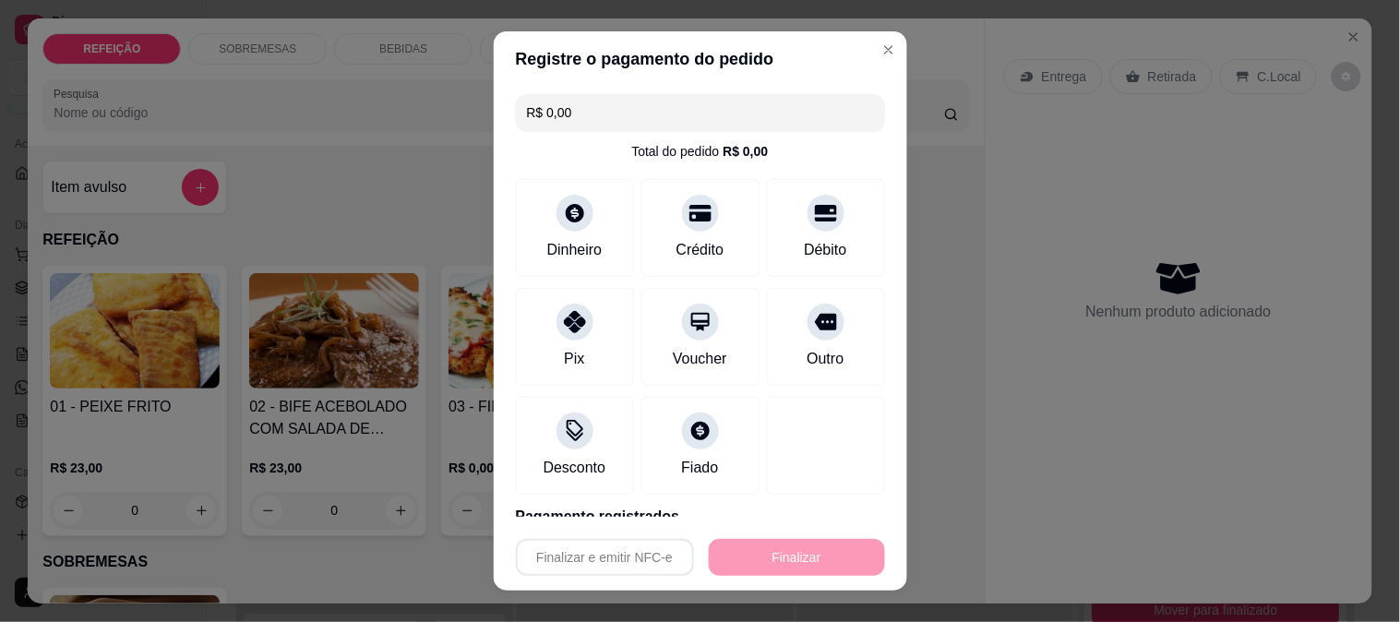
type input "-R$ 51,00"
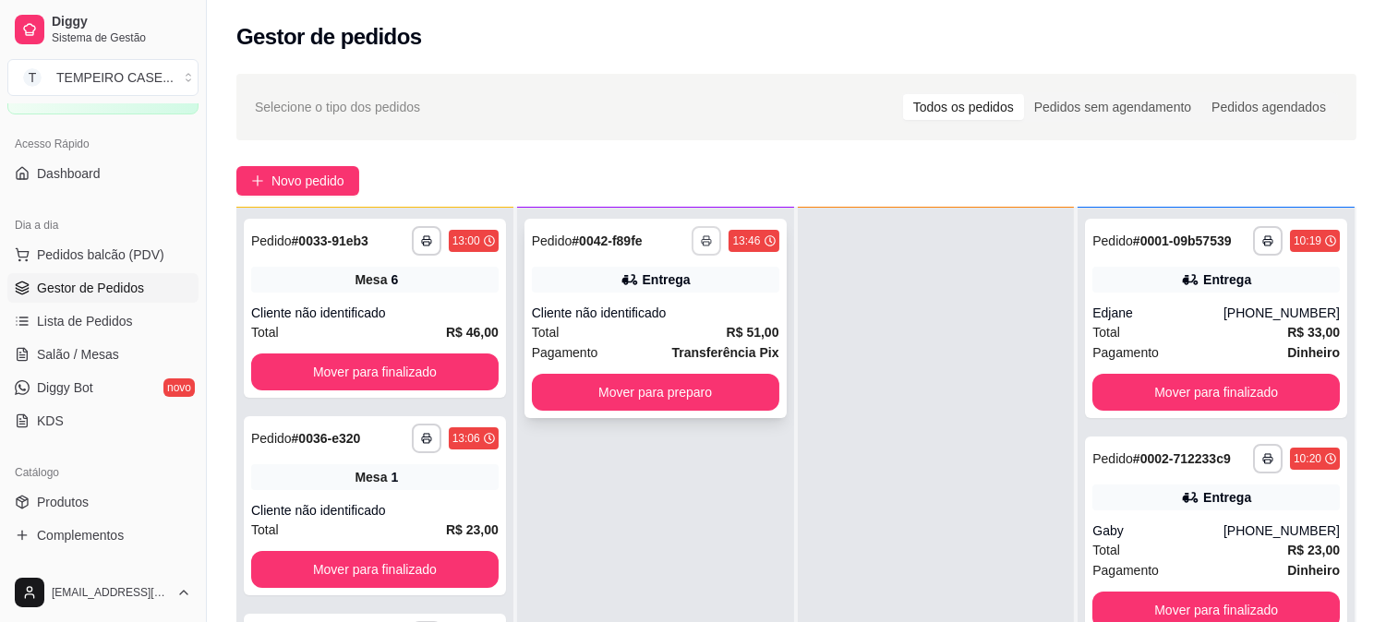
click at [708, 243] on button "button" at bounding box center [706, 241] width 30 height 30
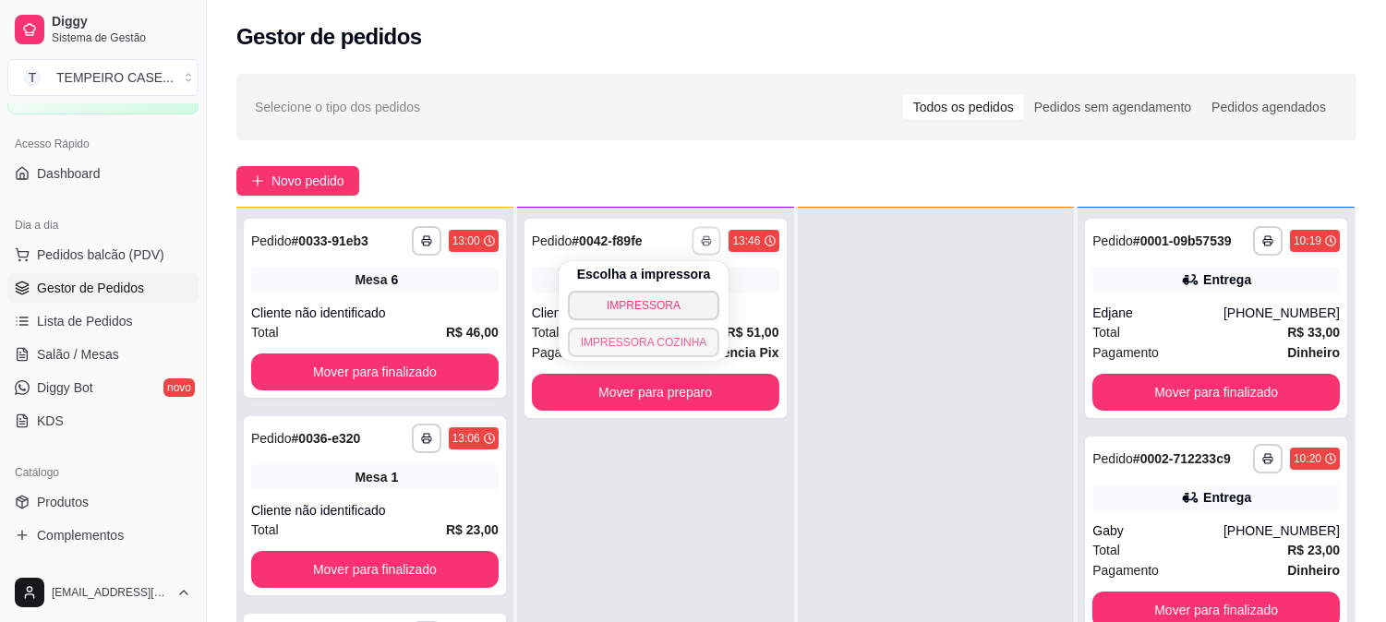
click at [652, 336] on button "IMPRESSORA COZINHA" at bounding box center [644, 343] width 152 height 30
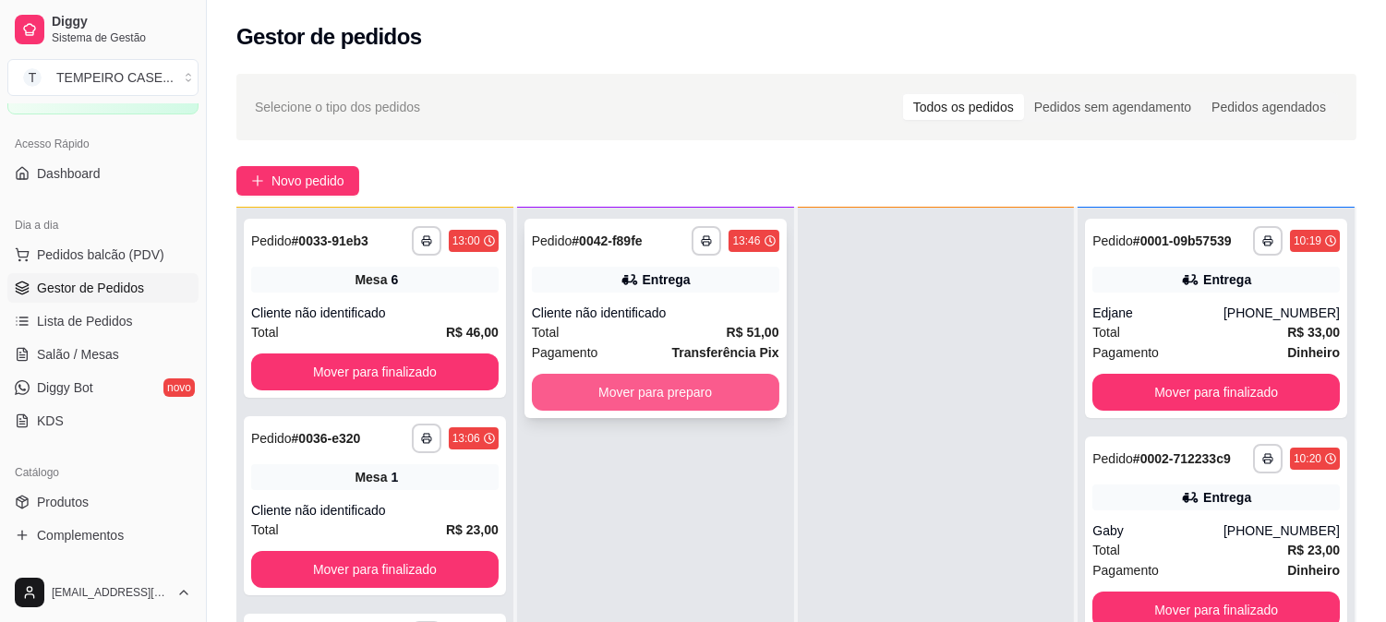
click at [678, 388] on button "Mover para preparo" at bounding box center [655, 392] width 247 height 37
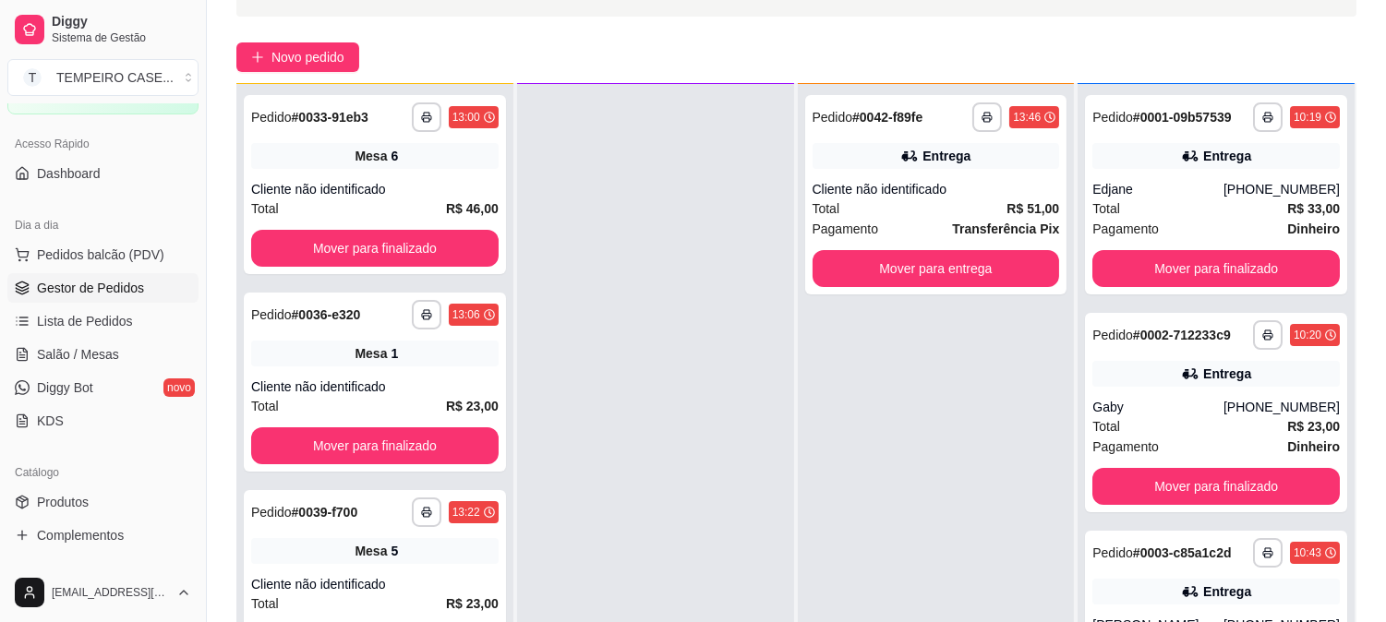
scroll to position [282, 0]
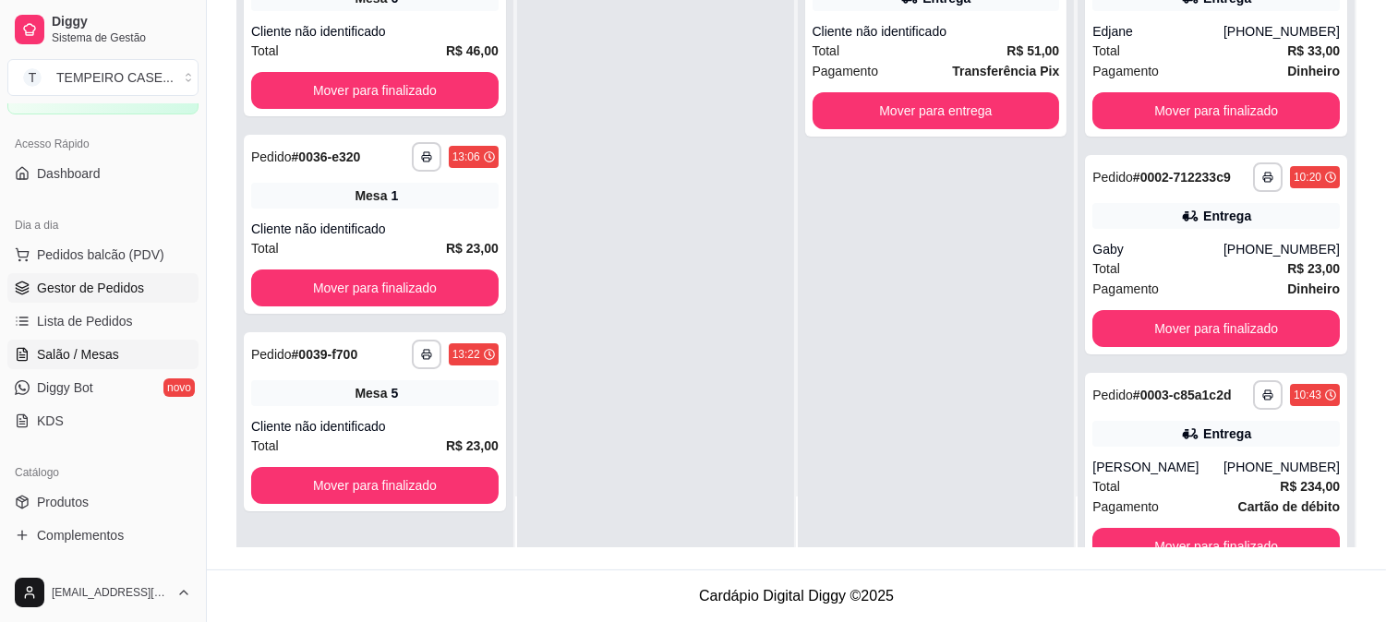
click at [61, 367] on link "Salão / Mesas" at bounding box center [102, 355] width 191 height 30
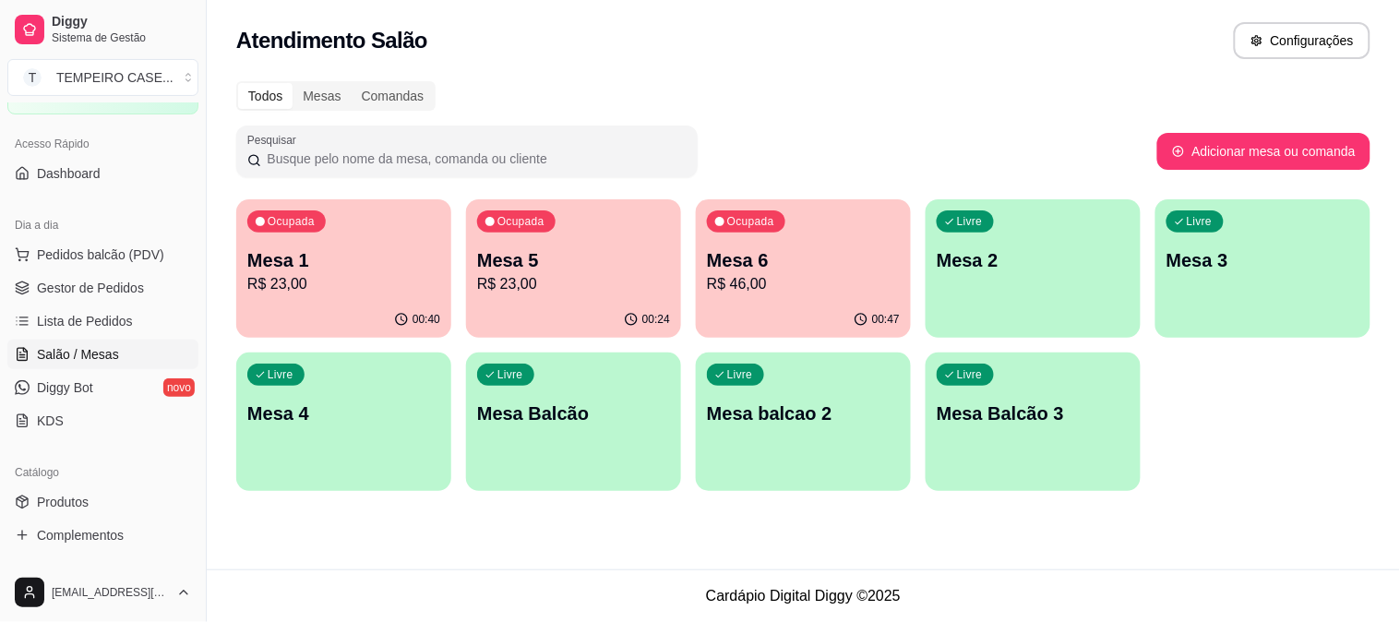
click at [531, 295] on div "Ocupada Mesa 5 R$ 23,00" at bounding box center [573, 250] width 215 height 102
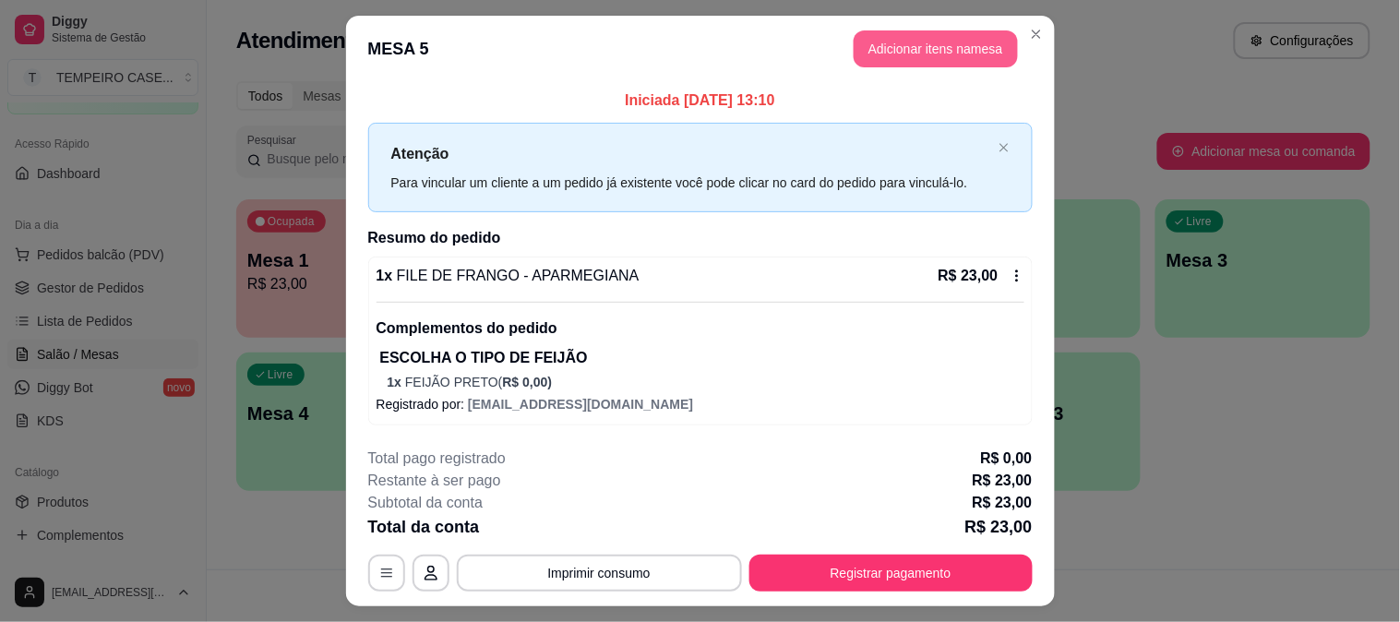
click at [915, 54] on button "Adicionar itens na mesa" at bounding box center [936, 48] width 164 height 37
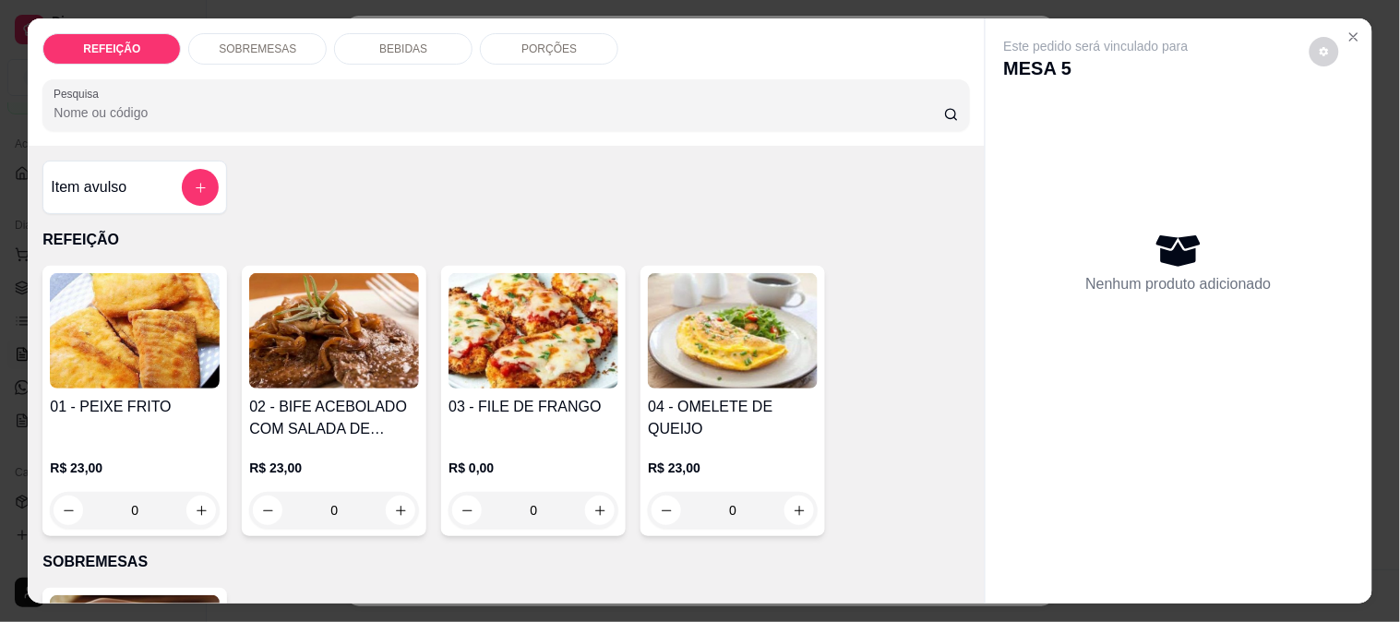
click at [367, 33] on div "BEBIDAS" at bounding box center [403, 48] width 138 height 31
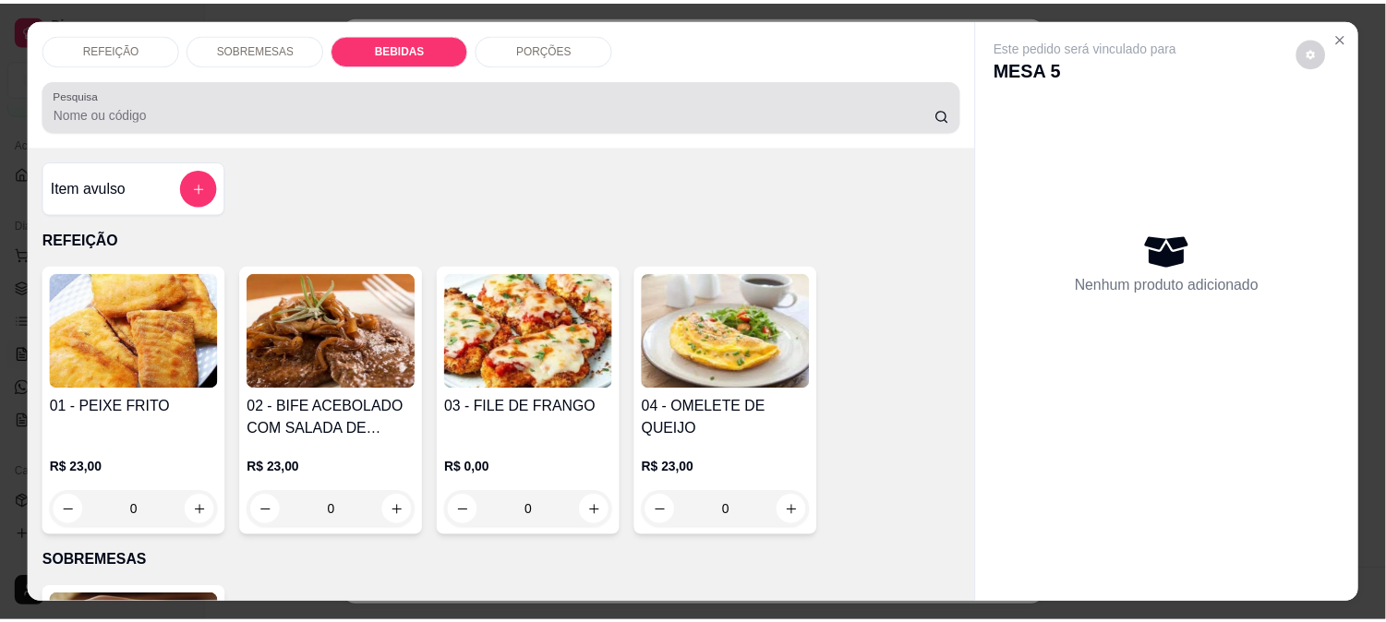
scroll to position [48, 0]
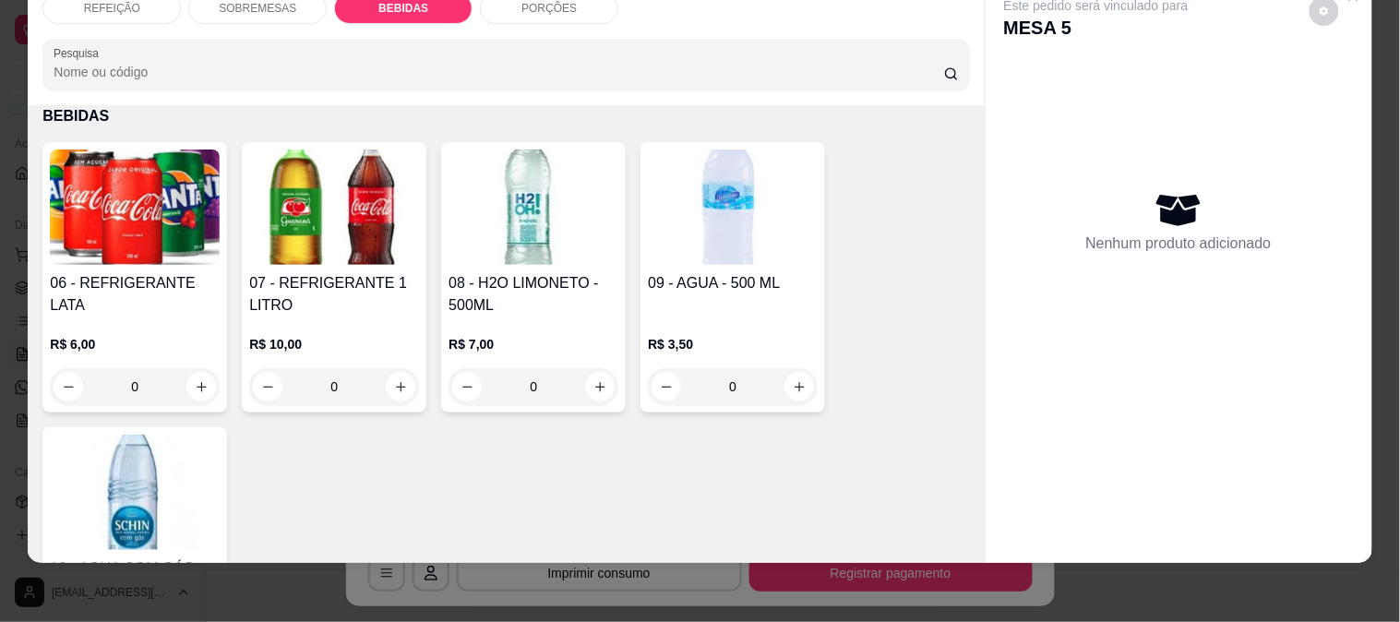
click at [172, 203] on img at bounding box center [135, 207] width 170 height 115
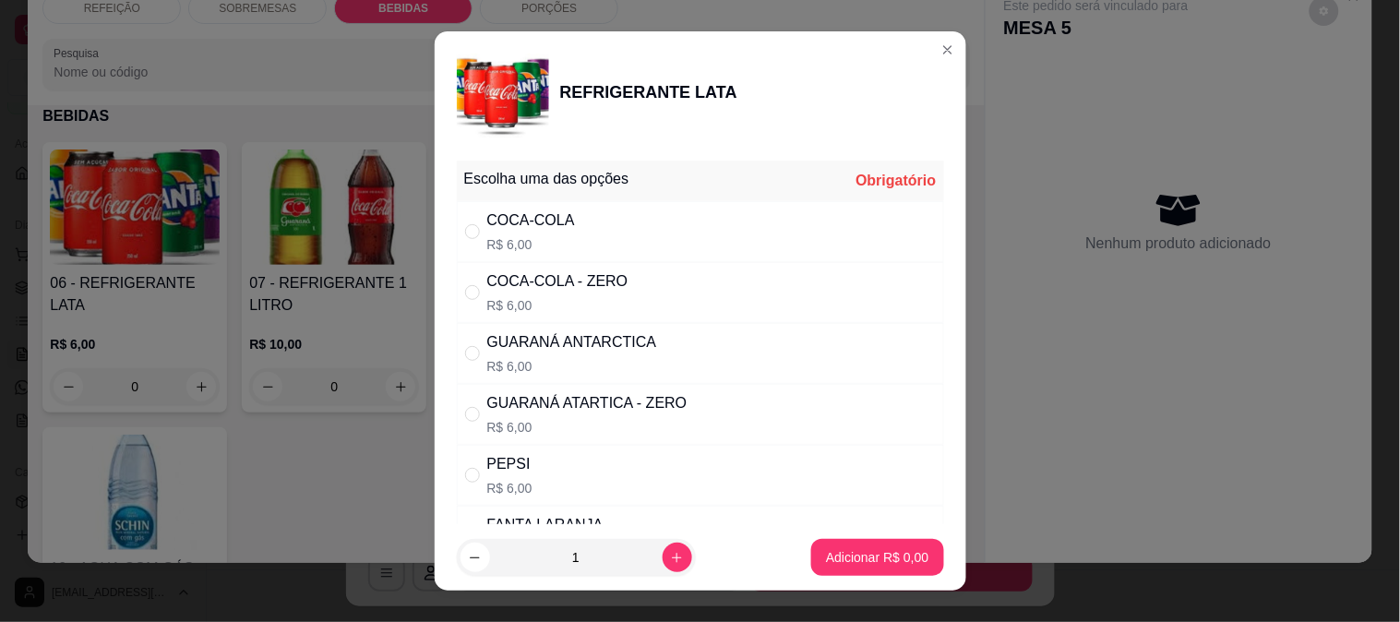
click at [588, 243] on div "COCA-COLA R$ 6,00" at bounding box center [700, 231] width 487 height 61
radio input "true"
click at [856, 549] on p "Adicionar R$ 6,00" at bounding box center [877, 557] width 102 height 18
type input "1"
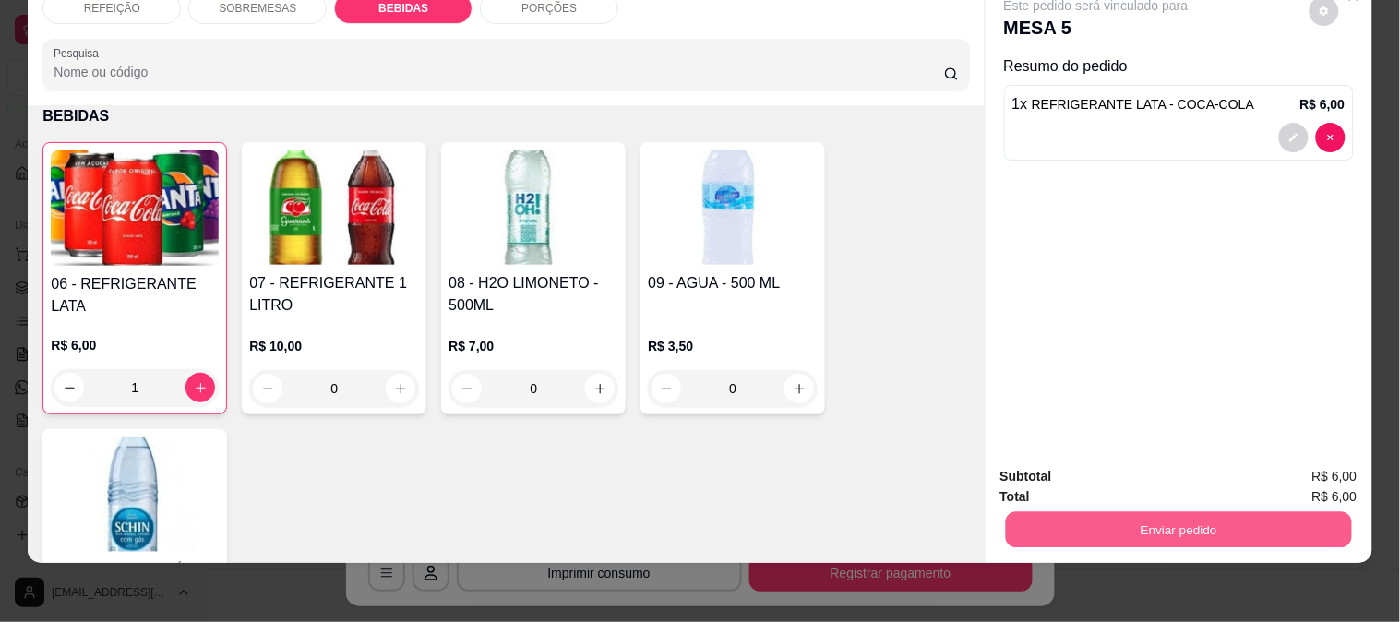
click at [1080, 511] on button "Enviar pedido" at bounding box center [1178, 529] width 346 height 36
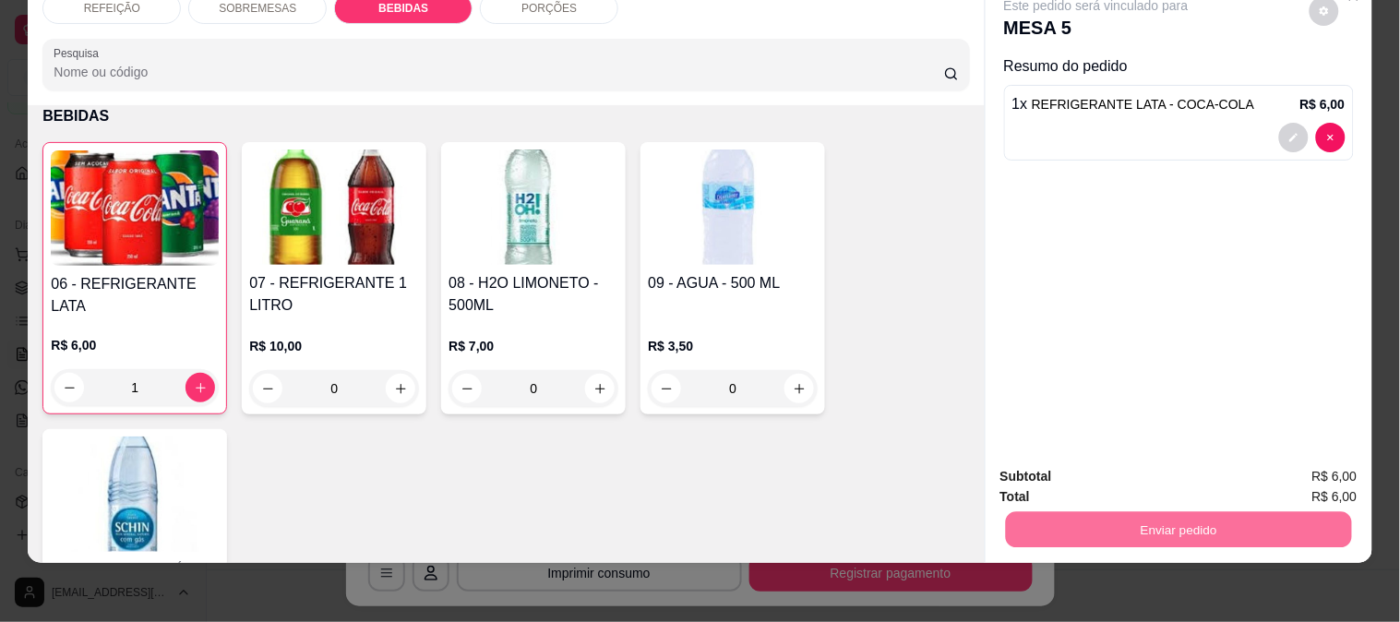
click at [1275, 464] on button "Enviar pedido" at bounding box center [1310, 468] width 102 height 34
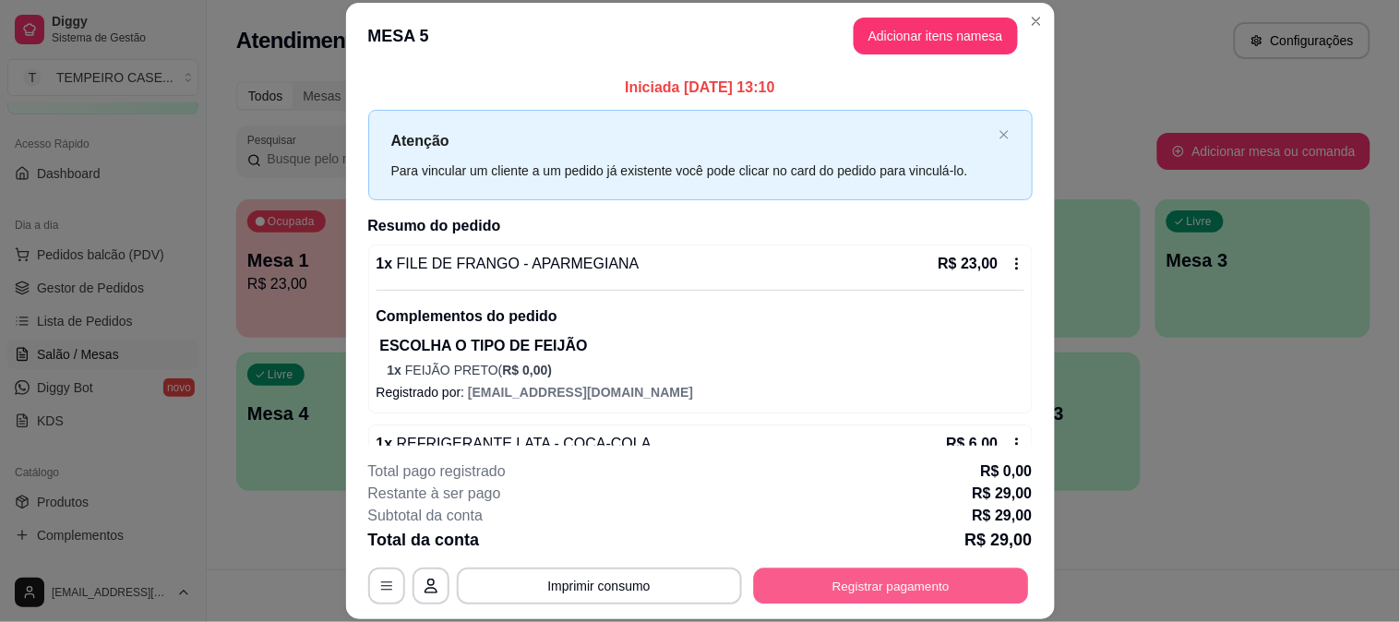
click at [891, 585] on button "Registrar pagamento" at bounding box center [890, 586] width 275 height 36
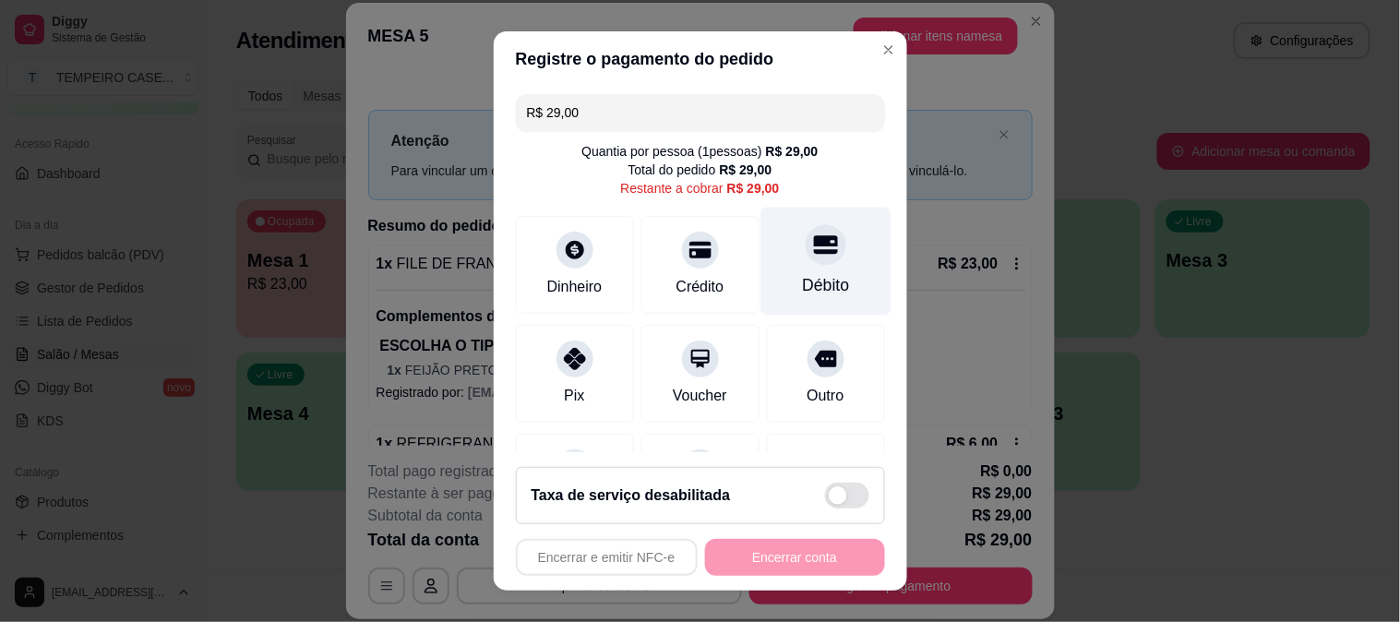
click at [782, 270] on div "Débito" at bounding box center [826, 261] width 130 height 108
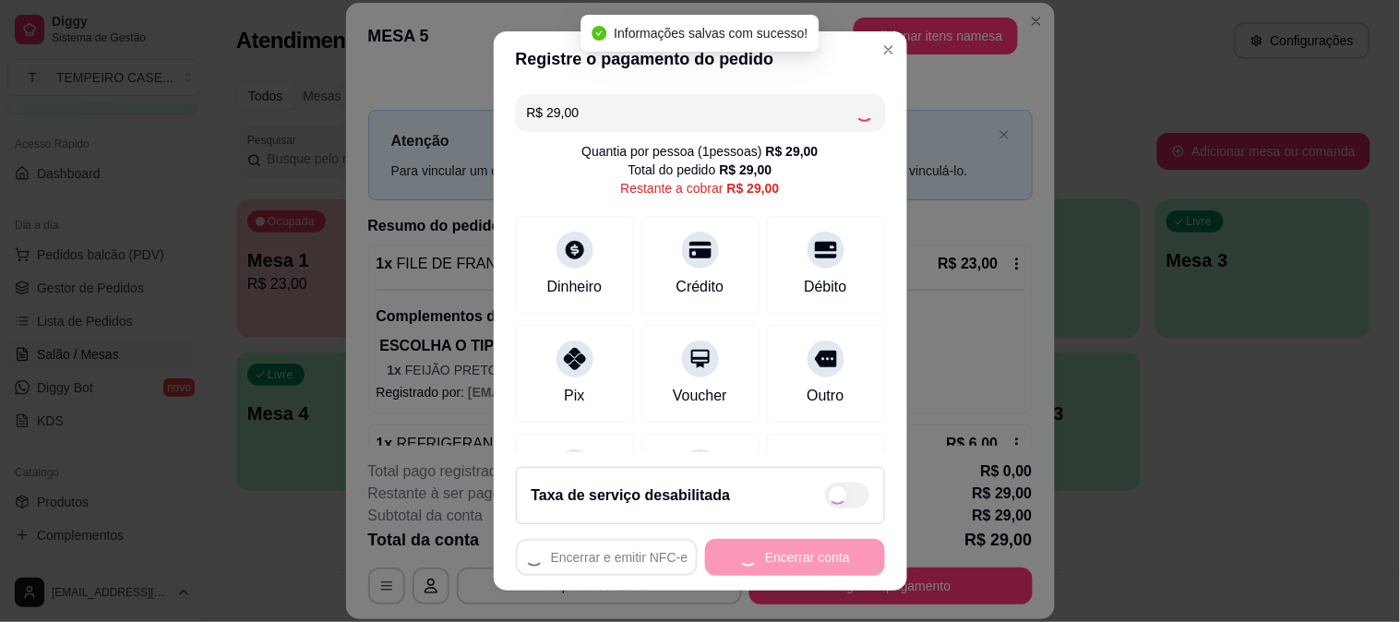
type input "R$ 0,00"
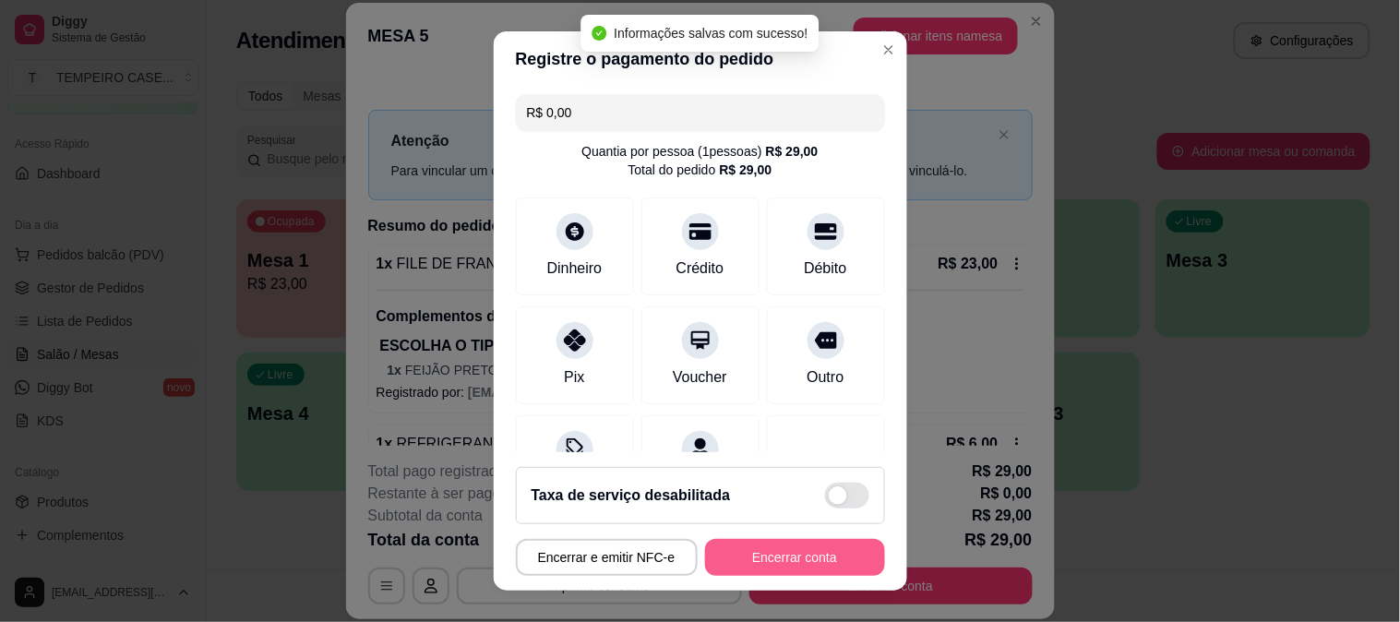
click at [767, 569] on button "Encerrar conta" at bounding box center [795, 557] width 180 height 37
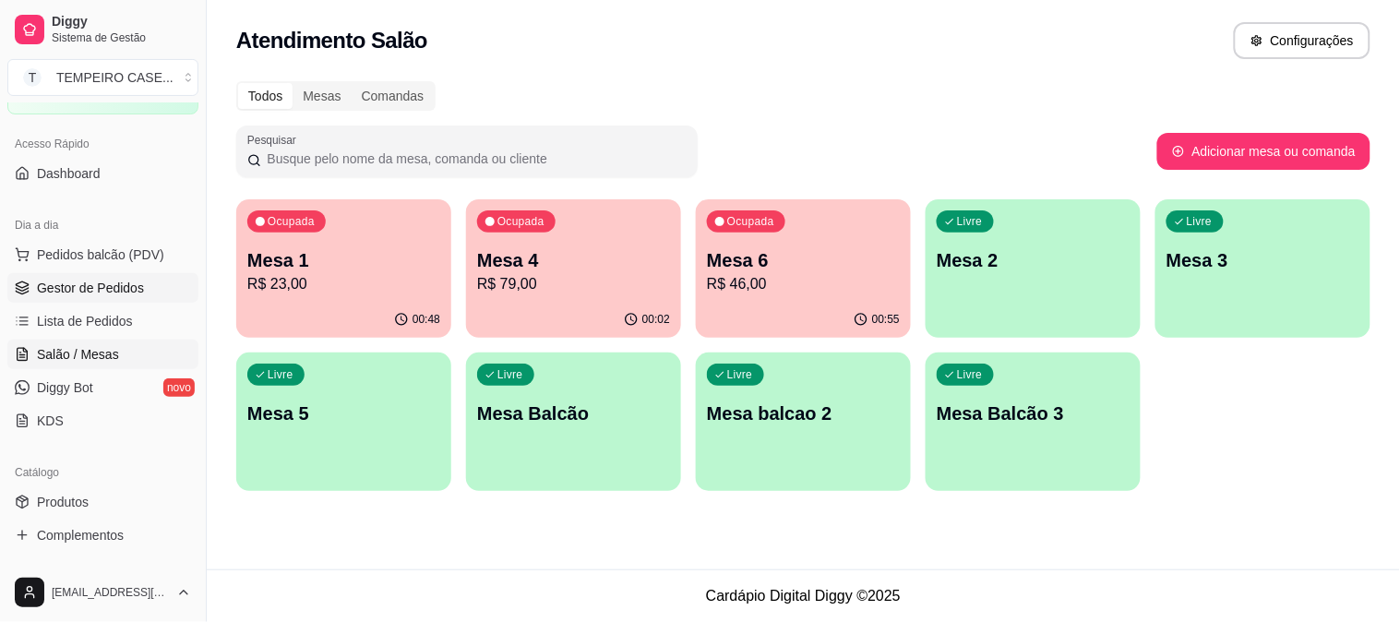
click at [106, 290] on span "Gestor de Pedidos" at bounding box center [90, 288] width 107 height 18
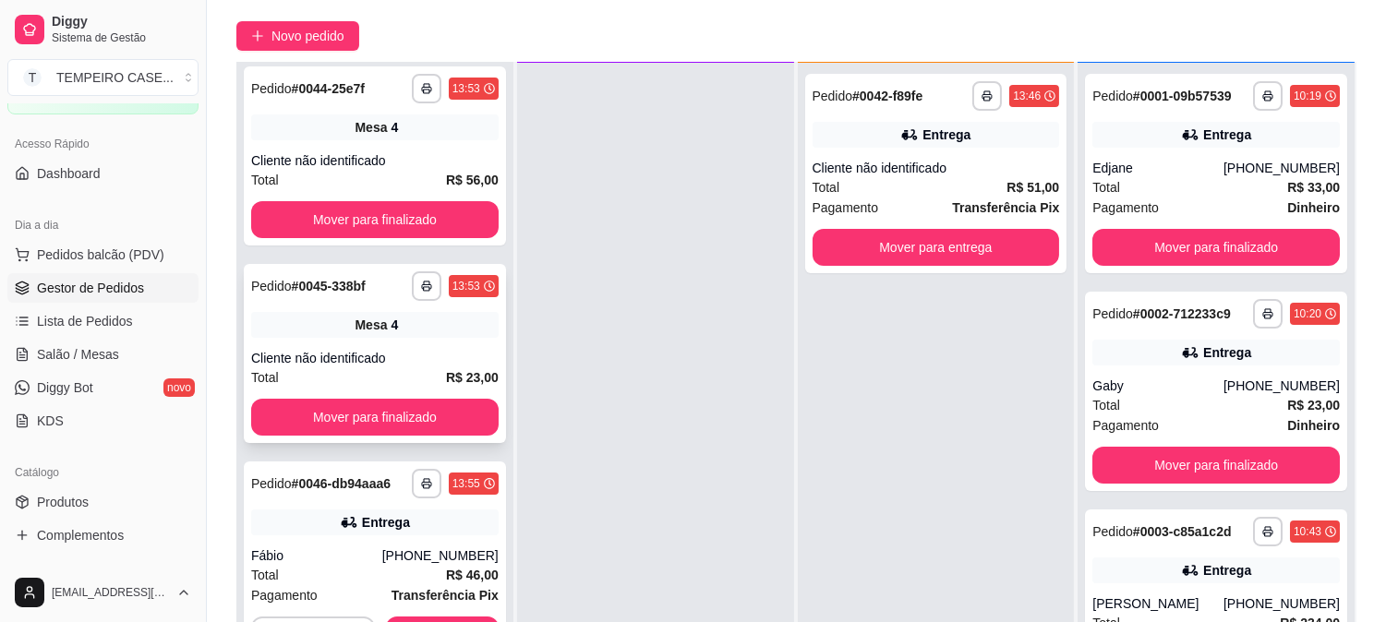
scroll to position [282, 0]
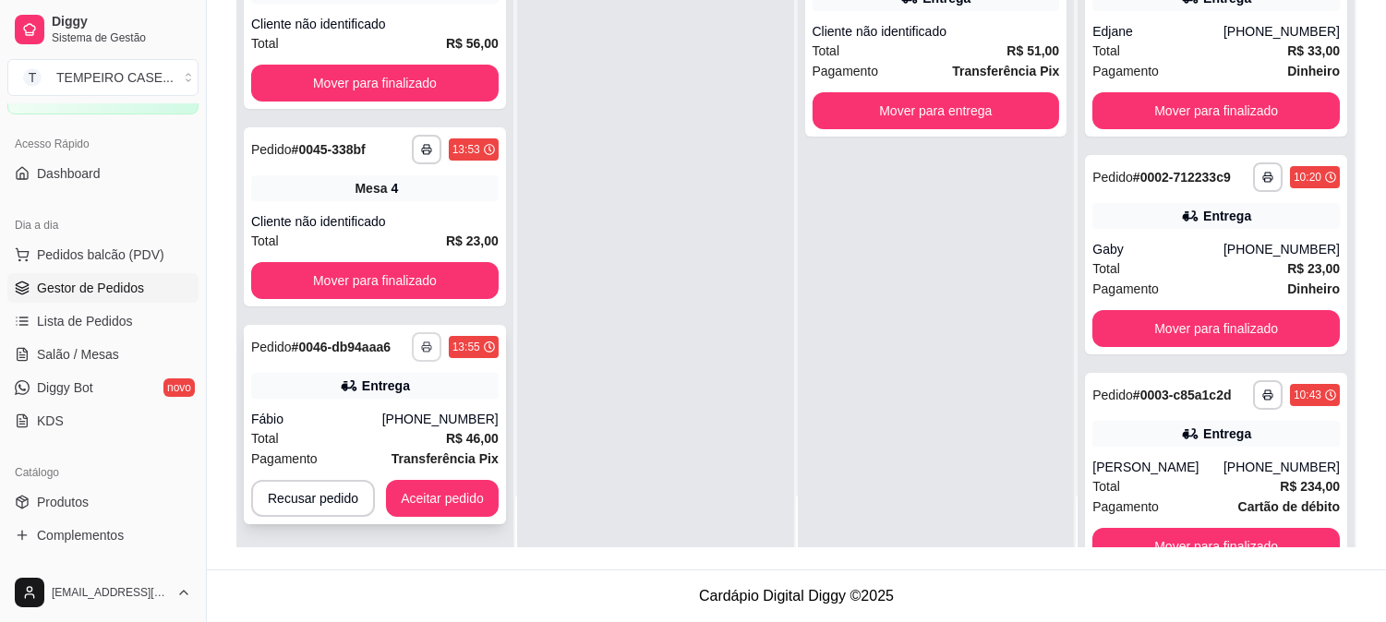
click at [421, 342] on icon "button" at bounding box center [426, 347] width 11 height 11
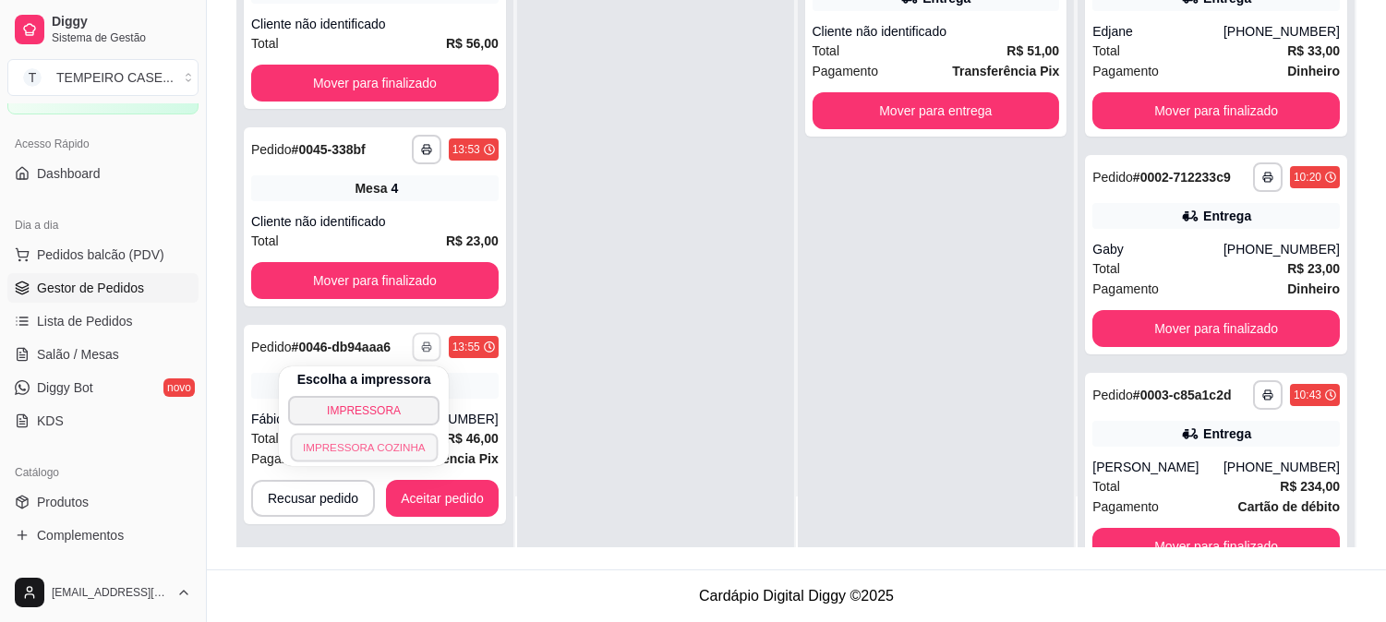
click at [390, 444] on button "IMPRESSORA COZINHA" at bounding box center [364, 447] width 148 height 29
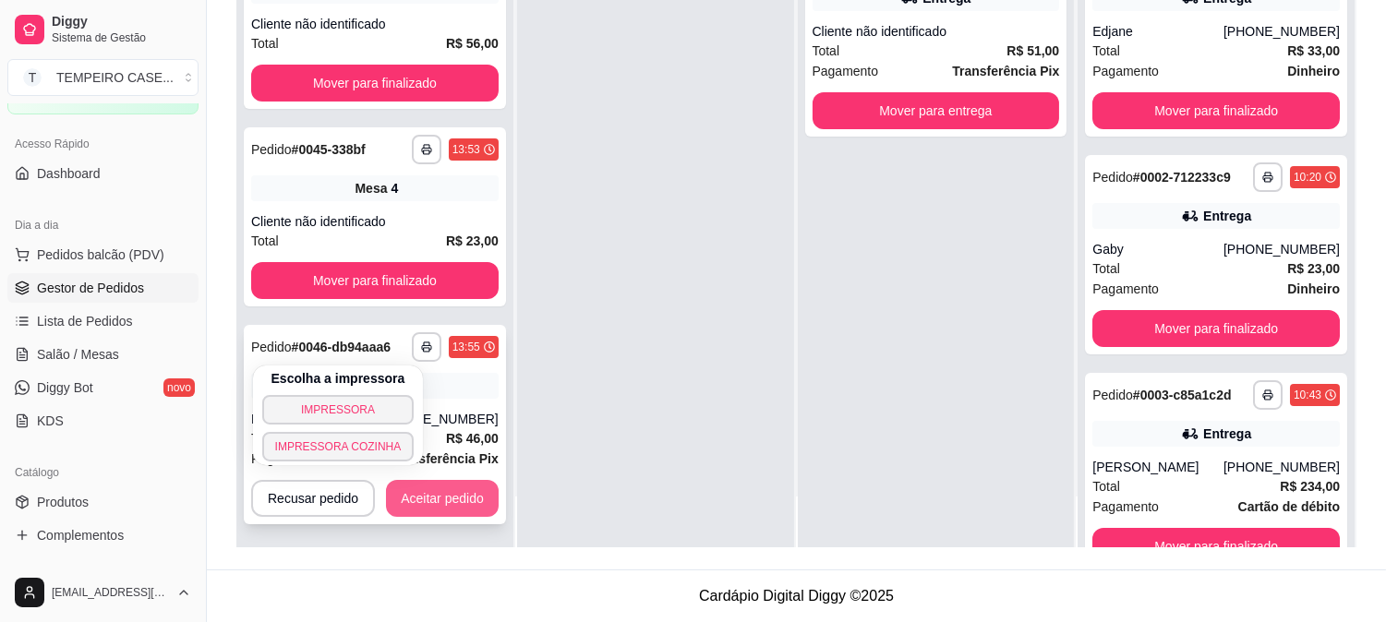
click at [431, 499] on button "Aceitar pedido" at bounding box center [442, 498] width 113 height 37
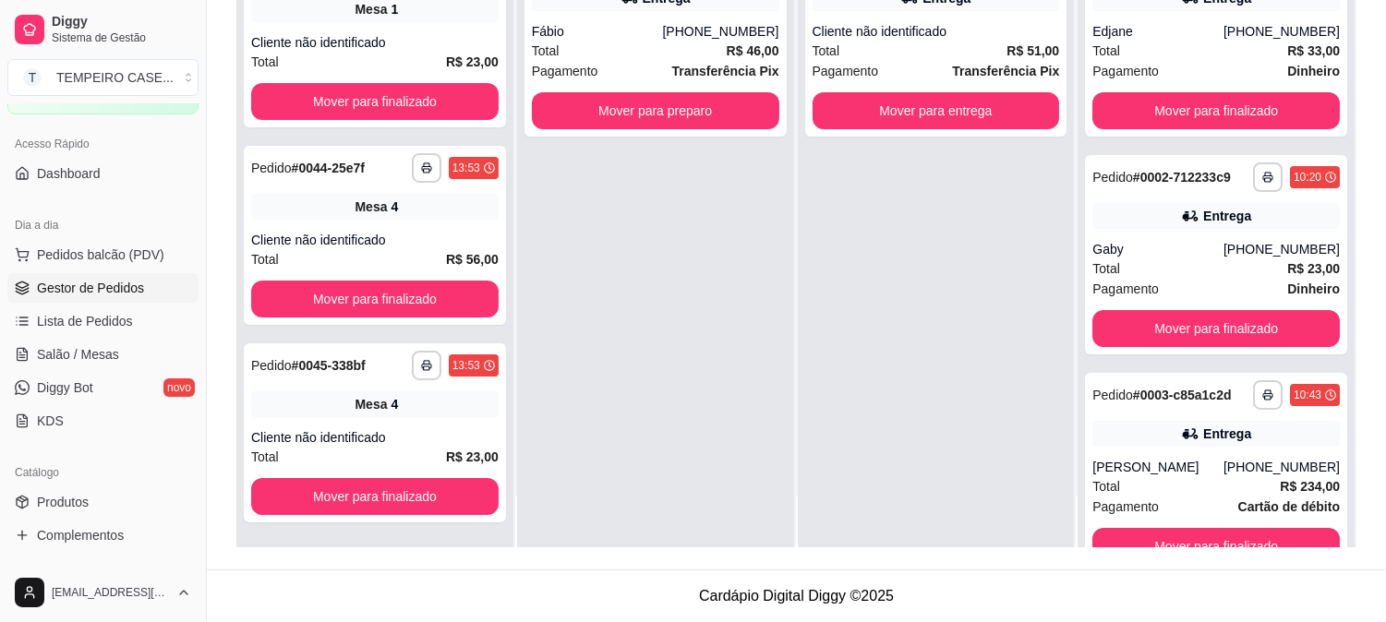
scroll to position [186, 0]
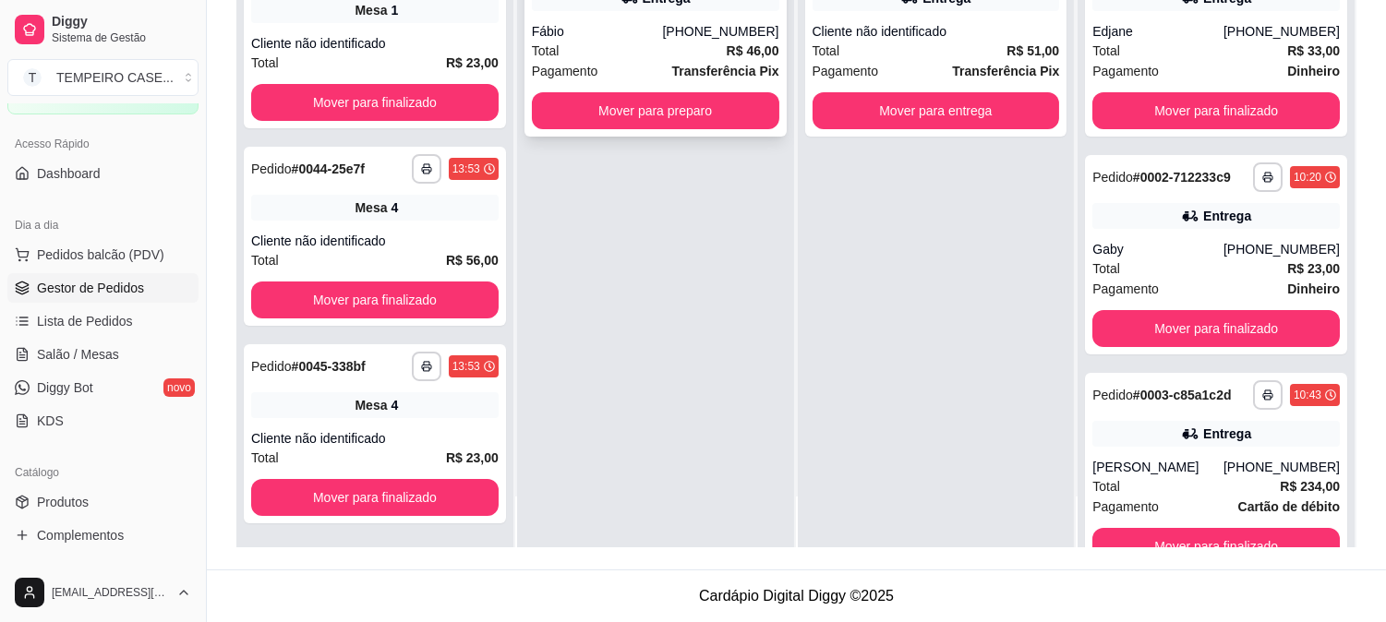
click at [669, 127] on div "**********" at bounding box center [655, 36] width 262 height 199
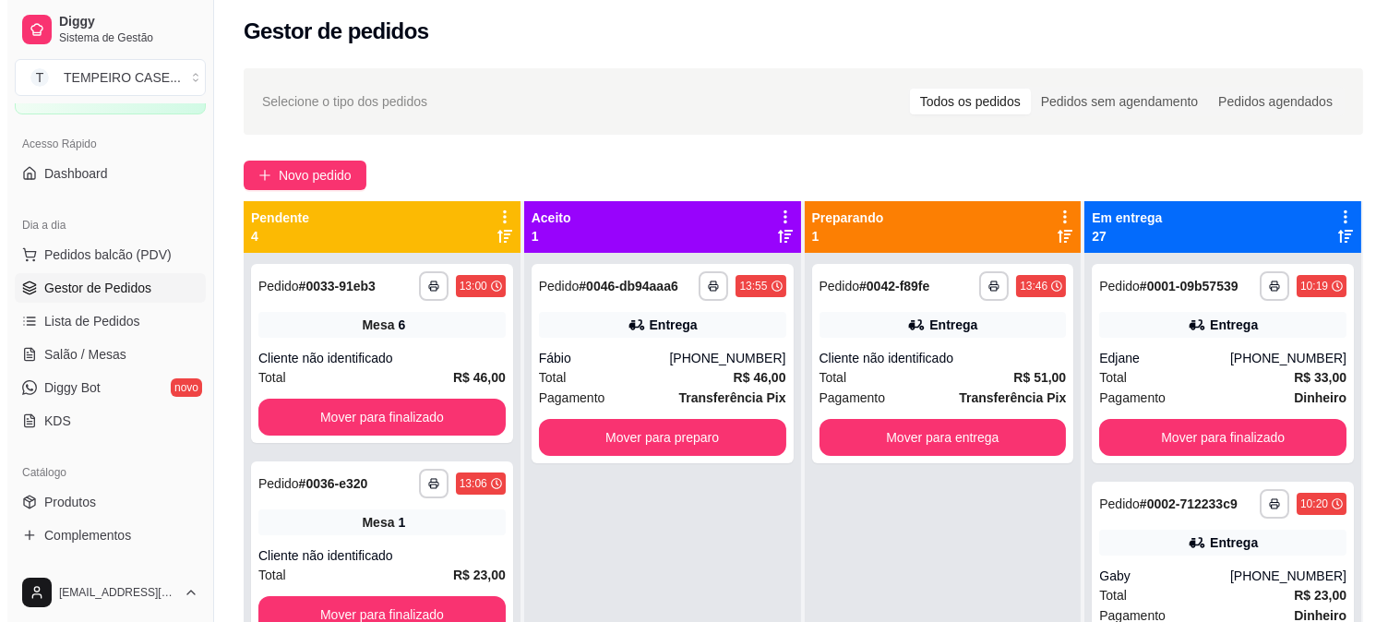
scroll to position [0, 0]
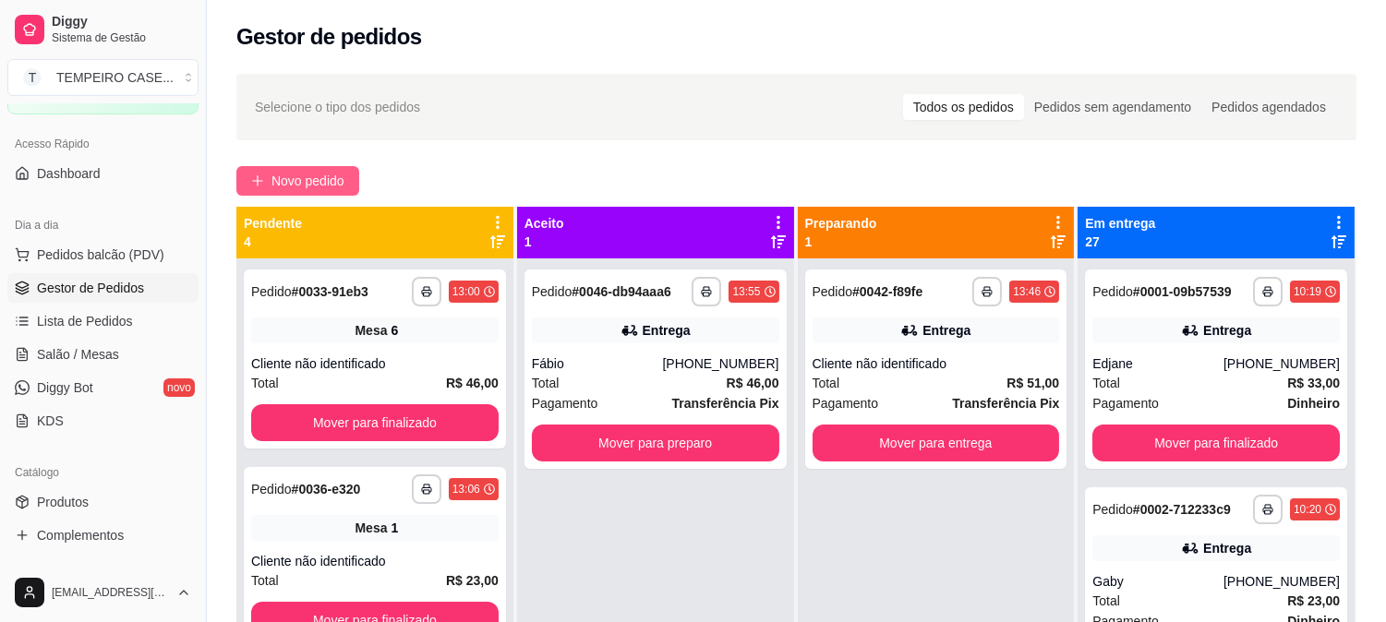
click at [279, 181] on span "Novo pedido" at bounding box center [307, 181] width 73 height 20
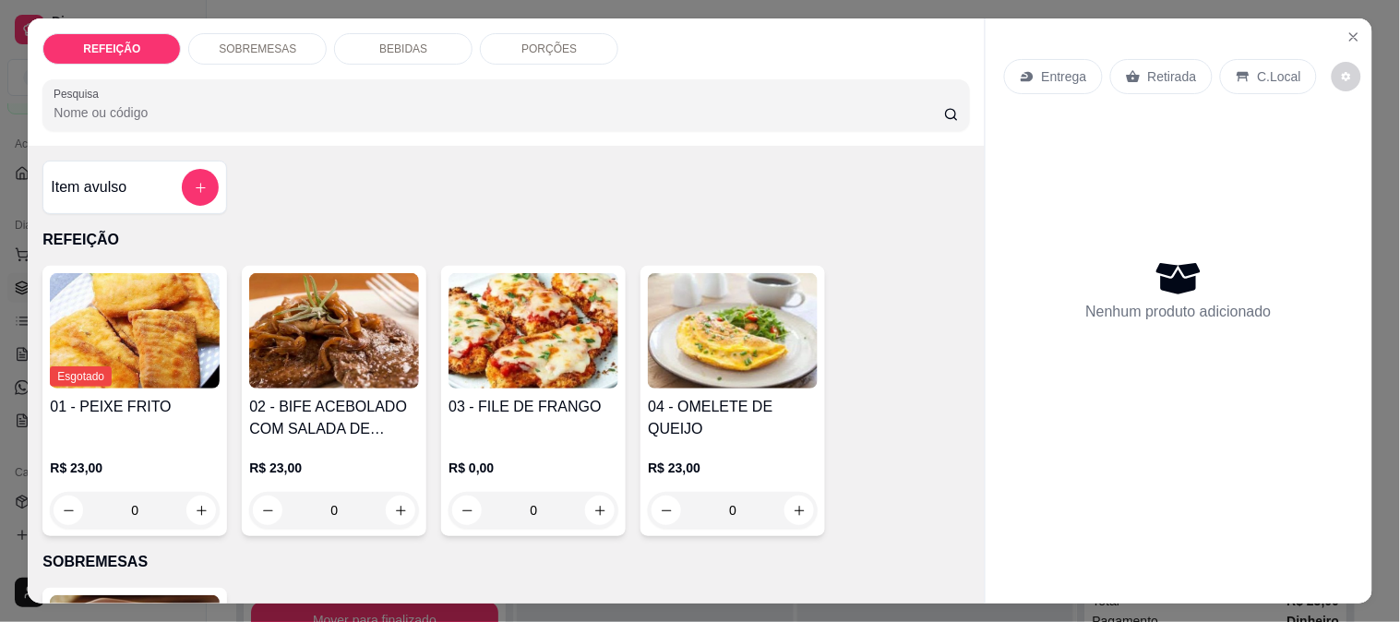
click at [503, 340] on img at bounding box center [534, 330] width 170 height 115
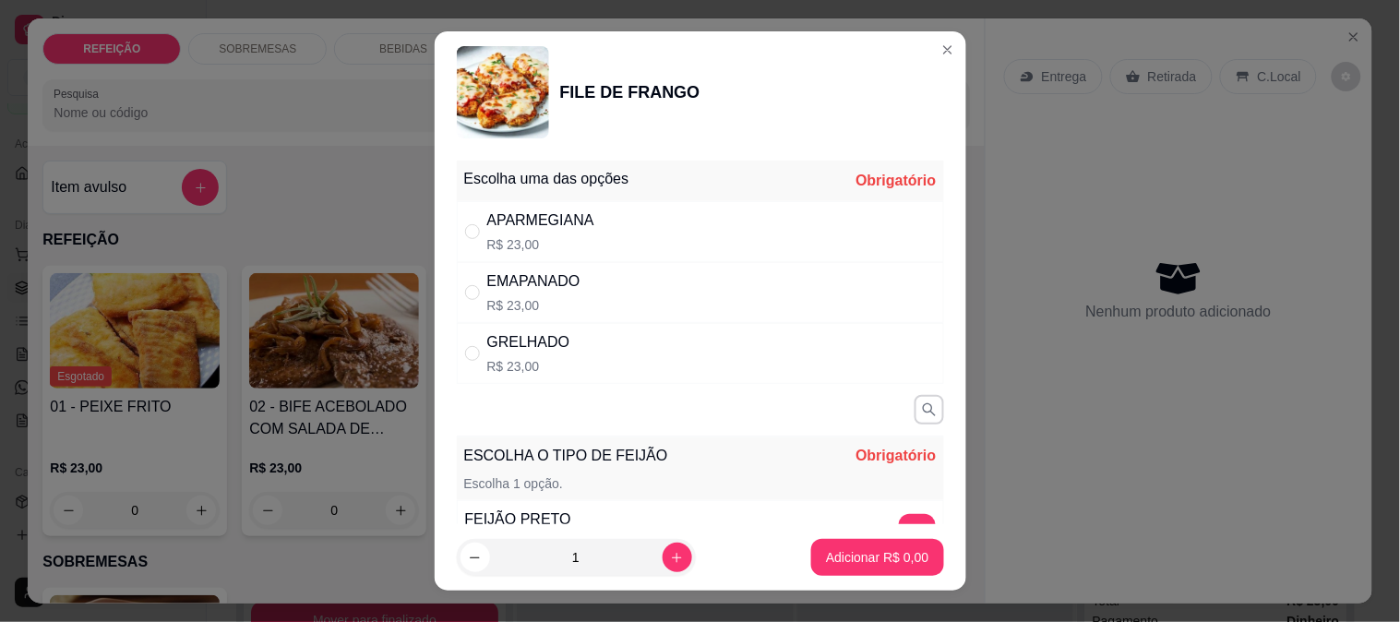
click at [547, 245] on p "R$ 23,00" at bounding box center [540, 244] width 107 height 18
radio input "true"
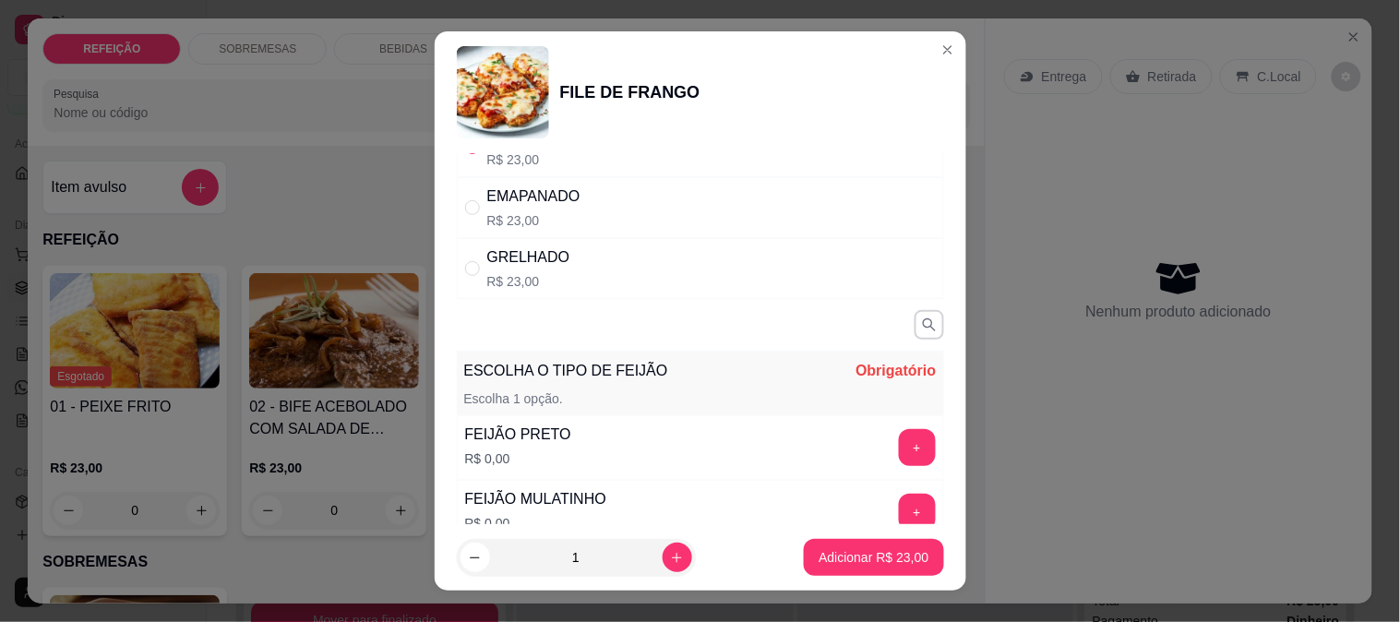
scroll to position [205, 0]
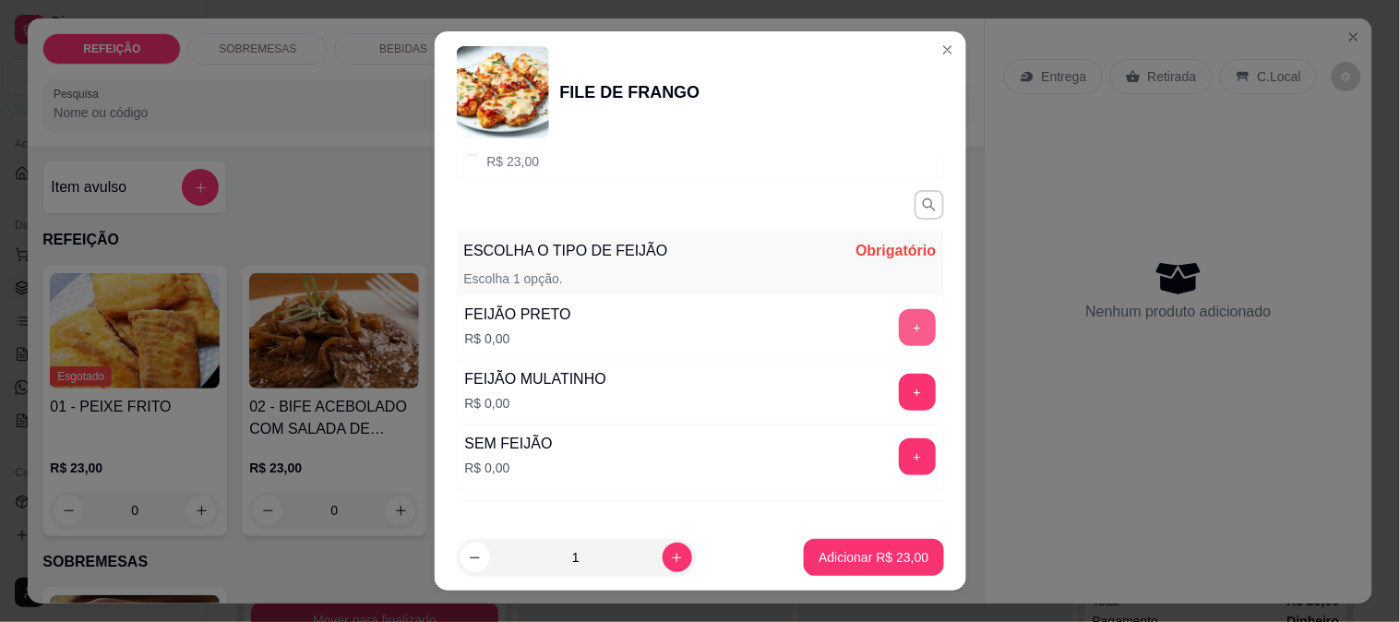
click at [899, 323] on button "+" at bounding box center [917, 327] width 37 height 37
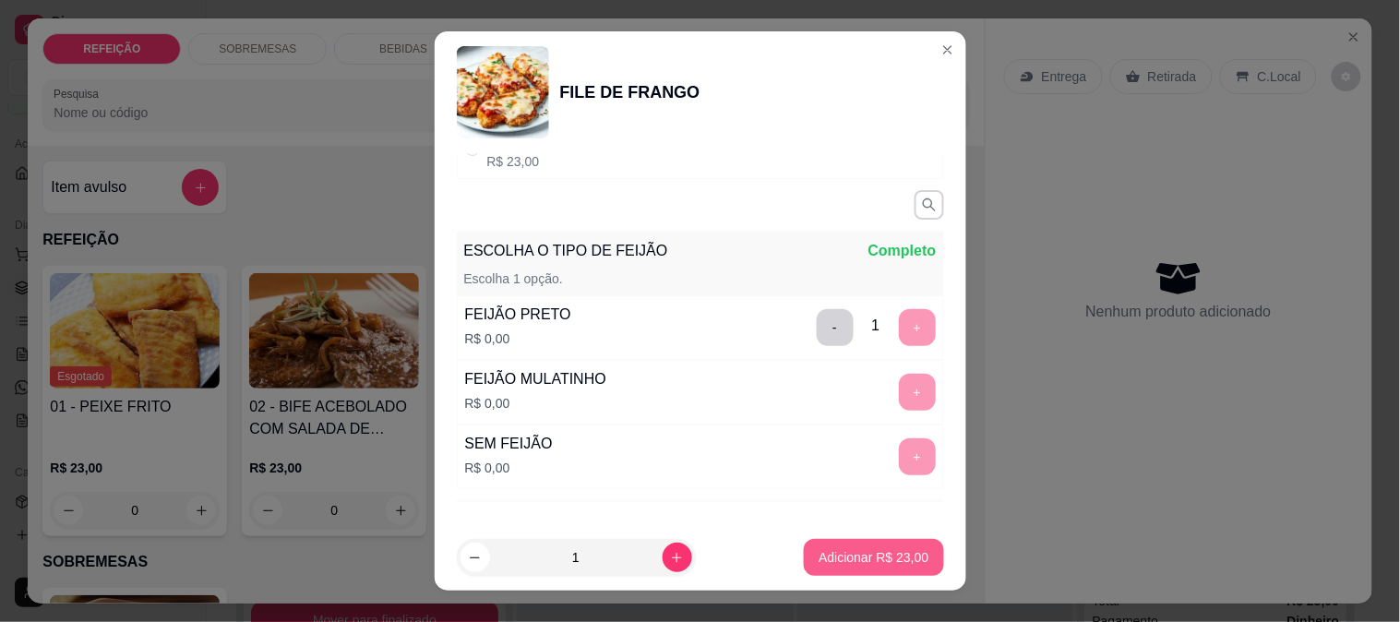
click at [846, 546] on button "Adicionar R$ 23,00" at bounding box center [873, 557] width 139 height 37
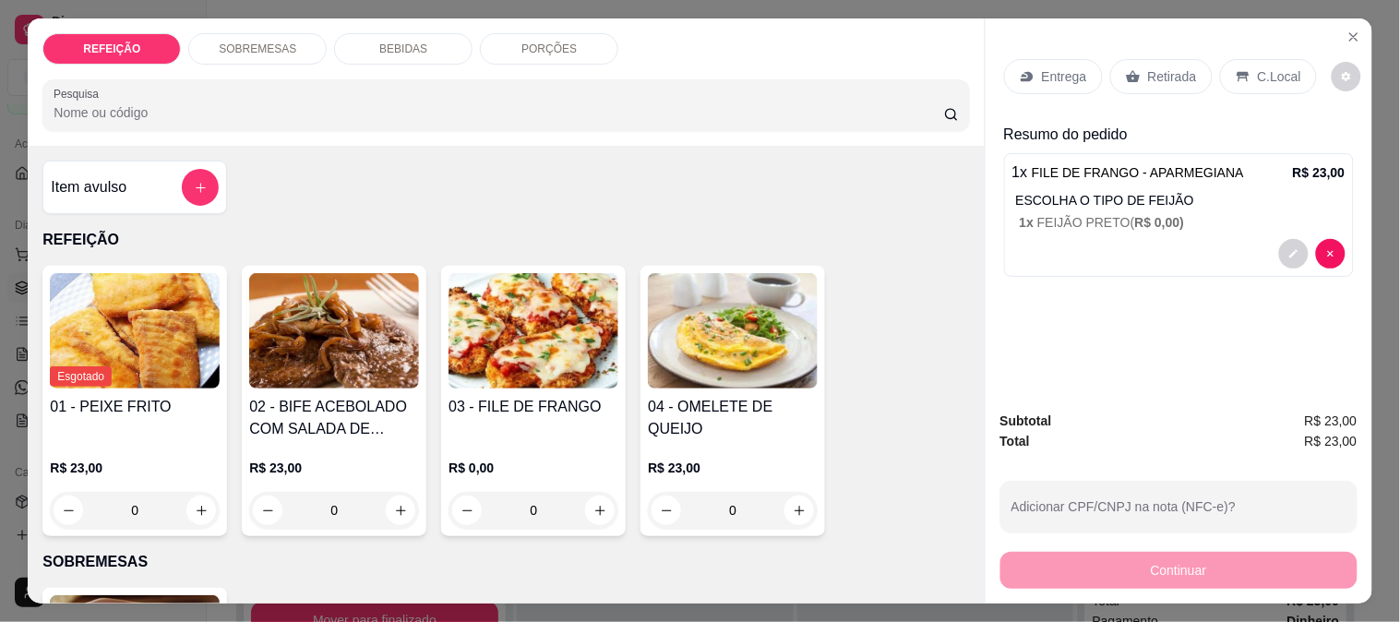
click at [1151, 75] on p "Retirada" at bounding box center [1172, 76] width 49 height 18
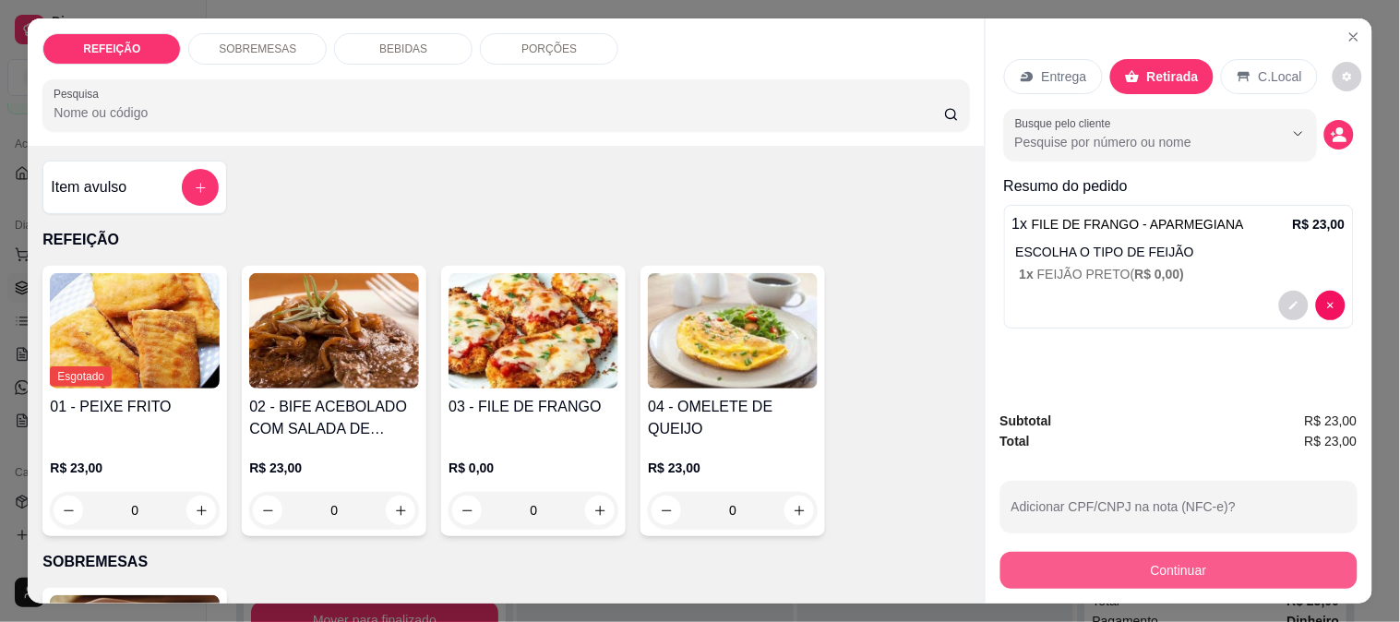
click at [1073, 556] on button "Continuar" at bounding box center [1179, 570] width 357 height 37
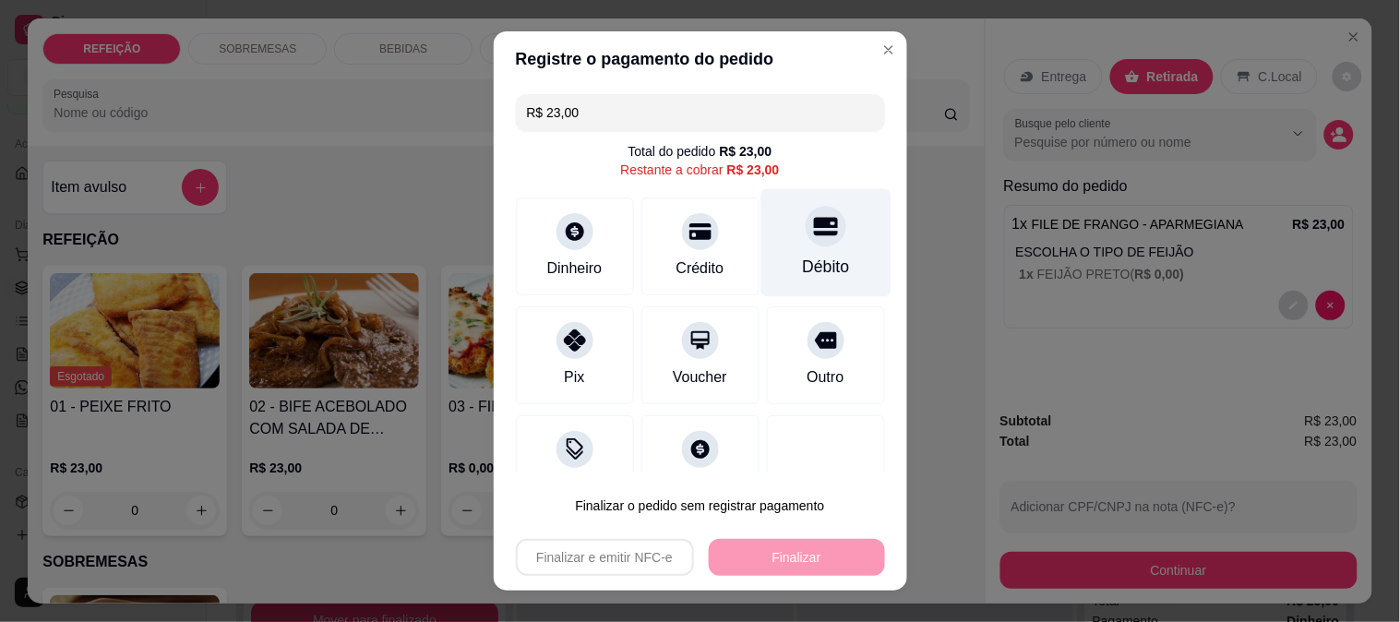
click at [761, 238] on div "Débito" at bounding box center [826, 242] width 130 height 108
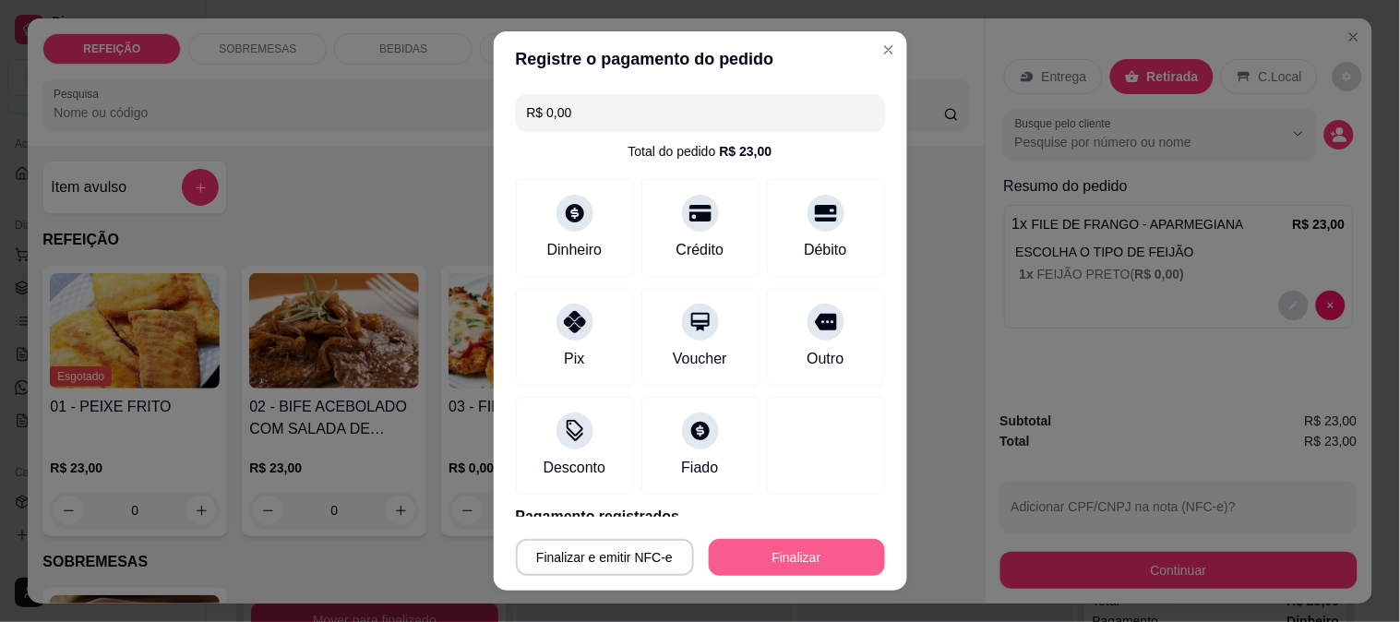
click at [751, 547] on button "Finalizar" at bounding box center [797, 557] width 176 height 37
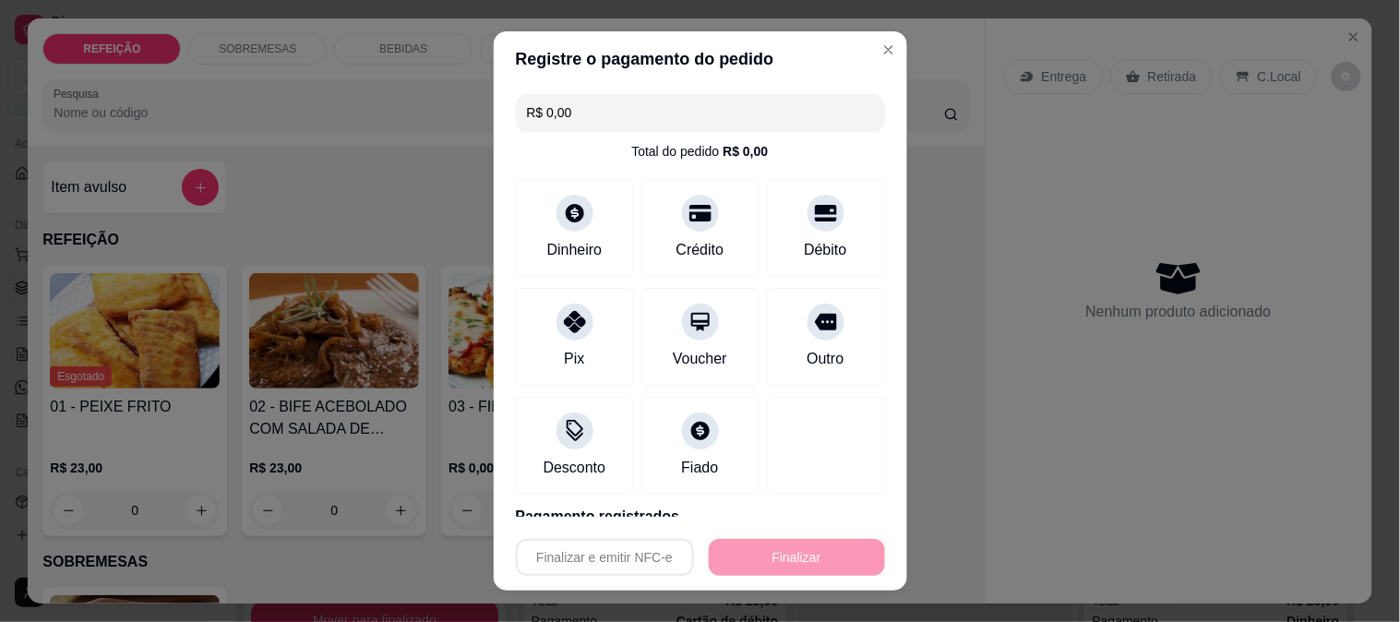
type input "-R$ 23,00"
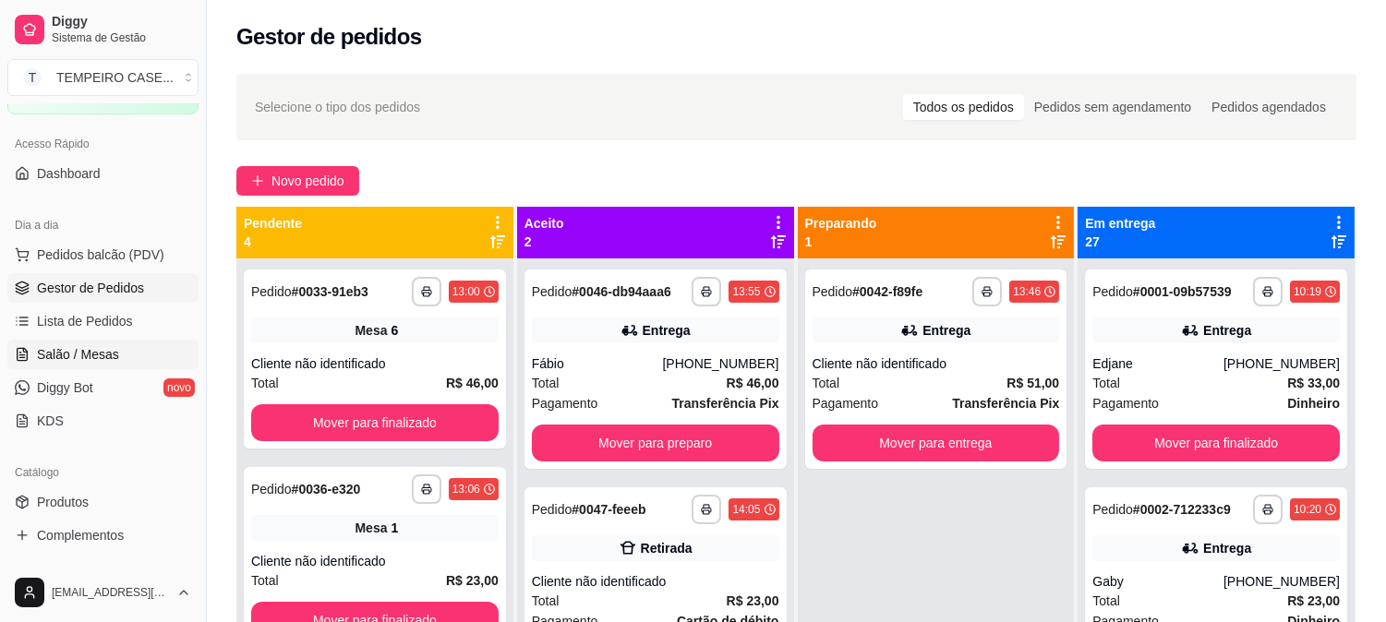
click at [70, 355] on span "Salão / Mesas" at bounding box center [78, 354] width 82 height 18
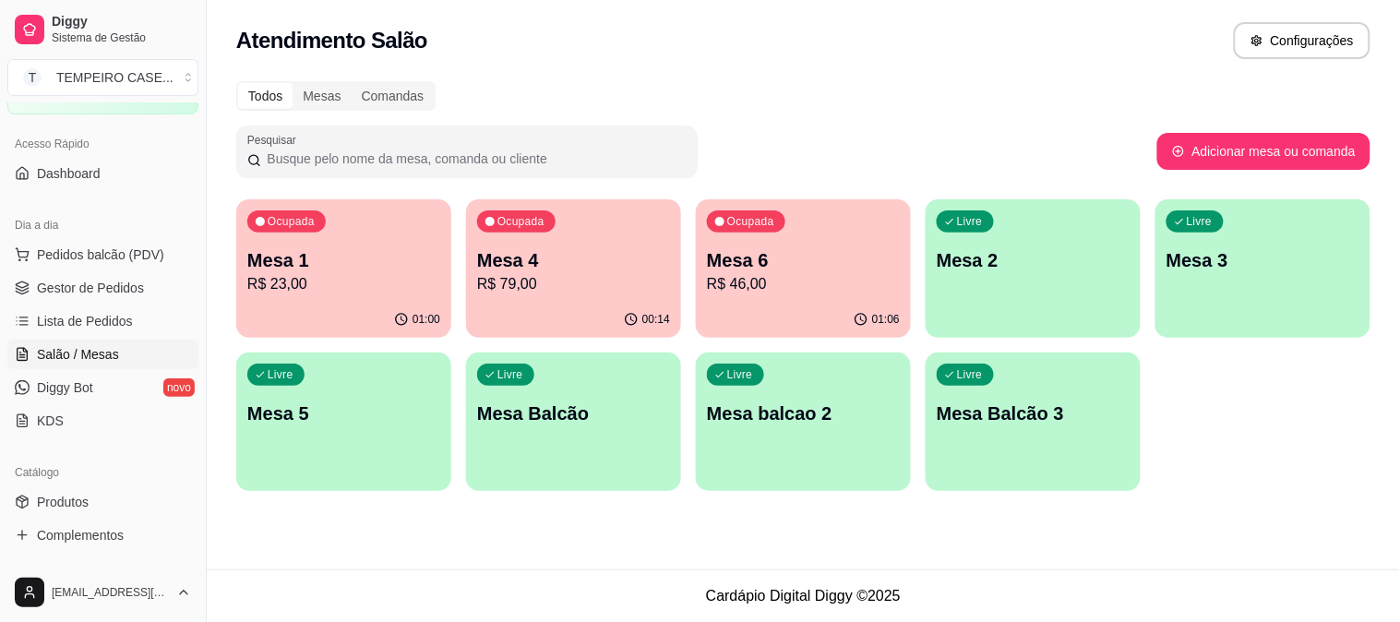
click at [772, 281] on p "R$ 46,00" at bounding box center [803, 284] width 193 height 22
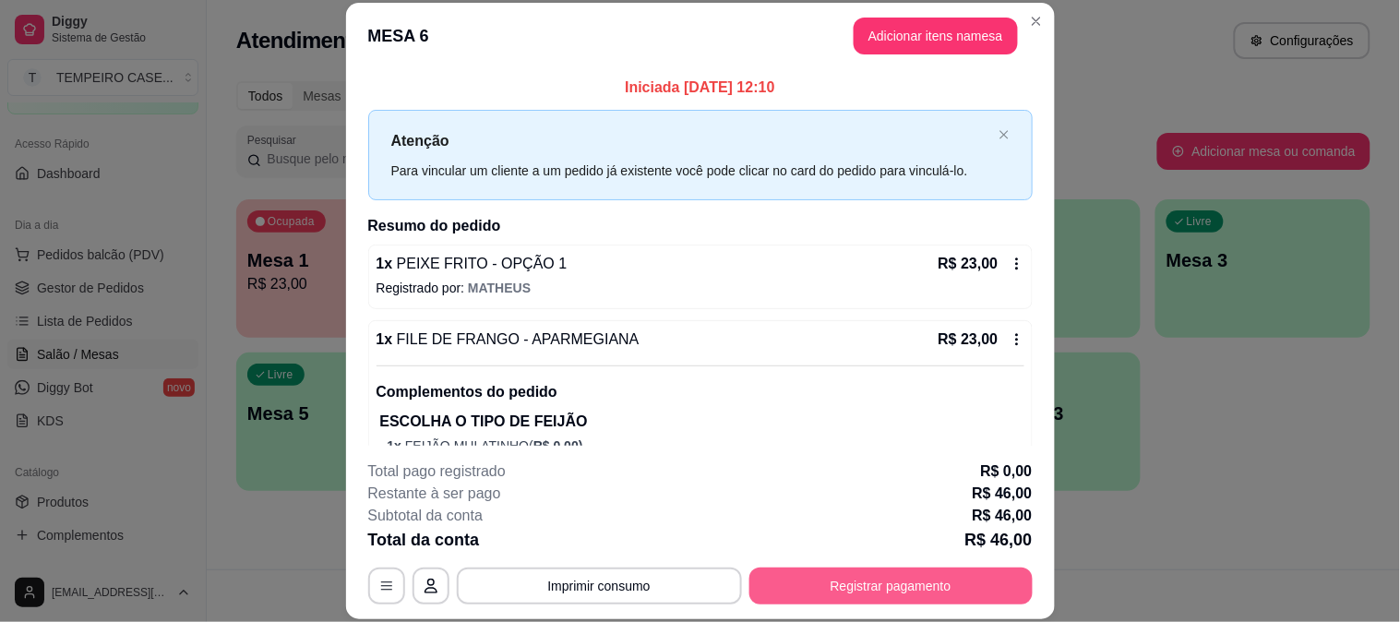
click at [871, 575] on button "Registrar pagamento" at bounding box center [891, 586] width 283 height 37
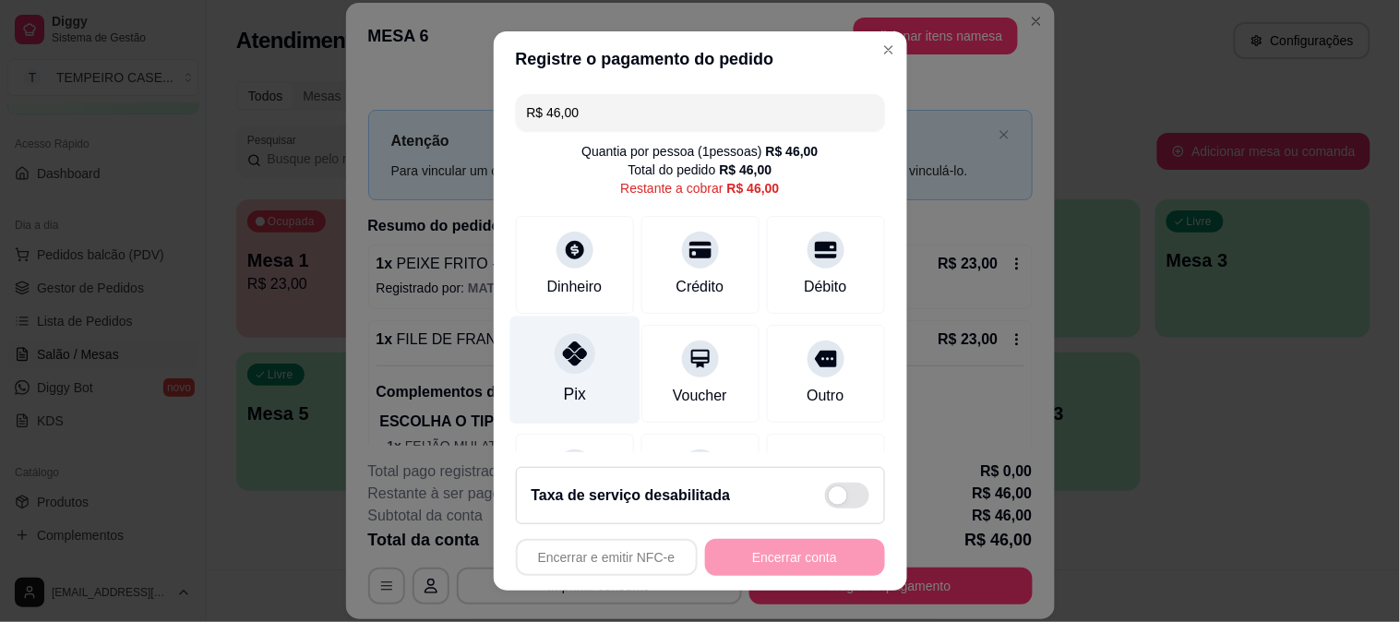
click at [555, 356] on div at bounding box center [575, 353] width 41 height 41
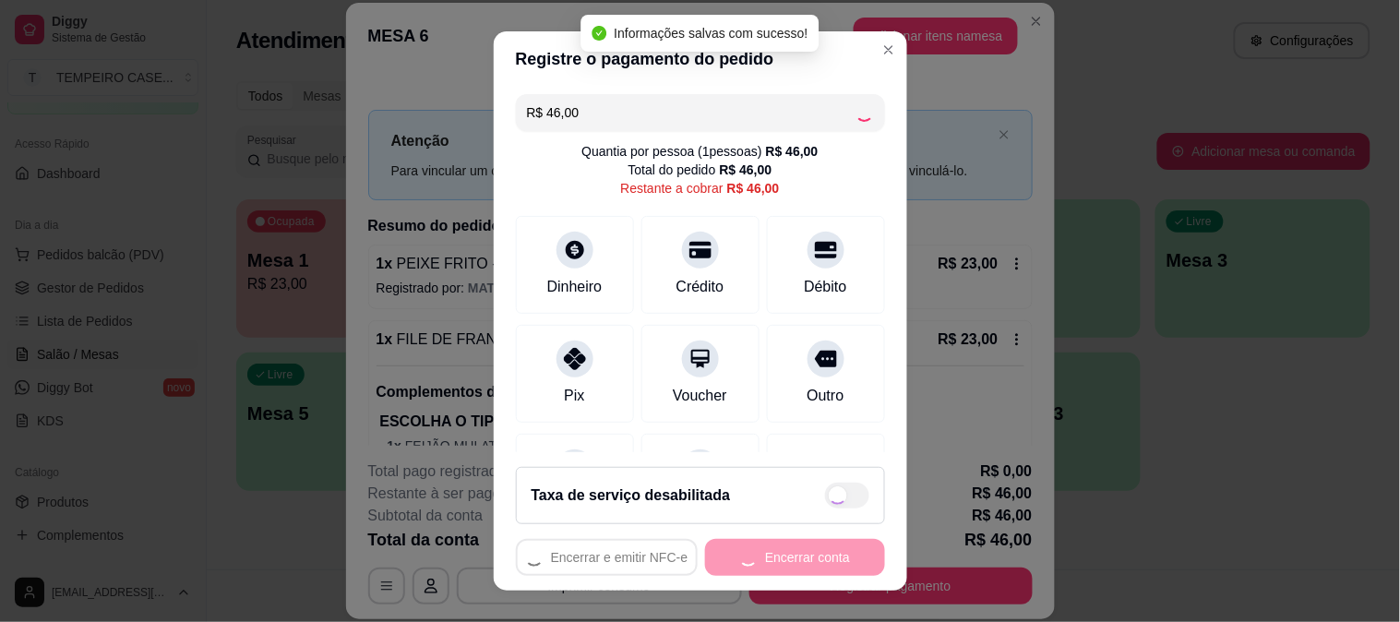
type input "R$ 0,00"
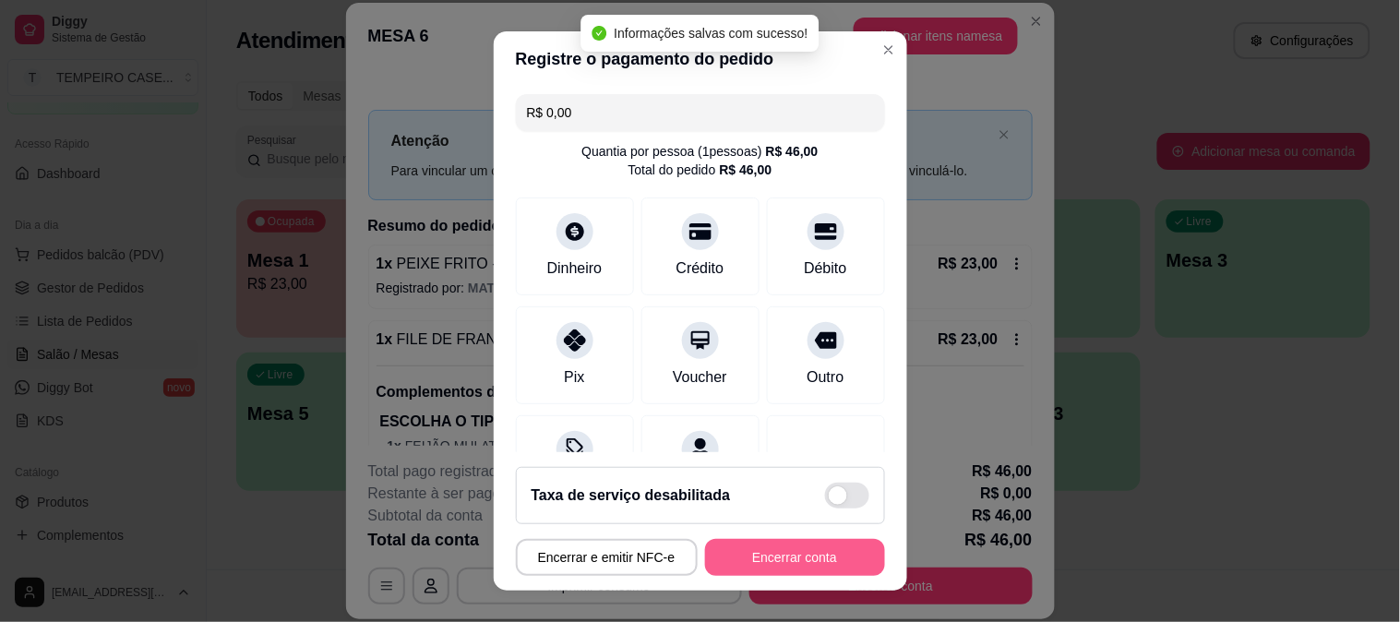
click at [768, 556] on button "Encerrar conta" at bounding box center [795, 557] width 180 height 37
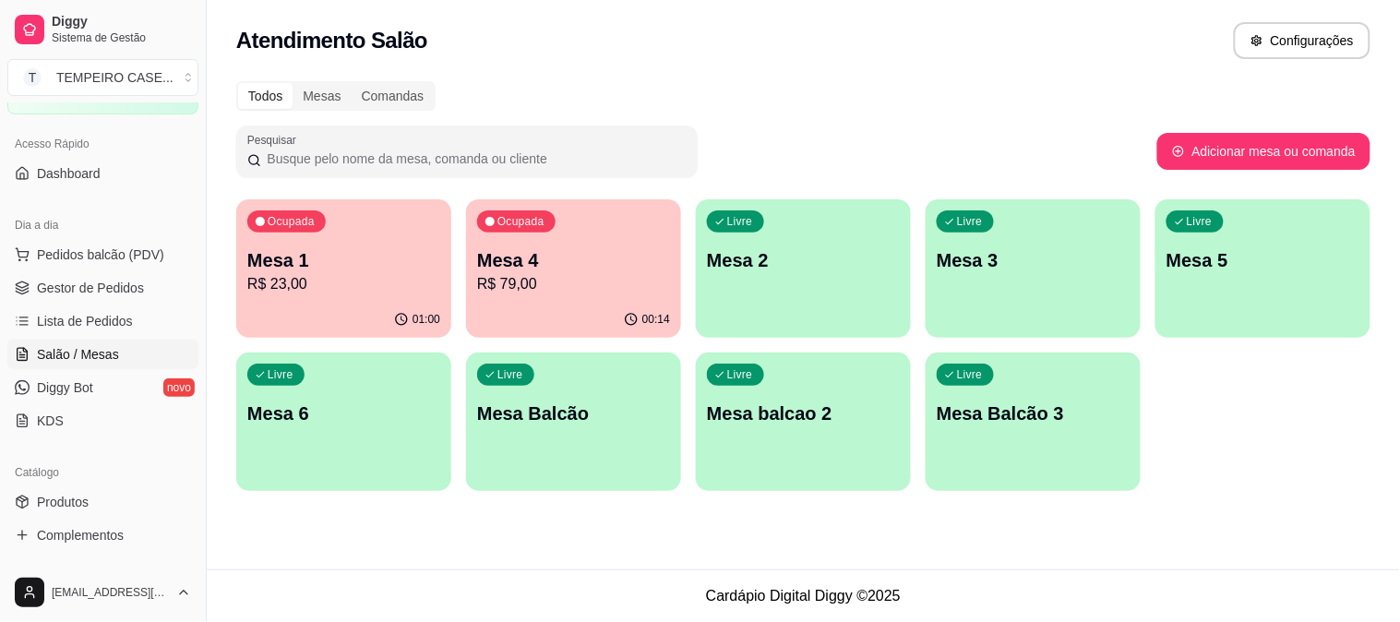
click at [301, 418] on p "Mesa 6" at bounding box center [343, 414] width 193 height 26
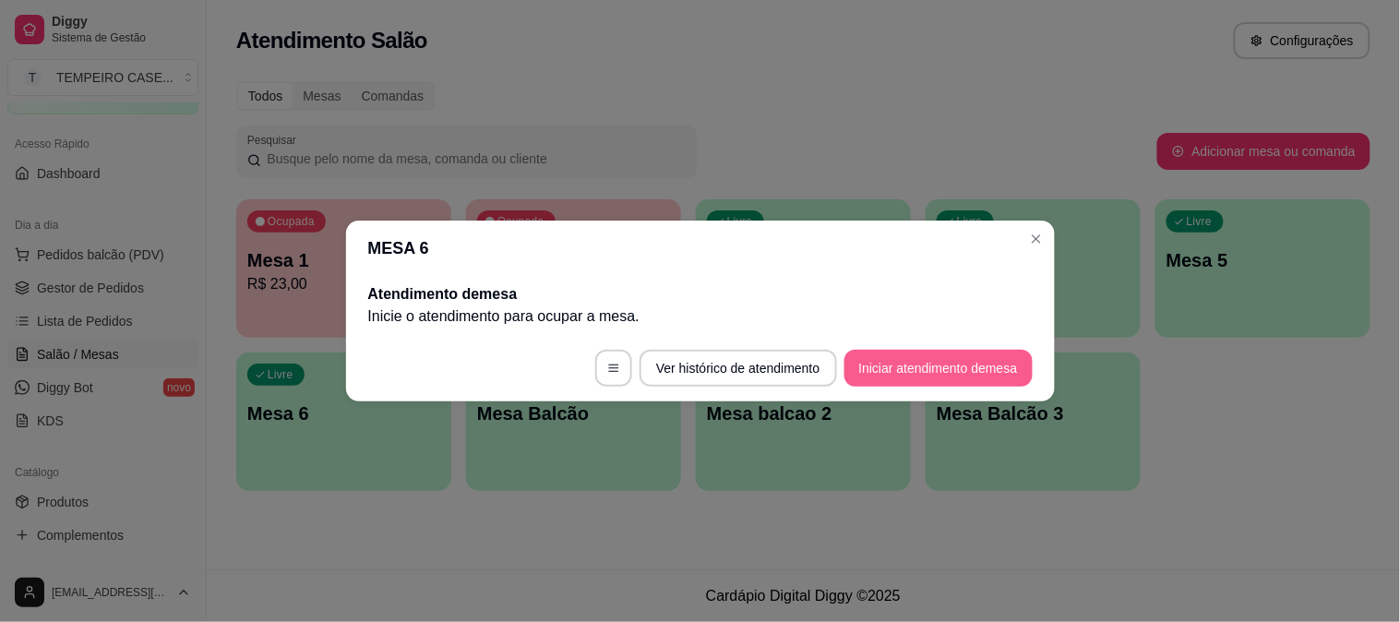
click at [940, 371] on button "Iniciar atendimento de mesa" at bounding box center [939, 368] width 188 height 37
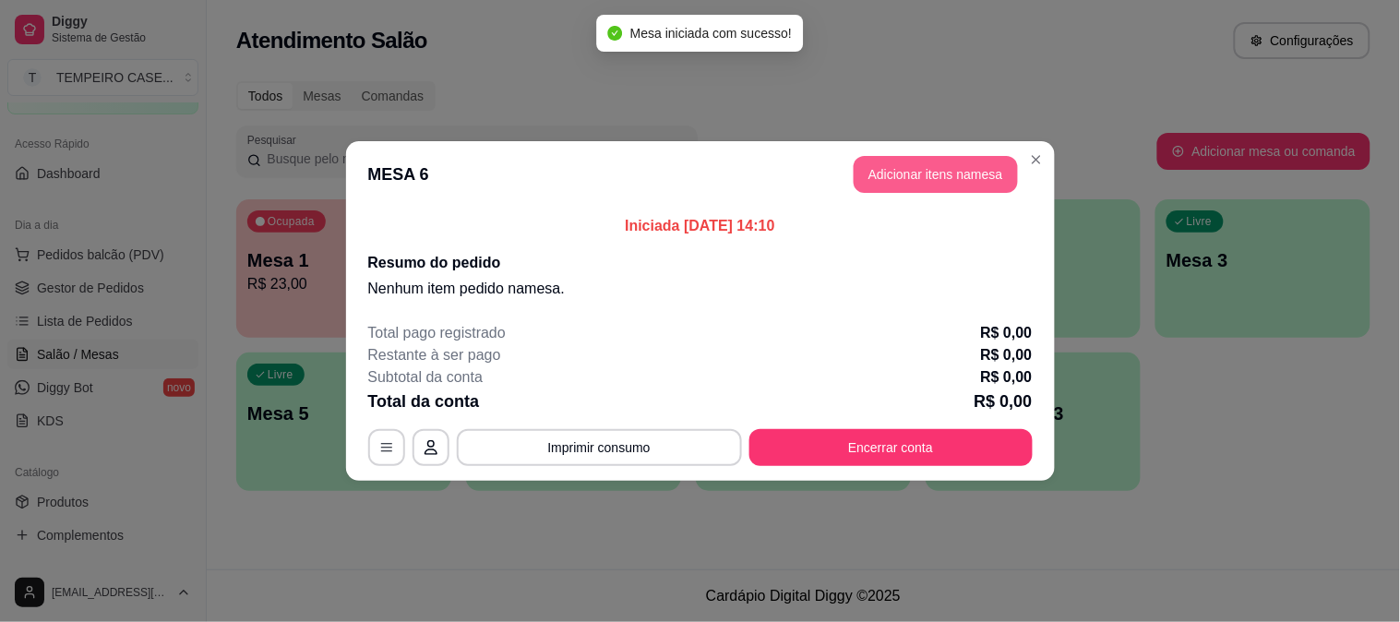
click at [884, 180] on button "Adicionar itens na mesa" at bounding box center [936, 174] width 164 height 37
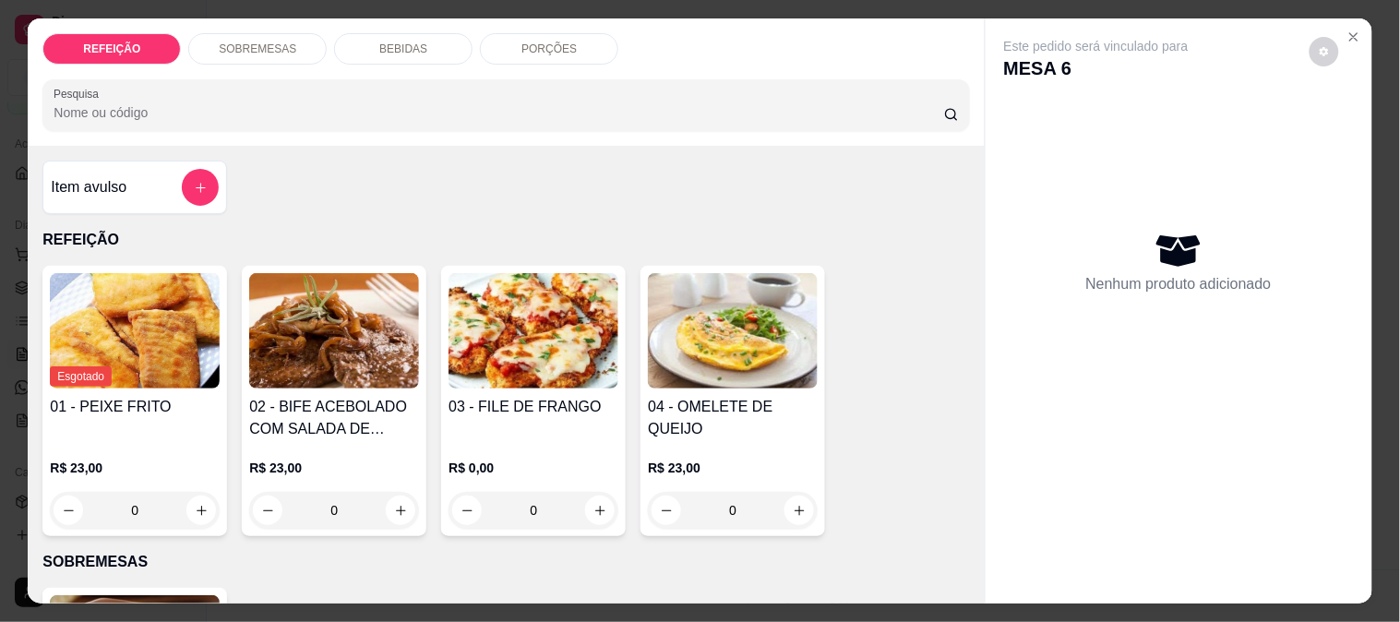
click at [539, 367] on img at bounding box center [534, 330] width 170 height 115
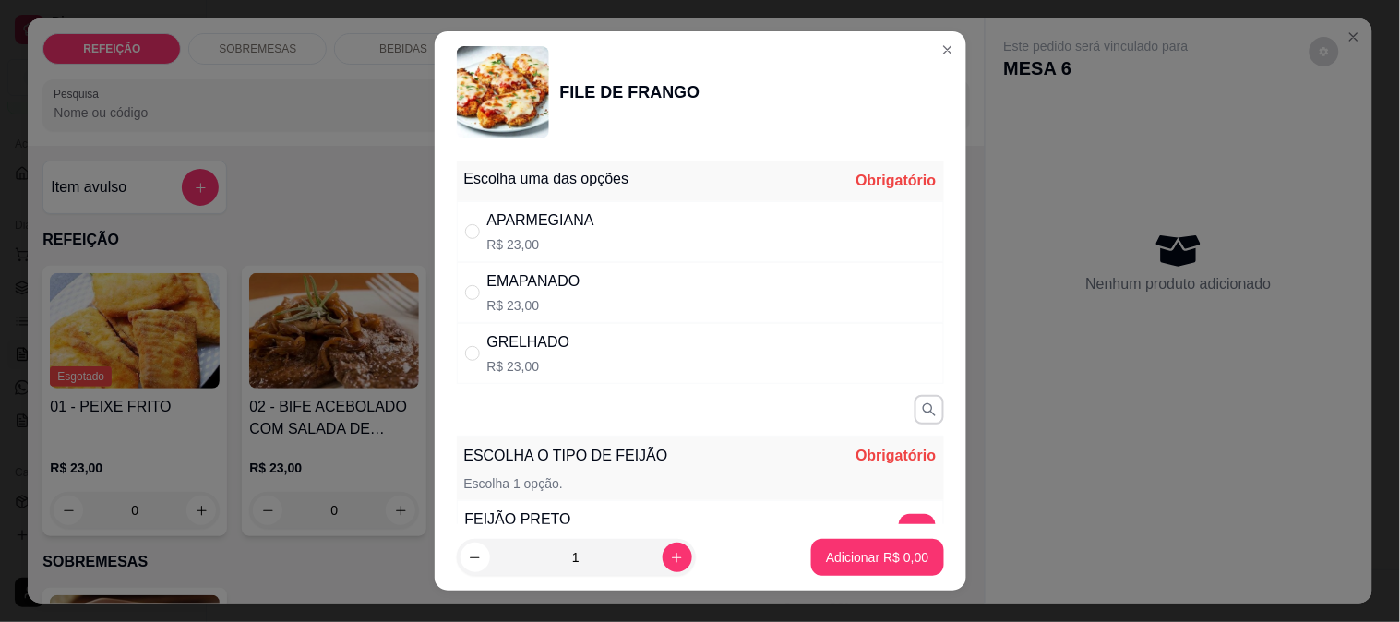
click at [534, 224] on div "APARMEGIANA" at bounding box center [540, 221] width 107 height 22
radio input "true"
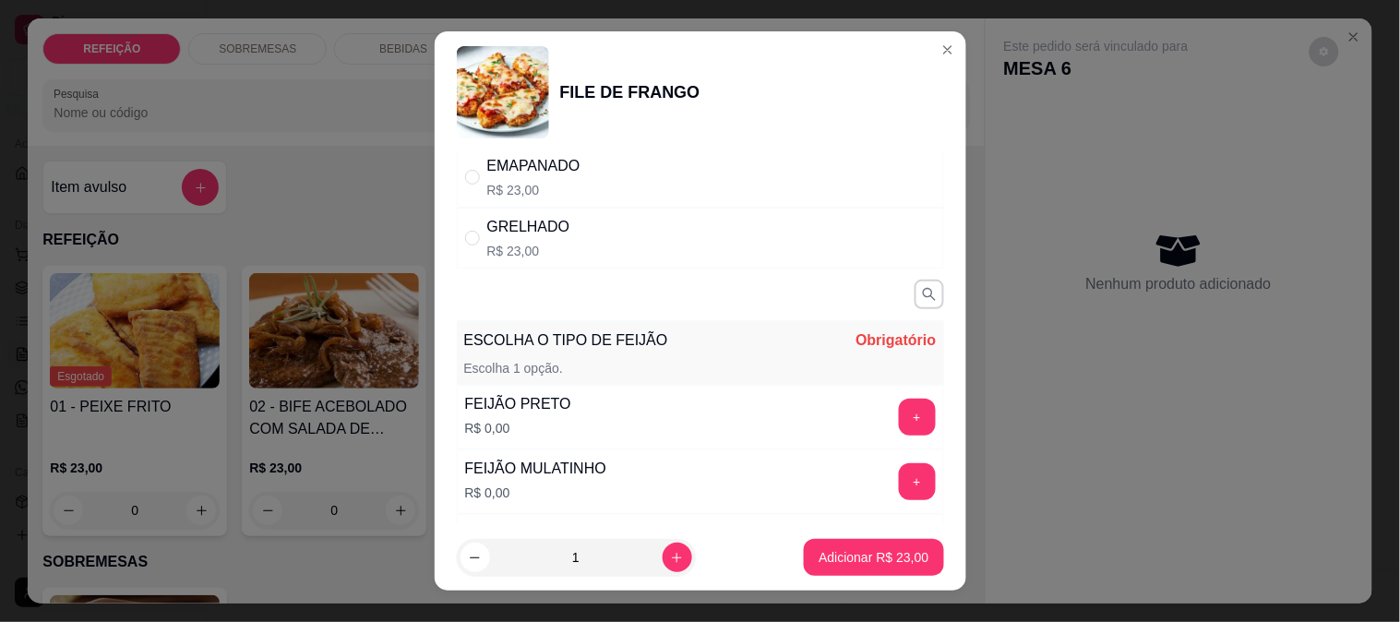
scroll to position [205, 0]
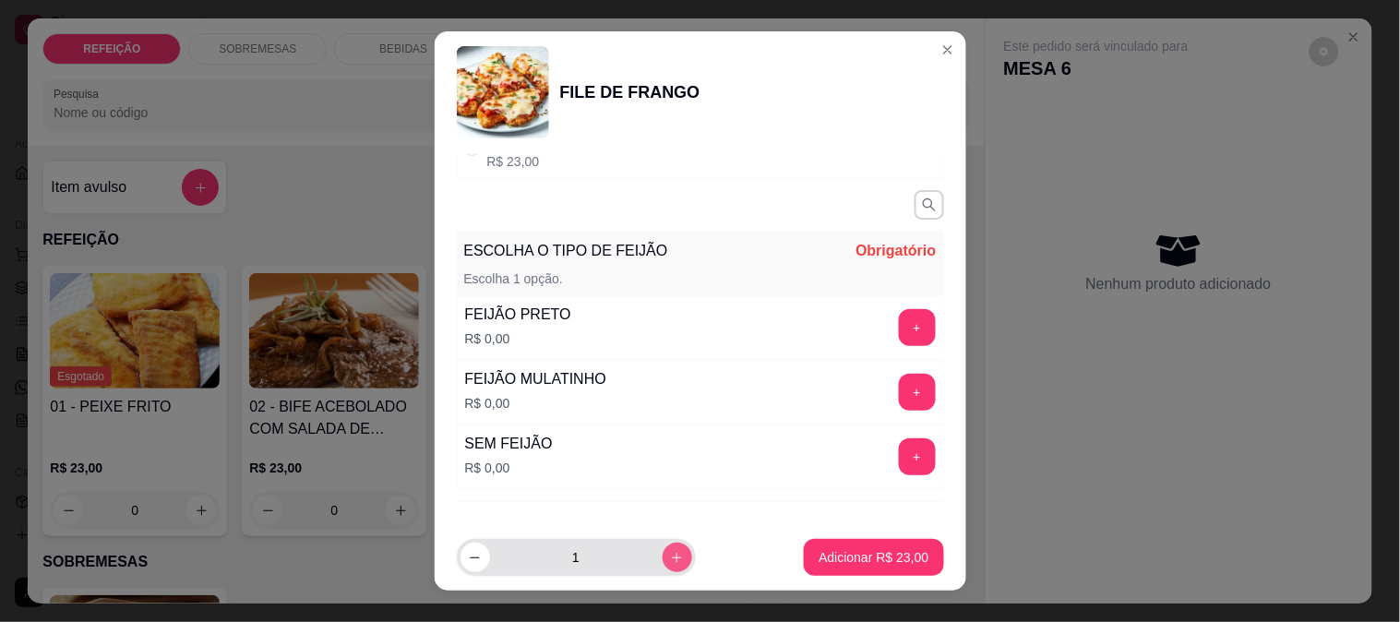
click at [670, 557] on icon "increase-product-quantity" at bounding box center [677, 558] width 14 height 14
click at [461, 558] on button "decrease-product-quantity" at bounding box center [476, 558] width 30 height 30
type input "1"
click at [899, 394] on button "+" at bounding box center [917, 392] width 36 height 36
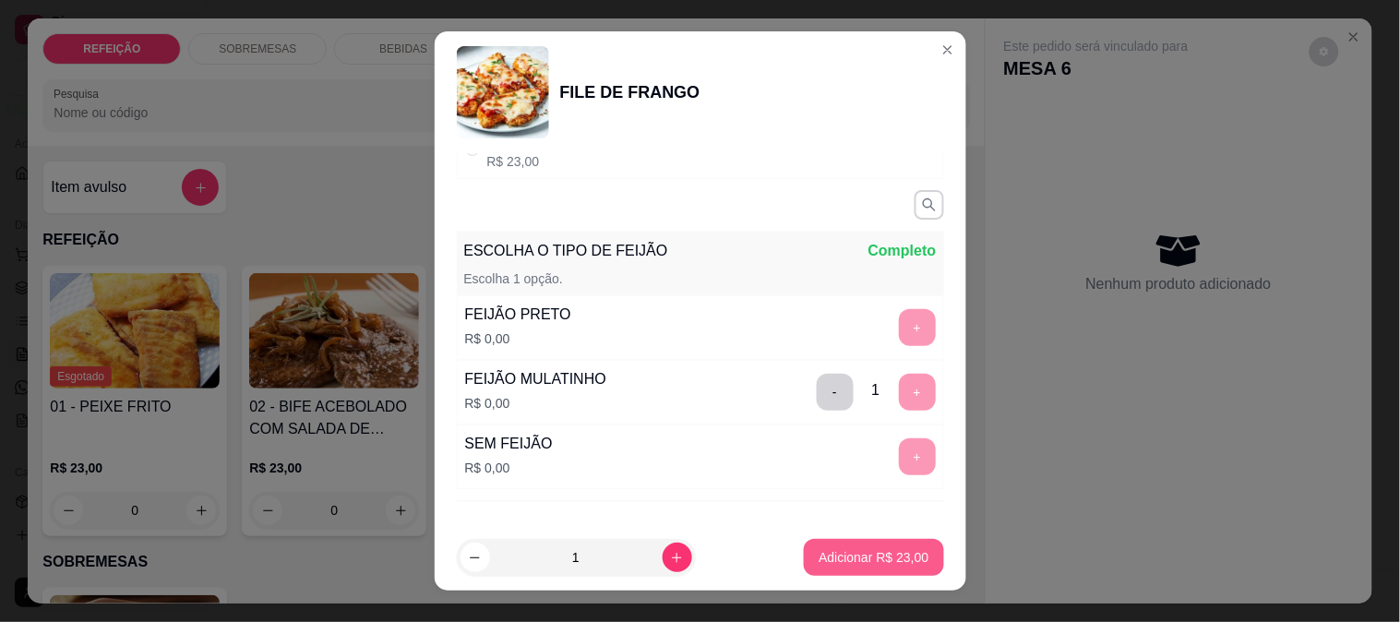
click at [883, 542] on button "Adicionar R$ 23,00" at bounding box center [873, 557] width 139 height 37
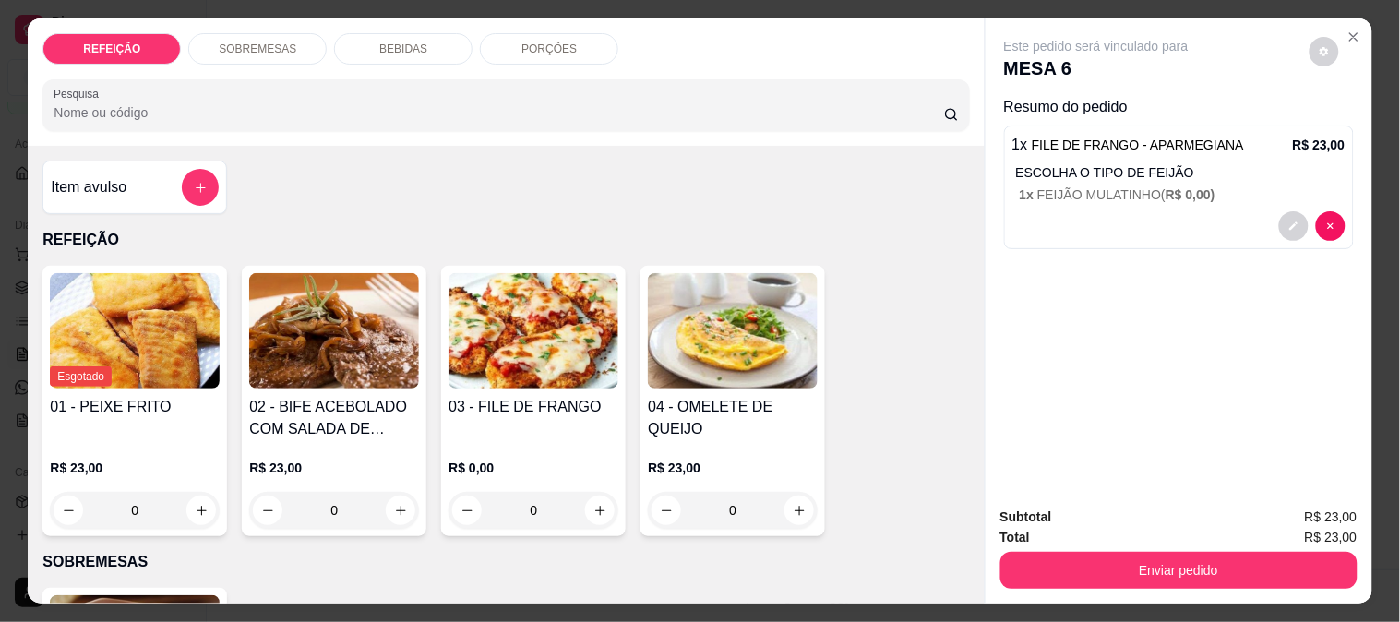
click at [564, 415] on div "03 - FILE DE FRANGO" at bounding box center [534, 418] width 170 height 44
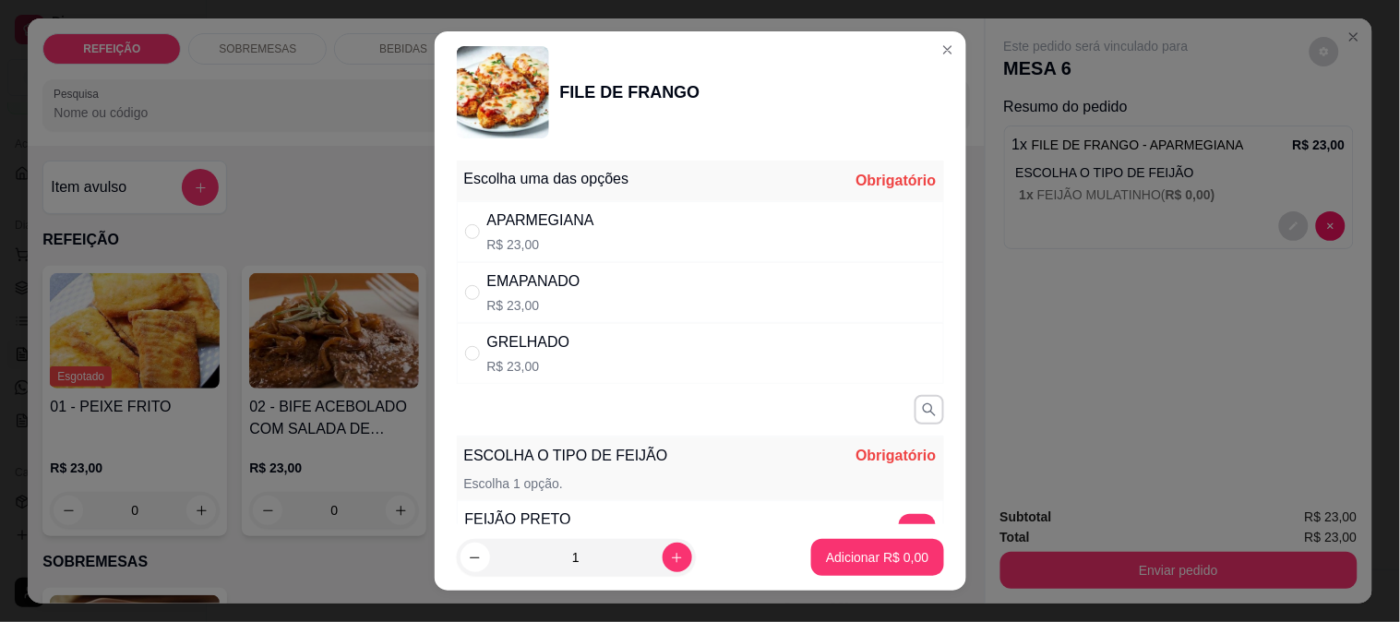
click at [587, 212] on div "APARMEGIANA R$ 23,00" at bounding box center [700, 231] width 487 height 61
radio input "true"
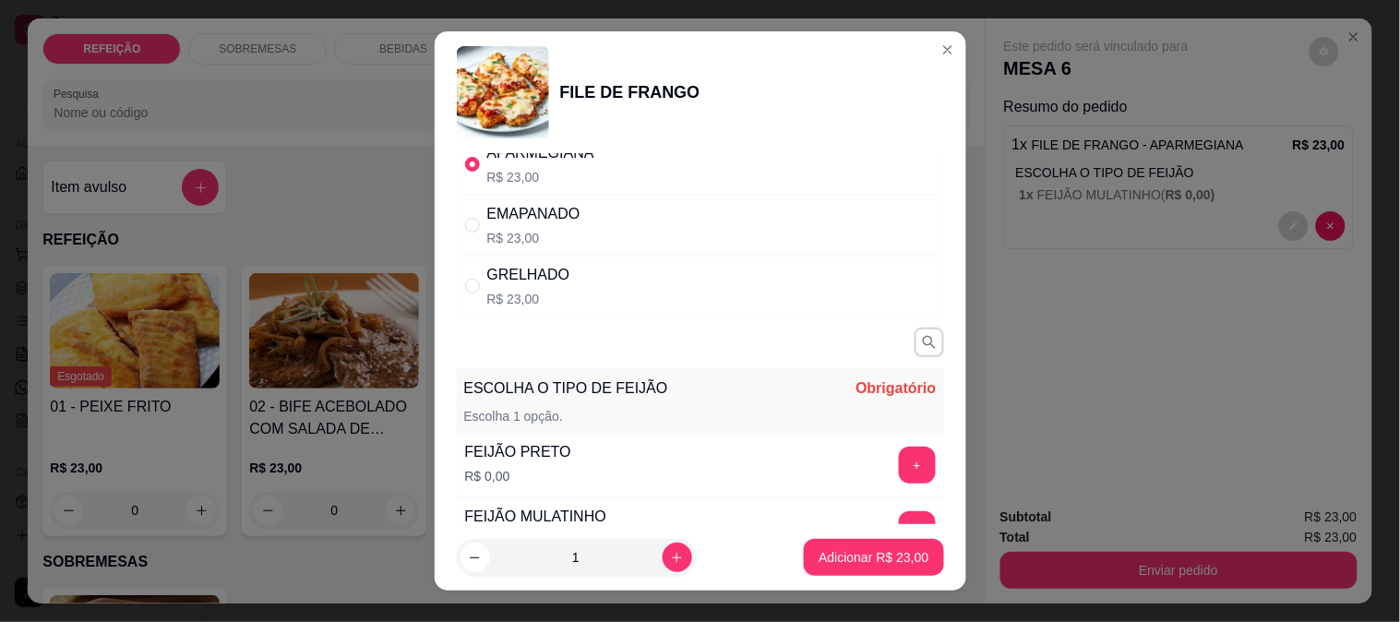
scroll to position [102, 0]
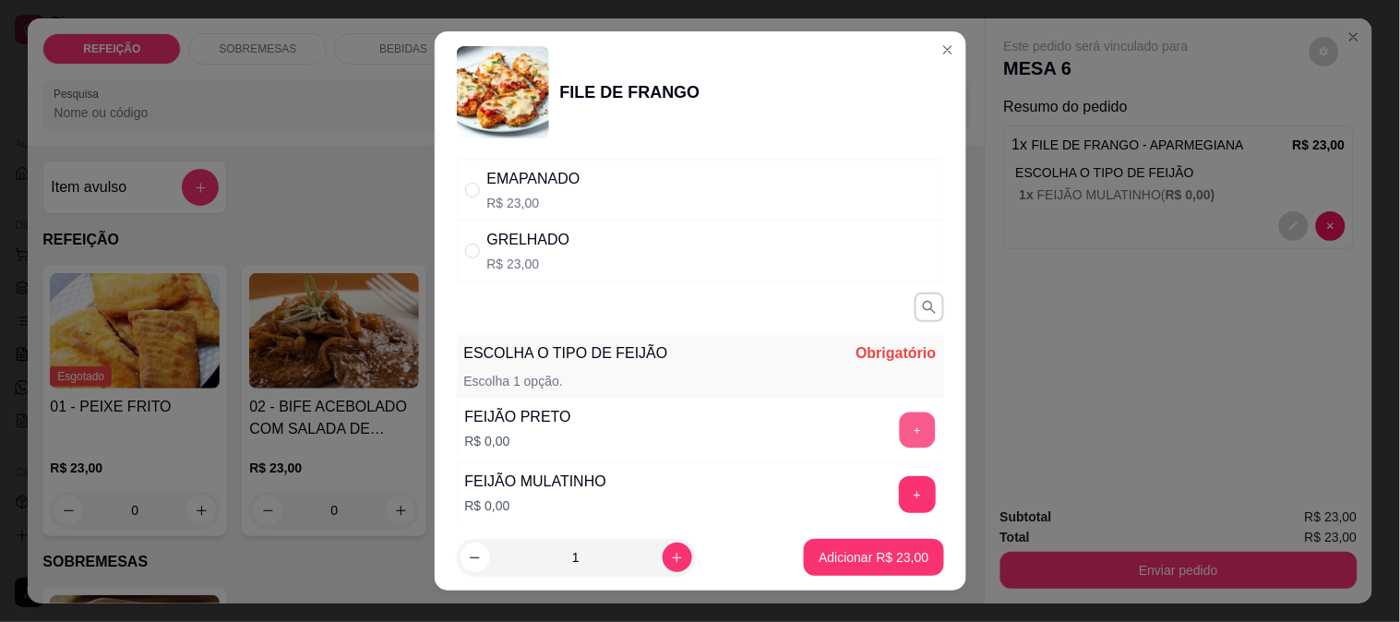
click at [899, 414] on button "+" at bounding box center [917, 430] width 36 height 36
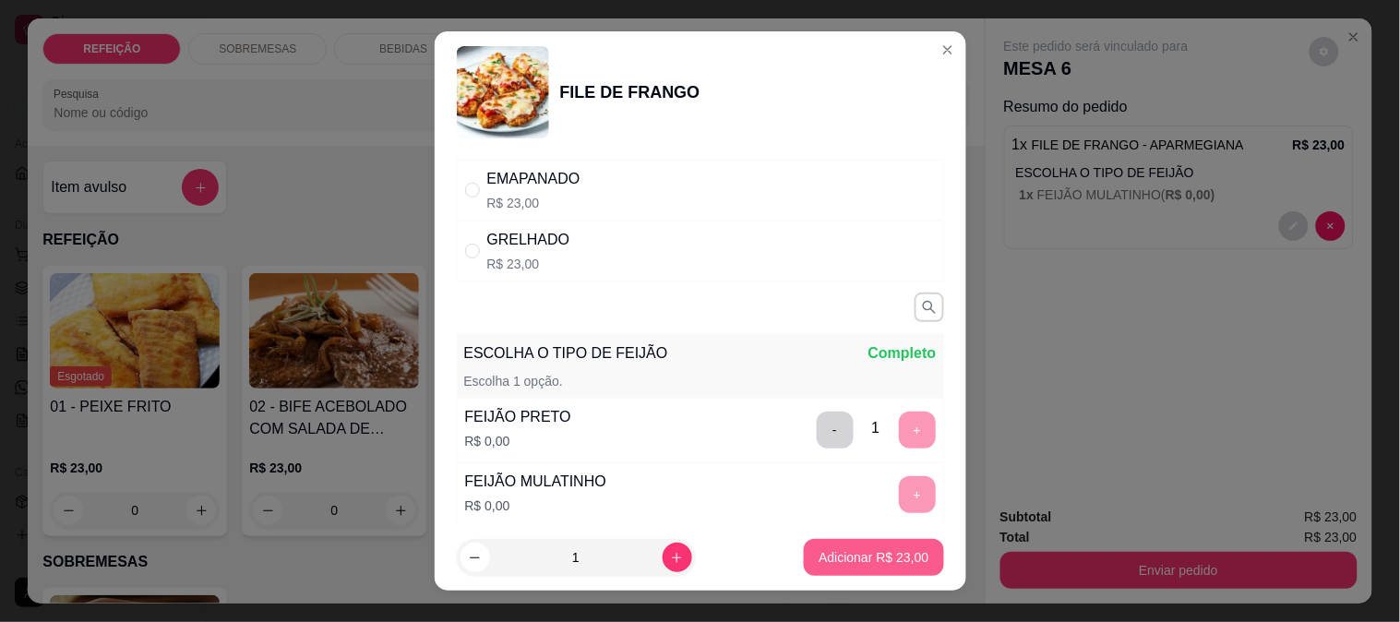
click at [871, 546] on button "Adicionar R$ 23,00" at bounding box center [873, 557] width 139 height 37
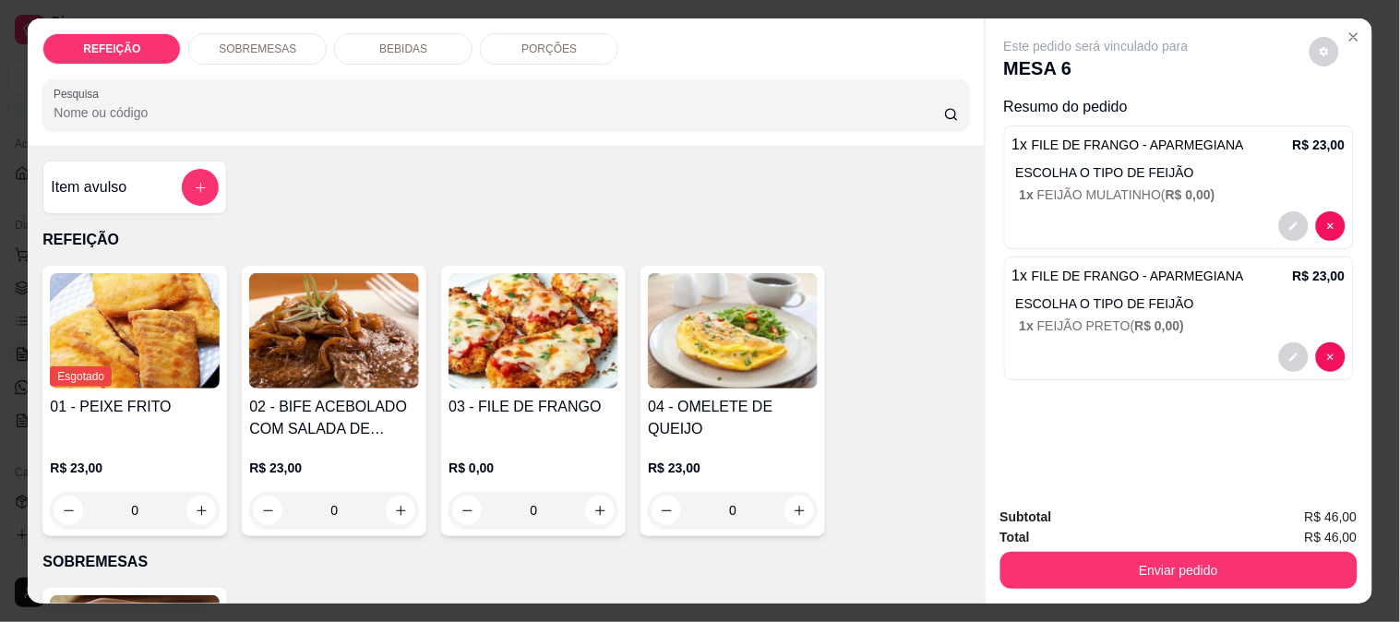
click at [114, 367] on img at bounding box center [135, 330] width 170 height 115
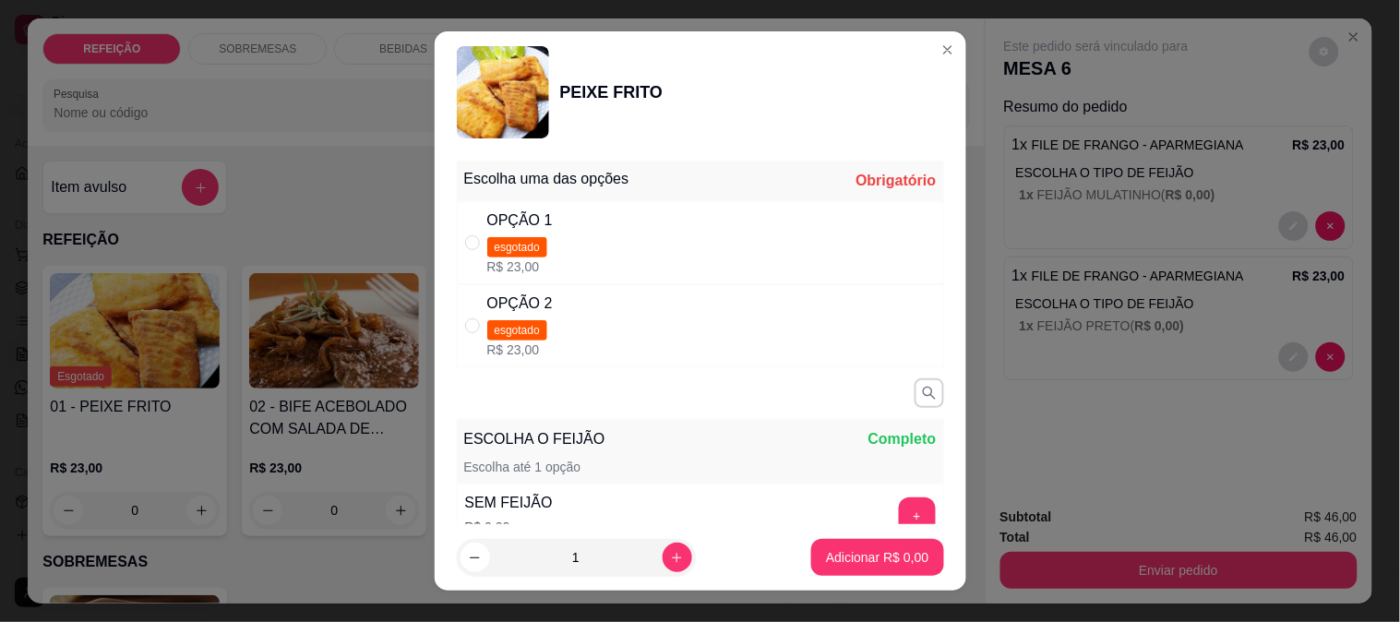
click at [575, 335] on div "OPÇÃO 2 esgotado R$ 23,00" at bounding box center [700, 325] width 487 height 83
radio input "true"
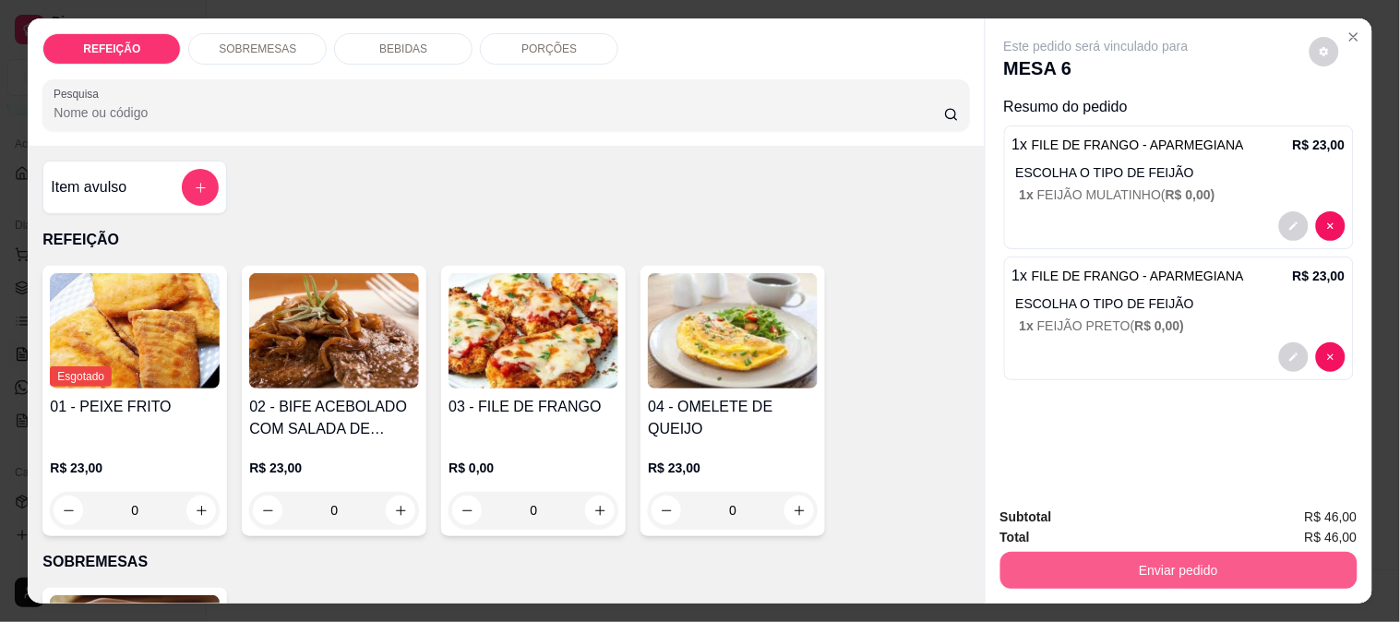
click at [1054, 558] on button "Enviar pedido" at bounding box center [1179, 570] width 357 height 37
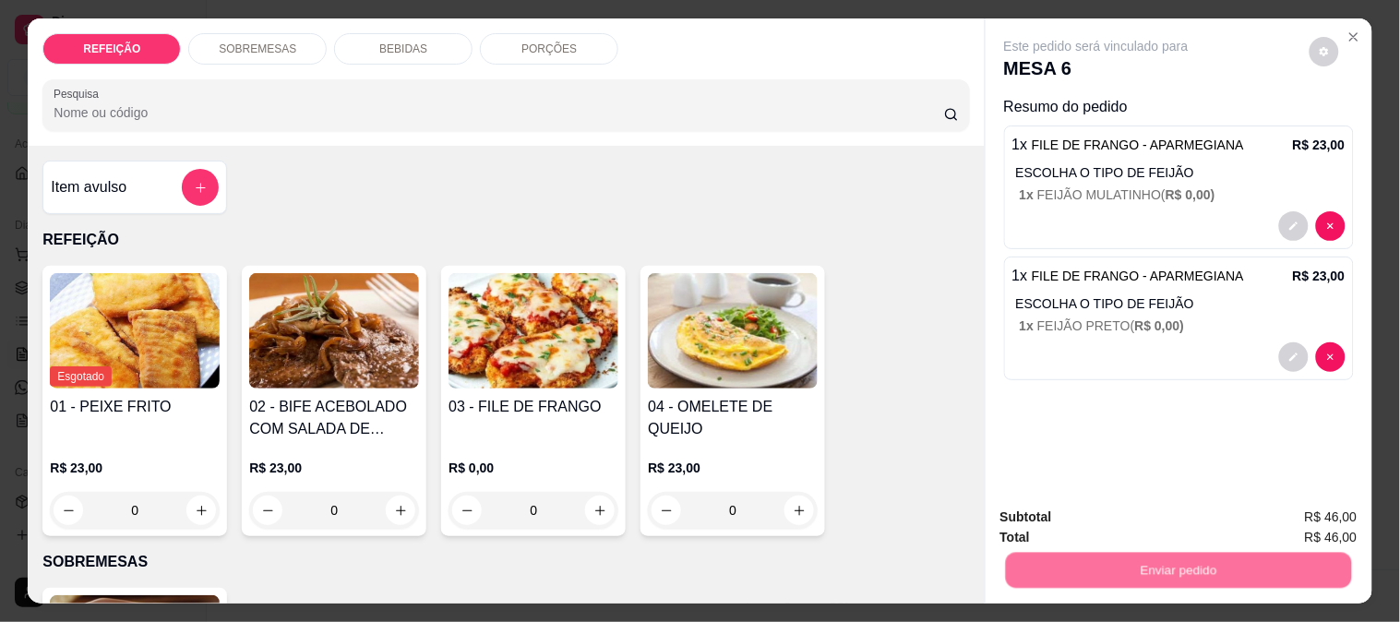
click at [1076, 374] on div "Resumo do pedido 1 x FILE DE FRANGO - APARMEGIANA R$ 23,00 ESCOLHA O TIPO DE FE…" at bounding box center [1179, 242] width 350 height 292
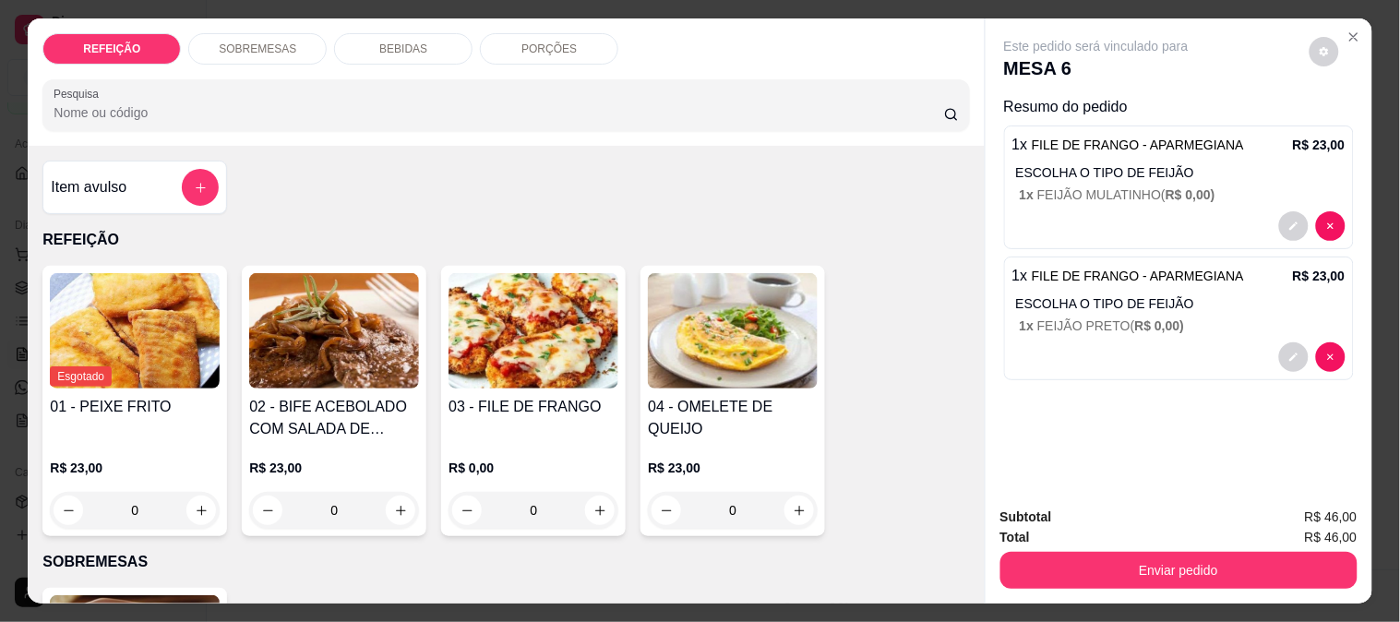
scroll to position [48, 0]
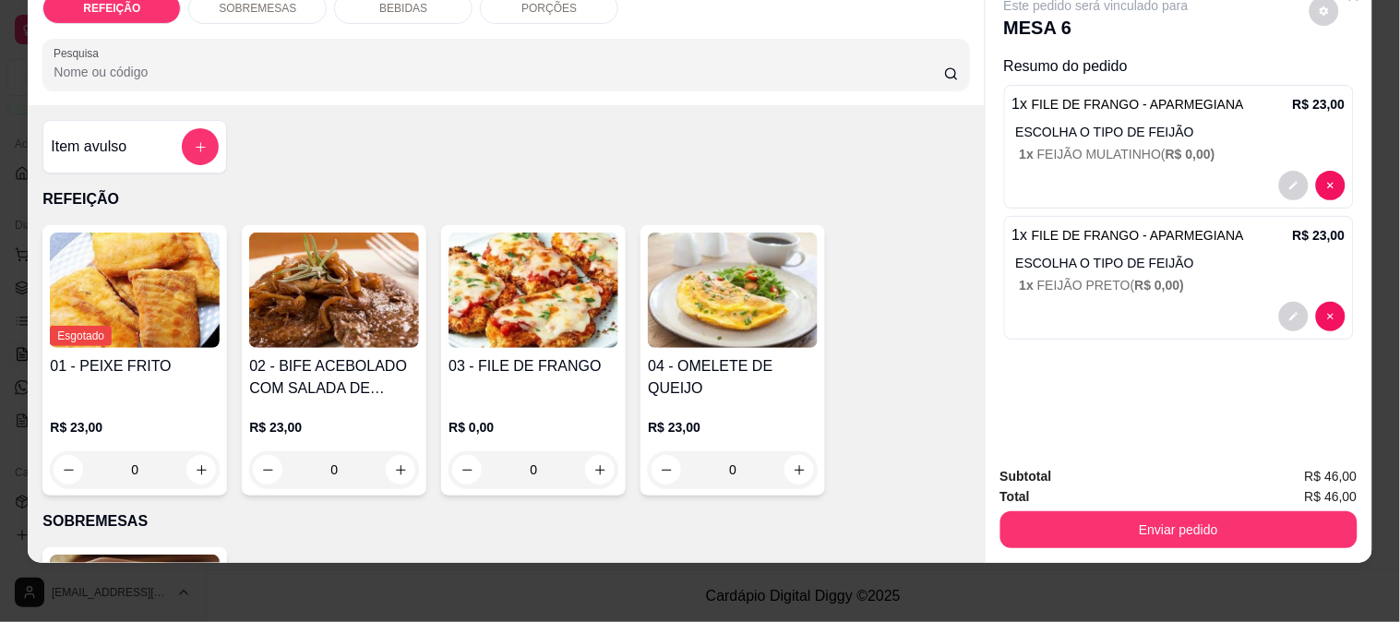
click at [1105, 532] on button "Enviar pedido" at bounding box center [1179, 529] width 357 height 37
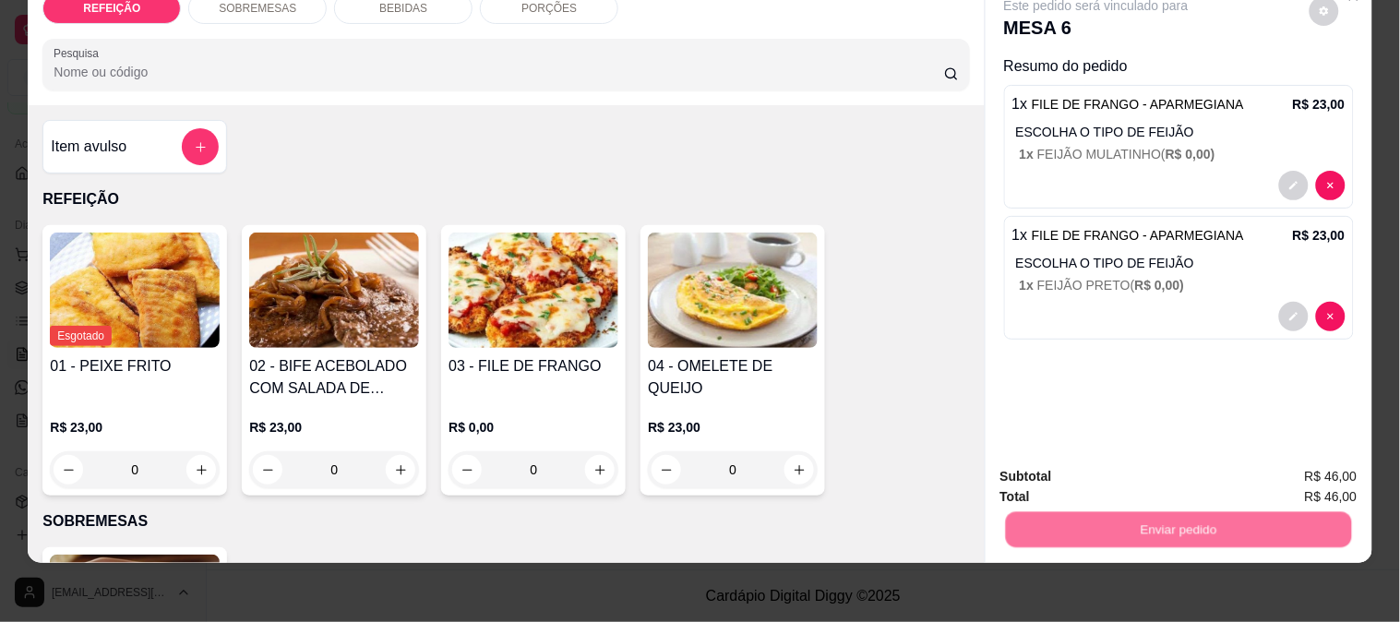
click at [1332, 463] on button "Enviar pedido" at bounding box center [1310, 468] width 102 height 34
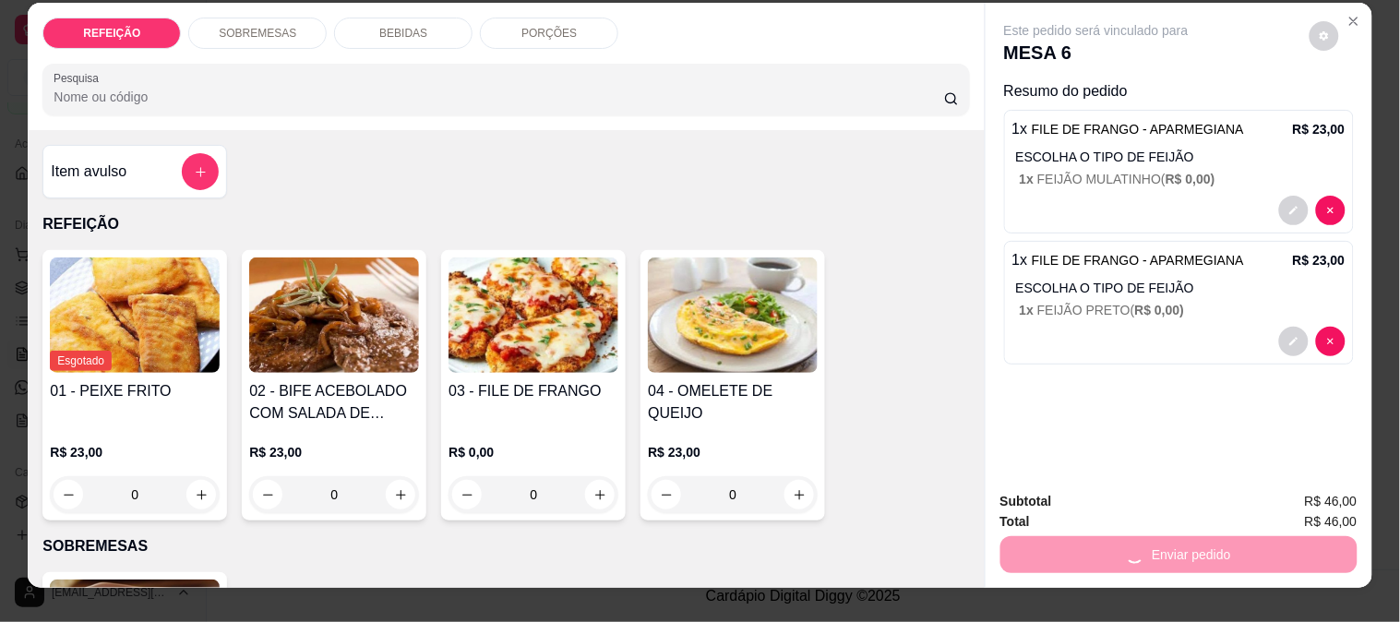
scroll to position [0, 0]
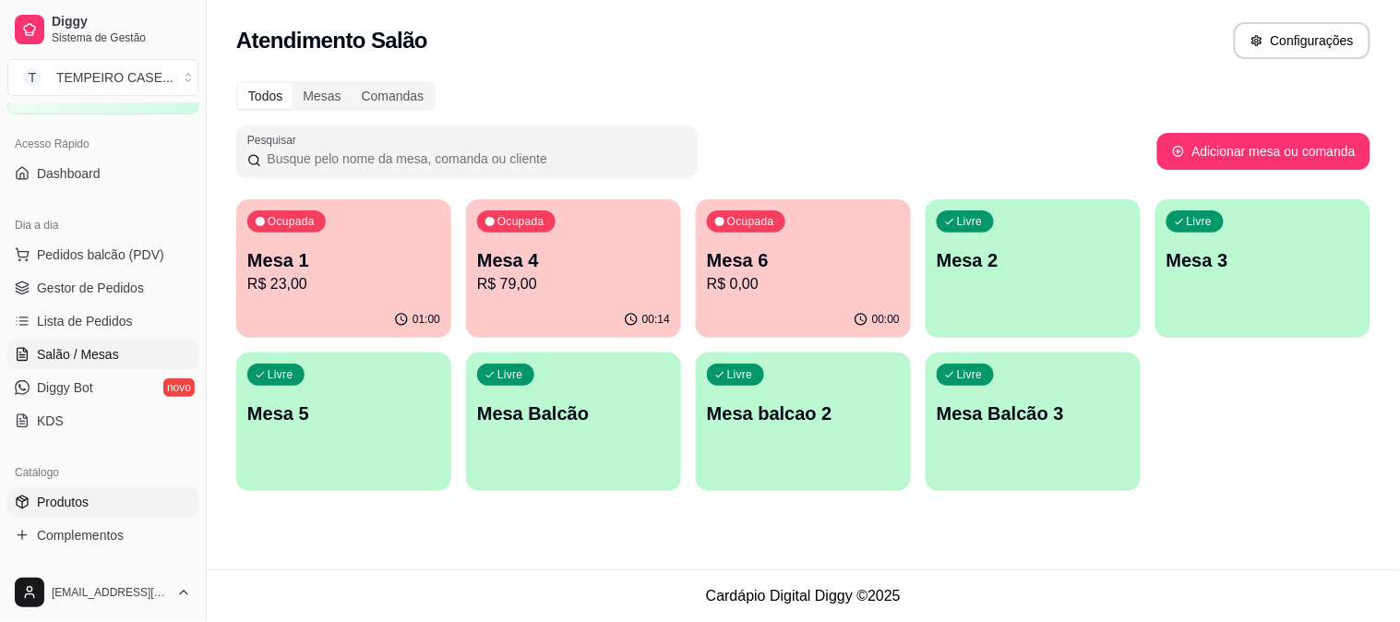
click at [42, 502] on span "Produtos" at bounding box center [63, 502] width 52 height 18
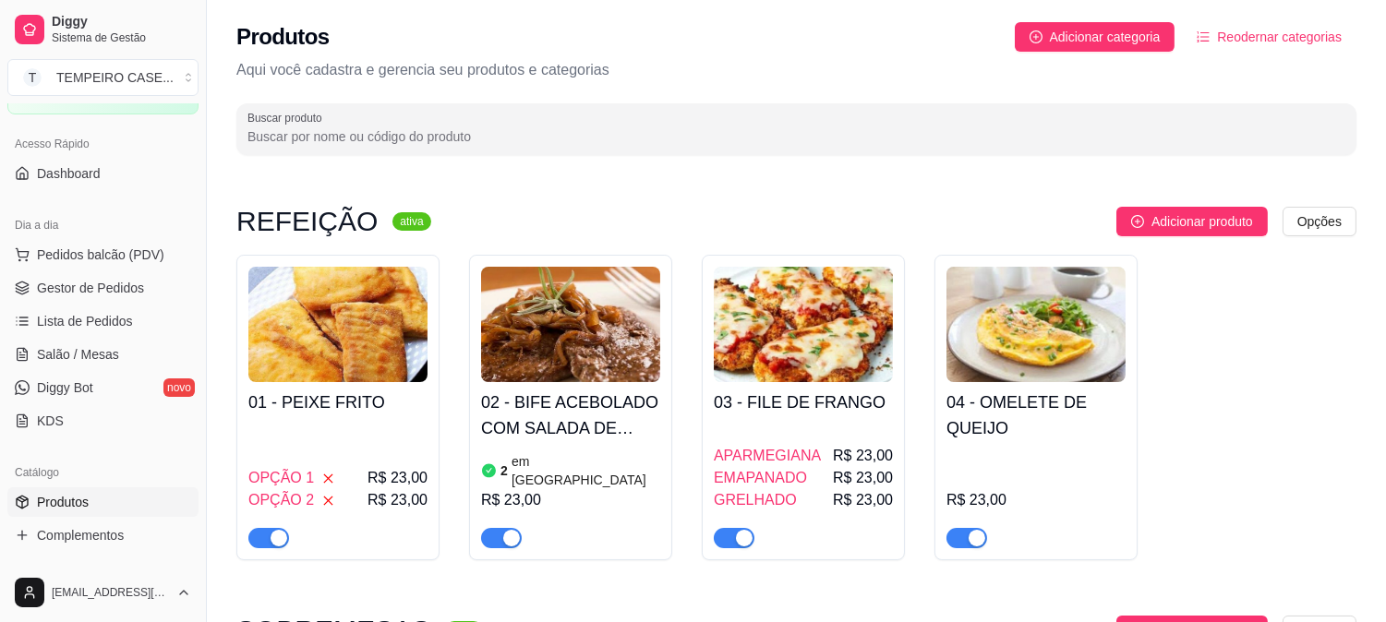
click at [344, 432] on div "OPÇÃO 1 R$ 23,00 OPÇÃO 2 R$ 23,00" at bounding box center [337, 486] width 179 height 126
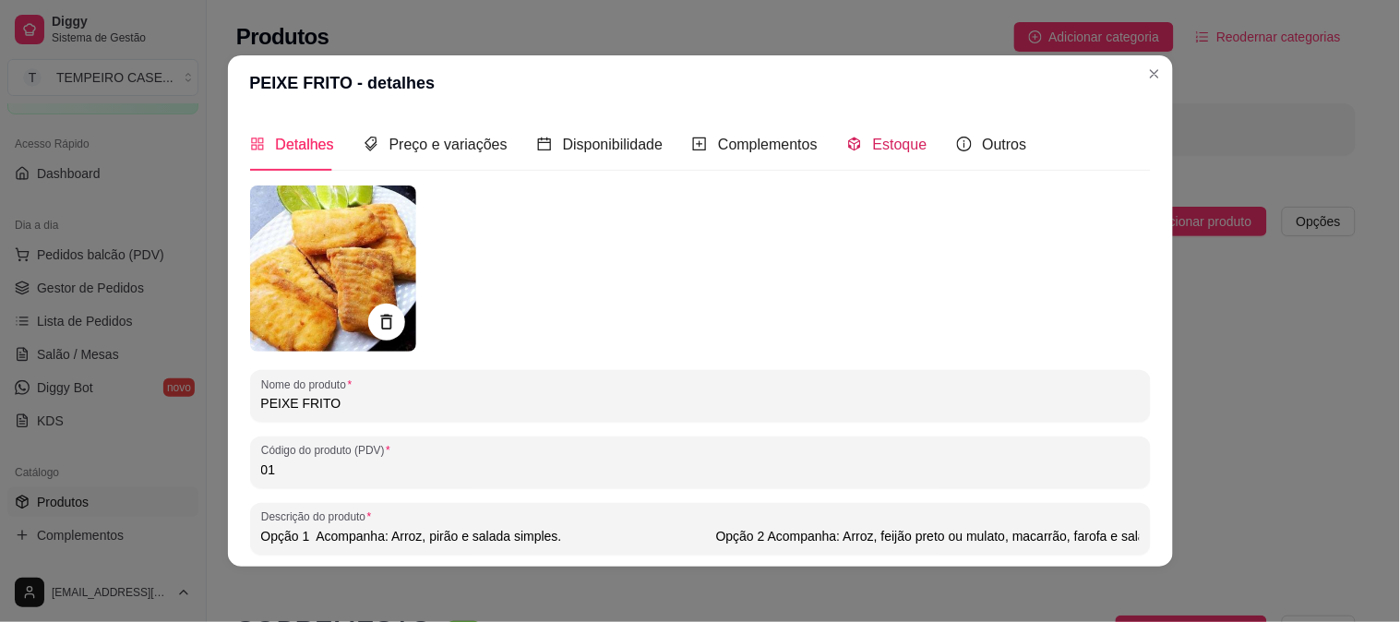
click at [873, 146] on span "Estoque" at bounding box center [900, 145] width 54 height 16
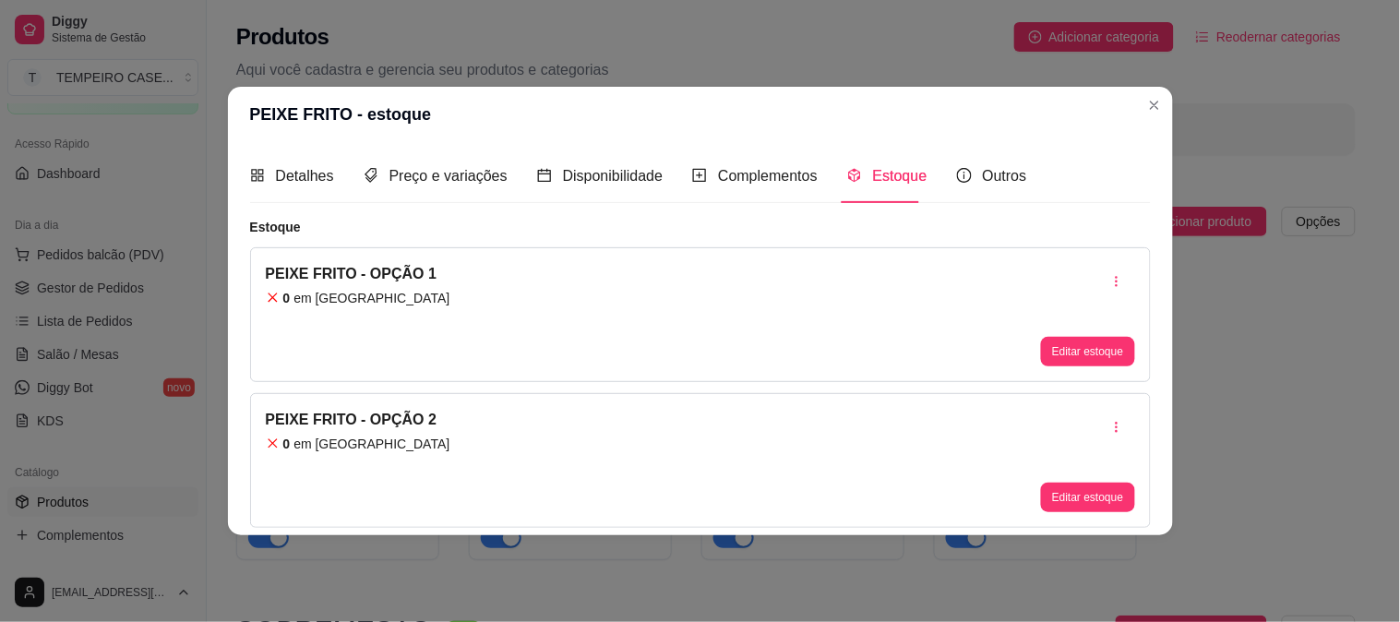
click at [1076, 492] on button "Editar estoque" at bounding box center [1087, 498] width 93 height 30
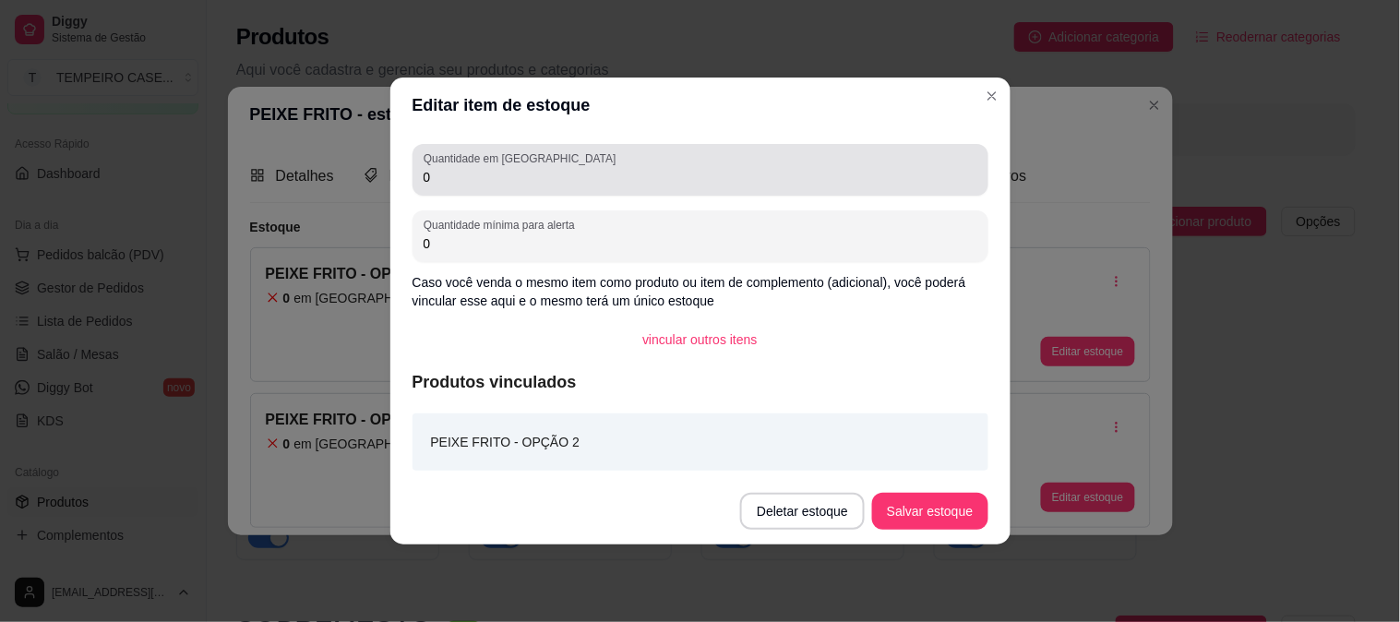
drag, startPoint x: 451, startPoint y: 187, endPoint x: 328, endPoint y: 171, distance: 123.9
click at [328, 171] on div "Editar item de estoque Quantidade em estoque 0 Quantidade mínima para alerta 0 …" at bounding box center [700, 311] width 1400 height 622
click at [473, 171] on input "0" at bounding box center [701, 177] width 554 height 18
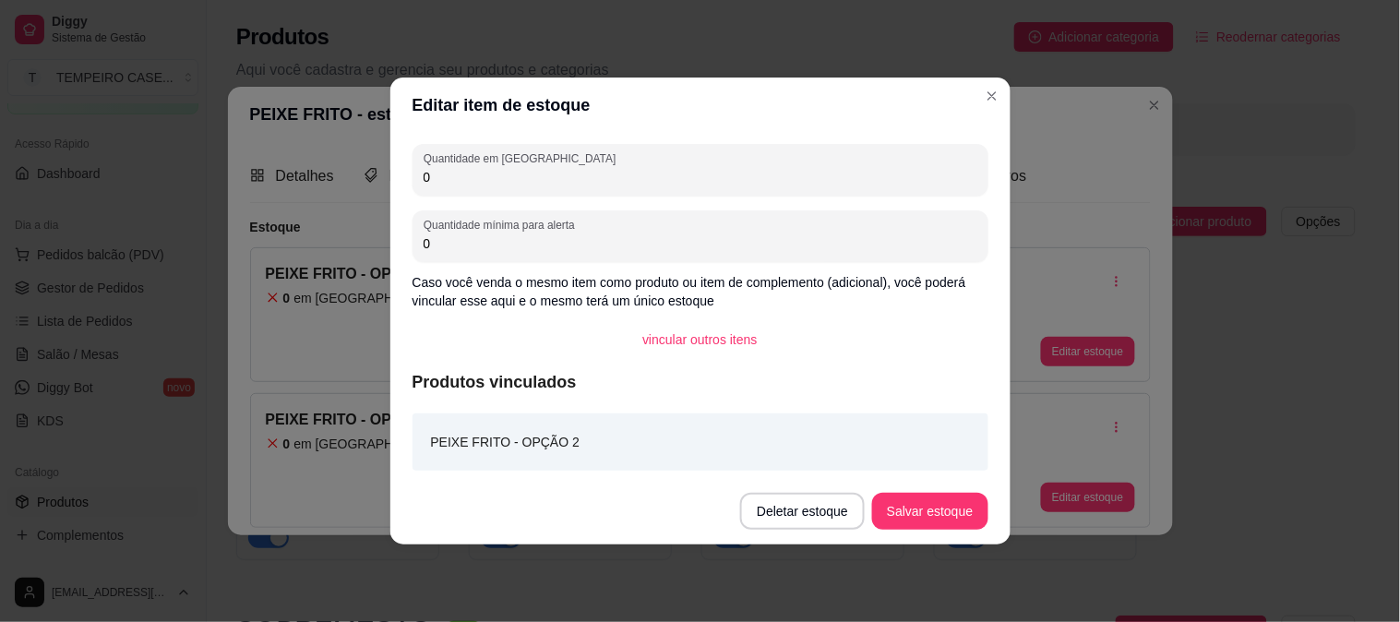
click at [473, 171] on input "0" at bounding box center [701, 177] width 554 height 18
type input "3"
click at [963, 514] on button "Salvar estoque" at bounding box center [930, 512] width 113 height 36
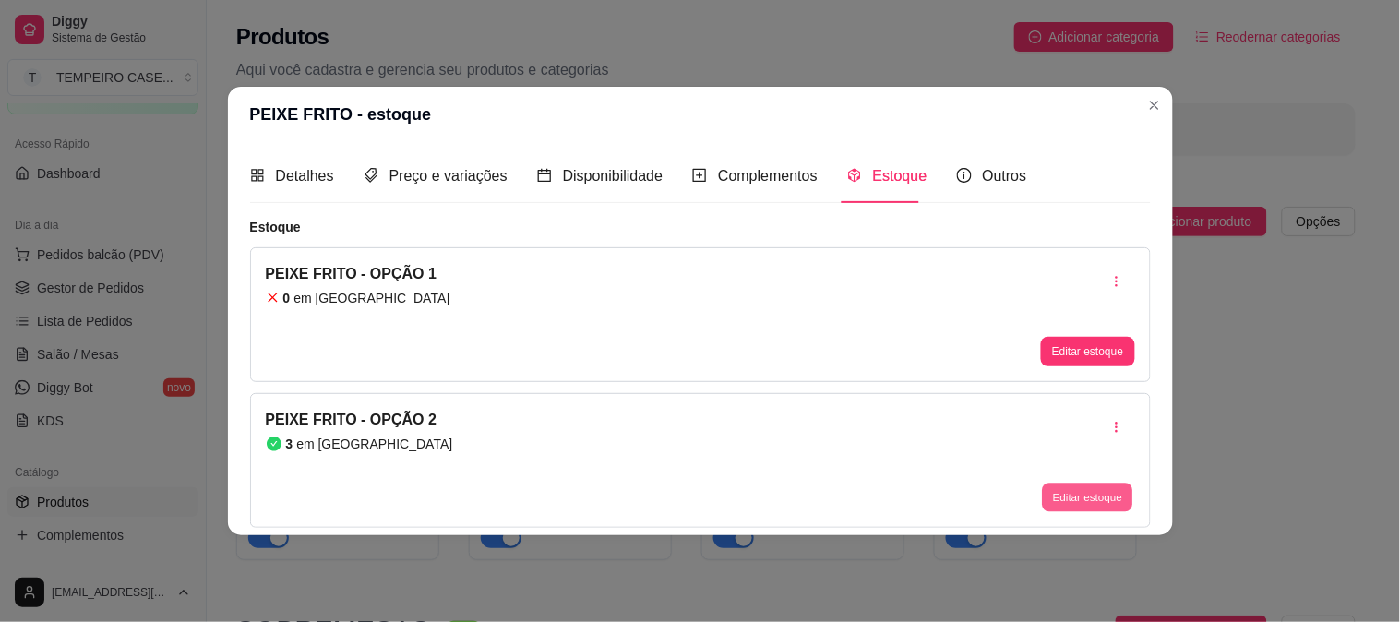
click at [1083, 492] on button "Editar estoque" at bounding box center [1088, 497] width 90 height 29
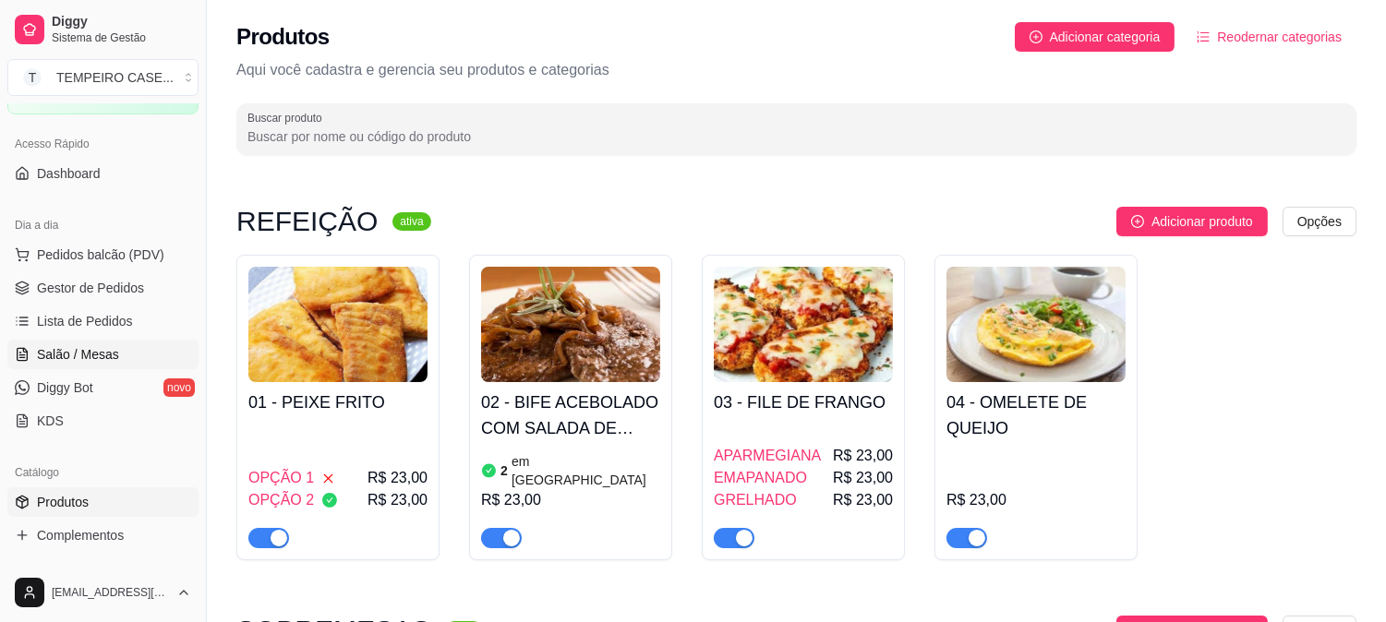
click at [99, 362] on span "Salão / Mesas" at bounding box center [78, 354] width 82 height 18
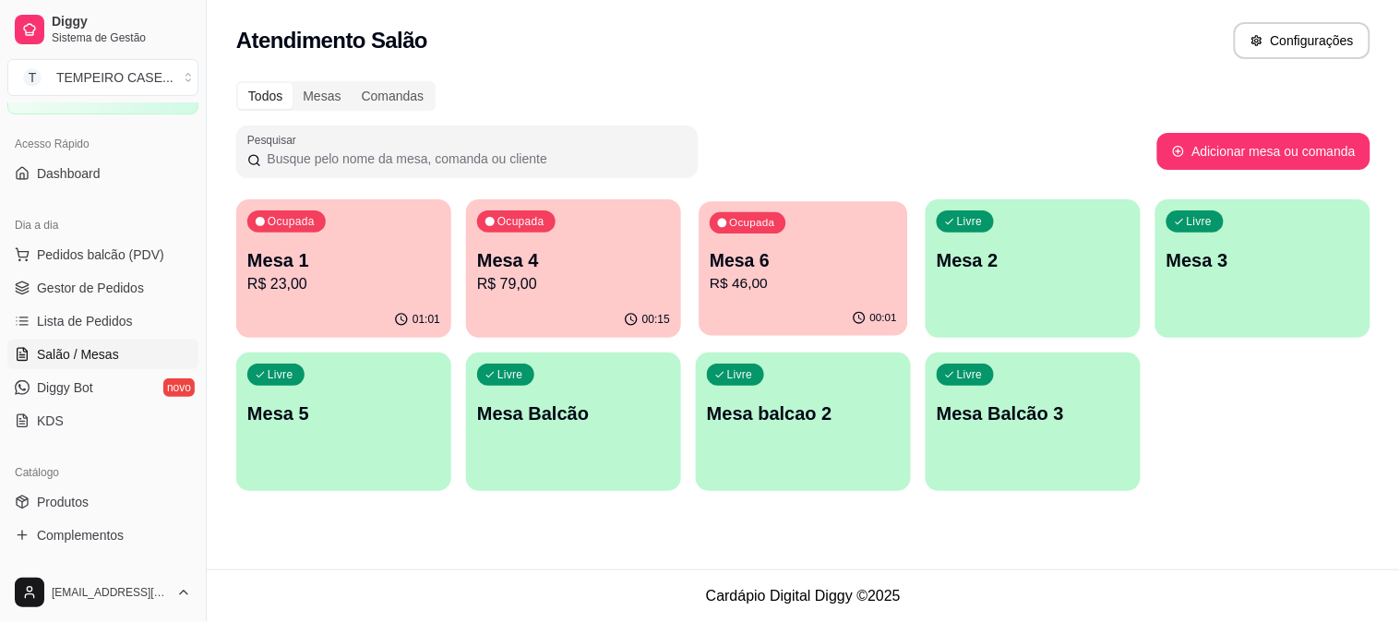
click at [820, 279] on p "R$ 46,00" at bounding box center [803, 283] width 187 height 21
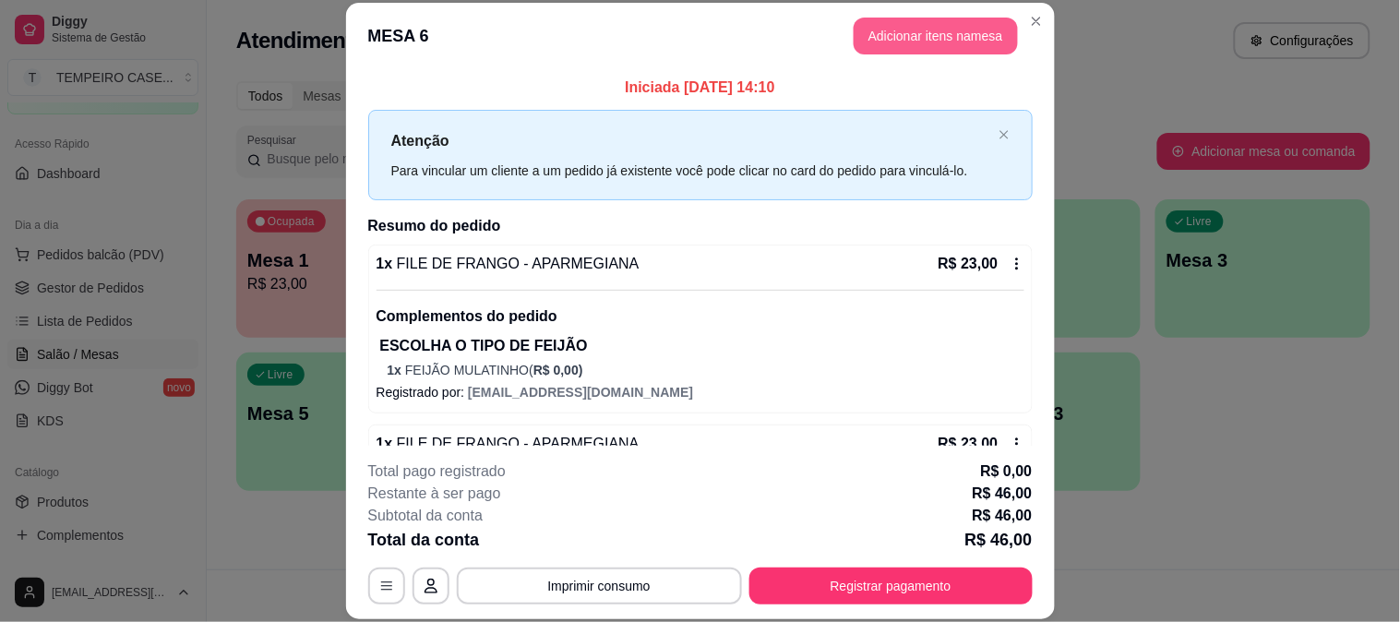
click at [939, 51] on button "Adicionar itens na mesa" at bounding box center [936, 36] width 164 height 37
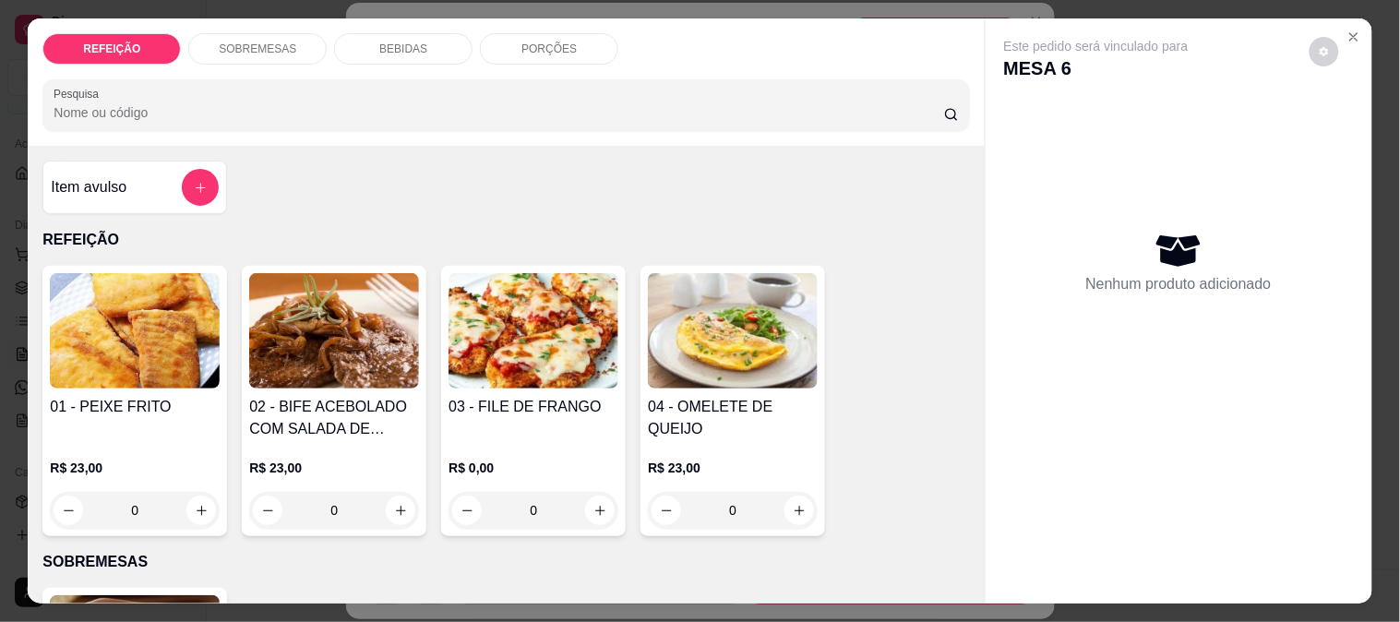
click at [163, 366] on img at bounding box center [135, 330] width 170 height 115
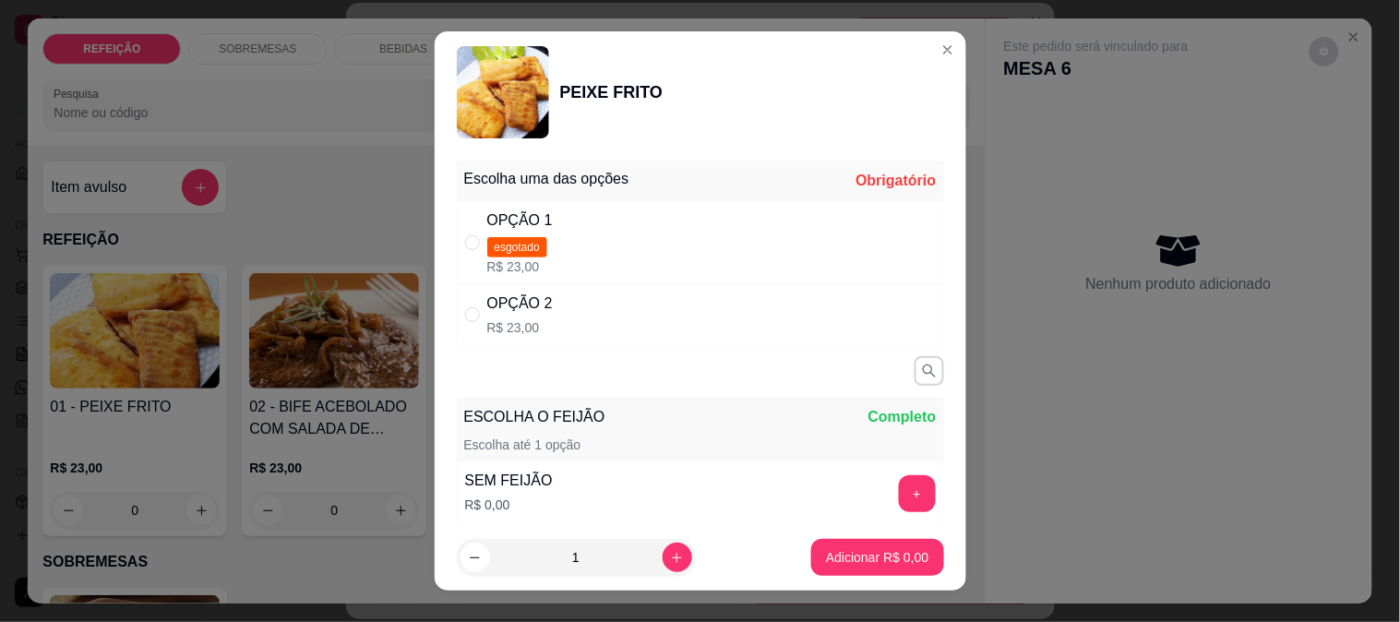
click at [577, 334] on div "OPÇÃO 2 R$ 23,00" at bounding box center [700, 314] width 487 height 61
radio input "true"
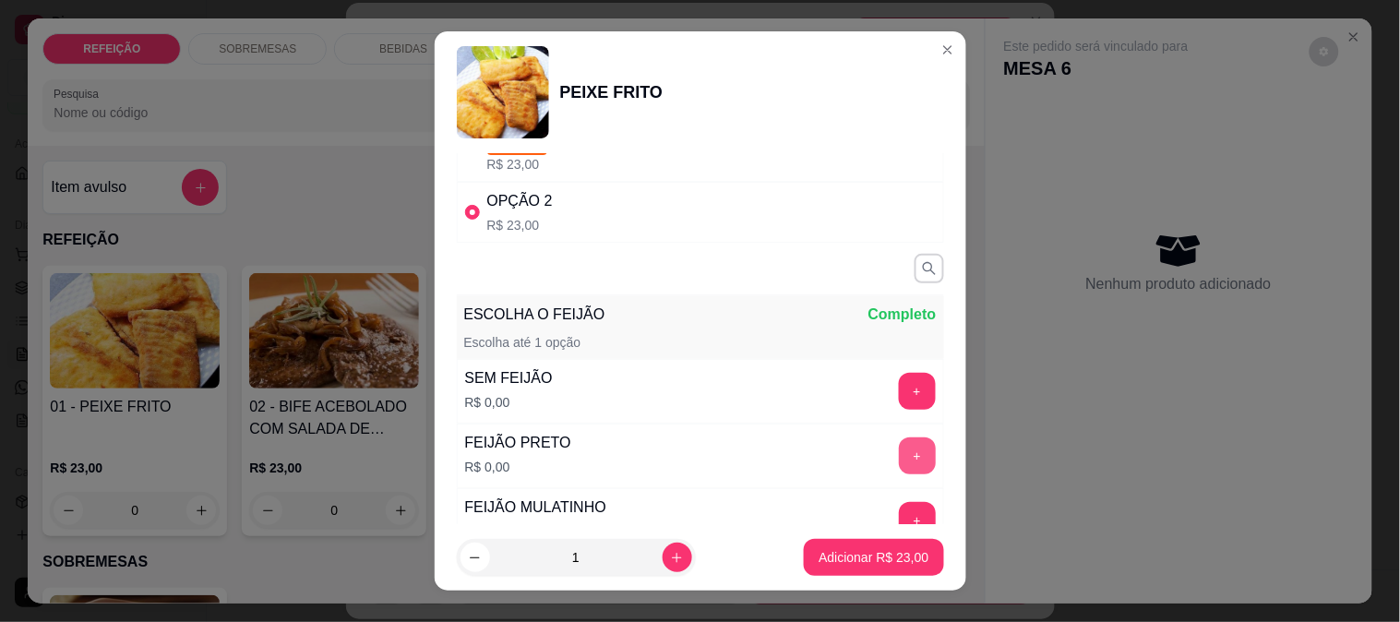
scroll to position [205, 0]
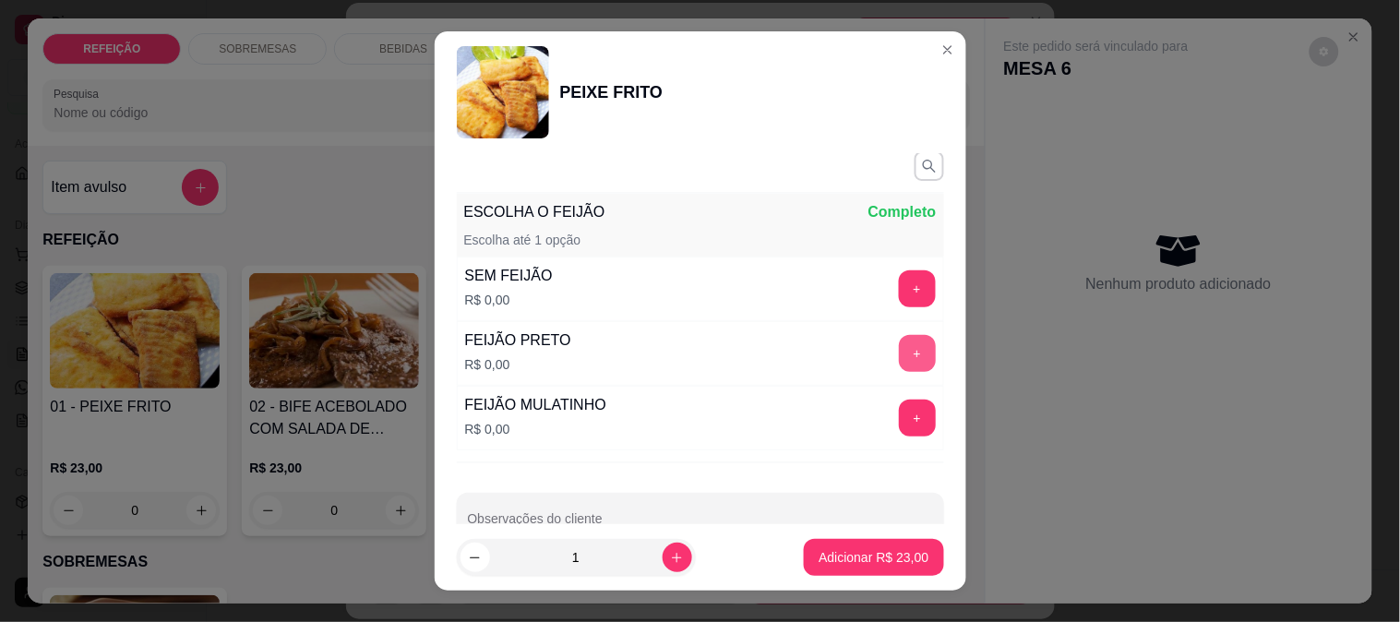
click at [899, 363] on button "+" at bounding box center [917, 353] width 37 height 37
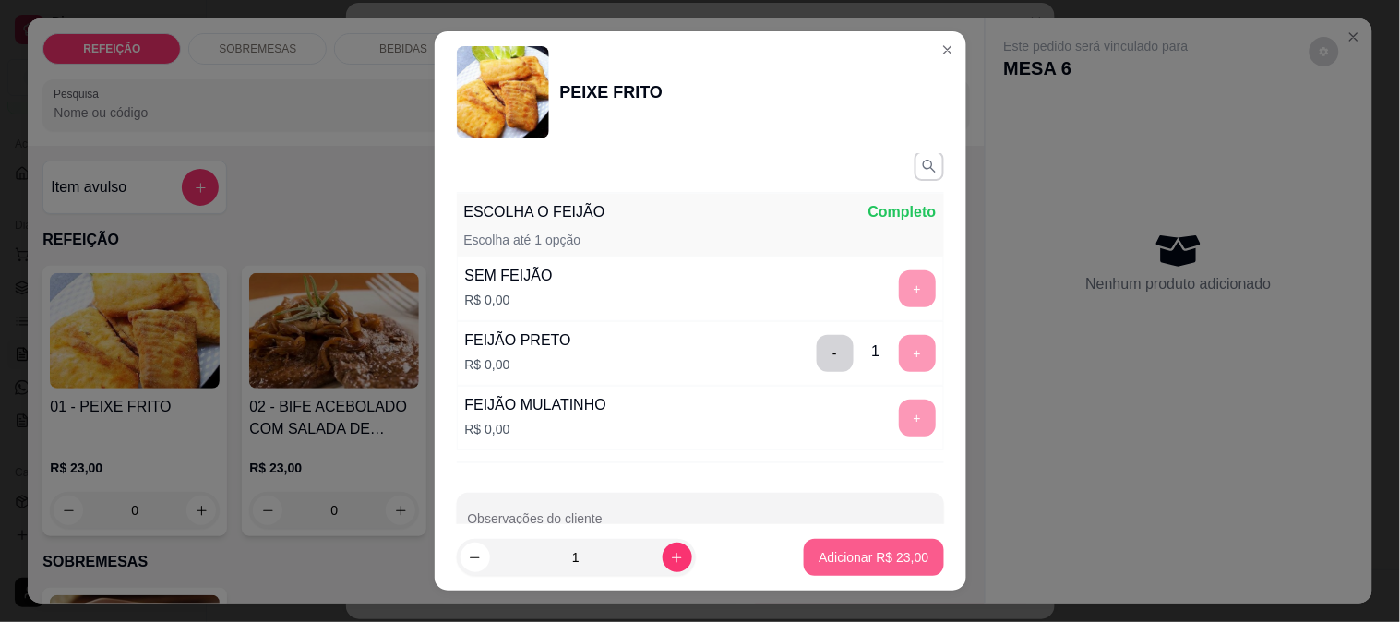
click at [846, 556] on p "Adicionar R$ 23,00" at bounding box center [874, 557] width 110 height 18
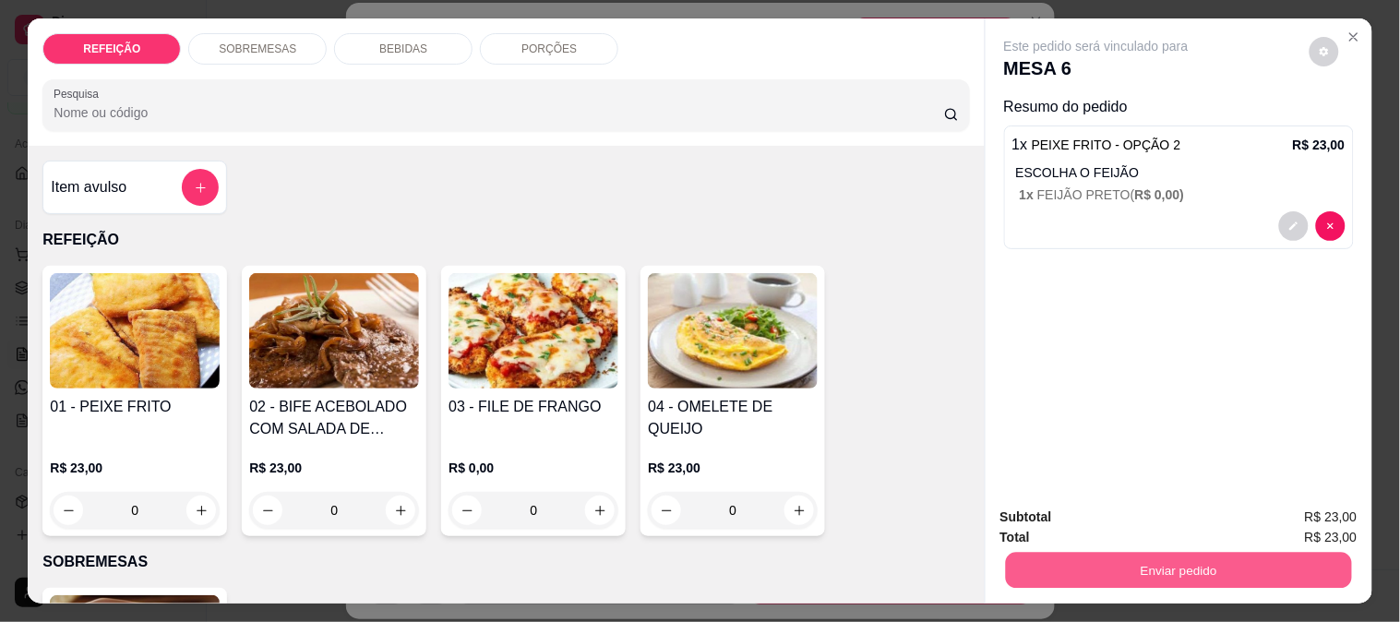
click at [1081, 566] on button "Enviar pedido" at bounding box center [1178, 570] width 346 height 36
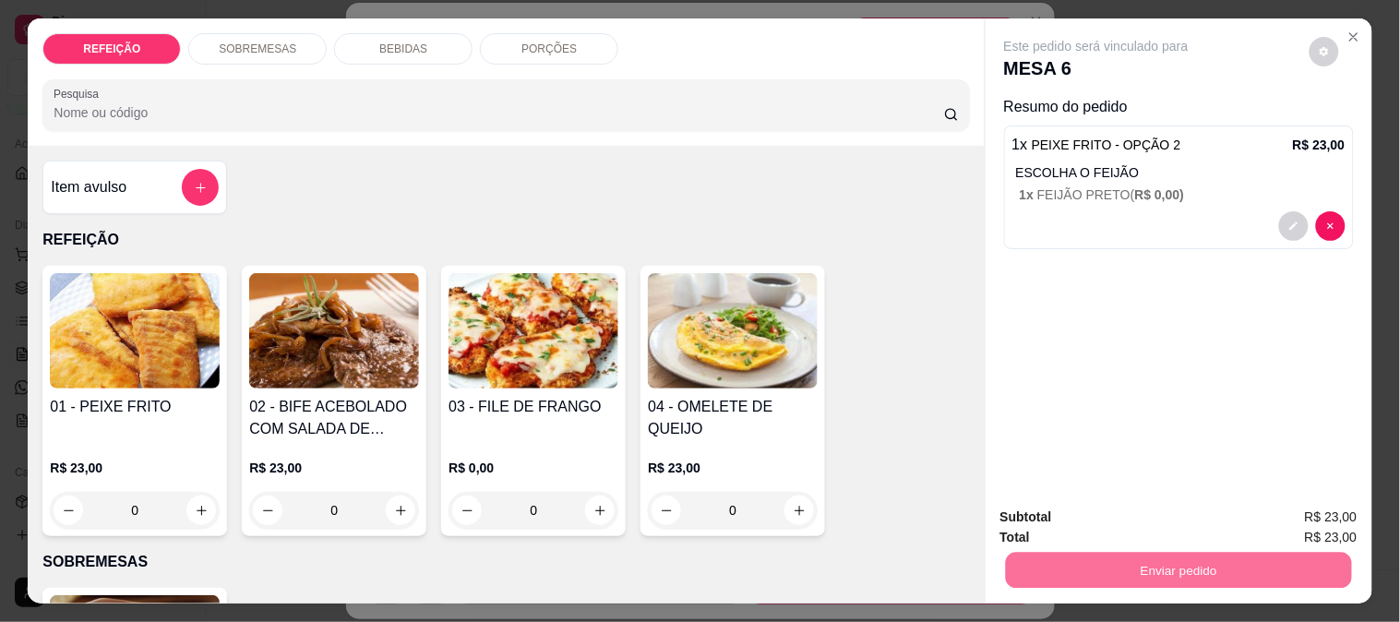
click at [1163, 377] on div "Este pedido será vinculado para MESA 6 Resumo do pedido 1 x PEIXE FRITO - OPÇÃO…" at bounding box center [1179, 255] width 387 height 474
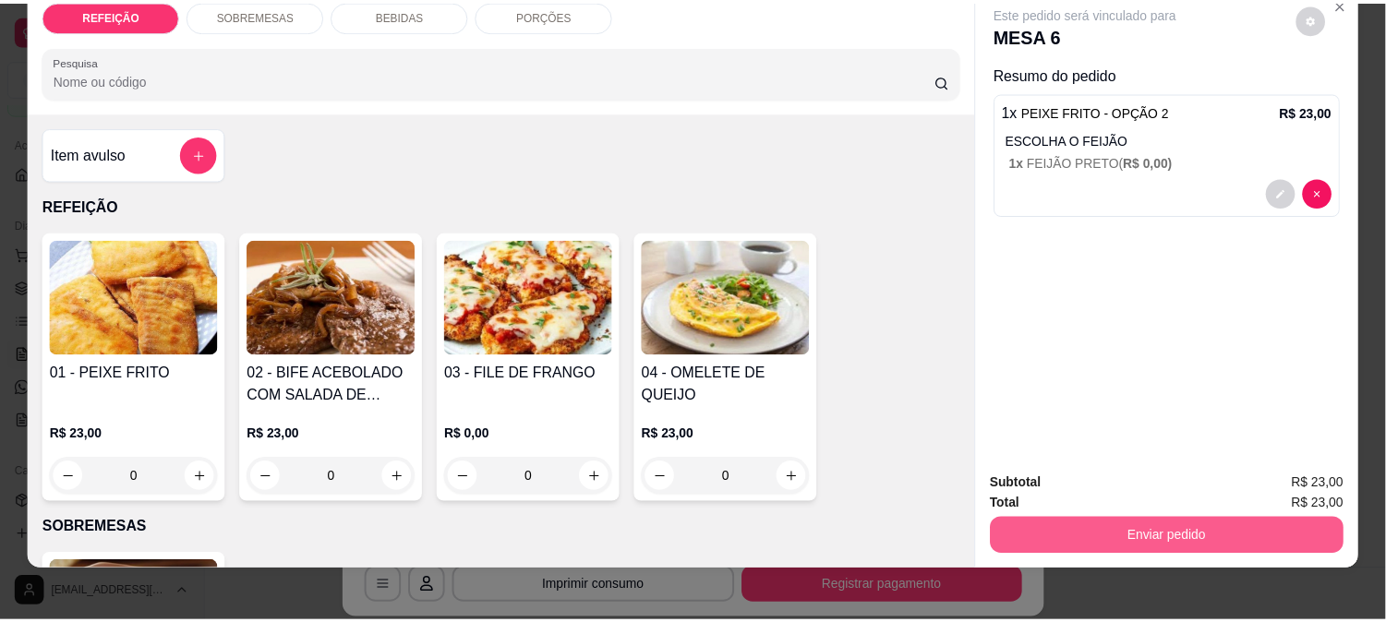
scroll to position [48, 0]
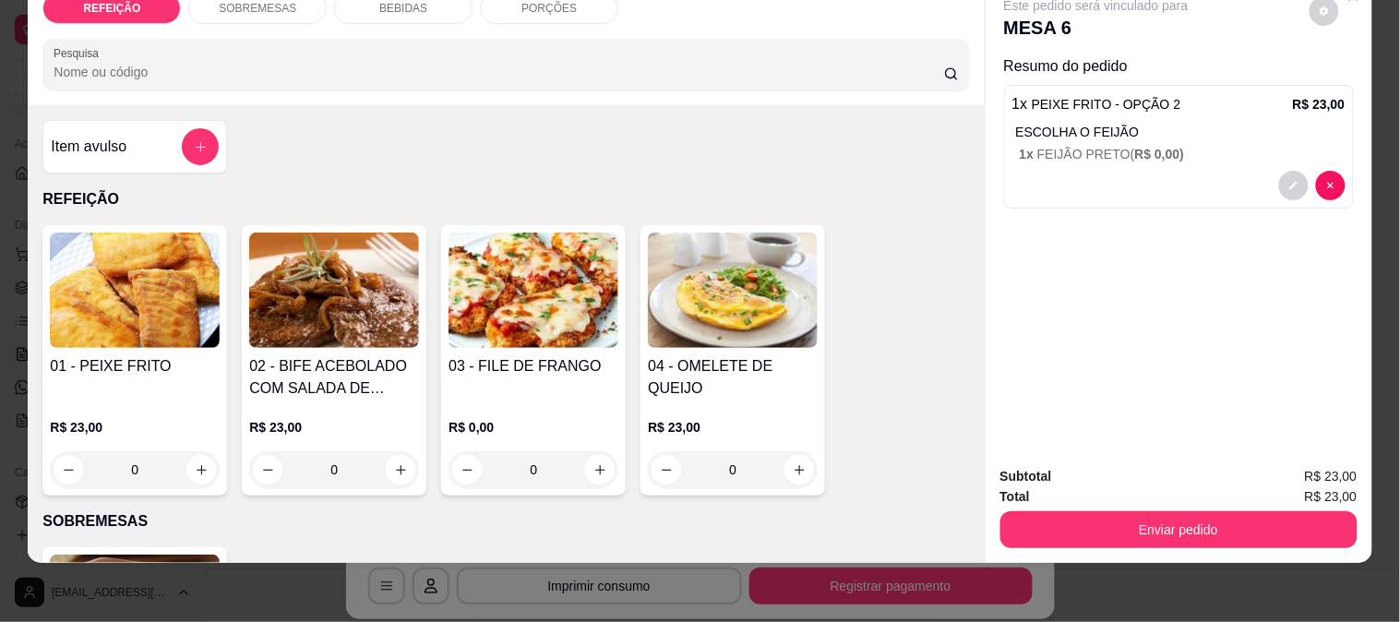
click at [1138, 538] on div "Subtotal R$ 23,00 Total R$ 23,00 Enviar pedido" at bounding box center [1179, 507] width 387 height 112
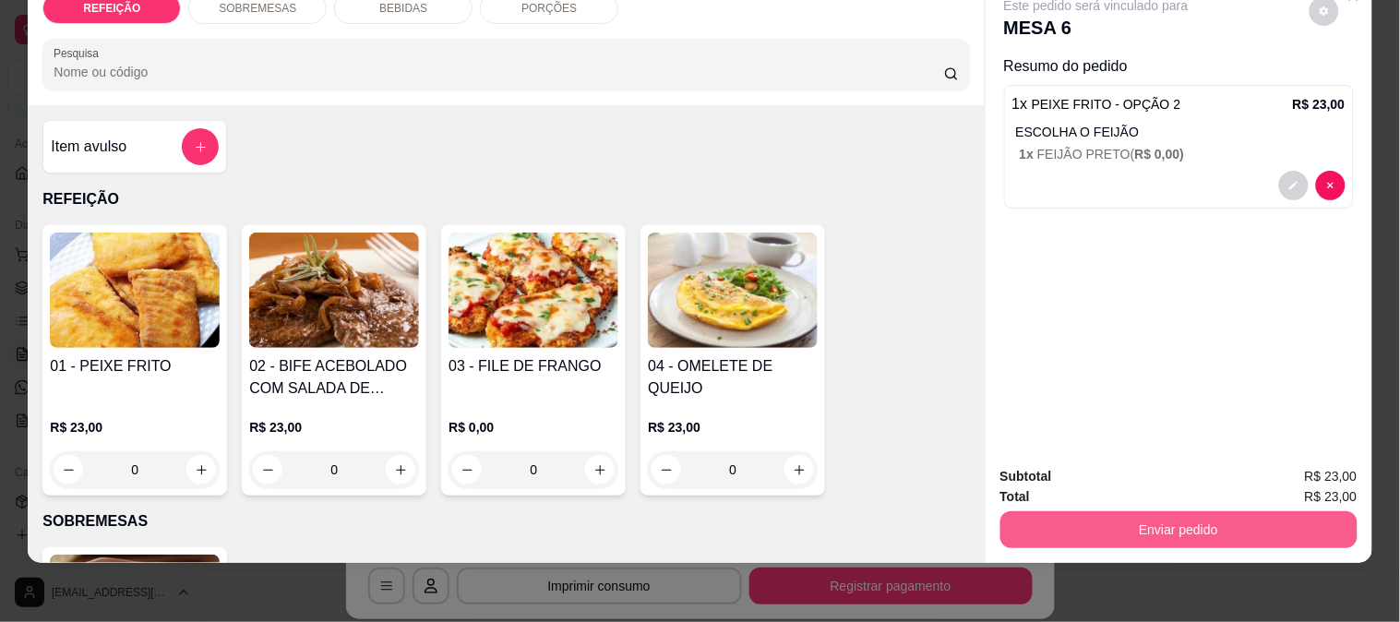
click at [1148, 524] on button "Enviar pedido" at bounding box center [1179, 529] width 357 height 37
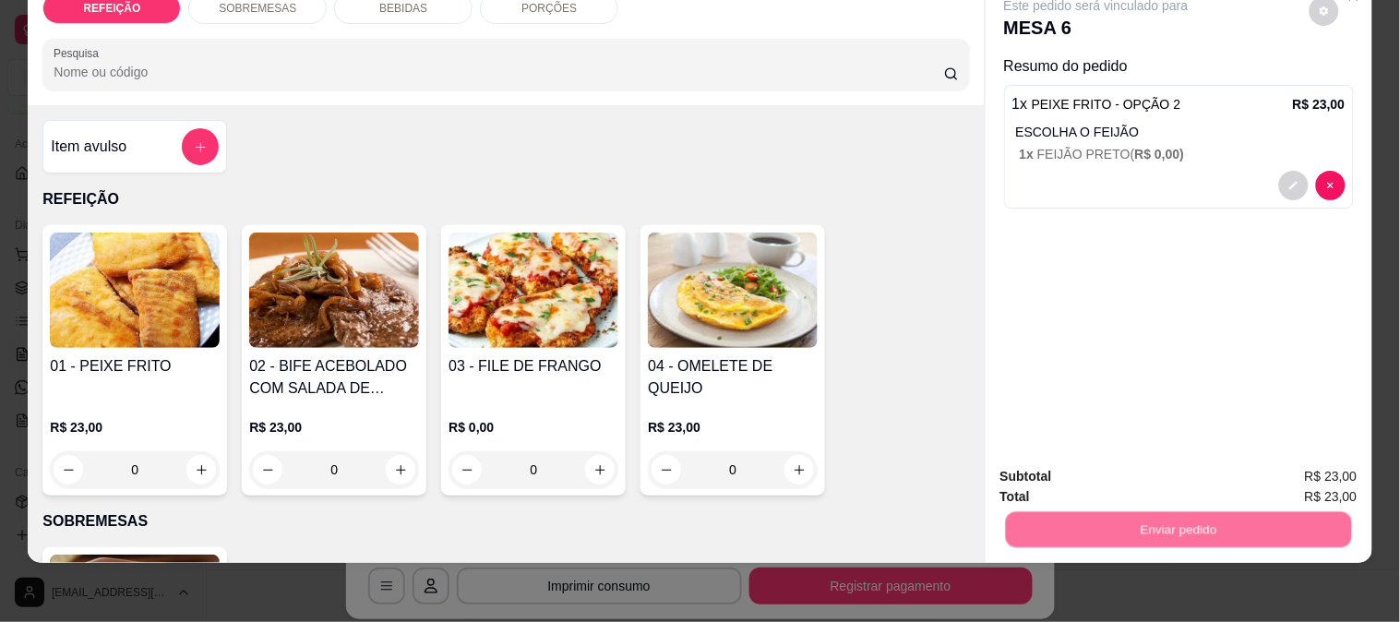
click at [1321, 468] on button "Enviar pedido" at bounding box center [1309, 468] width 104 height 35
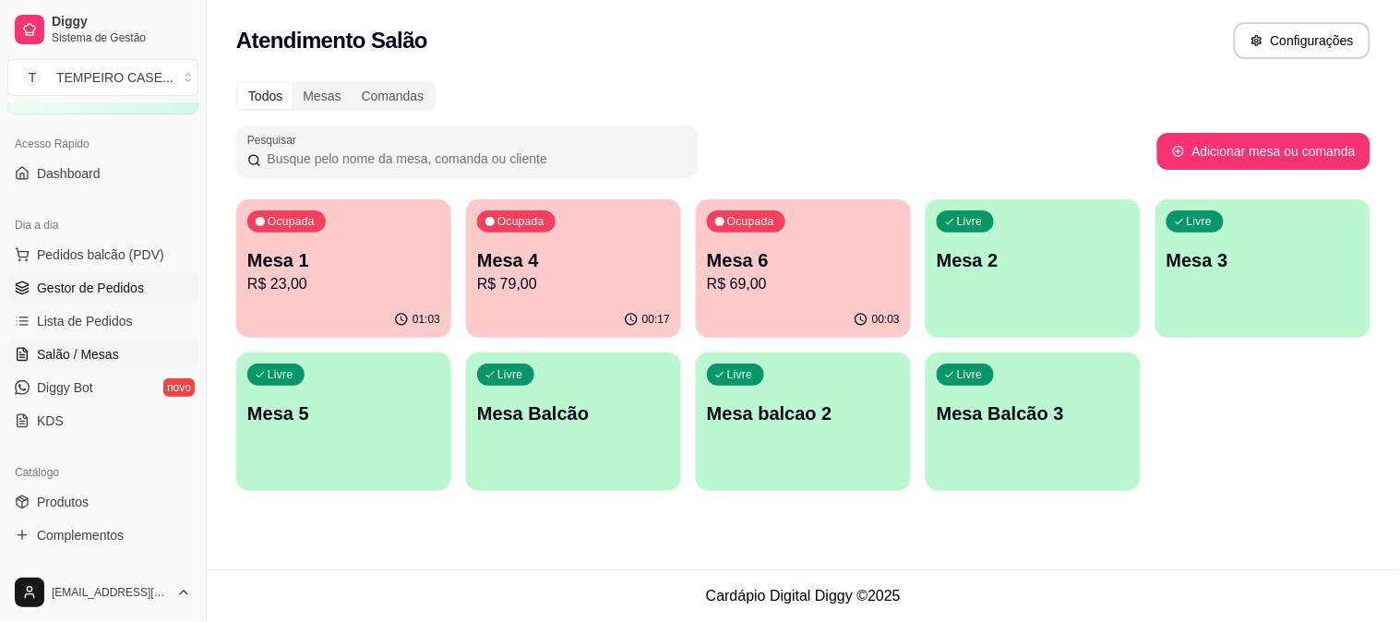
click at [95, 282] on span "Gestor de Pedidos" at bounding box center [90, 288] width 107 height 18
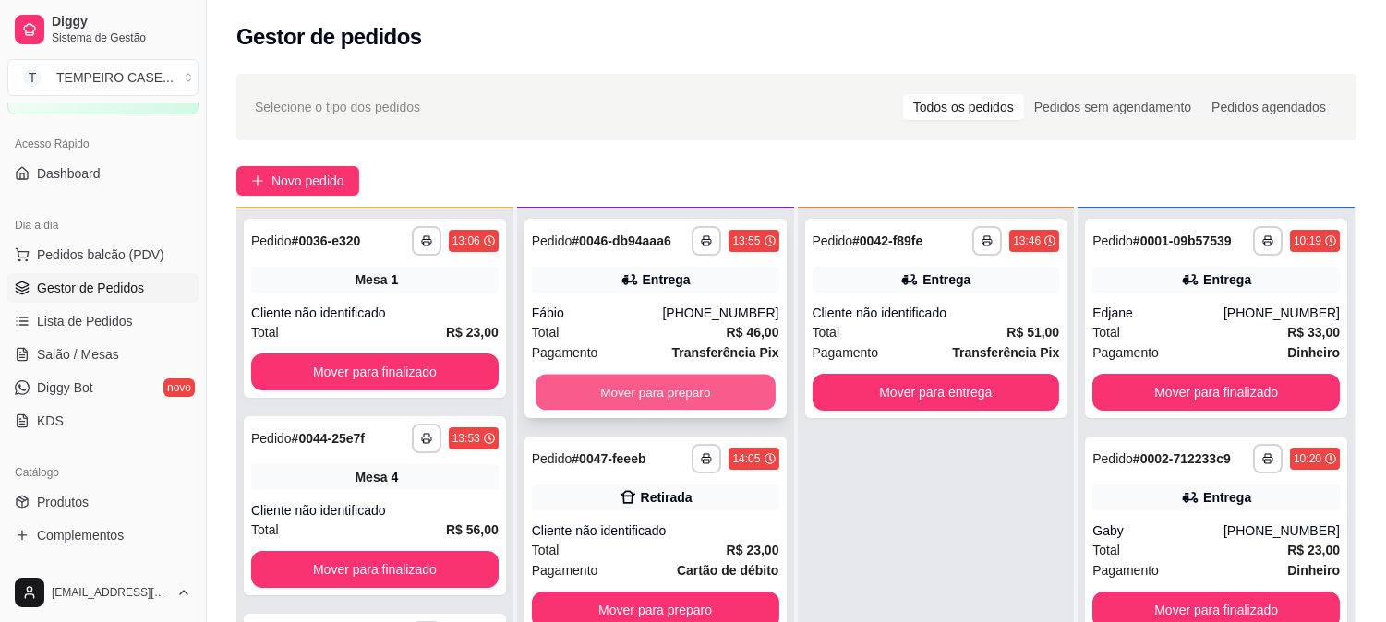
click at [674, 392] on button "Mover para preparo" at bounding box center [655, 393] width 240 height 36
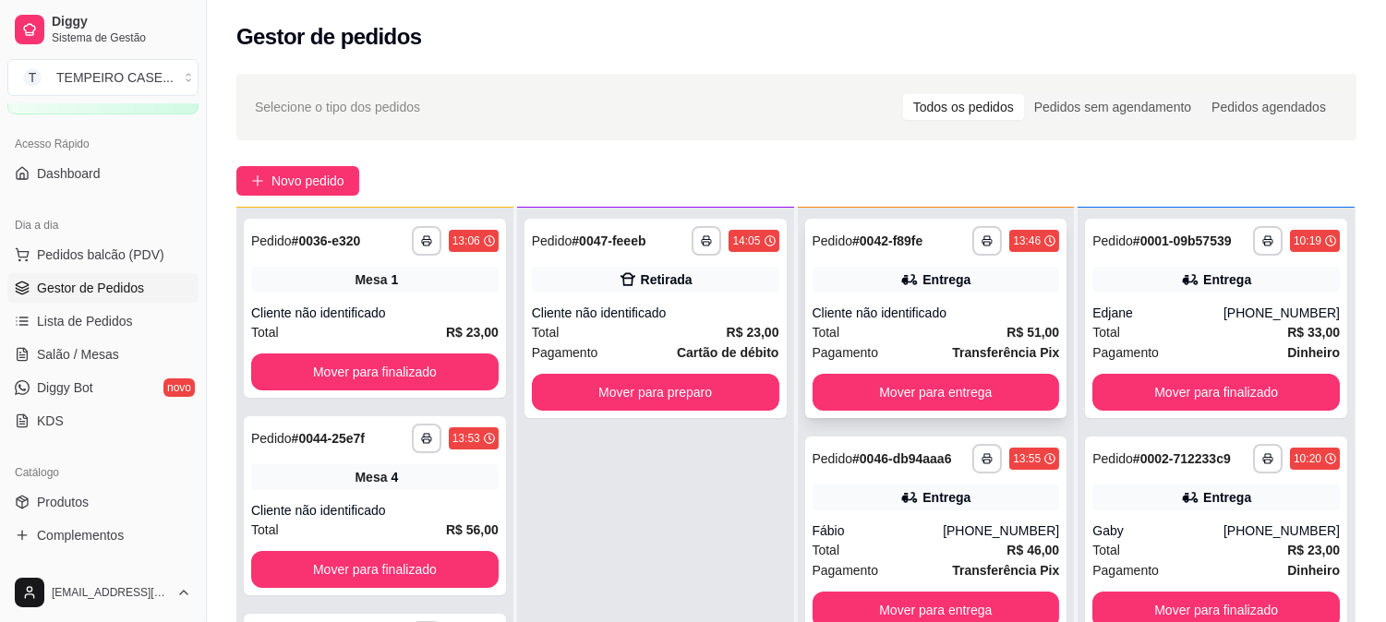
click at [919, 306] on div "Cliente não identificado" at bounding box center [935, 313] width 247 height 18
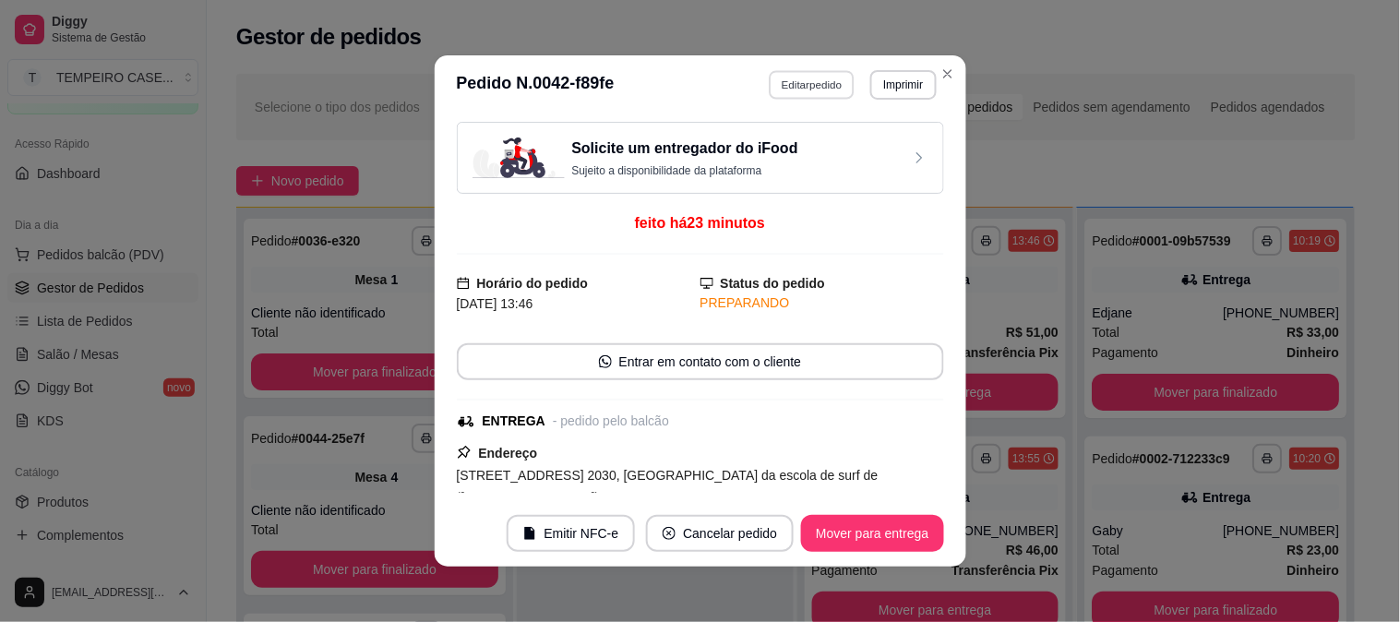
click at [799, 83] on button "Editar pedido" at bounding box center [812, 84] width 86 height 29
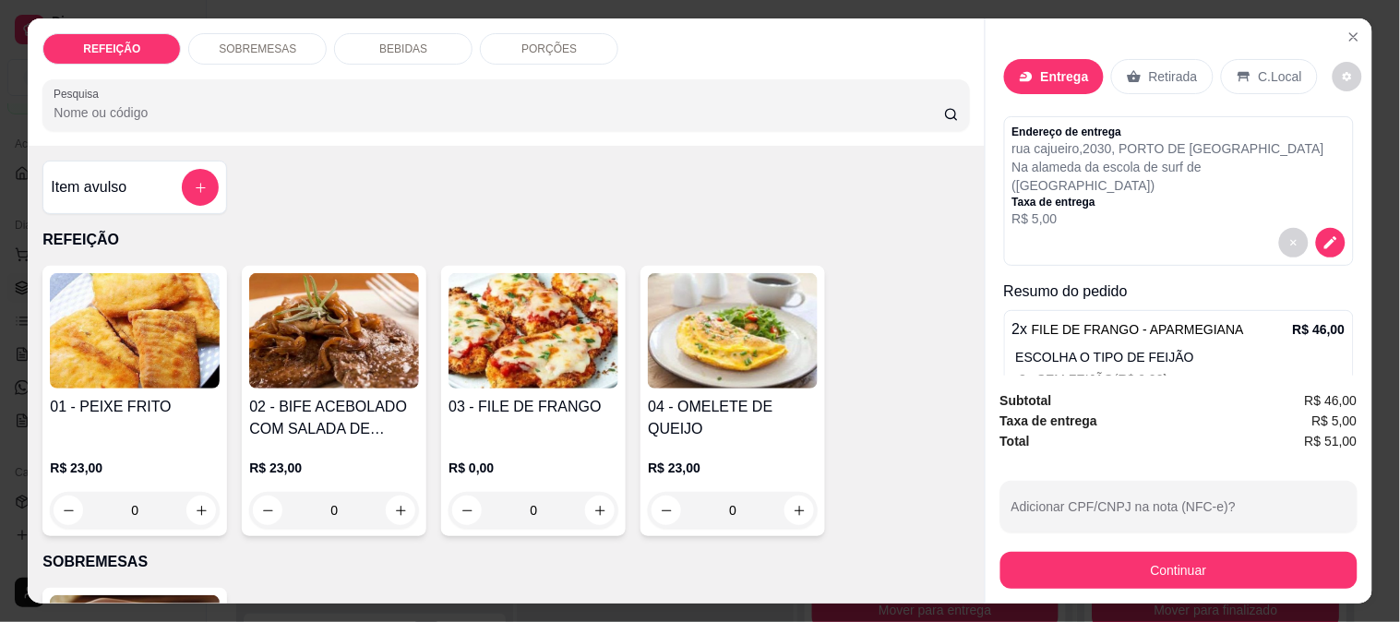
click at [1031, 65] on div "Entrega" at bounding box center [1054, 76] width 100 height 35
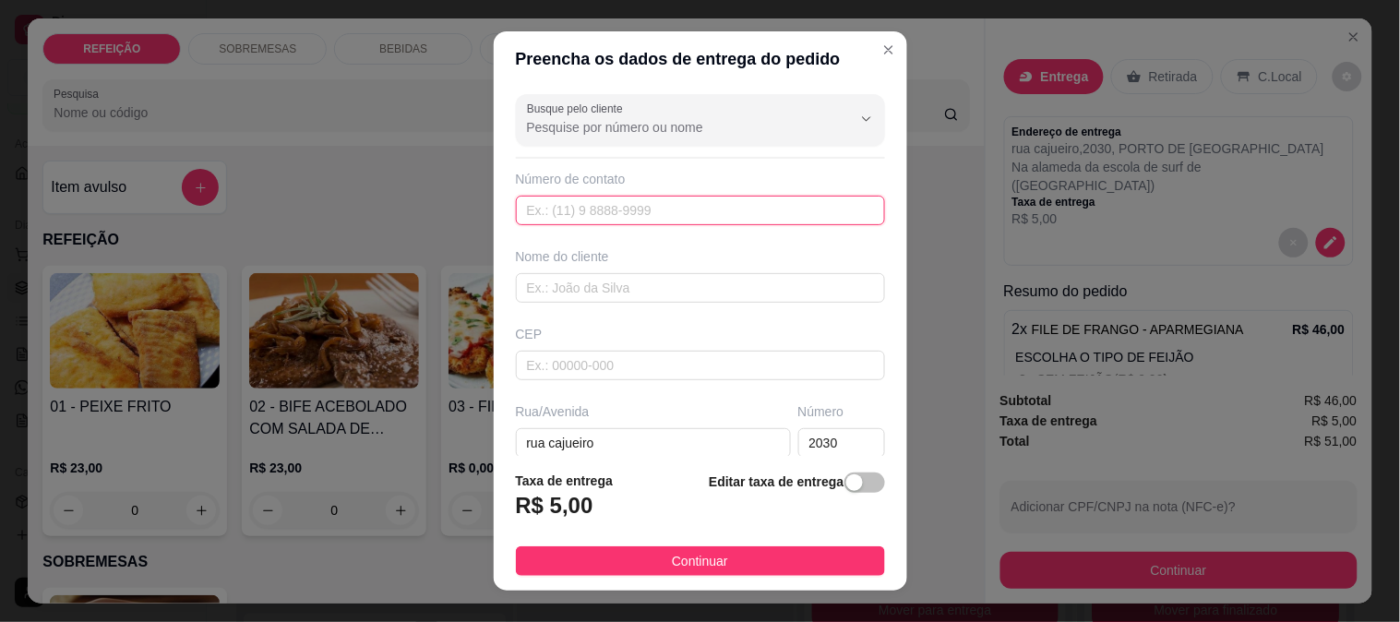
click at [583, 210] on input "text" at bounding box center [700, 211] width 369 height 30
paste input "[PHONE_NUMBER]"
type input "[PHONE_NUMBER]"
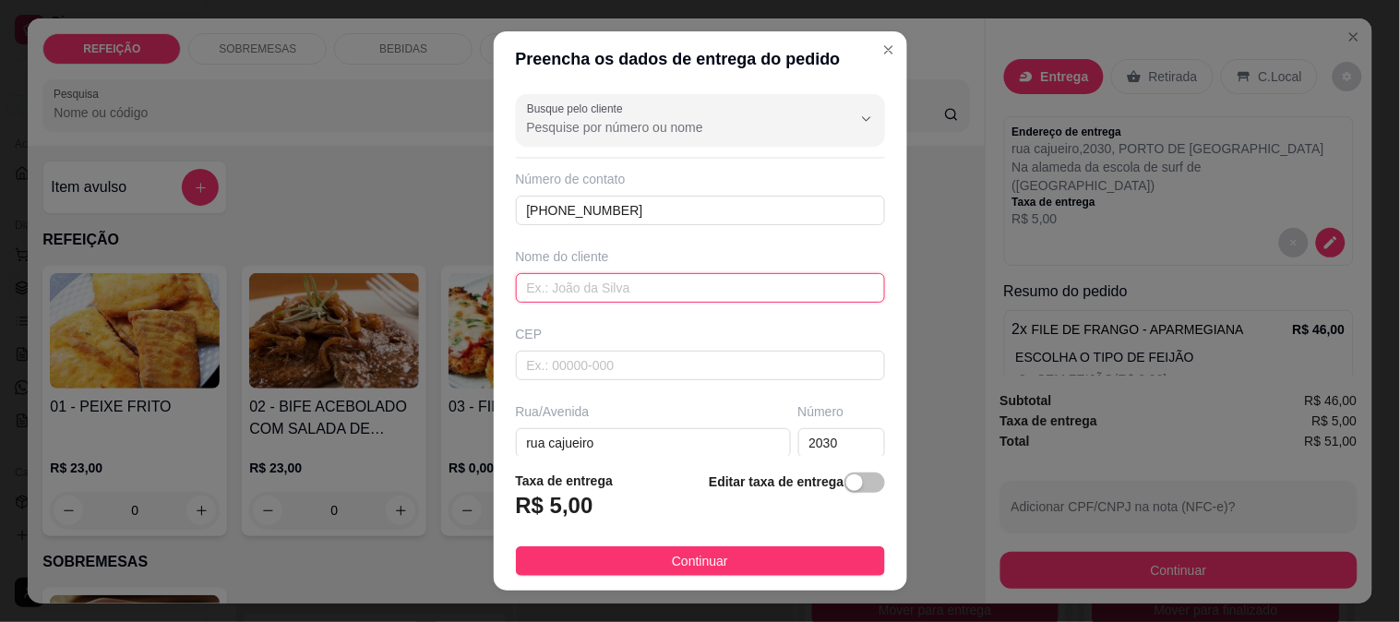
click at [615, 296] on input "text" at bounding box center [700, 288] width 369 height 30
paste input "[PERSON_NAME]"
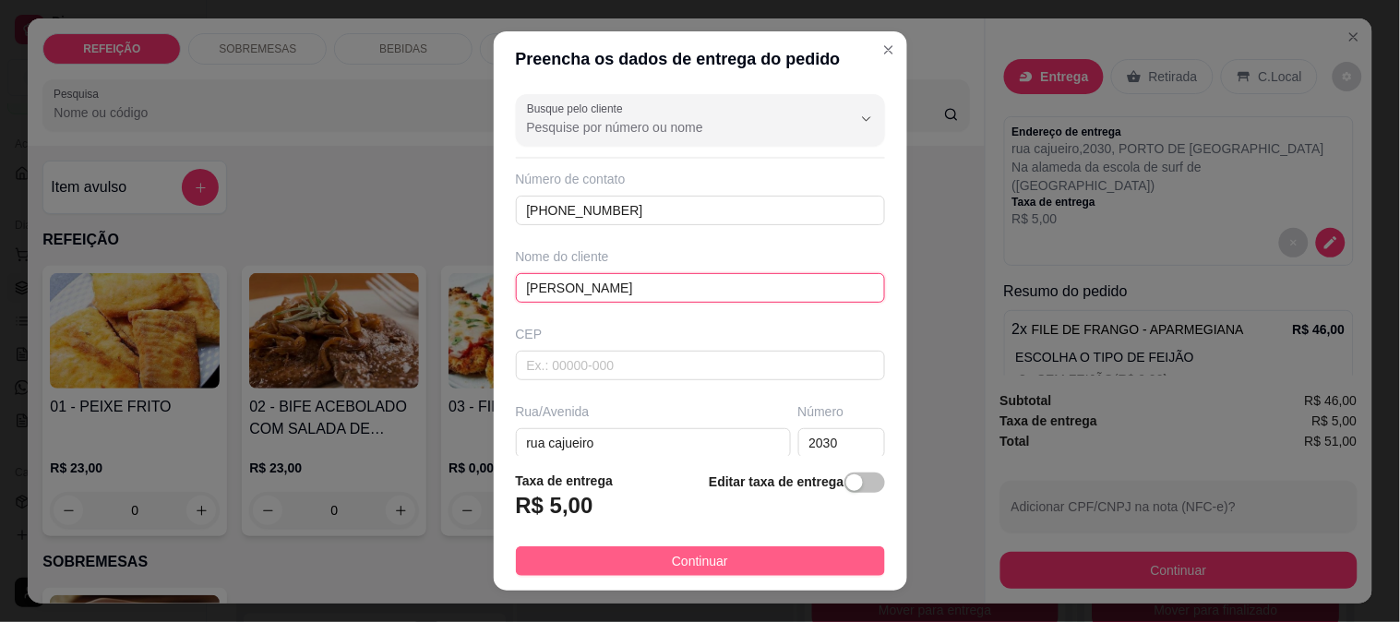
type input "[PERSON_NAME]"
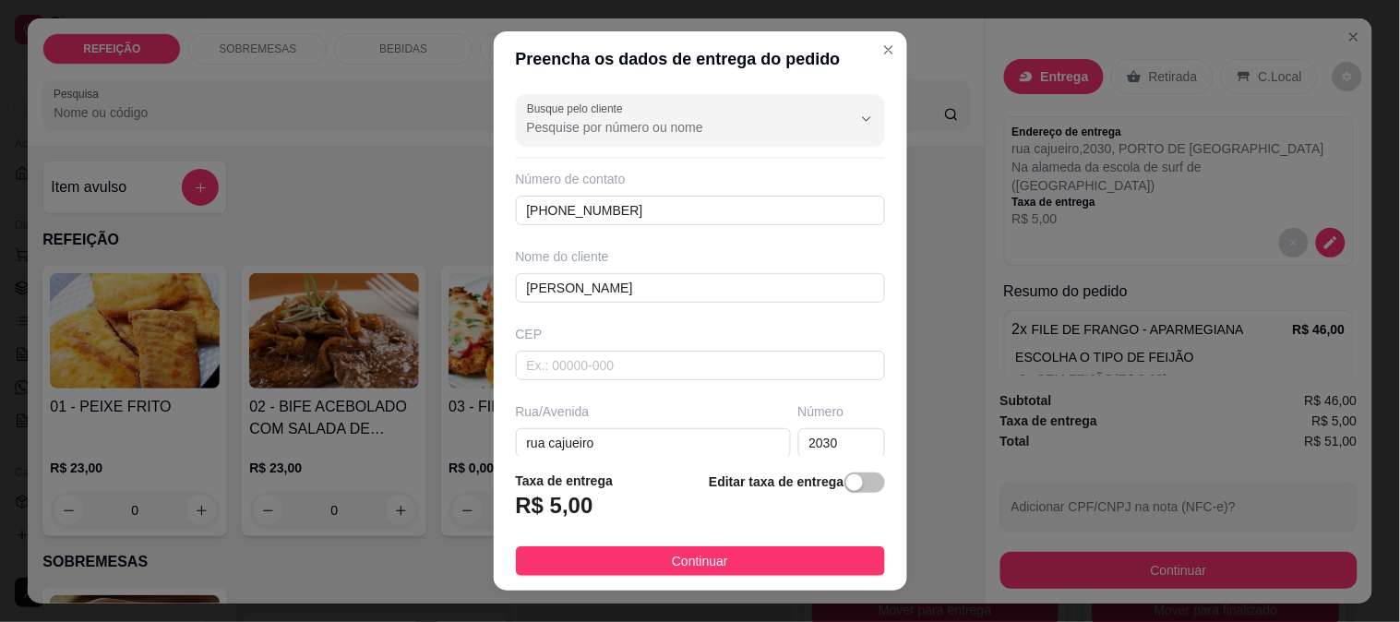
drag, startPoint x: 616, startPoint y: 559, endPoint x: 683, endPoint y: 561, distance: 67.4
click at [617, 561] on button "Continuar" at bounding box center [700, 562] width 369 height 30
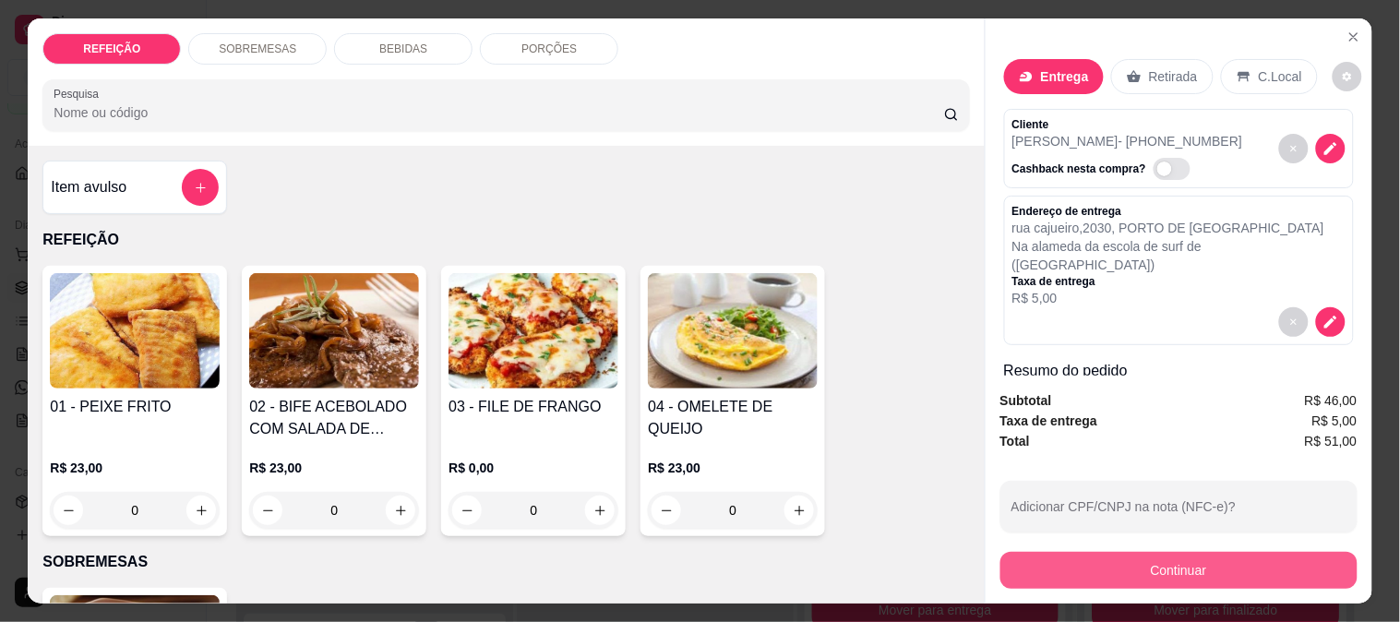
click at [1030, 572] on button "Continuar" at bounding box center [1179, 570] width 357 height 37
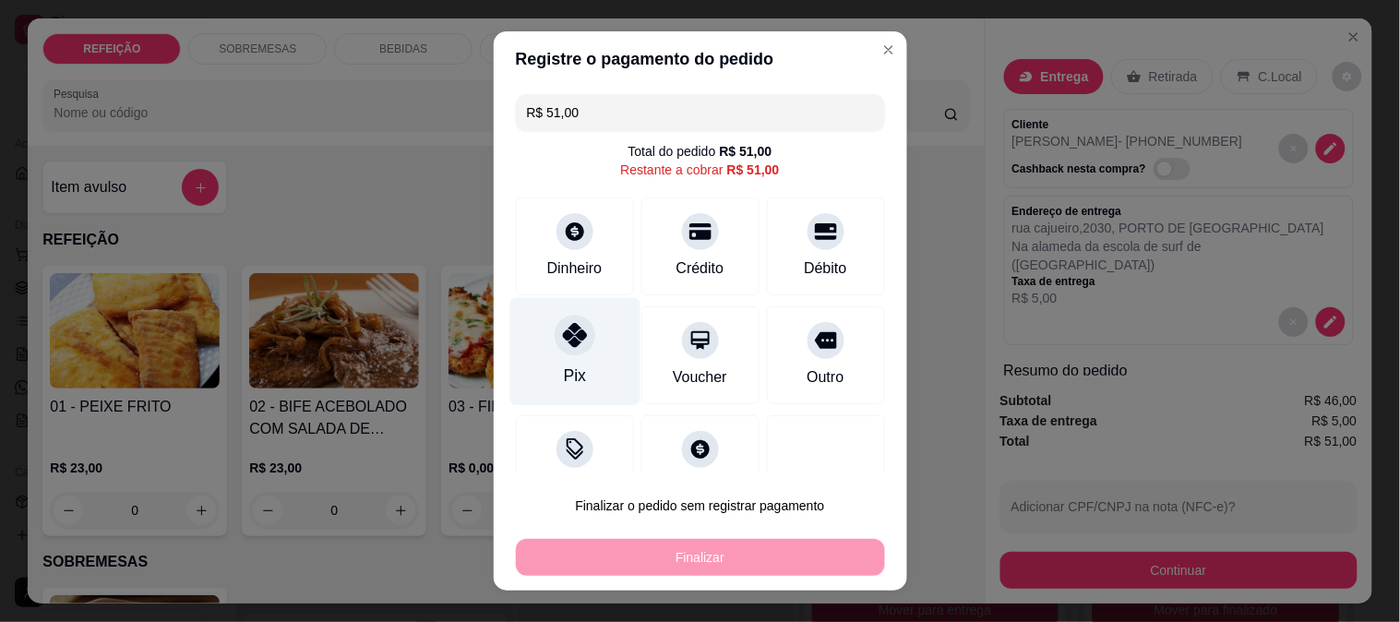
click at [566, 355] on div at bounding box center [575, 335] width 41 height 41
type input "R$ 0,00"
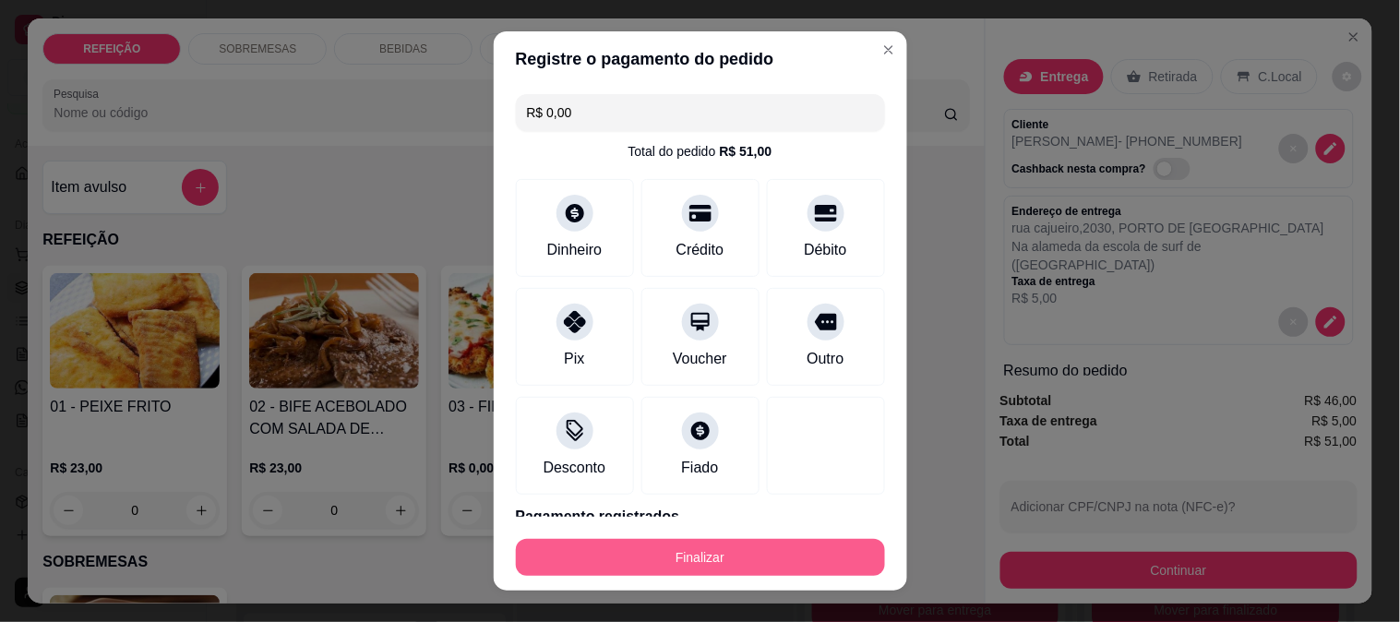
click at [669, 556] on button "Finalizar" at bounding box center [700, 557] width 369 height 37
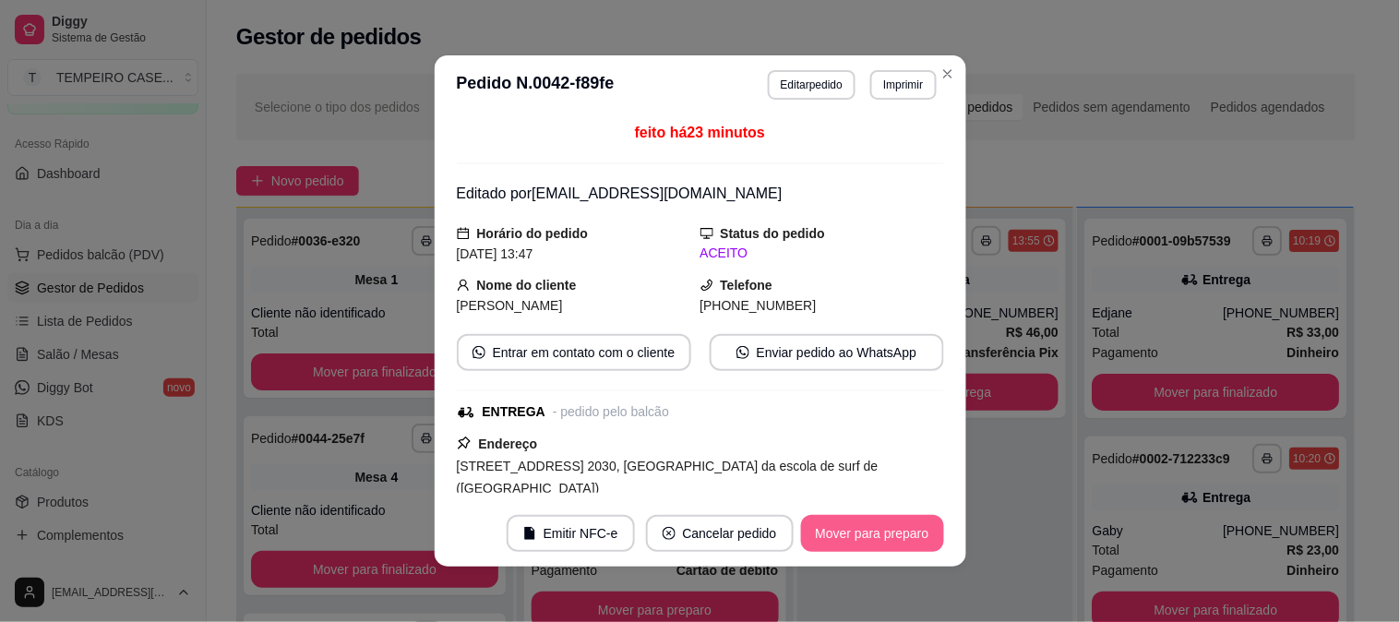
click at [878, 555] on footer "Emitir NFC-e Cancelar pedido Mover para preparo" at bounding box center [701, 533] width 532 height 66
click at [870, 542] on button "Mover para preparo" at bounding box center [872, 534] width 138 height 36
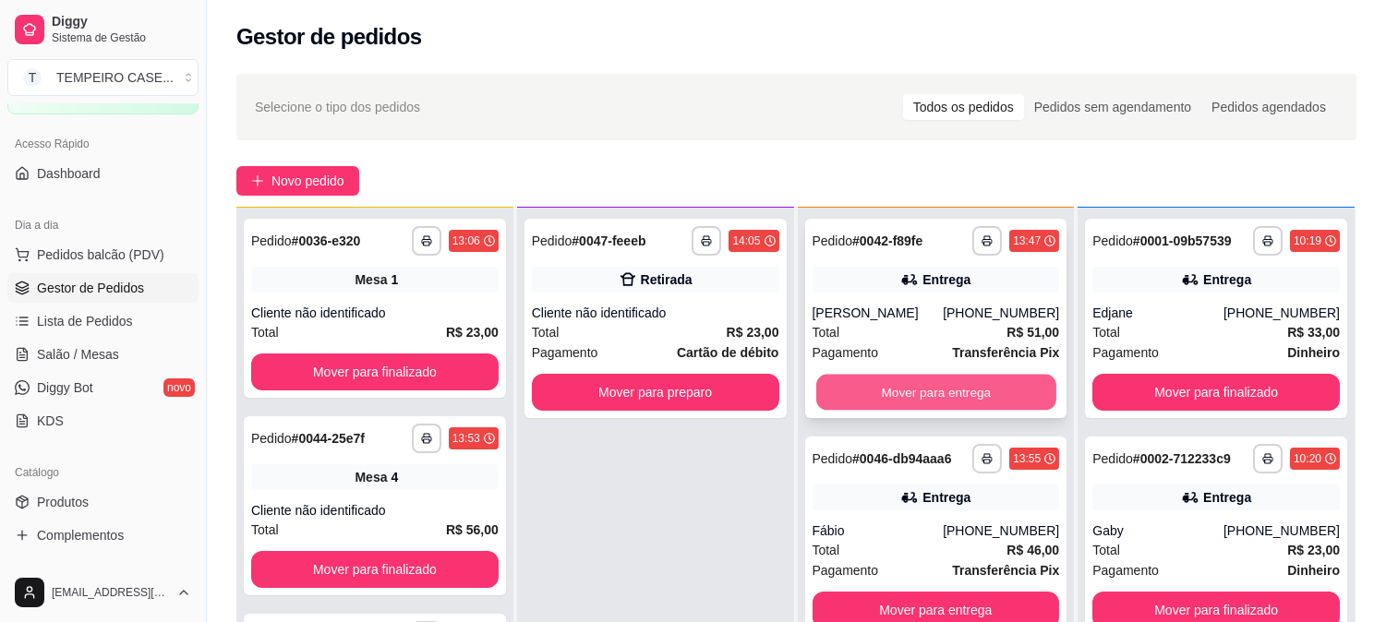
click at [873, 376] on button "Mover para entrega" at bounding box center [936, 393] width 240 height 36
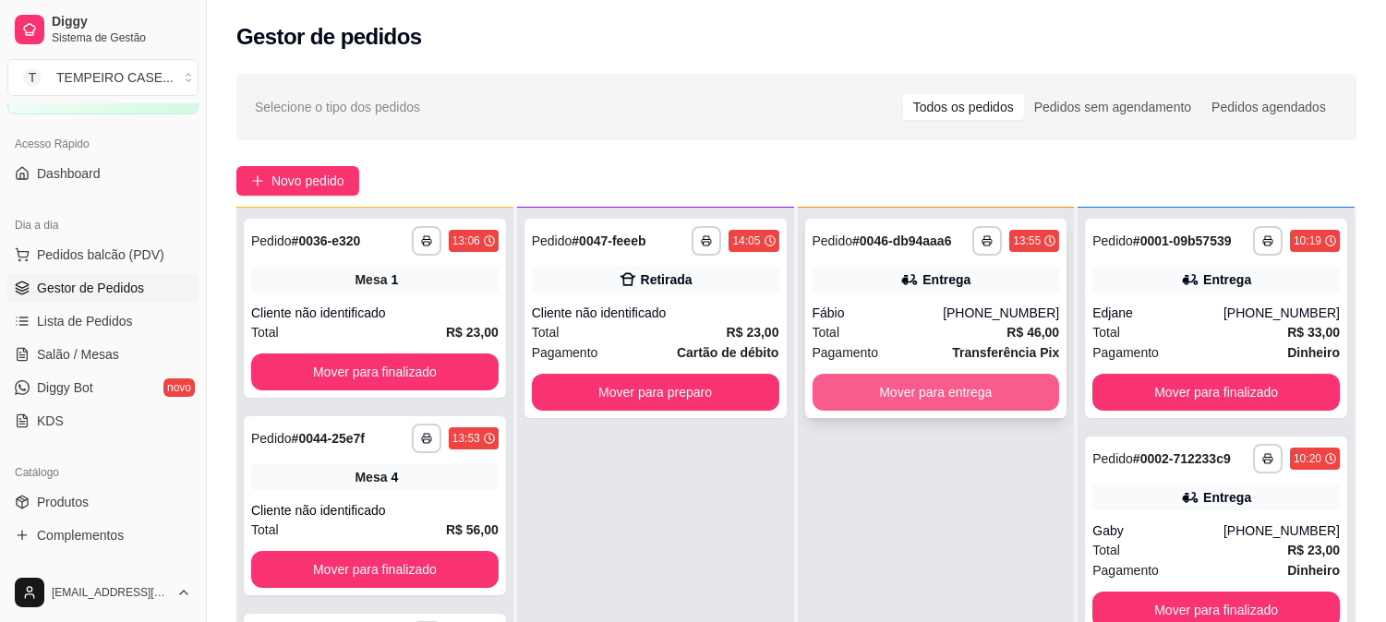
click at [874, 379] on button "Mover para entrega" at bounding box center [935, 392] width 247 height 37
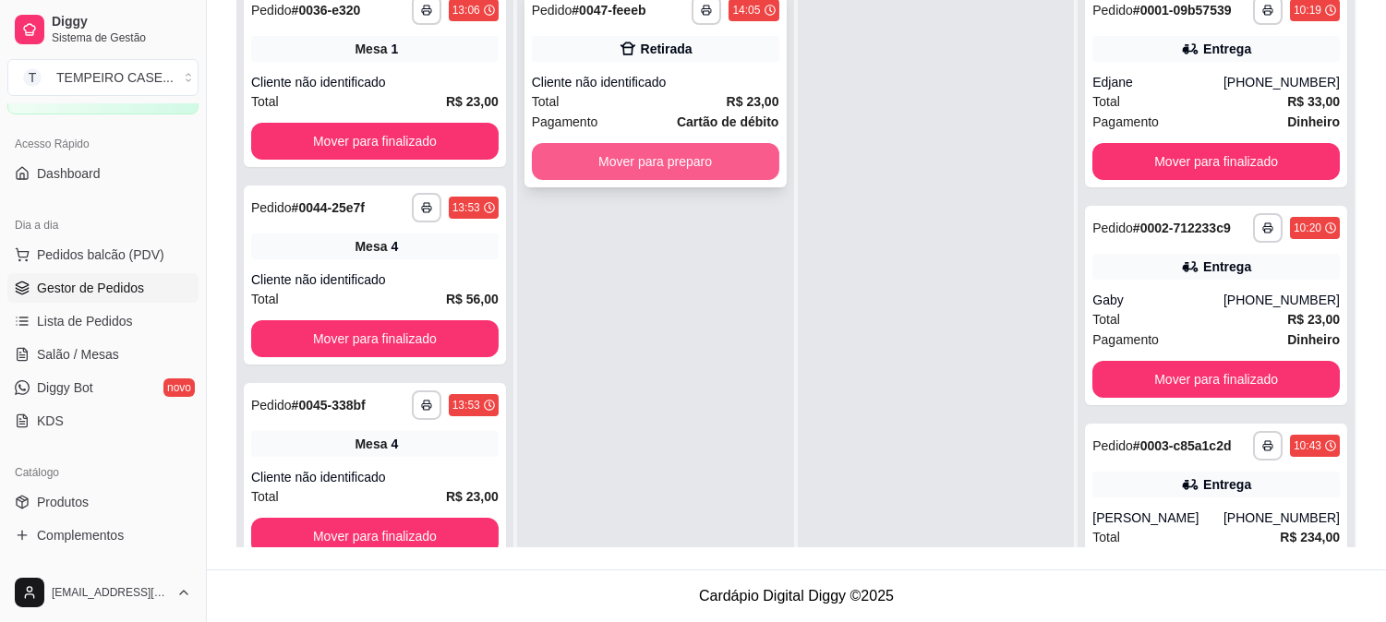
click at [696, 173] on button "Mover para preparo" at bounding box center [655, 161] width 247 height 37
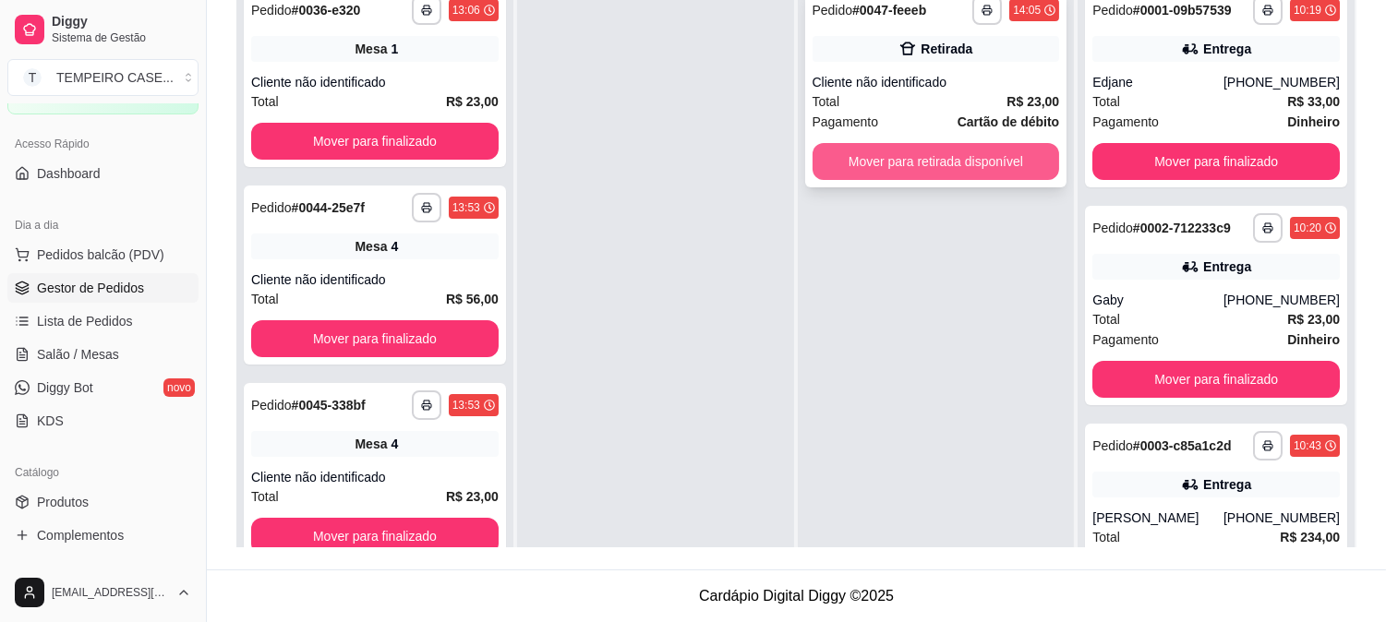
click at [865, 167] on button "Mover para retirada disponível" at bounding box center [935, 161] width 247 height 37
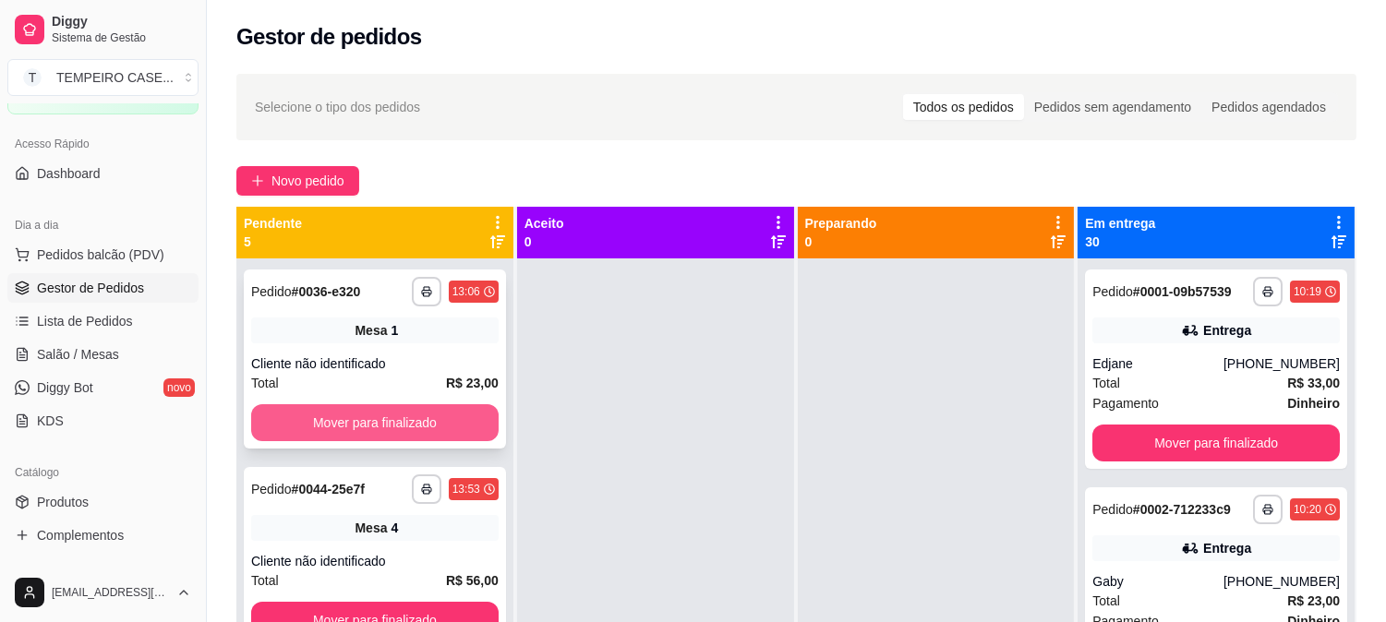
click at [401, 416] on button "Mover para finalizado" at bounding box center [374, 422] width 247 height 37
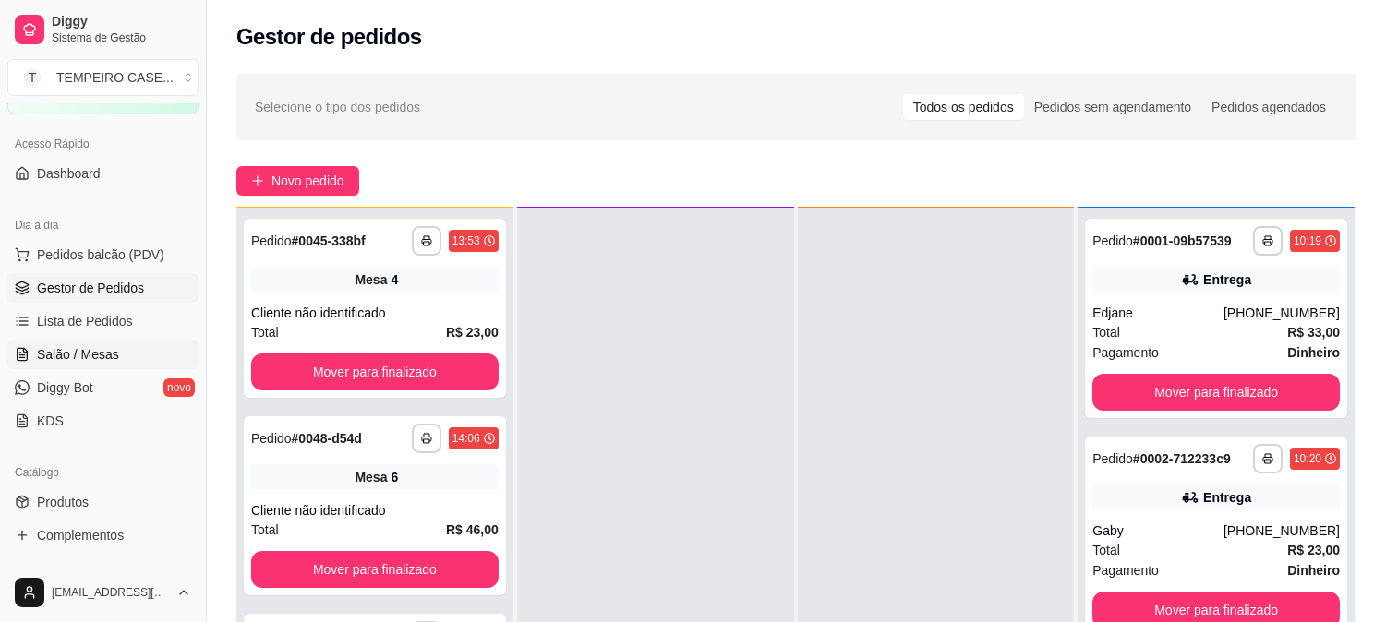
click at [84, 355] on span "Salão / Mesas" at bounding box center [78, 354] width 82 height 18
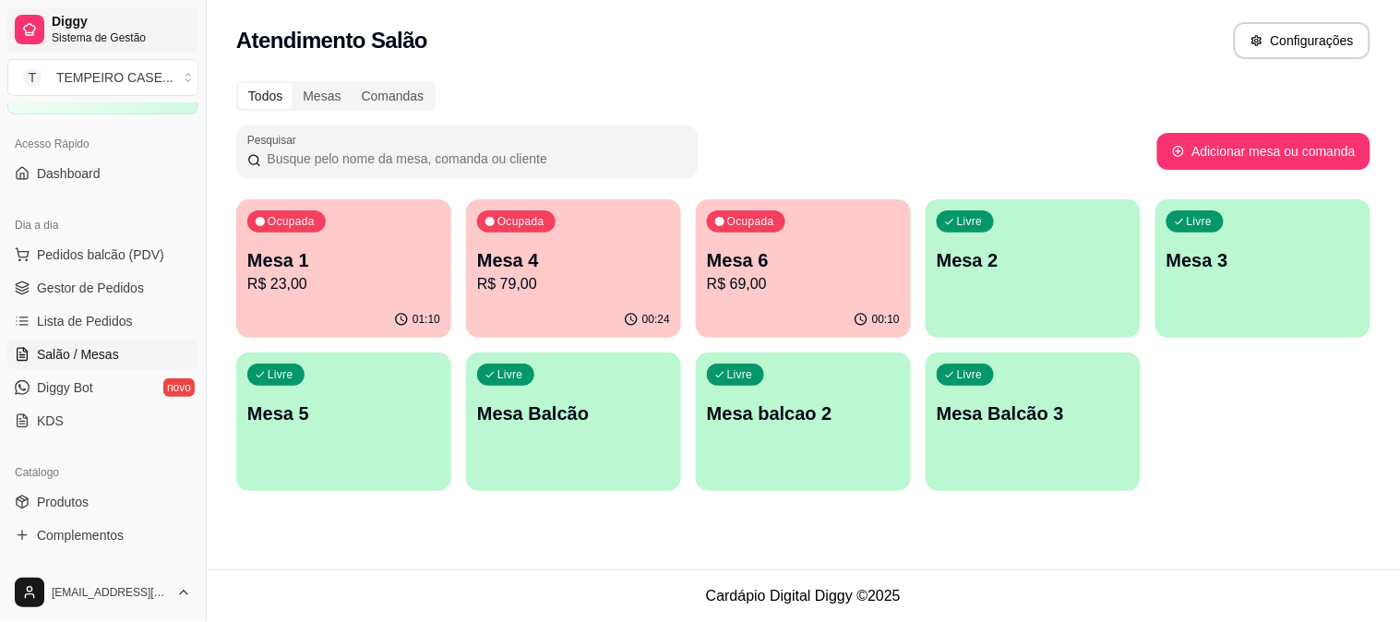
click at [92, 40] on span "Sistema de Gestão" at bounding box center [121, 37] width 139 height 15
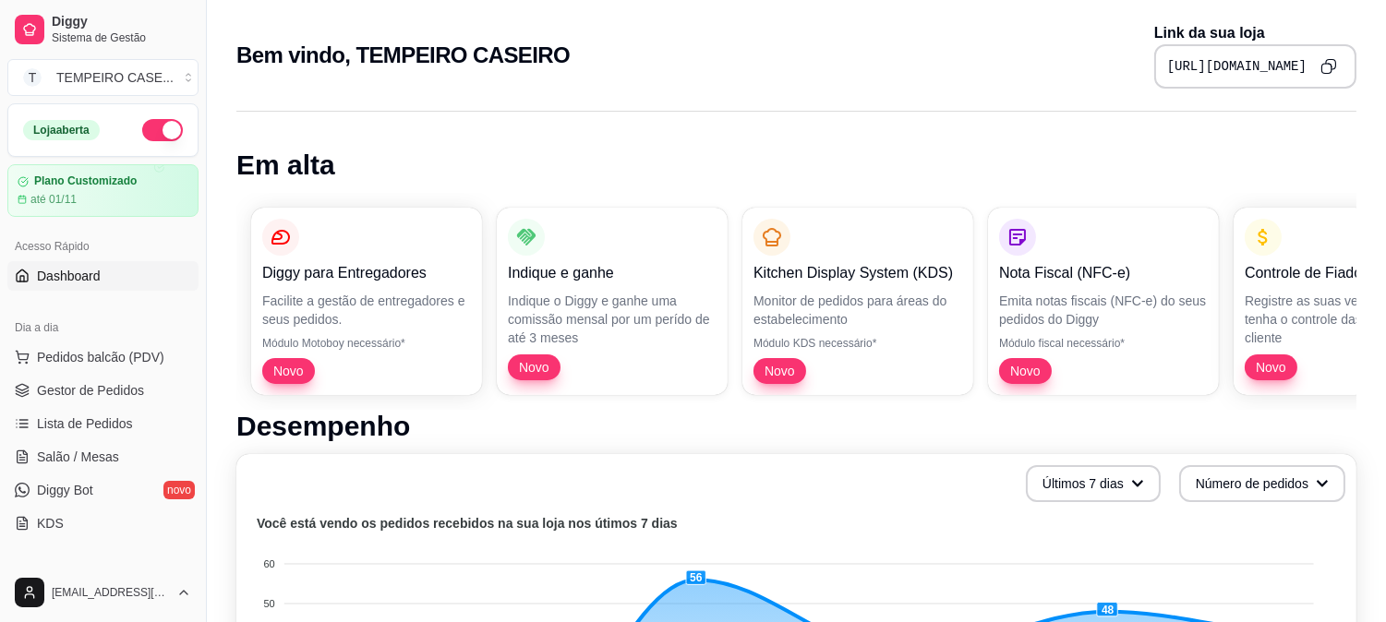
click at [142, 126] on button "button" at bounding box center [162, 130] width 41 height 22
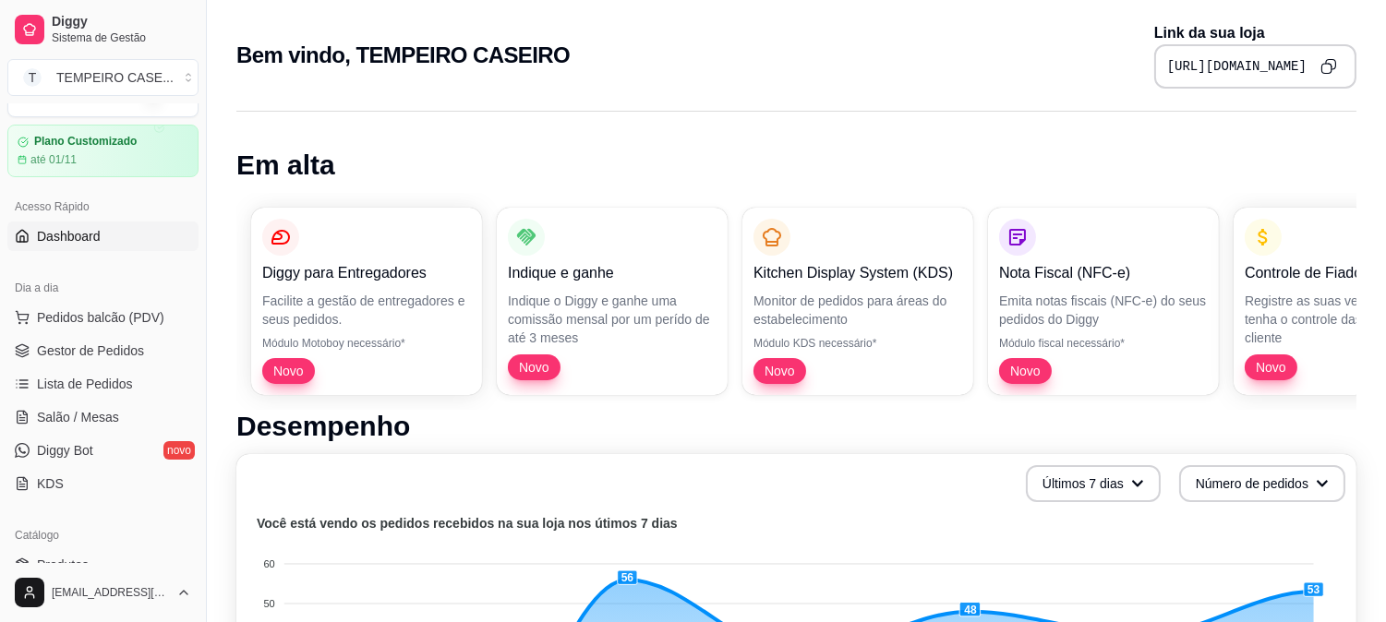
scroll to position [102, 0]
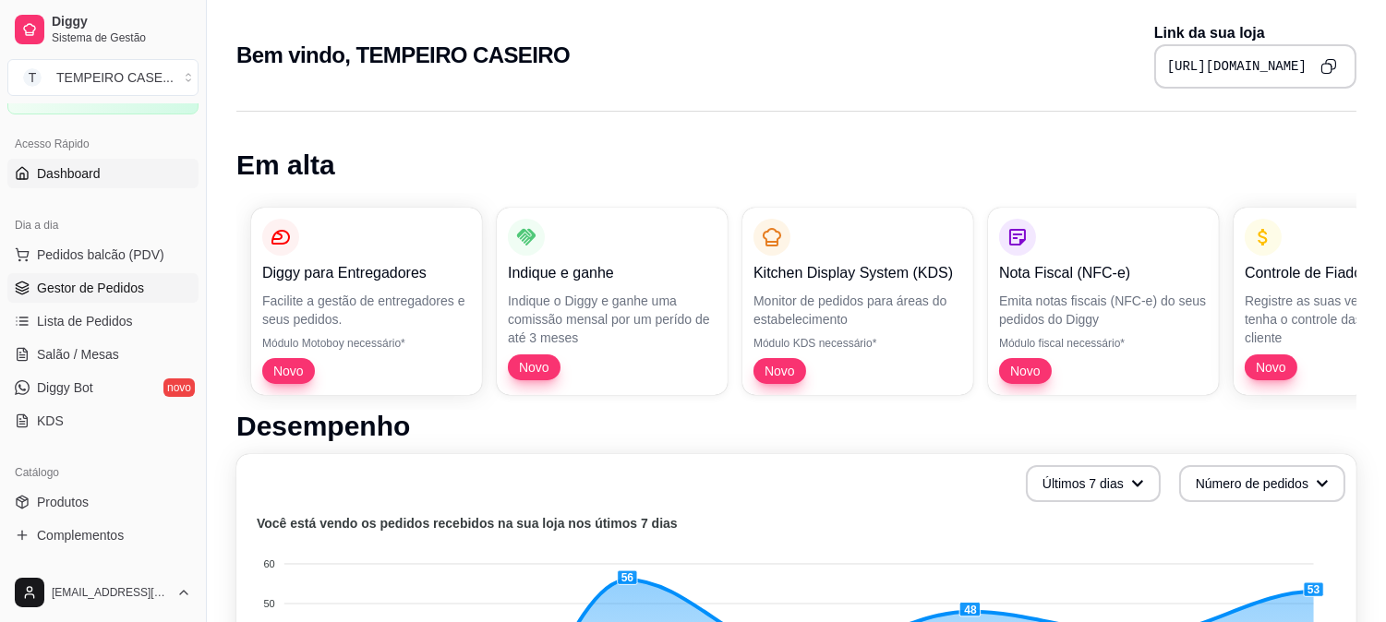
click at [83, 297] on link "Gestor de Pedidos" at bounding box center [102, 288] width 191 height 30
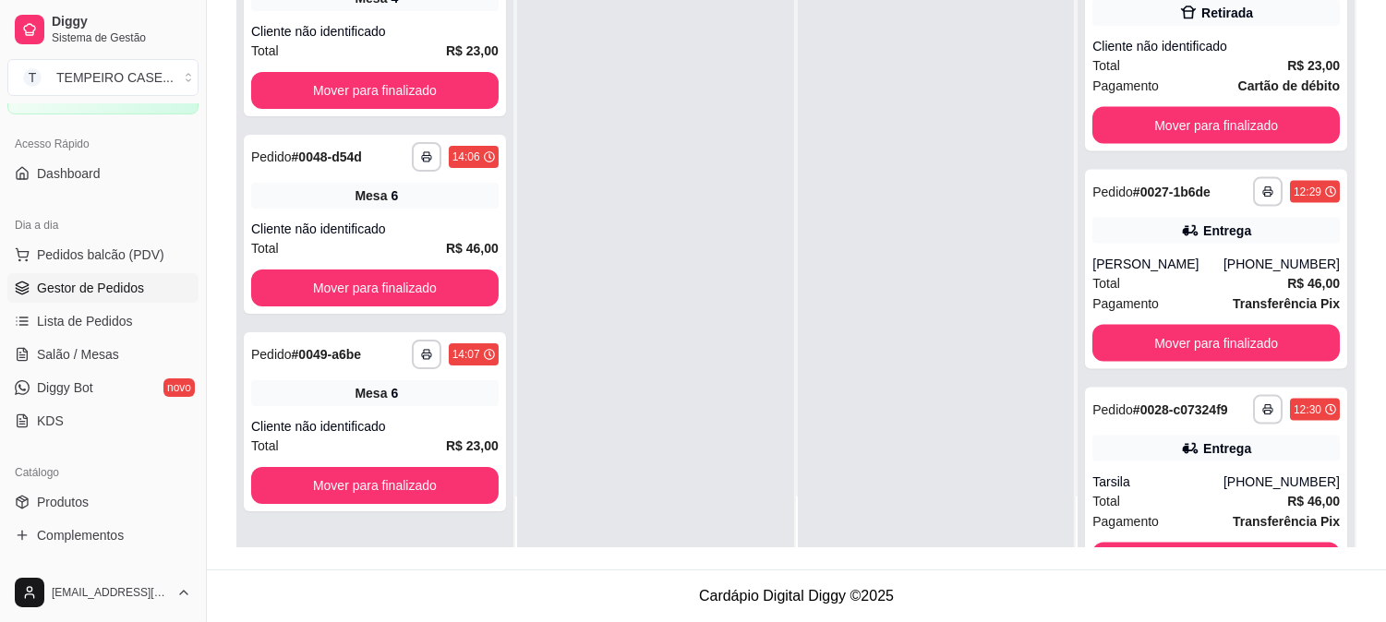
scroll to position [4427, 0]
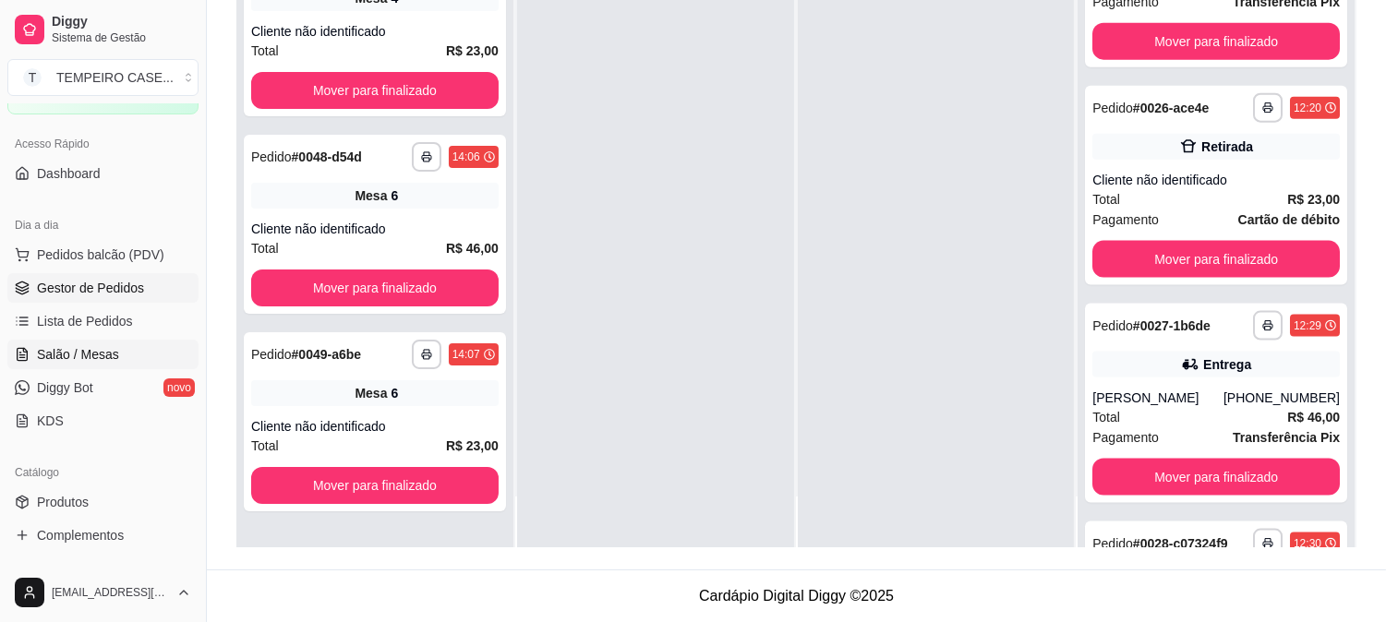
click at [66, 342] on link "Salão / Mesas" at bounding box center [102, 355] width 191 height 30
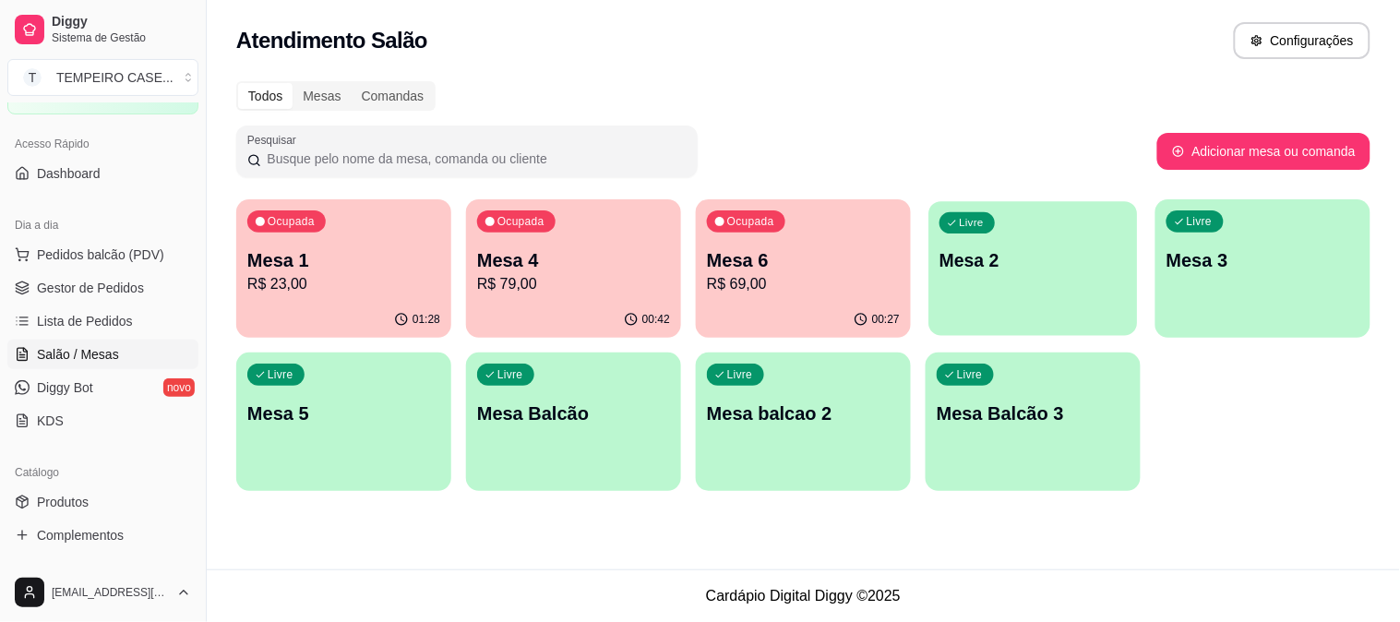
click at [955, 273] on div "Livre Mesa 2" at bounding box center [1033, 257] width 209 height 113
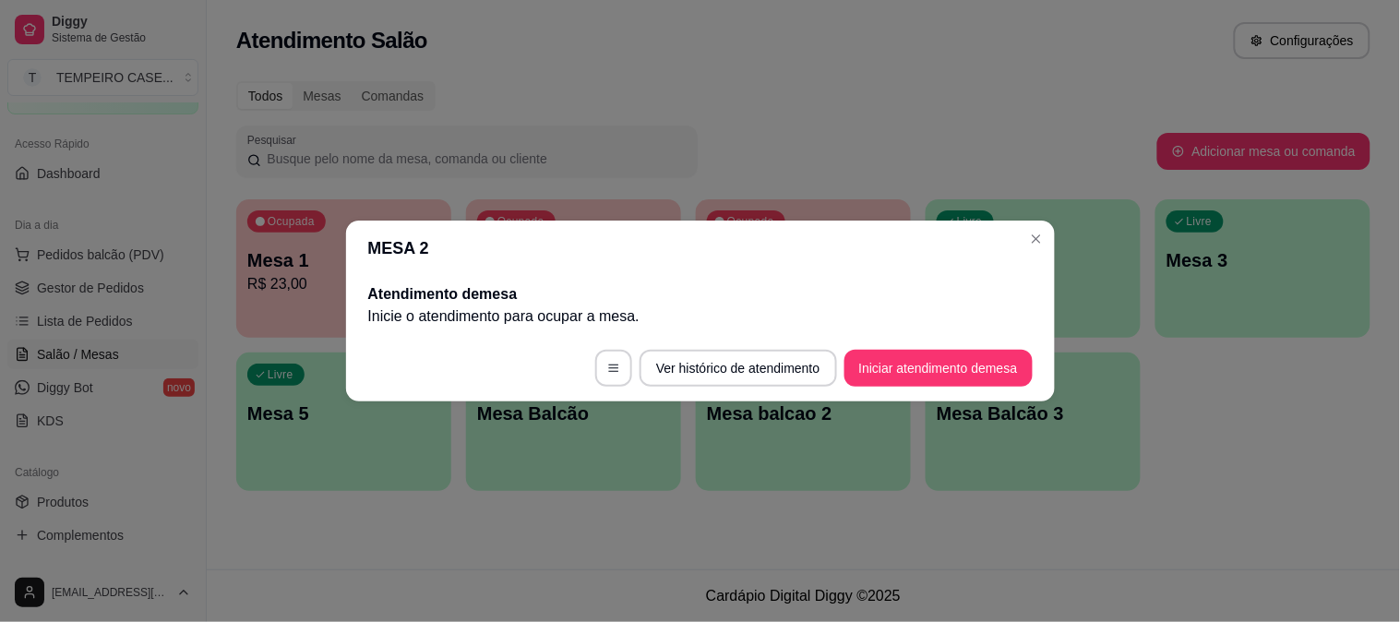
click at [954, 276] on div "Atendimento de mesa Inicie o atendimento para ocupar a mesa ." at bounding box center [700, 305] width 709 height 59
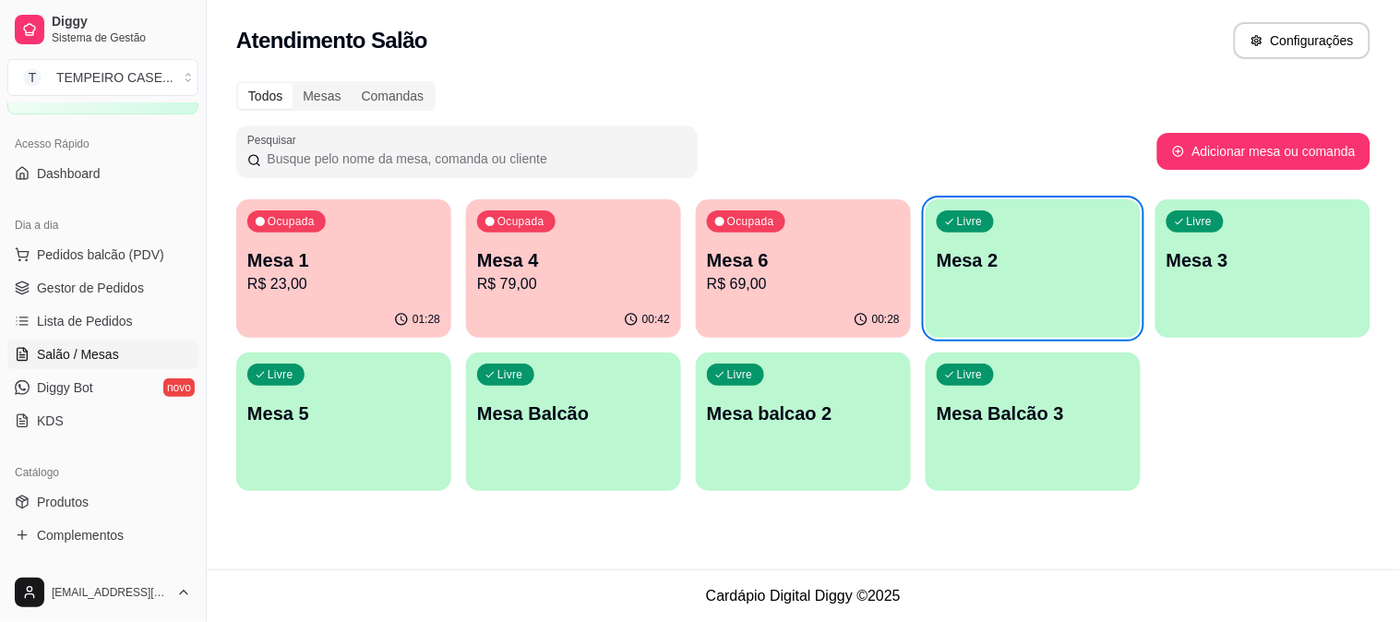
click at [1219, 251] on p "Mesa 3" at bounding box center [1263, 260] width 193 height 26
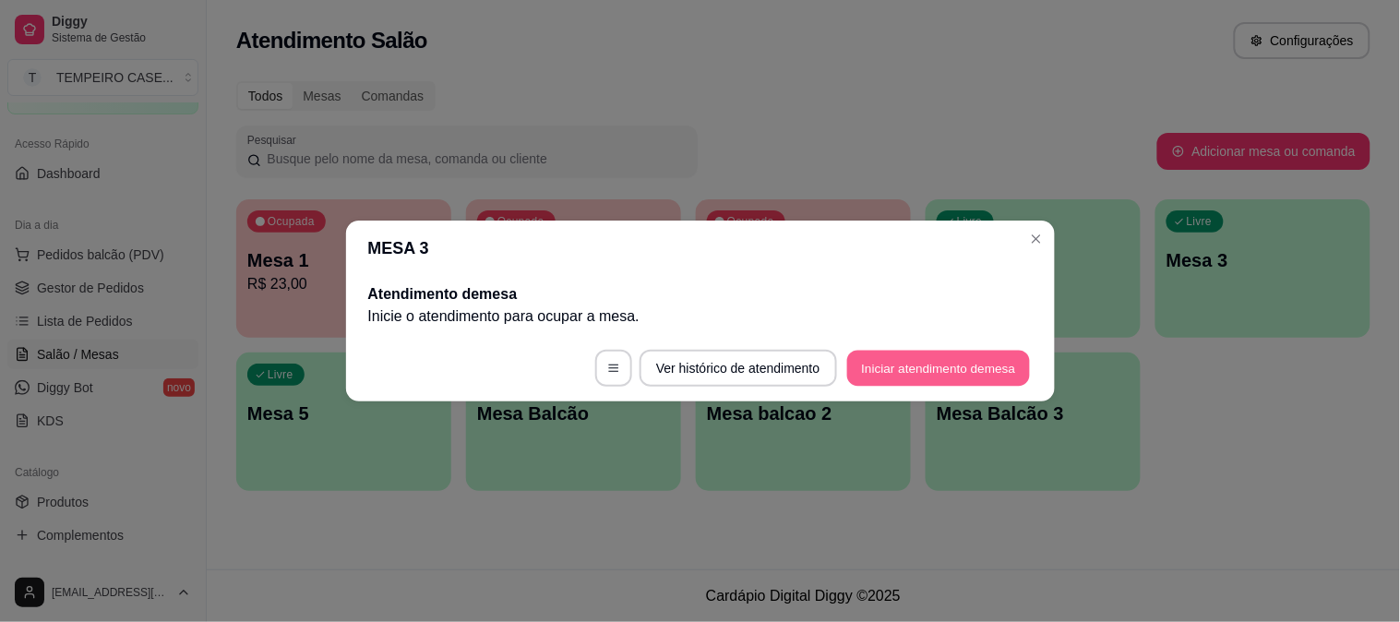
click at [943, 372] on button "Iniciar atendimento de mesa" at bounding box center [938, 369] width 183 height 36
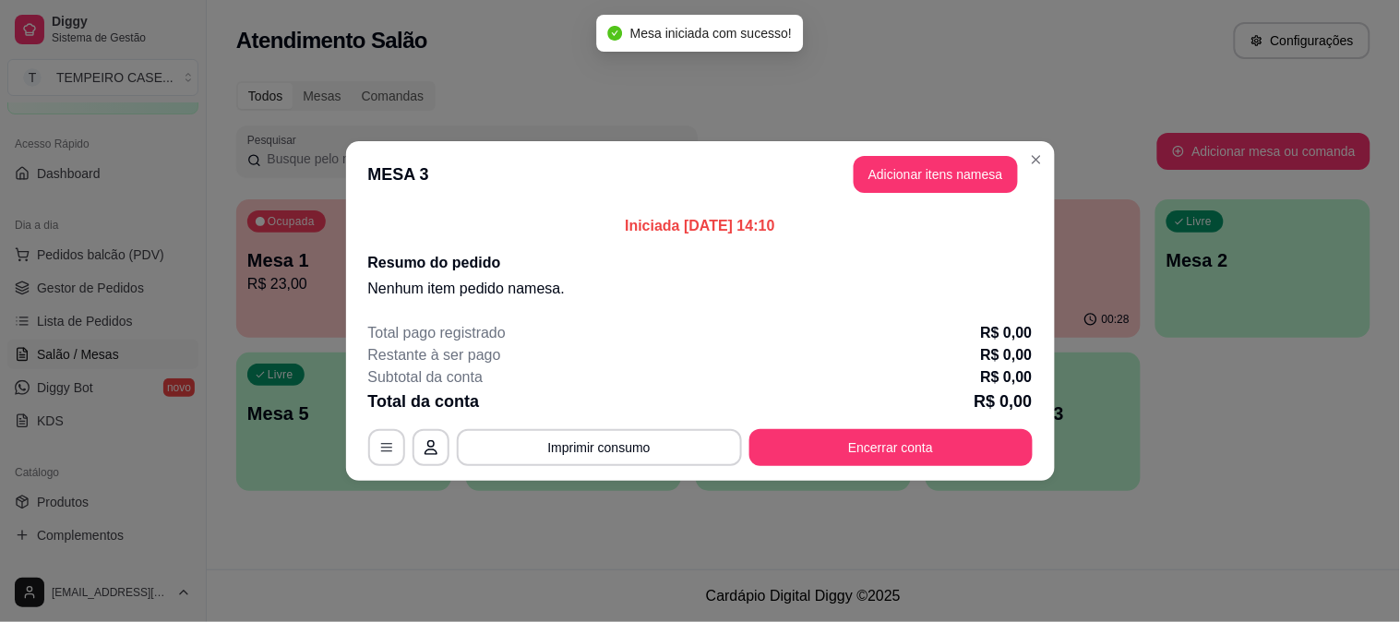
click at [975, 198] on header "MESA 3 Adicionar itens na mesa" at bounding box center [700, 174] width 709 height 66
click at [927, 167] on button "Adicionar itens na mesa" at bounding box center [936, 174] width 164 height 37
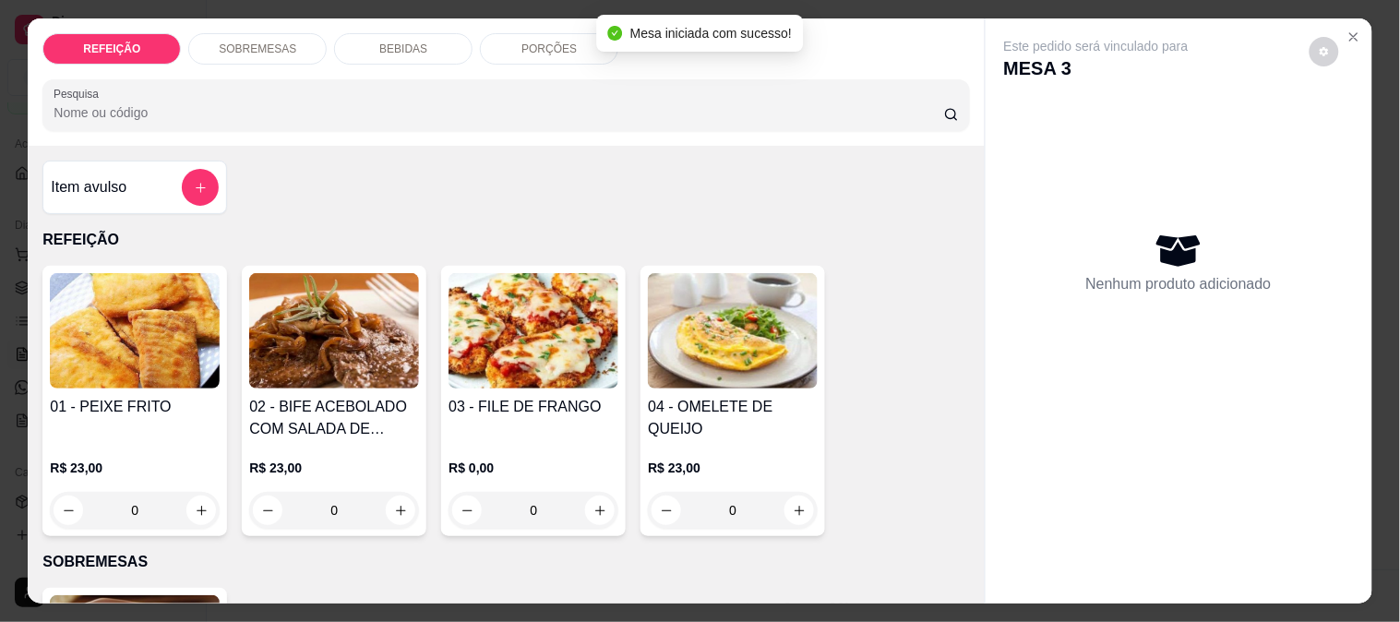
click at [163, 346] on img at bounding box center [135, 330] width 170 height 115
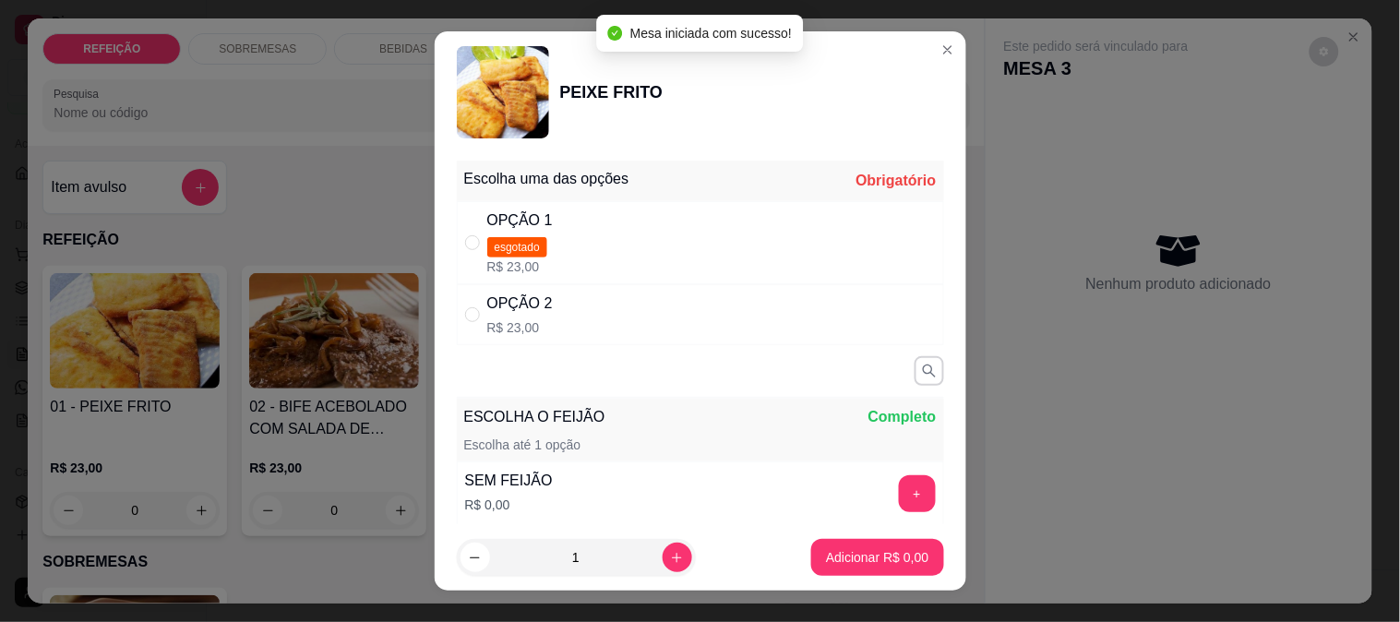
click at [569, 312] on div "OPÇÃO 2 R$ 23,00" at bounding box center [700, 314] width 487 height 61
radio input "true"
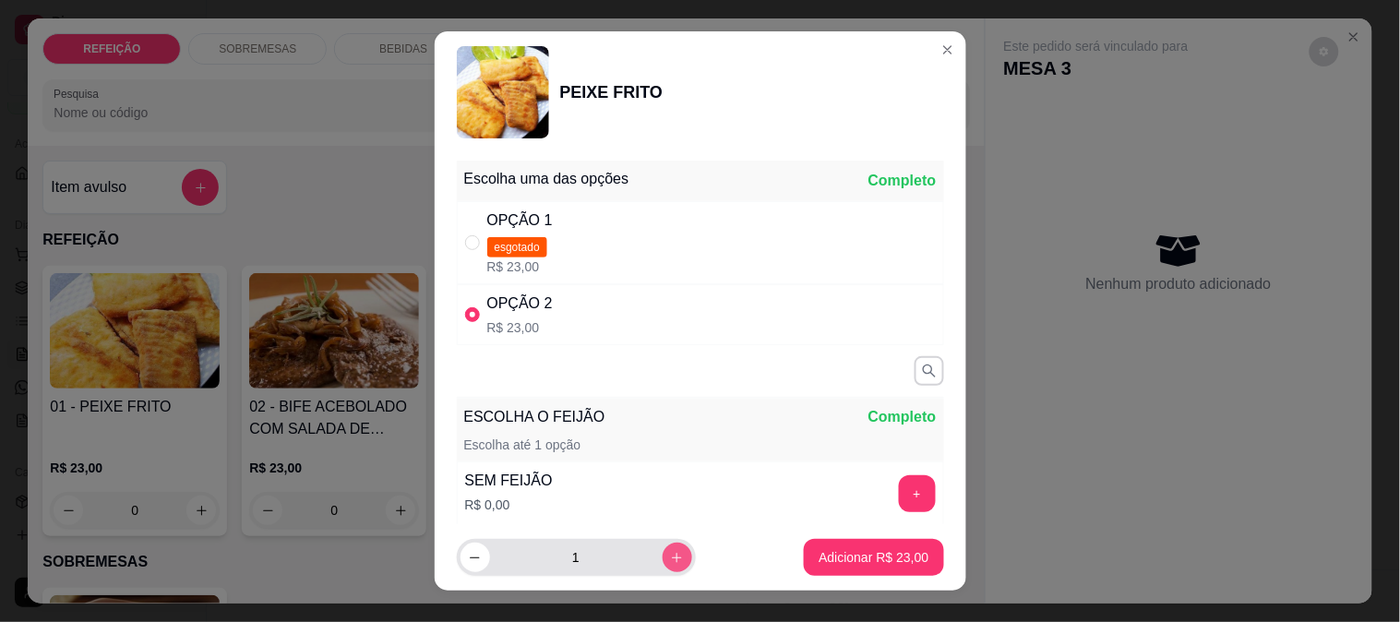
click at [663, 561] on button "increase-product-quantity" at bounding box center [678, 558] width 30 height 30
type input "2"
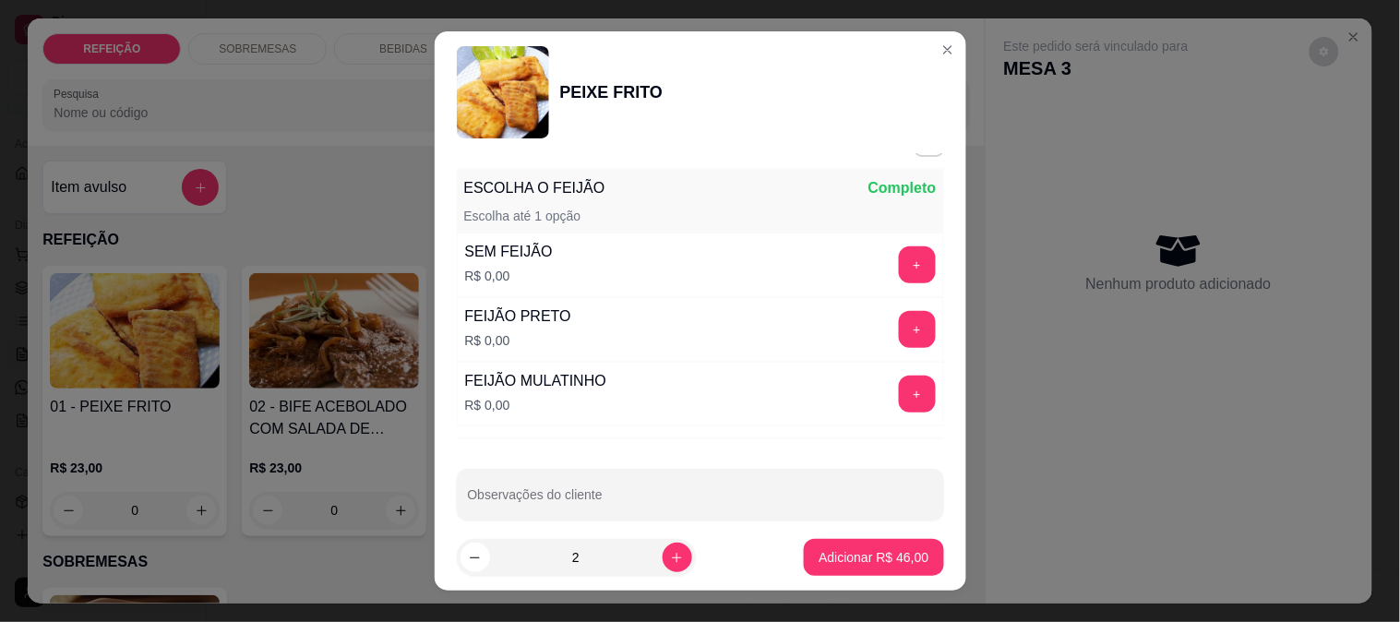
scroll to position [251, 0]
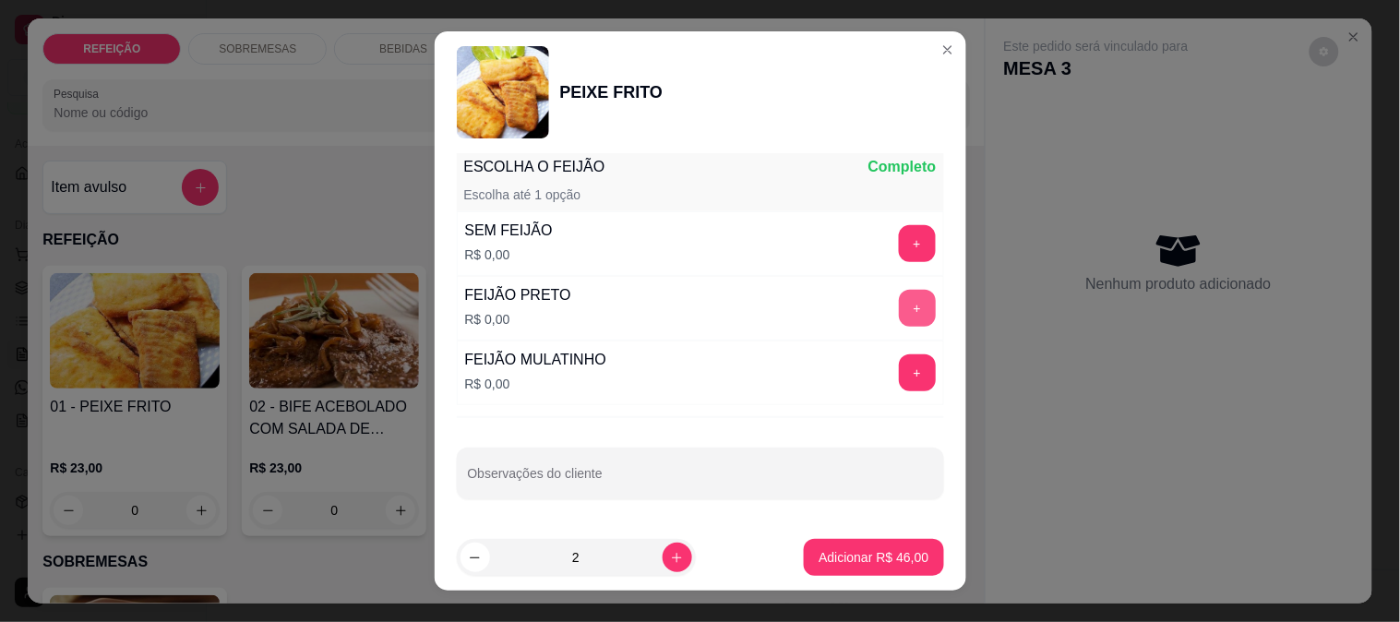
click at [899, 318] on button "+" at bounding box center [917, 308] width 37 height 37
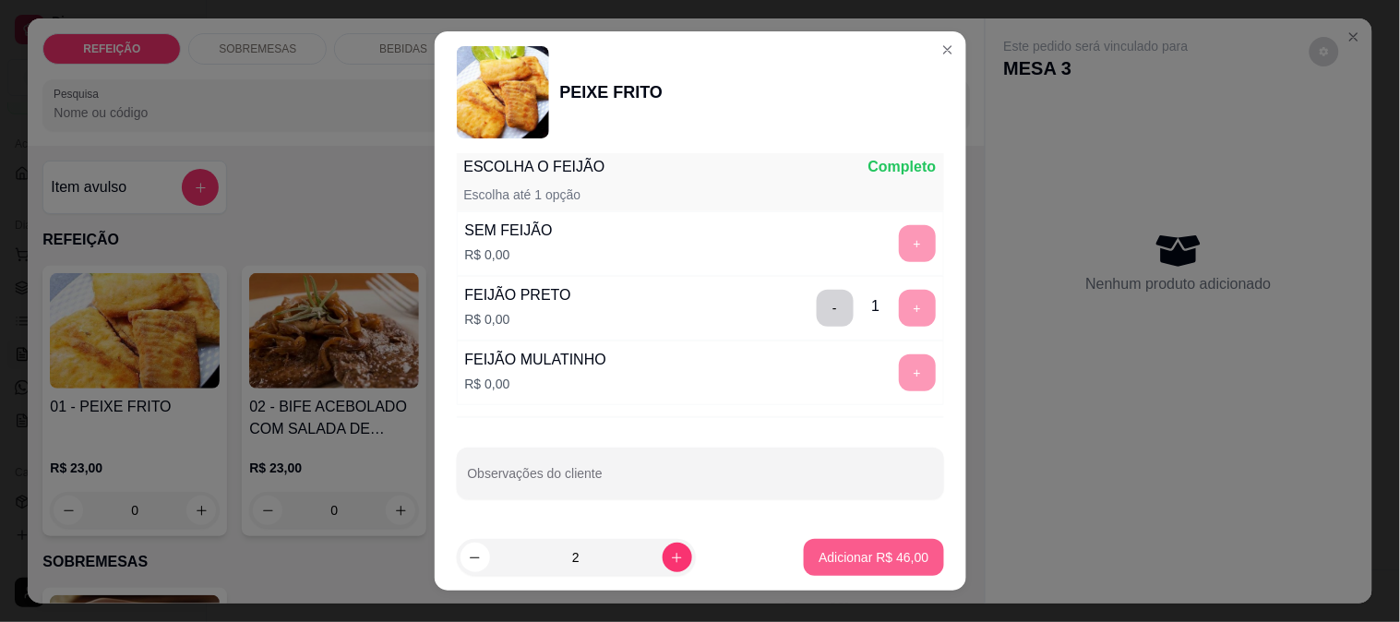
click at [850, 558] on p "Adicionar R$ 46,00" at bounding box center [874, 557] width 110 height 18
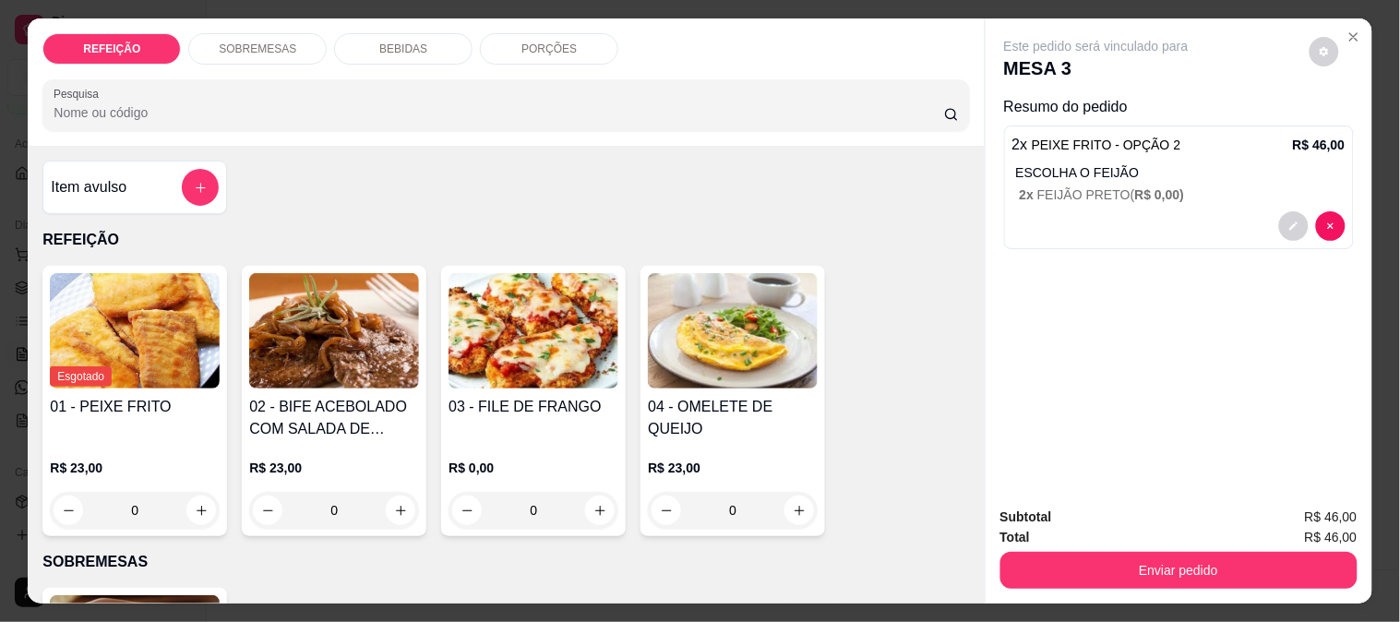
click at [362, 342] on img at bounding box center [334, 330] width 170 height 115
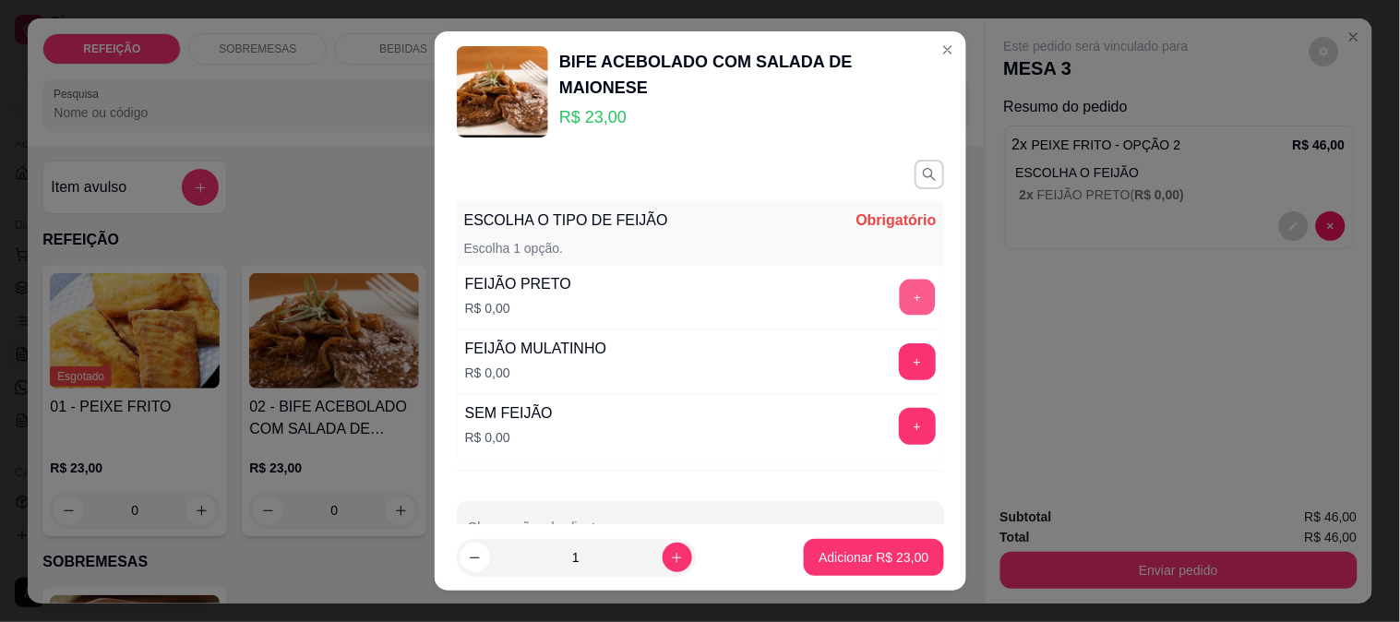
click at [899, 311] on button "+" at bounding box center [917, 298] width 36 height 36
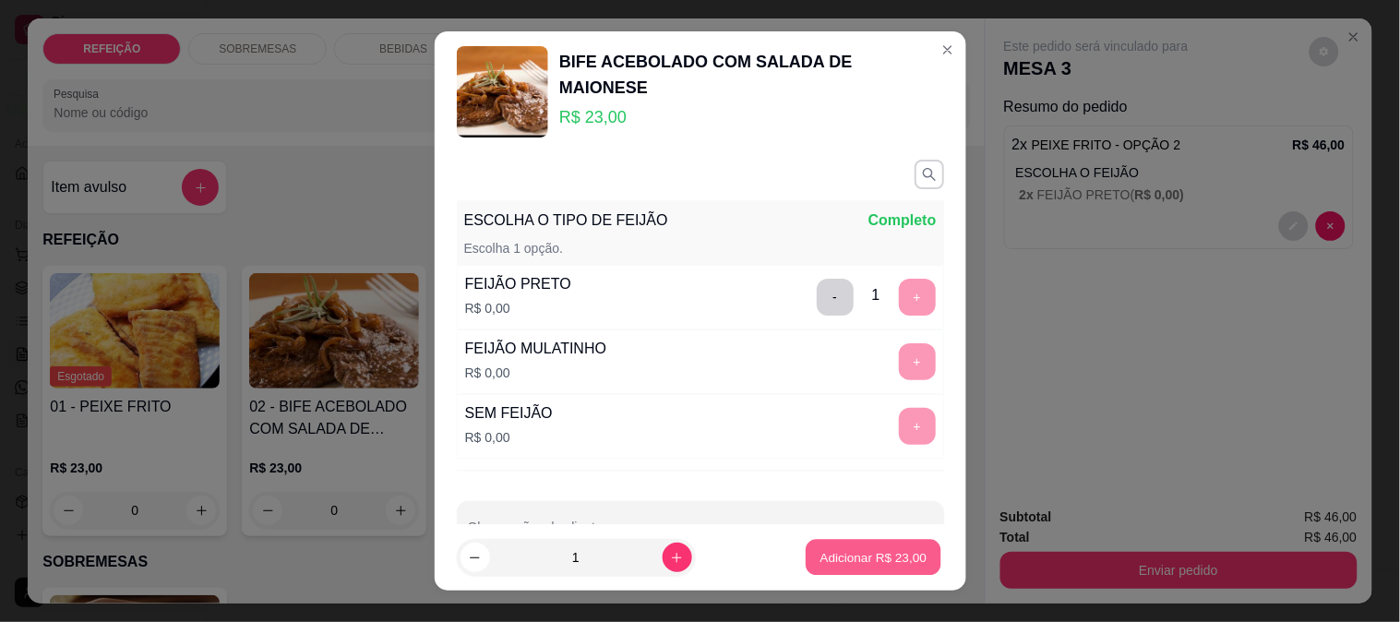
click at [847, 547] on button "Adicionar R$ 23,00" at bounding box center [875, 558] width 136 height 36
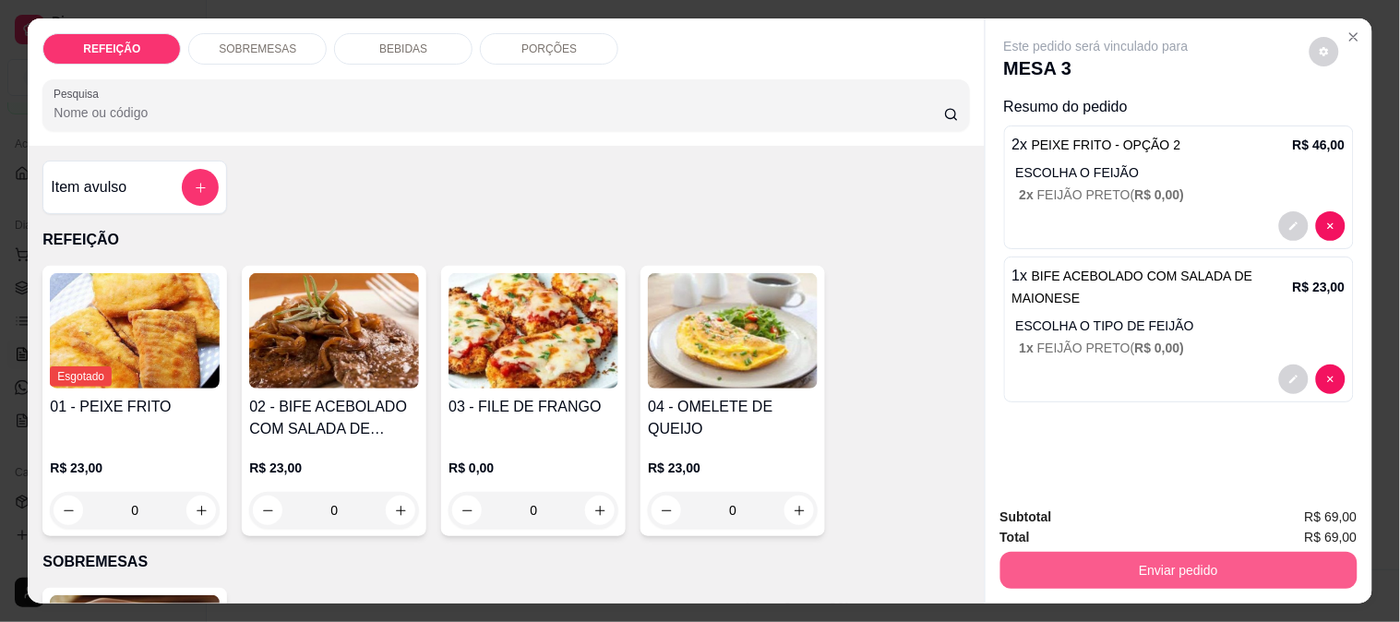
click at [1073, 556] on button "Enviar pedido" at bounding box center [1179, 570] width 357 height 37
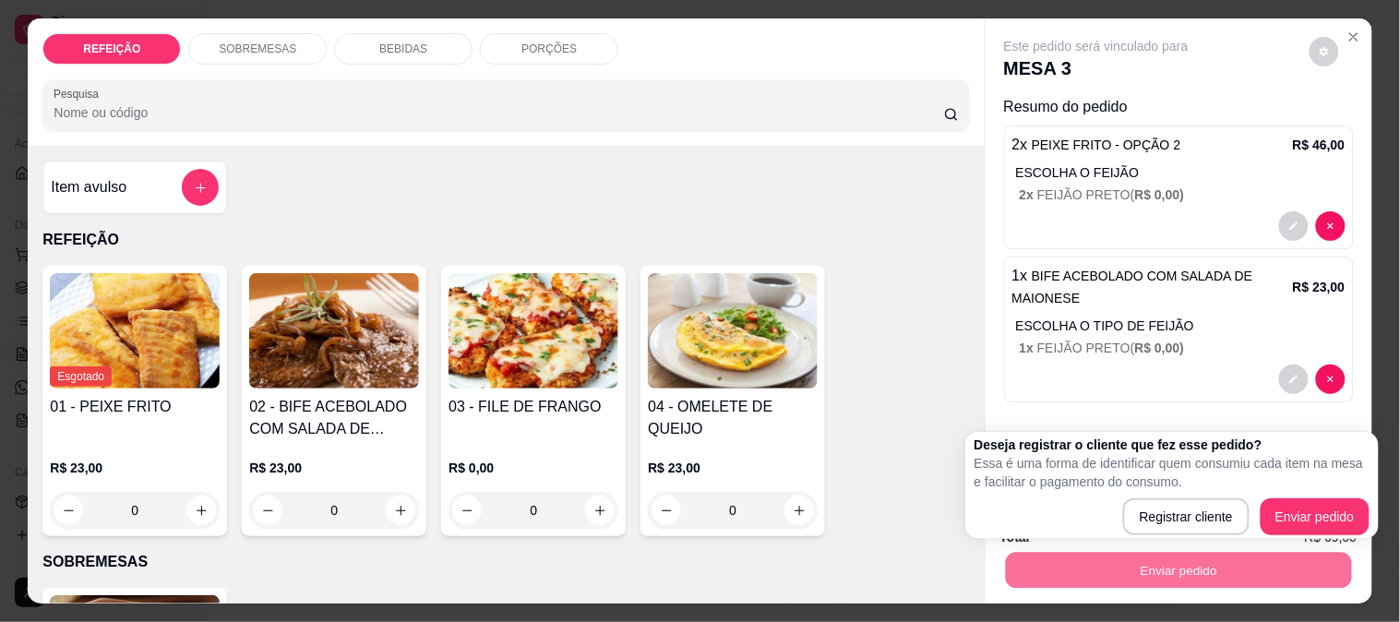
click at [1281, 497] on div "Deseja registrar o cliente que fez esse pedido? Essa é uma forma de identificar…" at bounding box center [1172, 486] width 395 height 100
click at [925, 415] on div "Esgotado 01 - PEIXE FRITO R$ 23,00 0 02 - BIFE ACEBOLADO COM SALADA DE MAIONESE…" at bounding box center [505, 401] width 927 height 270
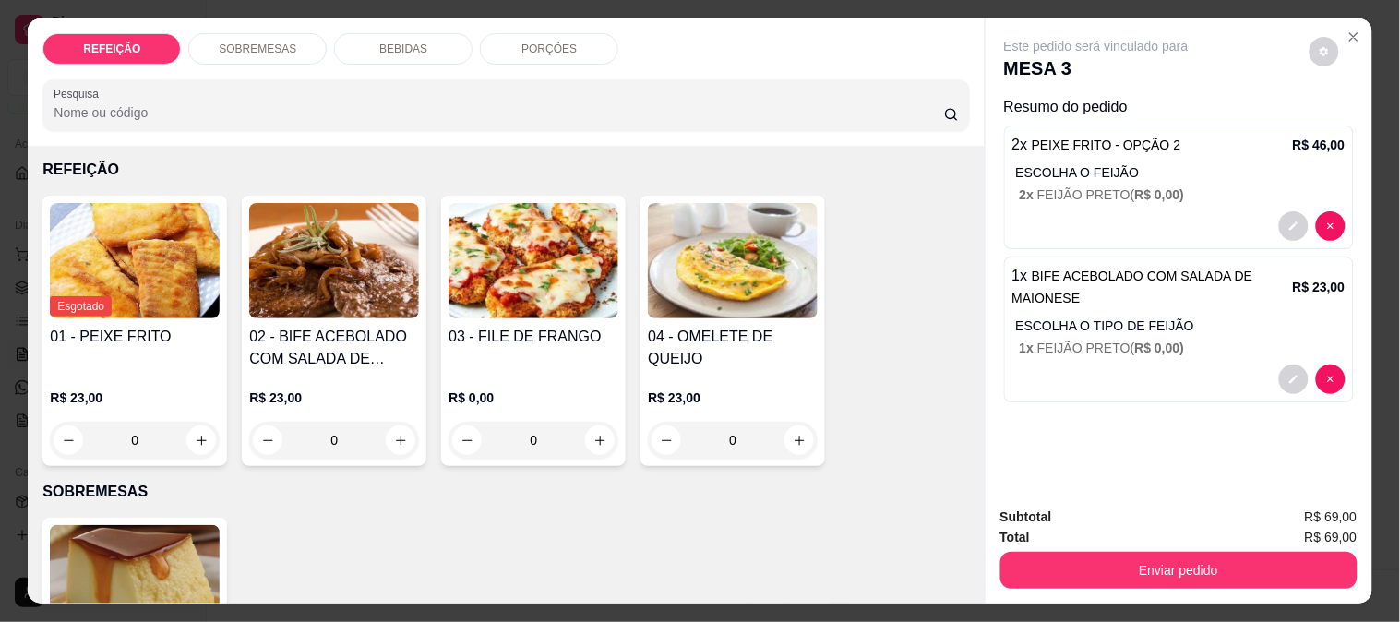
scroll to position [102, 0]
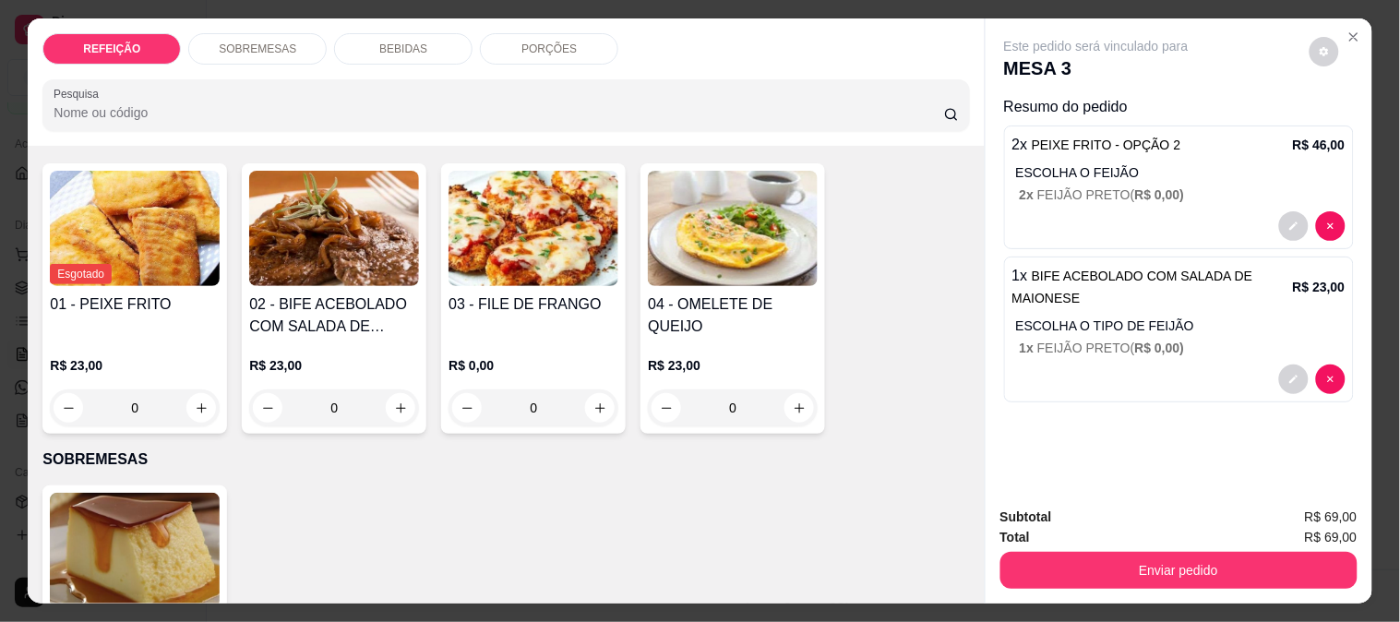
click at [986, 434] on div "Este pedido será vinculado para MESA 3 Resumo do pedido 2 x PEIXE FRITO - OPÇÃO…" at bounding box center [1179, 255] width 387 height 474
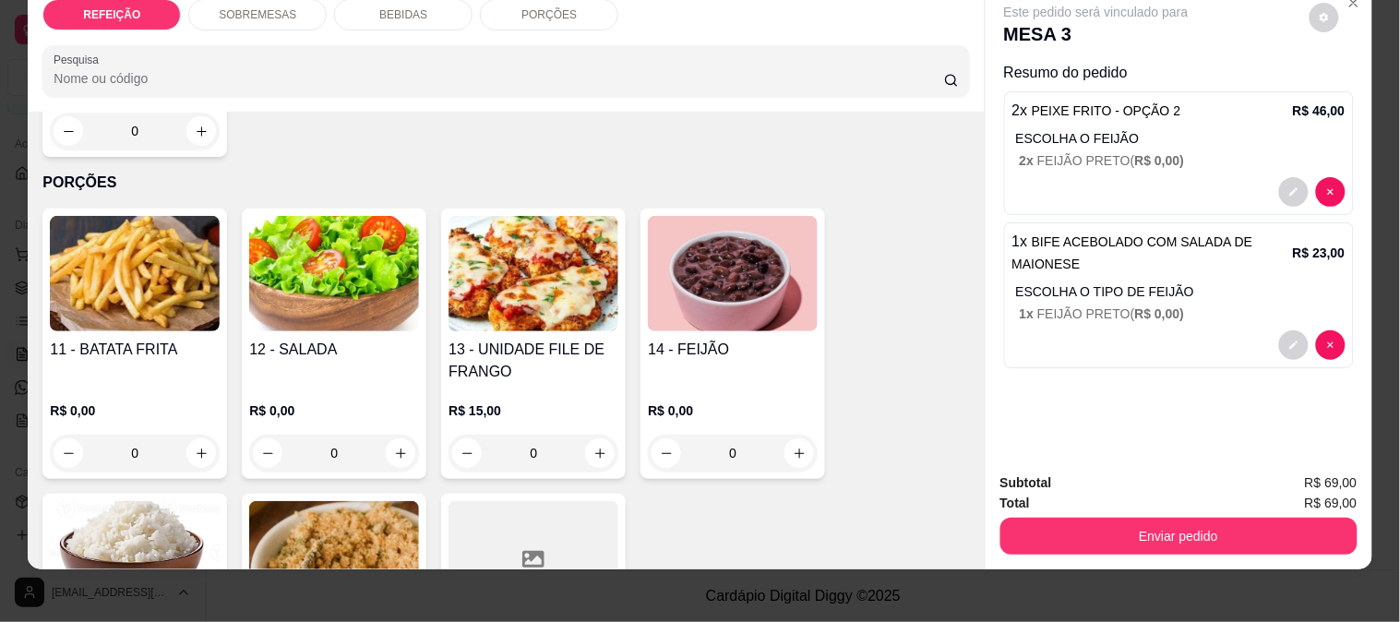
scroll to position [48, 0]
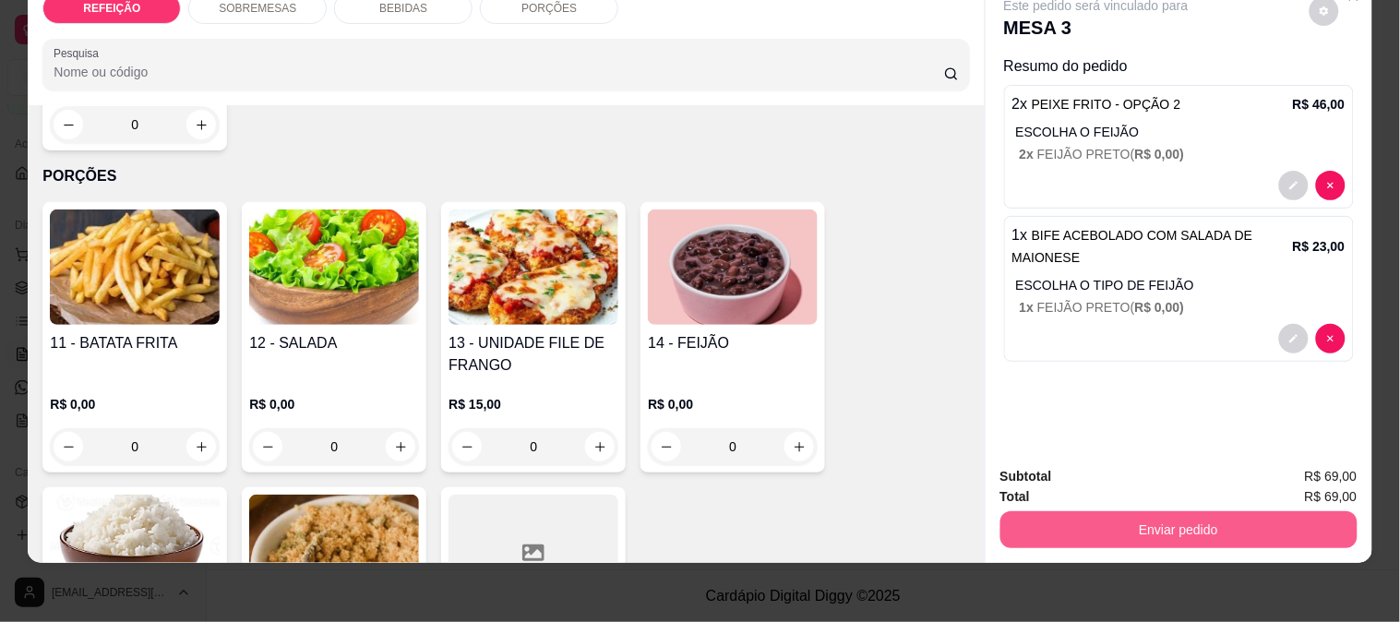
click at [1112, 511] on button "Enviar pedido" at bounding box center [1179, 529] width 357 height 37
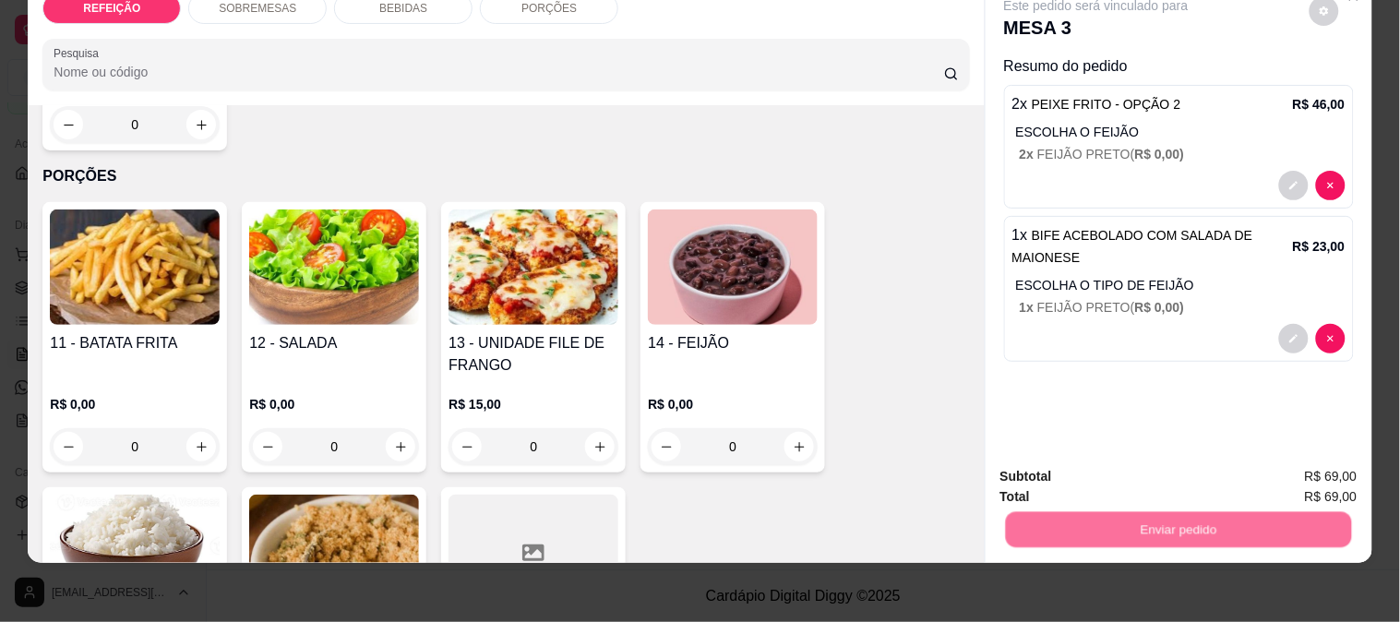
click at [1321, 463] on button "Enviar pedido" at bounding box center [1309, 468] width 104 height 35
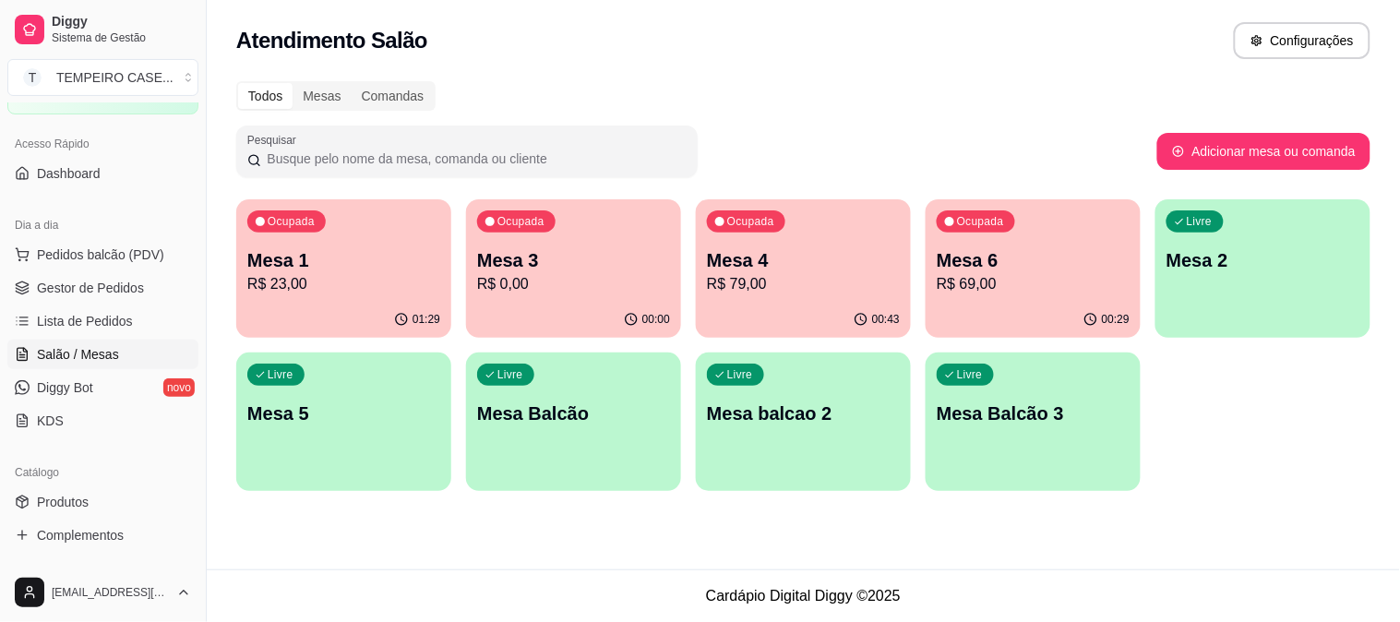
click at [1317, 284] on div "Livre Mesa 2" at bounding box center [1263, 257] width 215 height 116
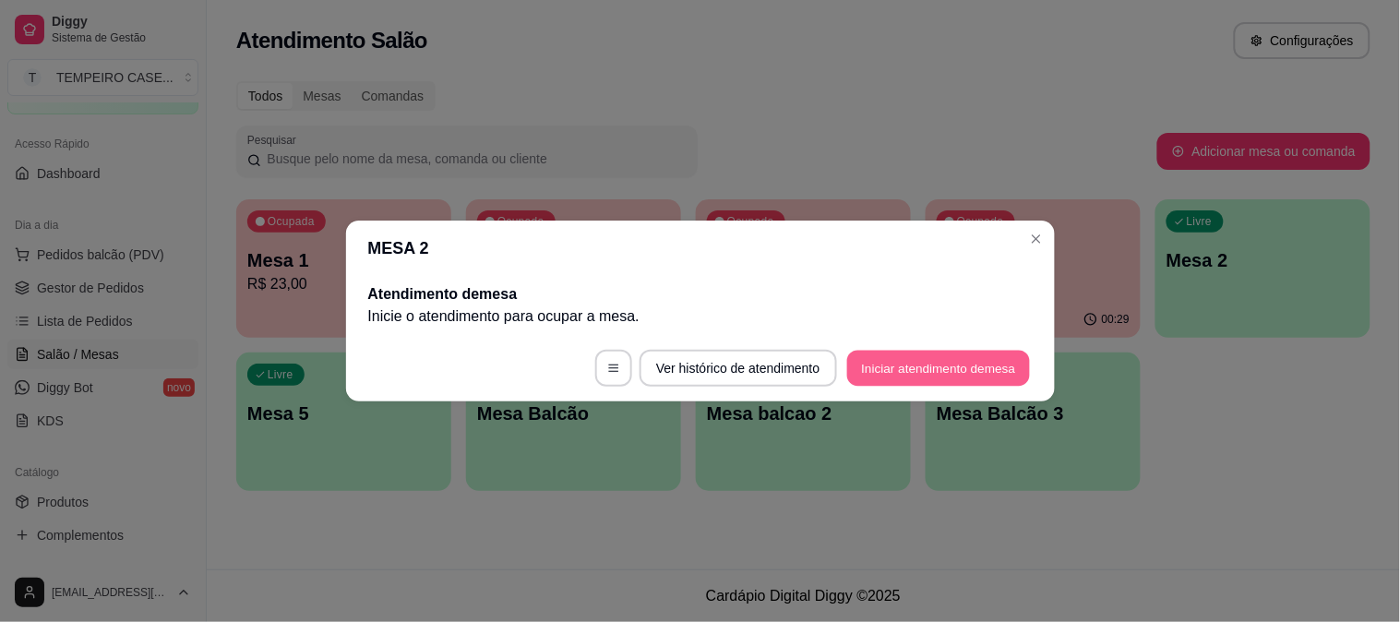
click at [963, 369] on button "Iniciar atendimento de mesa" at bounding box center [938, 369] width 183 height 36
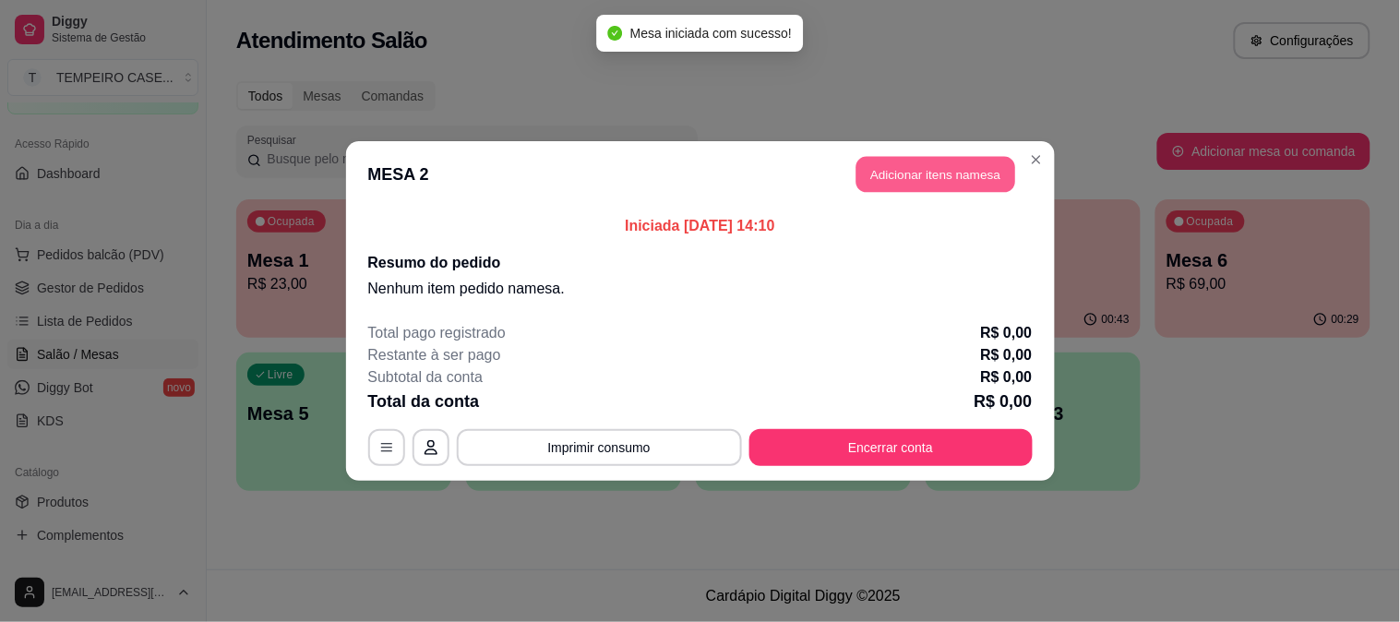
click at [929, 185] on button "Adicionar itens na mesa" at bounding box center [936, 175] width 159 height 36
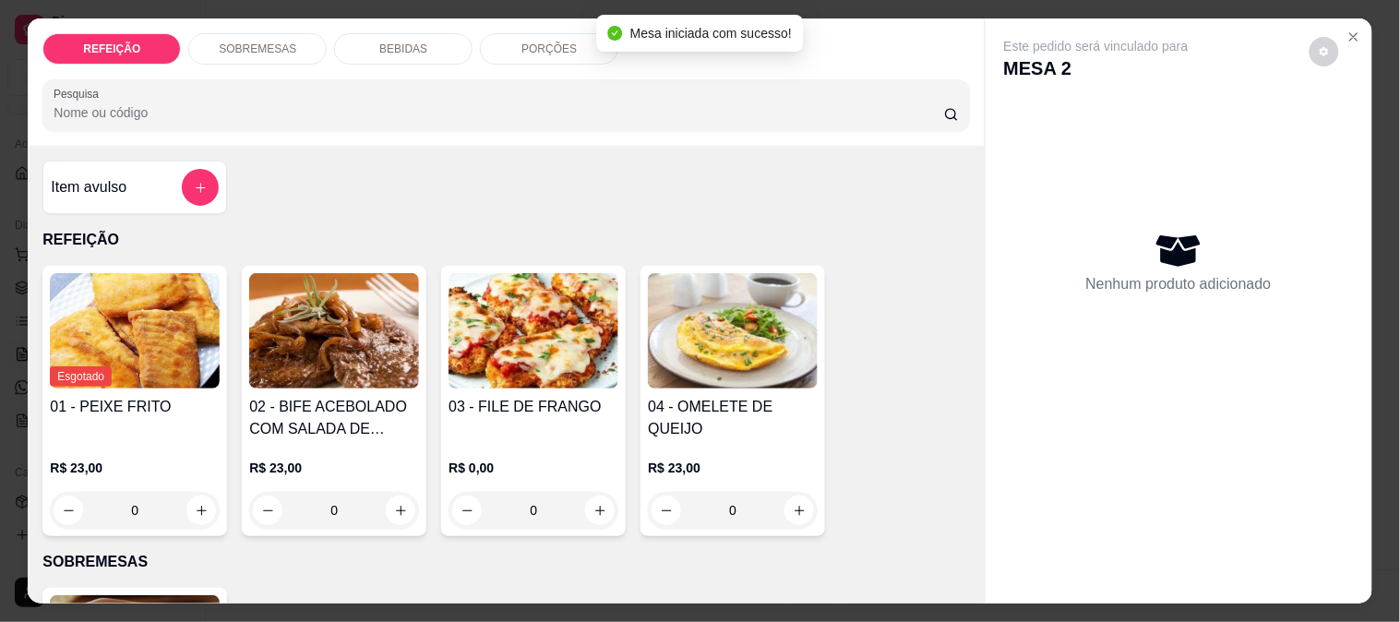
click at [343, 325] on img at bounding box center [334, 330] width 170 height 115
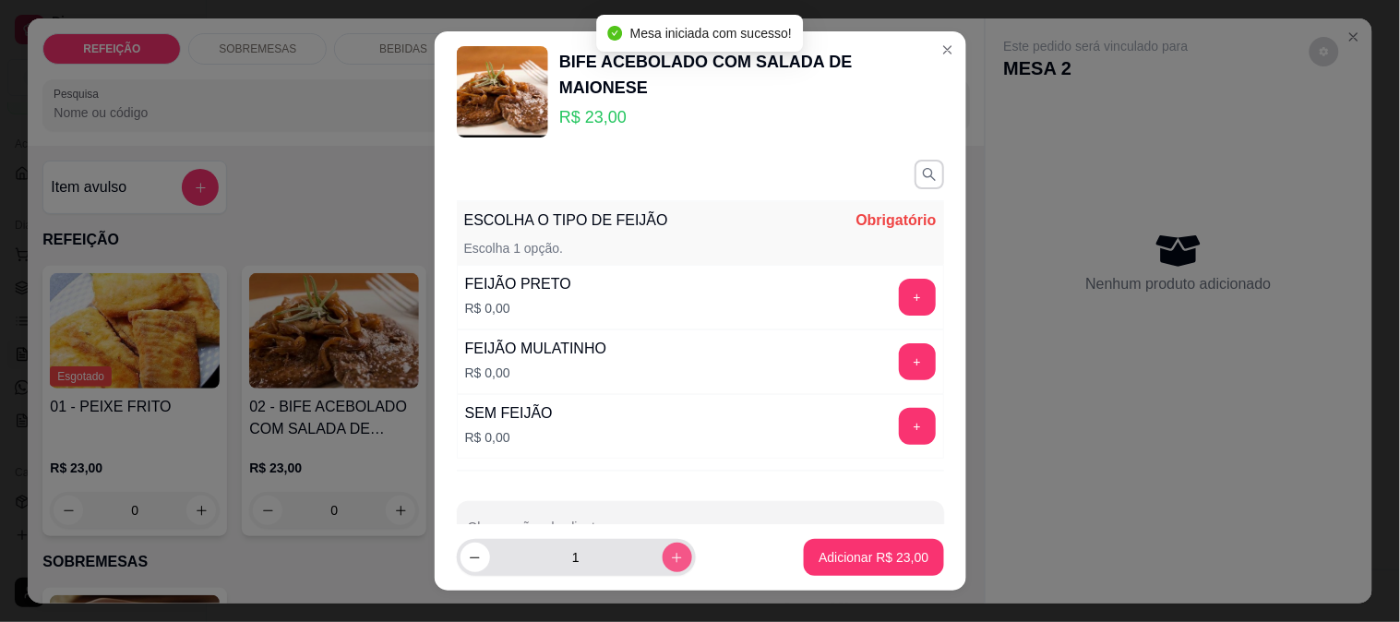
click at [663, 547] on button "increase-product-quantity" at bounding box center [678, 558] width 30 height 30
type input "2"
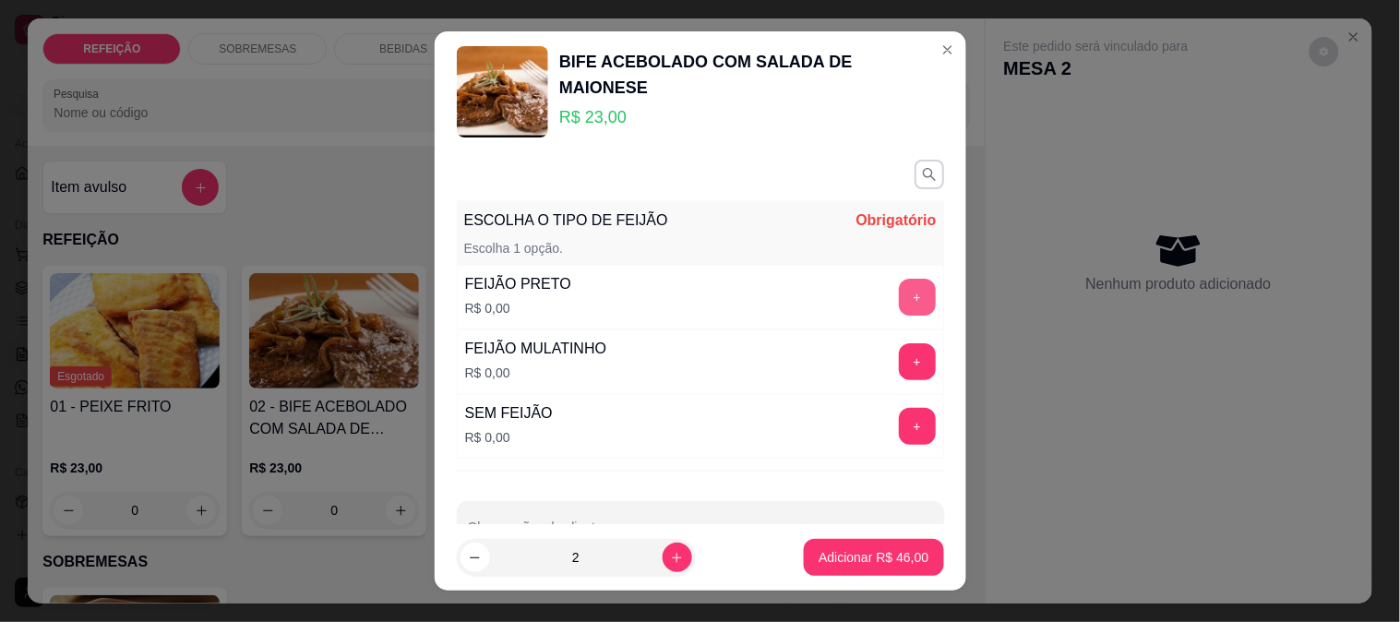
click at [899, 298] on button "+" at bounding box center [917, 297] width 37 height 37
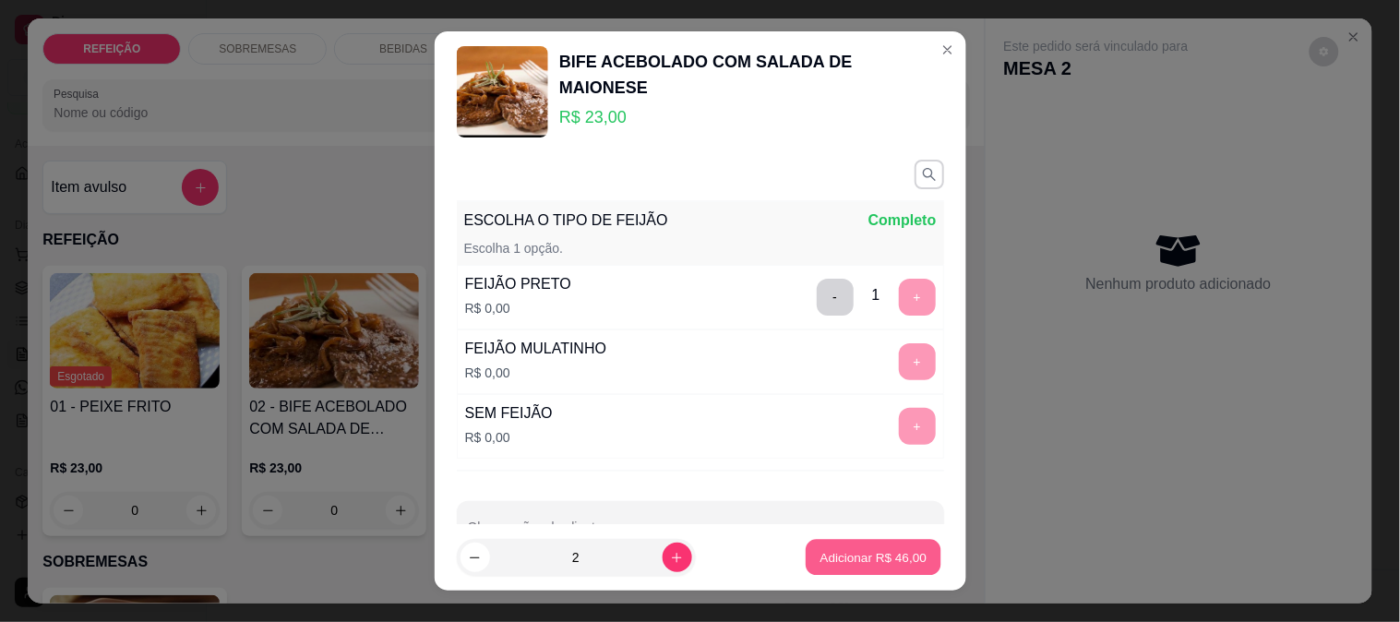
click at [833, 555] on p "Adicionar R$ 46,00" at bounding box center [874, 558] width 107 height 18
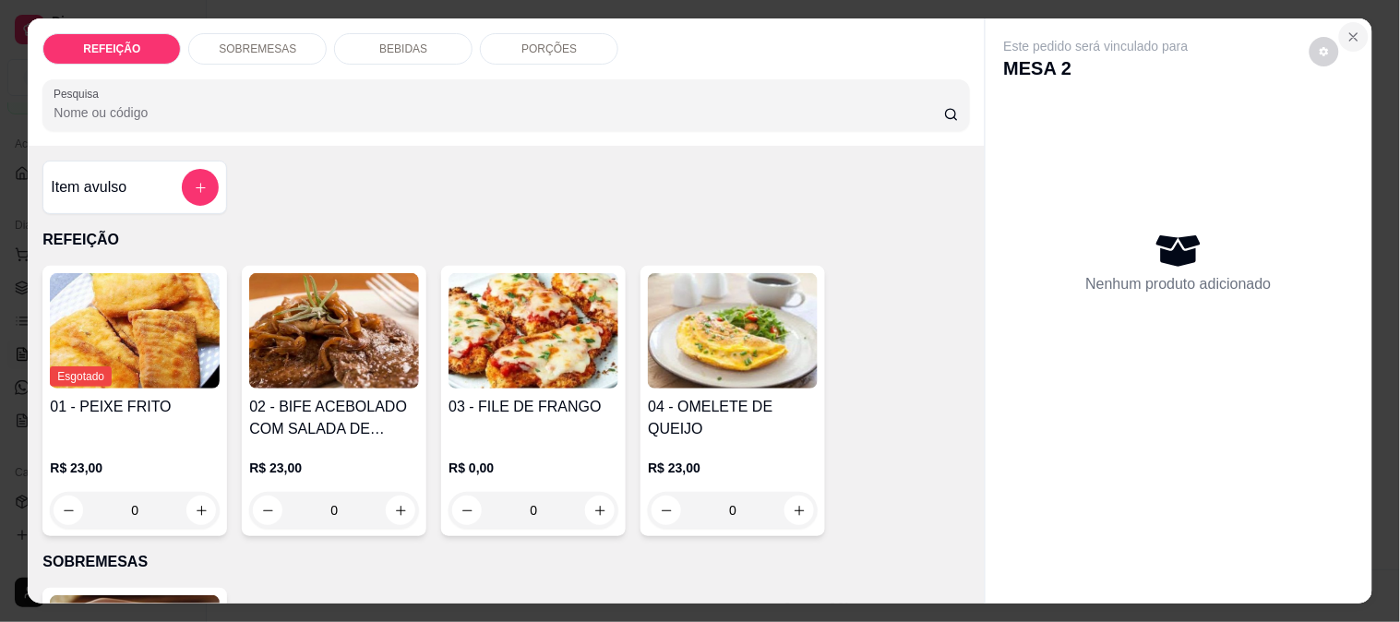
click at [1347, 30] on icon "Close" at bounding box center [1354, 37] width 15 height 15
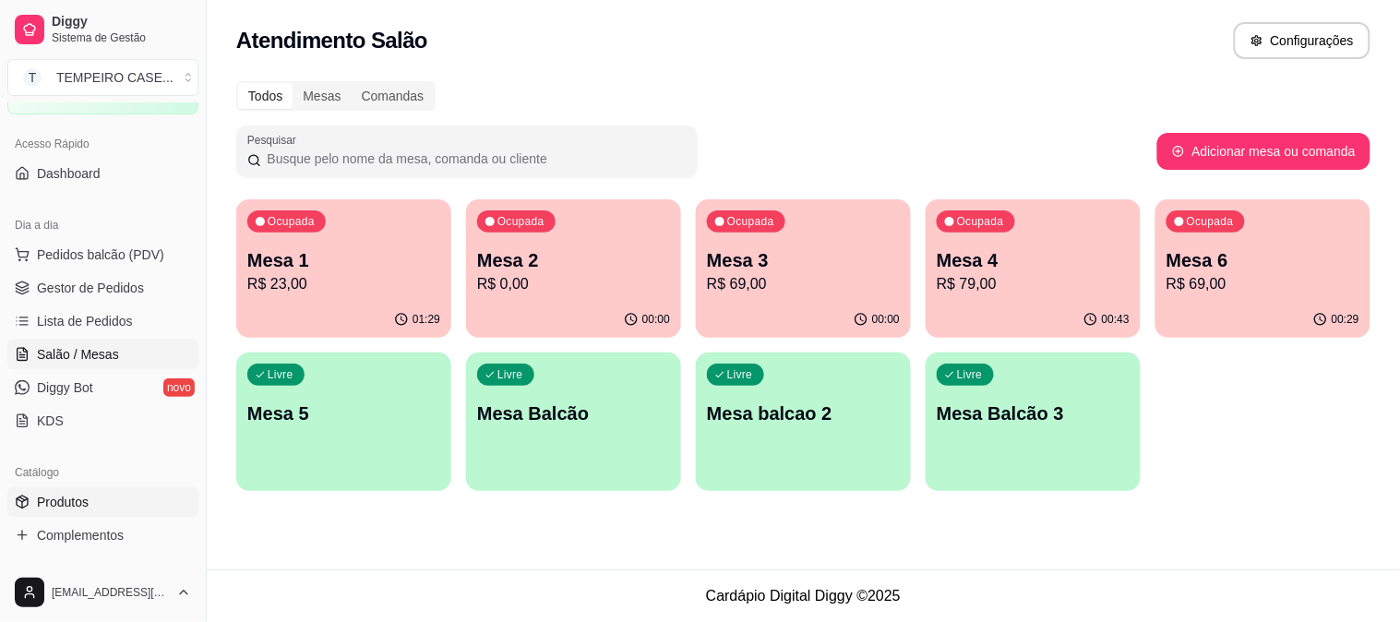
click at [78, 491] on link "Produtos" at bounding box center [102, 502] width 191 height 30
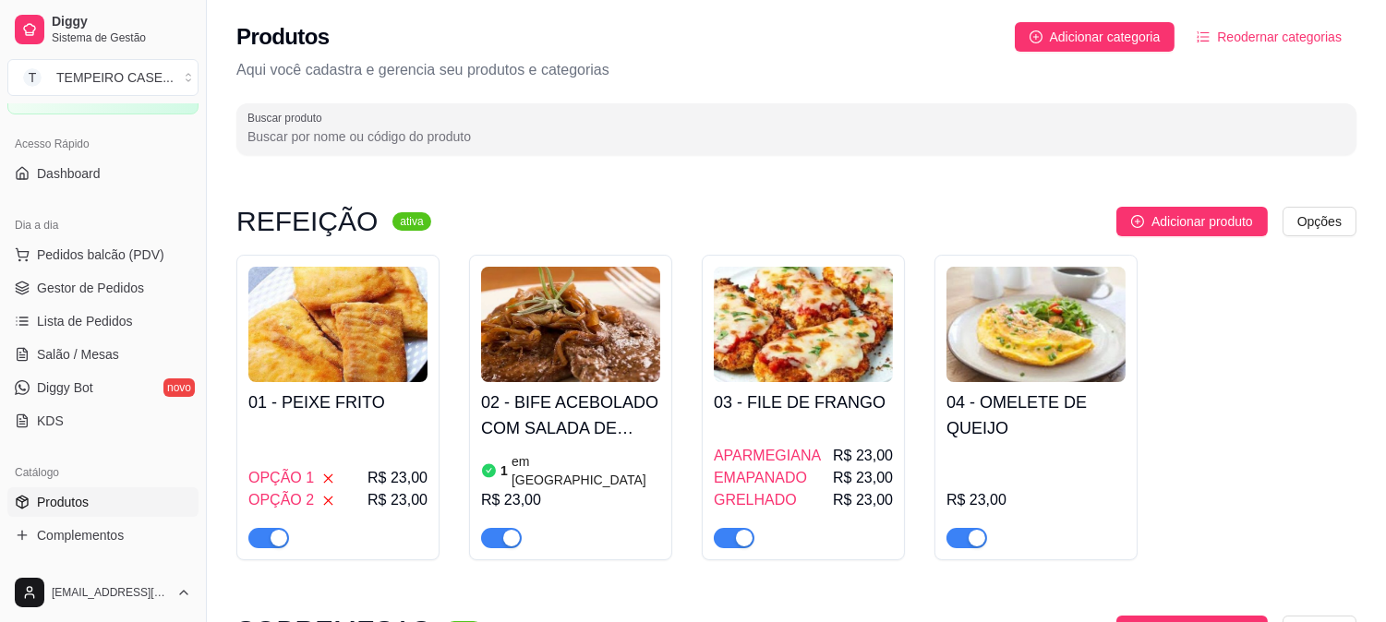
click at [540, 426] on h4 "02 - BIFE ACEBOLADO COM SALADA DE MAIONESE" at bounding box center [570, 416] width 179 height 52
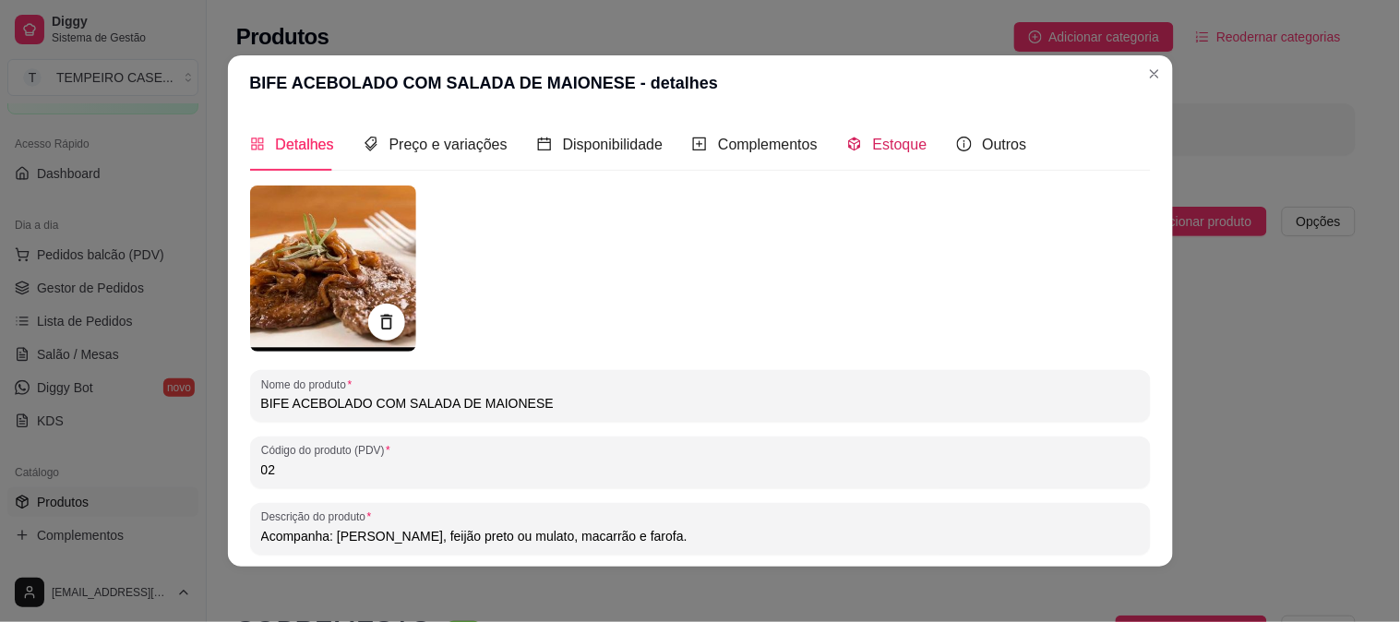
click at [856, 148] on div "Estoque" at bounding box center [887, 144] width 80 height 23
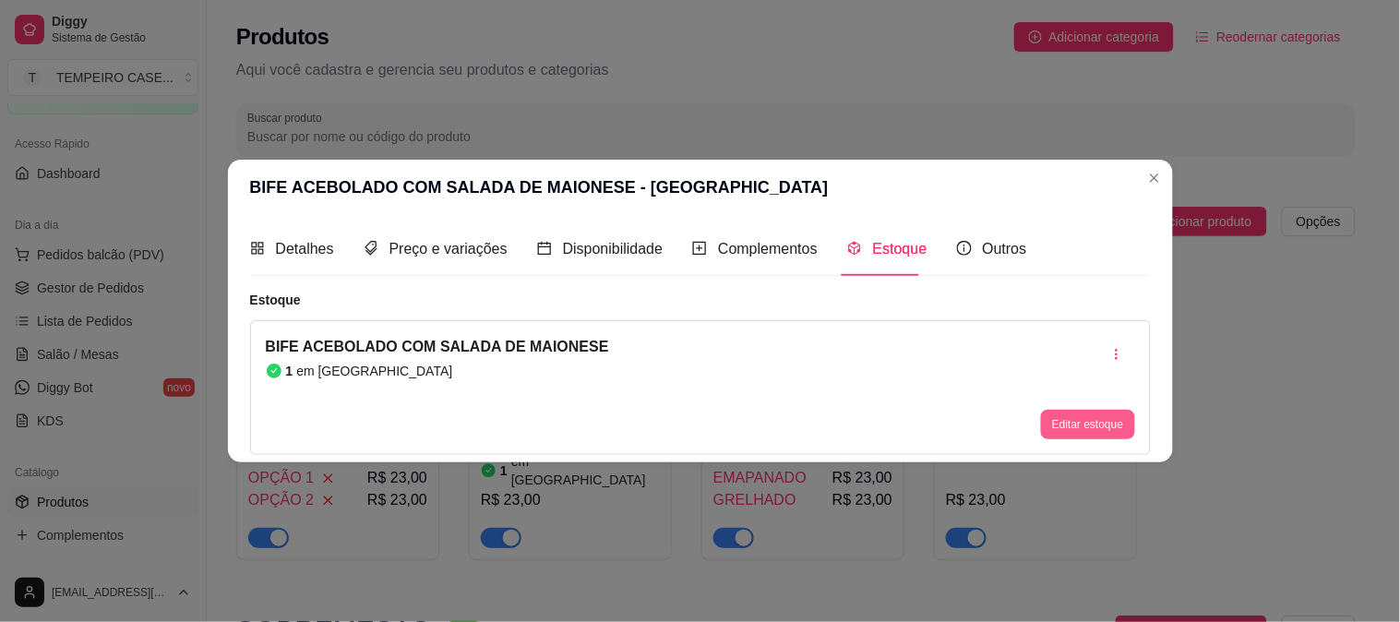
click at [1084, 426] on button "Editar estoque" at bounding box center [1087, 425] width 93 height 30
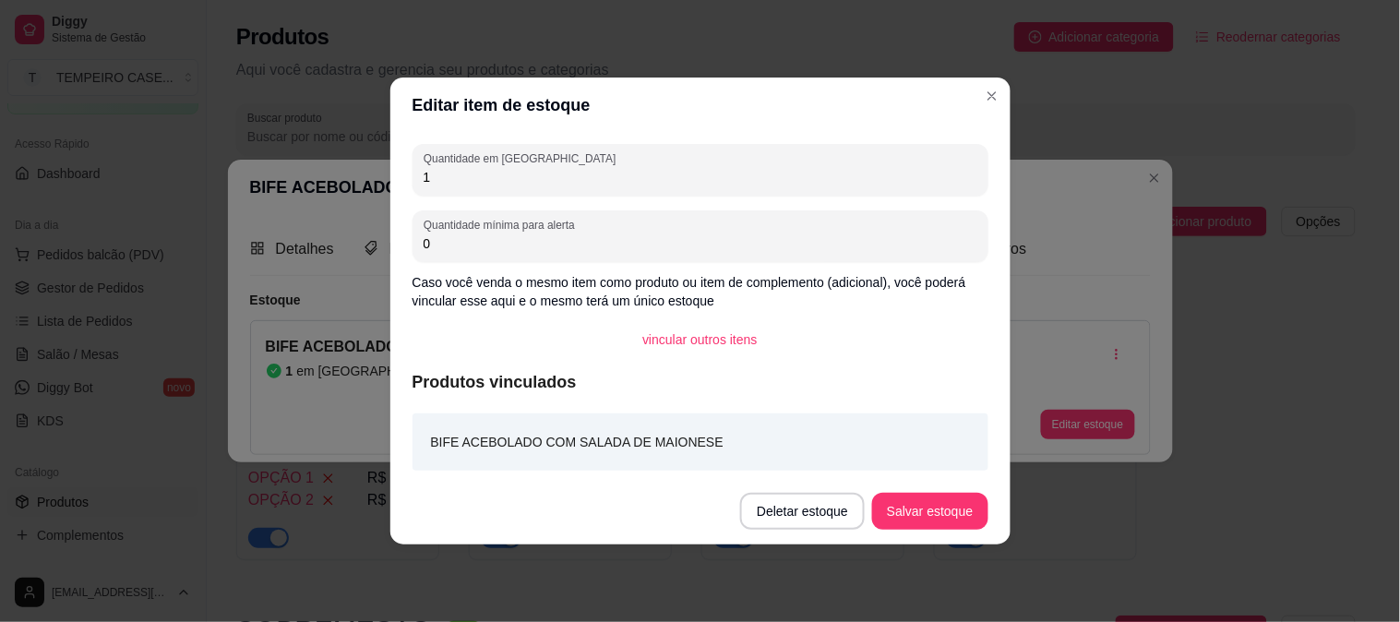
drag, startPoint x: 397, startPoint y: 177, endPoint x: 377, endPoint y: 175, distance: 20.4
click at [377, 175] on div "Editar item de estoque Quantidade em estoque 1 Quantidade mínima para alerta 0 …" at bounding box center [700, 311] width 1400 height 622
type input "2"
click at [906, 513] on button "Salvar estoque" at bounding box center [929, 511] width 115 height 37
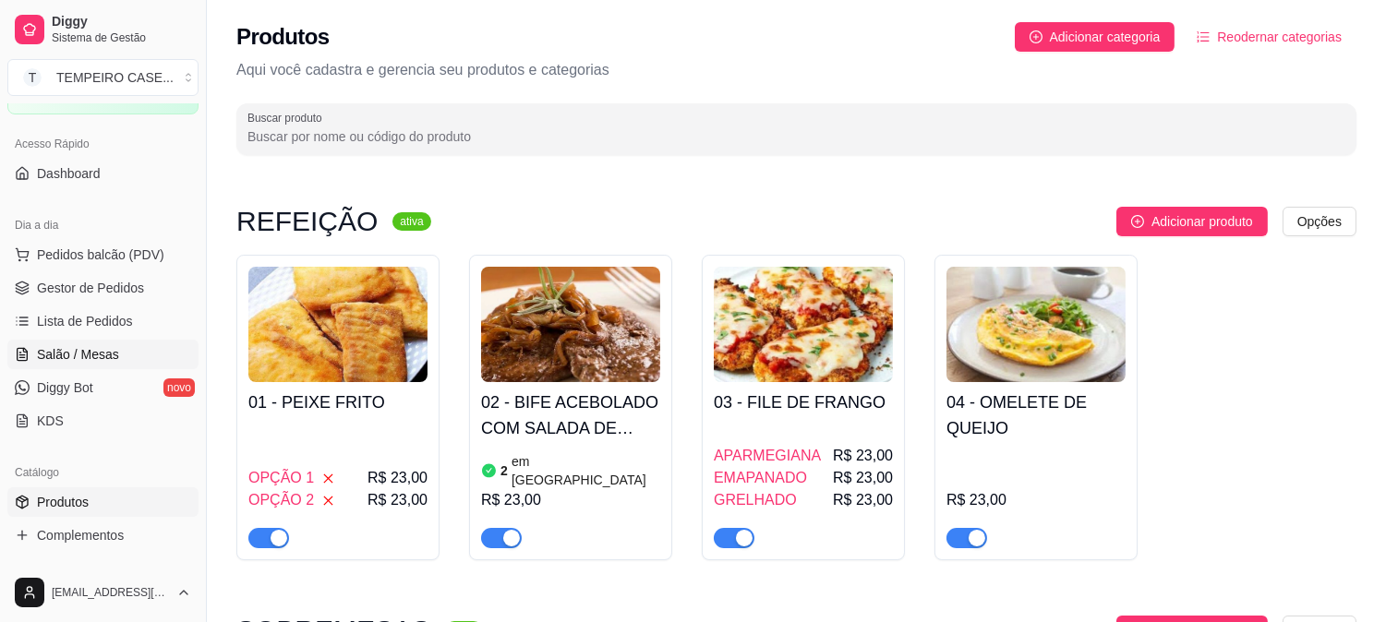
click at [97, 349] on span "Salão / Mesas" at bounding box center [78, 354] width 82 height 18
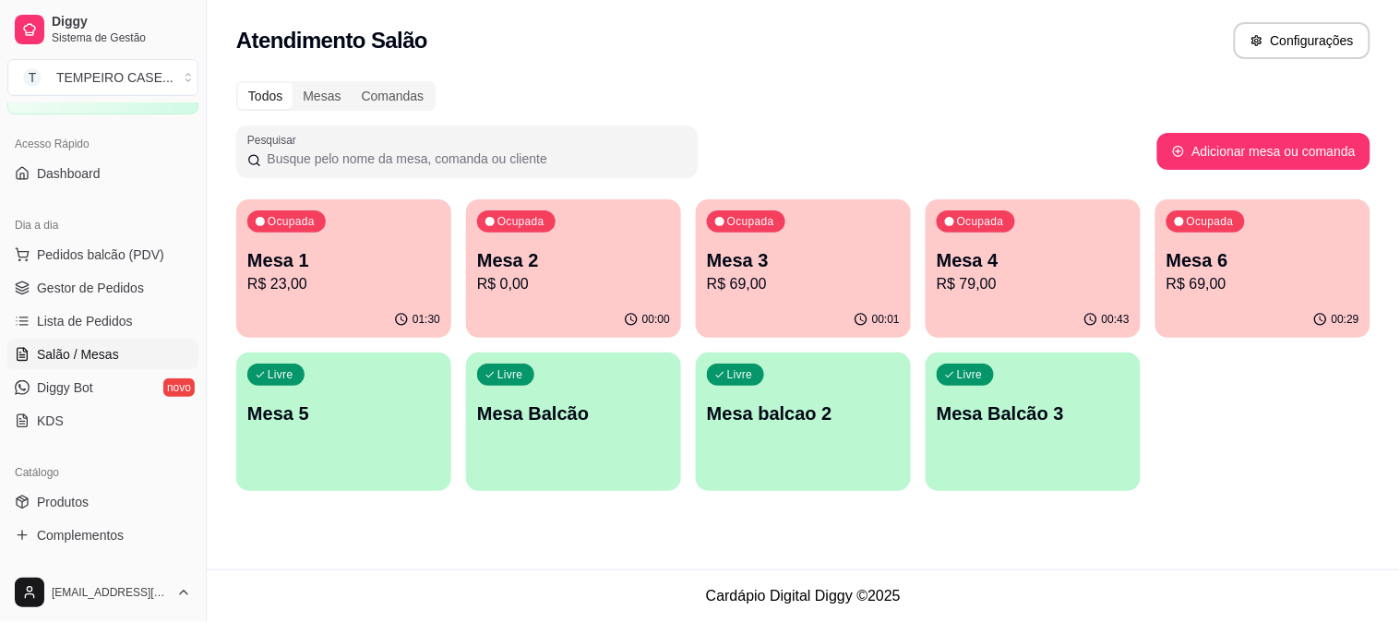
click at [542, 305] on div "00:00" at bounding box center [573, 320] width 215 height 36
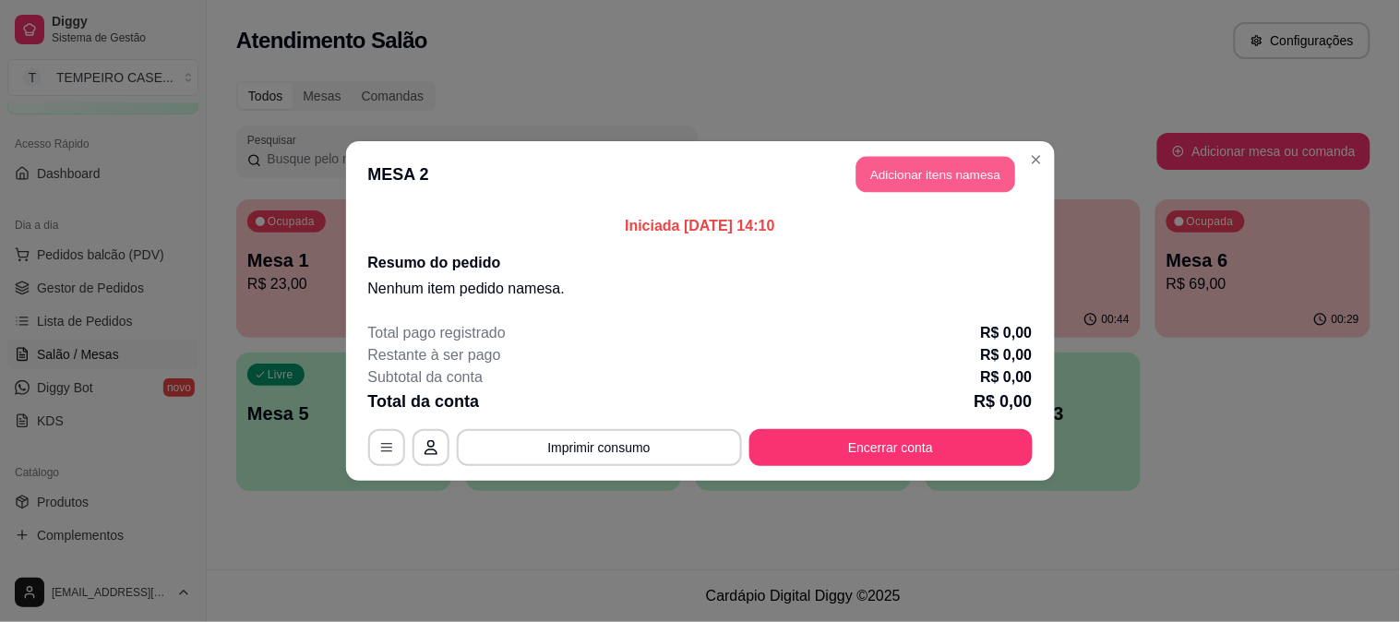
click at [926, 166] on button "Adicionar itens na mesa" at bounding box center [936, 175] width 159 height 36
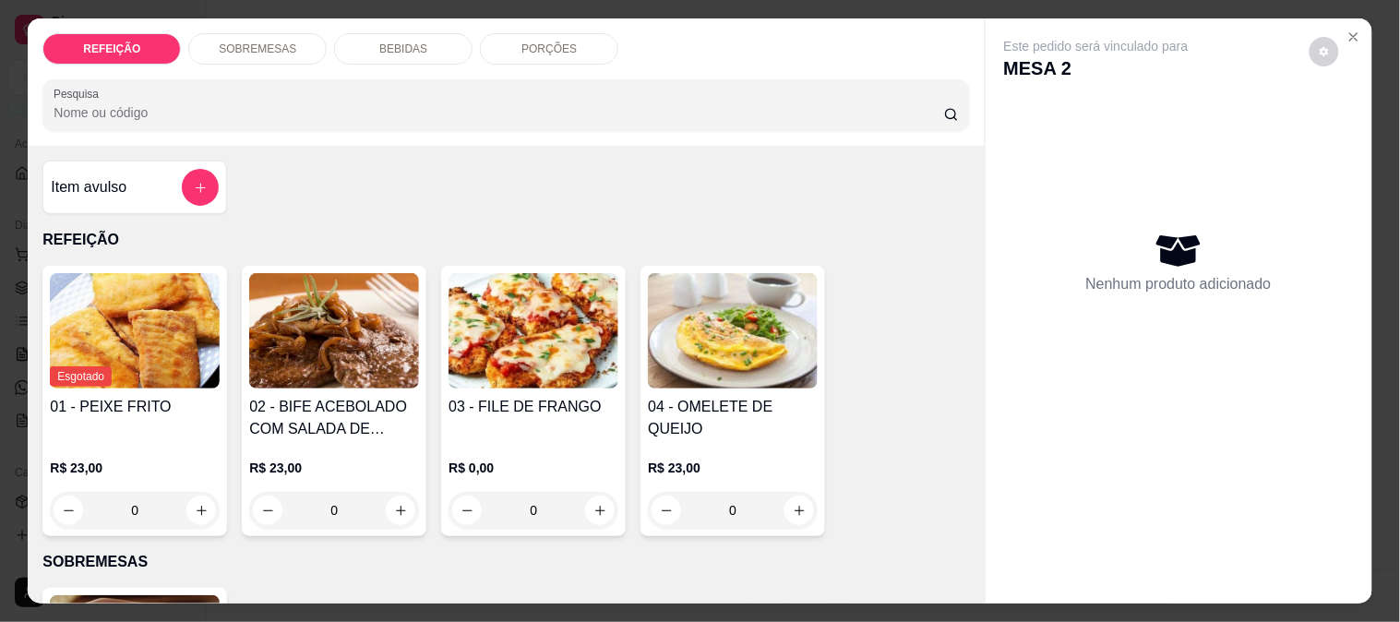
click at [340, 308] on img at bounding box center [334, 330] width 170 height 115
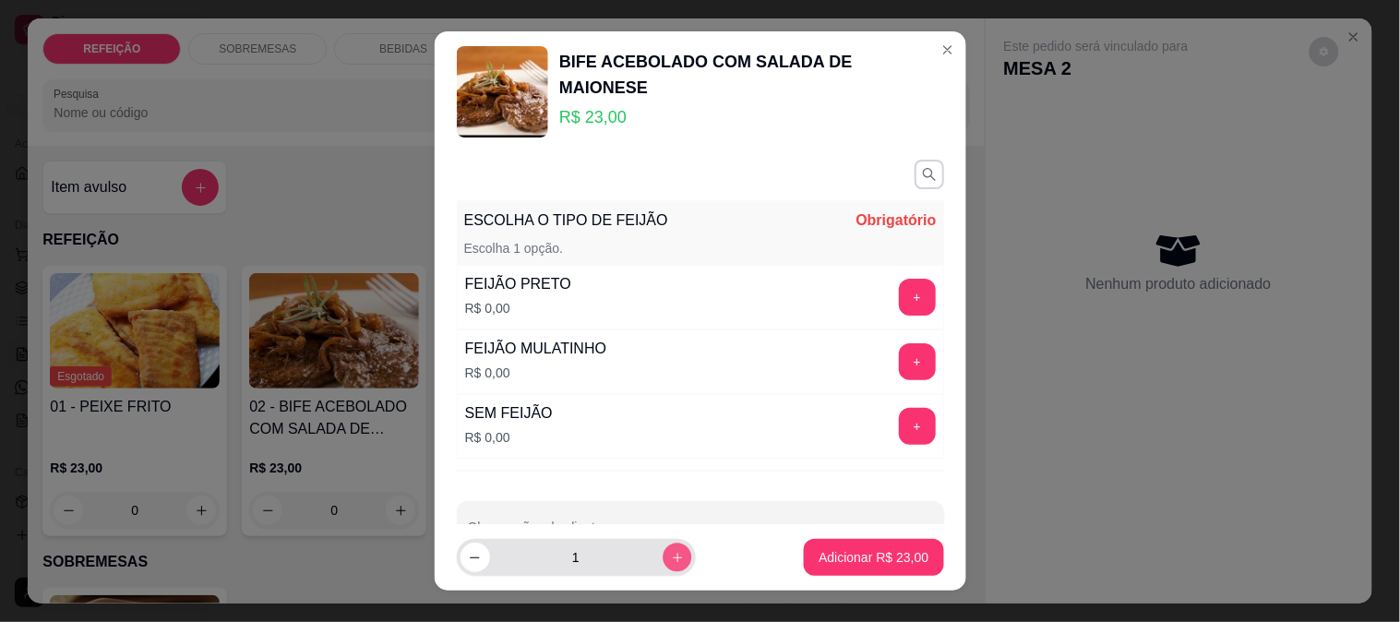
click at [670, 551] on icon "increase-product-quantity" at bounding box center [677, 558] width 14 height 14
type input "2"
click at [899, 306] on button "+" at bounding box center [917, 297] width 37 height 37
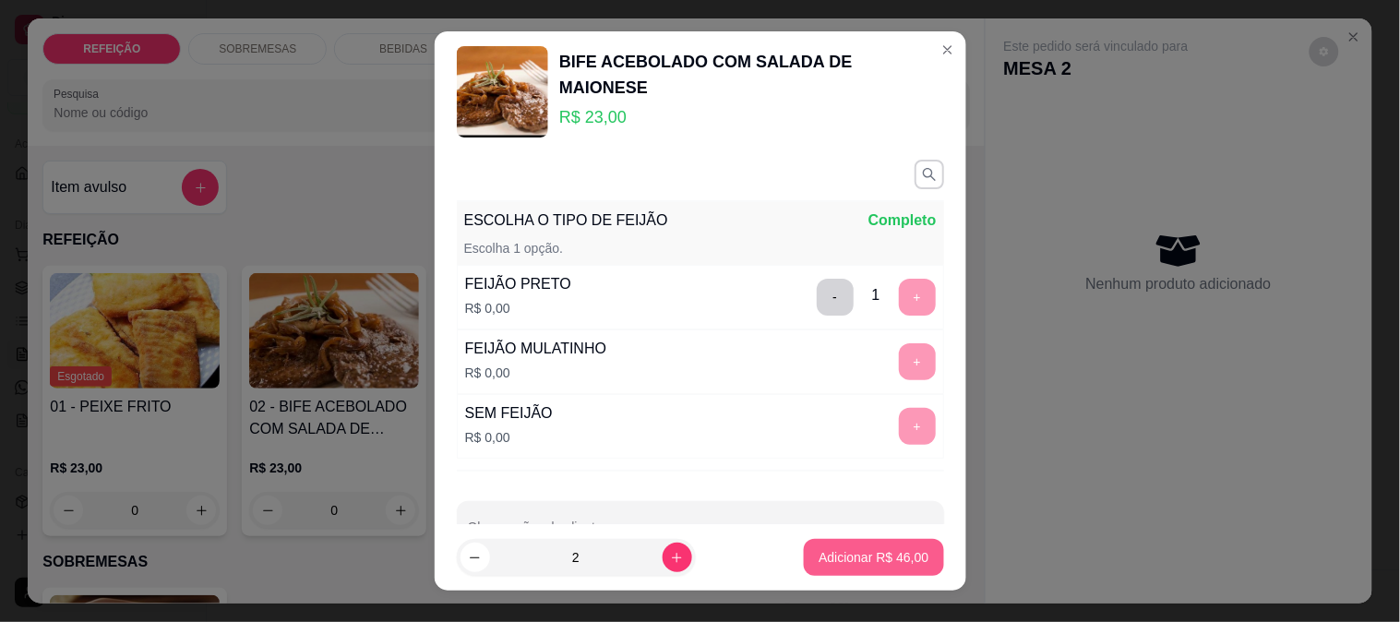
click at [834, 567] on button "Adicionar R$ 46,00" at bounding box center [873, 557] width 139 height 37
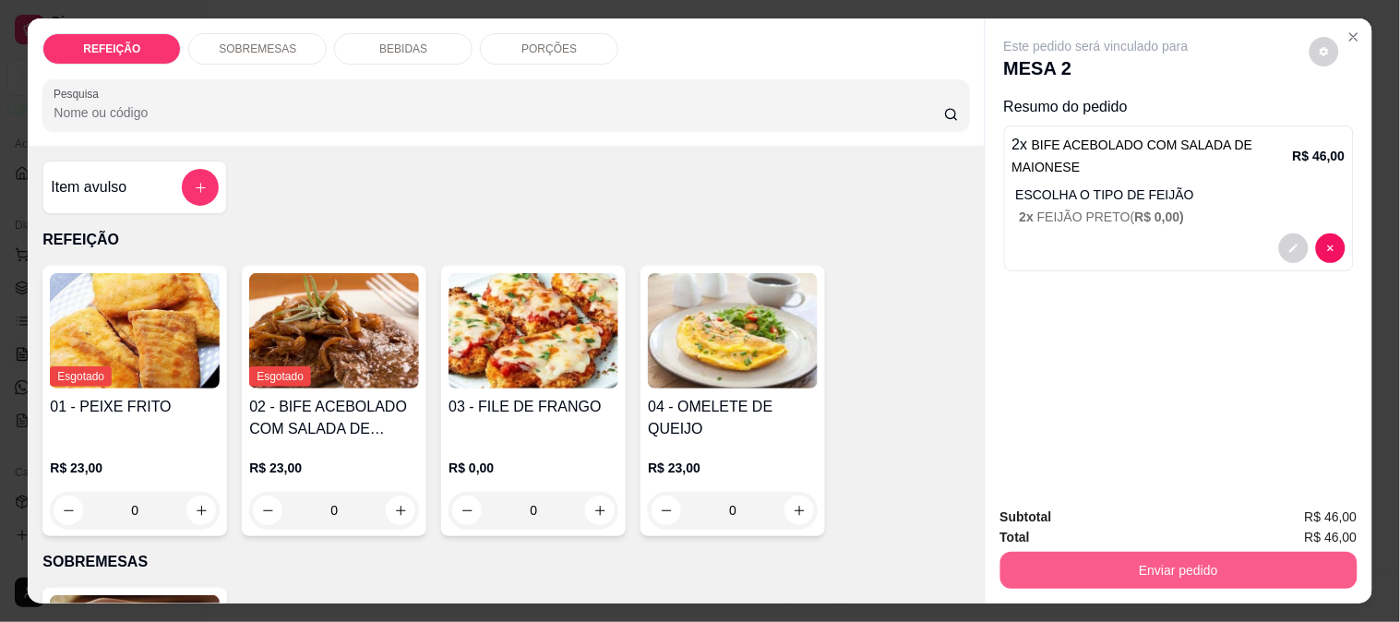
click at [1147, 554] on button "Enviar pedido" at bounding box center [1179, 570] width 357 height 37
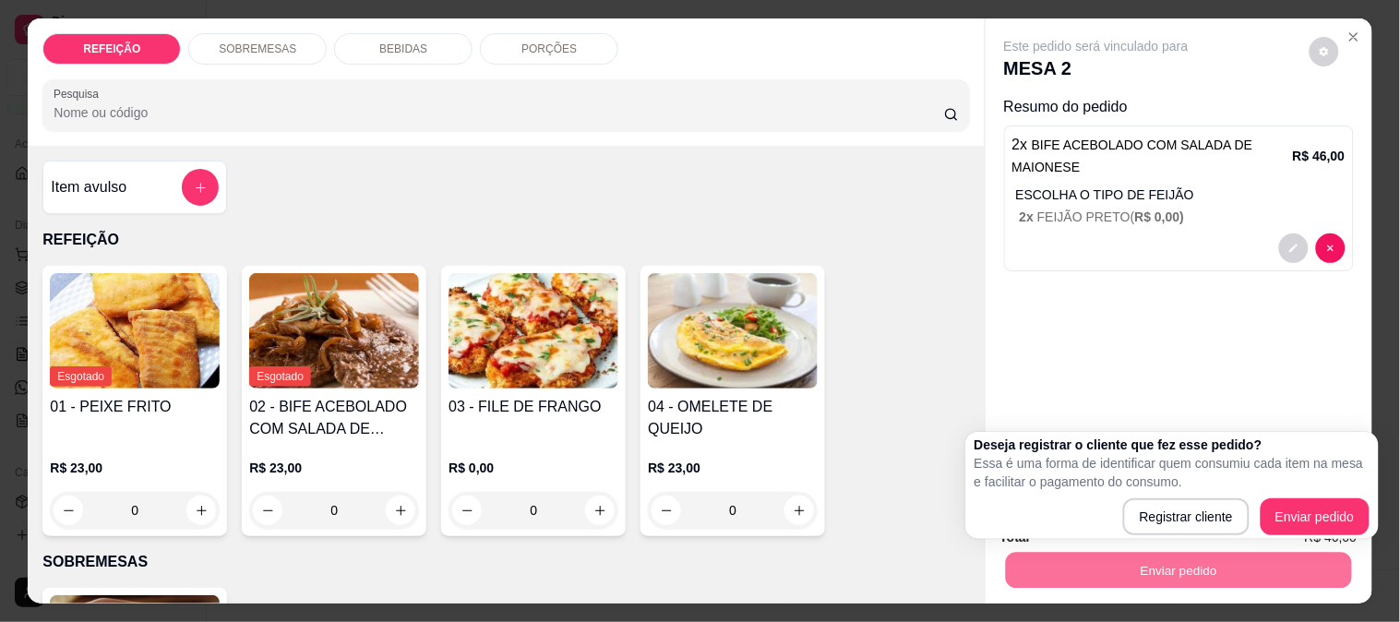
click at [1271, 497] on div "Deseja registrar o cliente que fez esse pedido? Essa é uma forma de identificar…" at bounding box center [1172, 486] width 395 height 100
click at [1276, 497] on div "Deseja registrar o cliente que fez esse pedido? Essa é uma forma de identificar…" at bounding box center [1172, 486] width 395 height 100
click at [956, 373] on div "Item avulso REFEIÇÃO Esgotado 01 - PEIXE FRITO R$ 23,00 0 Esgotado 02 - BIFE AC…" at bounding box center [506, 375] width 956 height 458
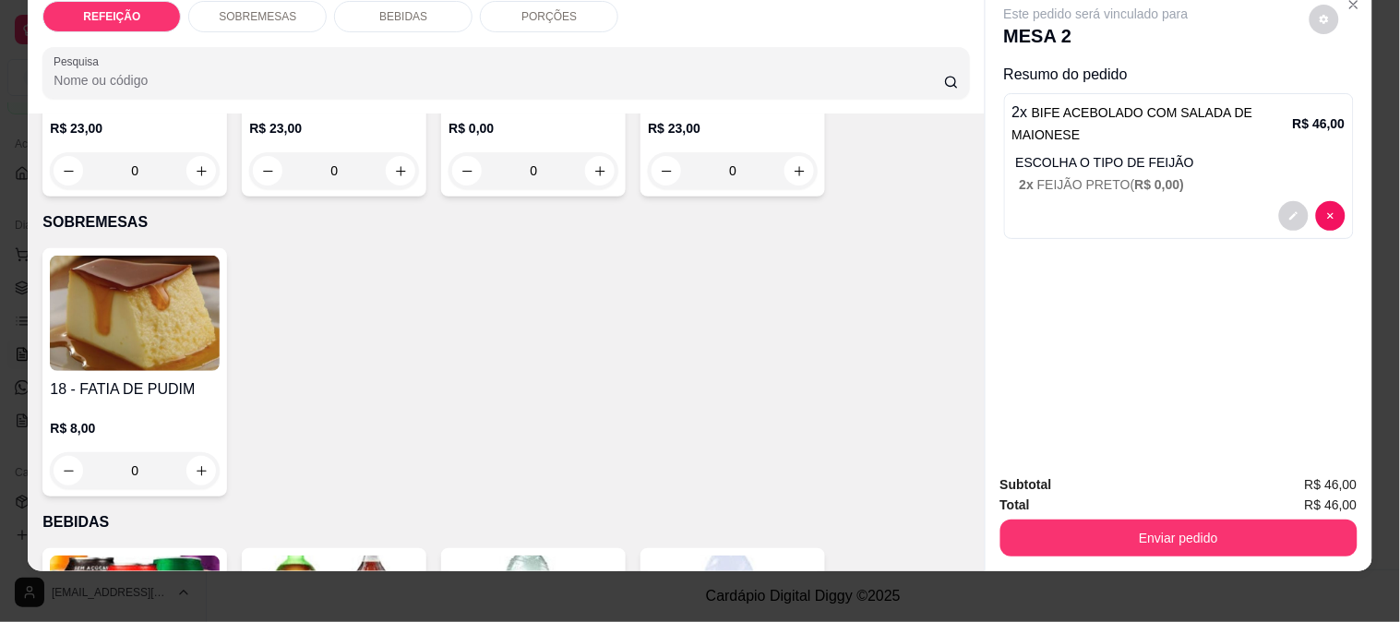
scroll to position [48, 0]
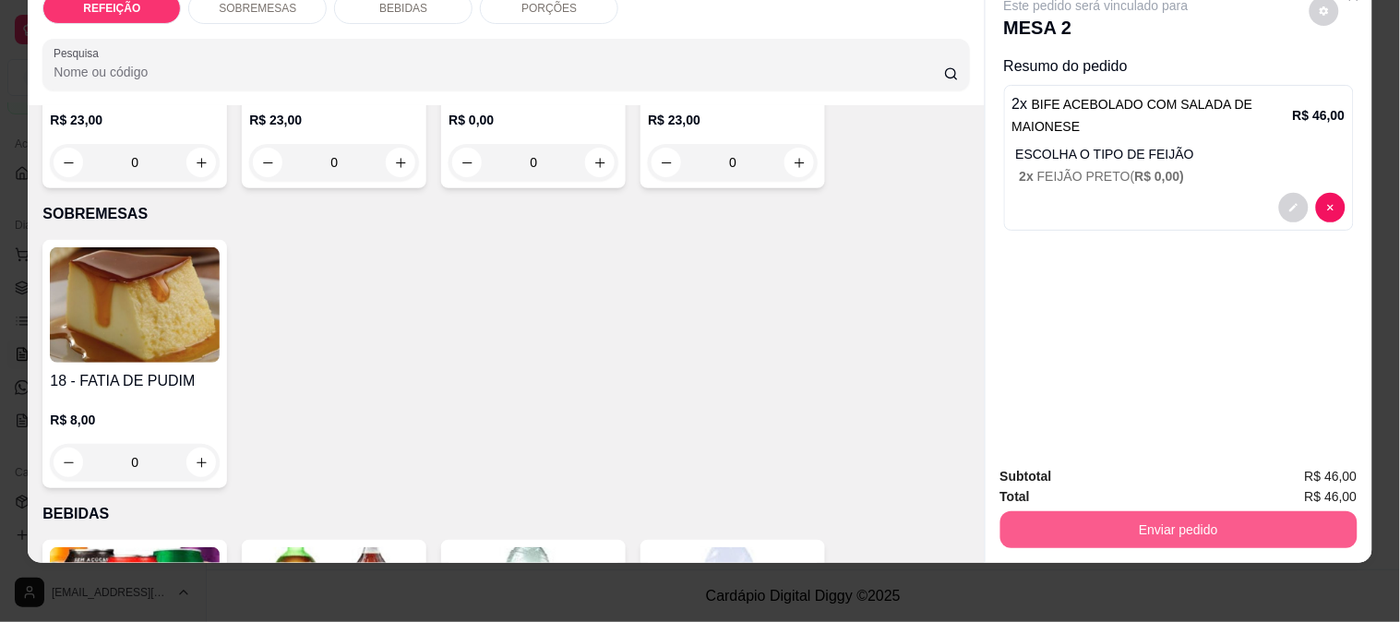
click at [1106, 507] on div "Enviar pedido" at bounding box center [1179, 528] width 357 height 42
click at [1096, 512] on button "Enviar pedido" at bounding box center [1179, 529] width 357 height 37
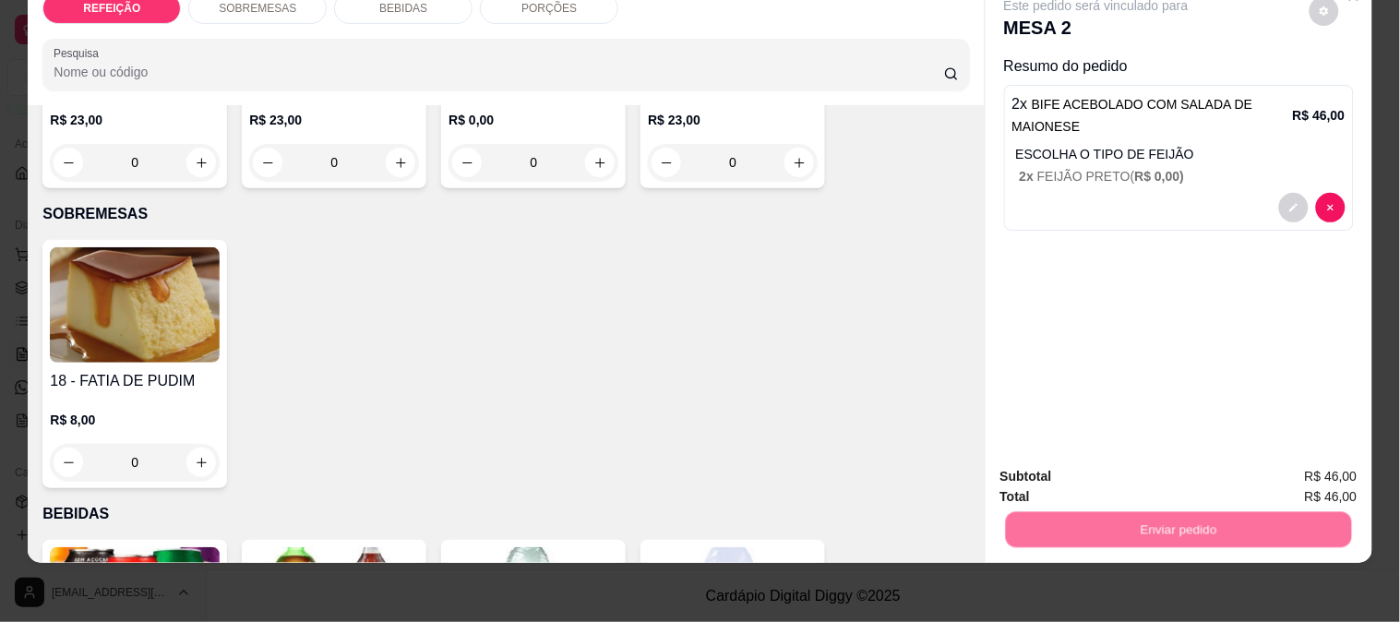
click at [1281, 472] on button "Enviar pedido" at bounding box center [1310, 469] width 102 height 34
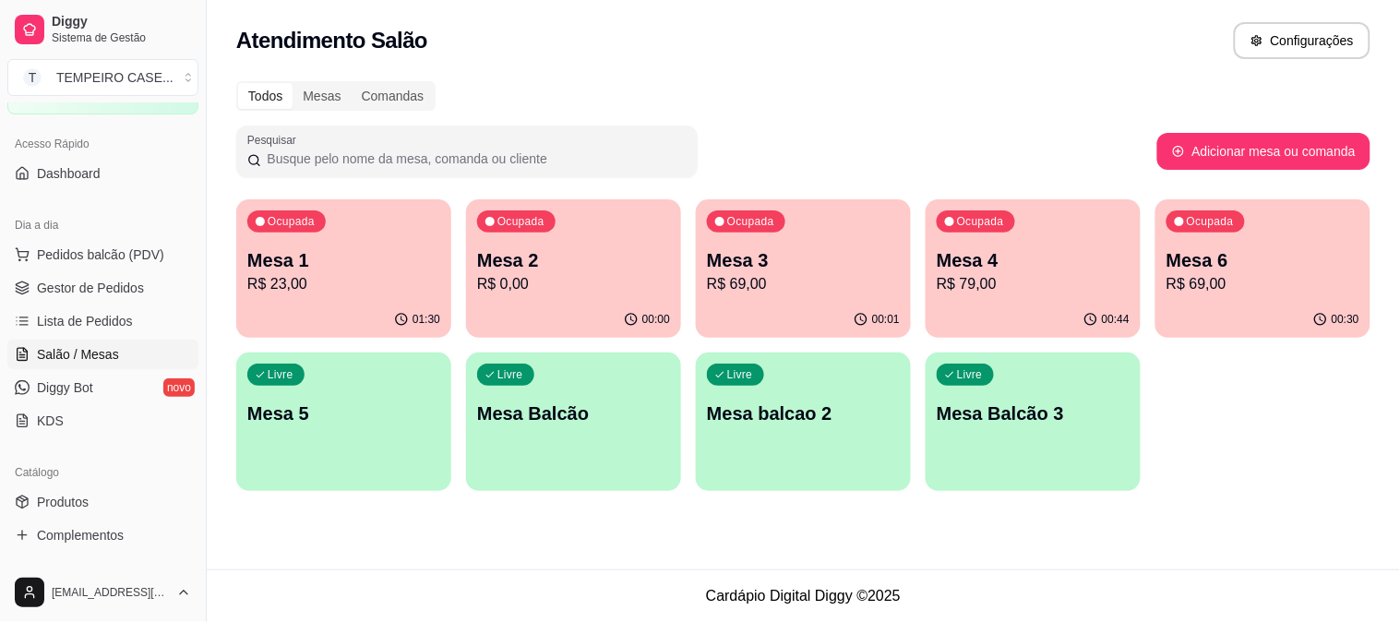
click at [337, 309] on div "01:30" at bounding box center [343, 320] width 215 height 36
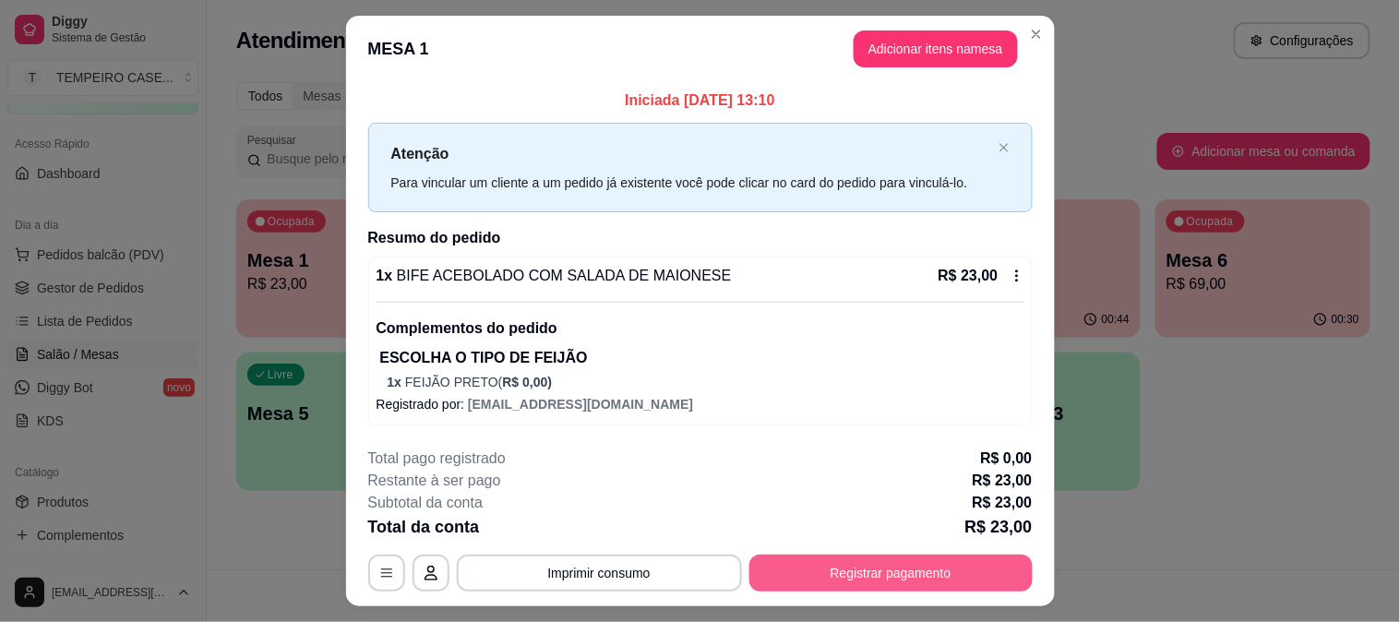
click at [860, 567] on button "Registrar pagamento" at bounding box center [891, 573] width 283 height 37
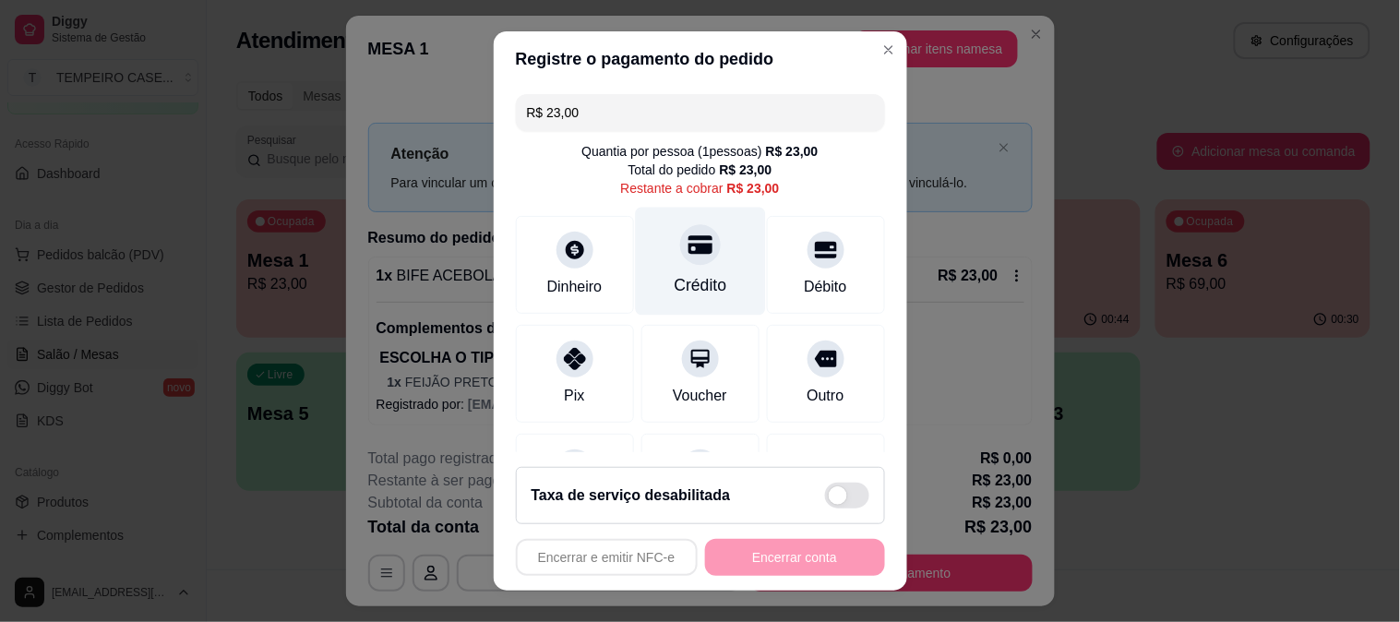
click at [704, 255] on div "Crédito" at bounding box center [700, 261] width 130 height 108
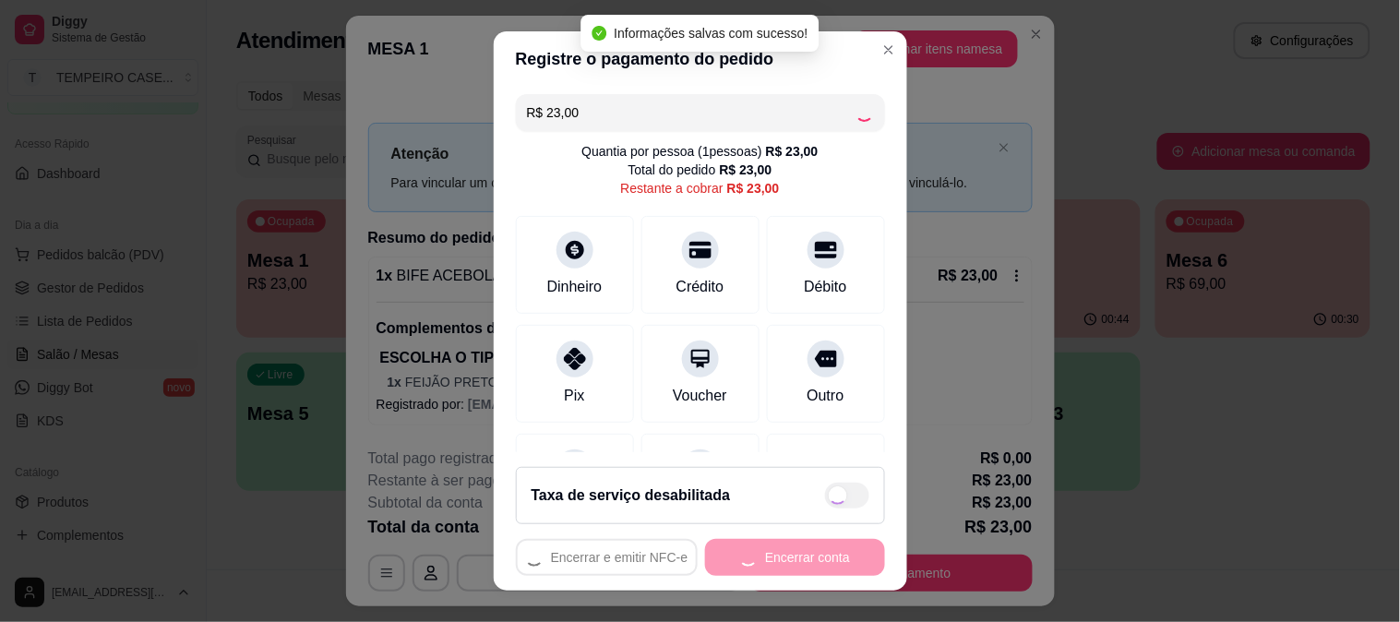
click at [763, 560] on button "Encerrar conta" at bounding box center [795, 557] width 180 height 37
type input "R$ 0,00"
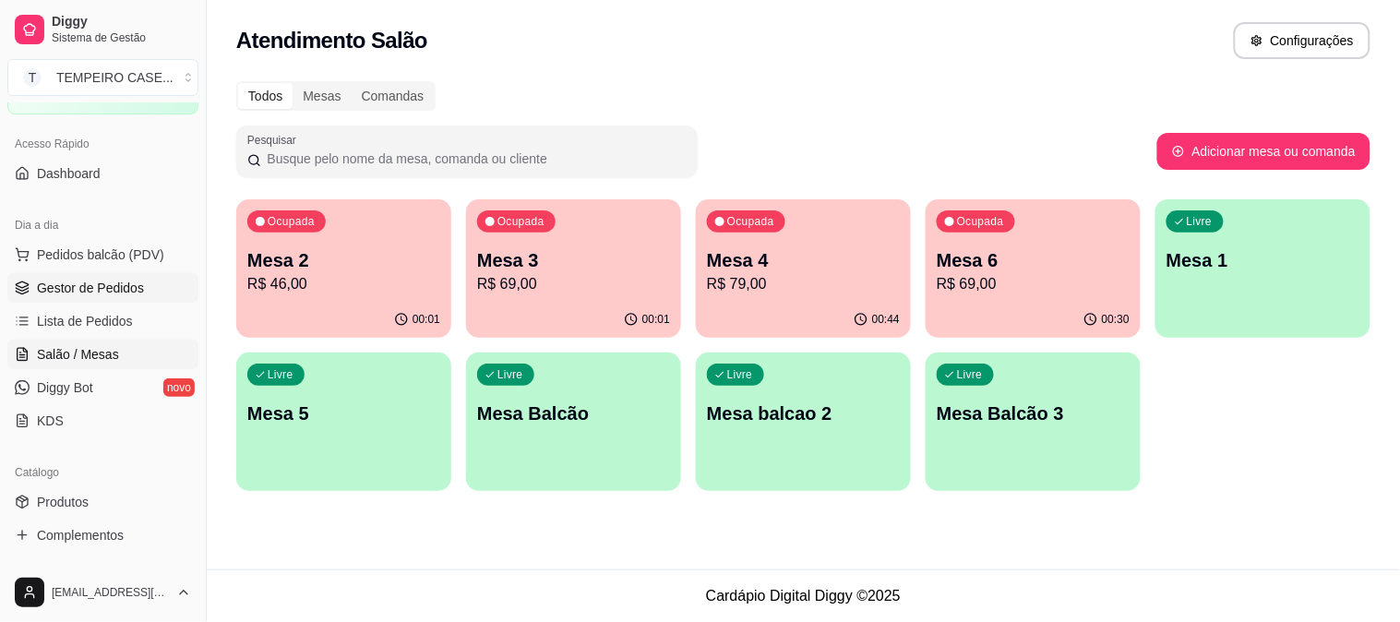
click at [85, 287] on span "Gestor de Pedidos" at bounding box center [90, 288] width 107 height 18
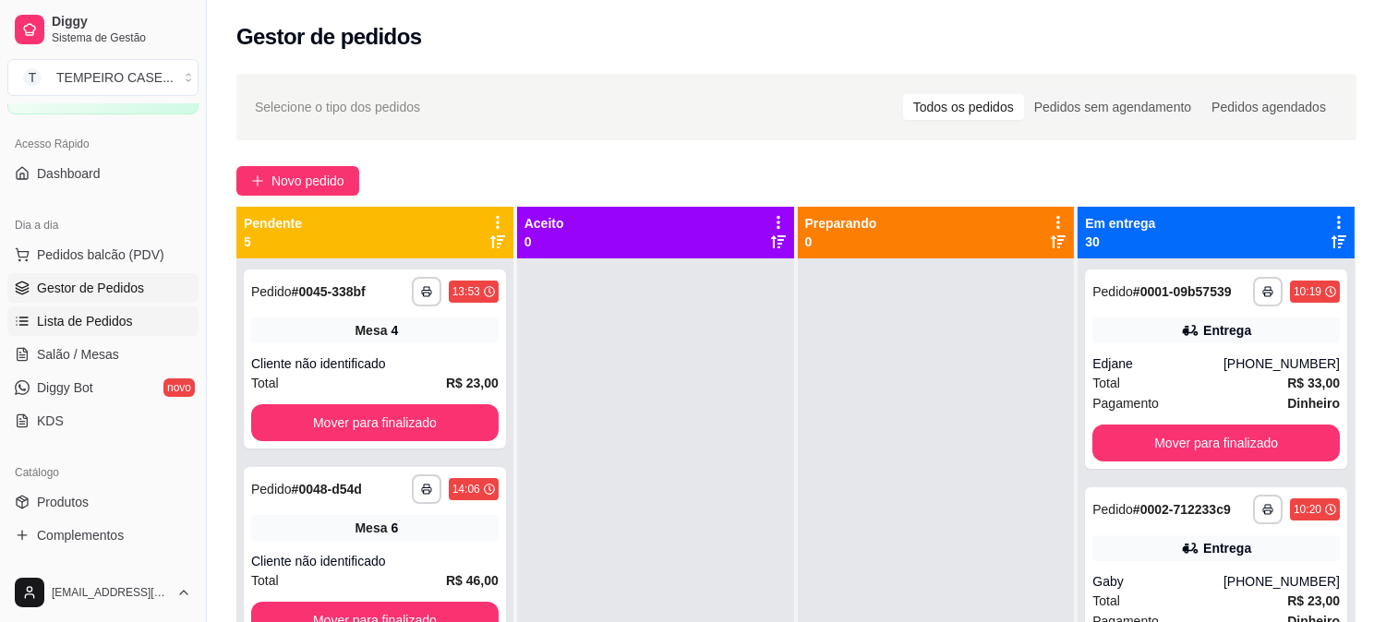
click at [104, 323] on span "Lista de Pedidos" at bounding box center [85, 321] width 96 height 18
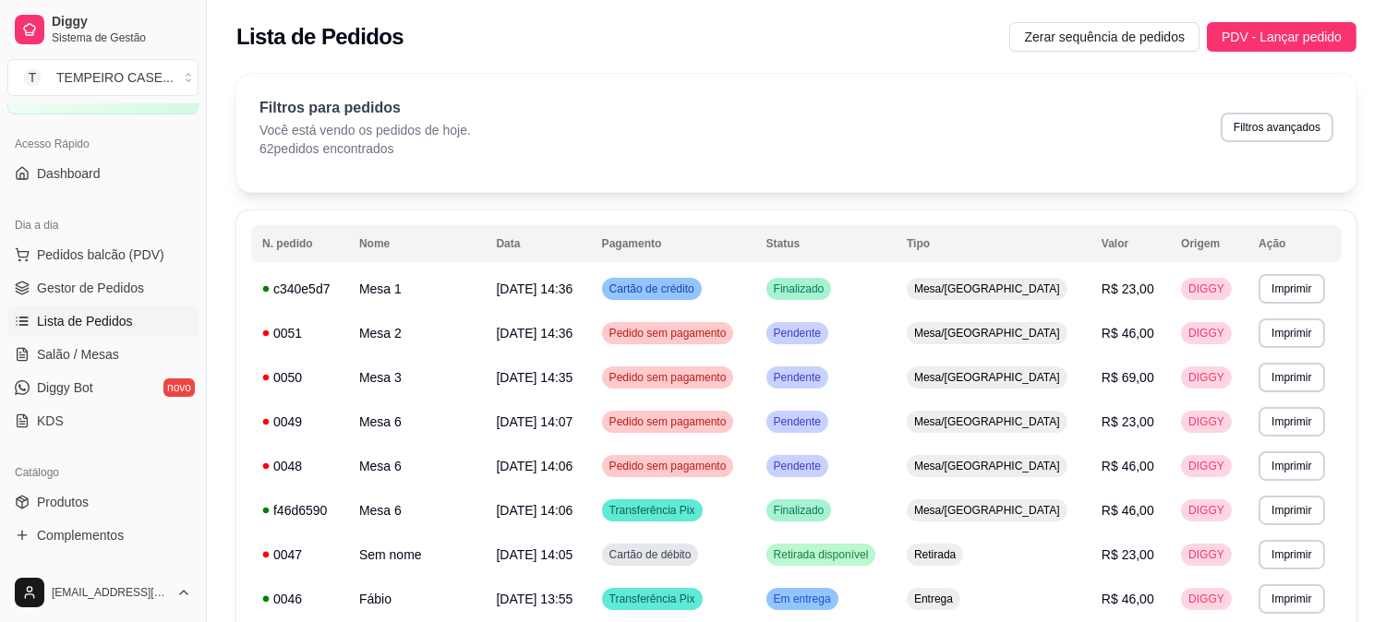
click at [1272, 145] on div "Filtros para pedidos Você está vendo os pedidos de hoje. 62 pedidos encontrados…" at bounding box center [796, 127] width 1074 height 61
click at [1272, 136] on button "Filtros avançados" at bounding box center [1276, 128] width 113 height 30
select select "0"
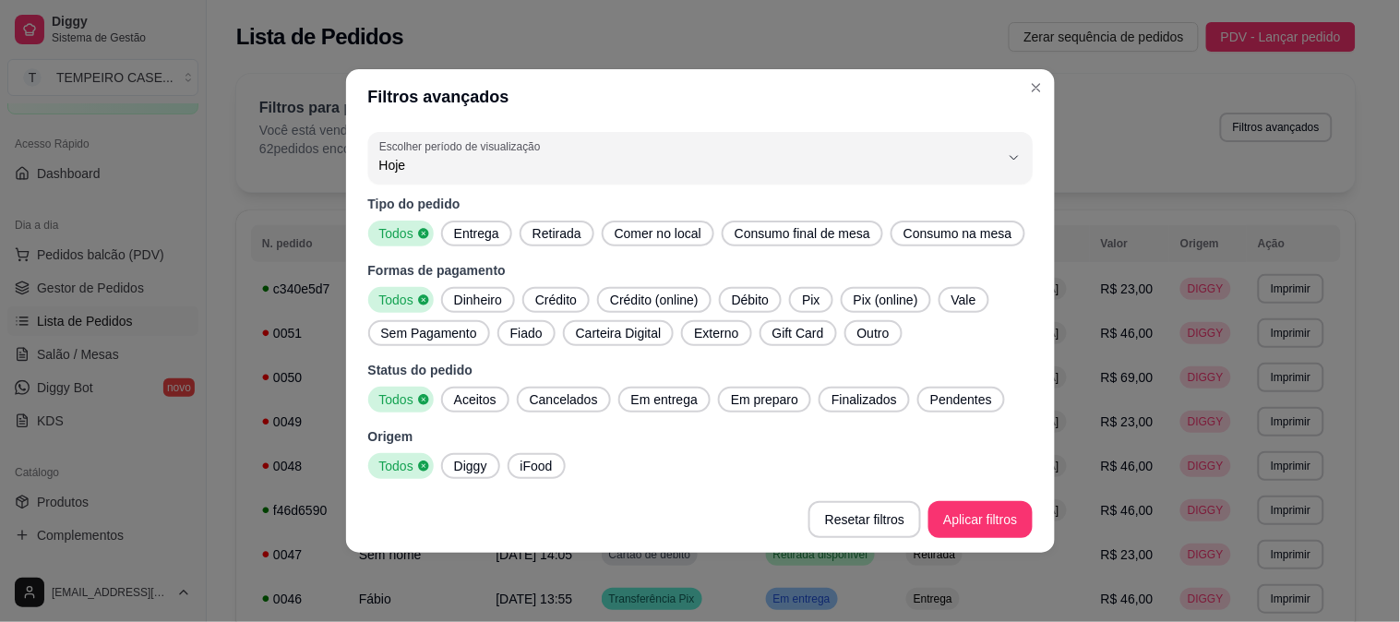
drag, startPoint x: 484, startPoint y: 234, endPoint x: 492, endPoint y: 295, distance: 62.4
click at [483, 234] on span "Entrega" at bounding box center [477, 233] width 60 height 18
click at [486, 394] on span "Aceitos" at bounding box center [475, 400] width 57 height 18
drag, startPoint x: 660, startPoint y: 403, endPoint x: 778, endPoint y: 403, distance: 118.2
click at [662, 403] on span "Em entrega" at bounding box center [664, 400] width 81 height 18
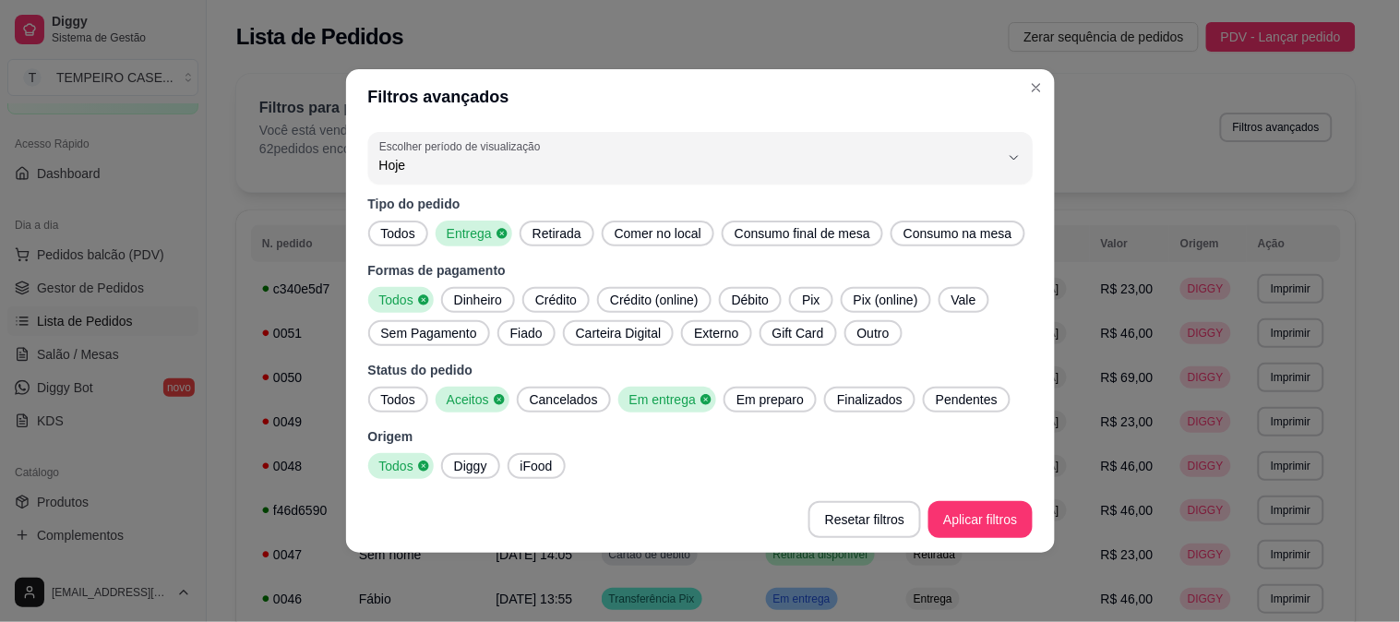
drag, startPoint x: 780, startPoint y: 403, endPoint x: 897, endPoint y: 400, distance: 117.3
click at [781, 402] on span "Em preparo" at bounding box center [770, 400] width 82 height 18
click at [897, 400] on span "Finalizados" at bounding box center [875, 400] width 80 height 18
click at [953, 393] on span "Pendentes" at bounding box center [978, 400] width 77 height 18
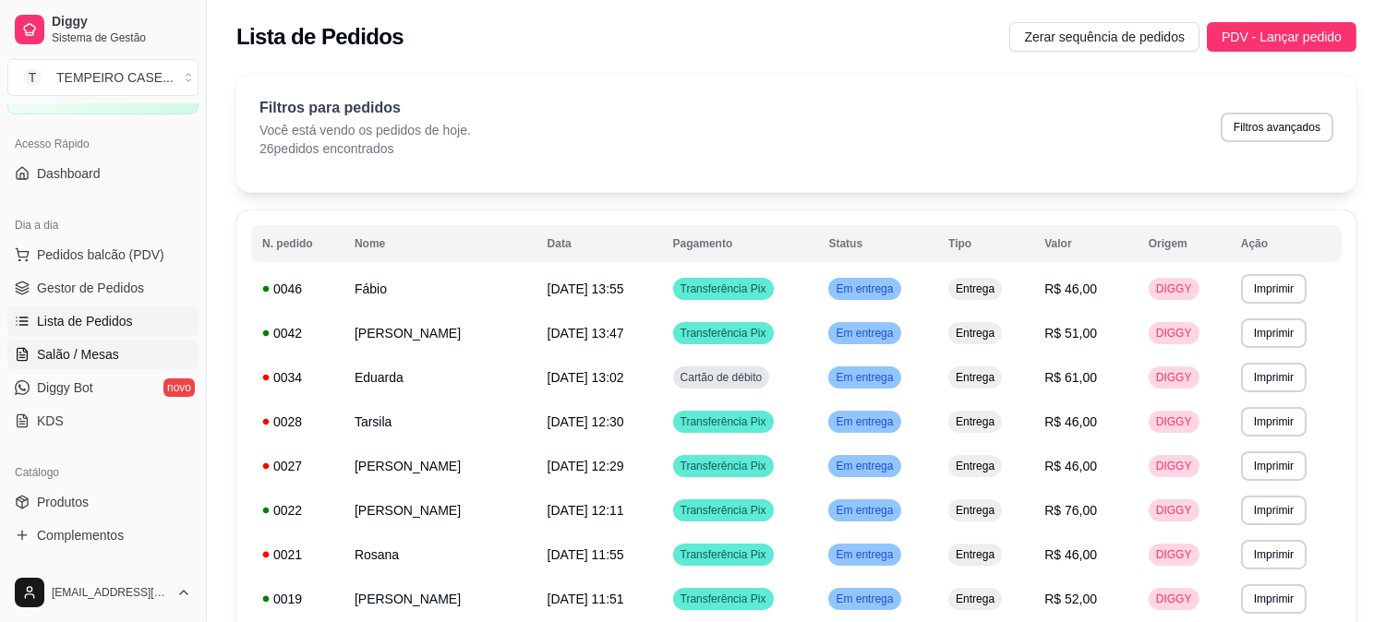
click at [70, 361] on span "Salão / Mesas" at bounding box center [78, 354] width 82 height 18
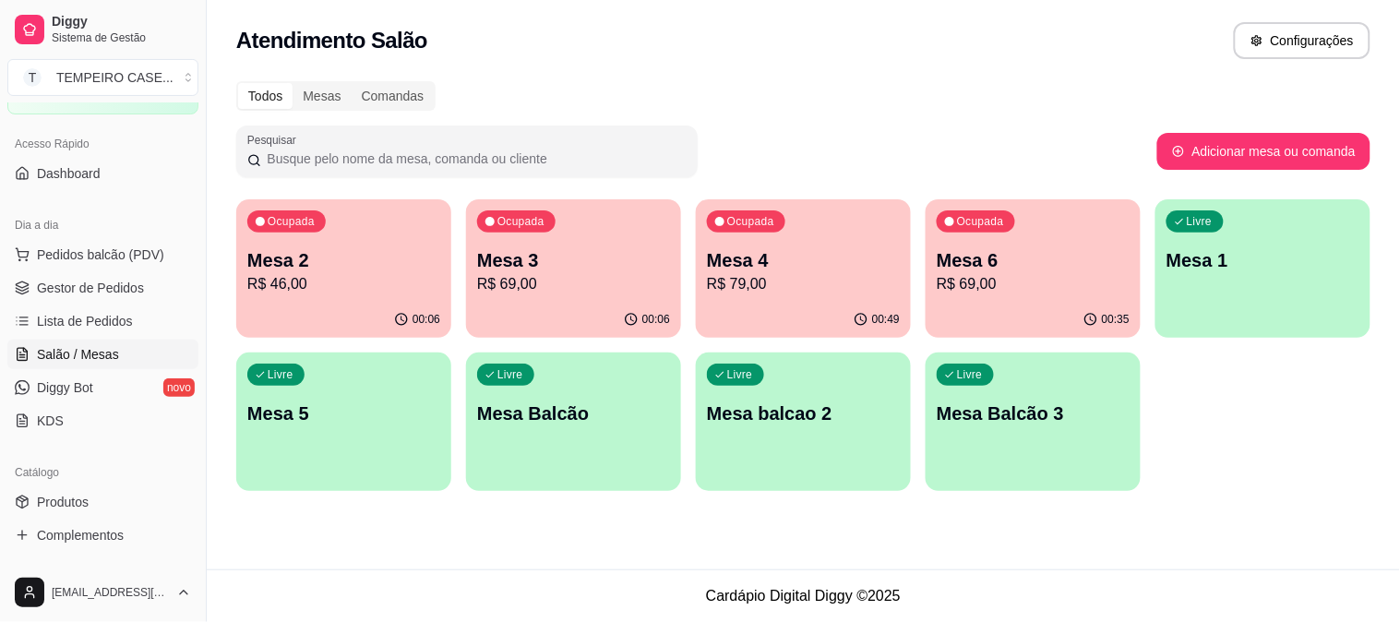
click at [778, 238] on div "Ocupada Mesa 4 R$ 79,00" at bounding box center [803, 250] width 215 height 102
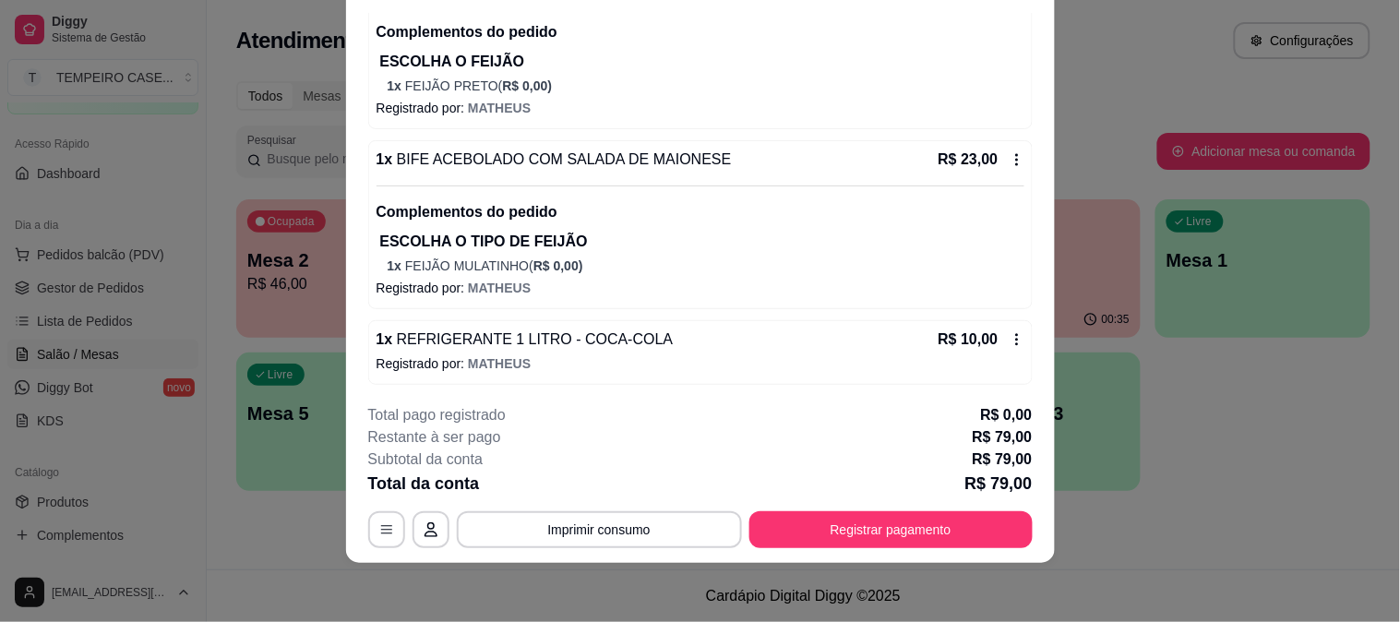
scroll to position [410, 0]
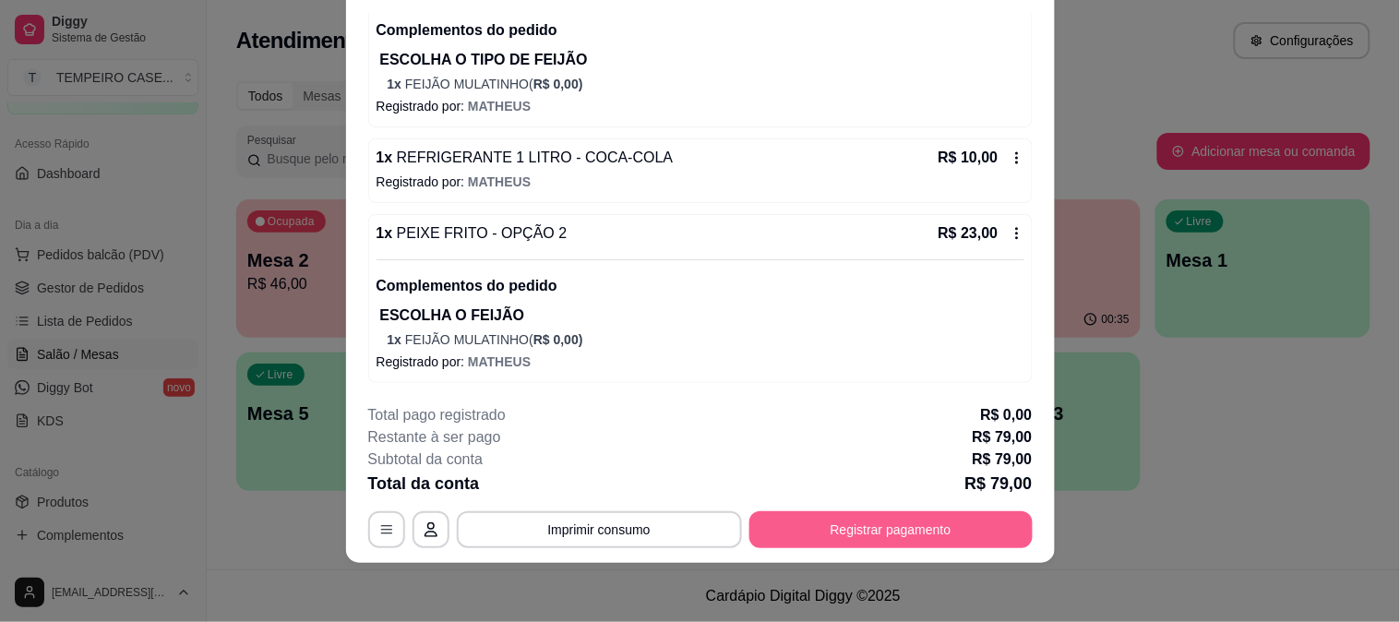
click at [864, 514] on button "Registrar pagamento" at bounding box center [891, 529] width 283 height 37
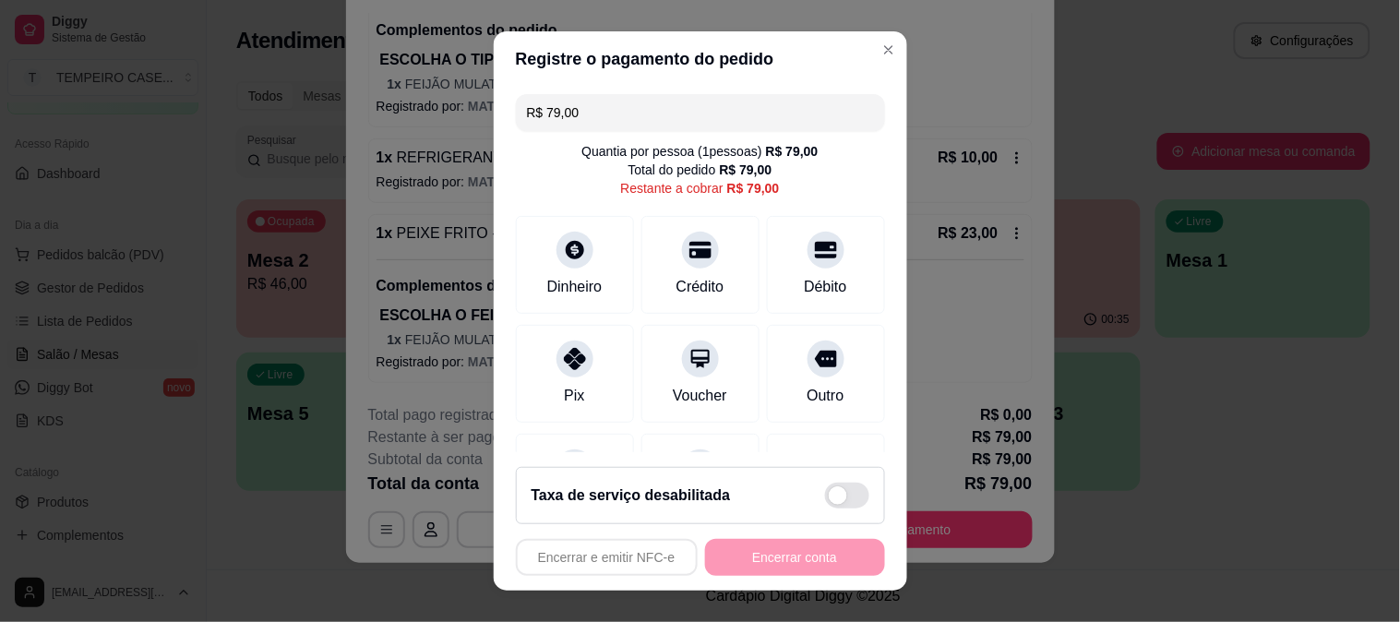
drag, startPoint x: 582, startPoint y: 117, endPoint x: 487, endPoint y: 122, distance: 95.2
click at [494, 122] on div "R$ 79,00 Quantia por pessoa ( 1 pessoas) R$ 79,00 Total do pedido R$ 79,00 Rest…" at bounding box center [701, 270] width 414 height 367
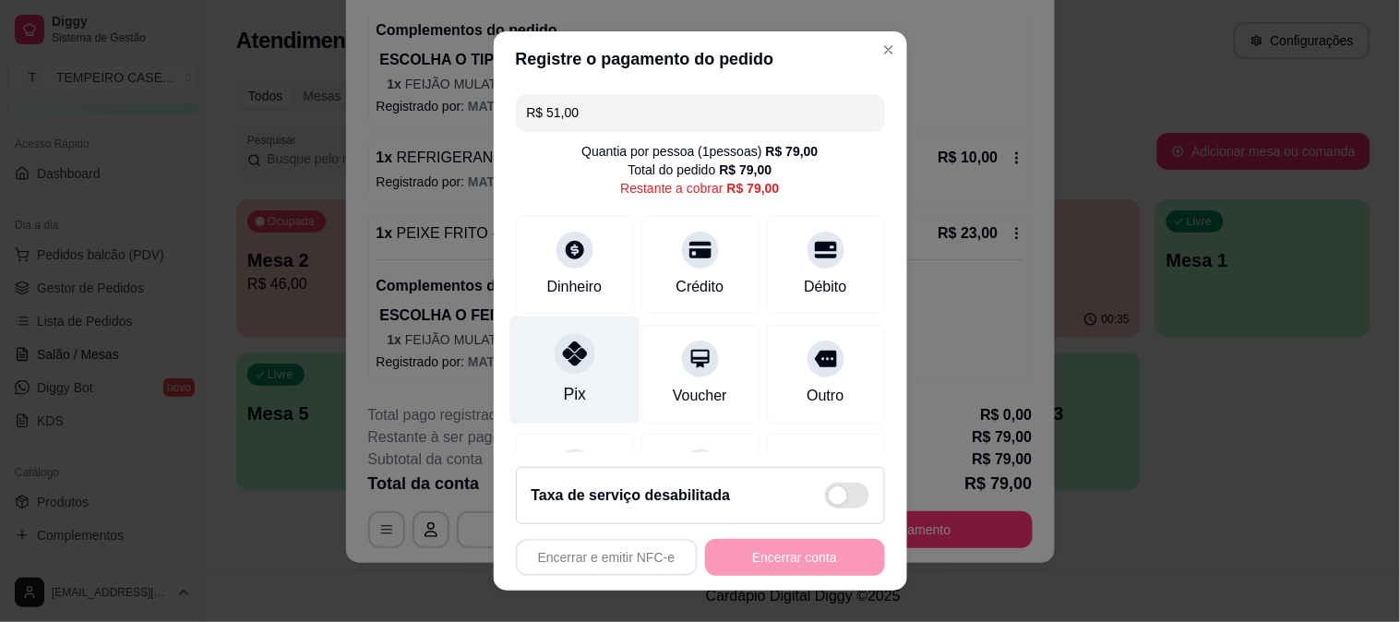
click at [570, 380] on div "Pix" at bounding box center [575, 370] width 130 height 108
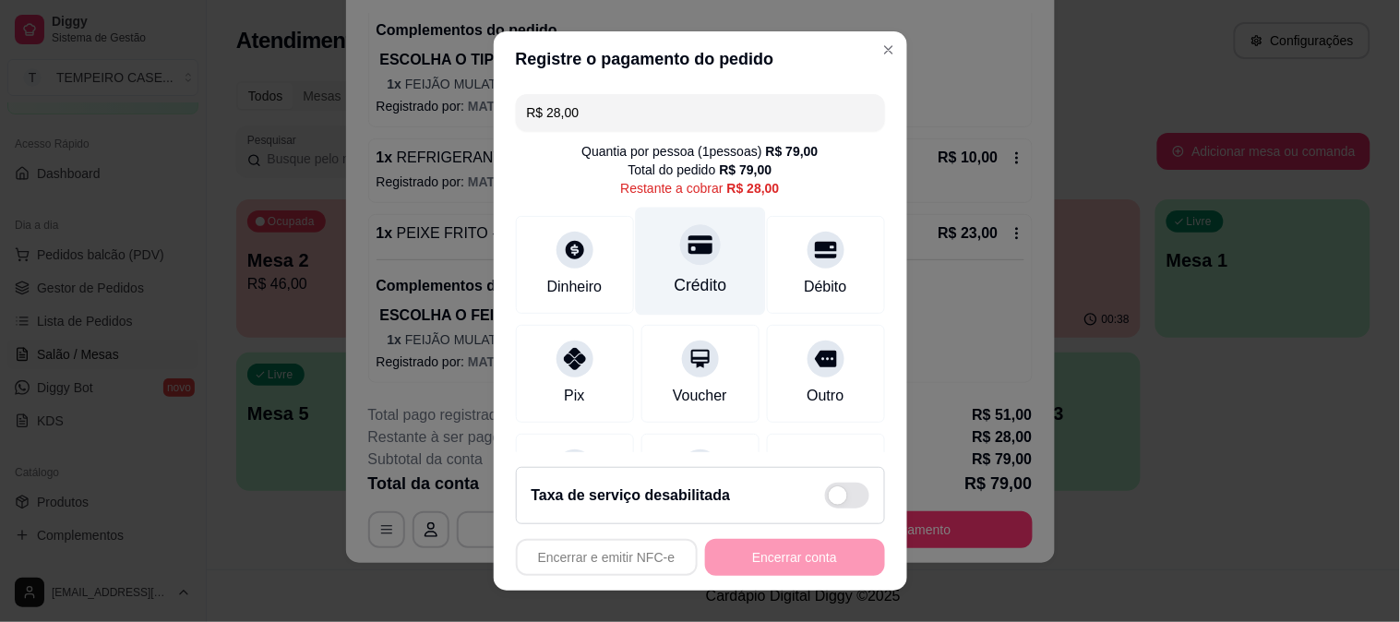
click at [688, 240] on icon at bounding box center [700, 245] width 24 height 24
type input "R$ 0,00"
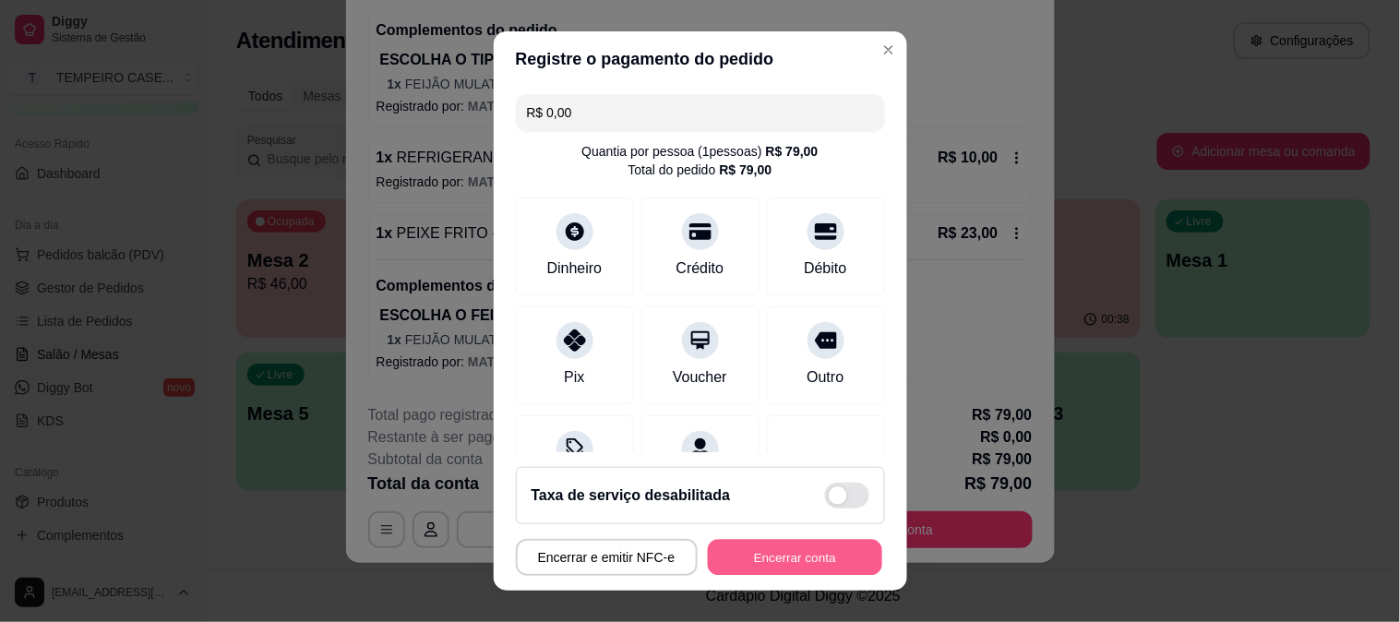
click at [795, 541] on button "Encerrar conta" at bounding box center [795, 558] width 174 height 36
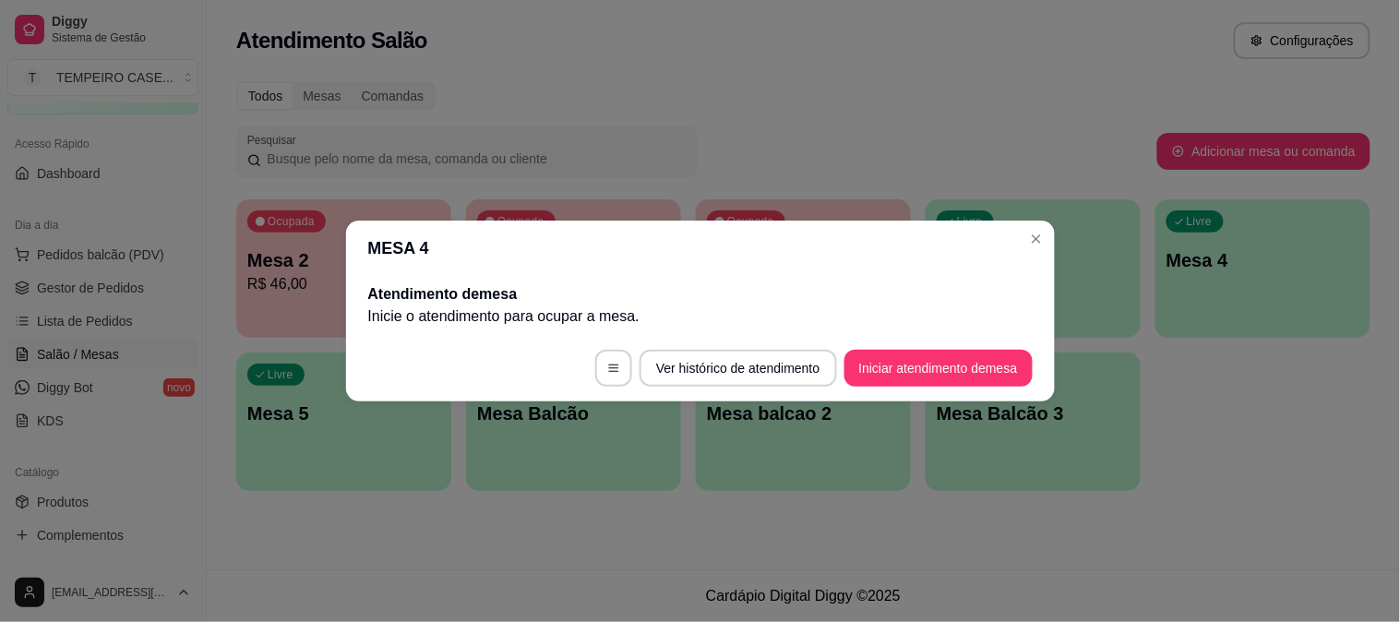
scroll to position [0, 0]
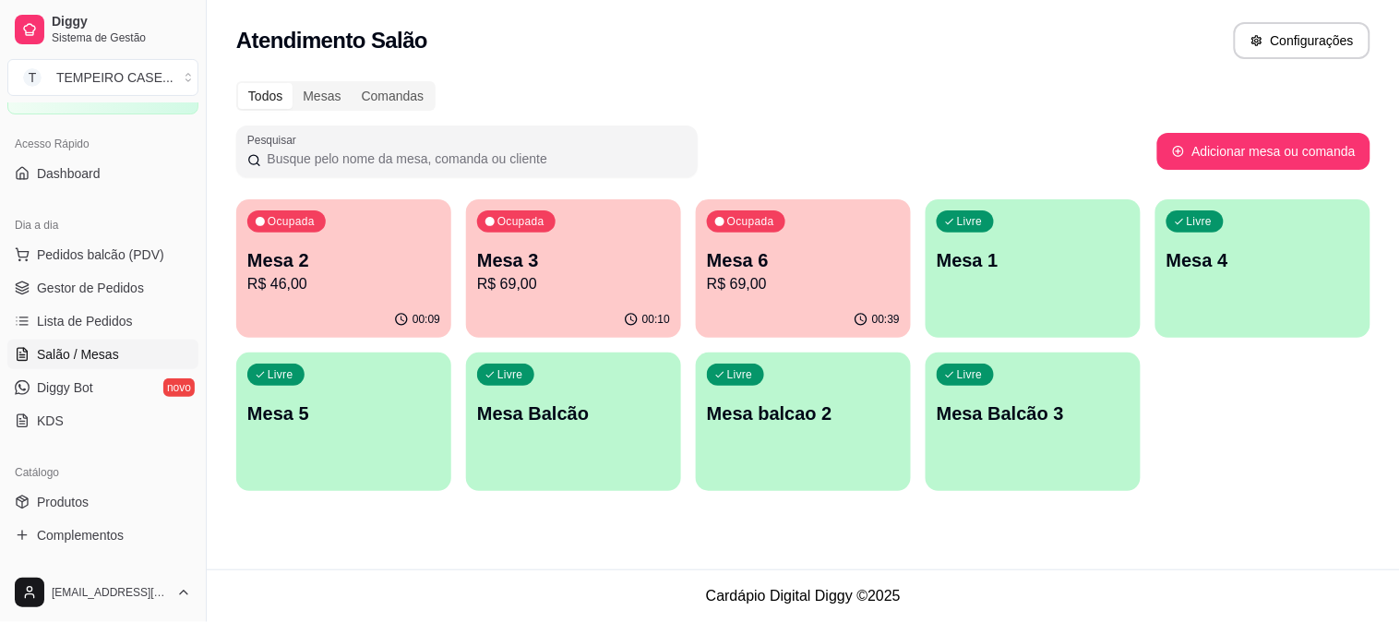
drag, startPoint x: 1091, startPoint y: 493, endPoint x: 837, endPoint y: 555, distance: 261.3
click at [861, 574] on footer "Cardápio Digital Diggy © 2025" at bounding box center [804, 596] width 1194 height 53
click at [781, 299] on div "Ocupada Mesa 6 R$ 69,00" at bounding box center [803, 250] width 215 height 102
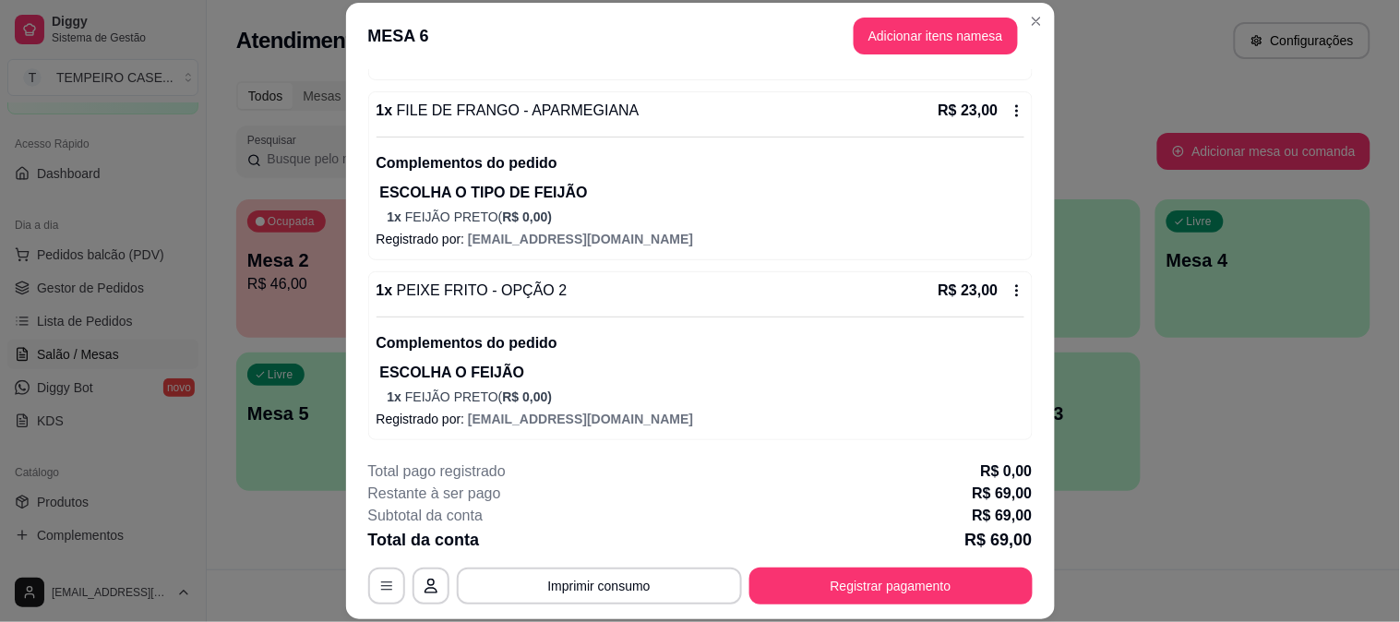
scroll to position [335, 0]
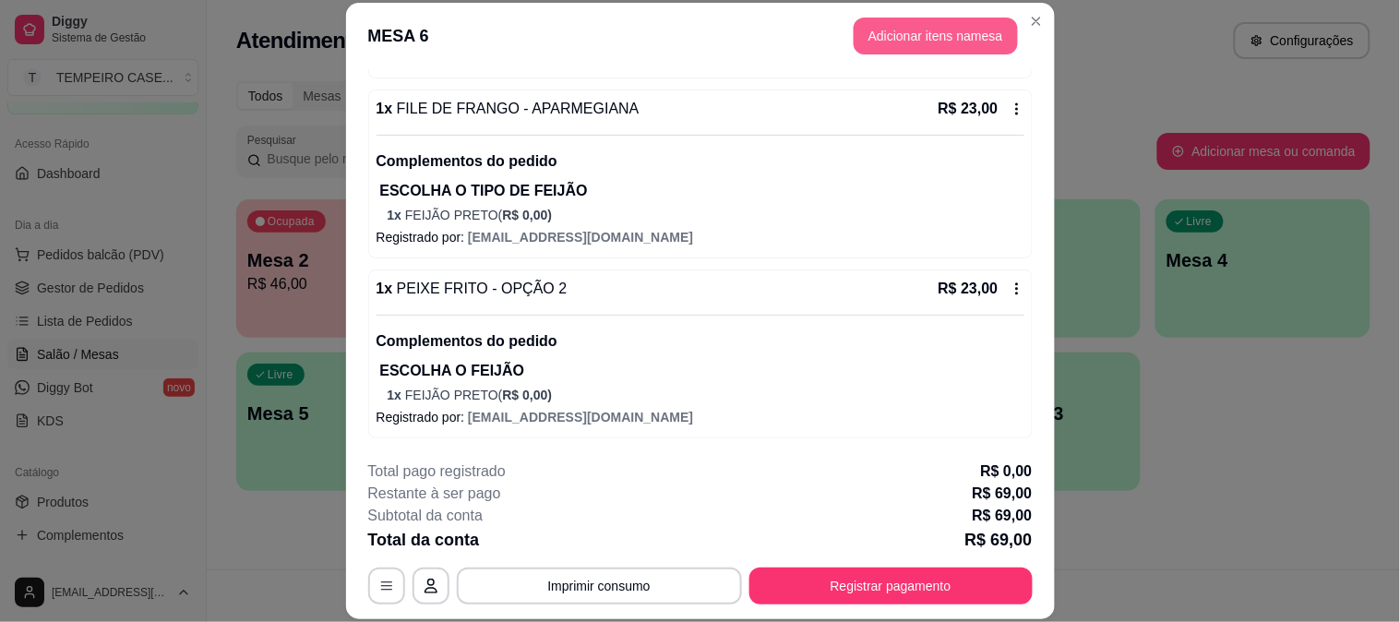
click at [924, 40] on button "Adicionar itens na mesa" at bounding box center [936, 36] width 164 height 37
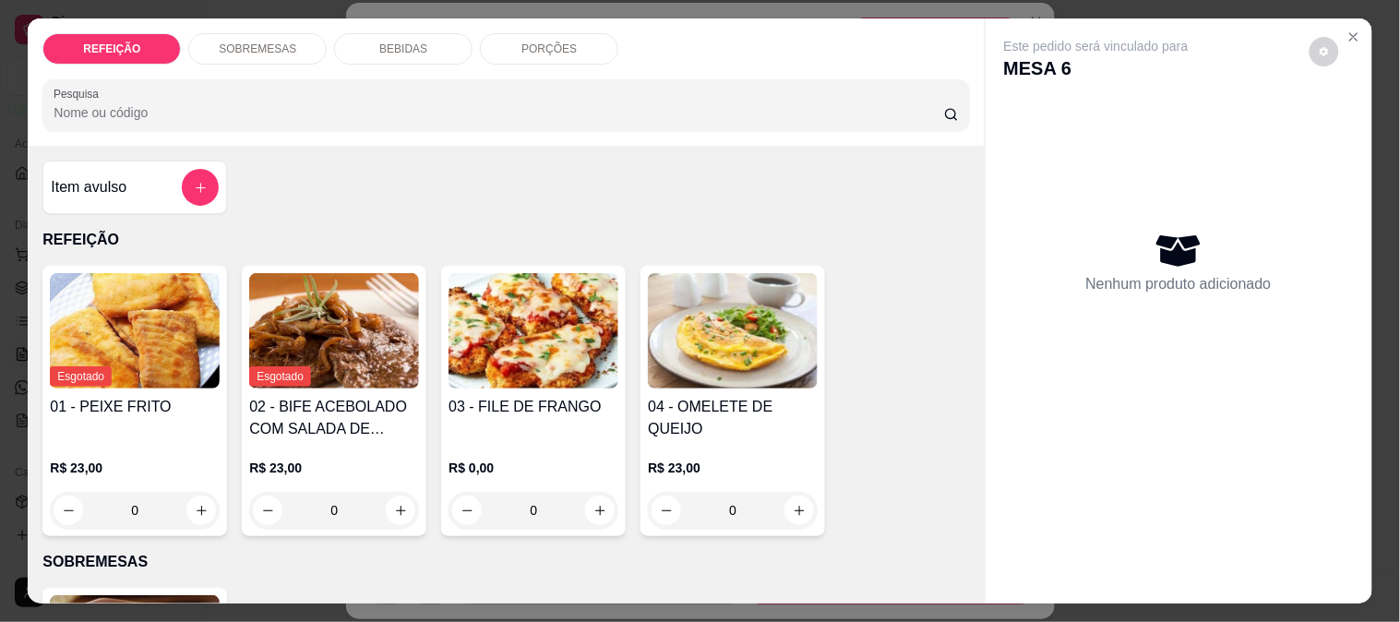
click at [366, 33] on div "BEBIDAS" at bounding box center [403, 48] width 138 height 31
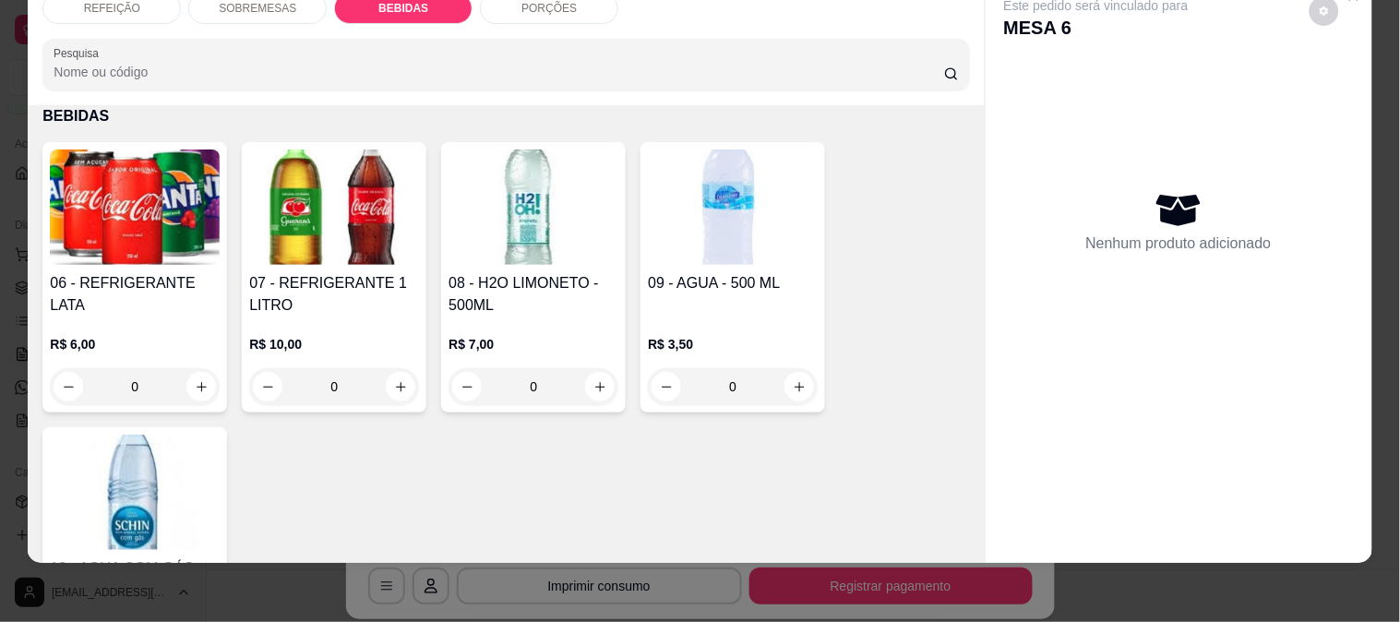
click at [311, 185] on img at bounding box center [334, 207] width 170 height 115
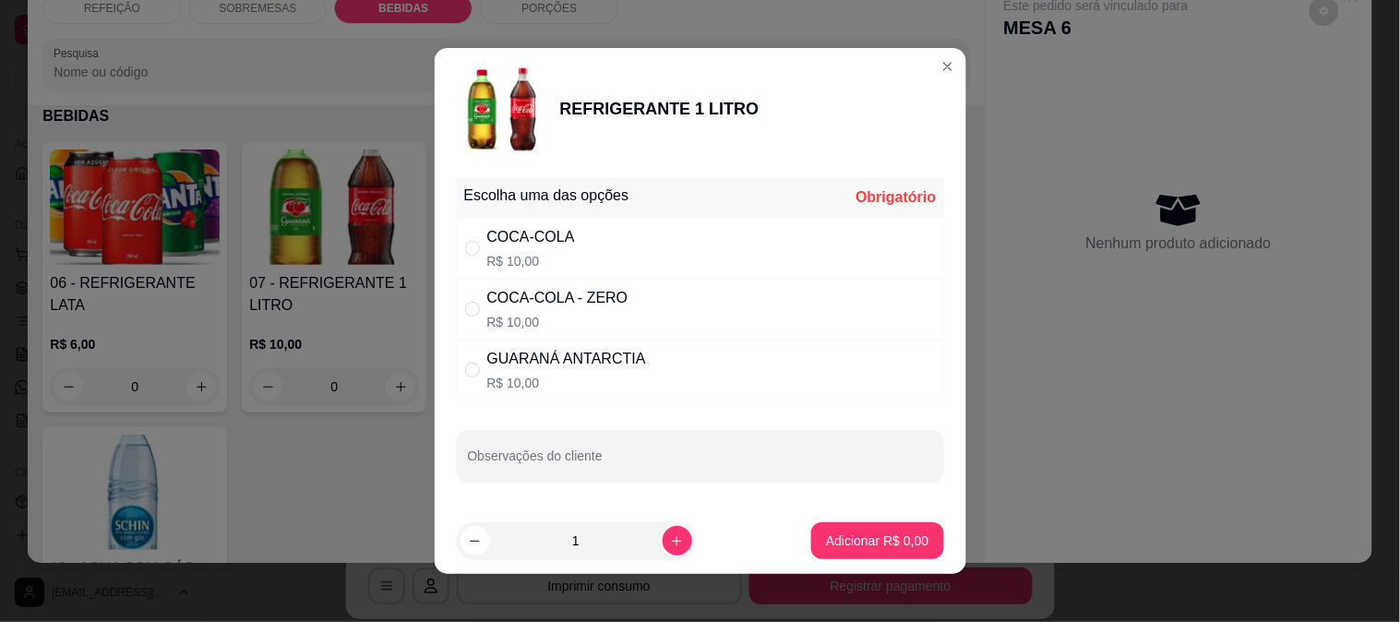
click at [579, 392] on div "GUARANÁ ANTARCTIA R$ 10,00" at bounding box center [700, 370] width 487 height 61
click at [841, 537] on p "Adicionar R$ 10,00" at bounding box center [874, 541] width 107 height 18
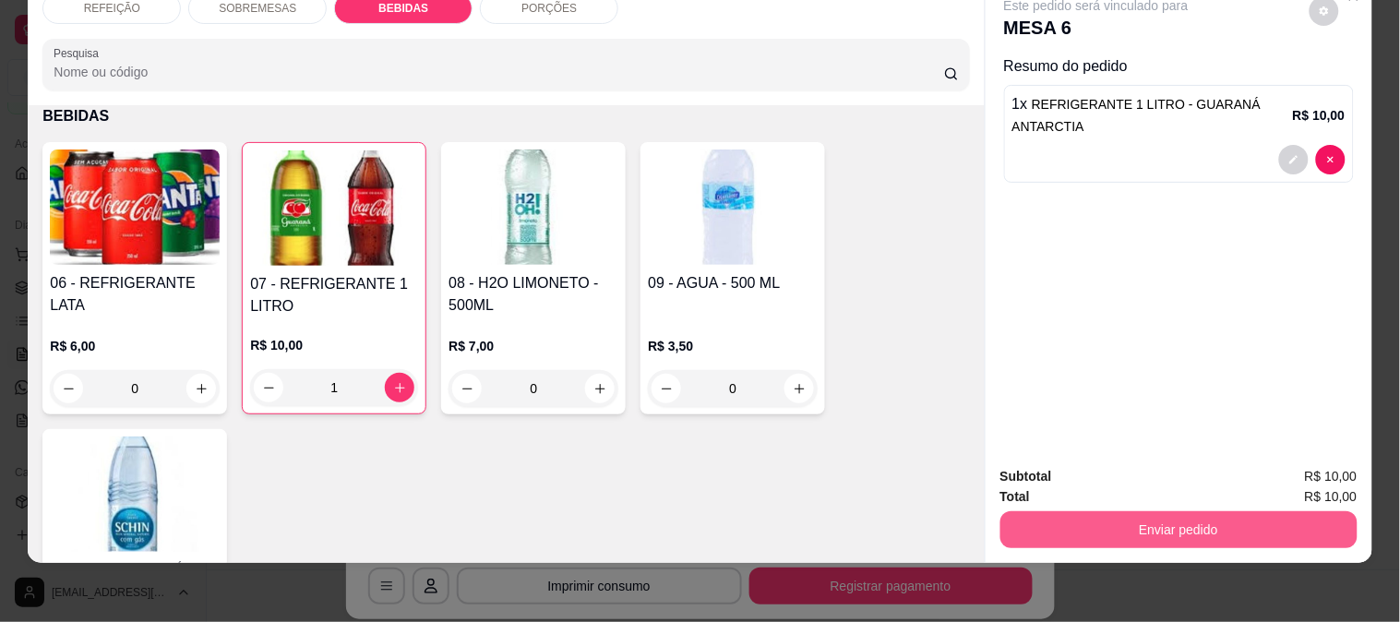
click at [1151, 523] on button "Enviar pedido" at bounding box center [1179, 529] width 357 height 37
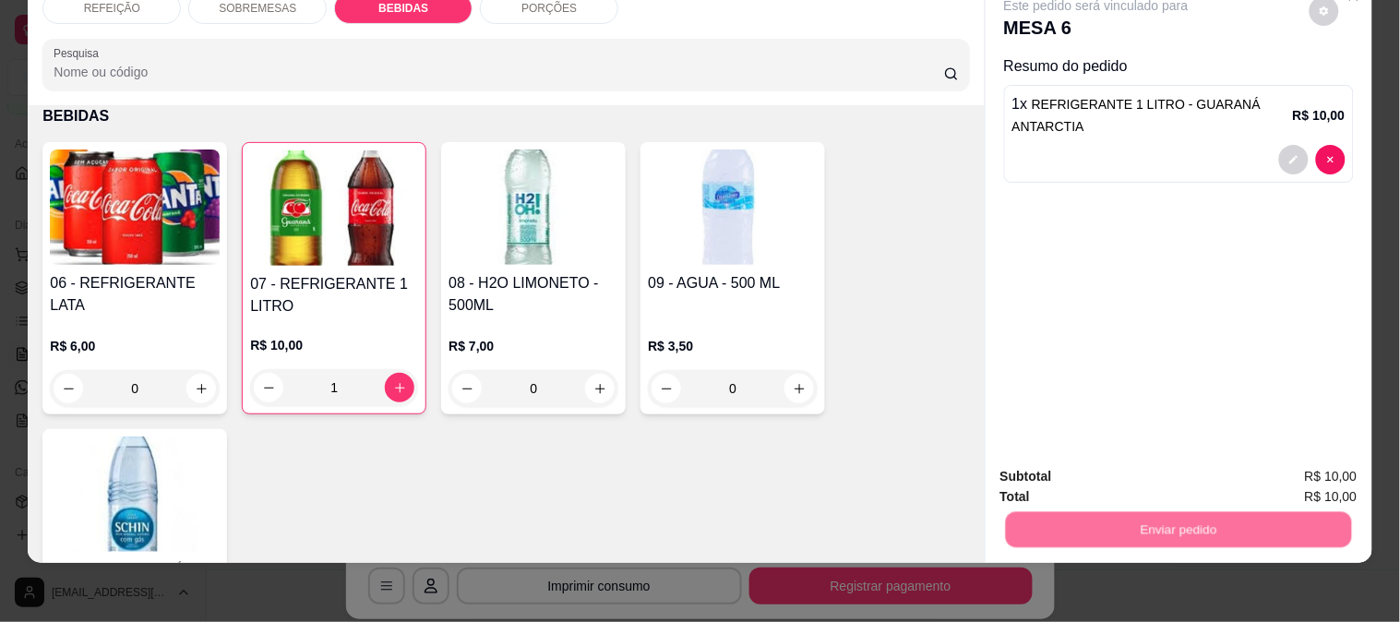
click at [1294, 471] on button "Enviar pedido" at bounding box center [1309, 468] width 104 height 35
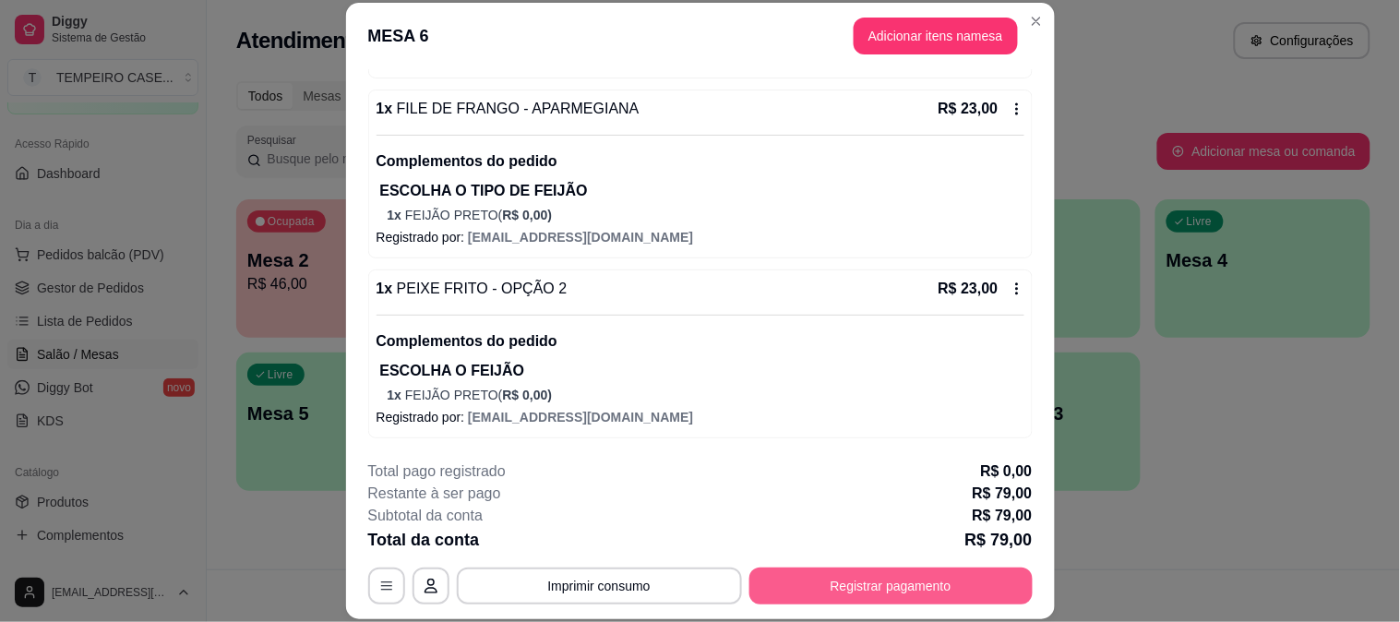
click at [895, 583] on button "Registrar pagamento" at bounding box center [891, 586] width 283 height 37
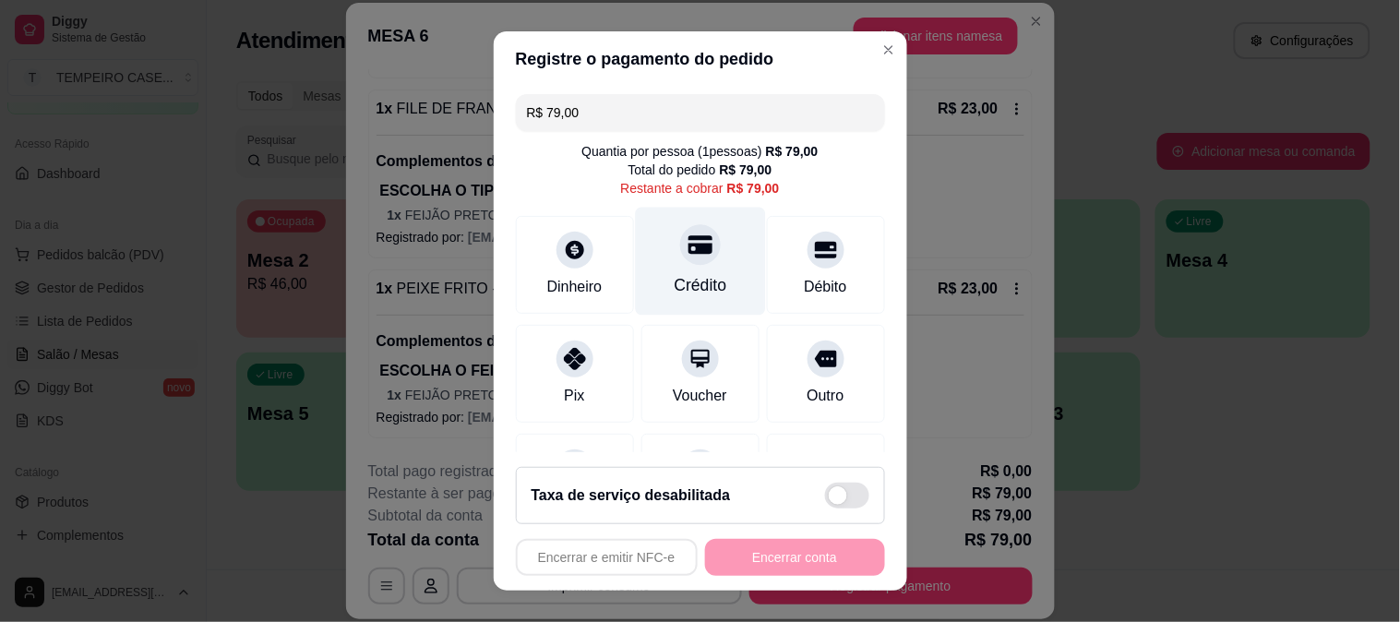
click at [657, 255] on div "Crédito" at bounding box center [700, 261] width 130 height 108
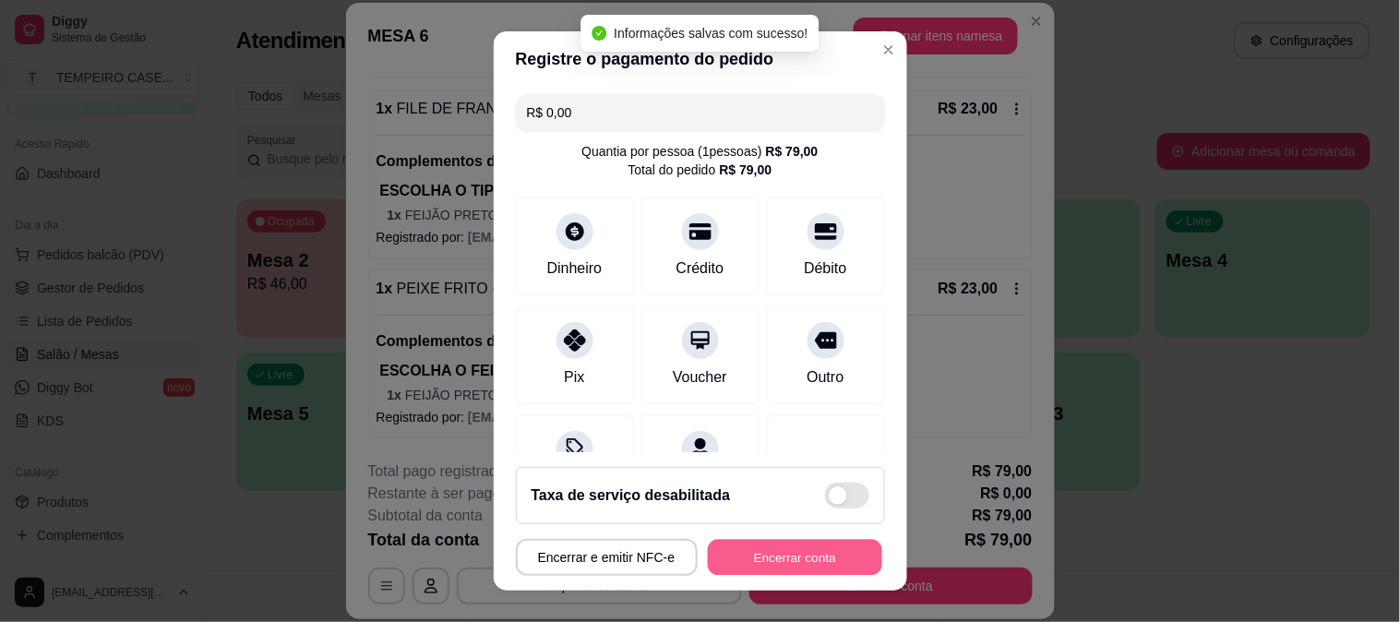
click at [748, 557] on button "Encerrar conta" at bounding box center [795, 558] width 174 height 36
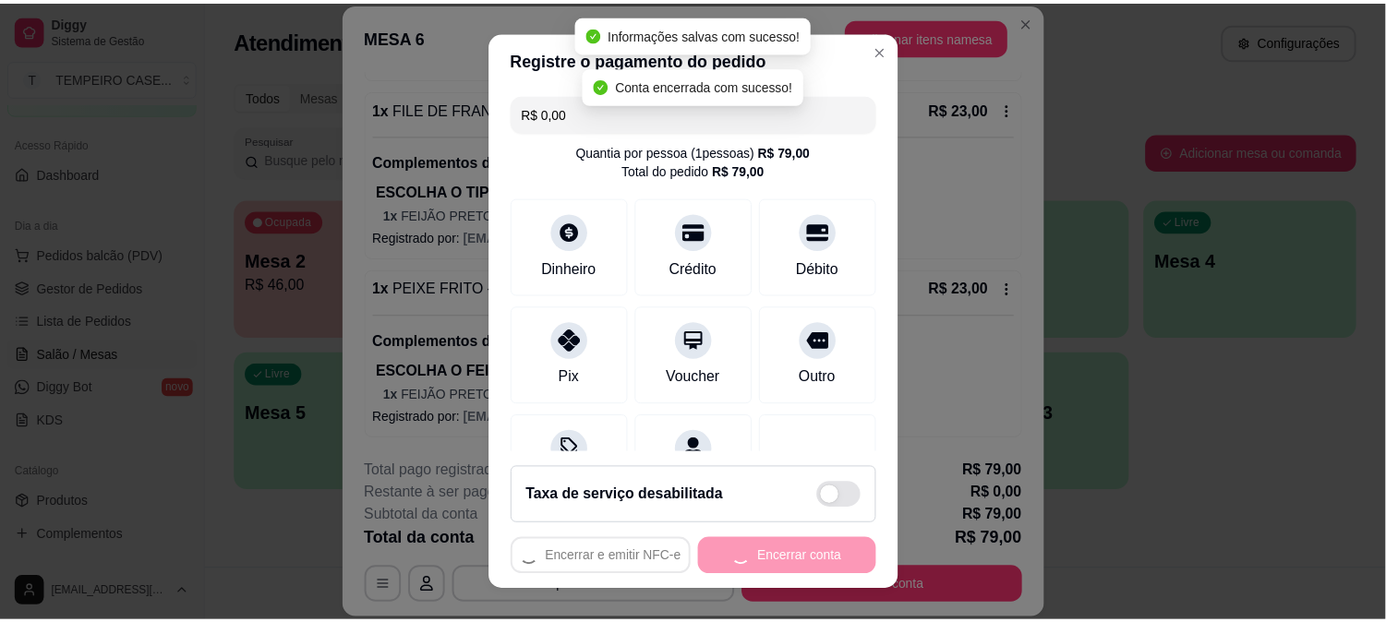
scroll to position [0, 0]
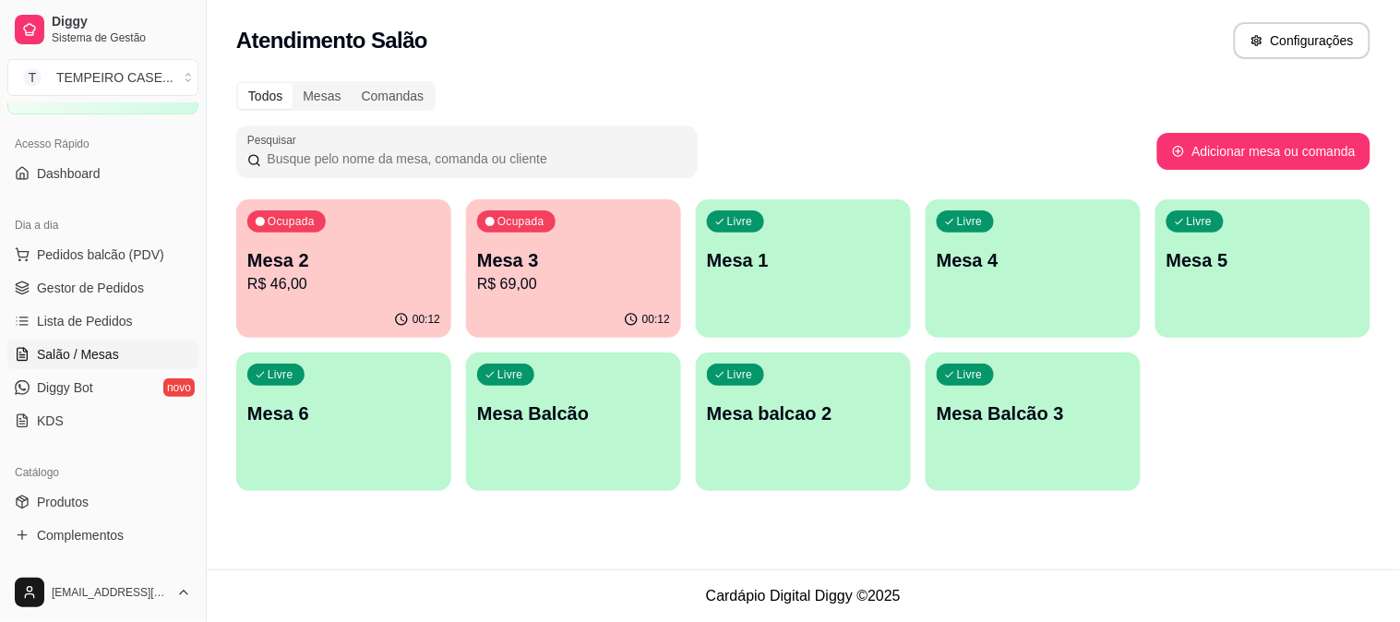
click at [1124, 532] on div "Atendimento Salão Configurações Todos Mesas Comandas Pesquisar Adicionar mesa o…" at bounding box center [804, 285] width 1194 height 570
click at [58, 334] on link "Lista de Pedidos" at bounding box center [102, 321] width 191 height 30
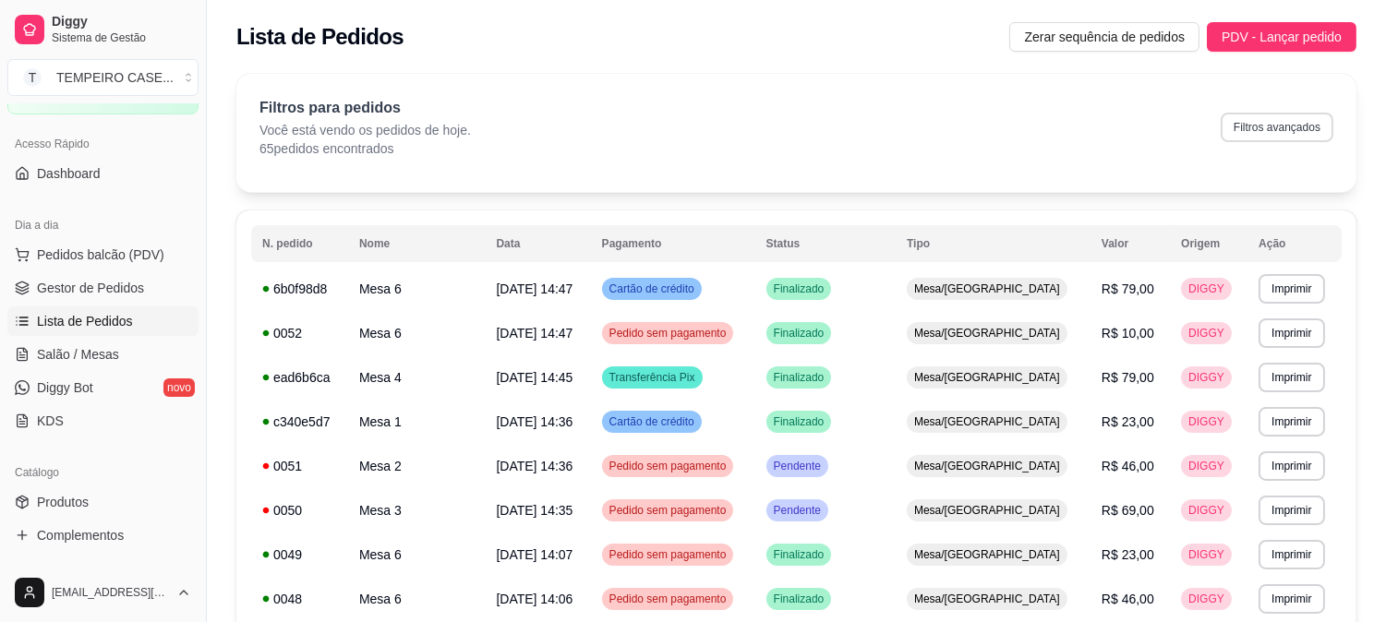
click at [1287, 124] on button "Filtros avançados" at bounding box center [1276, 128] width 113 height 30
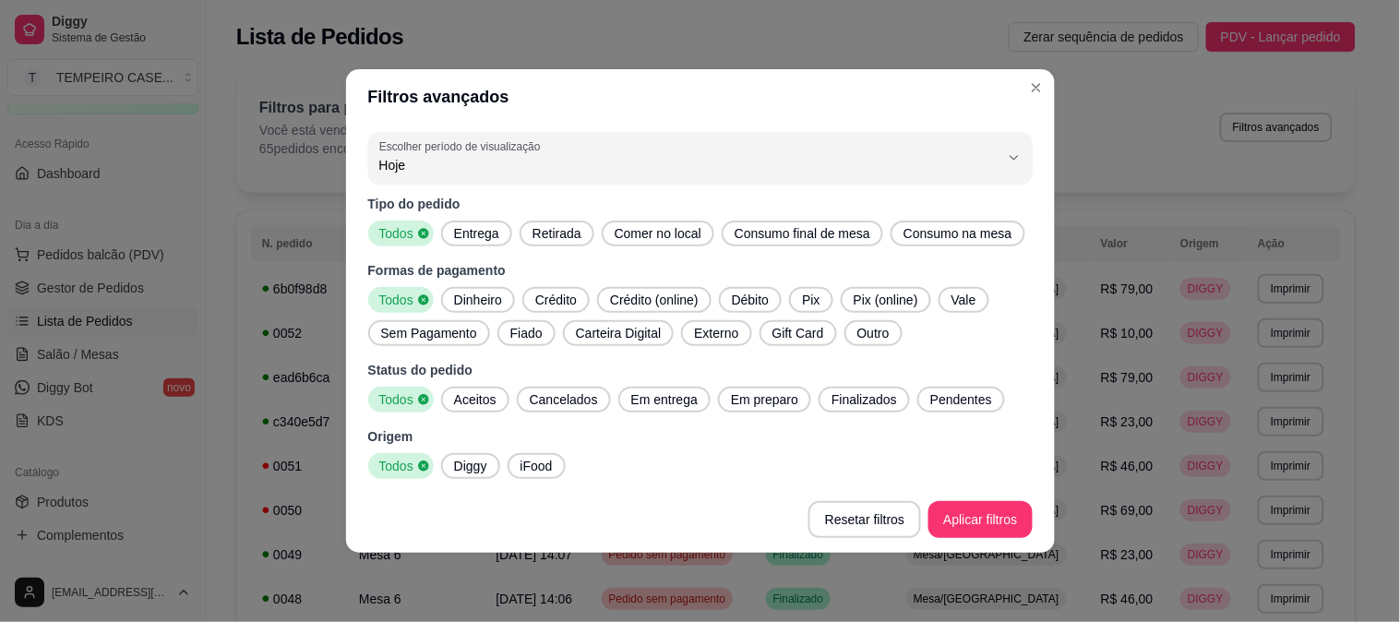
click at [484, 237] on span "Entrega" at bounding box center [477, 233] width 60 height 18
click at [463, 401] on span "Aceitos" at bounding box center [475, 400] width 57 height 18
drag, startPoint x: 635, startPoint y: 399, endPoint x: 754, endPoint y: 399, distance: 119.1
click at [656, 399] on span "Em entrega" at bounding box center [664, 400] width 81 height 18
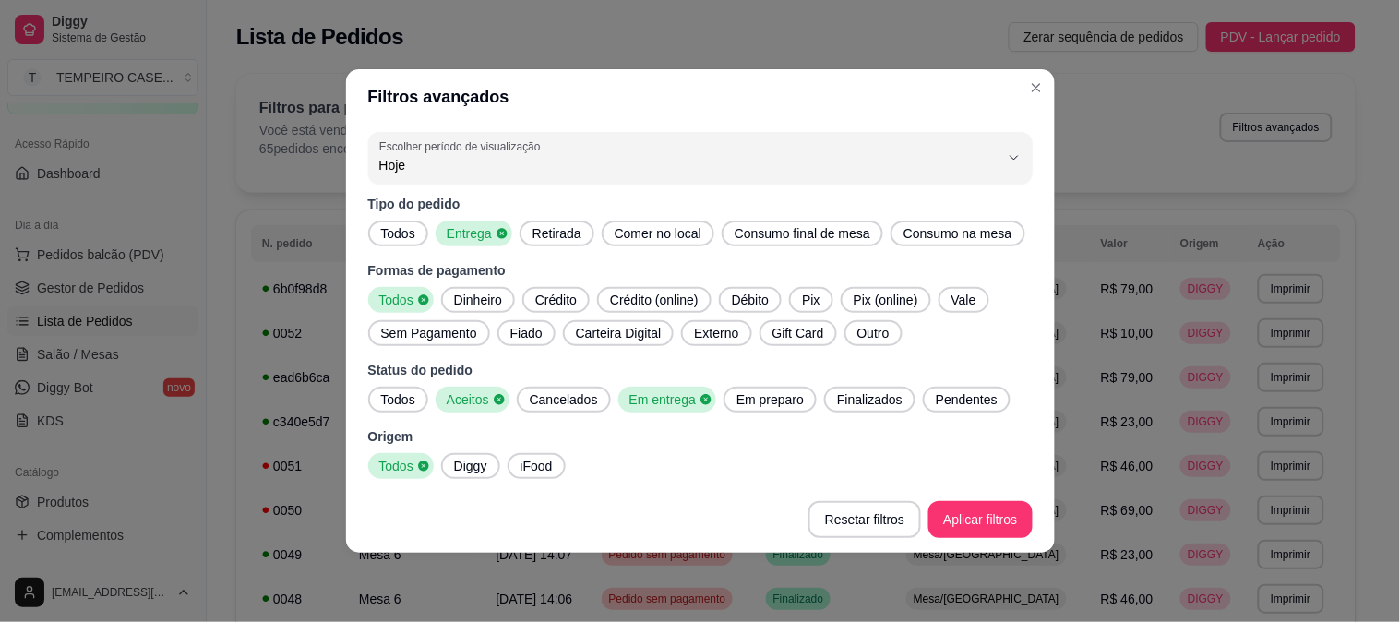
drag, startPoint x: 755, startPoint y: 399, endPoint x: 838, endPoint y: 399, distance: 83.1
click at [760, 399] on span "Em preparo" at bounding box center [770, 400] width 82 height 18
click at [854, 397] on span "Finalizados" at bounding box center [875, 400] width 80 height 18
click at [940, 397] on span "Pendentes" at bounding box center [978, 400] width 77 height 18
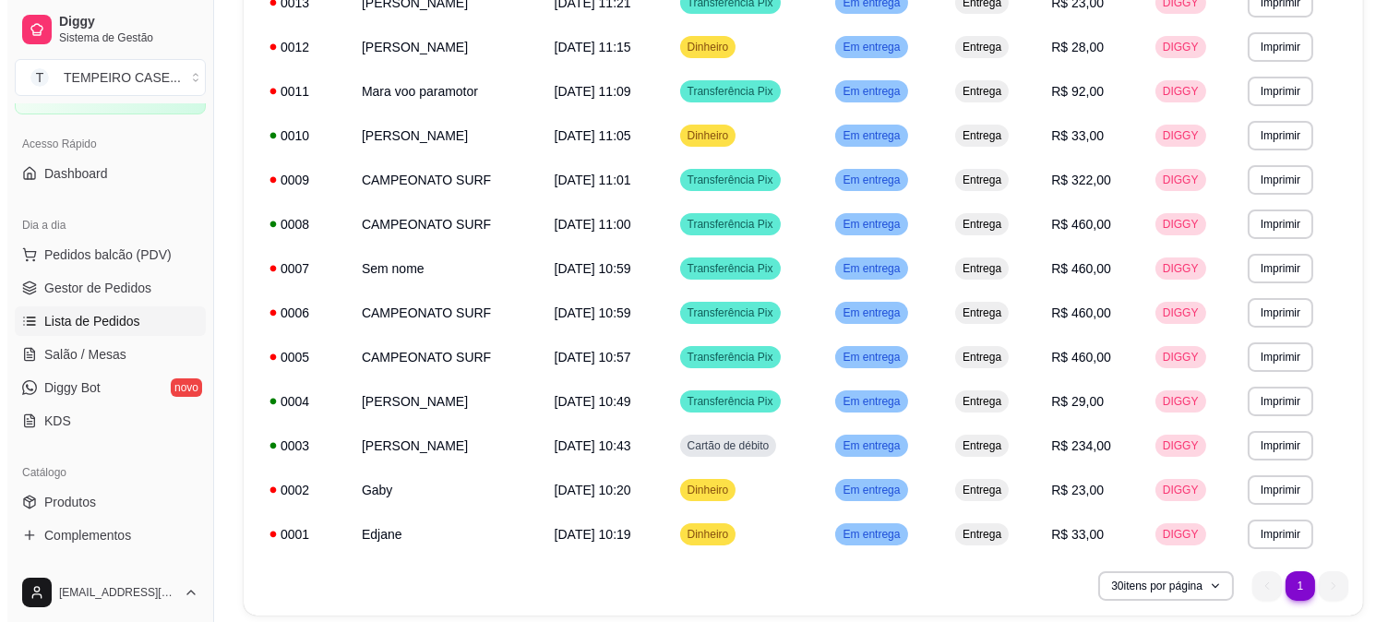
scroll to position [826, 0]
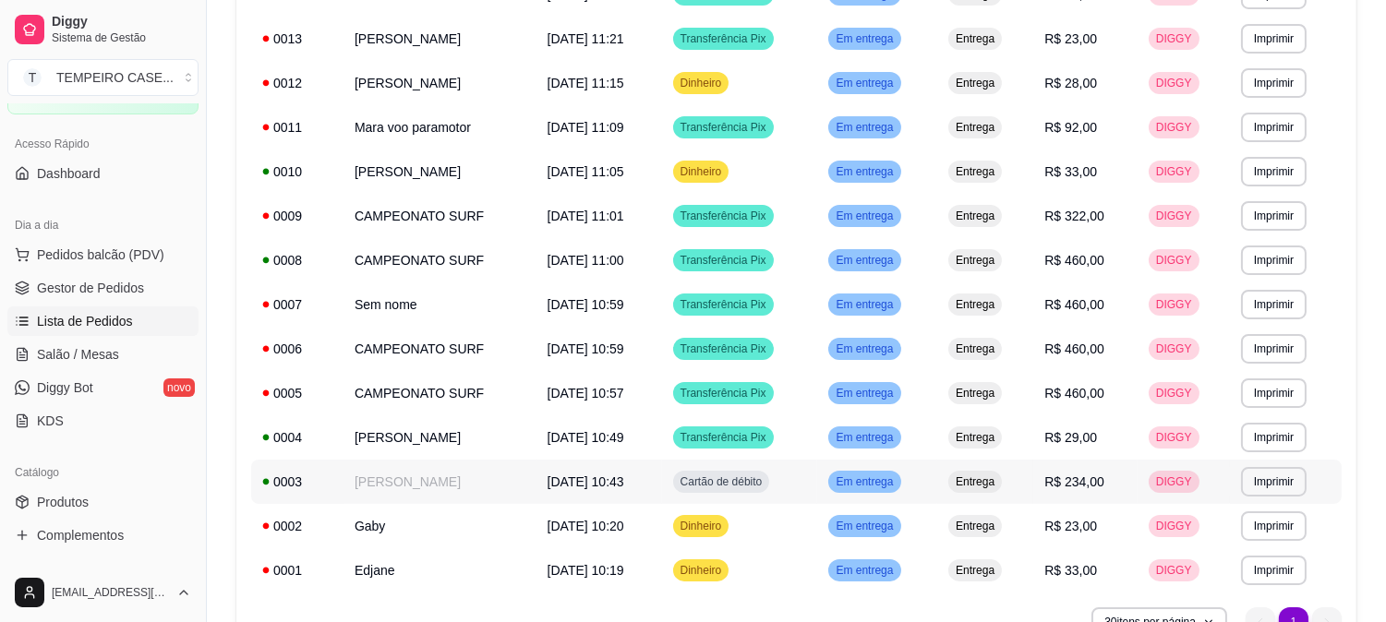
click at [453, 482] on td "[PERSON_NAME]" at bounding box center [439, 482] width 193 height 44
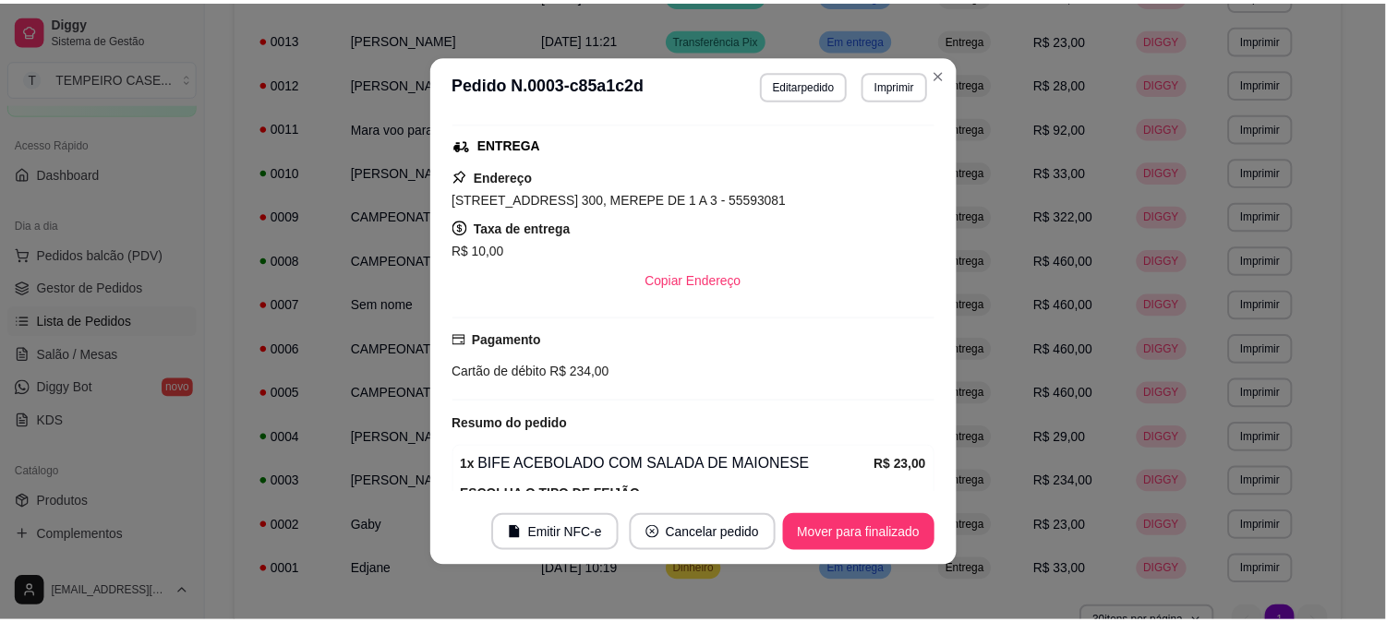
scroll to position [180, 0]
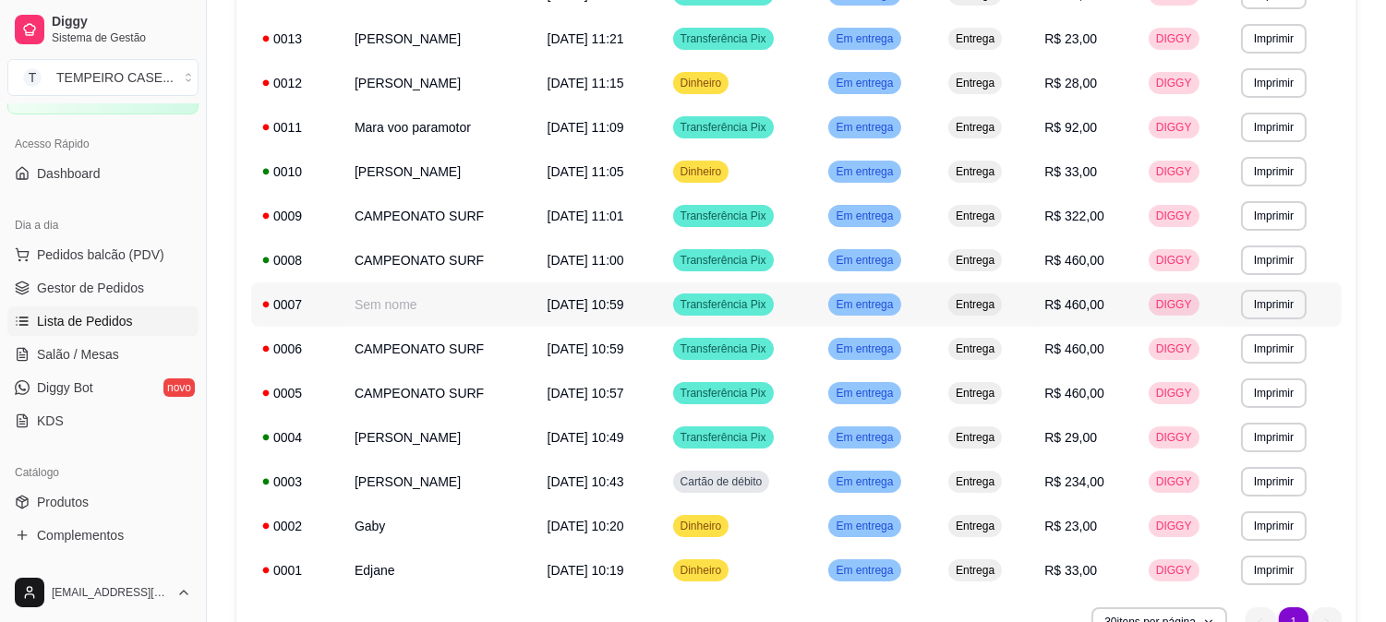
click at [412, 306] on td "Sem nome" at bounding box center [439, 304] width 193 height 44
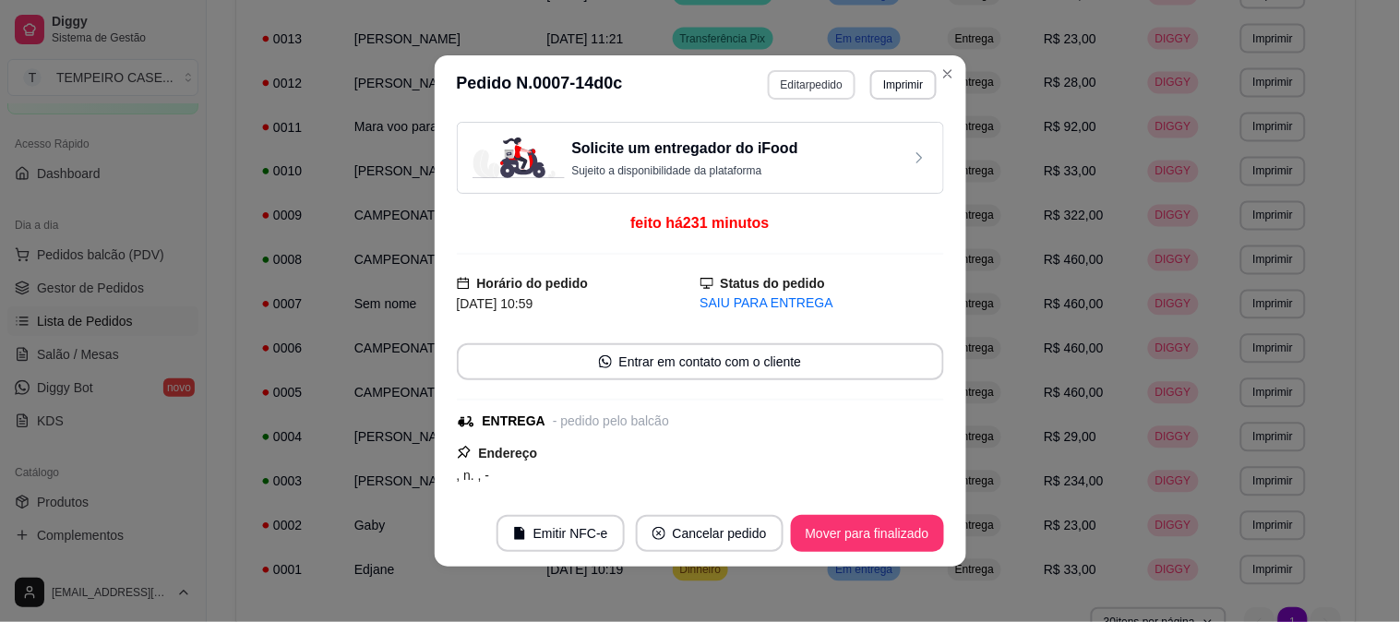
click at [799, 83] on button "Editar pedido" at bounding box center [812, 85] width 88 height 30
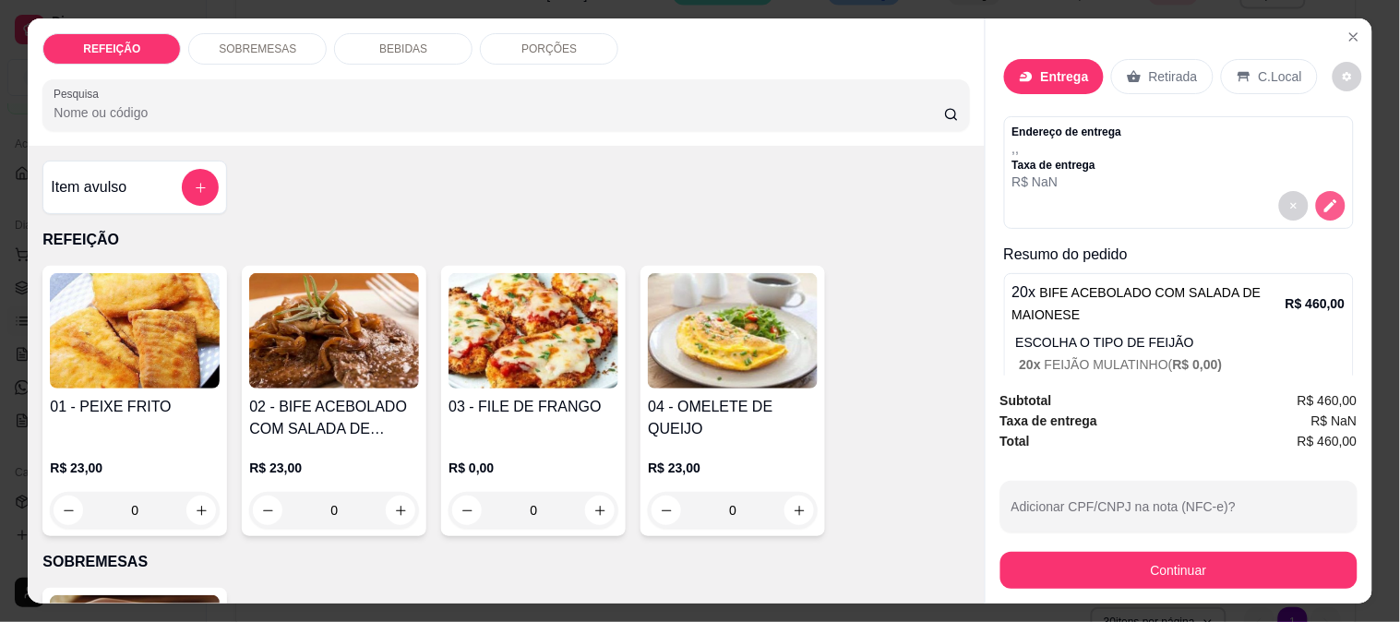
click at [1323, 198] on icon "decrease-product-quantity" at bounding box center [1331, 206] width 17 height 17
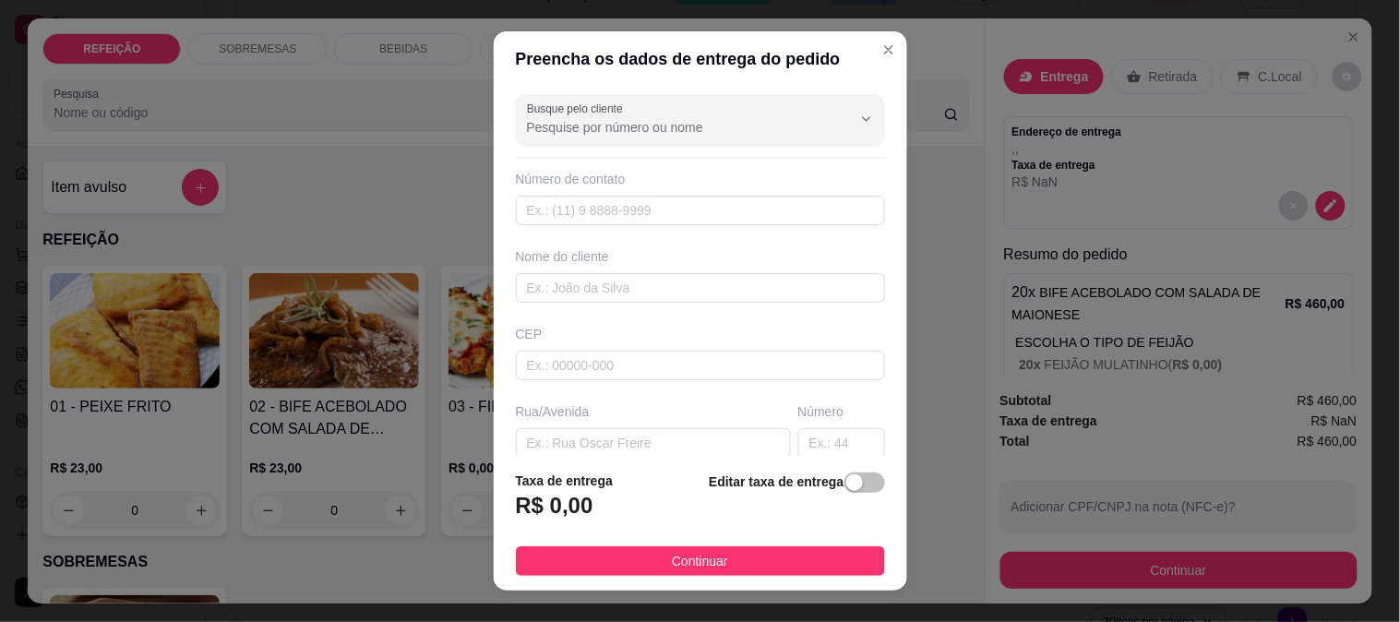
click at [675, 121] on input "Busque pelo cliente" at bounding box center [674, 127] width 295 height 18
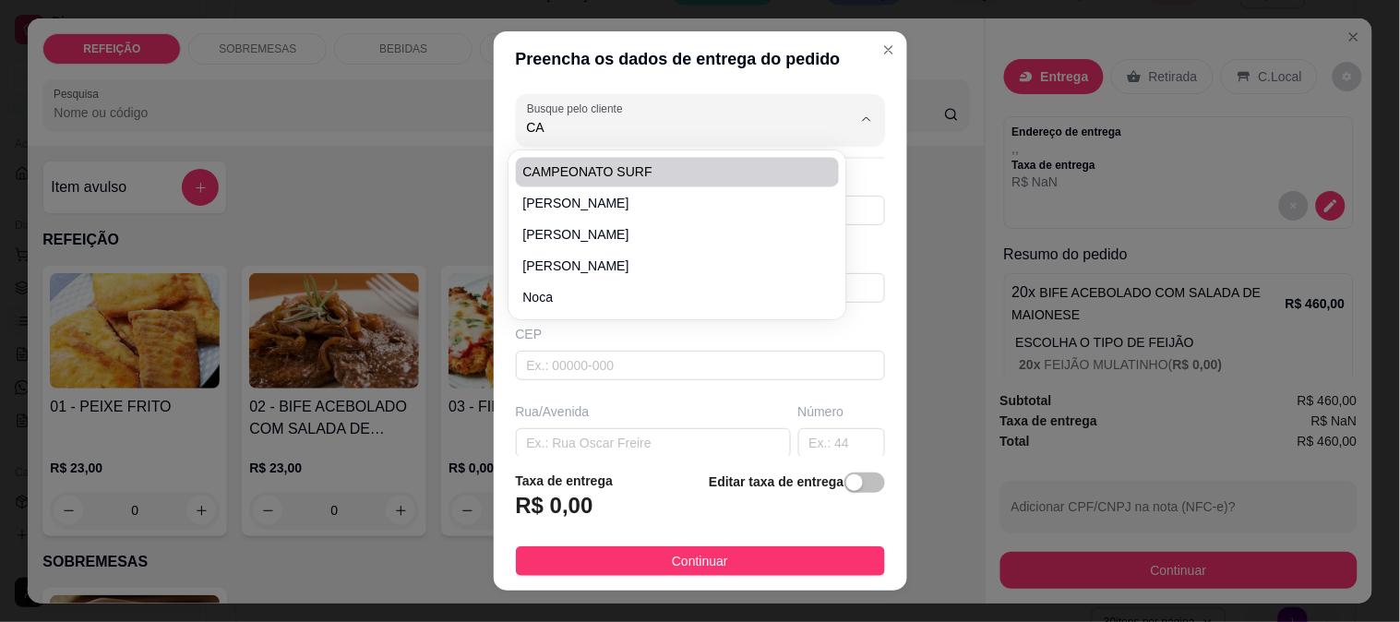
click at [642, 182] on li "CAMPEONATO SURF" at bounding box center [678, 173] width 324 height 30
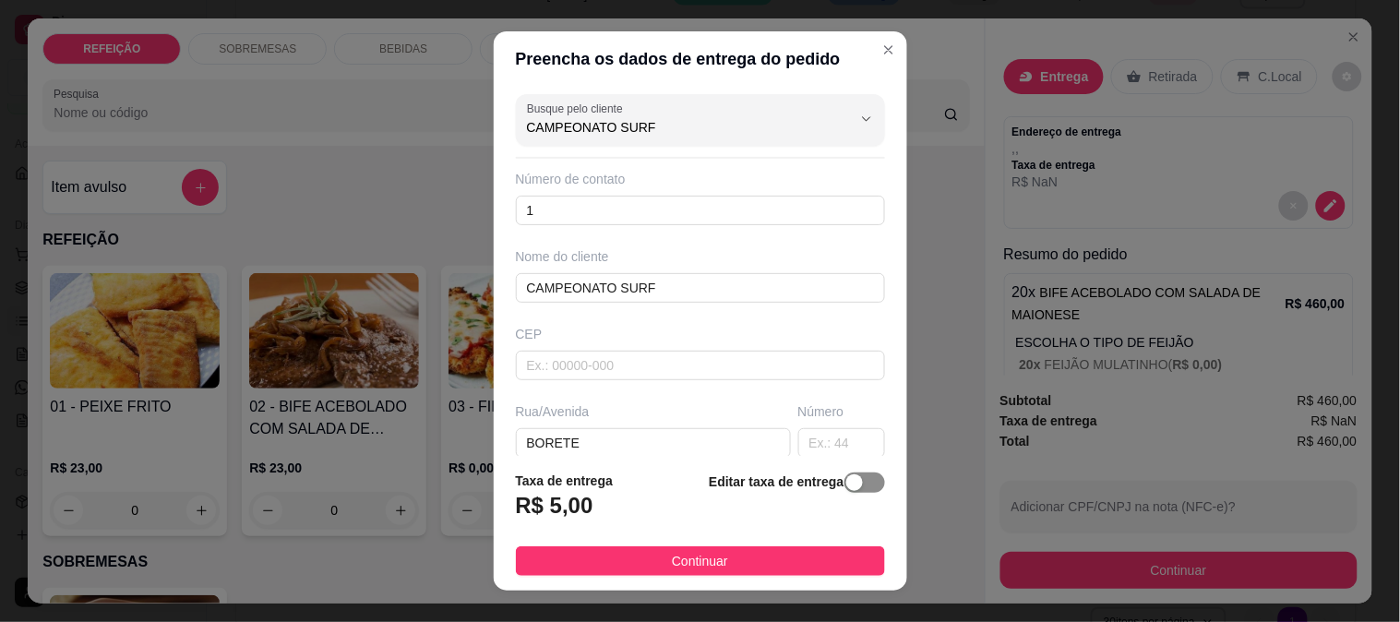
click at [847, 482] on div "button" at bounding box center [855, 483] width 17 height 17
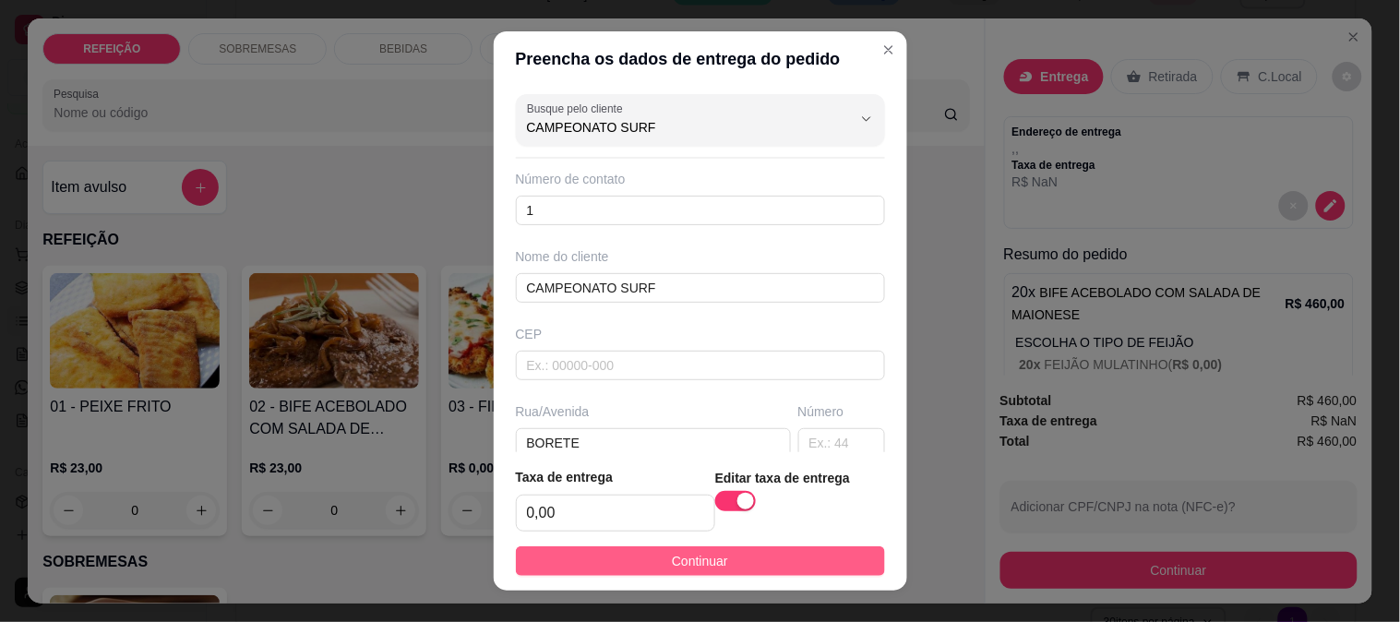
click at [757, 561] on button "Continuar" at bounding box center [700, 562] width 369 height 30
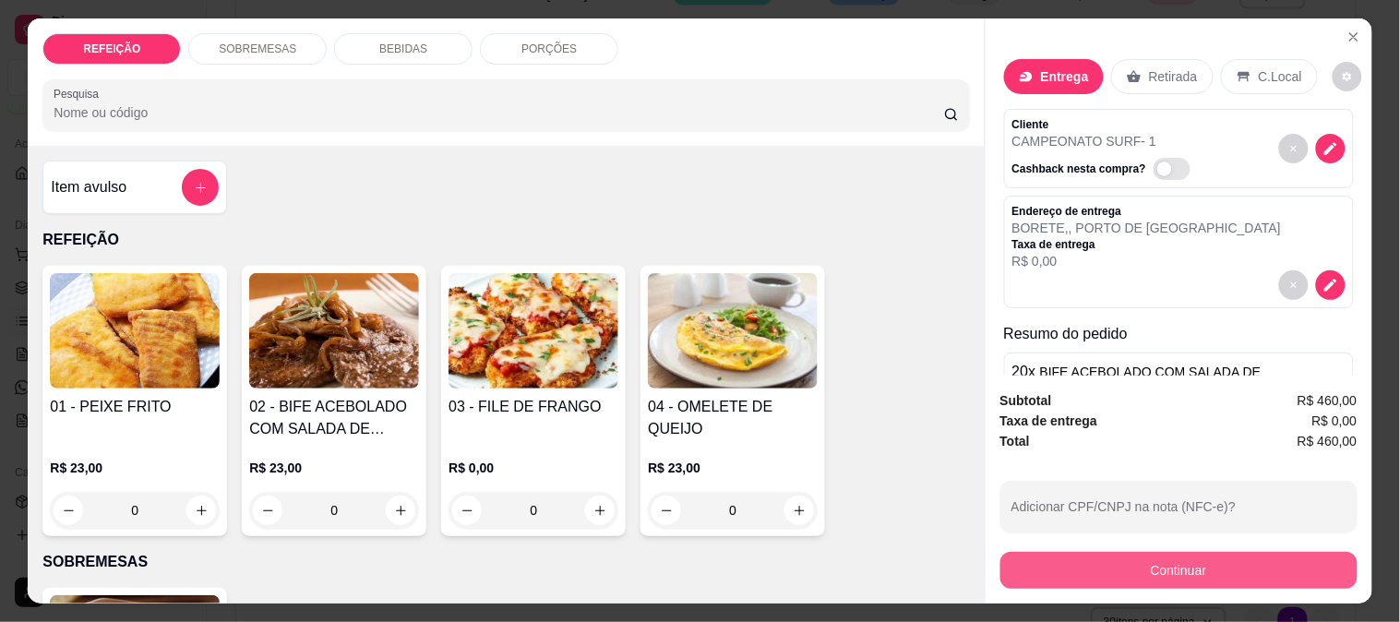
click at [1172, 567] on button "Continuar" at bounding box center [1179, 570] width 357 height 37
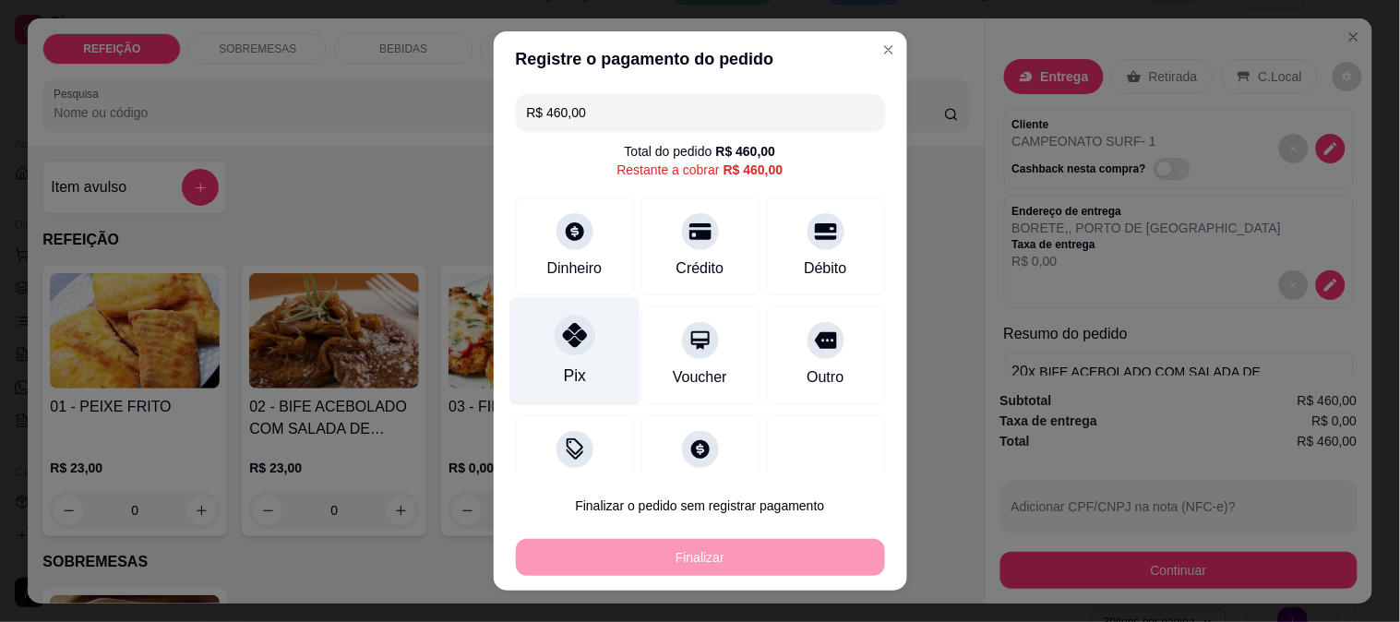
click at [589, 384] on div "Pix" at bounding box center [575, 351] width 130 height 108
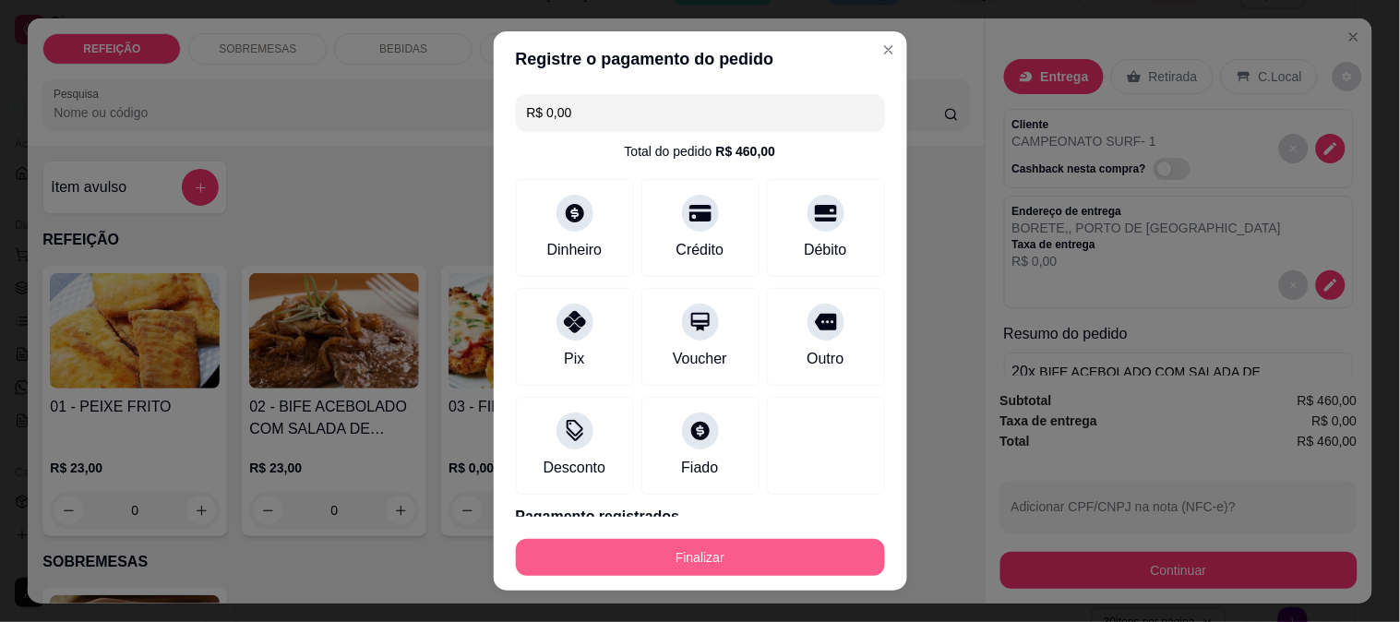
click at [703, 552] on button "Finalizar" at bounding box center [700, 557] width 369 height 37
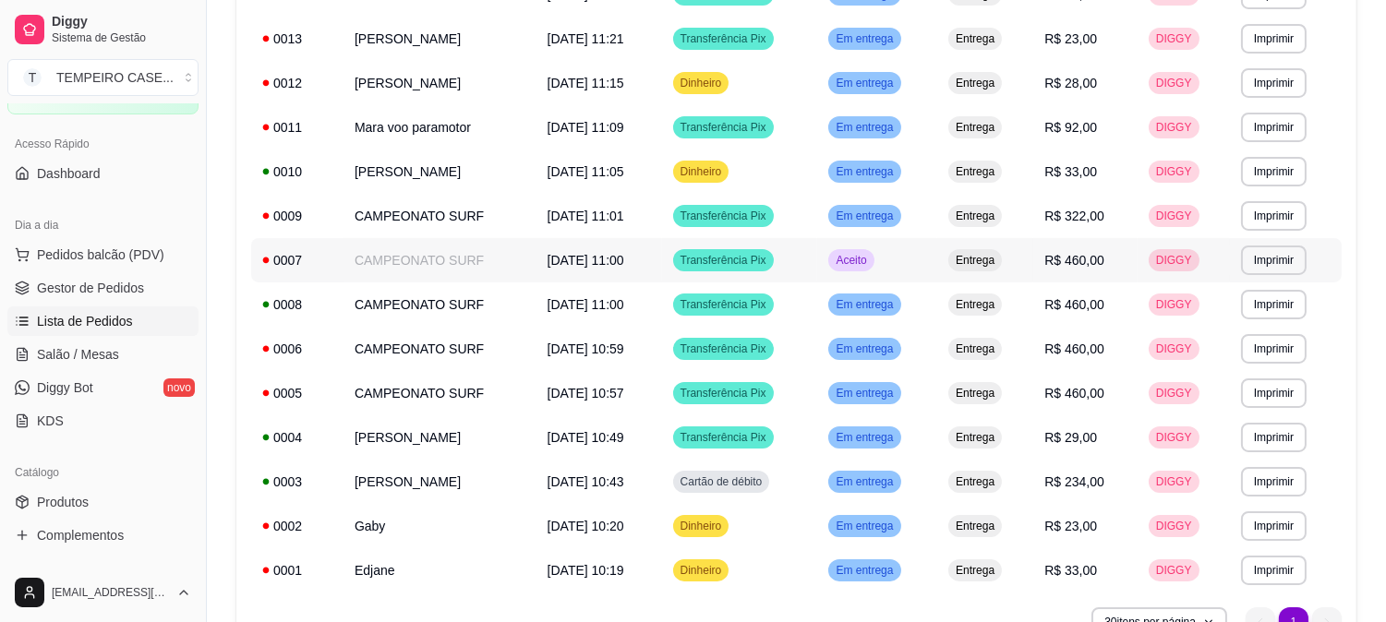
click at [909, 259] on td "Aceito" at bounding box center [877, 260] width 120 height 44
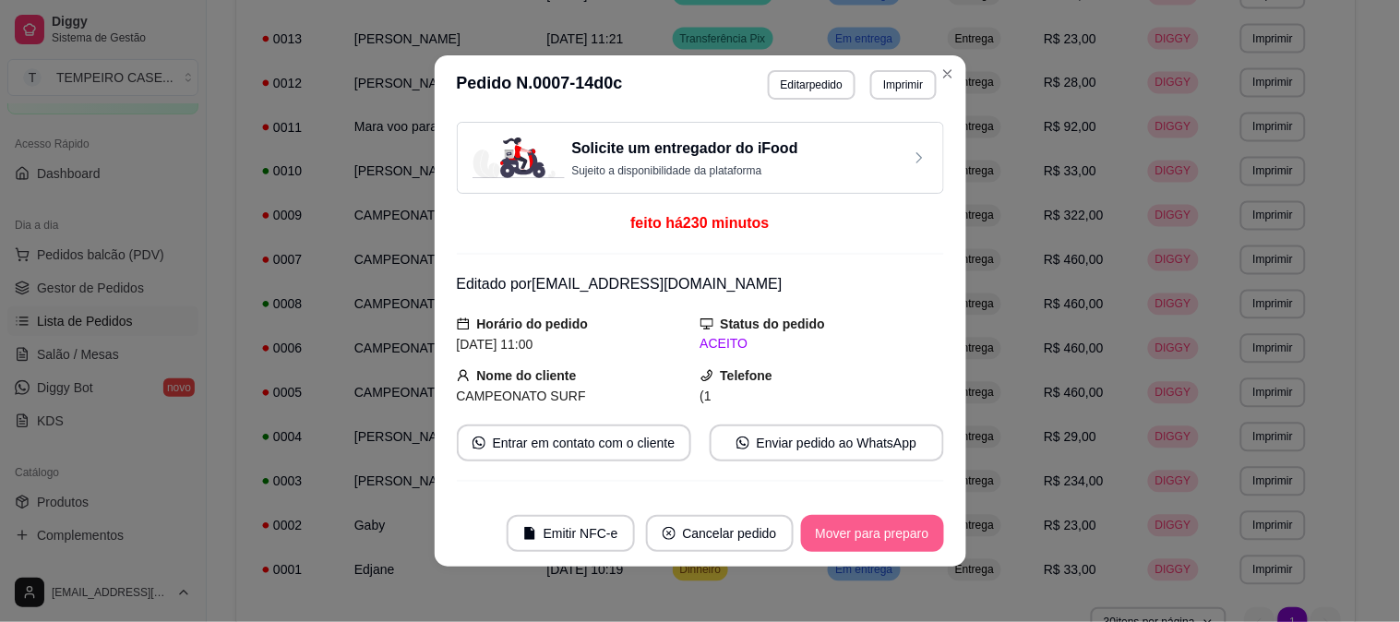
click at [860, 535] on button "Mover para preparo" at bounding box center [872, 533] width 143 height 37
click at [861, 535] on button "Mover para entrega" at bounding box center [873, 534] width 138 height 36
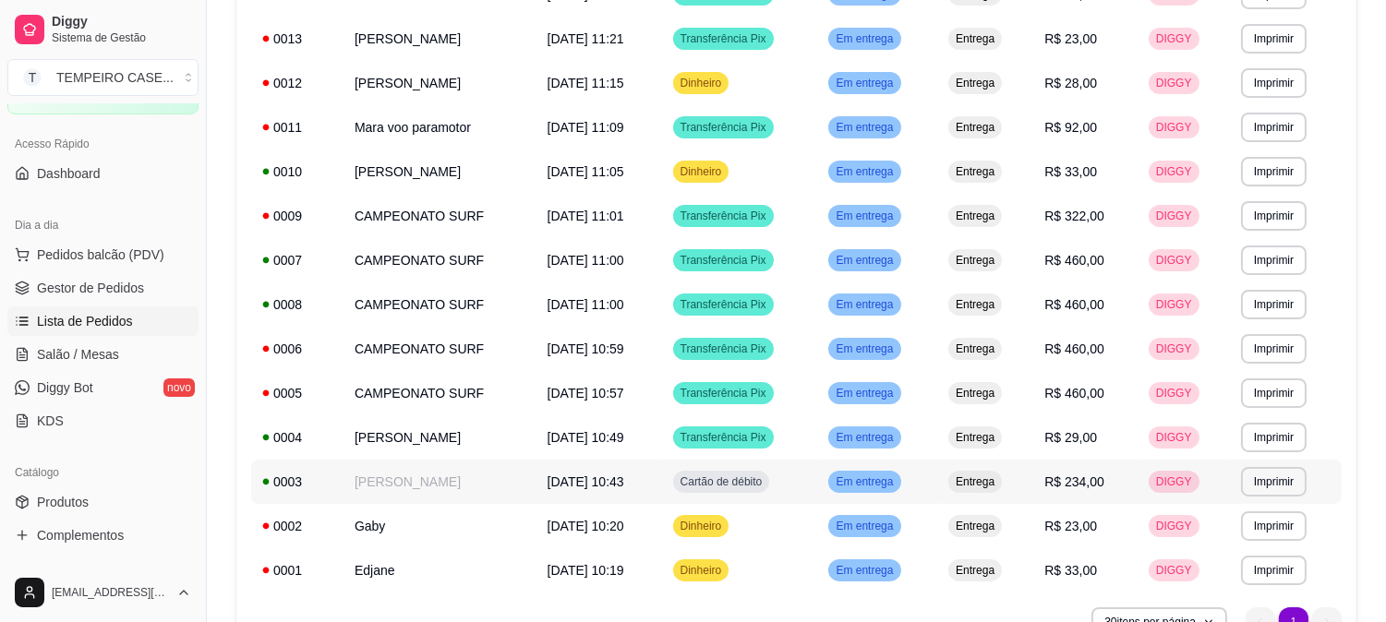
click at [991, 472] on tbody "**********" at bounding box center [796, 17] width 1090 height 1152
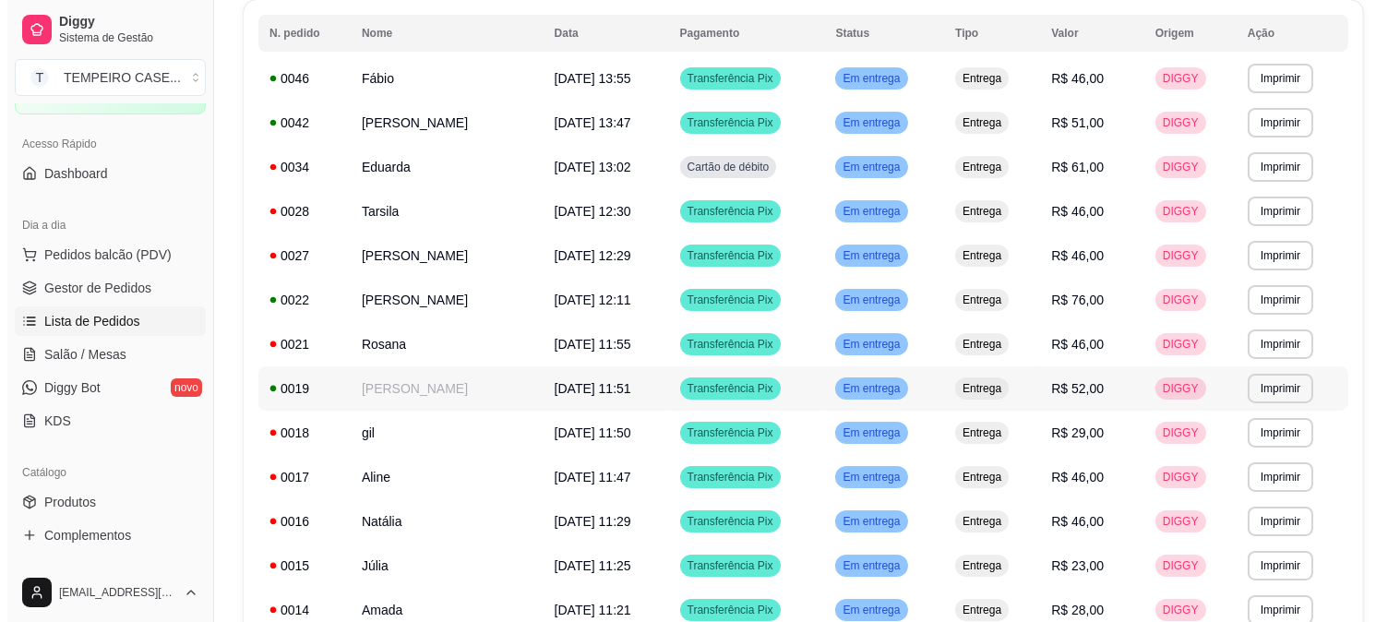
scroll to position [108, 0]
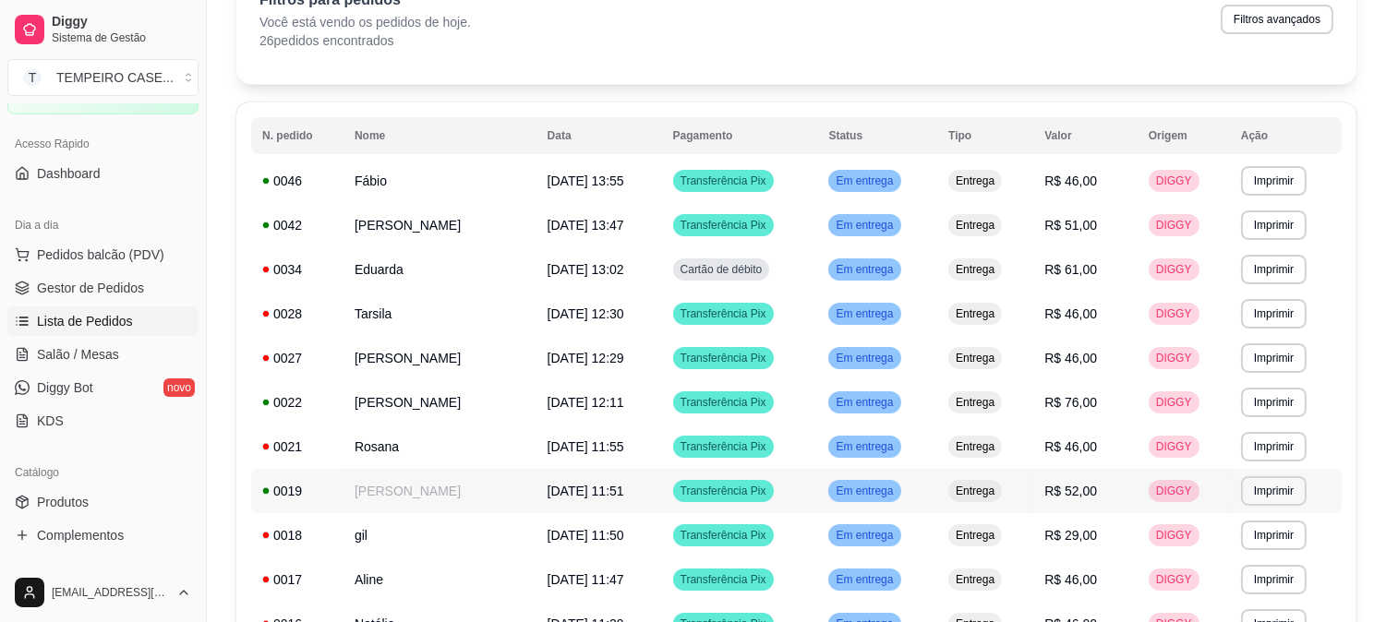
click at [523, 495] on td "[PERSON_NAME]" at bounding box center [439, 491] width 193 height 44
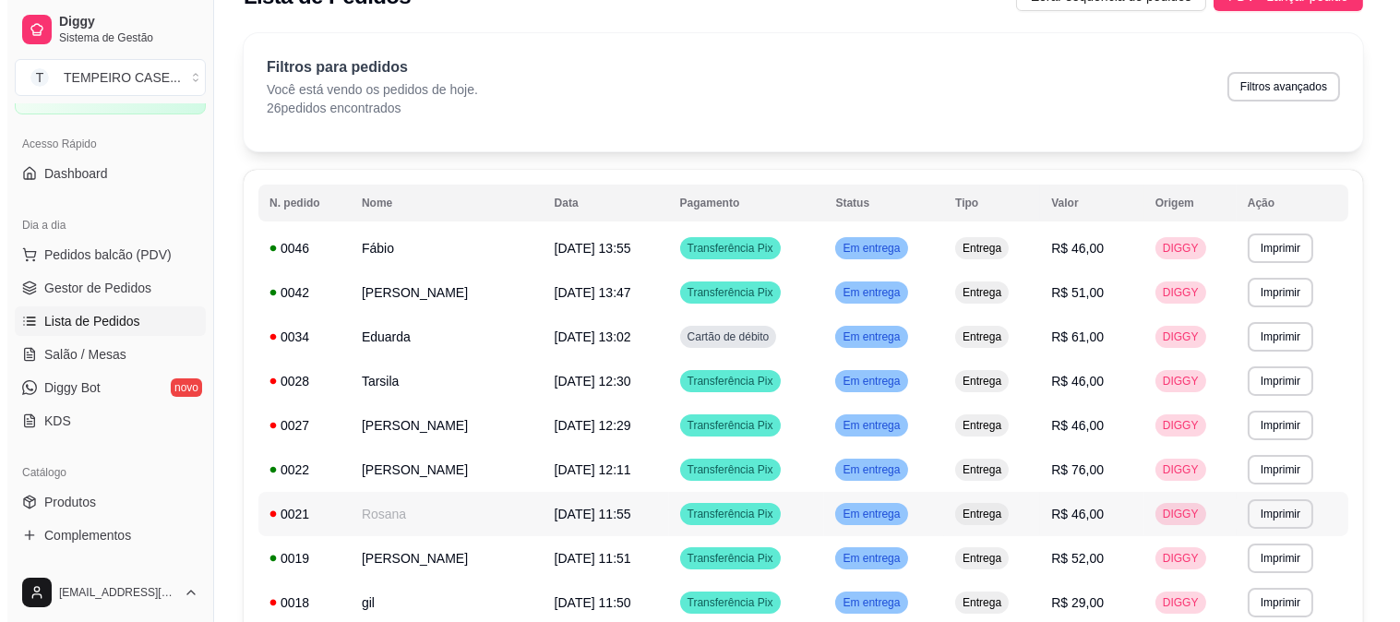
scroll to position [6, 0]
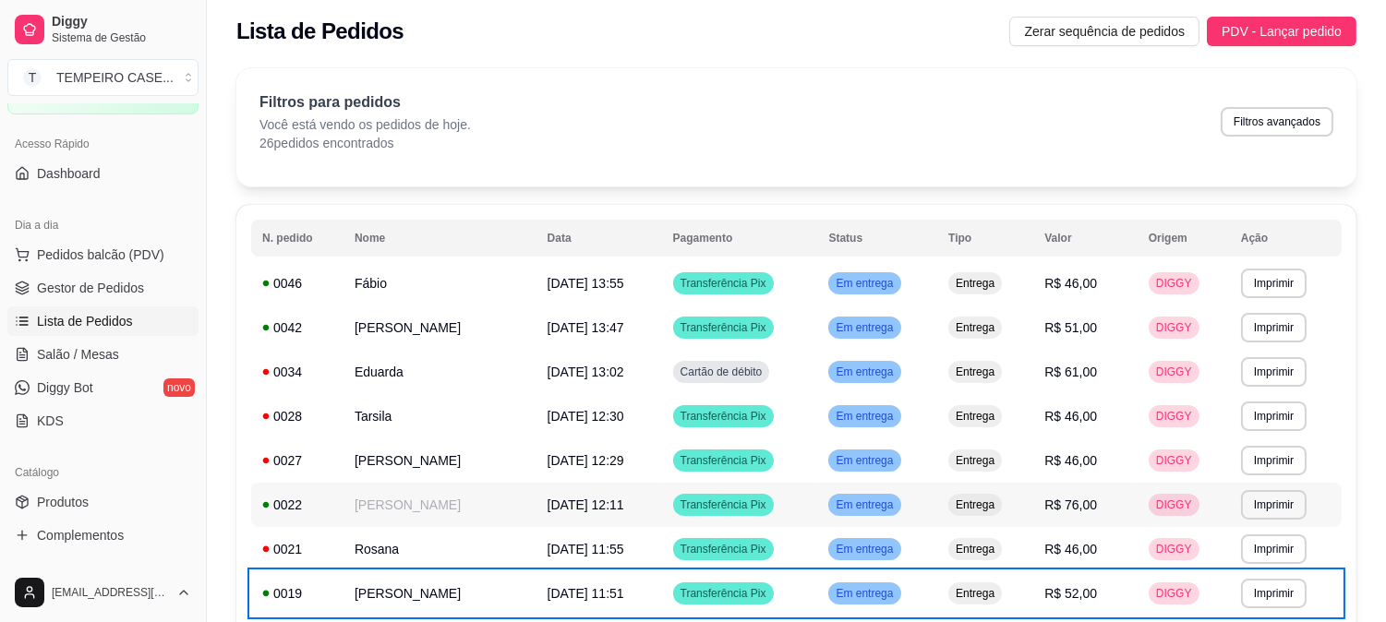
click at [425, 493] on td "[PERSON_NAME]" at bounding box center [439, 505] width 193 height 44
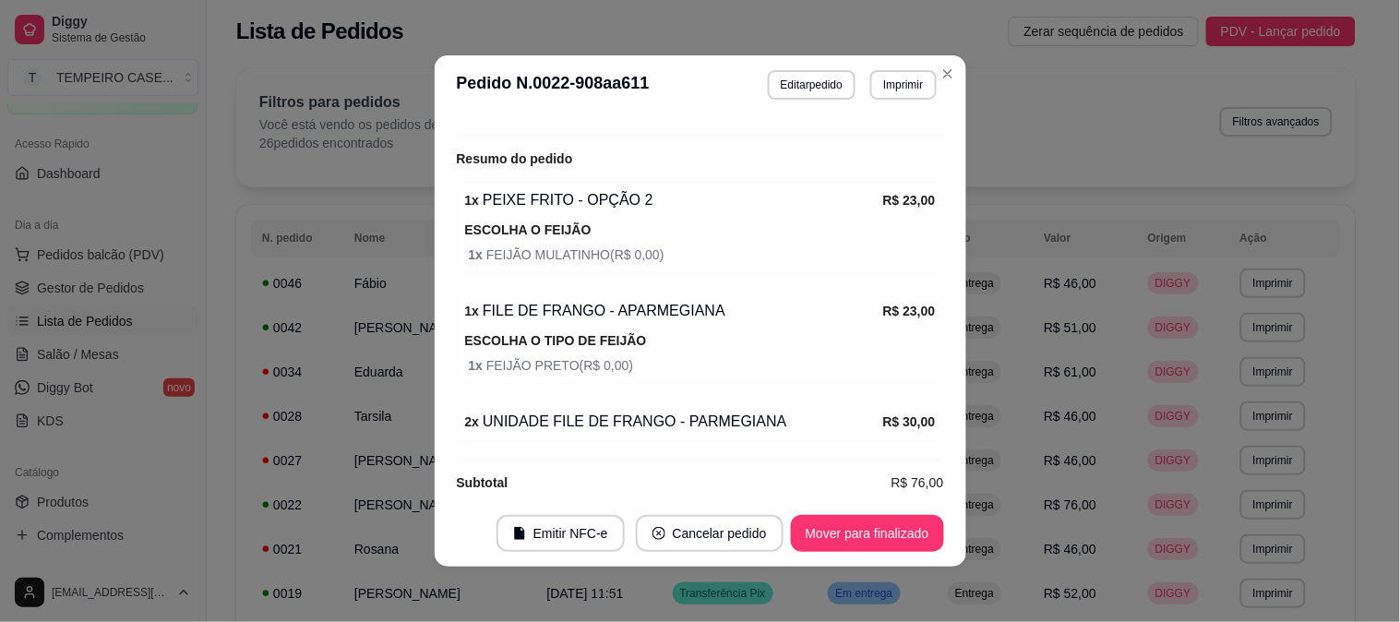
scroll to position [593, 0]
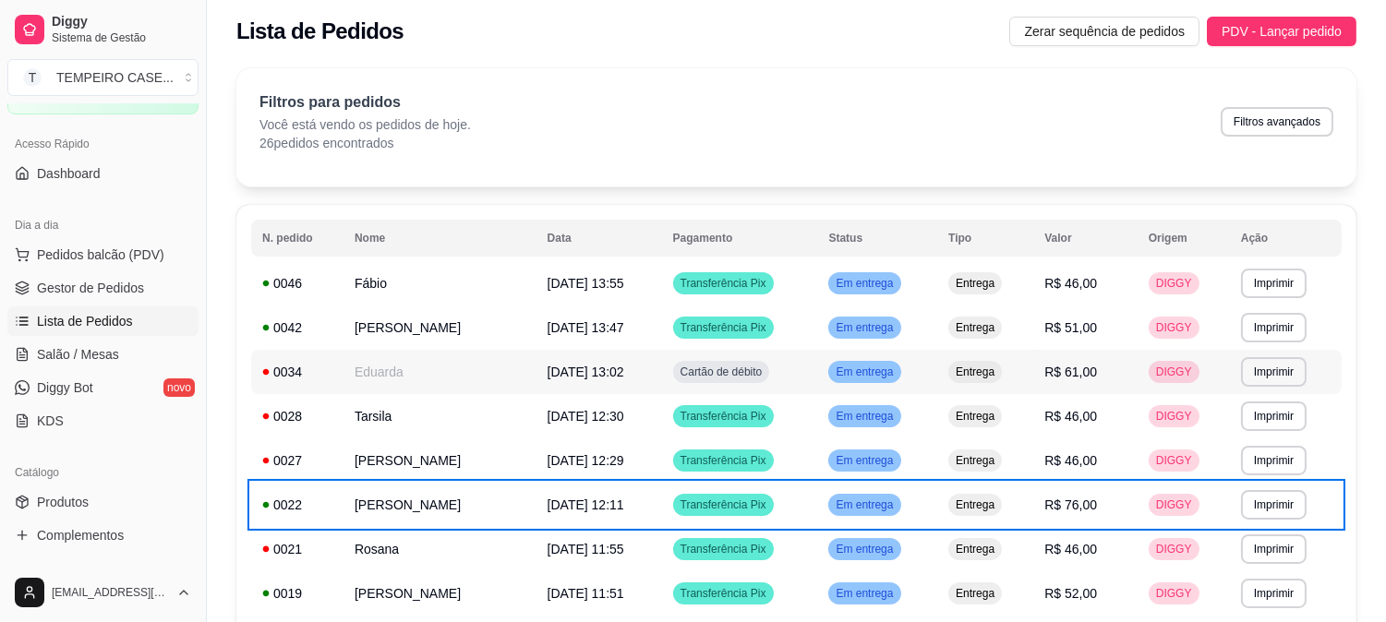
click at [483, 370] on td "Eduarda" at bounding box center [439, 372] width 193 height 44
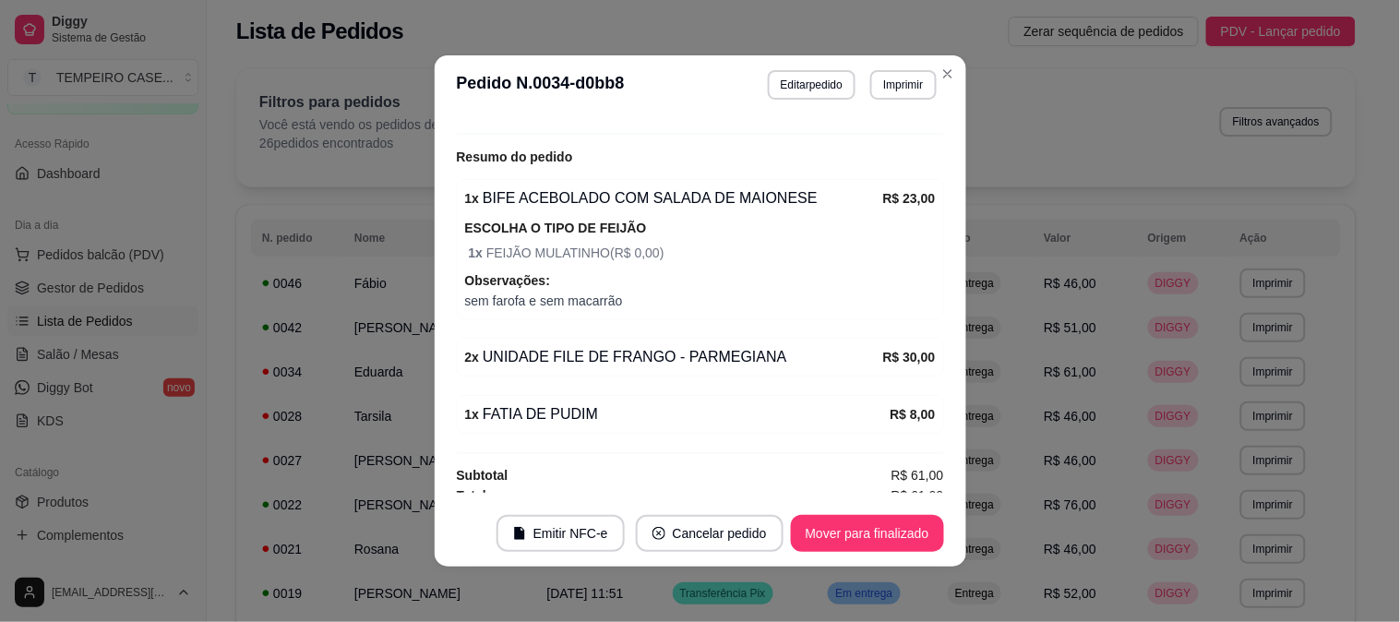
scroll to position [600, 0]
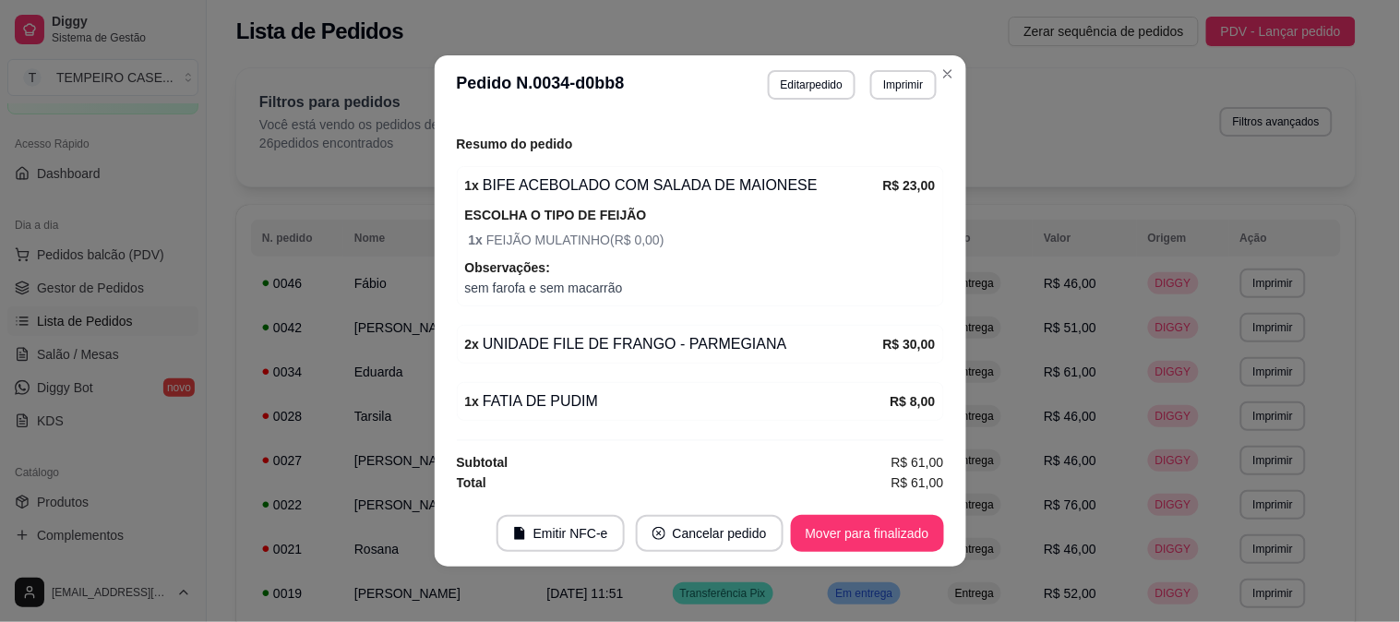
scroll to position [509, 0]
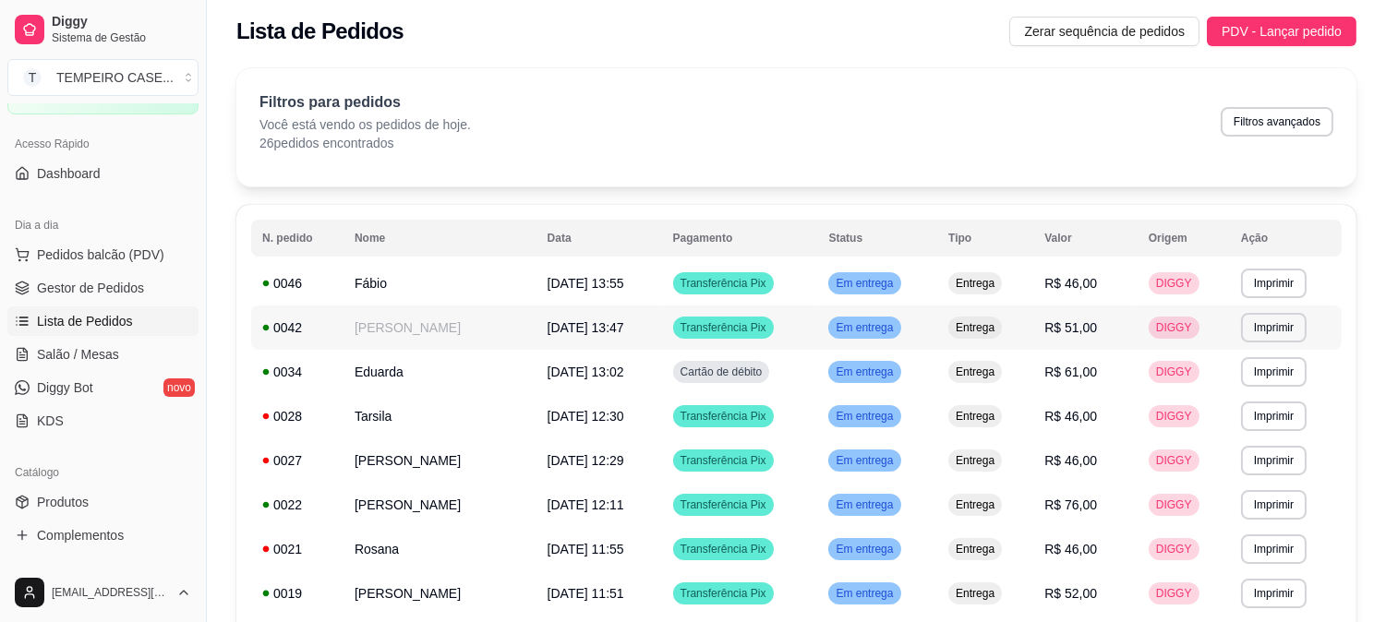
click at [377, 328] on td "[PERSON_NAME]" at bounding box center [439, 328] width 193 height 44
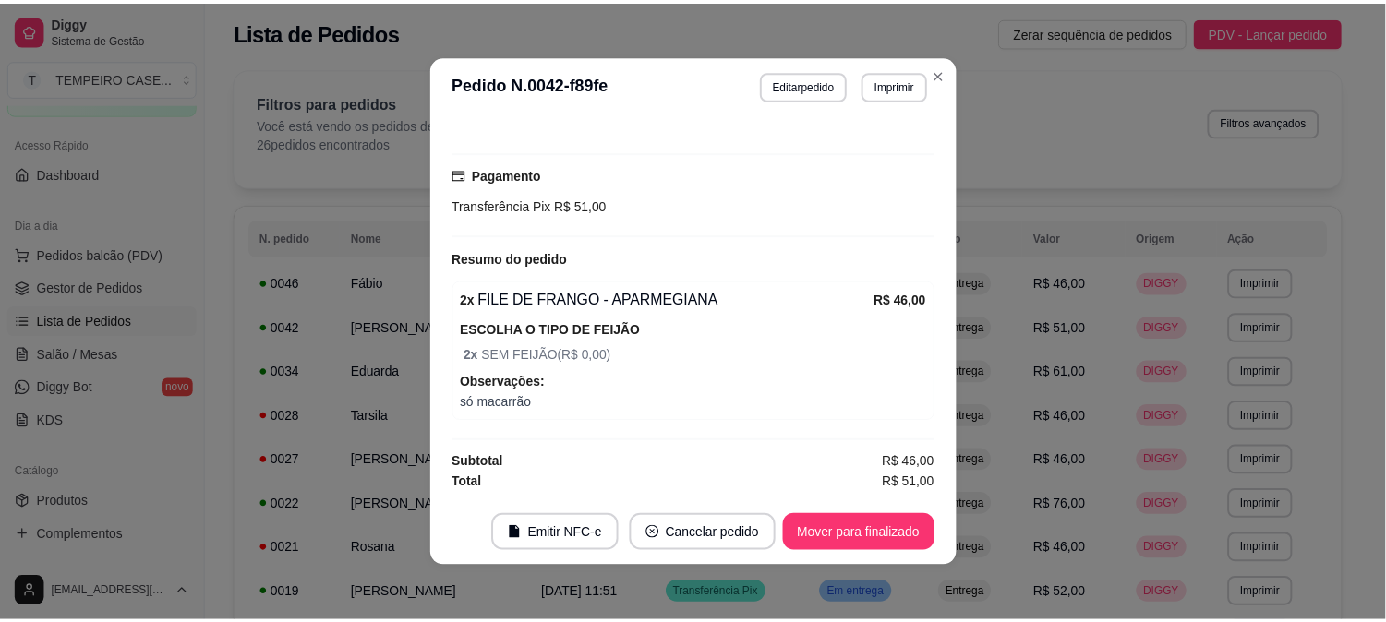
scroll to position [456, 0]
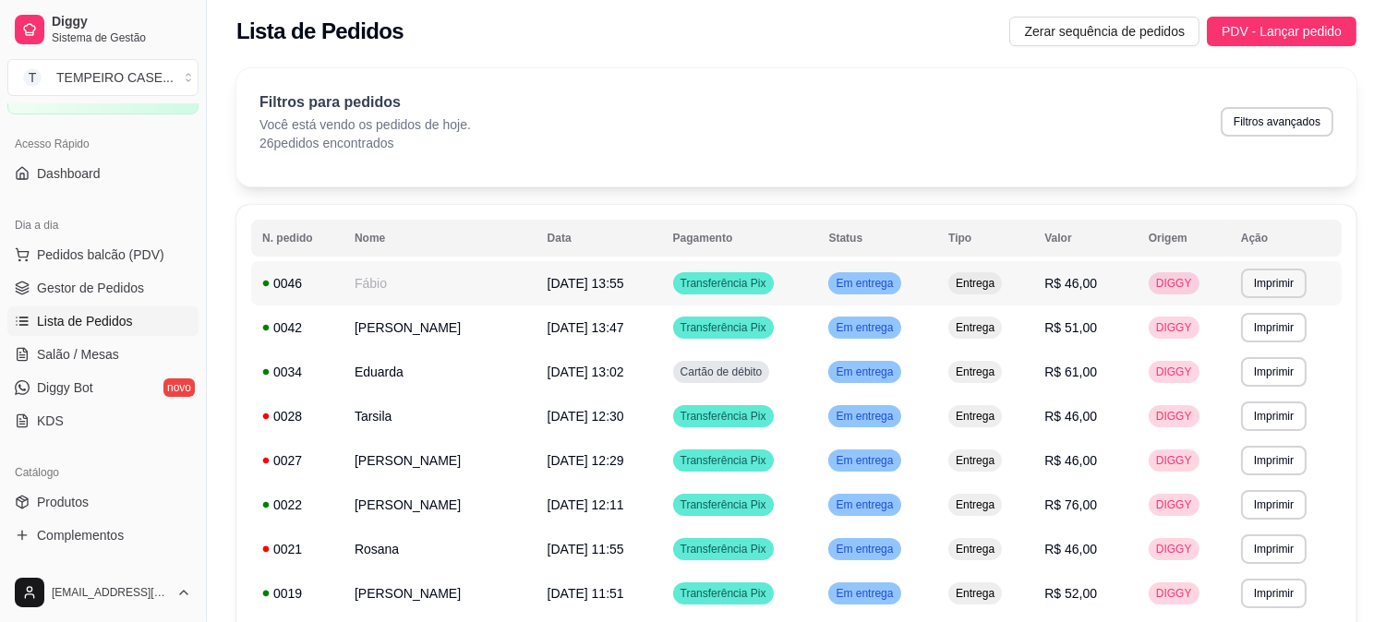
click at [558, 275] on td "[DATE] 13:55" at bounding box center [599, 283] width 126 height 44
click at [114, 356] on span "Salão / Mesas" at bounding box center [78, 354] width 82 height 18
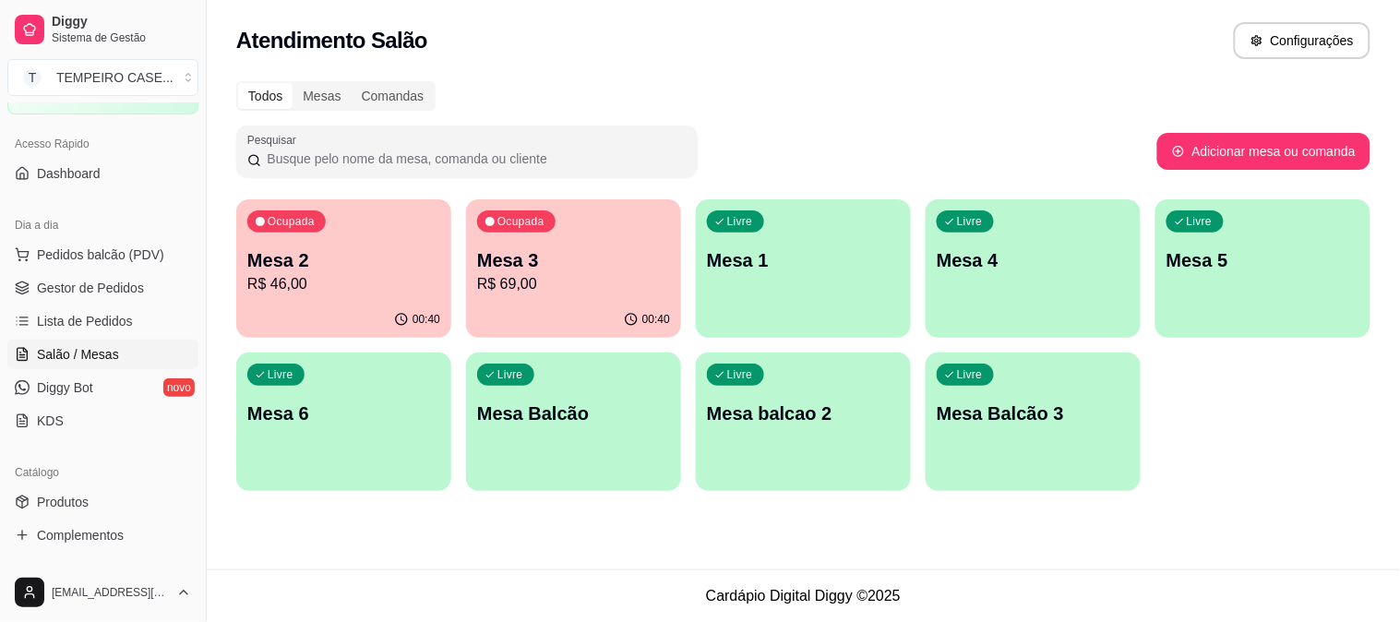
click at [546, 282] on p "R$ 69,00" at bounding box center [573, 284] width 193 height 22
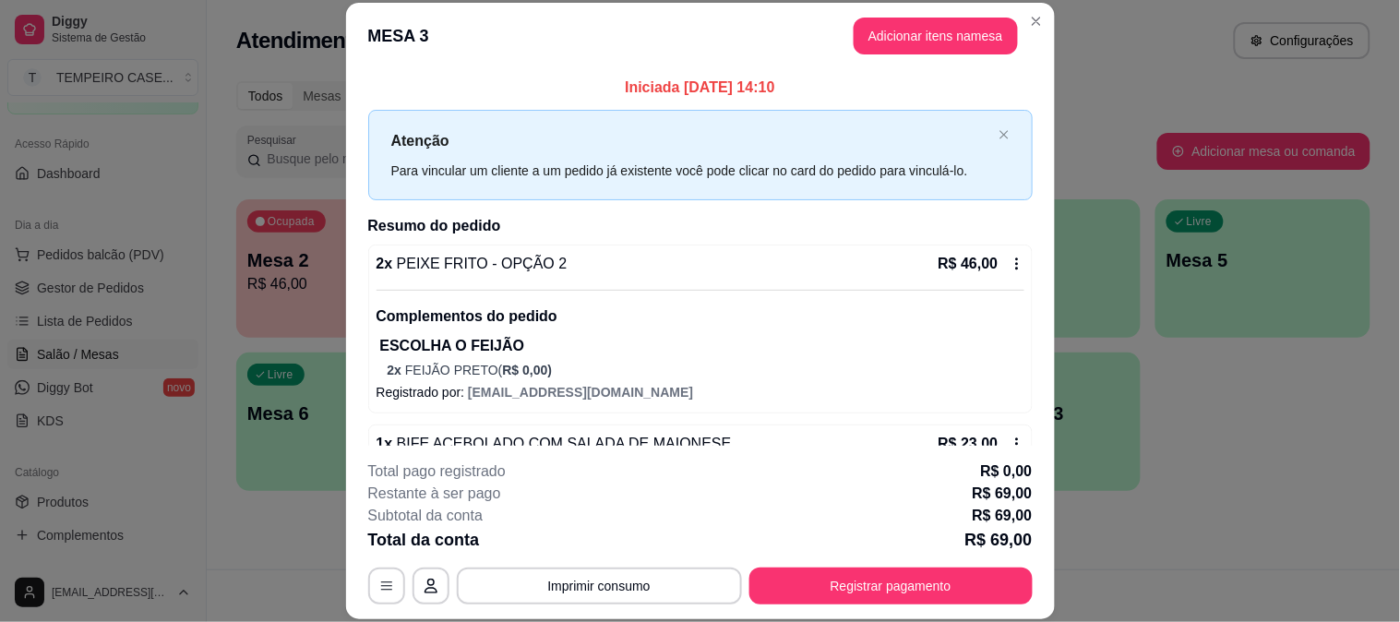
click at [912, 35] on button "Adicionar itens na mesa" at bounding box center [936, 36] width 164 height 37
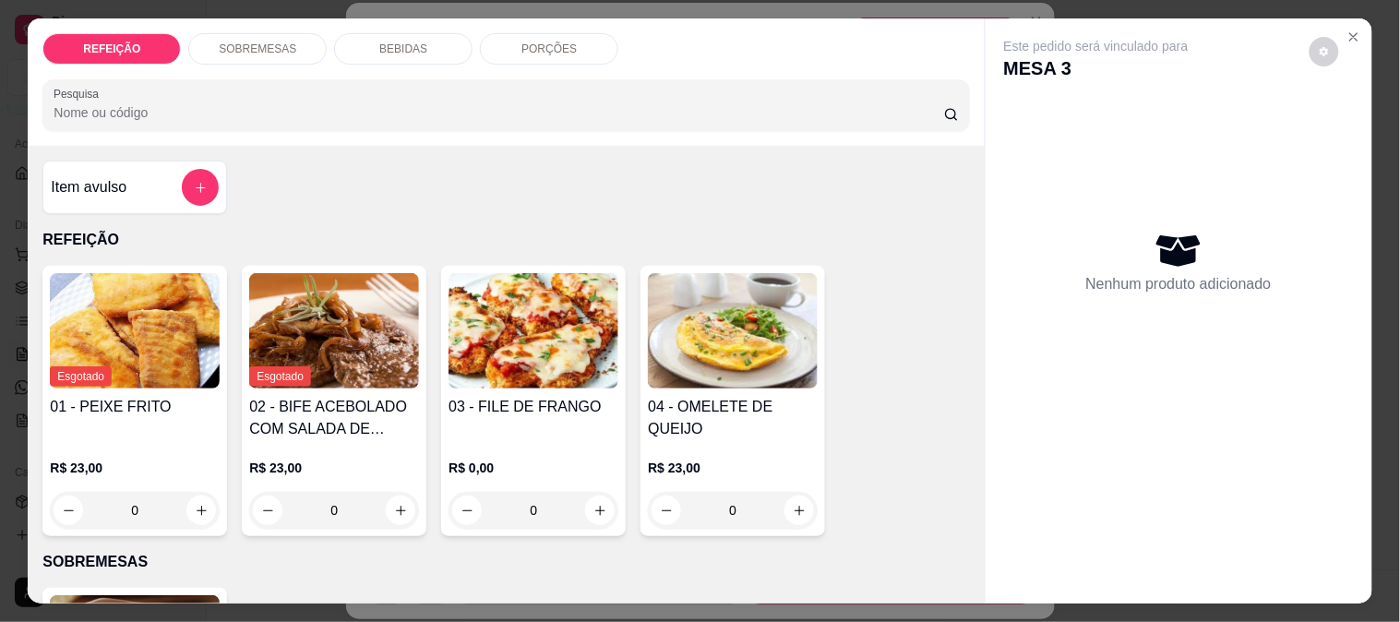
click at [392, 33] on div "BEBIDAS" at bounding box center [403, 48] width 138 height 31
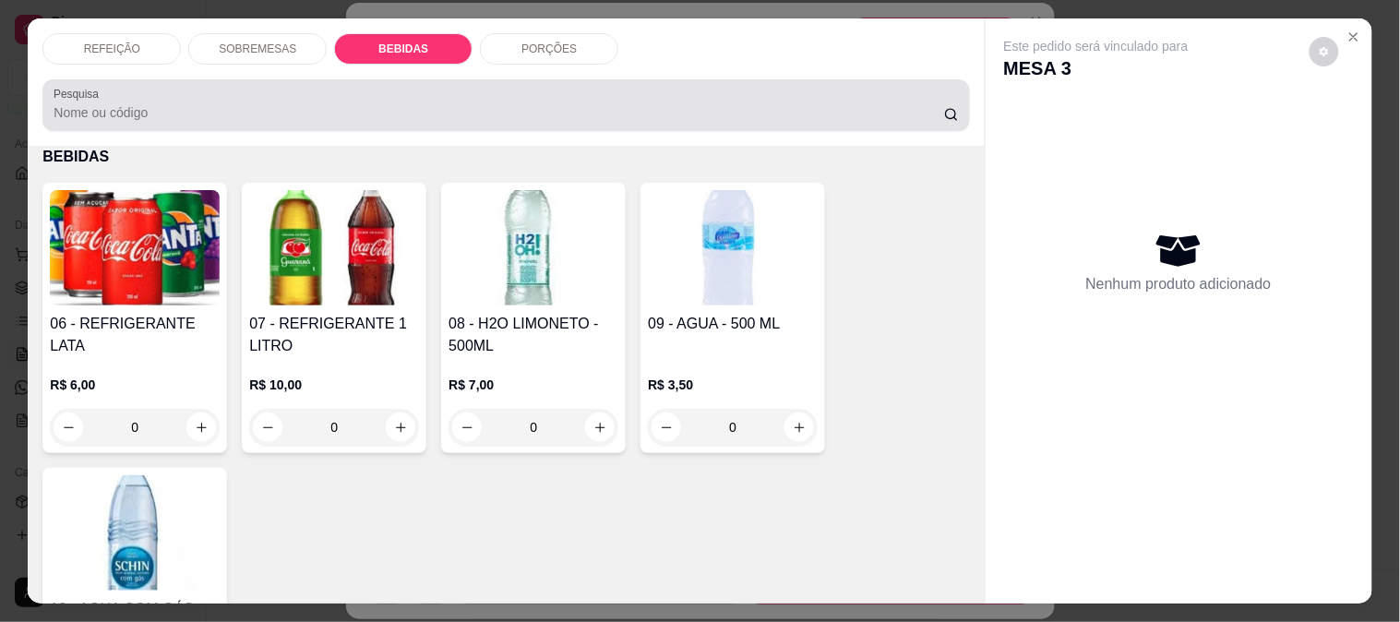
scroll to position [48, 0]
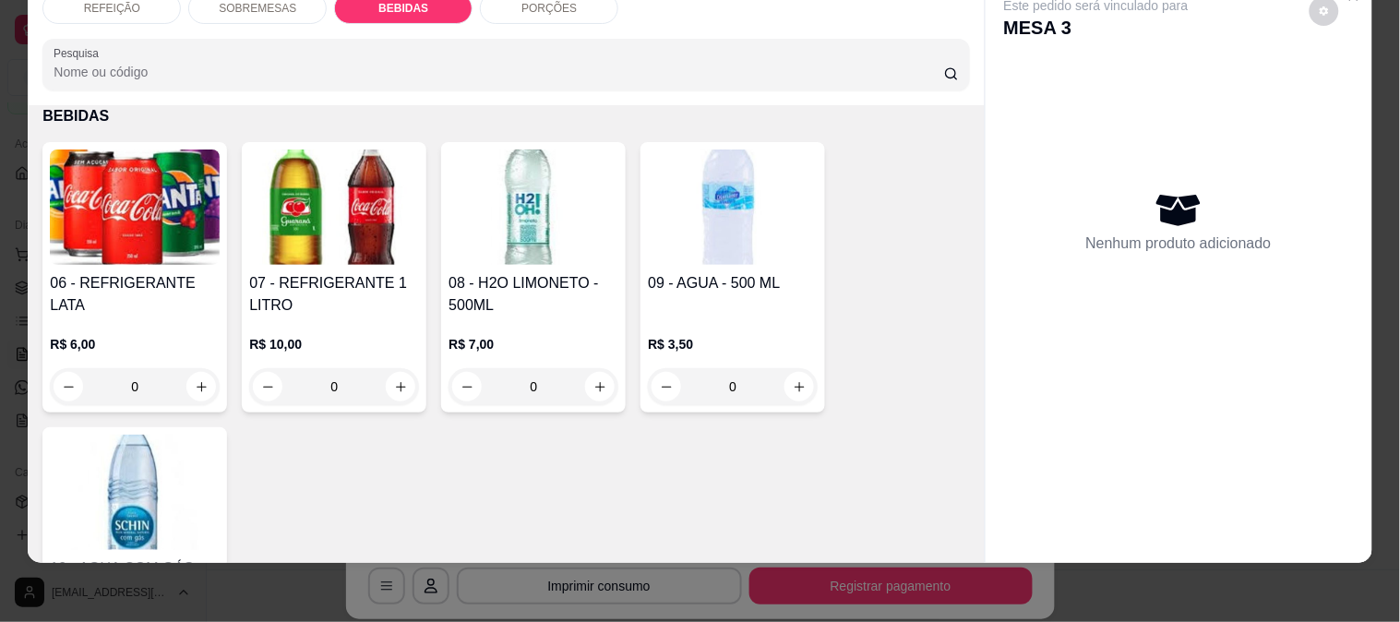
click at [261, 246] on img at bounding box center [334, 207] width 170 height 115
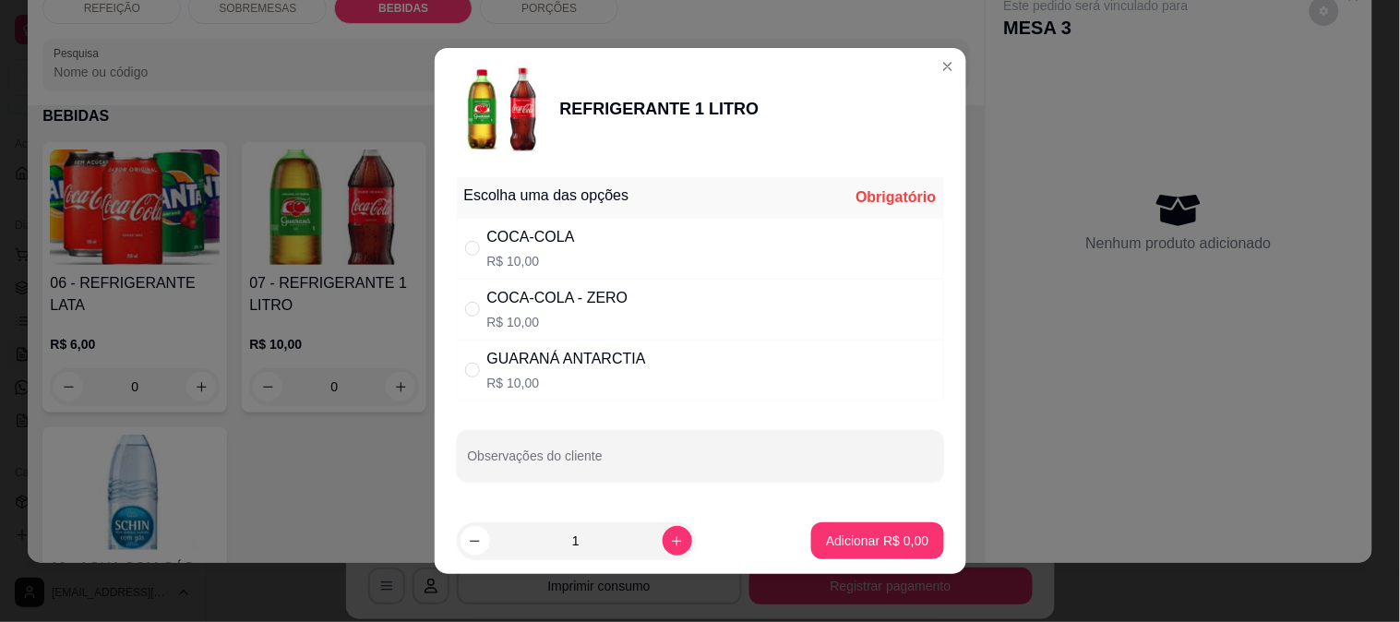
click at [574, 252] on div "COCA-COLA R$ 10,00" at bounding box center [700, 248] width 487 height 61
radio input "true"
click at [889, 543] on p "Adicionar R$ 10,00" at bounding box center [874, 541] width 110 height 18
type input "1"
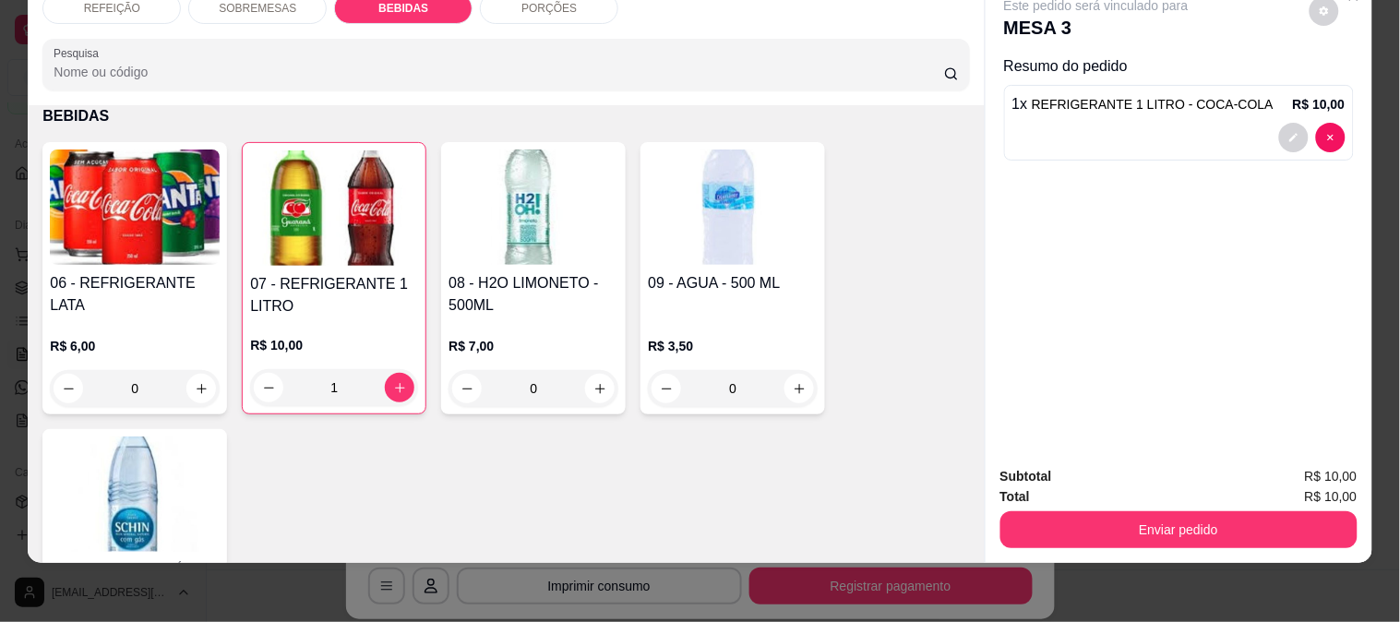
click at [711, 237] on img at bounding box center [733, 207] width 170 height 115
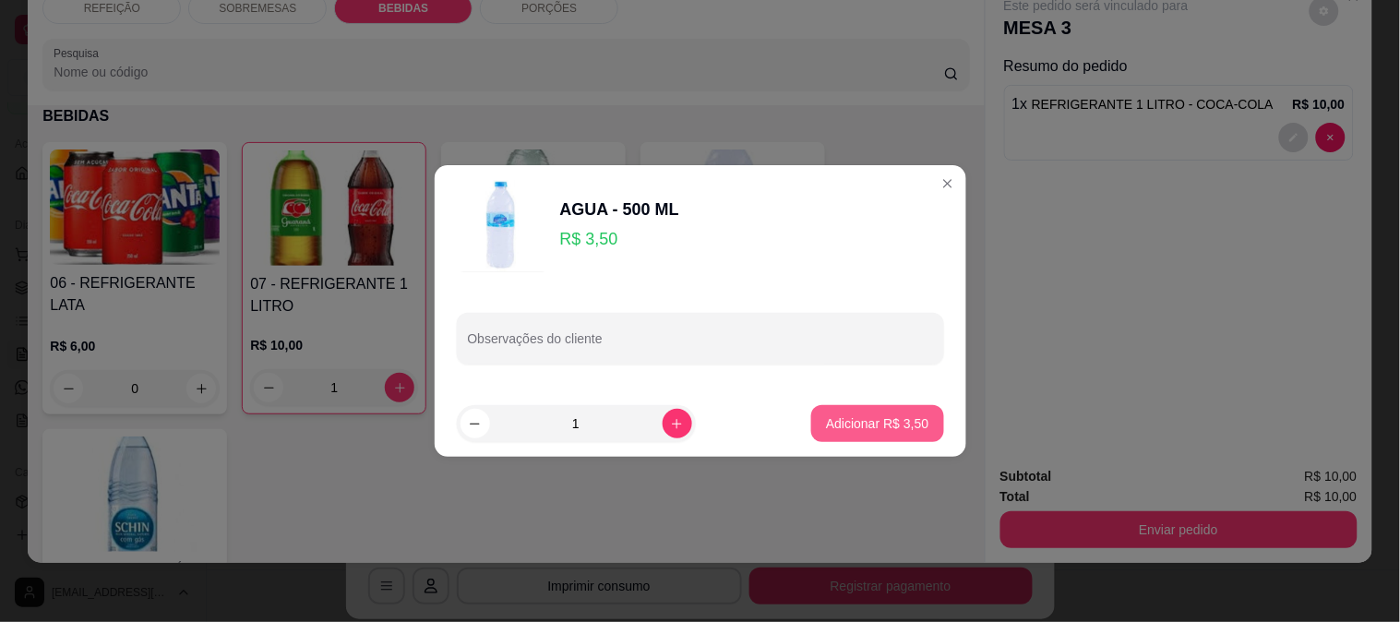
click at [835, 420] on p "Adicionar R$ 3,50" at bounding box center [877, 424] width 102 height 18
type input "1"
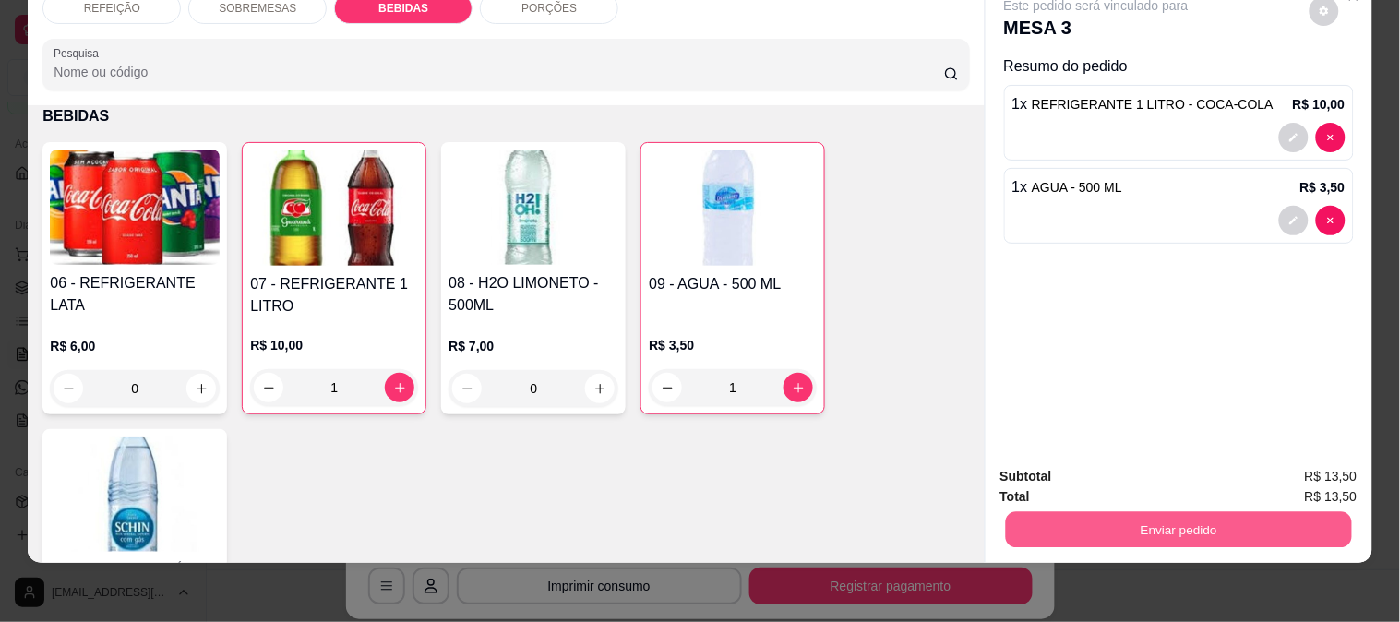
click at [1139, 511] on button "Enviar pedido" at bounding box center [1178, 529] width 346 height 36
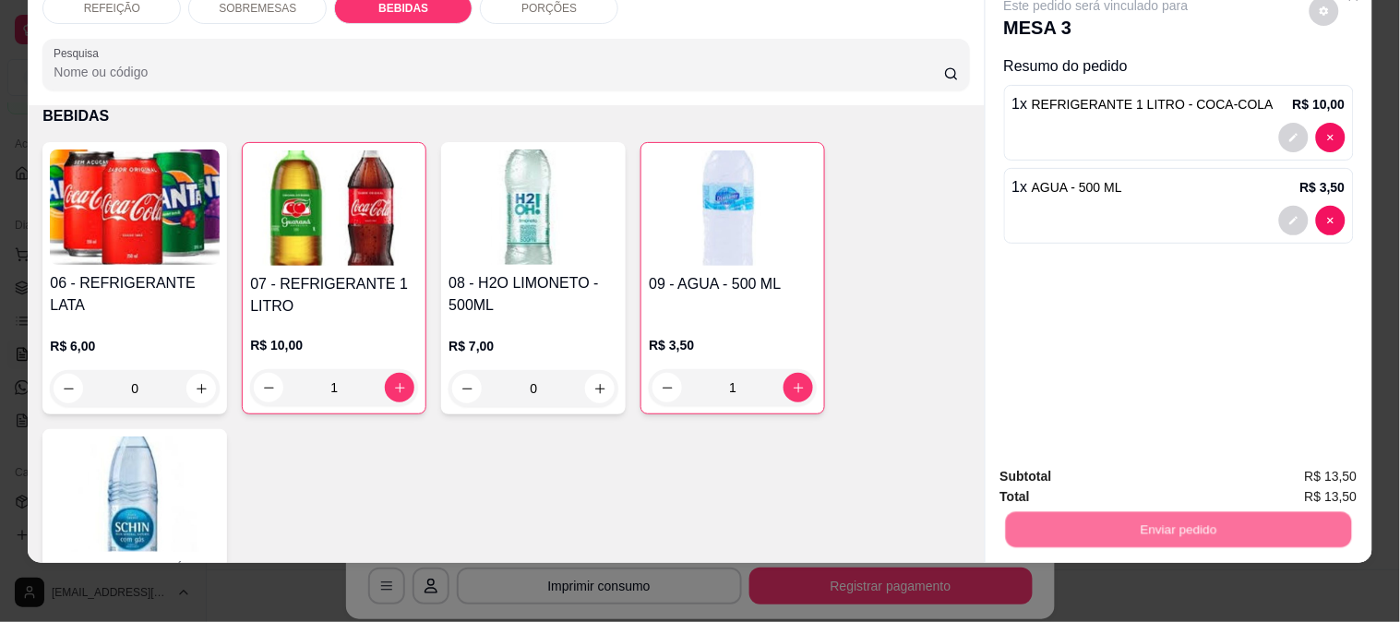
click at [1284, 458] on button "Enviar pedido" at bounding box center [1309, 468] width 104 height 35
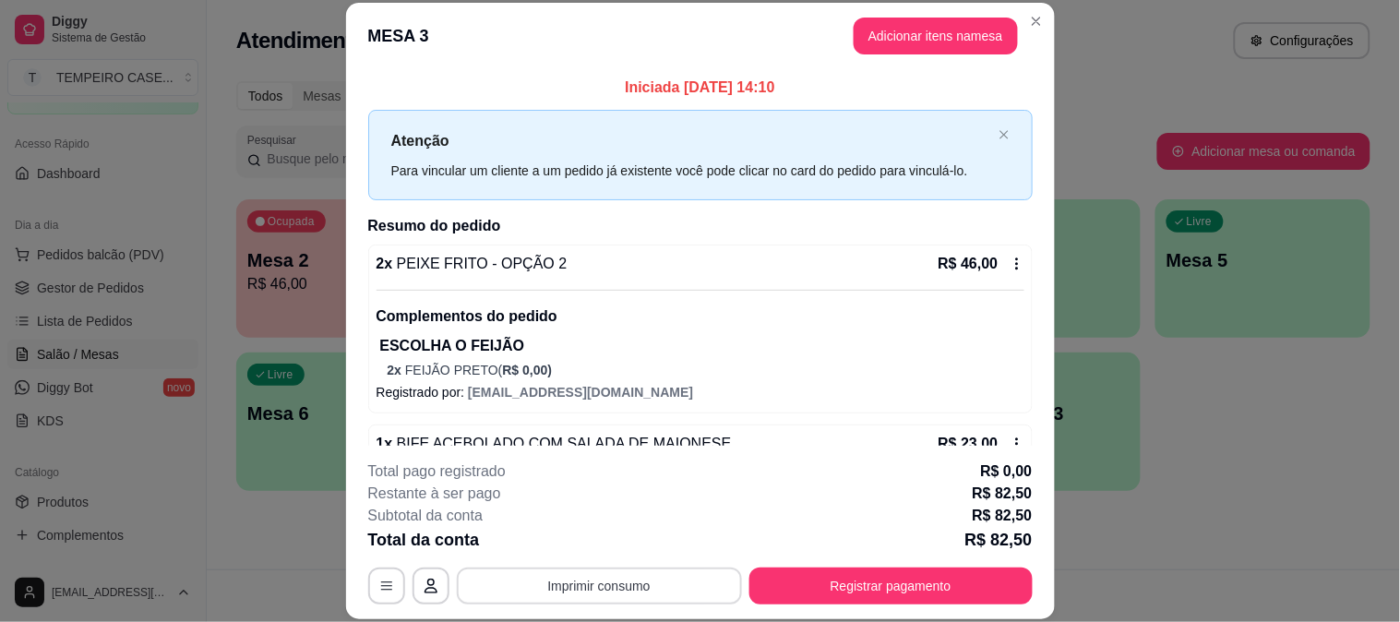
click at [631, 603] on button "Imprimir consumo" at bounding box center [599, 586] width 285 height 37
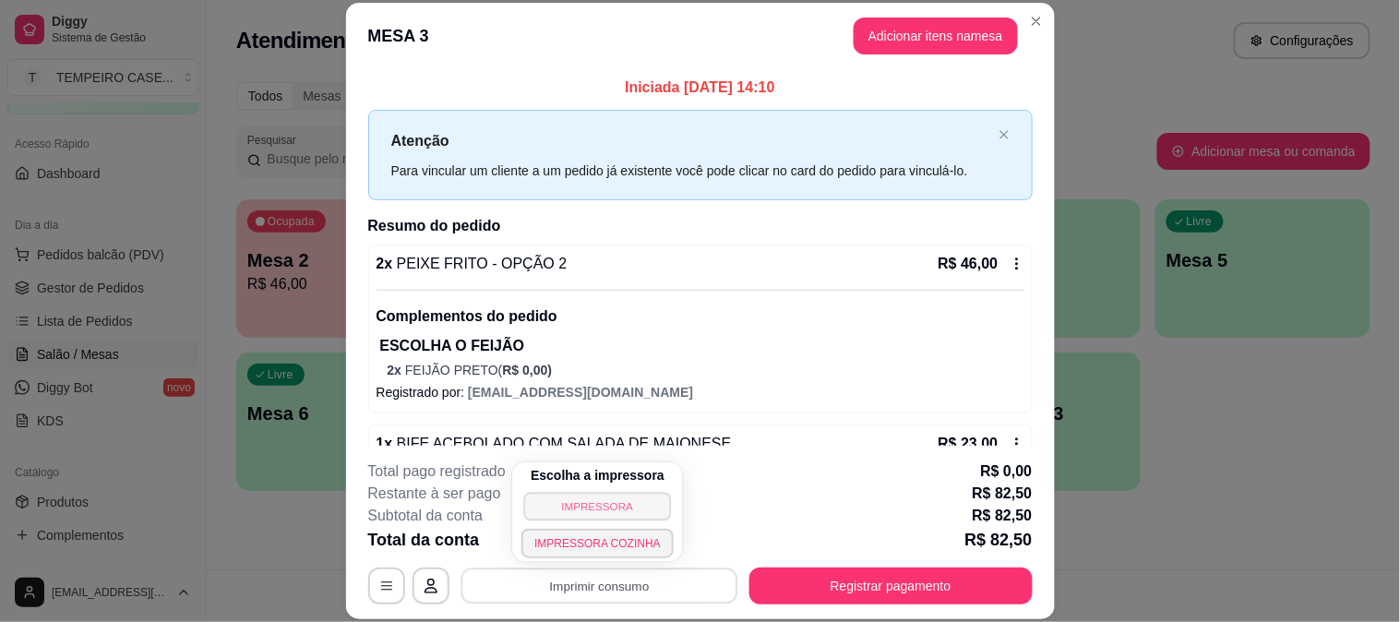
click at [595, 496] on button "IMPRESSORA" at bounding box center [598, 506] width 148 height 29
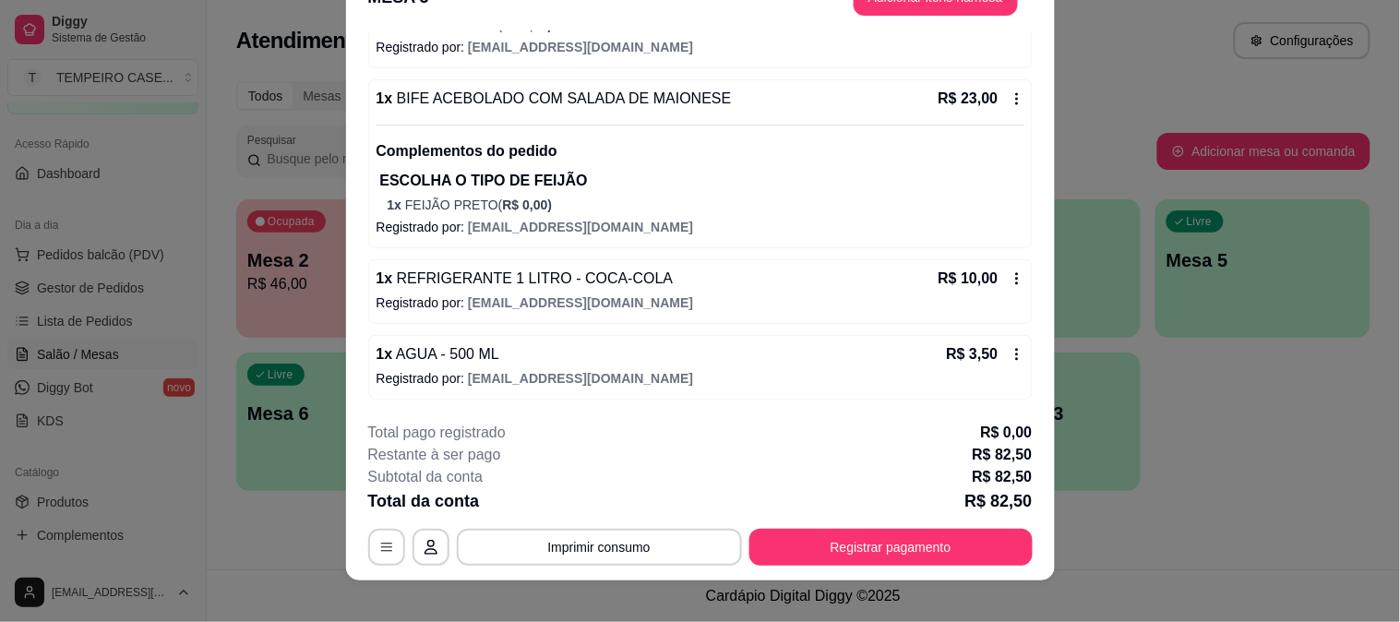
scroll to position [56, 0]
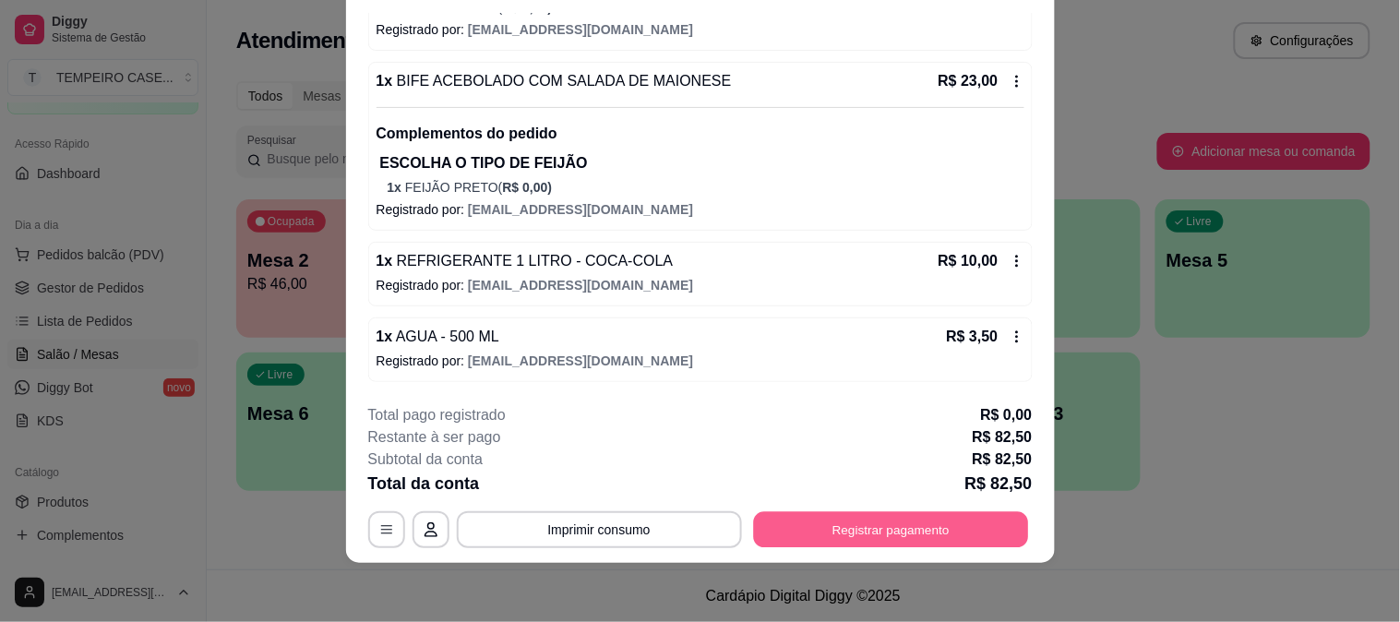
click at [788, 511] on div "**********" at bounding box center [700, 529] width 665 height 37
click at [841, 540] on button "Registrar pagamento" at bounding box center [891, 529] width 283 height 37
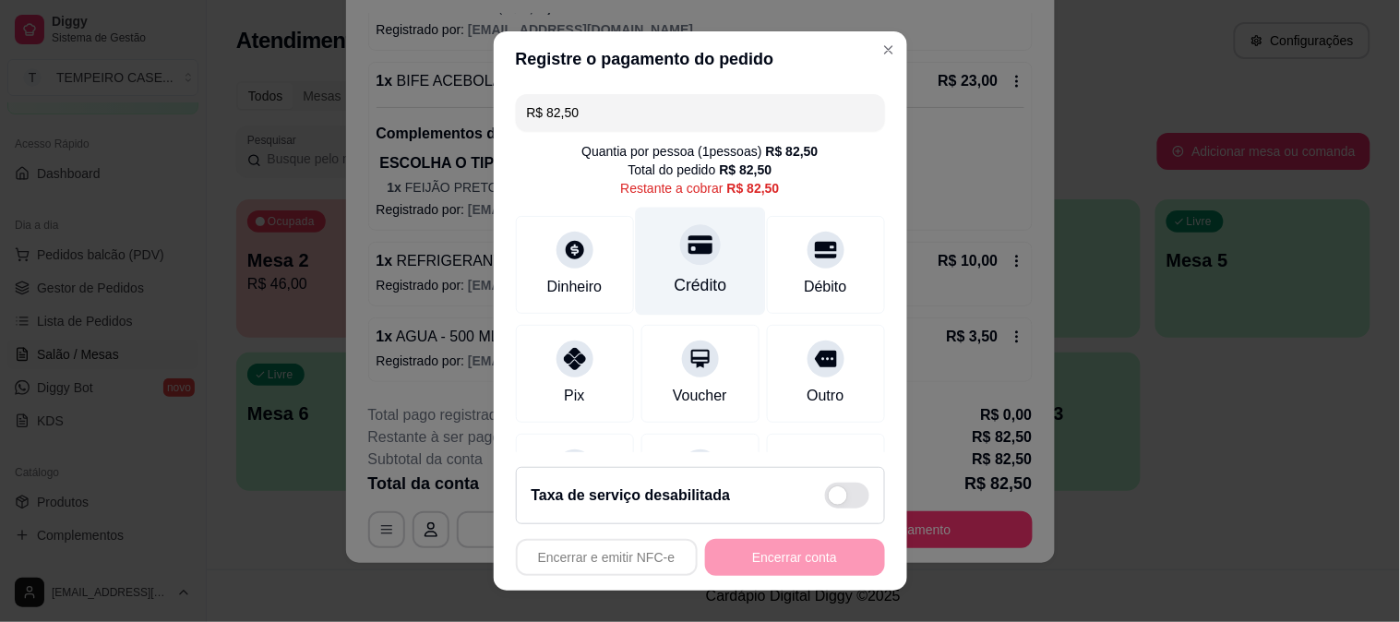
click at [680, 260] on div at bounding box center [700, 244] width 41 height 41
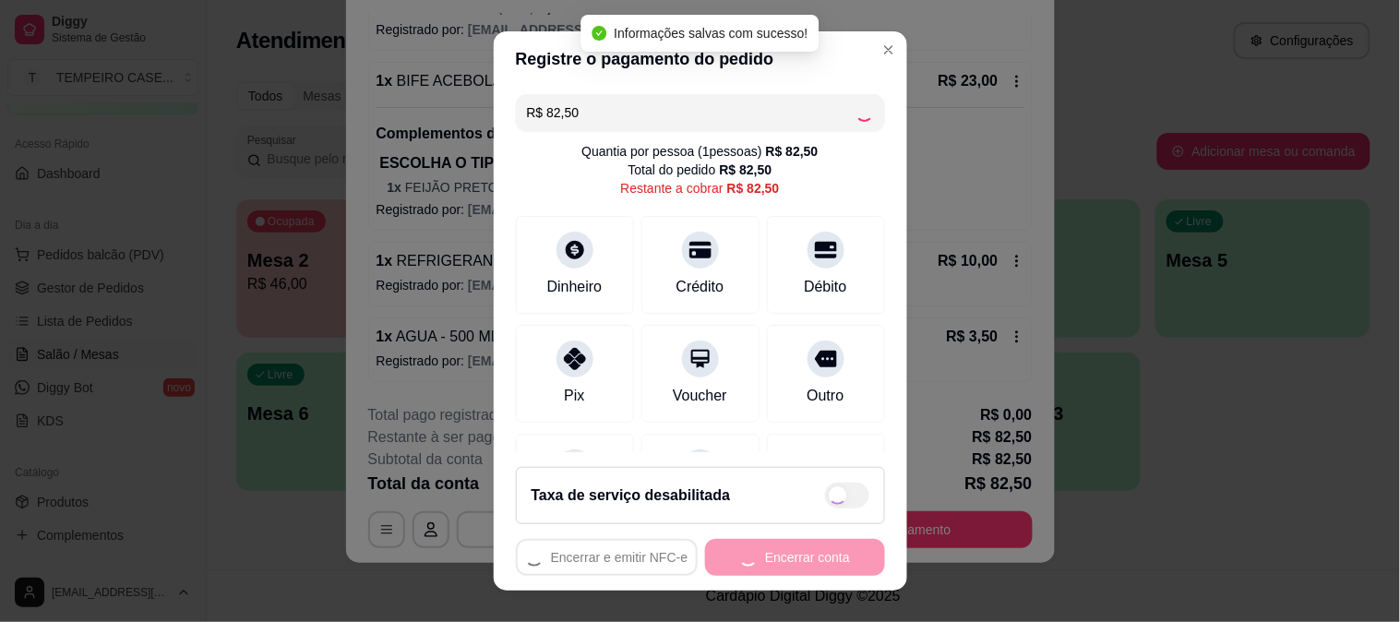
type input "R$ 0,00"
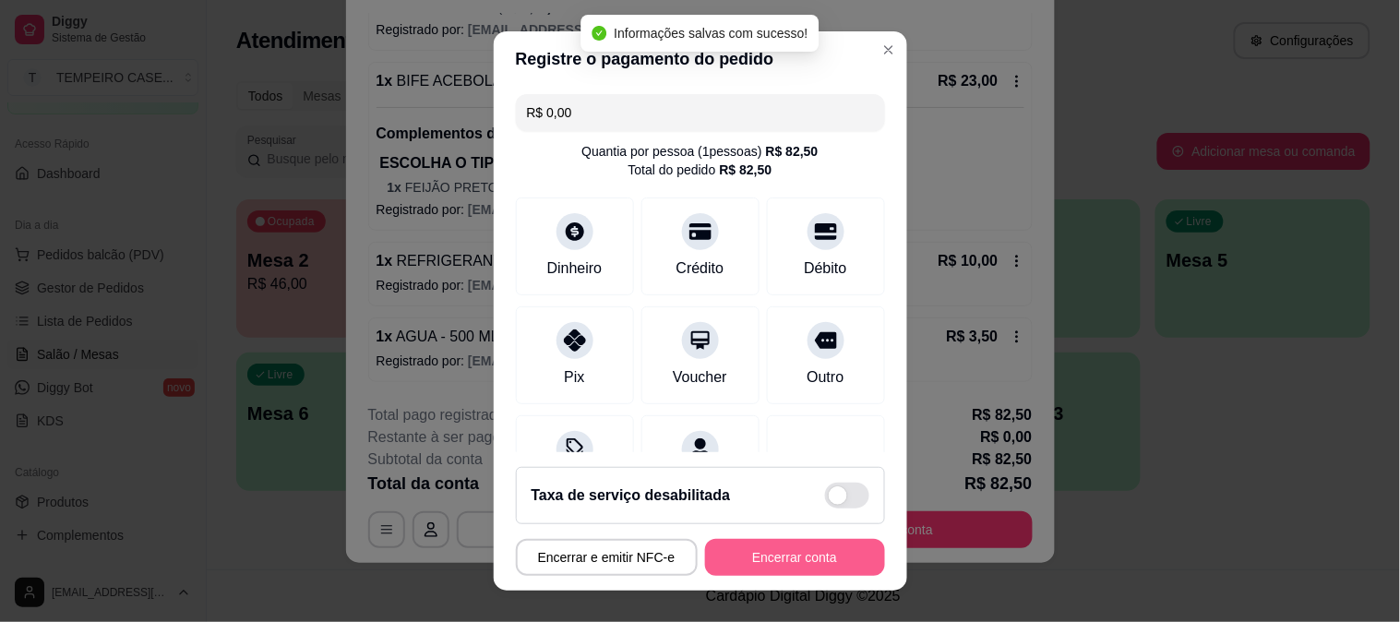
click at [758, 564] on button "Encerrar conta" at bounding box center [795, 557] width 180 height 37
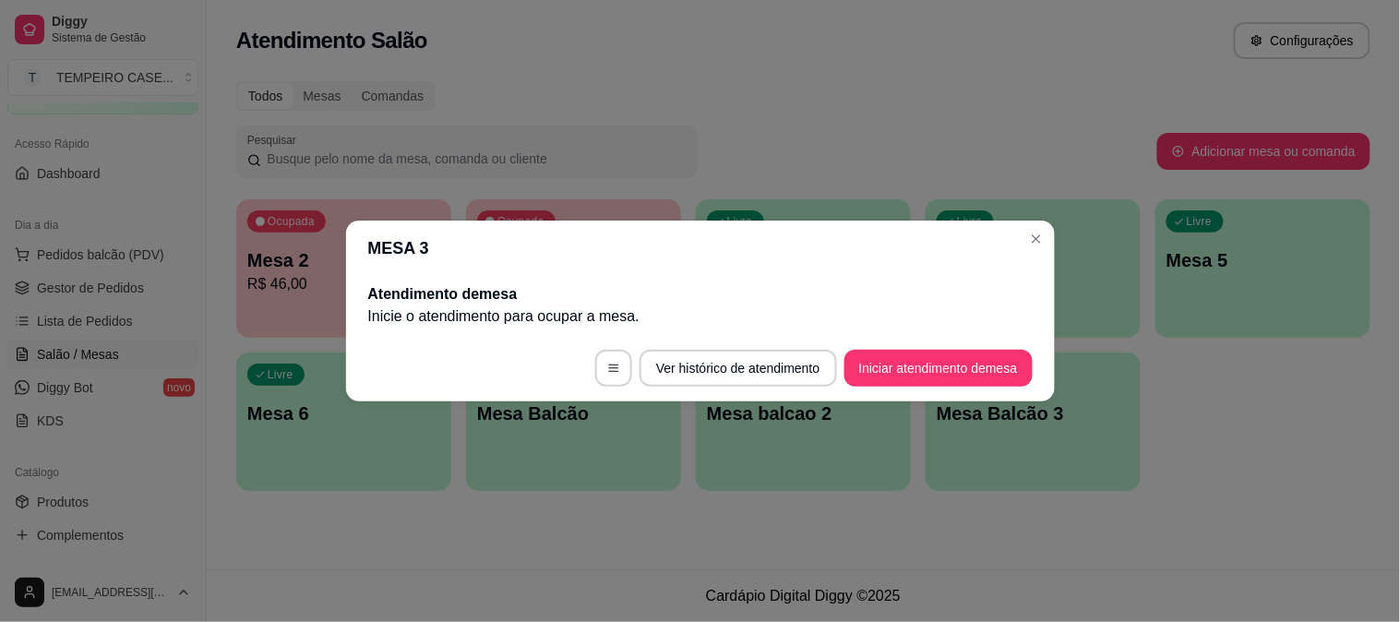
scroll to position [0, 0]
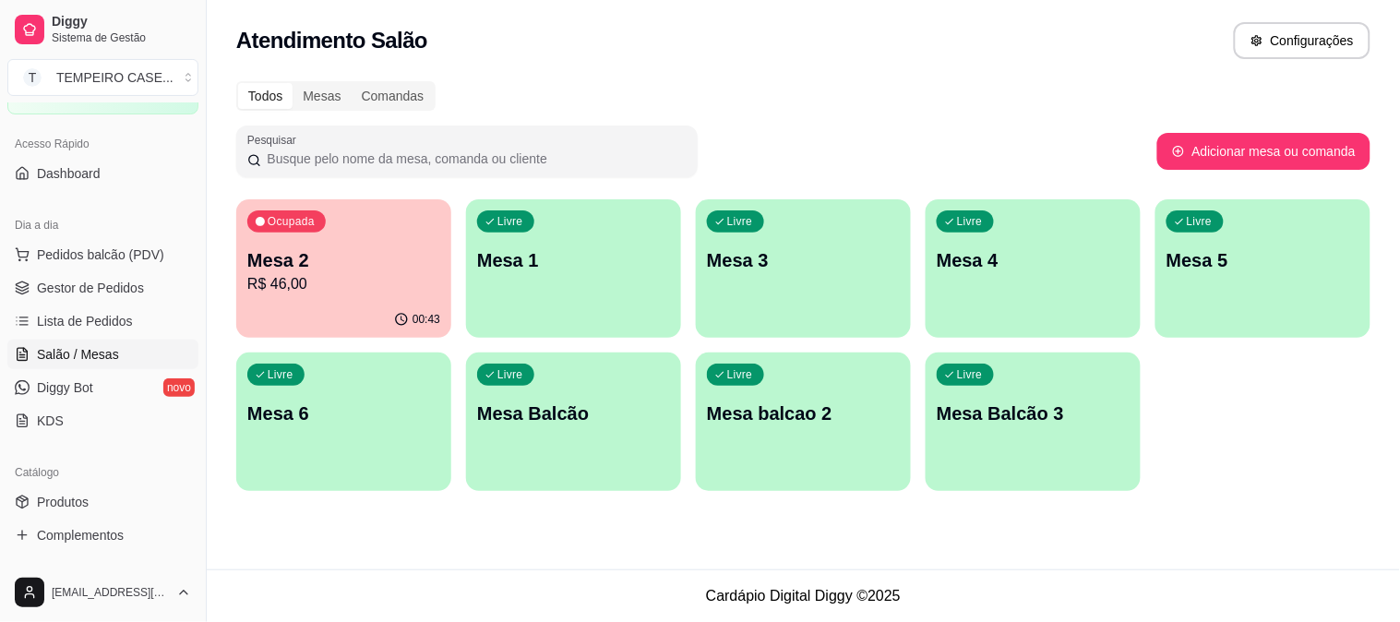
click at [300, 290] on p "R$ 46,00" at bounding box center [343, 284] width 193 height 22
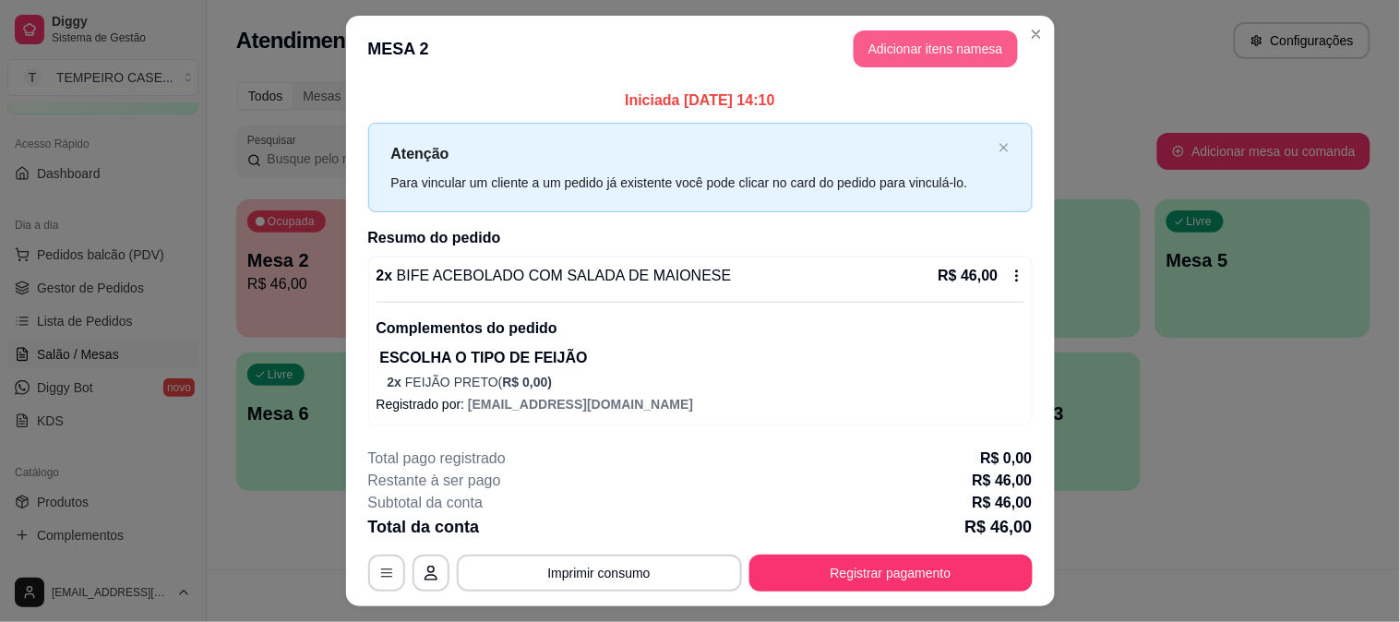
click at [883, 56] on button "Adicionar itens na mesa" at bounding box center [936, 48] width 164 height 37
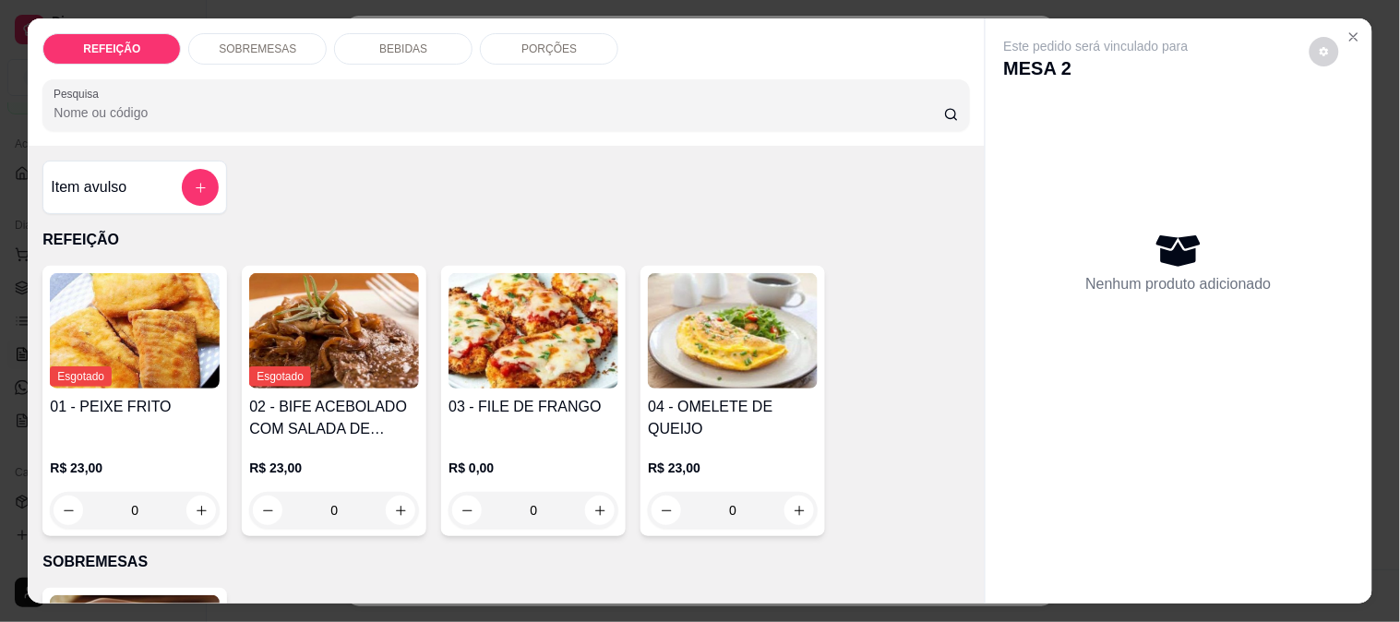
click at [365, 40] on div "BEBIDAS" at bounding box center [403, 48] width 138 height 31
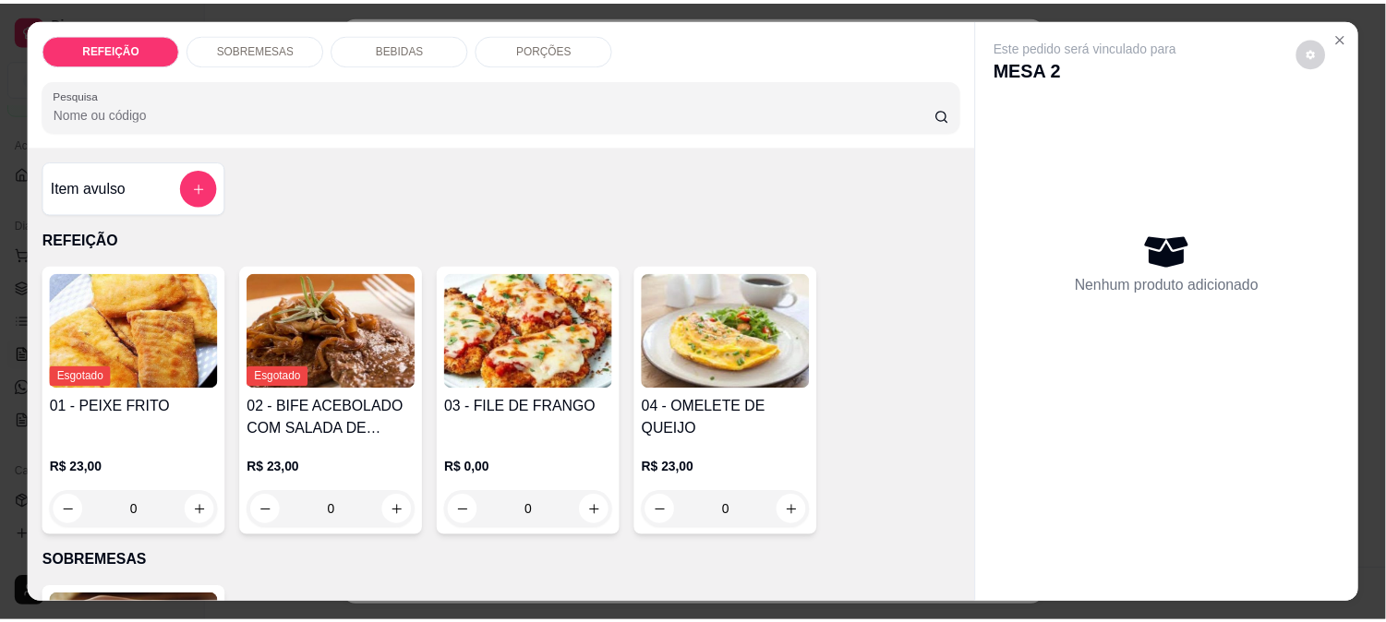
scroll to position [48, 0]
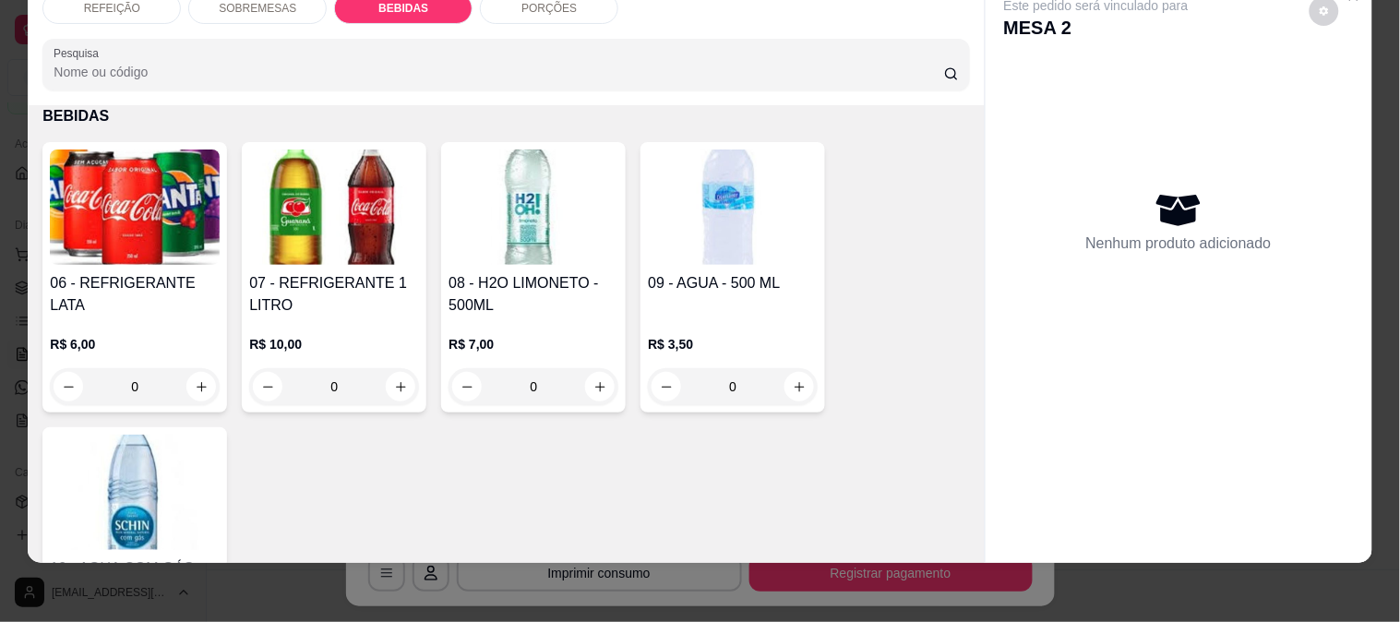
click at [318, 273] on h4 "07 - REFRIGERANTE 1 LITRO" at bounding box center [334, 294] width 170 height 44
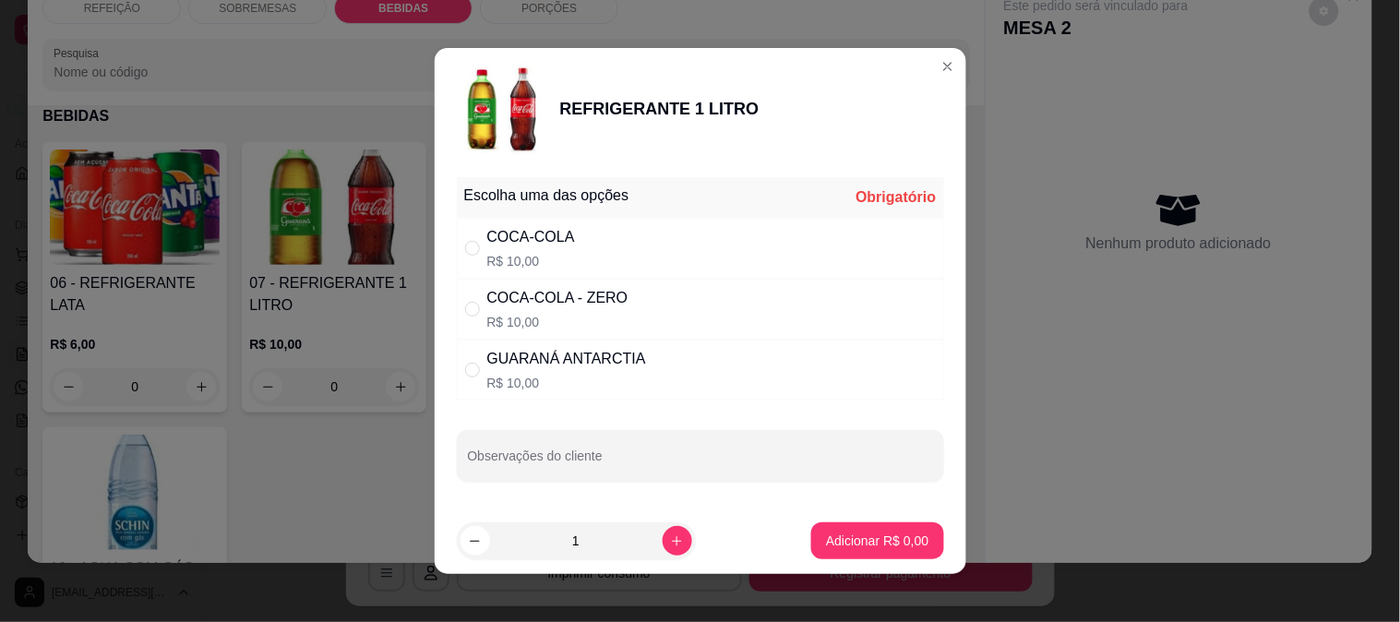
click at [619, 243] on div "COCA-COLA R$ 10,00" at bounding box center [700, 248] width 487 height 61
radio input "true"
click at [879, 549] on p "Adicionar R$ 10,00" at bounding box center [874, 541] width 107 height 18
type input "1"
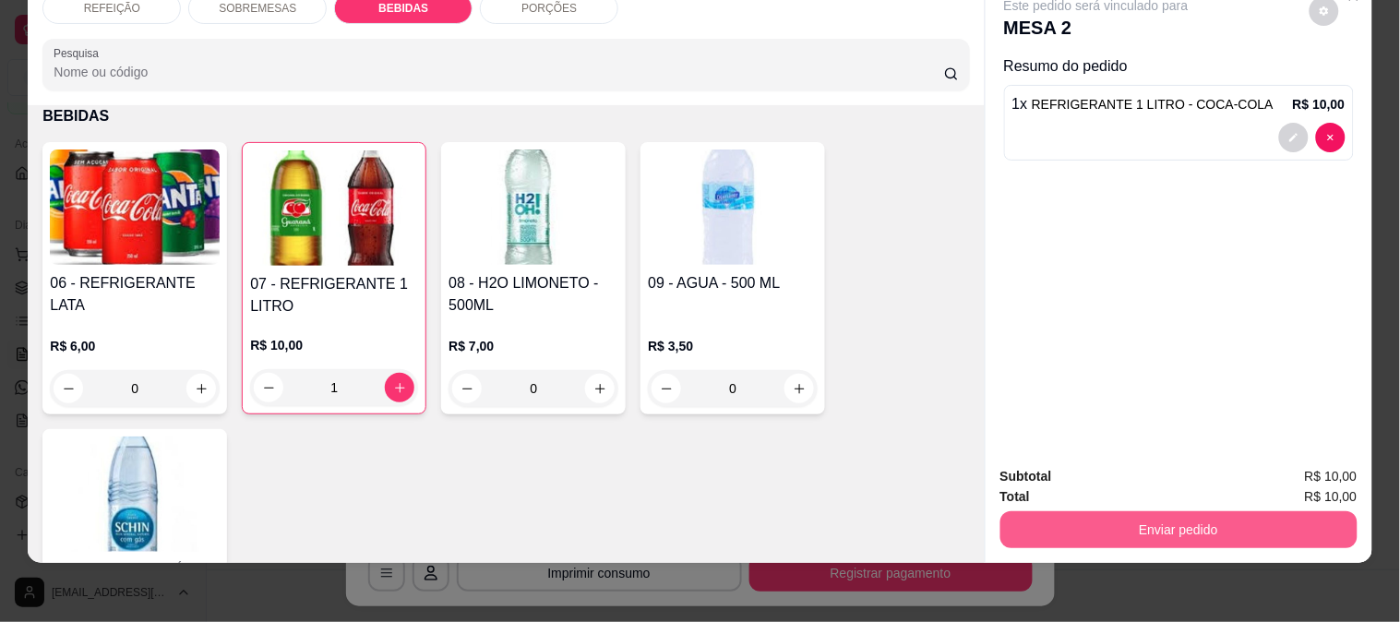
click at [1174, 518] on button "Enviar pedido" at bounding box center [1179, 529] width 357 height 37
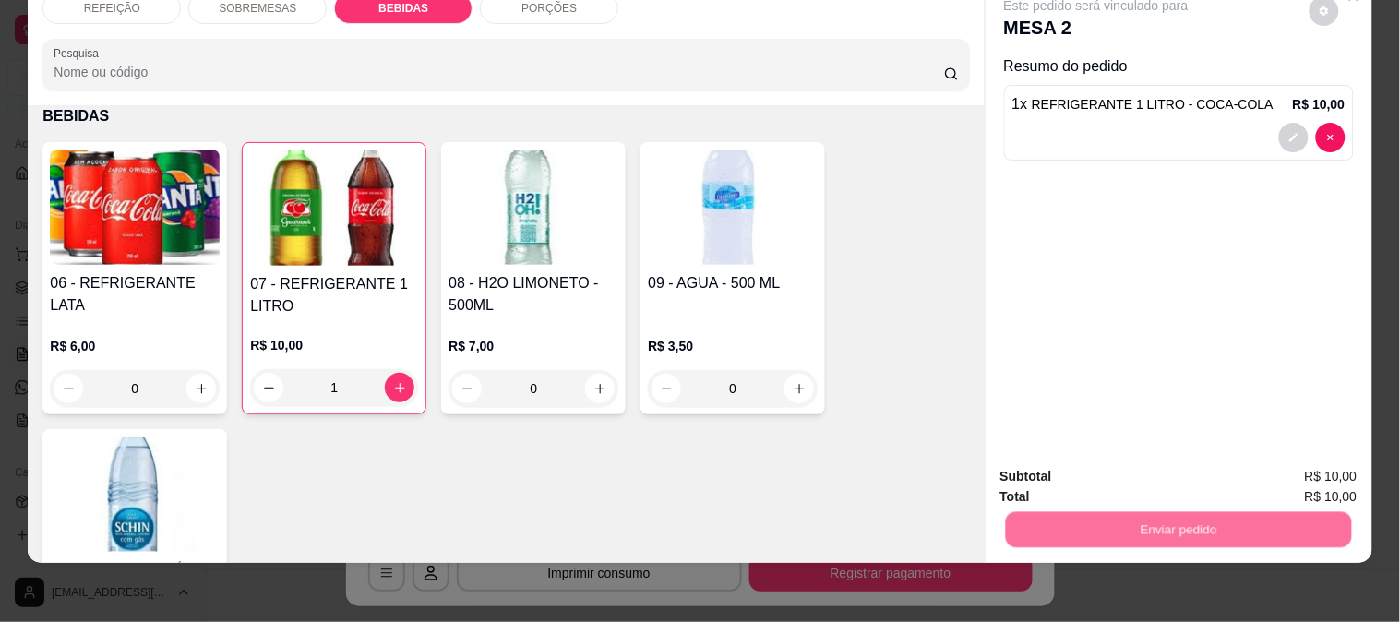
click at [1337, 465] on button "Enviar pedido" at bounding box center [1309, 469] width 104 height 35
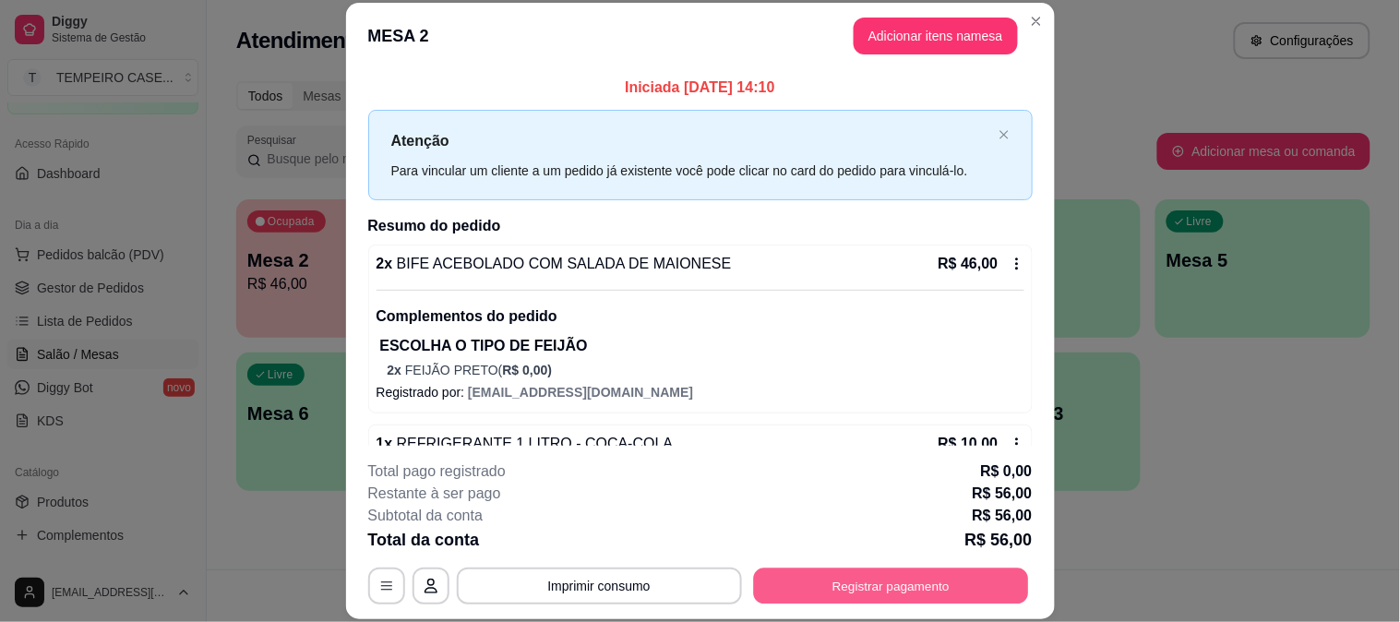
click at [921, 593] on button "Registrar pagamento" at bounding box center [890, 586] width 275 height 36
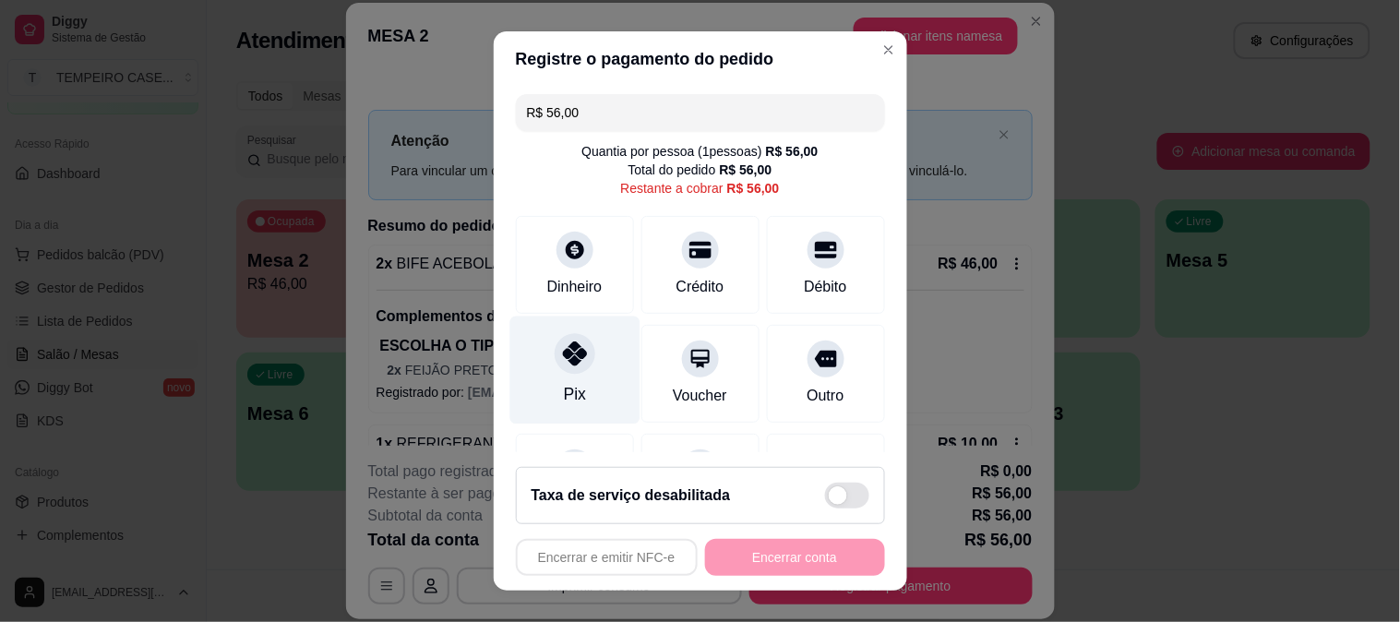
click at [576, 360] on div at bounding box center [575, 353] width 41 height 41
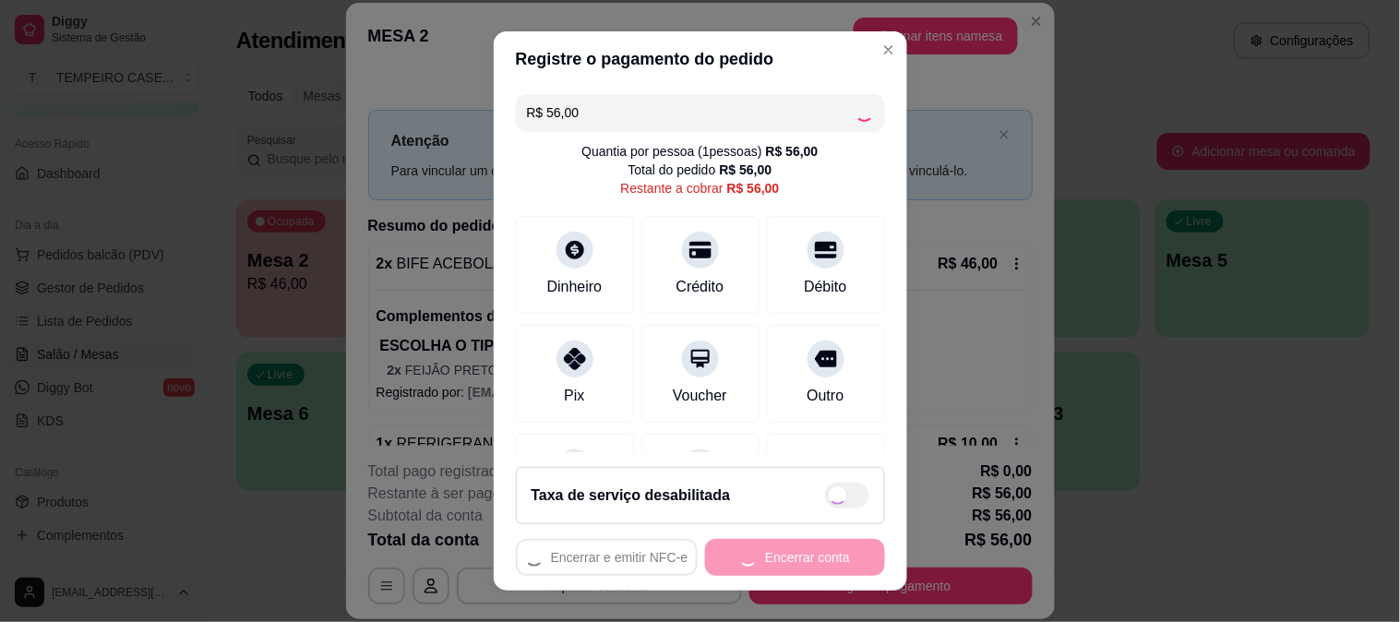
type input "R$ 0,00"
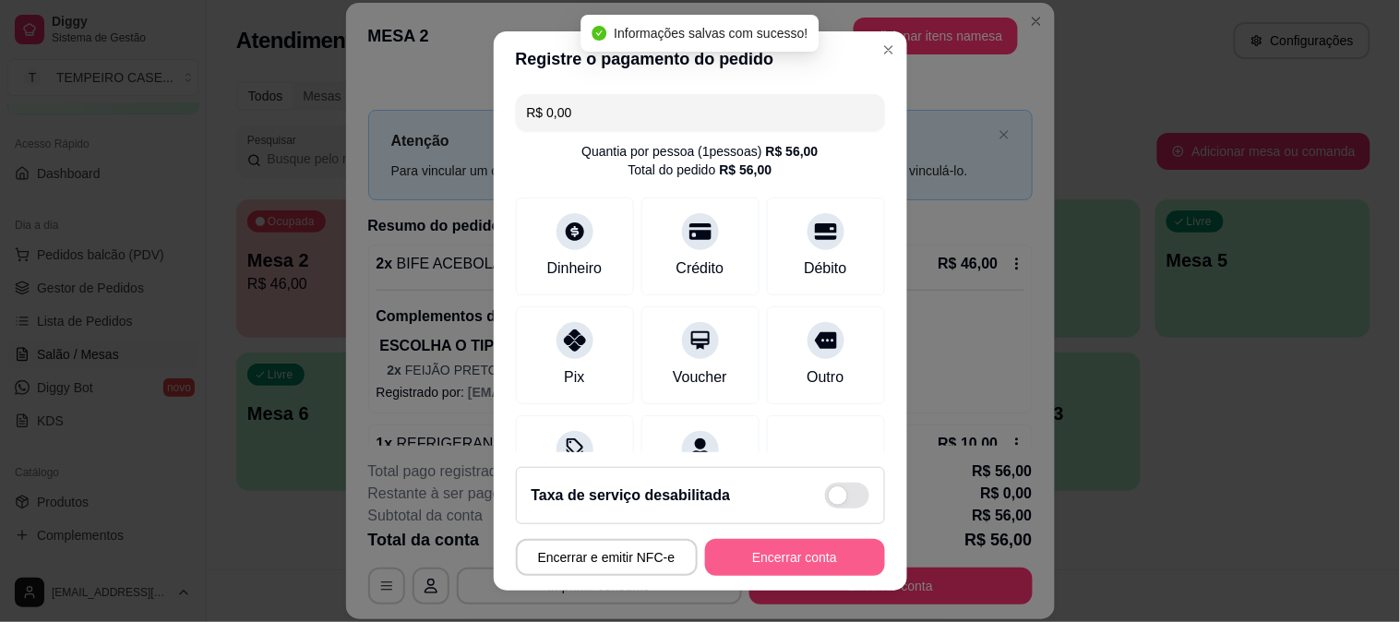
click at [805, 555] on button "Encerrar conta" at bounding box center [795, 557] width 180 height 37
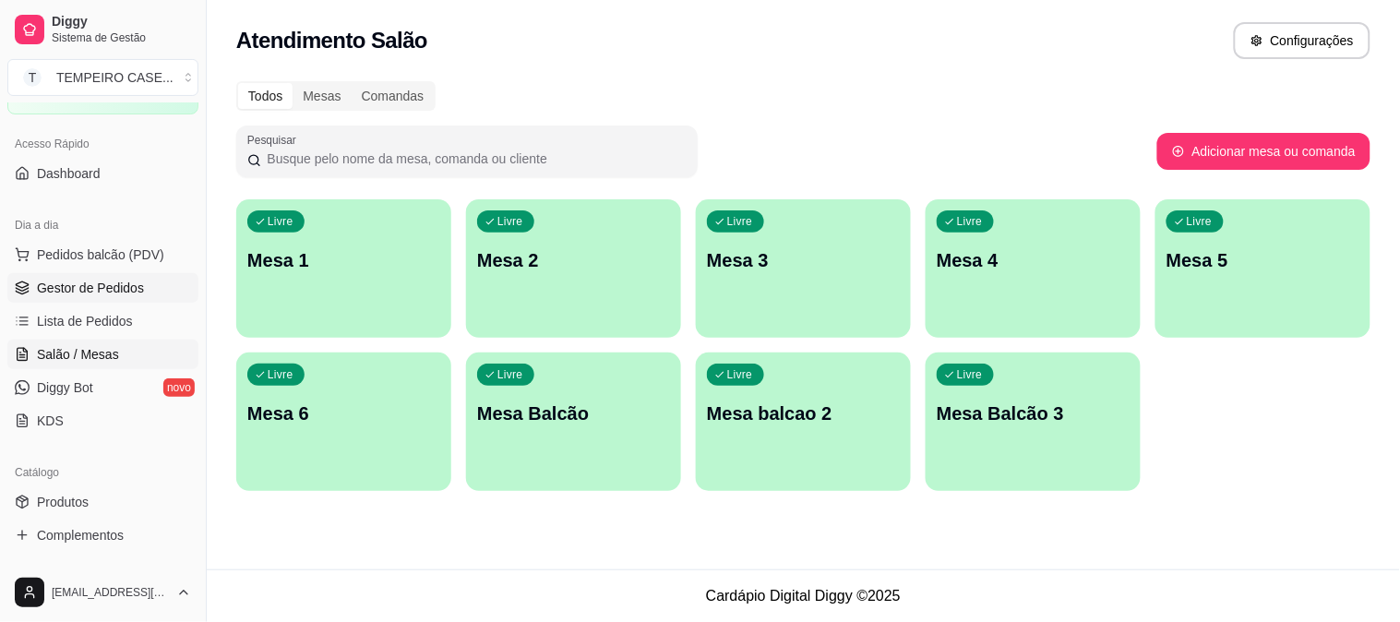
click at [72, 288] on span "Gestor de Pedidos" at bounding box center [90, 288] width 107 height 18
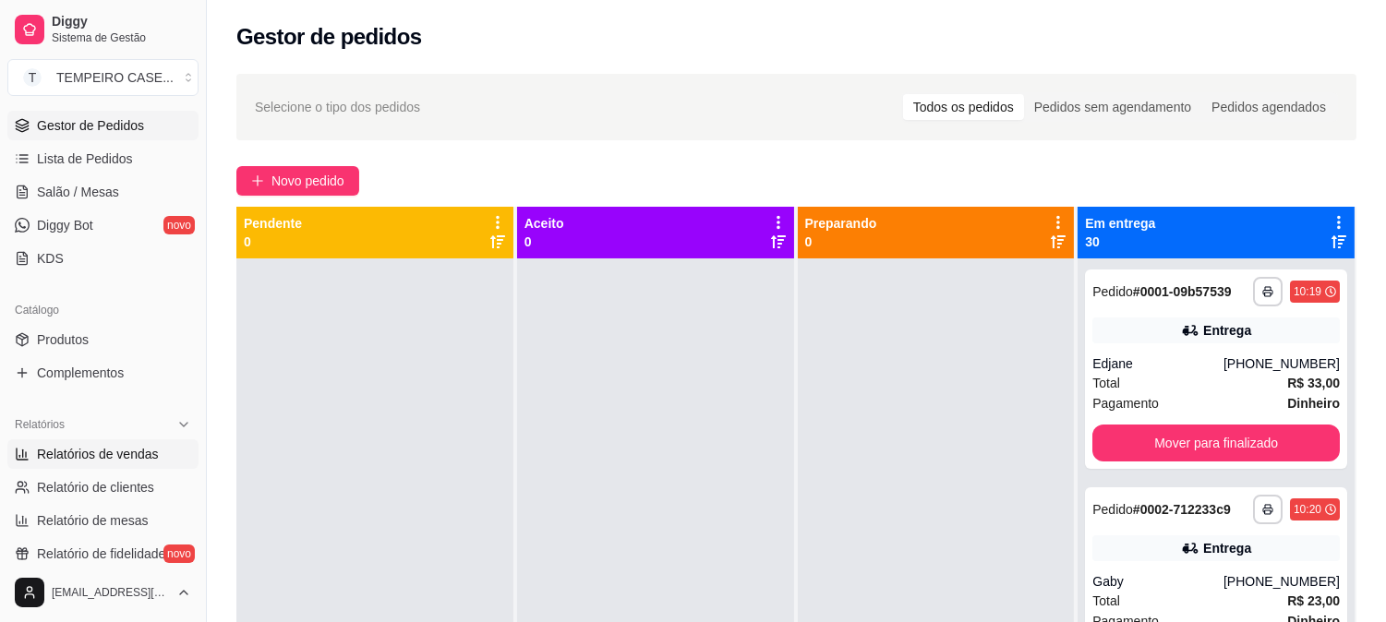
scroll to position [307, 0]
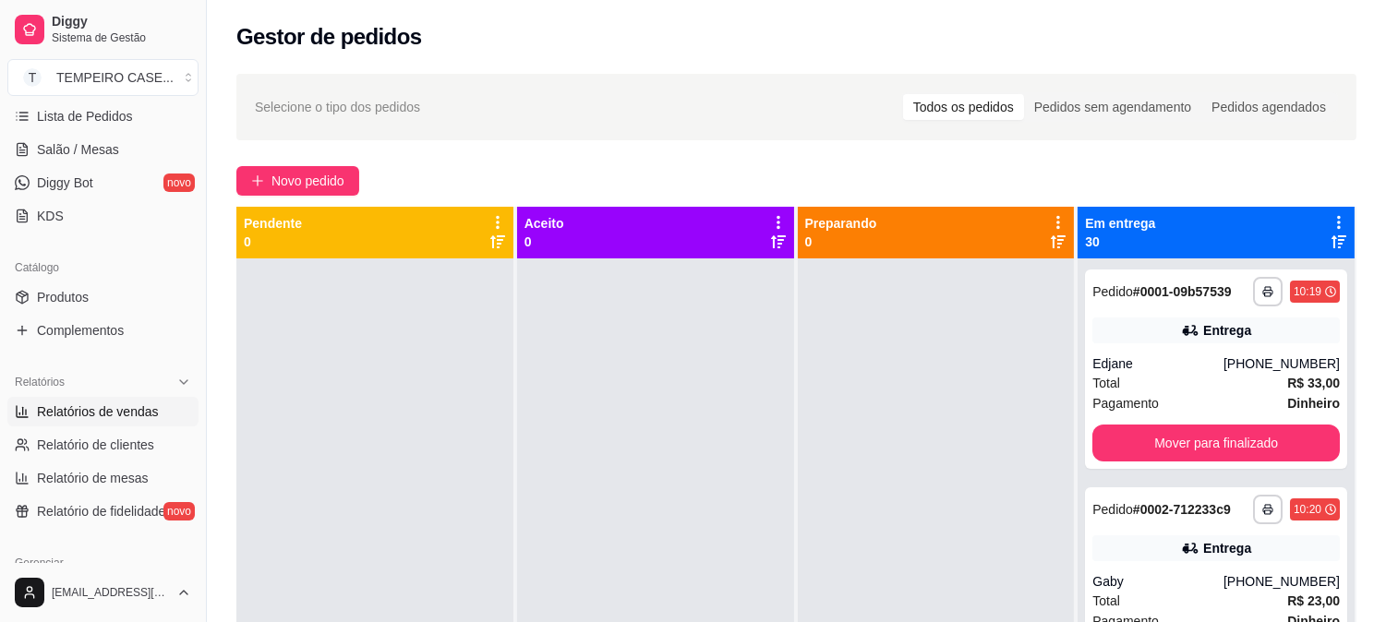
click at [115, 412] on span "Relatórios de vendas" at bounding box center [98, 412] width 122 height 18
select select "ALL"
select select "0"
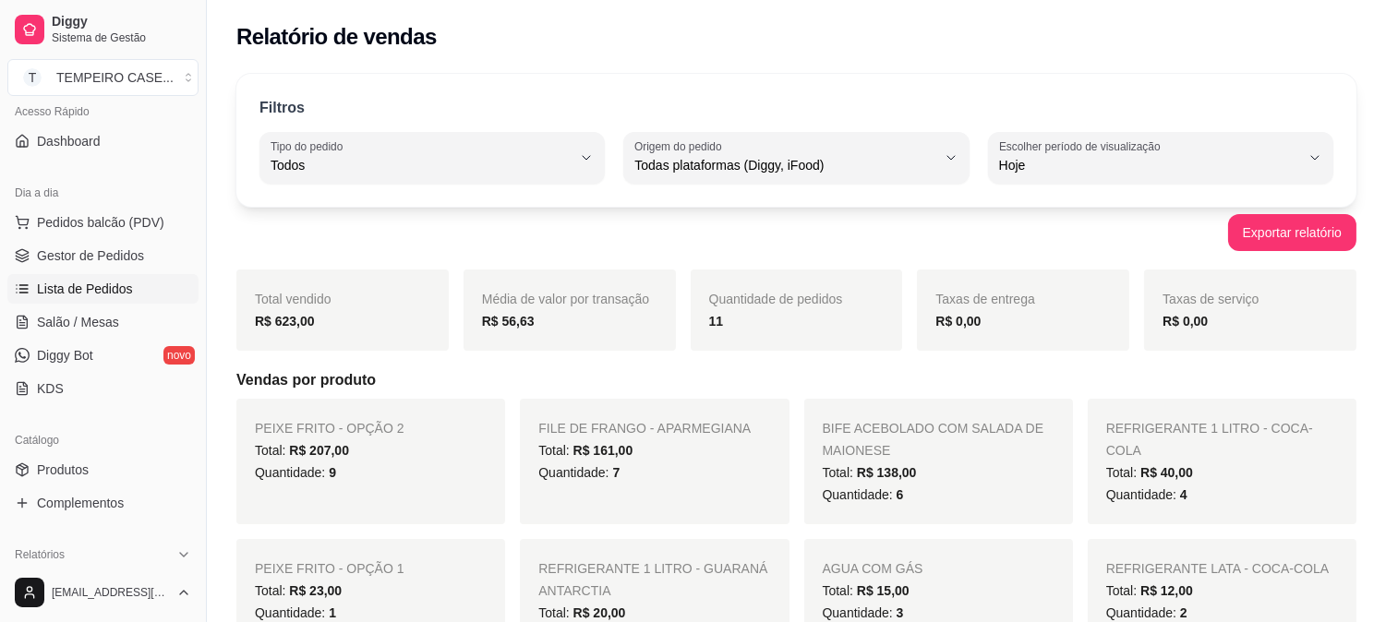
scroll to position [102, 0]
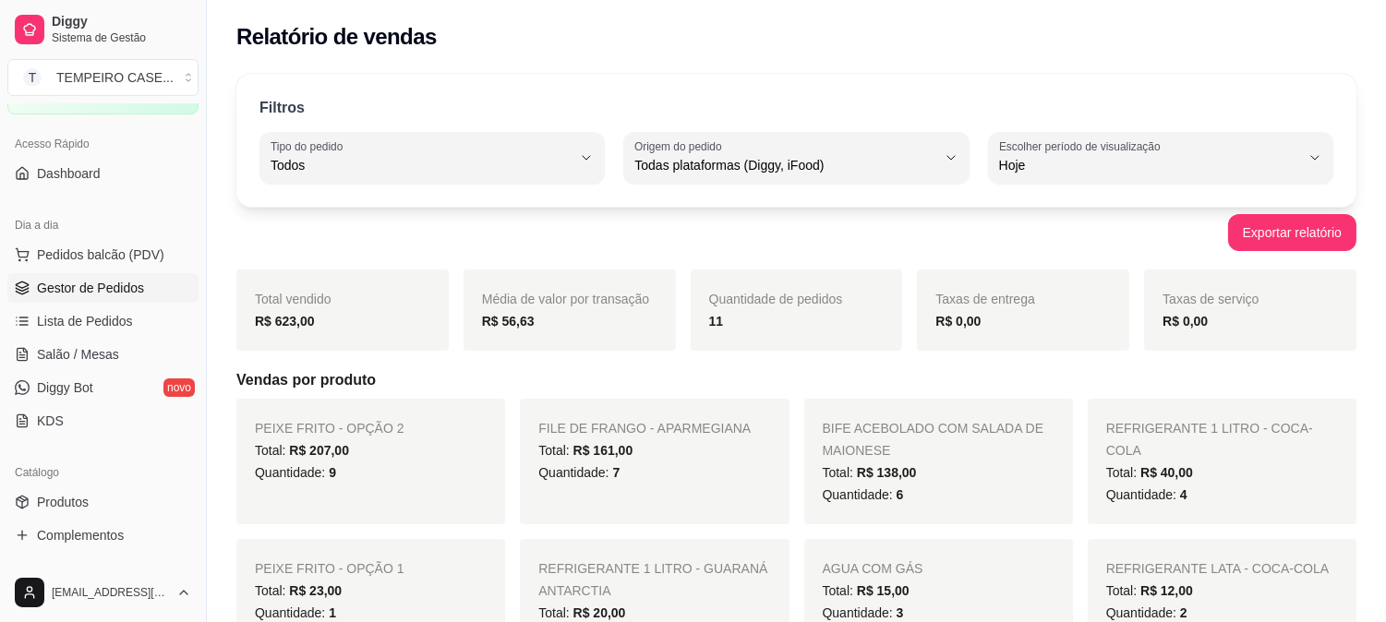
click at [102, 294] on span "Gestor de Pedidos" at bounding box center [90, 288] width 107 height 18
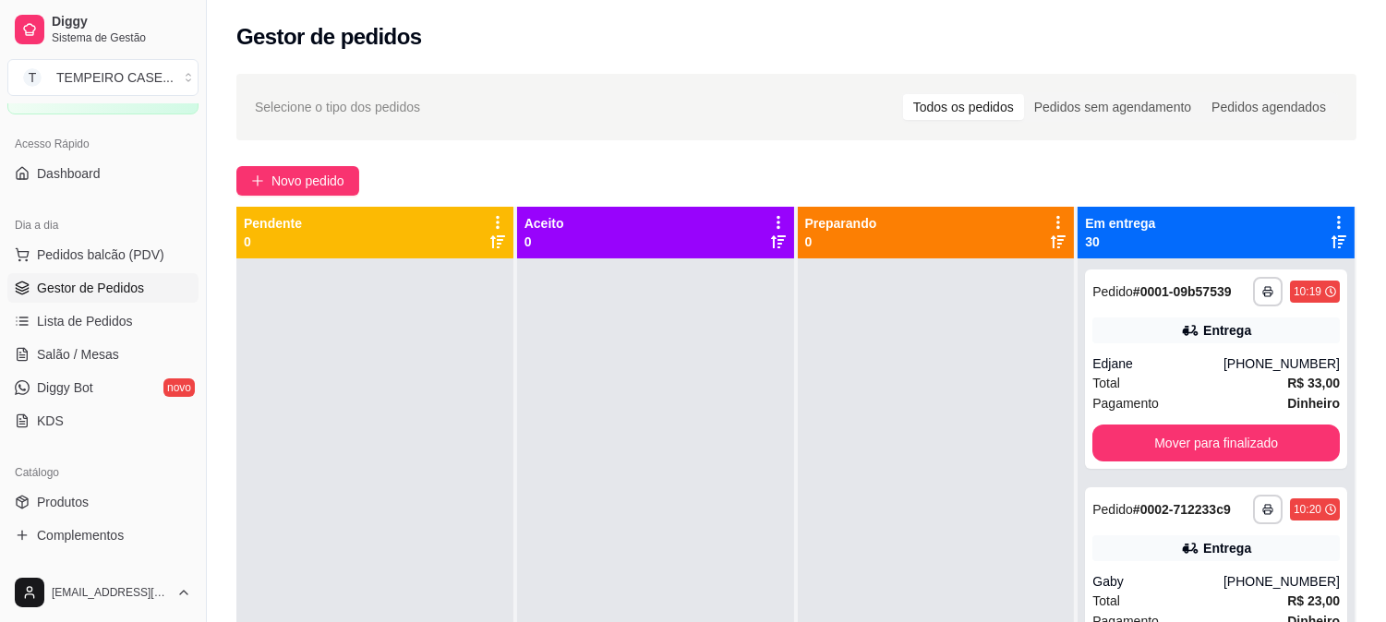
click at [1337, 216] on icon at bounding box center [1339, 222] width 4 height 13
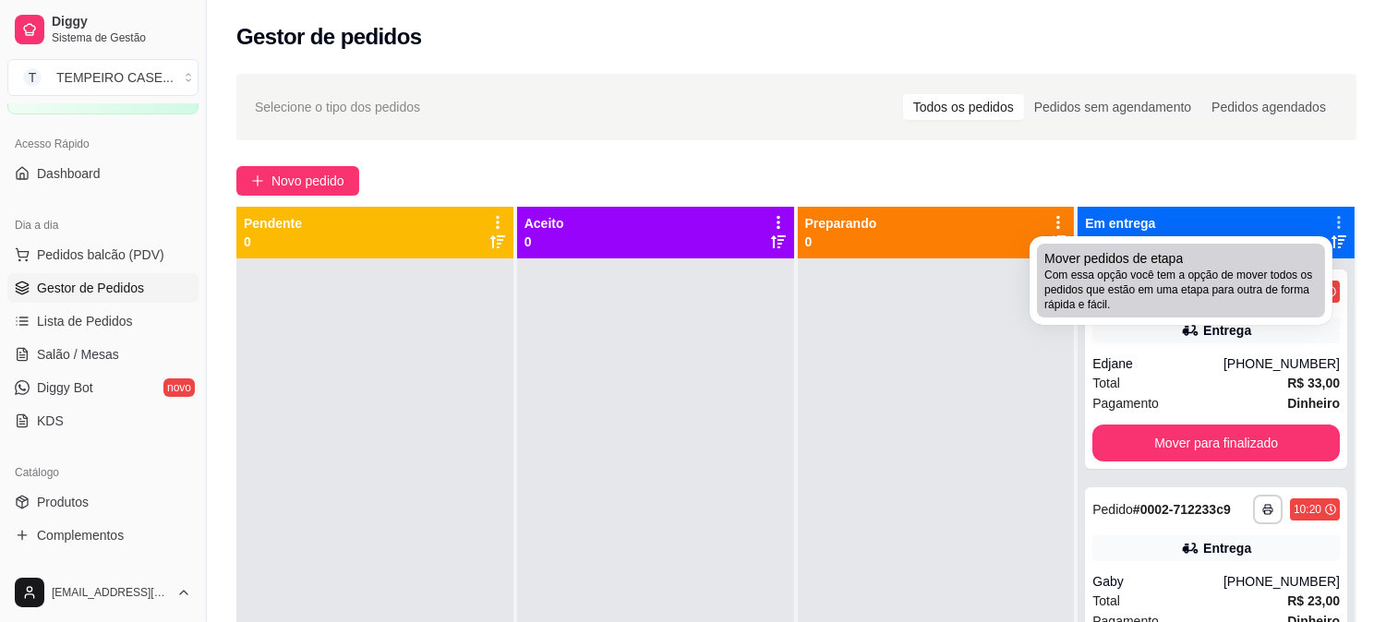
click at [1115, 295] on span "Com essa opção você tem a opção de mover todos os pedidos que estão em uma etap…" at bounding box center [1180, 290] width 273 height 44
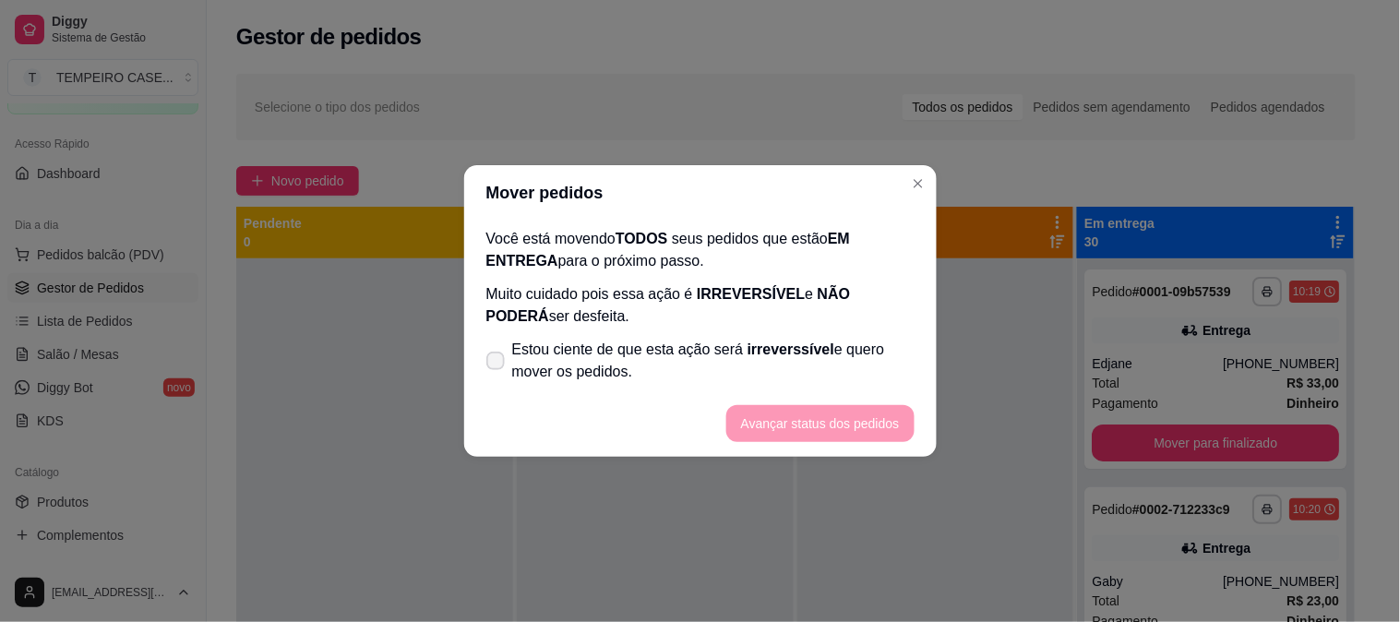
click at [614, 365] on span "Estou ciente de que esta ação será irreverssível e quero mover os pedidos." at bounding box center [713, 361] width 403 height 44
click at [498, 365] on input "Estou ciente de que esta ação será irreverssível e quero mover os pedidos." at bounding box center [492, 371] width 12 height 12
checkbox input "true"
click at [800, 418] on button "Avançar status dos pedidos" at bounding box center [821, 423] width 188 height 37
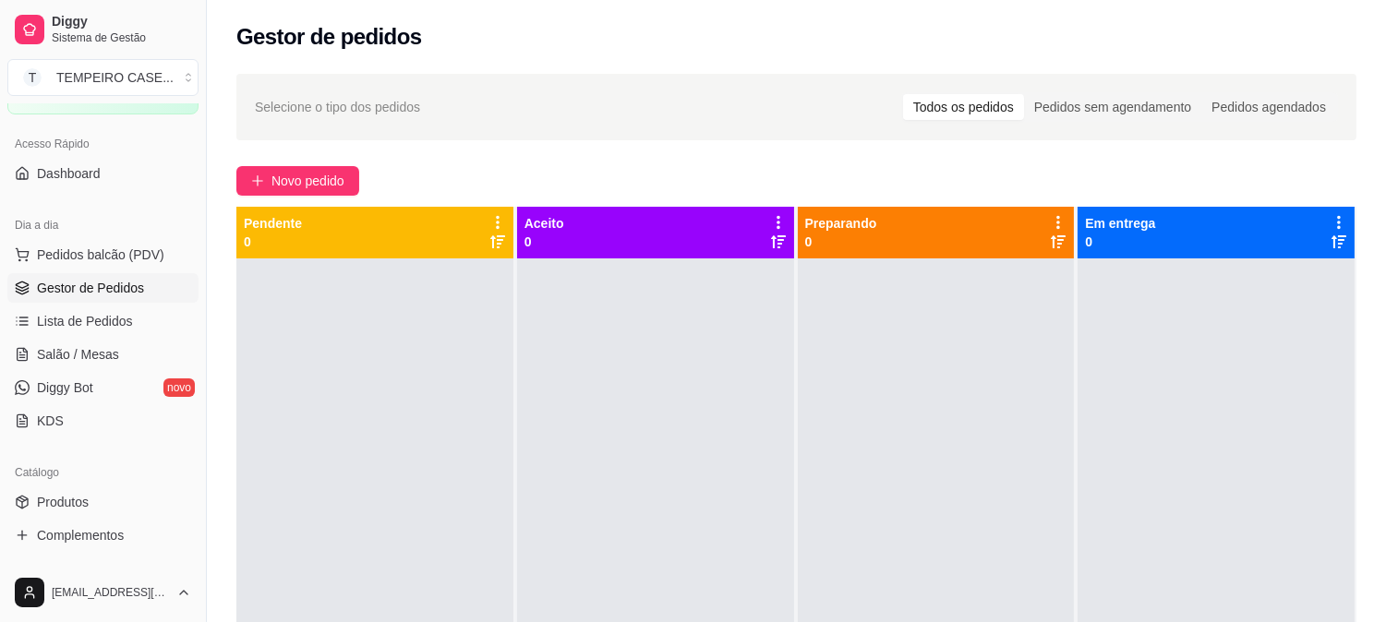
click at [302, 440] on div at bounding box center [374, 569] width 277 height 622
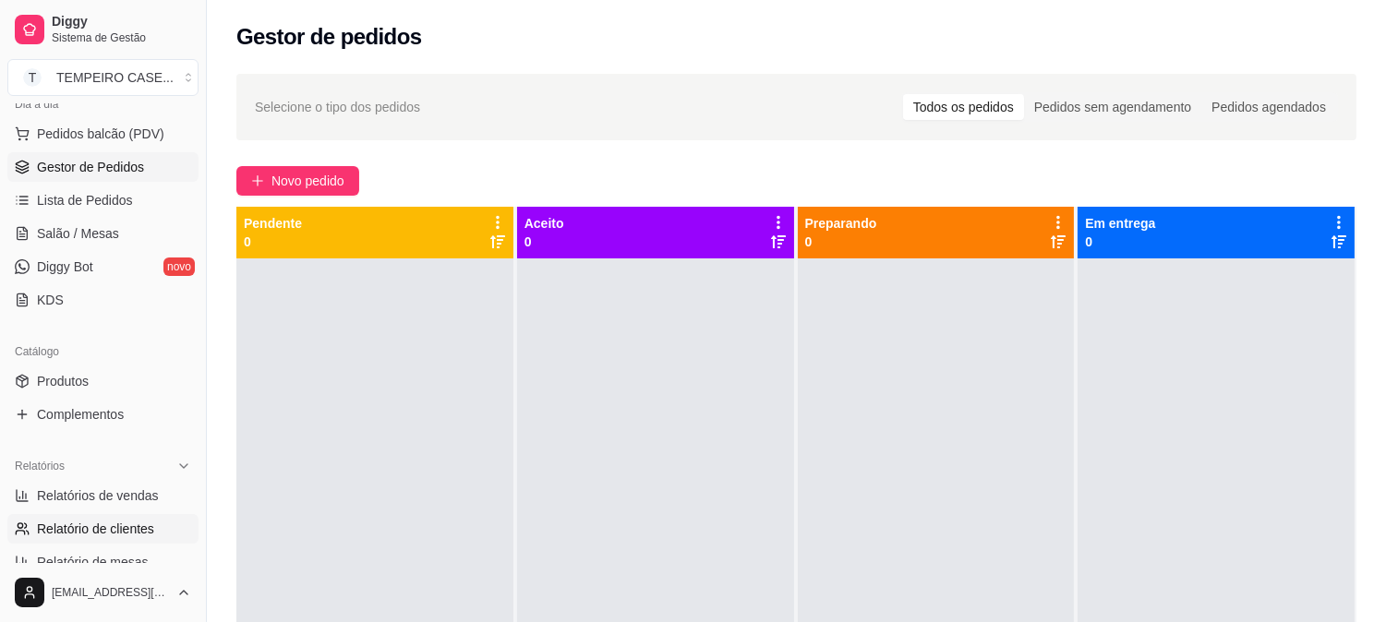
scroll to position [307, 0]
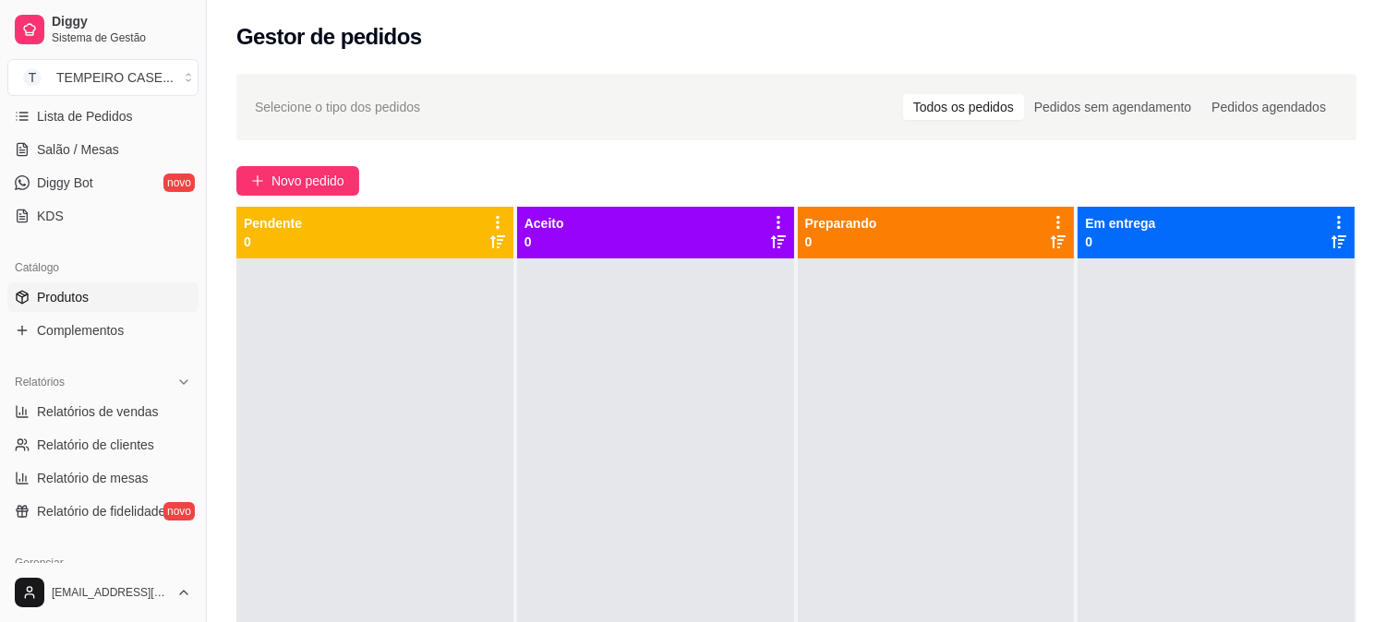
click at [57, 303] on span "Produtos" at bounding box center [63, 297] width 52 height 18
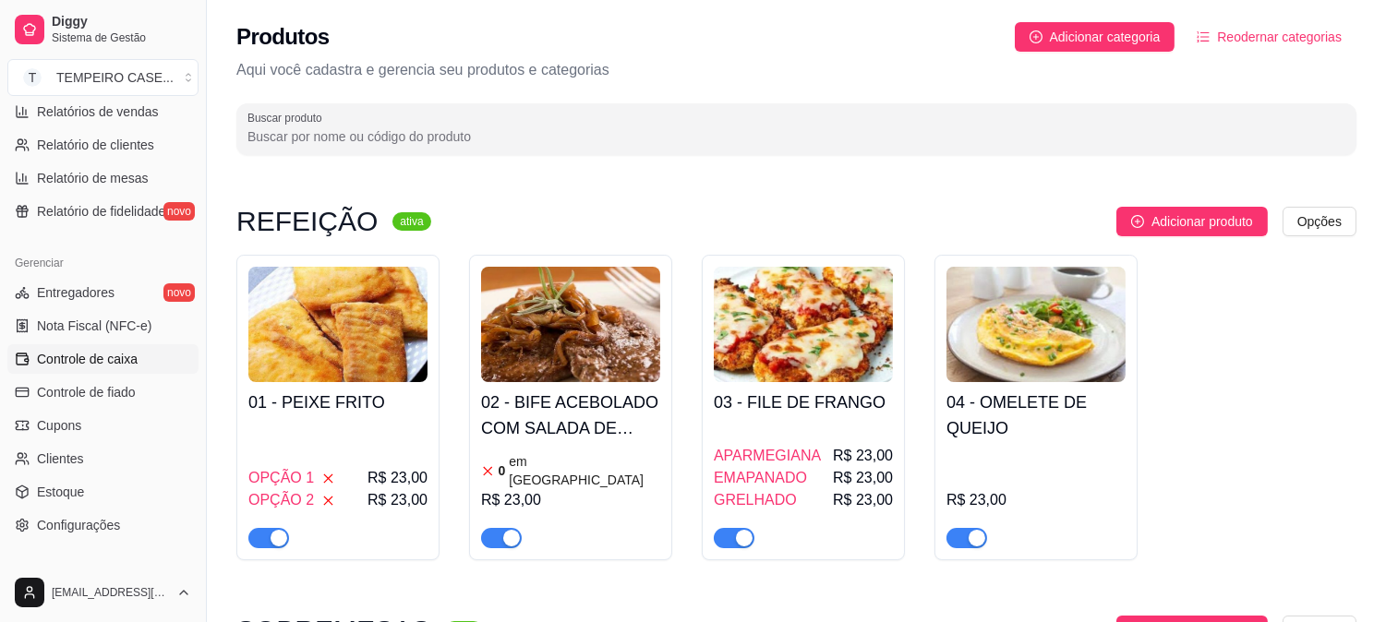
scroll to position [500, 0]
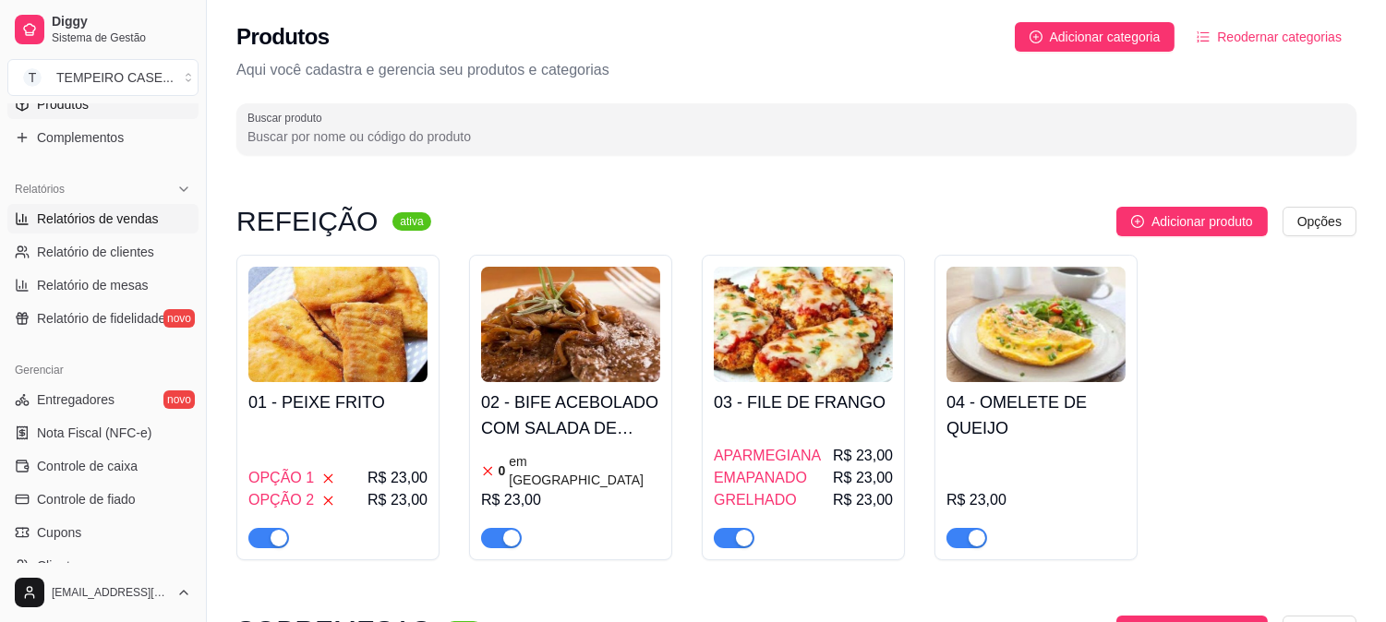
click at [100, 220] on span "Relatórios de vendas" at bounding box center [98, 219] width 122 height 18
select select "ALL"
select select "0"
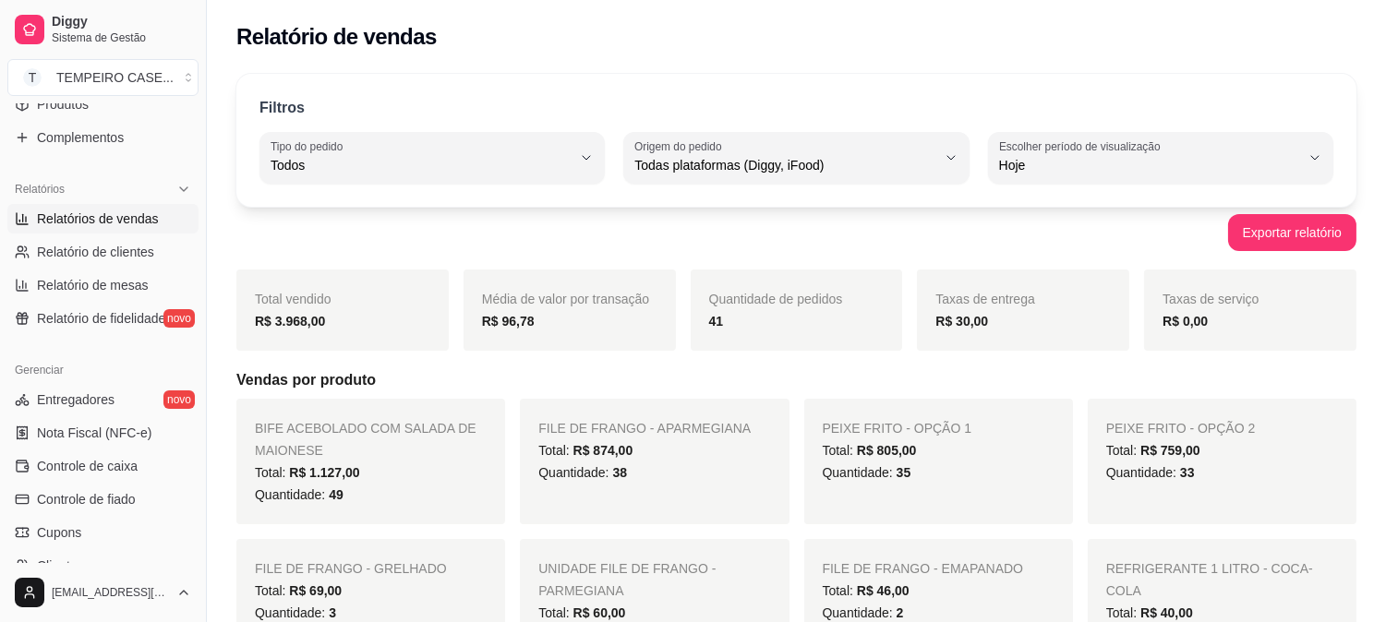
click at [435, 412] on div "BIFE ACEBOLADO COM SALADA DE MAIONESE Total: R$ 1.127,00 Quantidade: 49" at bounding box center [370, 462] width 269 height 126
click at [342, 611] on div "Quantidade: 3" at bounding box center [371, 613] width 232 height 22
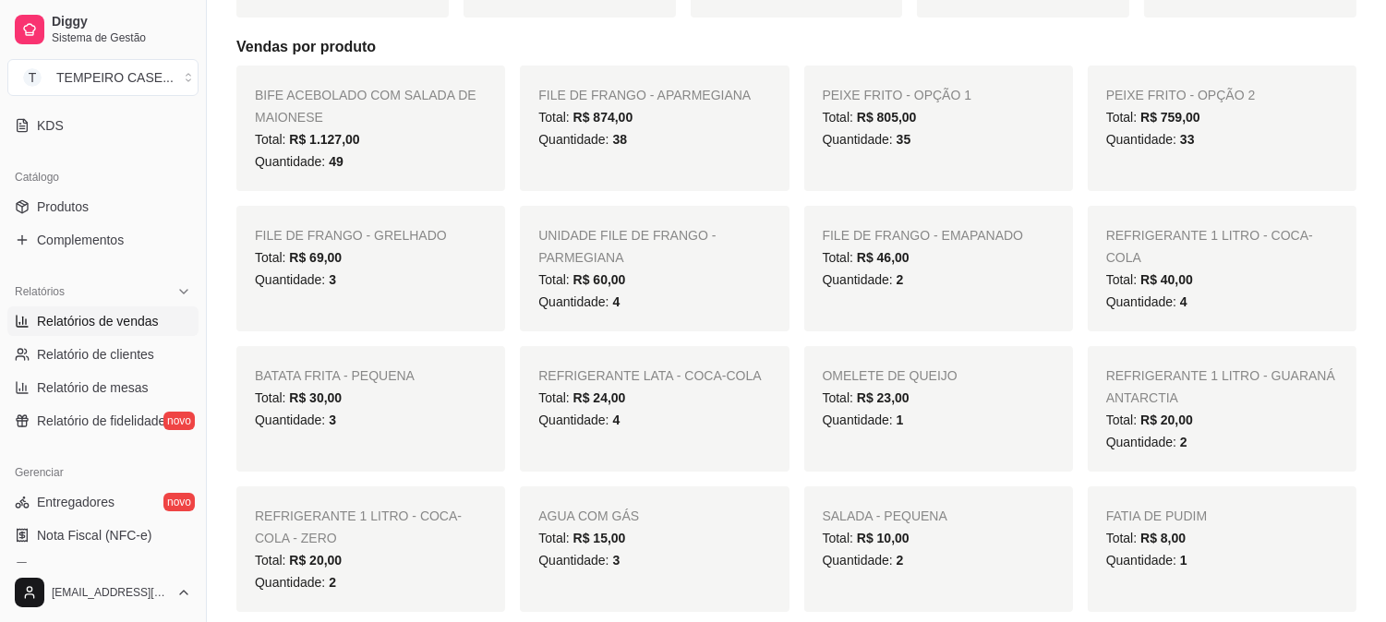
scroll to position [410, 0]
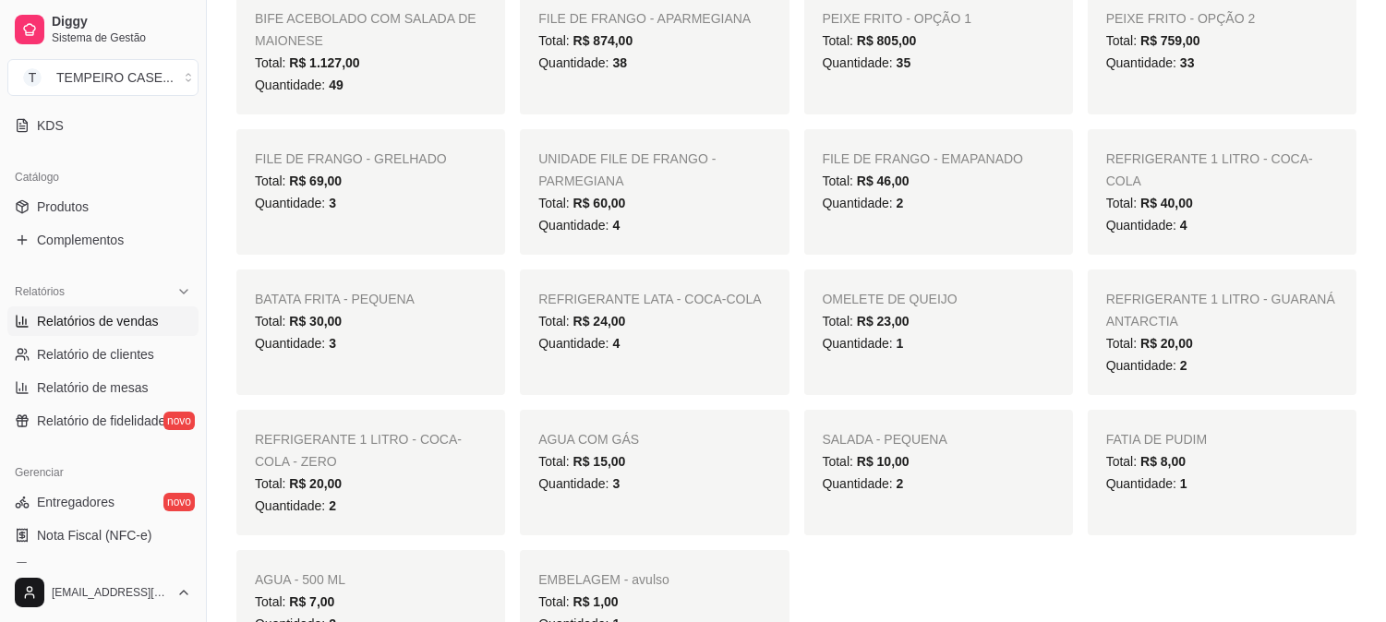
click at [487, 305] on div "BATATA FRITA - PEQUENA Total: R$ 30,00 Quantidade: 3" at bounding box center [370, 333] width 269 height 126
click at [474, 254] on div "FILE DE FRANGO - GRELHADO Total: R$ 69,00 Quantidade: 3" at bounding box center [370, 192] width 269 height 126
click at [474, 255] on div "BIFE ACEBOLADO COM SALADA DE MAIONESE Total: R$ 1.127,00 Quantidade: 49 FILE DE…" at bounding box center [796, 321] width 1120 height 665
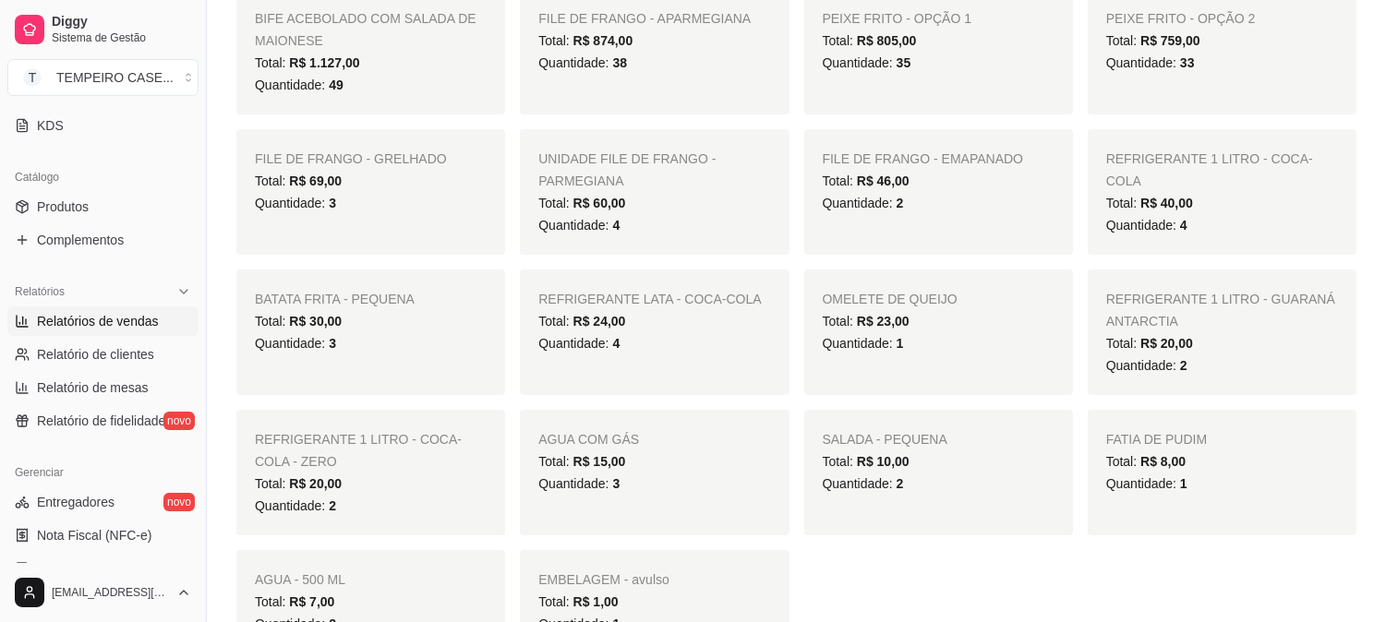
click at [524, 255] on div "BIFE ACEBOLADO COM SALADA DE MAIONESE Total: R$ 1.127,00 Quantidade: 49 FILE DE…" at bounding box center [796, 321] width 1120 height 665
click at [509, 272] on div "BIFE ACEBOLADO COM SALADA DE MAIONESE Total: R$ 1.127,00 Quantidade: 49 FILE DE…" at bounding box center [796, 321] width 1120 height 665
click at [505, 273] on div "BIFE ACEBOLADO COM SALADA DE MAIONESE Total: R$ 1.127,00 Quantidade: 49 FILE DE…" at bounding box center [796, 321] width 1120 height 665
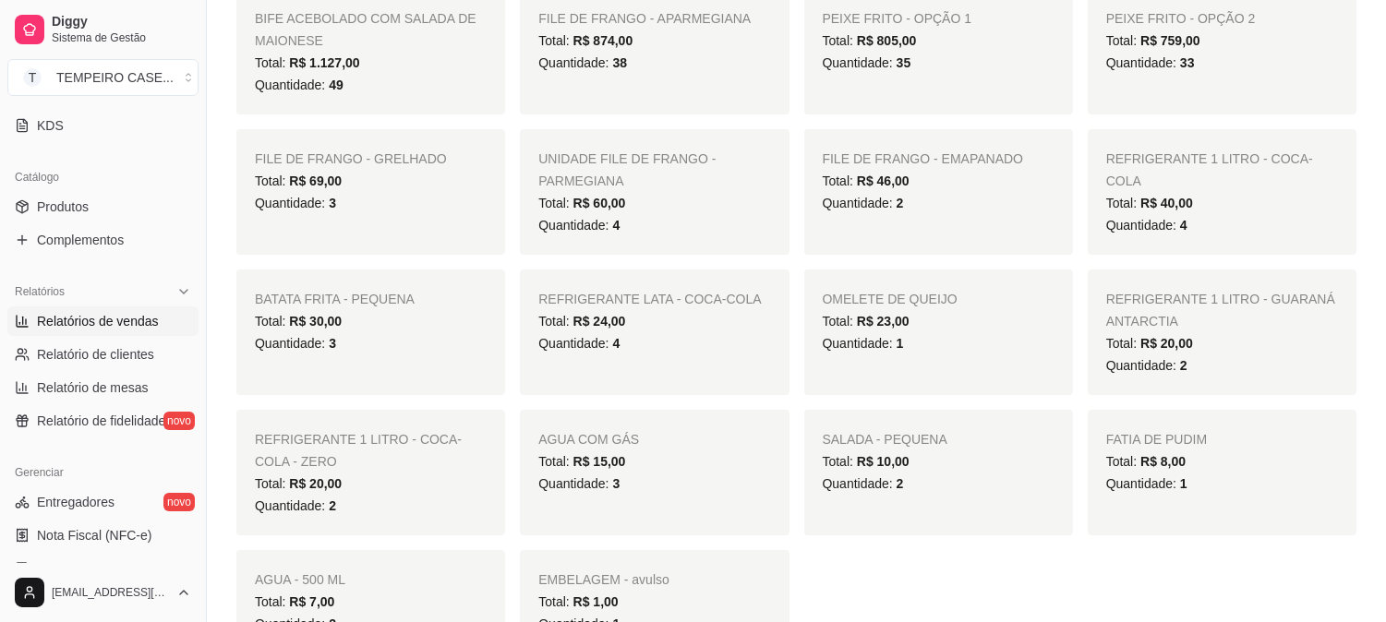
click at [505, 273] on div "BIFE ACEBOLADO COM SALADA DE MAIONESE Total: R$ 1.127,00 Quantidade: 49 FILE DE…" at bounding box center [796, 321] width 1120 height 665
click at [504, 273] on div "BATATA FRITA - PEQUENA Total: R$ 30,00 Quantidade: 3" at bounding box center [370, 333] width 269 height 126
click at [503, 273] on div "BATATA FRITA - PEQUENA Total: R$ 30,00 Quantidade: 3" at bounding box center [370, 333] width 269 height 126
click at [499, 272] on div "BATATA FRITA - PEQUENA Total: R$ 30,00 Quantidade: 3" at bounding box center [370, 333] width 269 height 126
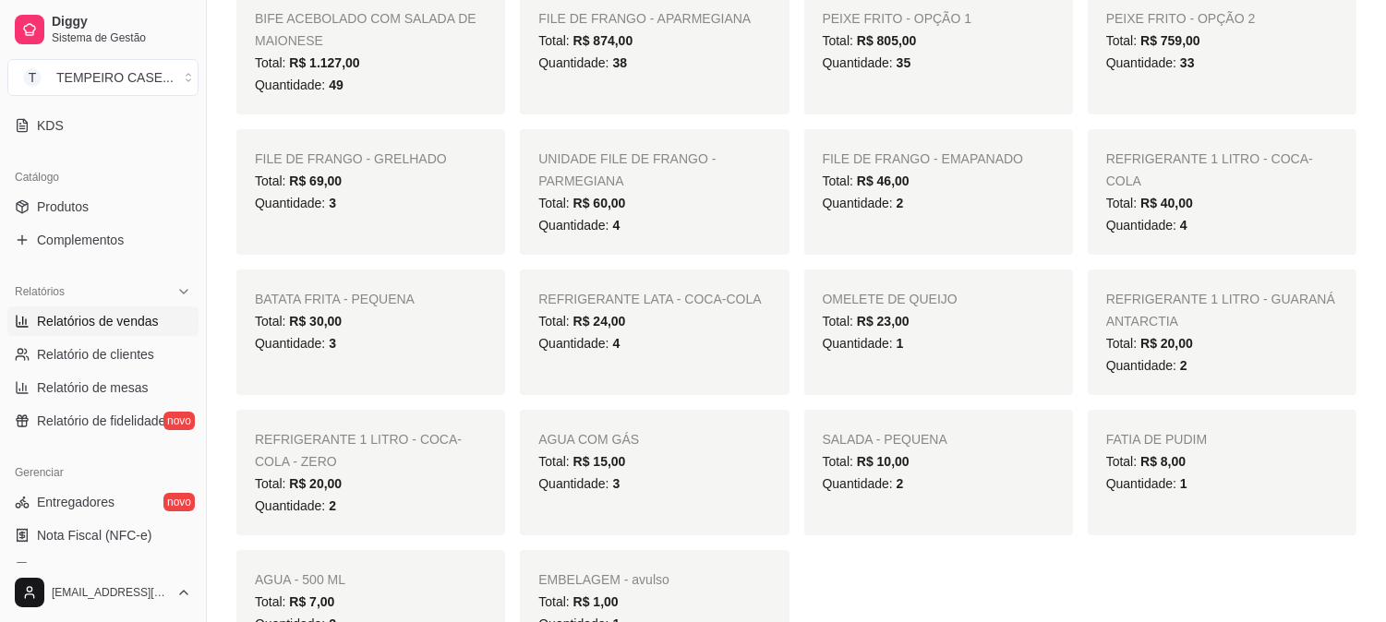
click at [499, 272] on div "BATATA FRITA - PEQUENA Total: R$ 30,00 Quantidade: 3" at bounding box center [370, 333] width 269 height 126
click at [497, 273] on div "BATATA FRITA - PEQUENA Total: R$ 30,00 Quantidade: 3" at bounding box center [370, 333] width 269 height 126
click at [497, 275] on div "BATATA FRITA - PEQUENA Total: R$ 30,00 Quantidade: 3" at bounding box center [370, 333] width 269 height 126
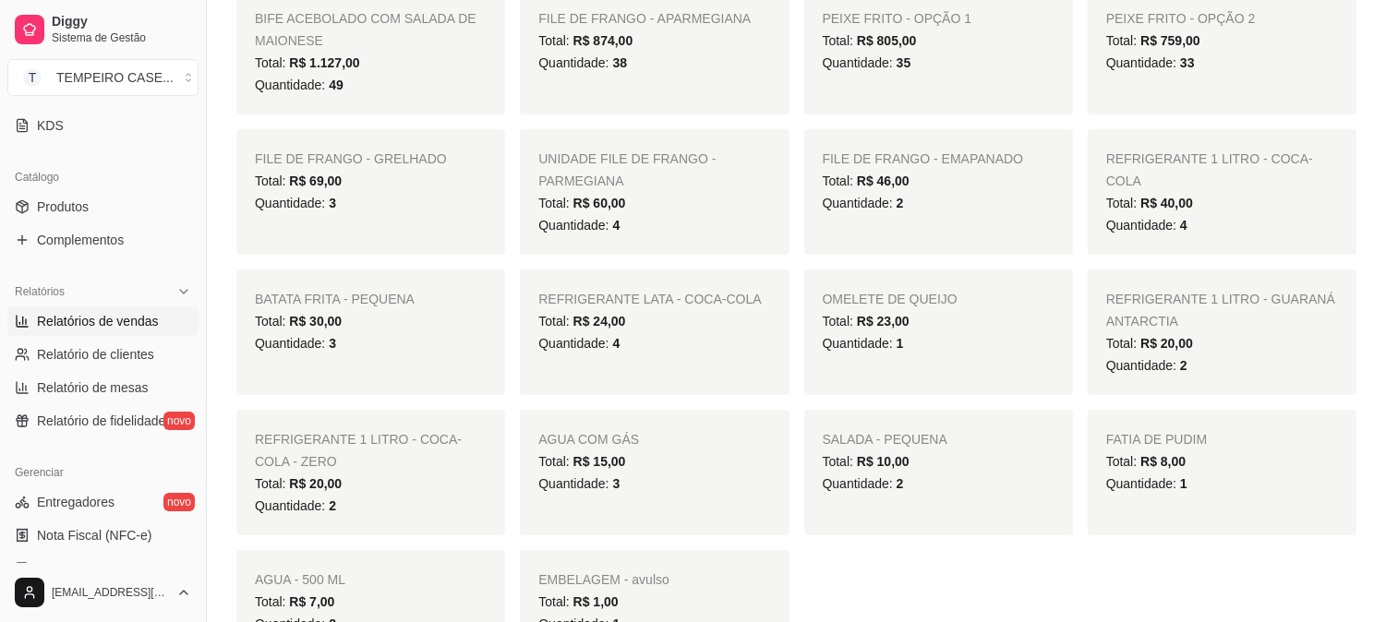
click at [499, 280] on div "BATATA FRITA - PEQUENA Total: R$ 30,00 Quantidade: 3" at bounding box center [370, 333] width 269 height 126
click at [499, 283] on div "BATATA FRITA - PEQUENA Total: R$ 30,00 Quantidade: 3" at bounding box center [370, 333] width 269 height 126
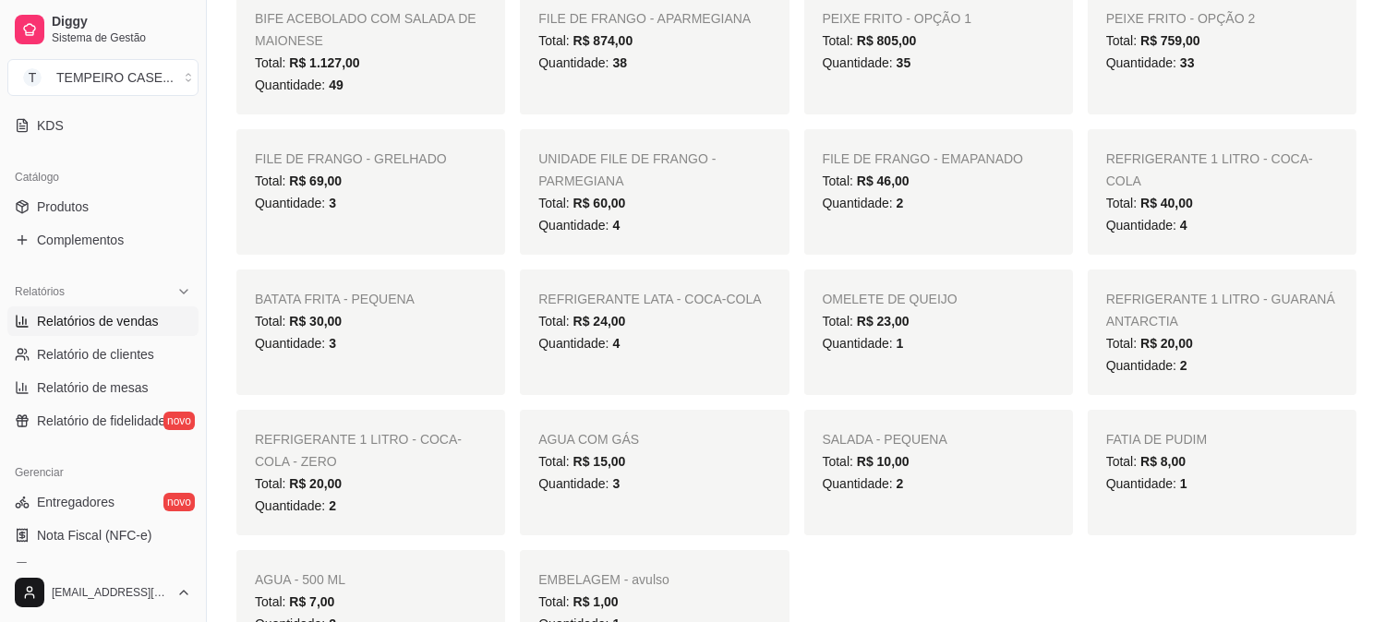
click at [499, 284] on div "BATATA FRITA - PEQUENA Total: R$ 30,00 Quantidade: 3" at bounding box center [370, 333] width 269 height 126
click at [497, 282] on div "BATATA FRITA - PEQUENA Total: R$ 30,00 Quantidade: 3" at bounding box center [370, 333] width 269 height 126
click at [491, 281] on div "BATATA FRITA - PEQUENA Total: R$ 30,00 Quantidade: 3" at bounding box center [370, 333] width 269 height 126
click at [491, 282] on div "BATATA FRITA - PEQUENA Total: R$ 30,00 Quantidade: 3" at bounding box center [370, 333] width 269 height 126
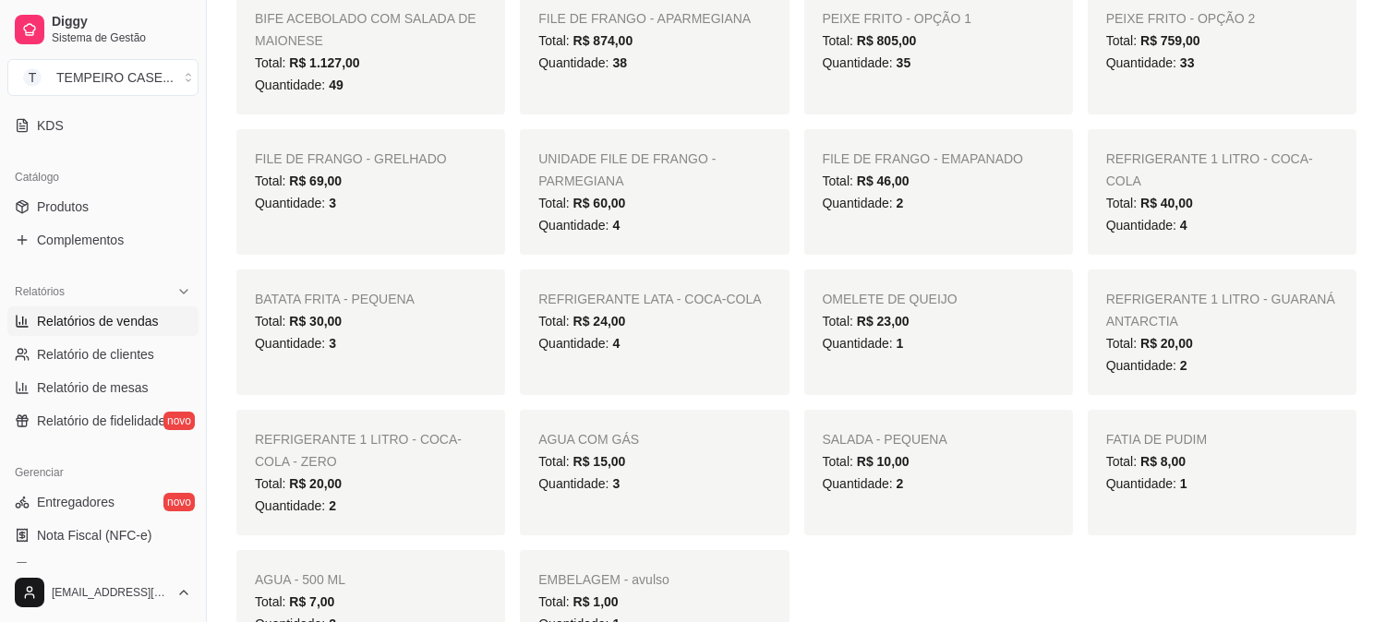
click at [491, 282] on div "BATATA FRITA - PEQUENA Total: R$ 30,00 Quantidade: 3" at bounding box center [370, 333] width 269 height 126
click at [491, 286] on div "BATATA FRITA - PEQUENA Total: R$ 30,00 Quantidade: 3" at bounding box center [370, 333] width 269 height 126
click at [490, 289] on div "BATATA FRITA - PEQUENA Total: R$ 30,00 Quantidade: 3" at bounding box center [370, 333] width 269 height 126
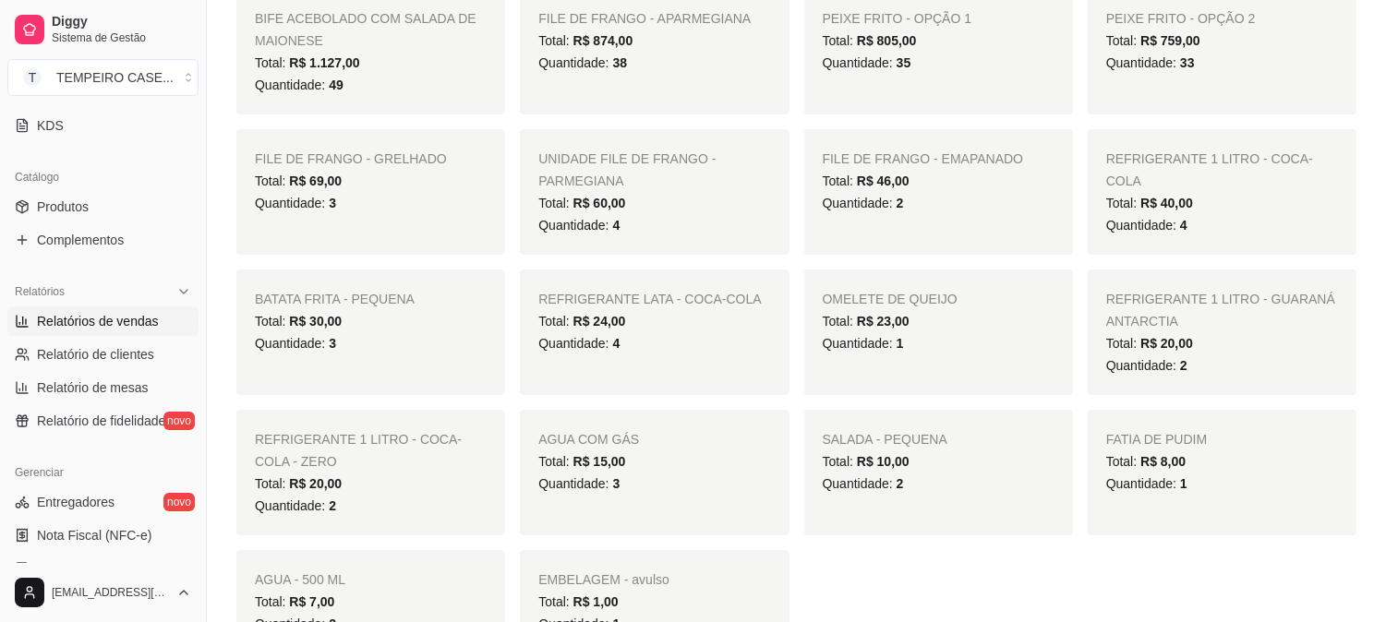
click at [490, 292] on div "BATATA FRITA - PEQUENA Total: R$ 30,00 Quantidade: 3" at bounding box center [370, 333] width 269 height 126
click at [491, 293] on div "BATATA FRITA - PEQUENA Total: R$ 30,00 Quantidade: 3" at bounding box center [370, 333] width 269 height 126
click at [492, 296] on div "BATATA FRITA - PEQUENA Total: R$ 30,00 Quantidade: 3" at bounding box center [370, 333] width 269 height 126
click at [490, 296] on div "BATATA FRITA - PEQUENA Total: R$ 30,00 Quantidade: 3" at bounding box center [370, 333] width 269 height 126
